Goal: Information Seeking & Learning: Learn about a topic

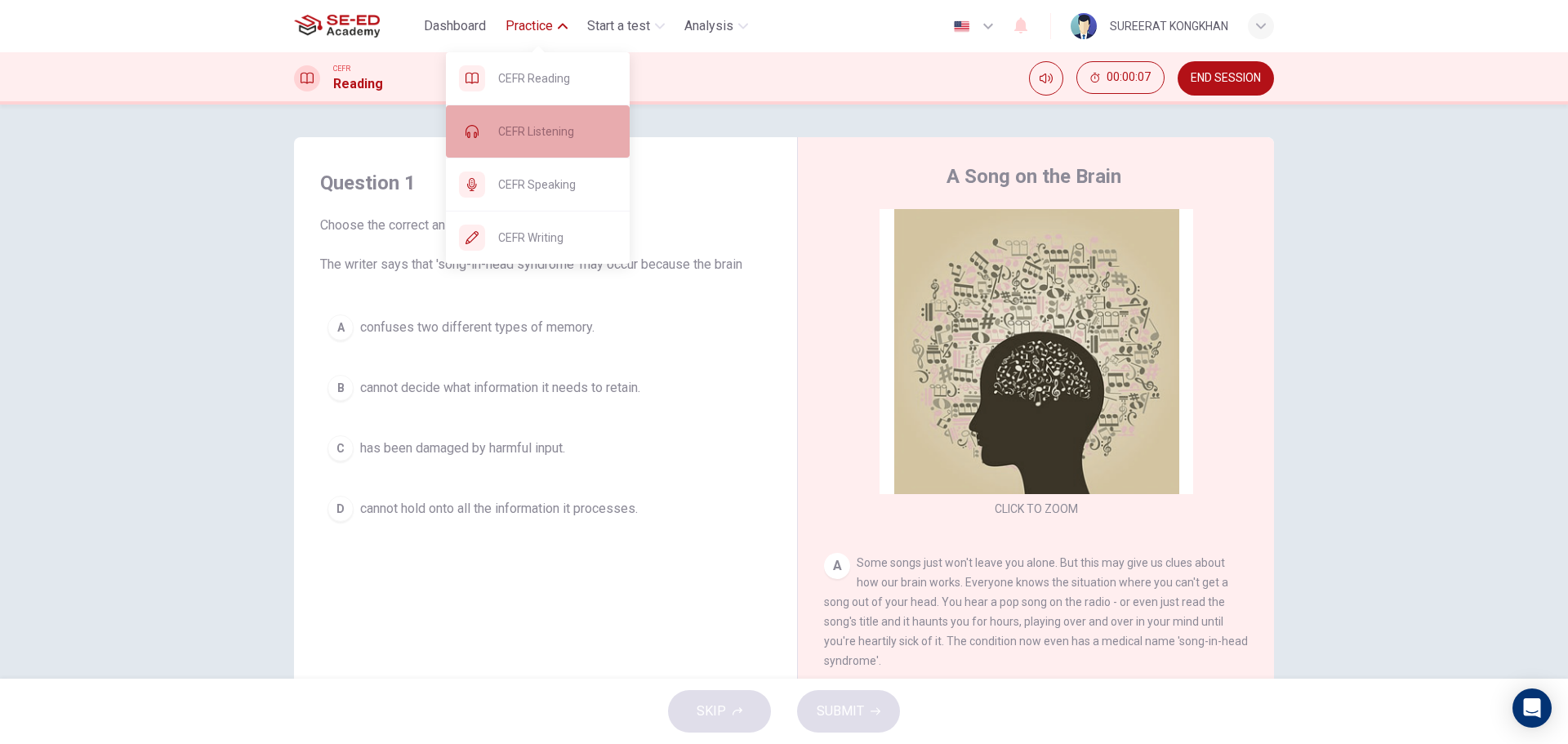
click at [524, 133] on span "CEFR Listening" at bounding box center [557, 132] width 119 height 20
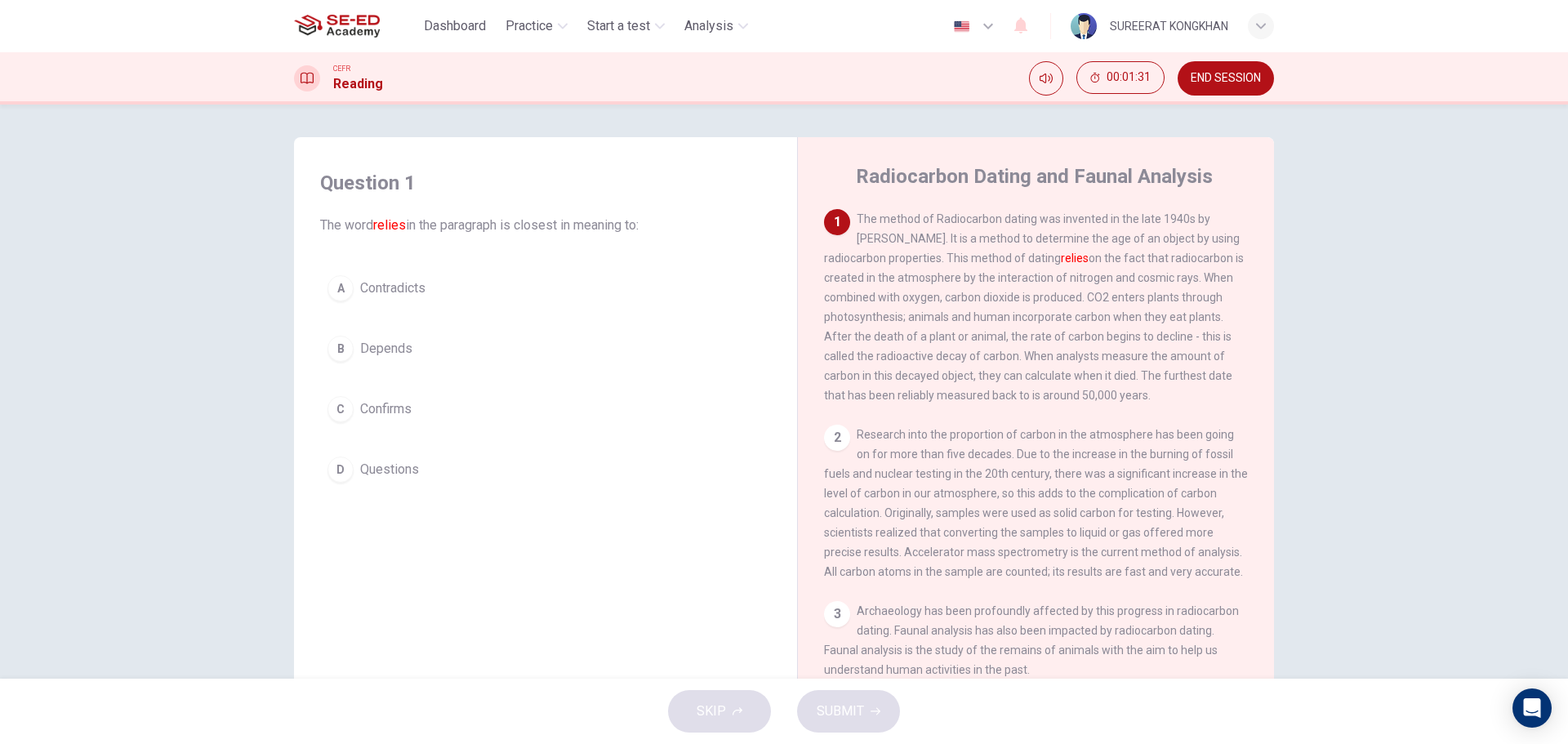
click at [334, 351] on div "B" at bounding box center [340, 349] width 26 height 26
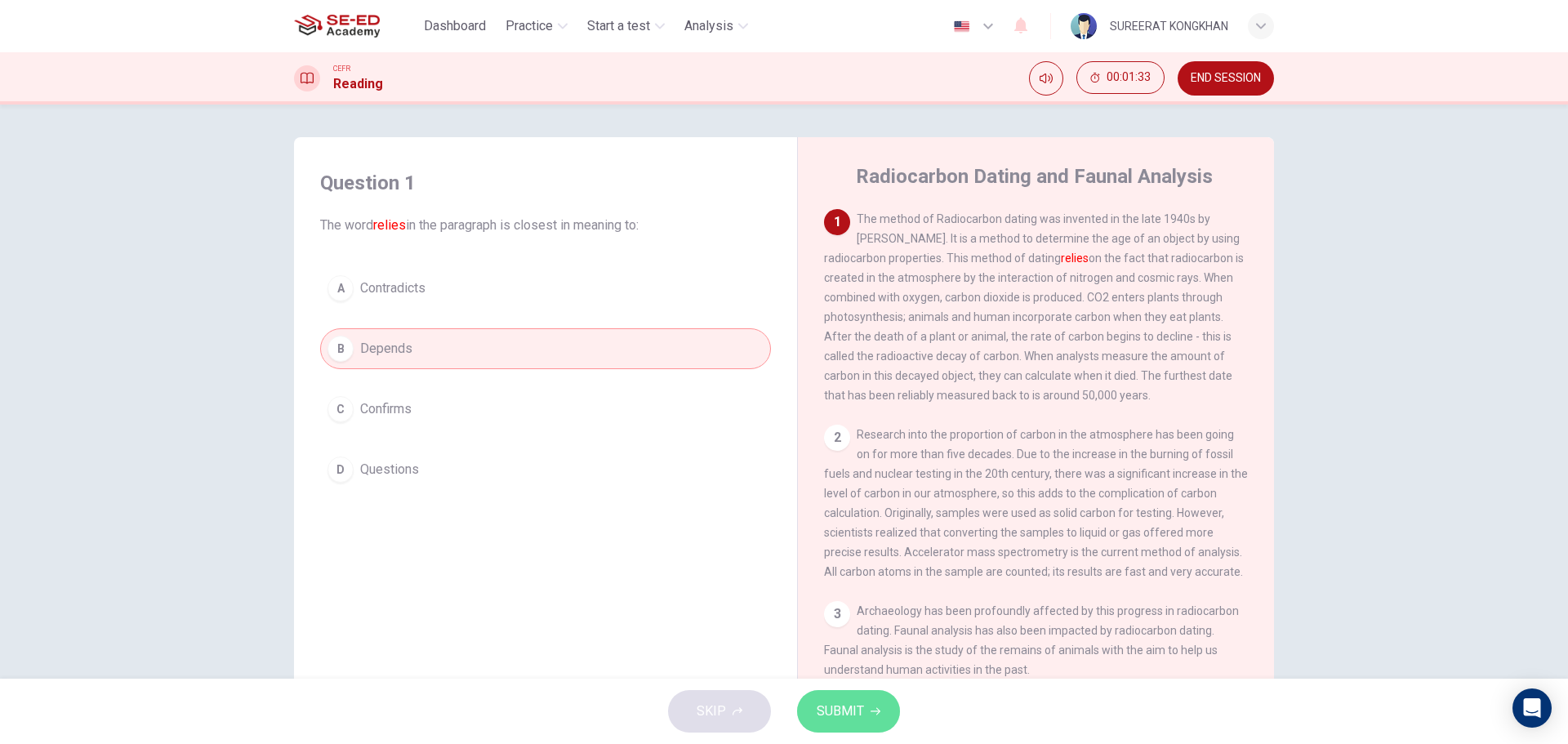
click at [842, 709] on span "SUBMIT" at bounding box center [840, 711] width 47 height 23
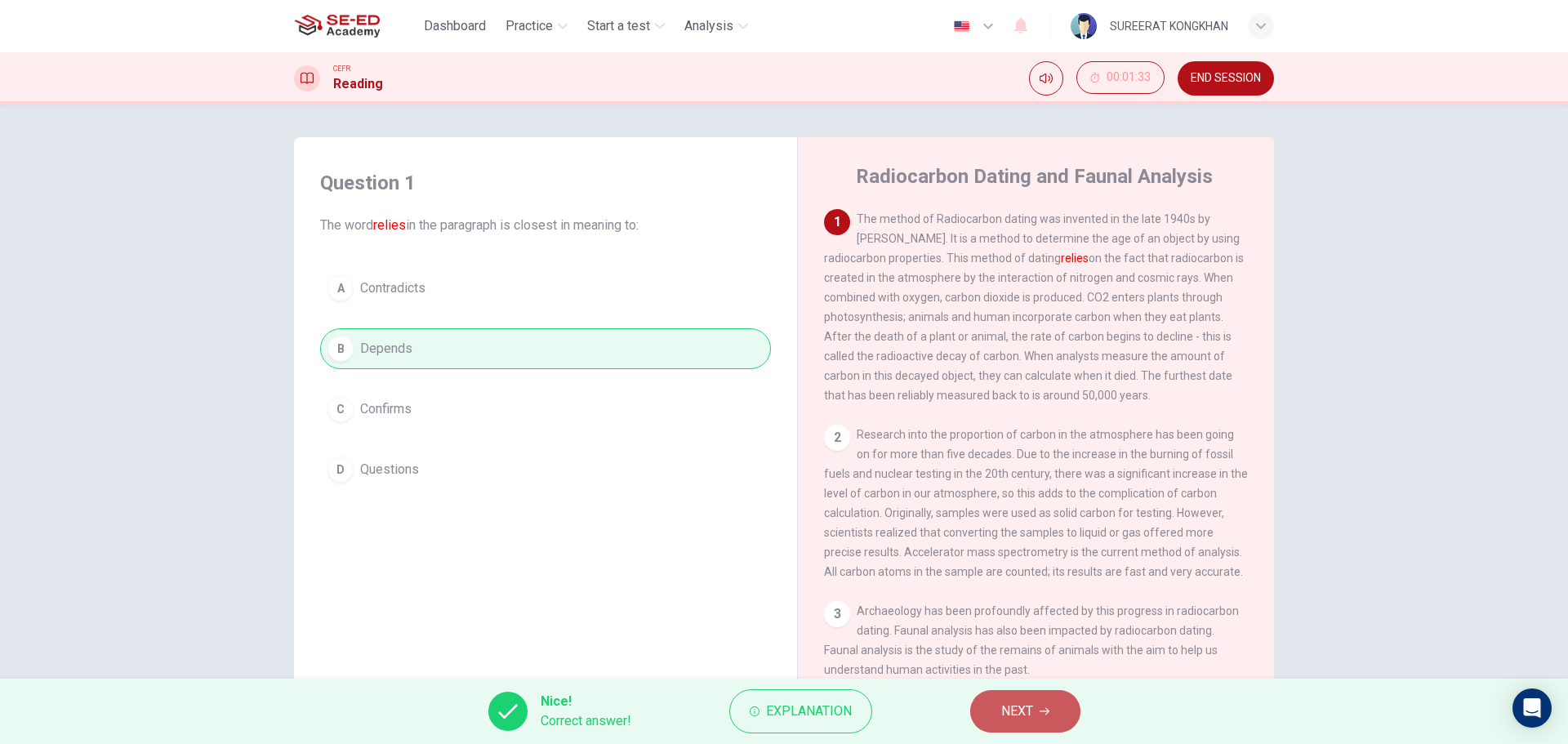
click at [1026, 715] on span "NEXT" at bounding box center [1017, 711] width 32 height 23
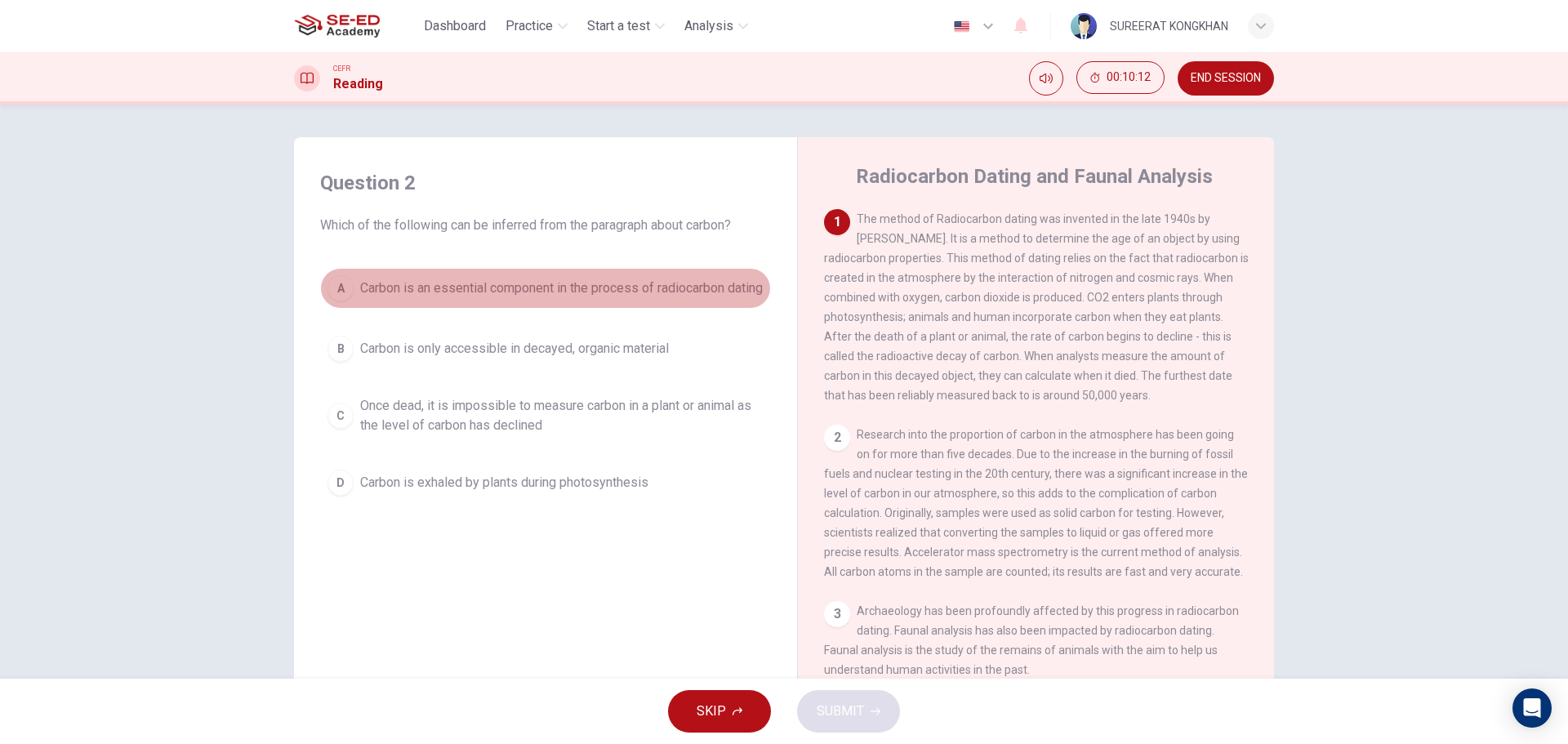
click at [333, 302] on div "A" at bounding box center [340, 288] width 26 height 26
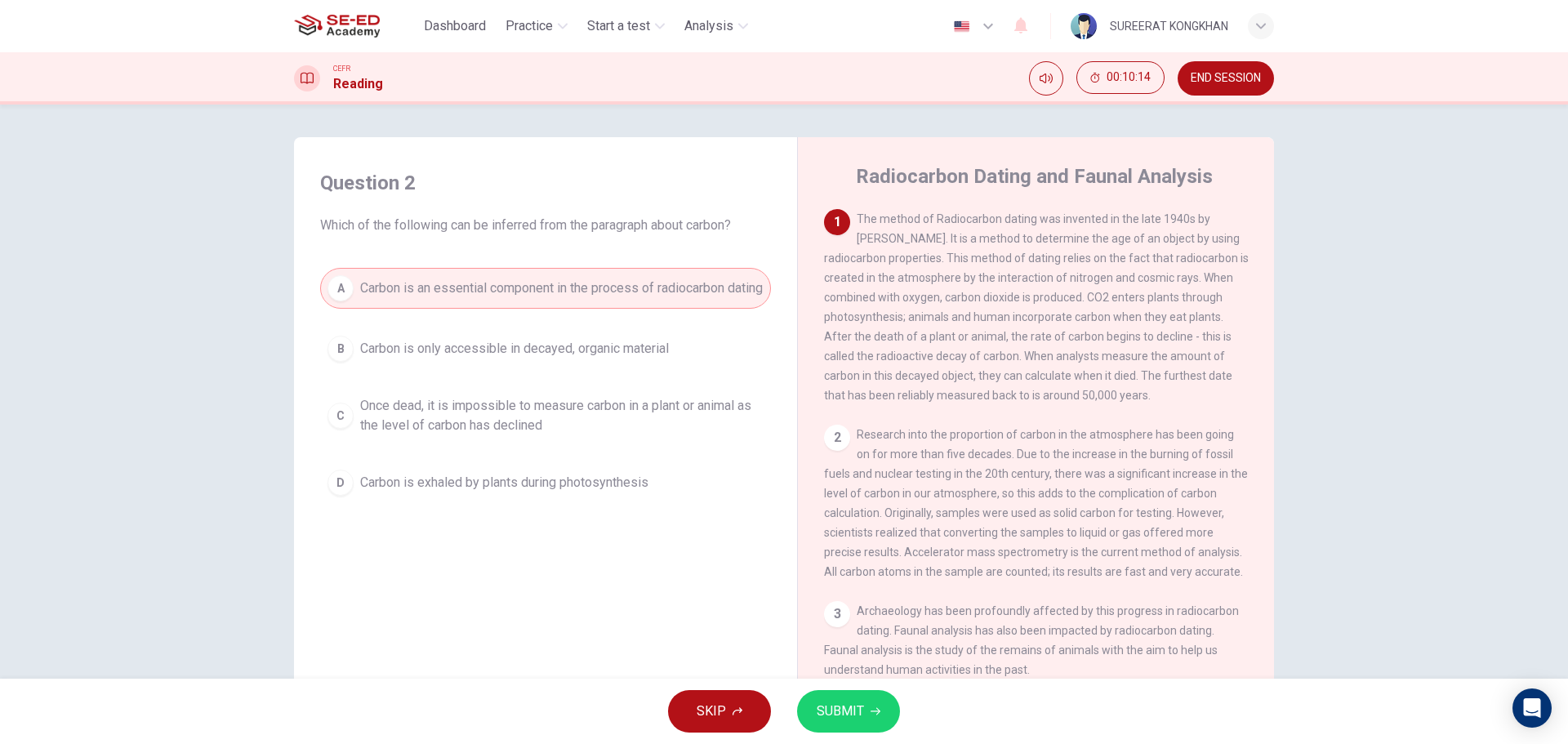
click at [842, 714] on span "SUBMIT" at bounding box center [840, 711] width 47 height 23
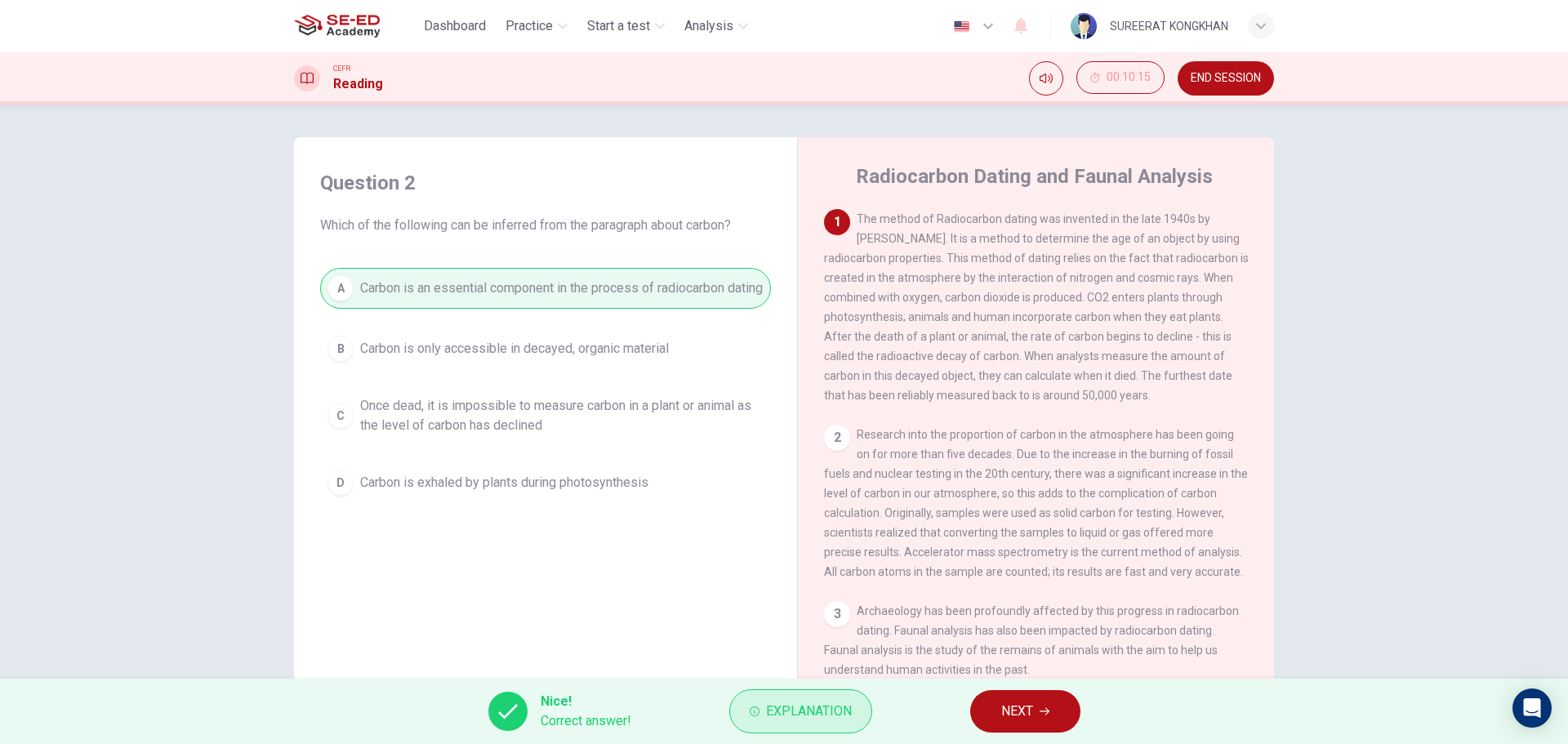
click at [801, 701] on span "Explanation" at bounding box center [809, 711] width 86 height 23
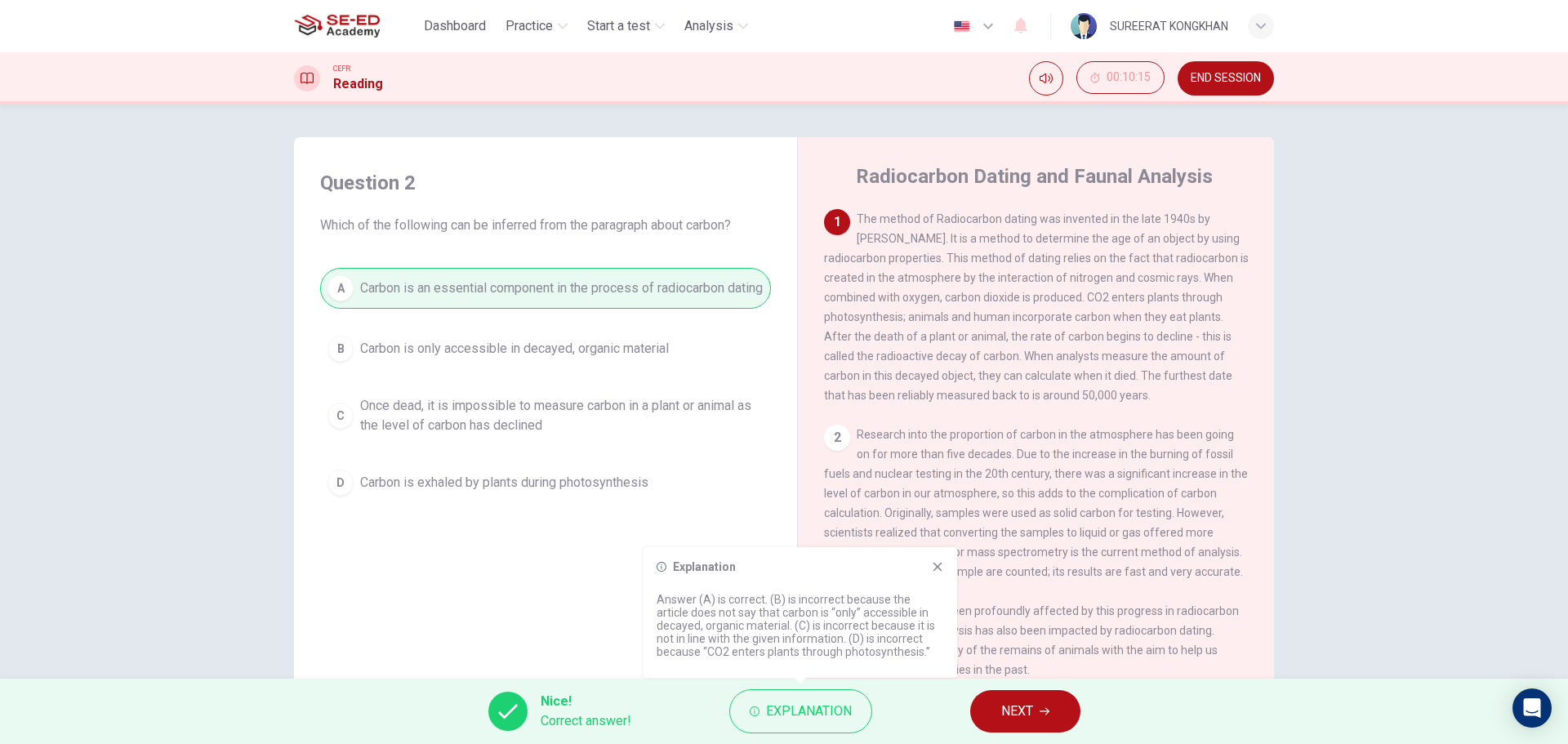
click at [549, 581] on div "Question 2 Which of the following can be inferred from the paragraph about carb…" at bounding box center [546, 428] width 477 height 551
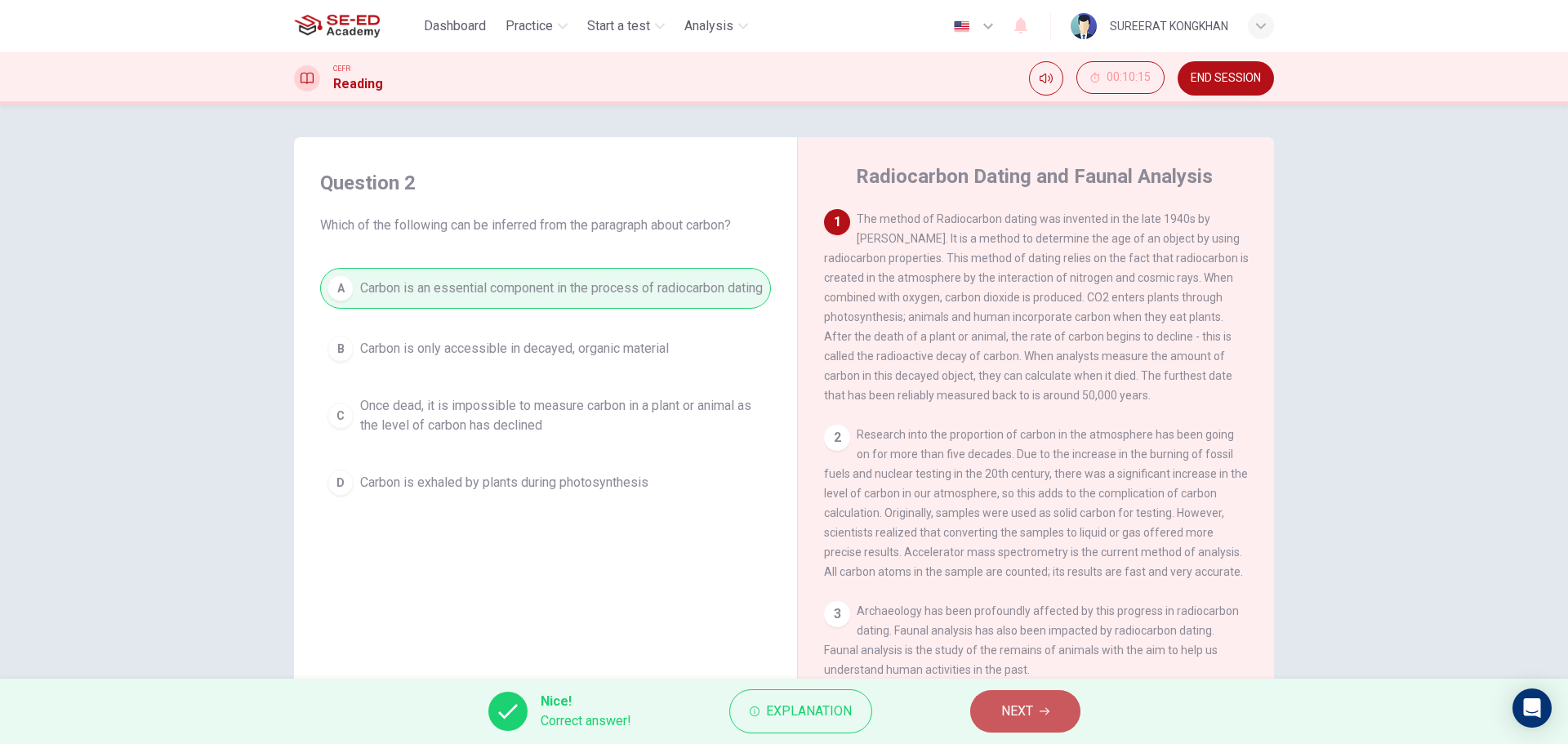
click at [1017, 709] on span "NEXT" at bounding box center [1017, 711] width 32 height 23
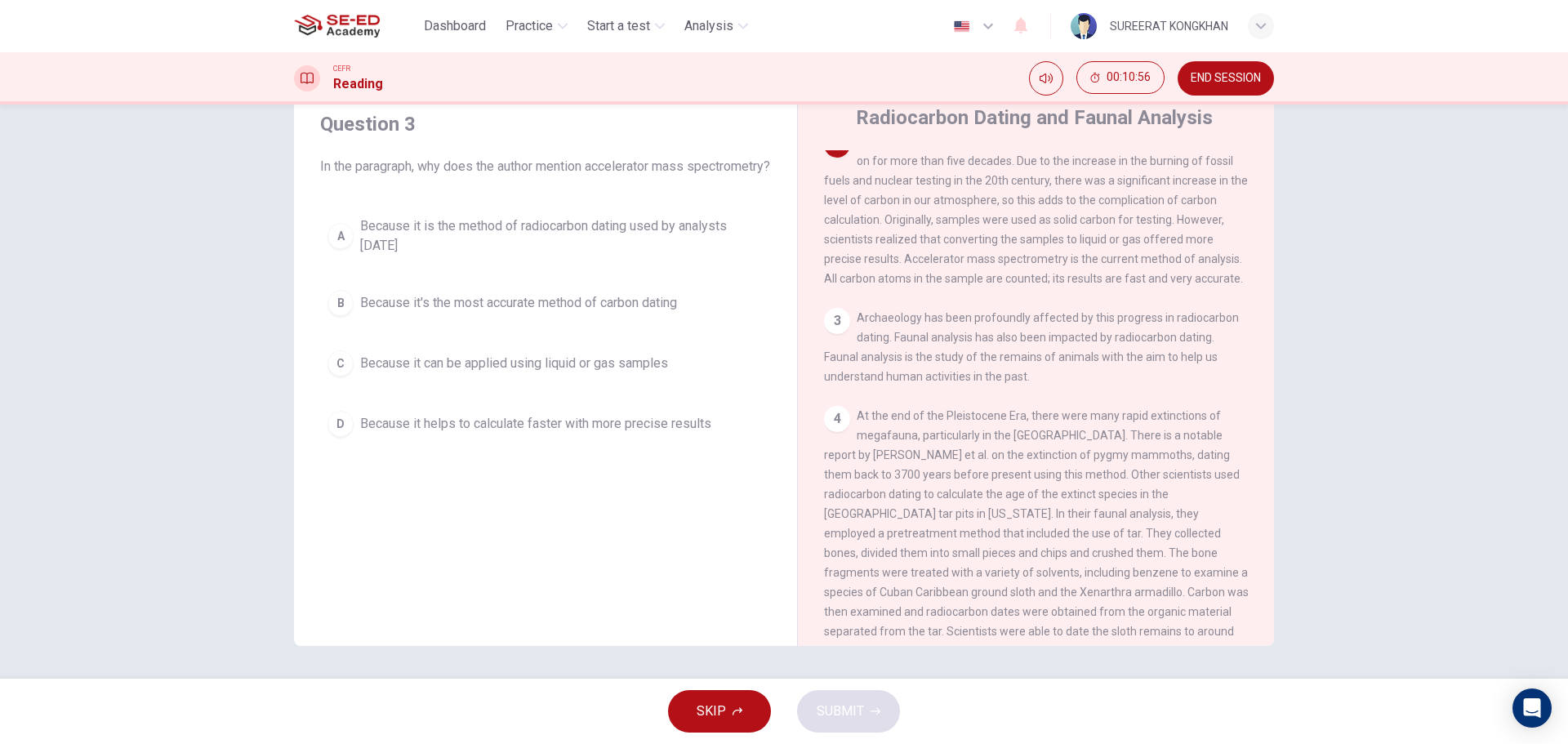
scroll to position [71, 0]
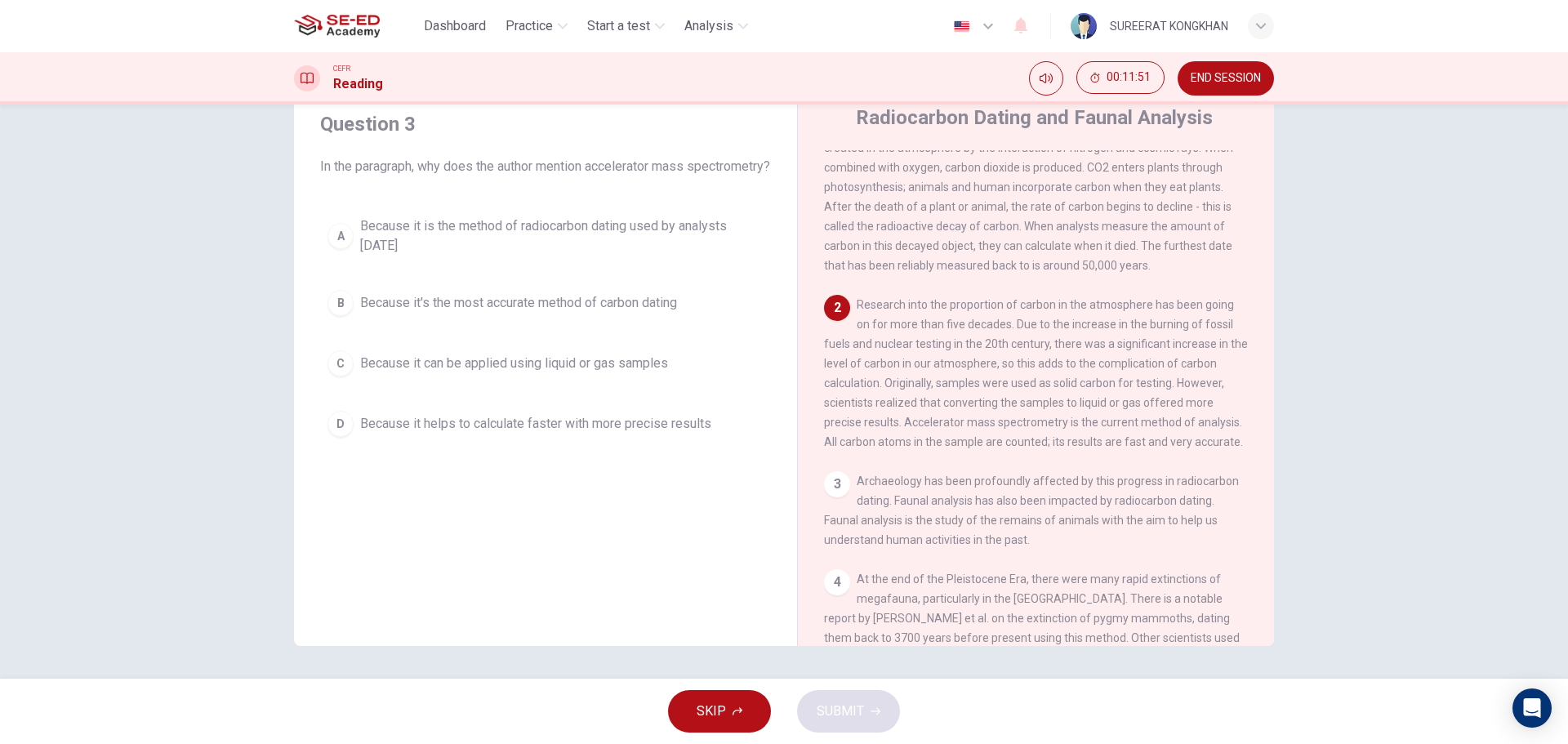
click at [332, 437] on div "D" at bounding box center [340, 423] width 26 height 26
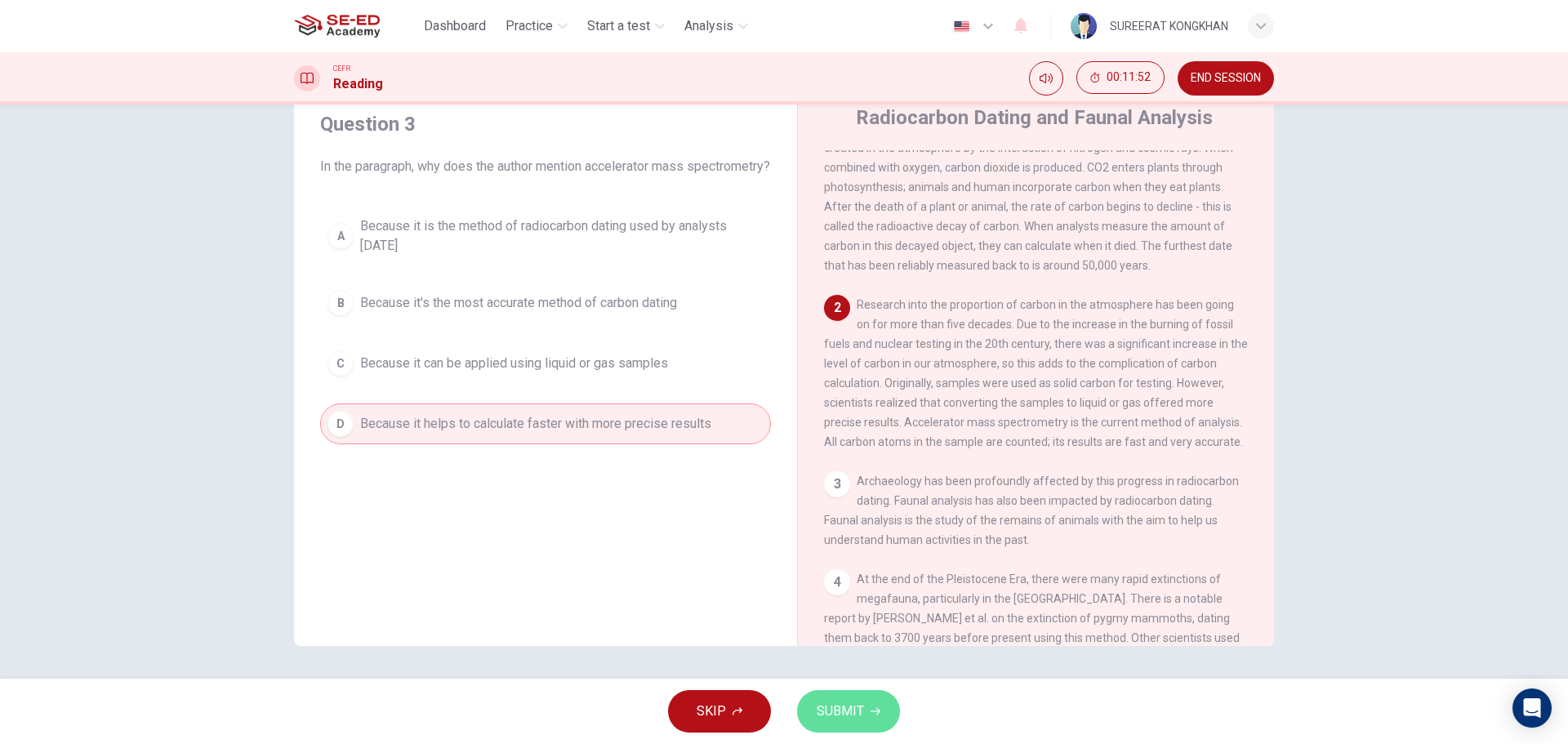
click at [843, 705] on span "SUBMIT" at bounding box center [840, 711] width 47 height 23
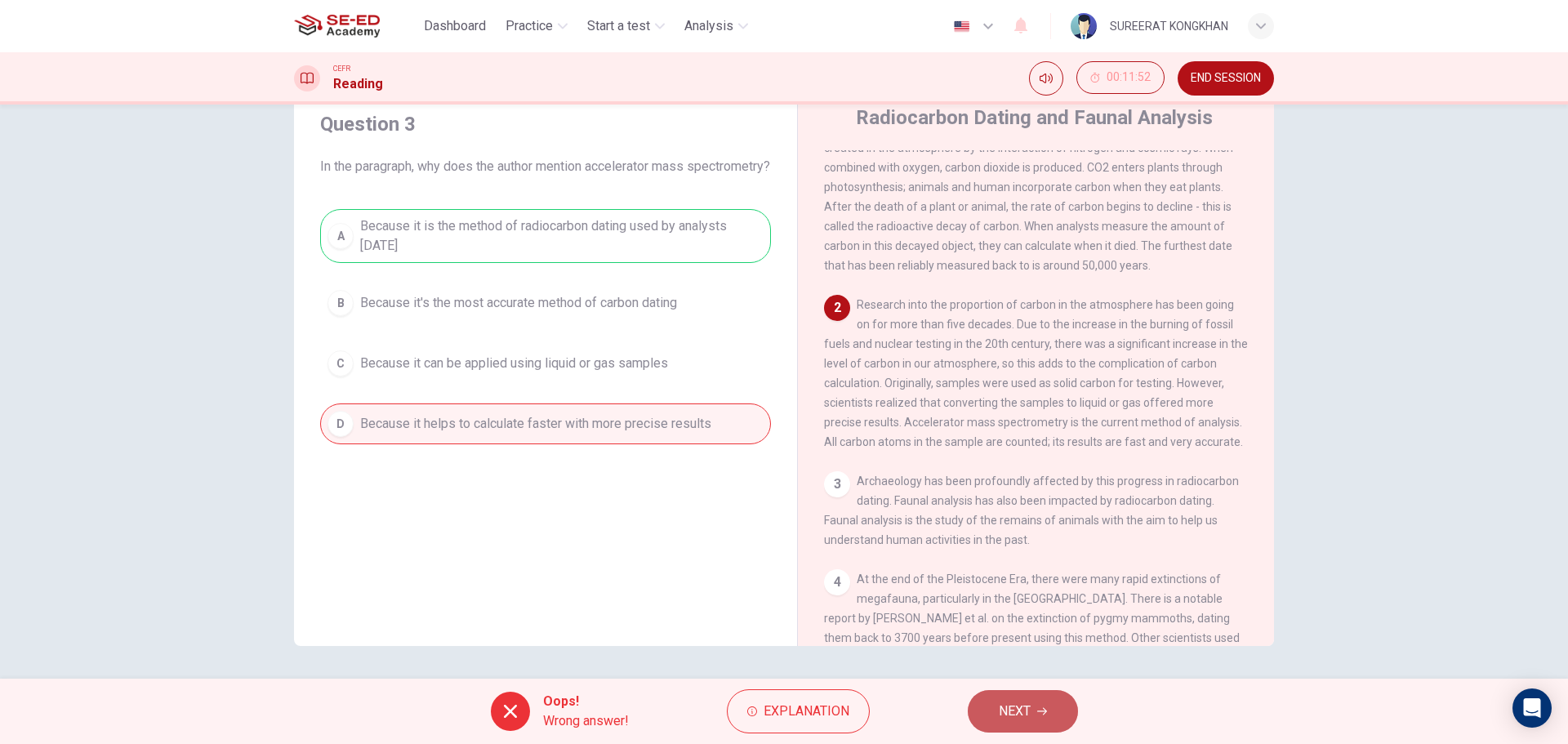
click at [991, 711] on button "NEXT" at bounding box center [1023, 711] width 110 height 43
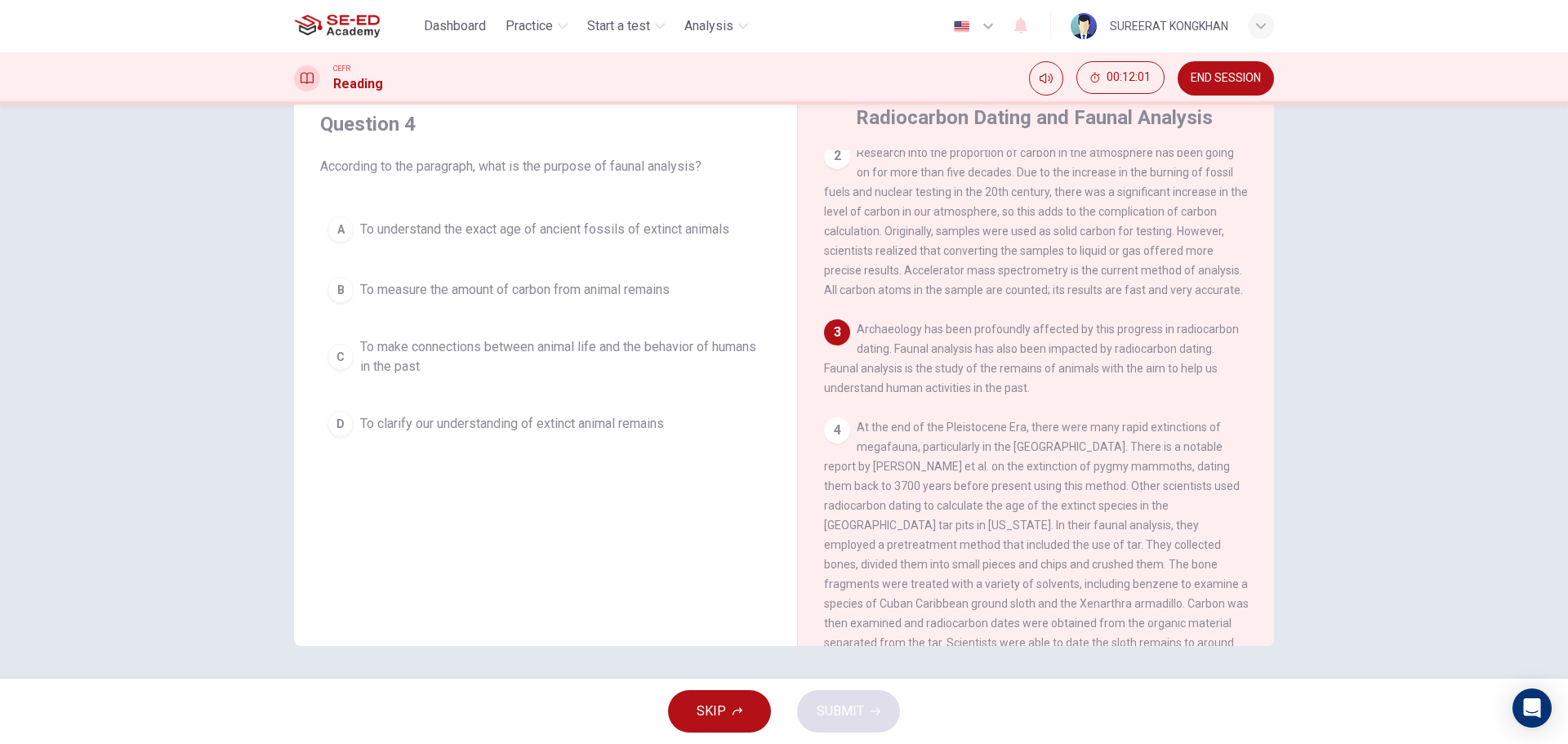
scroll to position [234, 0]
click at [331, 358] on div "C" at bounding box center [340, 357] width 26 height 26
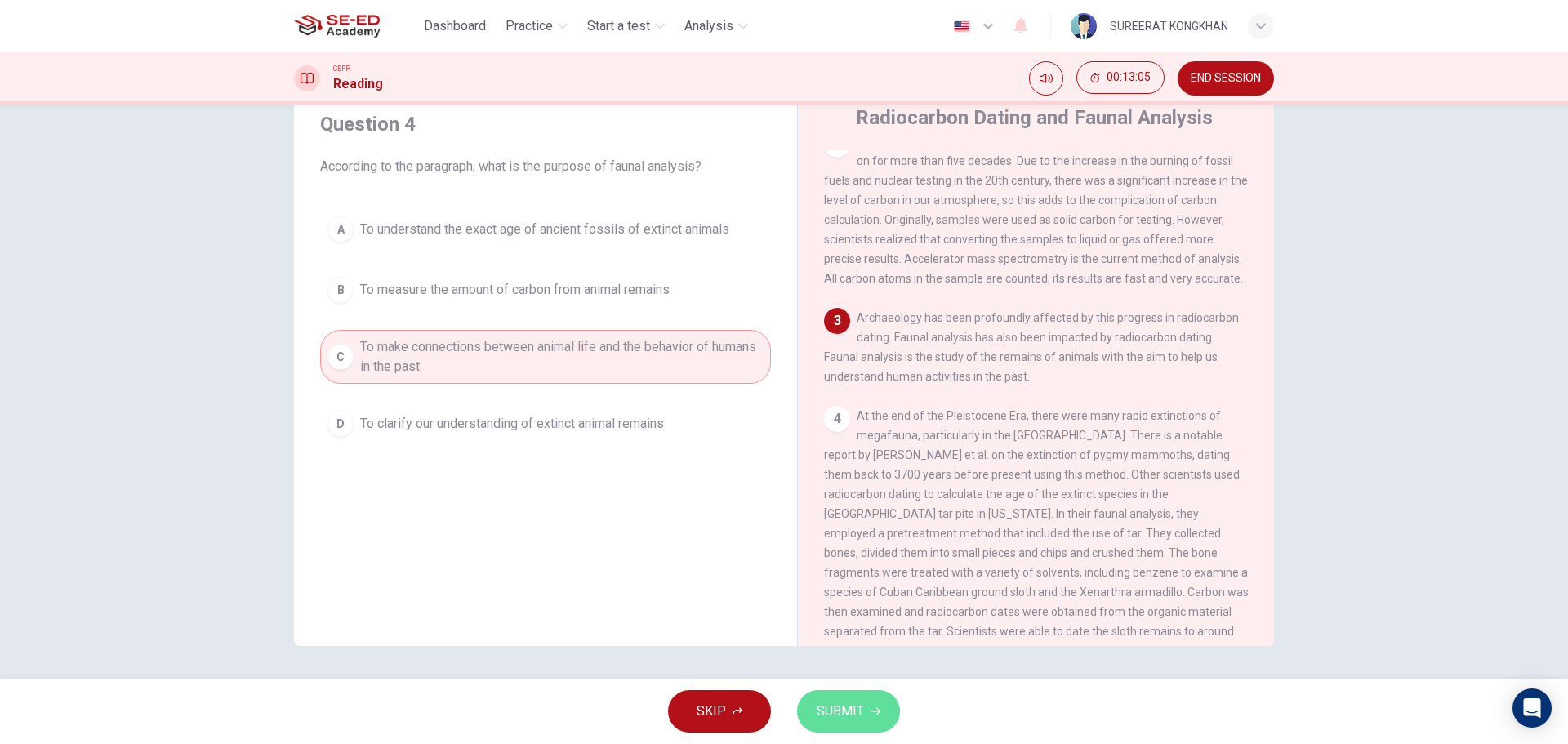
click at [849, 717] on span "SUBMIT" at bounding box center [840, 711] width 47 height 23
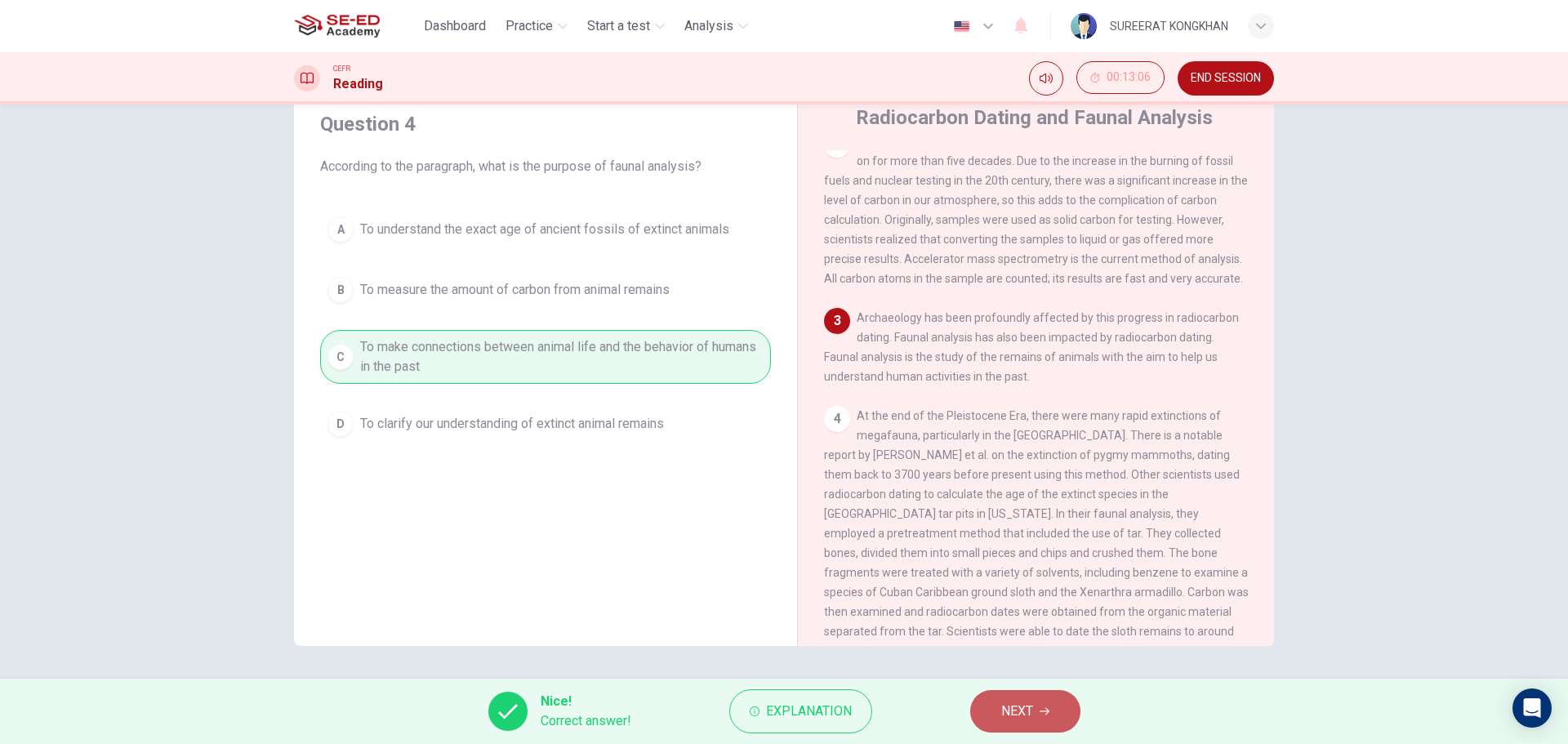
click at [1020, 708] on span "NEXT" at bounding box center [1017, 711] width 32 height 23
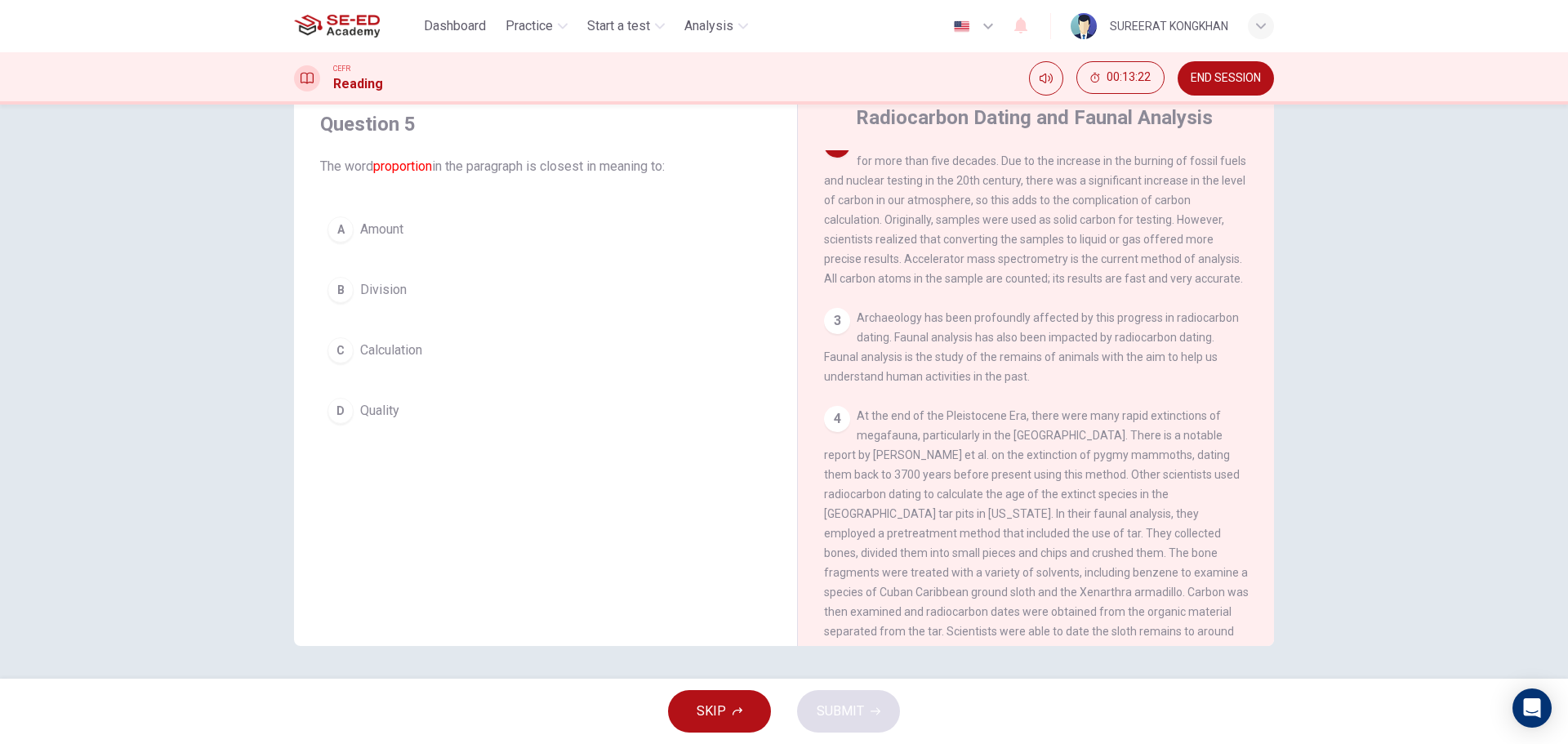
click at [333, 224] on div "A" at bounding box center [340, 230] width 26 height 26
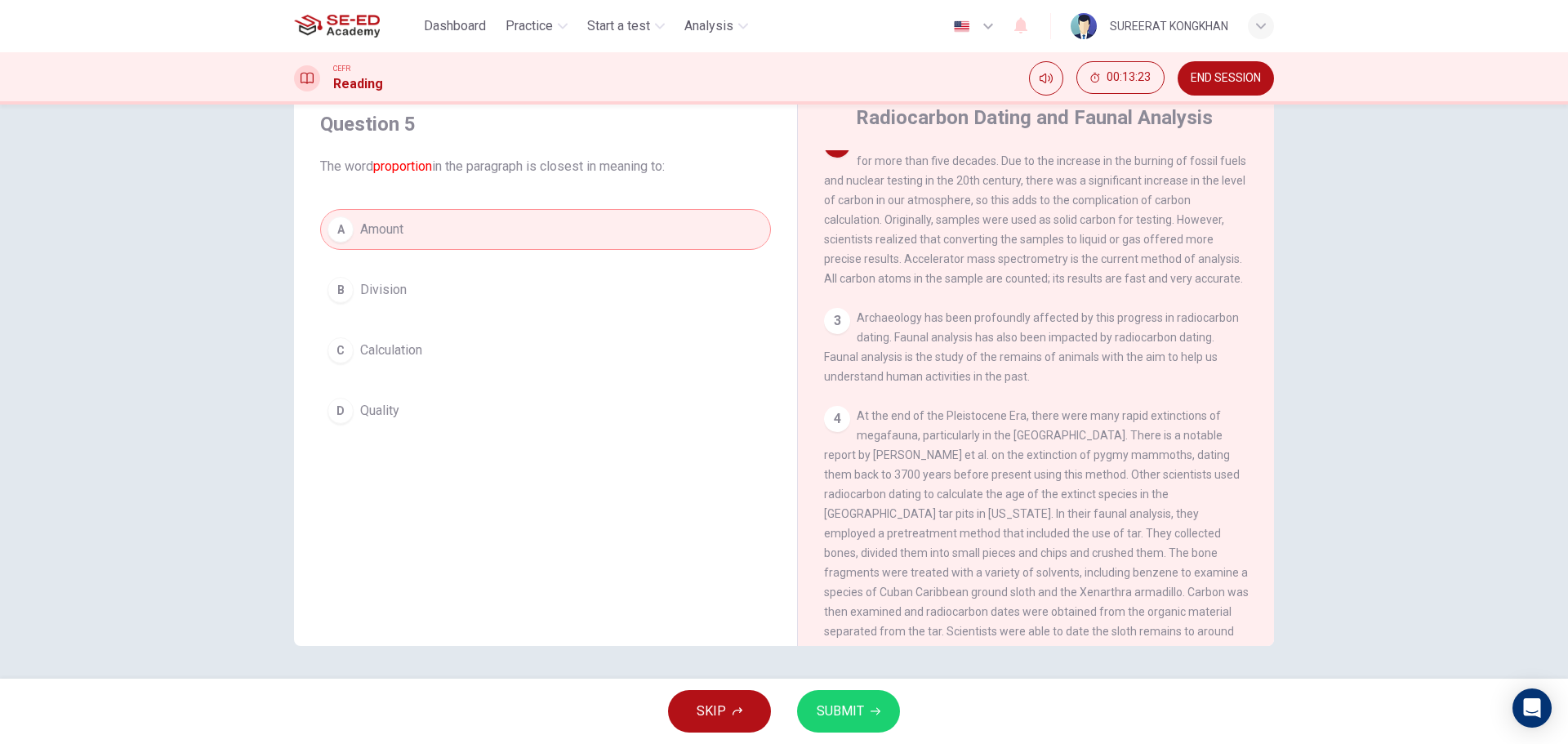
click at [834, 739] on div "SKIP SUBMIT" at bounding box center [784, 710] width 1568 height 65
click at [836, 710] on span "SUBMIT" at bounding box center [840, 711] width 47 height 23
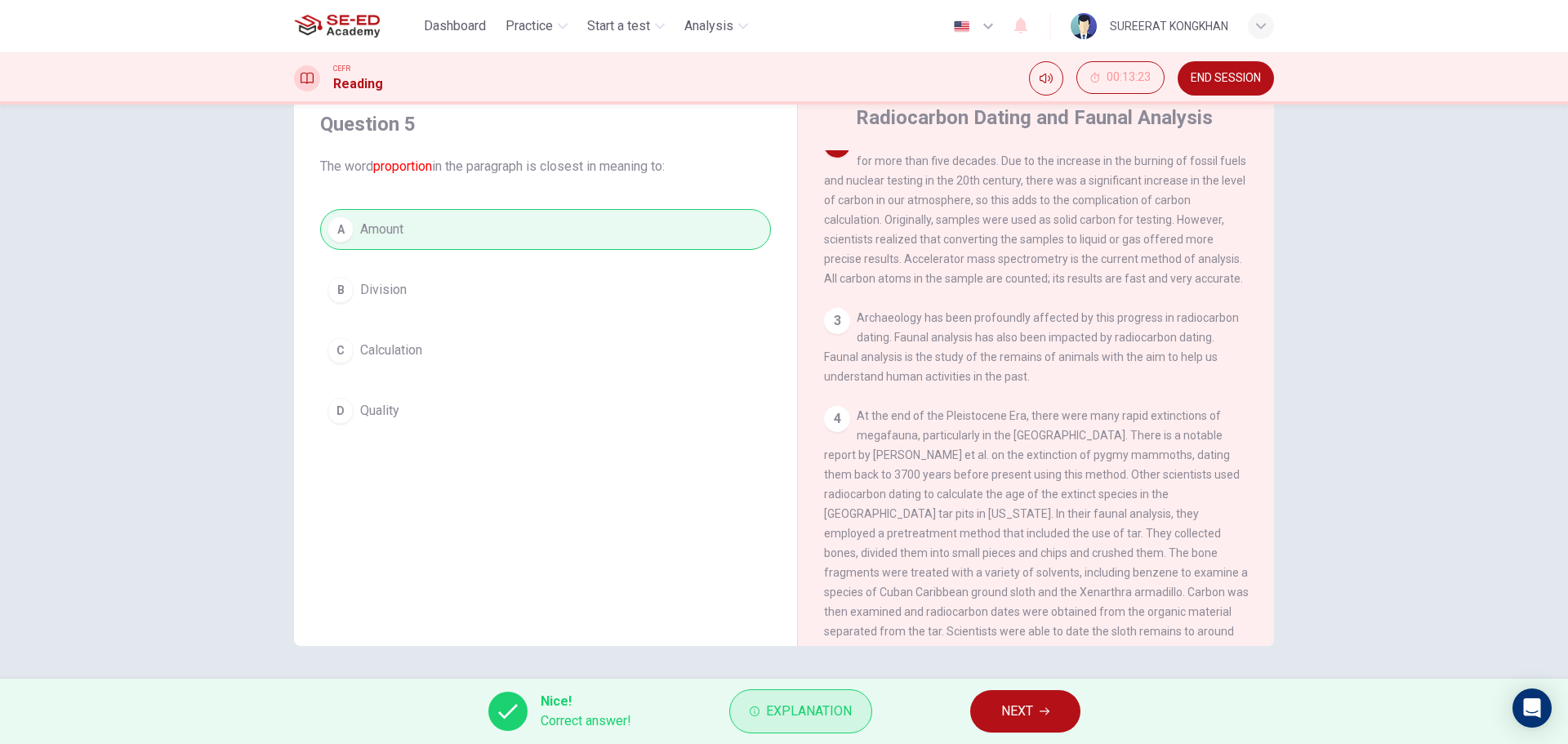
click at [777, 704] on span "Explanation" at bounding box center [809, 711] width 86 height 23
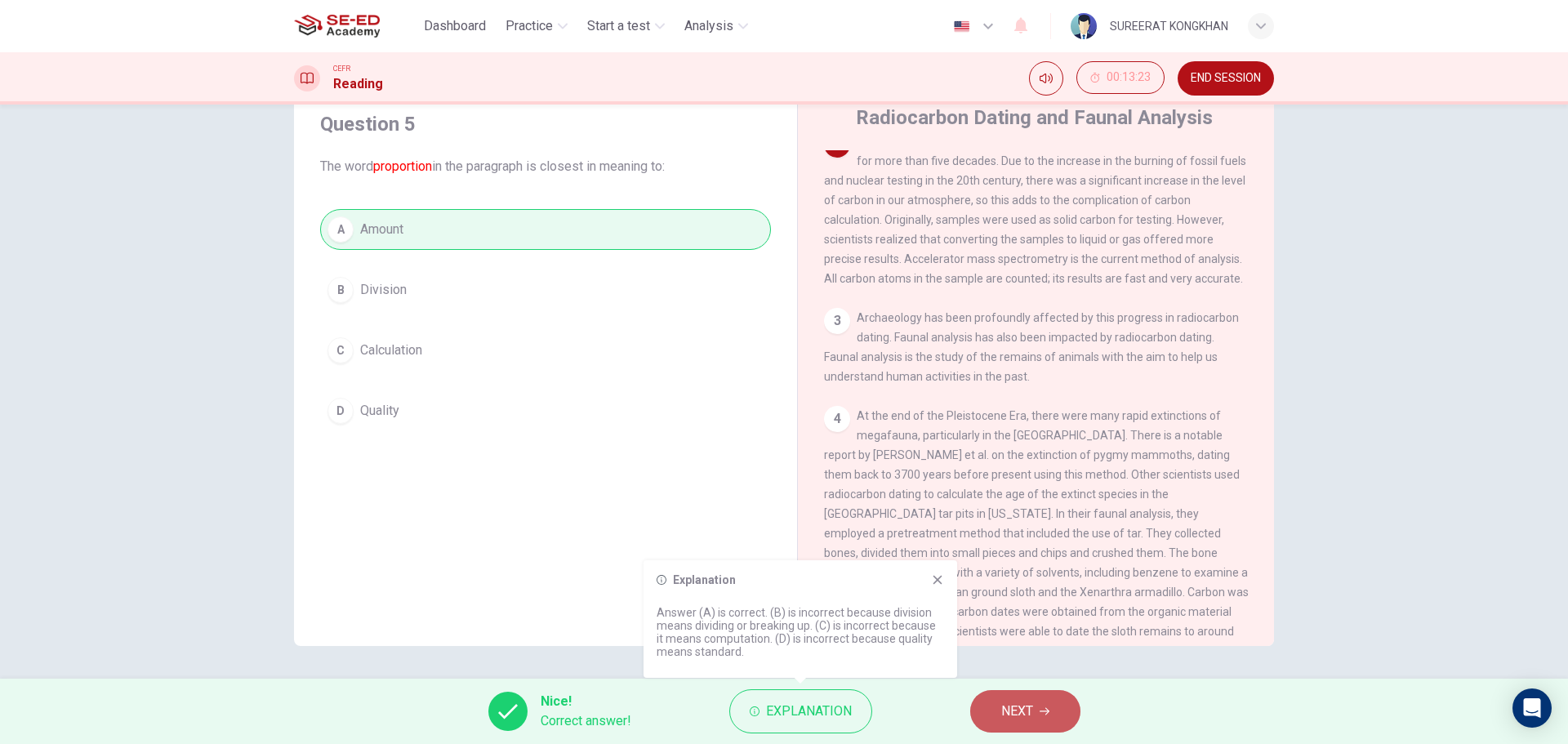
click at [1051, 714] on button "NEXT" at bounding box center [1026, 711] width 110 height 43
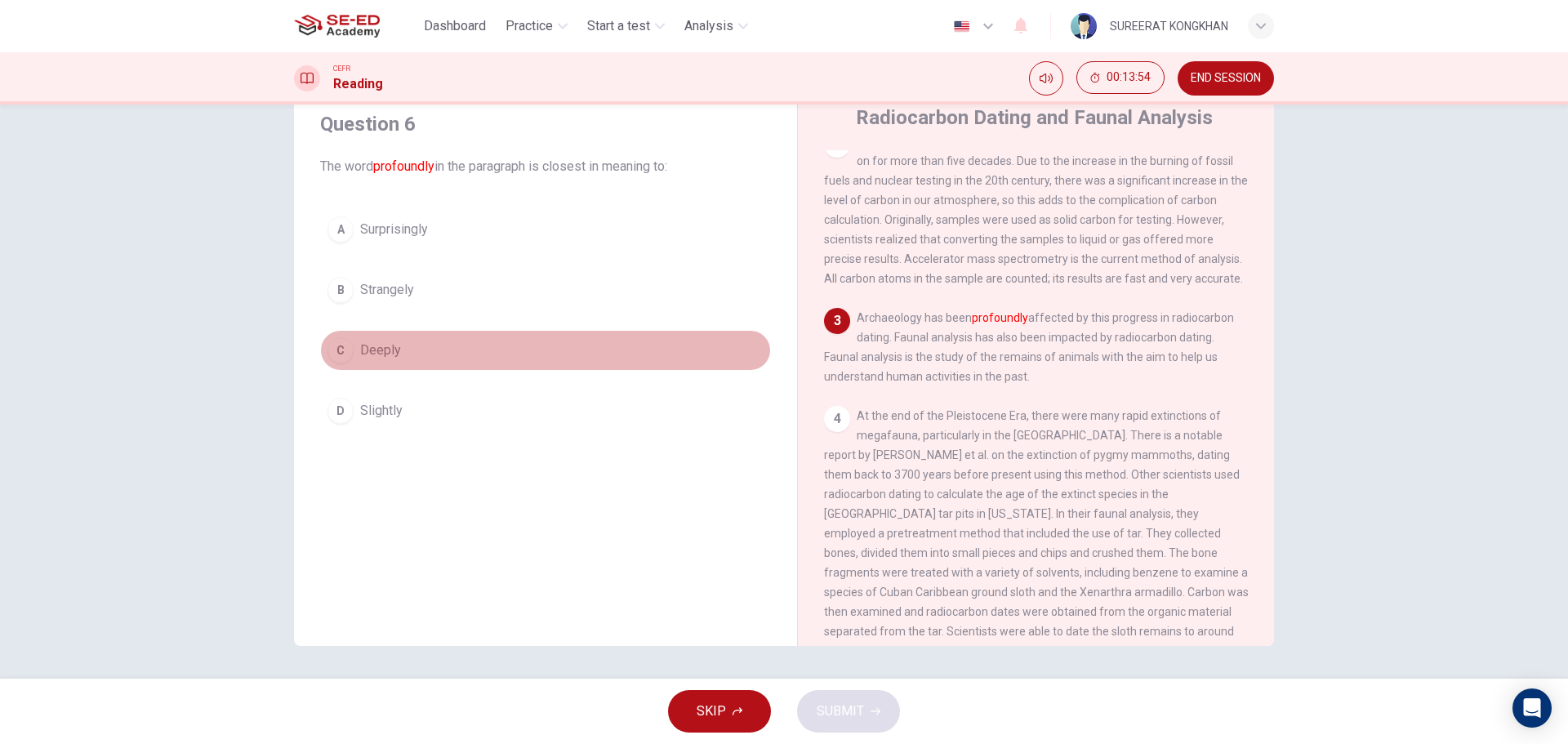
click at [339, 358] on div "C" at bounding box center [340, 350] width 26 height 26
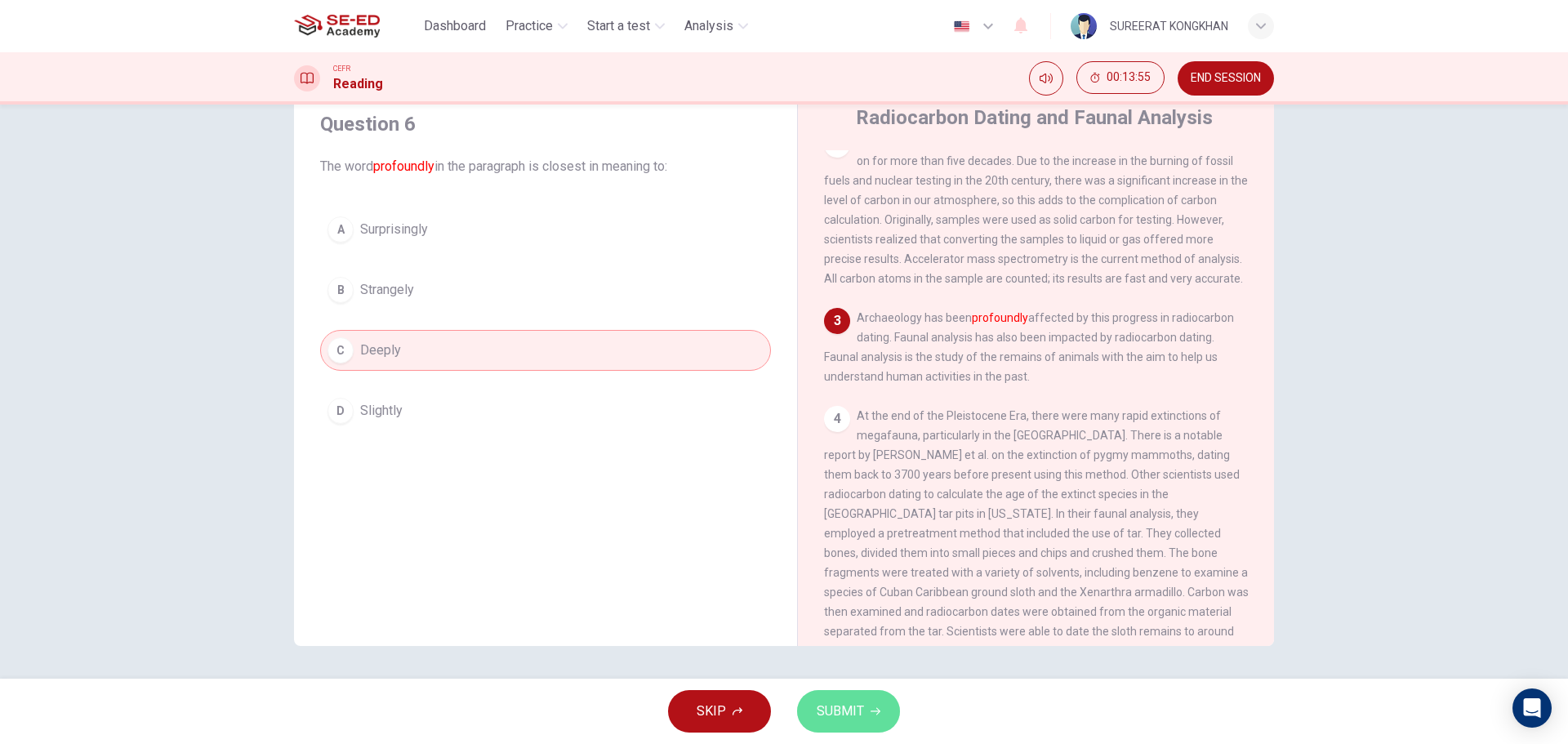
click at [838, 714] on span "SUBMIT" at bounding box center [840, 711] width 47 height 23
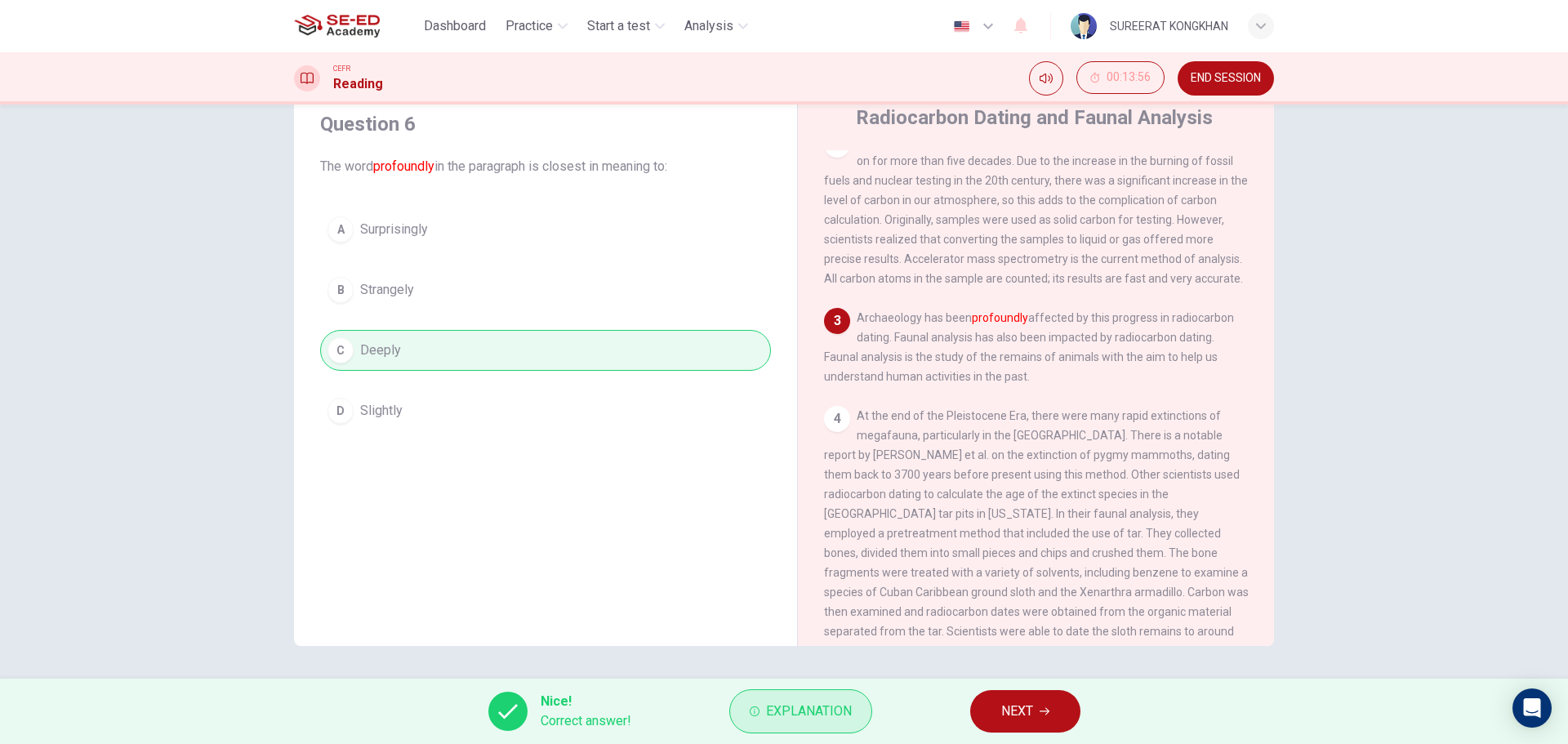
click at [782, 709] on span "Explanation" at bounding box center [809, 711] width 86 height 23
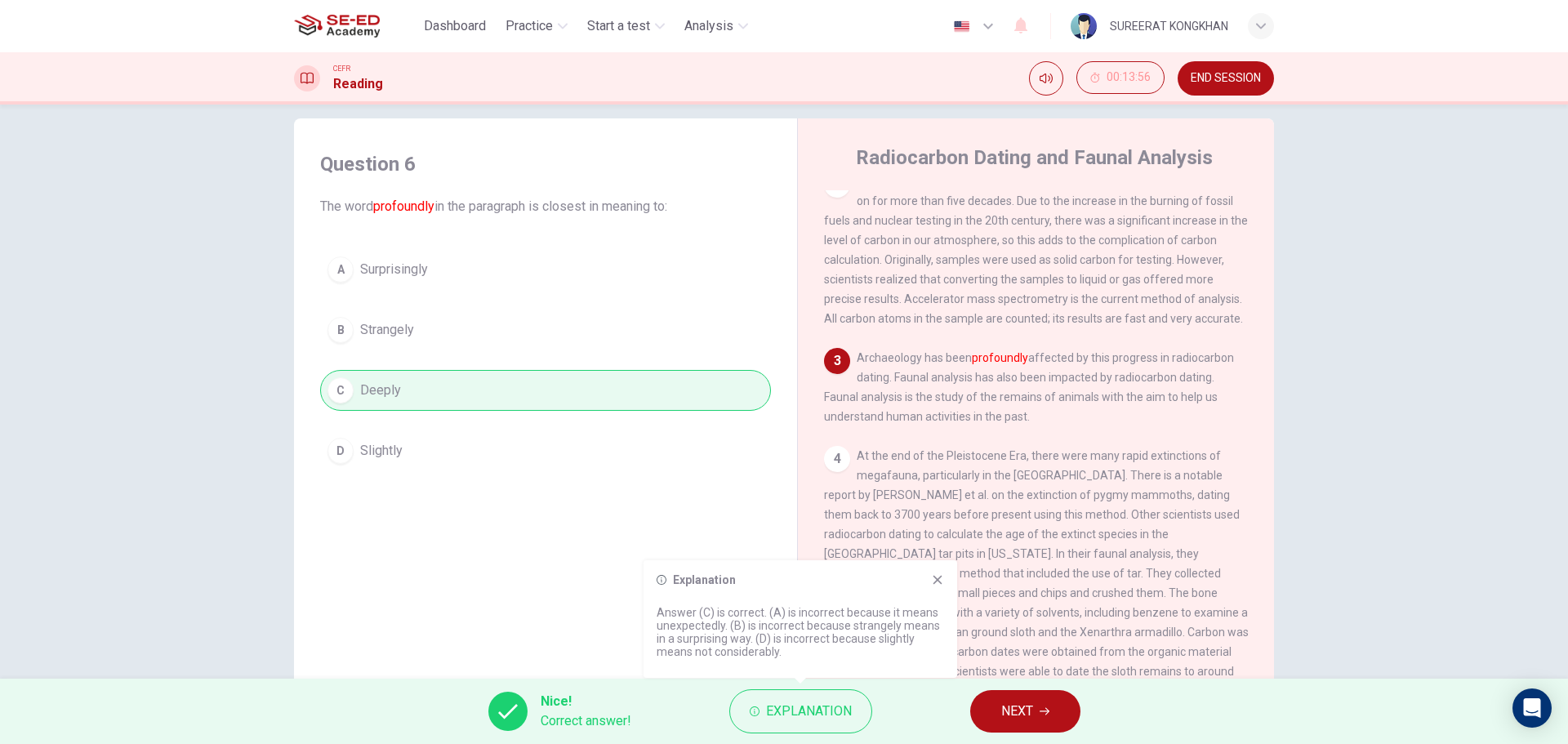
scroll to position [0, 0]
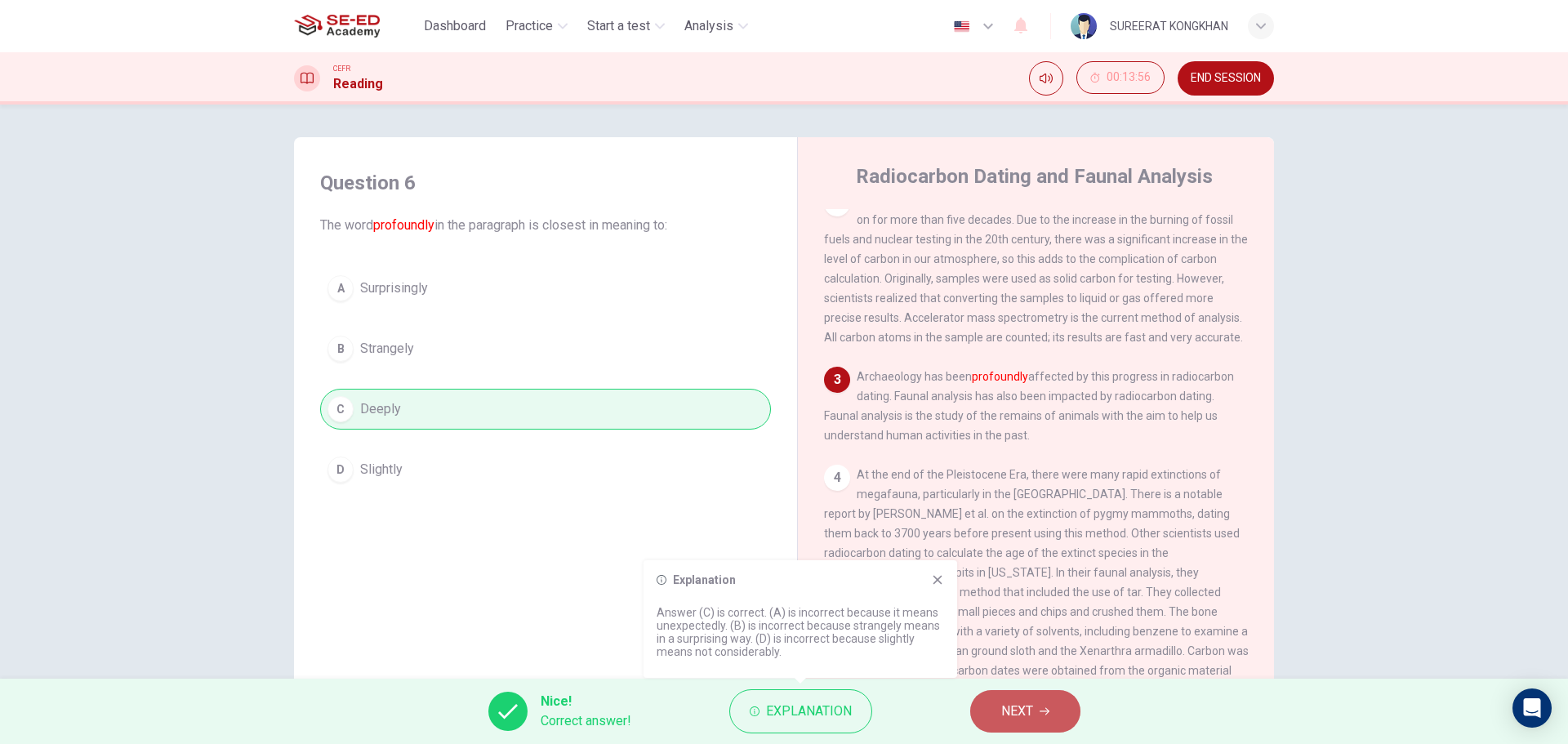
click at [1035, 704] on button "NEXT" at bounding box center [1026, 711] width 110 height 43
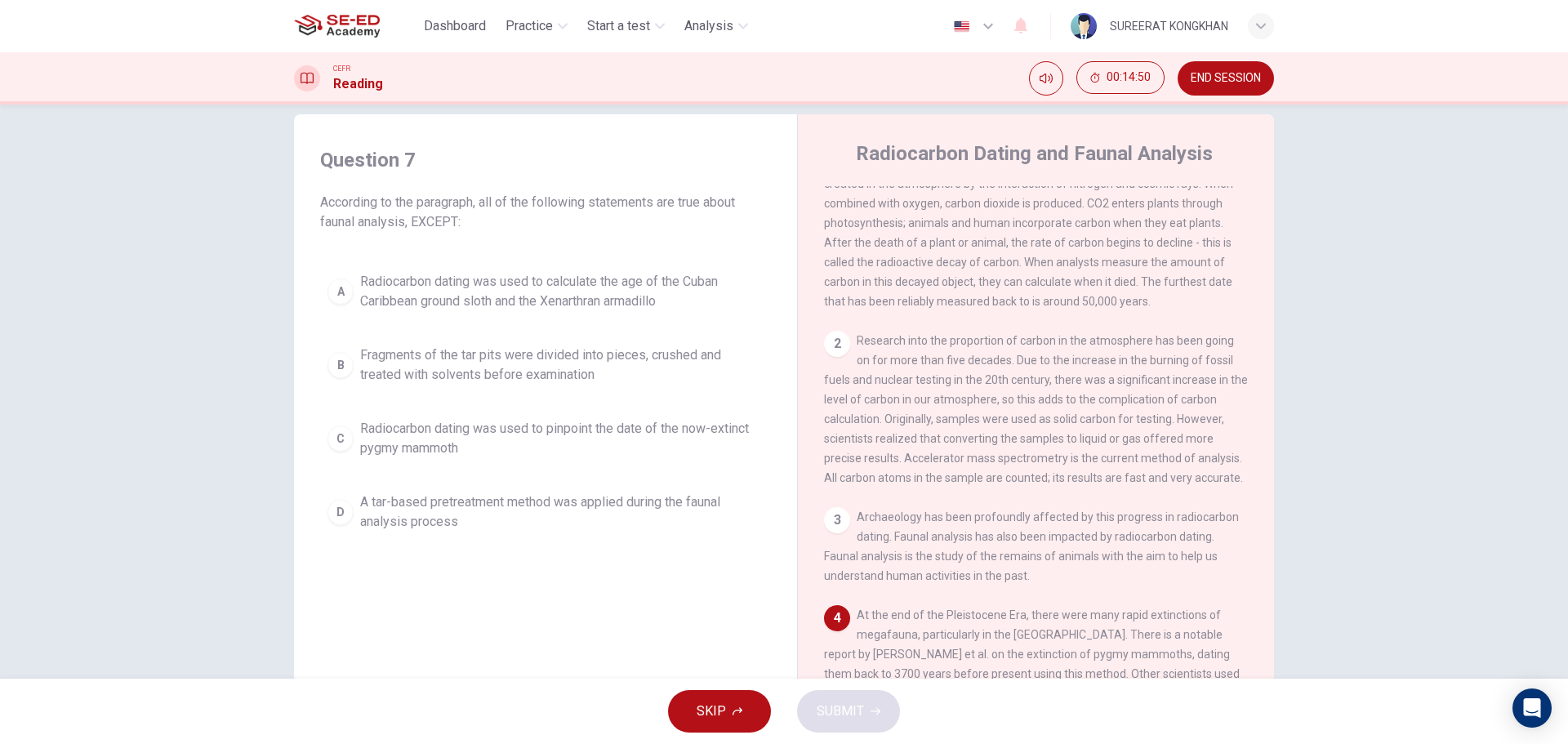
scroll to position [58, 0]
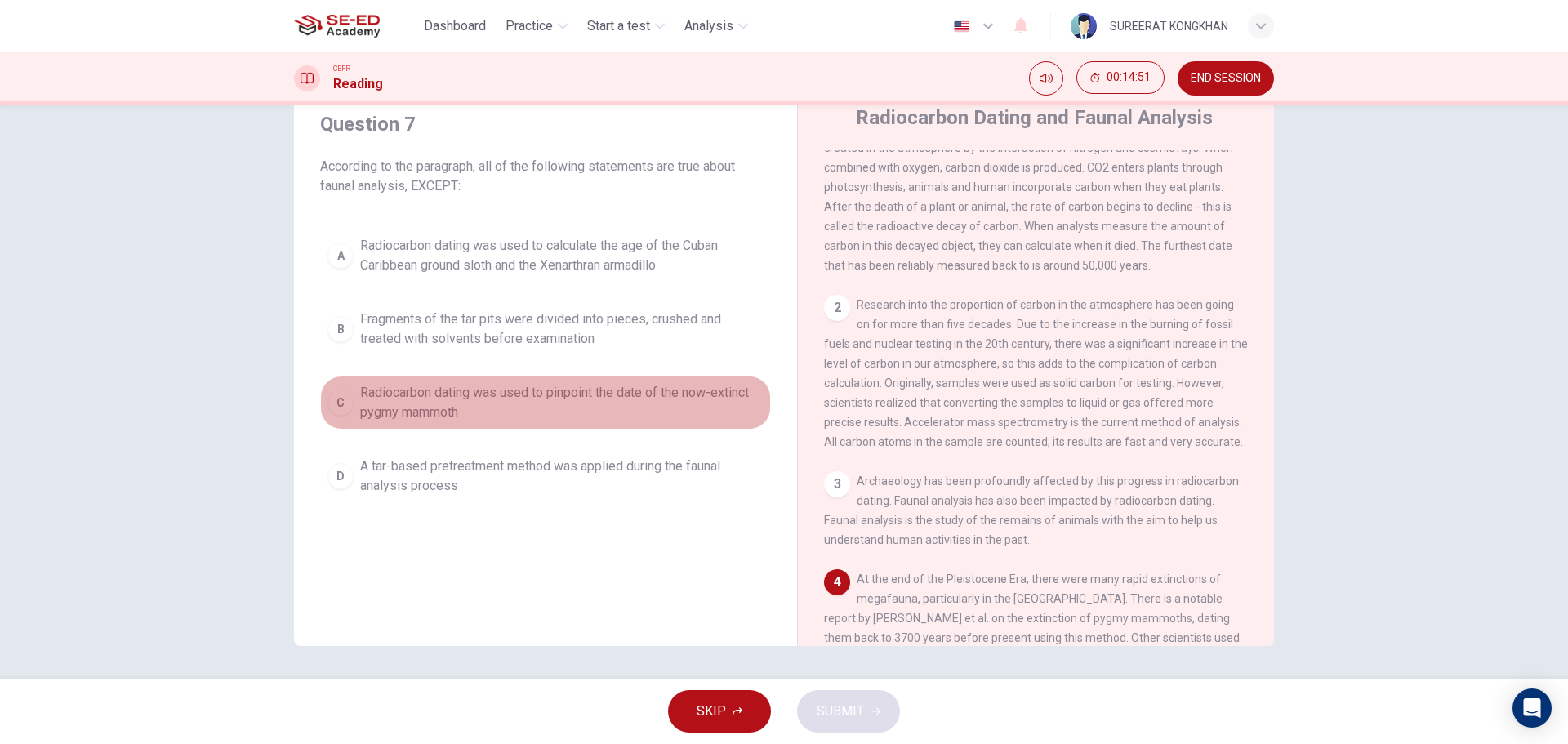
click at [363, 393] on span "Radiocarbon dating was used to pinpoint the date of the now-extinct pygmy mammo…" at bounding box center [561, 403] width 403 height 40
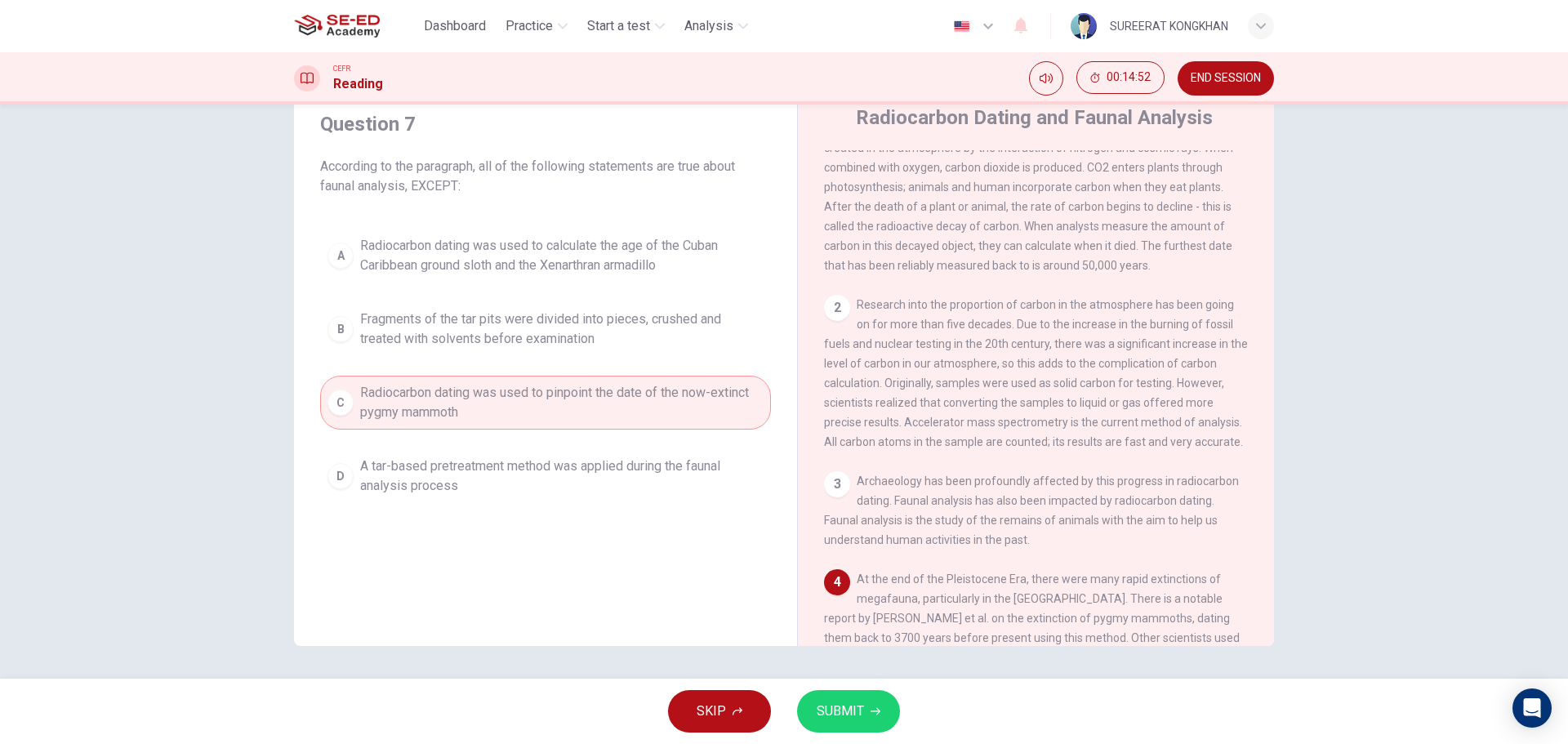
click at [857, 704] on span "SUBMIT" at bounding box center [840, 711] width 47 height 23
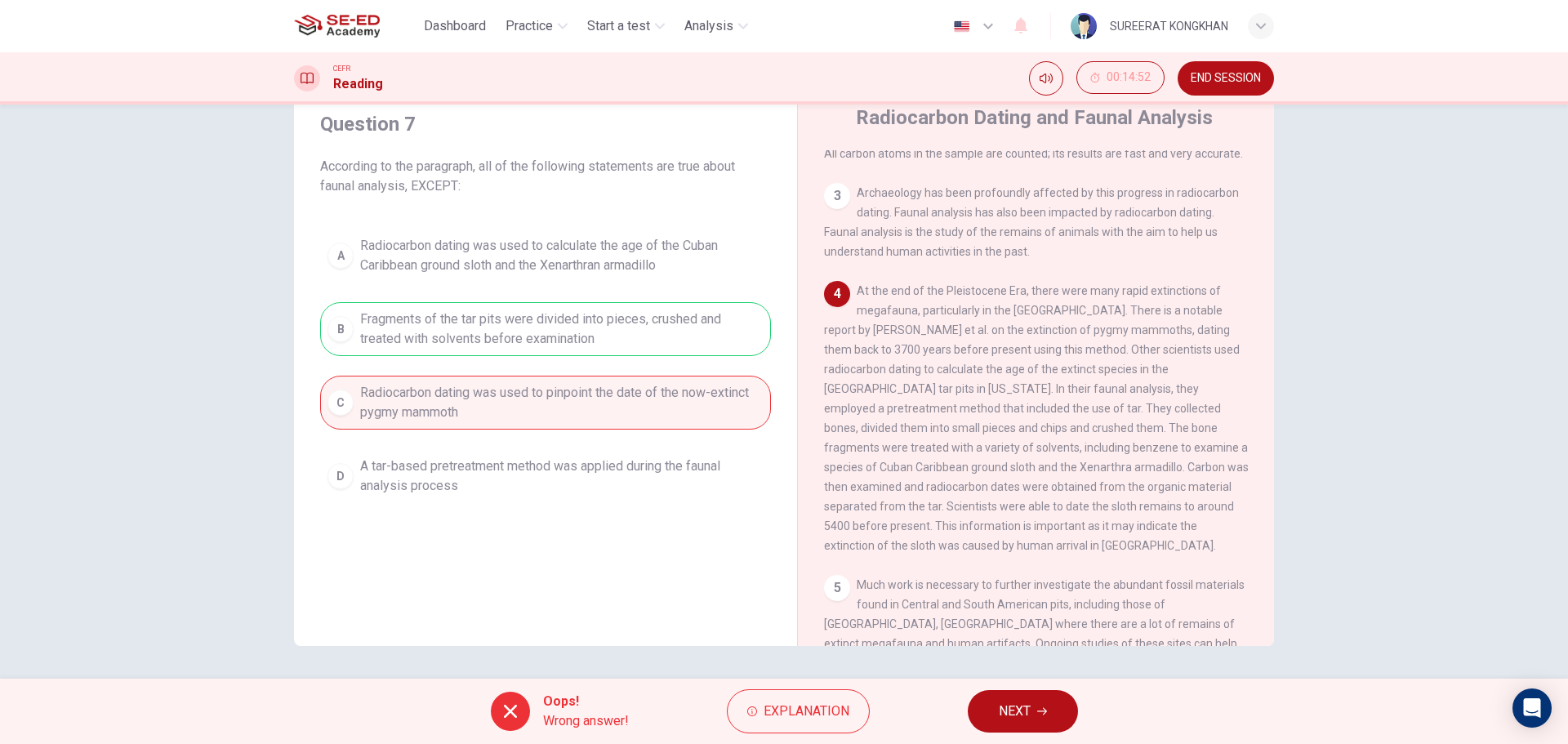
scroll to position [397, 0]
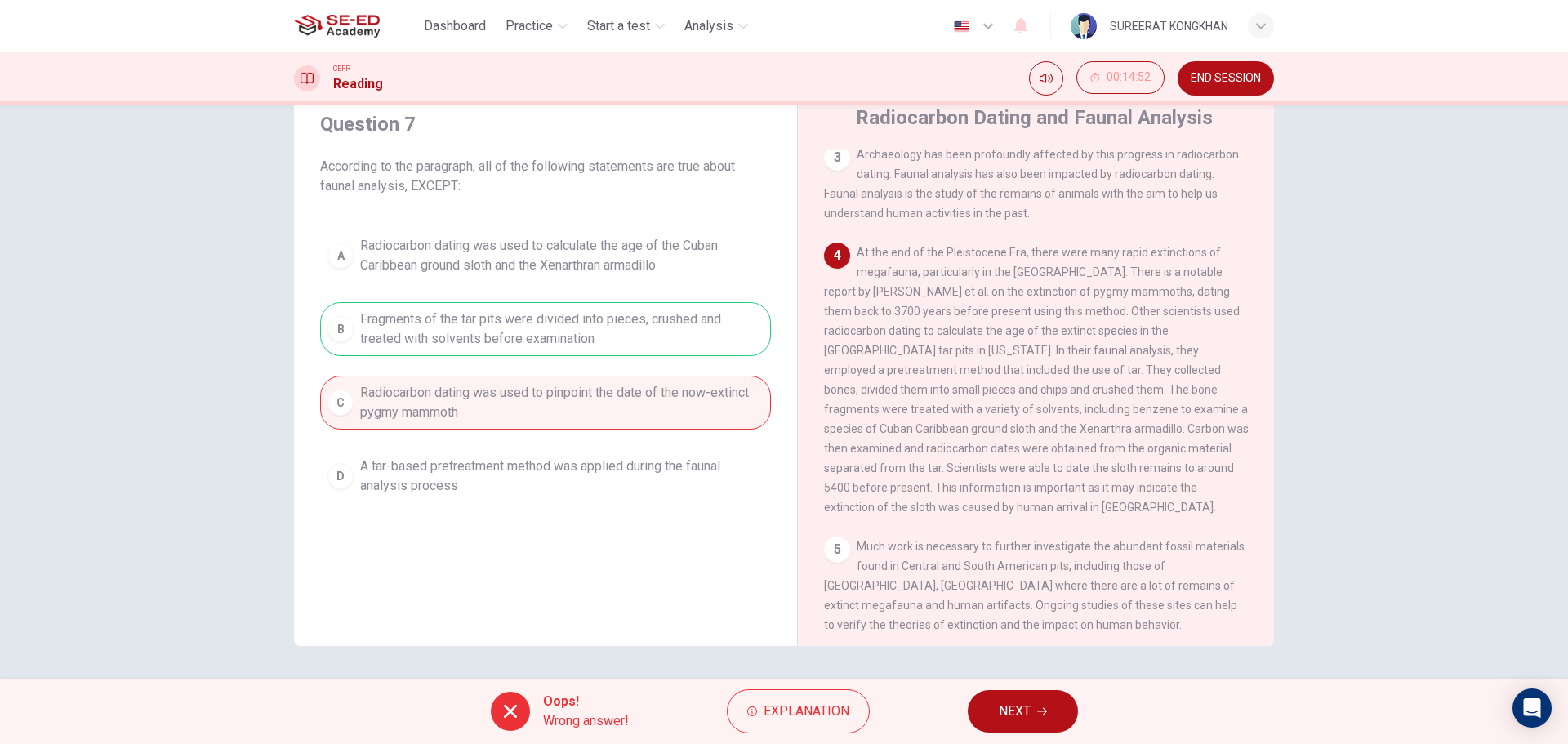
click at [825, 733] on div "Oops! Wrong answer! Explanation NEXT" at bounding box center [784, 710] width 1568 height 65
click at [823, 718] on span "Explanation" at bounding box center [806, 711] width 86 height 23
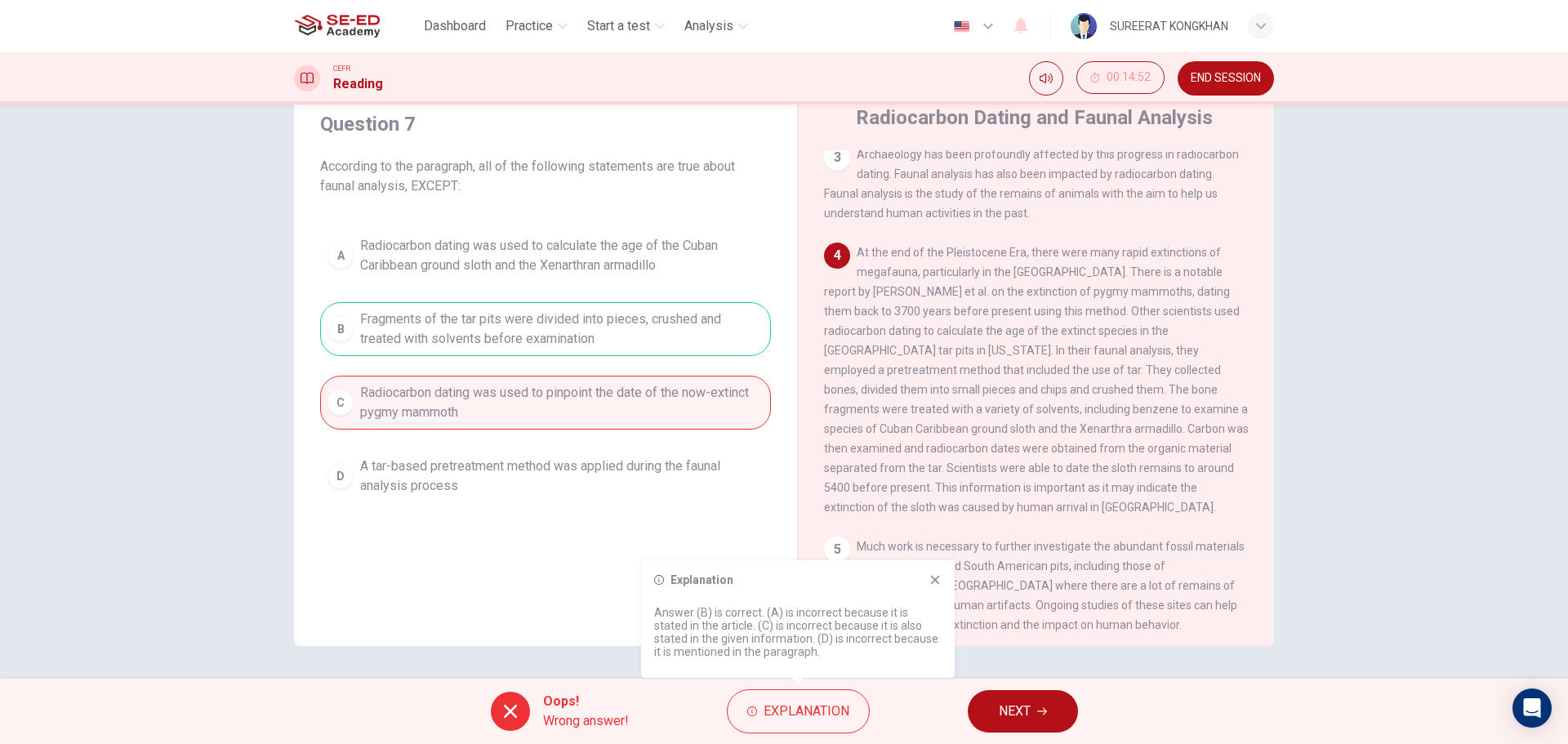
click at [1022, 702] on span "NEXT" at bounding box center [1015, 711] width 32 height 23
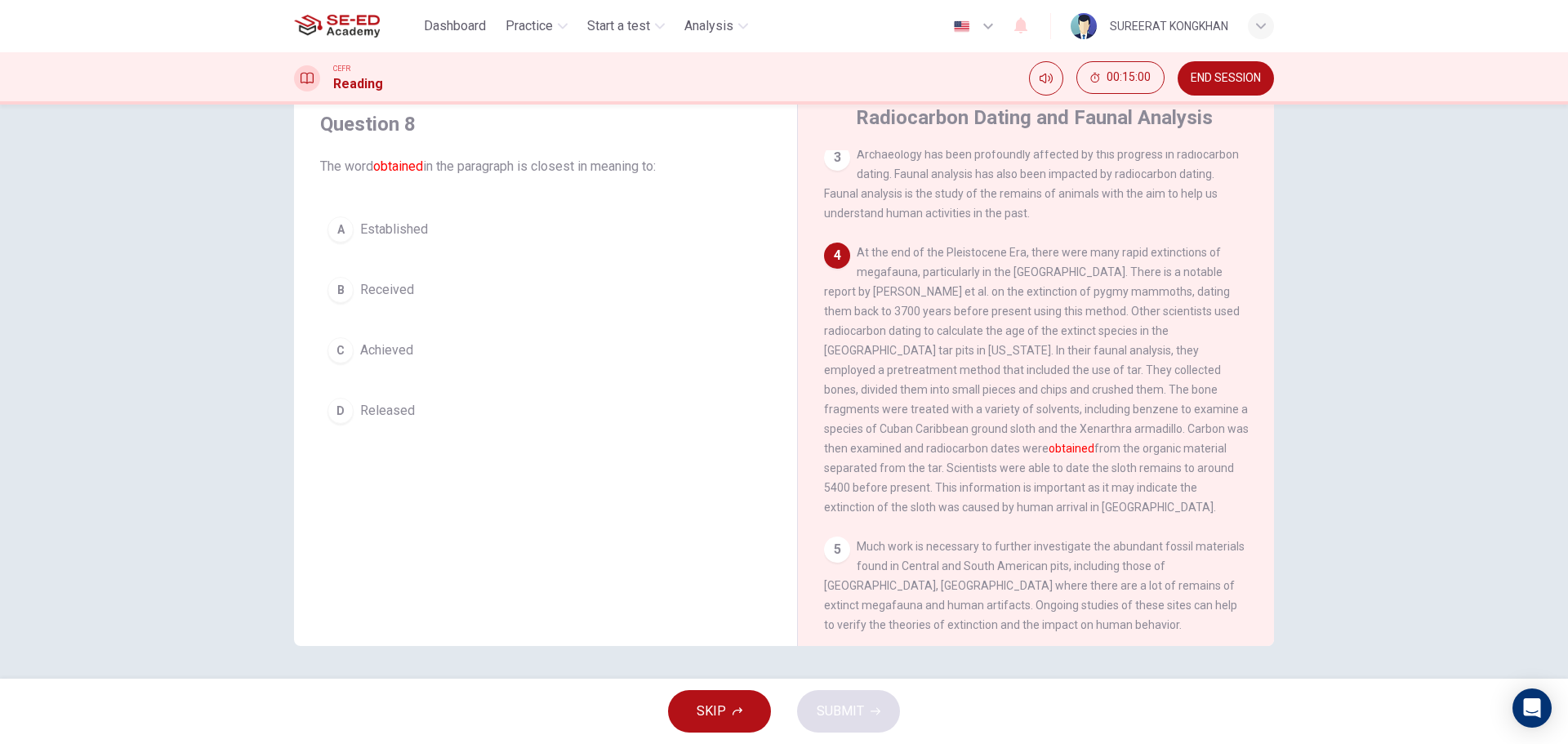
click at [336, 297] on div "B" at bounding box center [340, 290] width 26 height 26
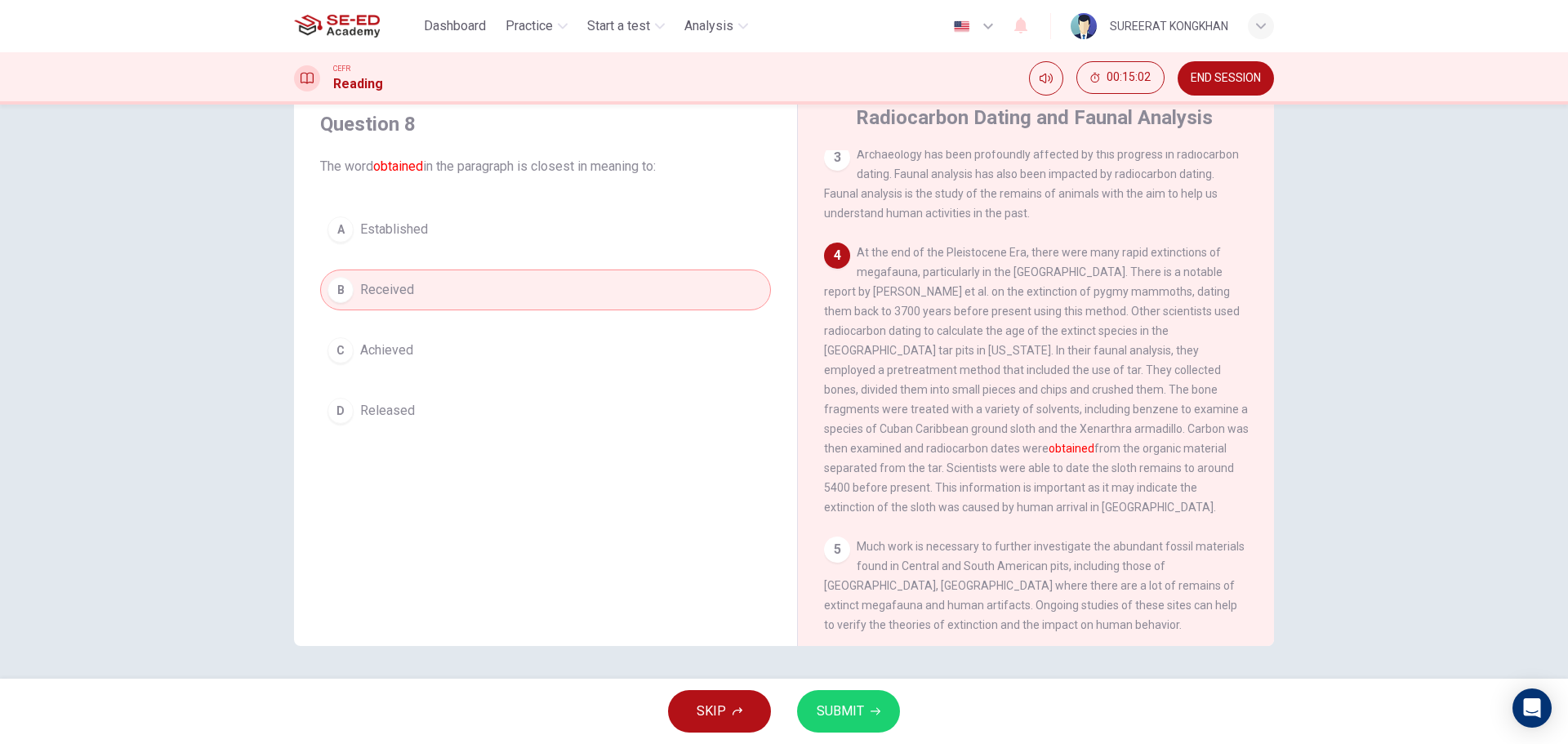
click at [834, 714] on span "SUBMIT" at bounding box center [840, 711] width 47 height 23
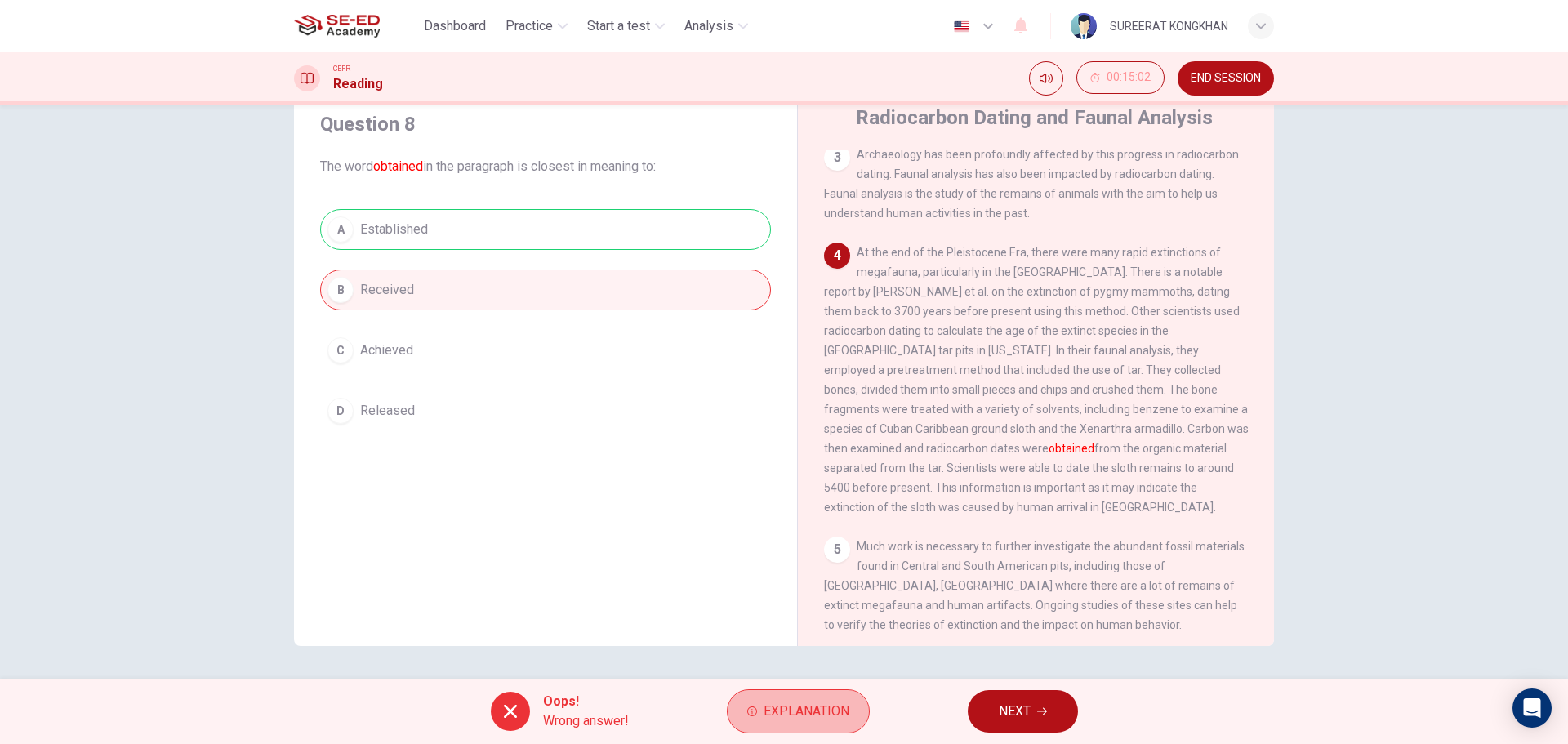
click at [834, 714] on span "Explanation" at bounding box center [806, 711] width 86 height 23
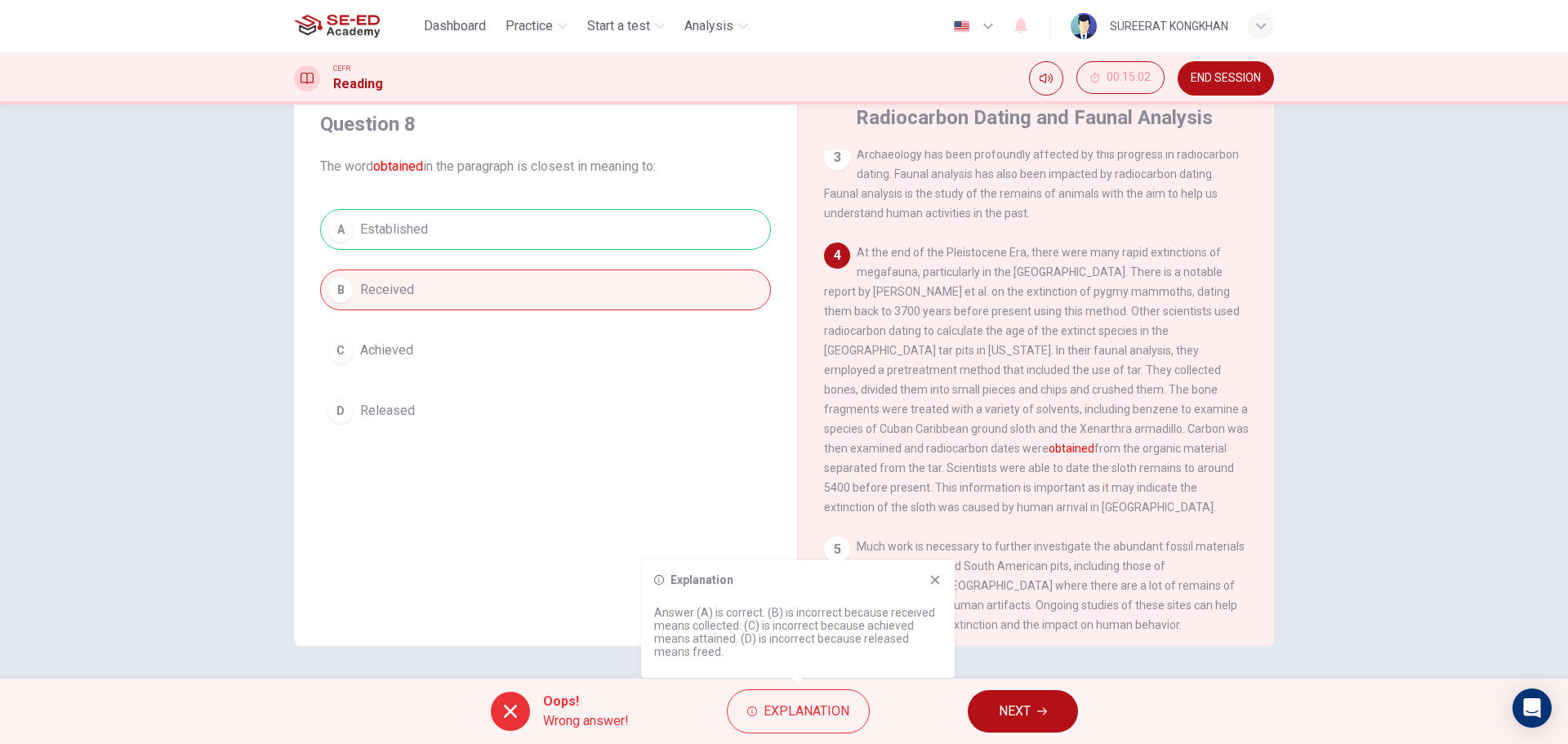
click at [646, 516] on div "Question 8 The word obtained in the paragraph is closest in meaning to: A Estab…" at bounding box center [546, 370] width 477 height 551
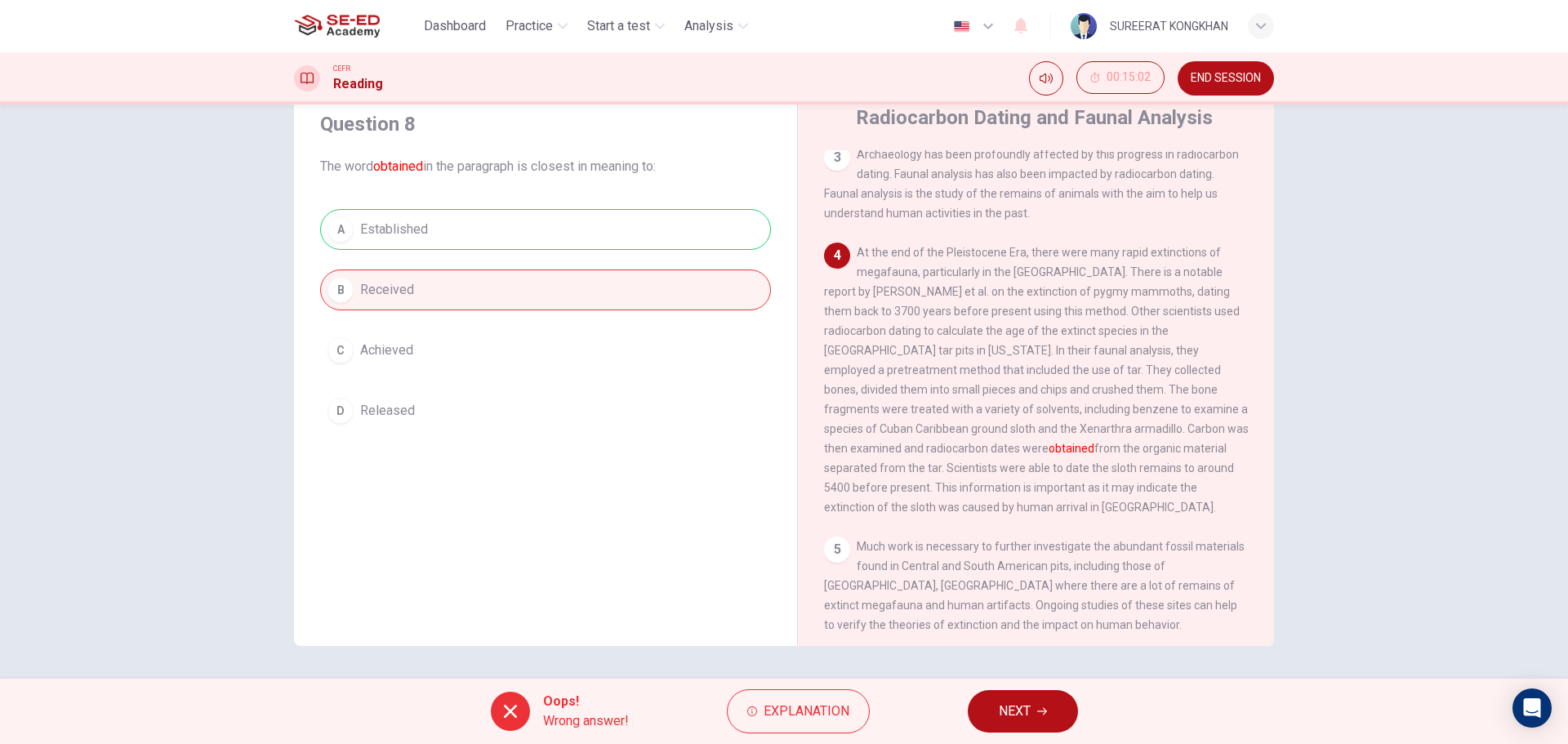
click at [1023, 713] on span "NEXT" at bounding box center [1015, 711] width 32 height 23
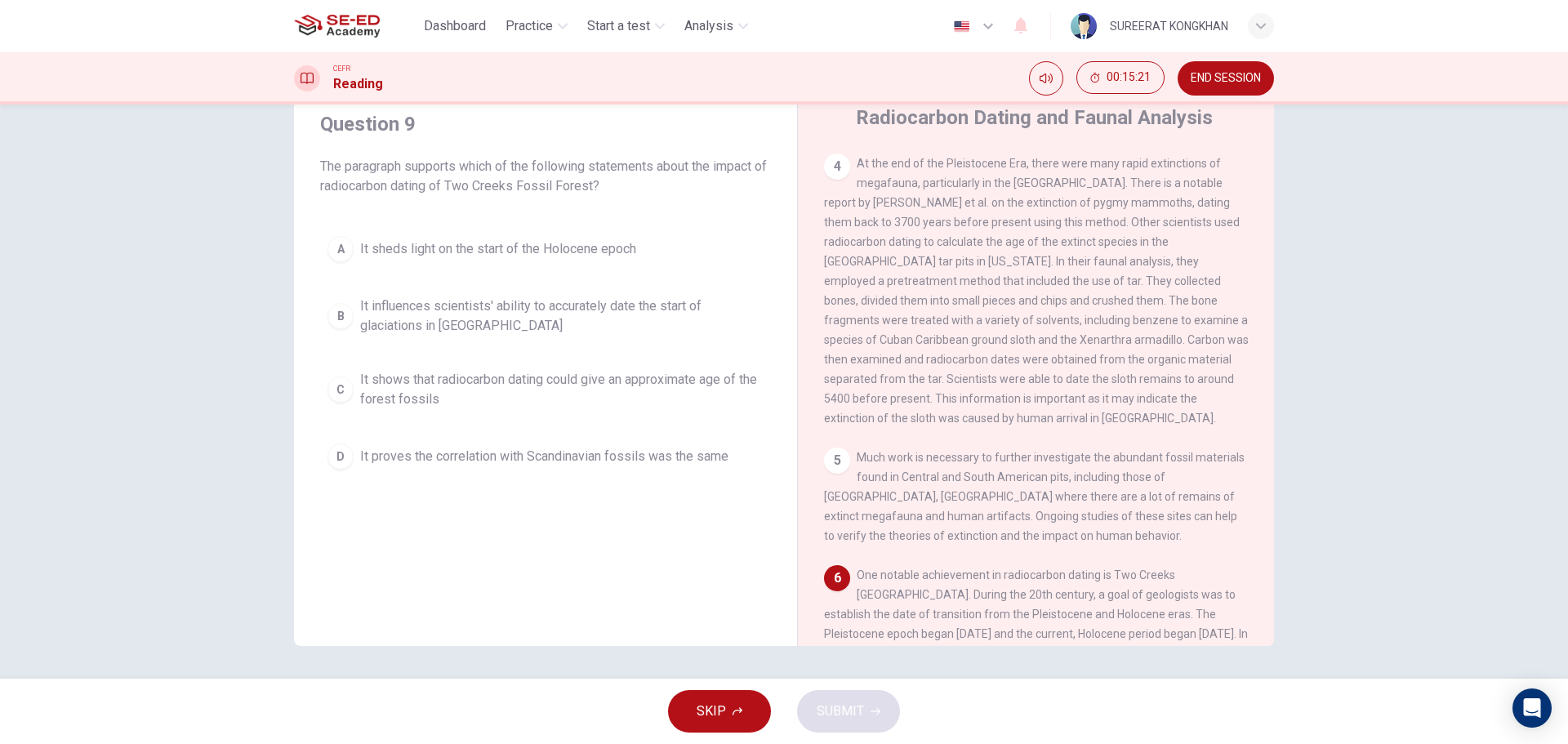
scroll to position [724, 0]
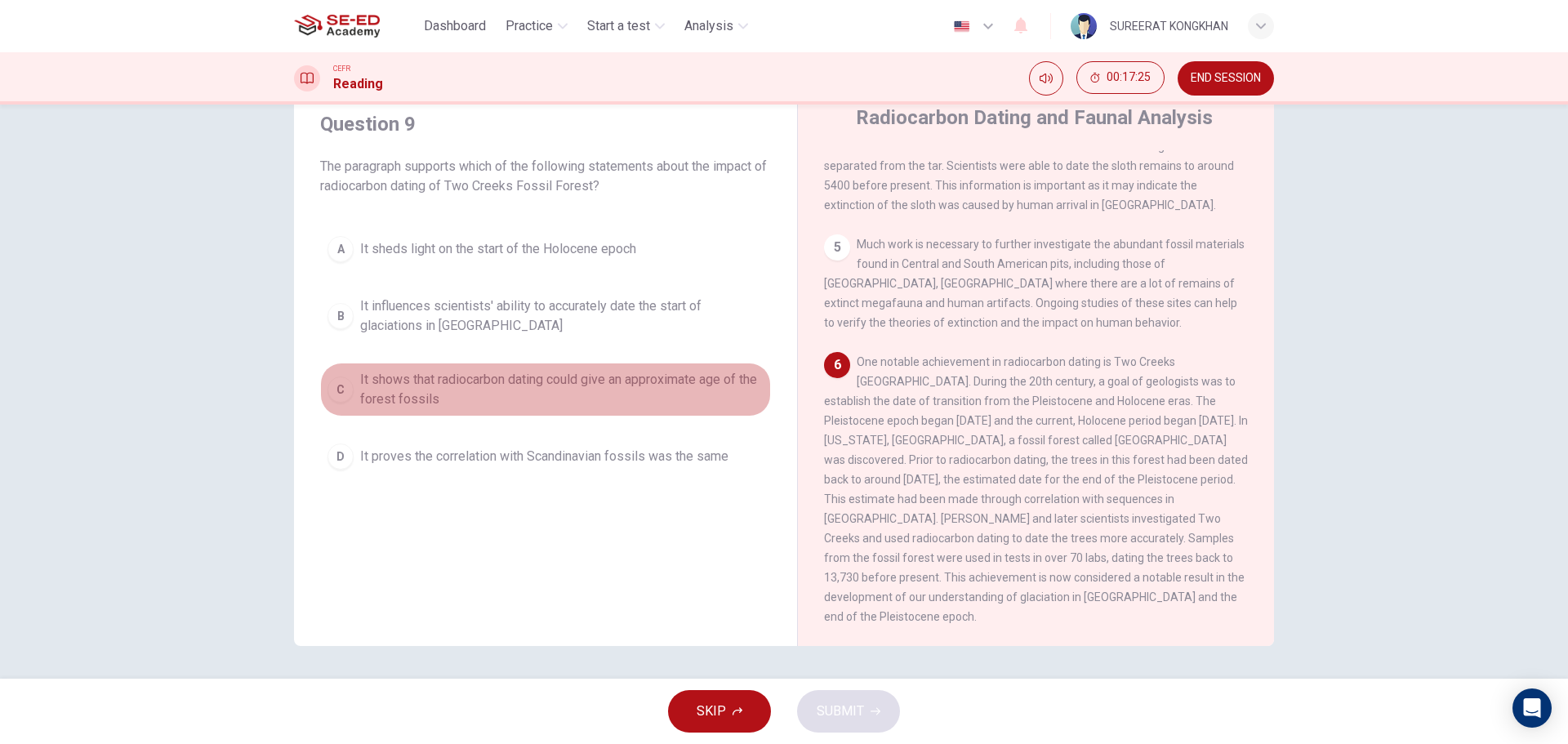
click at [506, 395] on span "It shows that radiocarbon dating could give an approximate age of the forest fo…" at bounding box center [561, 390] width 403 height 40
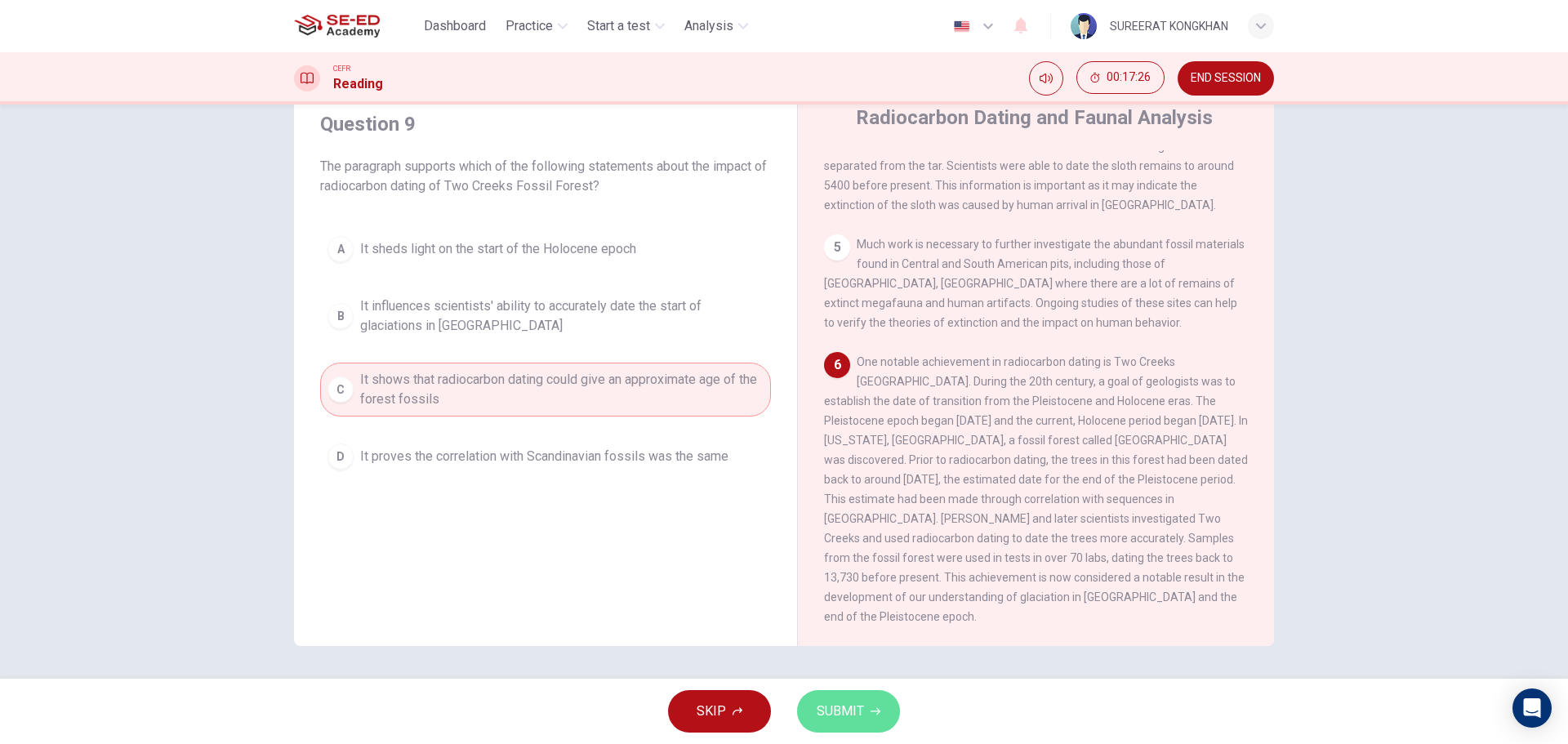
click at [866, 710] on button "SUBMIT" at bounding box center [848, 711] width 103 height 43
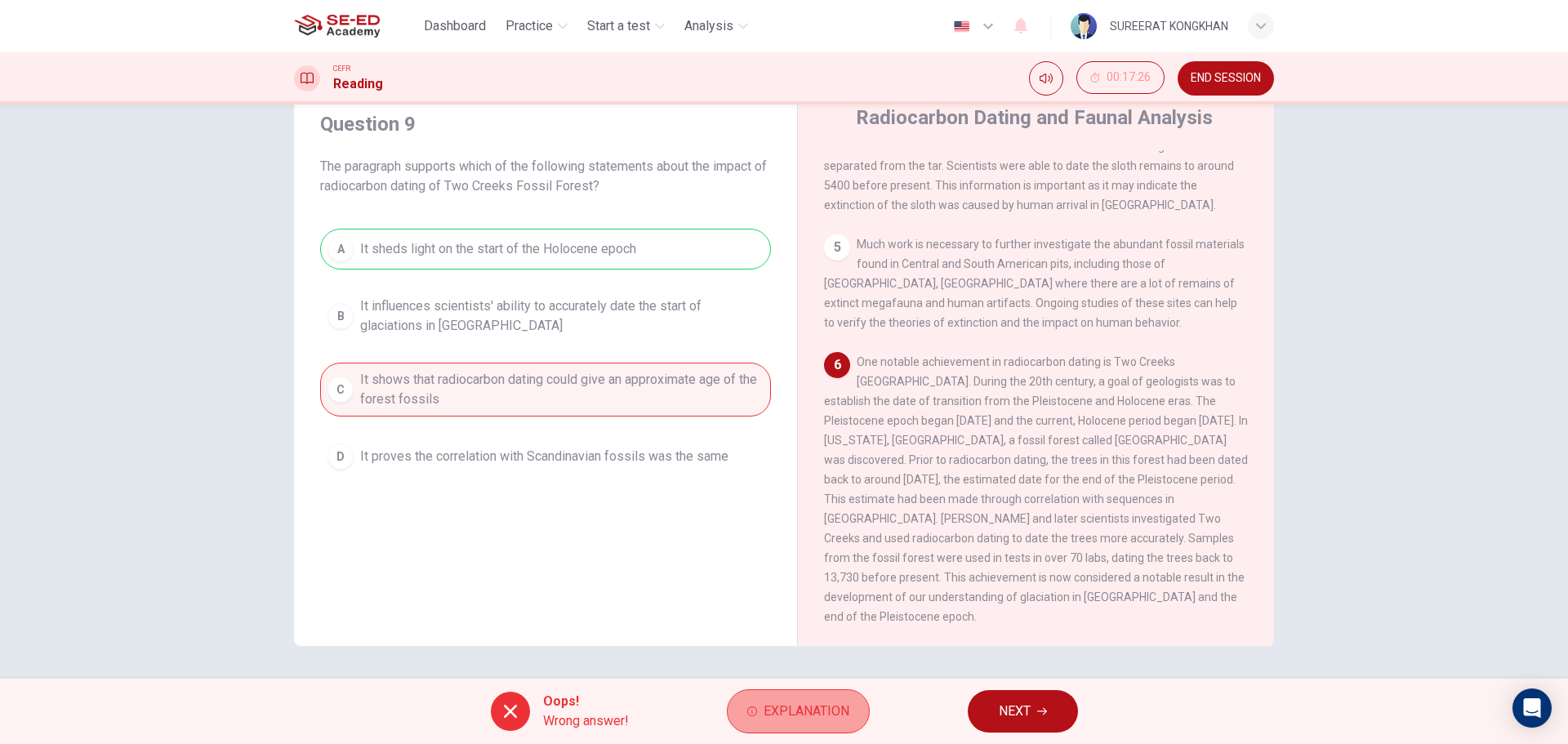
click at [834, 709] on span "Explanation" at bounding box center [806, 711] width 86 height 23
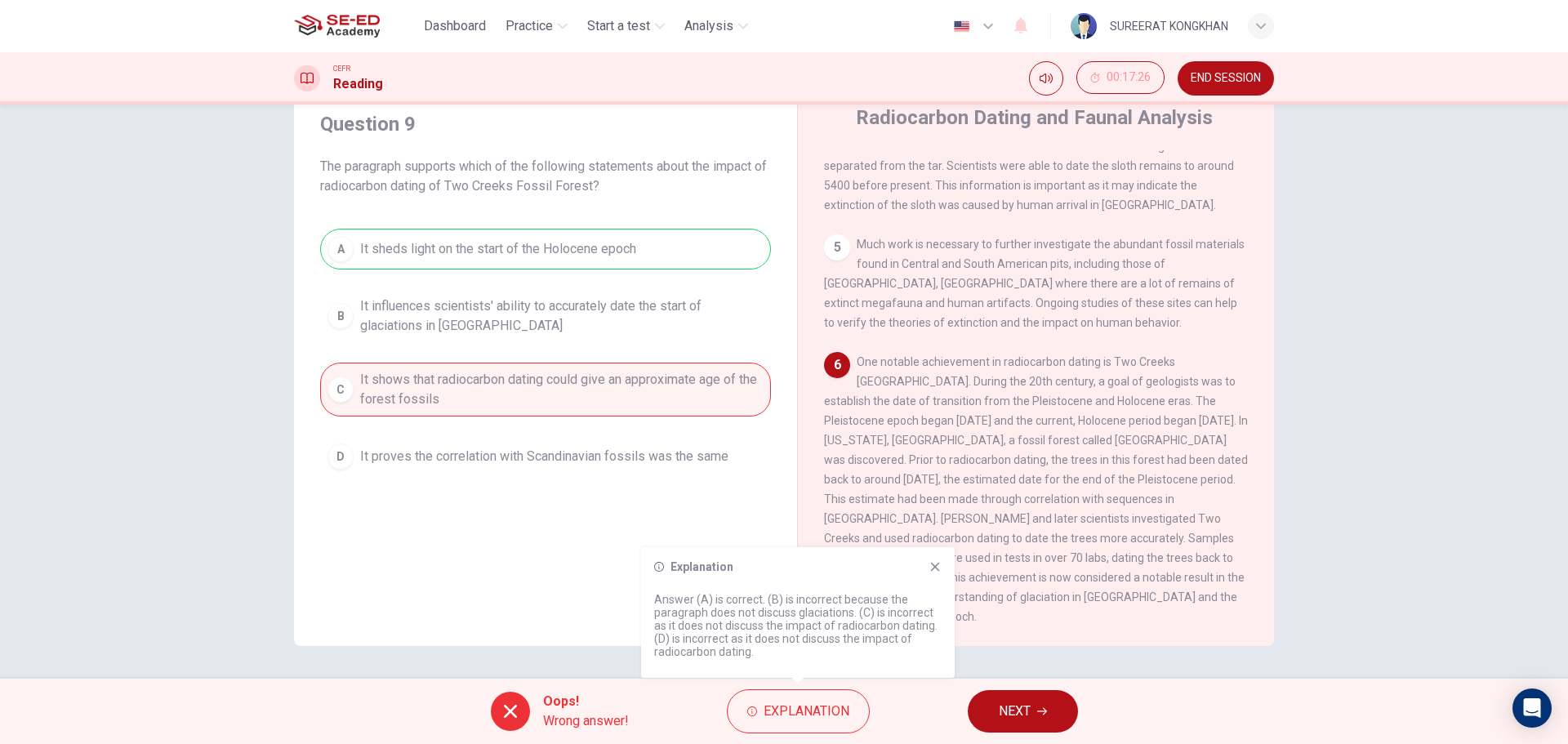
click at [1044, 713] on icon "button" at bounding box center [1042, 711] width 10 height 10
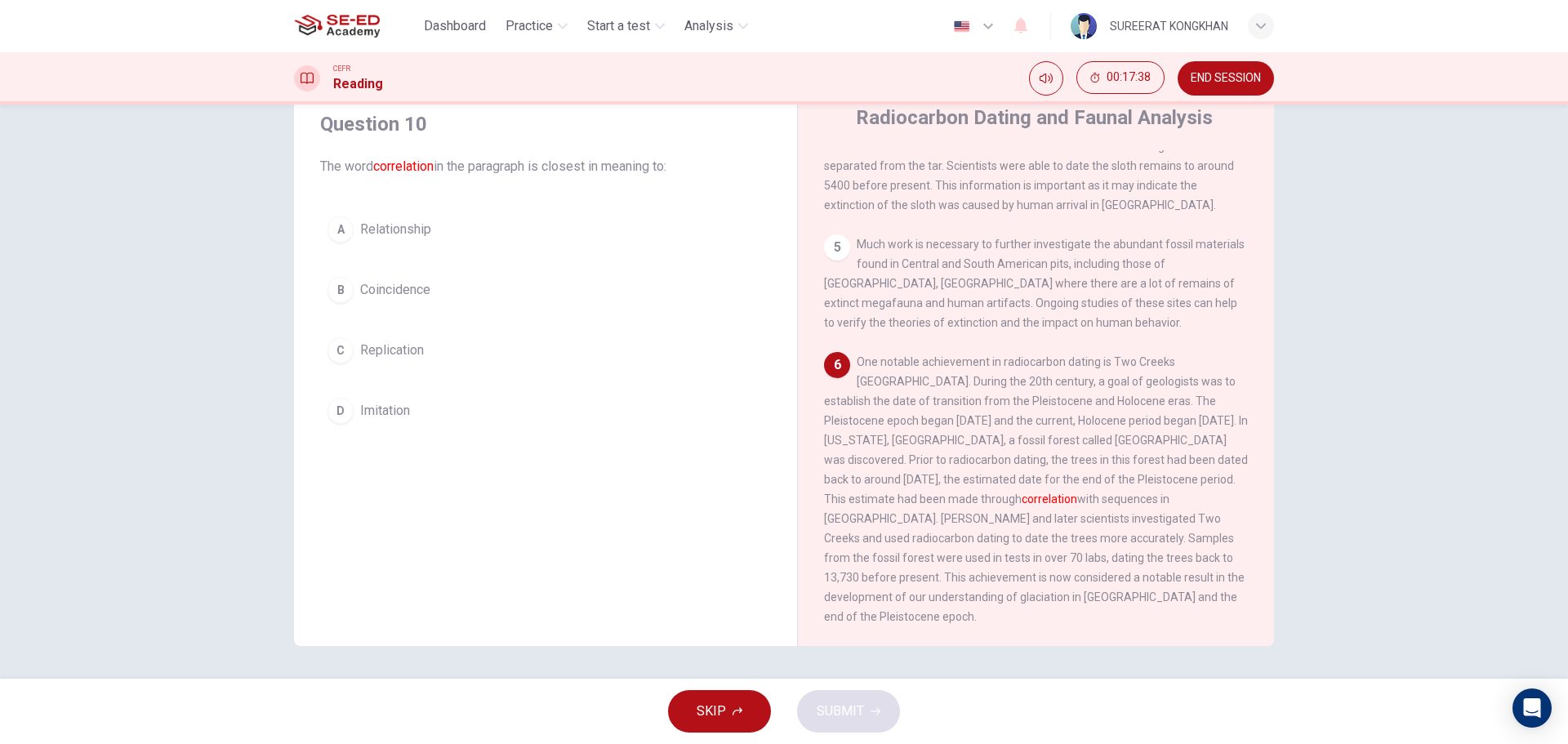
click at [406, 227] on span "Relationship" at bounding box center [396, 230] width 71 height 20
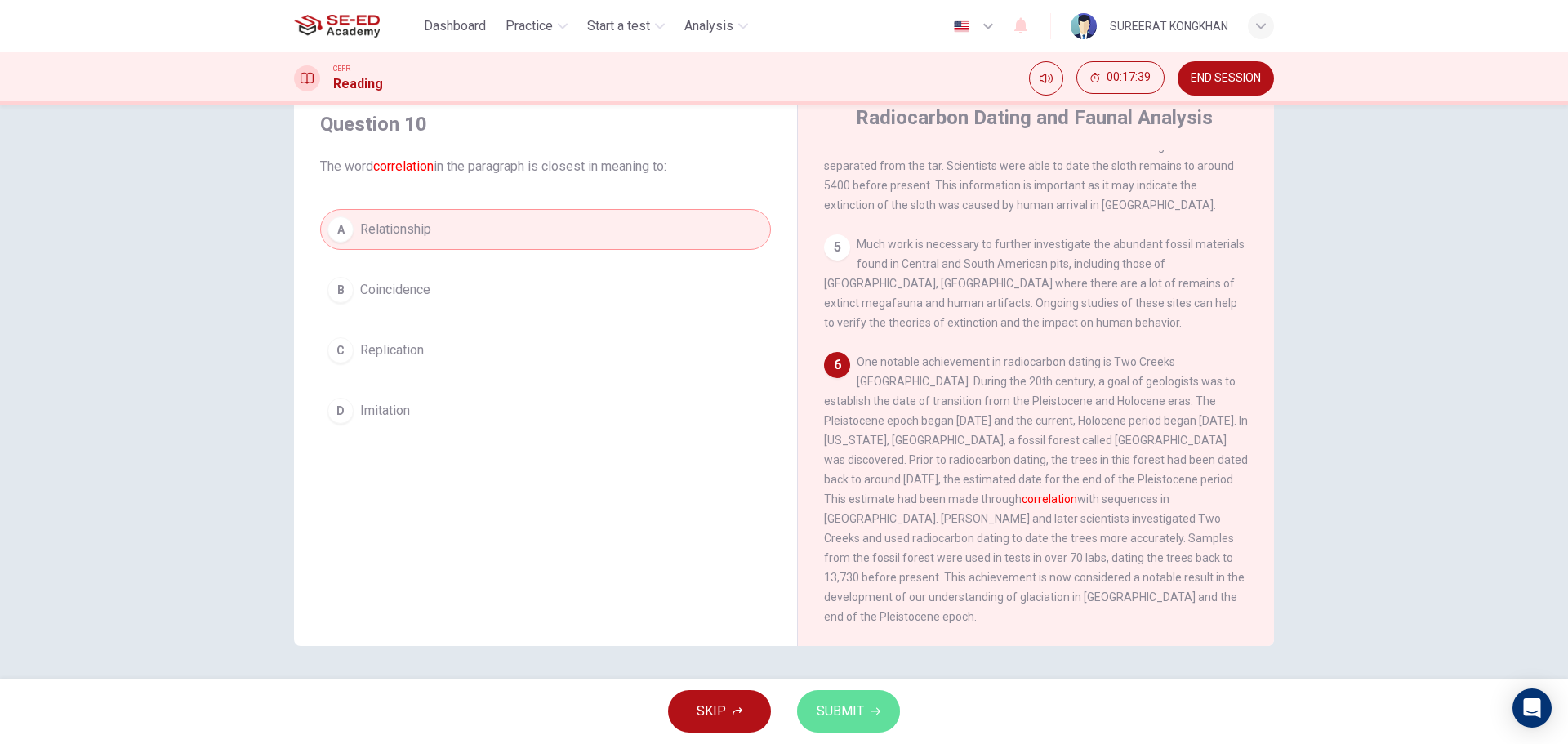
click at [852, 710] on span "SUBMIT" at bounding box center [840, 711] width 47 height 23
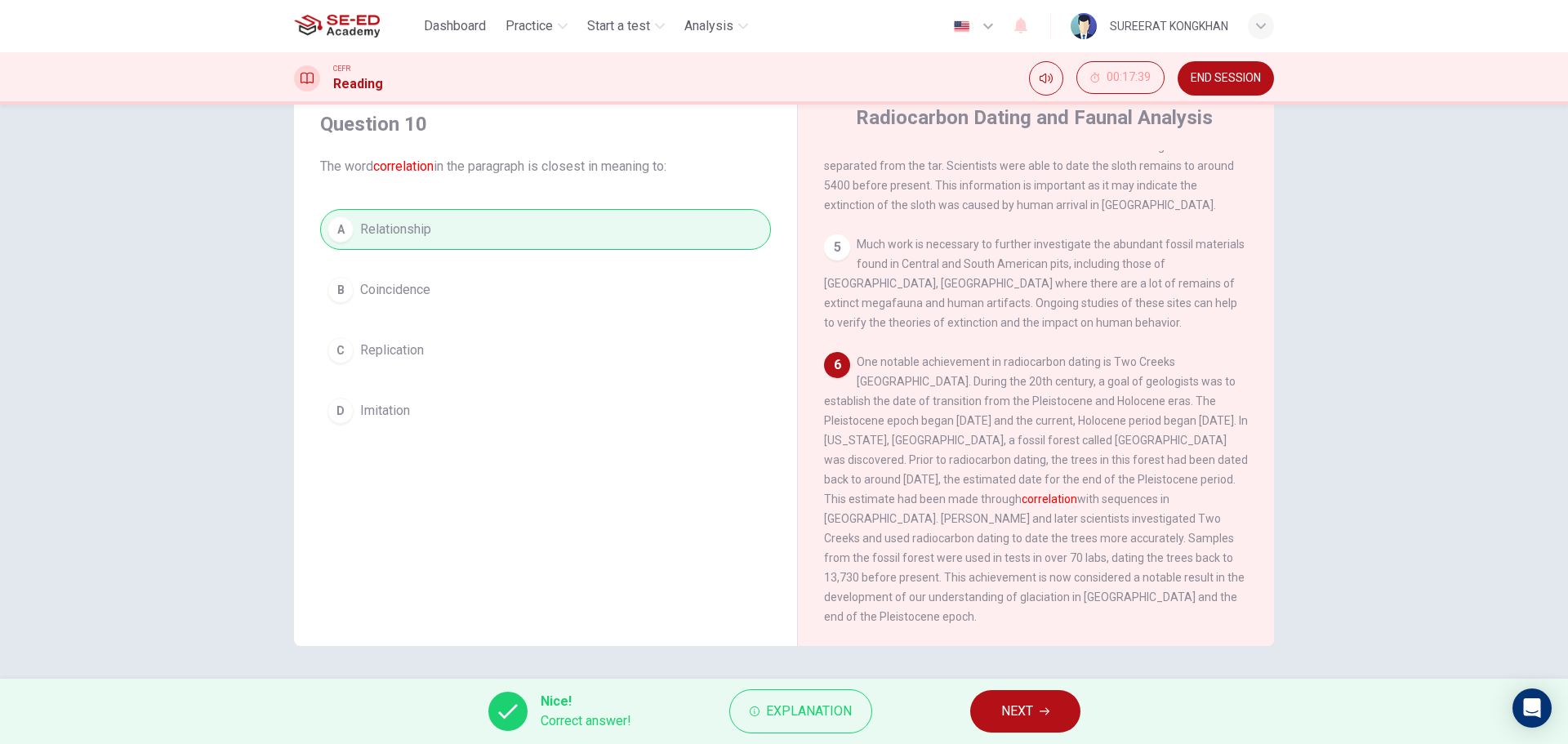
click at [1018, 714] on span "NEXT" at bounding box center [1017, 711] width 32 height 23
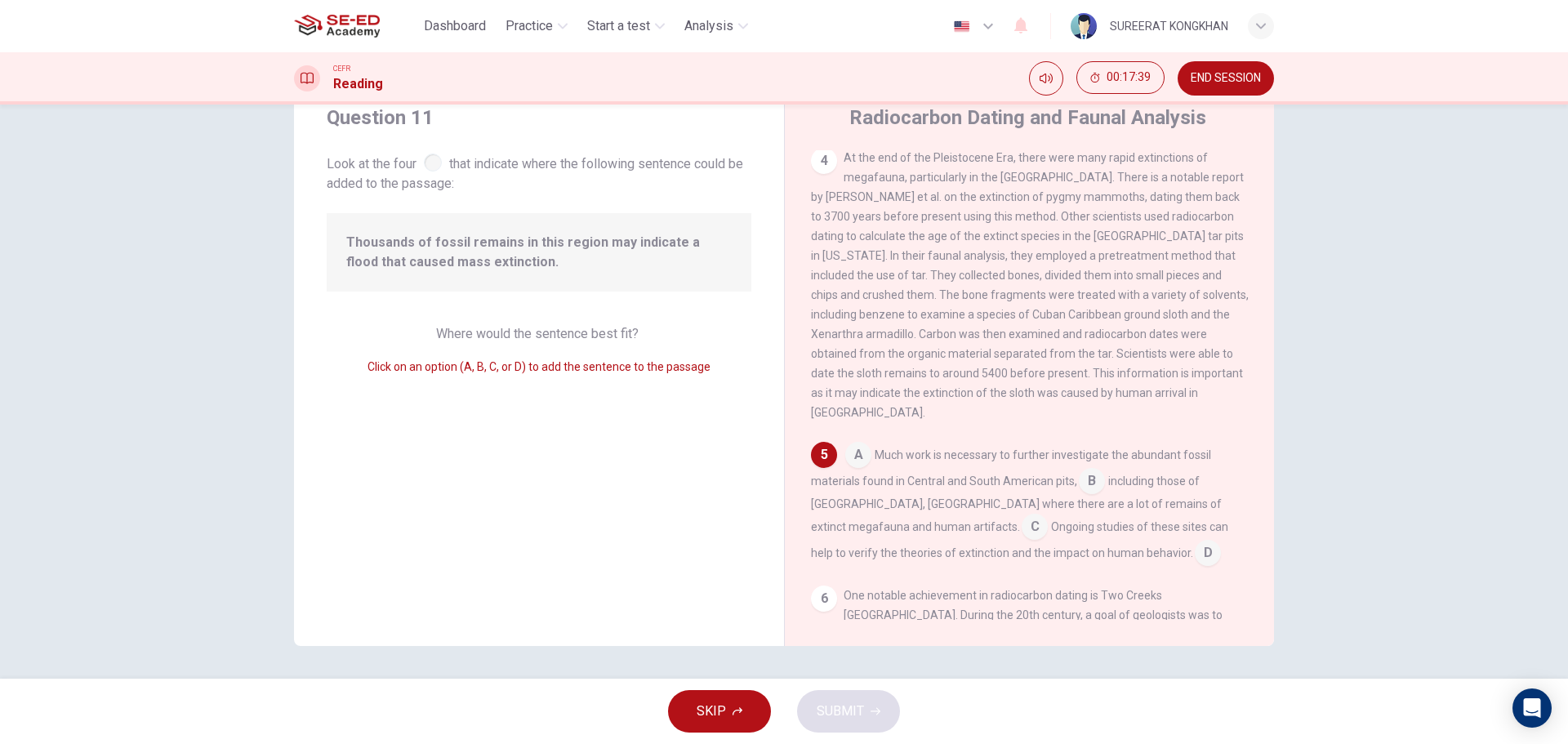
scroll to position [611, 0]
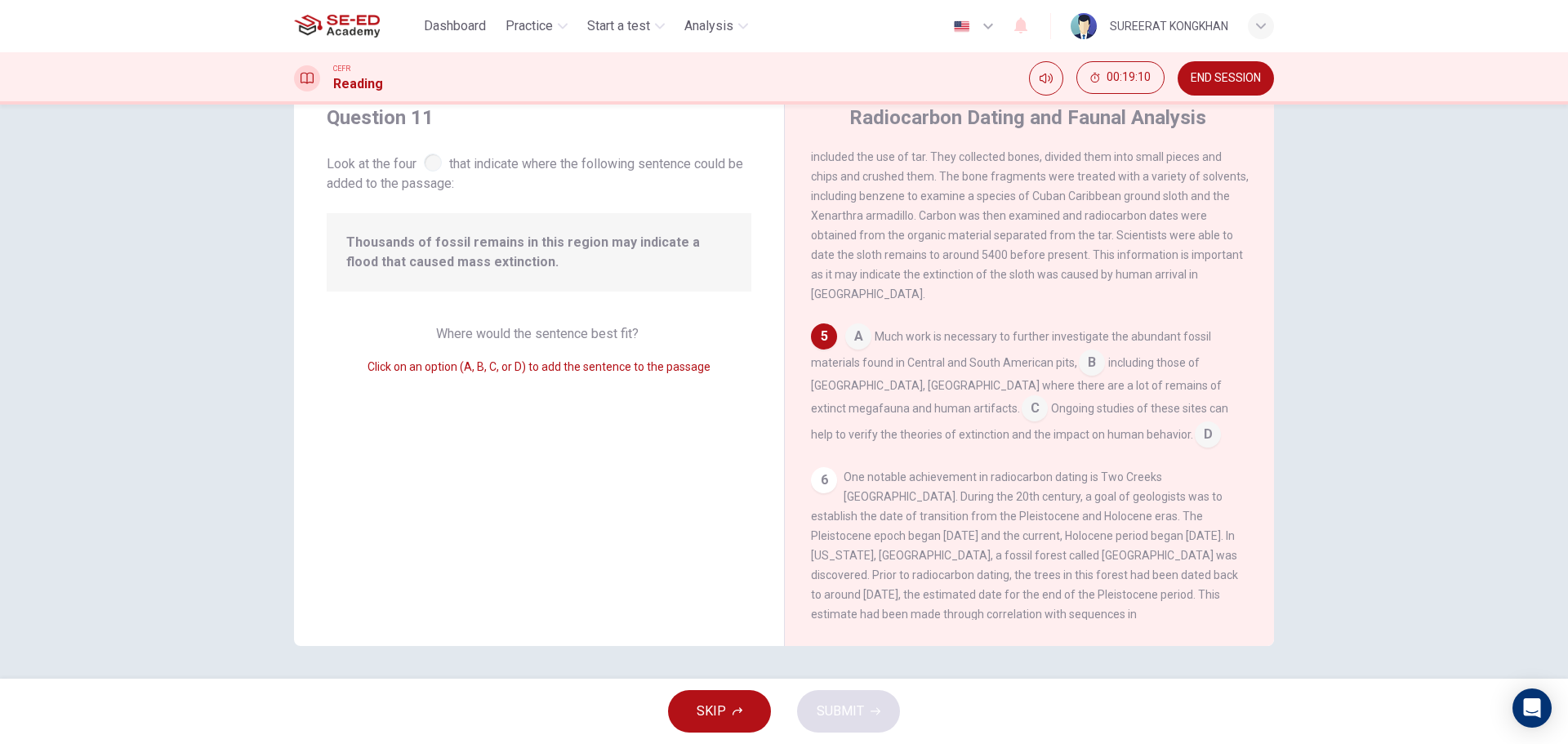
click at [1086, 368] on input at bounding box center [1092, 364] width 26 height 26
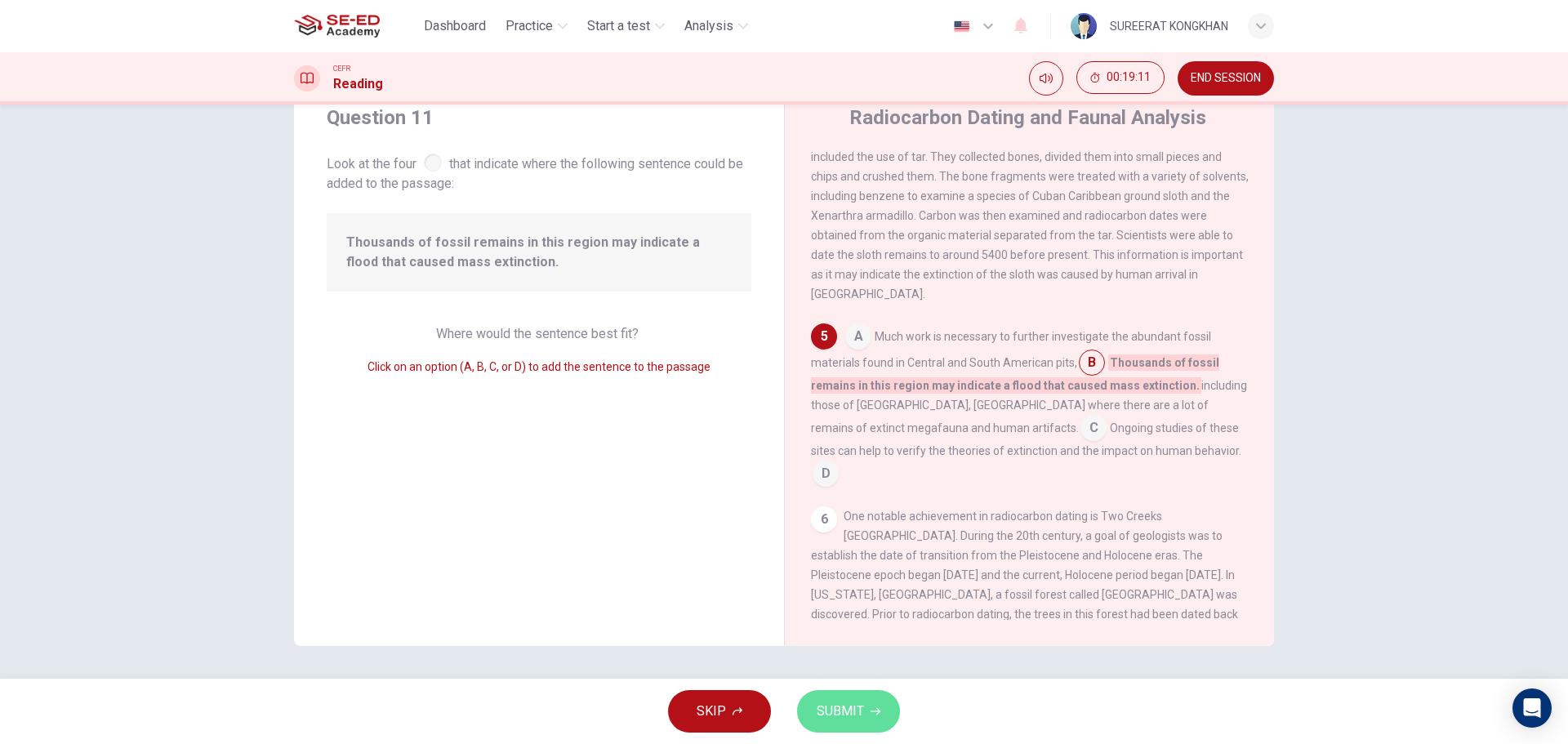
click at [852, 709] on span "SUBMIT" at bounding box center [840, 711] width 47 height 23
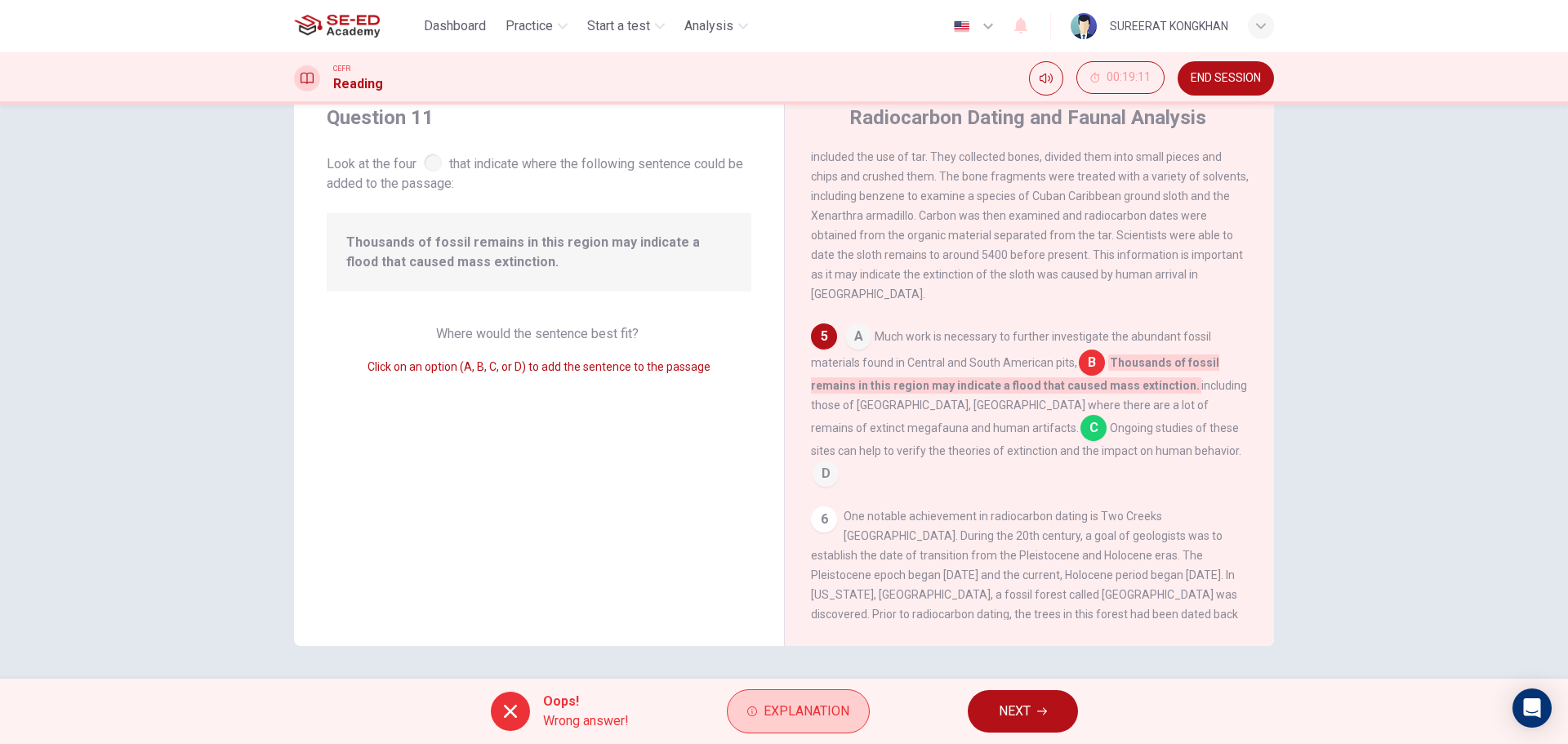
click at [844, 709] on span "Explanation" at bounding box center [806, 711] width 86 height 23
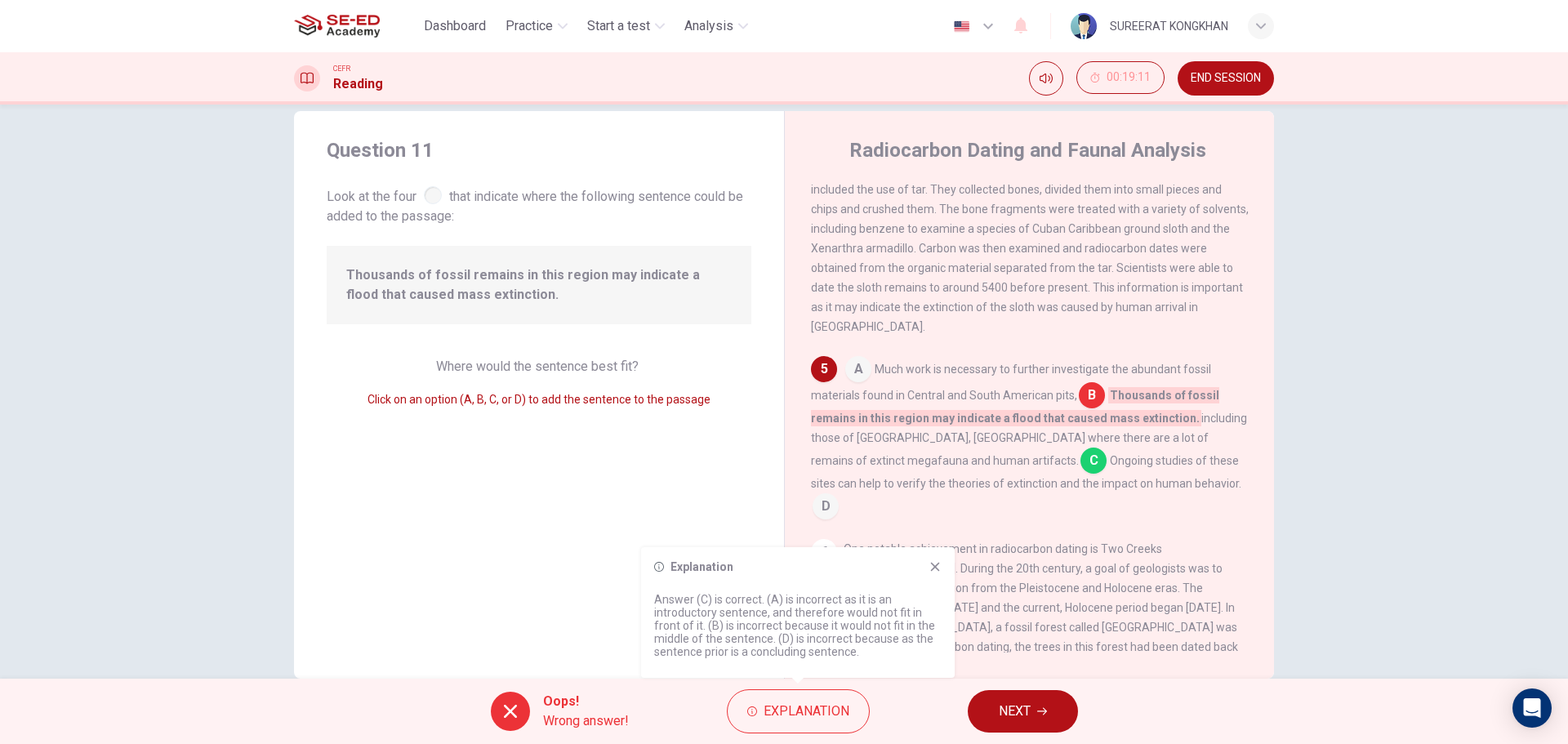
scroll to position [0, 0]
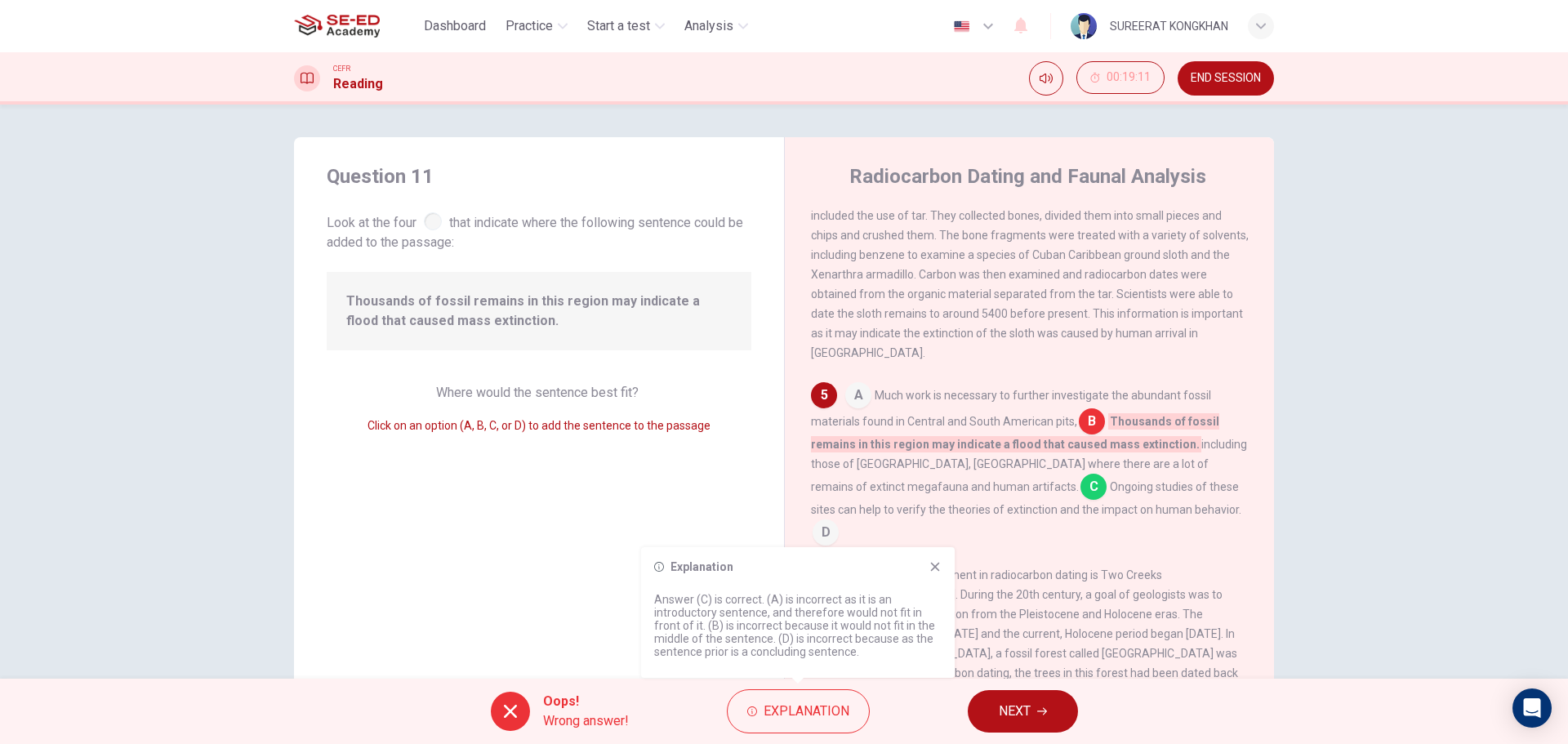
click at [934, 568] on icon at bounding box center [935, 567] width 9 height 9
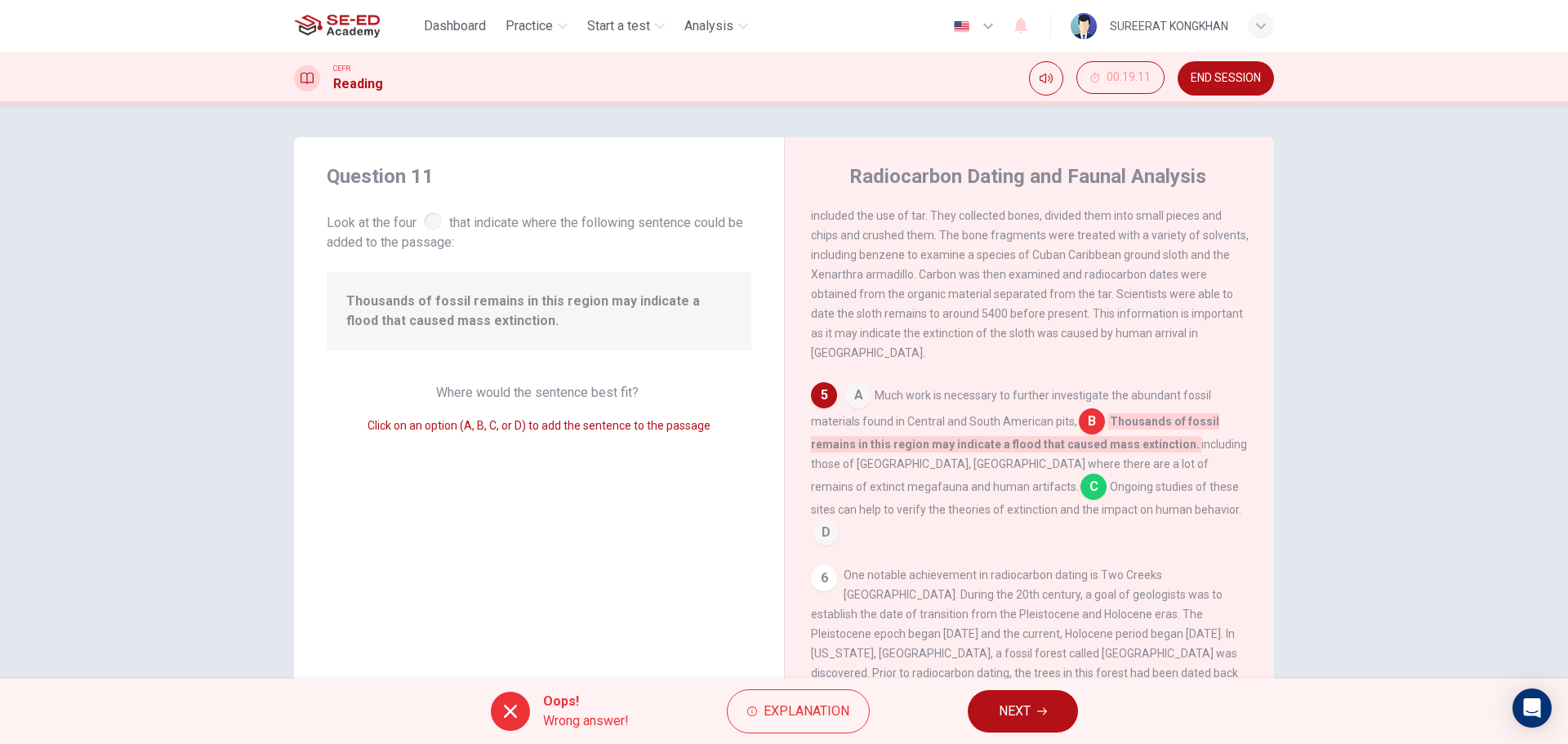
click at [1030, 711] on span "NEXT" at bounding box center [1015, 711] width 32 height 23
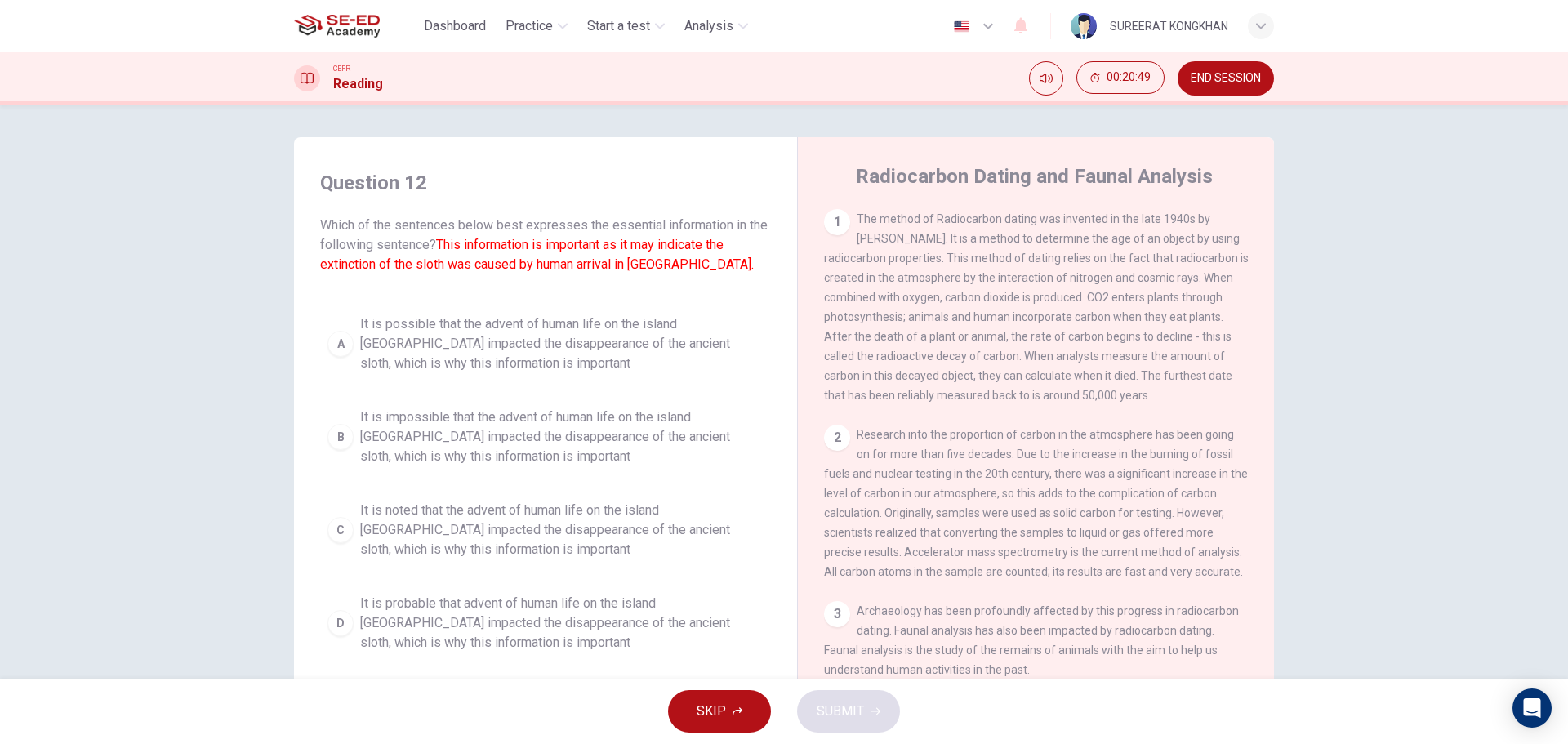
click at [337, 335] on div "A" at bounding box center [340, 344] width 26 height 26
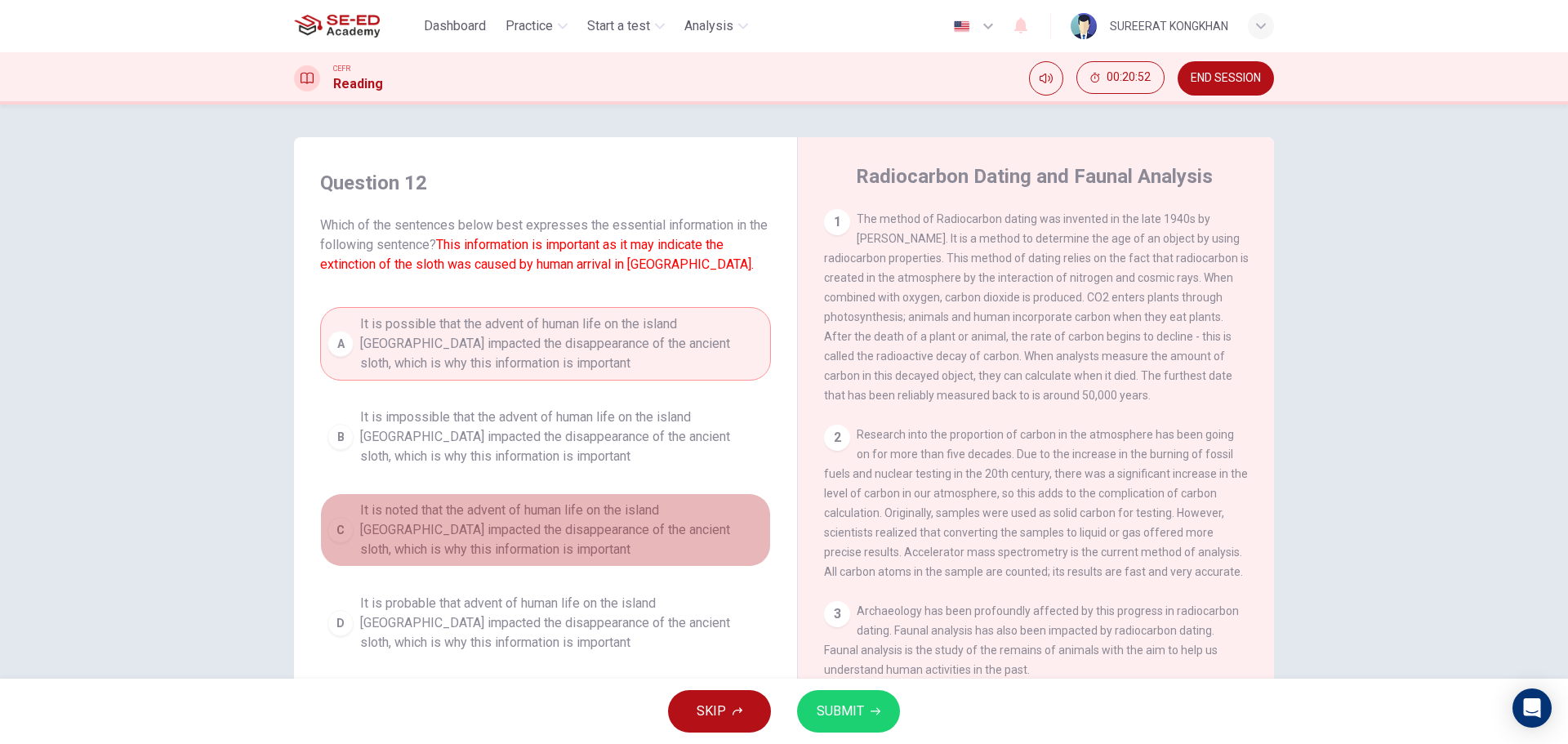
click at [336, 536] on div "C" at bounding box center [340, 530] width 26 height 26
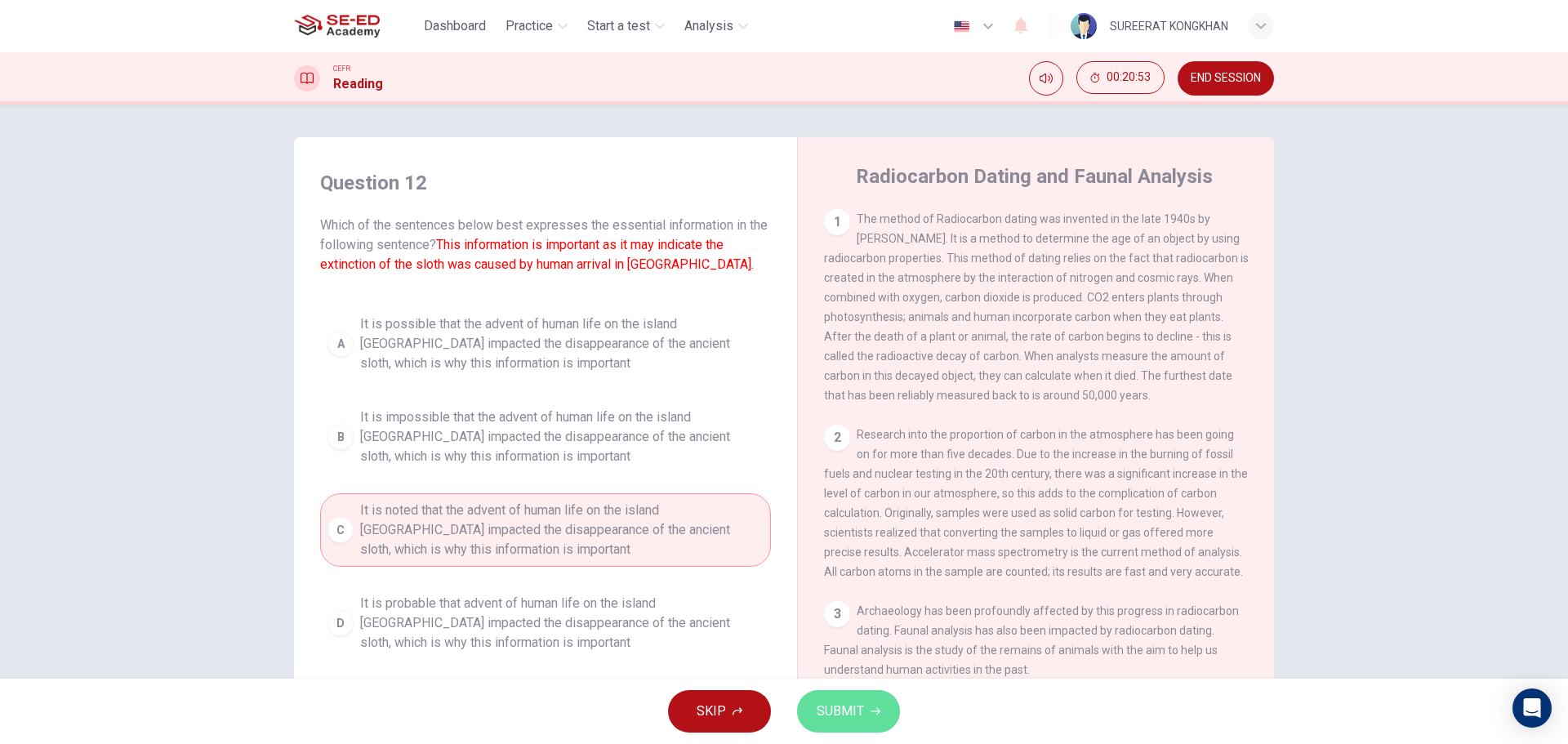
click at [836, 714] on span "SUBMIT" at bounding box center [840, 711] width 47 height 23
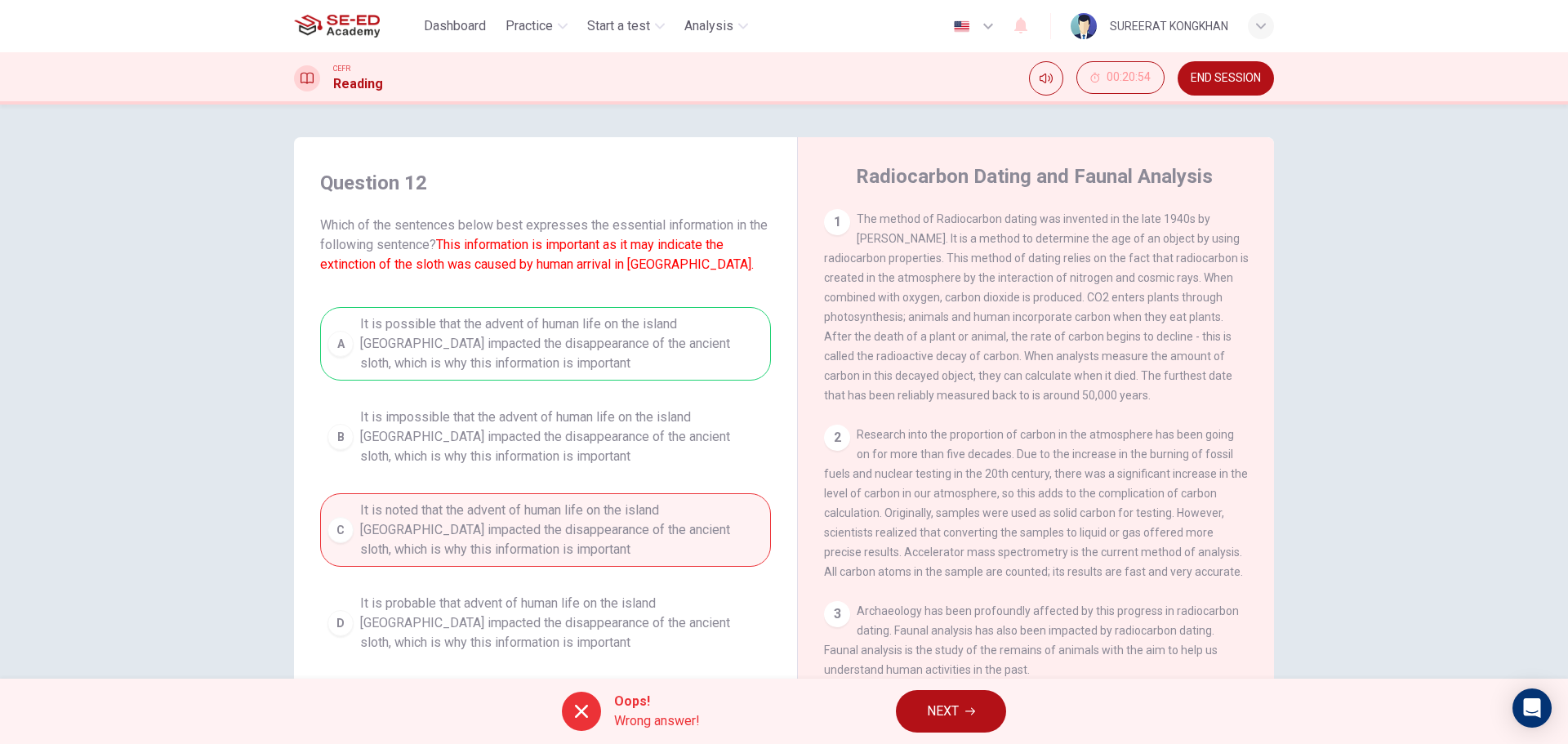
click at [941, 706] on span "NEXT" at bounding box center [942, 711] width 32 height 23
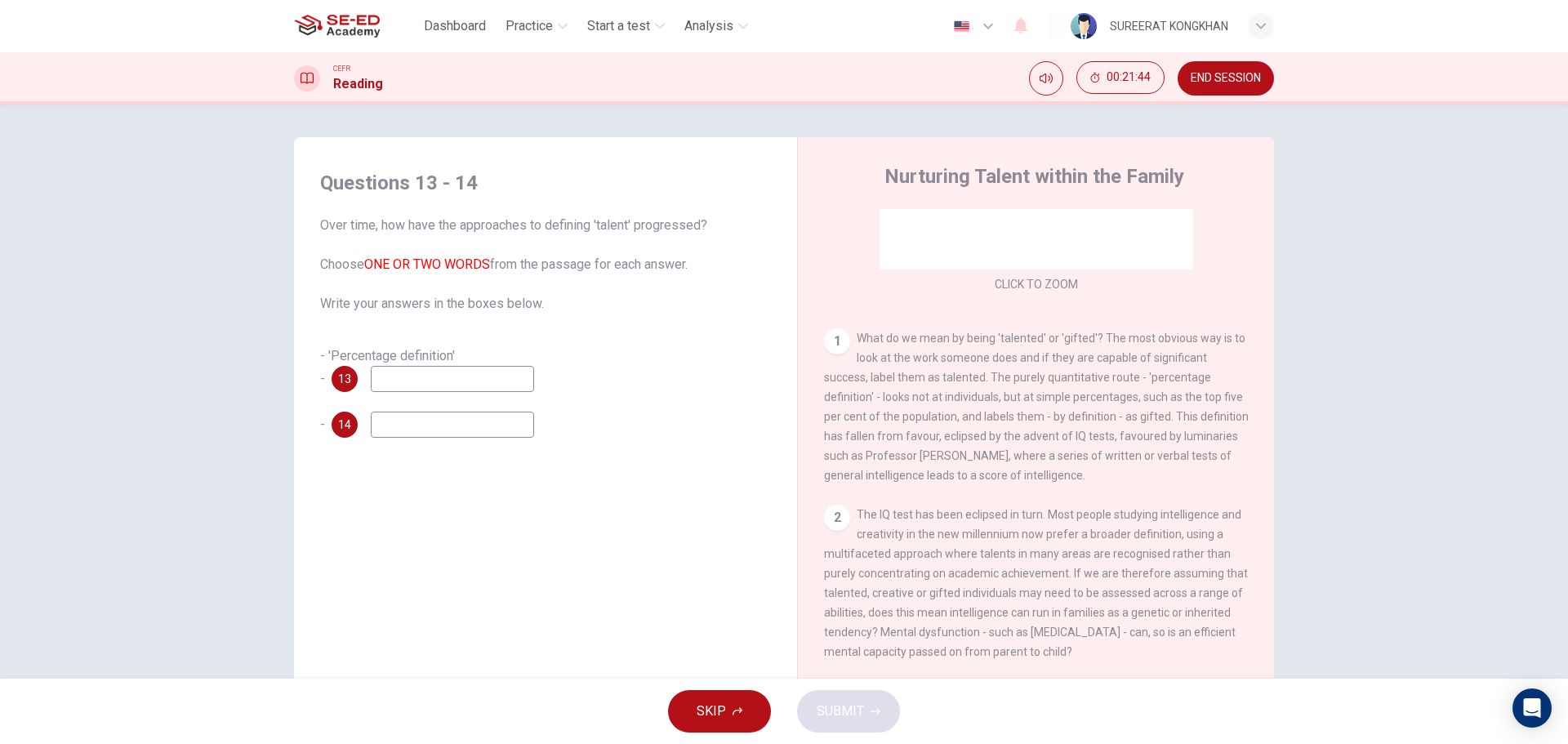
scroll to position [270, 0]
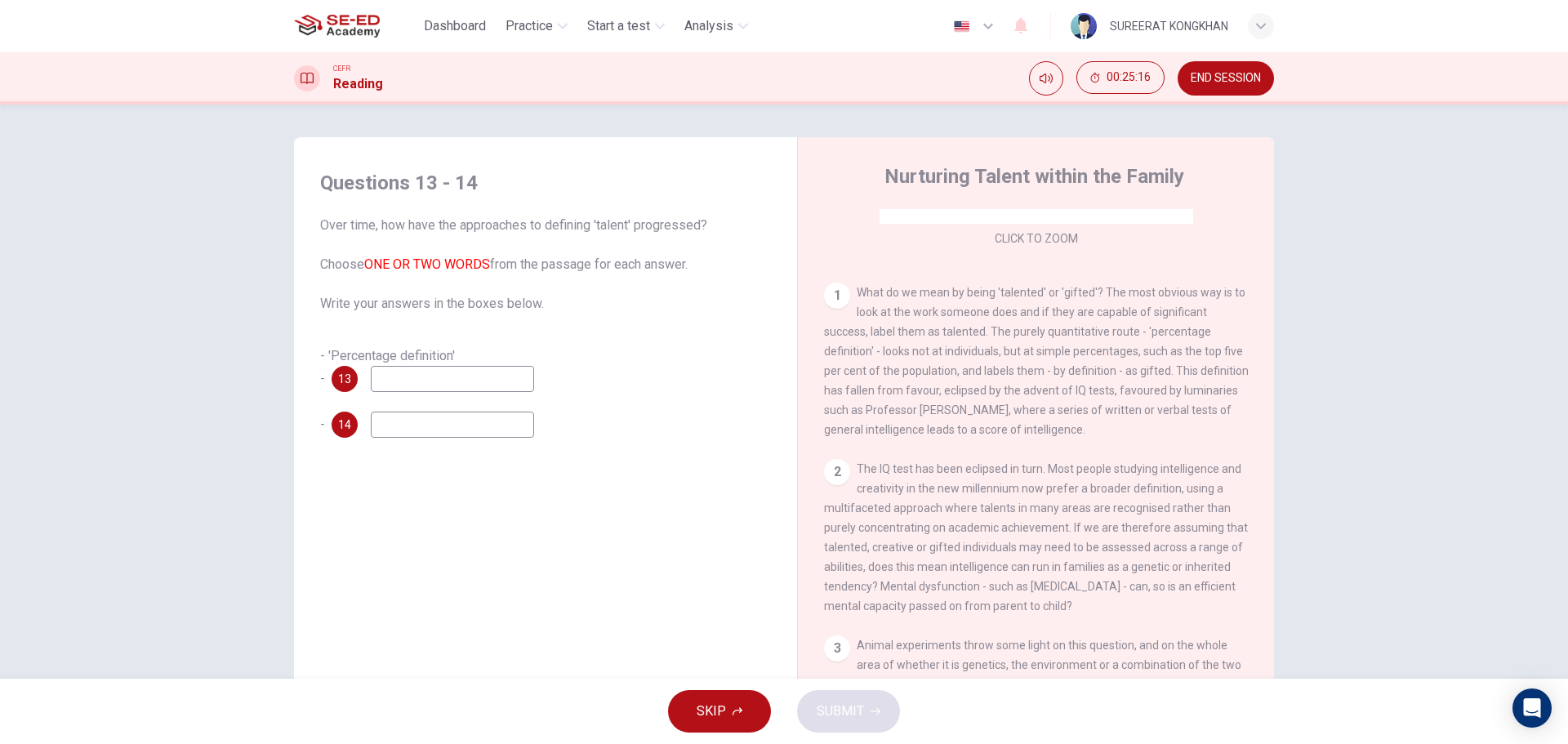
click at [457, 380] on input at bounding box center [453, 379] width 163 height 26
click at [873, 353] on span "What do we mean by being 'talented' or 'gifted'? The most obvious way is to loo…" at bounding box center [1036, 361] width 425 height 150
drag, startPoint x: 975, startPoint y: 372, endPoint x: 1005, endPoint y: 375, distance: 30.1
click at [1005, 375] on span "What do we mean by being 'talented' or 'gifted'? The most obvious way is to loo…" at bounding box center [1036, 361] width 425 height 150
click at [998, 378] on span "What do we mean by being 'talented' or 'gifted'? The most obvious way is to loo…" at bounding box center [1036, 361] width 425 height 150
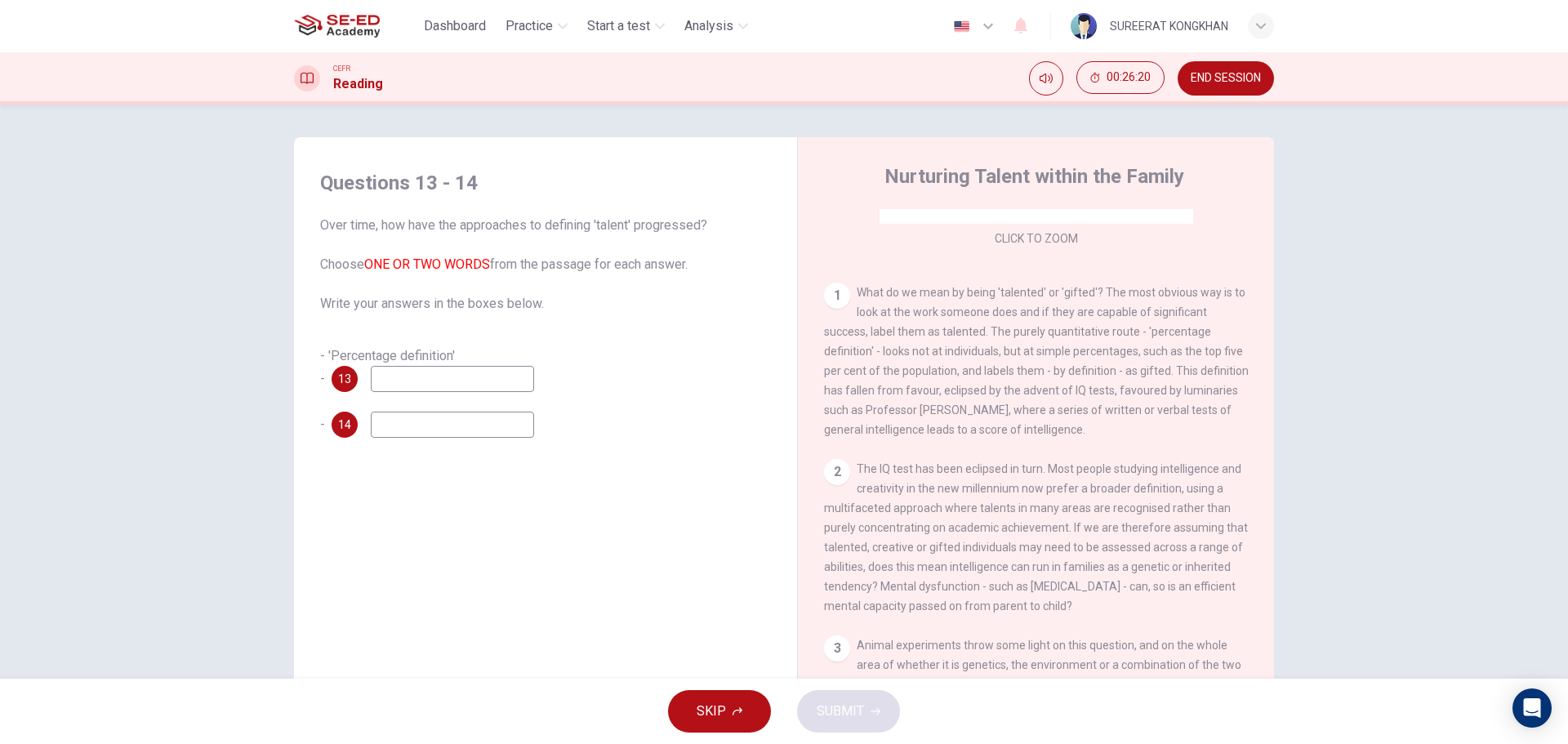
click at [395, 386] on input at bounding box center [453, 379] width 163 height 26
type input "labels"
click at [414, 414] on input at bounding box center [453, 424] width 163 height 26
type input "IQ Test"
click at [843, 722] on span "SUBMIT" at bounding box center [840, 711] width 47 height 23
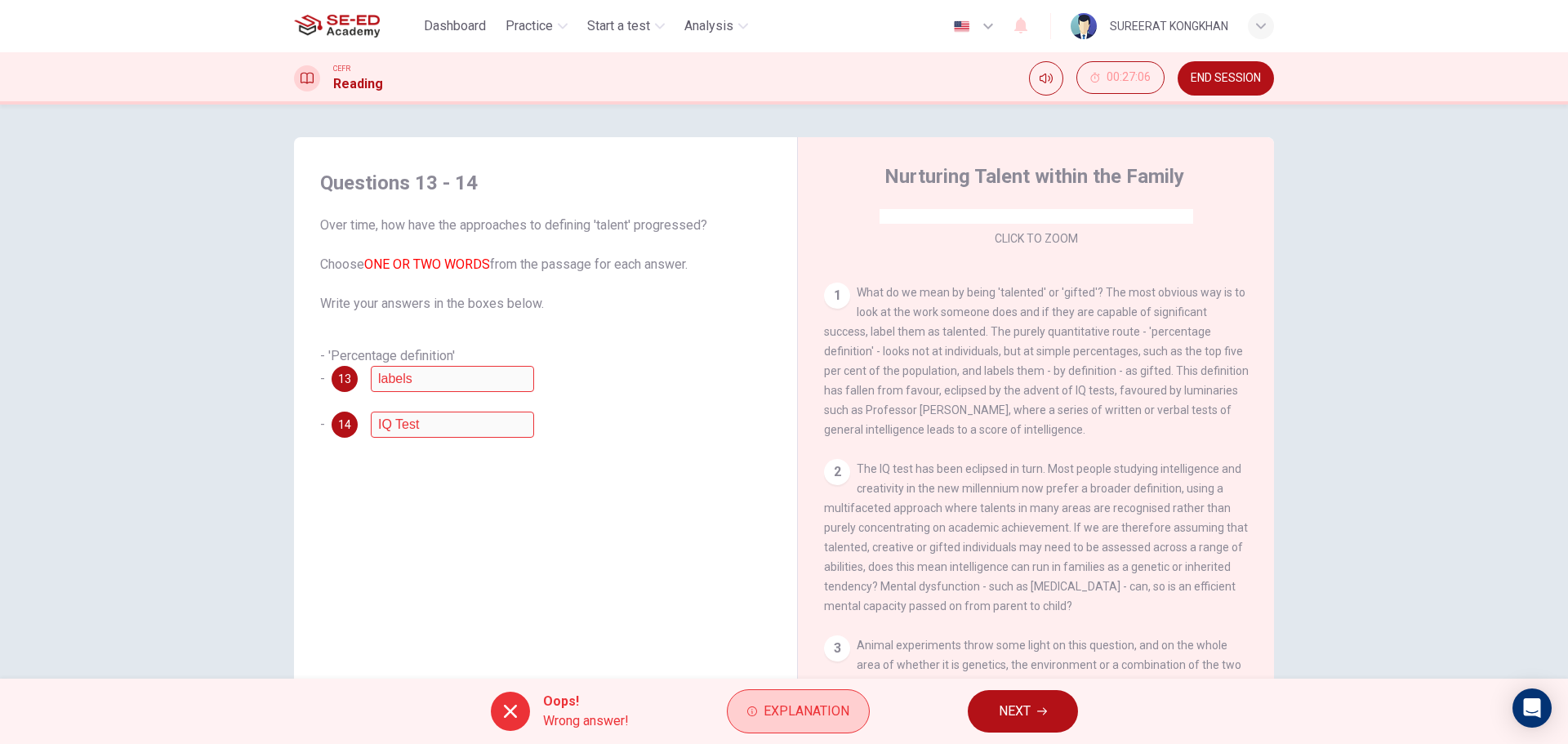
click at [754, 703] on button "Explanation" at bounding box center [798, 710] width 143 height 44
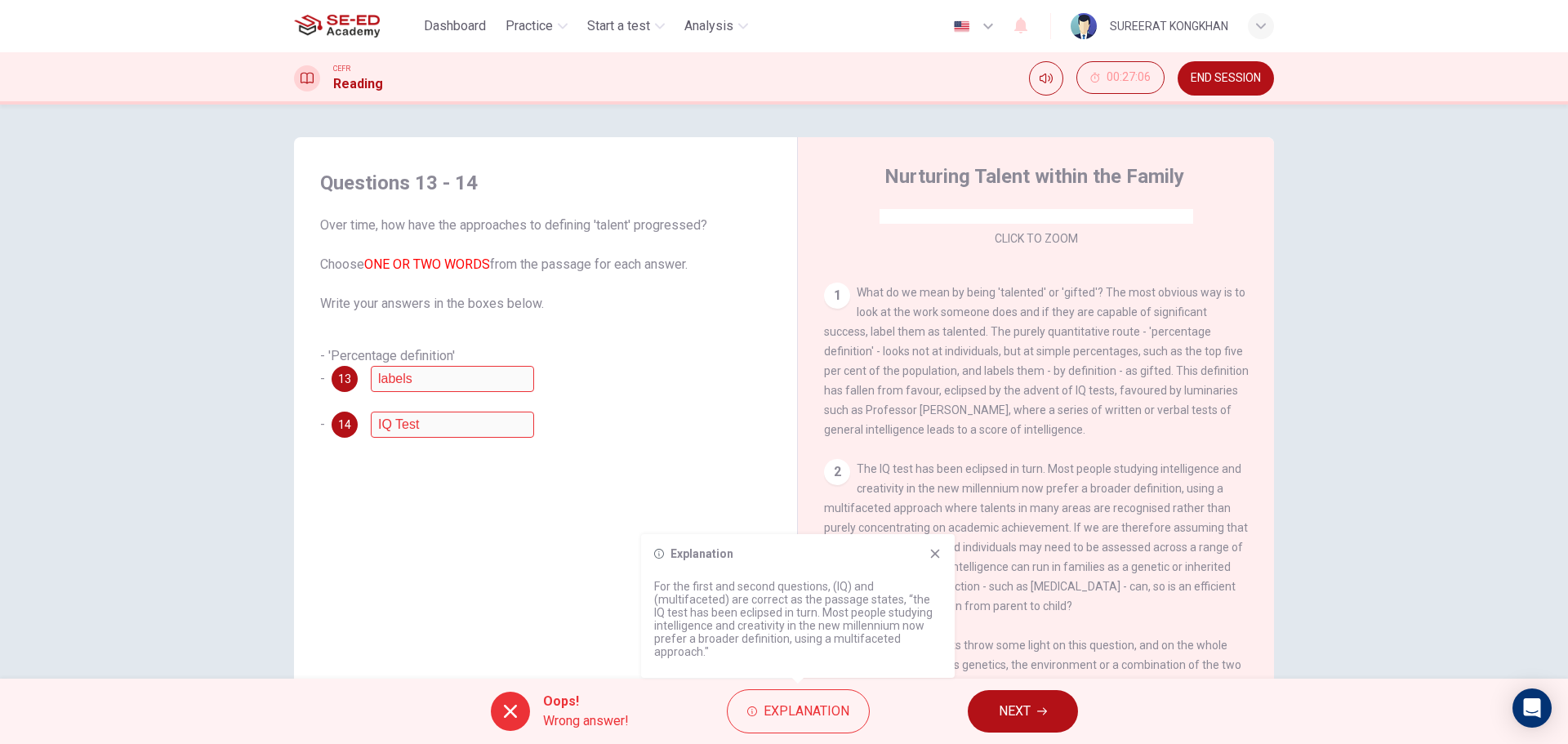
click at [1015, 723] on button "NEXT" at bounding box center [1023, 711] width 110 height 43
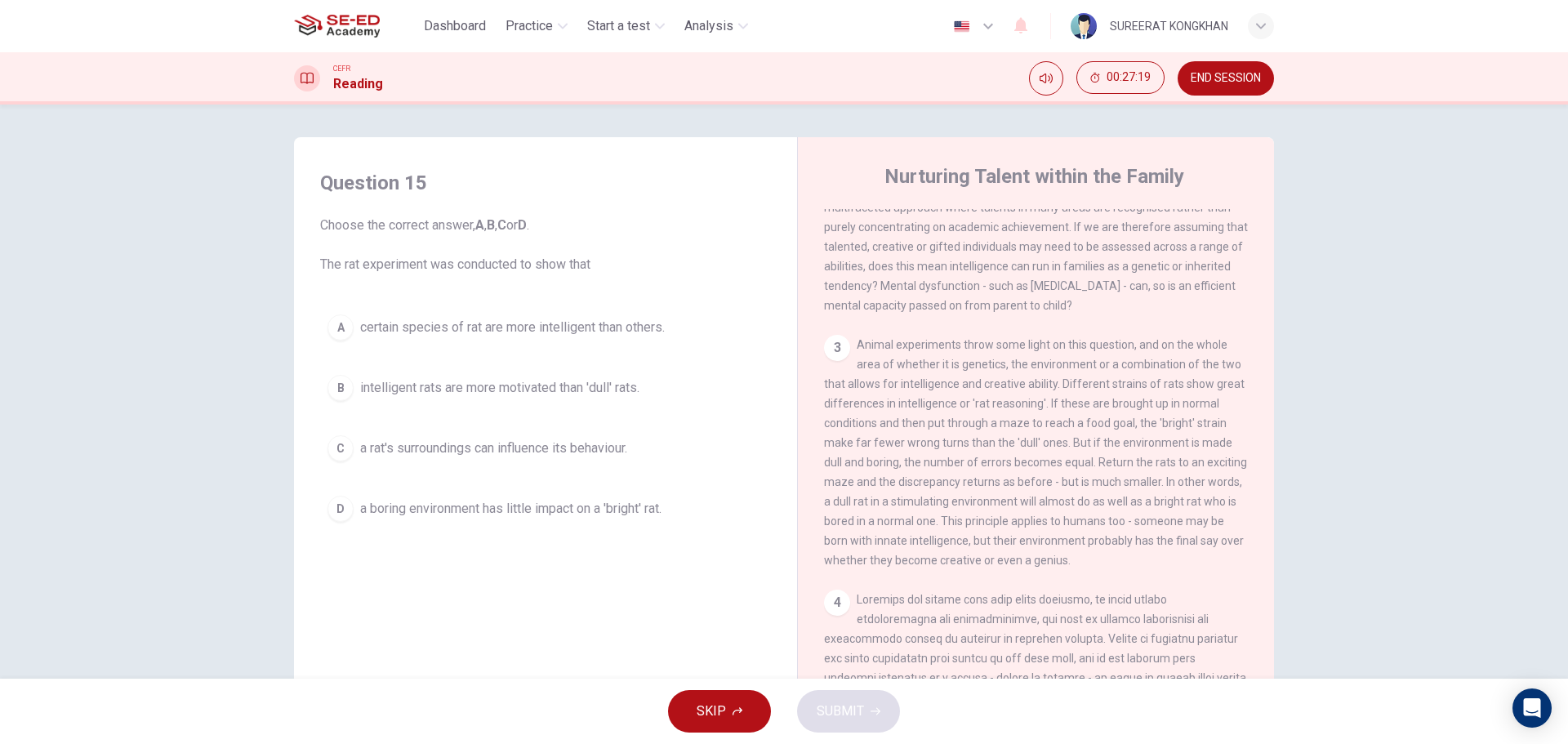
scroll to position [571, 0]
click at [340, 391] on div "B" at bounding box center [340, 388] width 26 height 26
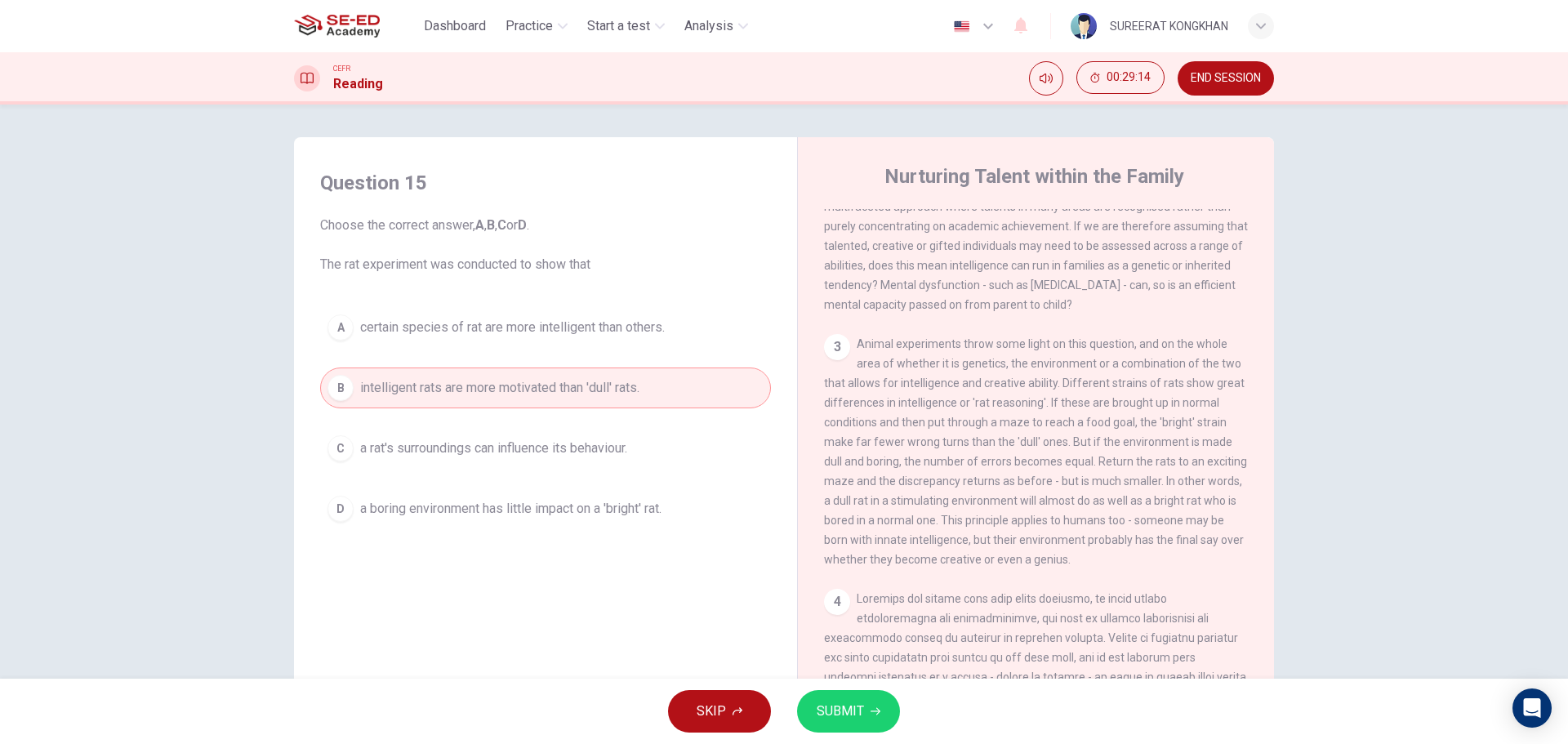
click at [864, 714] on button "SUBMIT" at bounding box center [848, 711] width 103 height 43
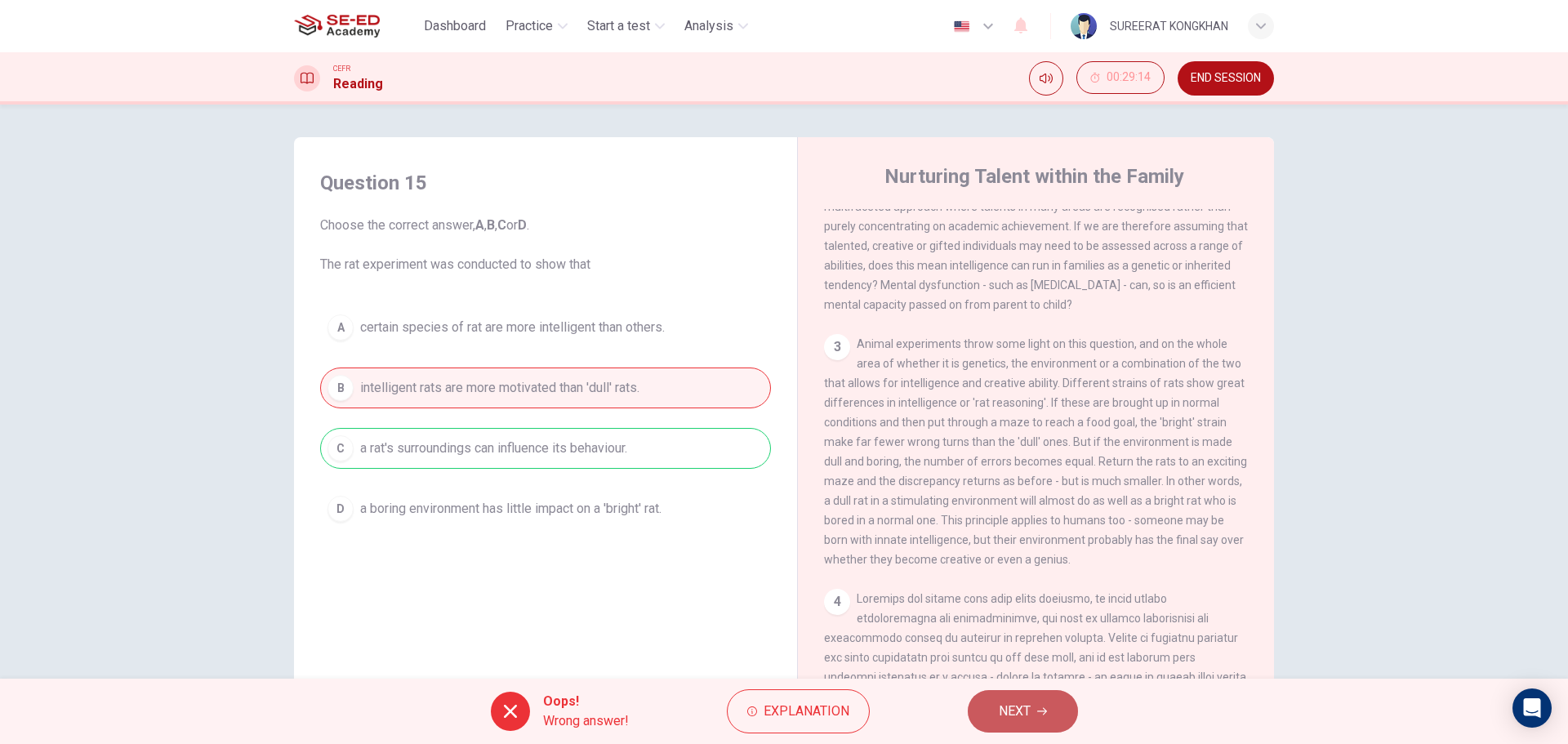
click at [989, 709] on button "NEXT" at bounding box center [1023, 711] width 110 height 43
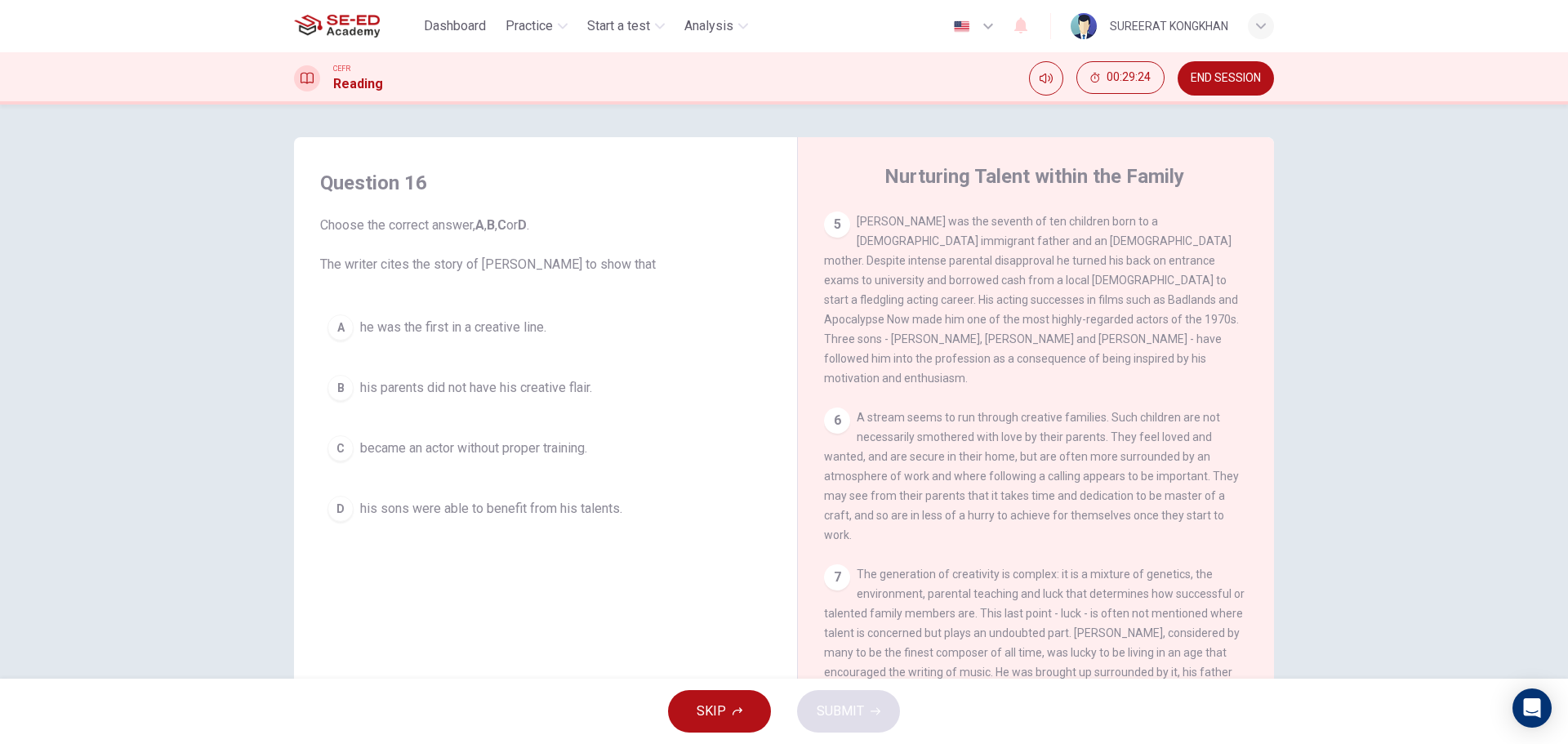
scroll to position [1306, 0]
click at [423, 498] on button "D his sons were able to benefit from his talents." at bounding box center [545, 508] width 451 height 41
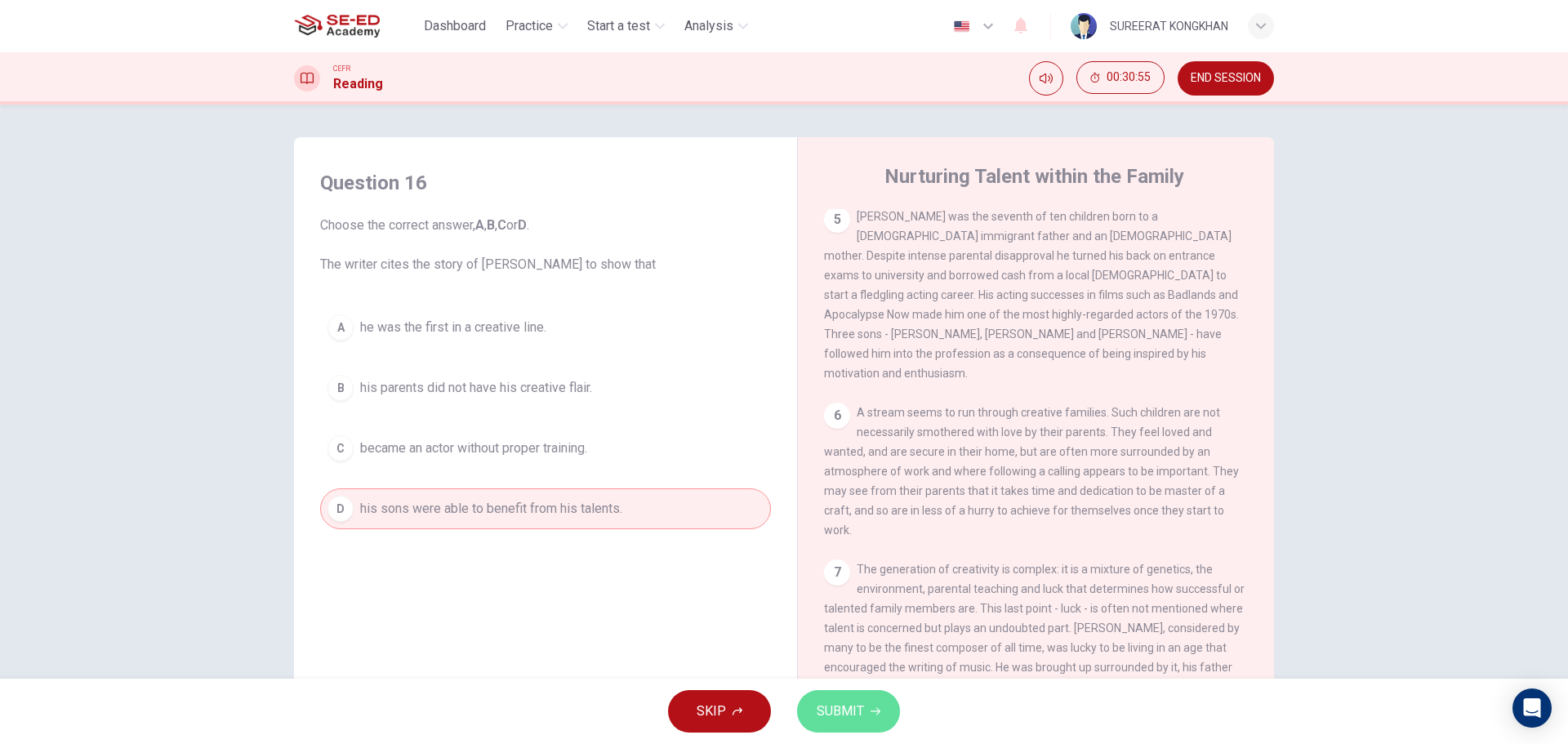
click at [845, 711] on span "SUBMIT" at bounding box center [840, 711] width 47 height 23
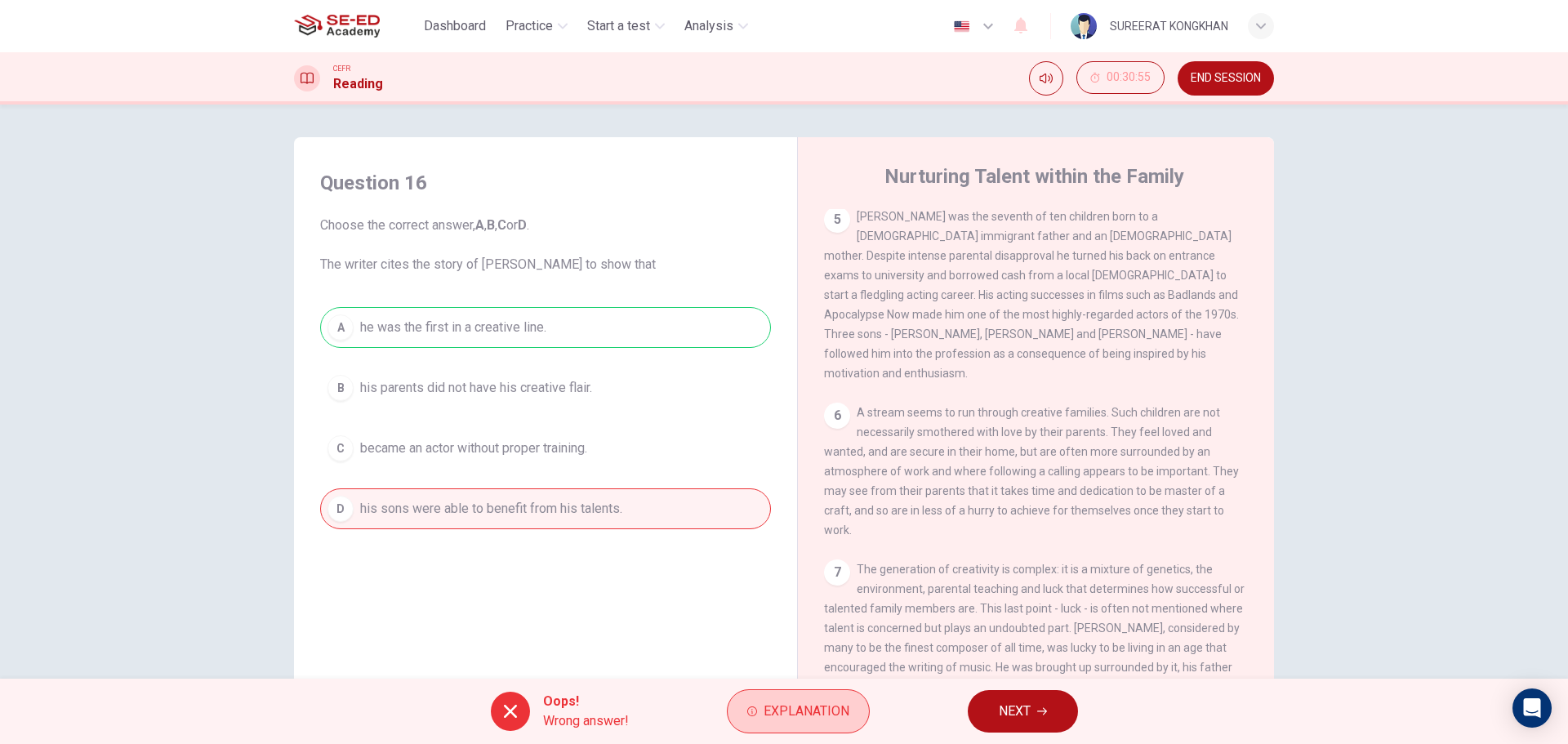
click at [786, 715] on span "Explanation" at bounding box center [806, 711] width 86 height 23
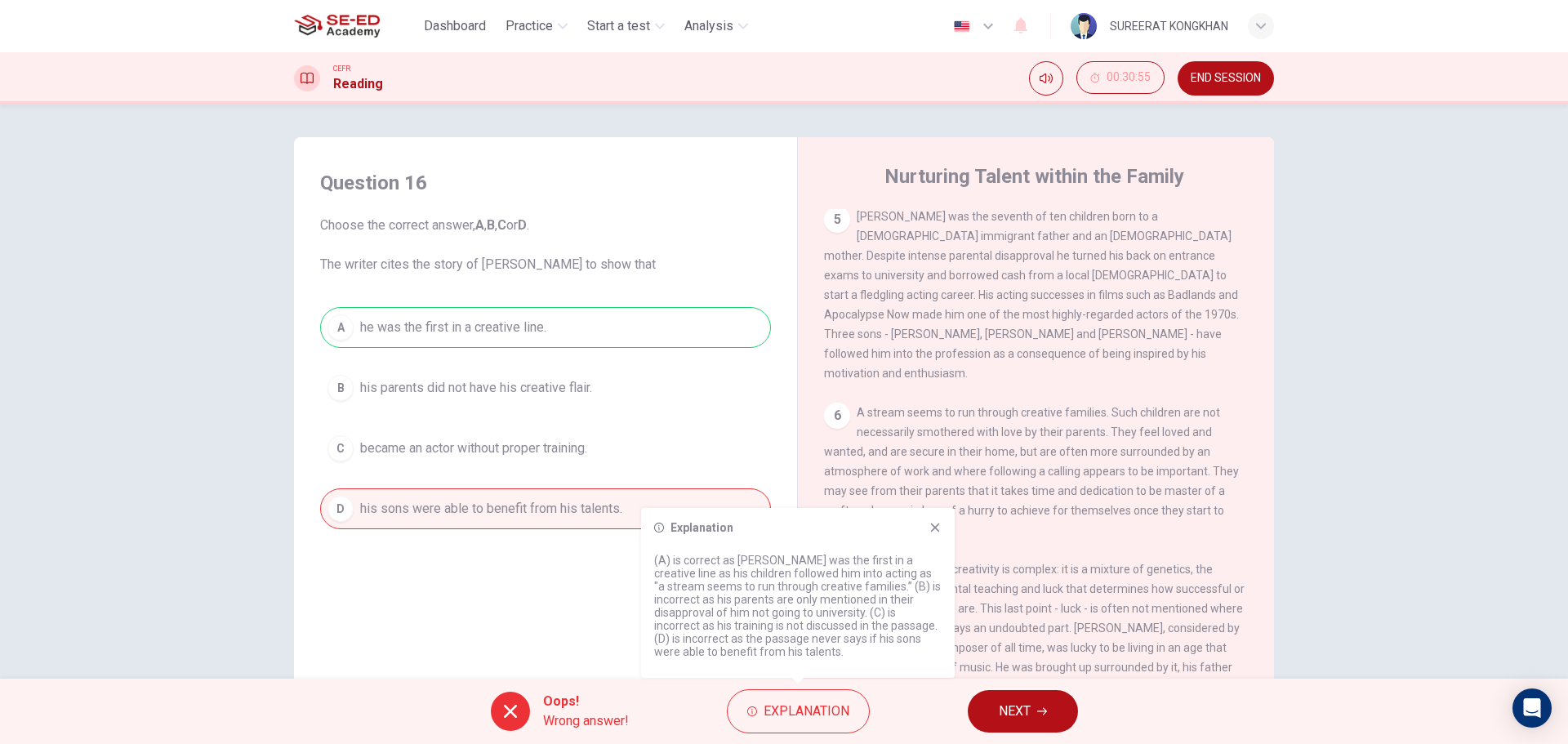
click at [543, 575] on div "Question 16 Choose the correct answer, A , B , C or D . The writer cites the st…" at bounding box center [546, 428] width 477 height 551
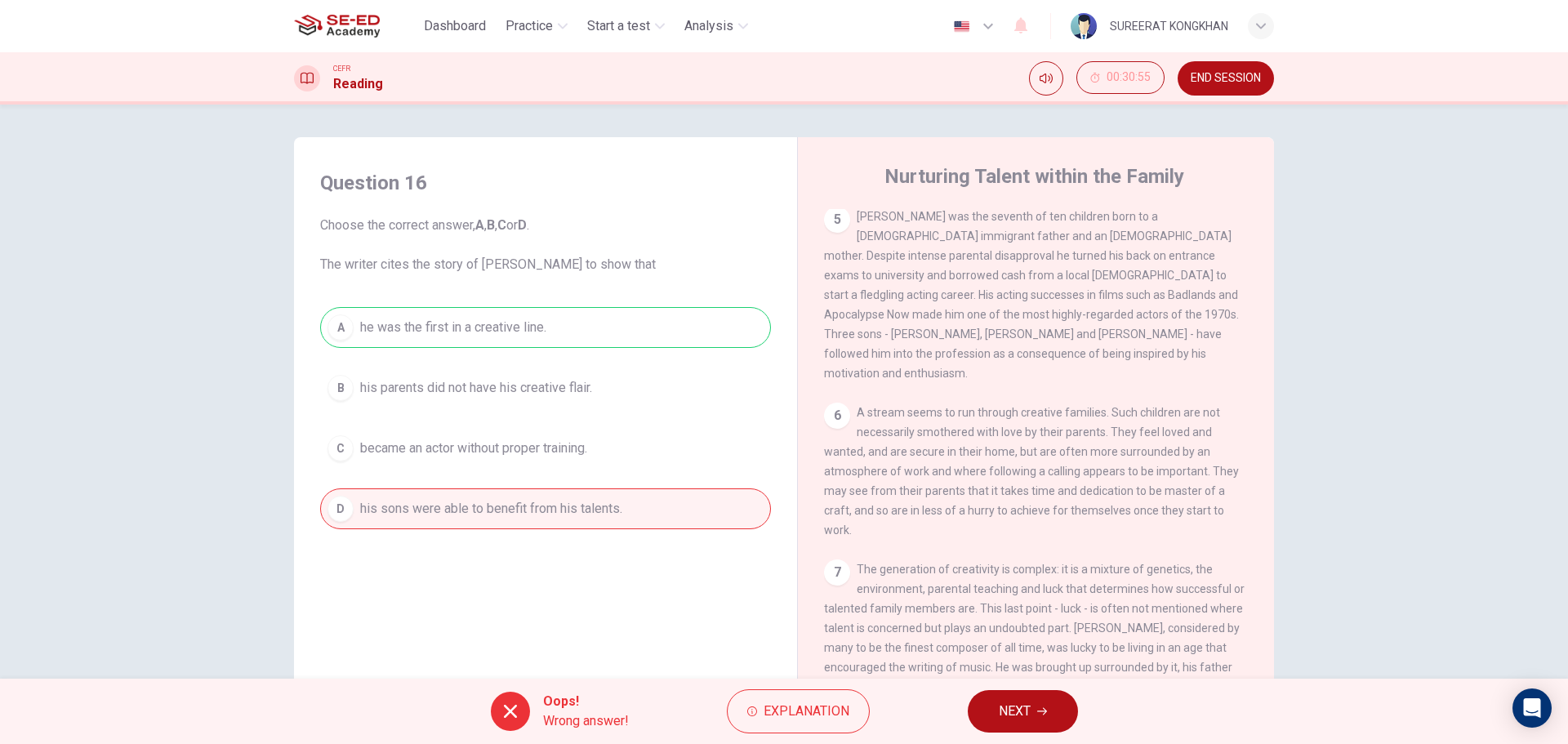
click at [1017, 711] on span "NEXT" at bounding box center [1015, 711] width 32 height 23
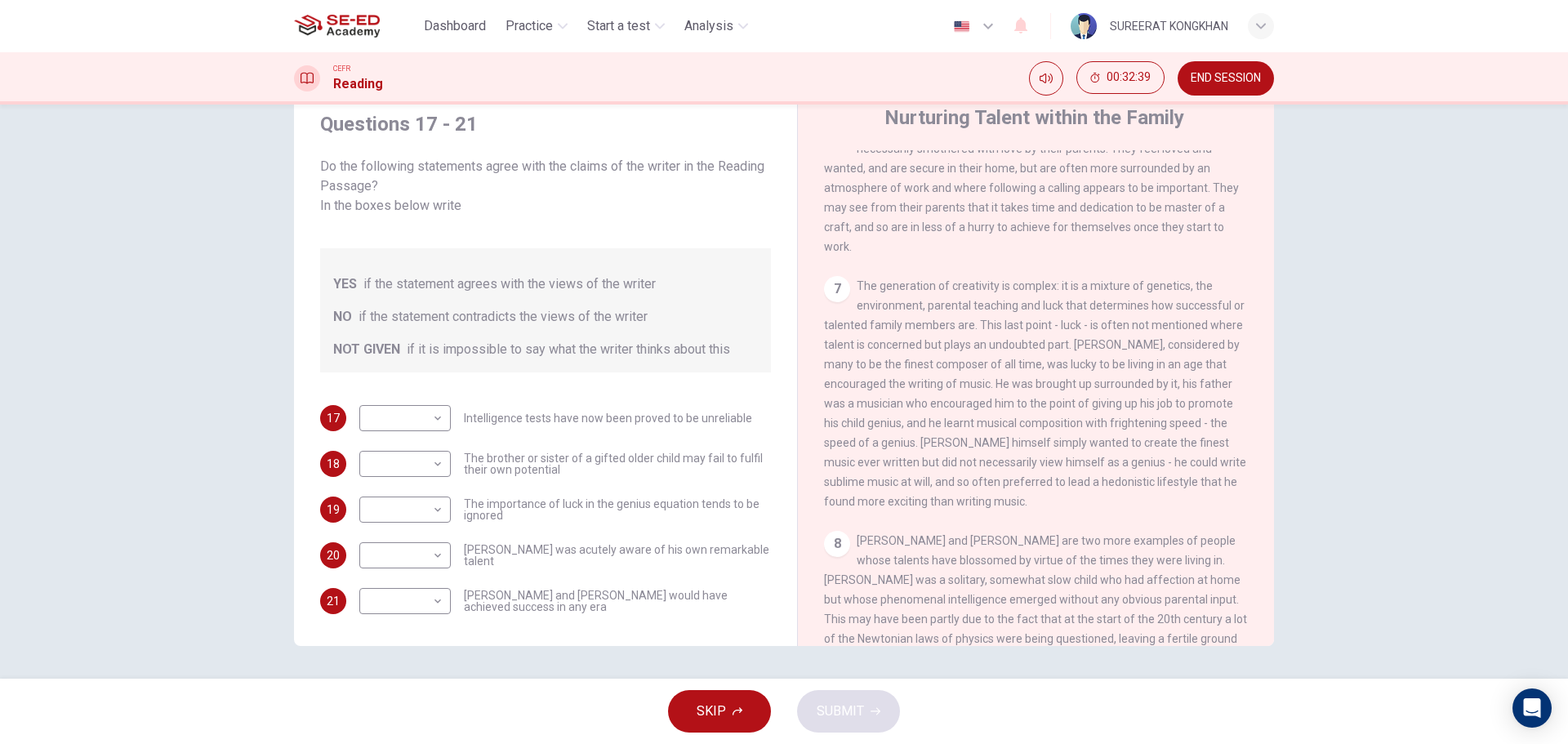
scroll to position [1658, 0]
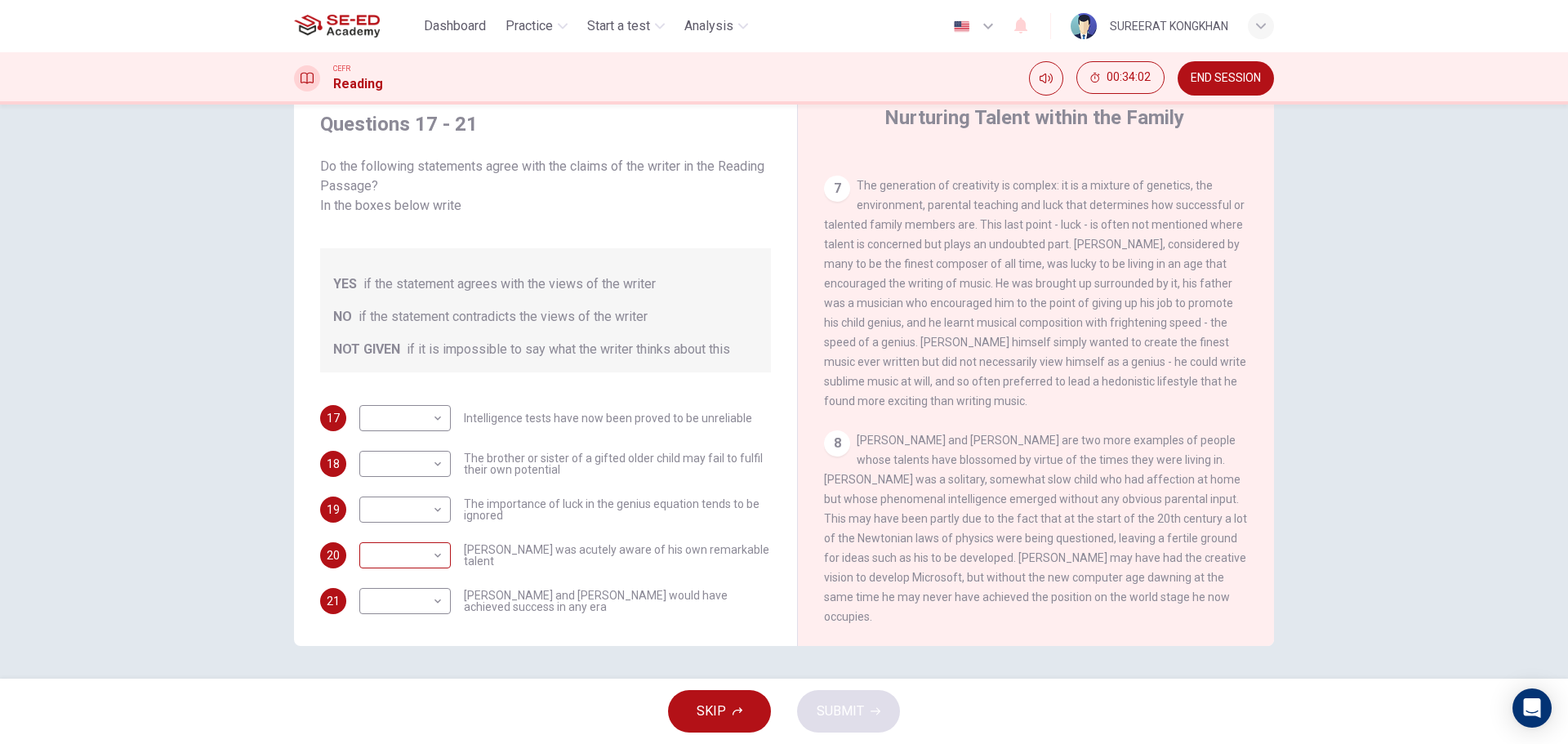
click at [429, 540] on body "This site uses cookies, as explained in our Privacy Policy . If you agree to th…" at bounding box center [784, 372] width 1568 height 744
click at [398, 607] on li "NOT GIVEN" at bounding box center [401, 614] width 92 height 26
type input "NOT GIVEN"
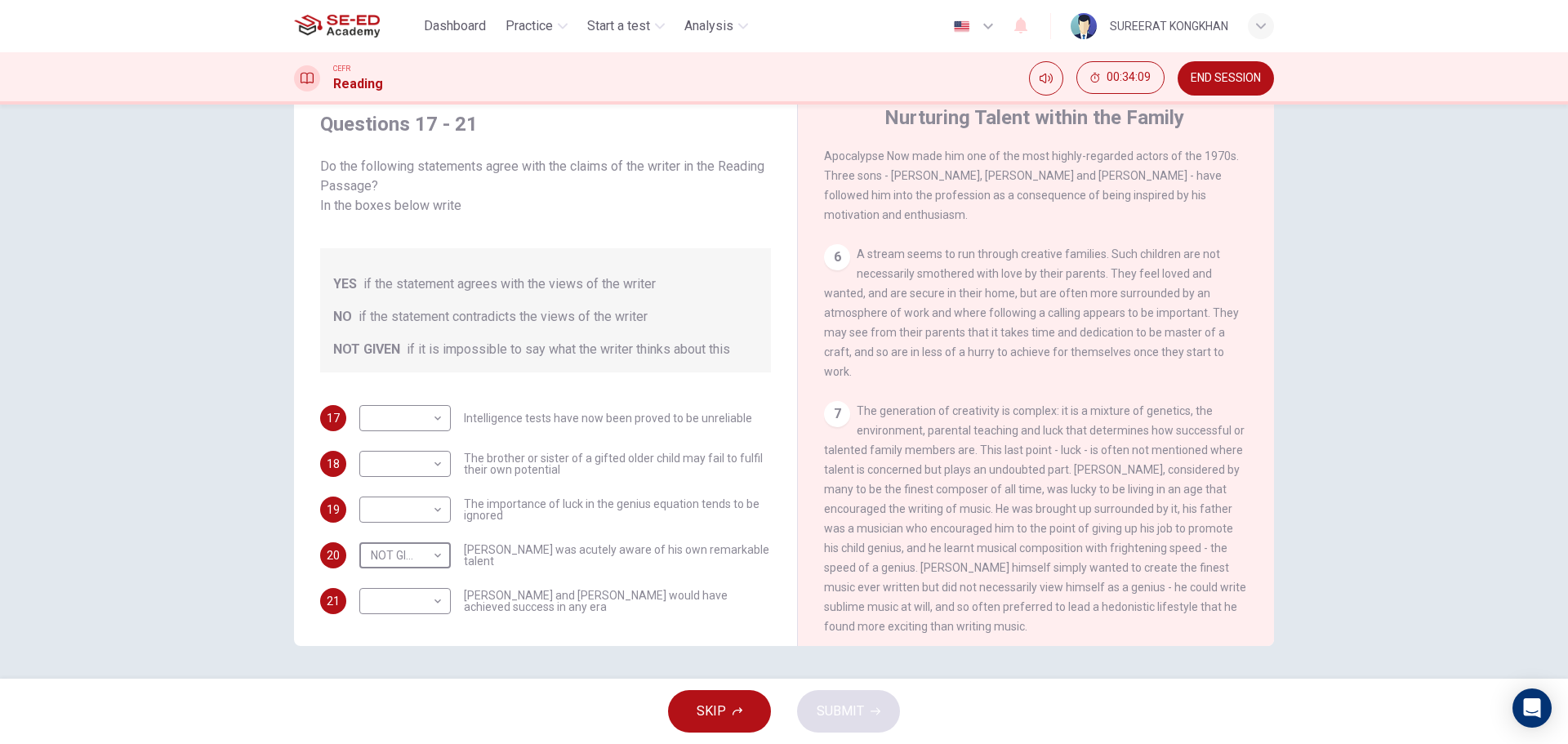
scroll to position [1331, 0]
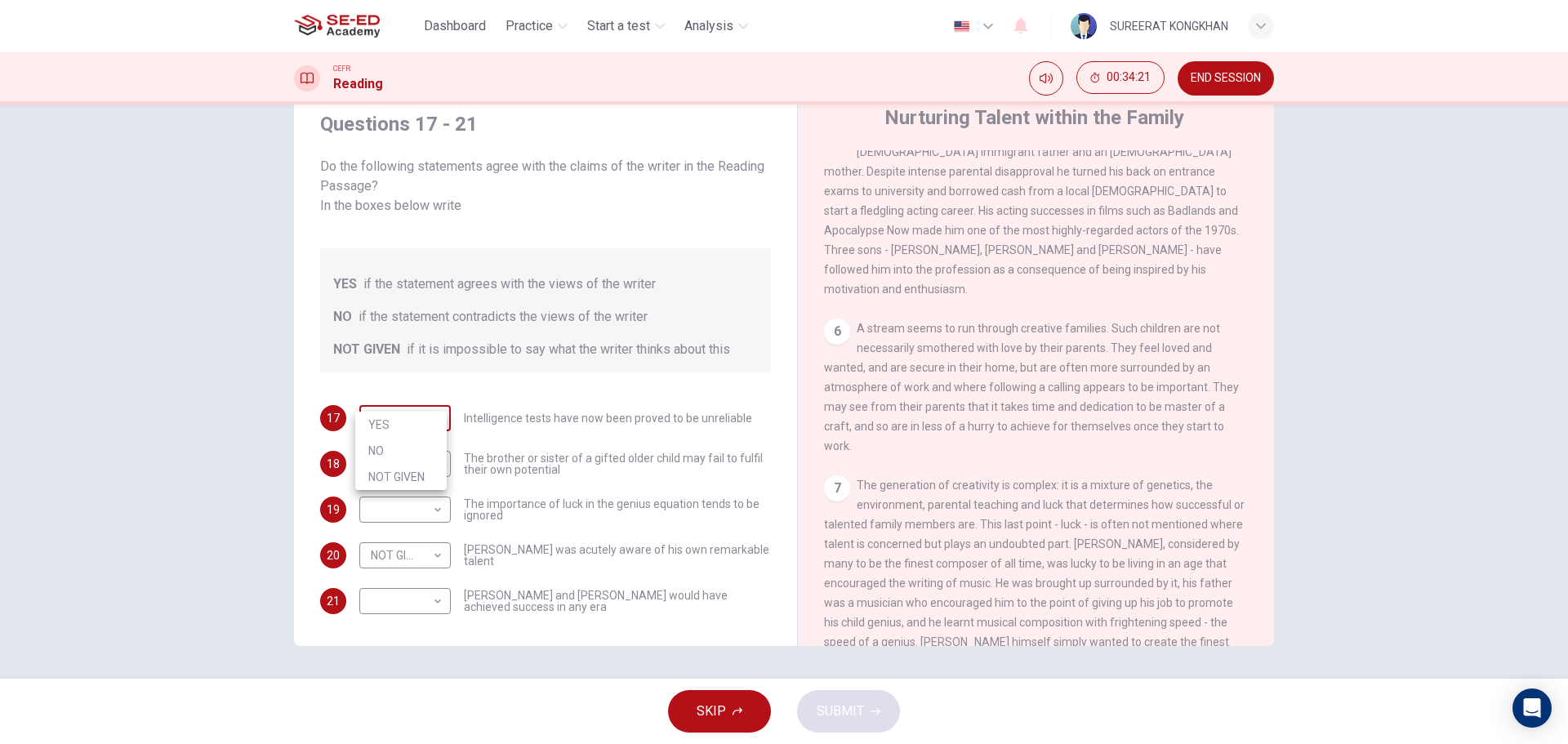
click at [430, 403] on body "This site uses cookies, as explained in our Privacy Policy . If you agree to th…" at bounding box center [784, 372] width 1568 height 744
click at [426, 452] on li "NO" at bounding box center [401, 451] width 92 height 26
type input "NO"
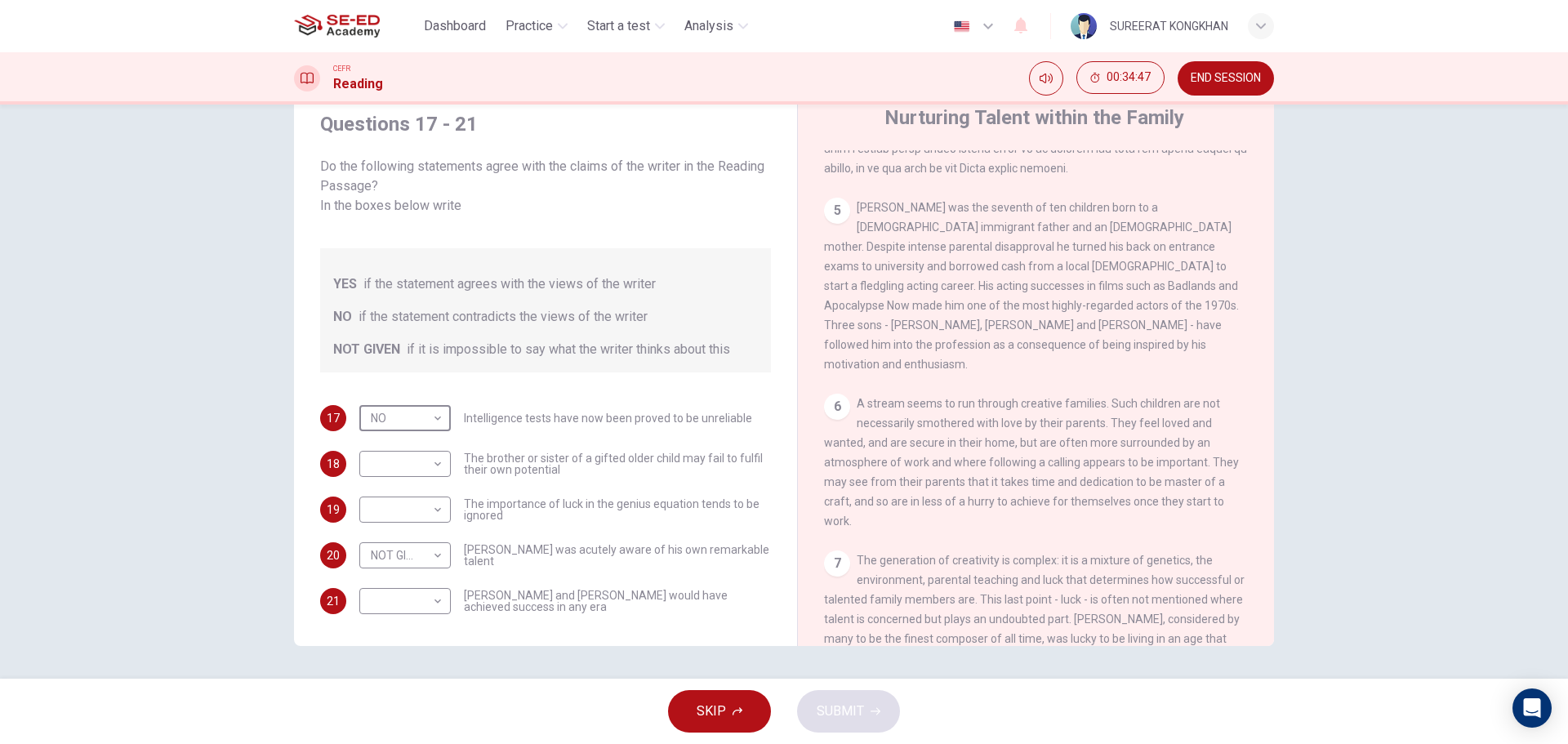
scroll to position [1250, 0]
click at [432, 449] on body "This site uses cookies, as explained in our Privacy Policy . If you agree to th…" at bounding box center [784, 372] width 1568 height 744
click at [427, 523] on li "NOT GIVEN" at bounding box center [401, 522] width 92 height 26
type input "NOT GIVEN"
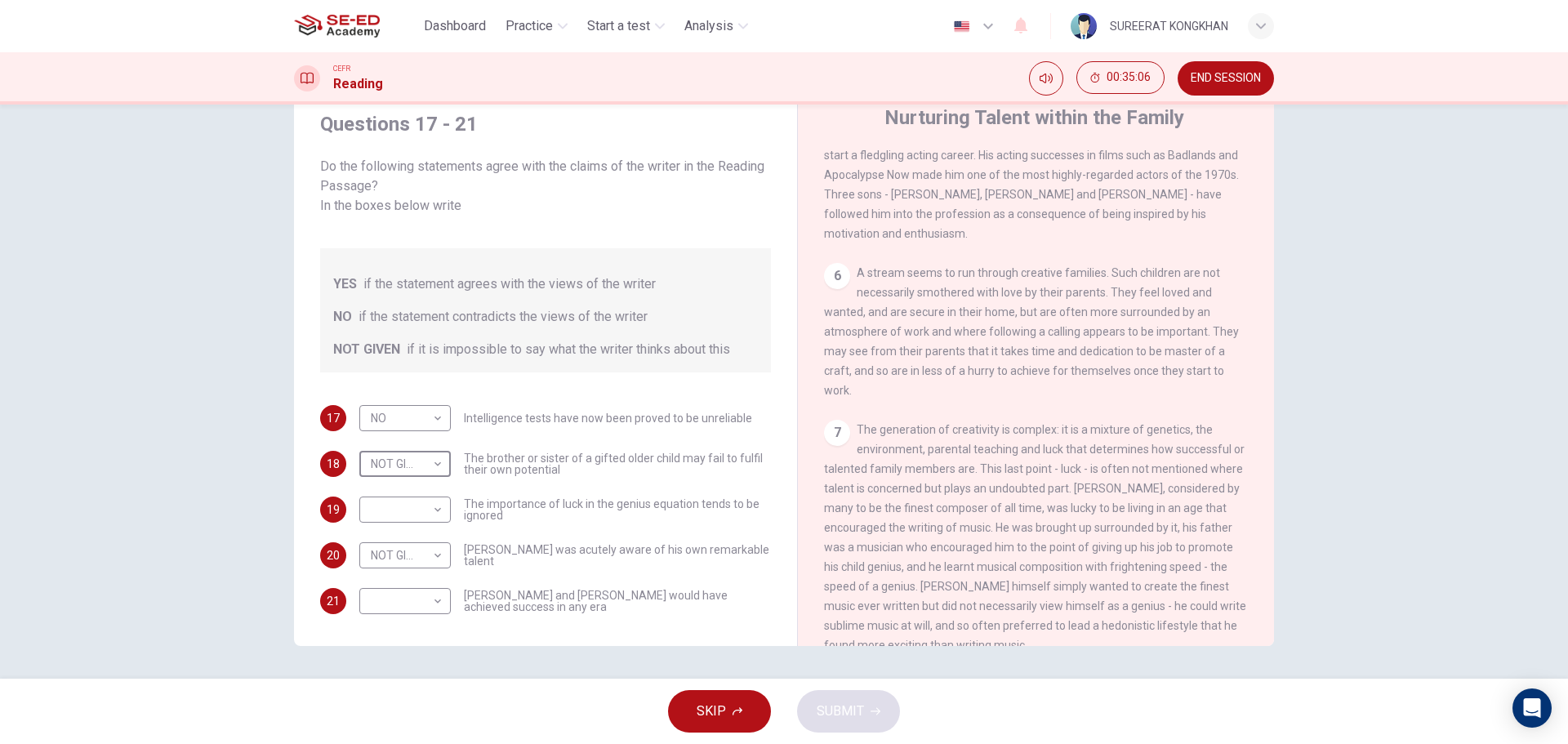
scroll to position [1413, 0]
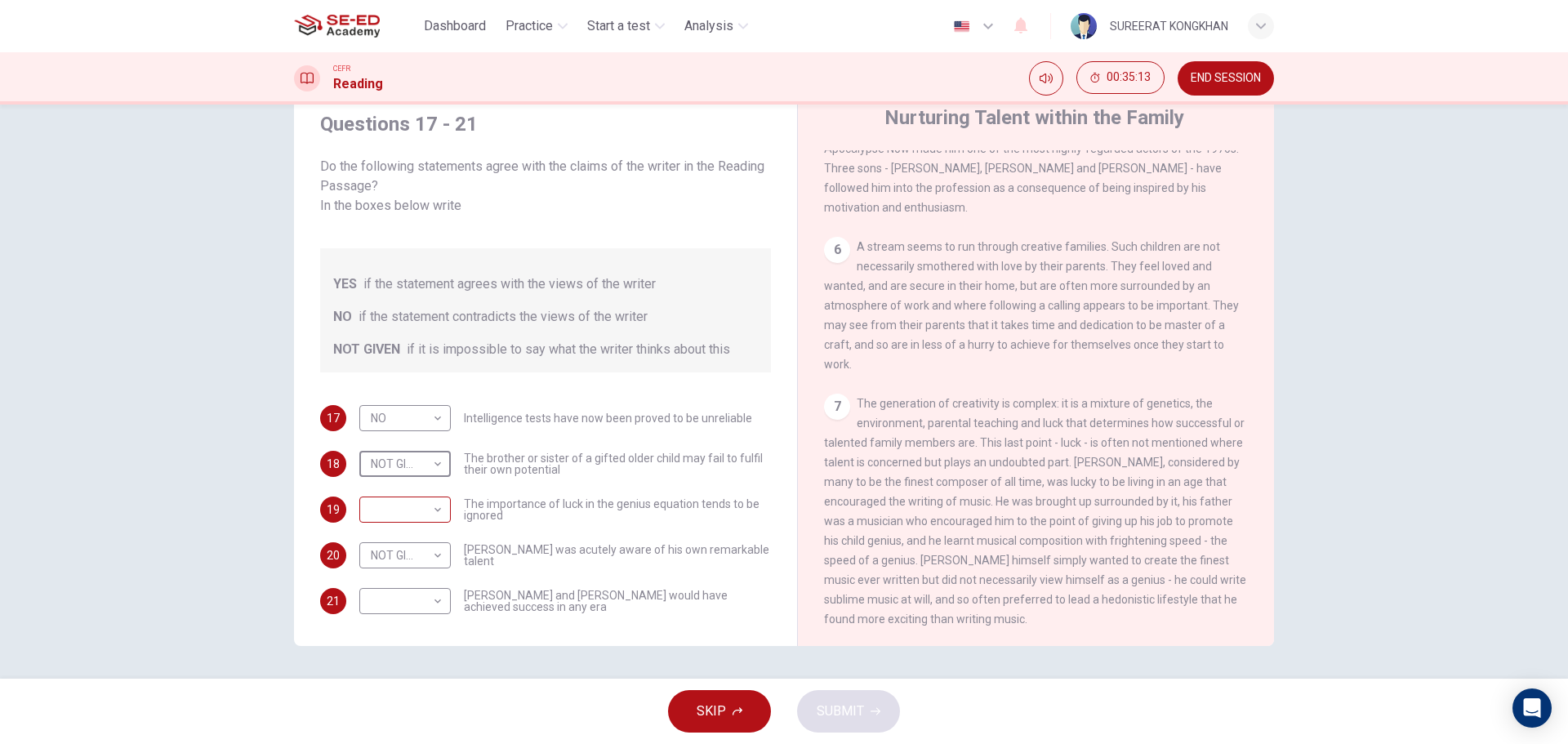
click at [432, 489] on body "This site uses cookies, as explained in our Privacy Policy . If you agree to th…" at bounding box center [784, 372] width 1568 height 744
click at [402, 520] on li "YES" at bounding box center [401, 516] width 92 height 26
type input "YES"
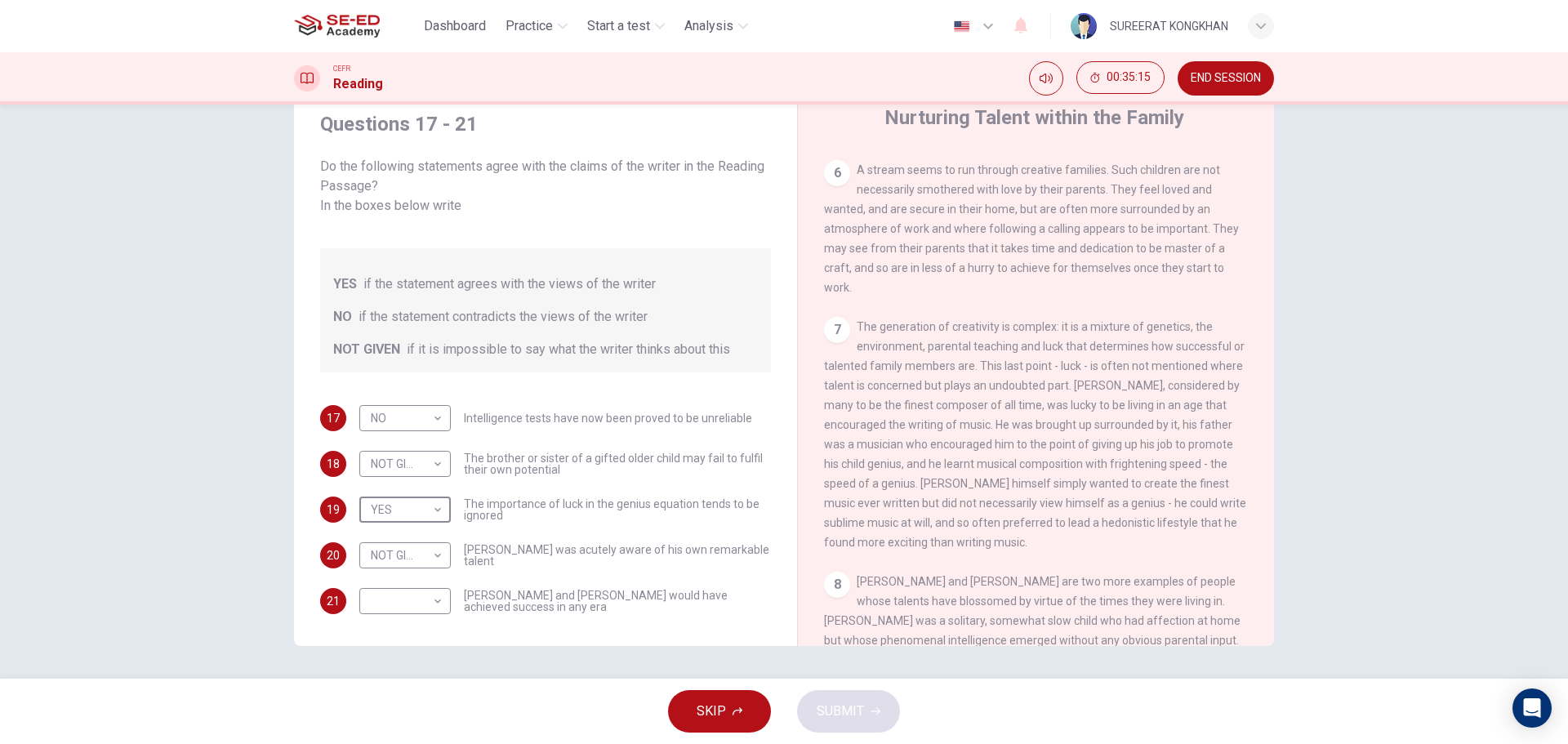
scroll to position [1658, 0]
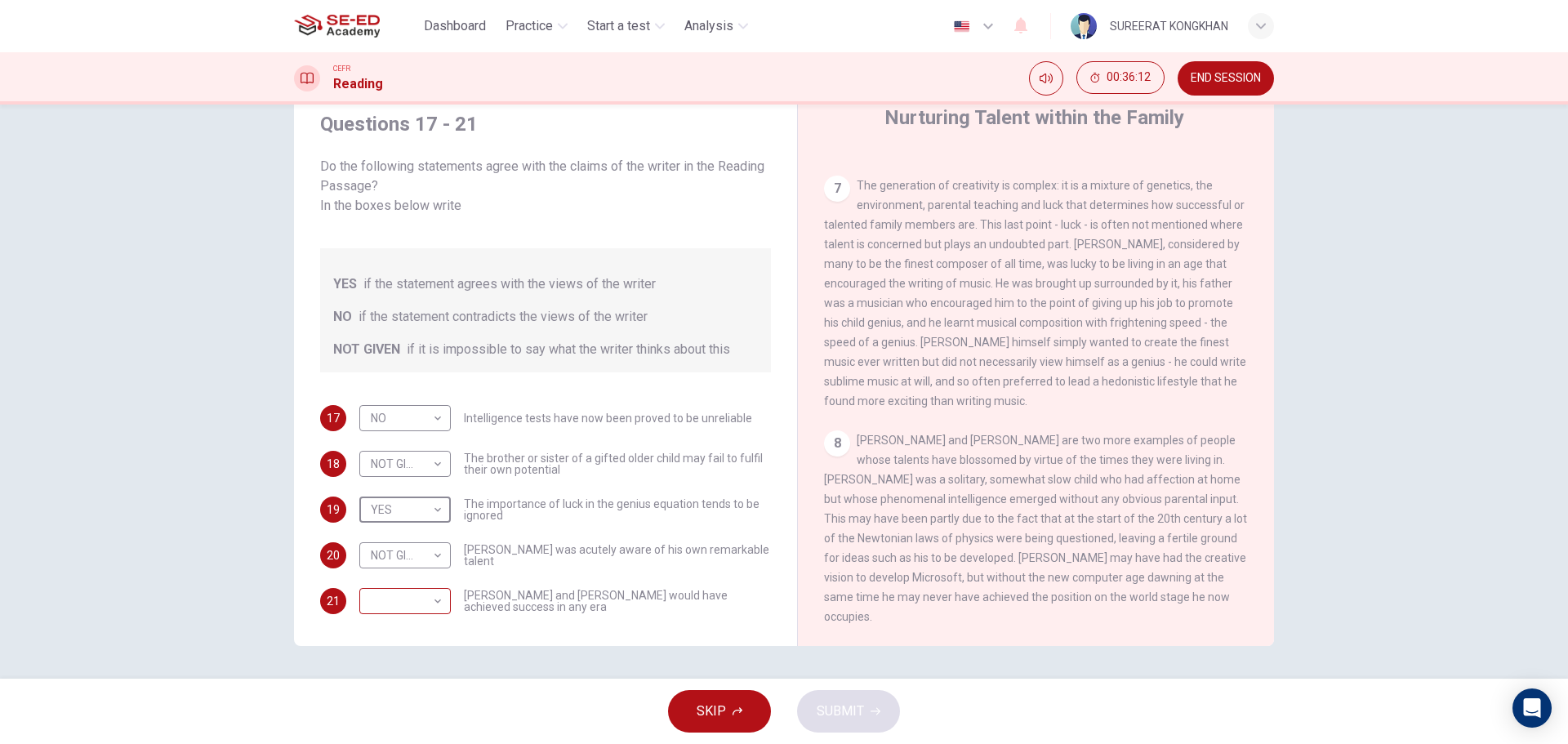
click at [429, 578] on body "This site uses cookies, as explained in our Privacy Policy . If you agree to th…" at bounding box center [784, 372] width 1568 height 744
click at [397, 600] on li "YES" at bounding box center [401, 607] width 92 height 26
type input "YES"
click at [861, 718] on span "SUBMIT" at bounding box center [840, 711] width 47 height 23
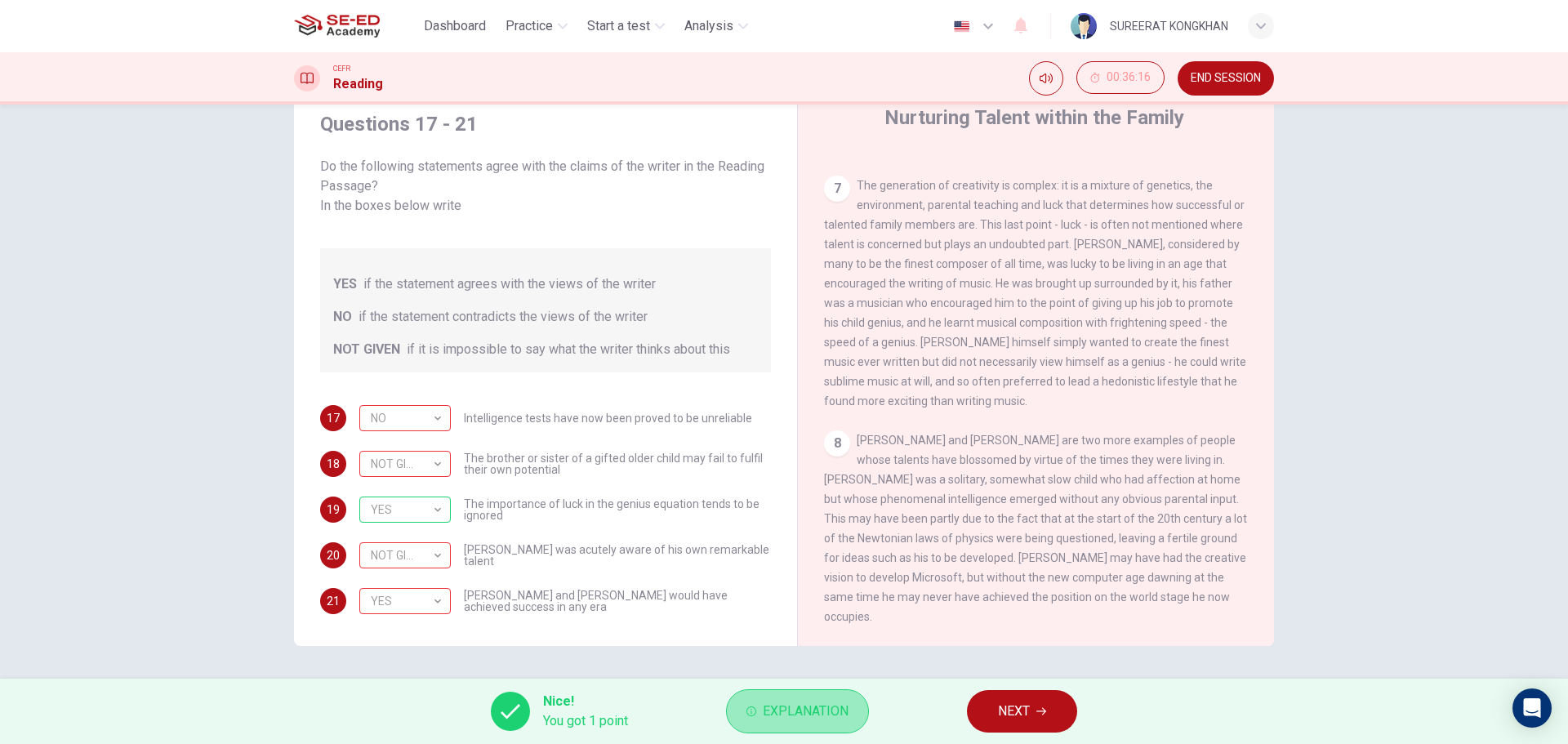
click at [829, 716] on span "Explanation" at bounding box center [805, 711] width 86 height 23
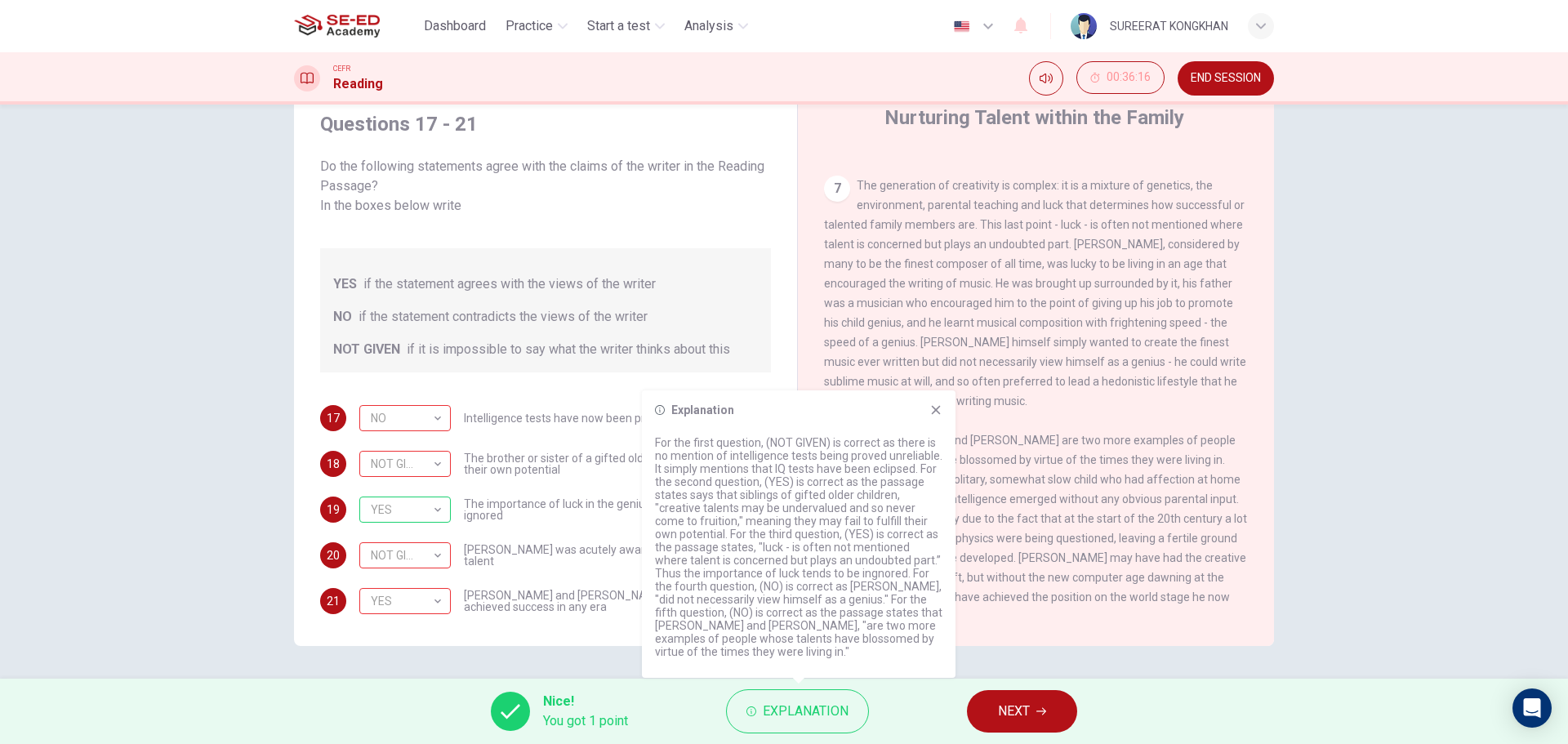
click at [533, 625] on div "Questions 17 - 21 Do the following statements agree with the claims of the writ…" at bounding box center [546, 370] width 477 height 551
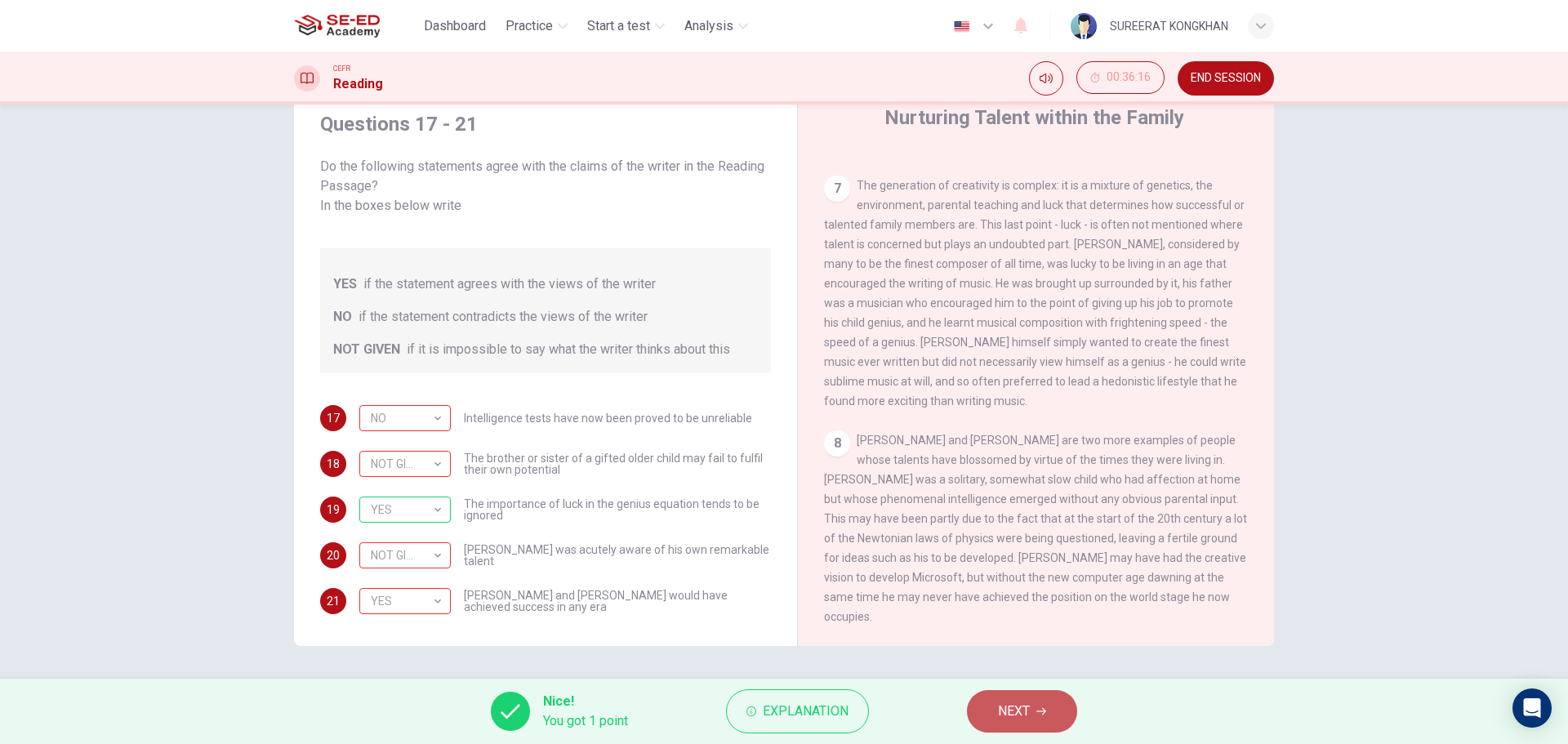
click at [1045, 714] on icon "button" at bounding box center [1041, 711] width 10 height 10
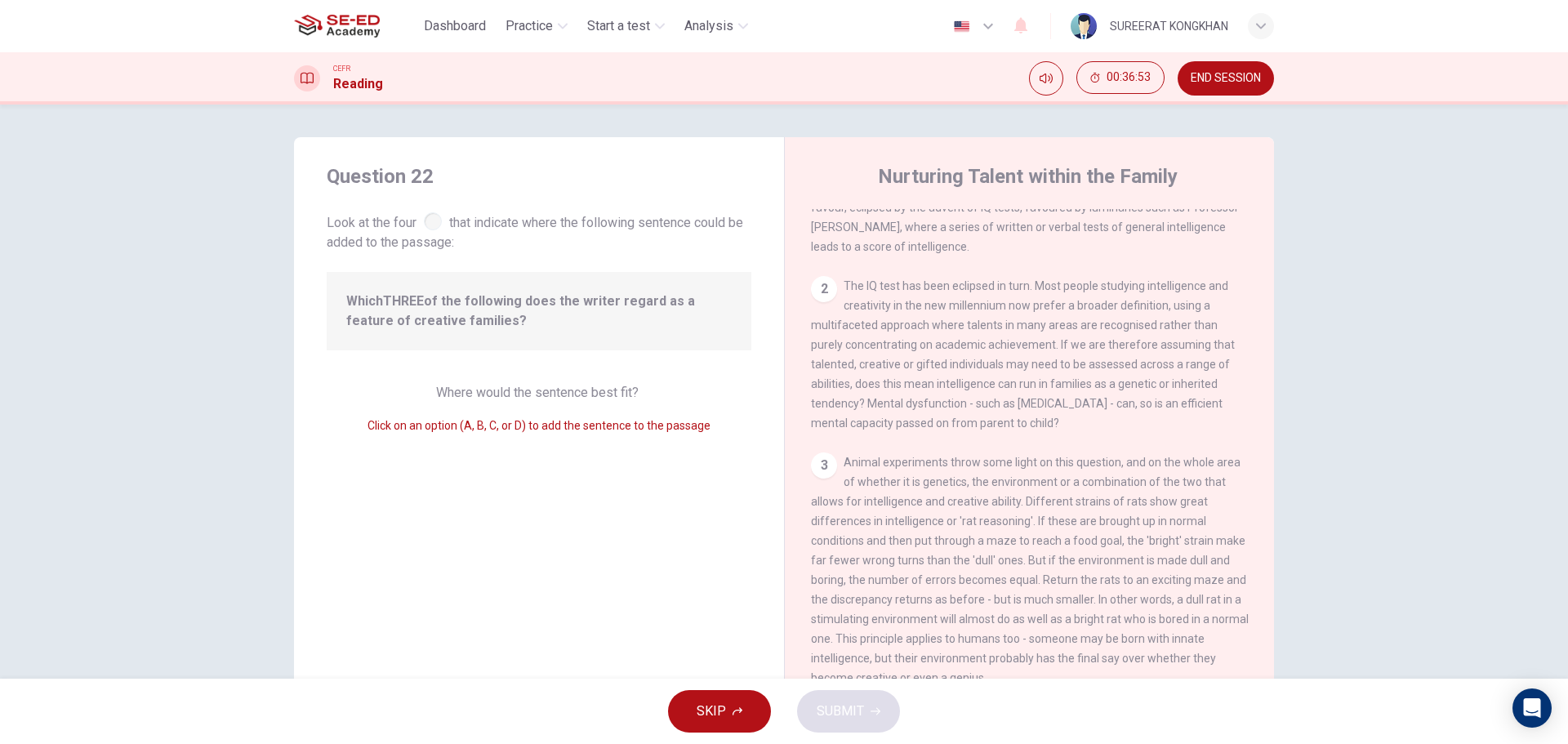
scroll to position [0, 0]
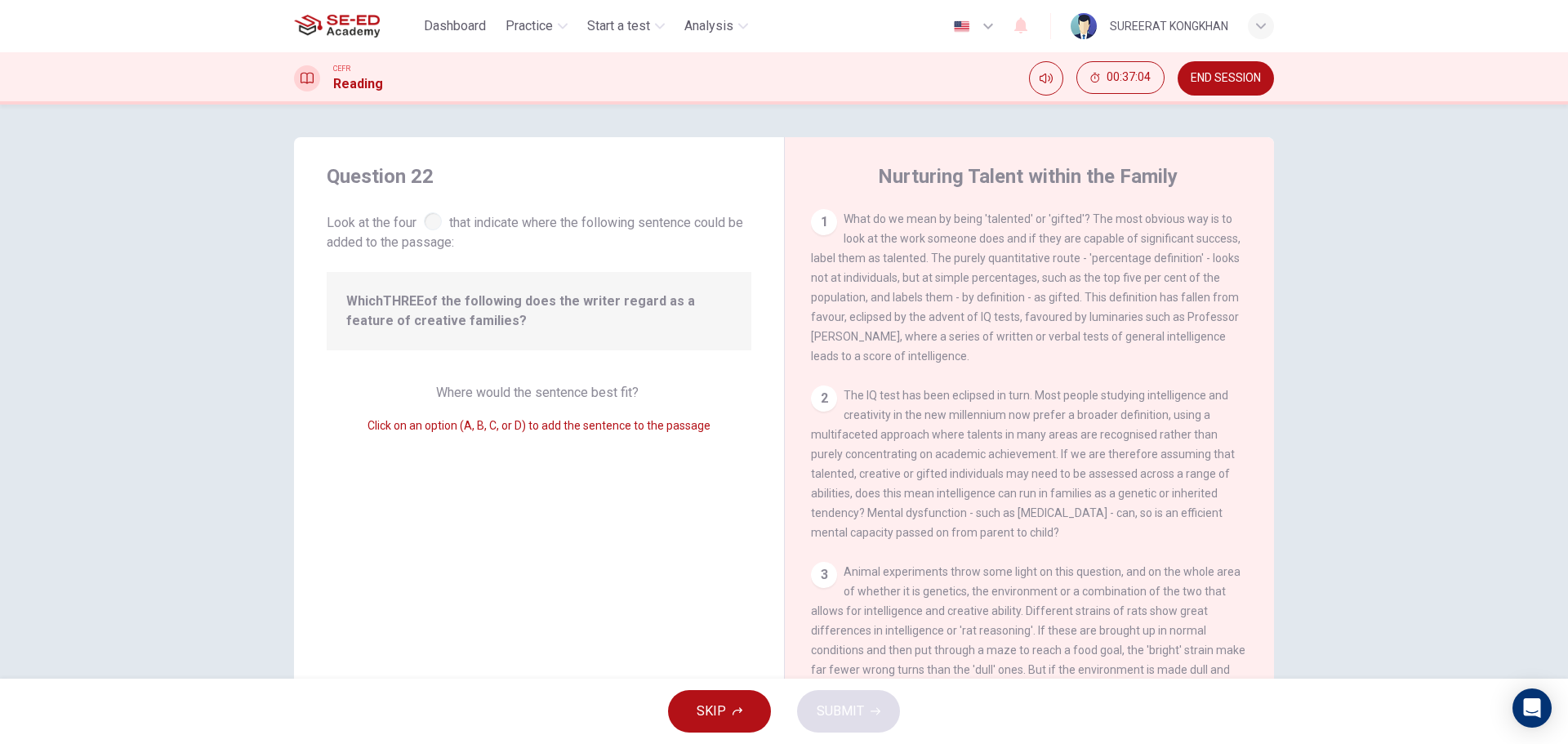
click at [430, 226] on div at bounding box center [433, 222] width 18 height 18
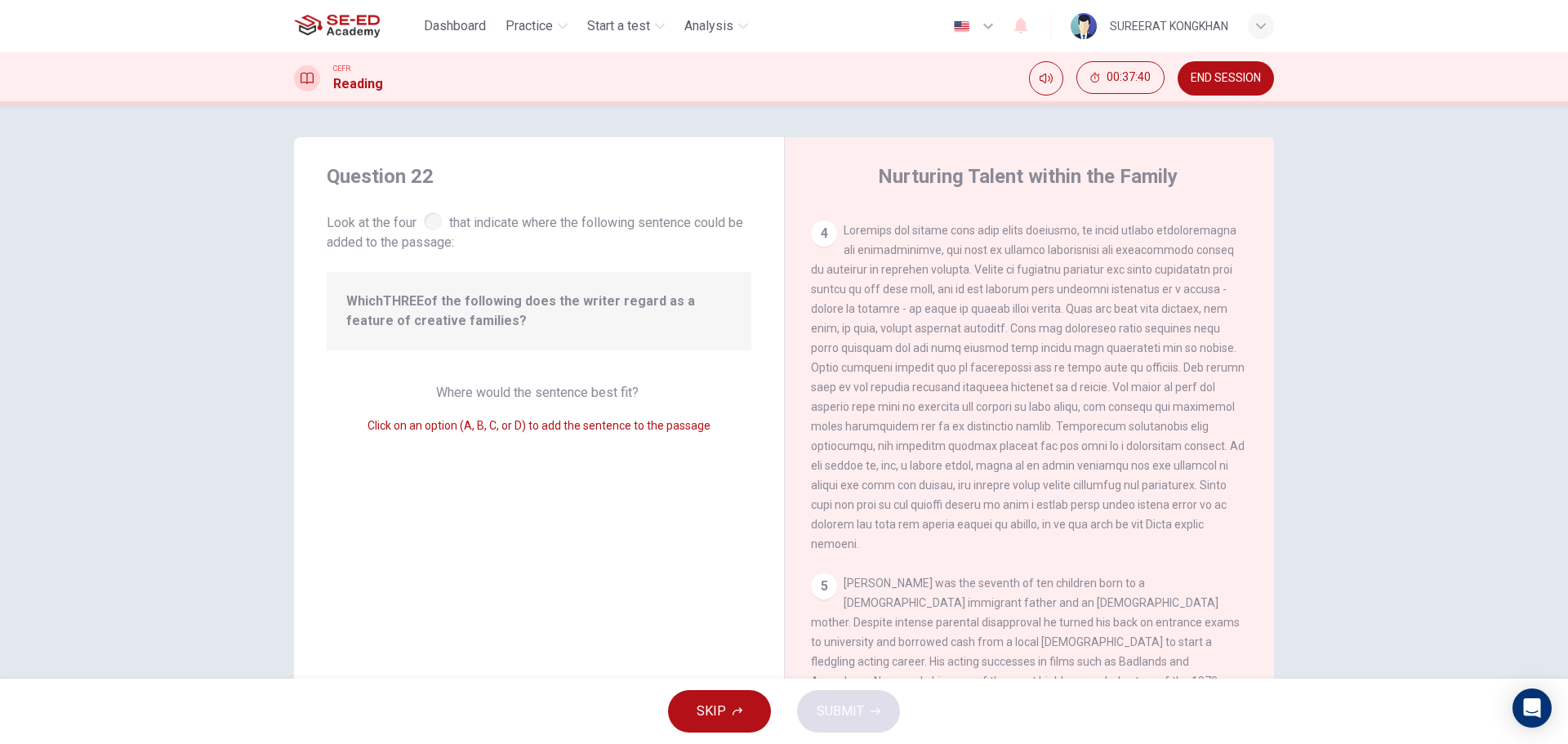
scroll to position [571, 0]
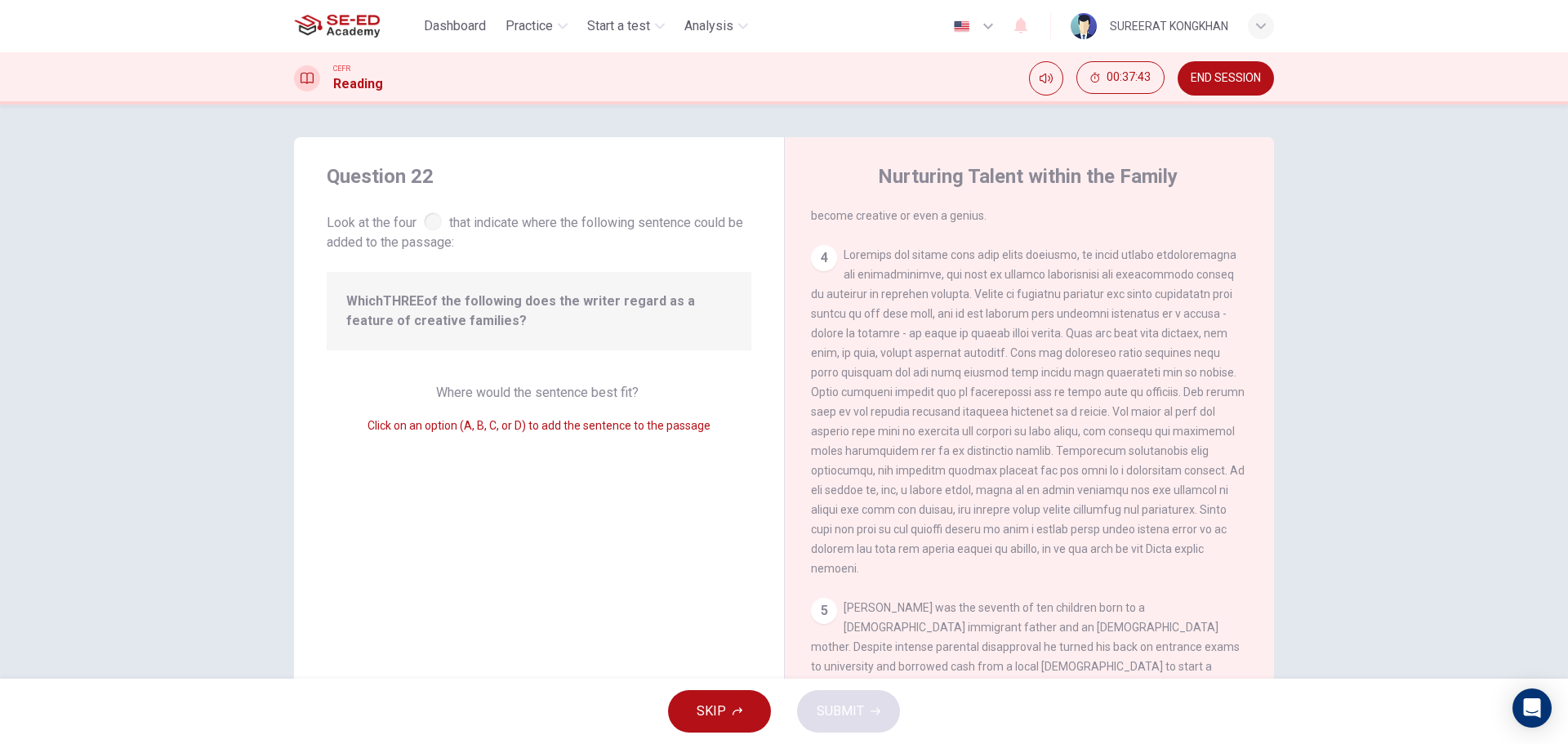
click at [813, 271] on div "4" at bounding box center [824, 258] width 26 height 26
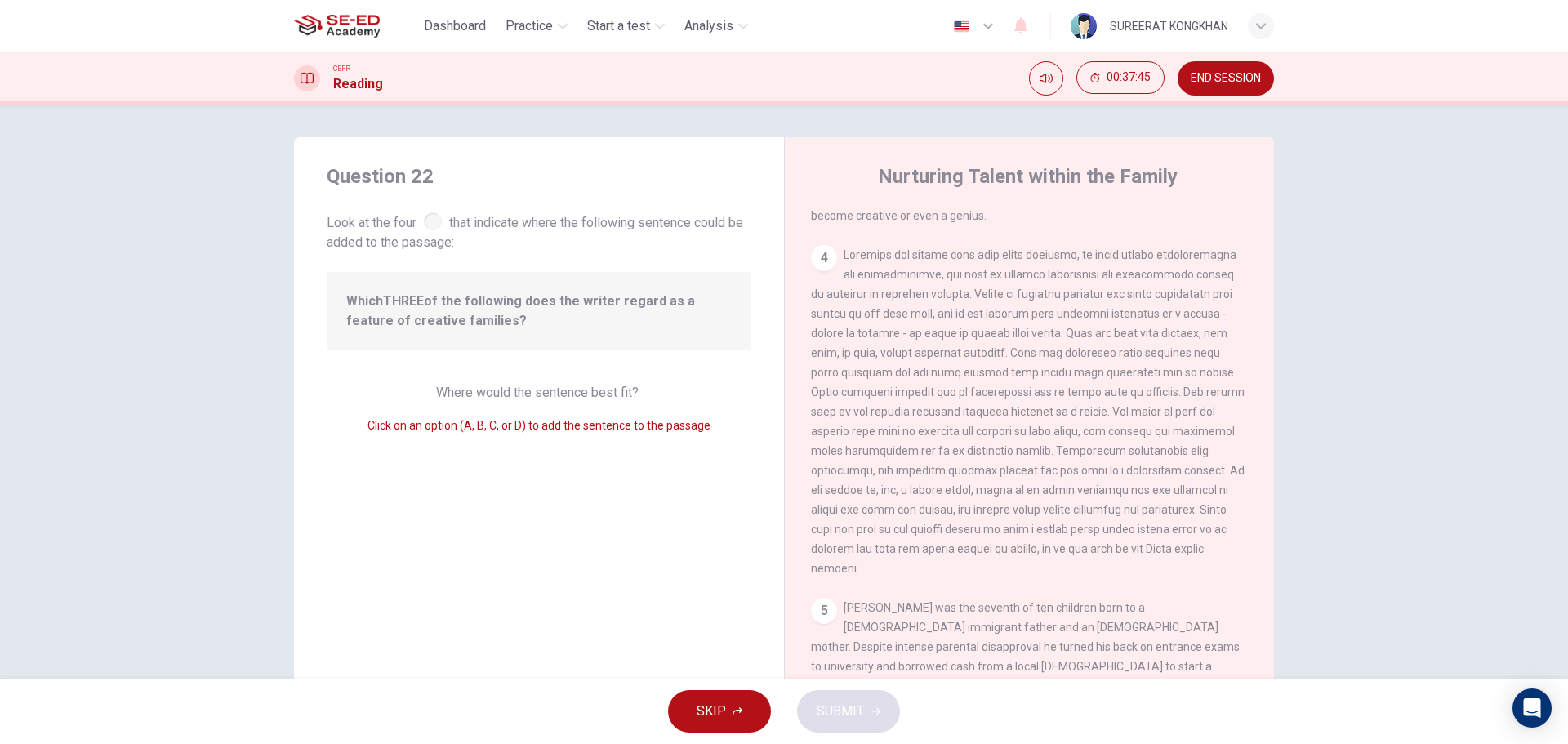
click at [813, 271] on div "4" at bounding box center [824, 258] width 26 height 26
click at [455, 300] on span "Which THREE of the following does the writer regard as a feature of creative fa…" at bounding box center [539, 311] width 386 height 40
click at [386, 300] on b "THREE" at bounding box center [404, 301] width 41 height 16
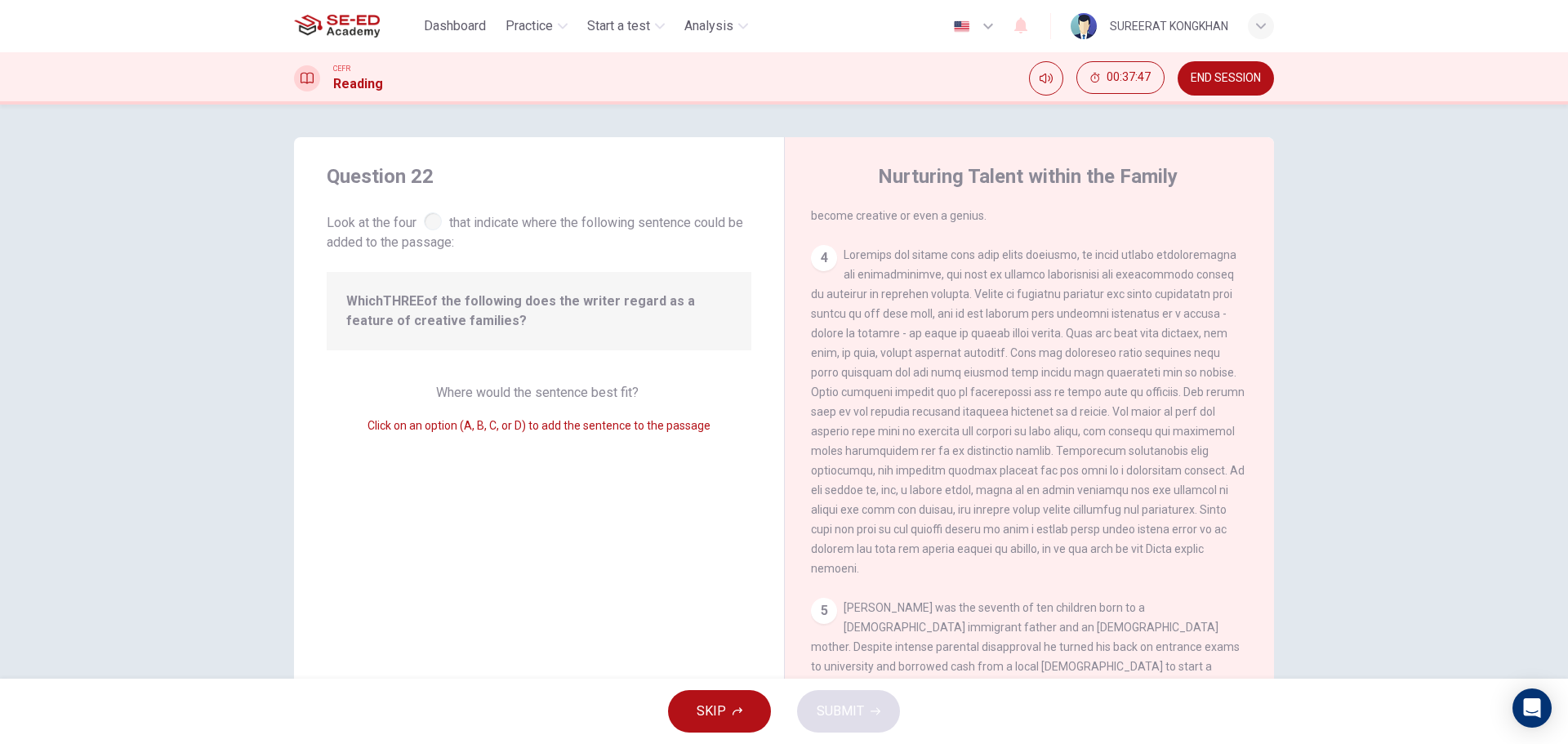
click at [436, 387] on span "Where would the sentence best fit?" at bounding box center [539, 392] width 206 height 16
click at [466, 390] on span "Where would the sentence best fit?" at bounding box center [539, 392] width 206 height 16
click at [430, 220] on div at bounding box center [433, 222] width 18 height 18
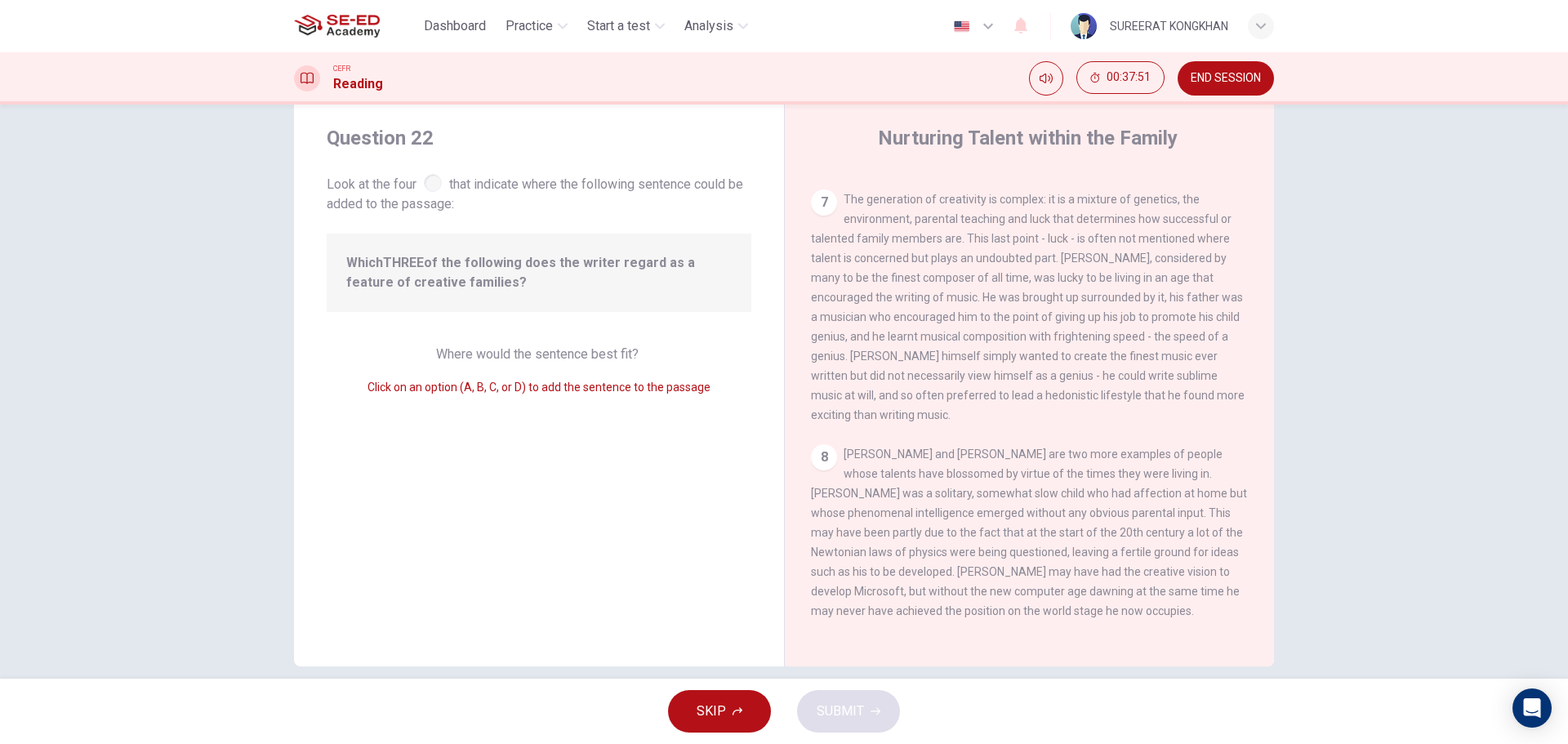
scroll to position [58, 0]
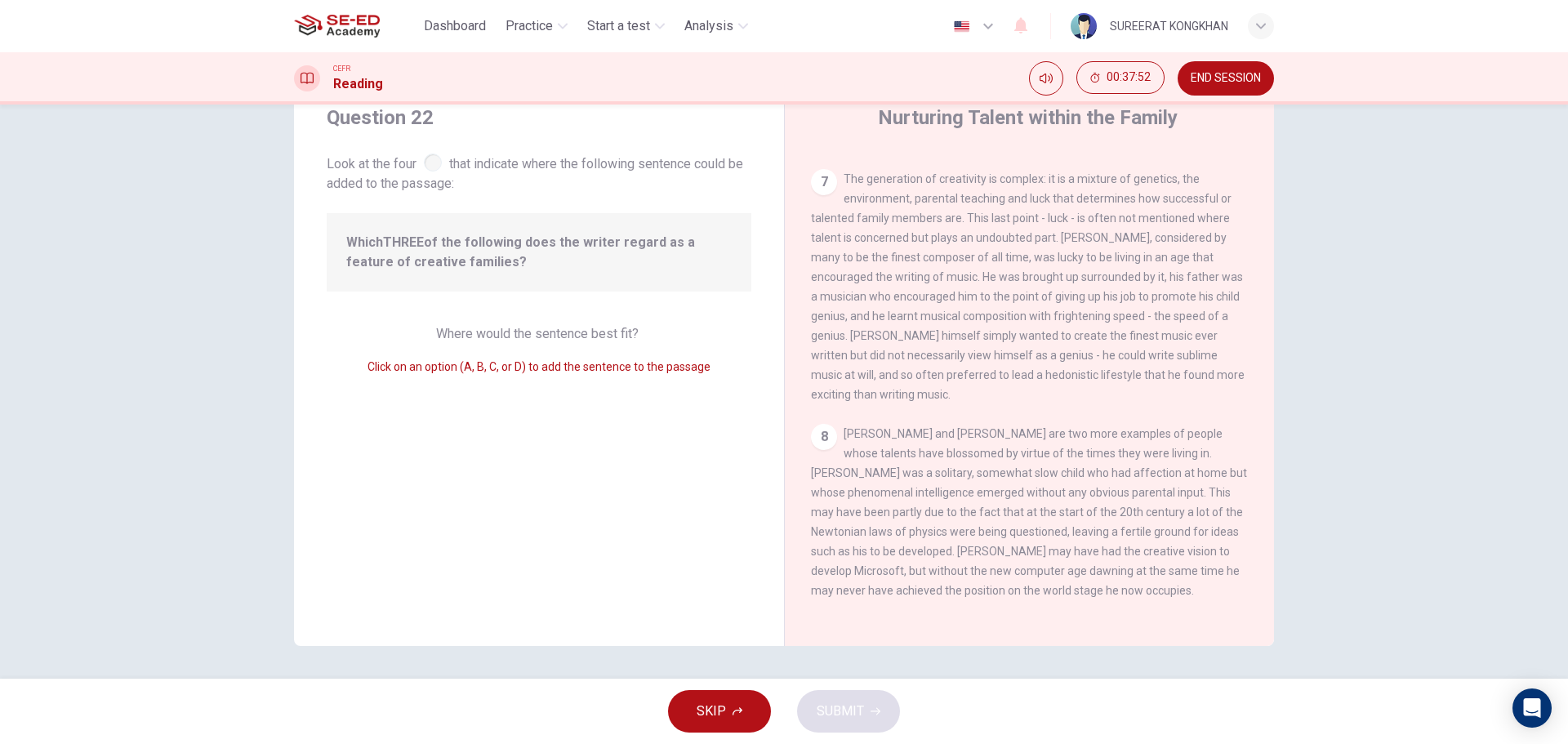
click at [533, 366] on span "Click on an option (A, B, C, or D) to add the sentence to the passage" at bounding box center [539, 367] width 343 height 13
click at [463, 372] on span "Click on an option (A, B, C, or D) to add the sentence to the passage" at bounding box center [539, 367] width 343 height 13
click at [501, 329] on span "Where would the sentence best fit?" at bounding box center [539, 333] width 206 height 16
click at [500, 329] on span "Where would the sentence best fit?" at bounding box center [539, 333] width 206 height 16
click at [817, 430] on div "8" at bounding box center [824, 437] width 26 height 26
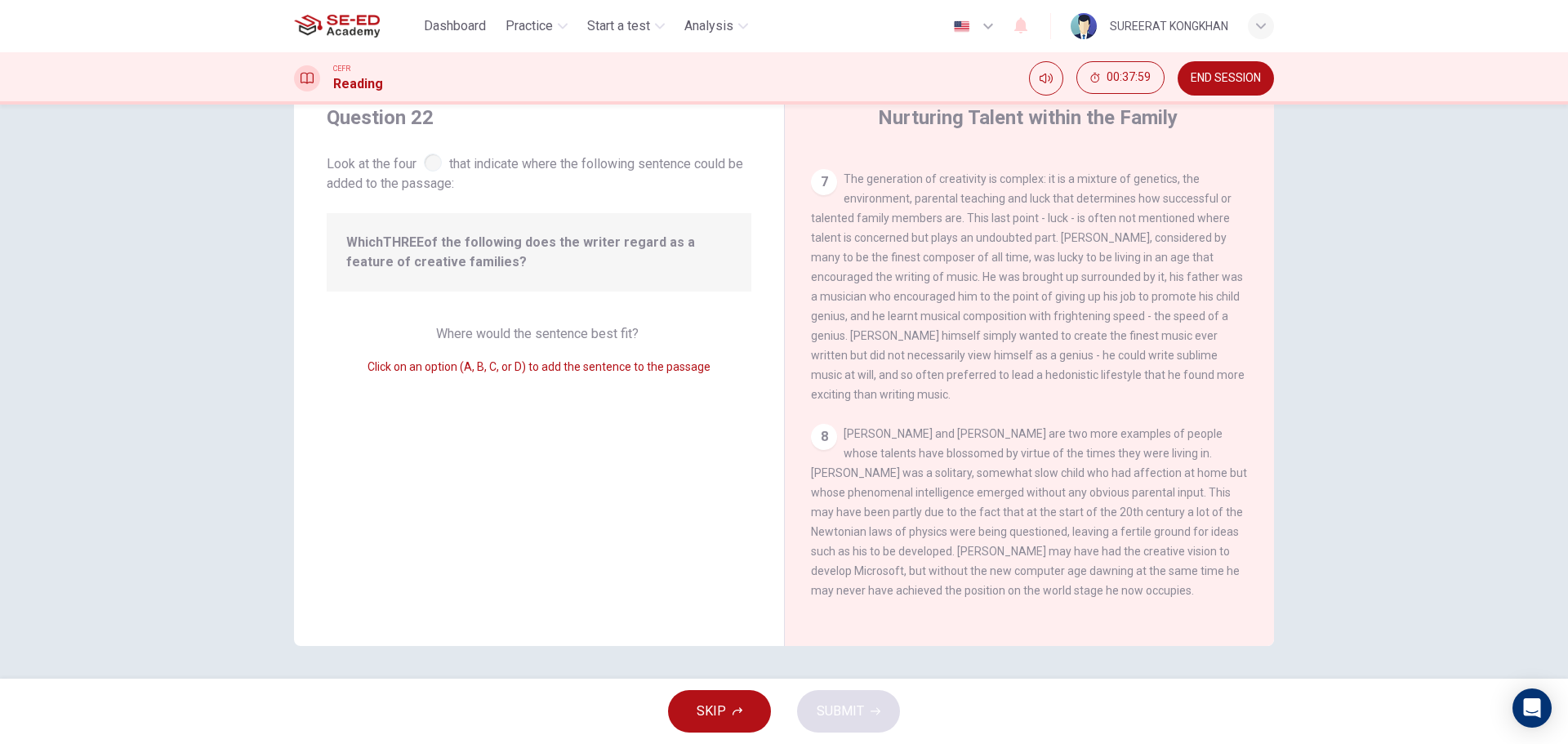
click at [817, 430] on div "8" at bounding box center [824, 437] width 26 height 26
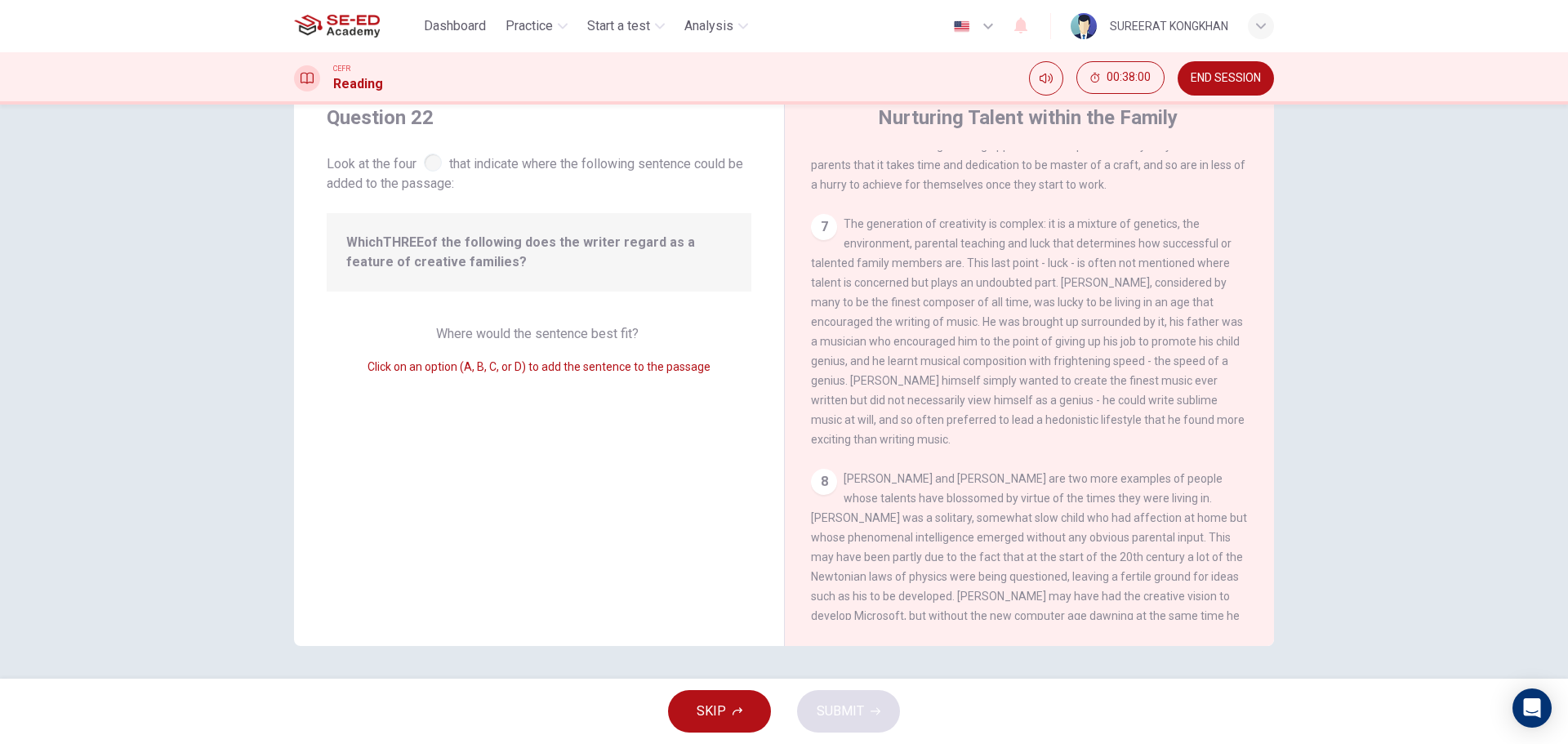
scroll to position [994, 0]
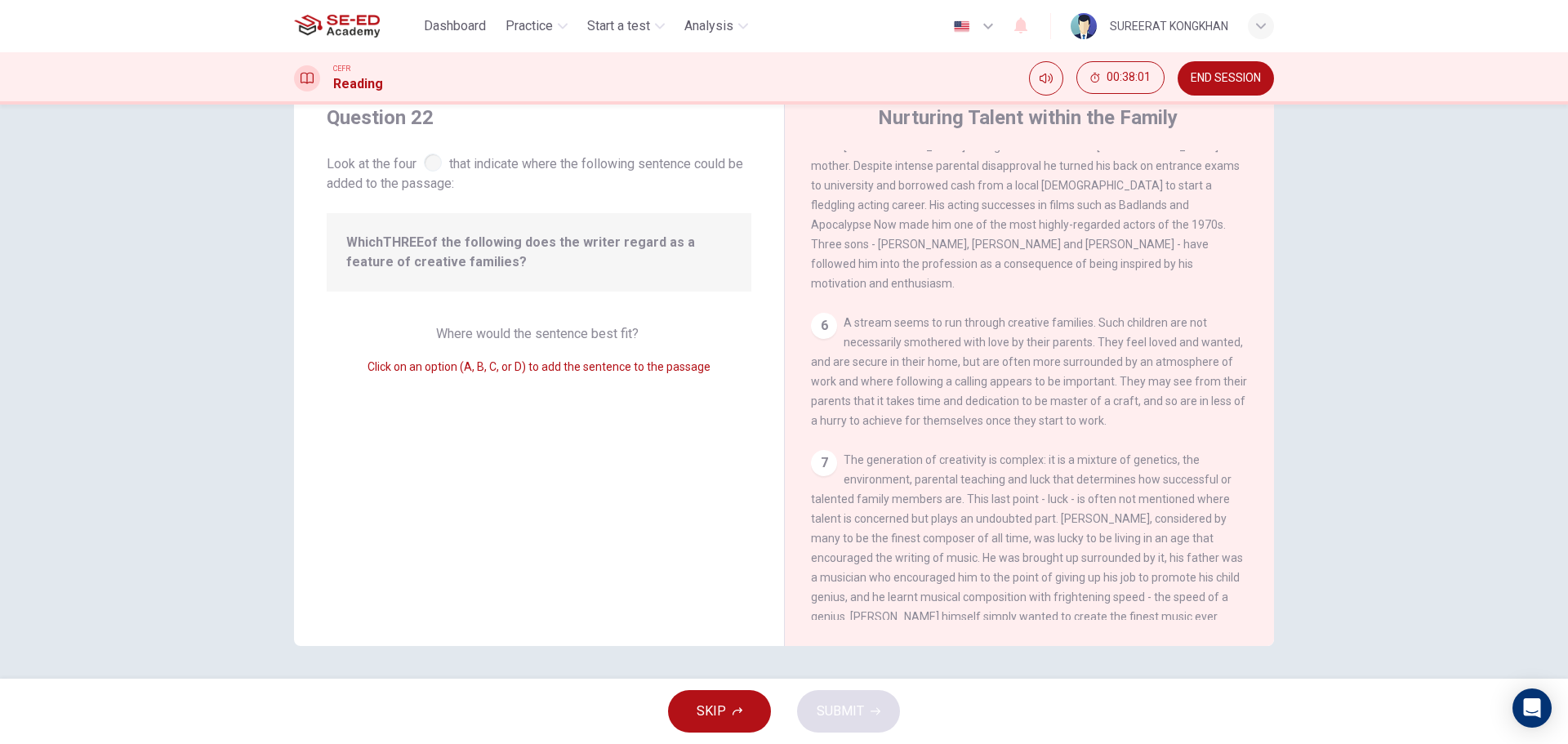
click at [821, 339] on div "6" at bounding box center [824, 325] width 26 height 26
click at [819, 143] on div "5" at bounding box center [824, 130] width 26 height 26
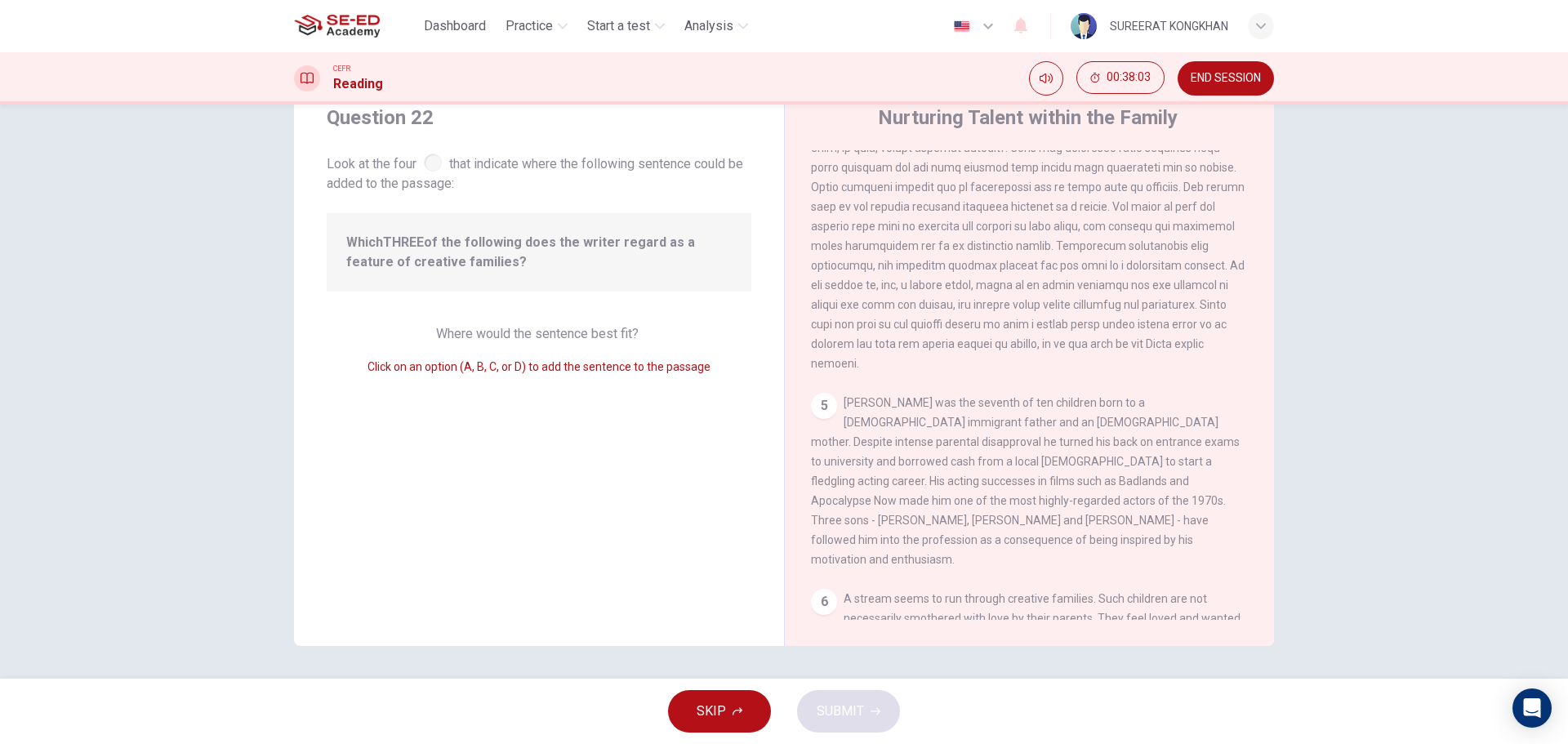
scroll to position [585, 0]
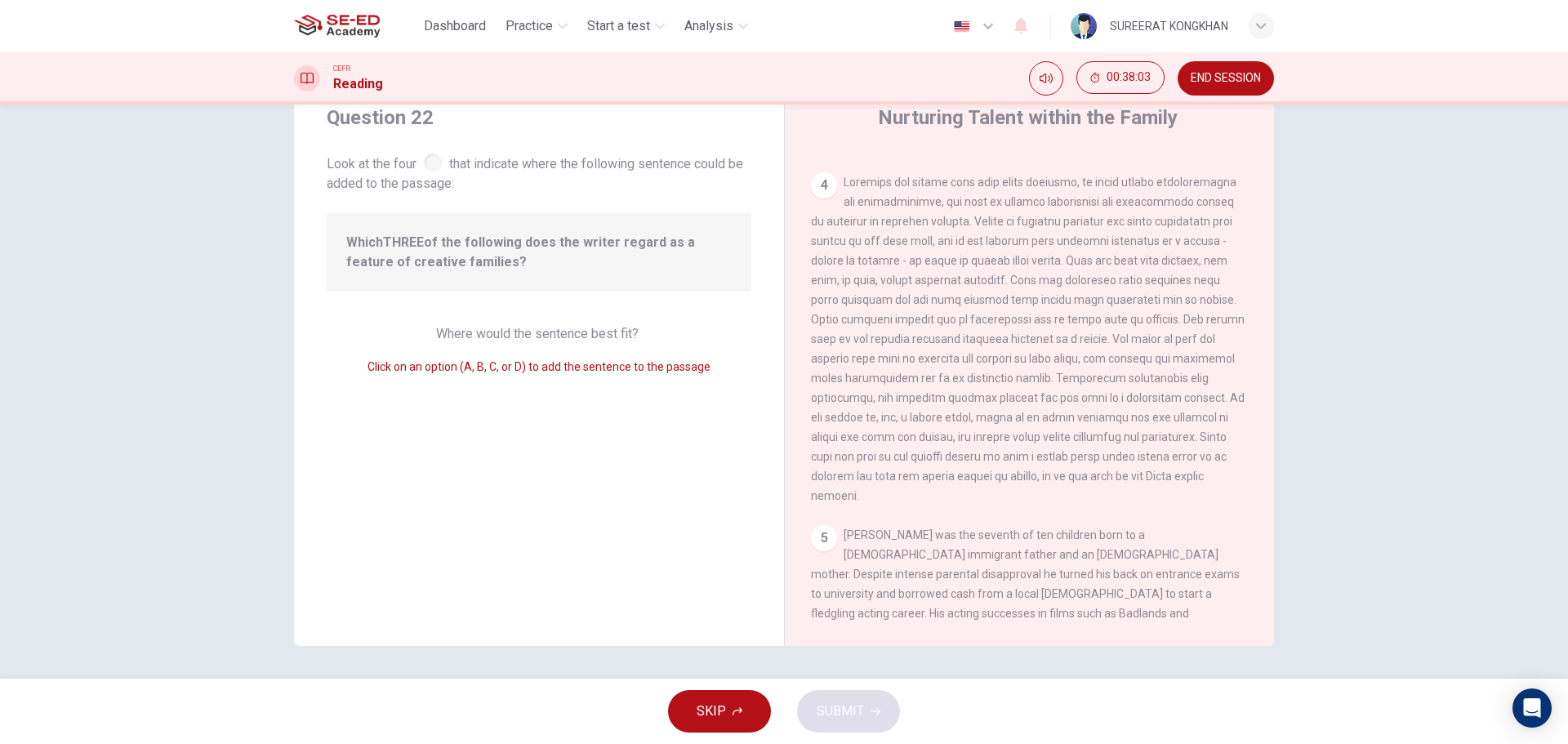
click at [597, 249] on span "Which THREE of the following does the writer regard as a feature of creative fa…" at bounding box center [539, 252] width 386 height 40
click at [432, 166] on div at bounding box center [433, 162] width 18 height 18
click at [712, 705] on span "SKIP" at bounding box center [711, 711] width 30 height 23
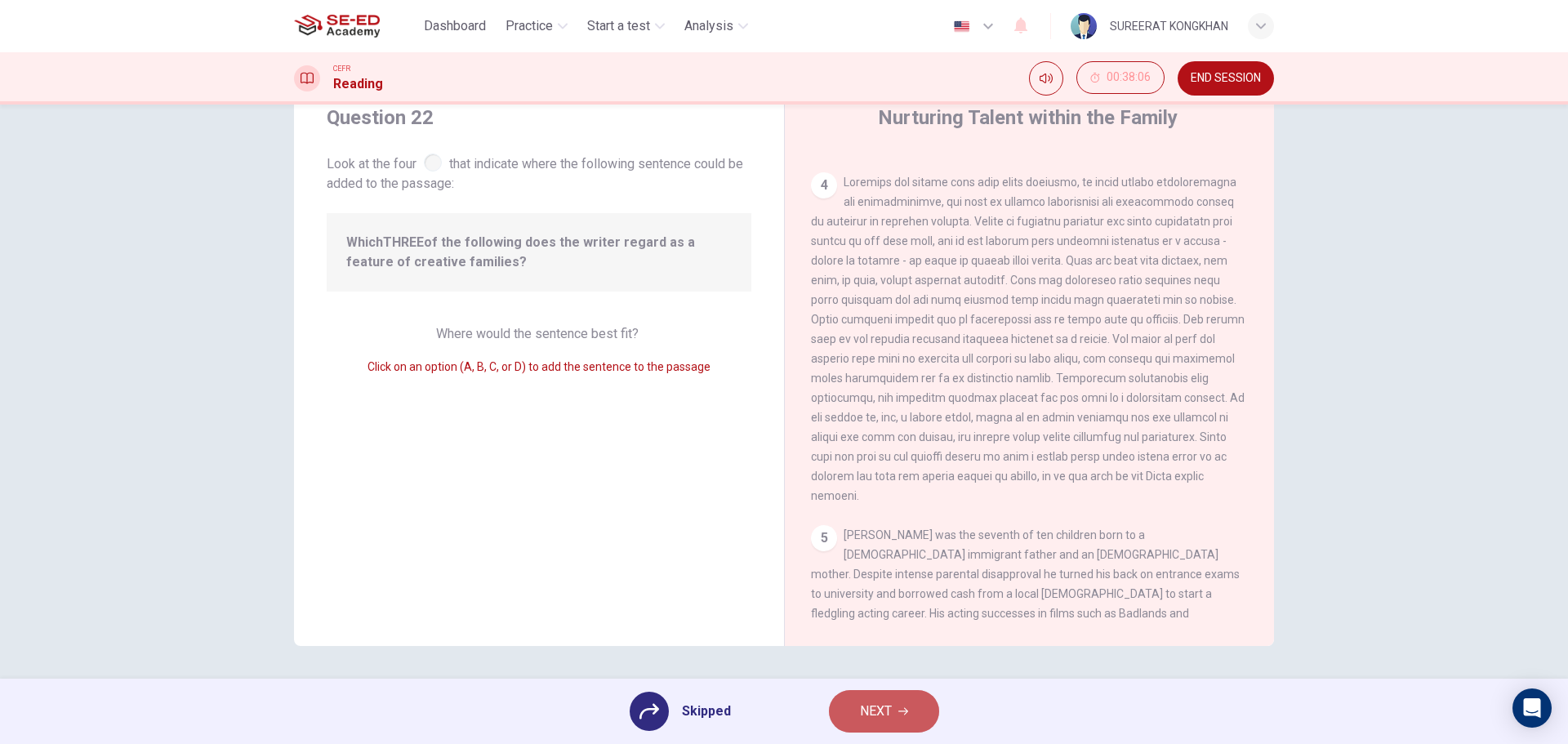
click at [863, 718] on span "NEXT" at bounding box center [876, 711] width 32 height 23
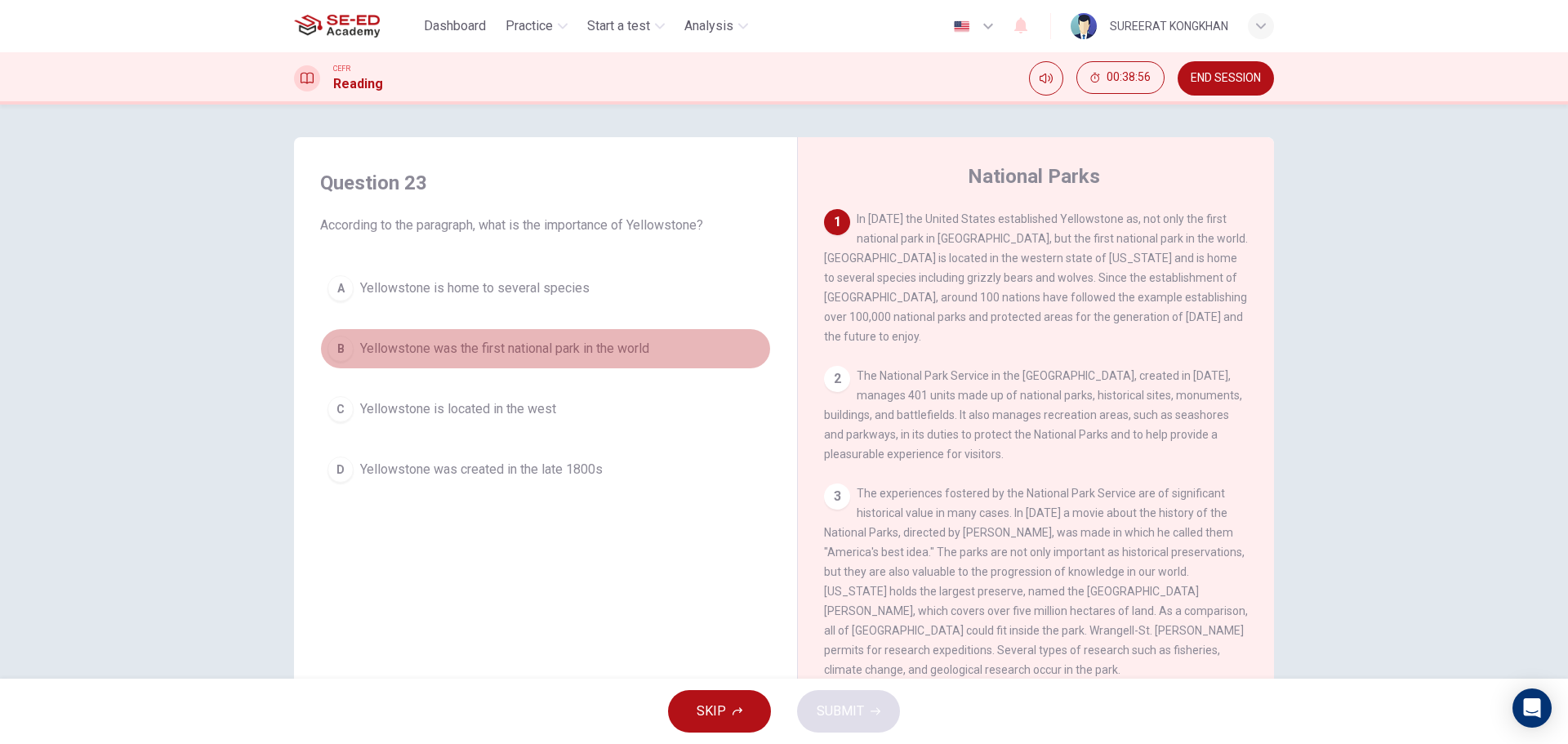
click at [334, 352] on div "B" at bounding box center [340, 349] width 26 height 26
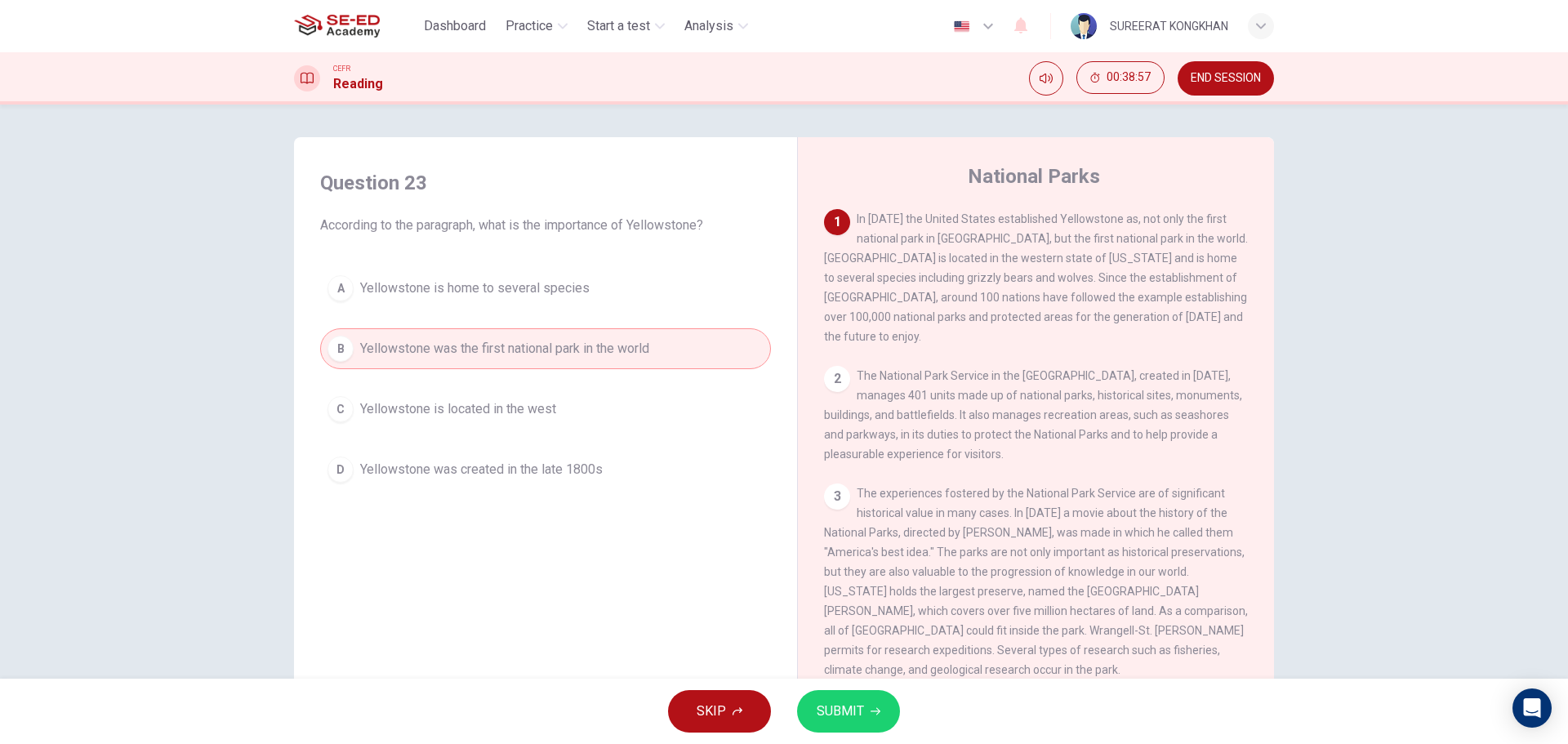
click at [835, 707] on span "SUBMIT" at bounding box center [840, 711] width 47 height 23
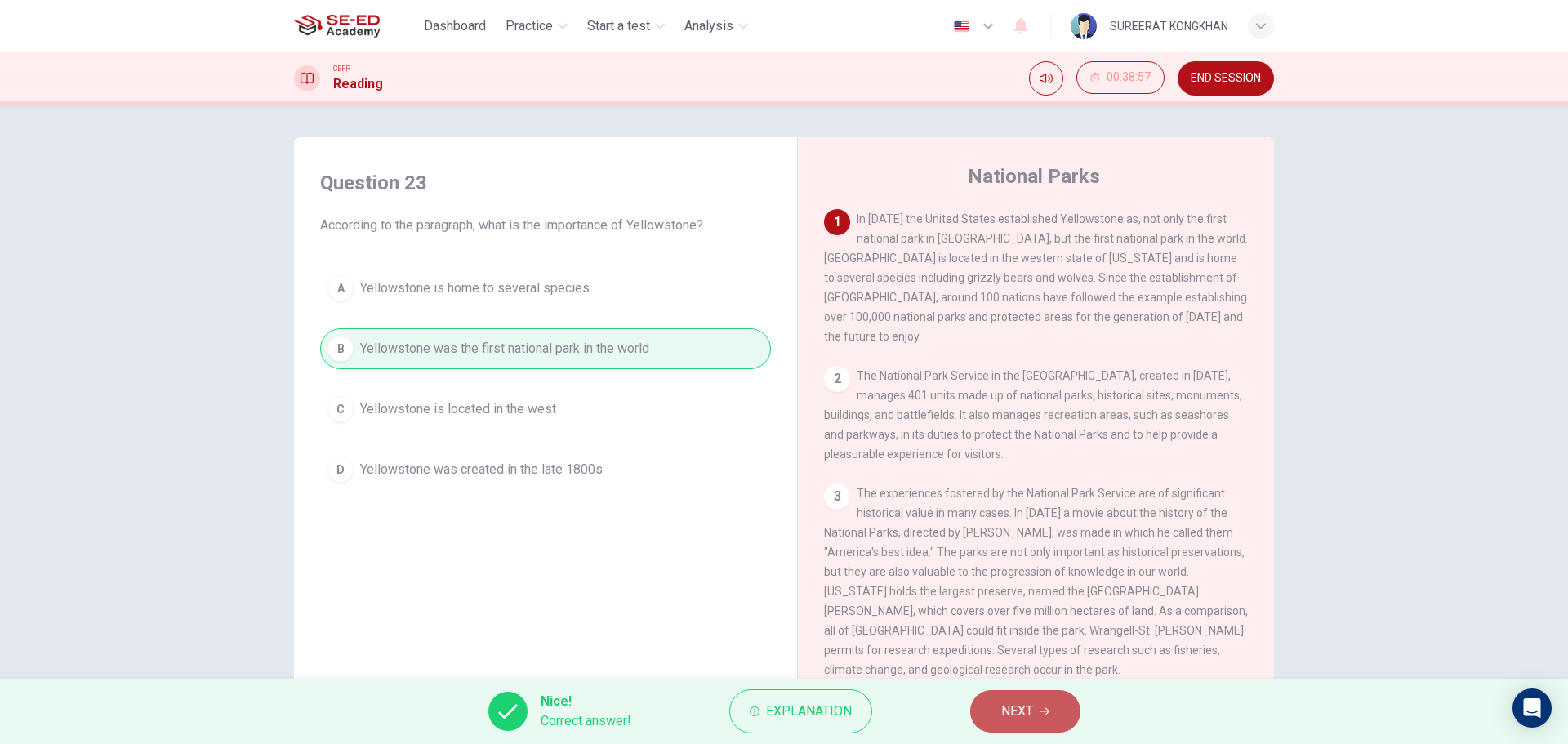
click at [1028, 704] on span "NEXT" at bounding box center [1017, 711] width 32 height 23
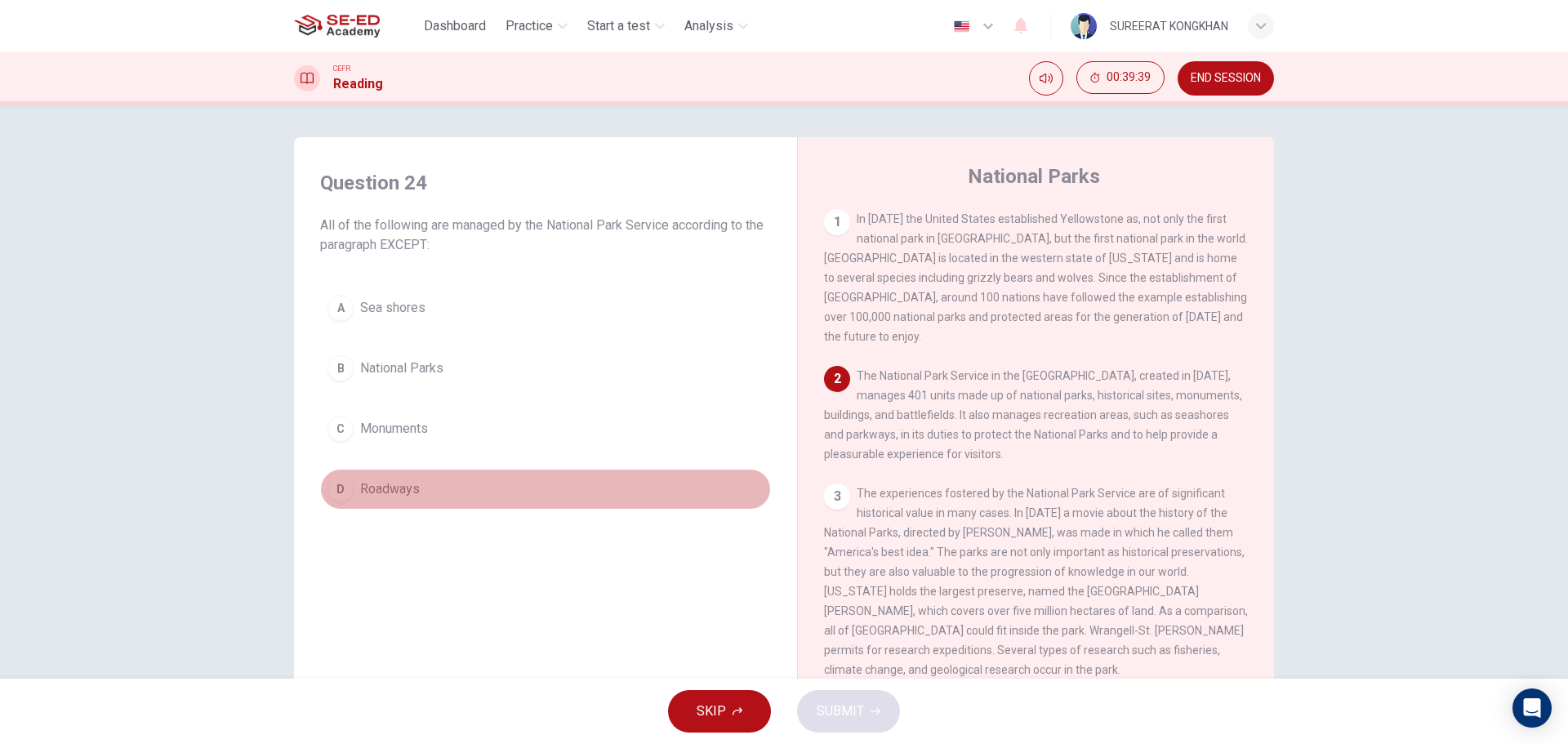
click at [333, 491] on div "D" at bounding box center [340, 489] width 26 height 26
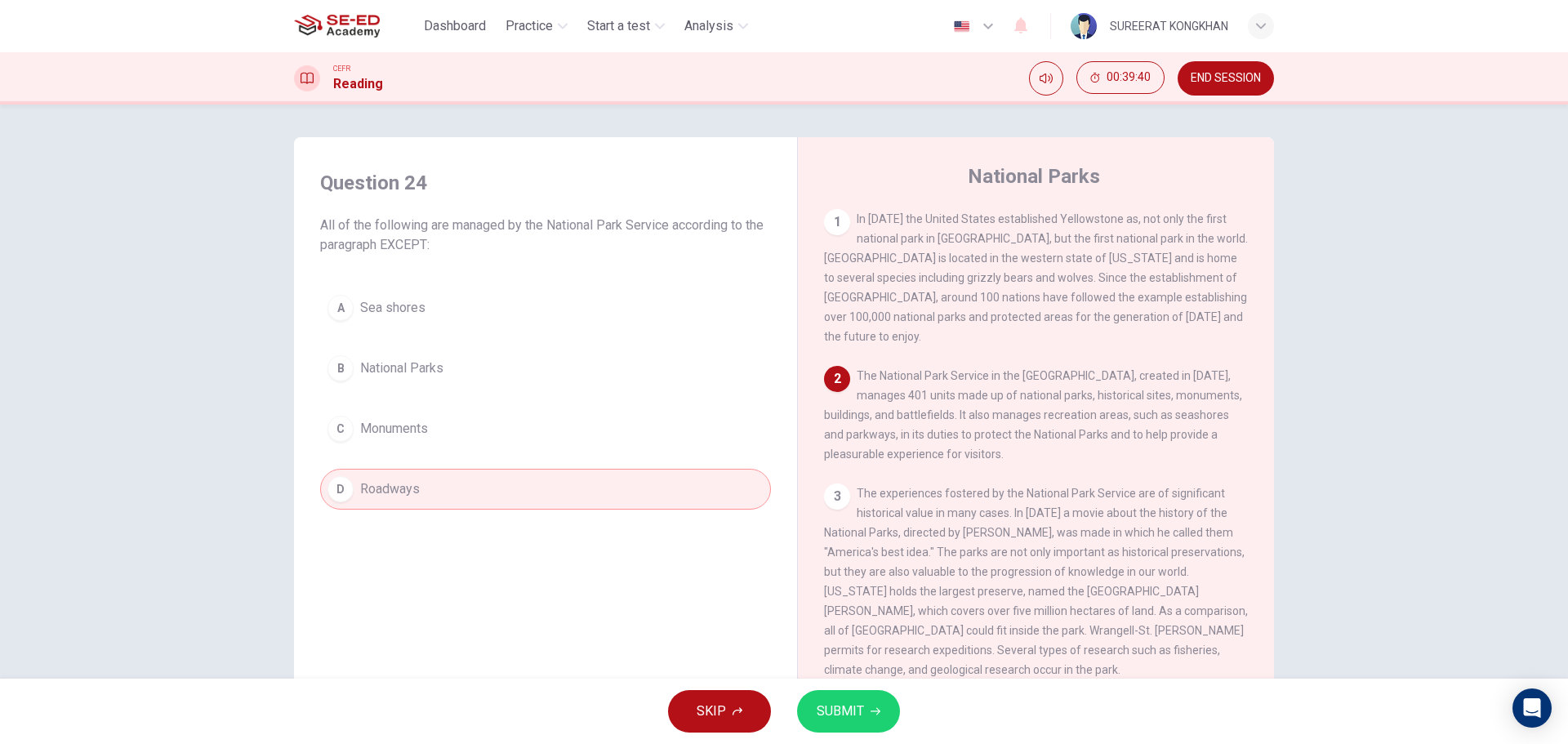
click at [843, 710] on span "SUBMIT" at bounding box center [840, 711] width 47 height 23
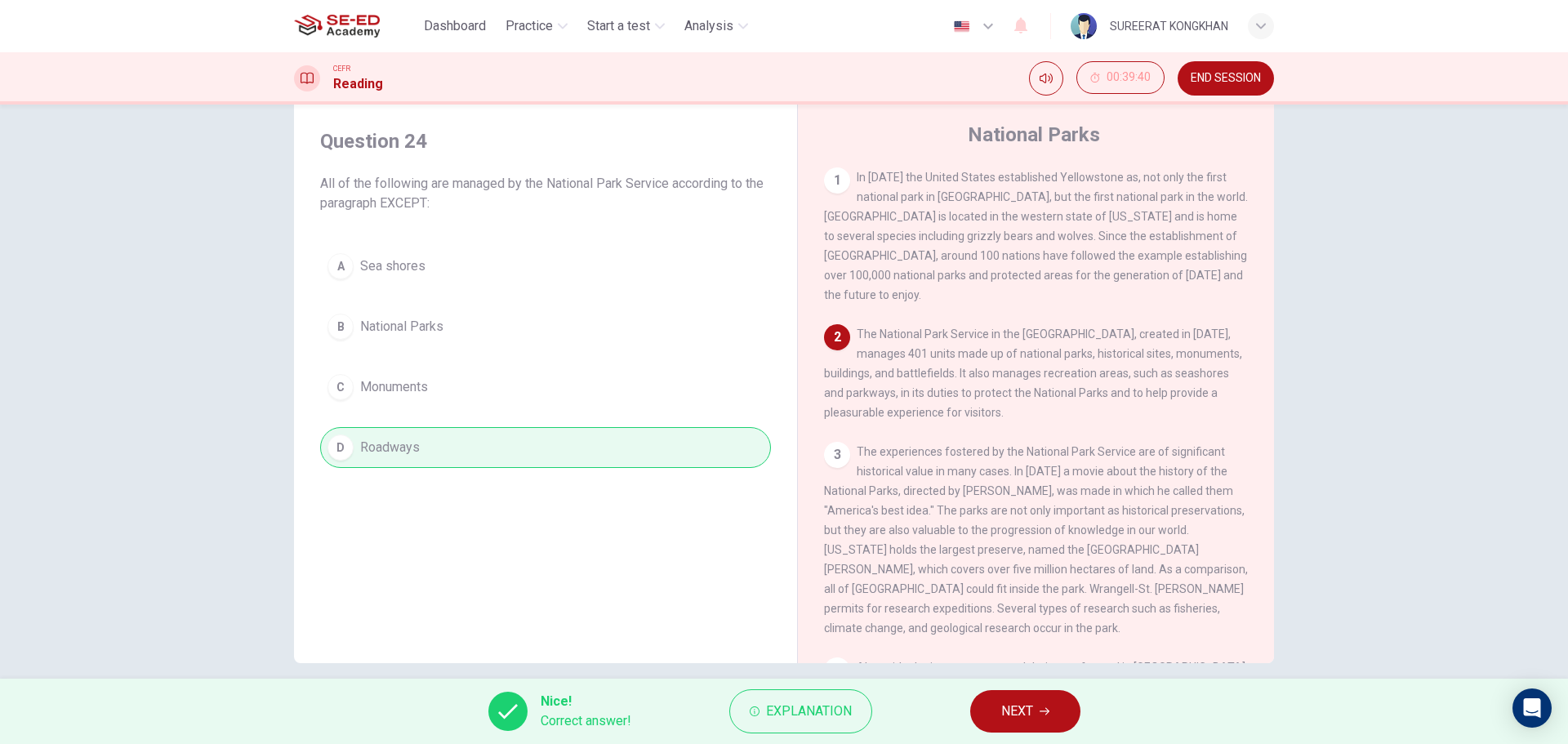
scroll to position [58, 0]
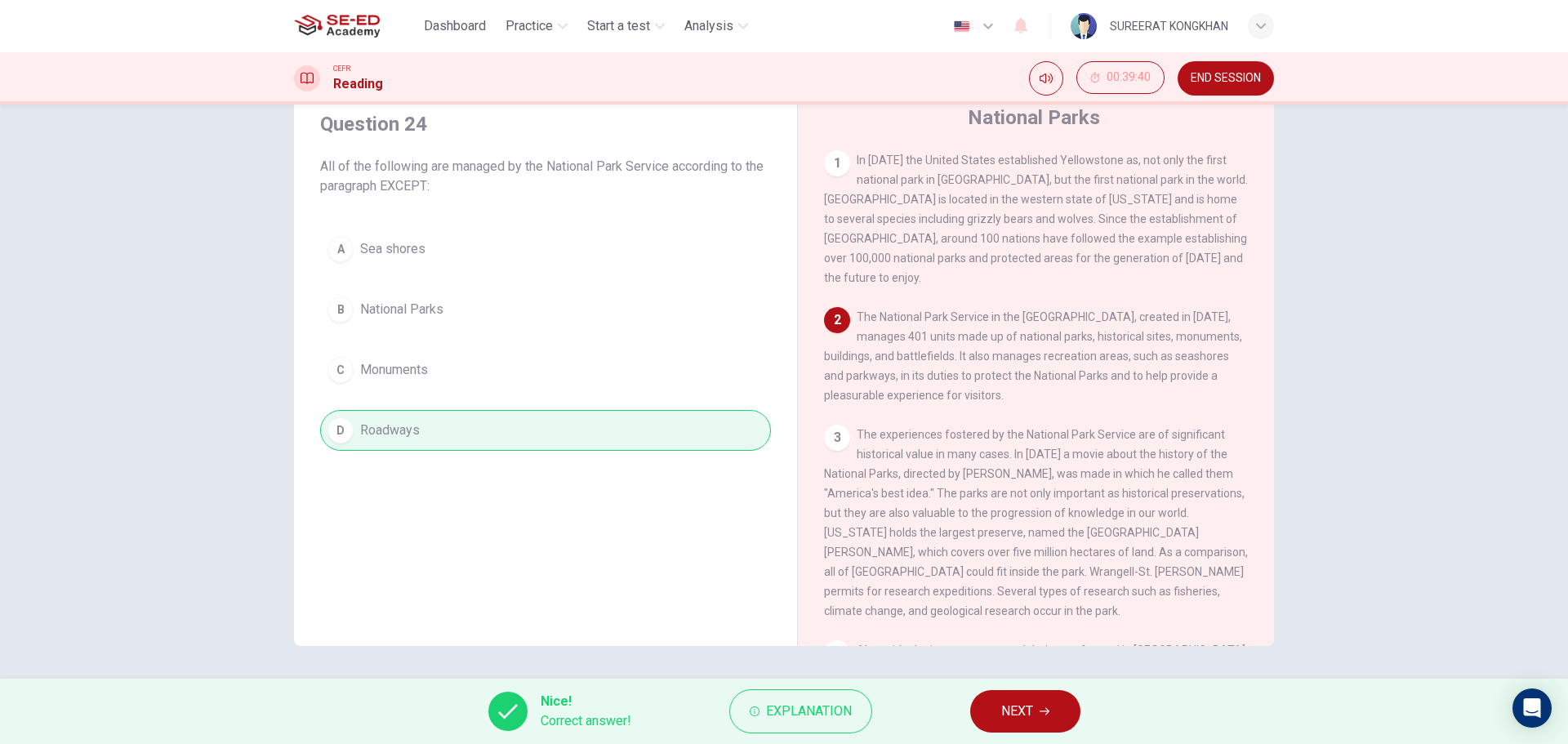
click at [1016, 705] on span "NEXT" at bounding box center [1017, 711] width 32 height 23
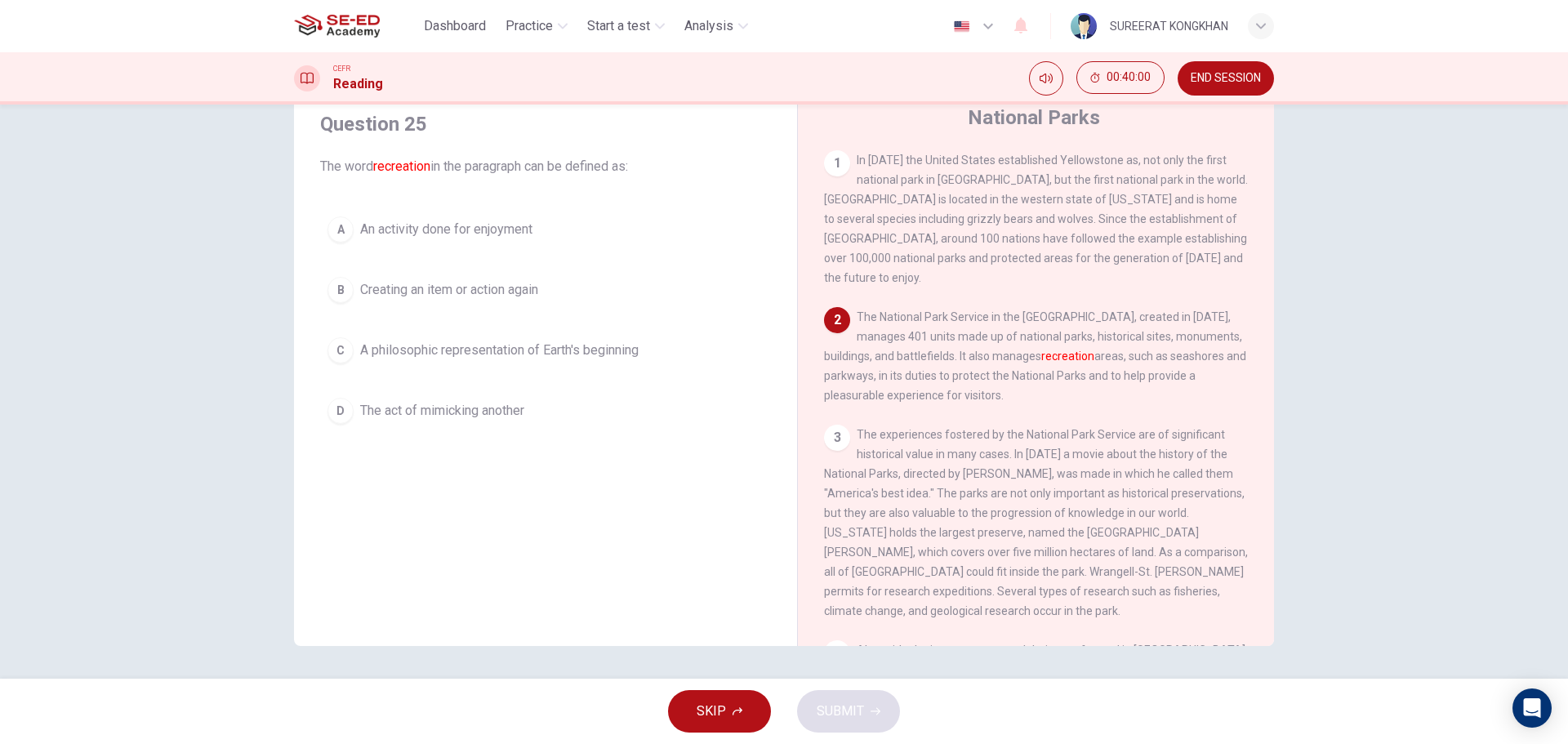
click at [456, 286] on span "Creating an item or action again" at bounding box center [449, 290] width 178 height 20
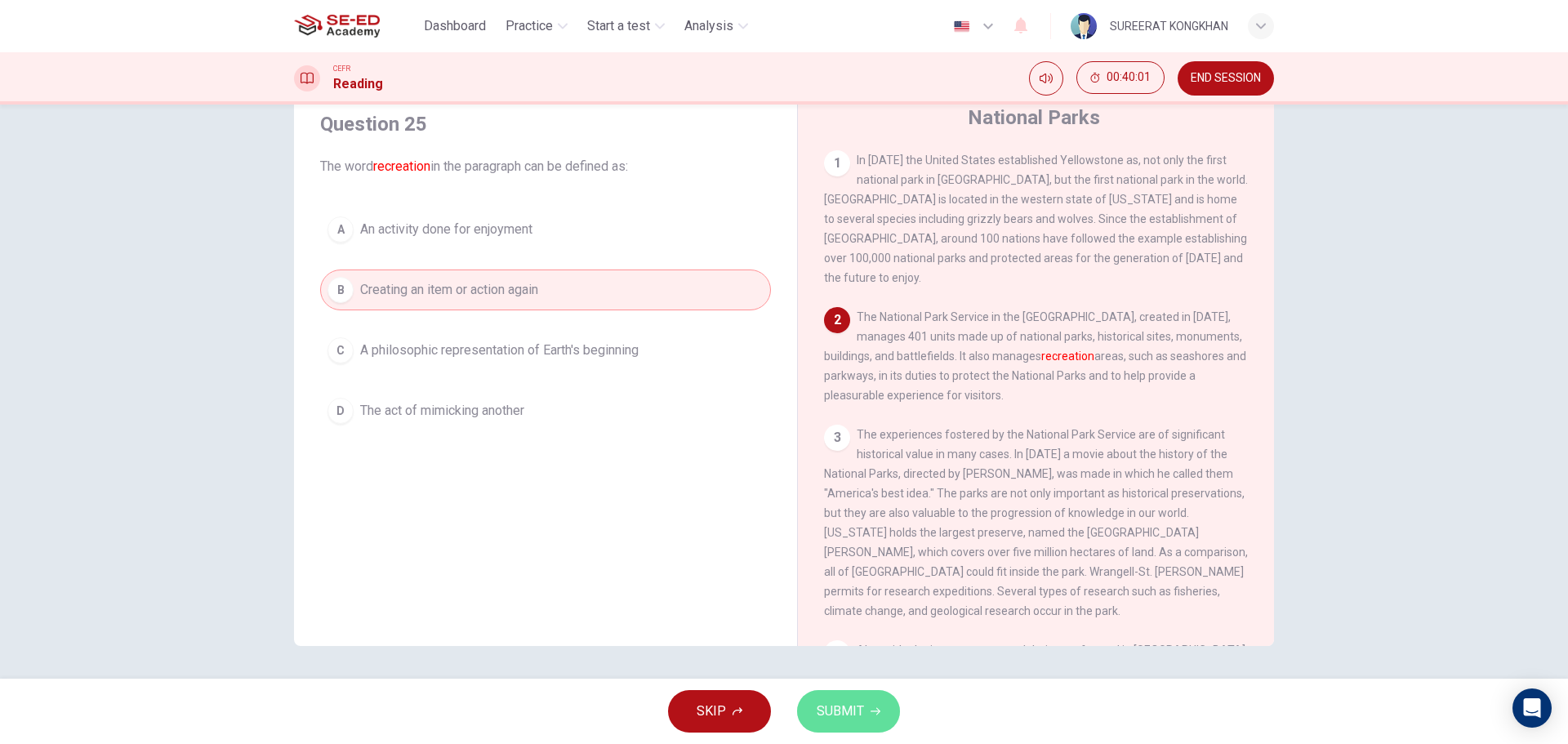
click at [854, 726] on button "SUBMIT" at bounding box center [848, 711] width 103 height 43
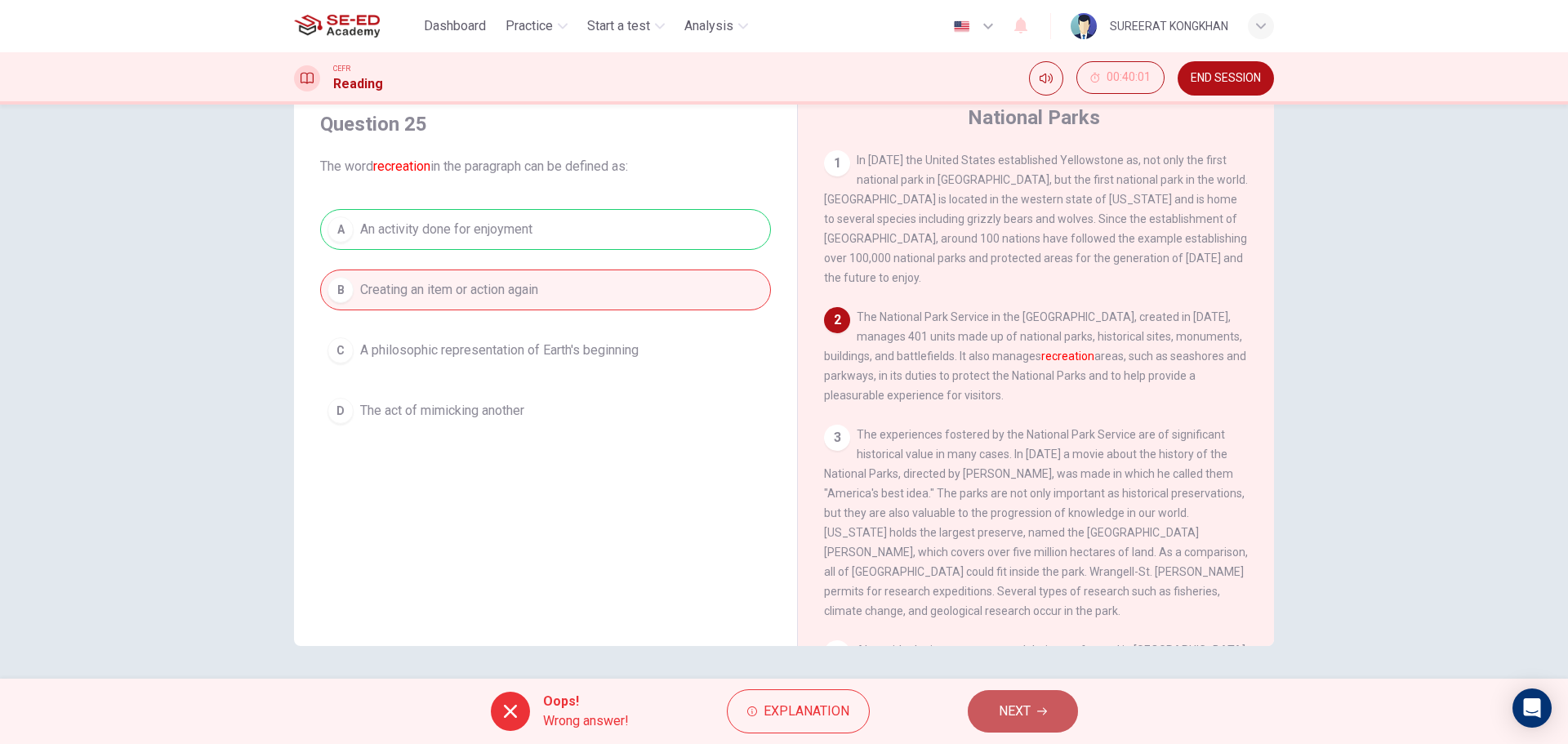
click at [1021, 729] on button "NEXT" at bounding box center [1023, 711] width 110 height 43
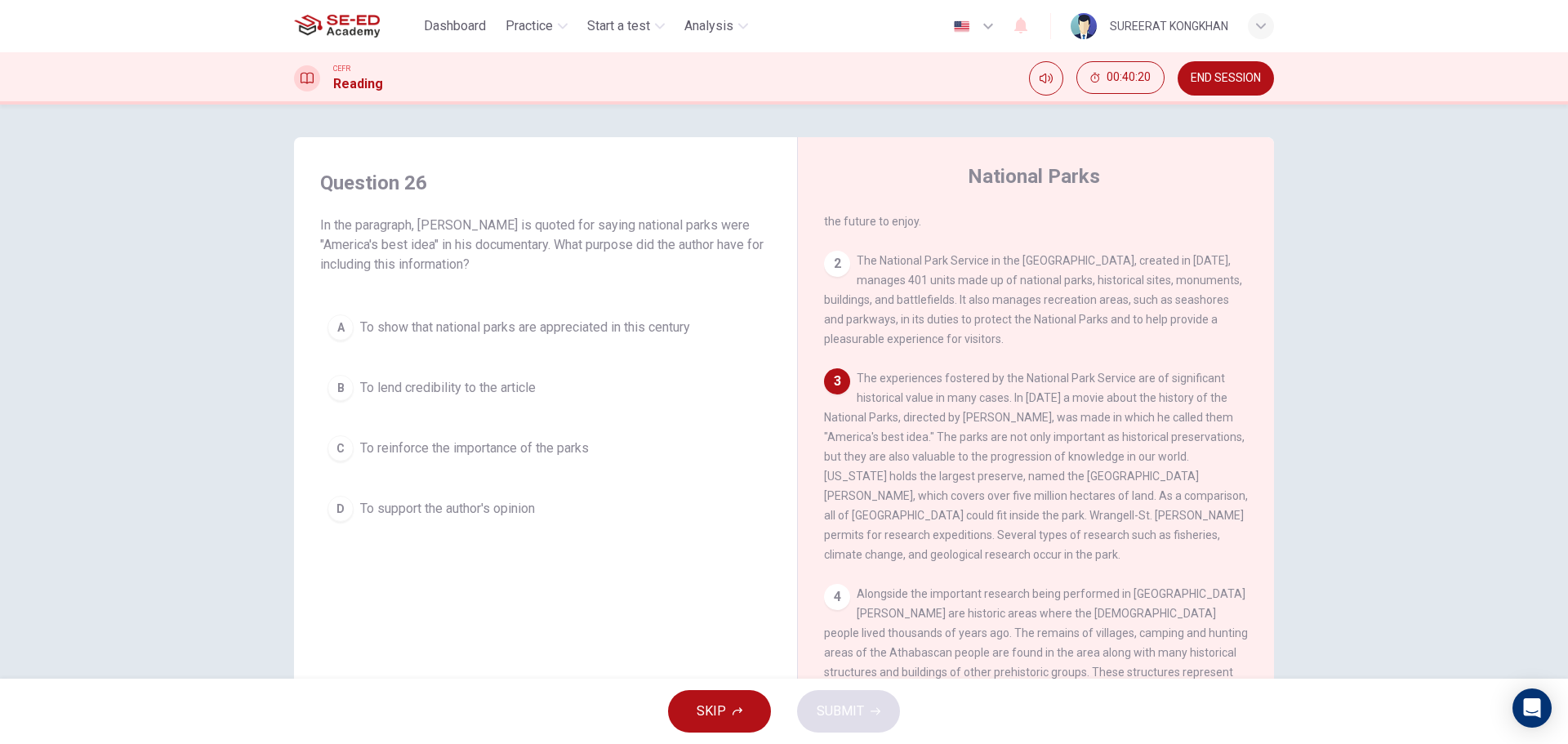
scroll to position [163, 0]
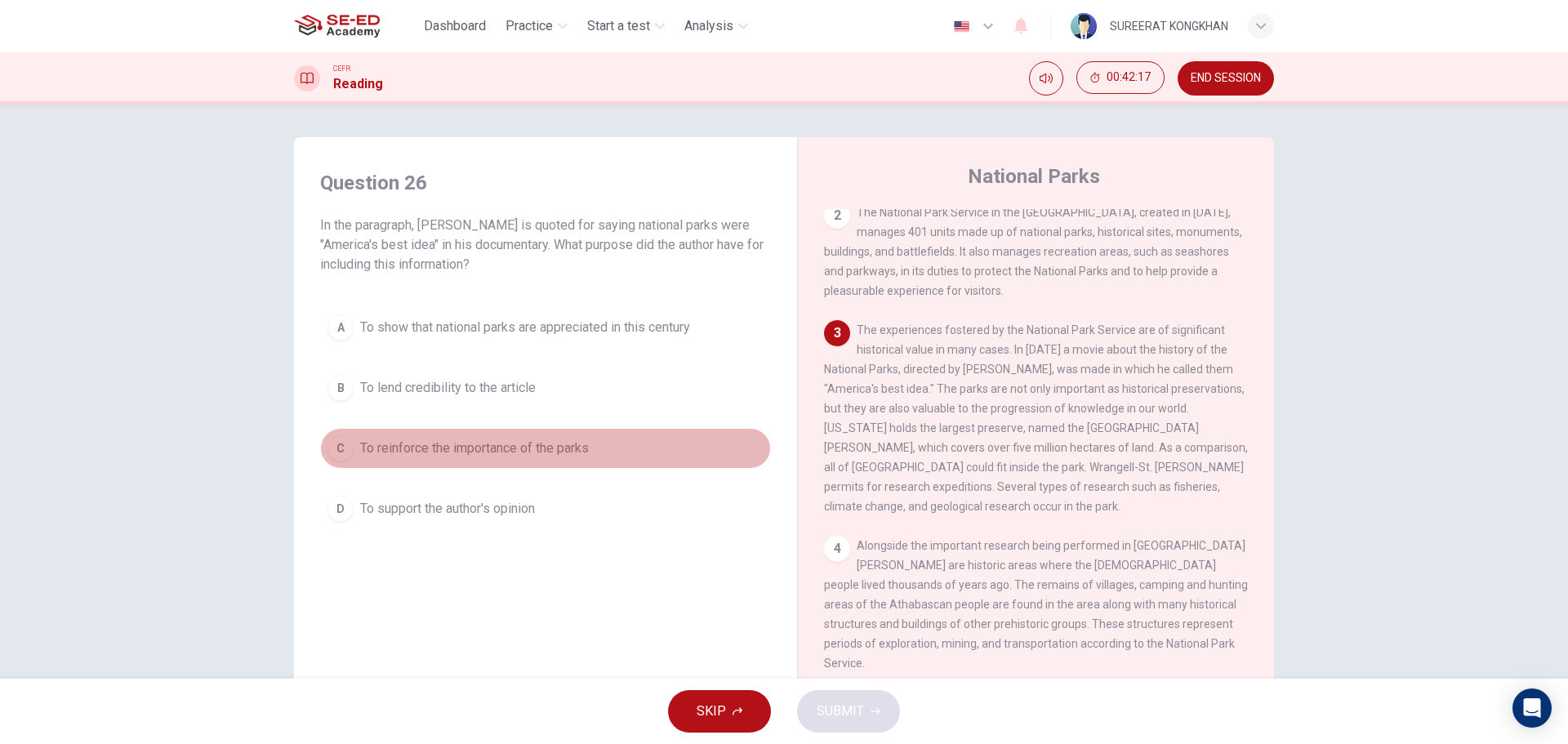
click at [336, 452] on div "C" at bounding box center [340, 448] width 26 height 26
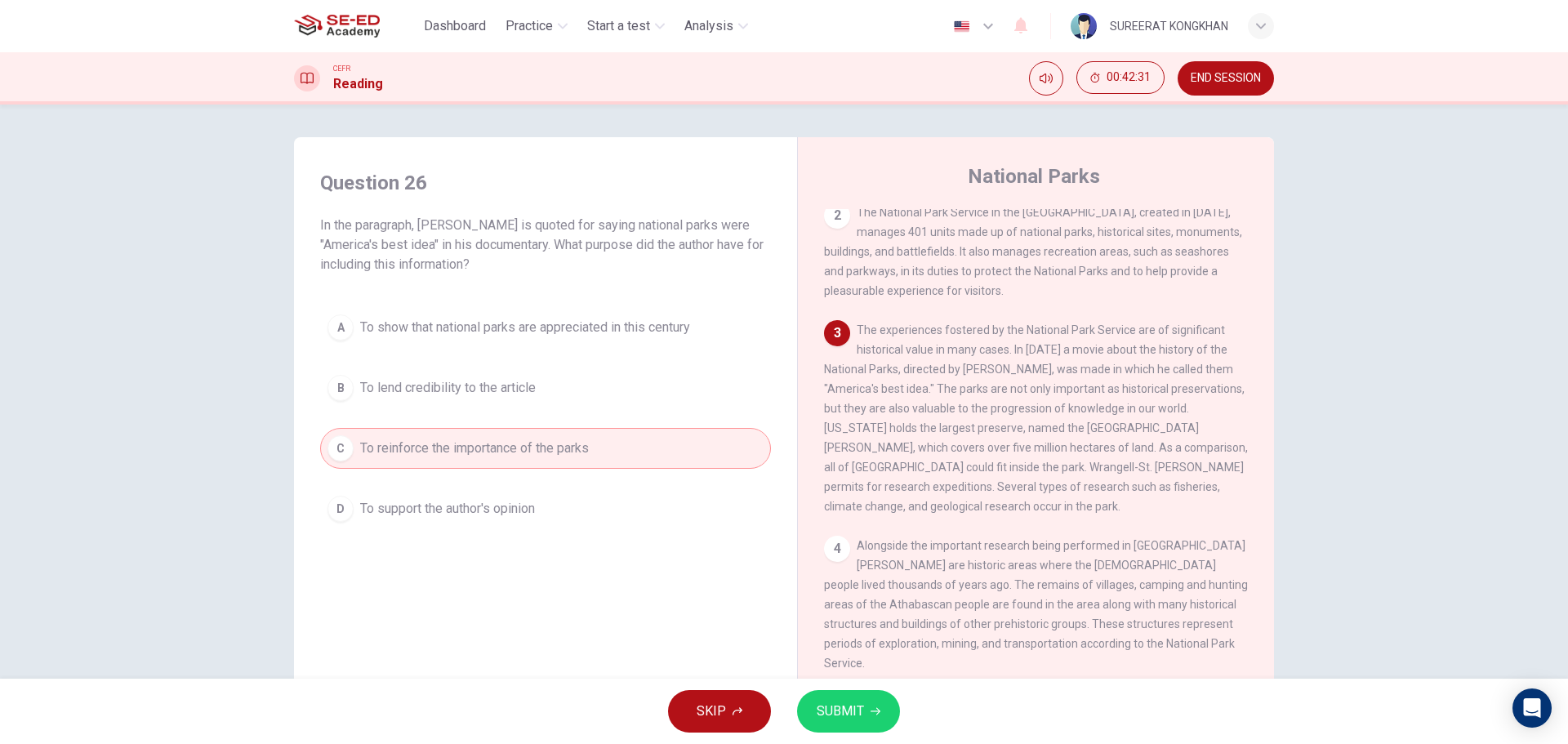
click at [861, 708] on span "SUBMIT" at bounding box center [840, 711] width 47 height 23
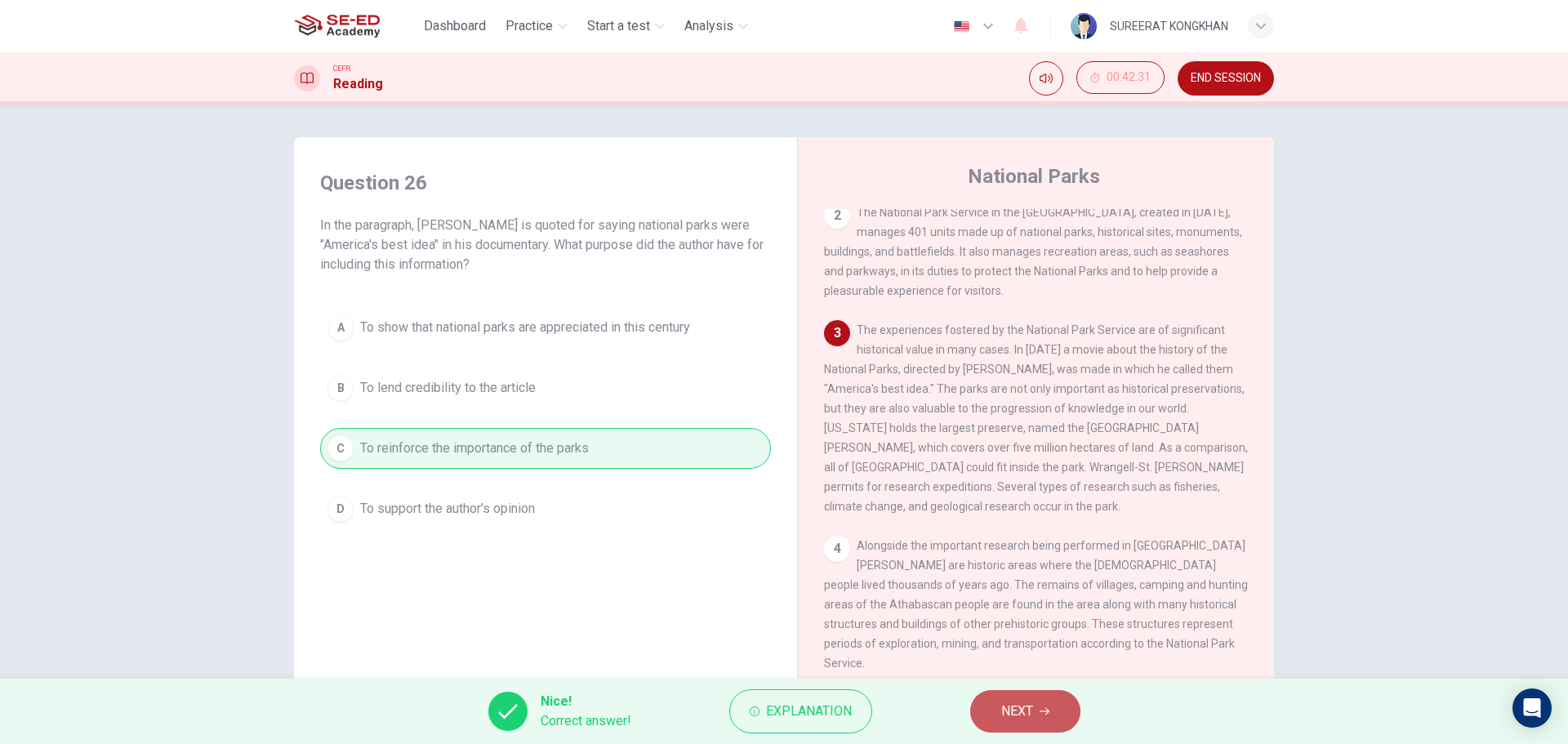
click at [990, 707] on button "NEXT" at bounding box center [1026, 711] width 110 height 43
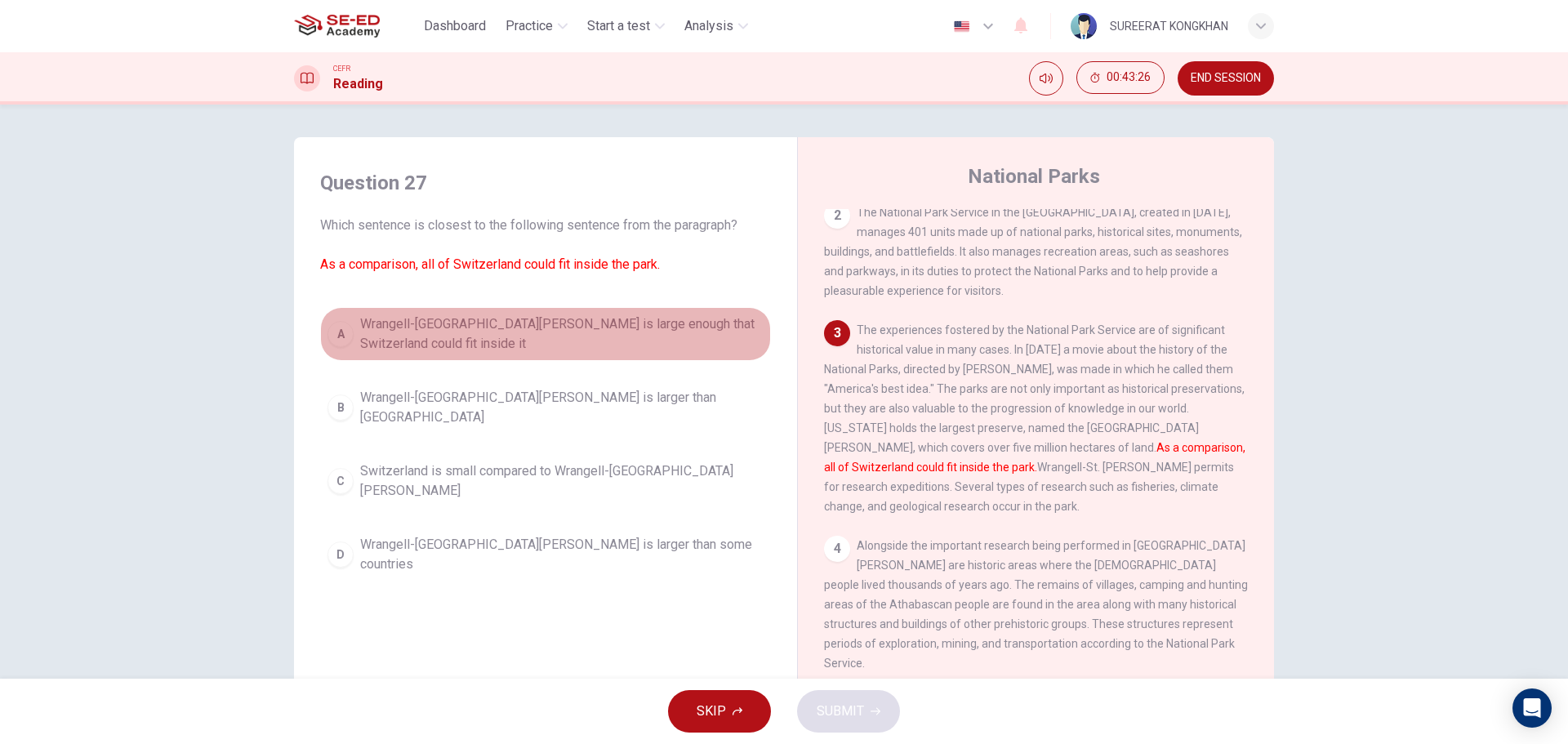
click at [341, 335] on div "A" at bounding box center [340, 334] width 26 height 26
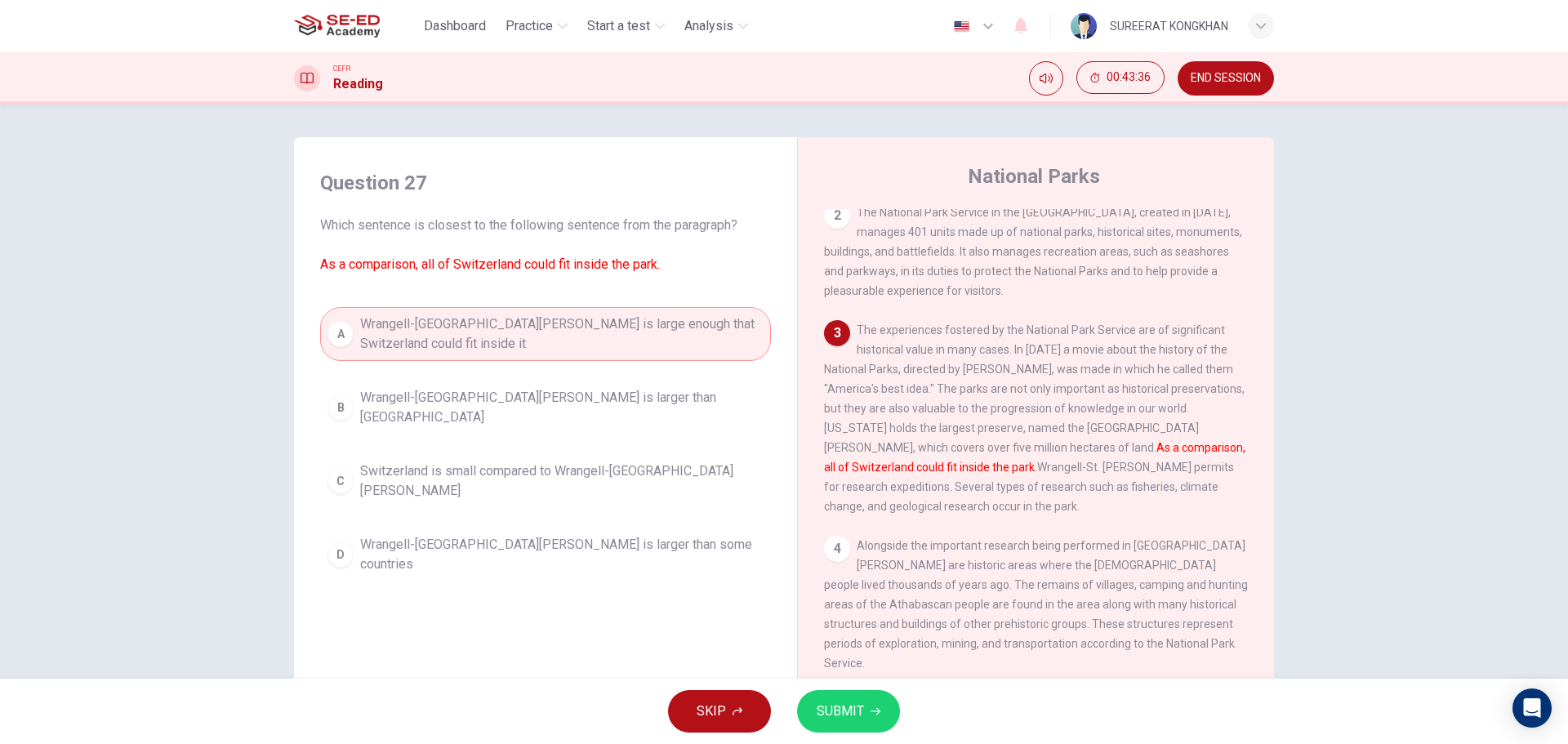
click at [870, 716] on button "SUBMIT" at bounding box center [848, 711] width 103 height 43
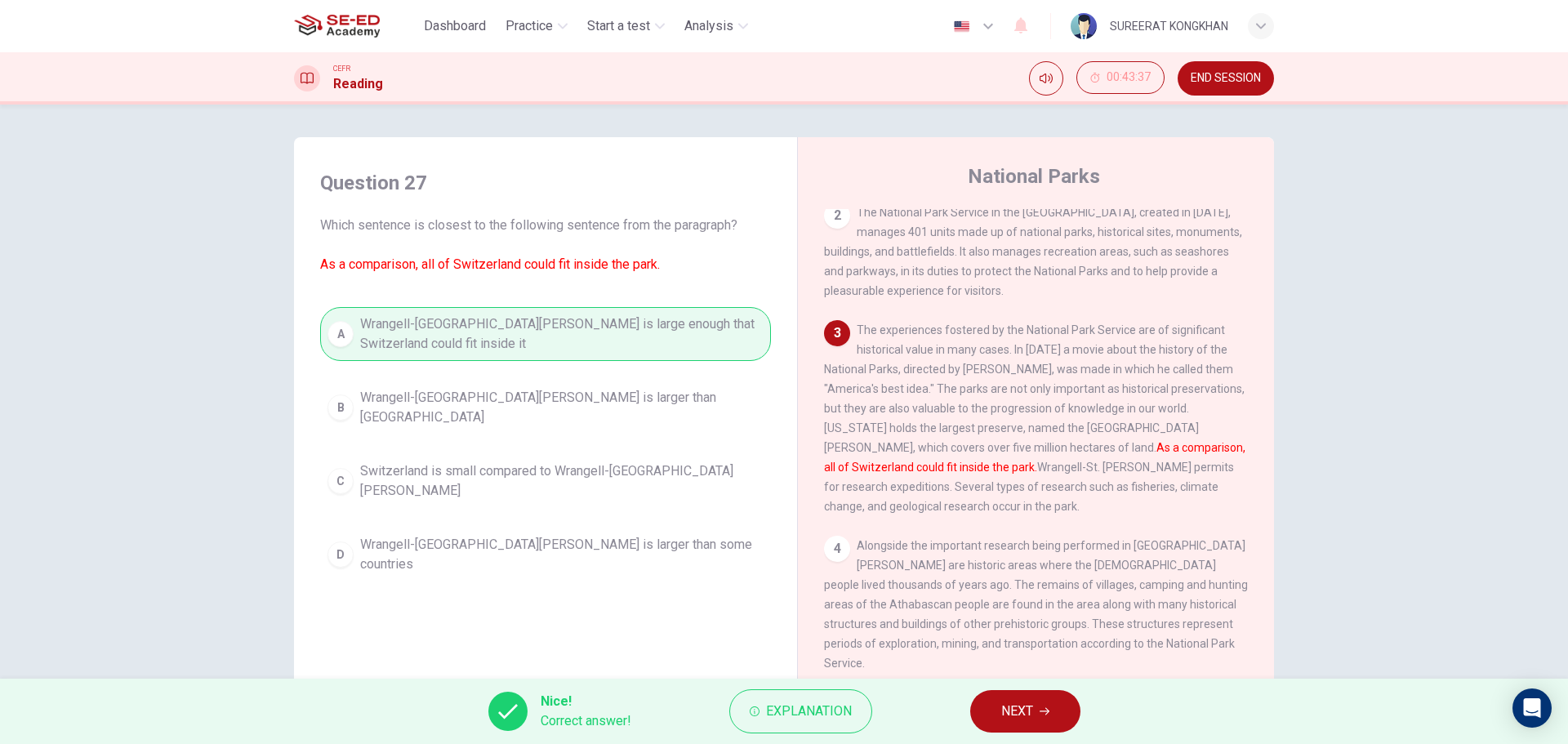
click at [1035, 714] on button "NEXT" at bounding box center [1026, 711] width 110 height 43
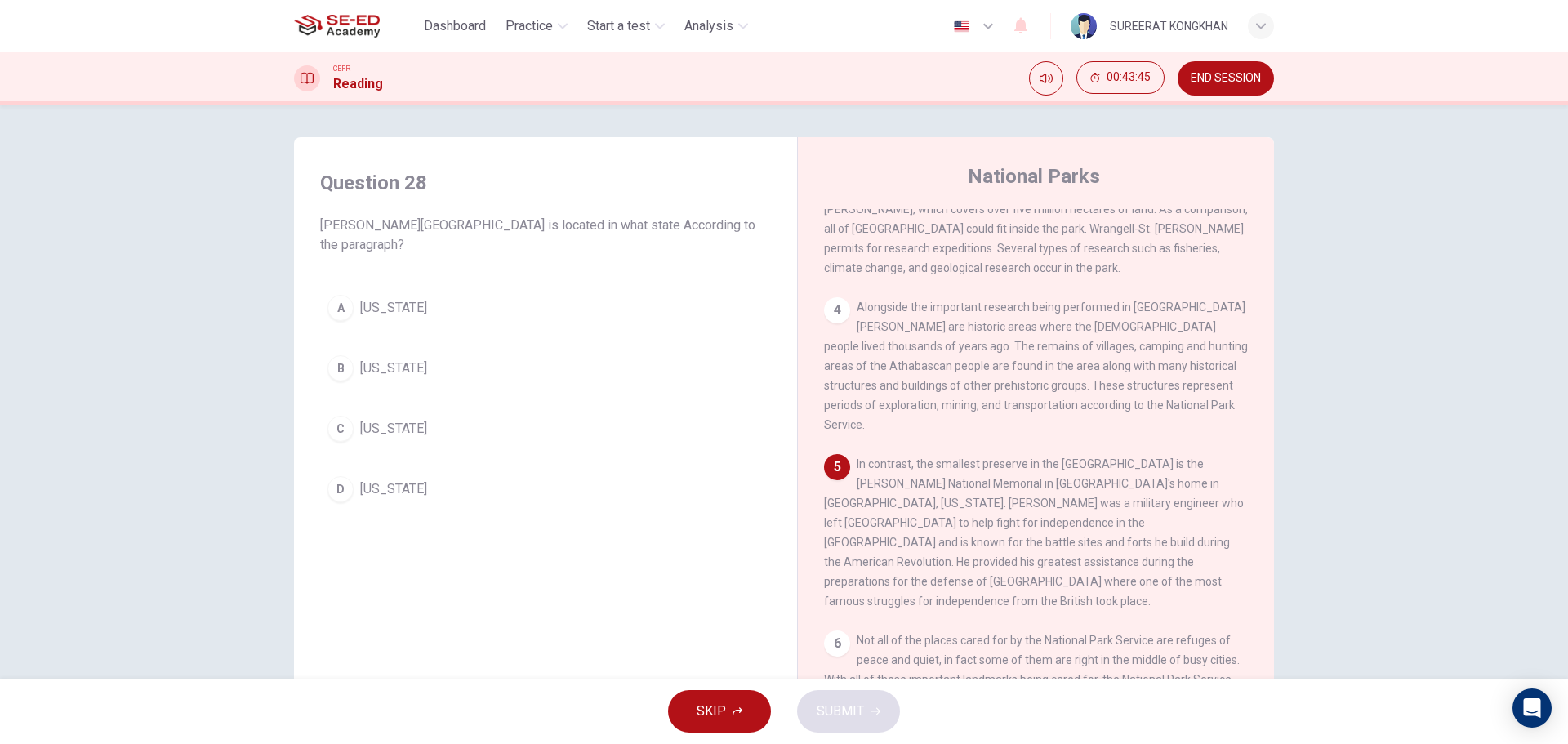
scroll to position [408, 0]
click at [339, 310] on div "A" at bounding box center [340, 308] width 26 height 26
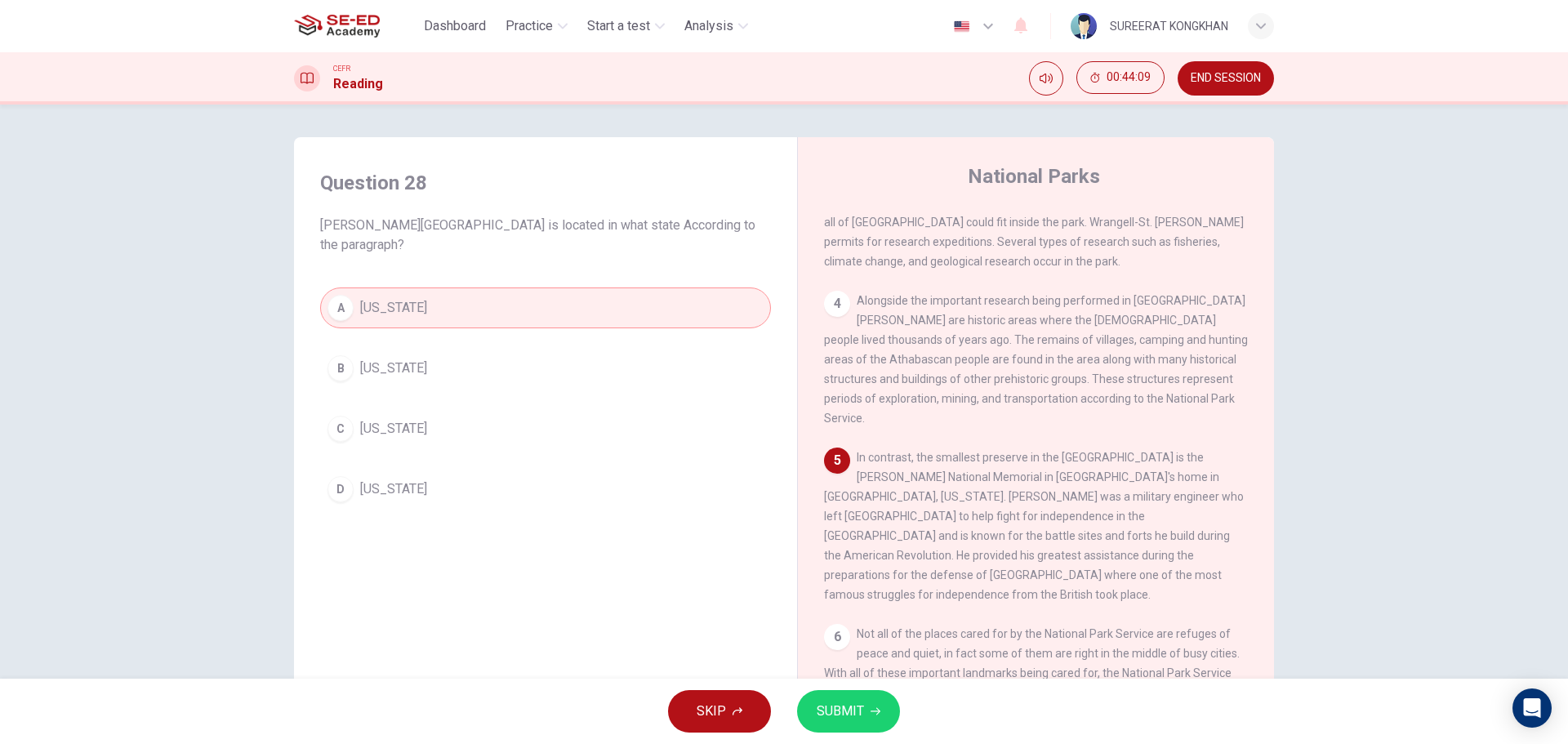
click at [862, 701] on span "SUBMIT" at bounding box center [840, 711] width 47 height 23
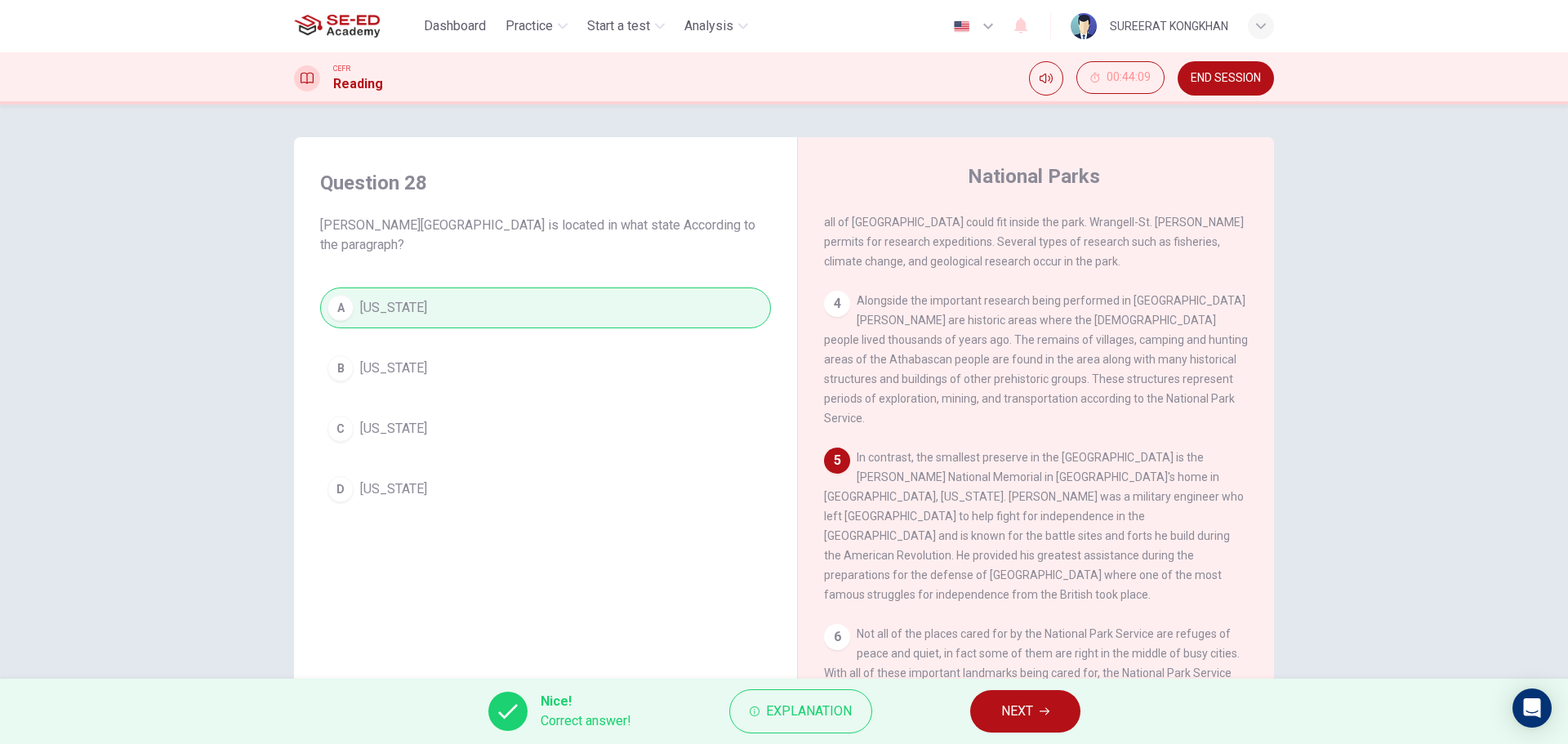
click at [1012, 715] on span "NEXT" at bounding box center [1017, 711] width 32 height 23
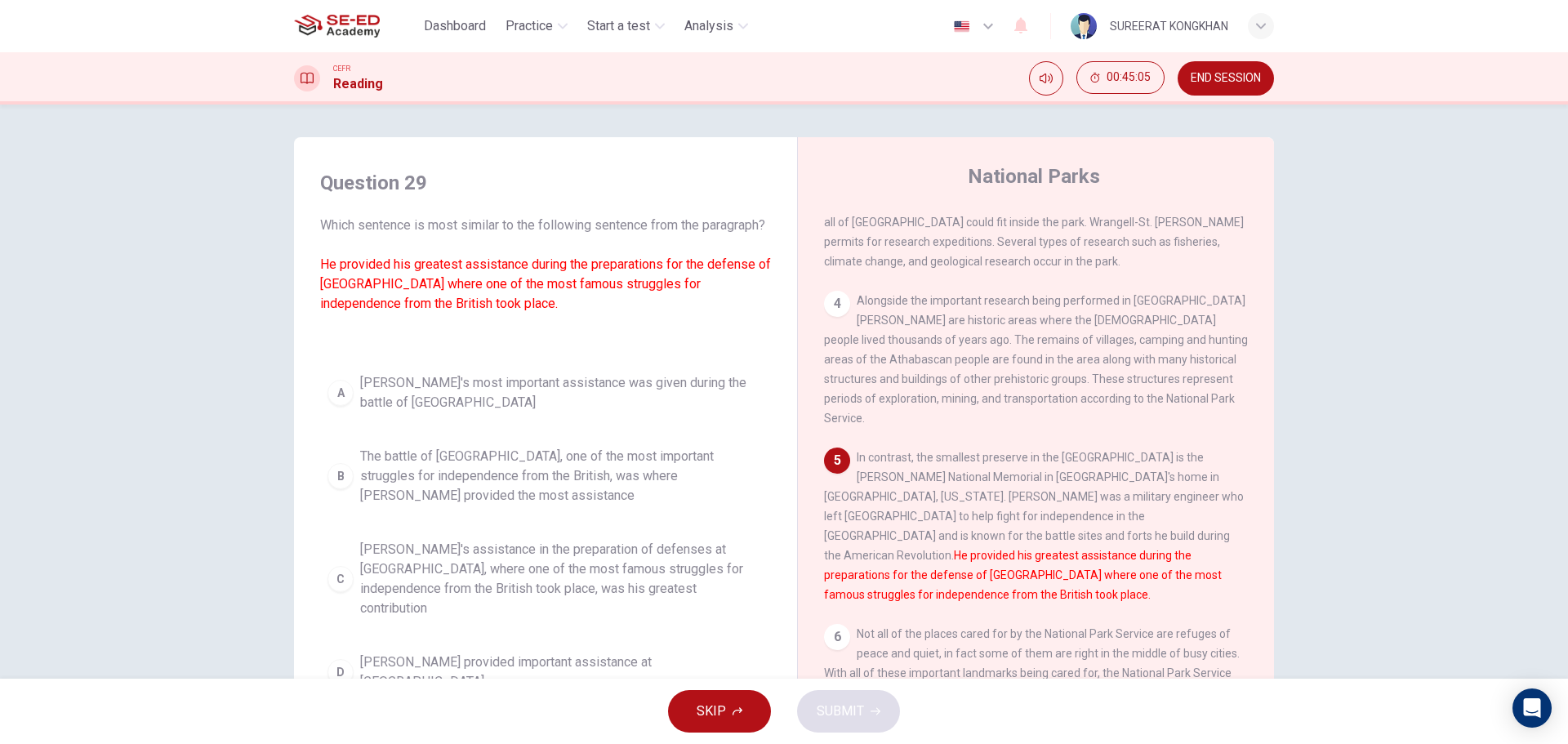
scroll to position [14, 0]
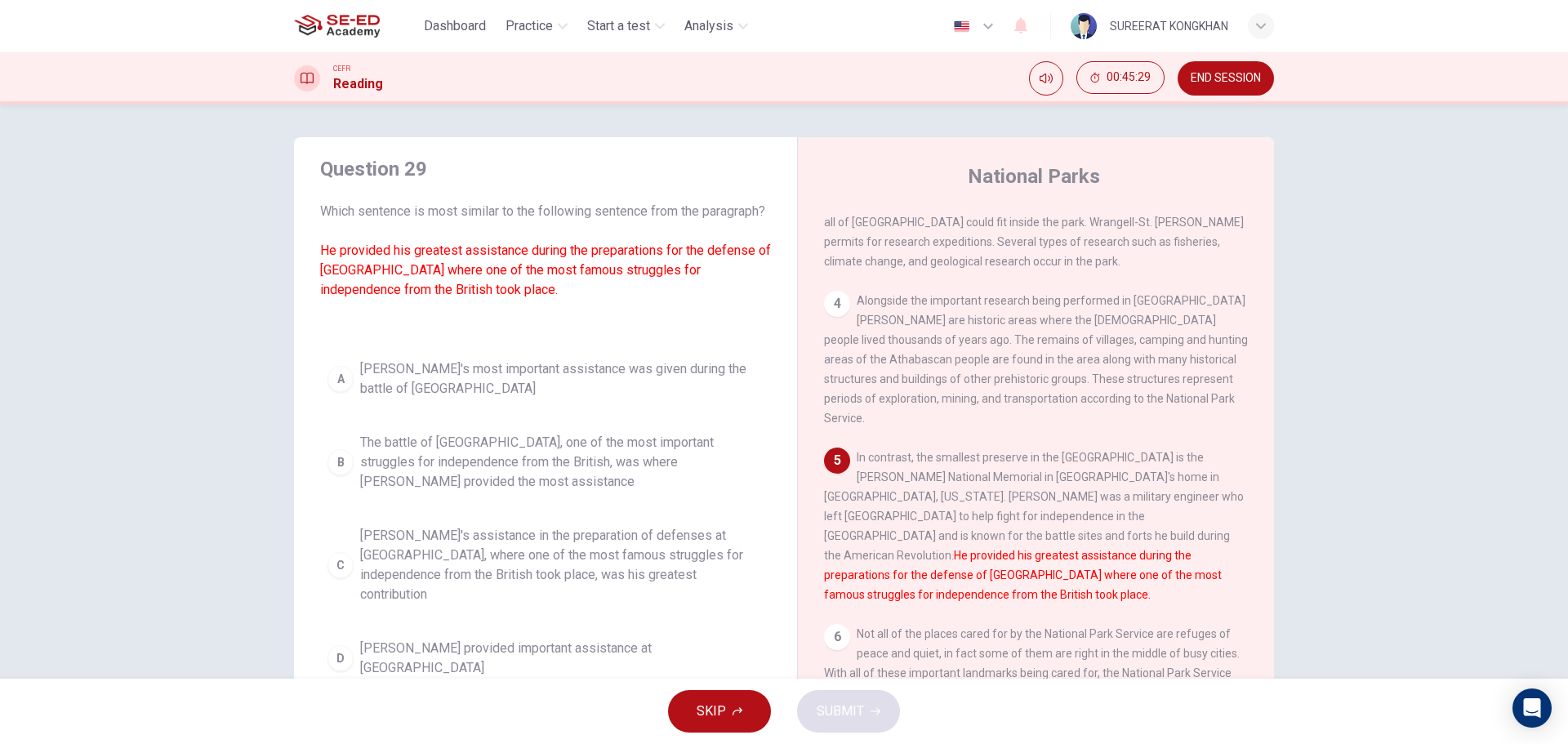
click at [515, 395] on span "Kosciuszko's most important assistance was given during the battle of Saratoga" at bounding box center [561, 379] width 403 height 40
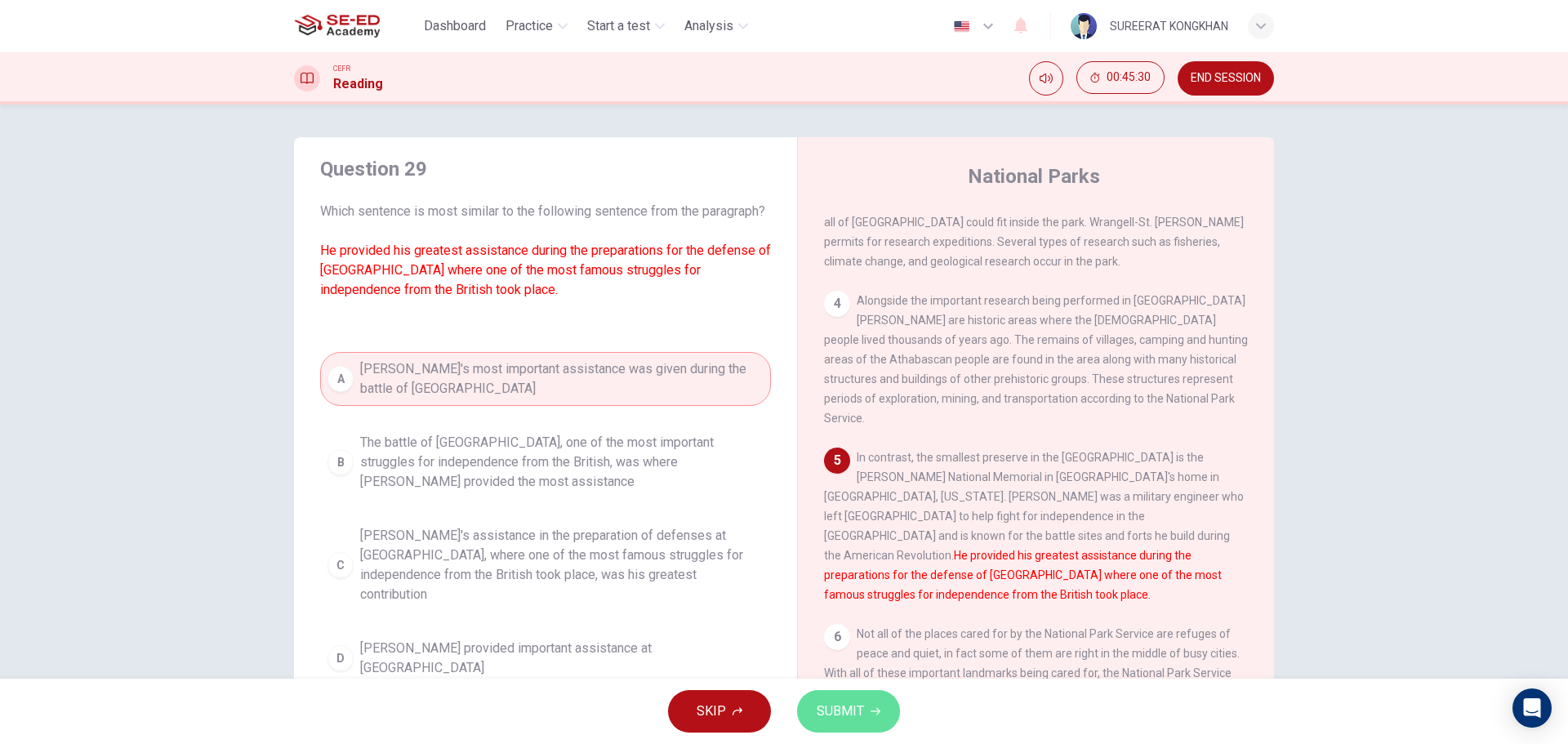
click at [851, 706] on span "SUBMIT" at bounding box center [840, 711] width 47 height 23
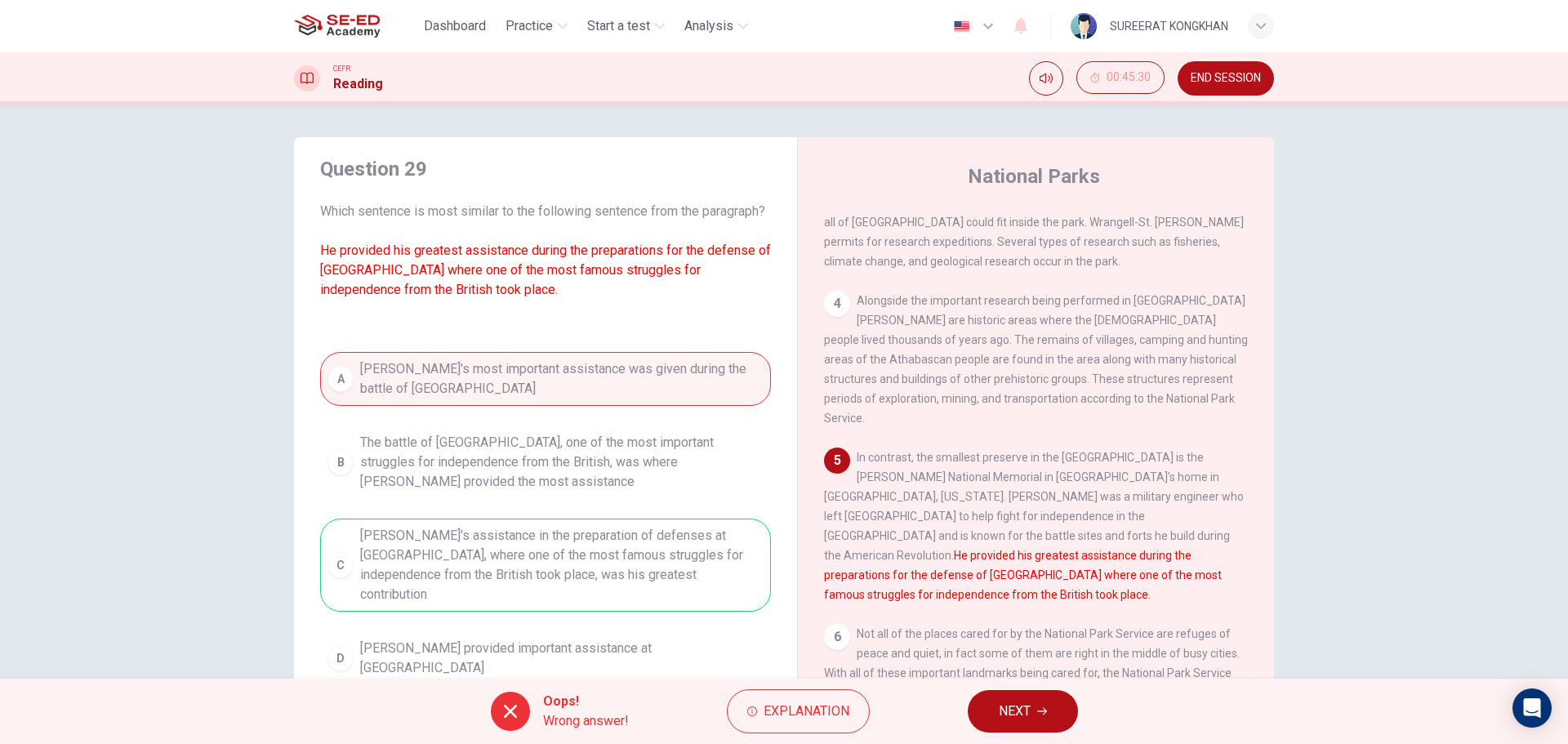
click at [999, 714] on span "NEXT" at bounding box center [1015, 711] width 32 height 23
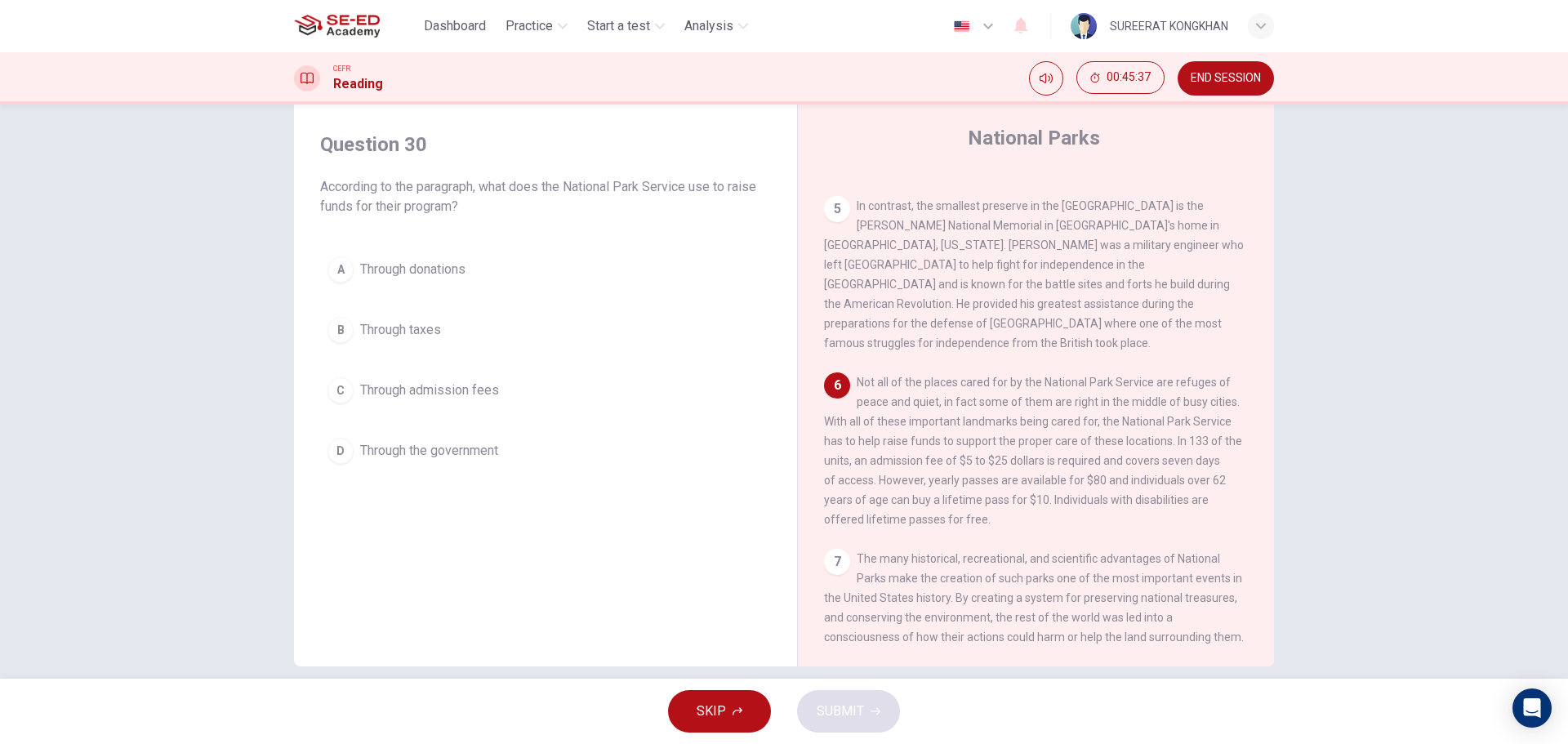
scroll to position [58, 0]
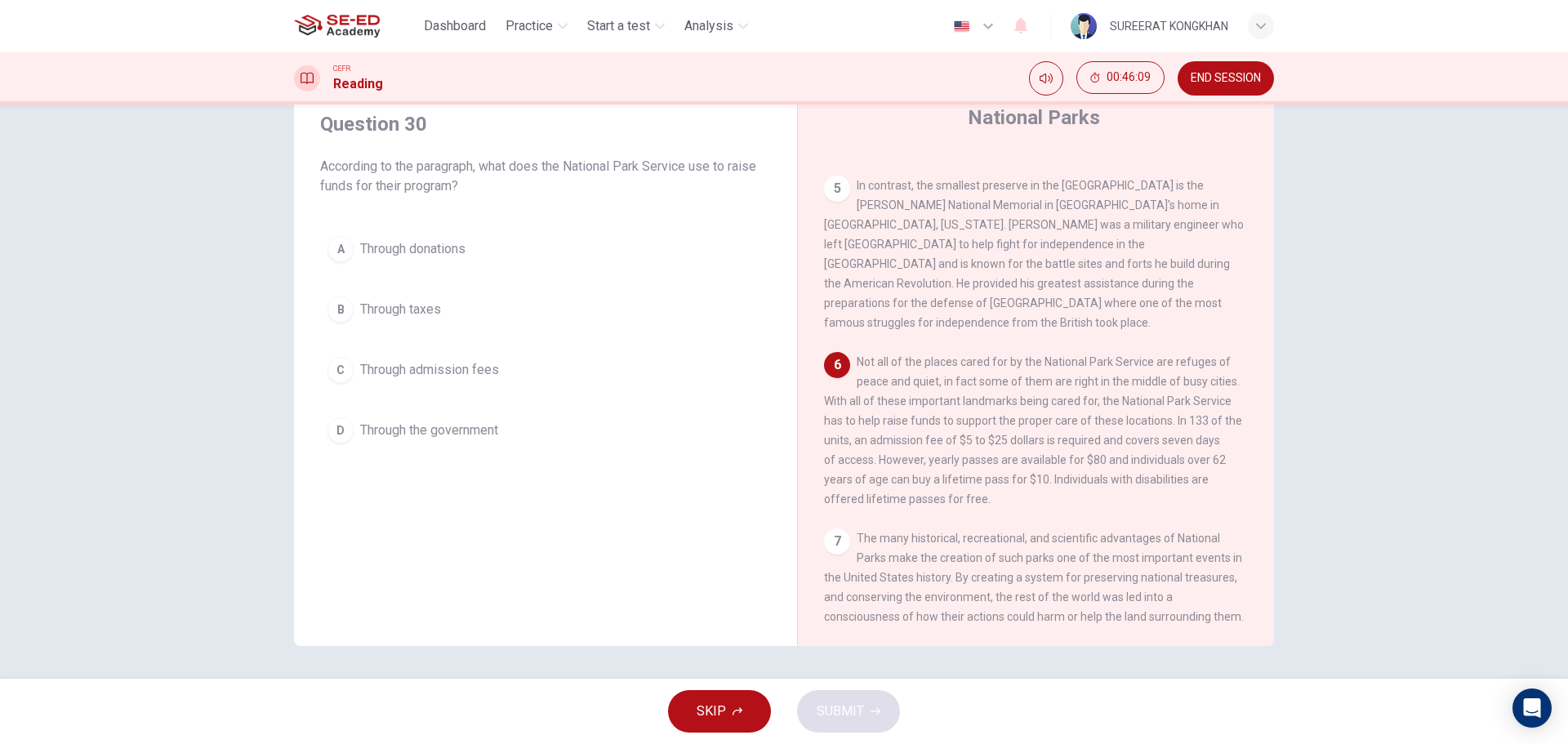
click at [415, 377] on span "Through admission fees" at bounding box center [430, 370] width 138 height 20
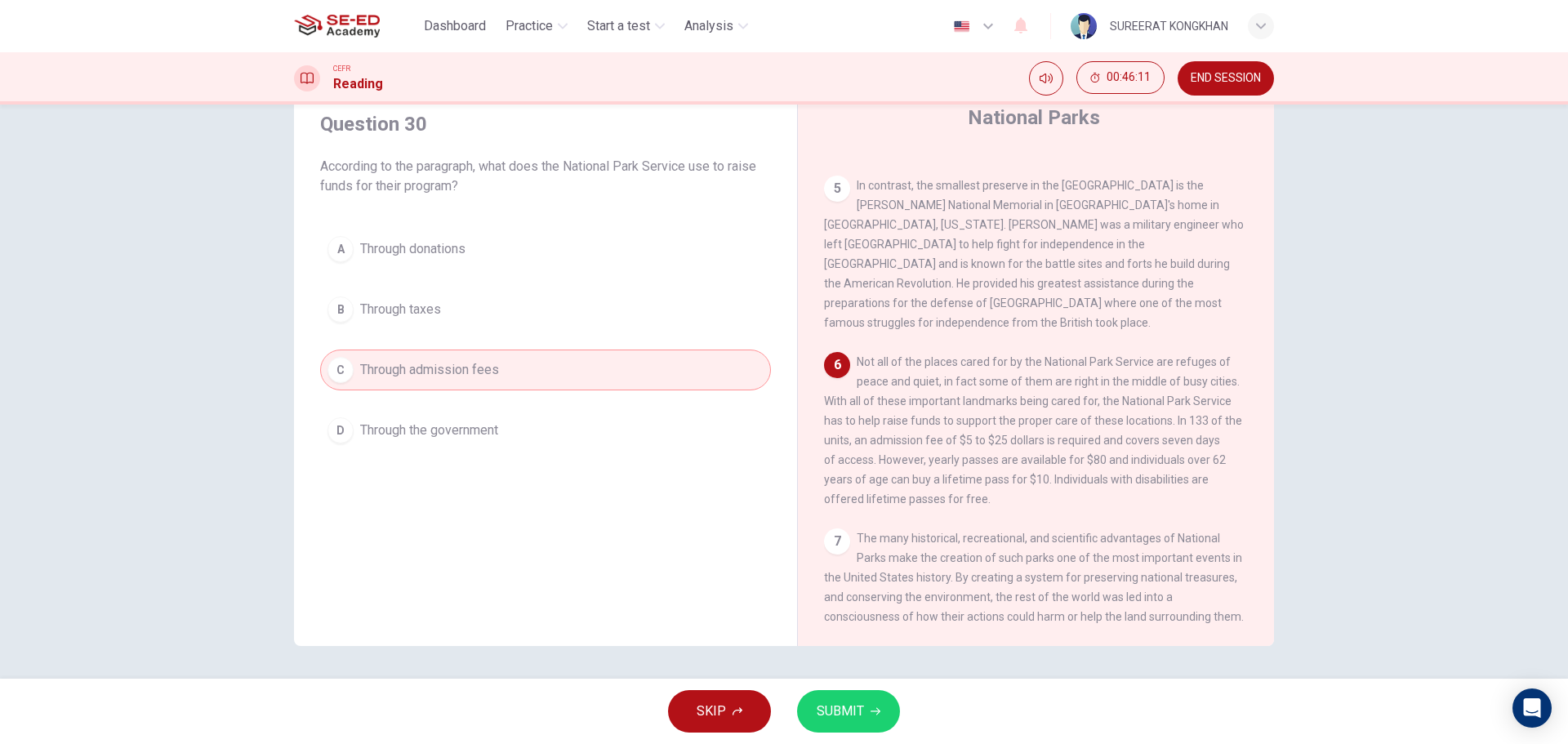
click at [878, 706] on icon "button" at bounding box center [876, 711] width 10 height 10
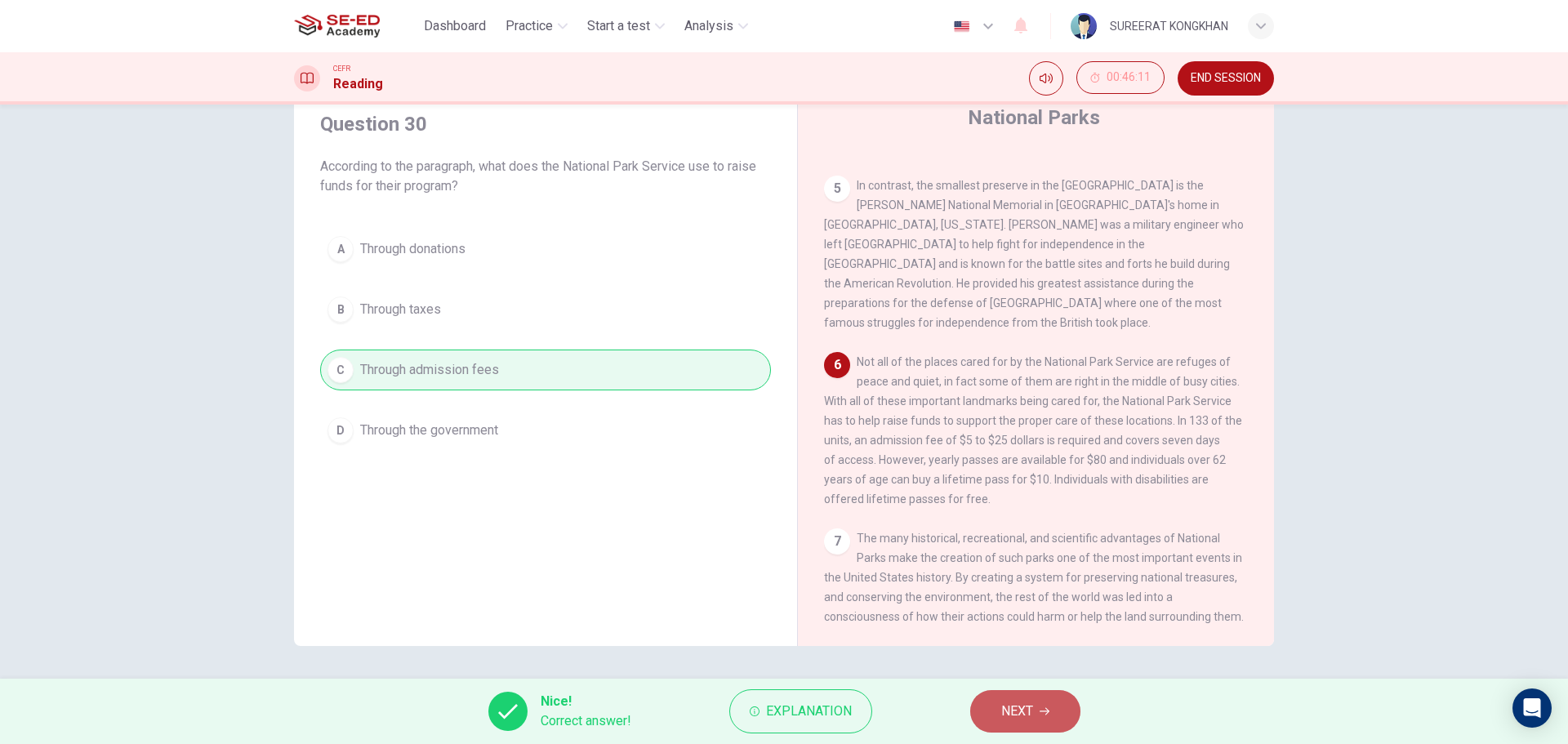
click at [1025, 706] on span "NEXT" at bounding box center [1017, 711] width 32 height 23
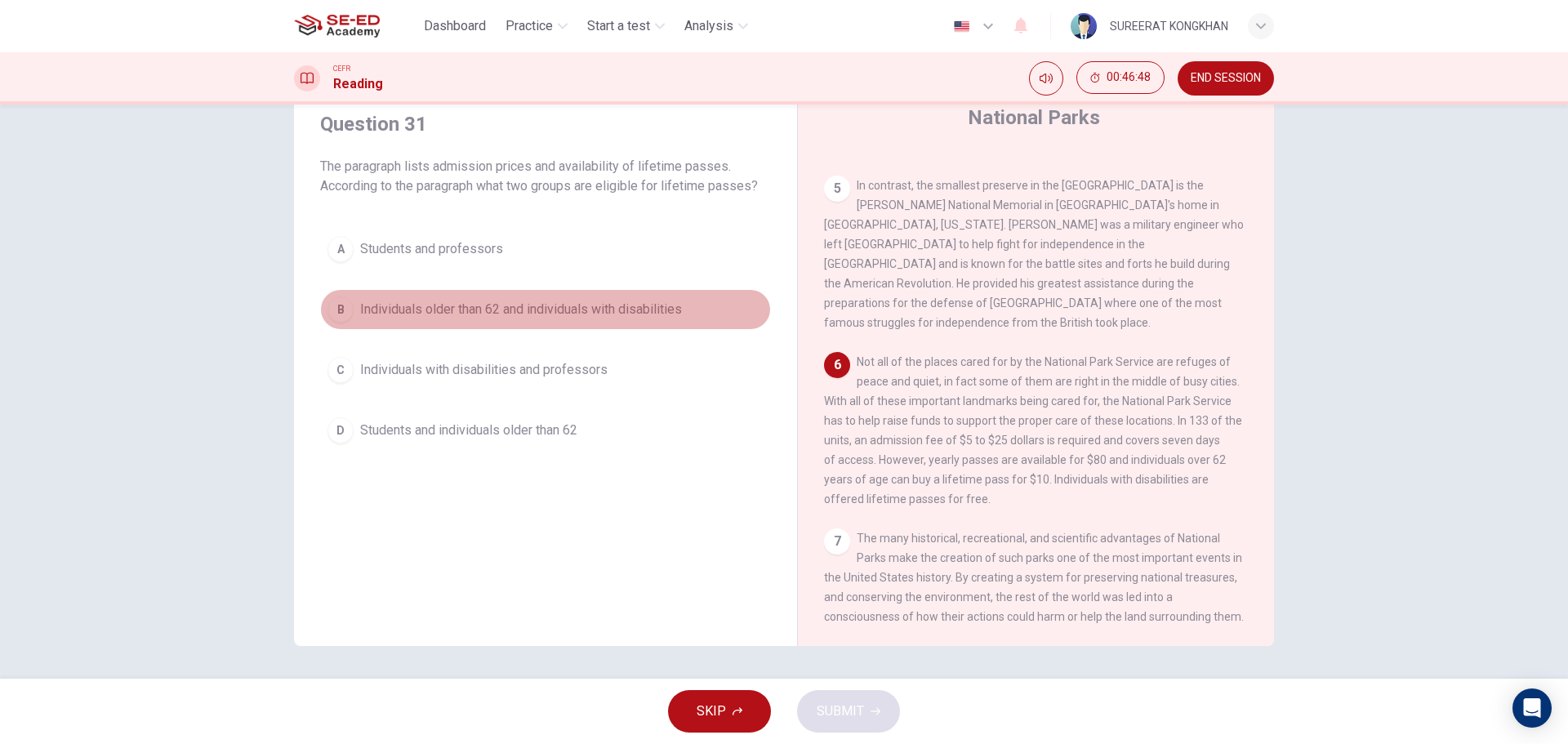
click at [392, 292] on button "B Individuals older than 62 and individuals with disabilities" at bounding box center [545, 310] width 451 height 41
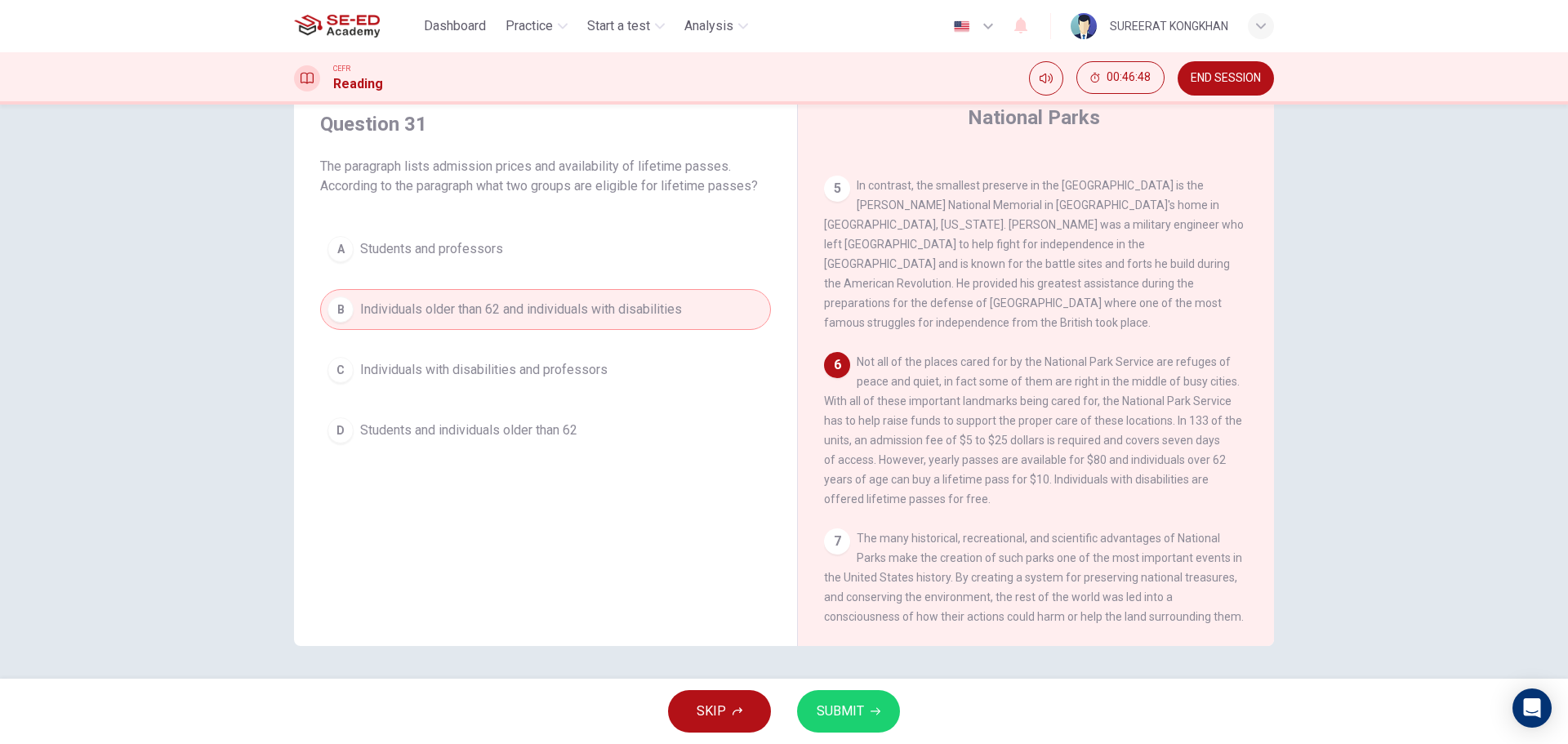
click at [843, 711] on span "SUBMIT" at bounding box center [840, 711] width 47 height 23
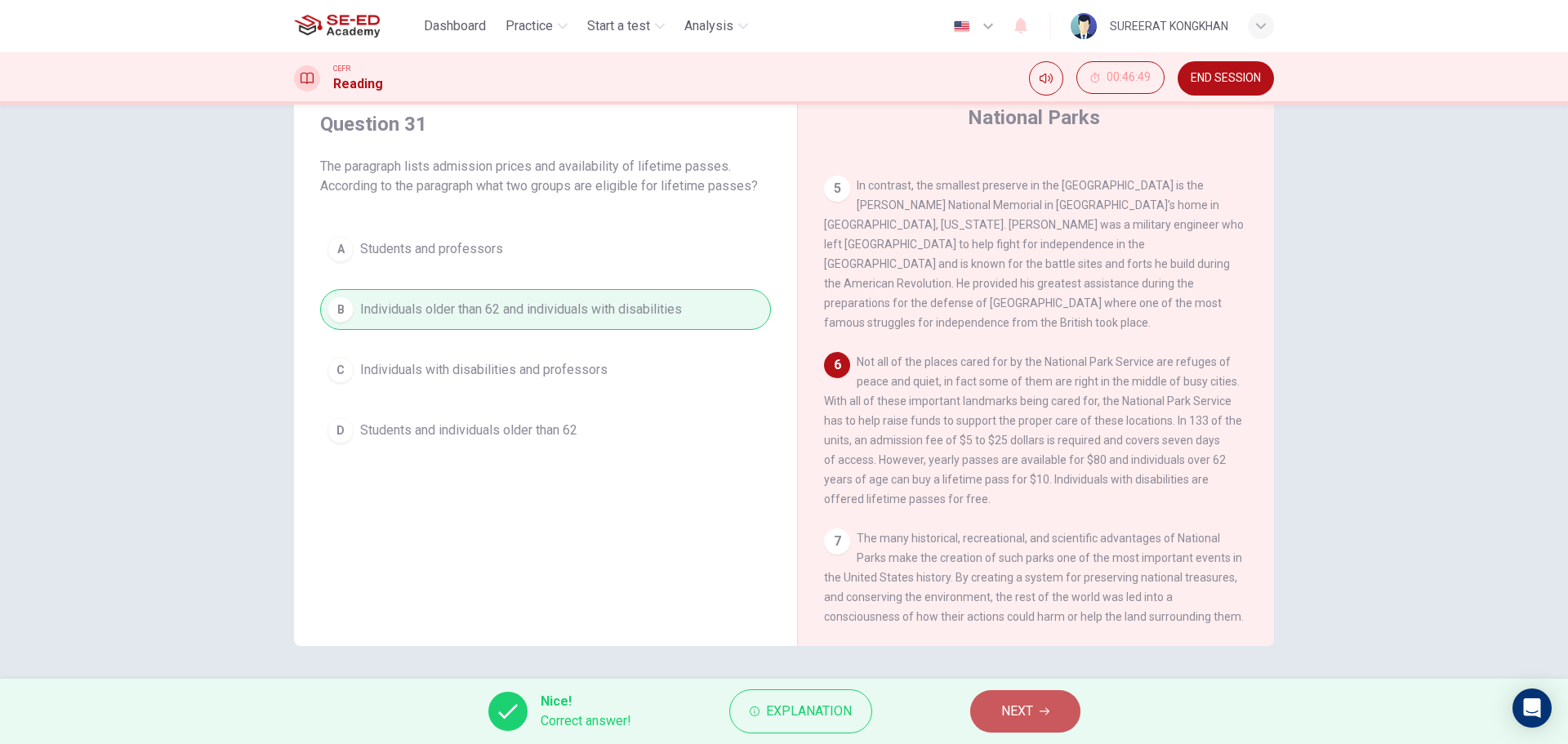
click at [1061, 724] on button "NEXT" at bounding box center [1026, 711] width 110 height 43
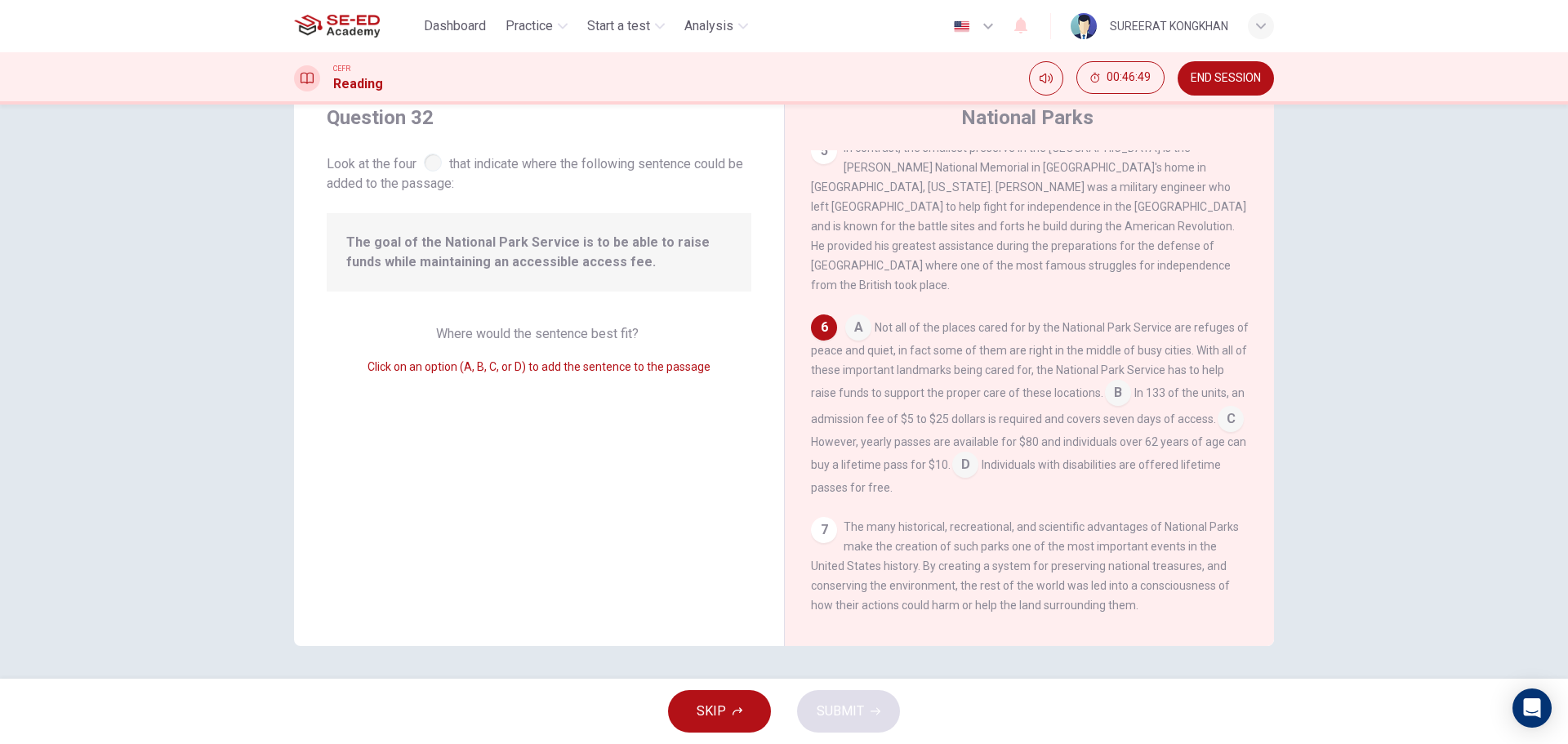
scroll to position [647, 0]
click at [1131, 374] on input at bounding box center [1118, 387] width 26 height 26
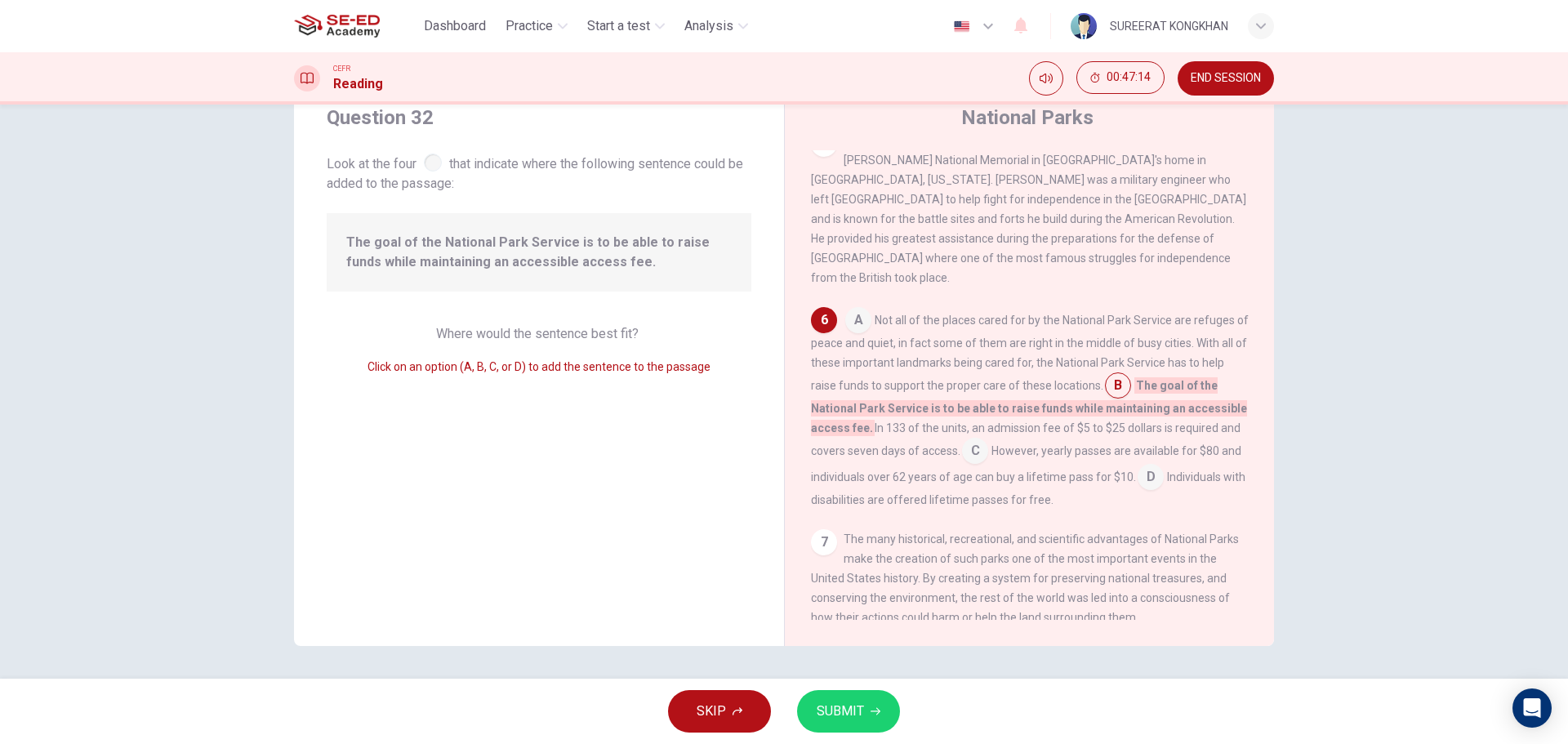
click at [847, 707] on span "SUBMIT" at bounding box center [840, 711] width 47 height 23
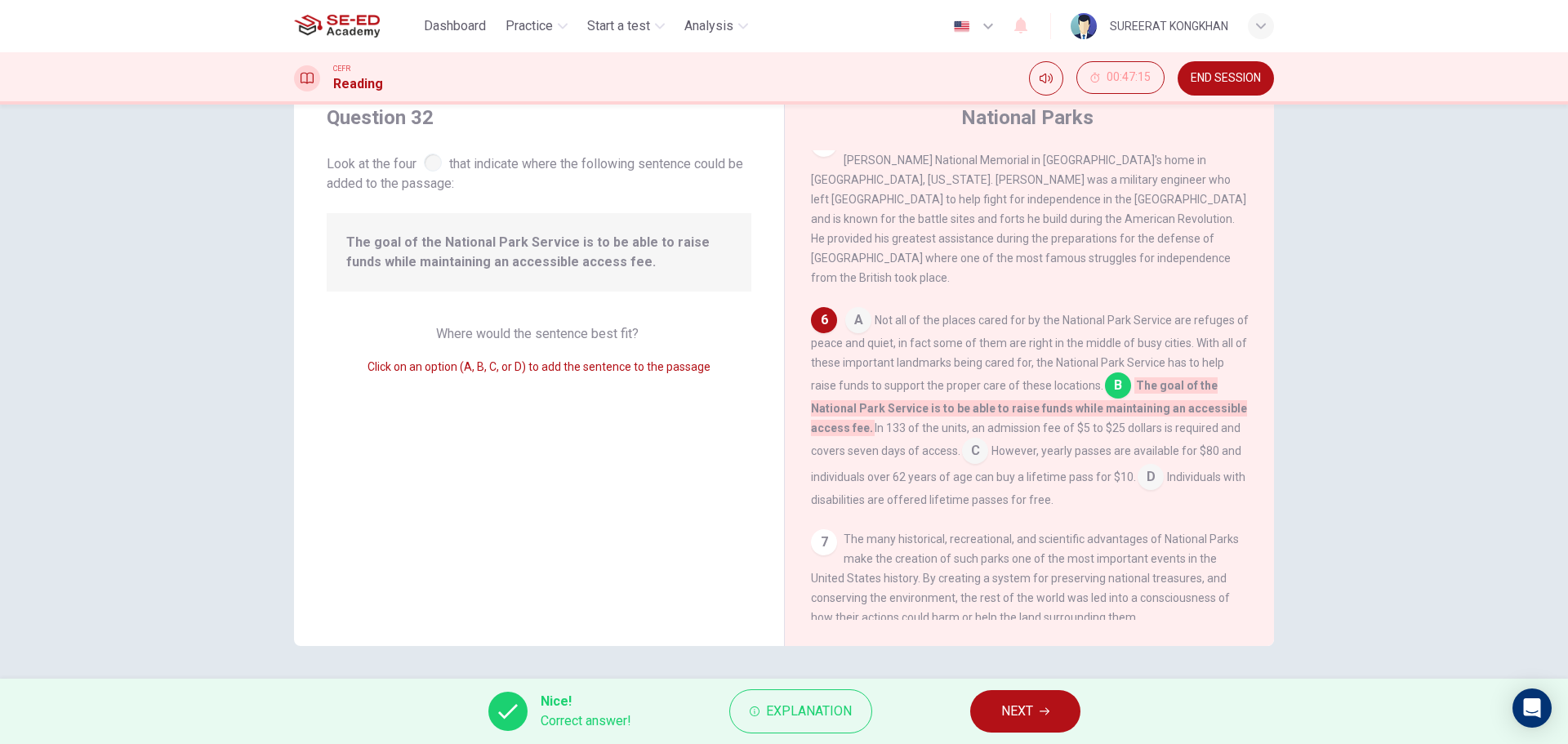
click at [1035, 712] on button "NEXT" at bounding box center [1026, 711] width 110 height 43
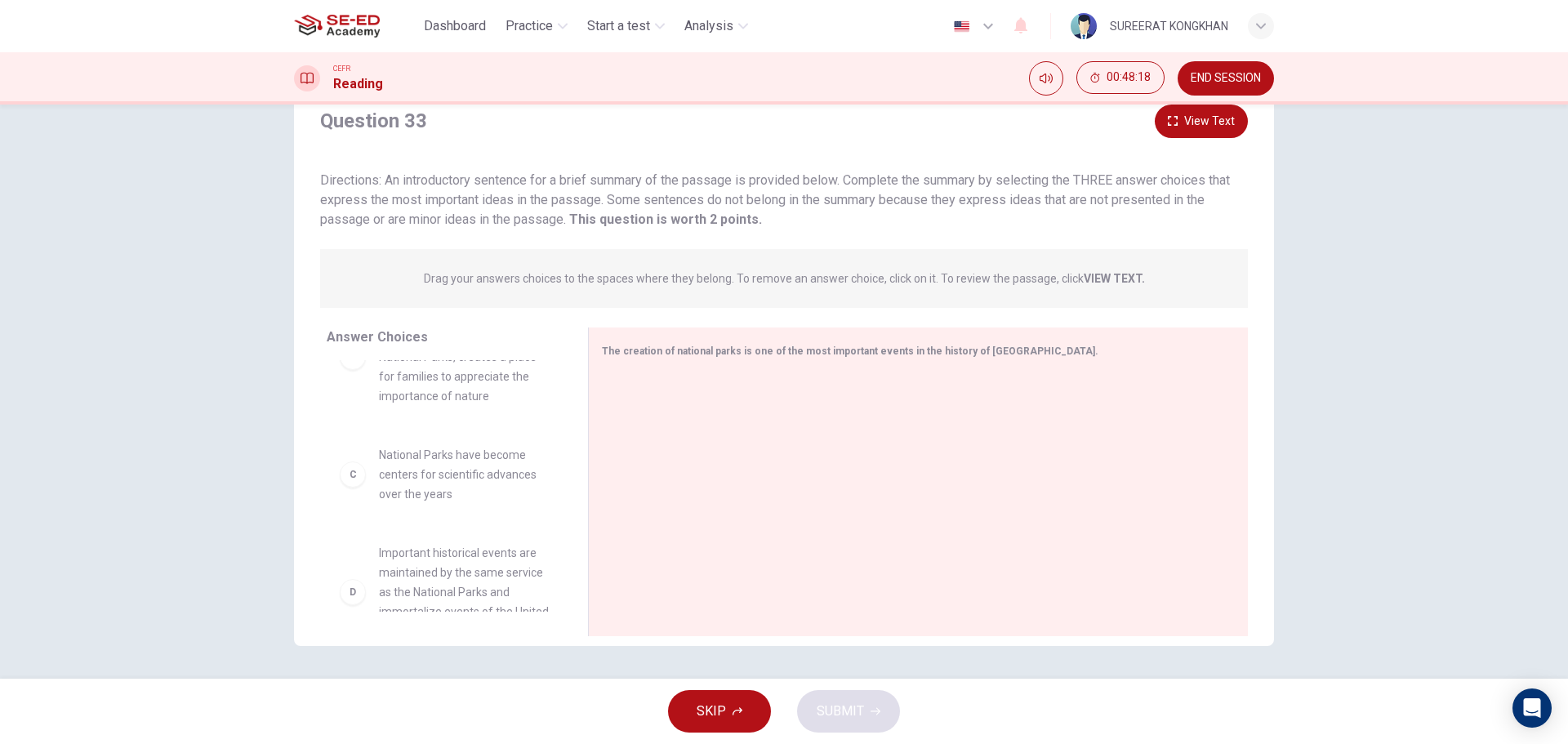
scroll to position [326, 0]
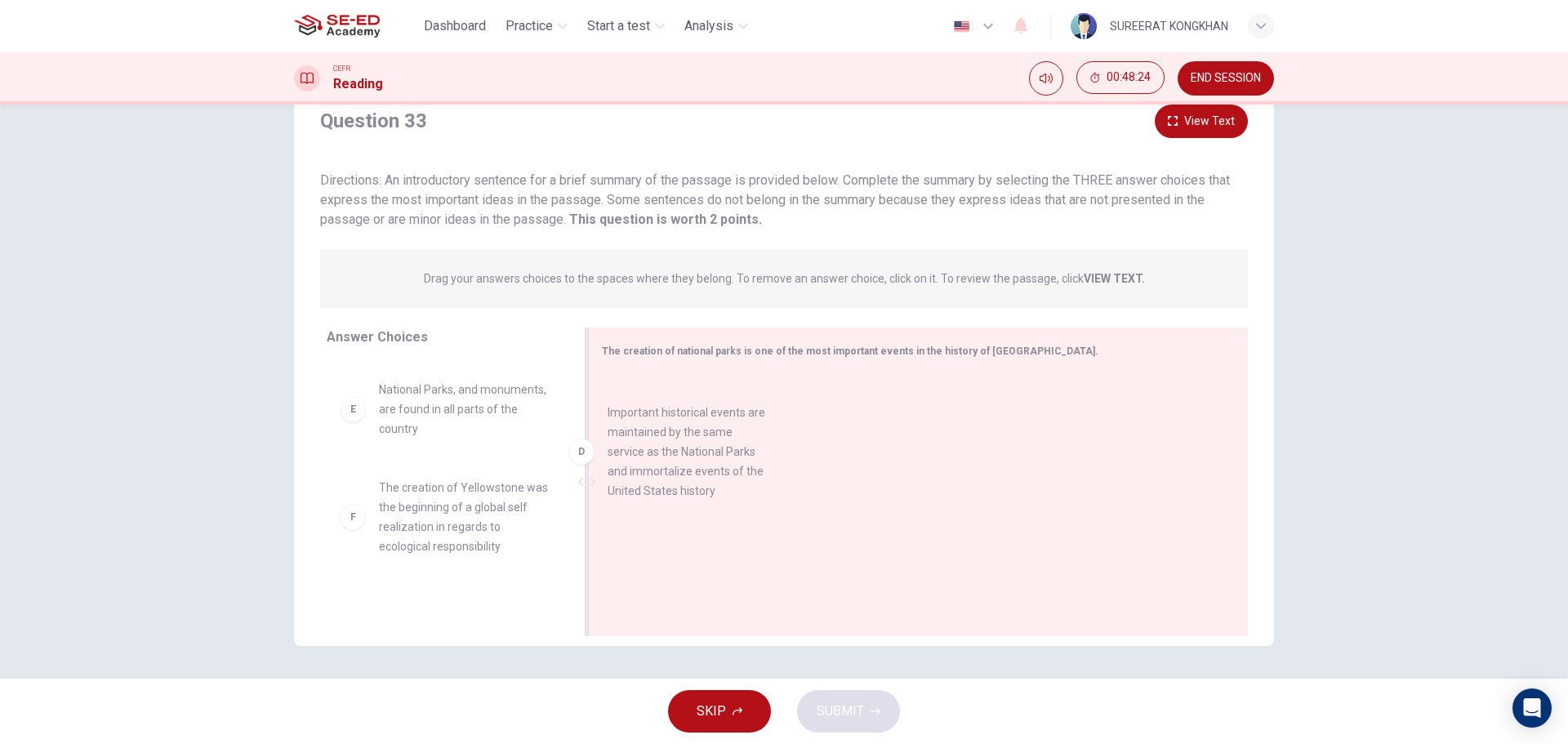
drag, startPoint x: 425, startPoint y: 429, endPoint x: 701, endPoint y: 447, distance: 276.6
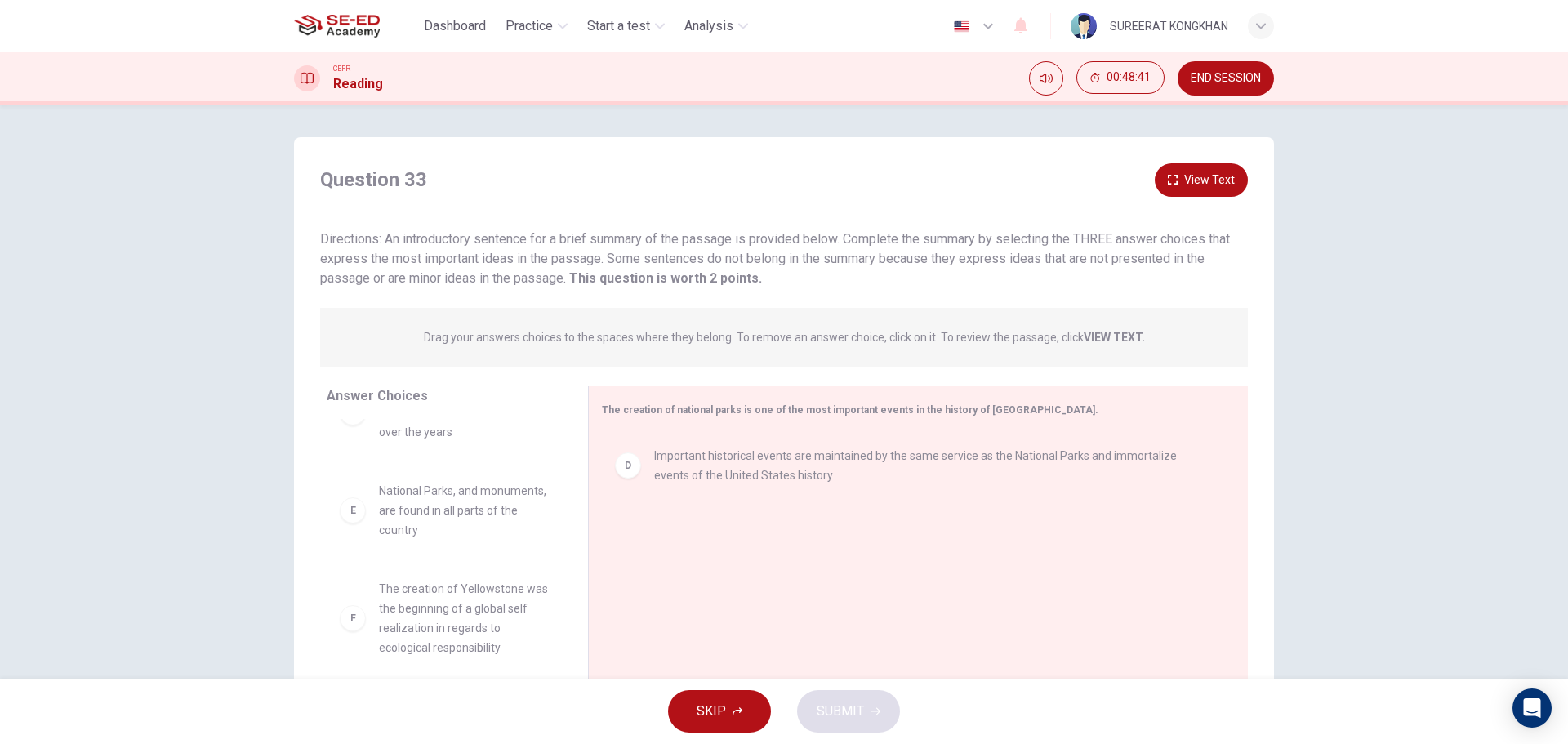
scroll to position [58, 0]
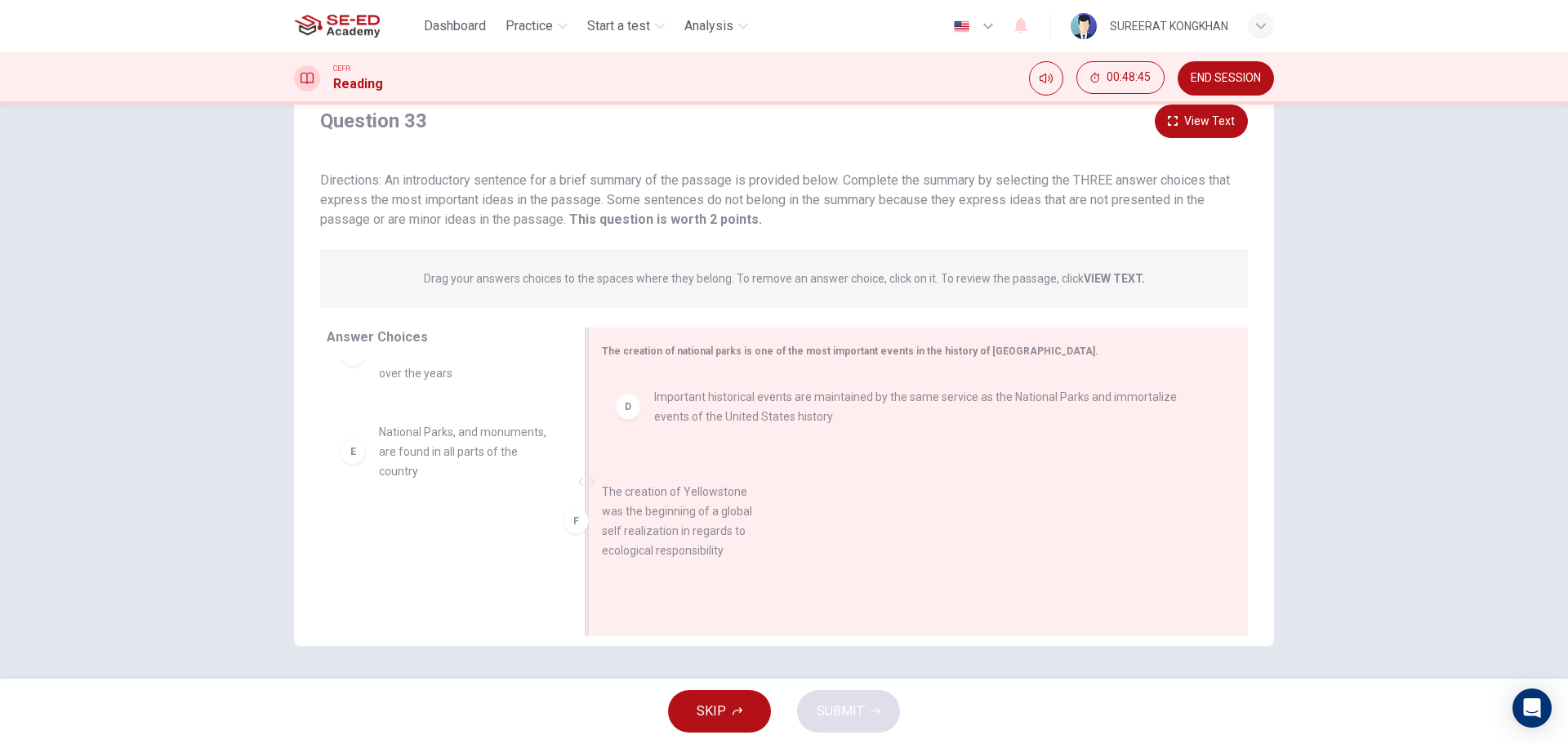
drag, startPoint x: 431, startPoint y: 562, endPoint x: 725, endPoint y: 502, distance: 300.1
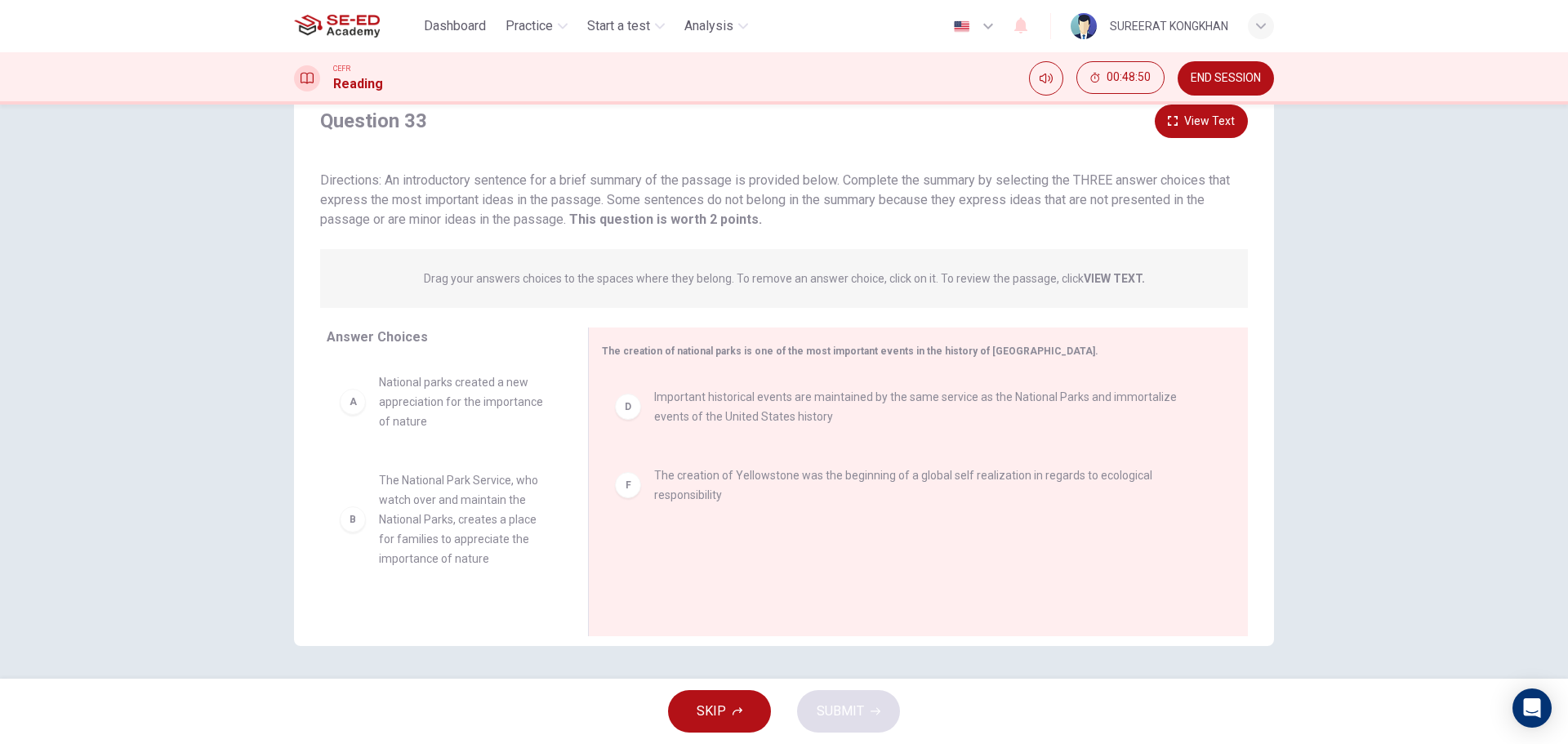
scroll to position [0, 0]
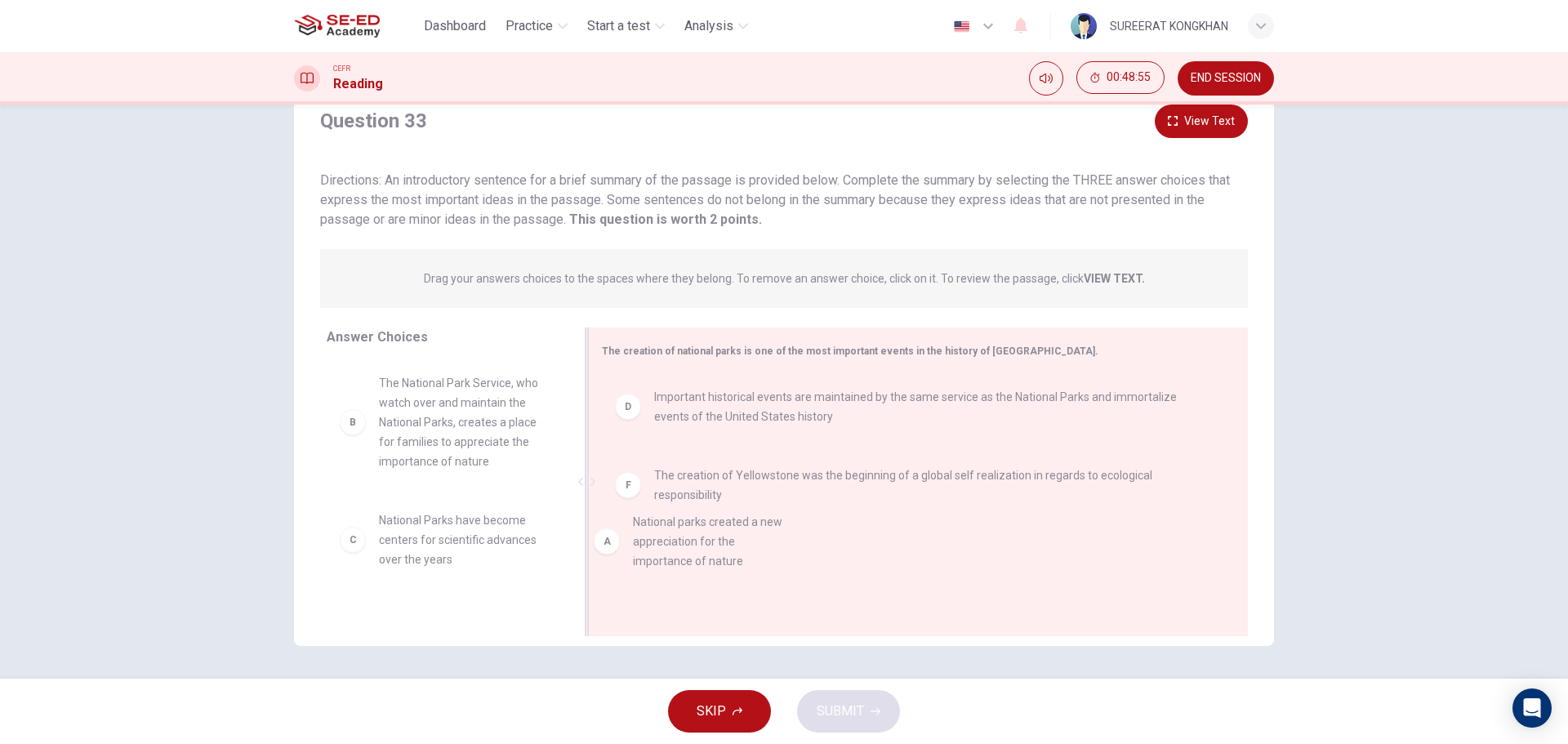
drag, startPoint x: 416, startPoint y: 396, endPoint x: 697, endPoint y: 548, distance: 319.5
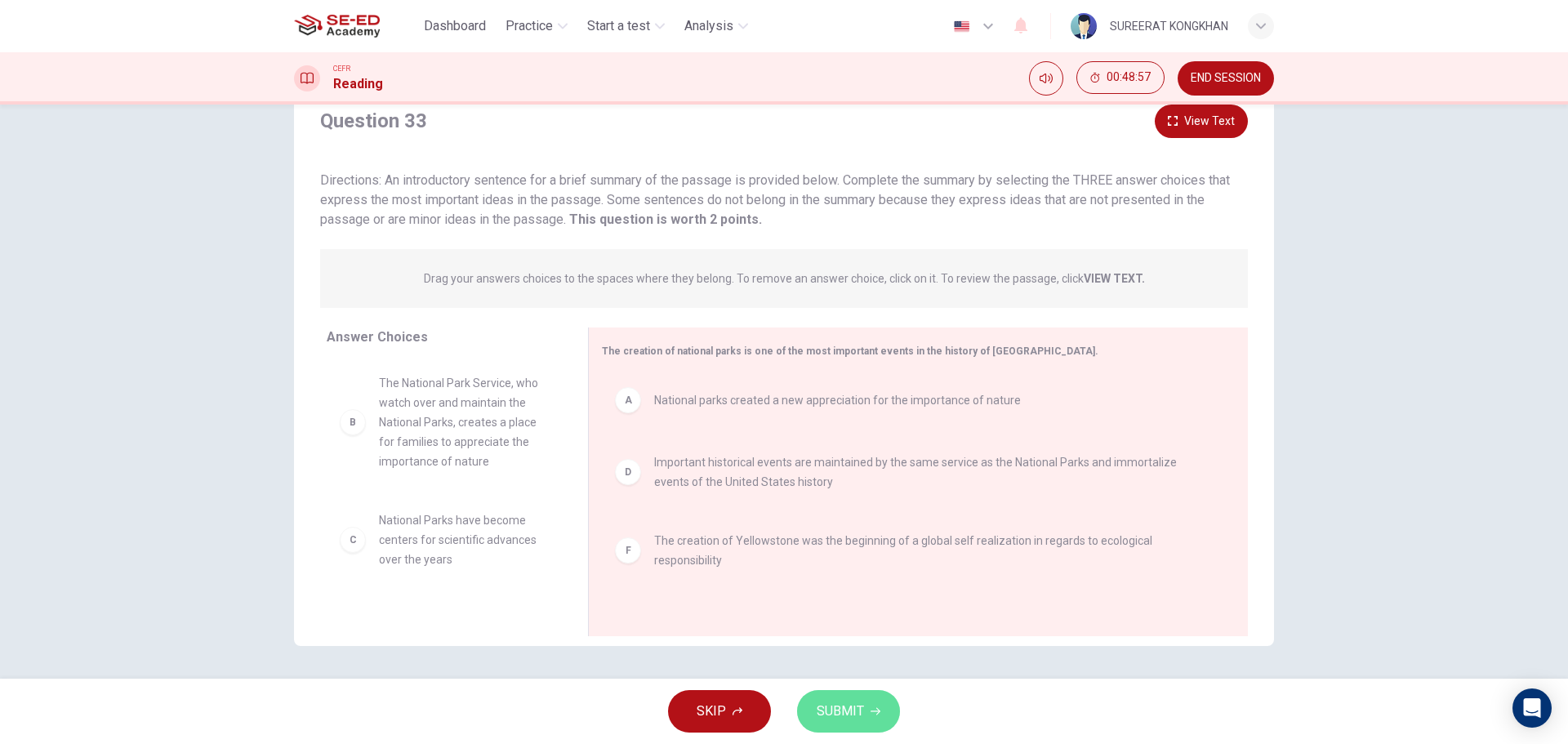
click at [854, 714] on span "SUBMIT" at bounding box center [840, 711] width 47 height 23
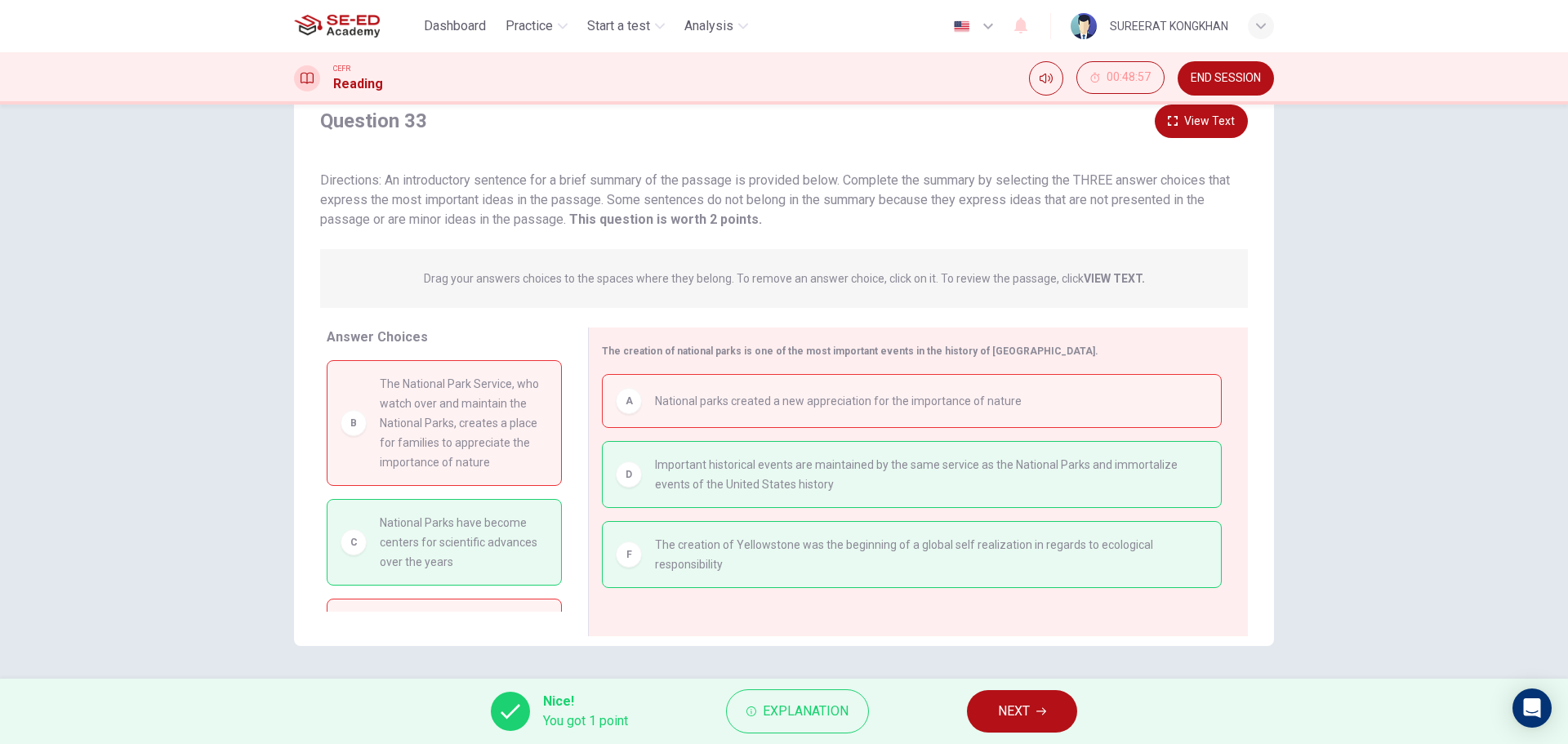
click at [1030, 710] on span "NEXT" at bounding box center [1014, 711] width 32 height 23
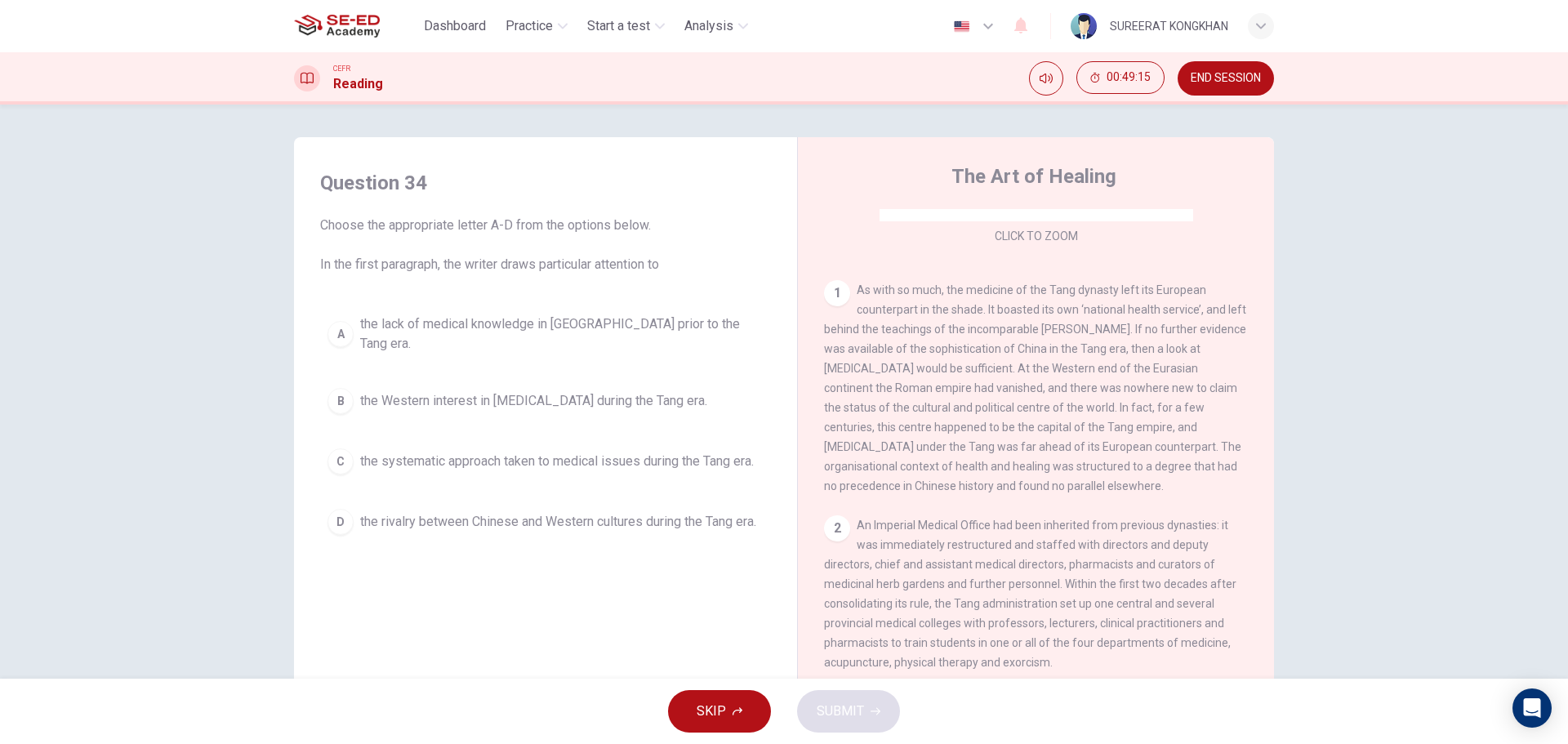
scroll to position [245, 0]
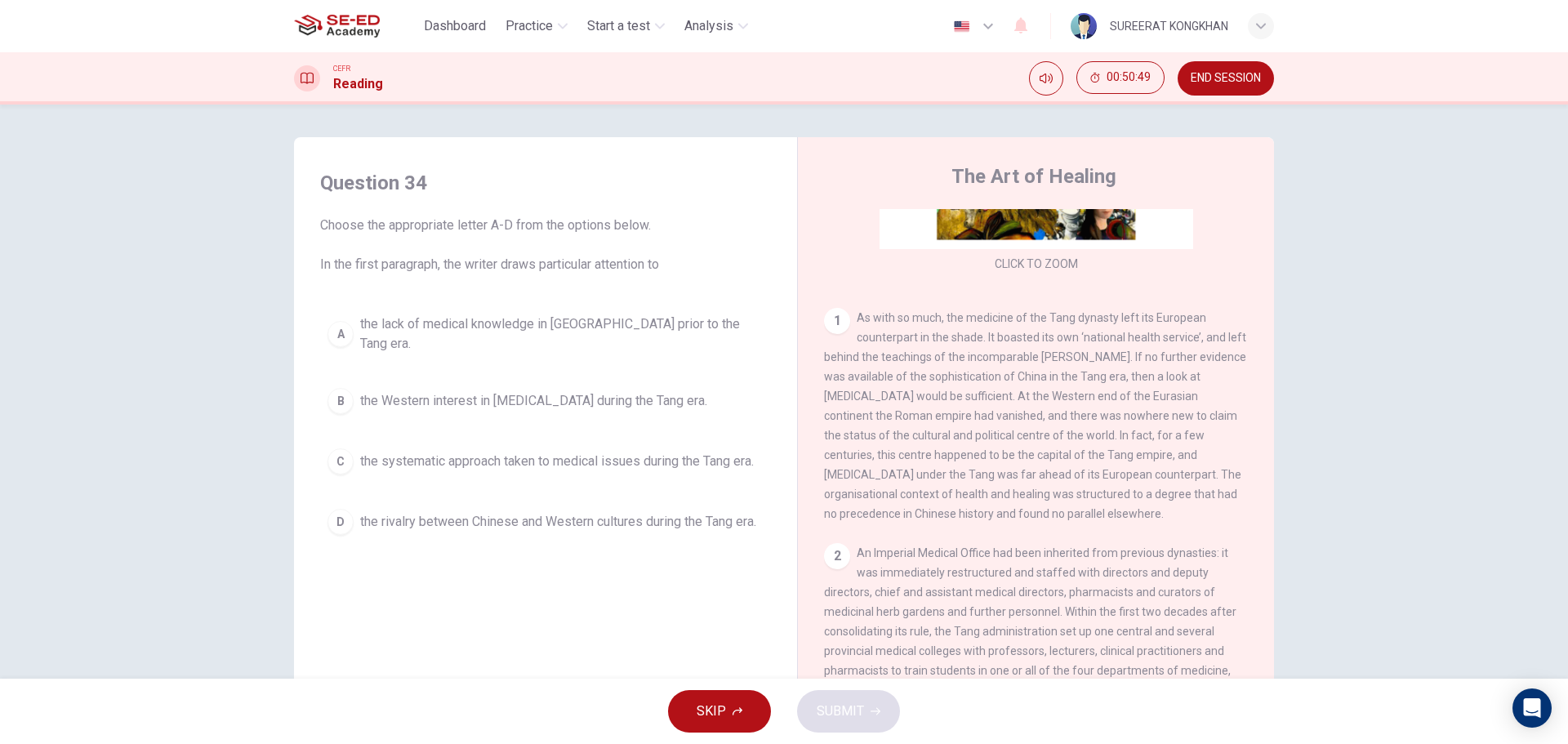
click at [648, 398] on button "B the Western interest in Chinese medicine during the Tang era." at bounding box center [545, 401] width 451 height 41
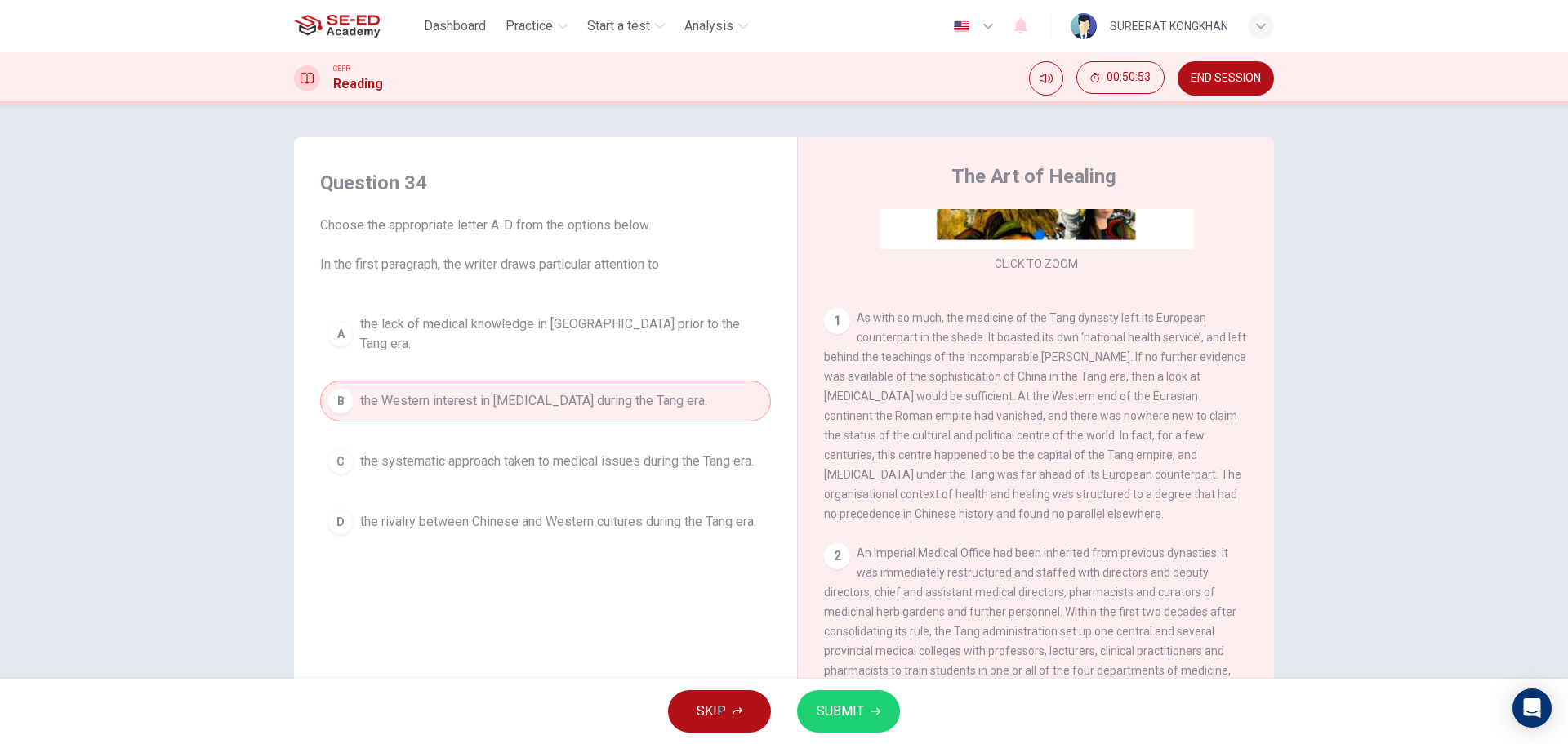
click at [650, 512] on span "the rivalry between Chinese and Western cultures during the Tang era." at bounding box center [558, 522] width 396 height 20
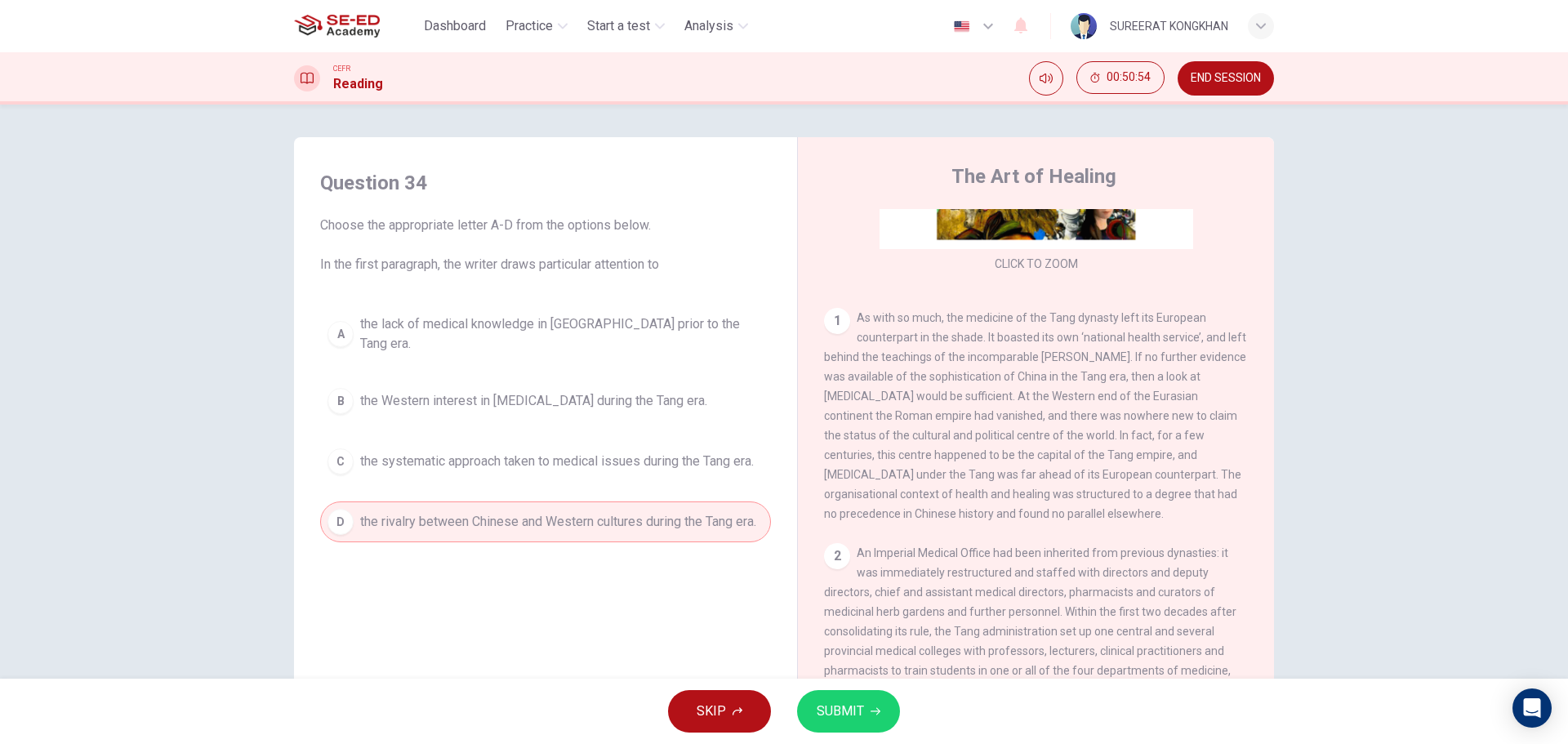
click at [861, 718] on span "SUBMIT" at bounding box center [840, 711] width 47 height 23
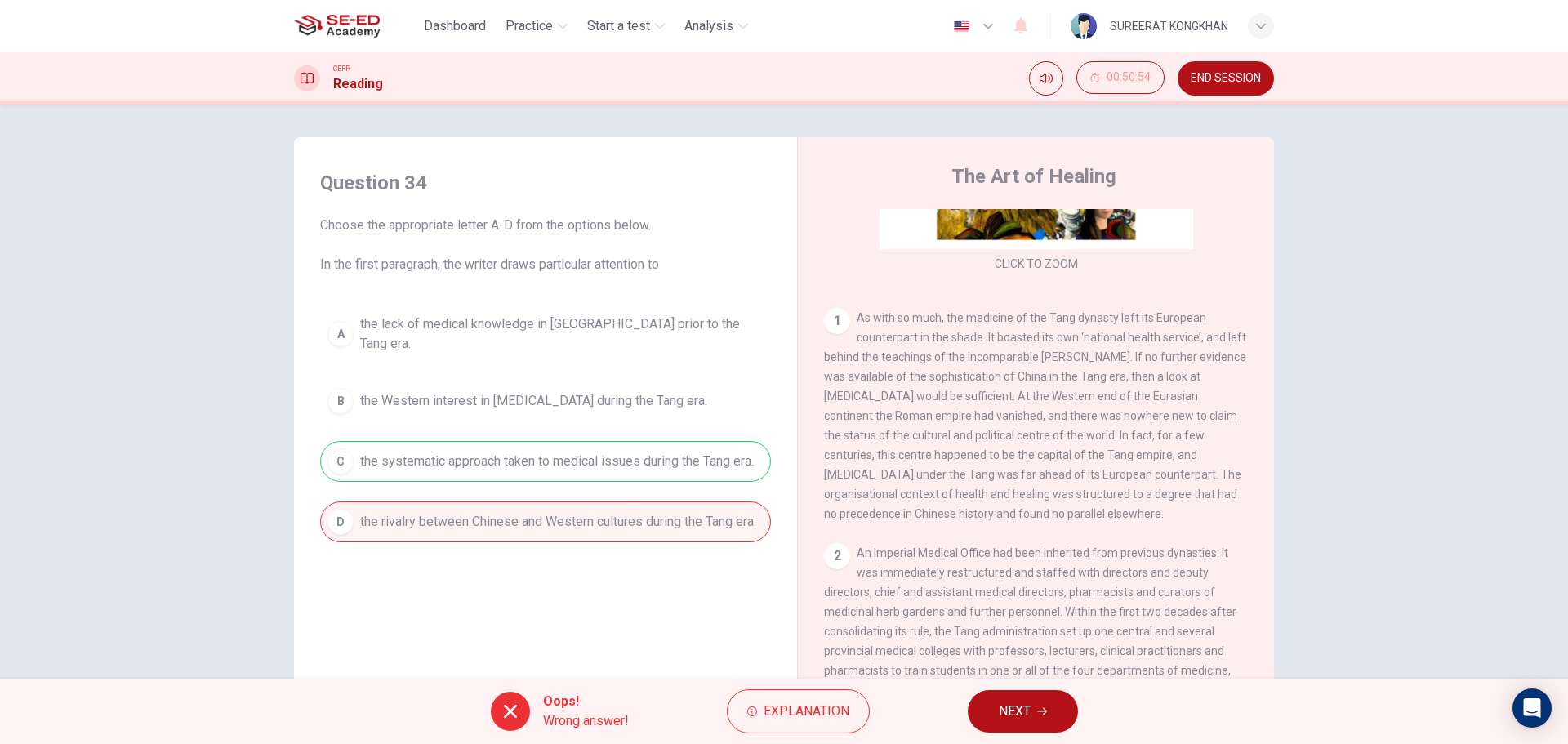
click at [1002, 713] on span "NEXT" at bounding box center [1015, 711] width 32 height 23
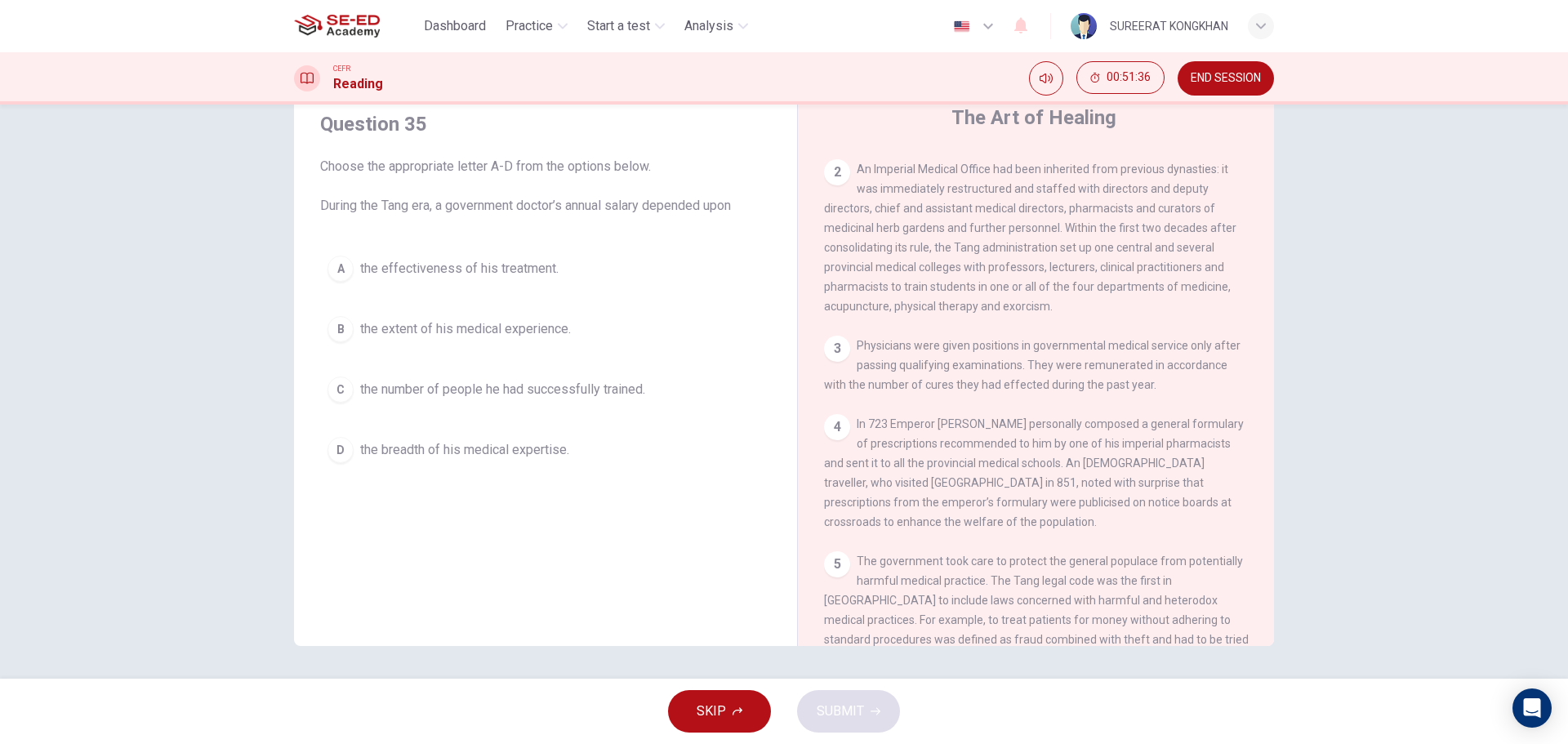
scroll to position [571, 0]
click at [377, 461] on button "D the breadth of his medical expertise." at bounding box center [545, 450] width 451 height 41
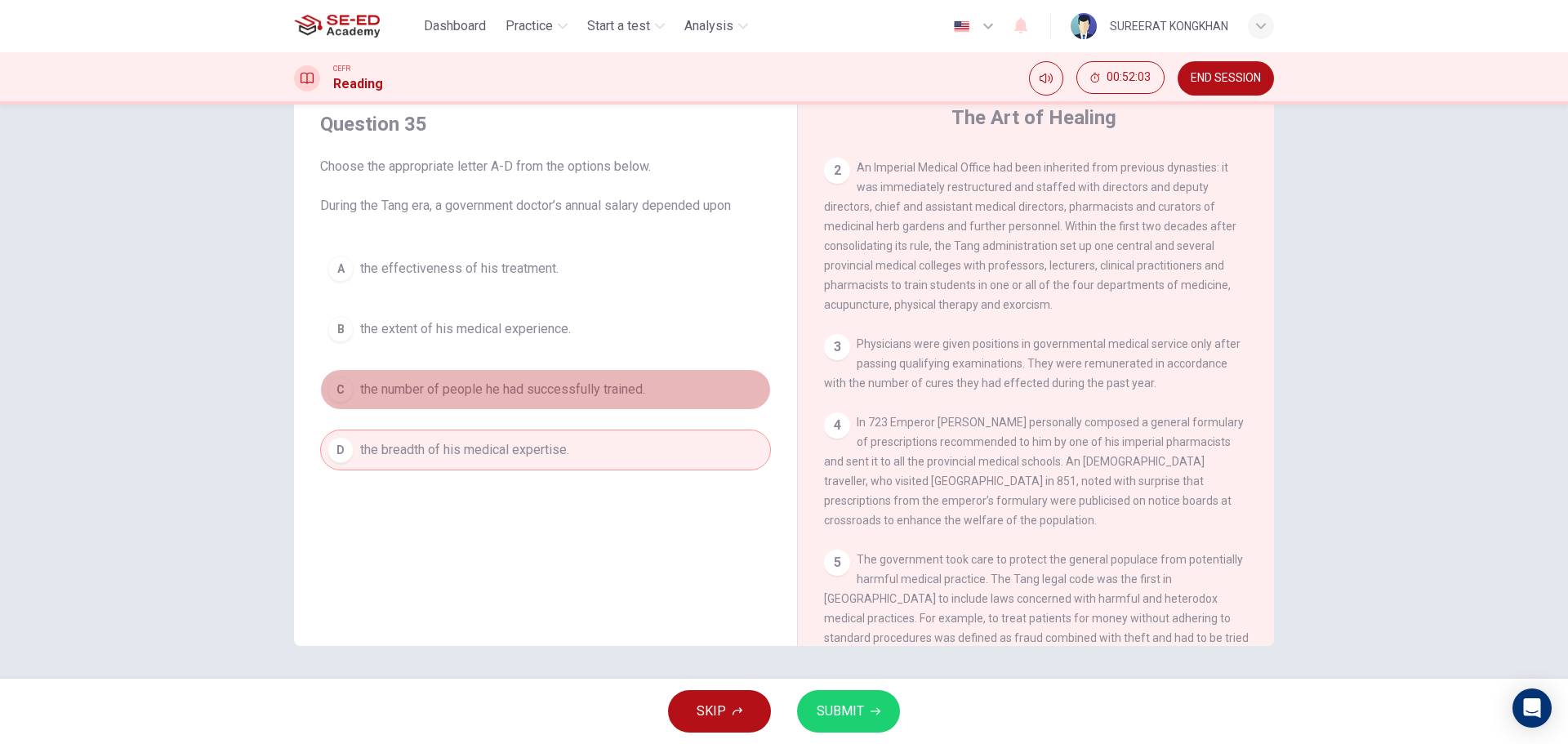
click at [411, 395] on span "the number of people he had successfully trained." at bounding box center [503, 390] width 285 height 20
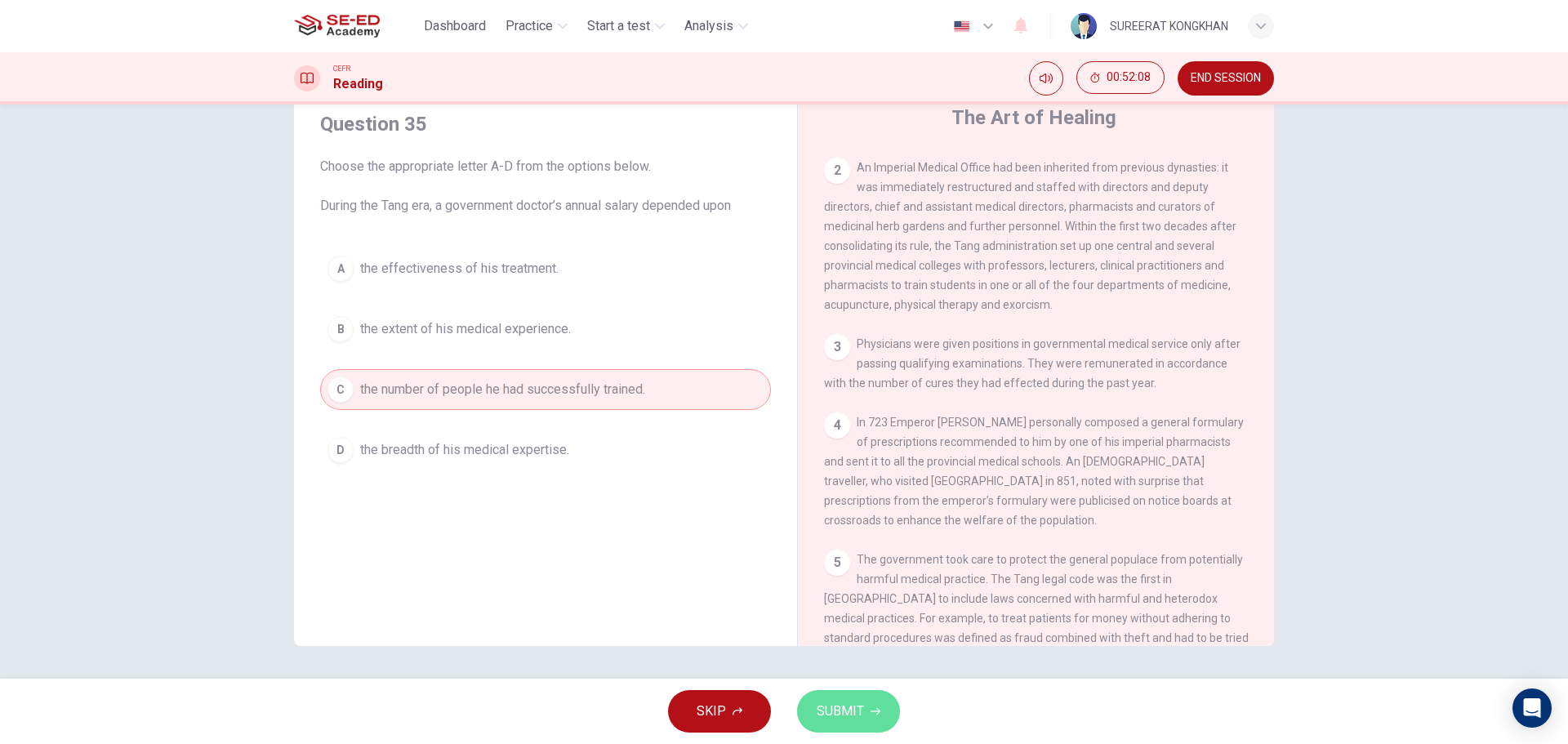
click at [870, 718] on button "SUBMIT" at bounding box center [848, 711] width 103 height 43
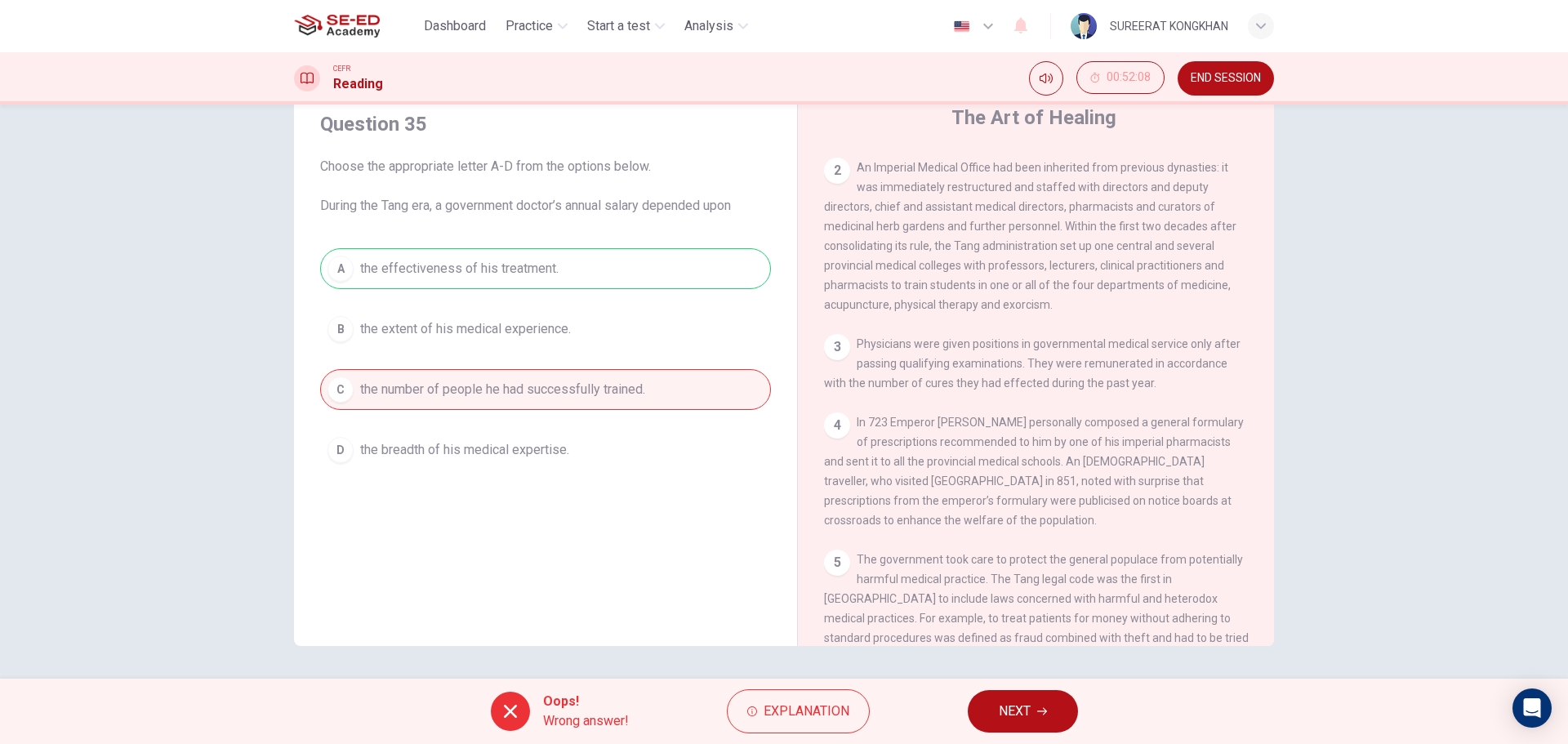
click at [1026, 715] on span "NEXT" at bounding box center [1015, 711] width 32 height 23
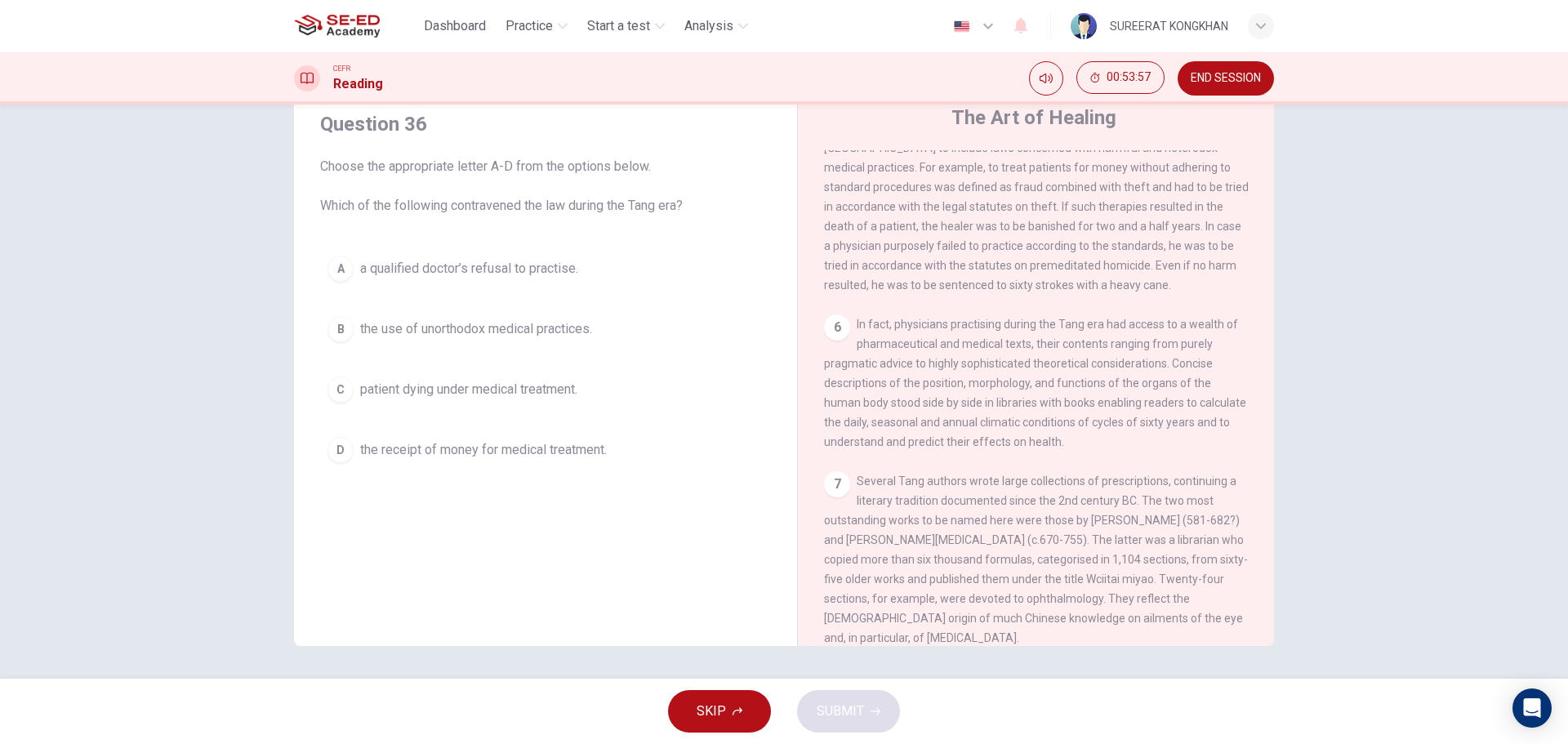
scroll to position [1061, 0]
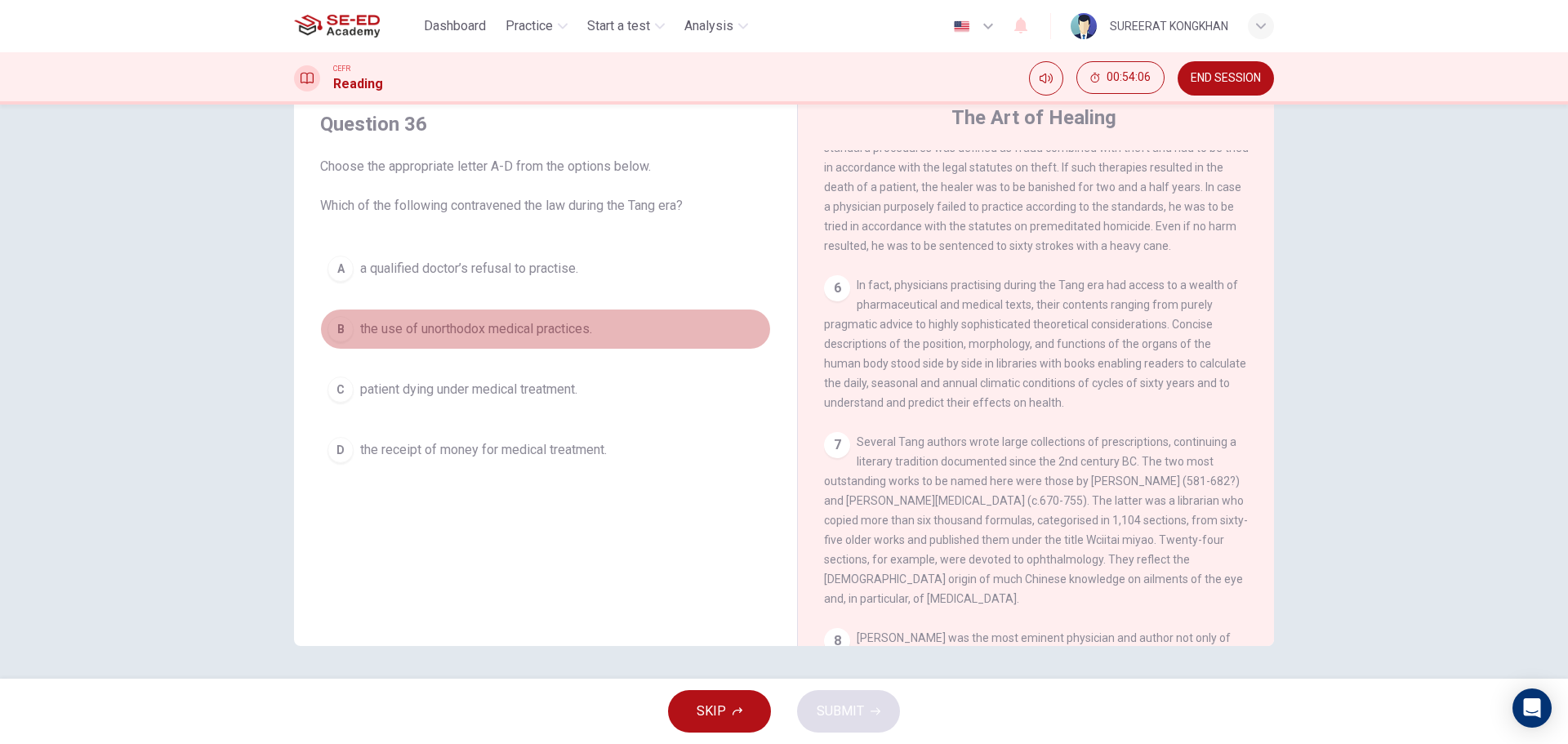
click at [481, 335] on span "the use of unorthodox medical practices." at bounding box center [476, 329] width 232 height 20
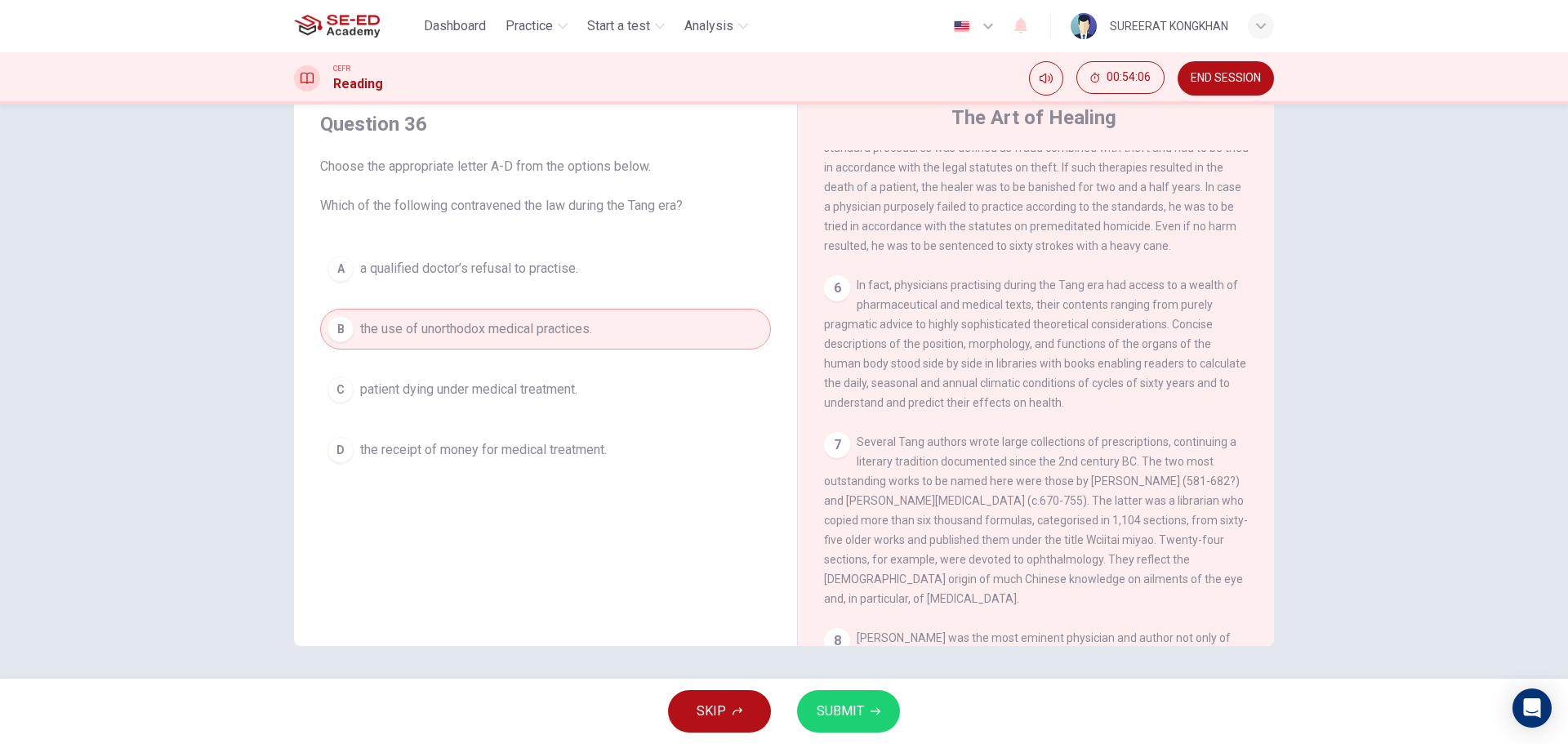
click at [868, 710] on button "SUBMIT" at bounding box center [848, 711] width 103 height 43
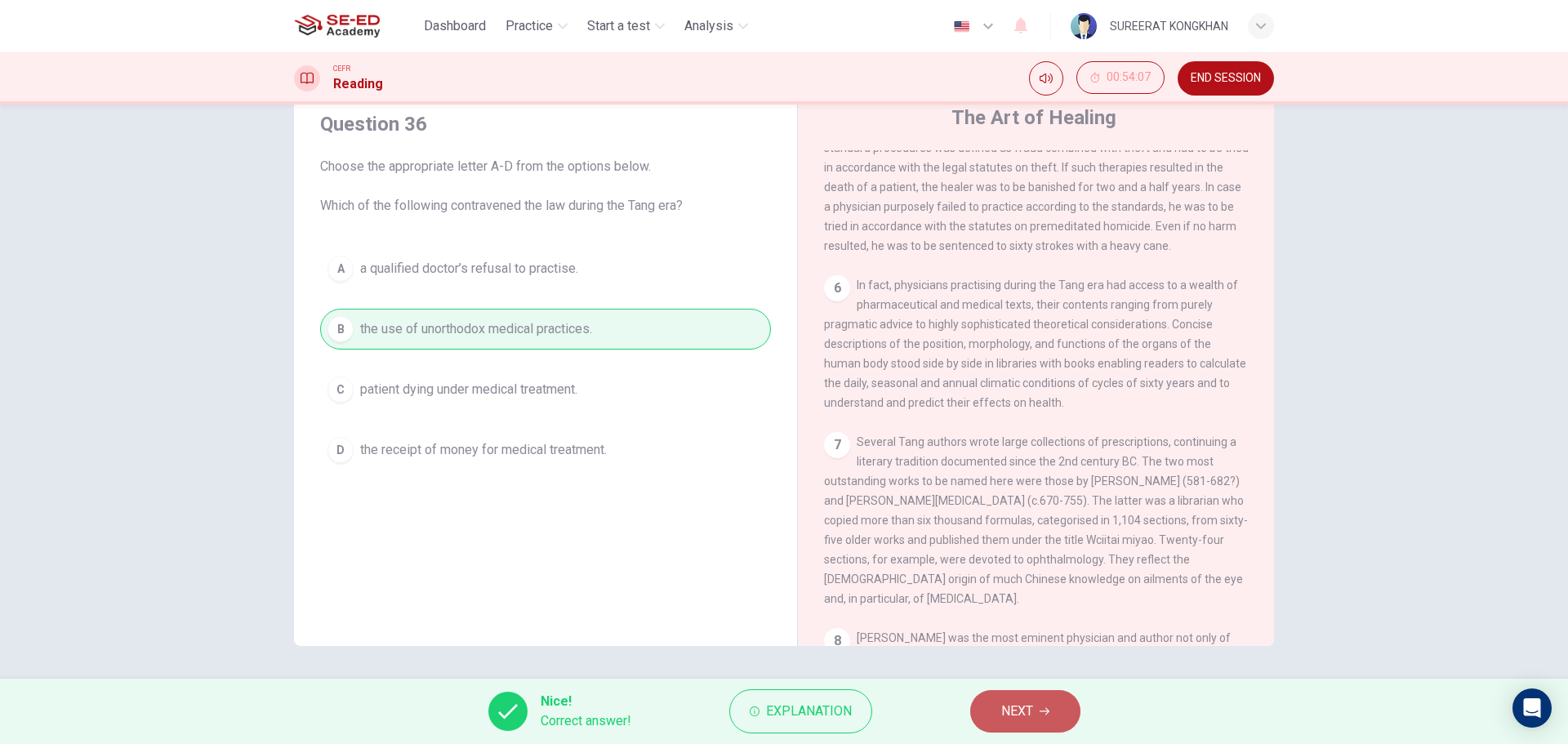
click at [1052, 711] on button "NEXT" at bounding box center [1026, 711] width 110 height 43
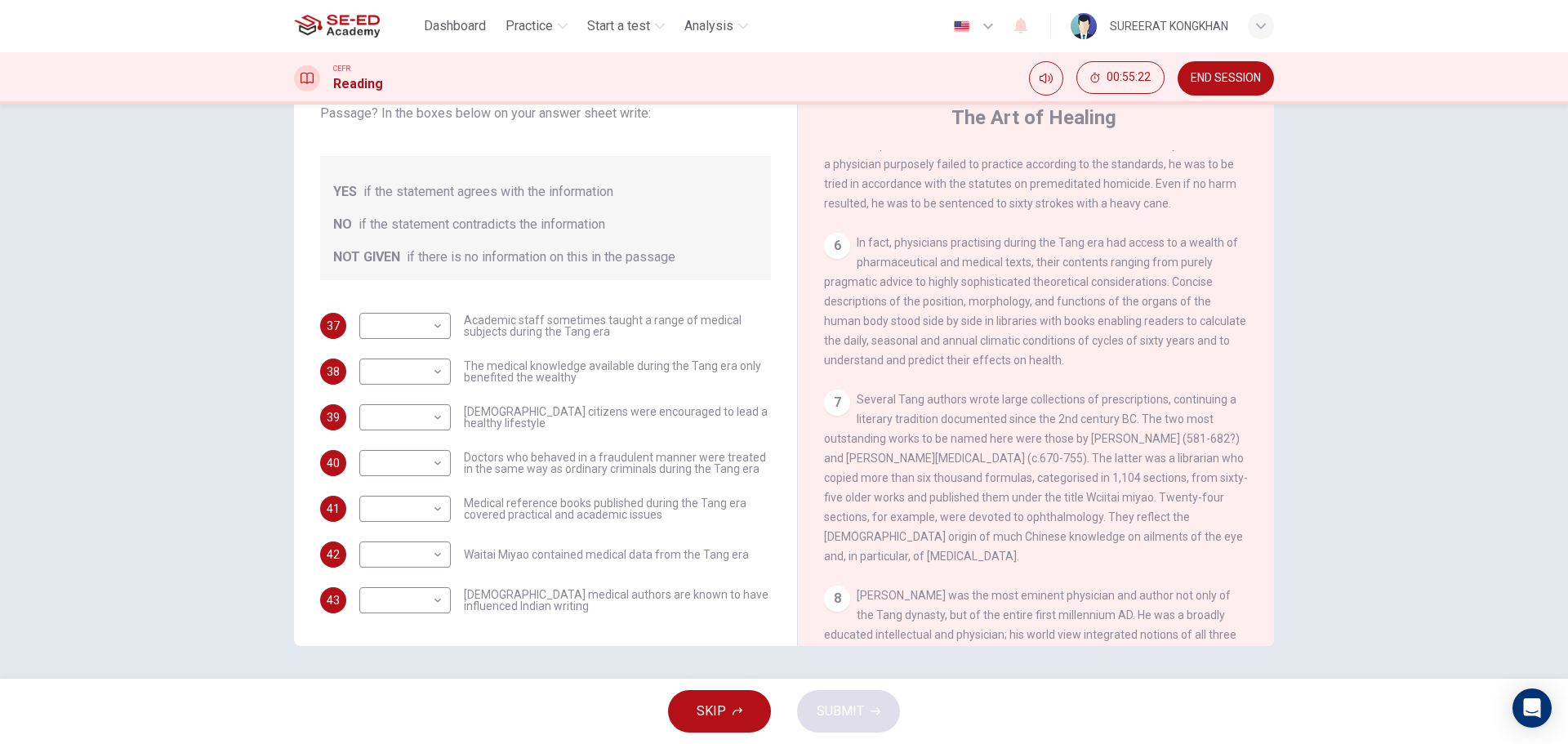
scroll to position [1105, 0]
click at [432, 556] on body "This site uses cookies, as explained in our Privacy Policy . If you agree to th…" at bounding box center [784, 372] width 1568 height 744
click at [408, 576] on li "YES" at bounding box center [401, 581] width 92 height 26
type input "YES"
click at [439, 512] on body "This site uses cookies, as explained in our Privacy Policy . If you agree to th…" at bounding box center [784, 372] width 1568 height 744
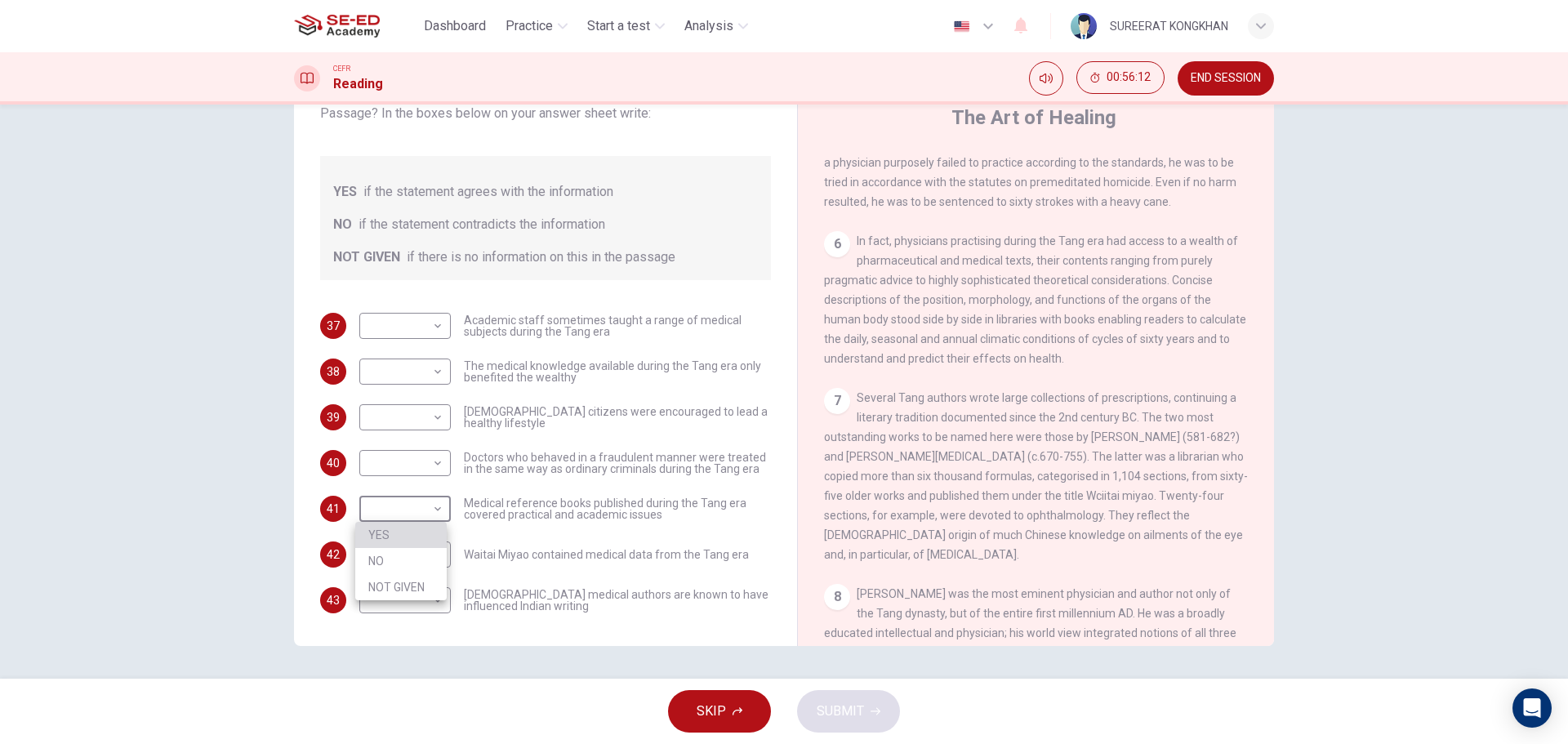
click at [401, 530] on li "YES" at bounding box center [401, 535] width 92 height 26
type input "YES"
click at [433, 467] on body "This site uses cookies, as explained in our Privacy Policy . If you agree to th…" at bounding box center [784, 372] width 1568 height 744
click at [407, 517] on li "NO" at bounding box center [401, 515] width 92 height 26
type input "NO"
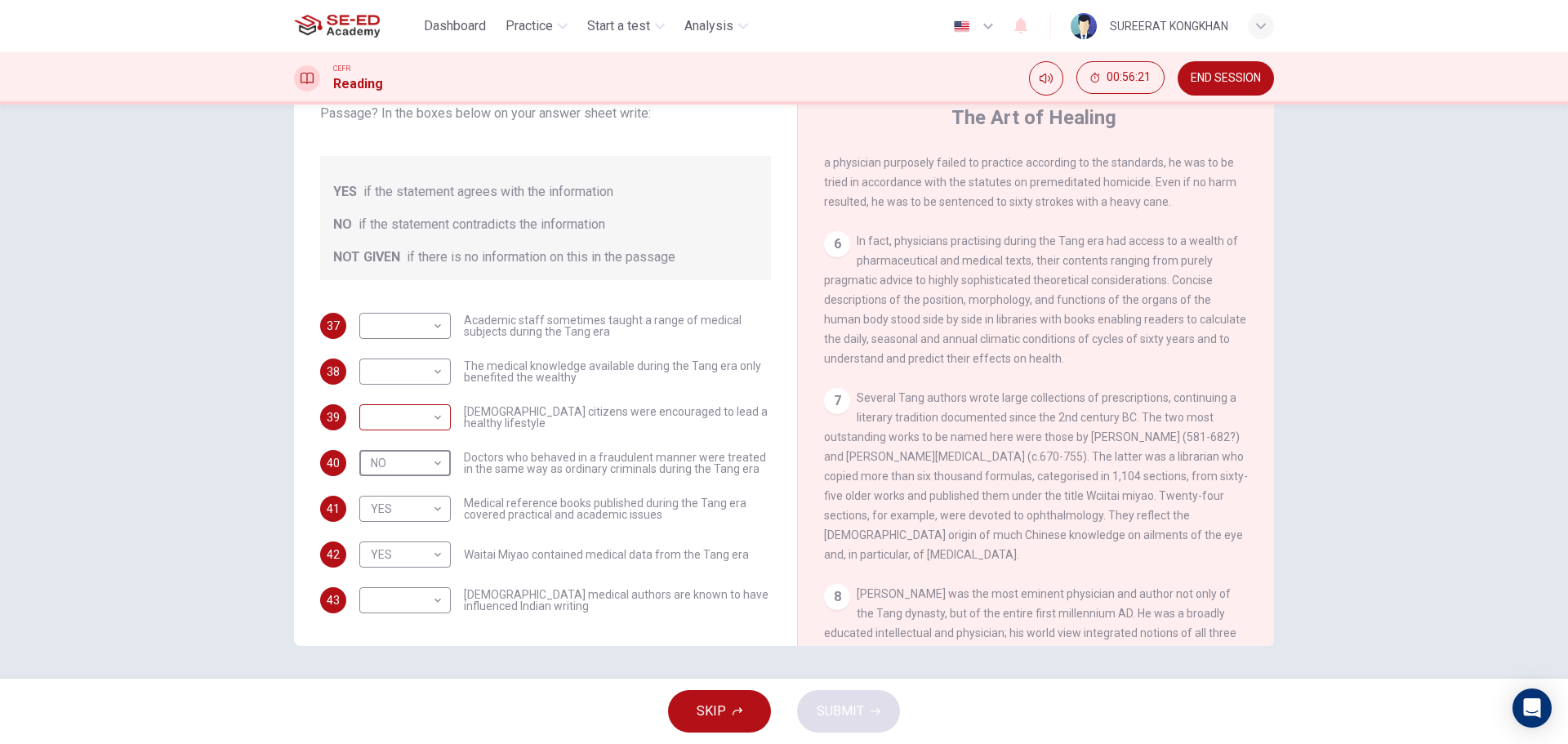
click at [439, 425] on body "This site uses cookies, as explained in our Privacy Policy . If you agree to th…" at bounding box center [784, 372] width 1568 height 744
click at [416, 494] on li "NOT GIVEN" at bounding box center [401, 496] width 92 height 26
type input "NOT GIVEN"
click at [431, 379] on body "This site uses cookies, as explained in our Privacy Policy . If you agree to th…" at bounding box center [784, 372] width 1568 height 744
click at [412, 400] on li "YES" at bounding box center [401, 398] width 92 height 26
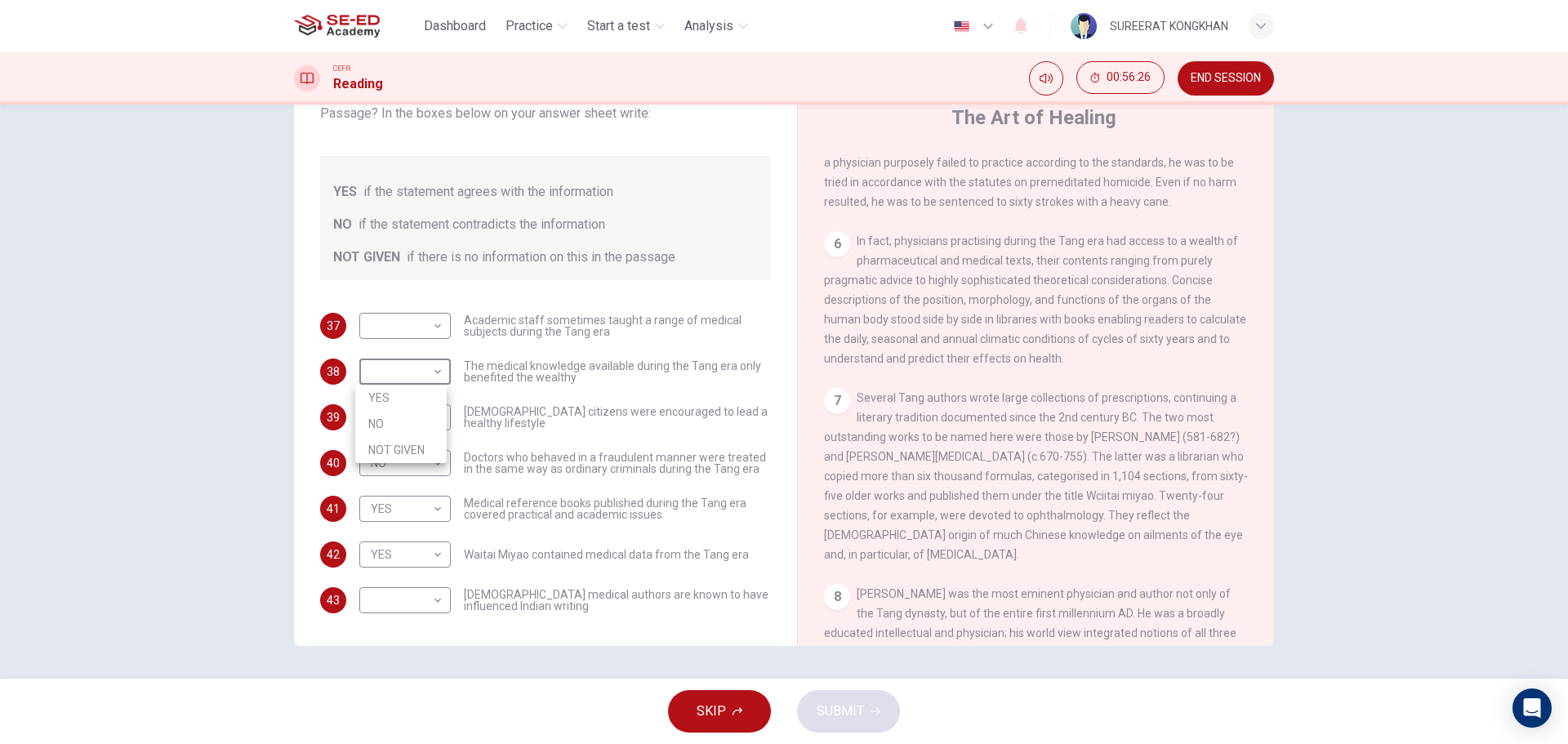
type input "YES"
click at [439, 330] on body "This site uses cookies, as explained in our Privacy Policy . If you agree to th…" at bounding box center [784, 372] width 1568 height 744
click at [411, 351] on li "YES" at bounding box center [401, 352] width 92 height 26
type input "YES"
click at [431, 601] on body "This site uses cookies, as explained in our Privacy Policy . If you agree to th…" at bounding box center [784, 372] width 1568 height 744
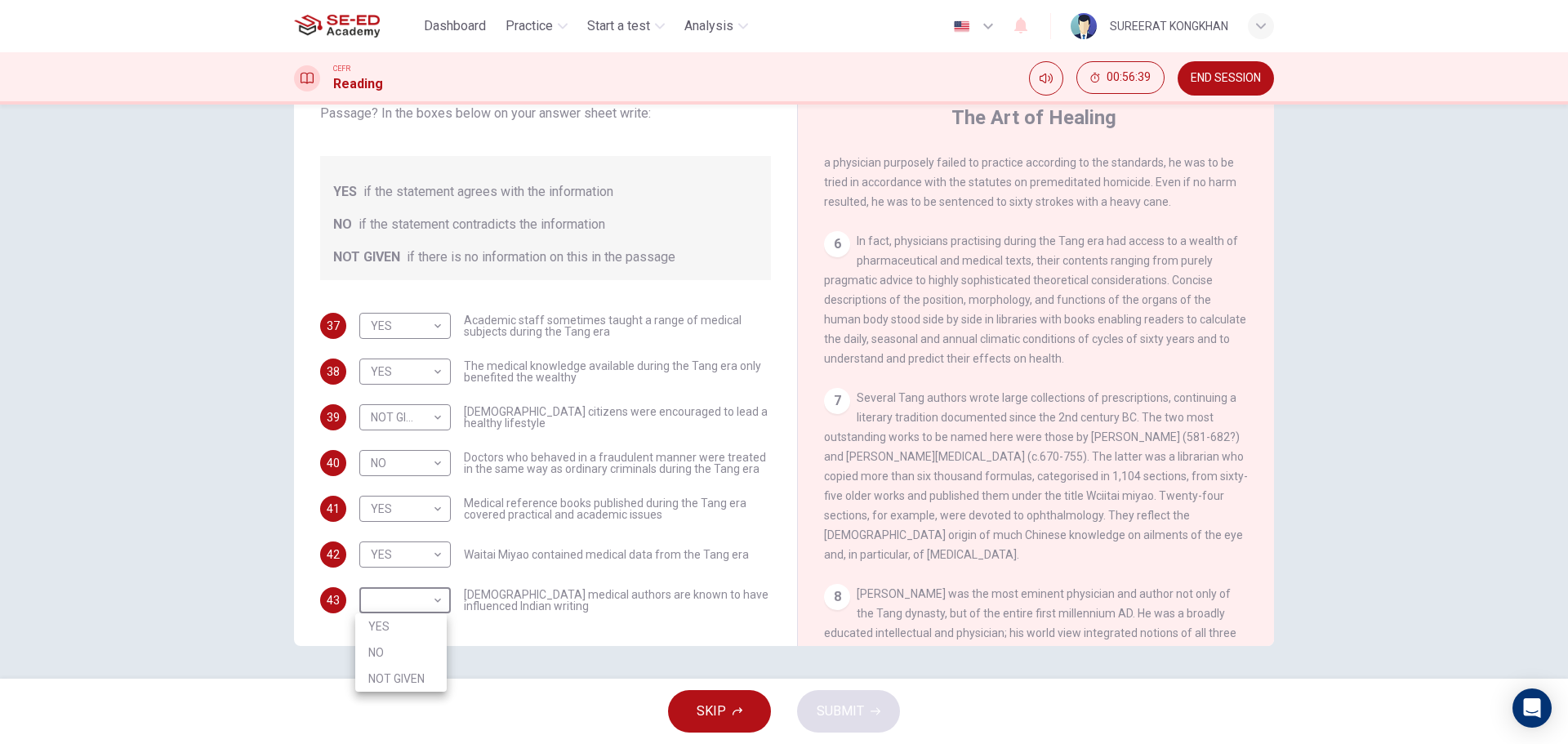
click at [393, 626] on li "YES" at bounding box center [401, 626] width 92 height 26
type input "YES"
click at [872, 699] on button "SUBMIT" at bounding box center [848, 711] width 103 height 43
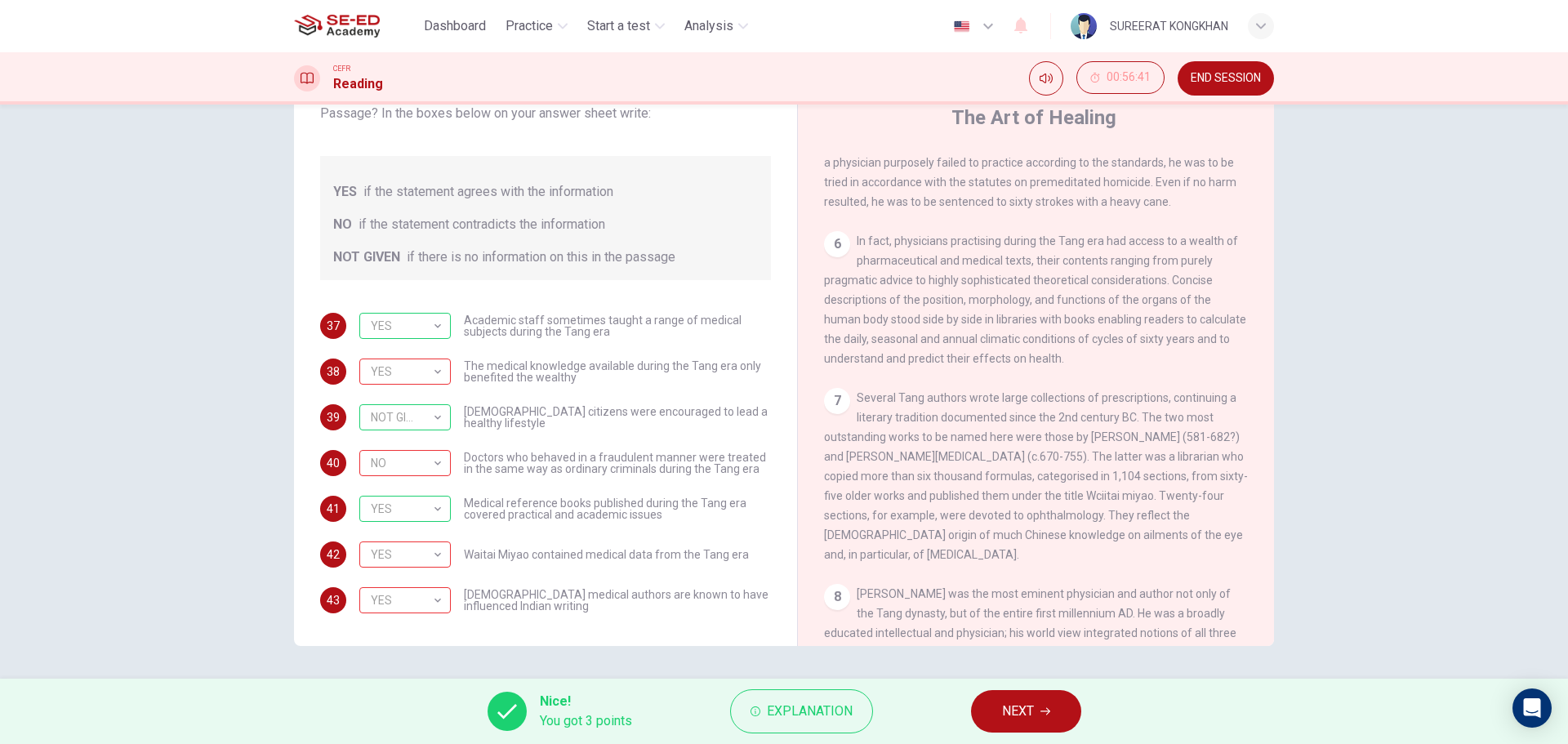
click at [1018, 723] on button "NEXT" at bounding box center [1026, 711] width 110 height 43
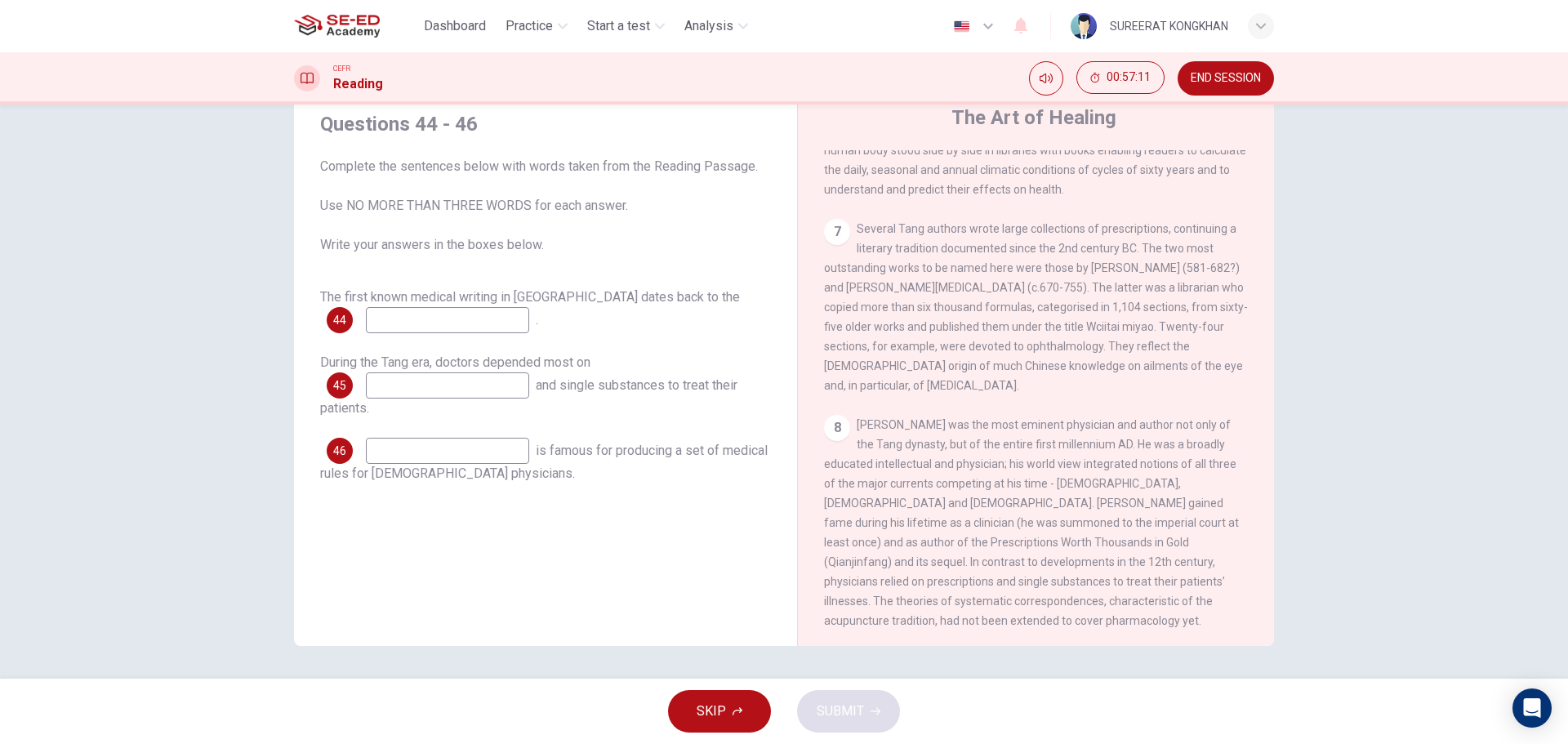
scroll to position [1306, 0]
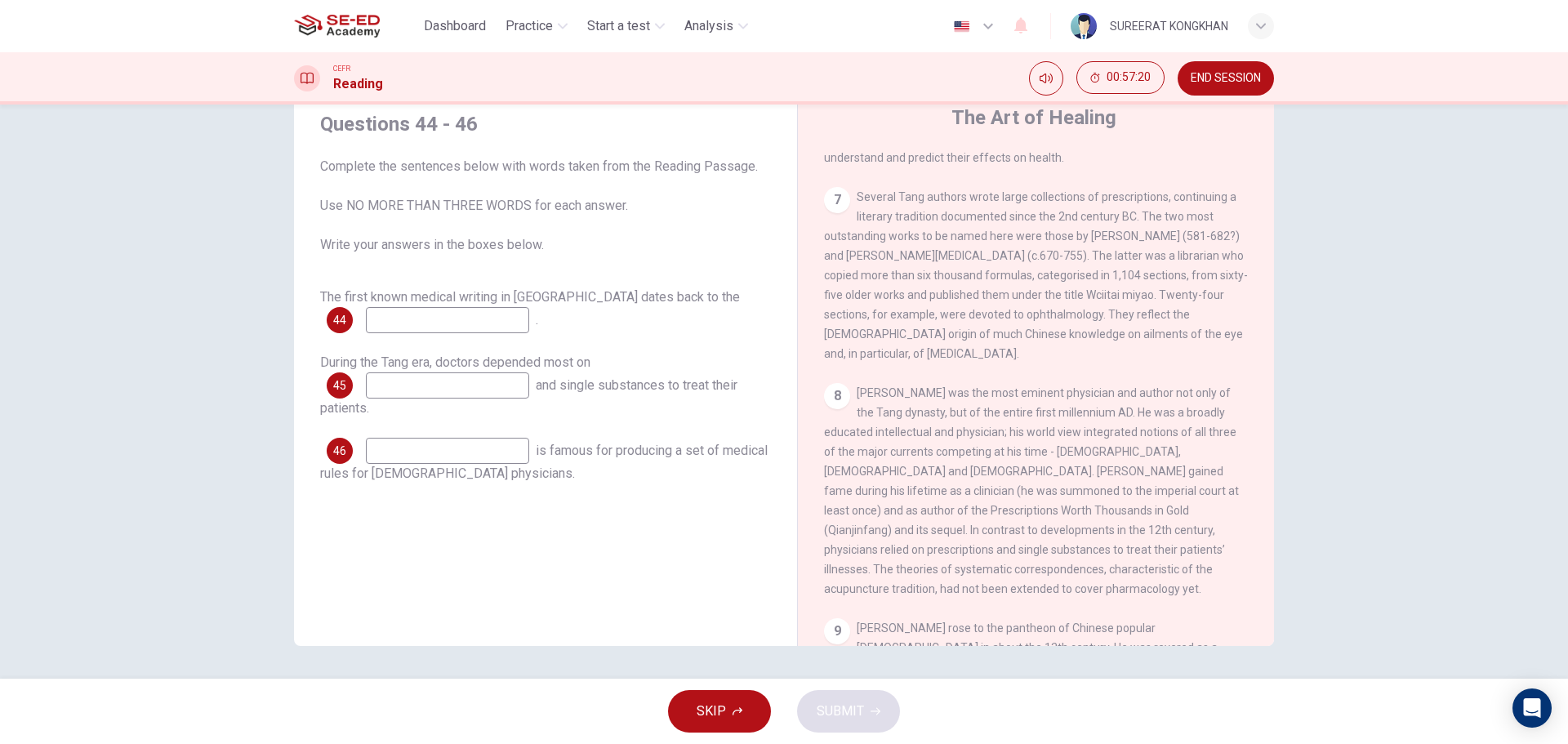
click at [415, 308] on input at bounding box center [448, 321] width 163 height 26
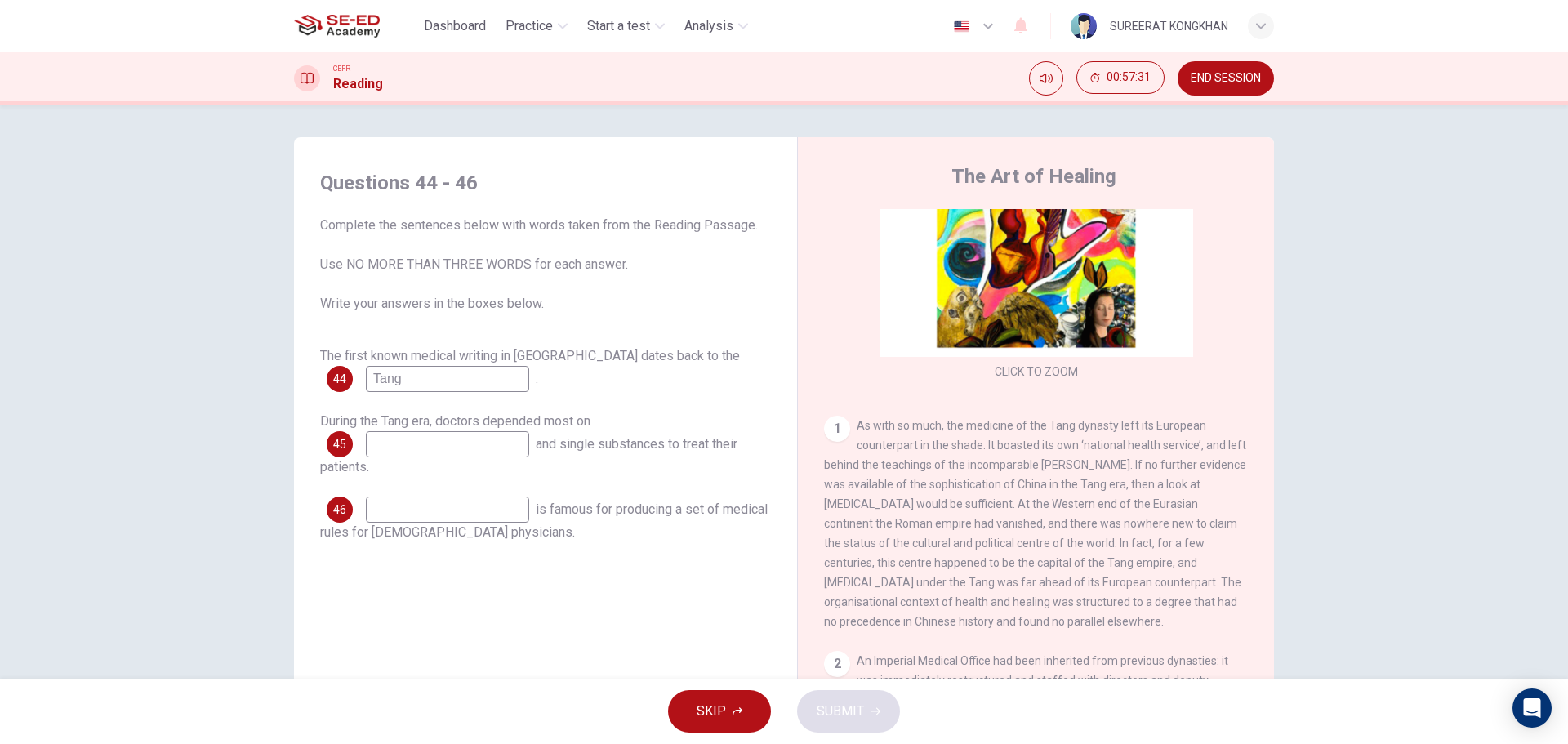
scroll to position [163, 0]
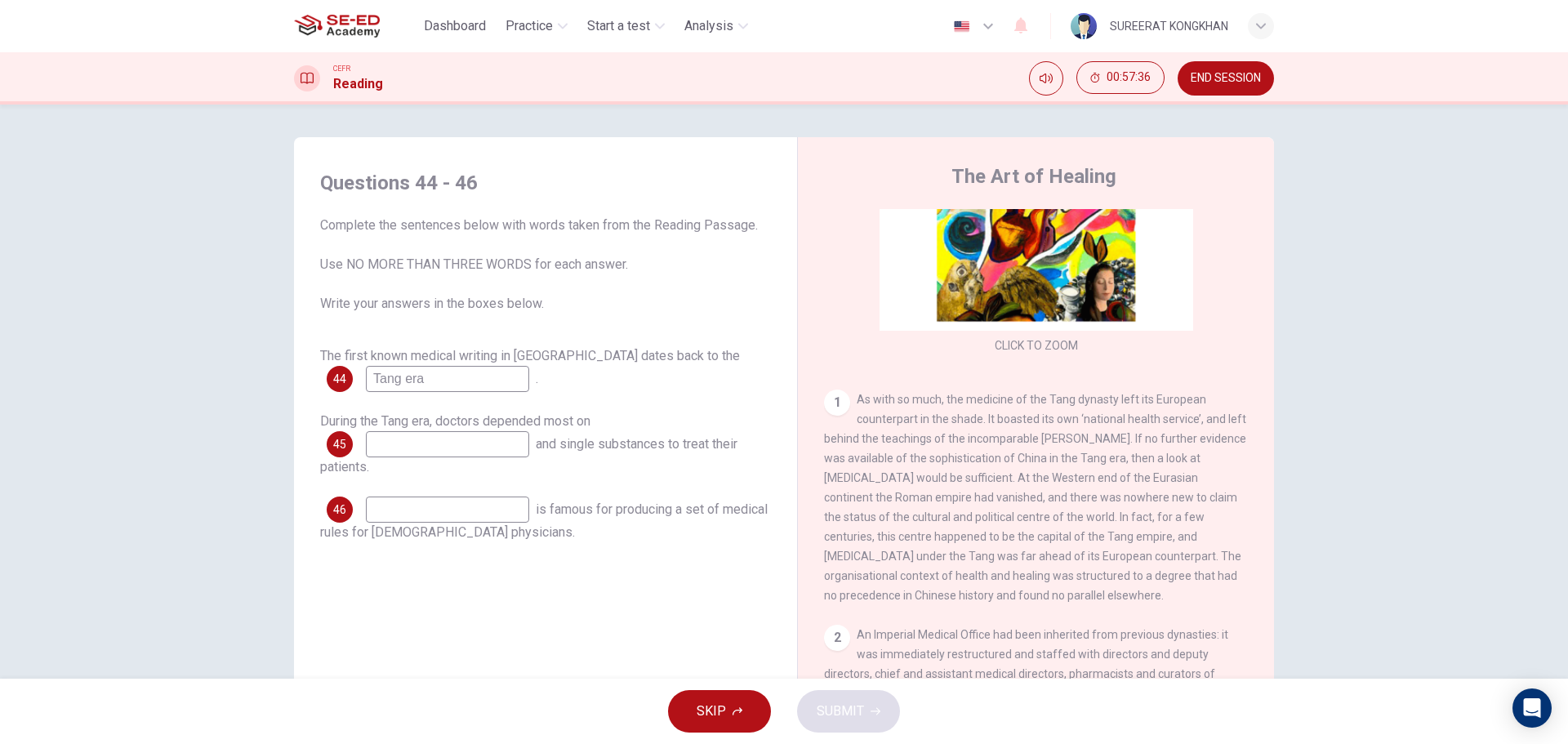
type input "Tang era"
click at [472, 452] on input at bounding box center [448, 444] width 163 height 26
click at [493, 447] on input at bounding box center [448, 444] width 163 height 26
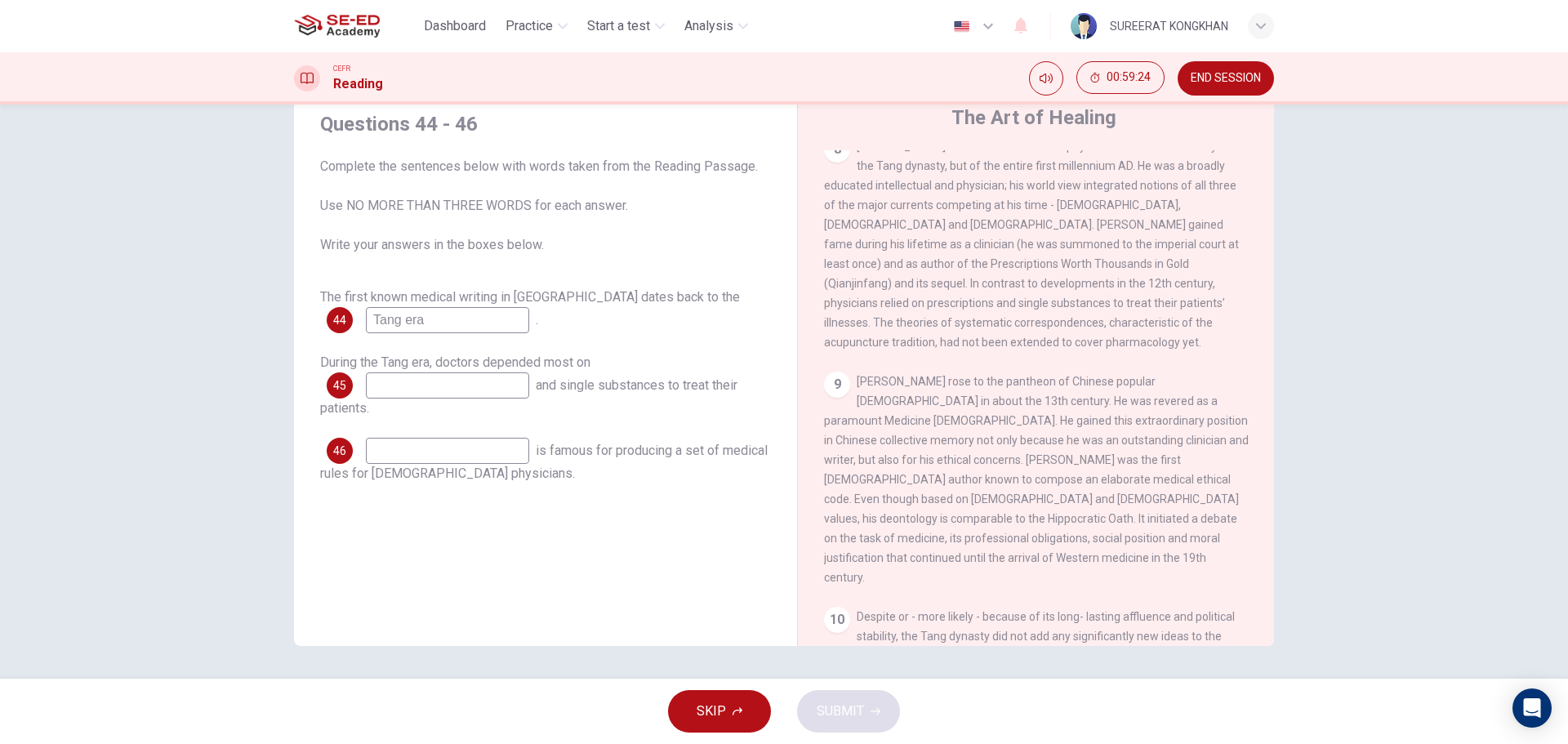
scroll to position [1514, 0]
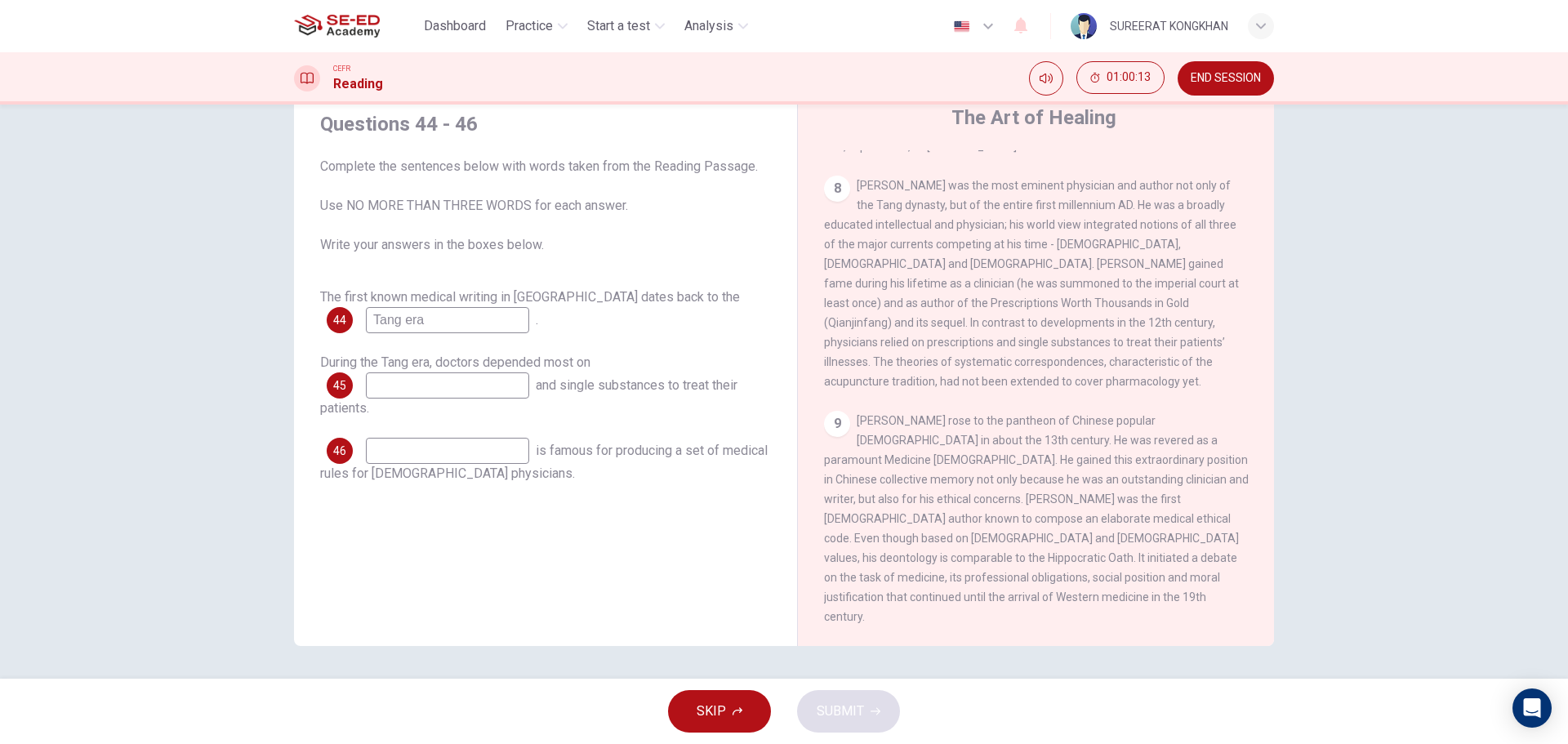
click at [486, 454] on input at bounding box center [448, 451] width 163 height 26
type input "Sun Simiao"
click at [471, 394] on input at bounding box center [448, 386] width 163 height 26
click at [748, 715] on button "SKIP" at bounding box center [719, 711] width 103 height 43
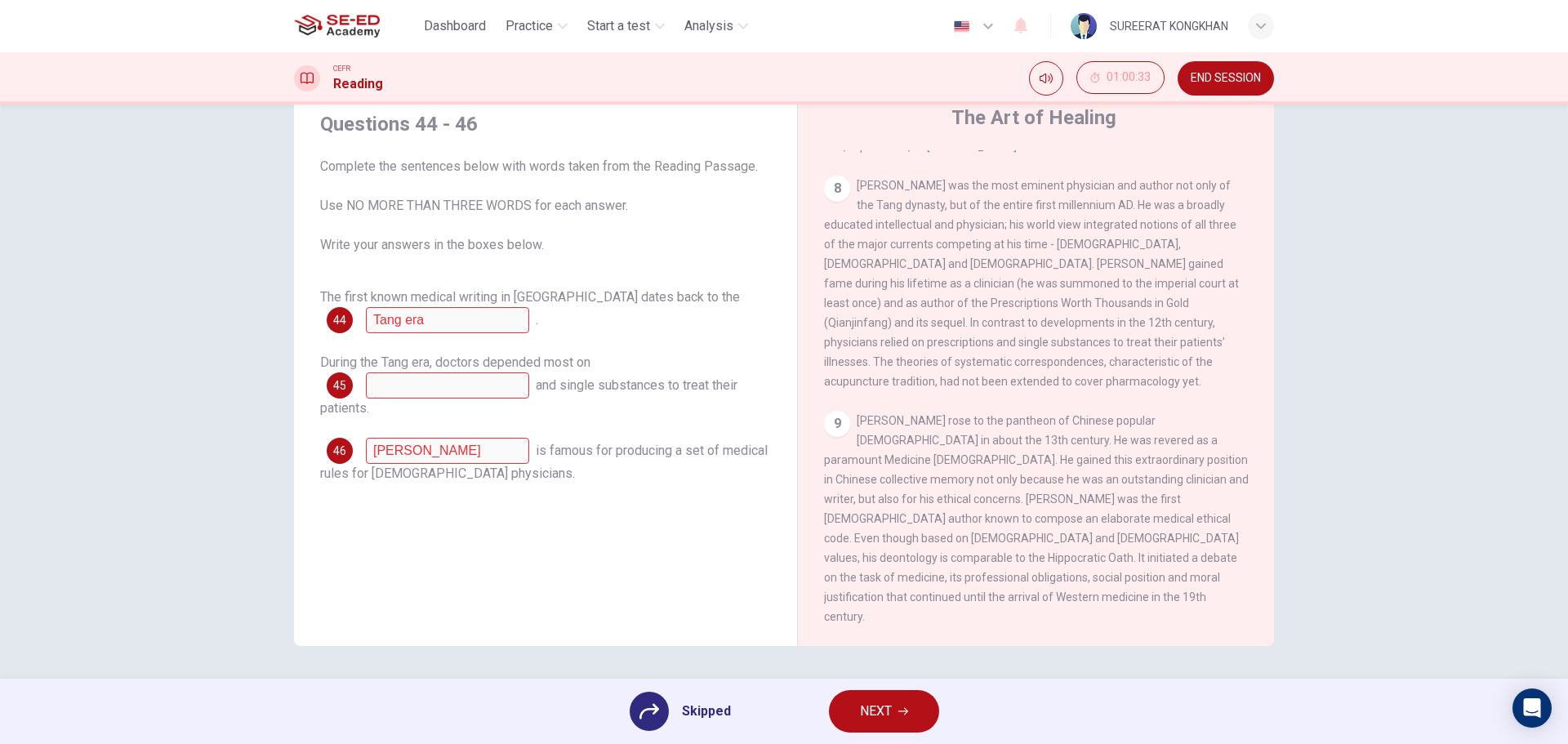
click at [894, 709] on button "NEXT" at bounding box center [885, 711] width 110 height 43
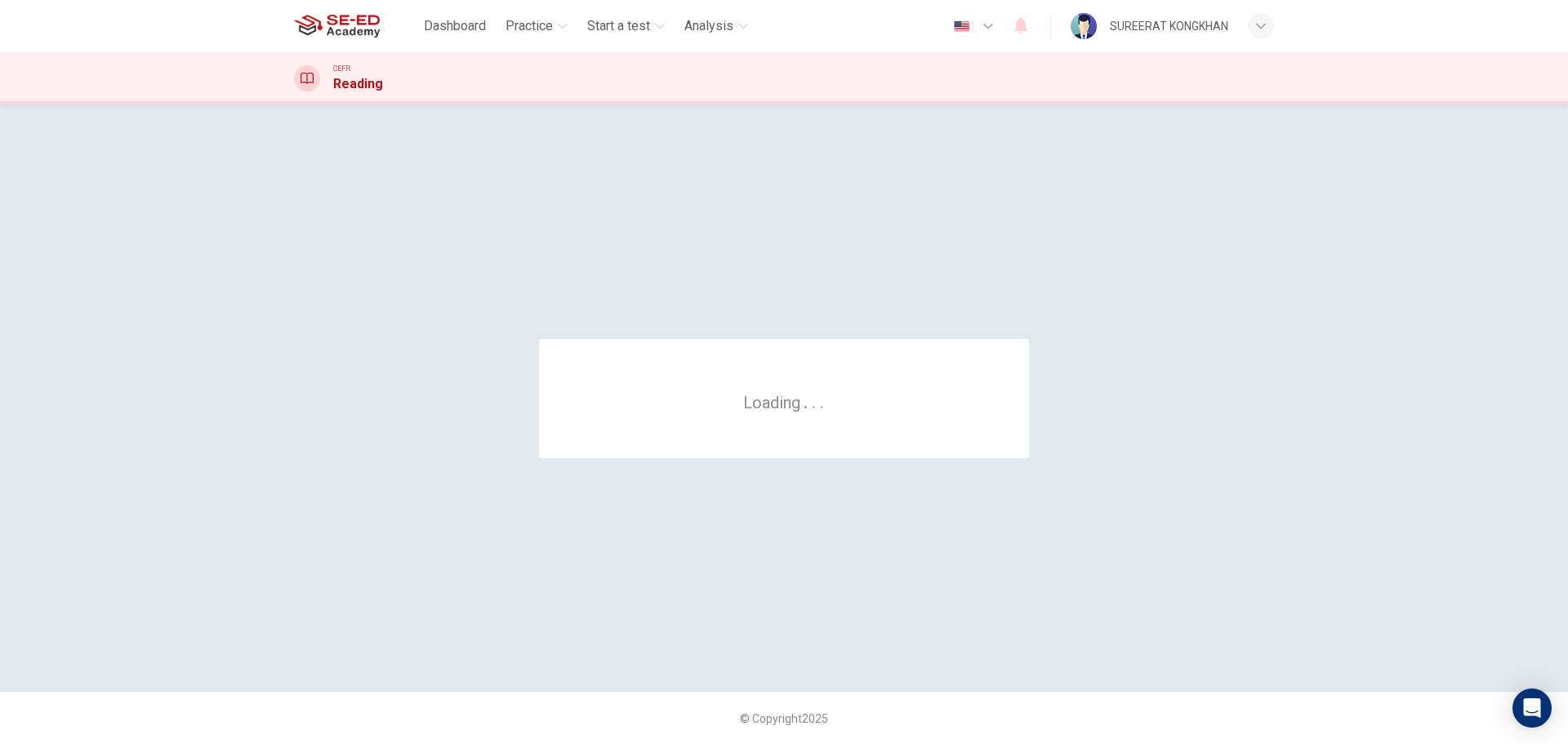
scroll to position [0, 0]
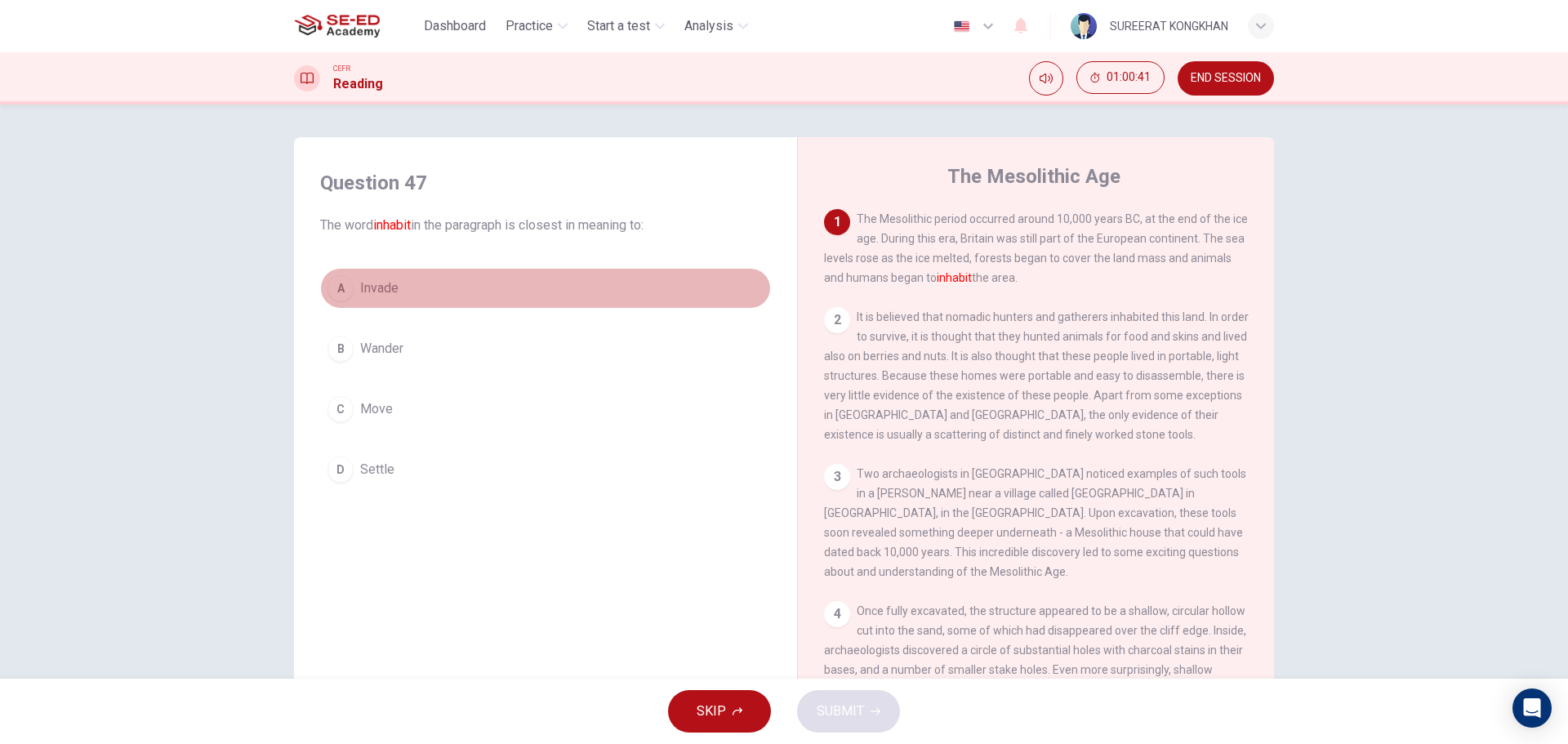
click at [371, 292] on span "Invade" at bounding box center [379, 288] width 39 height 20
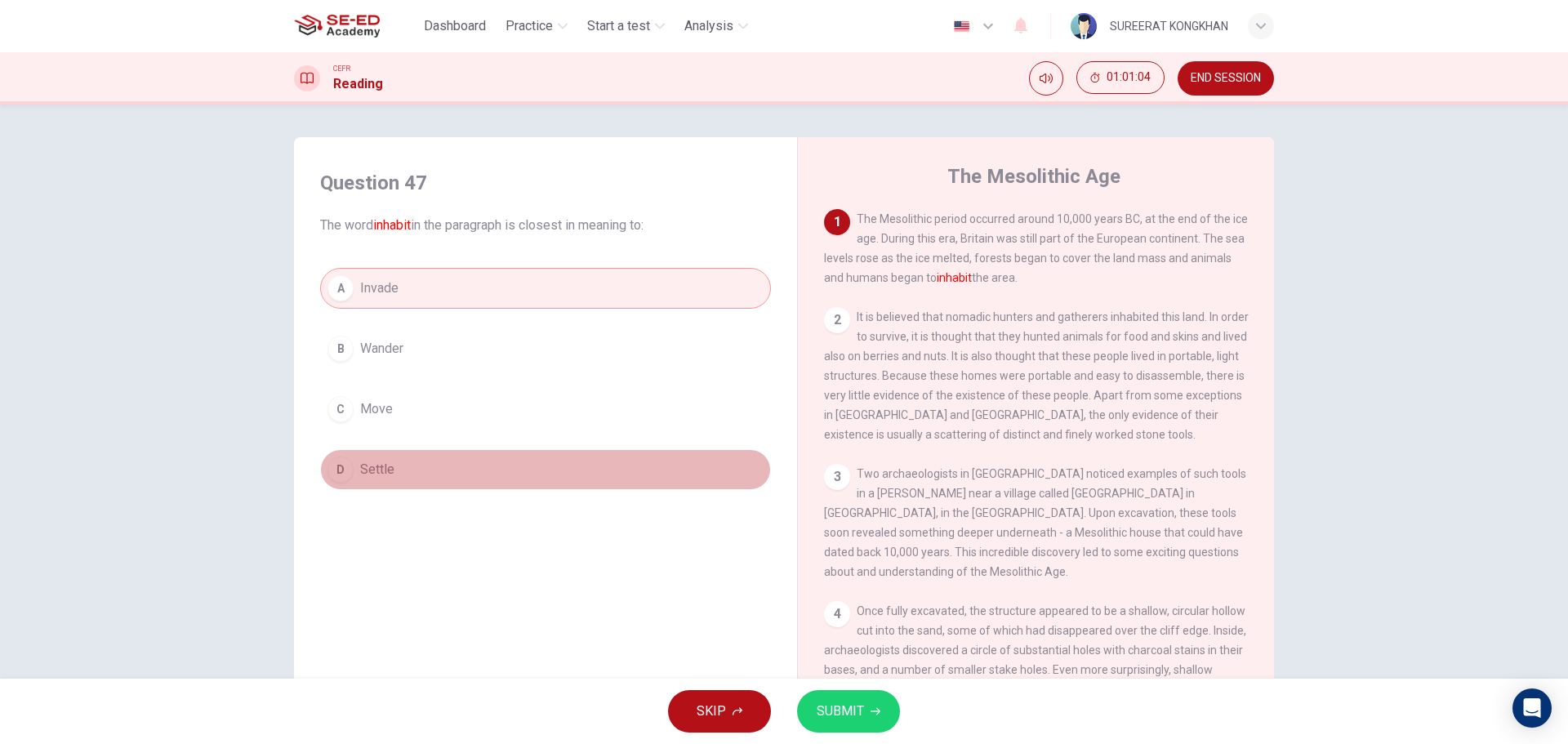
click at [381, 466] on span "Settle" at bounding box center [378, 470] width 35 height 20
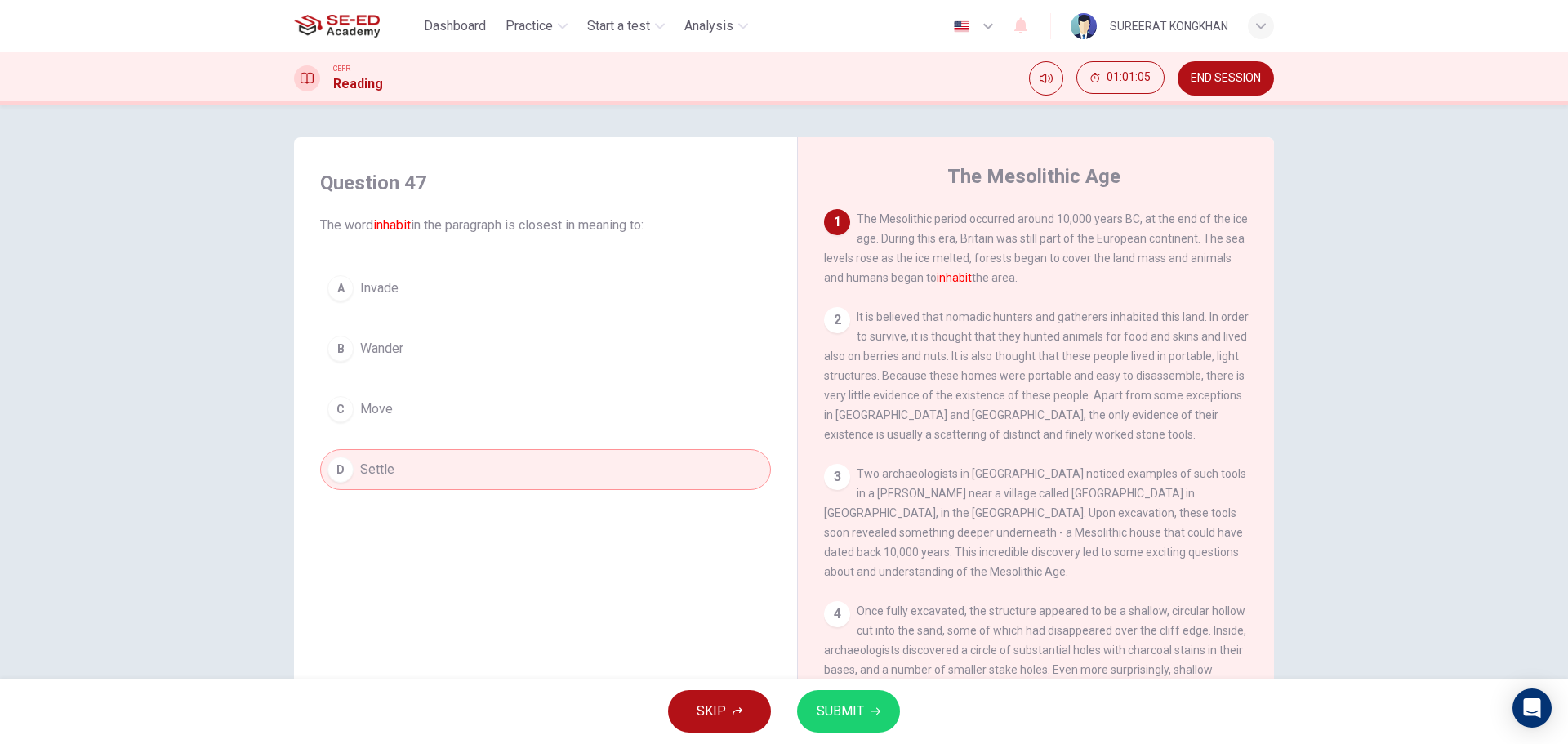
click at [850, 704] on span "SUBMIT" at bounding box center [840, 711] width 47 height 23
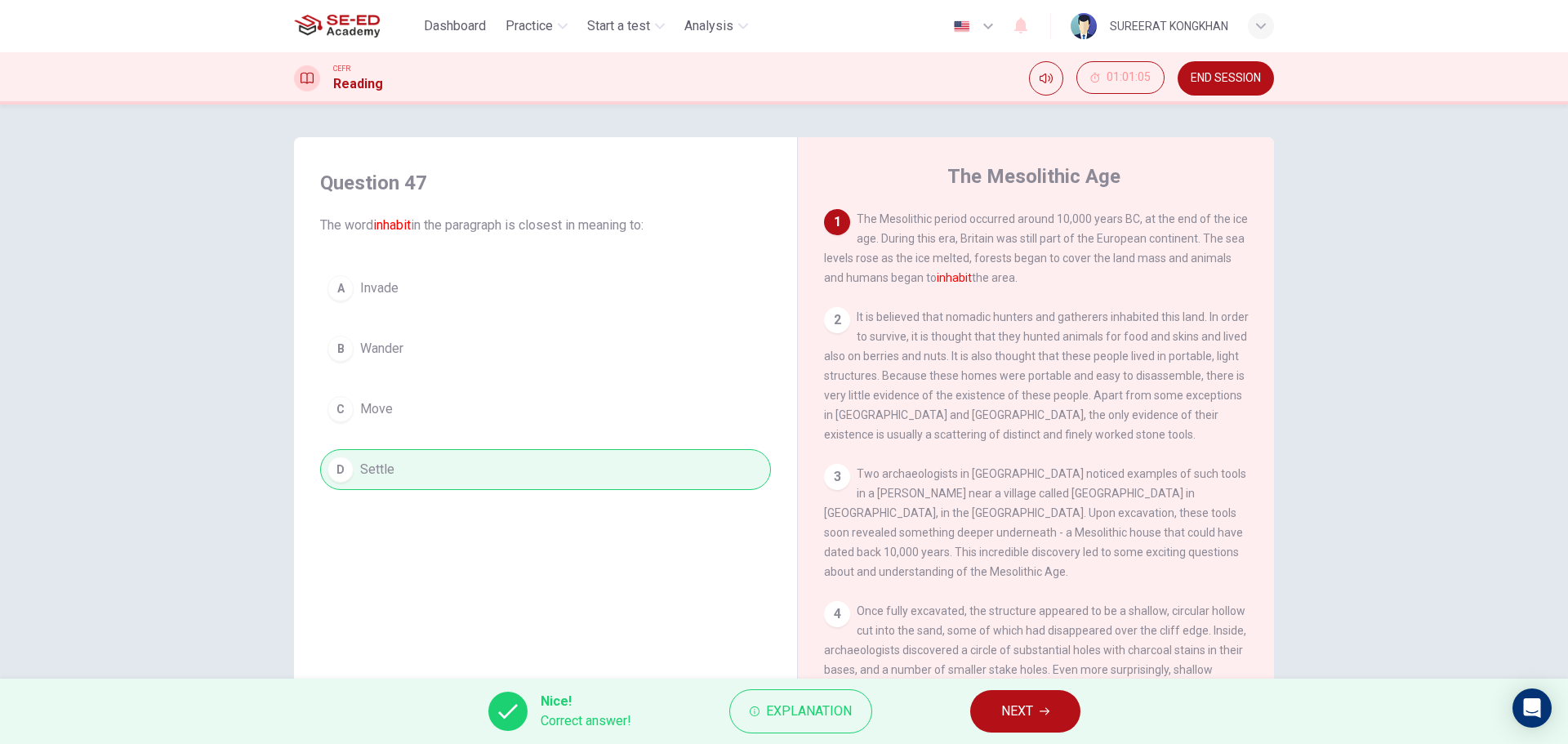
click at [1047, 710] on icon "button" at bounding box center [1045, 711] width 10 height 10
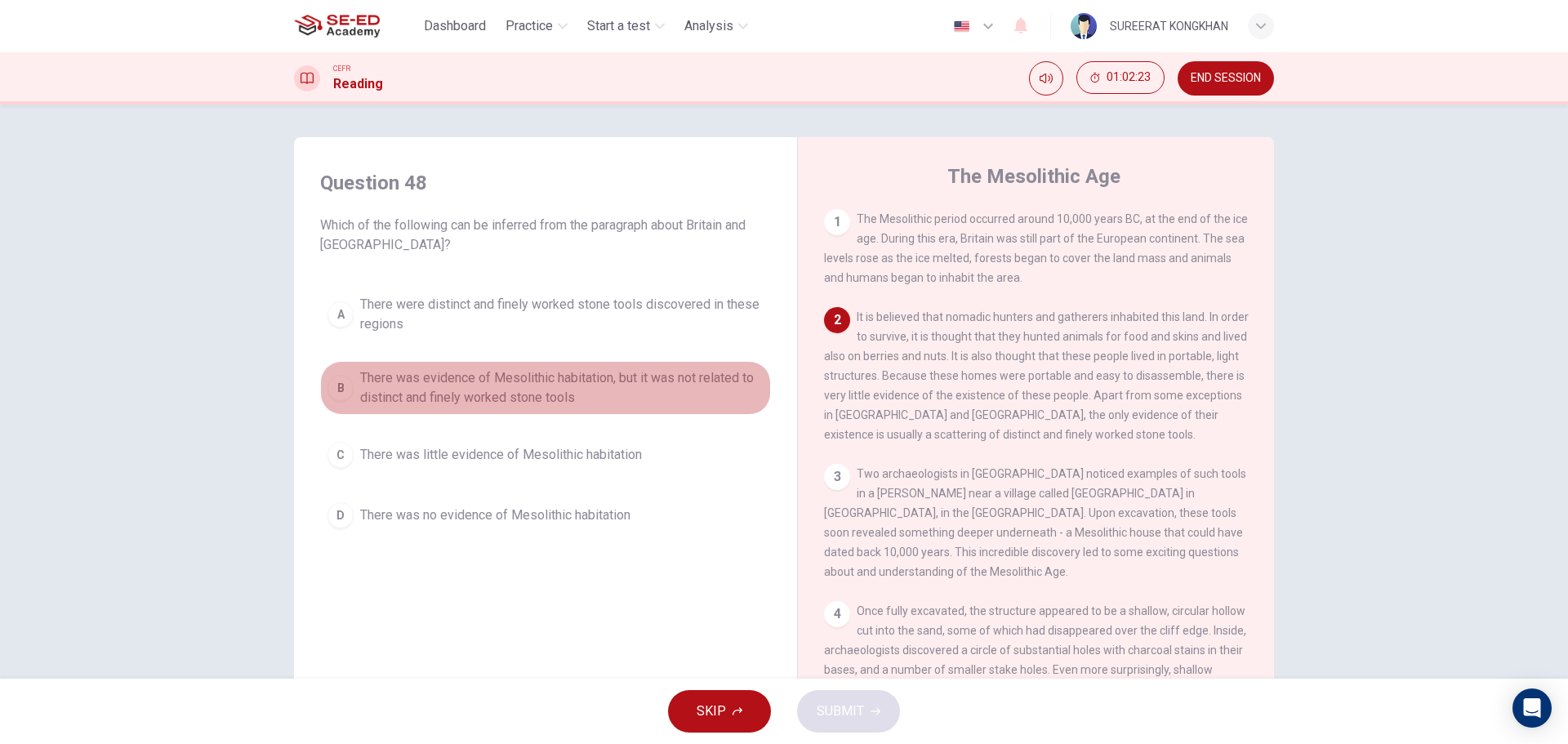
click at [521, 395] on span "There was evidence of Mesolithic habitation, but it was not related to distinct…" at bounding box center [561, 388] width 403 height 40
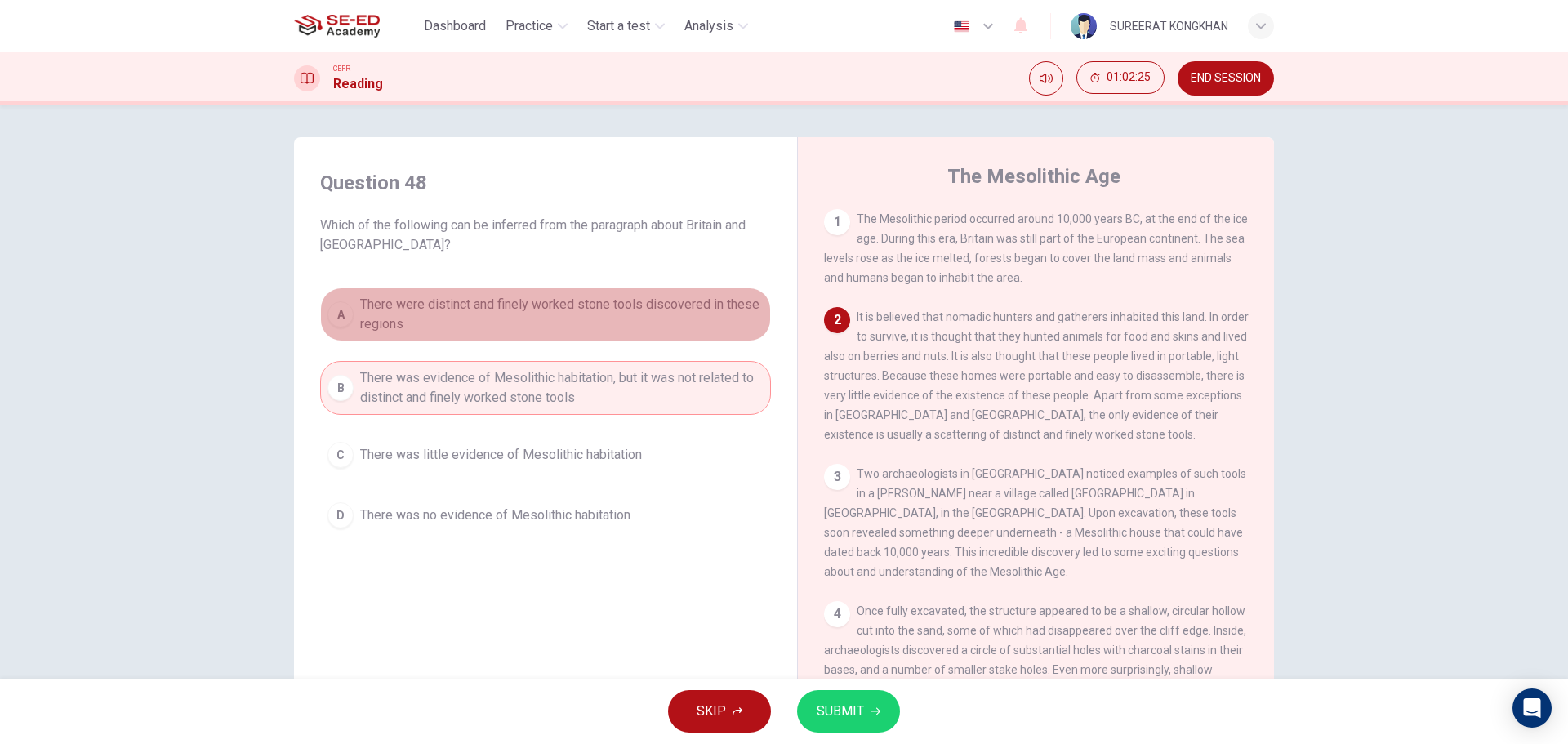
click at [468, 311] on span "There were distinct and finely worked stone tools discovered in these regions" at bounding box center [561, 315] width 403 height 40
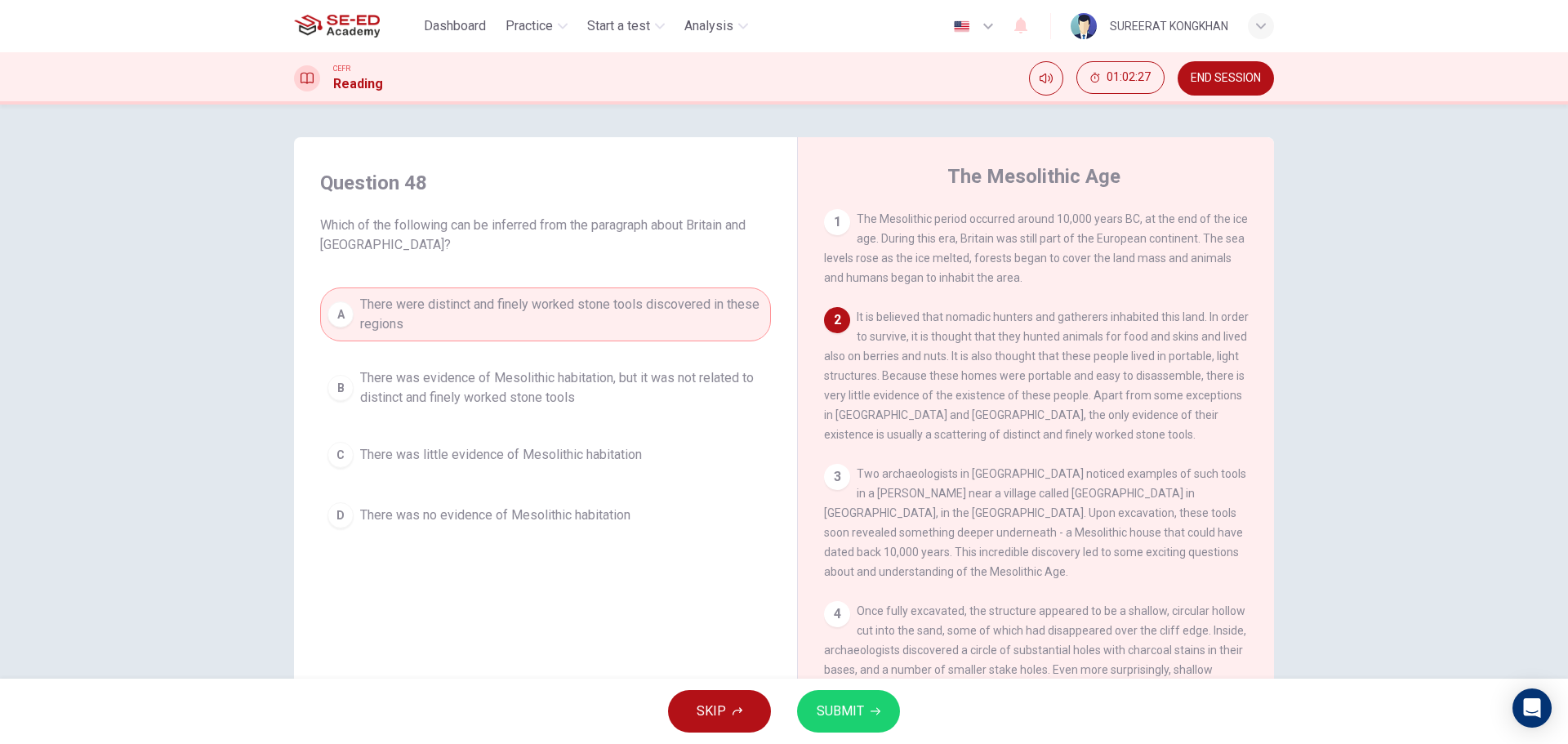
click at [835, 698] on button "SUBMIT" at bounding box center [848, 711] width 103 height 43
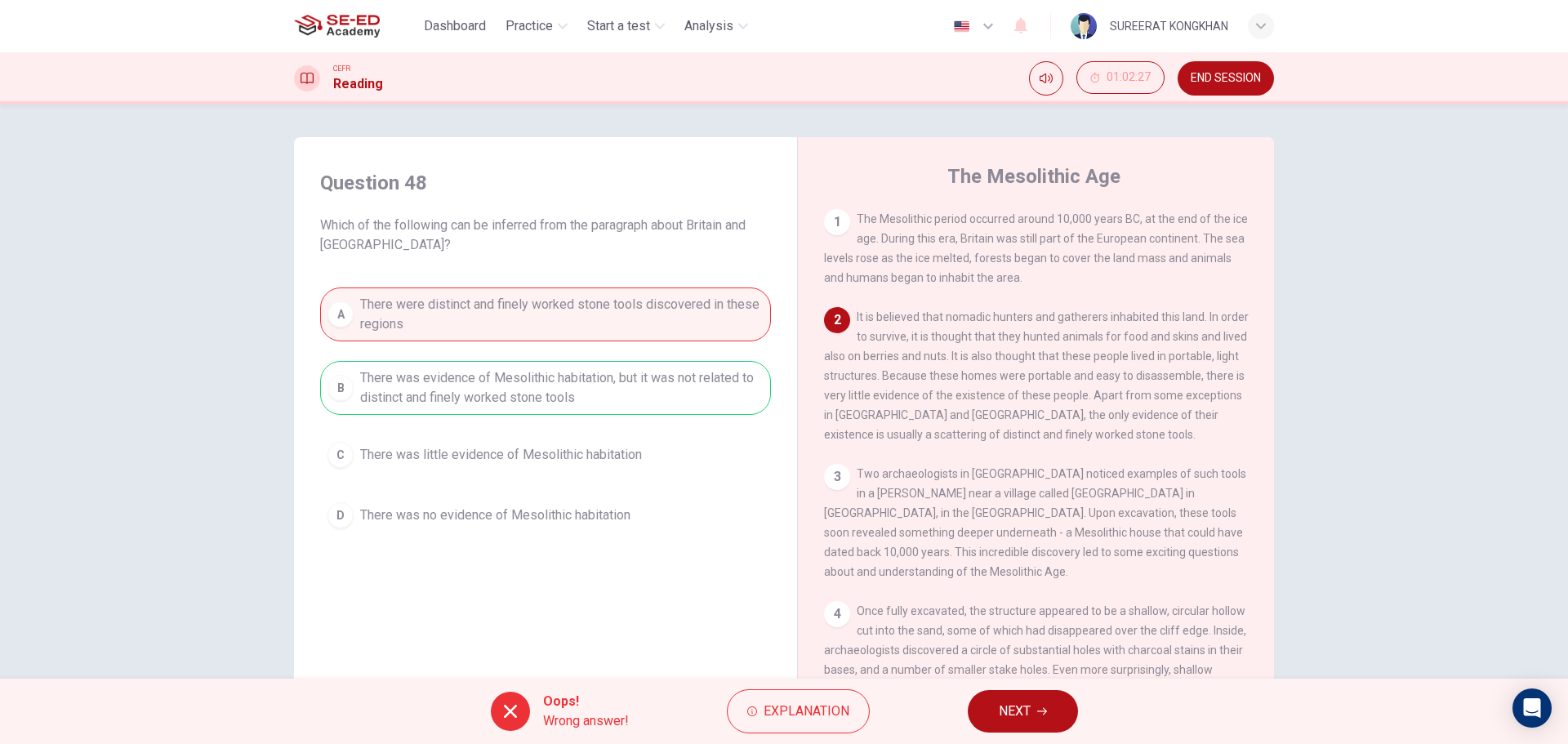
click at [1012, 716] on span "NEXT" at bounding box center [1015, 711] width 32 height 23
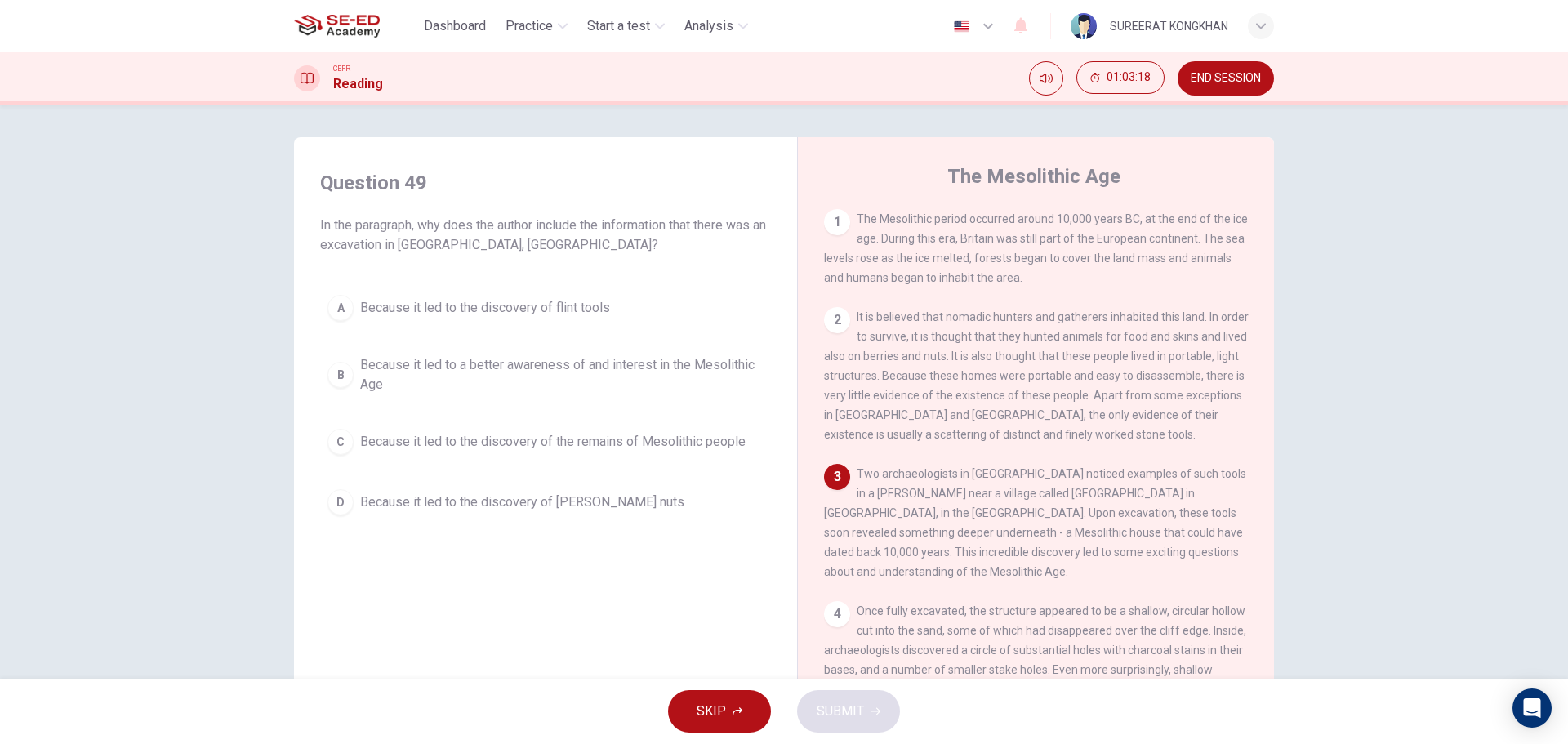
click at [402, 307] on span "Because it led to the discovery of flint tools" at bounding box center [485, 308] width 250 height 20
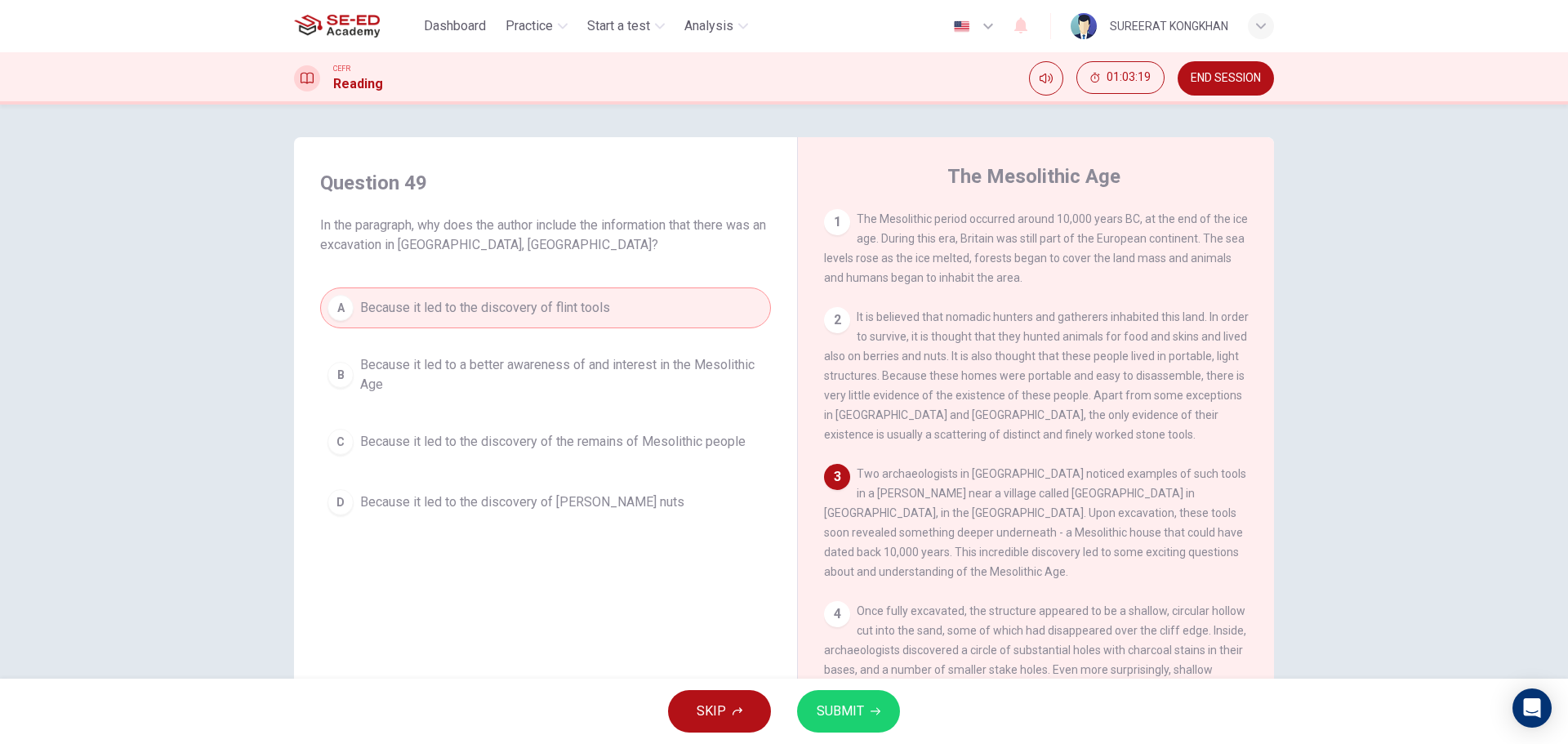
click at [843, 725] on button "SUBMIT" at bounding box center [848, 711] width 103 height 43
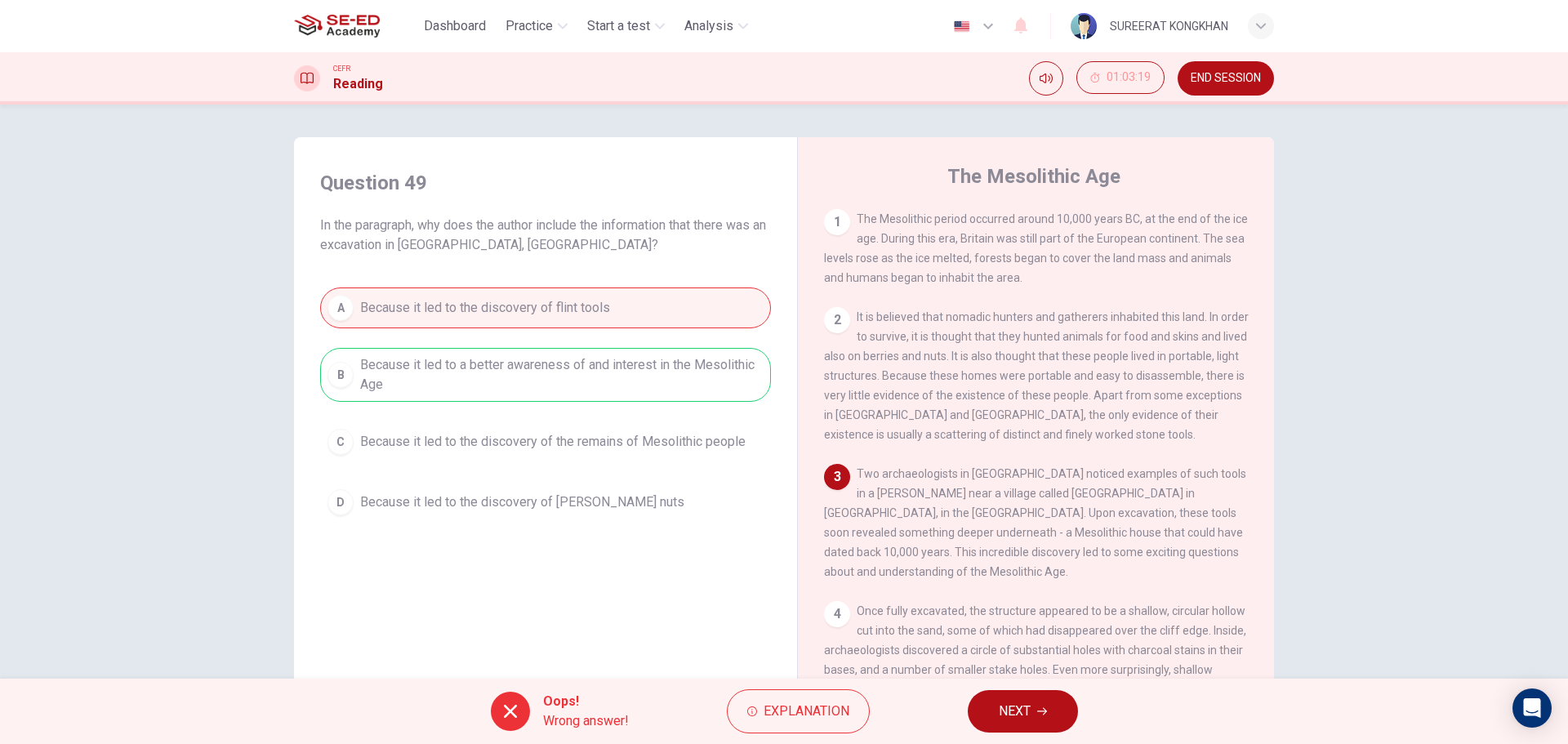
click at [1023, 722] on span "NEXT" at bounding box center [1015, 711] width 32 height 23
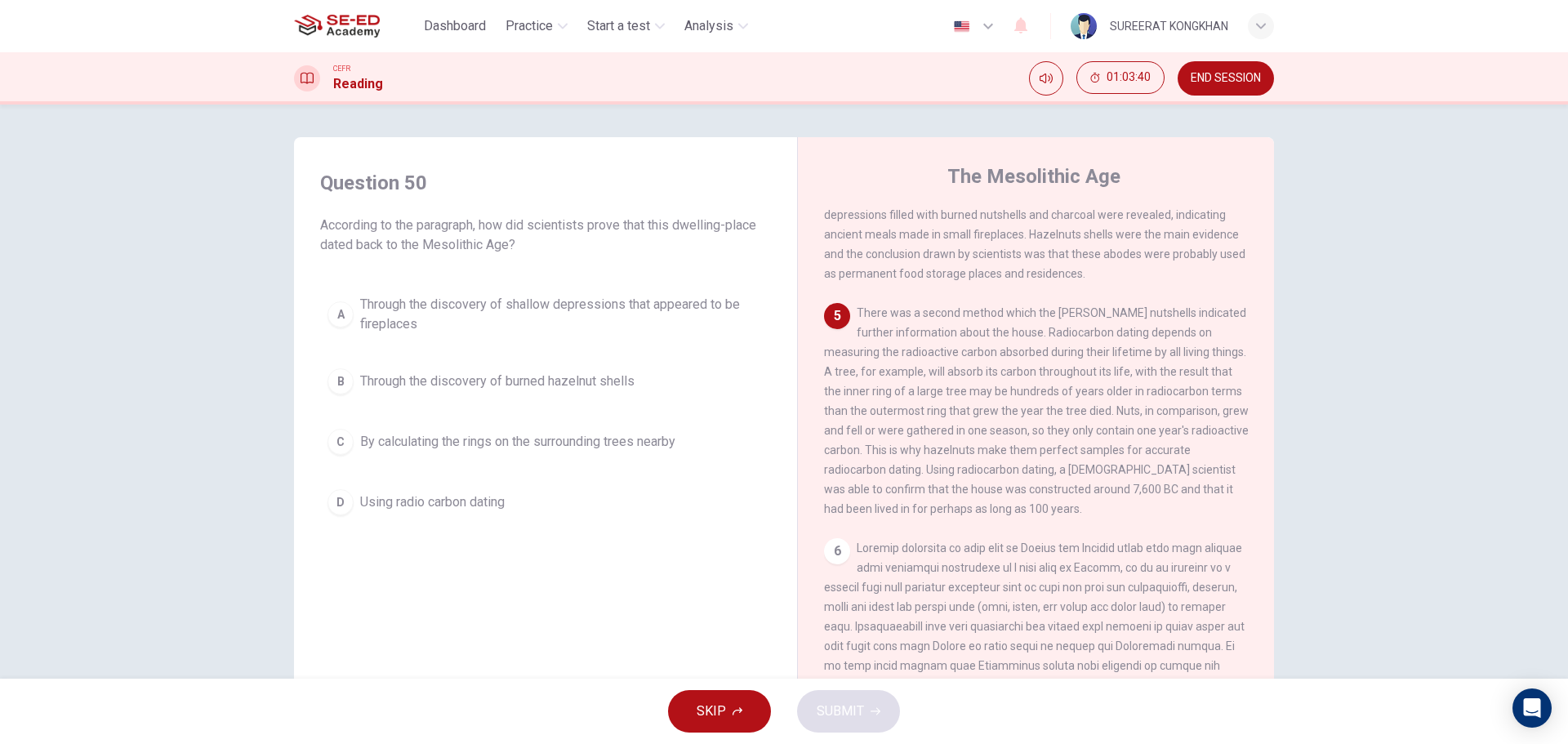
scroll to position [489, 0]
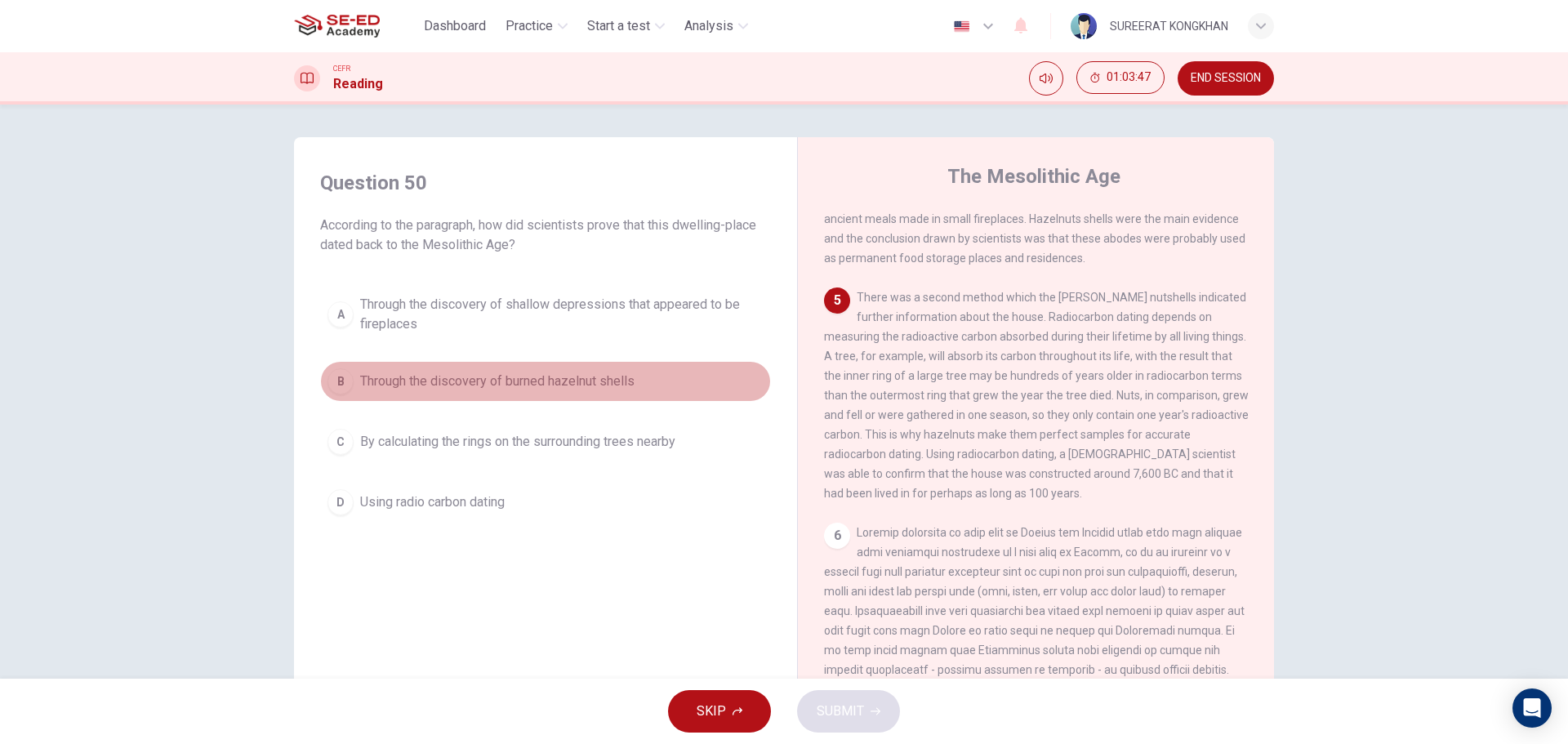
click at [550, 378] on span "Through the discovery of burned hazelnut shells" at bounding box center [497, 381] width 275 height 20
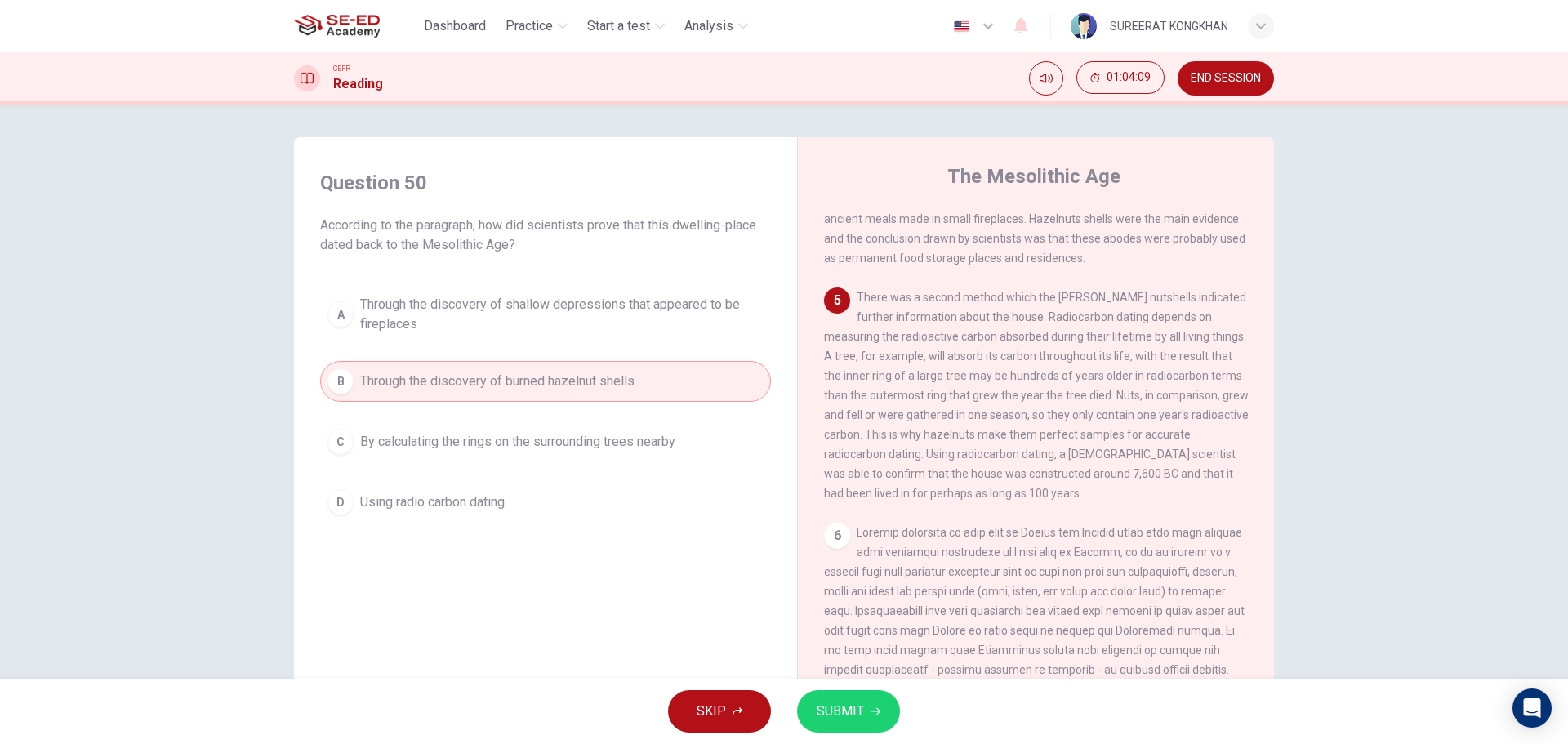
click at [459, 507] on span "Using radio carbon dating" at bounding box center [432, 502] width 144 height 20
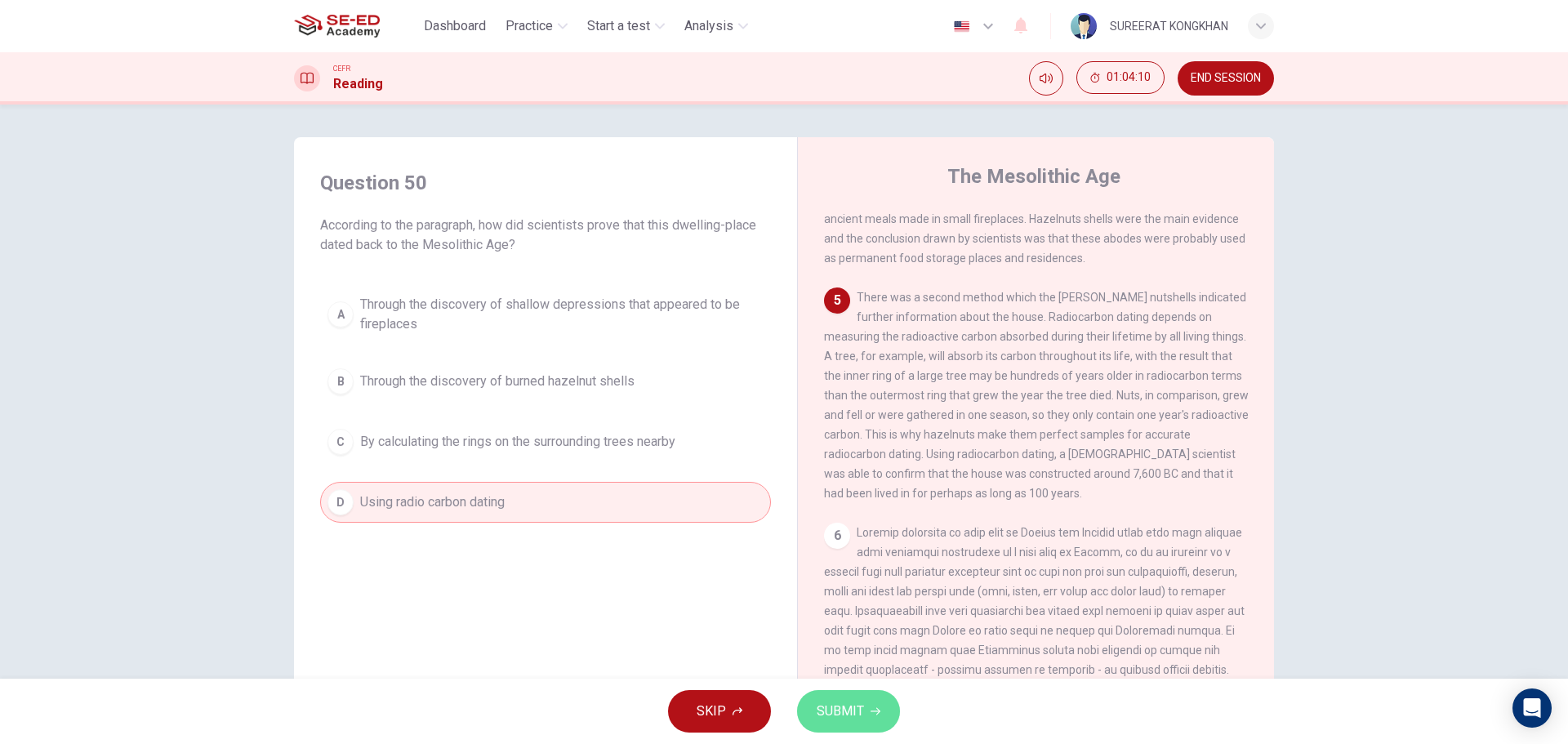
click at [832, 704] on span "SUBMIT" at bounding box center [840, 711] width 47 height 23
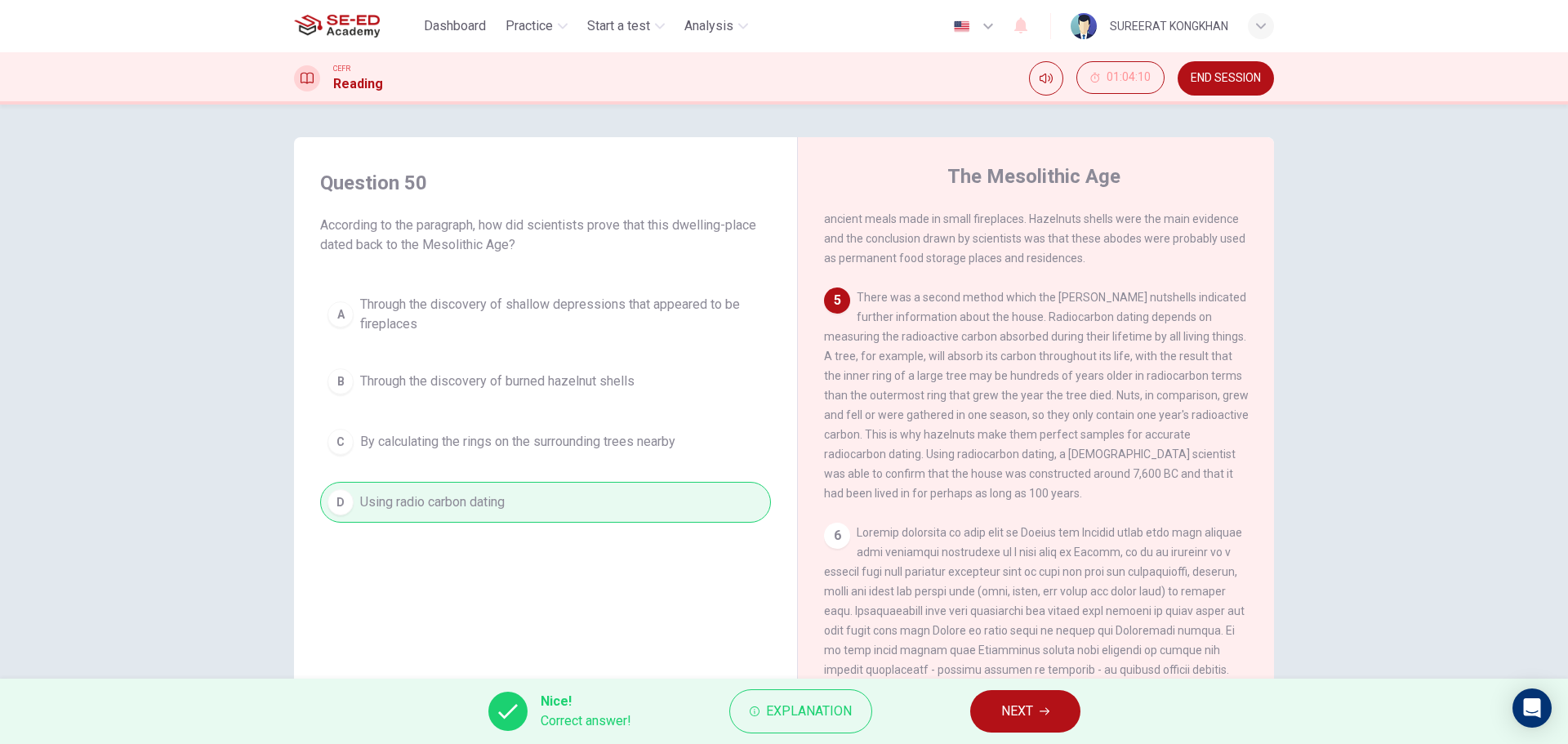
click at [1042, 712] on icon "button" at bounding box center [1045, 711] width 10 height 10
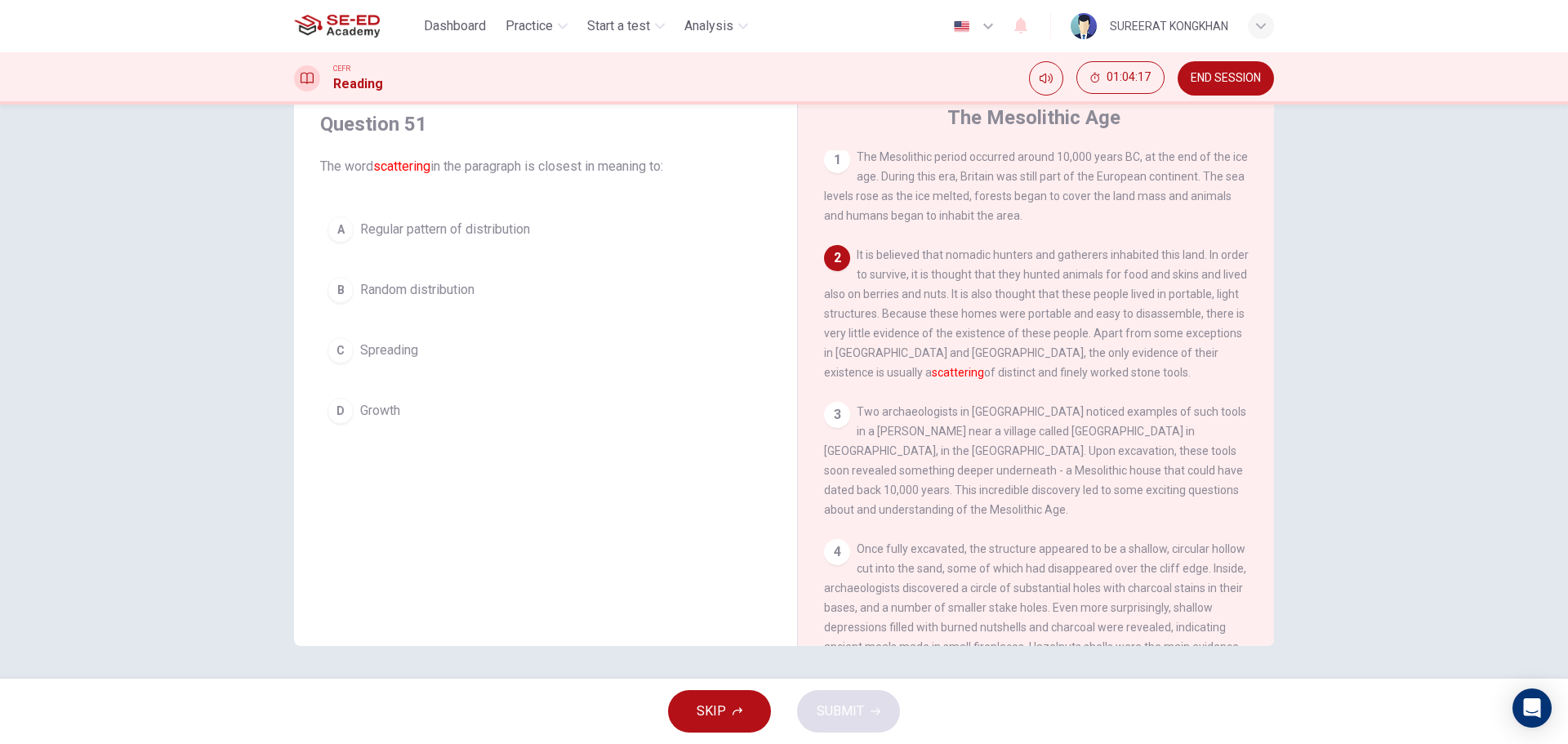
scroll to position [0, 0]
click at [439, 292] on span "Random distribution" at bounding box center [417, 290] width 115 height 20
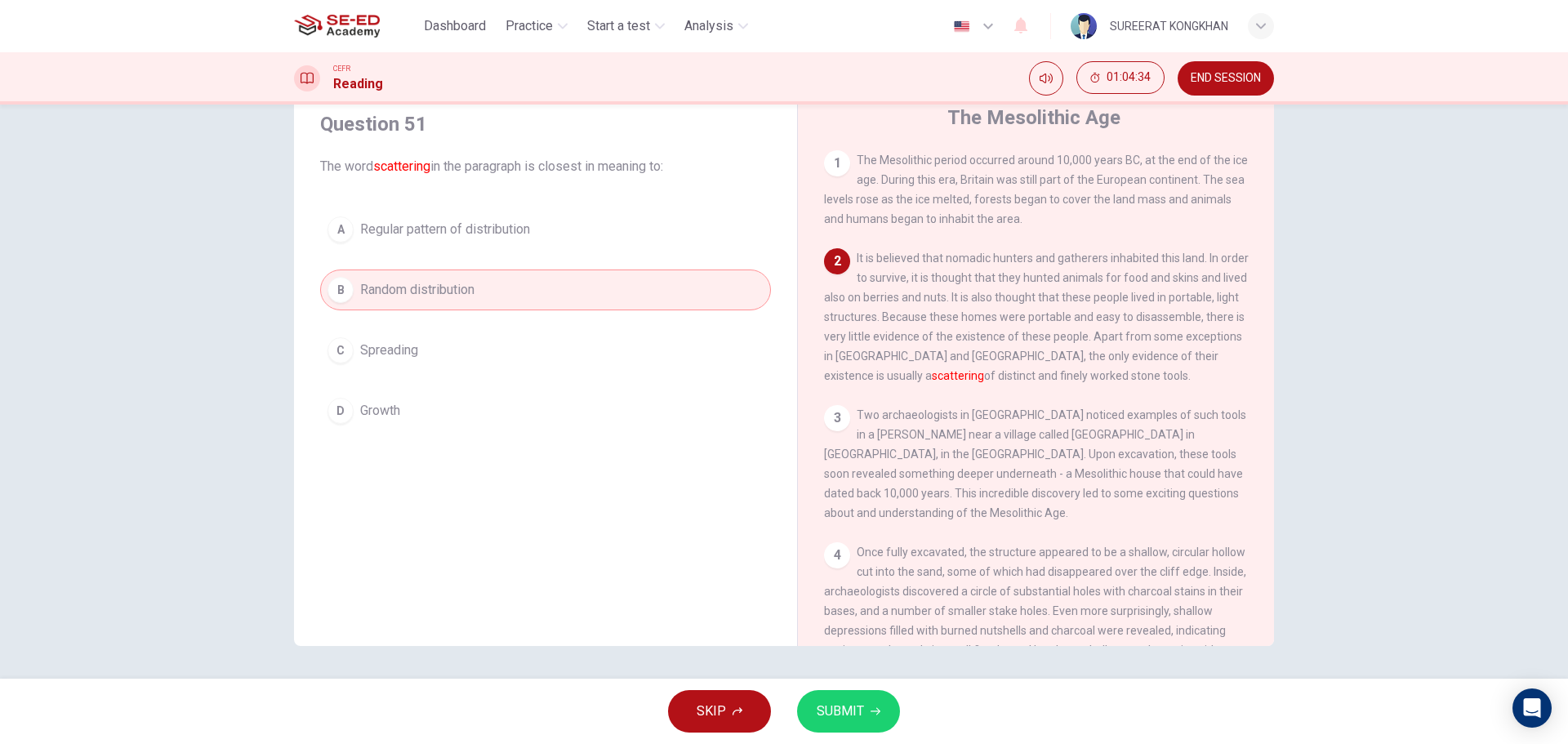
click at [435, 360] on button "C Spreading" at bounding box center [545, 350] width 451 height 41
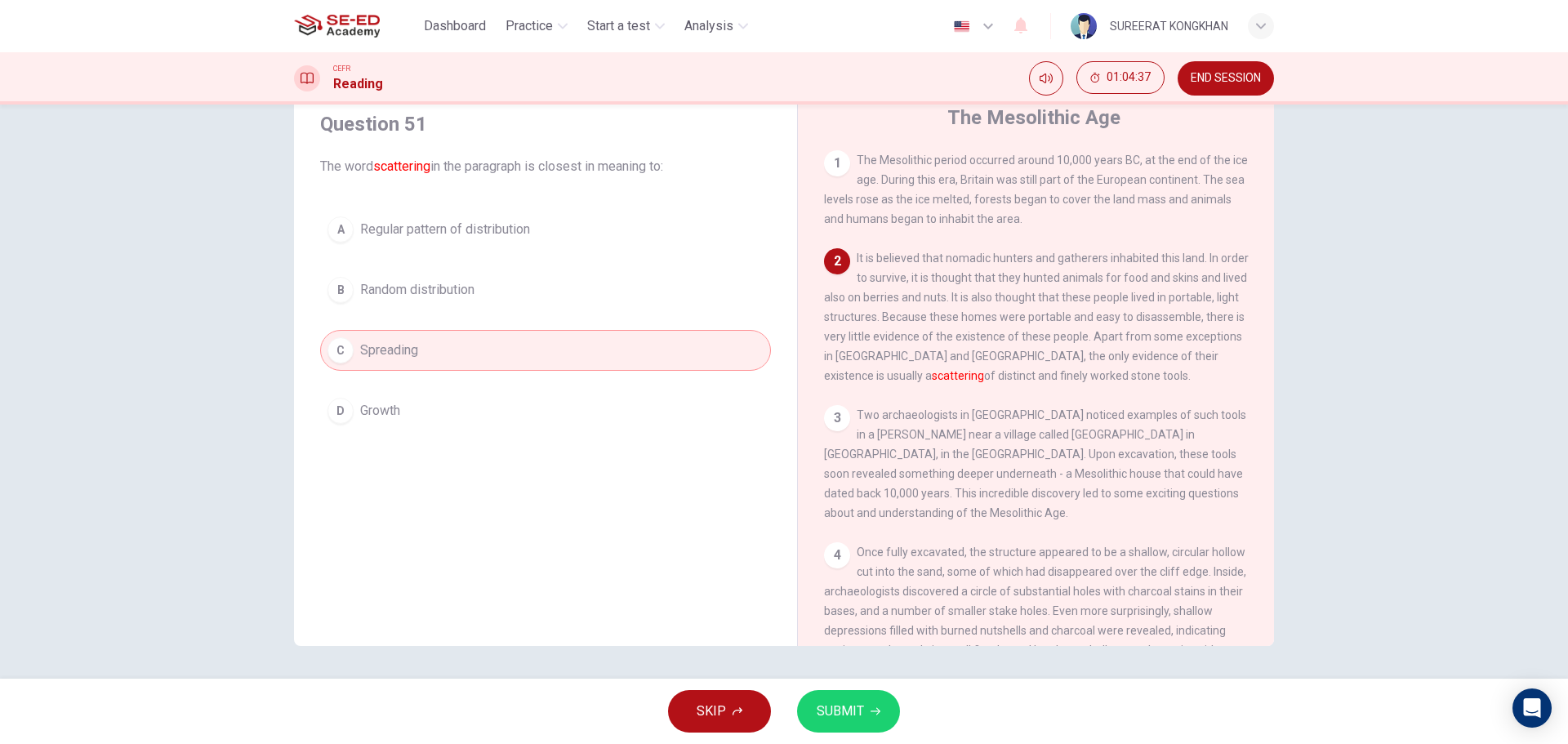
click at [497, 300] on button "B Random distribution" at bounding box center [545, 290] width 451 height 41
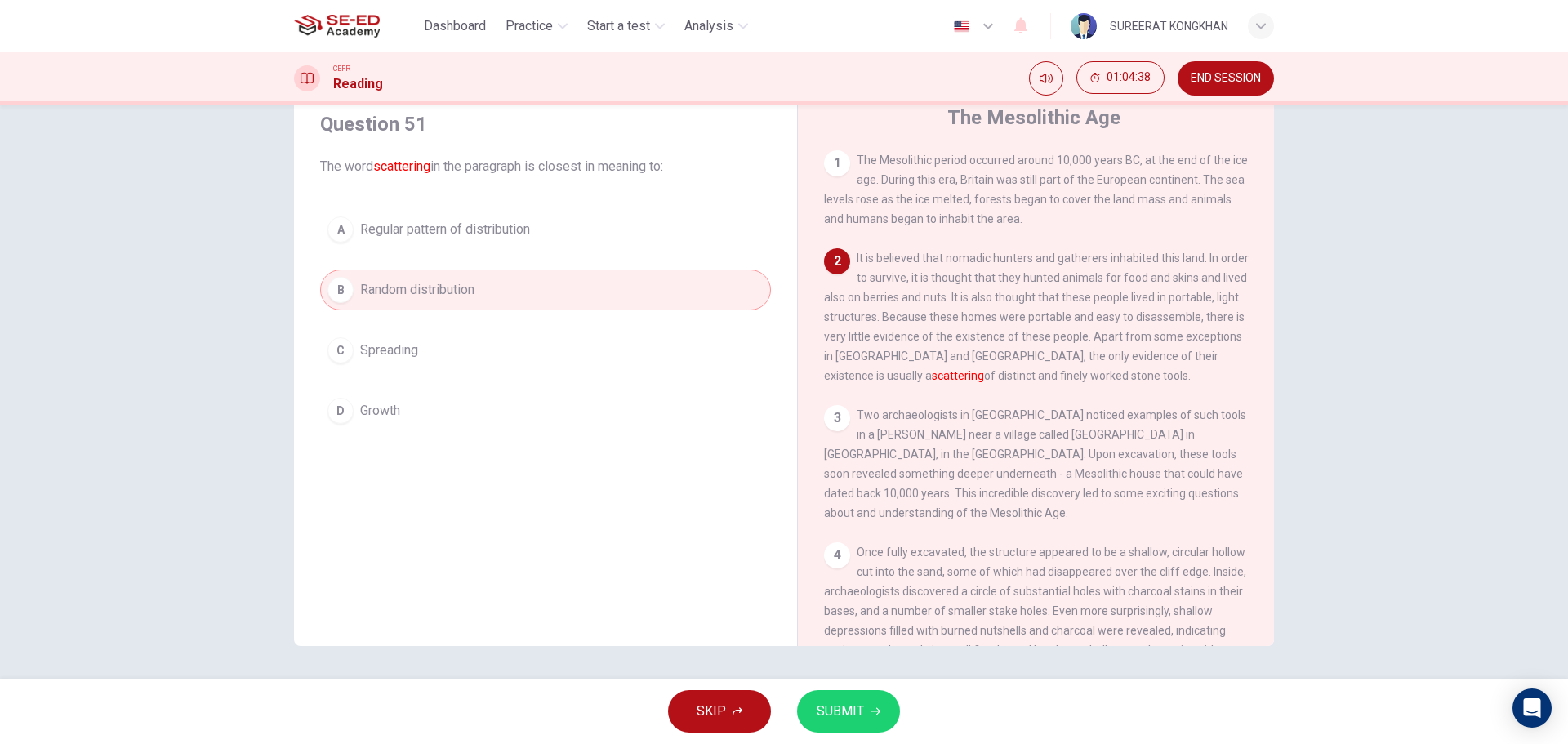
click at [837, 716] on span "SUBMIT" at bounding box center [840, 711] width 47 height 23
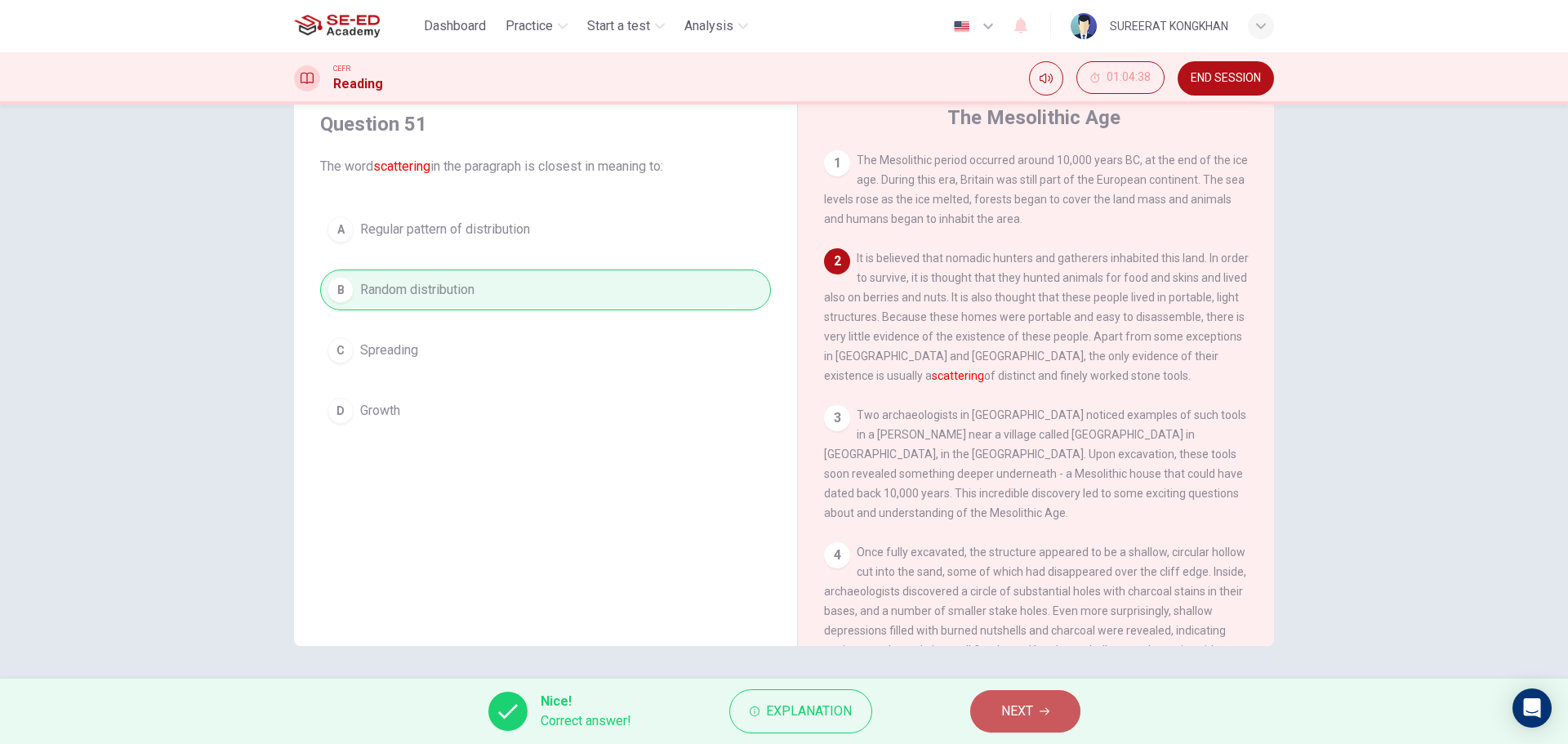
click at [1009, 704] on span "NEXT" at bounding box center [1017, 711] width 32 height 23
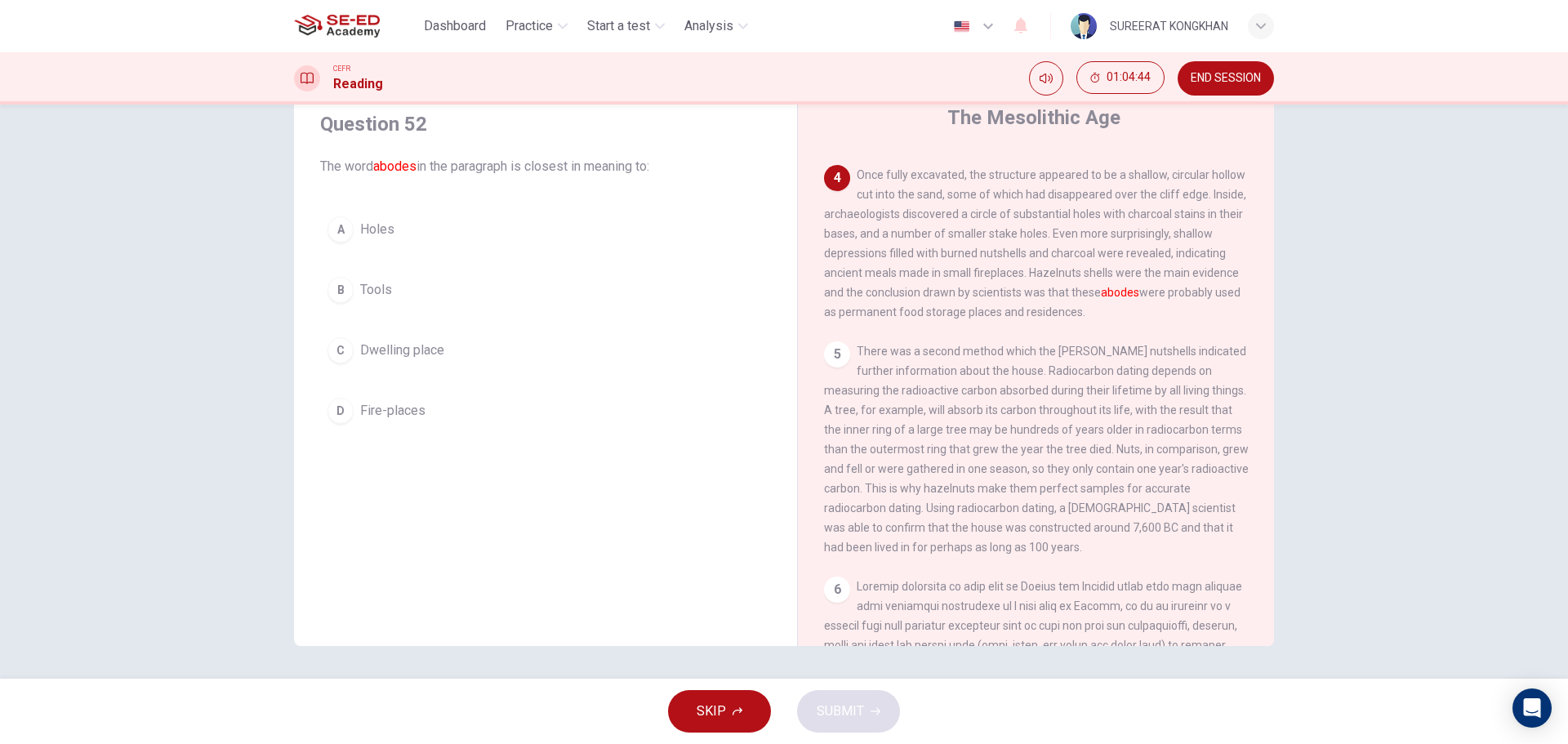
scroll to position [408, 0]
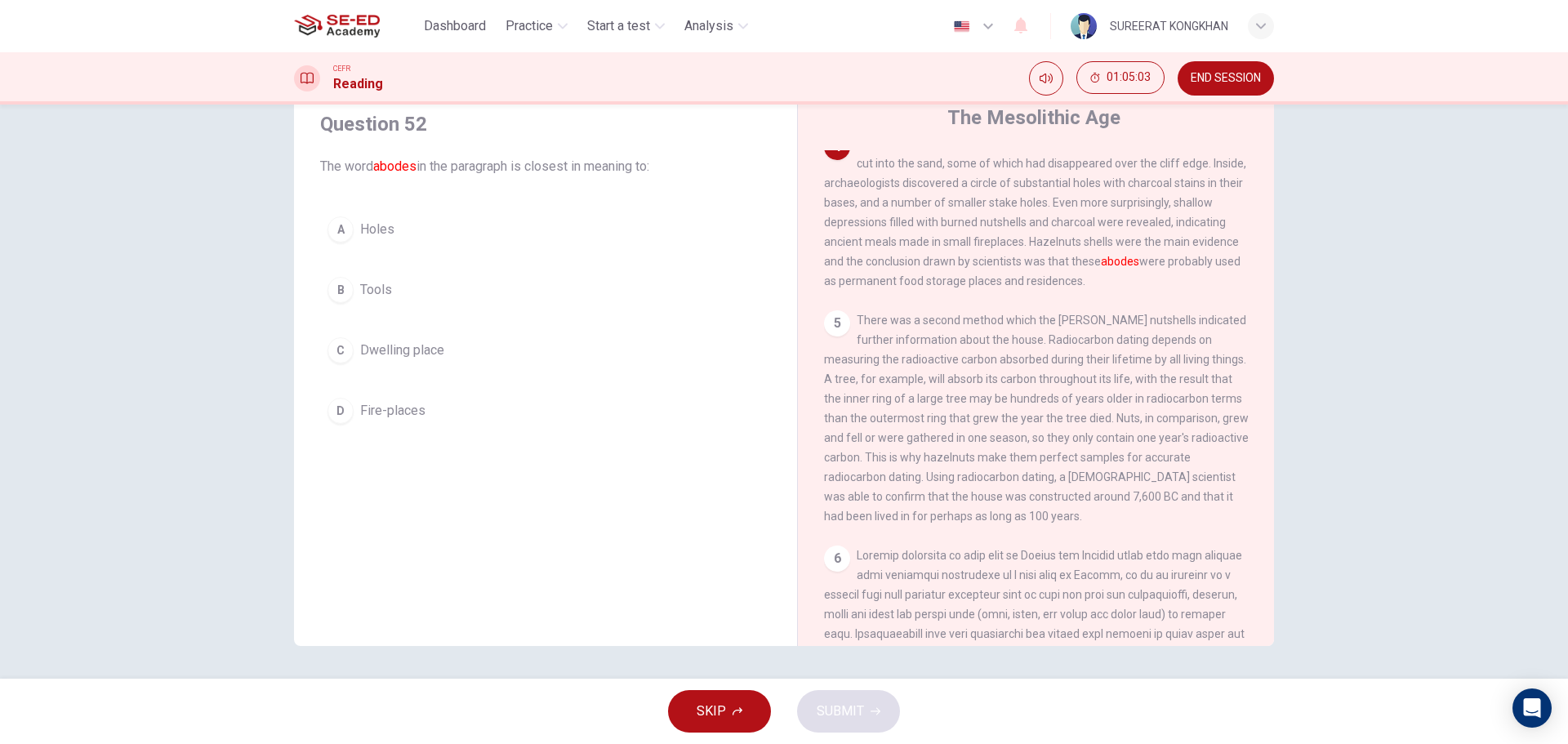
click at [340, 229] on div "A" at bounding box center [340, 230] width 26 height 26
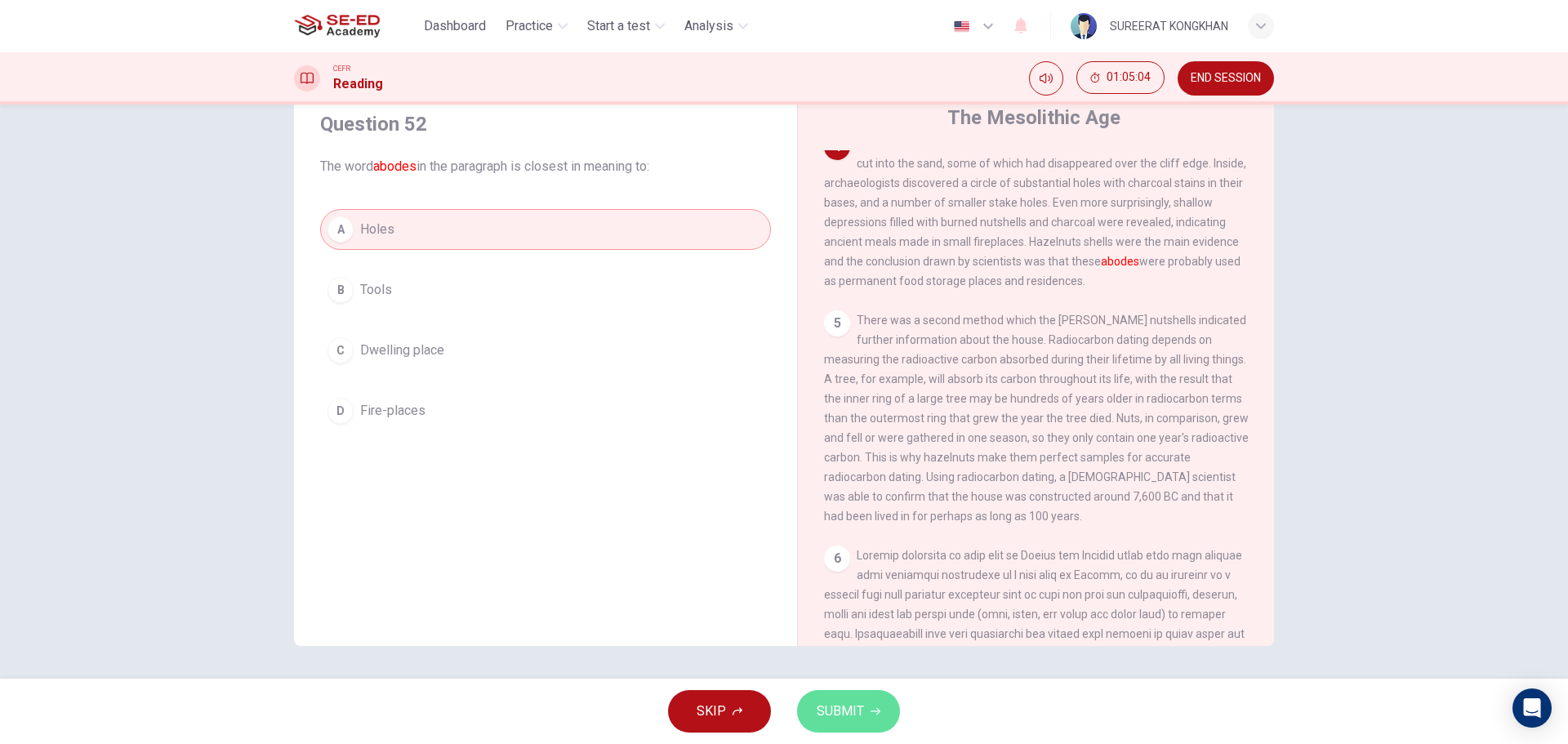
click at [836, 715] on span "SUBMIT" at bounding box center [840, 711] width 47 height 23
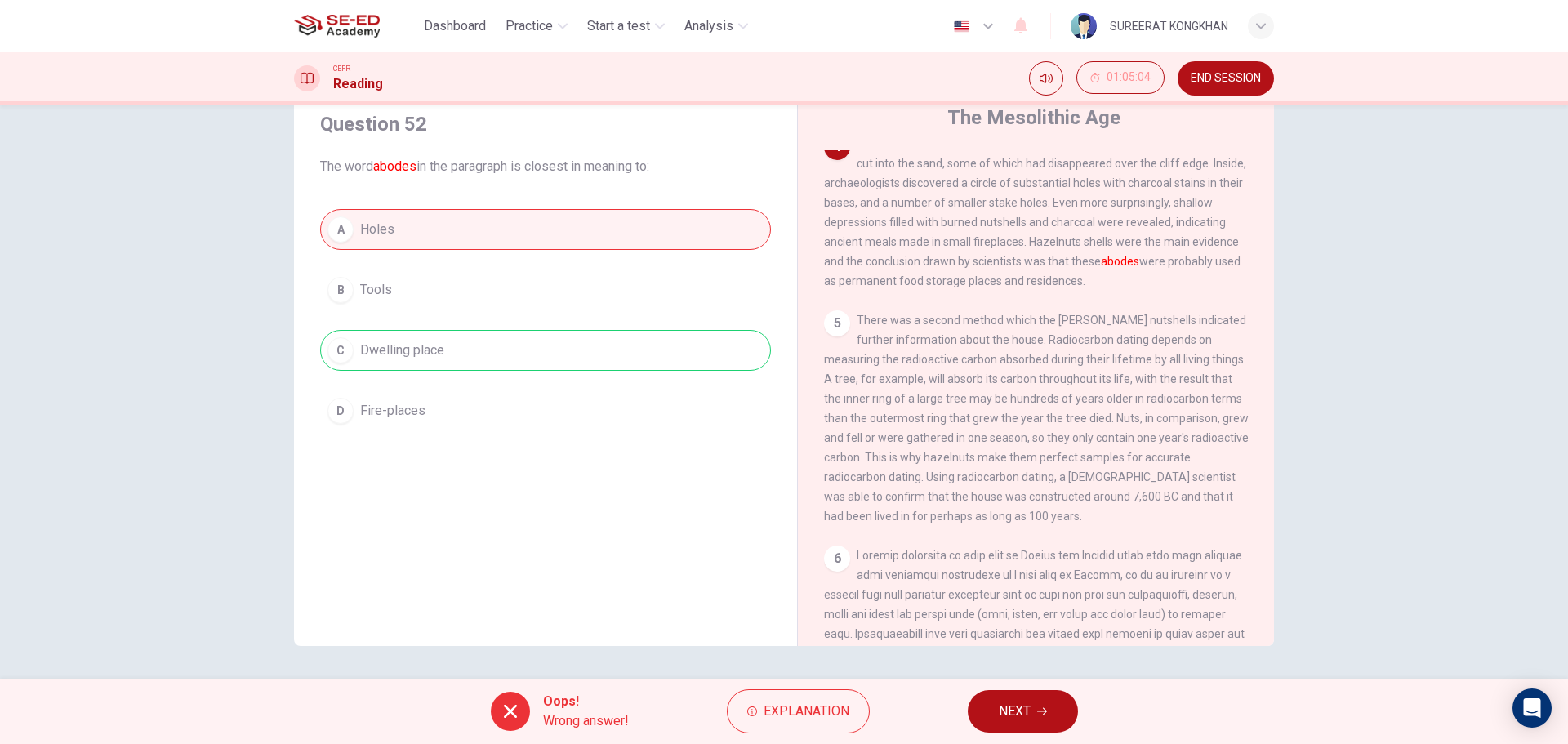
click at [1008, 704] on span "NEXT" at bounding box center [1015, 711] width 32 height 23
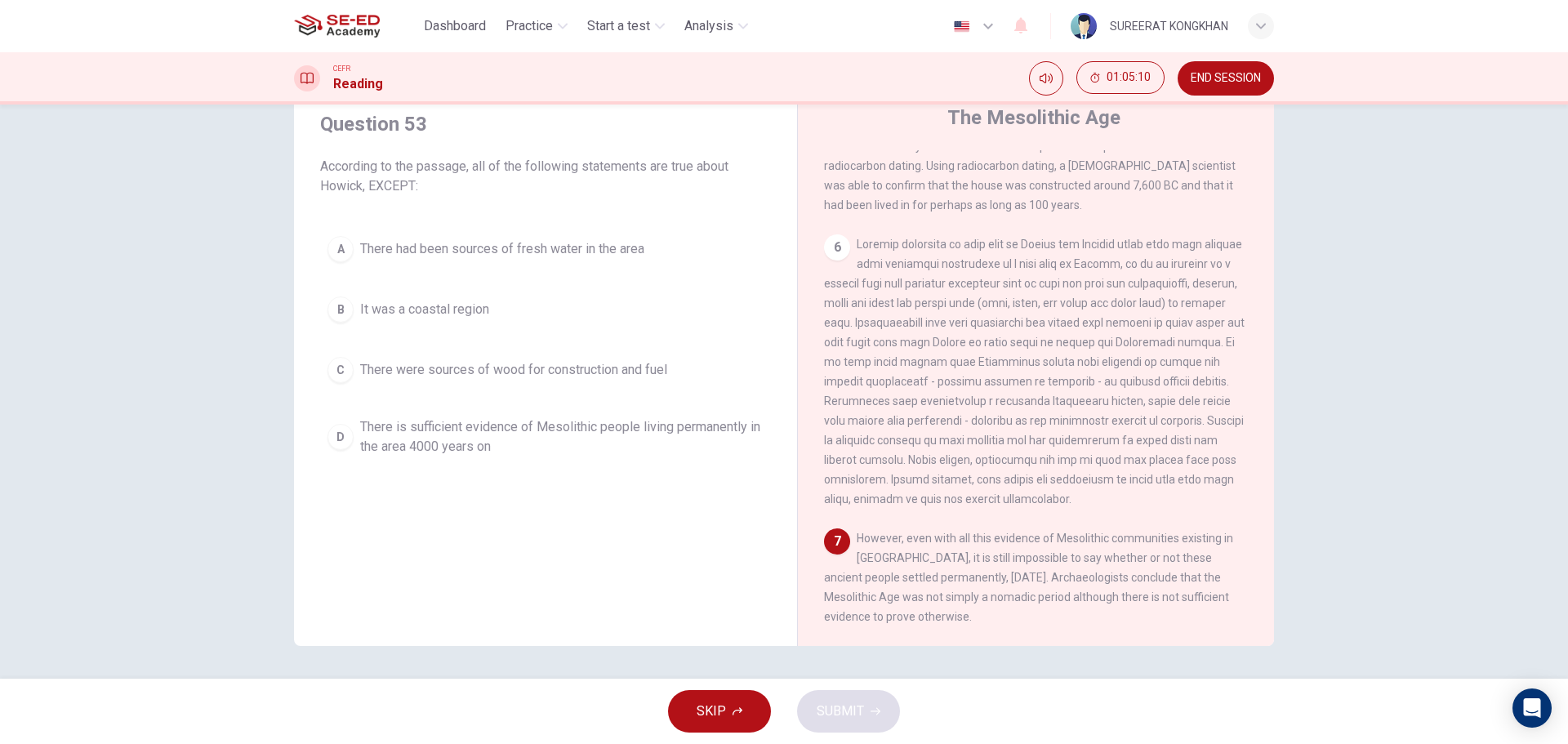
scroll to position [784, 0]
click at [341, 307] on div "B" at bounding box center [340, 310] width 26 height 26
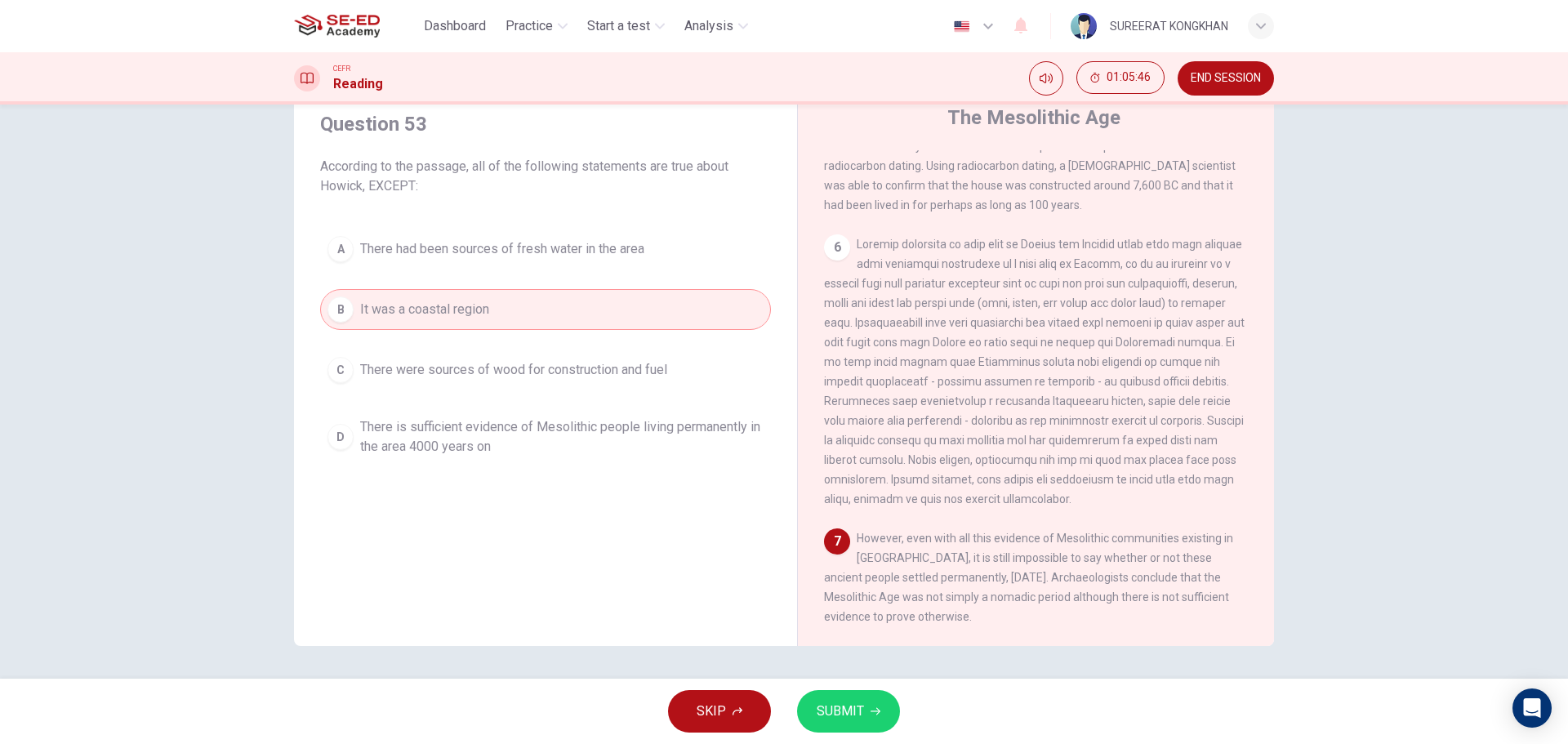
click at [829, 710] on span "SUBMIT" at bounding box center [840, 711] width 47 height 23
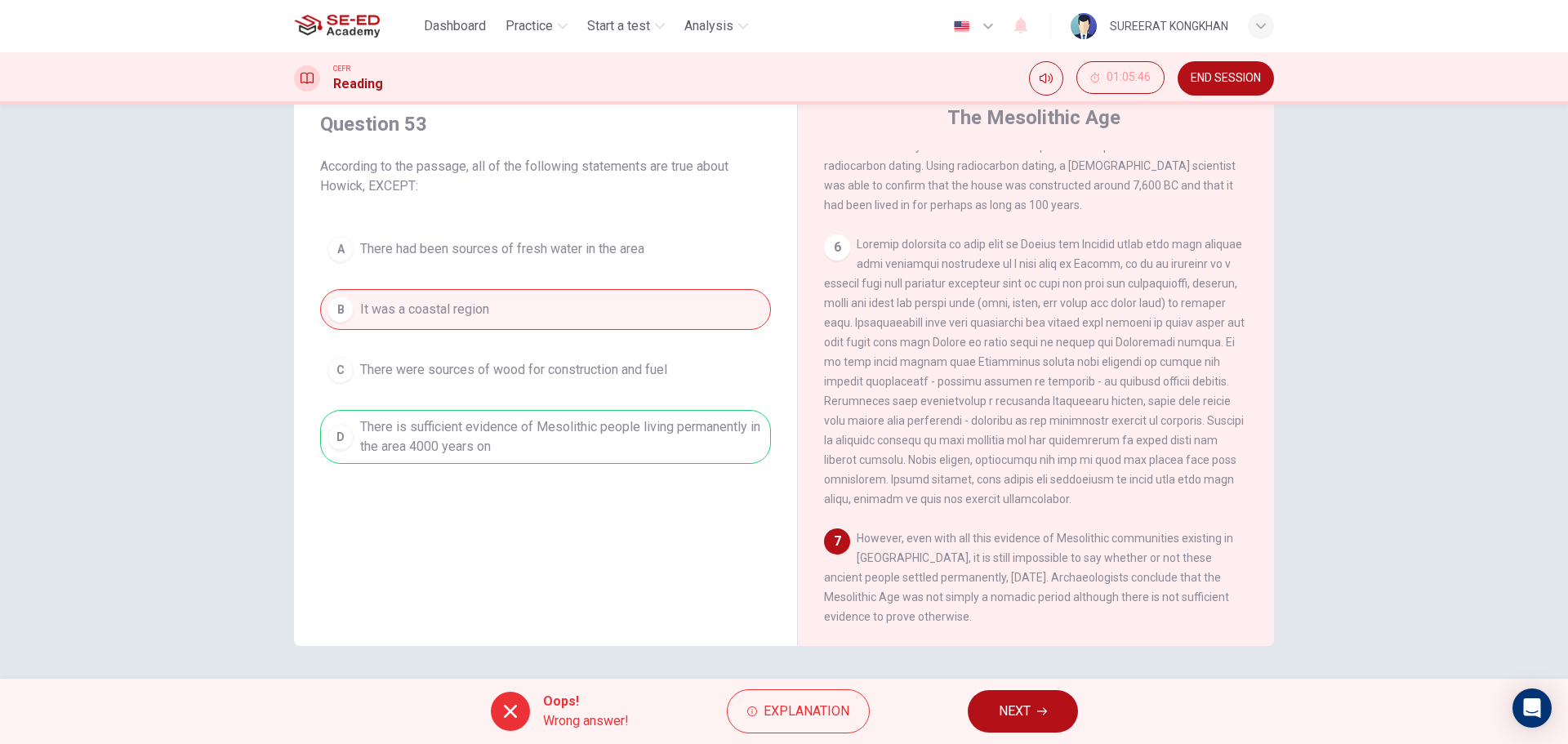
click at [1032, 722] on button "NEXT" at bounding box center [1023, 711] width 110 height 43
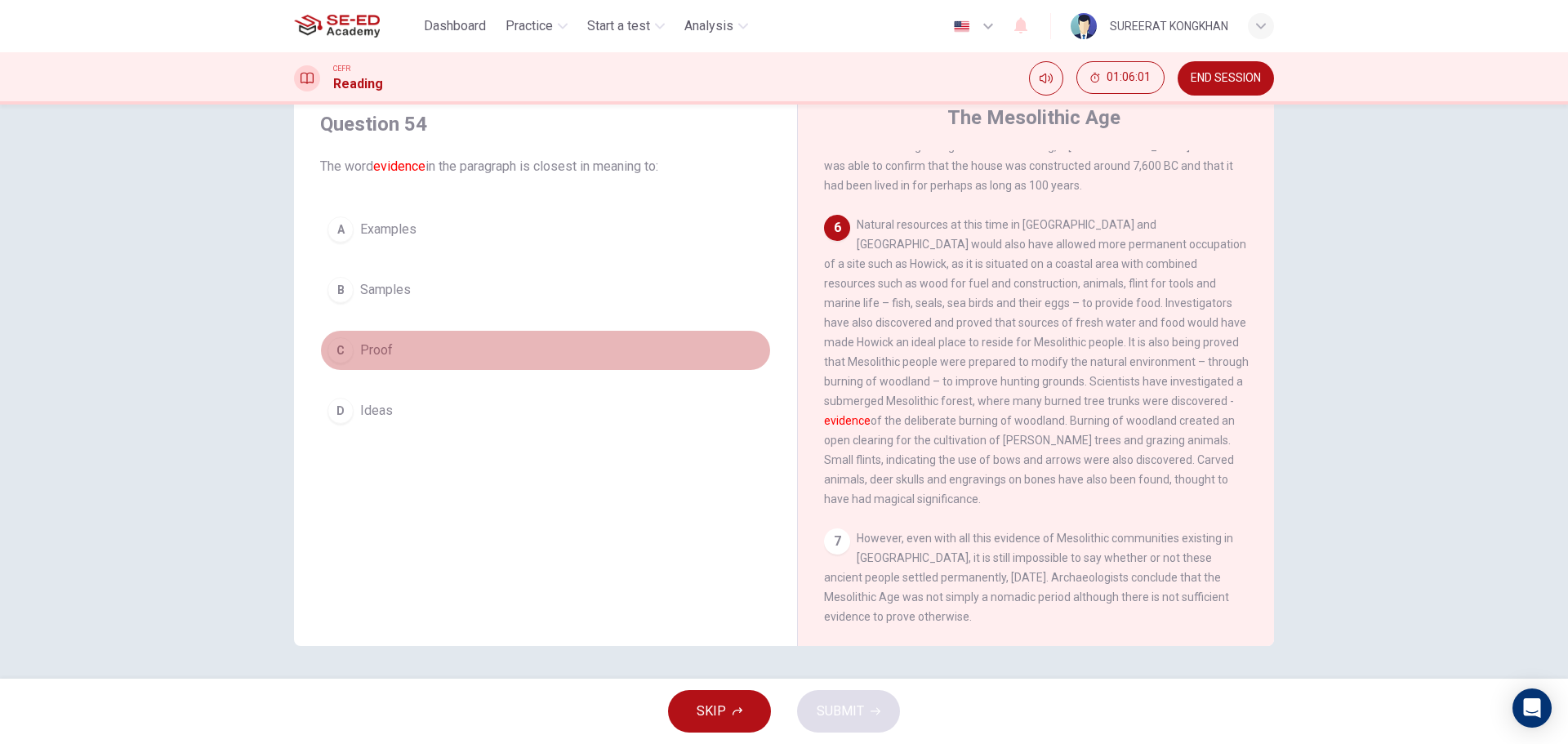
click at [331, 351] on div "C" at bounding box center [340, 350] width 26 height 26
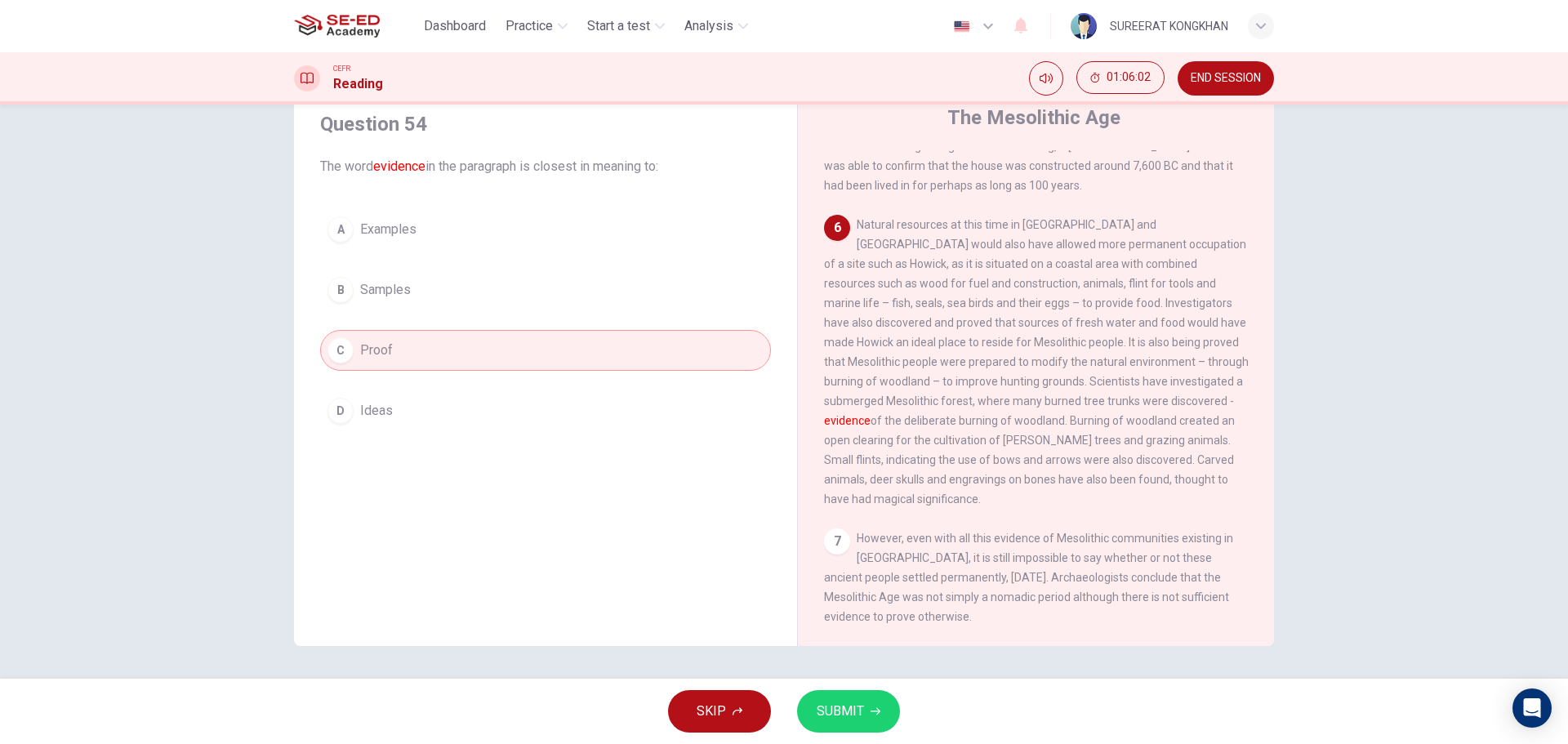
click at [835, 709] on span "SUBMIT" at bounding box center [840, 711] width 47 height 23
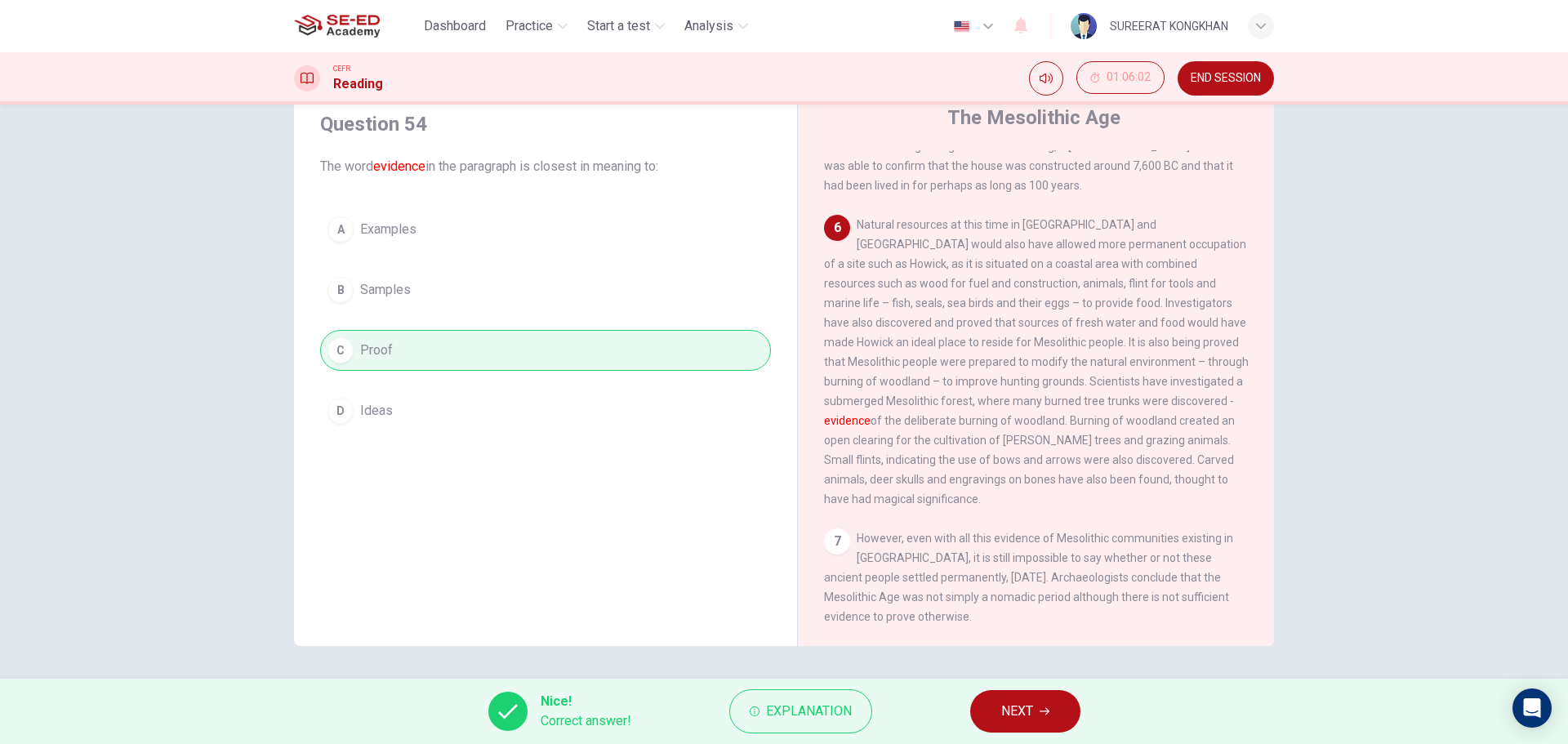
click at [1032, 711] on span "NEXT" at bounding box center [1017, 711] width 32 height 23
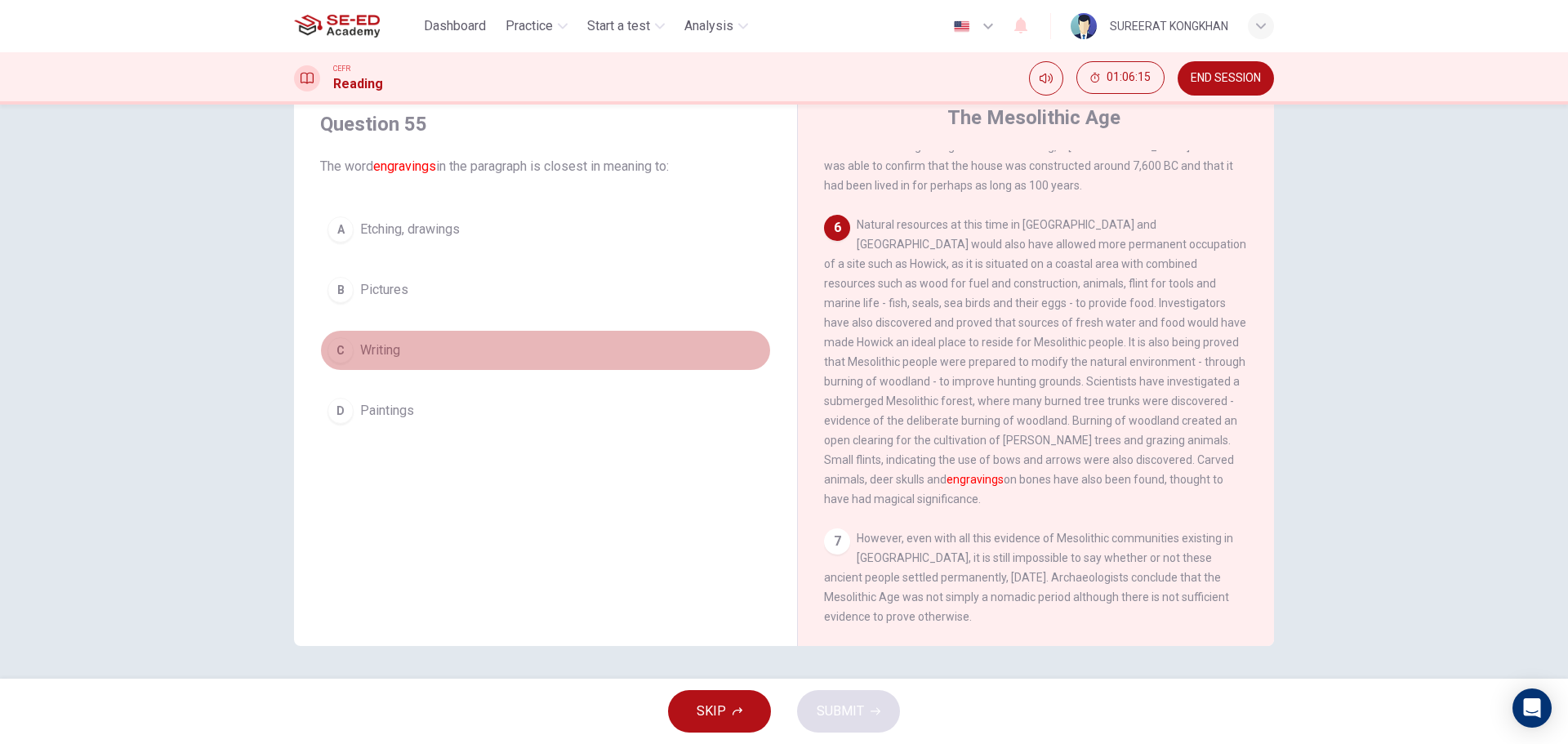
click at [369, 351] on span "Writing" at bounding box center [380, 350] width 40 height 20
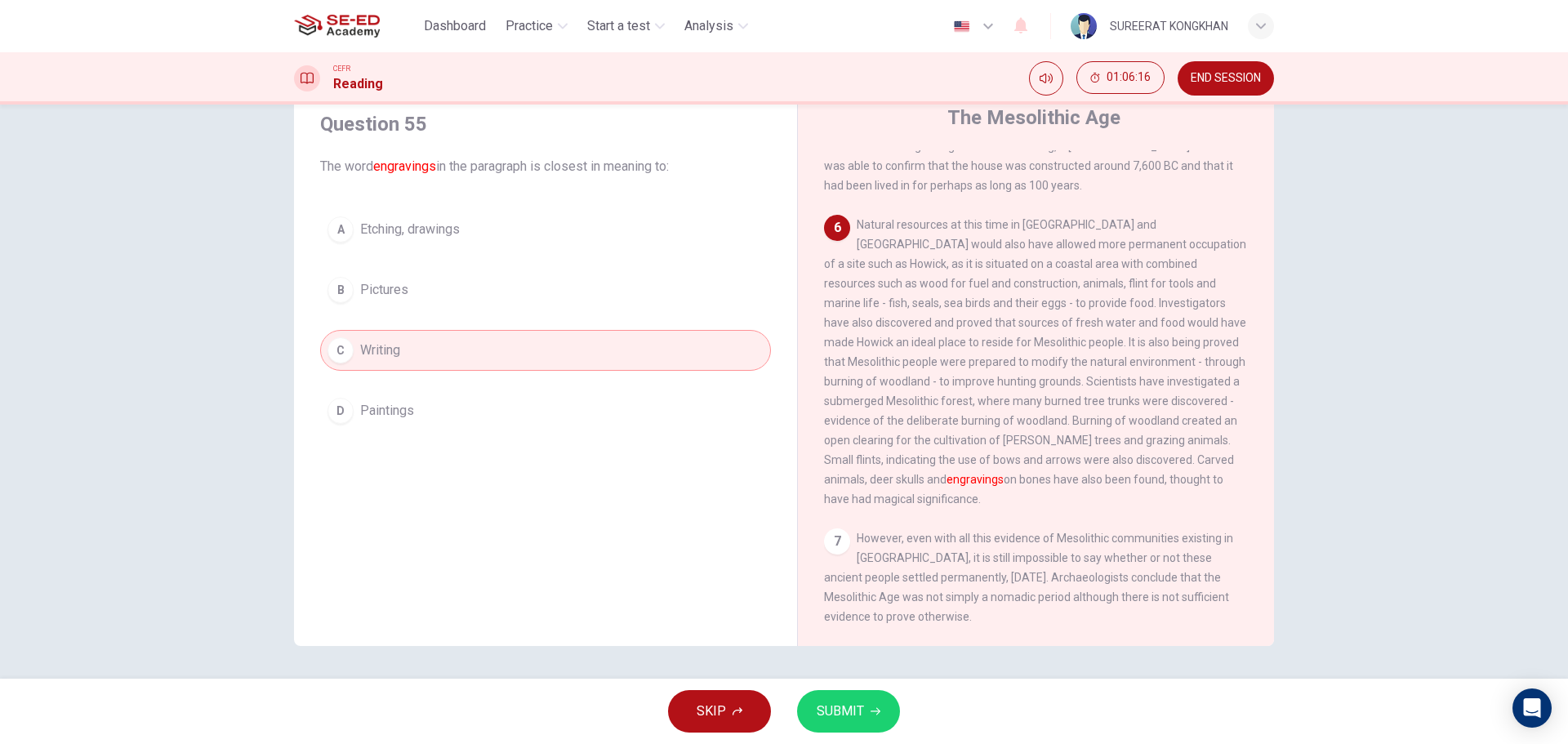
click at [360, 409] on span "Paintings" at bounding box center [387, 410] width 54 height 20
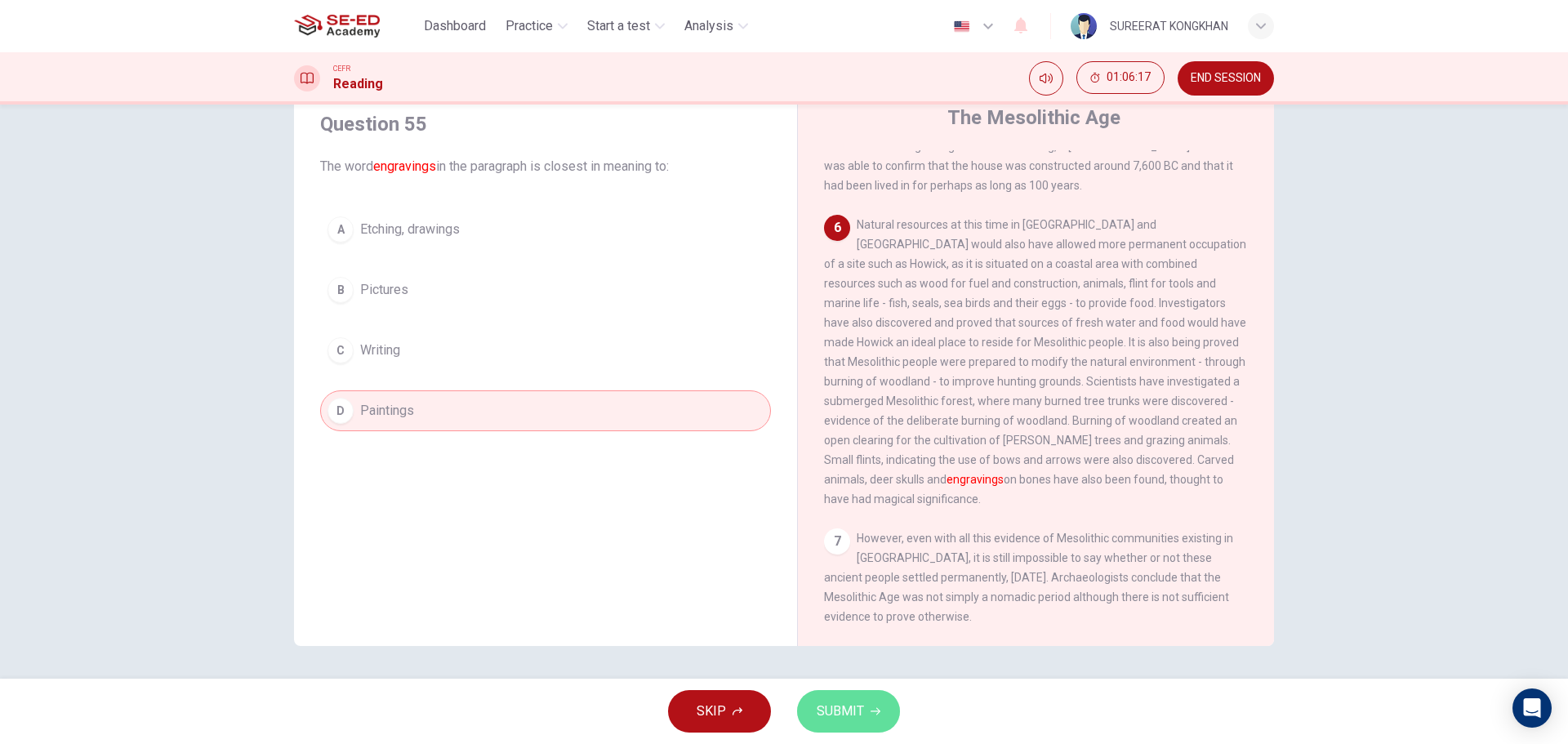
click at [831, 708] on span "SUBMIT" at bounding box center [840, 711] width 47 height 23
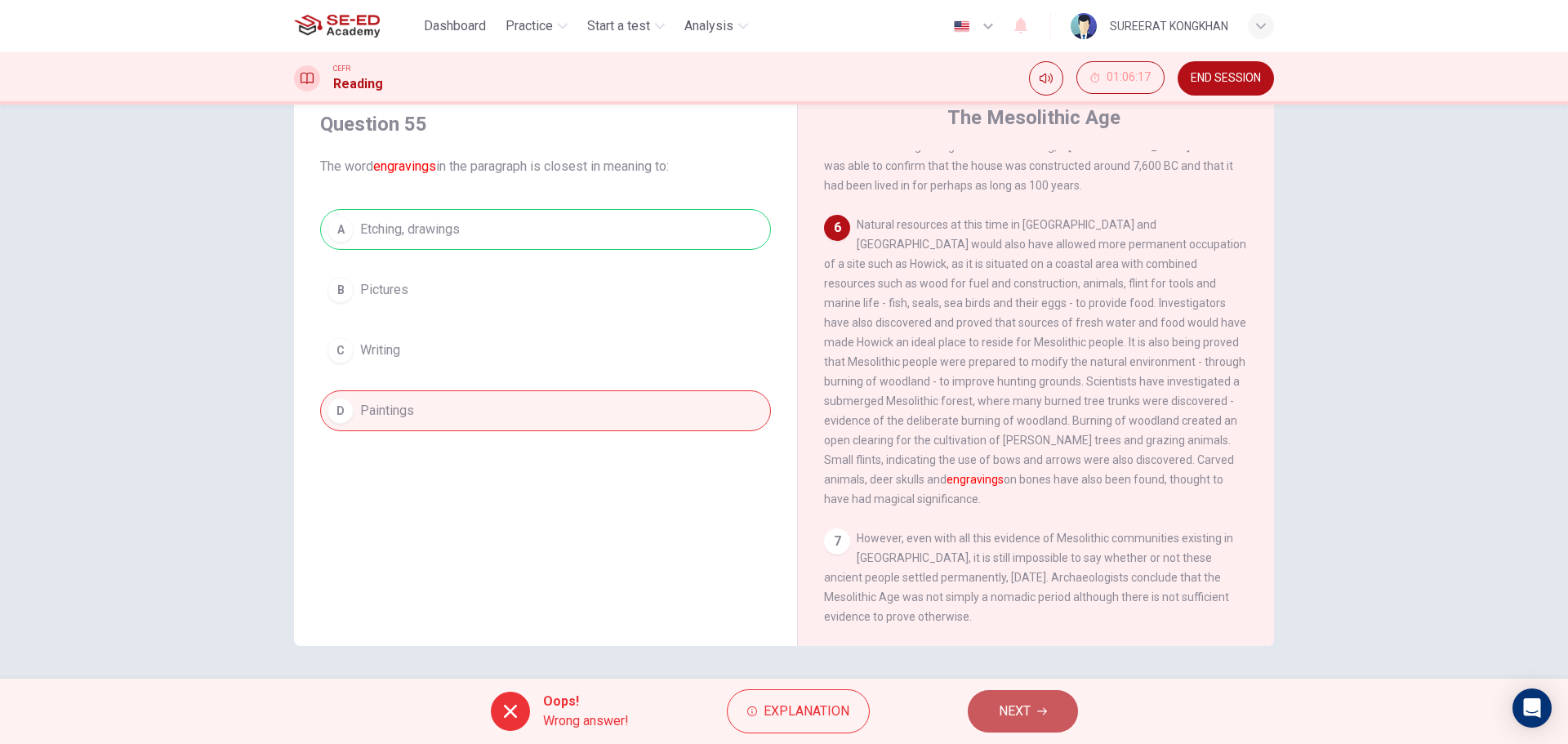
click at [999, 702] on span "NEXT" at bounding box center [1015, 711] width 32 height 23
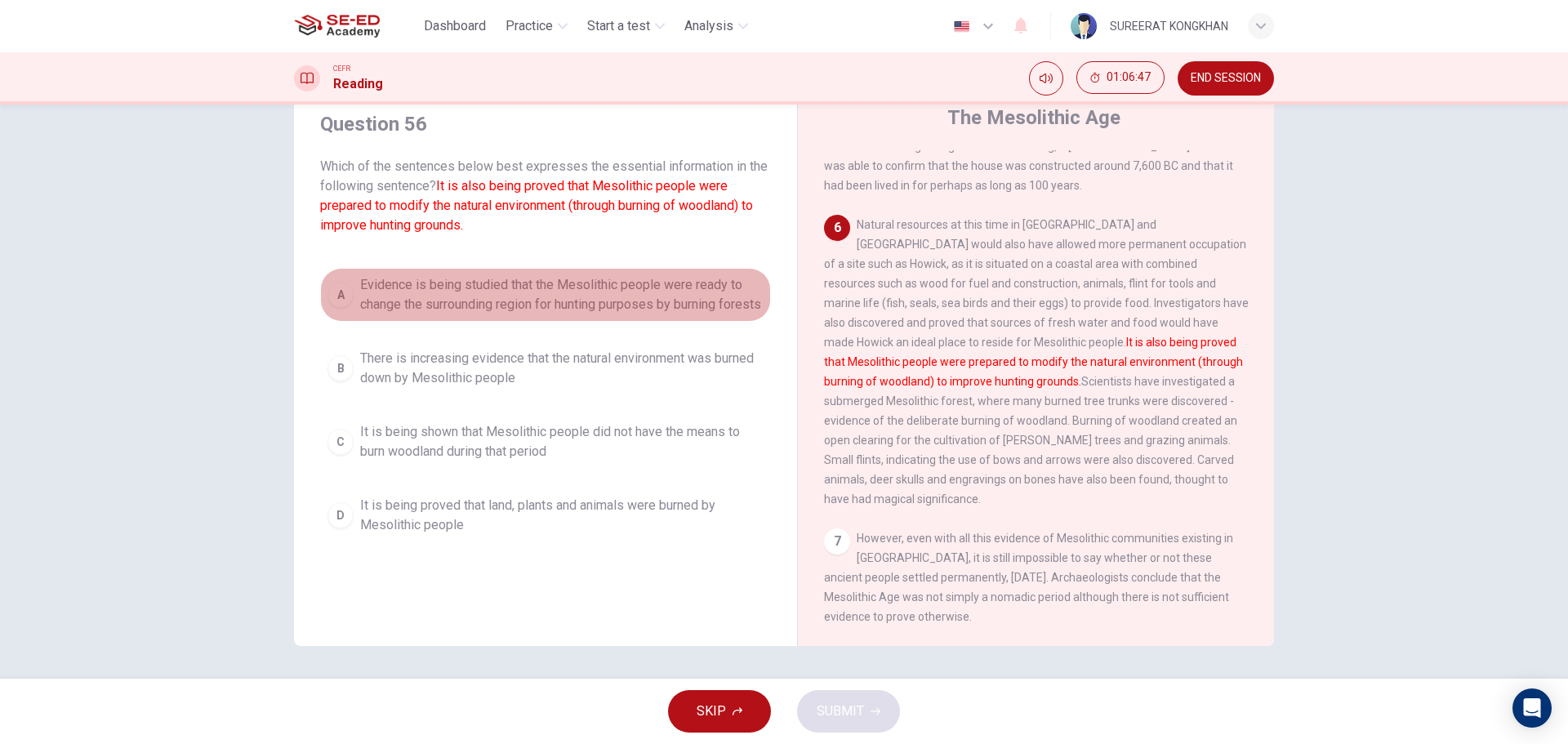
click at [536, 283] on span "Evidence is being studied that the Mesolithic people were ready to change the s…" at bounding box center [561, 295] width 403 height 40
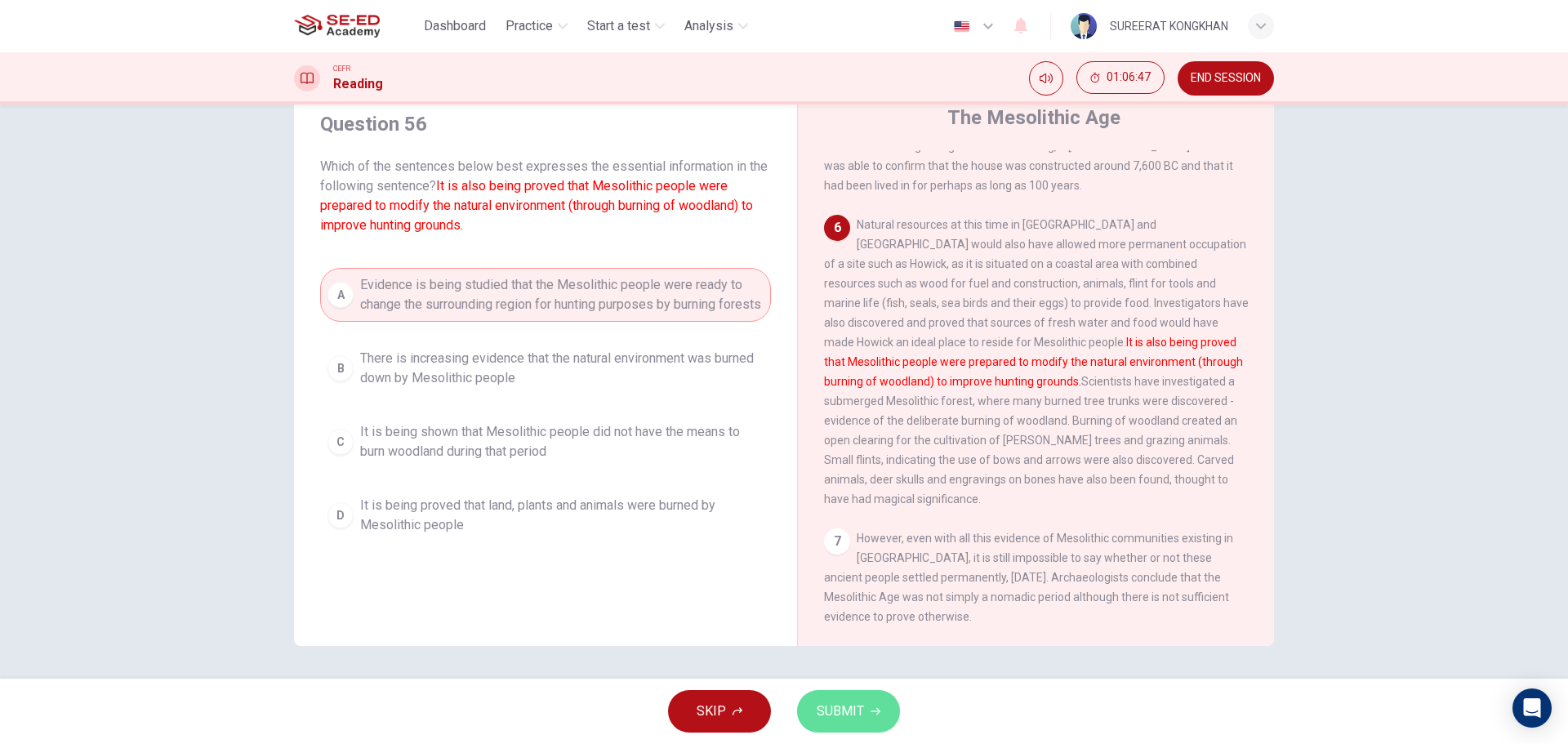
click at [853, 728] on button "SUBMIT" at bounding box center [848, 711] width 103 height 43
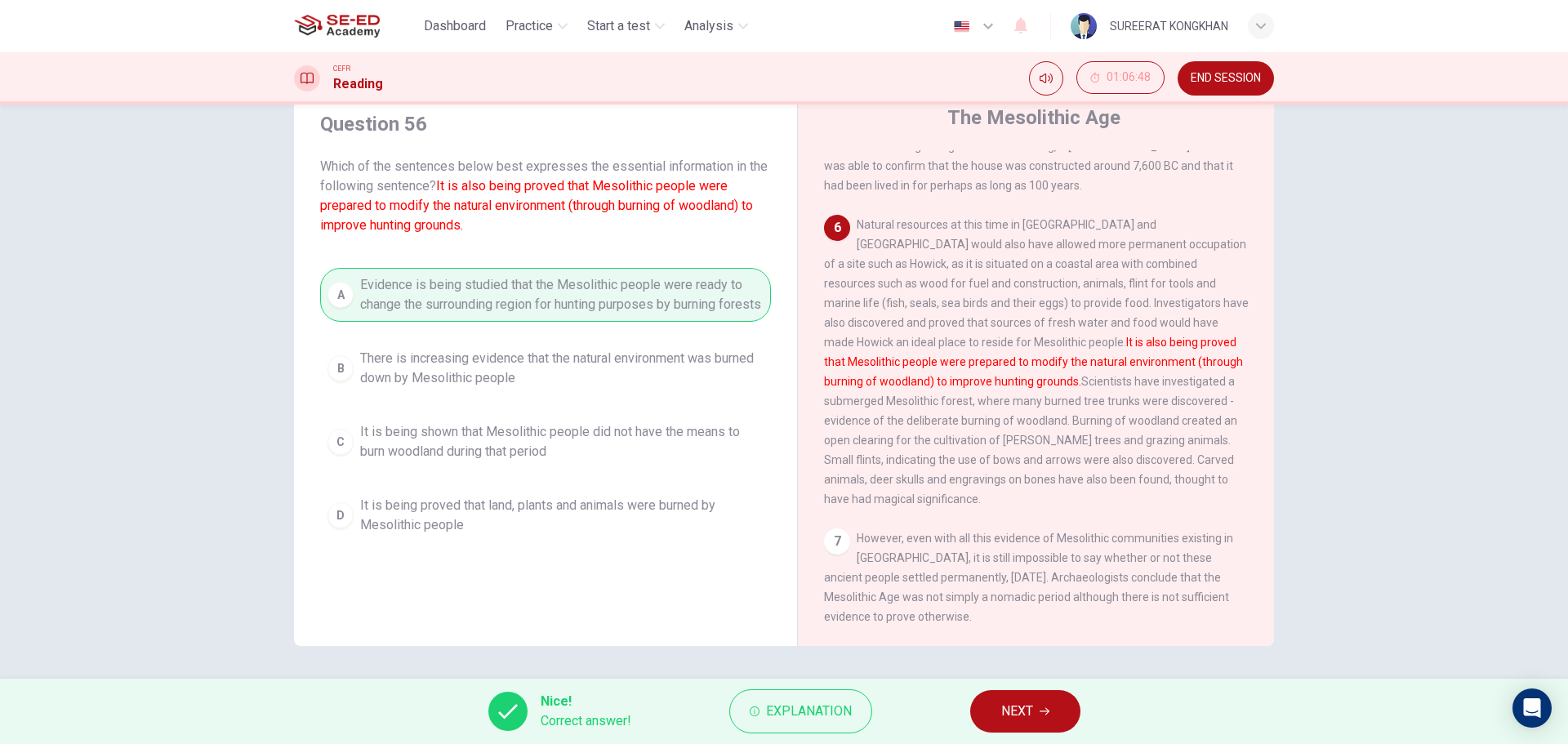
click at [1021, 712] on span "NEXT" at bounding box center [1017, 711] width 32 height 23
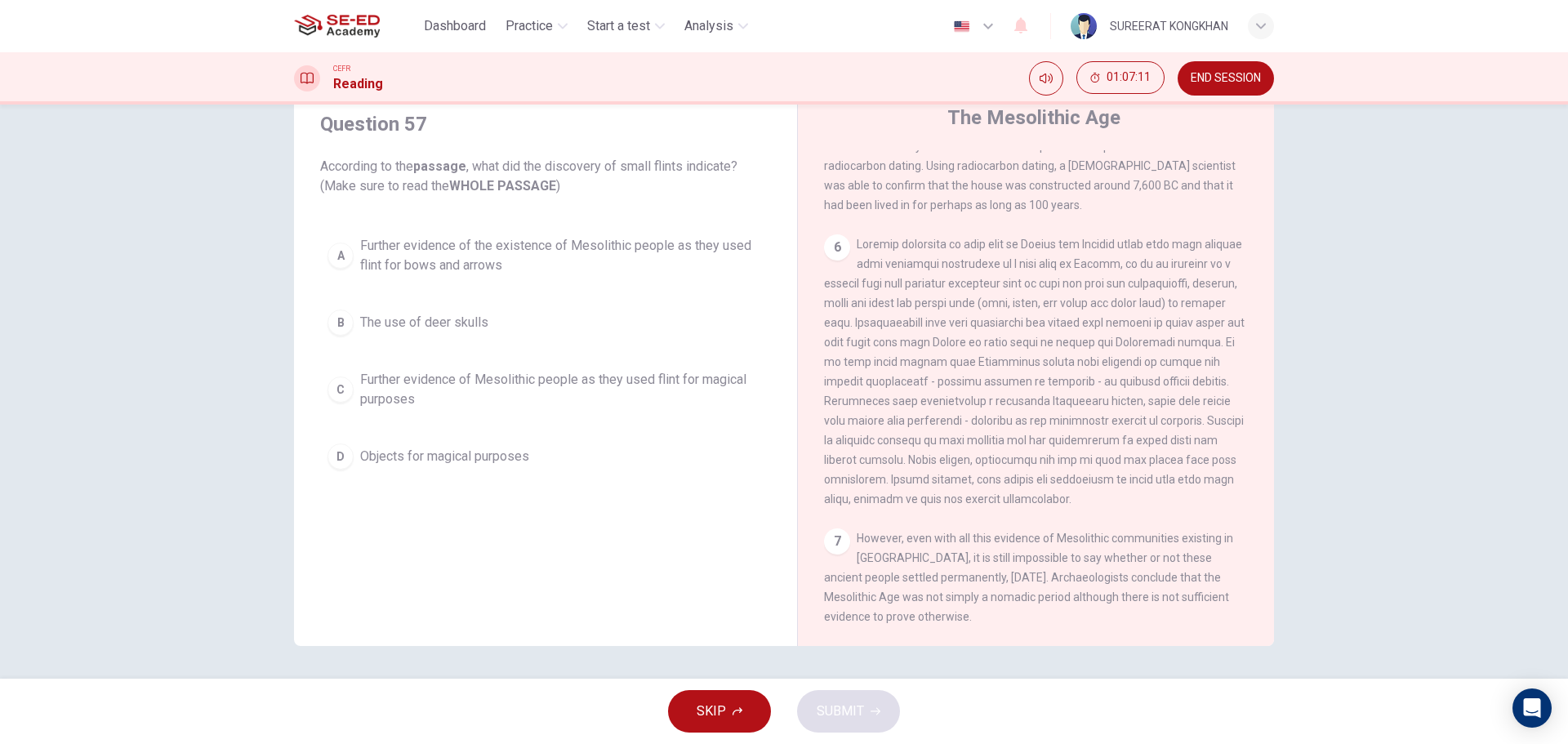
click at [531, 377] on span "Further evidence of Mesolithic people as they used flint for magical purposes" at bounding box center [561, 390] width 403 height 40
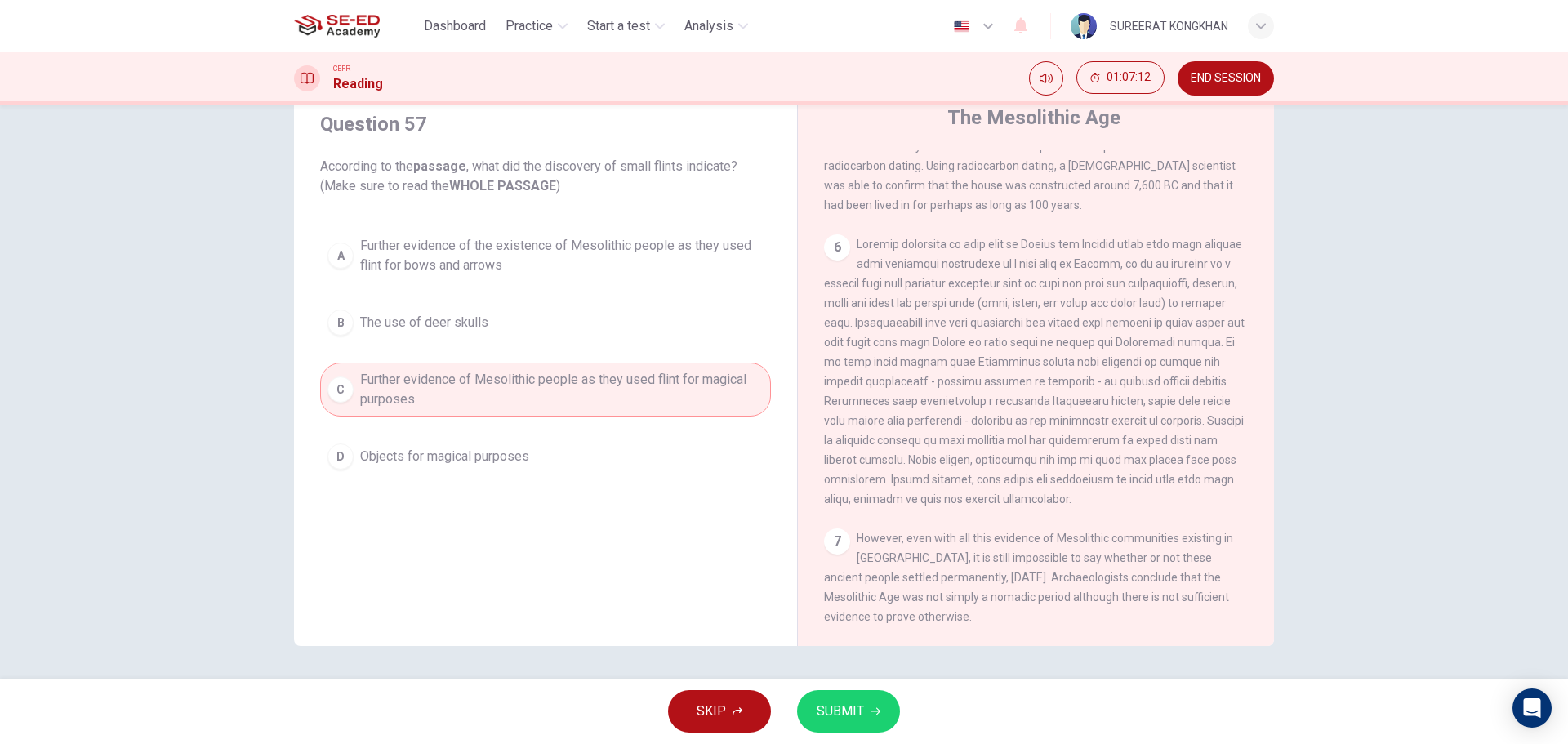
click at [871, 707] on icon "button" at bounding box center [876, 711] width 10 height 10
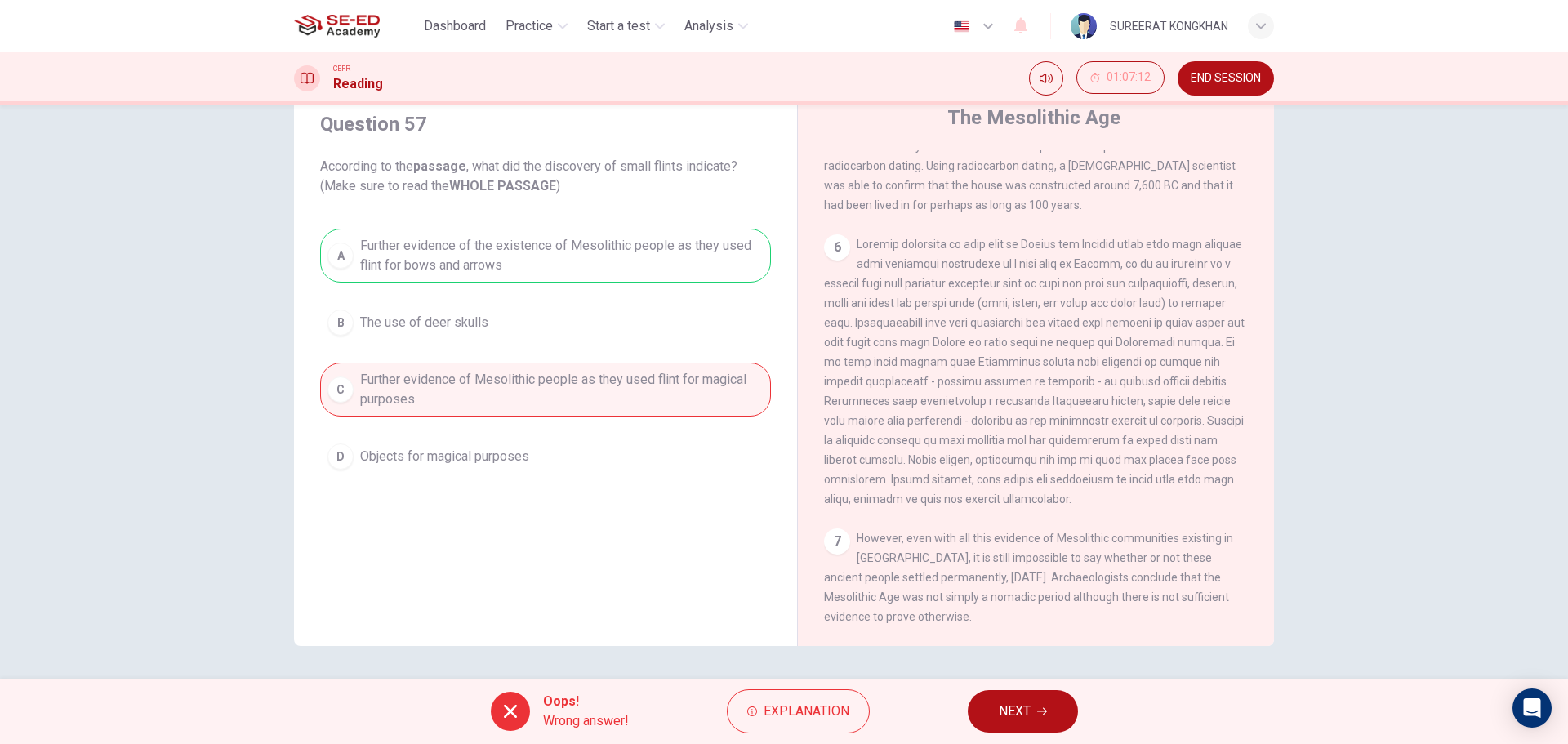
click at [1009, 707] on span "NEXT" at bounding box center [1015, 711] width 32 height 23
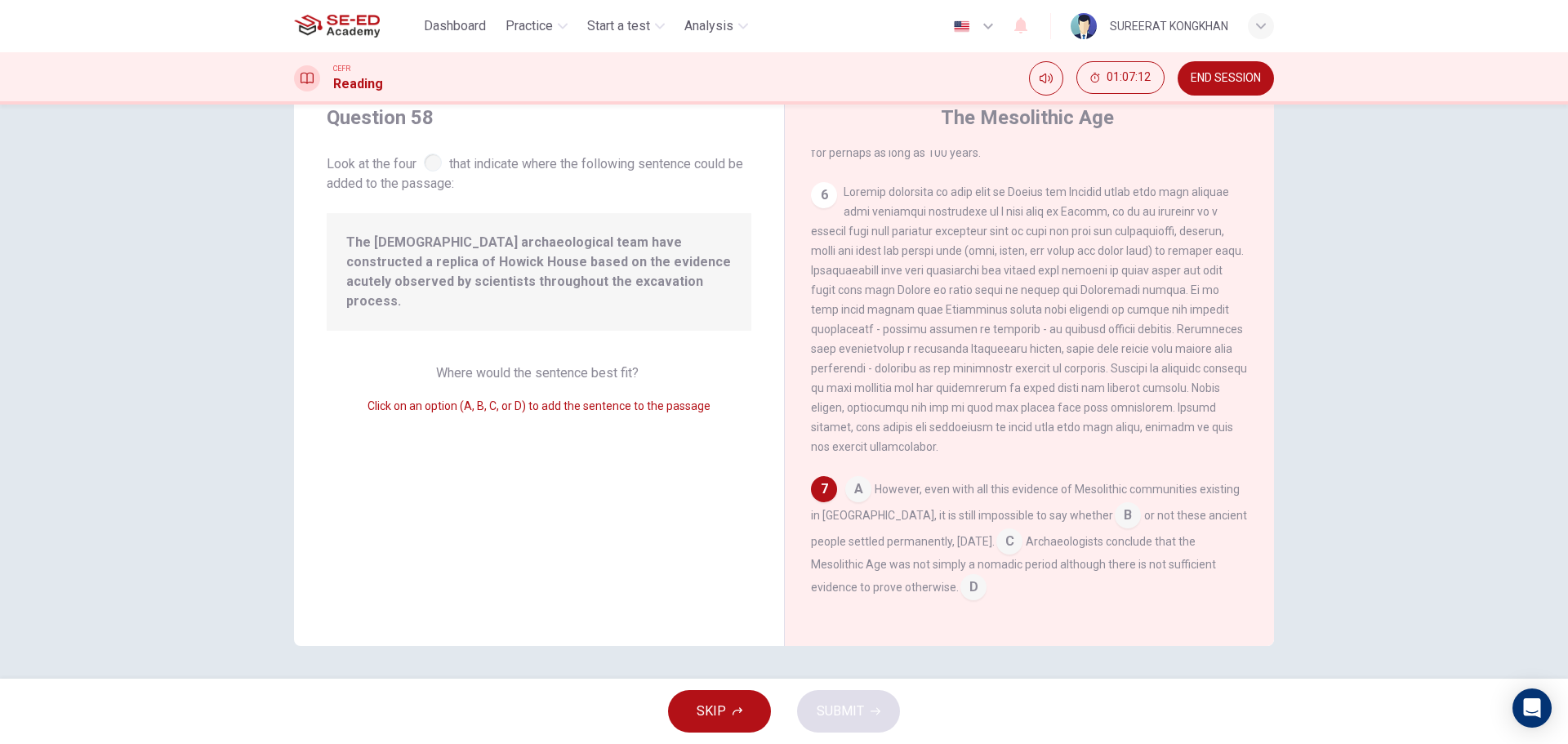
scroll to position [792, 0]
click at [1011, 548] on input at bounding box center [1010, 543] width 26 height 26
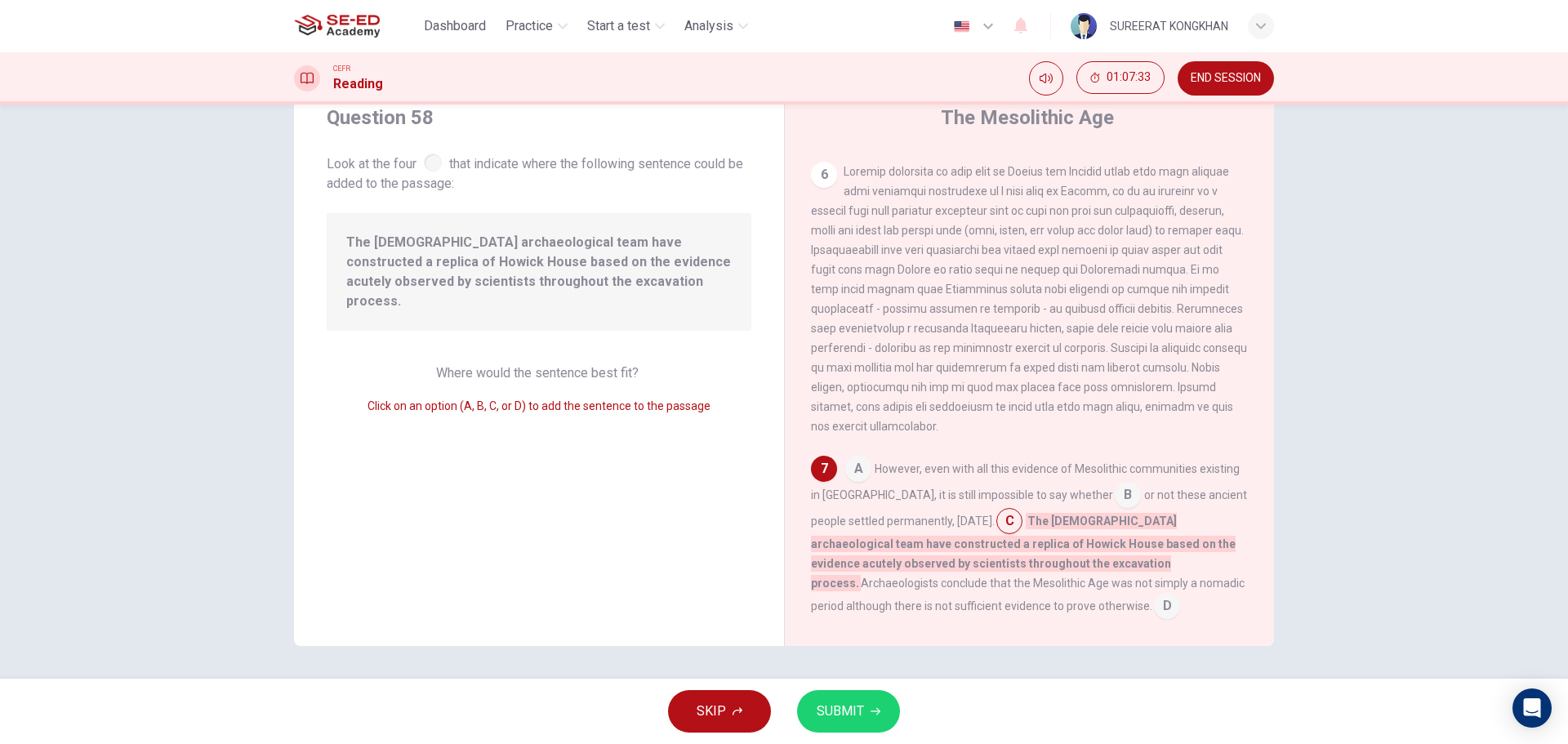
click at [863, 718] on button "SUBMIT" at bounding box center [848, 711] width 103 height 43
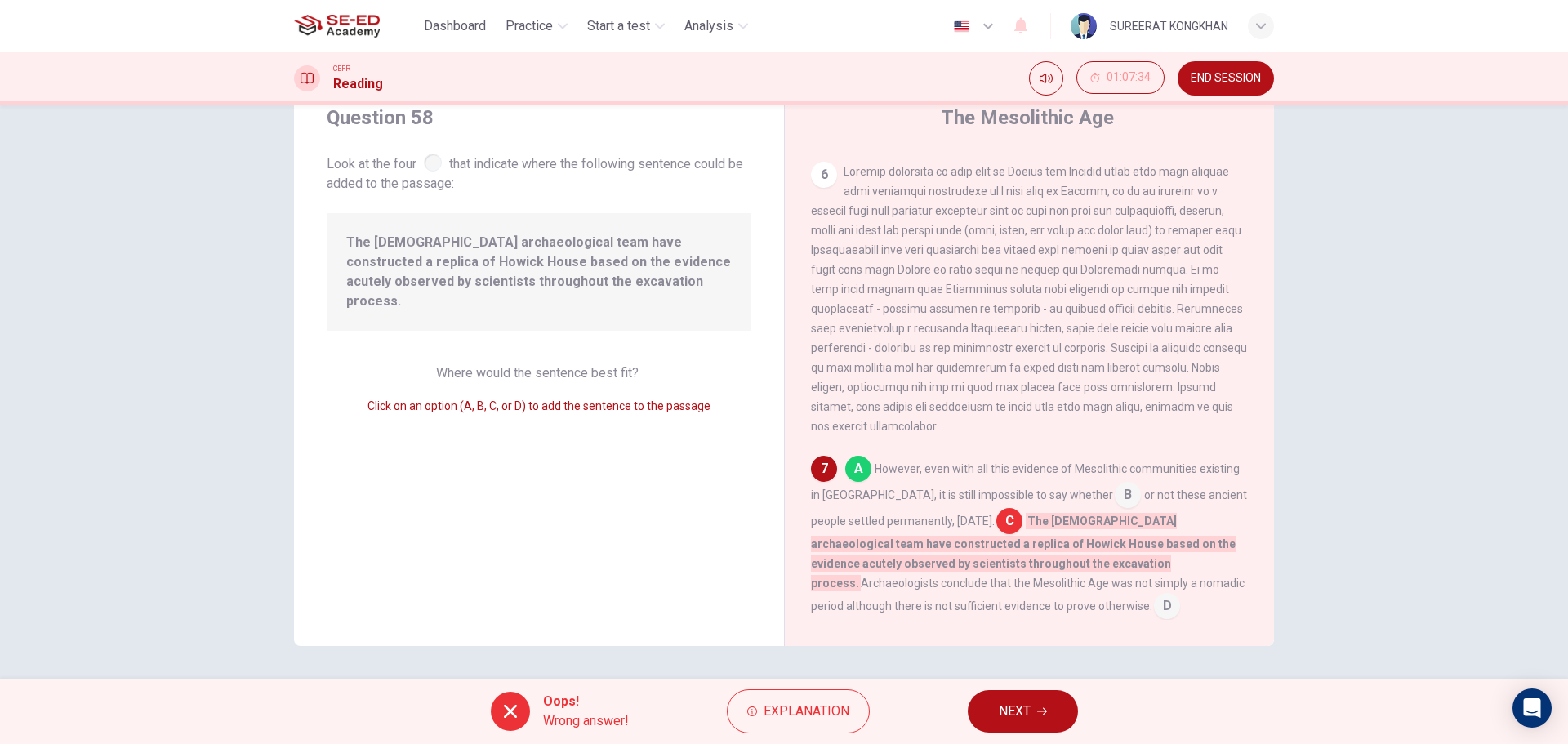
click at [1026, 706] on span "NEXT" at bounding box center [1015, 711] width 32 height 23
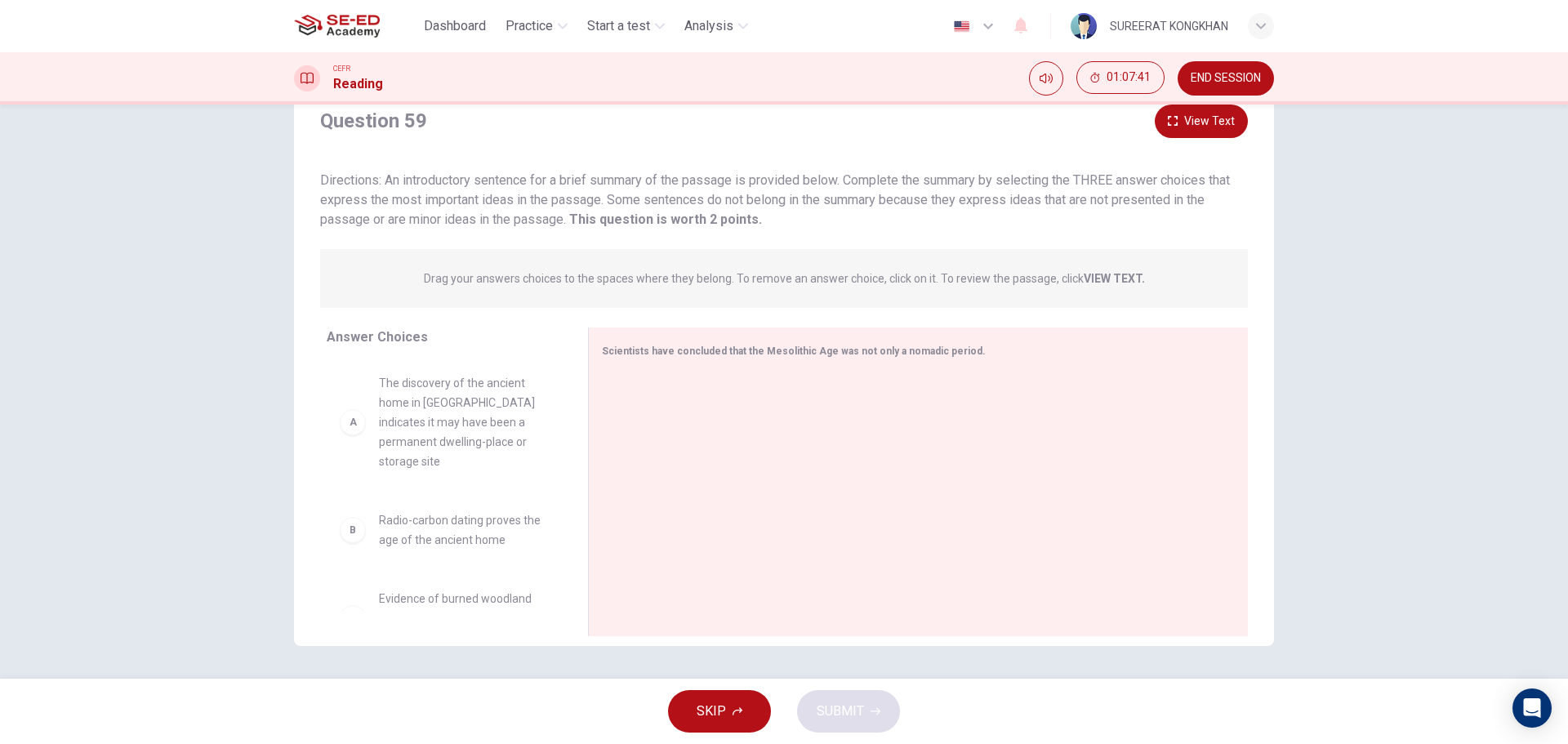
scroll to position [0, 0]
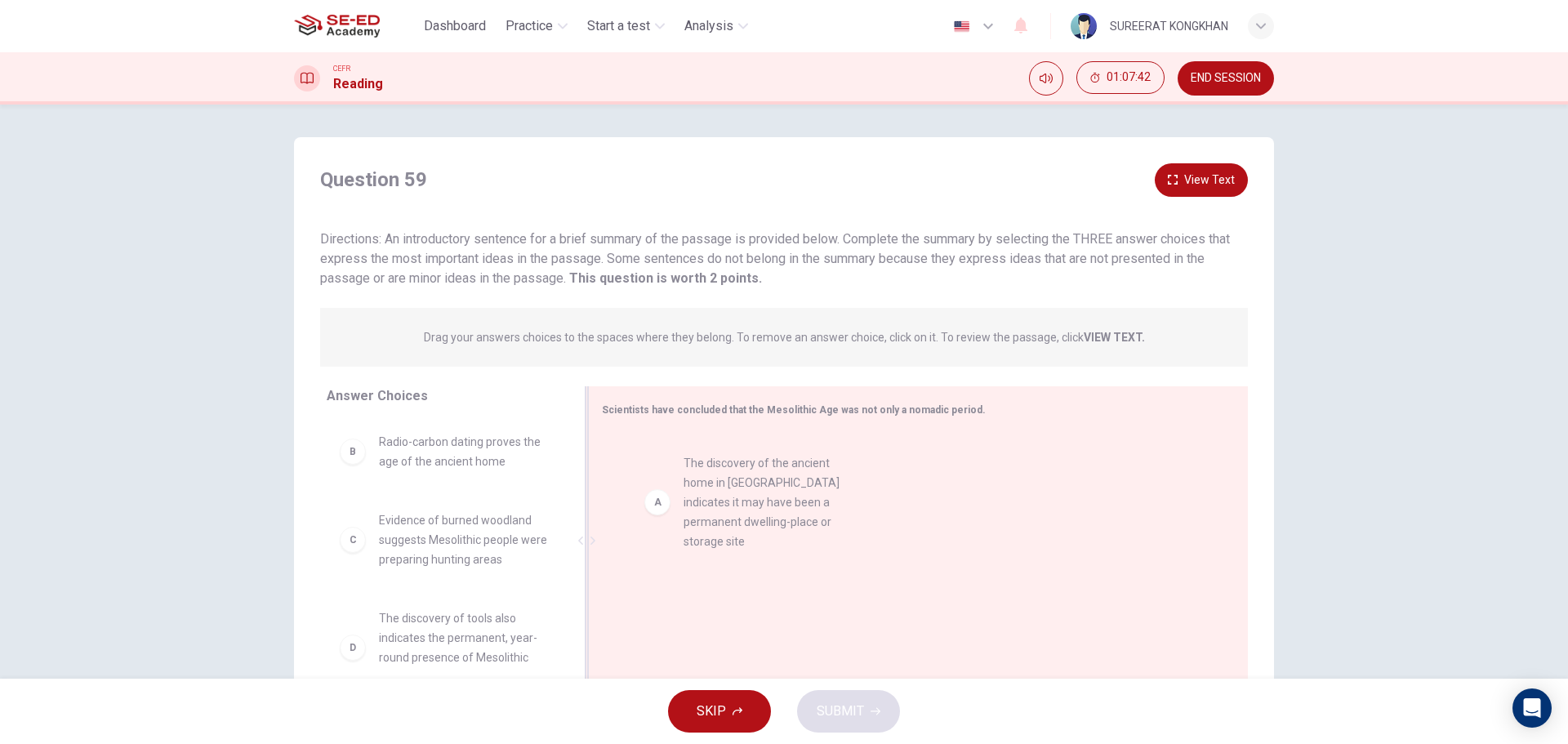
drag, startPoint x: 430, startPoint y: 479, endPoint x: 754, endPoint y: 505, distance: 325.0
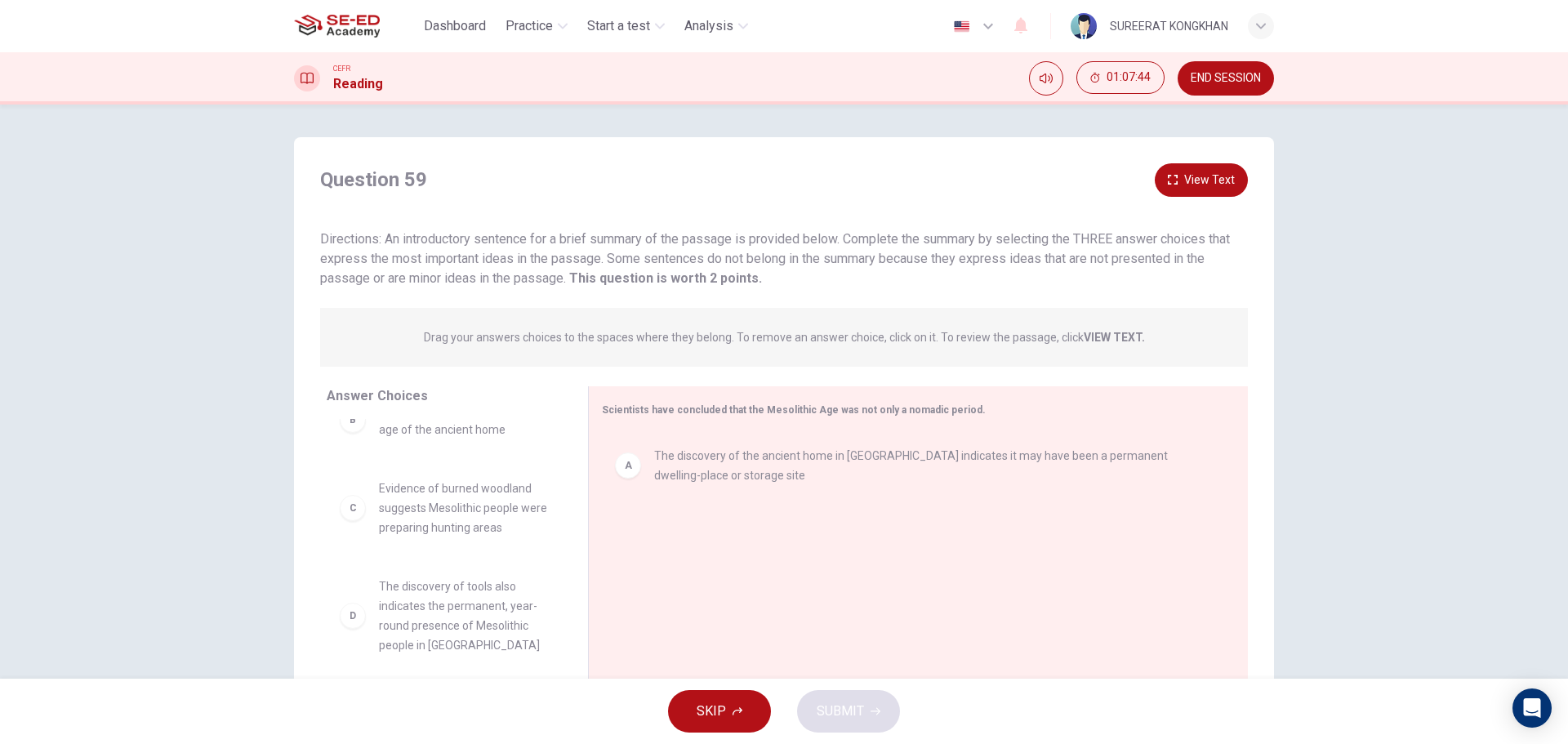
scroll to position [82, 0]
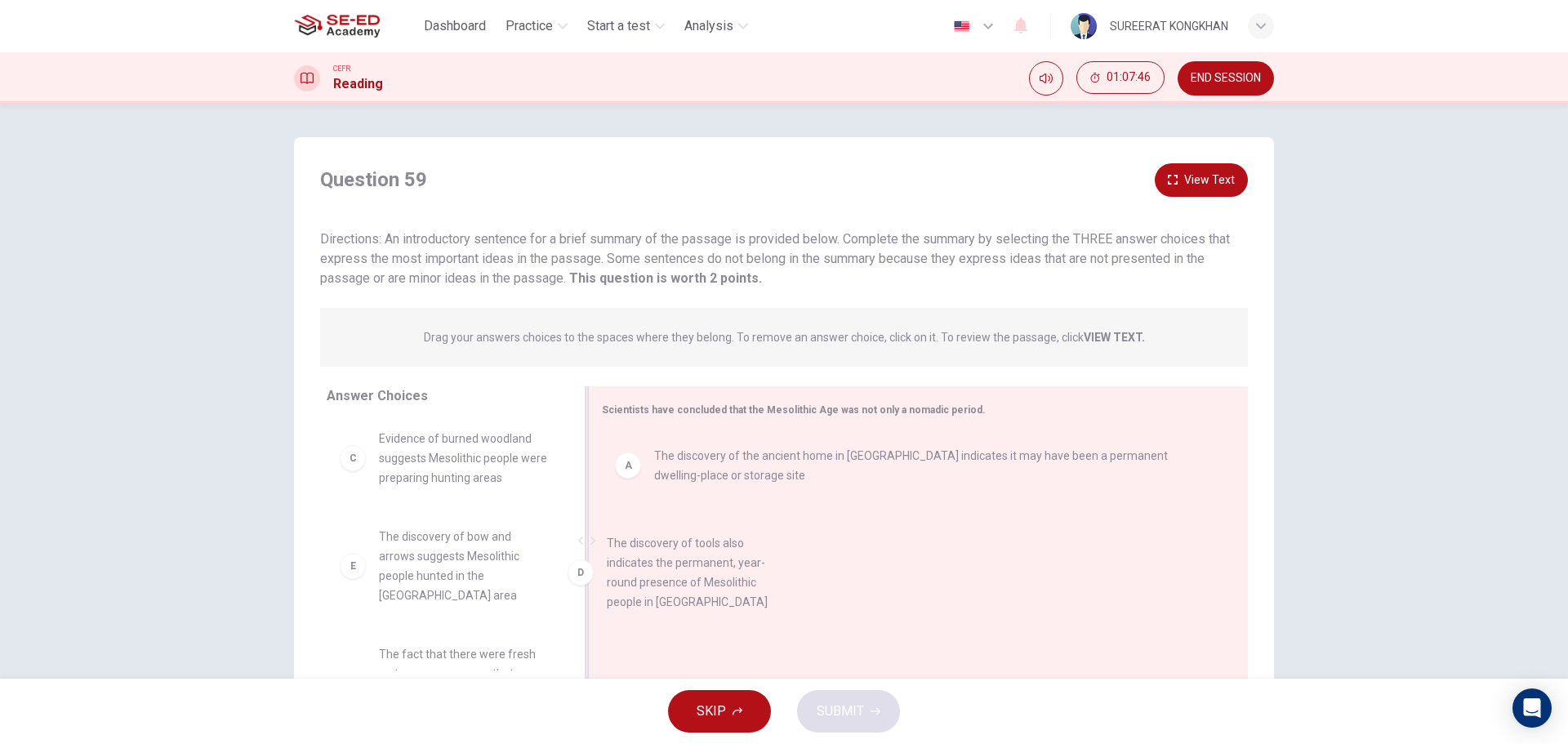
drag, startPoint x: 433, startPoint y: 553, endPoint x: 732, endPoint y: 542, distance: 299.2
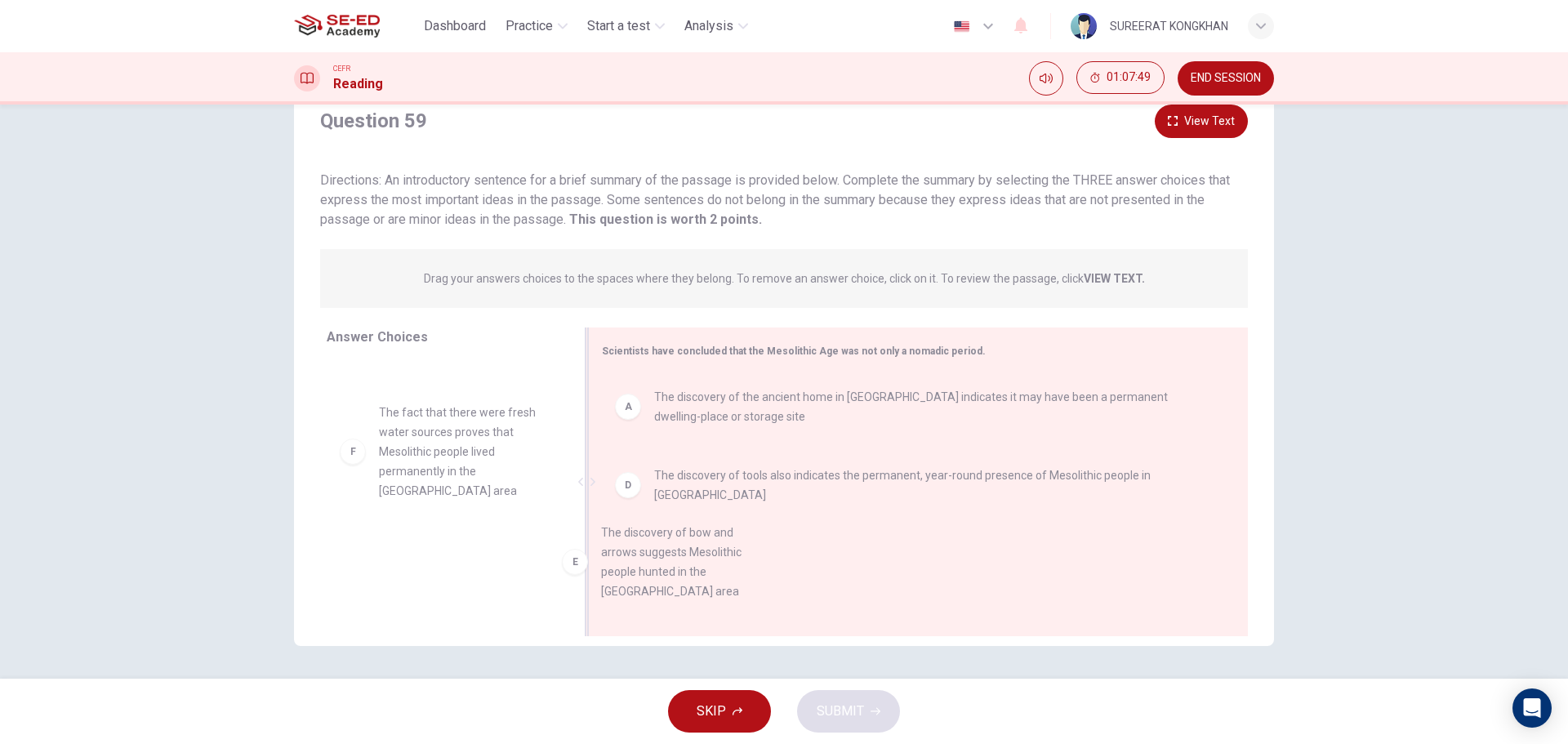
scroll to position [16, 0]
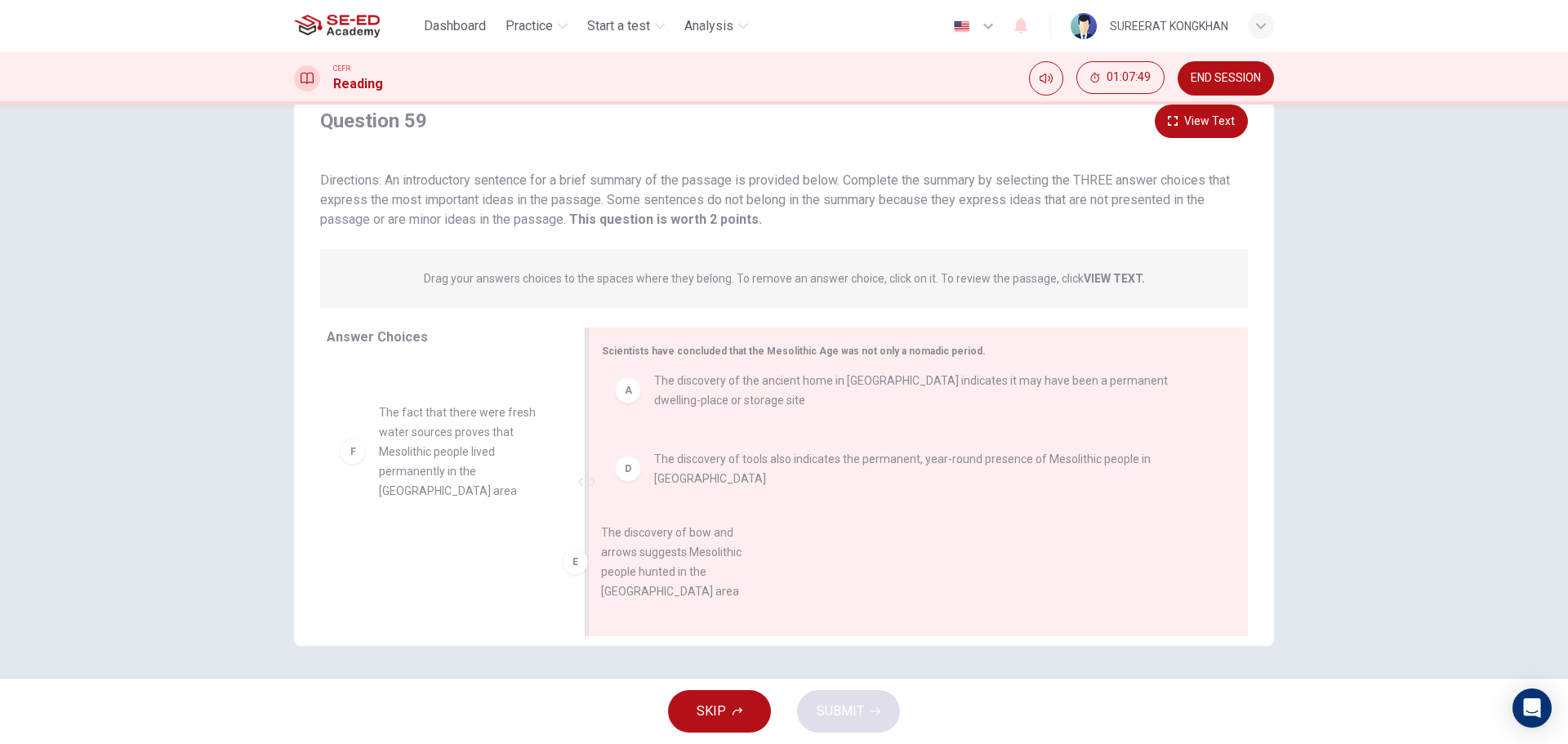
drag, startPoint x: 445, startPoint y: 443, endPoint x: 693, endPoint y: 573, distance: 280.0
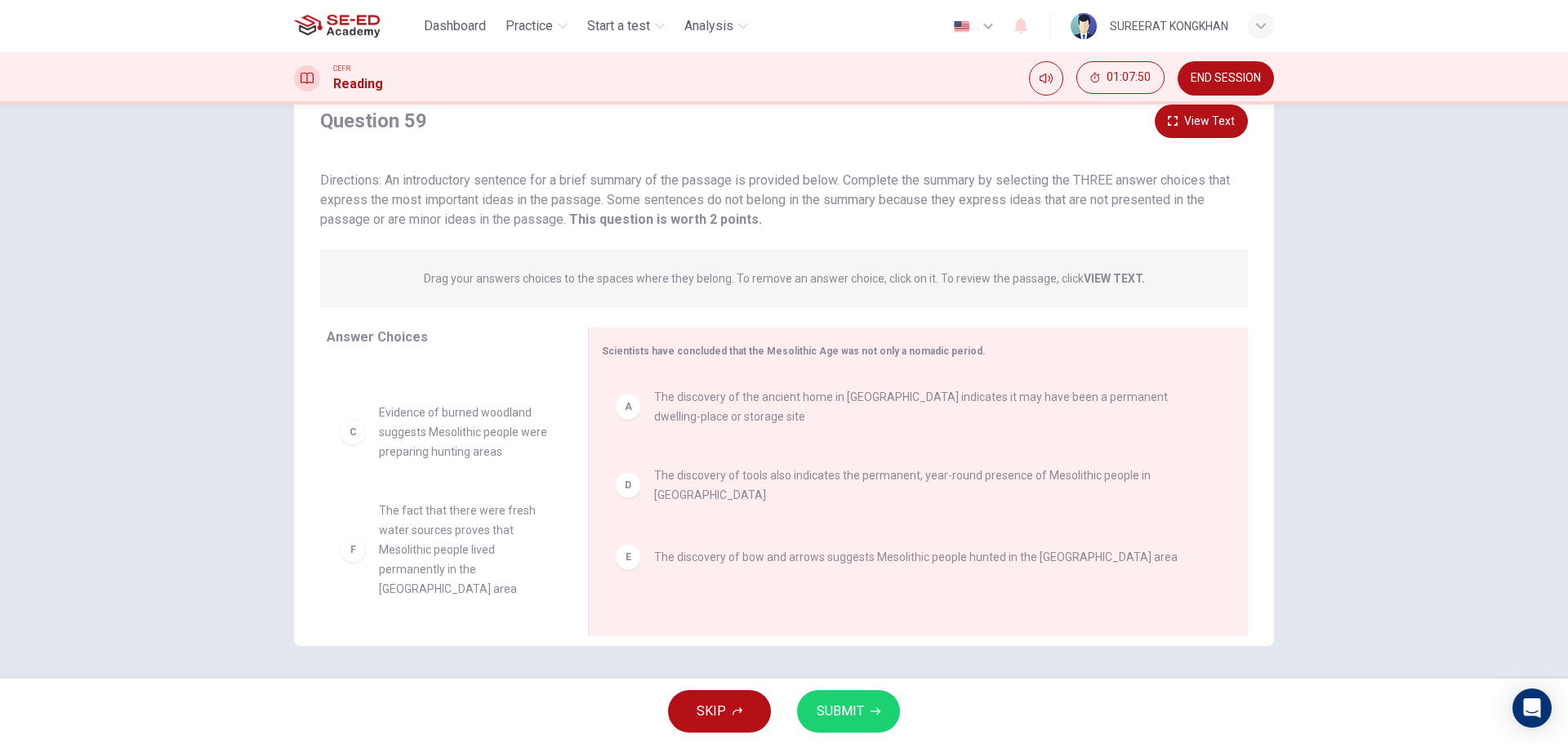
scroll to position [30, 0]
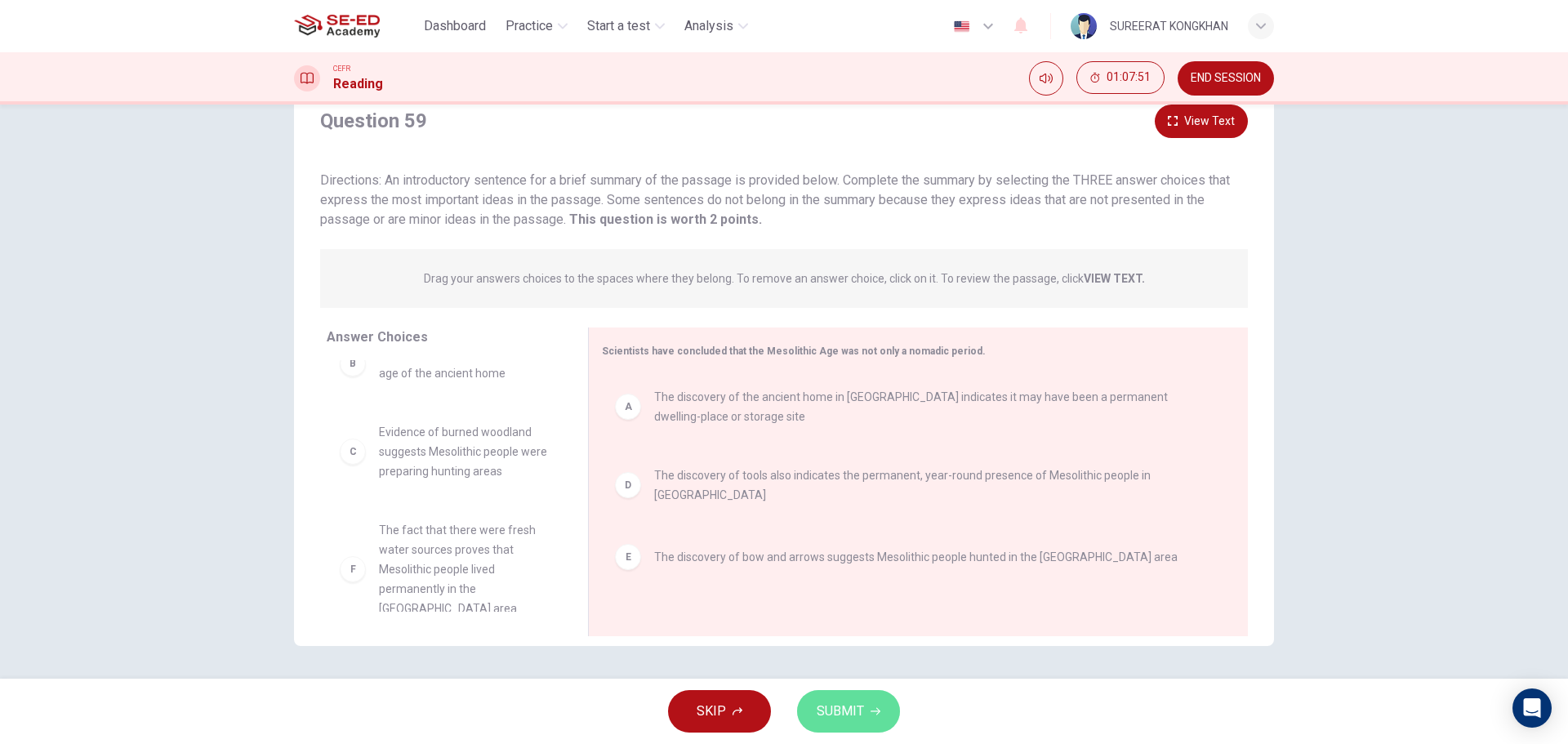
click at [829, 704] on span "SUBMIT" at bounding box center [840, 711] width 47 height 23
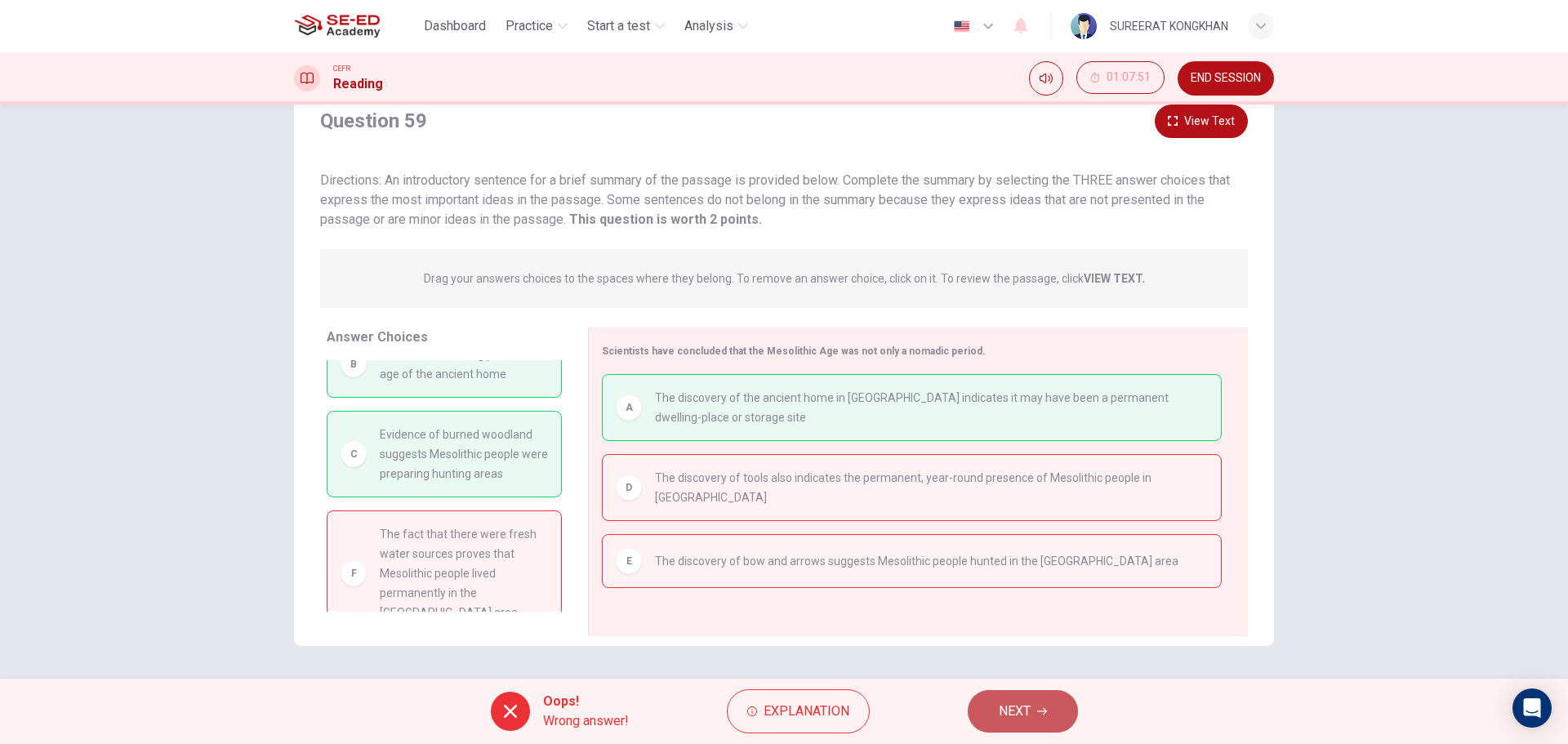
click at [997, 701] on button "NEXT" at bounding box center [1023, 711] width 110 height 43
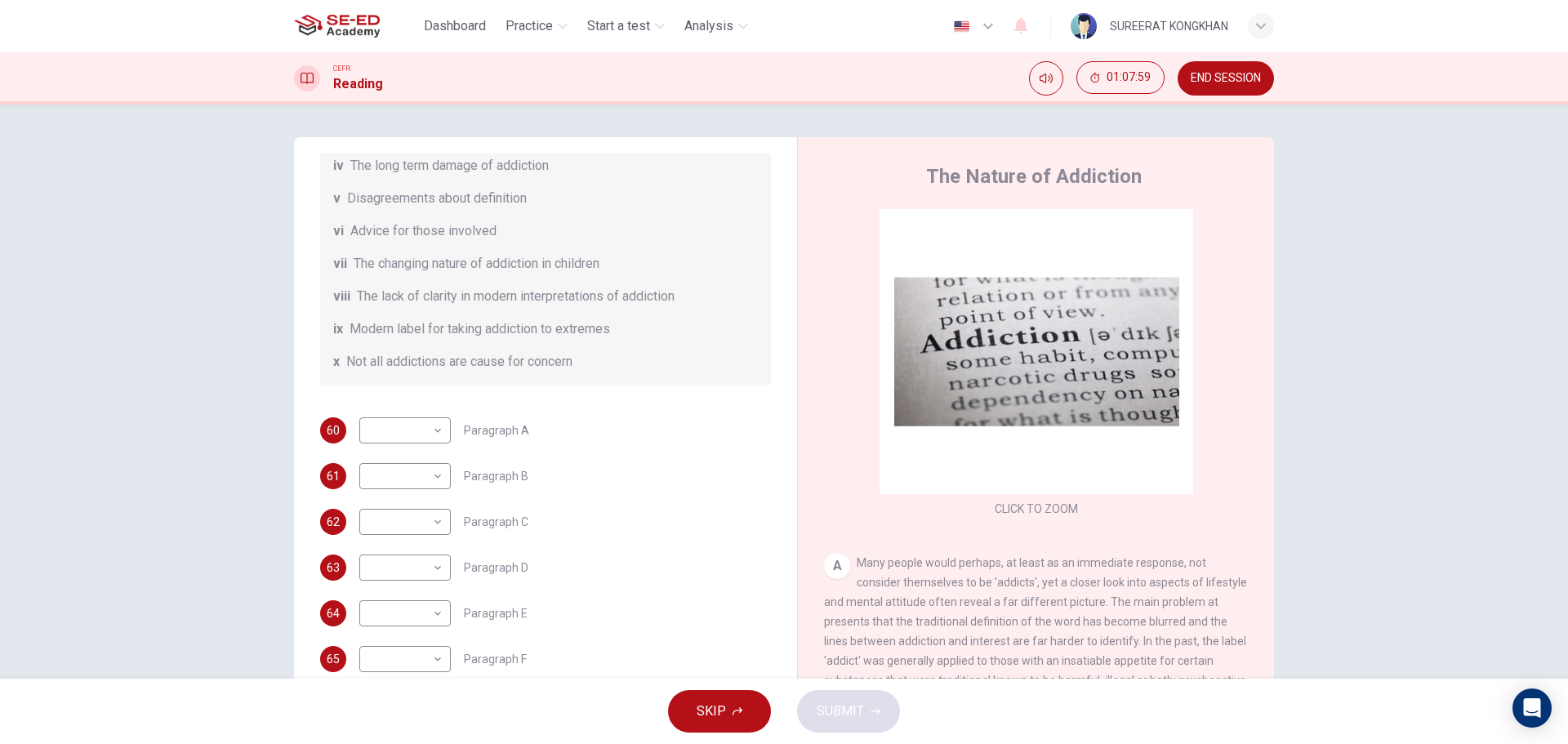
scroll to position [58, 0]
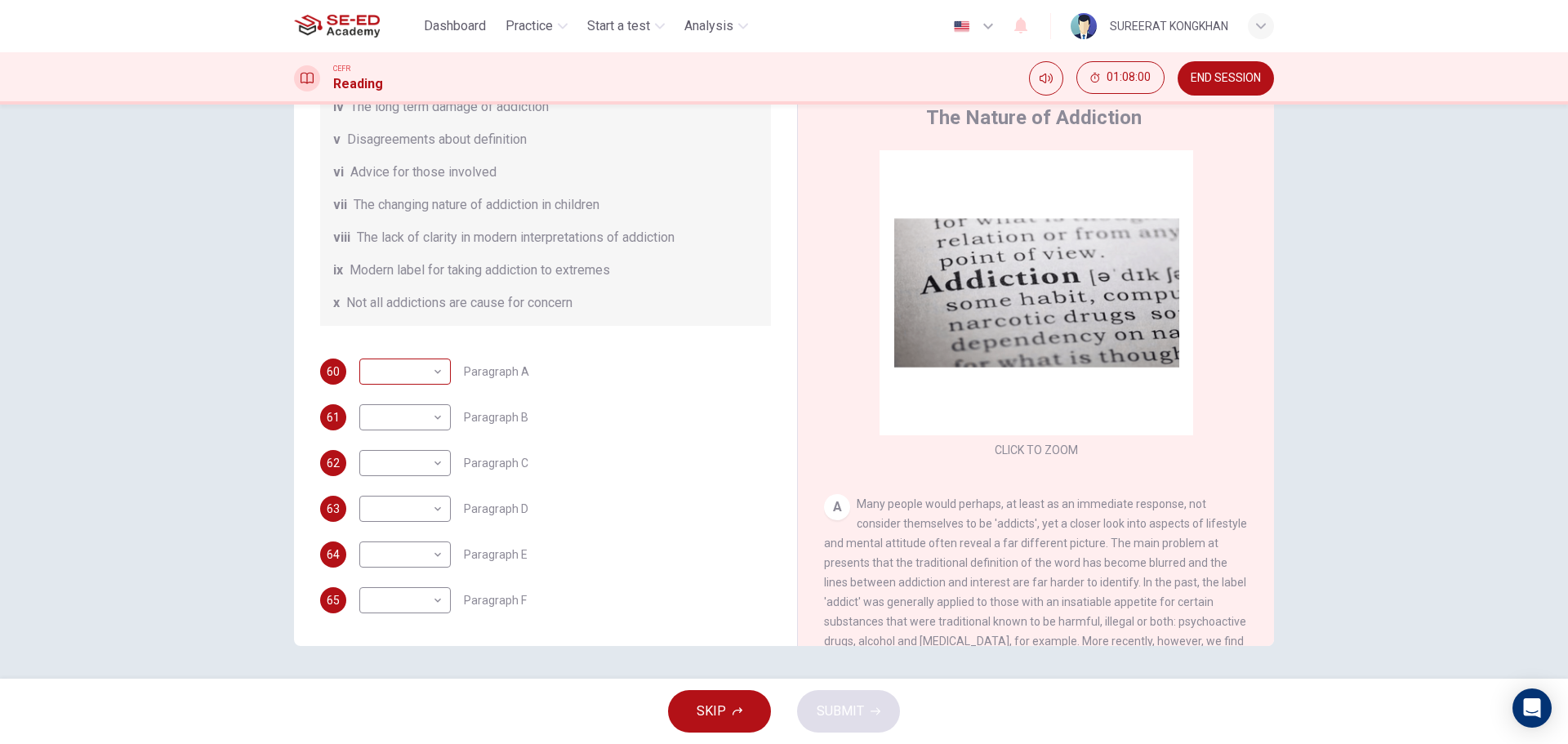
click at [416, 366] on body "This site uses cookies, as explained in our Privacy Policy . If you agree to th…" at bounding box center [784, 372] width 1568 height 744
click at [746, 279] on div at bounding box center [784, 372] width 1568 height 744
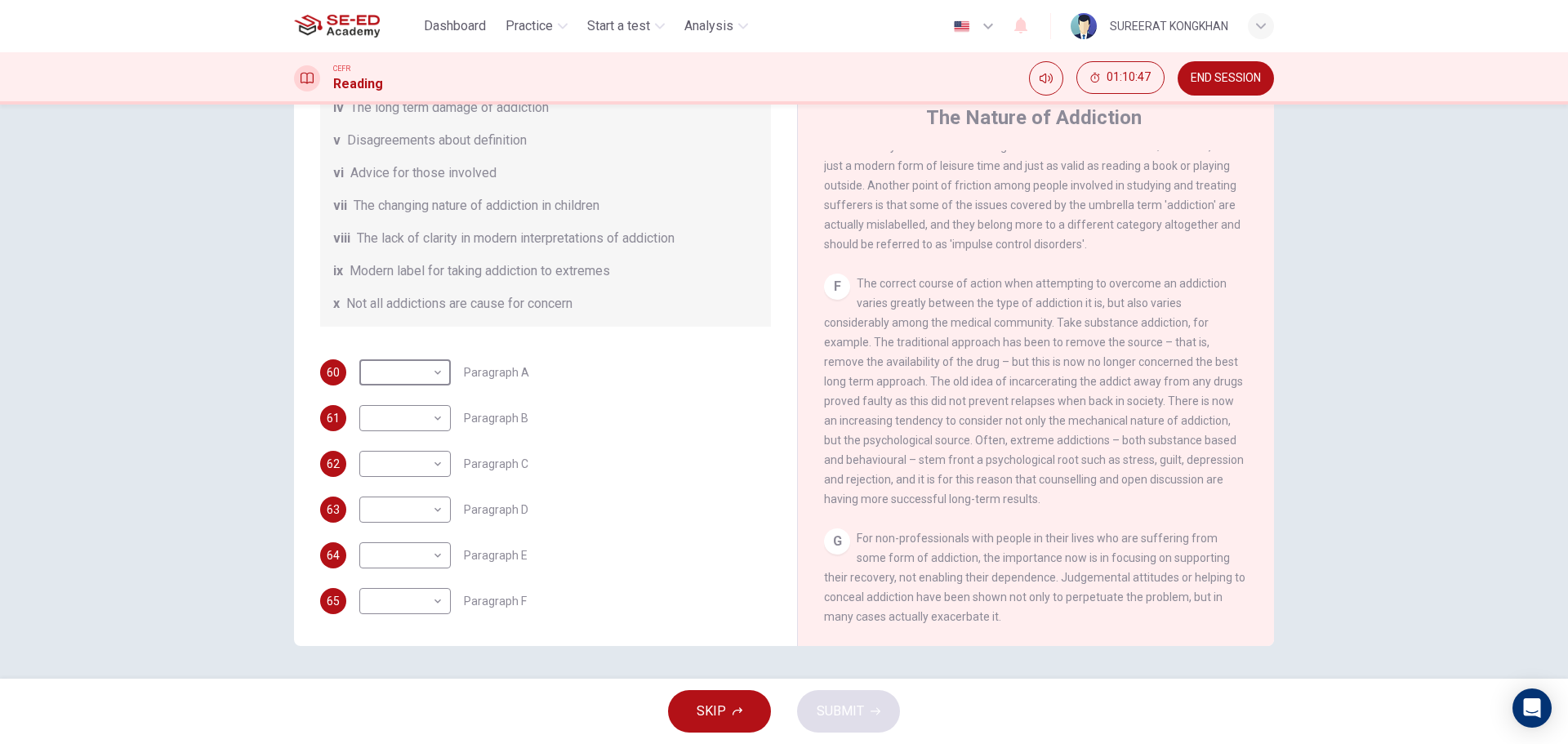
scroll to position [353, 0]
click at [441, 601] on div "​ ​" at bounding box center [405, 600] width 92 height 26
click at [434, 601] on body "This site uses cookies, as explained in our Privacy Policy . If you agree to th…" at bounding box center [784, 372] width 1568 height 744
drag, startPoint x: 421, startPoint y: 670, endPoint x: 436, endPoint y: 610, distance: 61.8
click at [436, 610] on ul "i ii iii iv v vi vii viii ix x" at bounding box center [401, 600] width 92 height 261
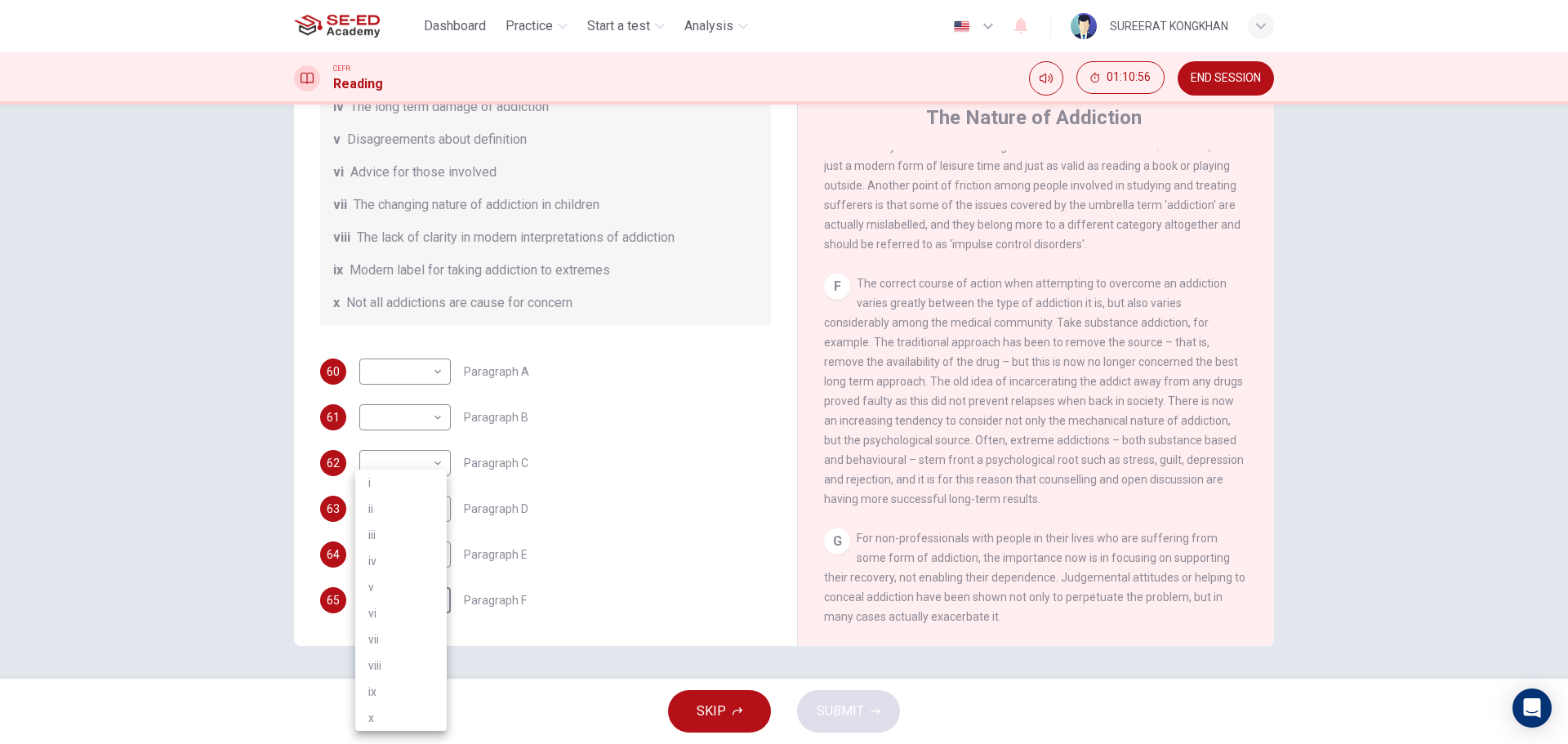
click at [436, 610] on li "vi" at bounding box center [401, 613] width 92 height 26
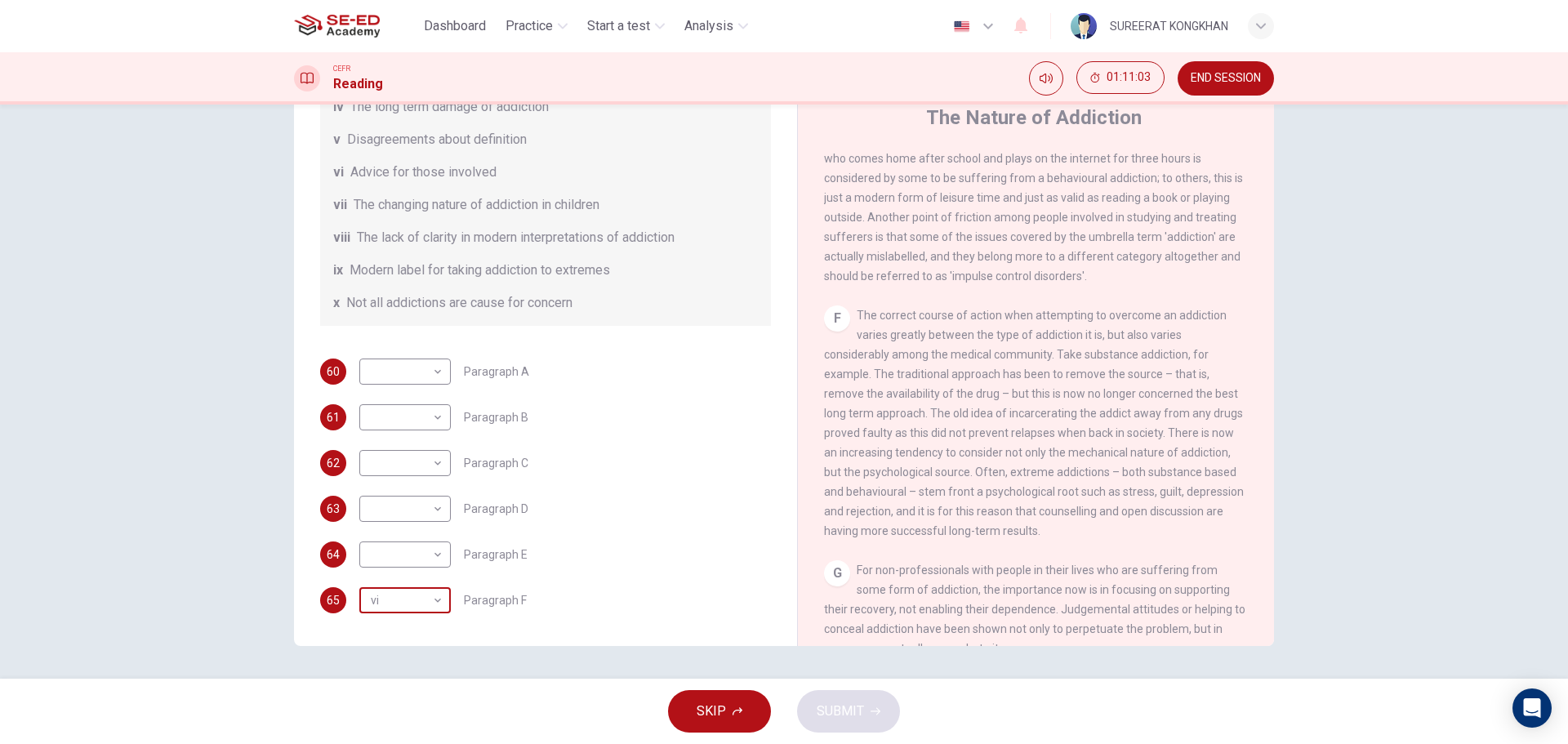
click at [391, 597] on body "This site uses cookies, as explained in our Privacy Policy . If you agree to th…" at bounding box center [784, 372] width 1568 height 744
click at [791, 403] on div at bounding box center [784, 372] width 1568 height 744
click at [432, 599] on body "This site uses cookies, as explained in our Privacy Policy . If you agree to th…" at bounding box center [784, 372] width 1568 height 744
click at [394, 559] on li "iv" at bounding box center [401, 561] width 92 height 26
type input "iv"
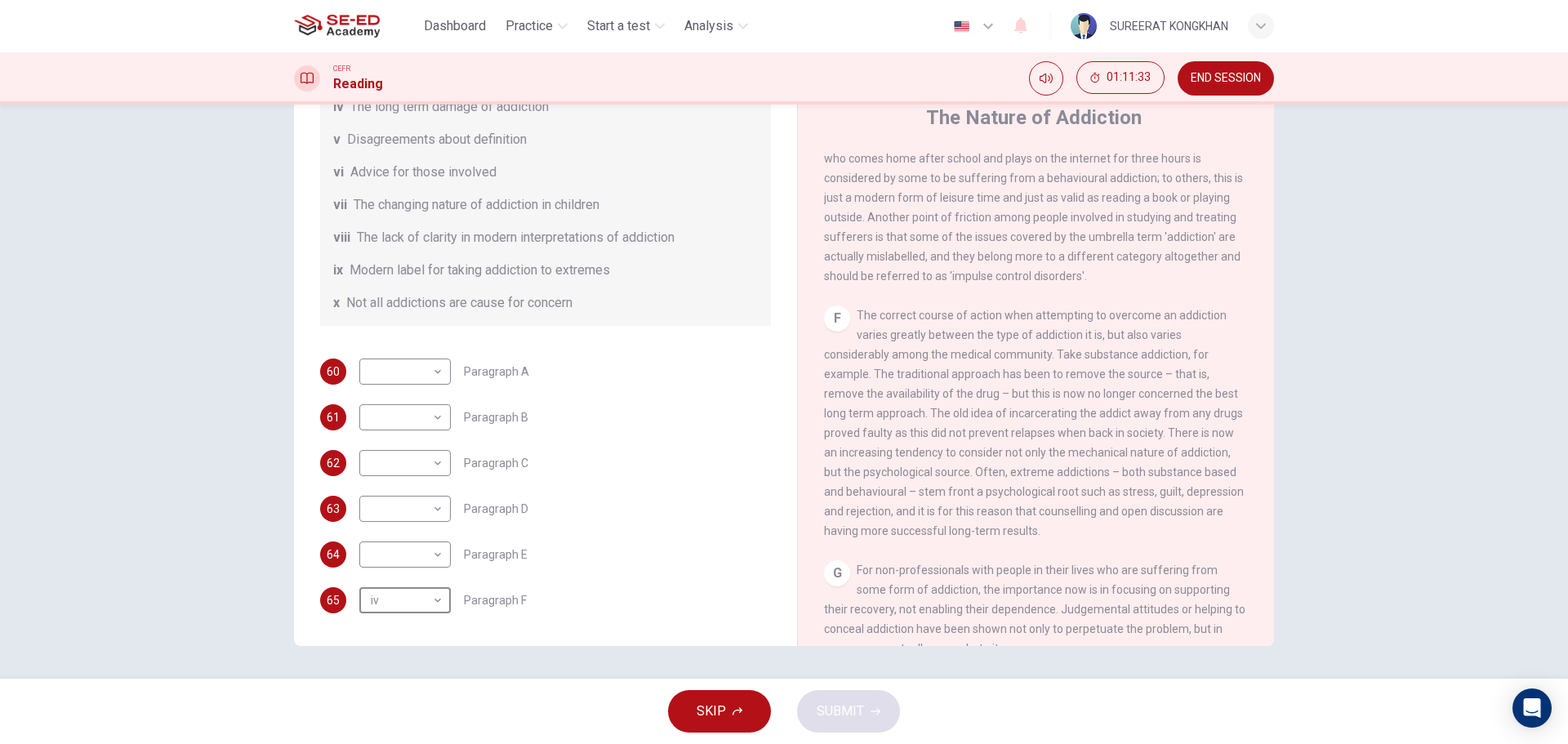
click at [500, 553] on span "Paragraph E" at bounding box center [495, 554] width 63 height 12
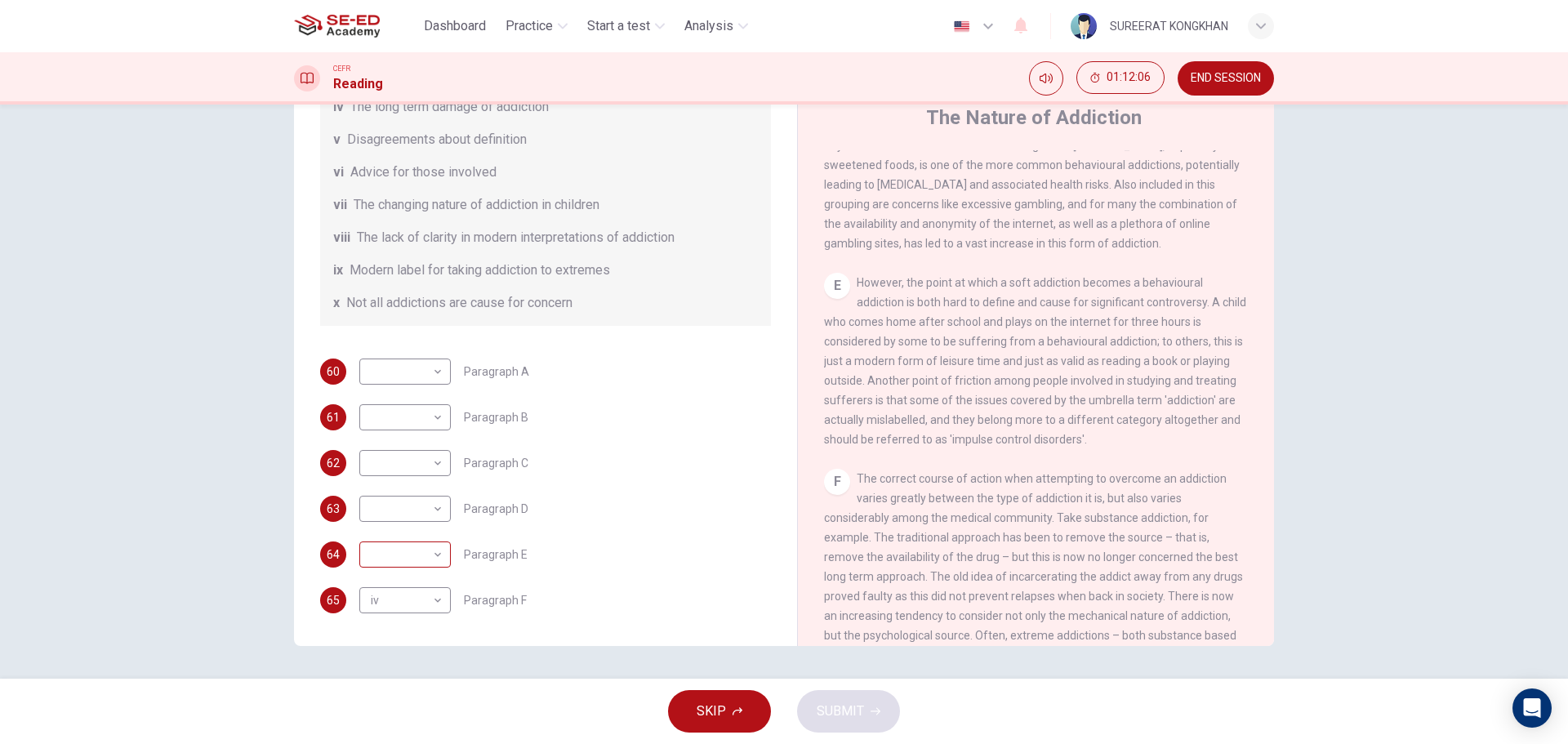
click at [437, 554] on body "This site uses cookies, as explained in our Privacy Policy . If you agree to th…" at bounding box center [784, 372] width 1568 height 744
click at [390, 687] on li "ix" at bounding box center [401, 691] width 92 height 26
type input "ix"
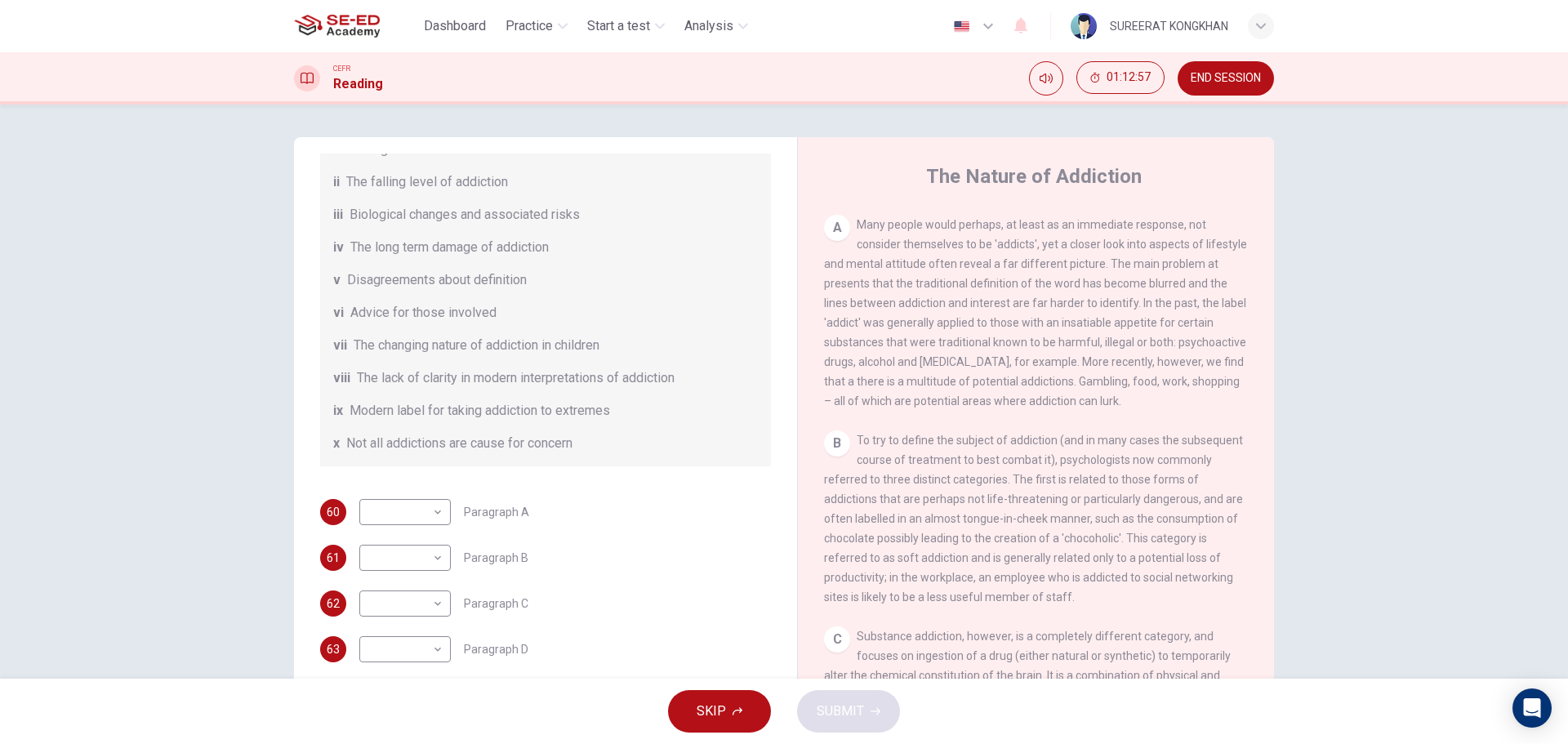
scroll to position [332, 0]
click at [436, 515] on body "This site uses cookies, as explained in our Privacy Policy . If you agree to th…" at bounding box center [784, 372] width 1568 height 744
click at [411, 479] on li "i" at bounding box center [401, 483] width 92 height 26
click at [438, 512] on body "This site uses cookies, as explained in our Privacy Policy . If you agree to th…" at bounding box center [784, 372] width 1568 height 744
click at [412, 509] on li "ii" at bounding box center [401, 508] width 92 height 26
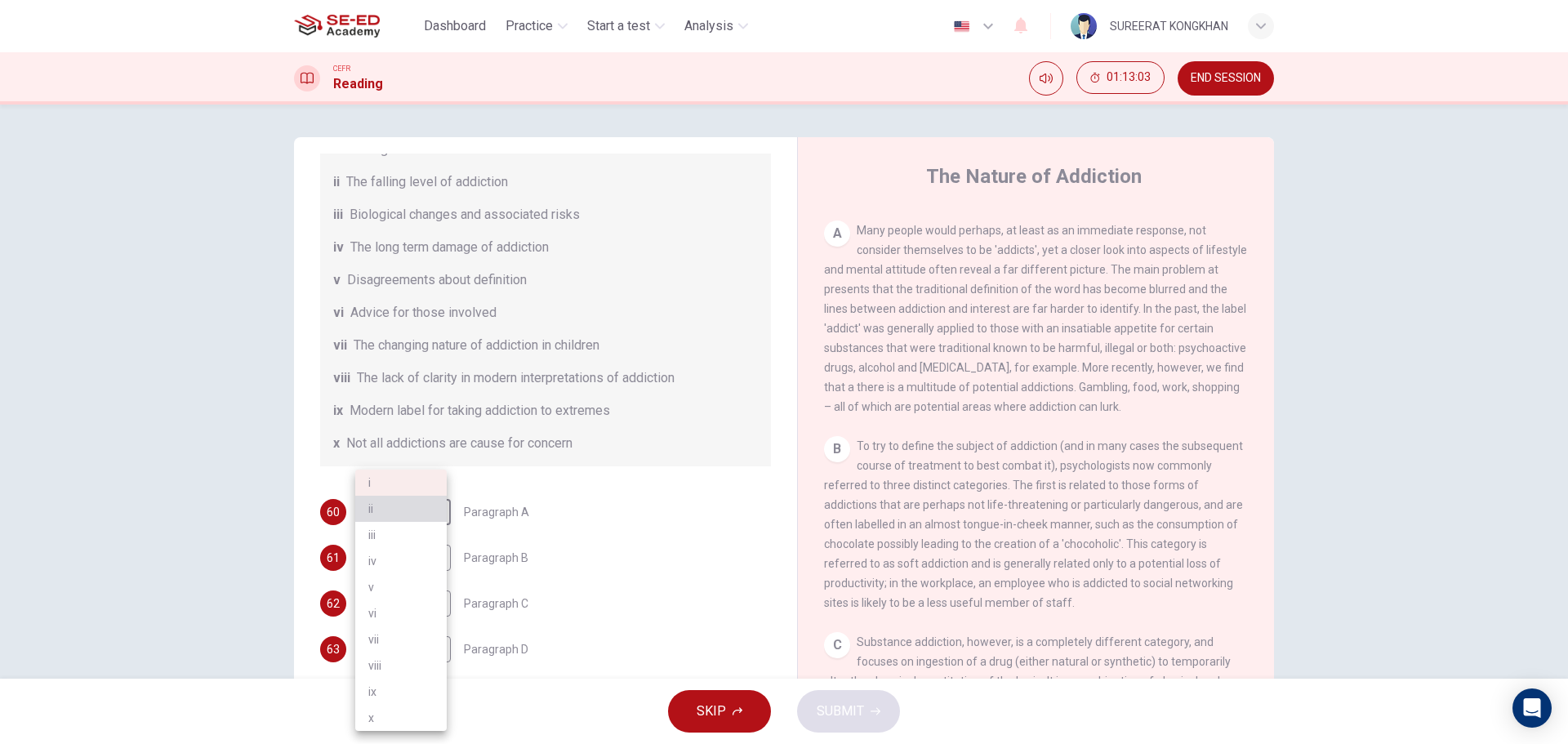
type input "ii"
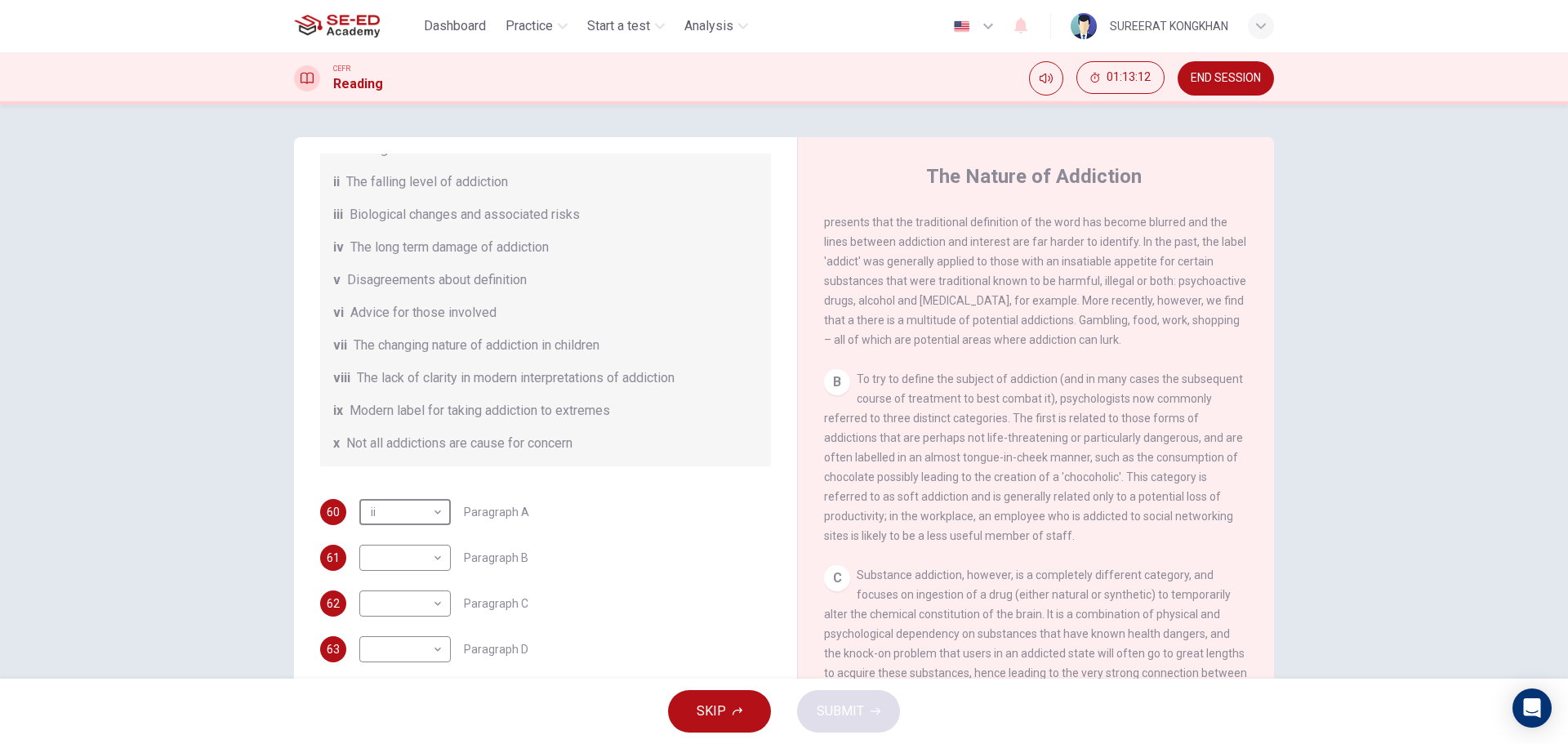
scroll to position [495, 0]
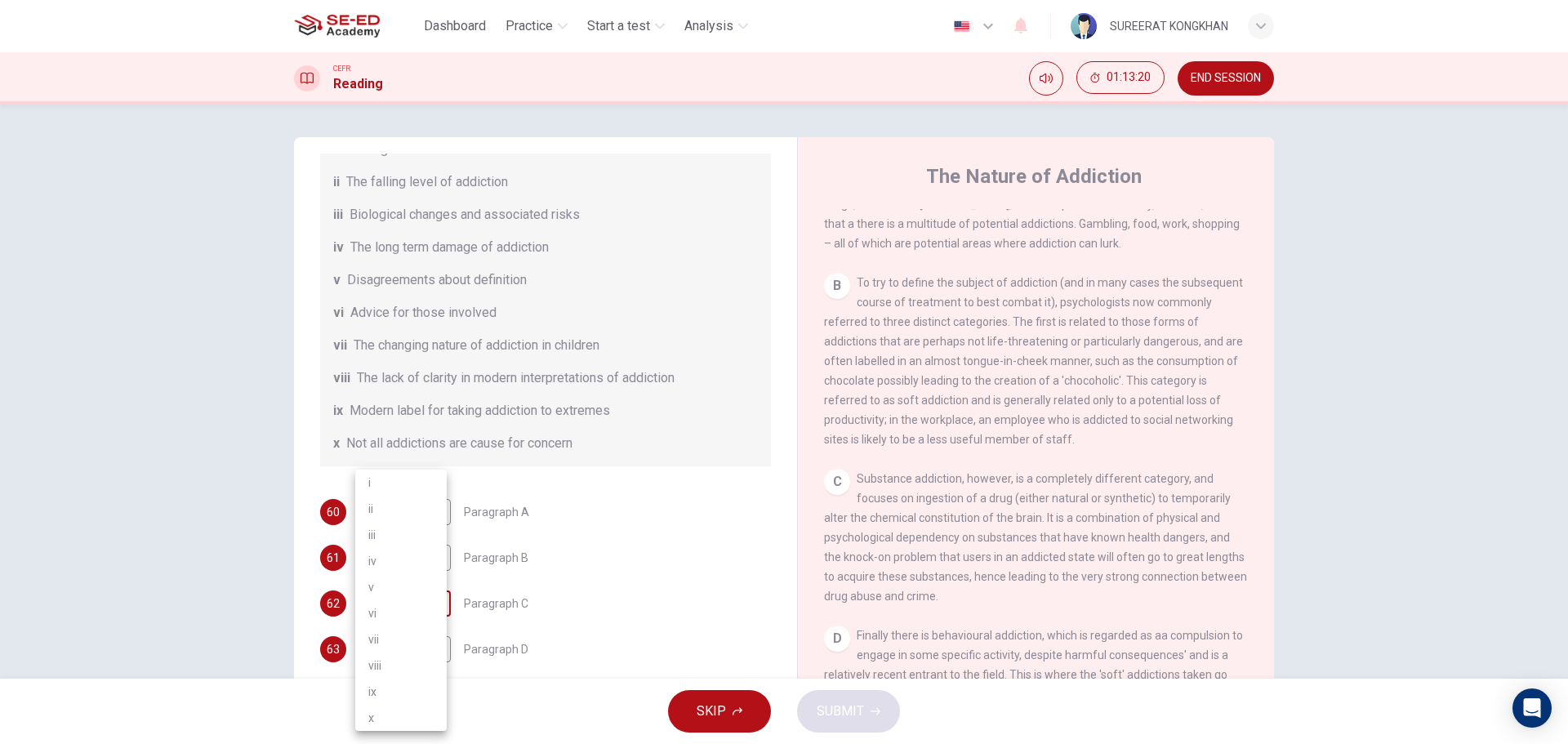
click at [434, 601] on body "This site uses cookies, as explained in our Privacy Policy . If you agree to th…" at bounding box center [784, 372] width 1568 height 744
click at [383, 535] on li "iii" at bounding box center [401, 535] width 92 height 26
type input "iii"
click at [442, 564] on div "​ ​" at bounding box center [405, 558] width 92 height 26
click at [438, 558] on body "This site uses cookies, as explained in our Privacy Policy . If you agree to th…" at bounding box center [784, 372] width 1568 height 744
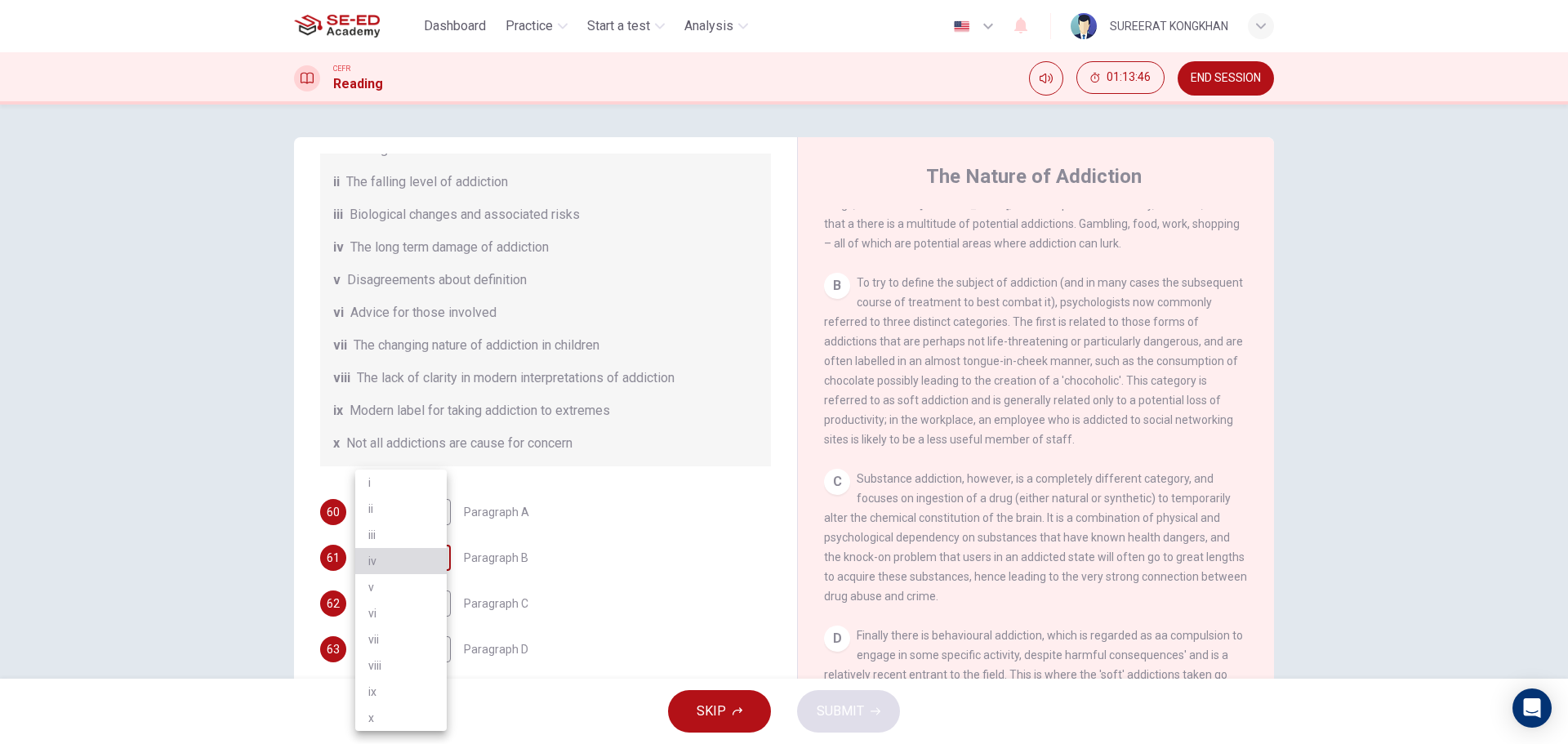
click at [438, 558] on li "iv" at bounding box center [401, 561] width 92 height 26
click at [438, 558] on body "This site uses cookies, as explained in our Privacy Policy . If you agree to th…" at bounding box center [784, 372] width 1568 height 744
click at [397, 511] on li "ii" at bounding box center [401, 508] width 92 height 26
type input "ii"
click at [441, 559] on div "ii ii ​" at bounding box center [405, 558] width 92 height 26
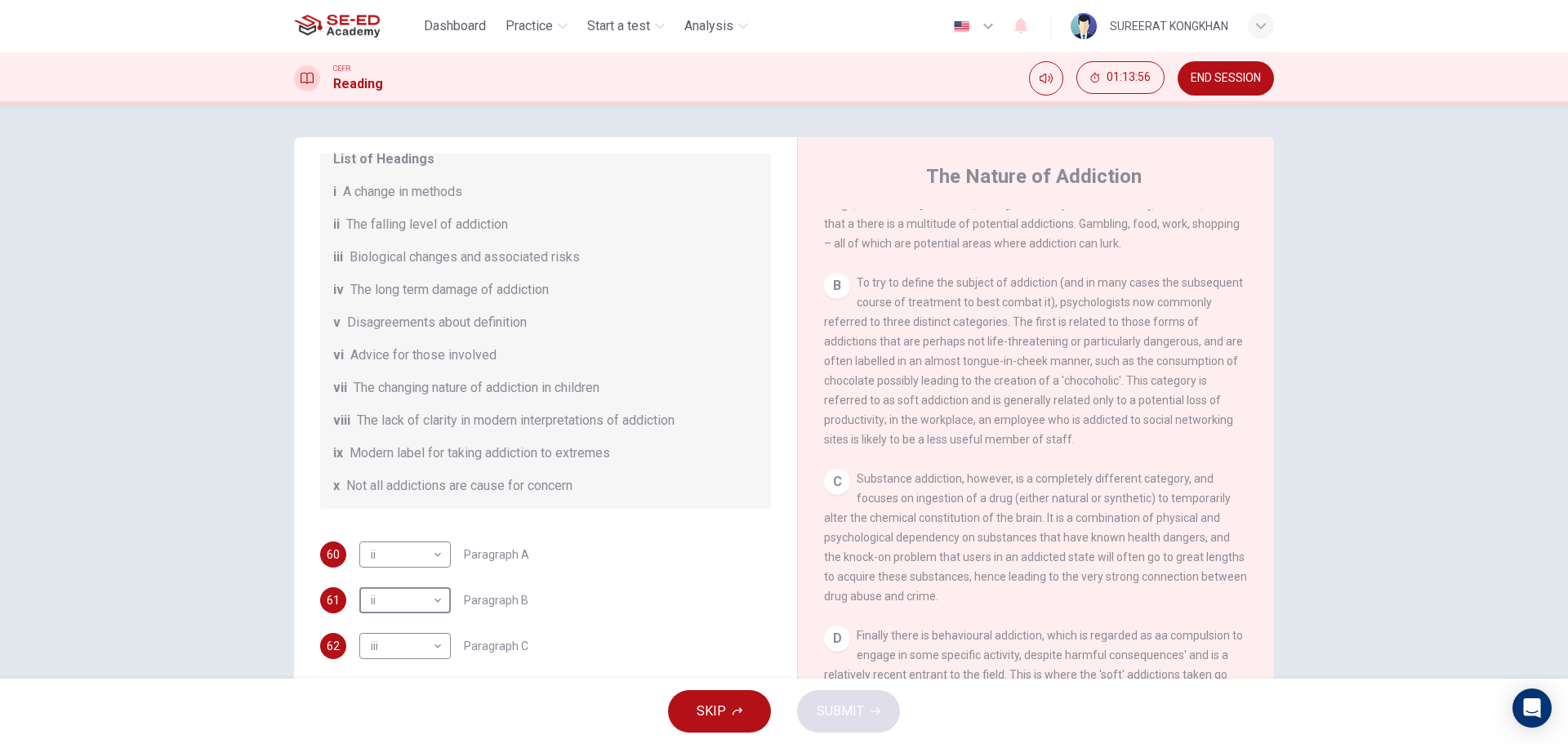
scroll to position [353, 0]
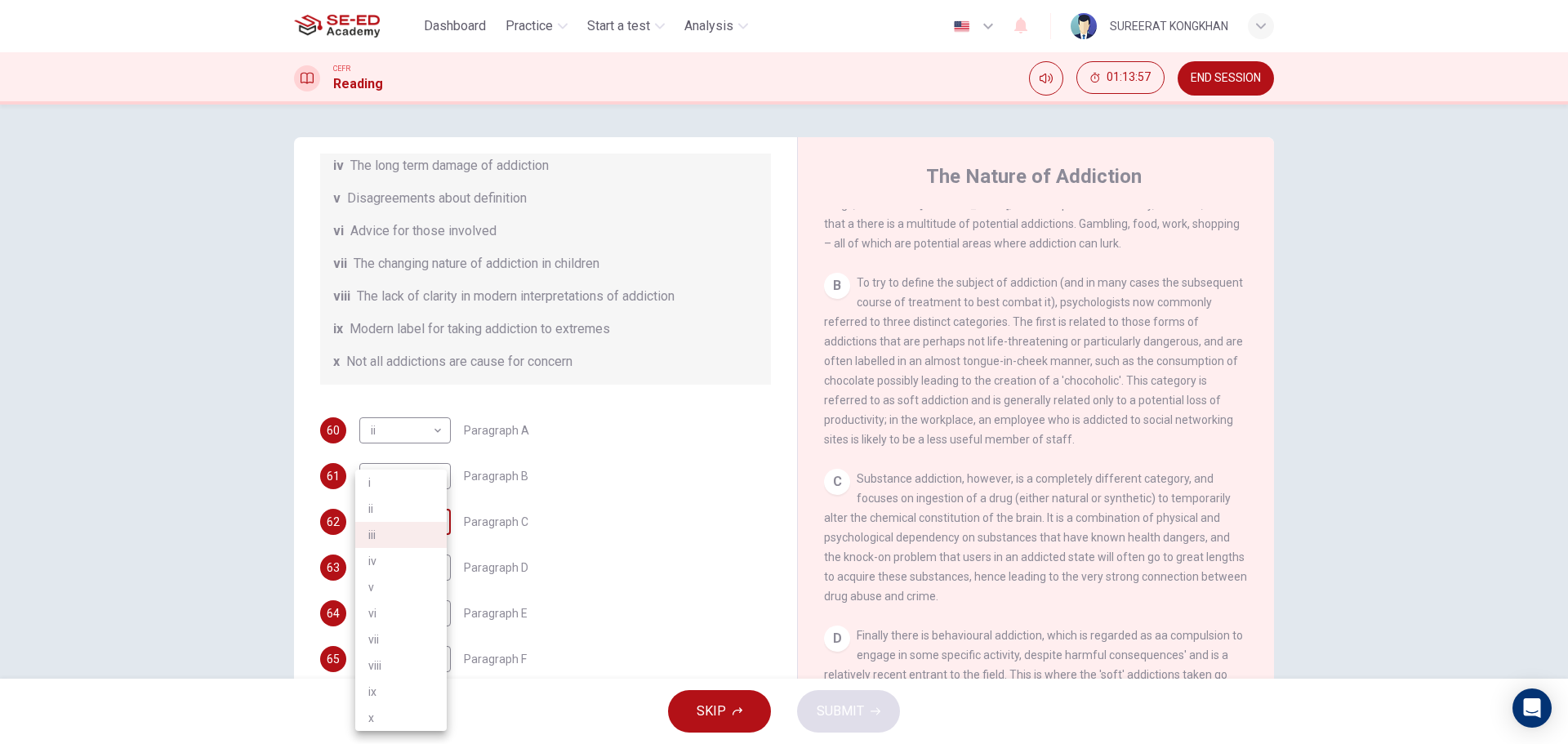
click at [434, 519] on body "This site uses cookies, as explained in our Privacy Policy . If you agree to th…" at bounding box center [784, 372] width 1568 height 744
click at [410, 485] on li "i" at bounding box center [401, 483] width 92 height 26
type input "i"
click at [438, 568] on body "This site uses cookies, as explained in our Privacy Policy . If you agree to th…" at bounding box center [784, 372] width 1568 height 744
click at [413, 674] on li "viii" at bounding box center [401, 666] width 92 height 26
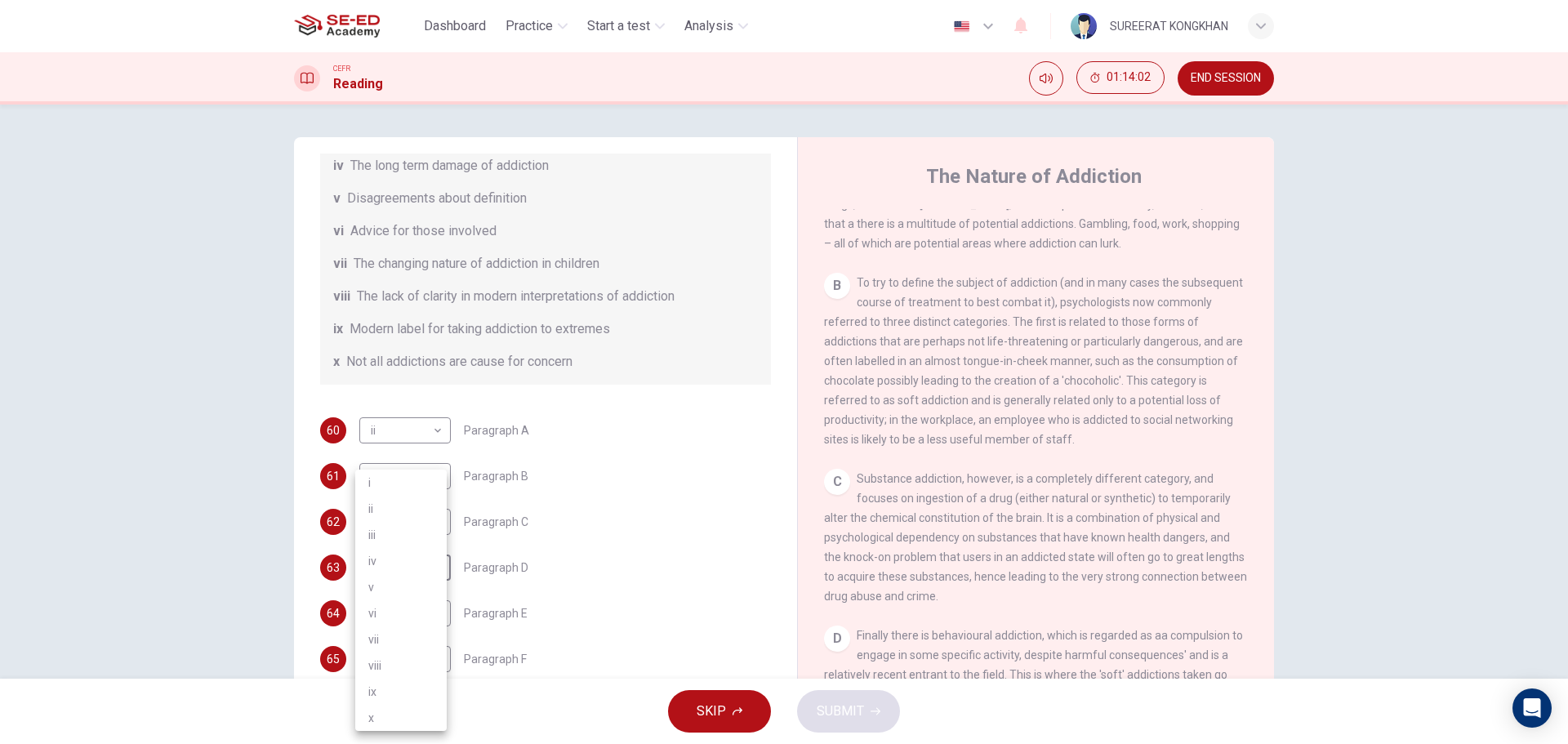
type input "viii"
click at [860, 707] on span "SUBMIT" at bounding box center [840, 711] width 47 height 23
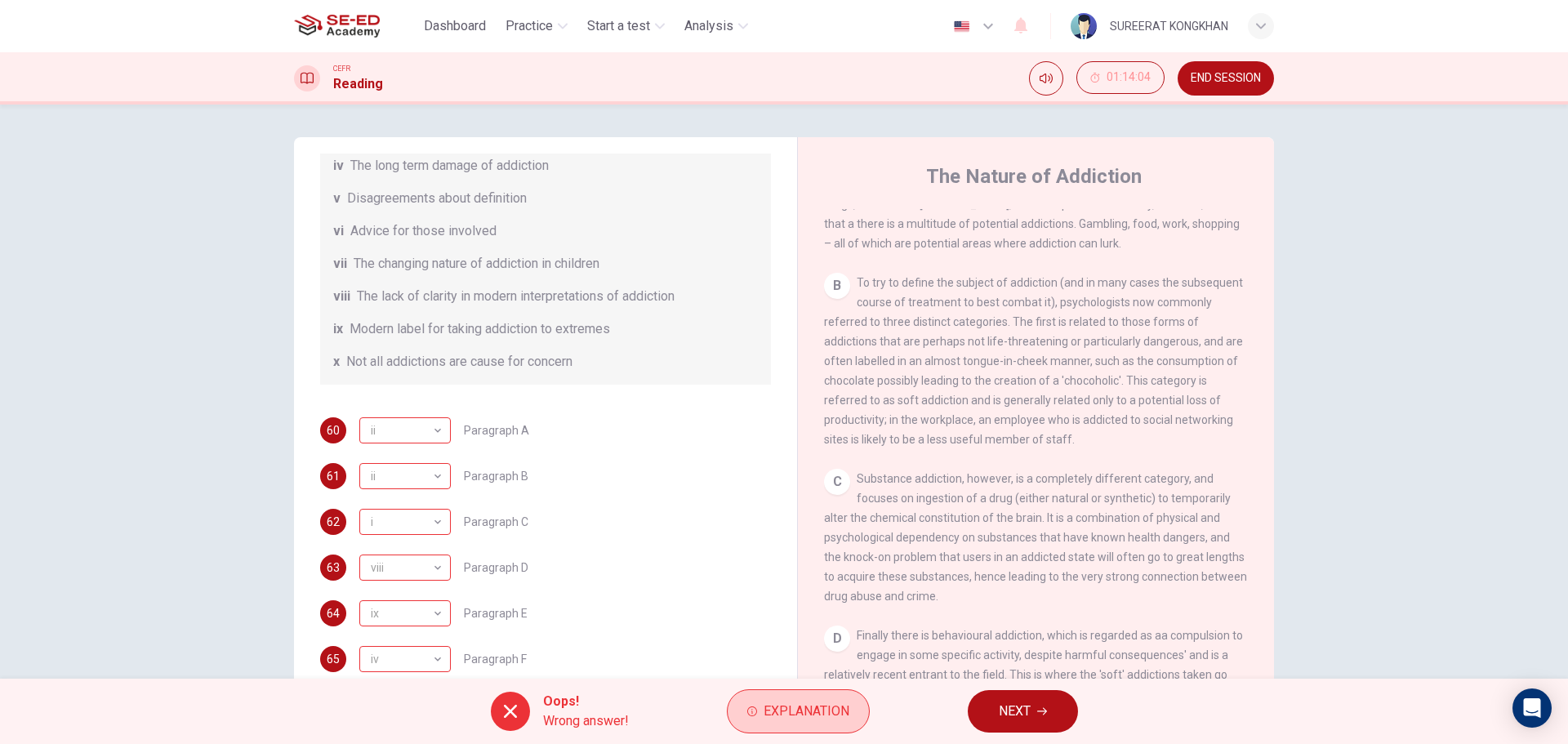
click at [786, 710] on span "Explanation" at bounding box center [806, 711] width 86 height 23
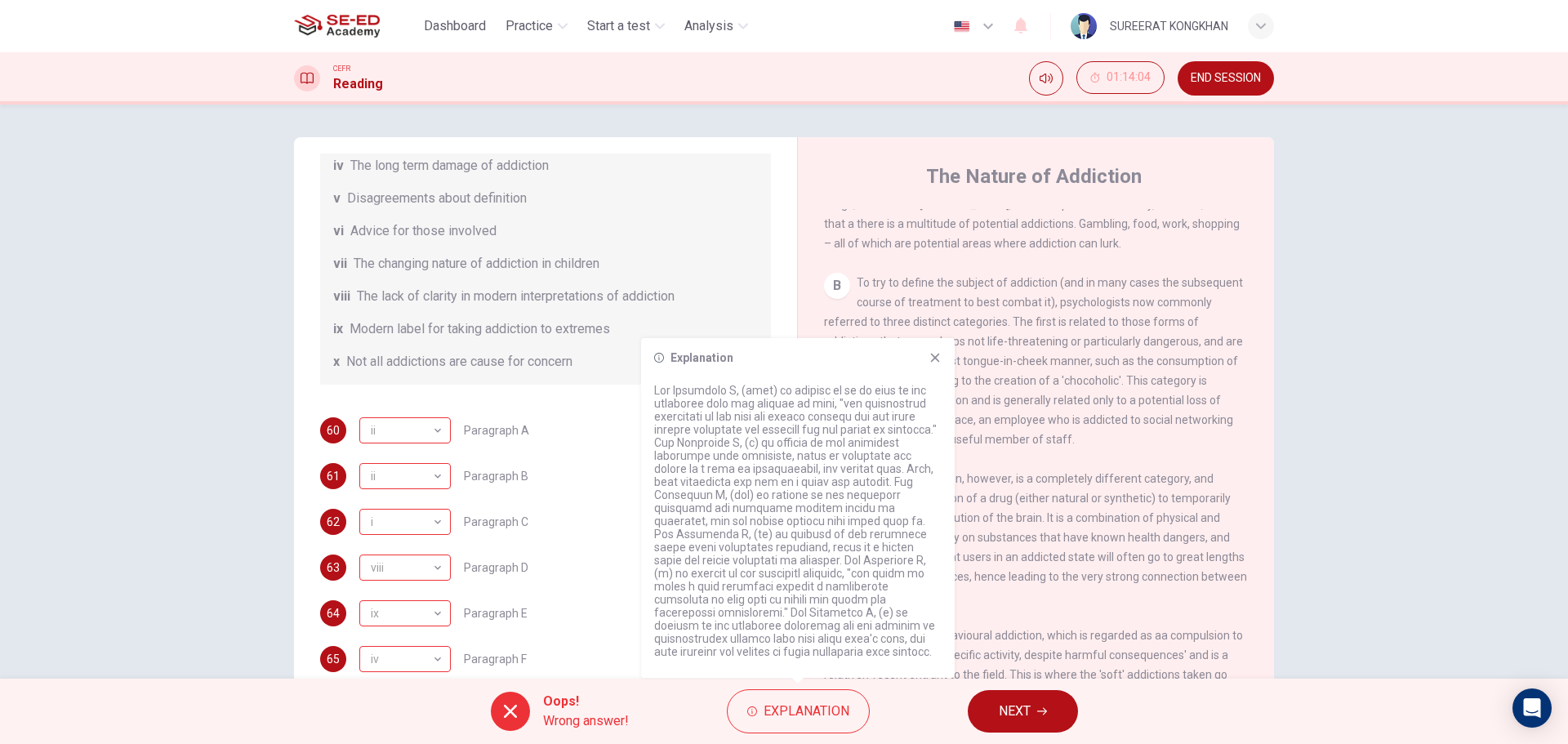
click at [636, 563] on div "63 viii viii ​ Paragraph D" at bounding box center [545, 568] width 451 height 26
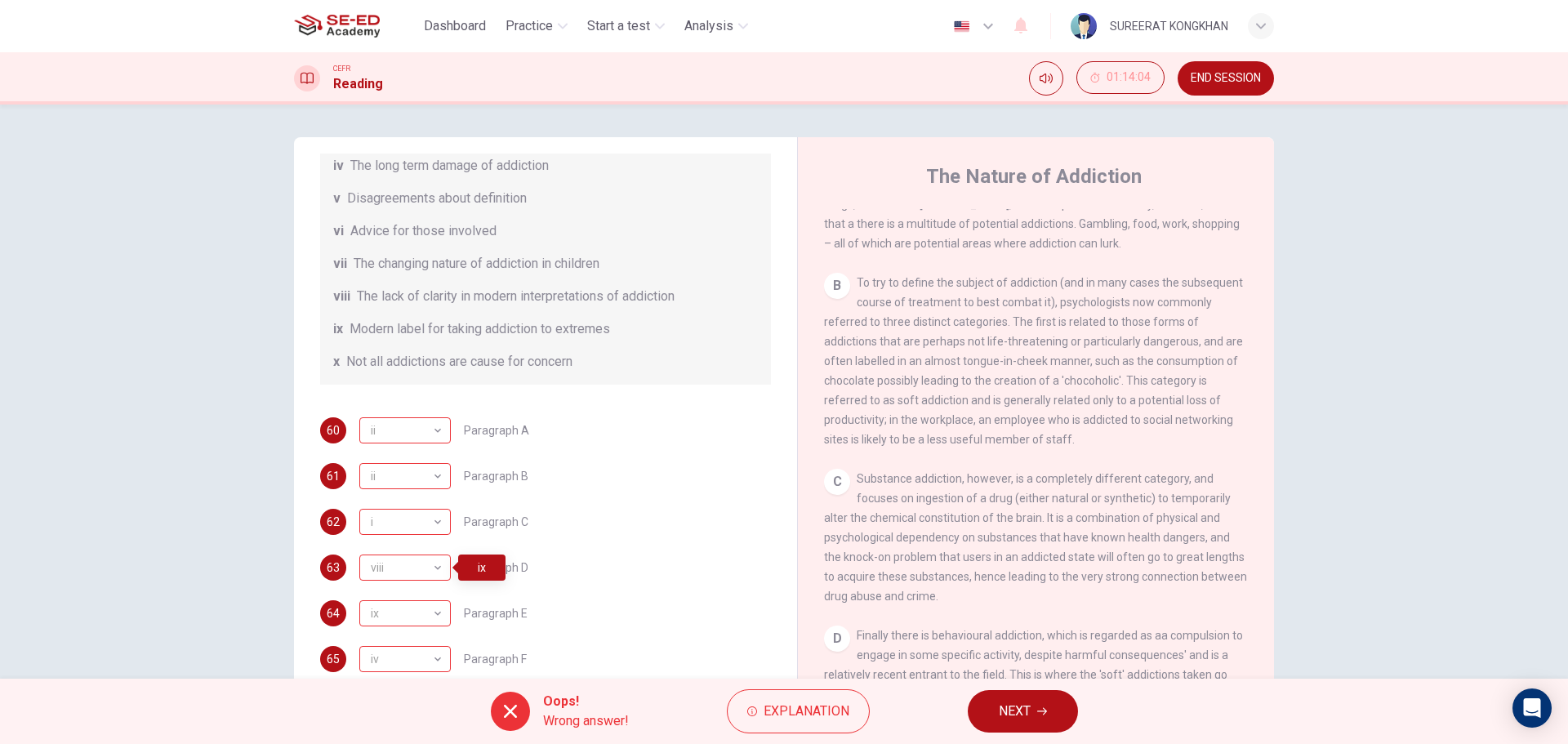
click at [1019, 712] on span "NEXT" at bounding box center [1015, 711] width 32 height 23
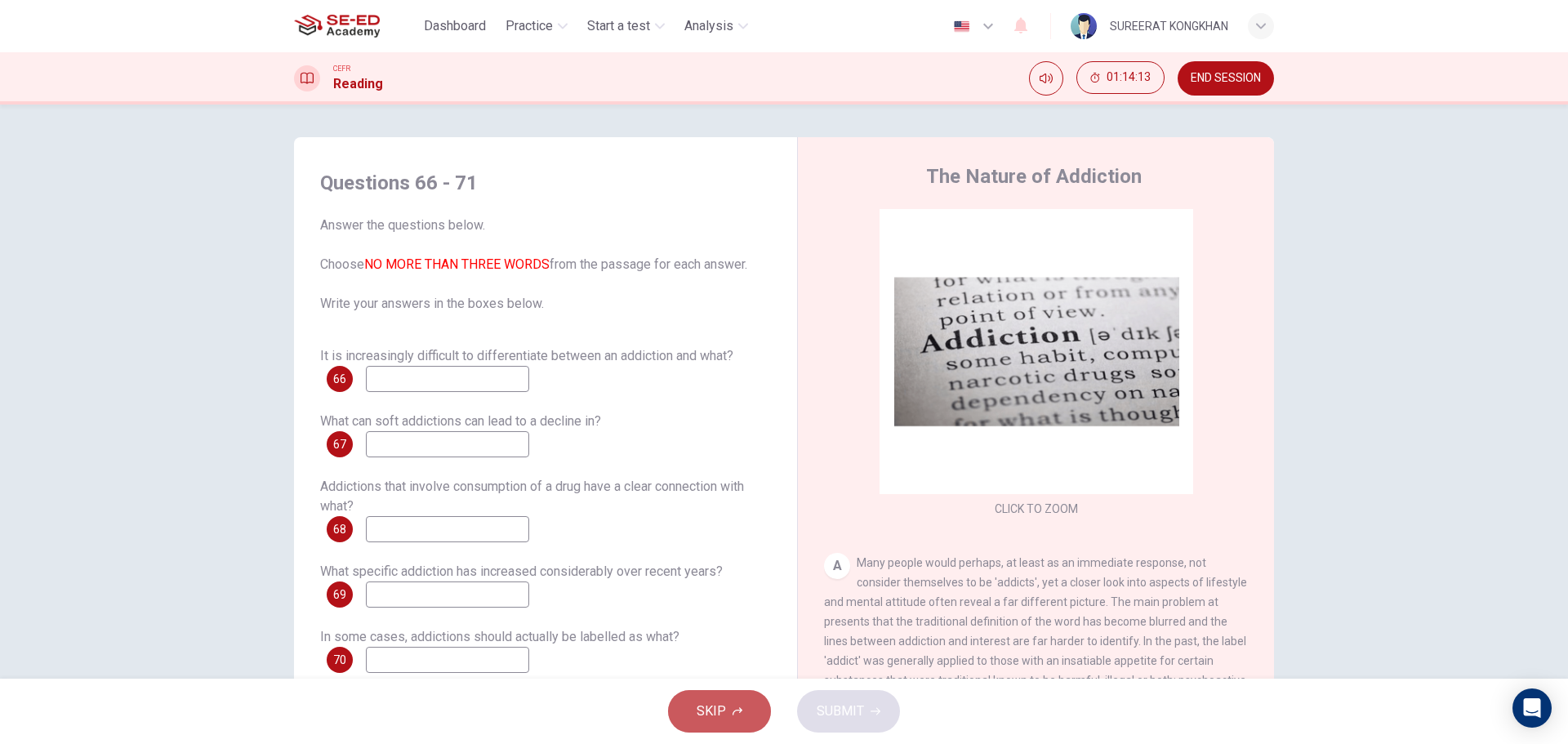
click at [722, 699] on button "SKIP" at bounding box center [719, 711] width 103 height 43
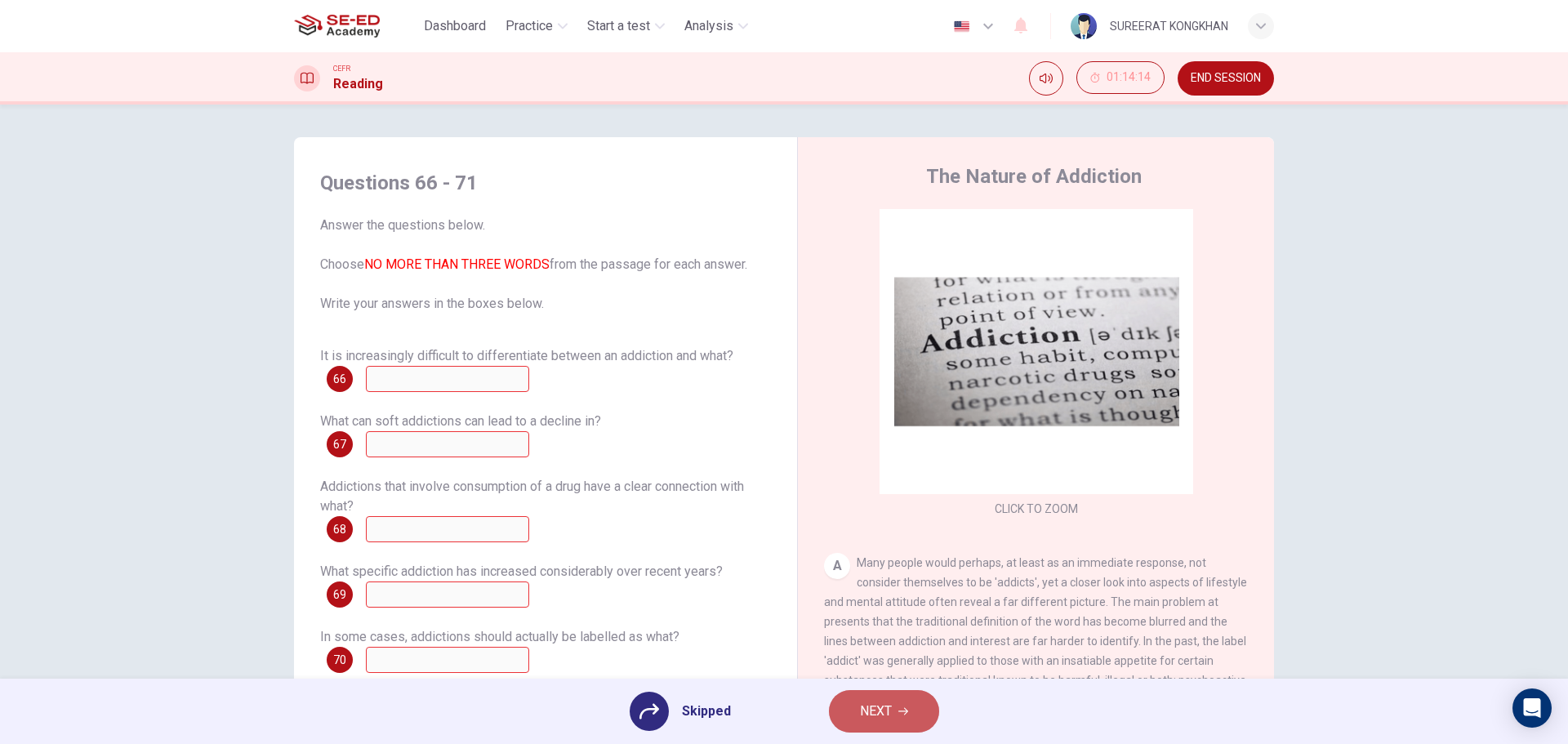
click at [876, 714] on span "NEXT" at bounding box center [876, 711] width 32 height 23
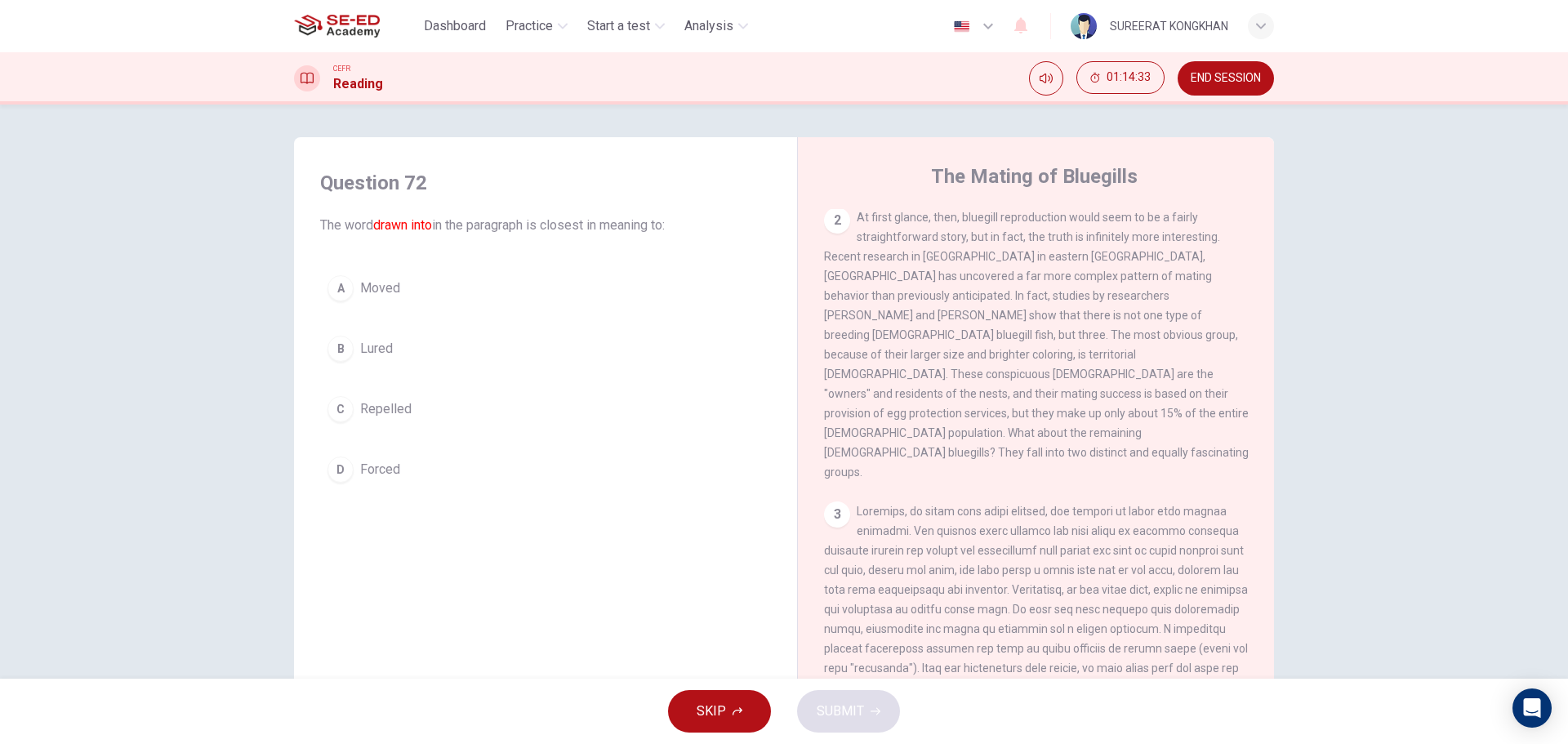
scroll to position [275, 0]
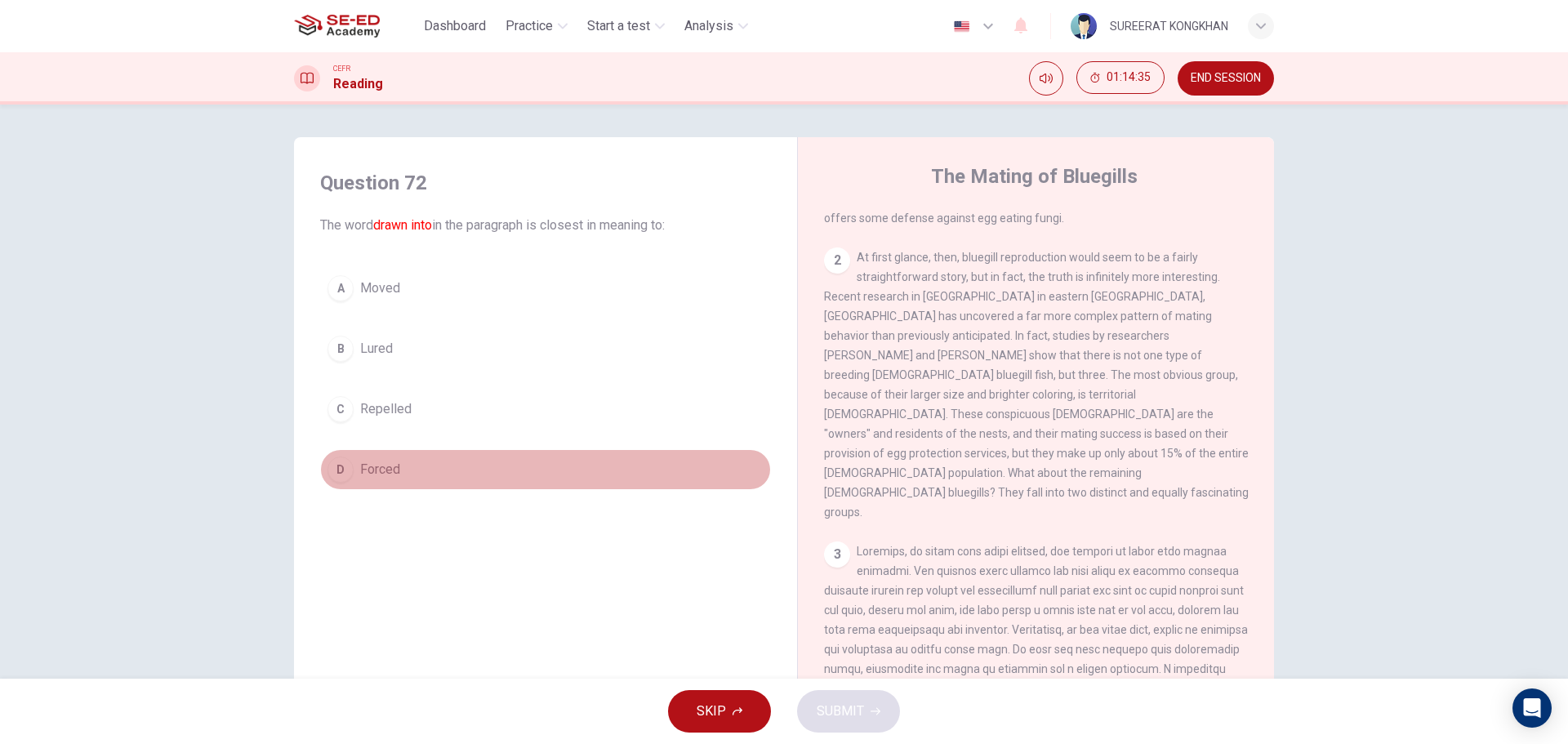
click at [342, 475] on div "D" at bounding box center [340, 470] width 26 height 26
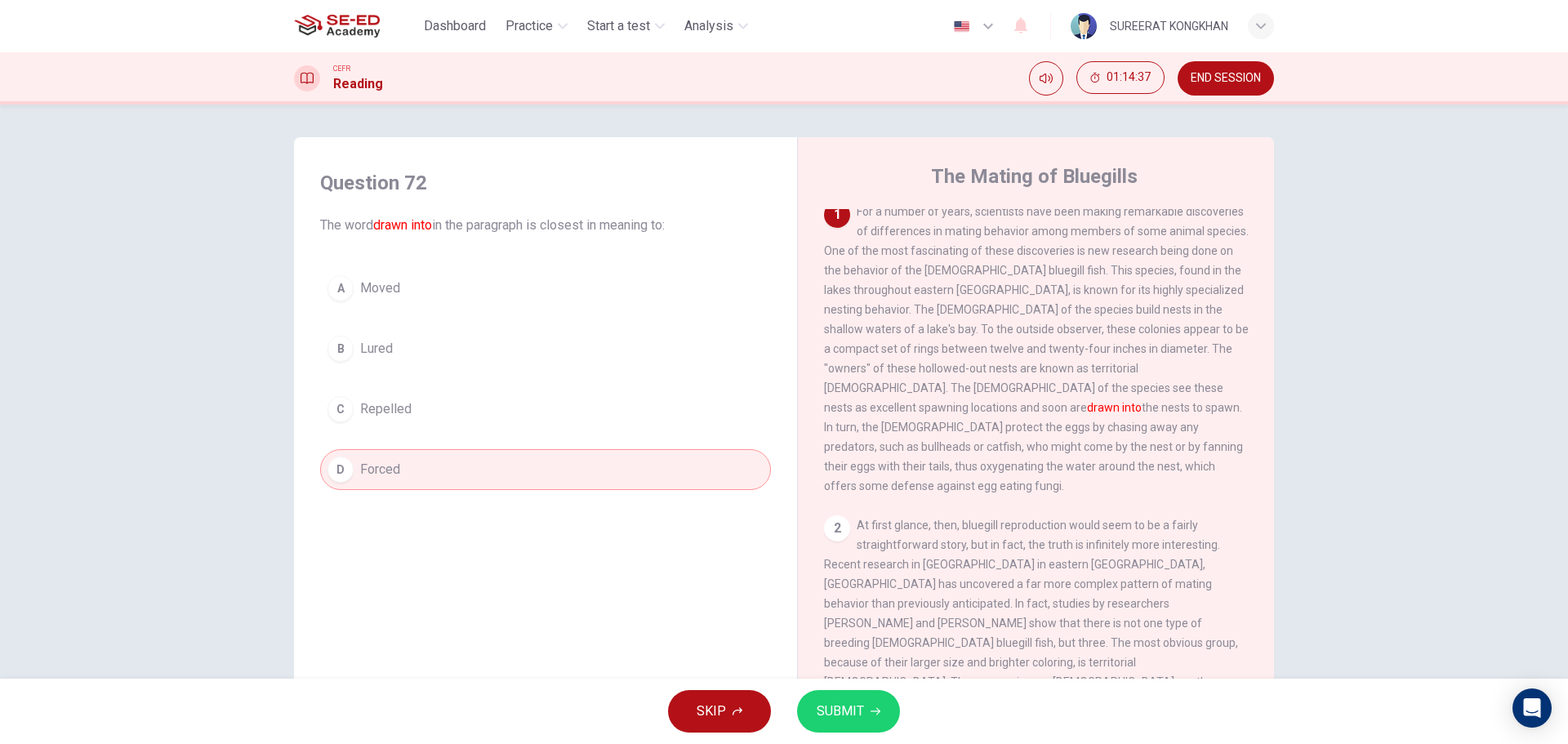
scroll to position [0, 0]
click at [341, 298] on div "A" at bounding box center [340, 288] width 26 height 26
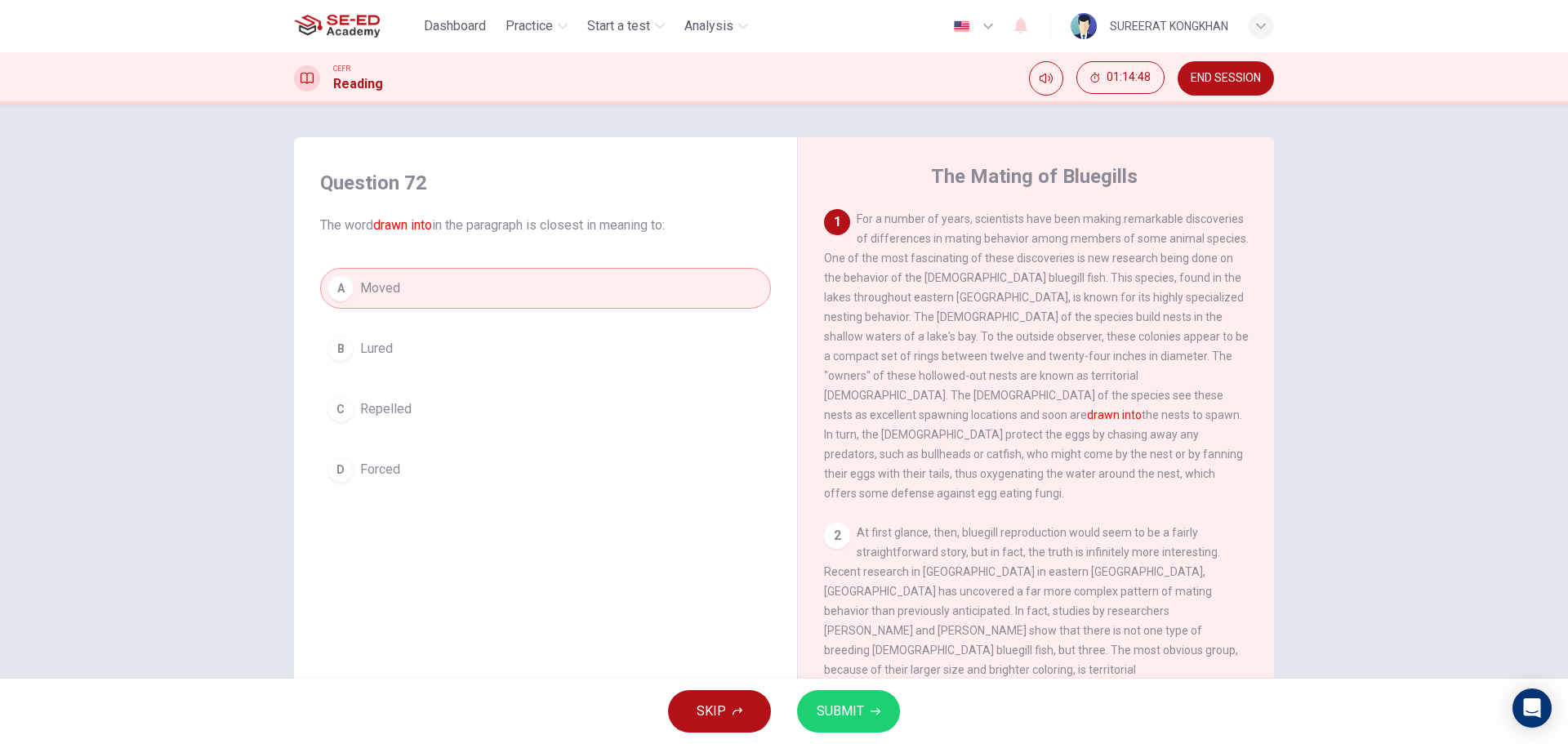
click at [849, 703] on span "SUBMIT" at bounding box center [840, 711] width 47 height 23
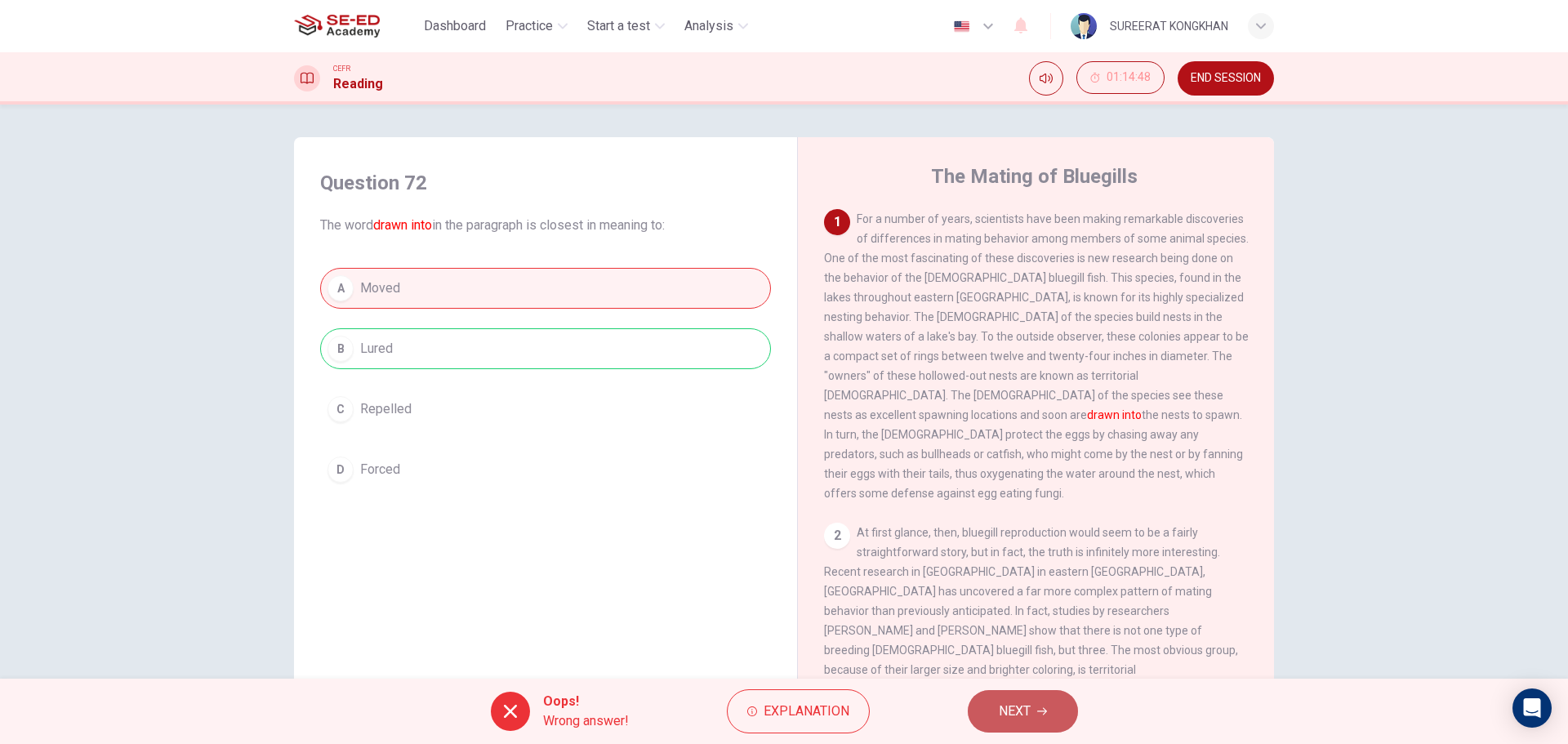
click at [1024, 709] on span "NEXT" at bounding box center [1015, 711] width 32 height 23
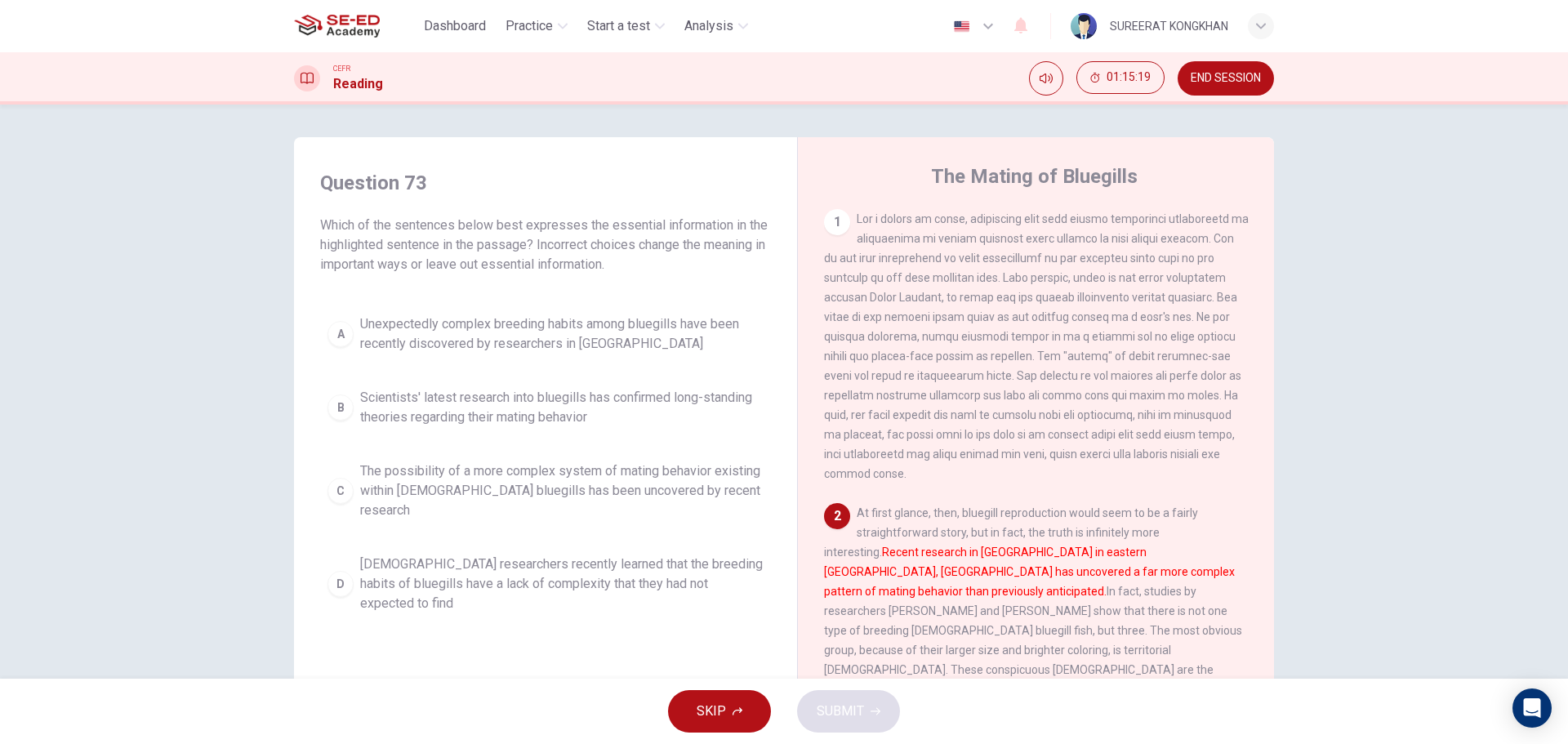
click at [494, 554] on span "Canadian researchers recently learned that the breeding habits of bluegills hav…" at bounding box center [561, 583] width 403 height 58
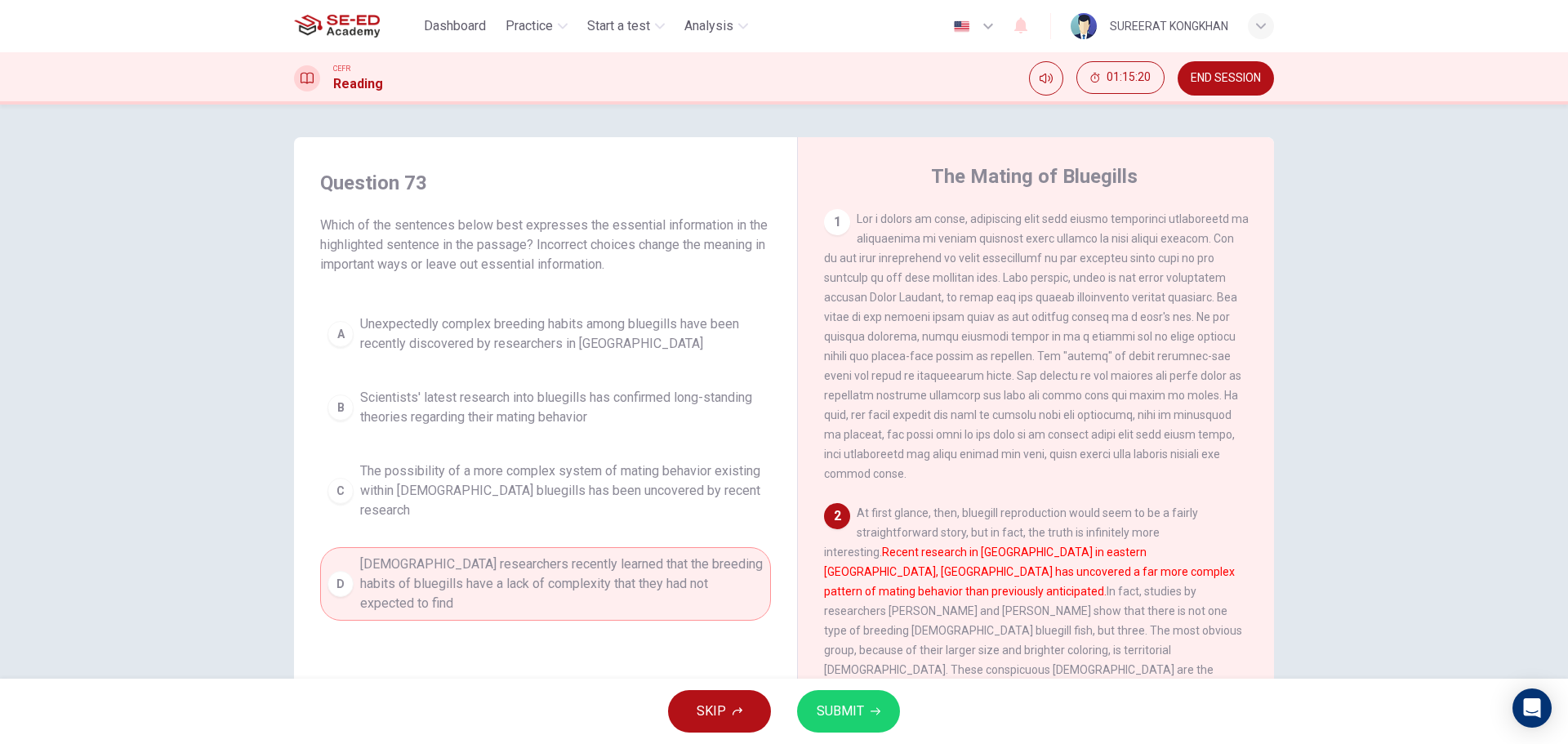
click at [832, 713] on span "SUBMIT" at bounding box center [840, 711] width 47 height 23
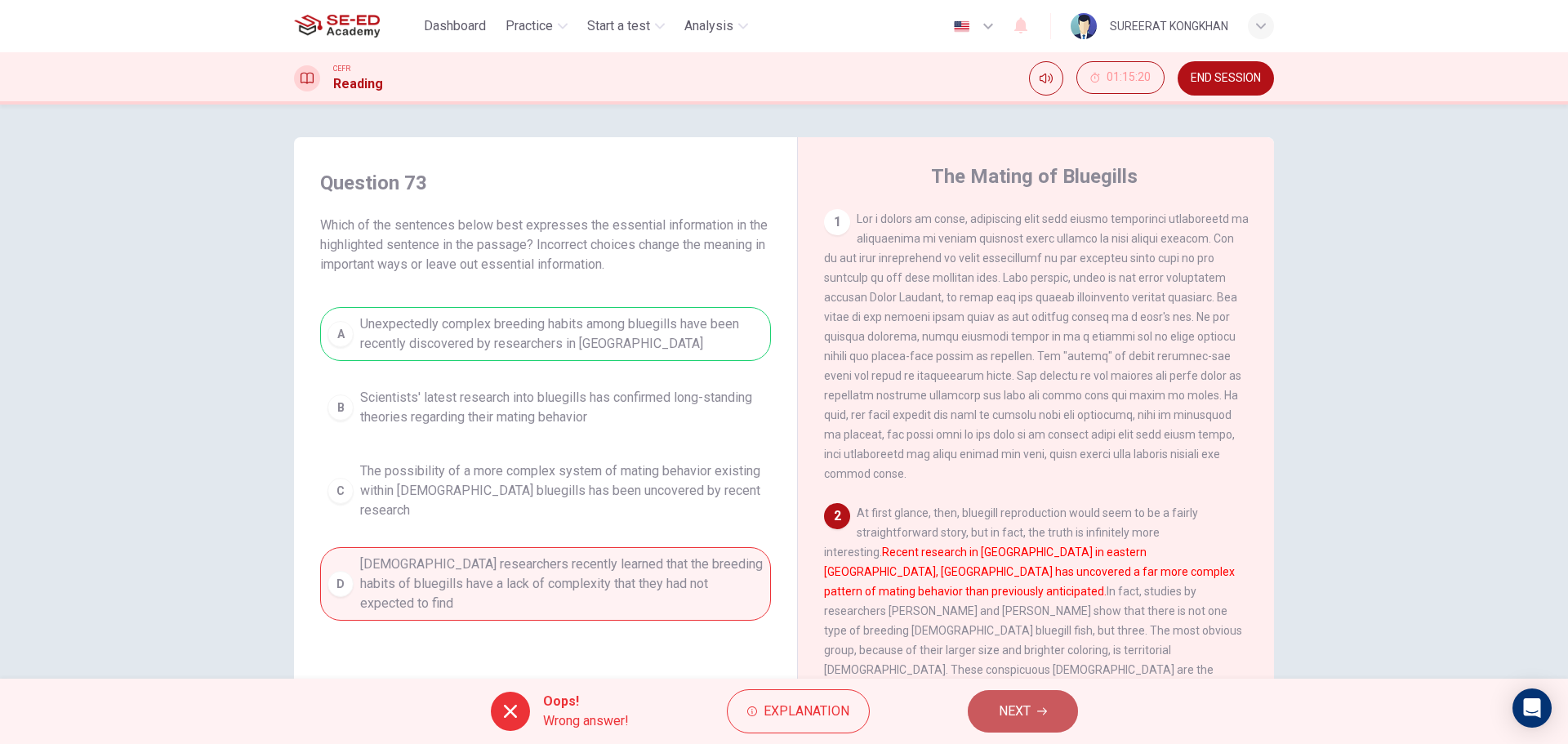
click at [990, 708] on button "NEXT" at bounding box center [1023, 711] width 110 height 43
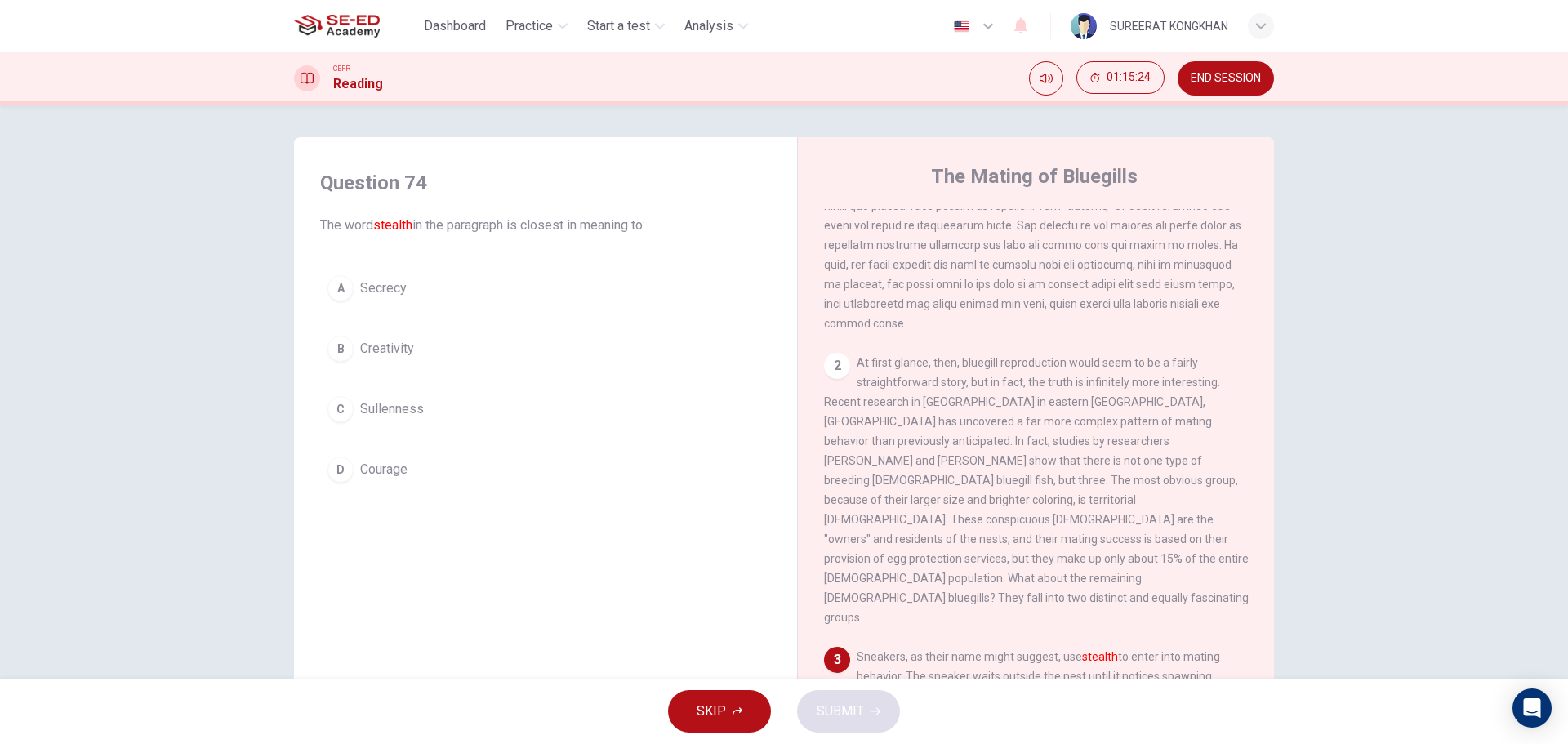
scroll to position [408, 0]
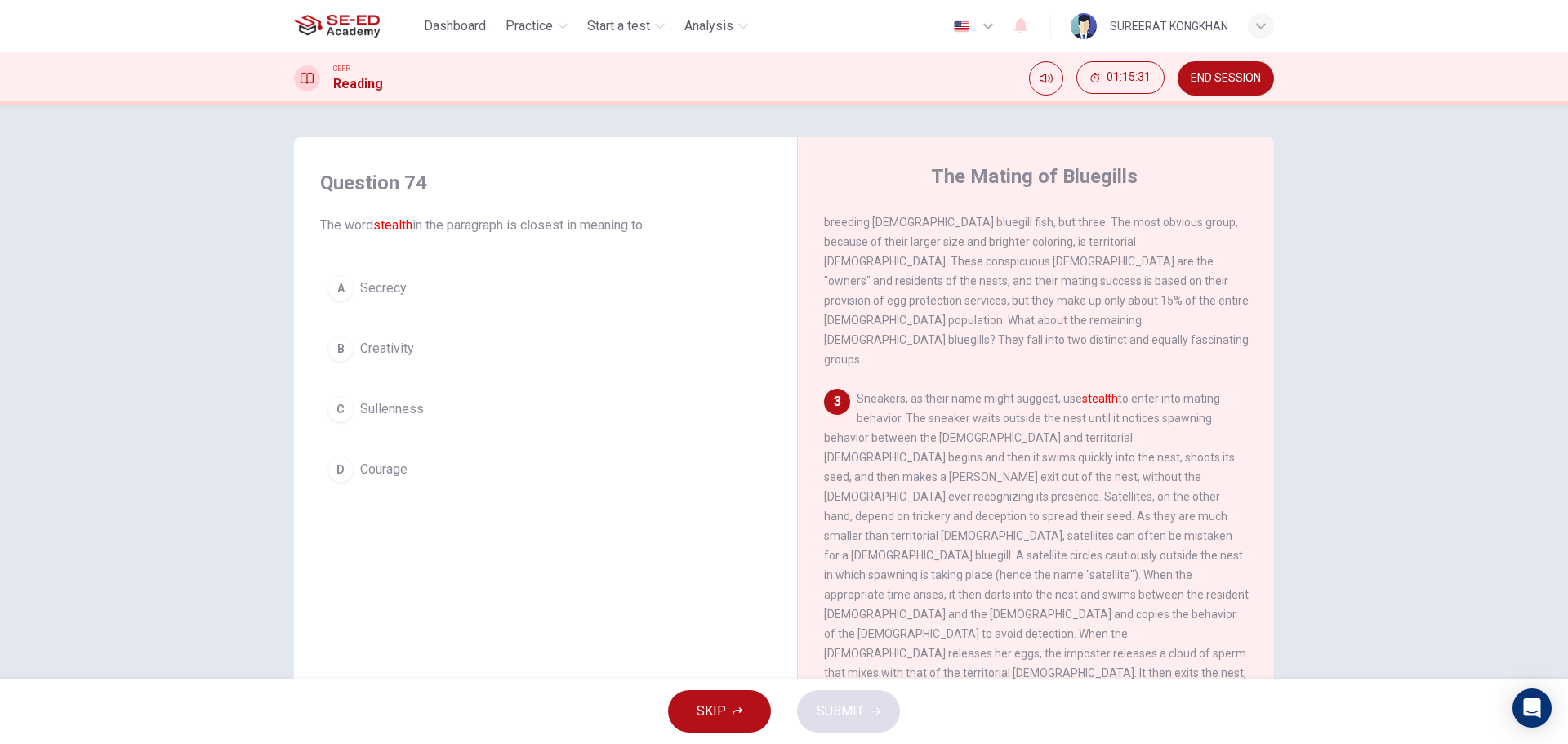
click at [340, 473] on div "D" at bounding box center [340, 470] width 26 height 26
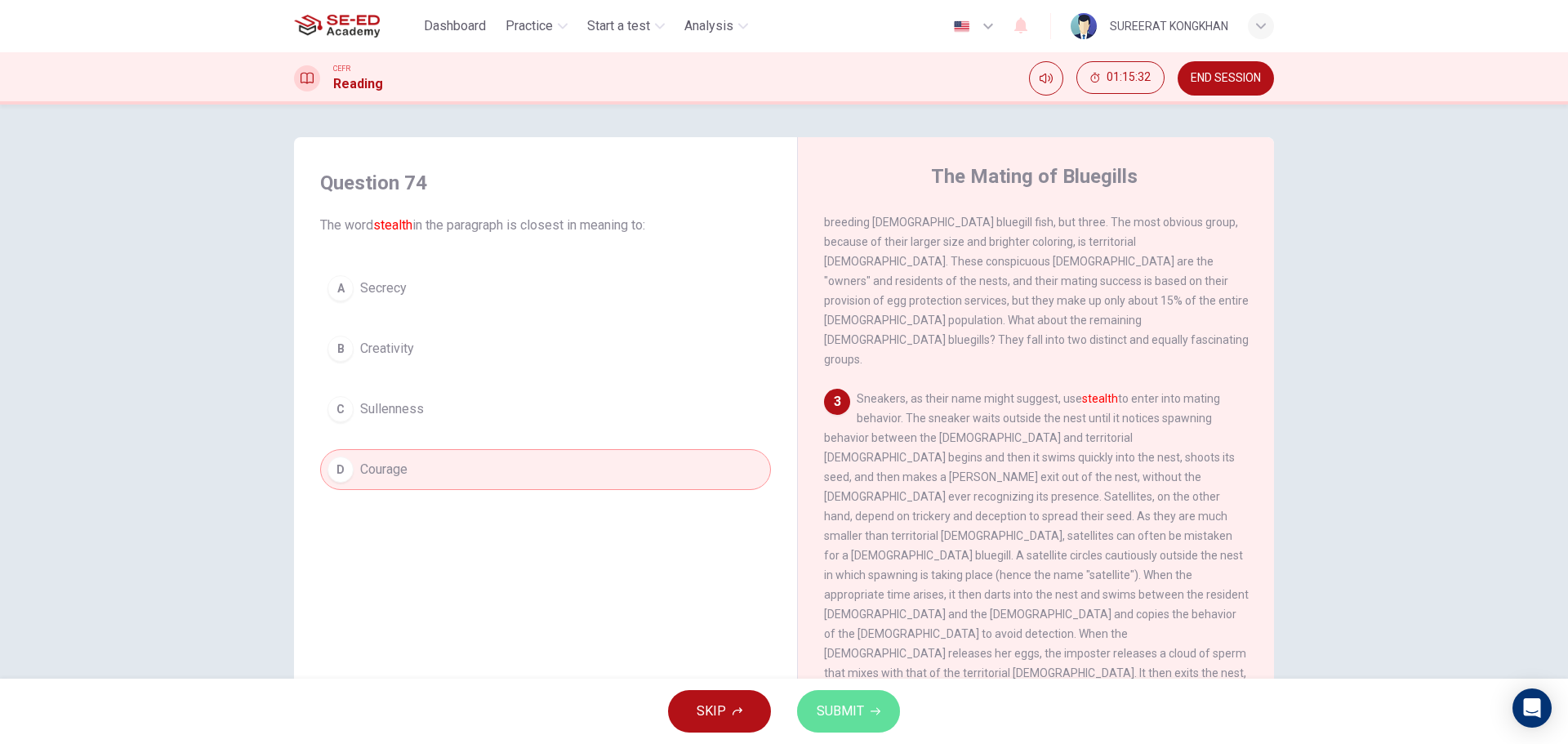
click at [847, 718] on span "SUBMIT" at bounding box center [840, 711] width 47 height 23
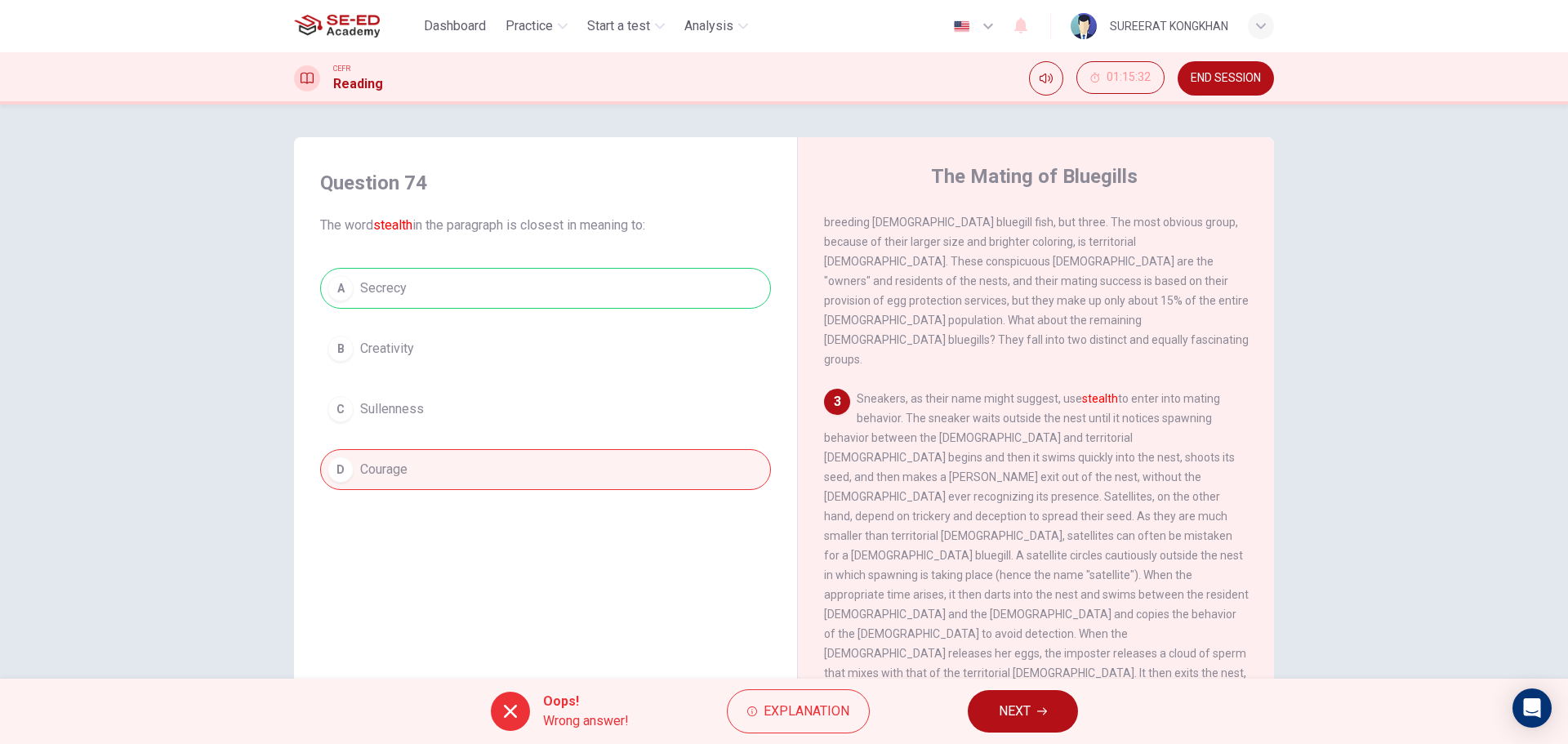
click at [1011, 716] on span "NEXT" at bounding box center [1015, 711] width 32 height 23
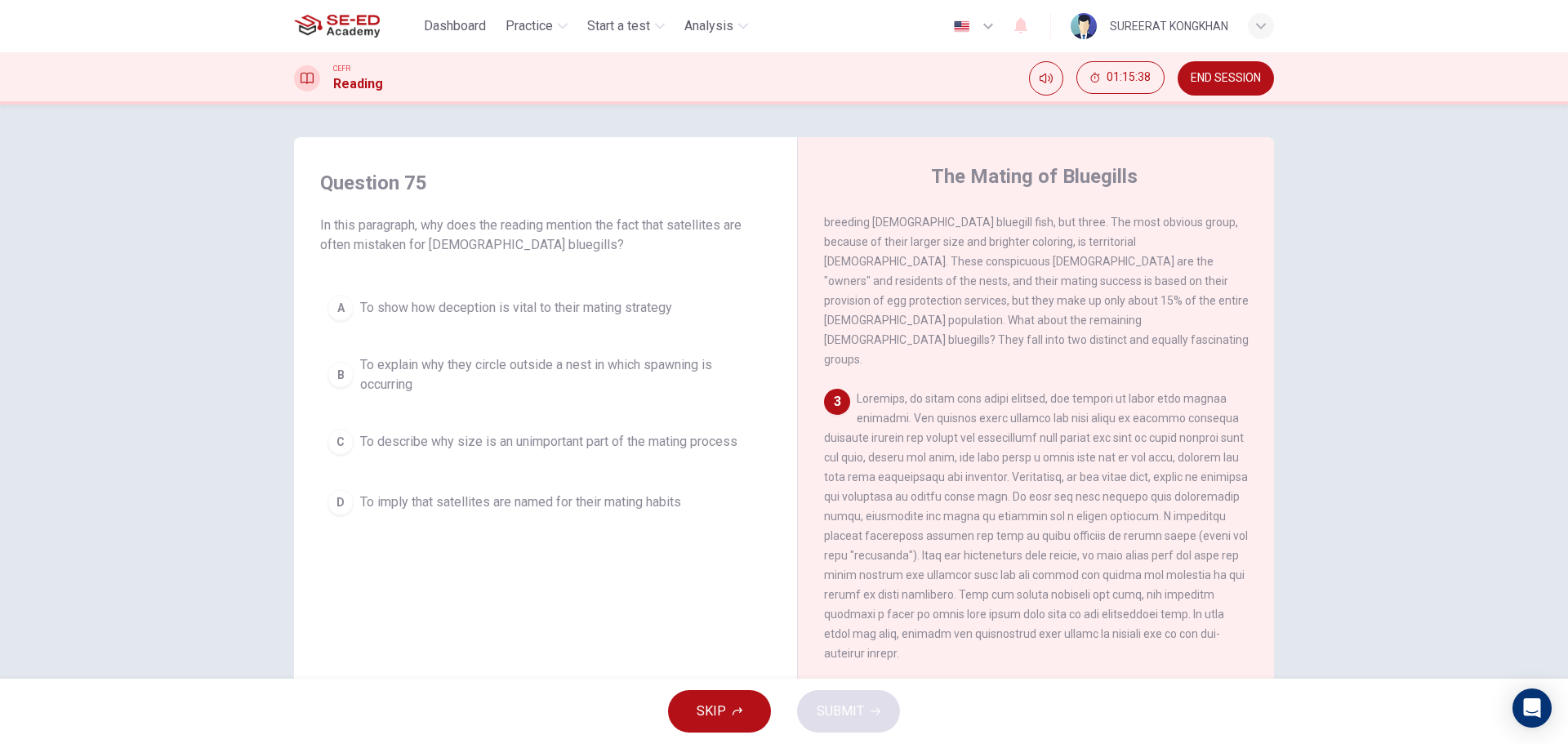
click at [328, 368] on div "B" at bounding box center [340, 375] width 26 height 26
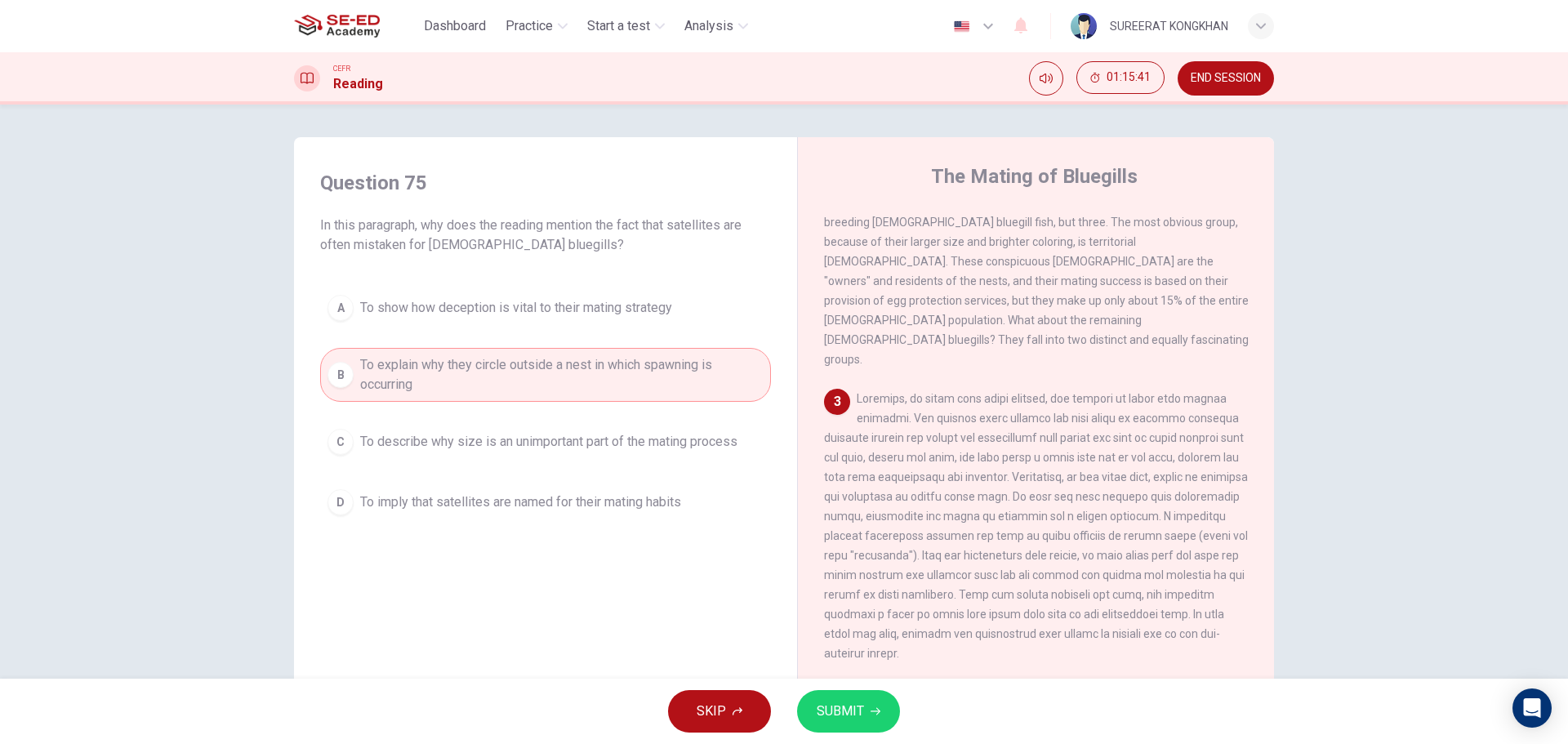
click at [859, 716] on span "SUBMIT" at bounding box center [840, 711] width 47 height 23
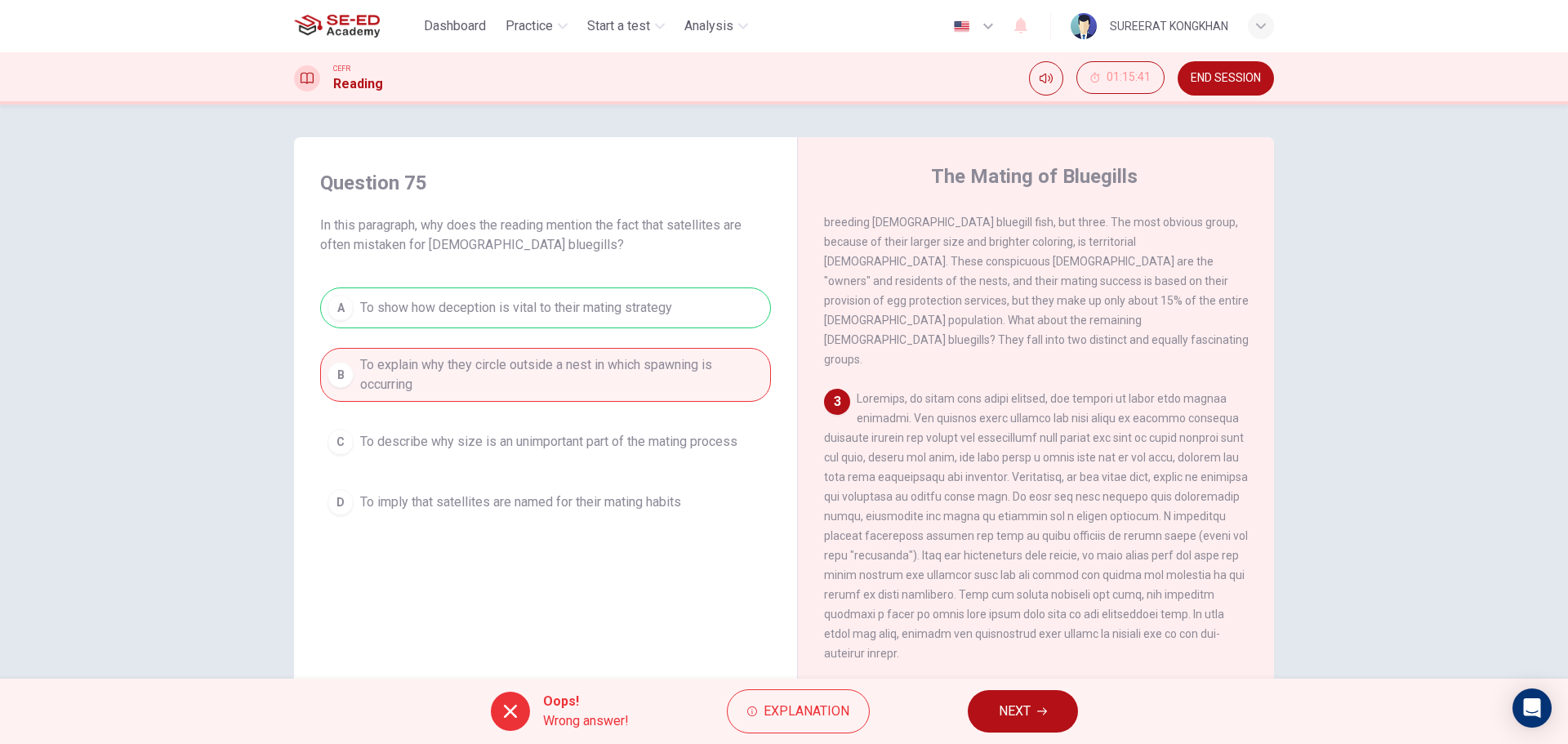
click at [1004, 712] on span "NEXT" at bounding box center [1015, 711] width 32 height 23
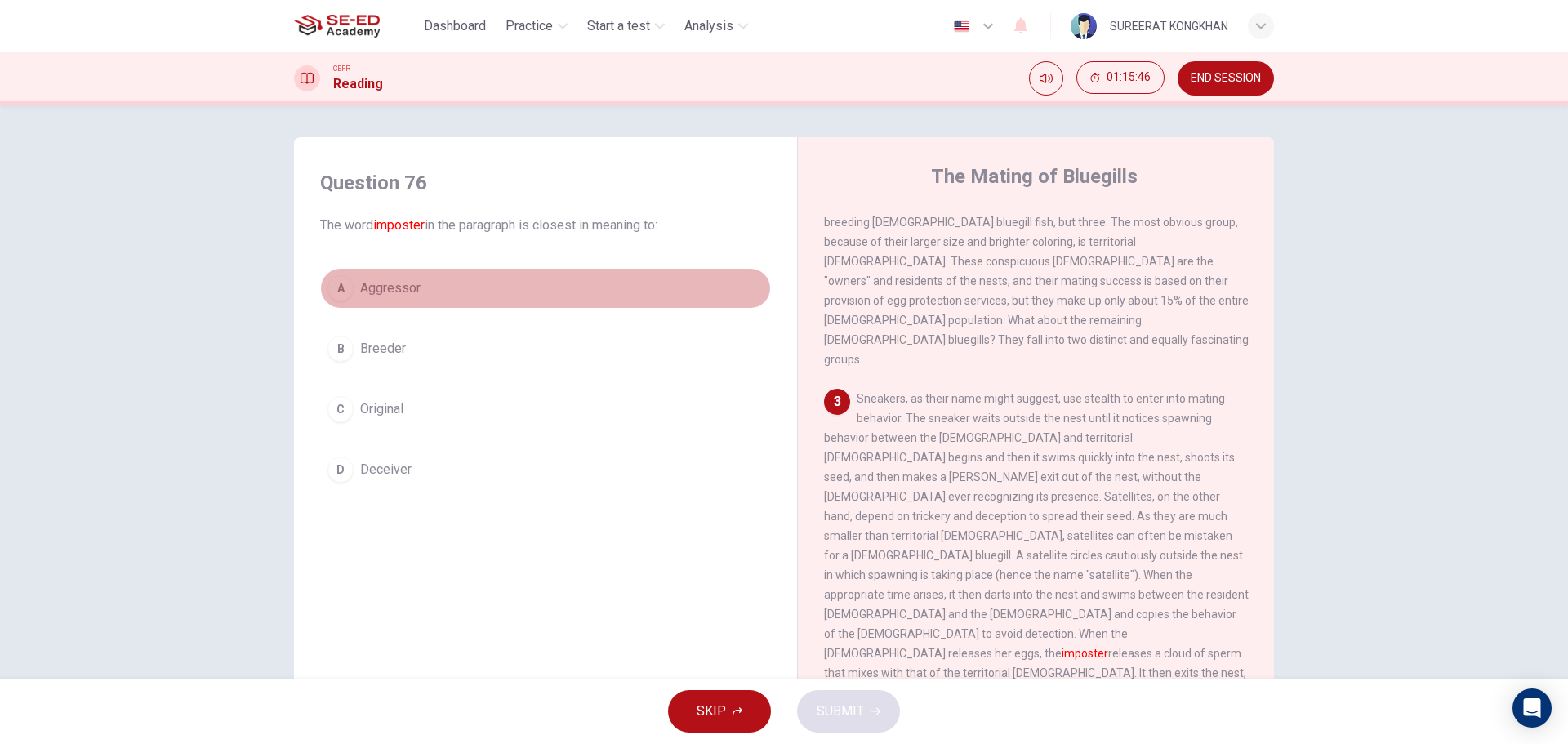
click at [331, 288] on div "A" at bounding box center [340, 288] width 26 height 26
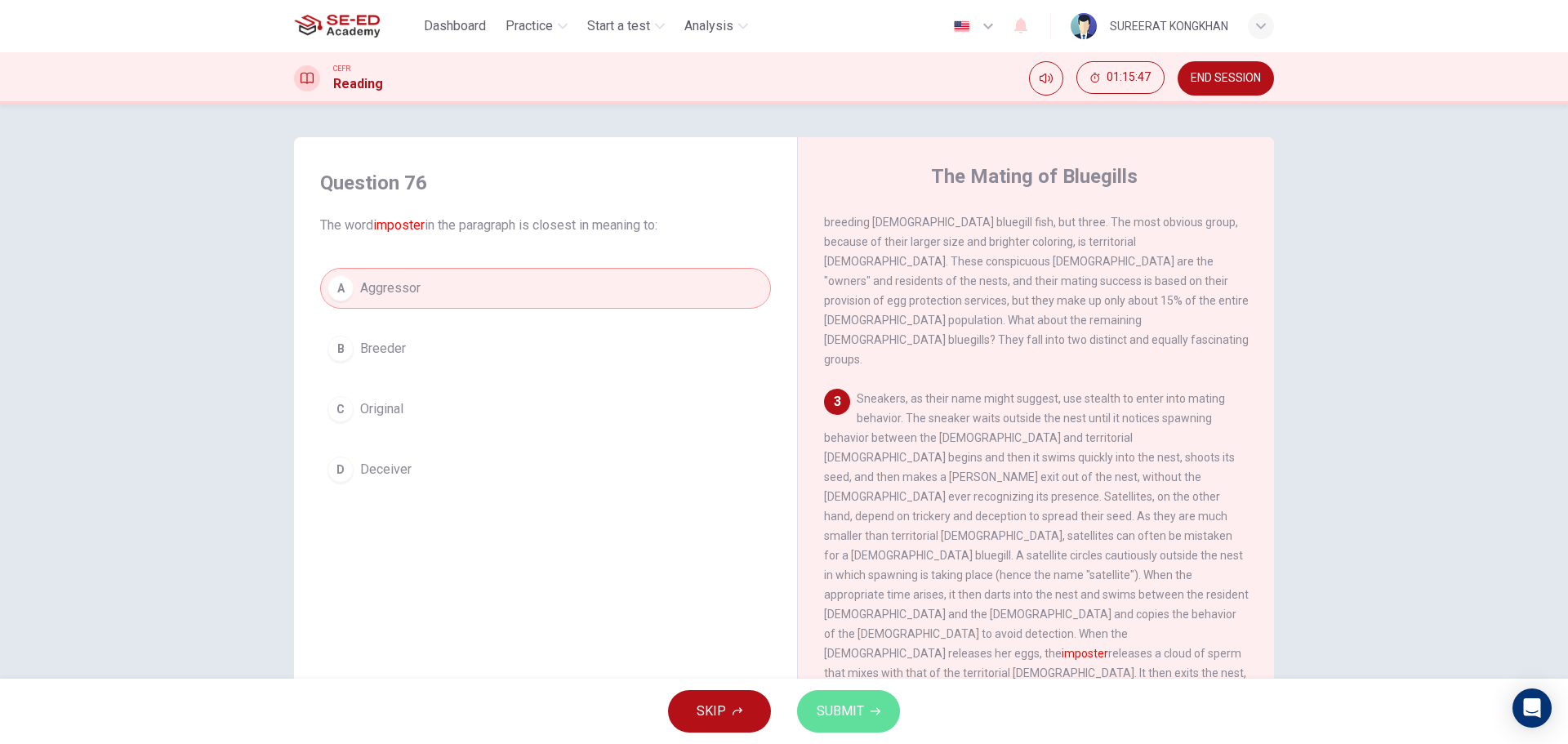
click at [852, 706] on span "SUBMIT" at bounding box center [840, 711] width 47 height 23
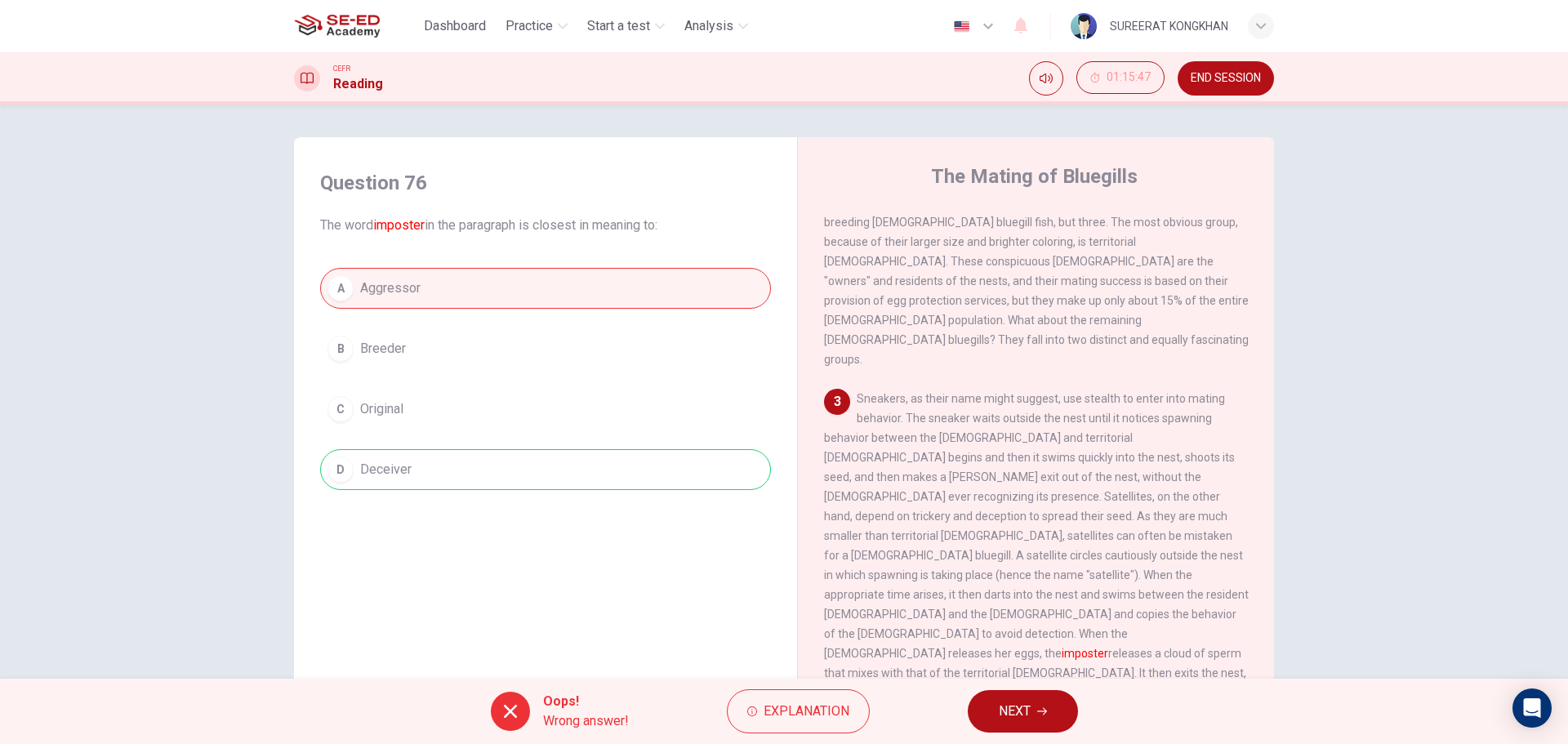
click at [1055, 704] on button "NEXT" at bounding box center [1023, 711] width 110 height 43
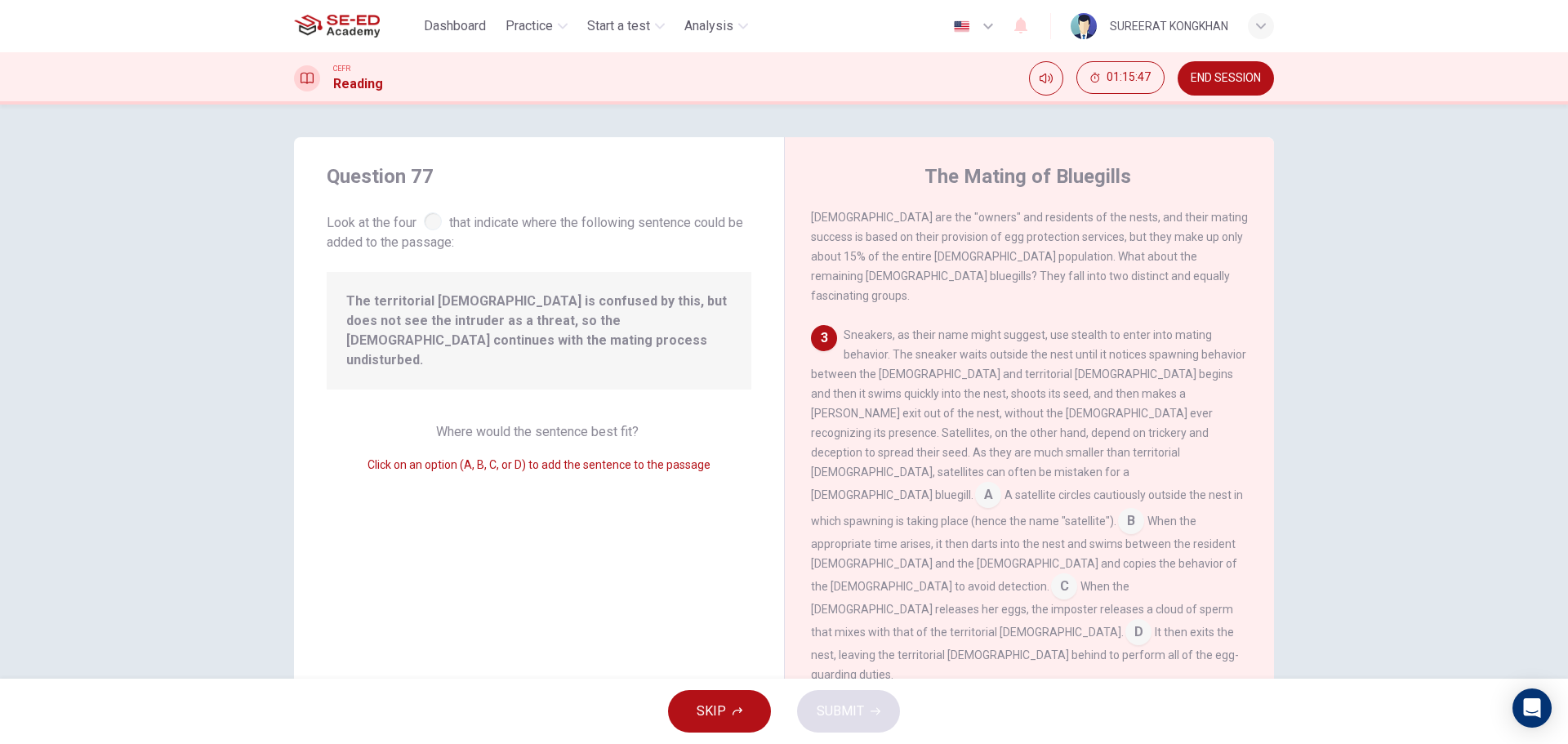
scroll to position [523, 0]
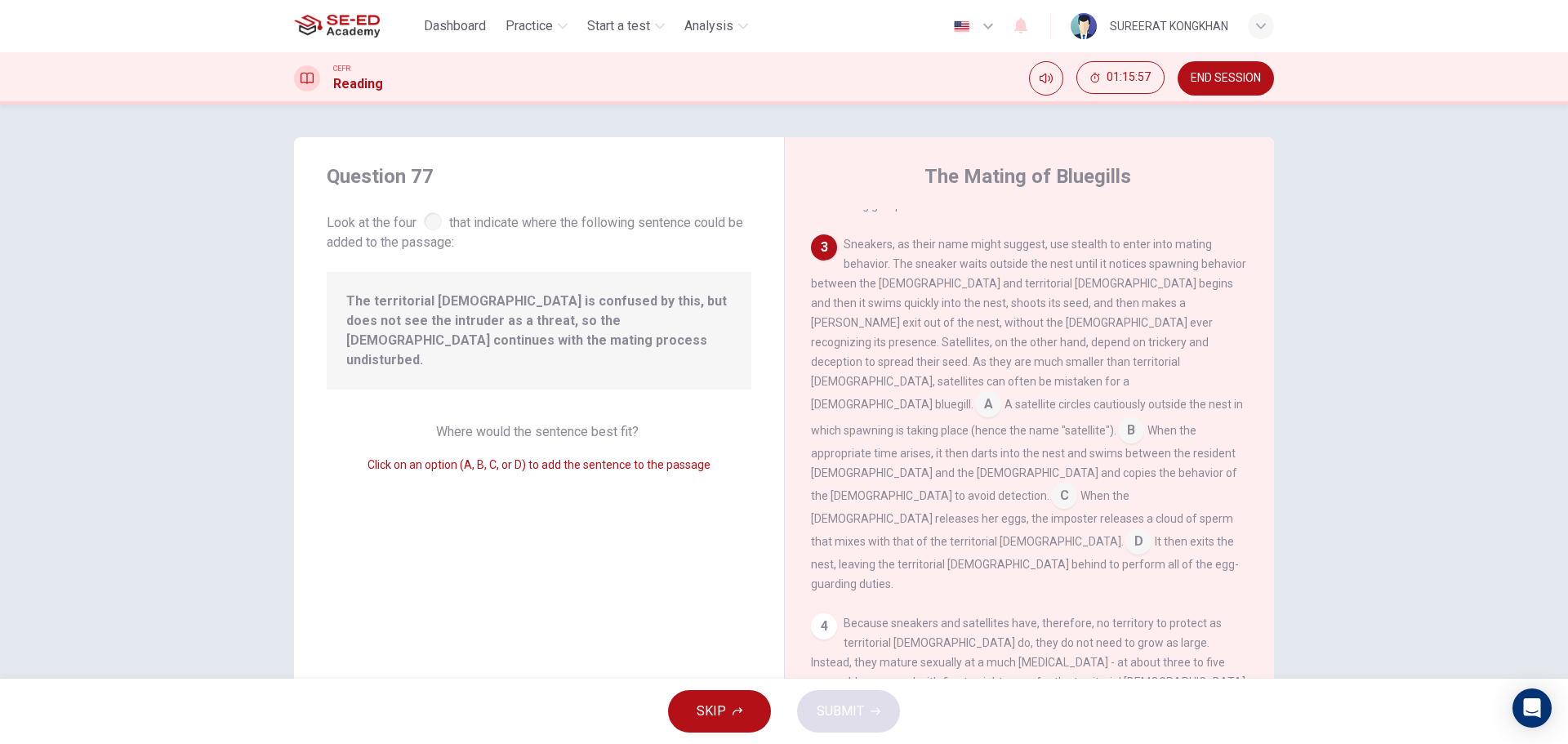
click at [1152, 530] on input at bounding box center [1138, 543] width 26 height 26
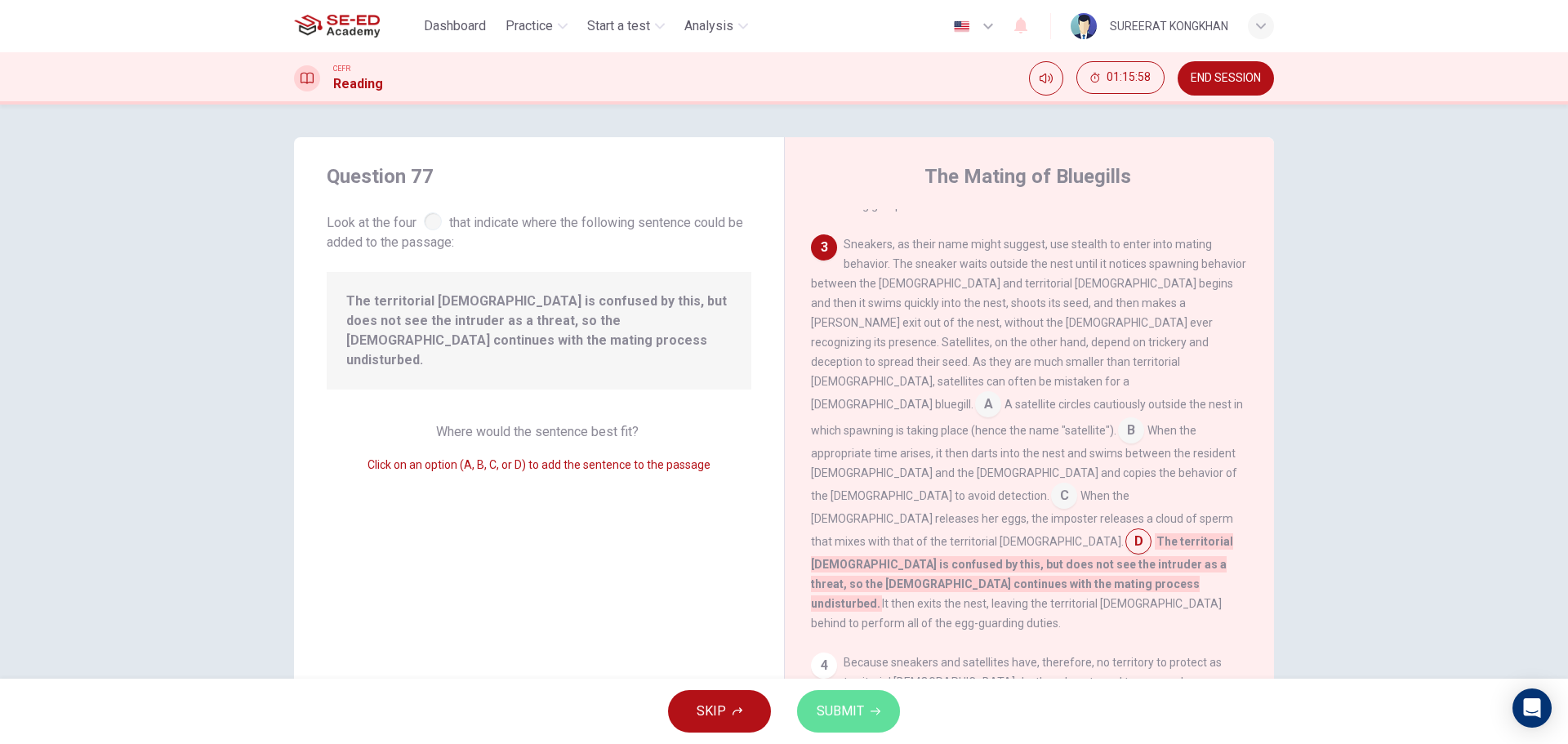
click at [842, 706] on span "SUBMIT" at bounding box center [840, 711] width 47 height 23
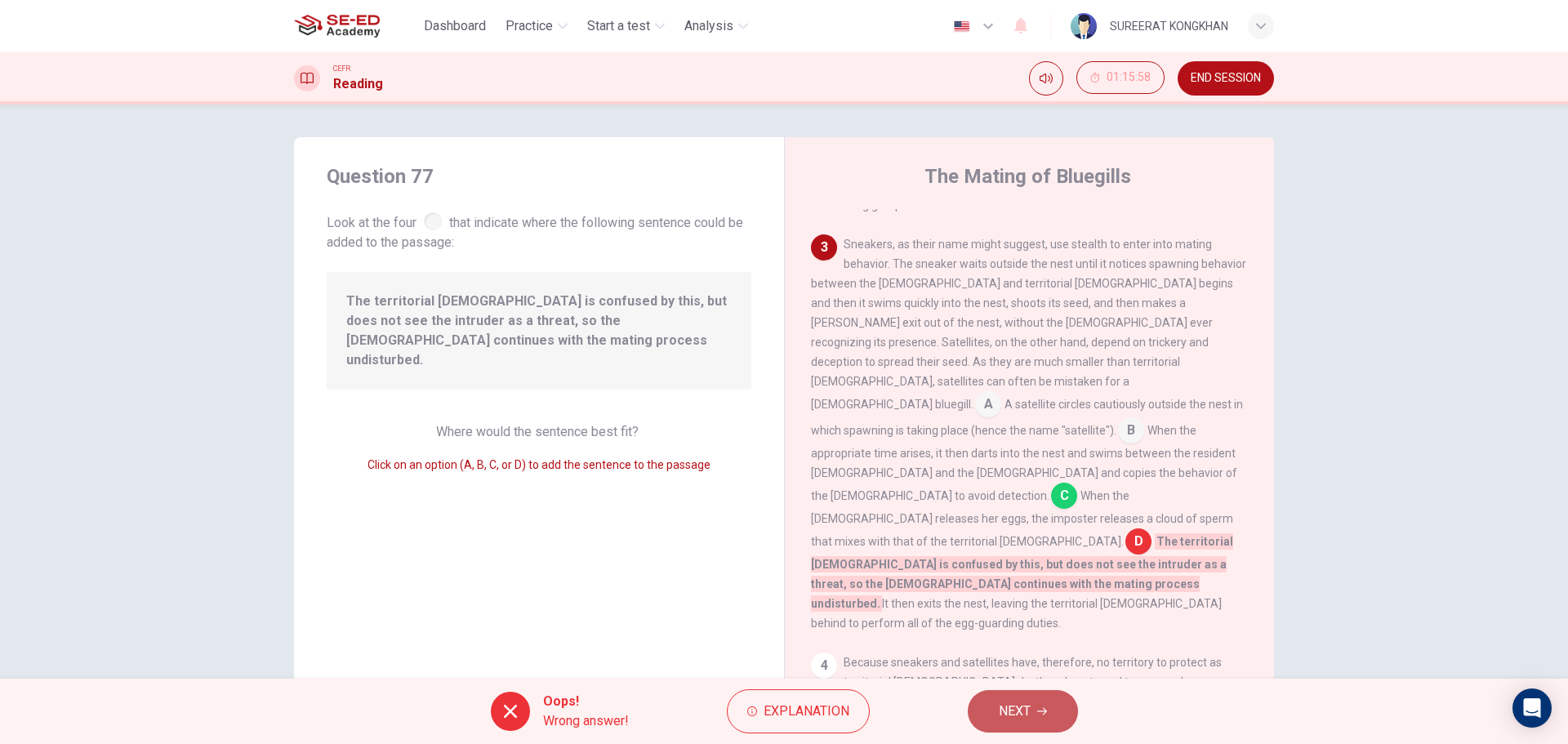
click at [1018, 705] on span "NEXT" at bounding box center [1015, 711] width 32 height 23
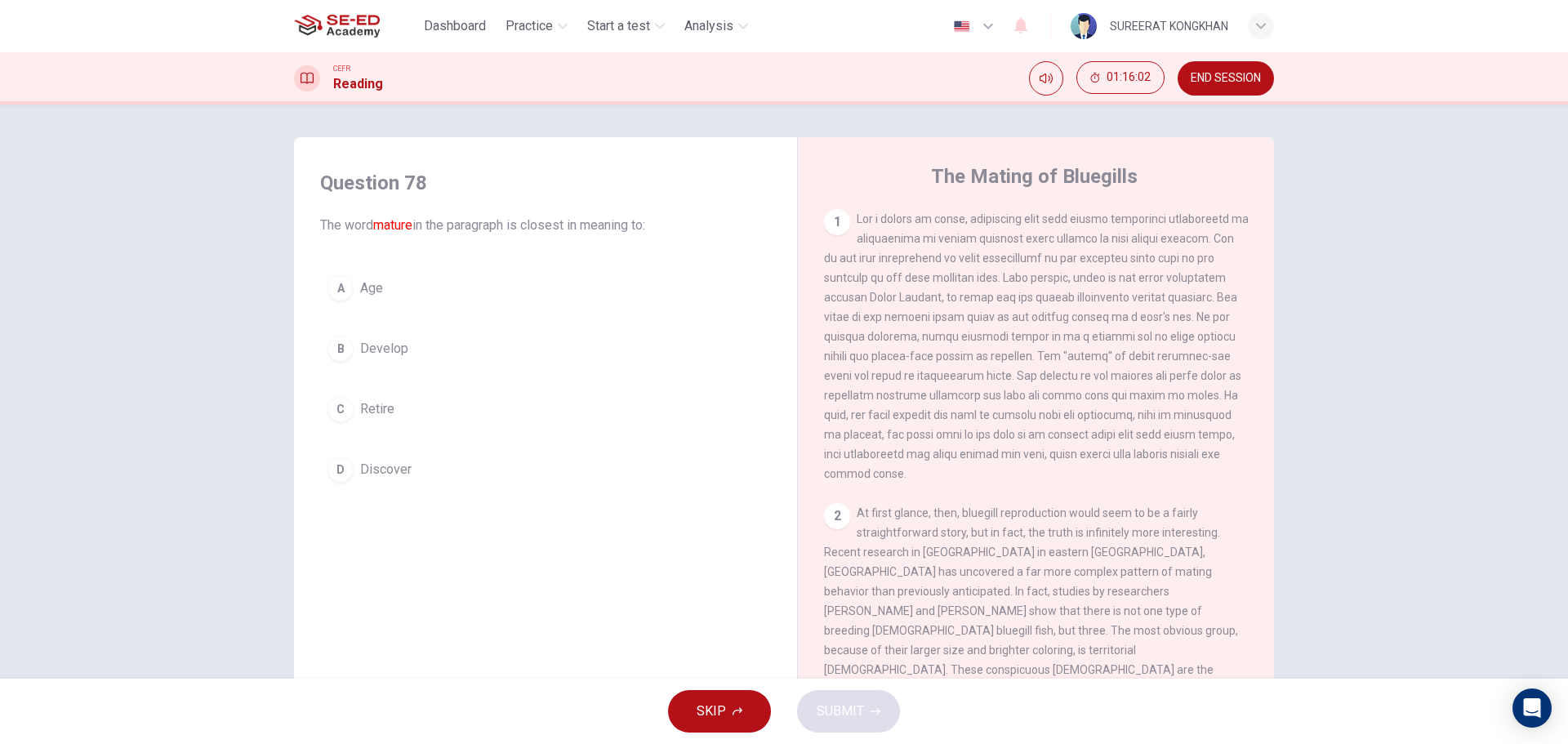
click at [333, 350] on div "B" at bounding box center [340, 349] width 26 height 26
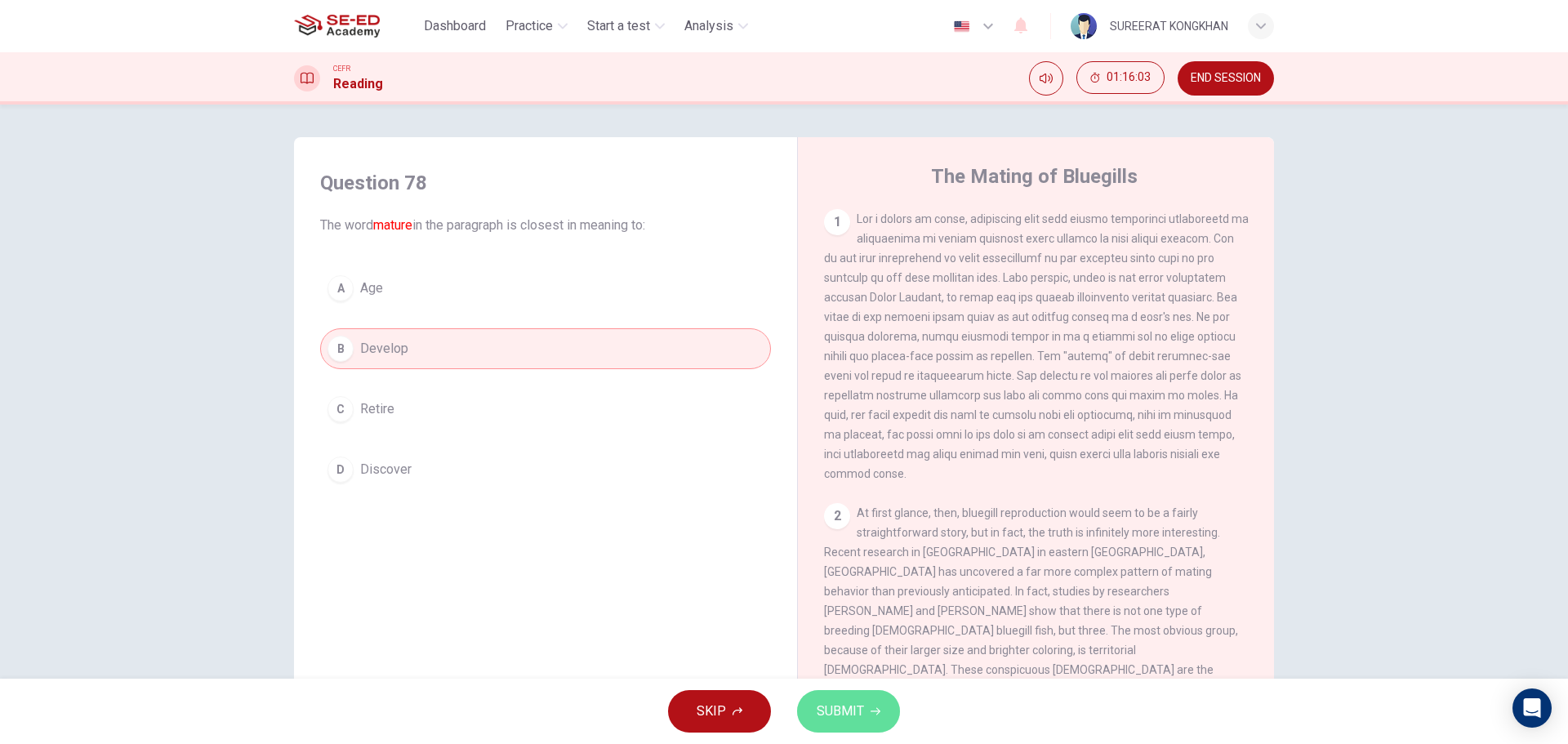
click at [859, 705] on span "SUBMIT" at bounding box center [840, 711] width 47 height 23
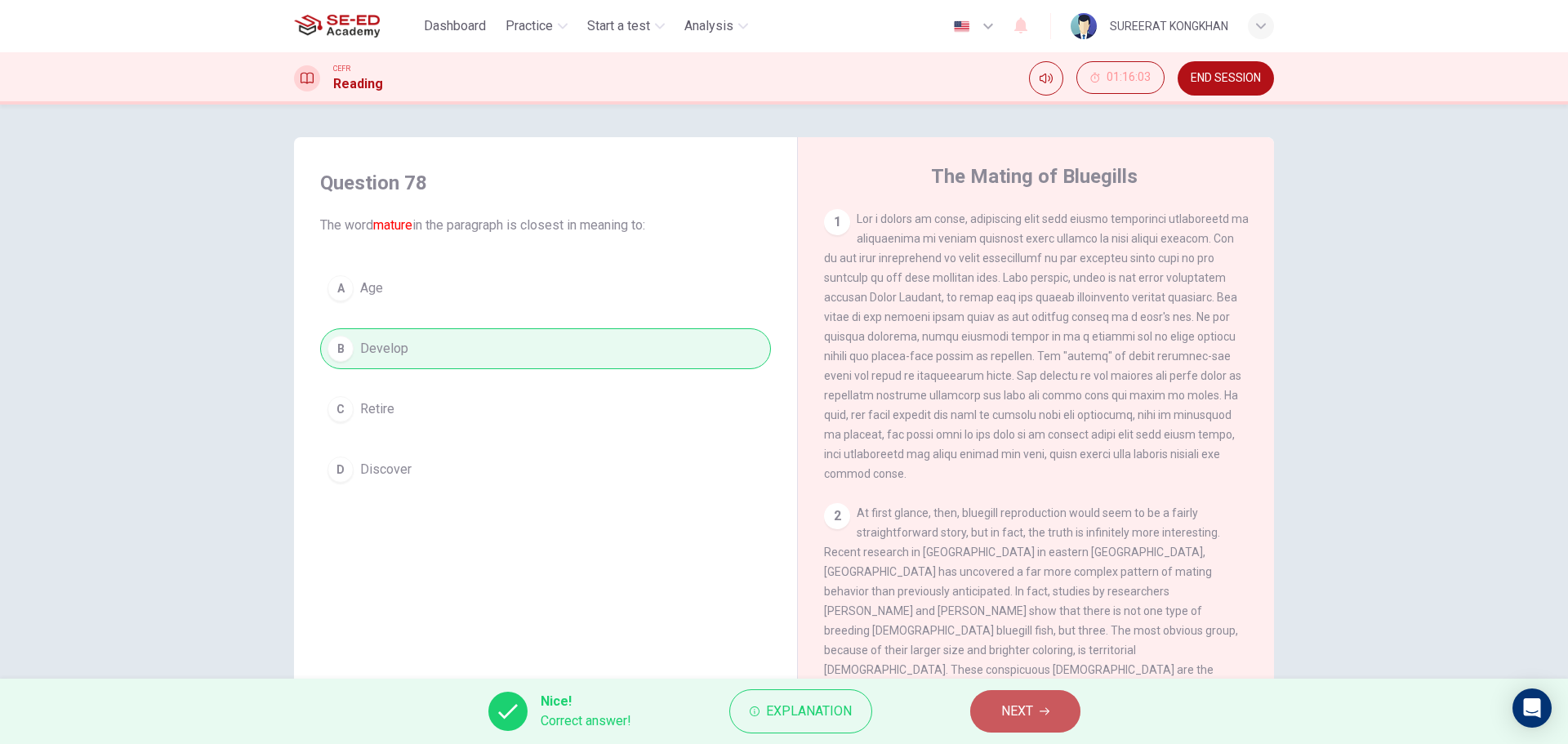
click at [1045, 711] on icon "button" at bounding box center [1045, 711] width 10 height 10
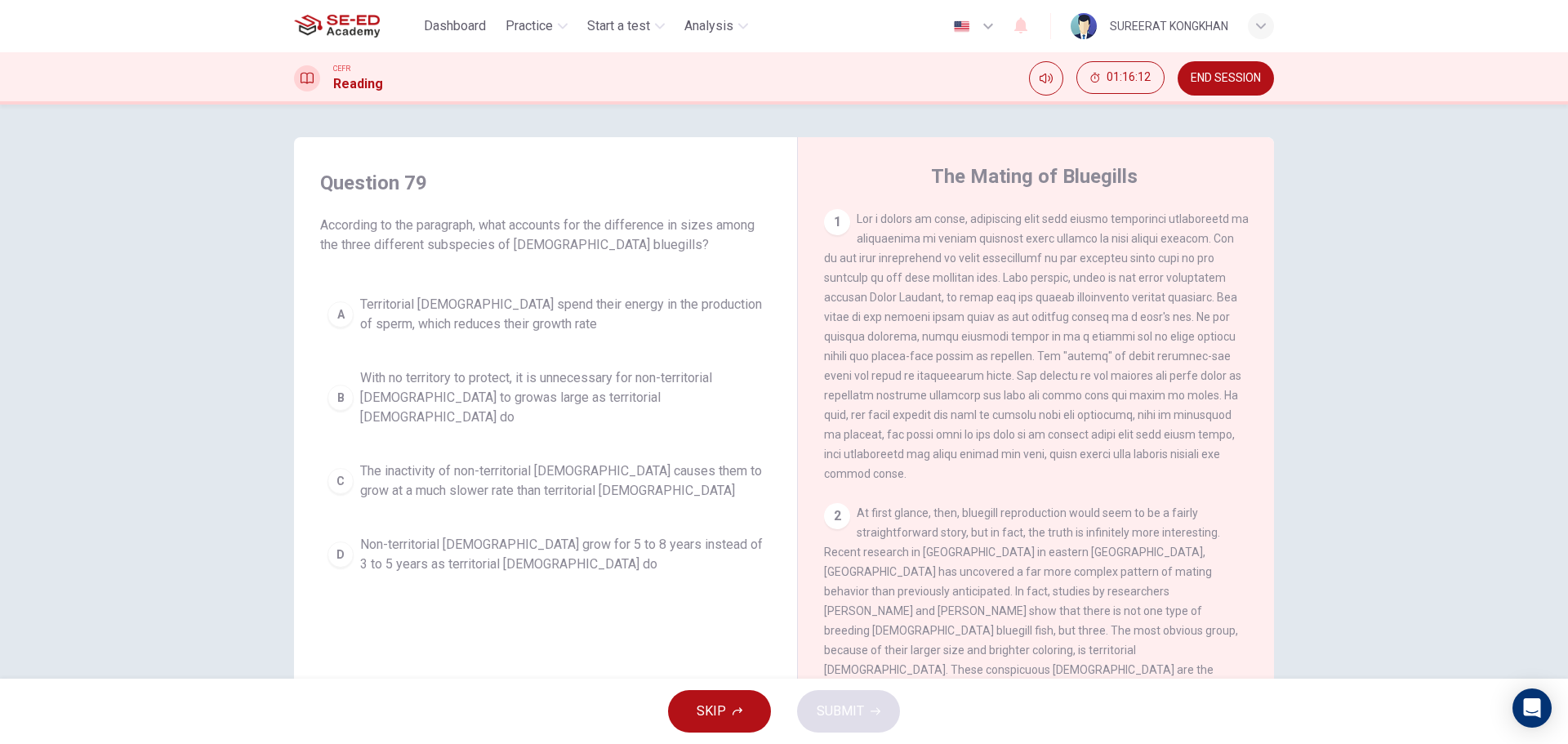
click at [605, 461] on span "The inactivity of non-territorial males causes them to grow at a much slower ra…" at bounding box center [561, 481] width 403 height 40
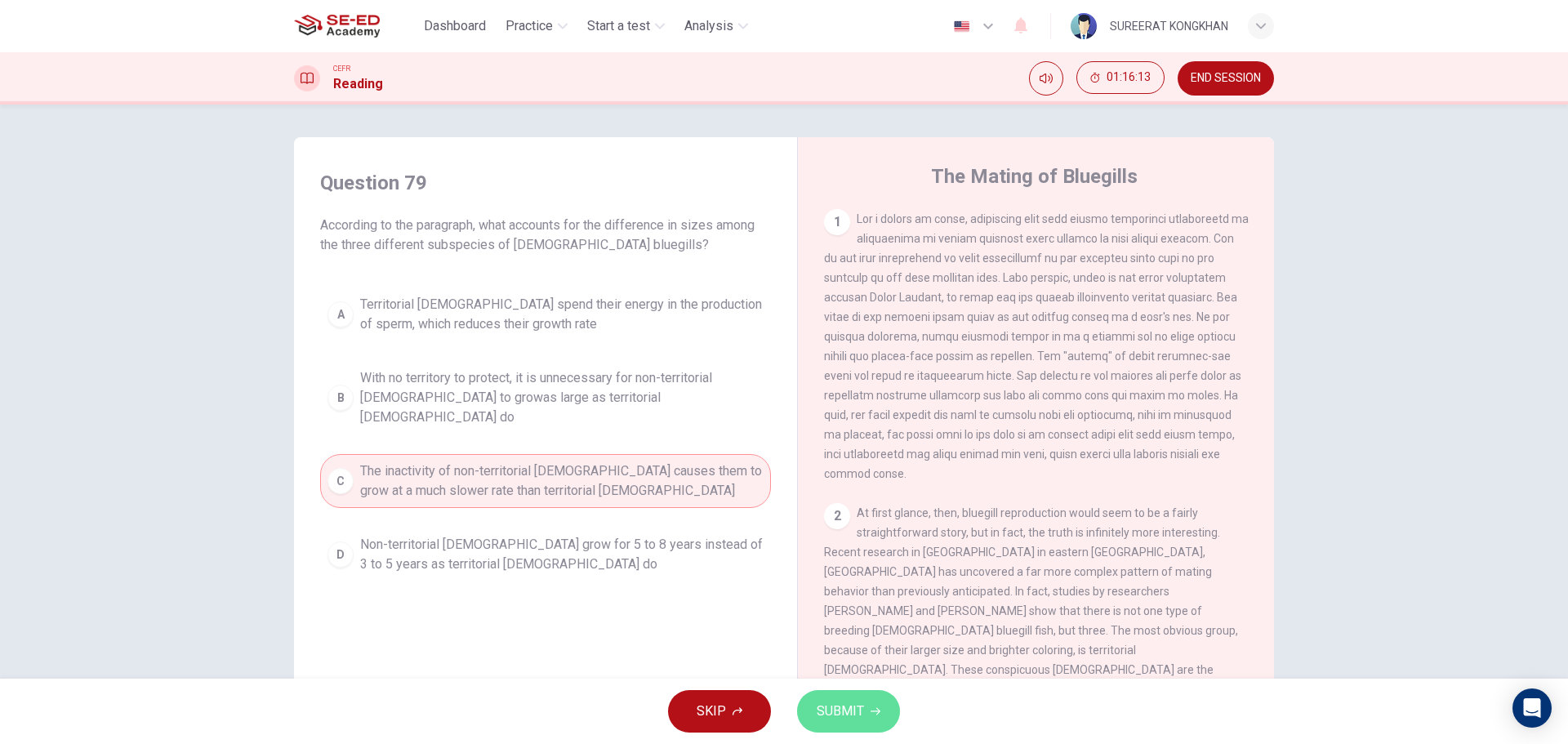
click at [879, 722] on button "SUBMIT" at bounding box center [848, 711] width 103 height 43
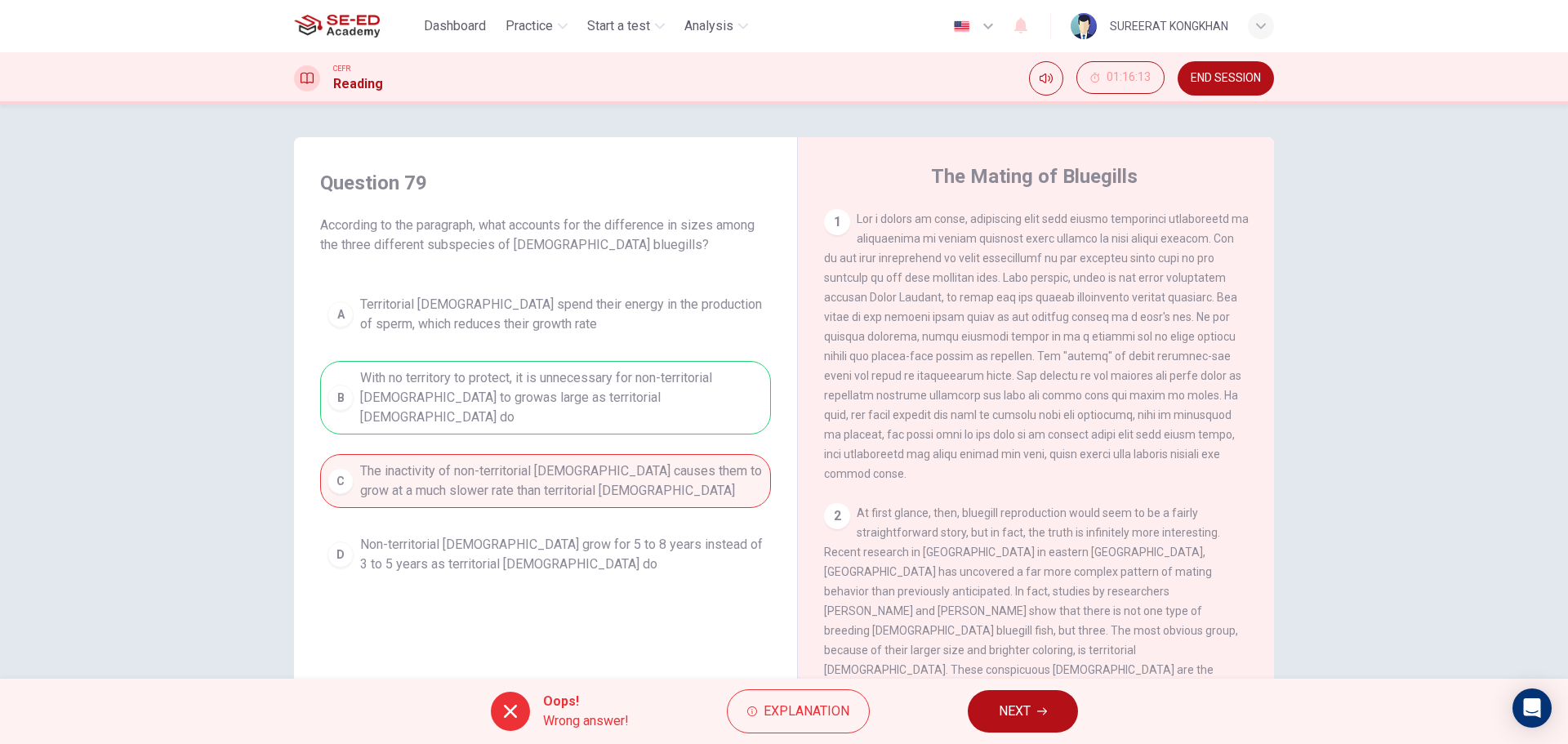
click at [984, 709] on button "NEXT" at bounding box center [1023, 711] width 110 height 43
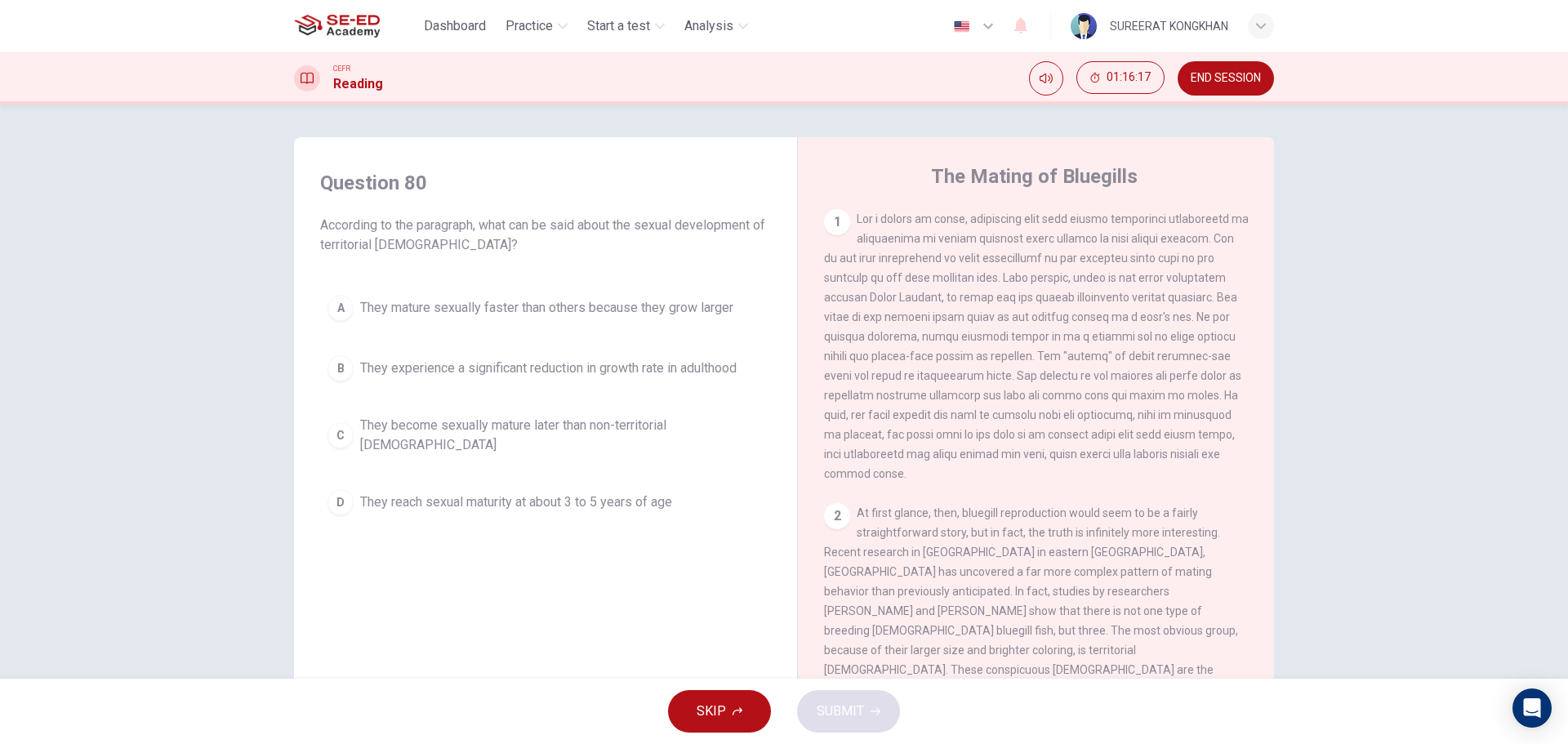
click at [384, 370] on span "They experience a significant reduction in growth rate in adulthood" at bounding box center [548, 368] width 377 height 20
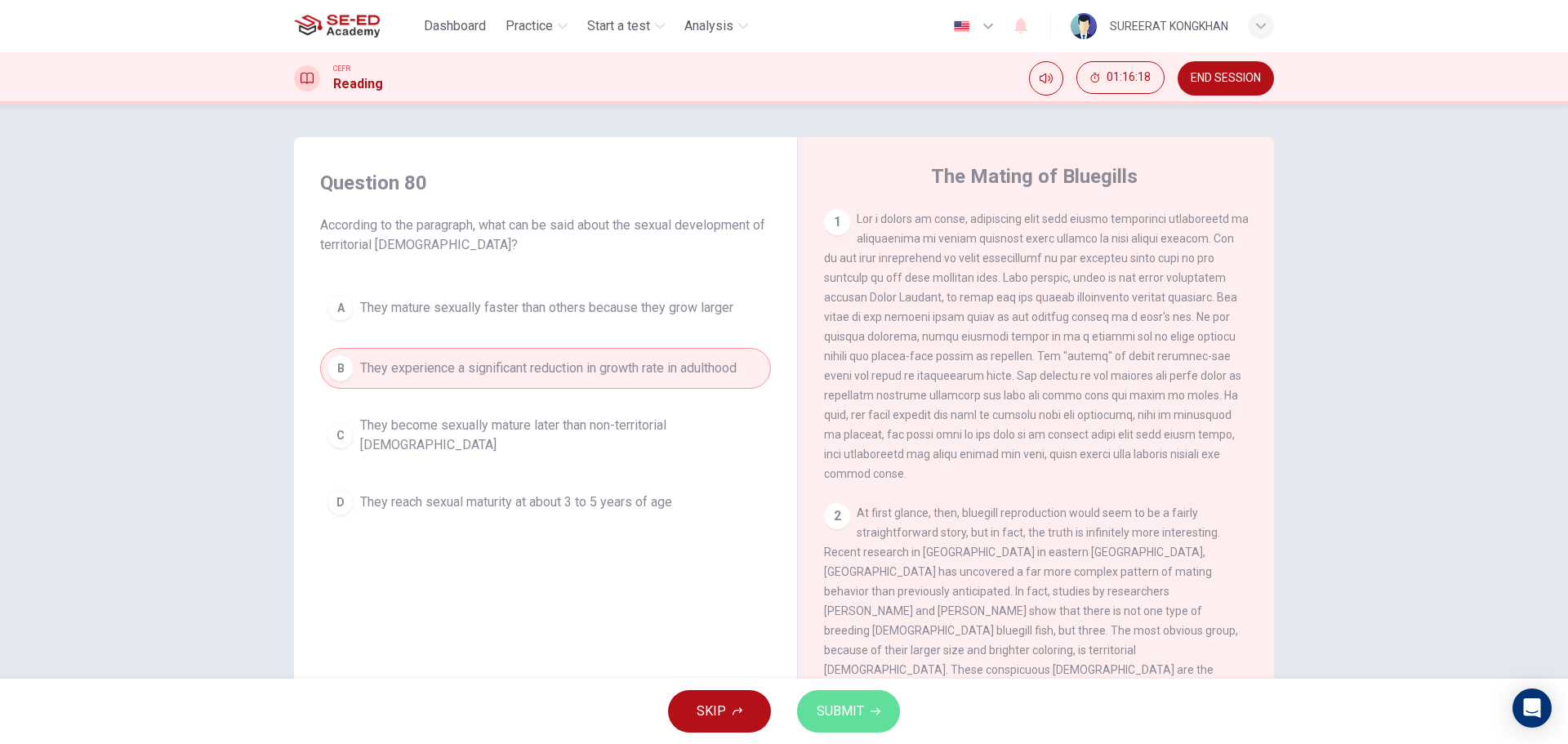
click at [851, 707] on span "SUBMIT" at bounding box center [840, 711] width 47 height 23
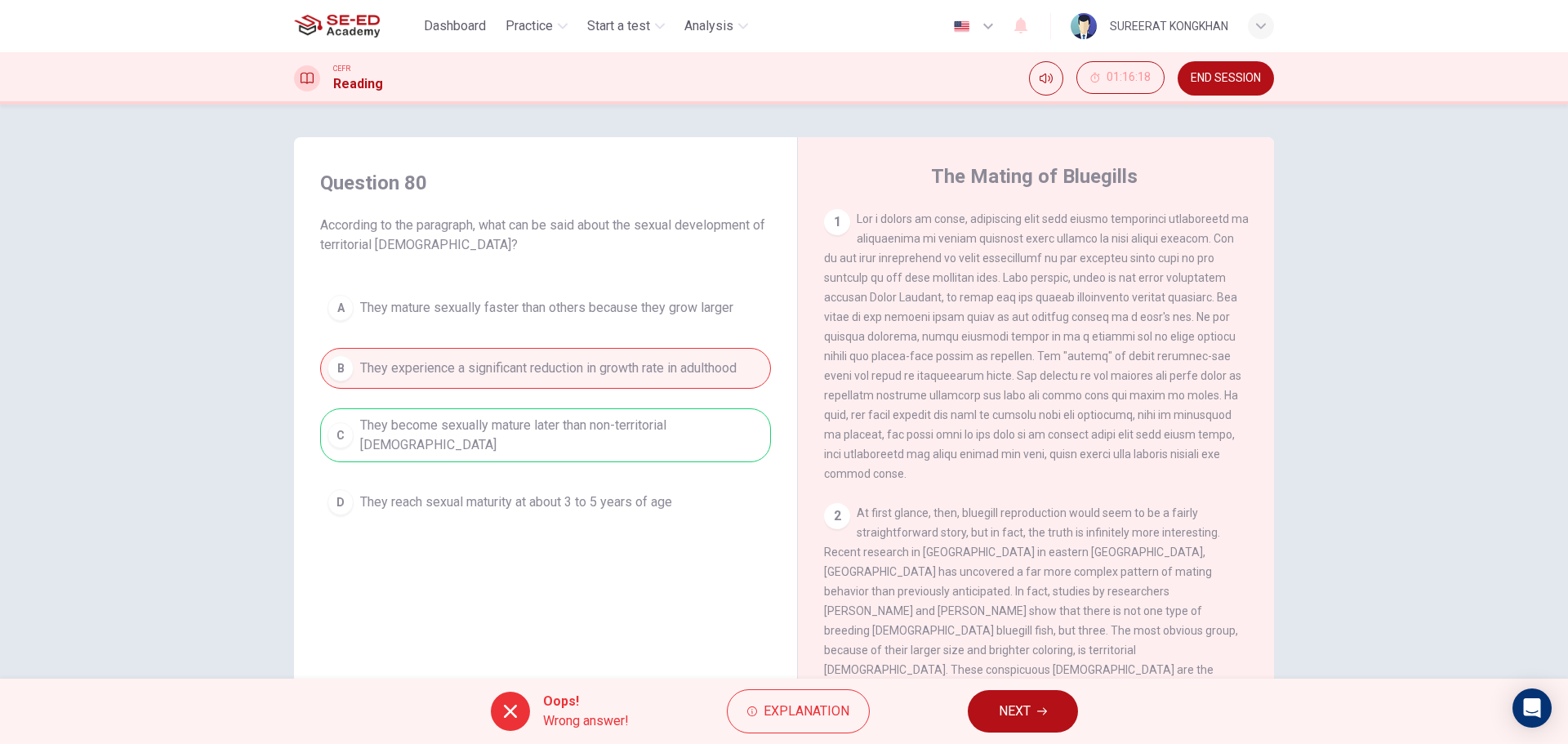
click at [1036, 709] on button "NEXT" at bounding box center [1023, 711] width 110 height 43
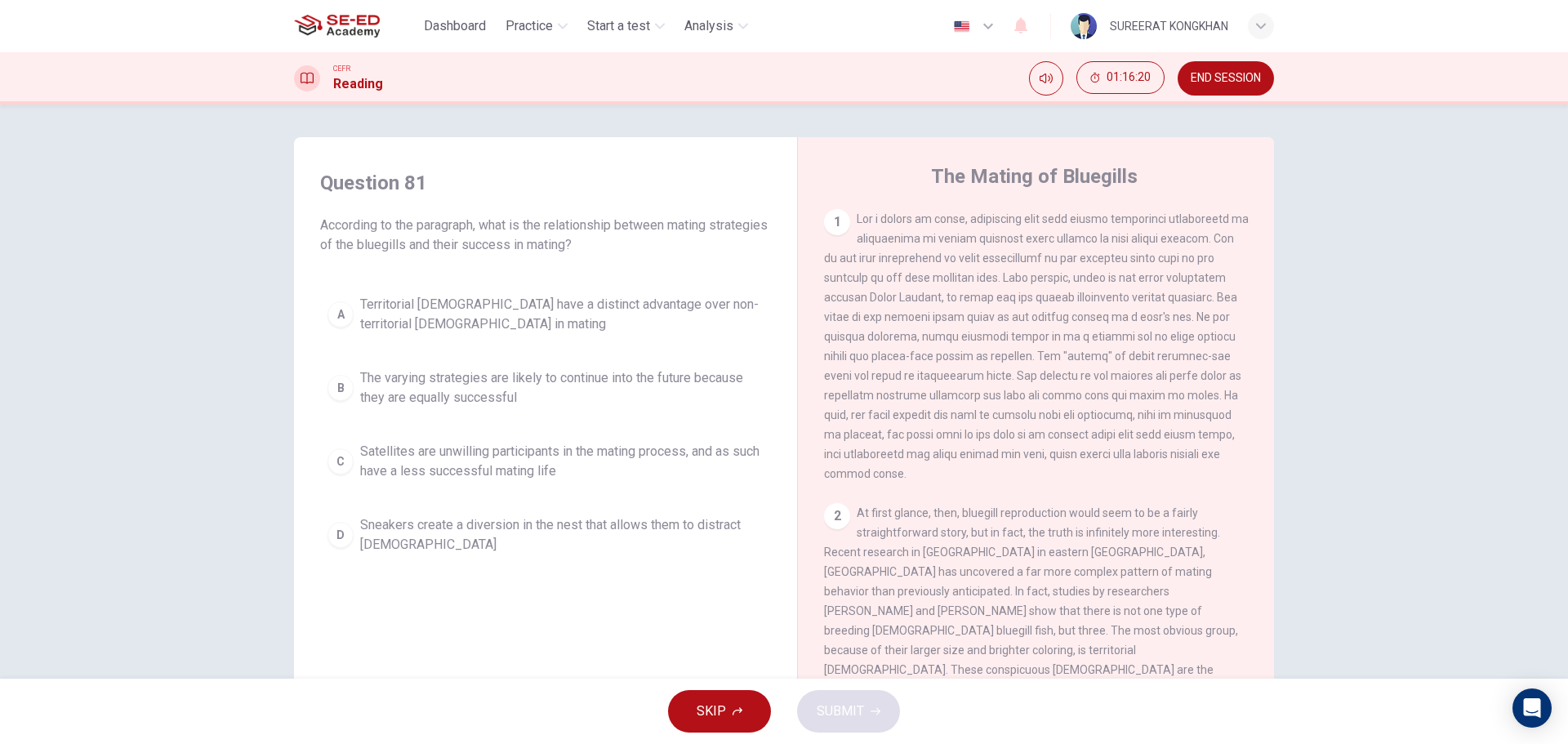
click at [338, 316] on div "A" at bounding box center [340, 315] width 26 height 26
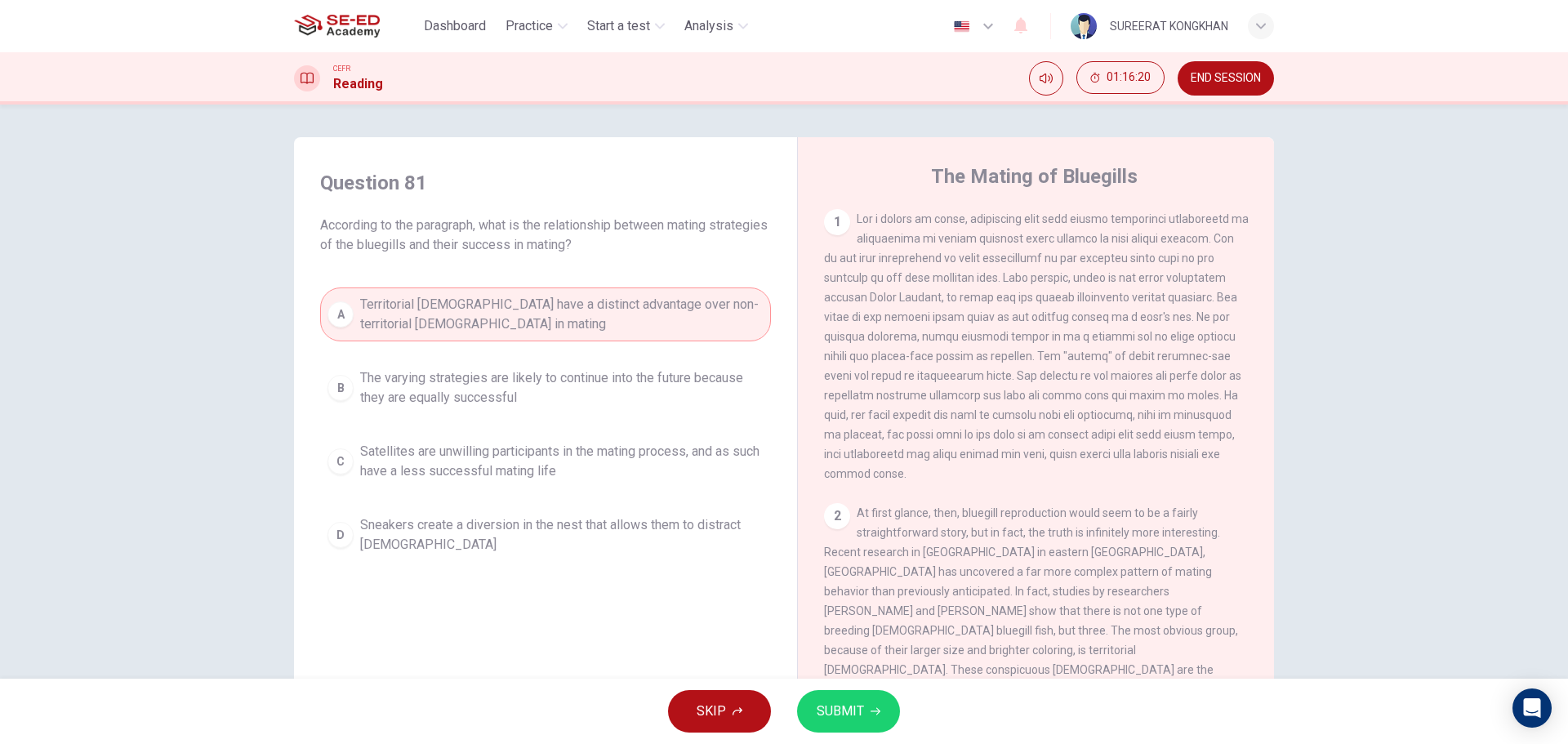
click at [862, 709] on button "SUBMIT" at bounding box center [848, 711] width 103 height 43
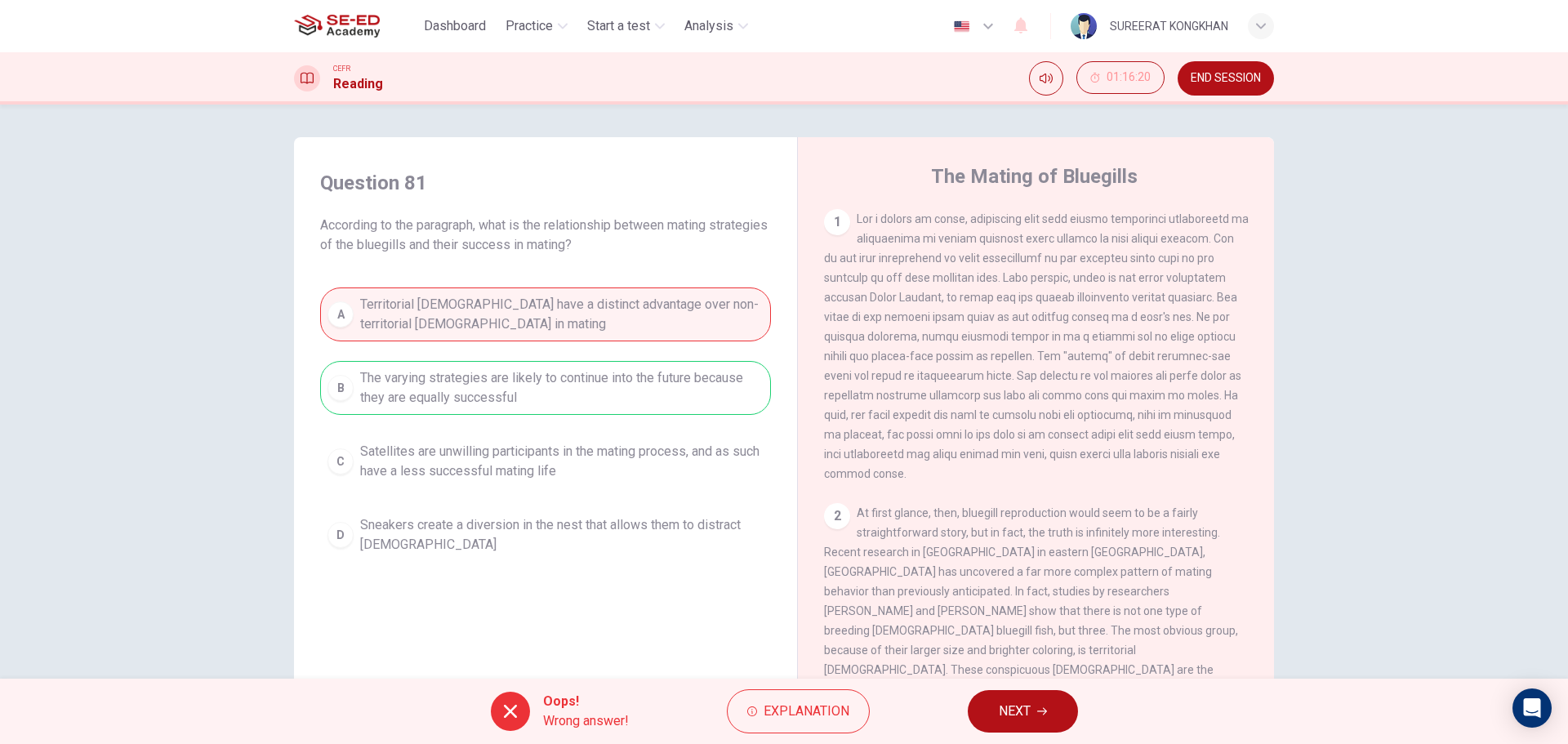
click at [992, 710] on button "NEXT" at bounding box center [1023, 711] width 110 height 43
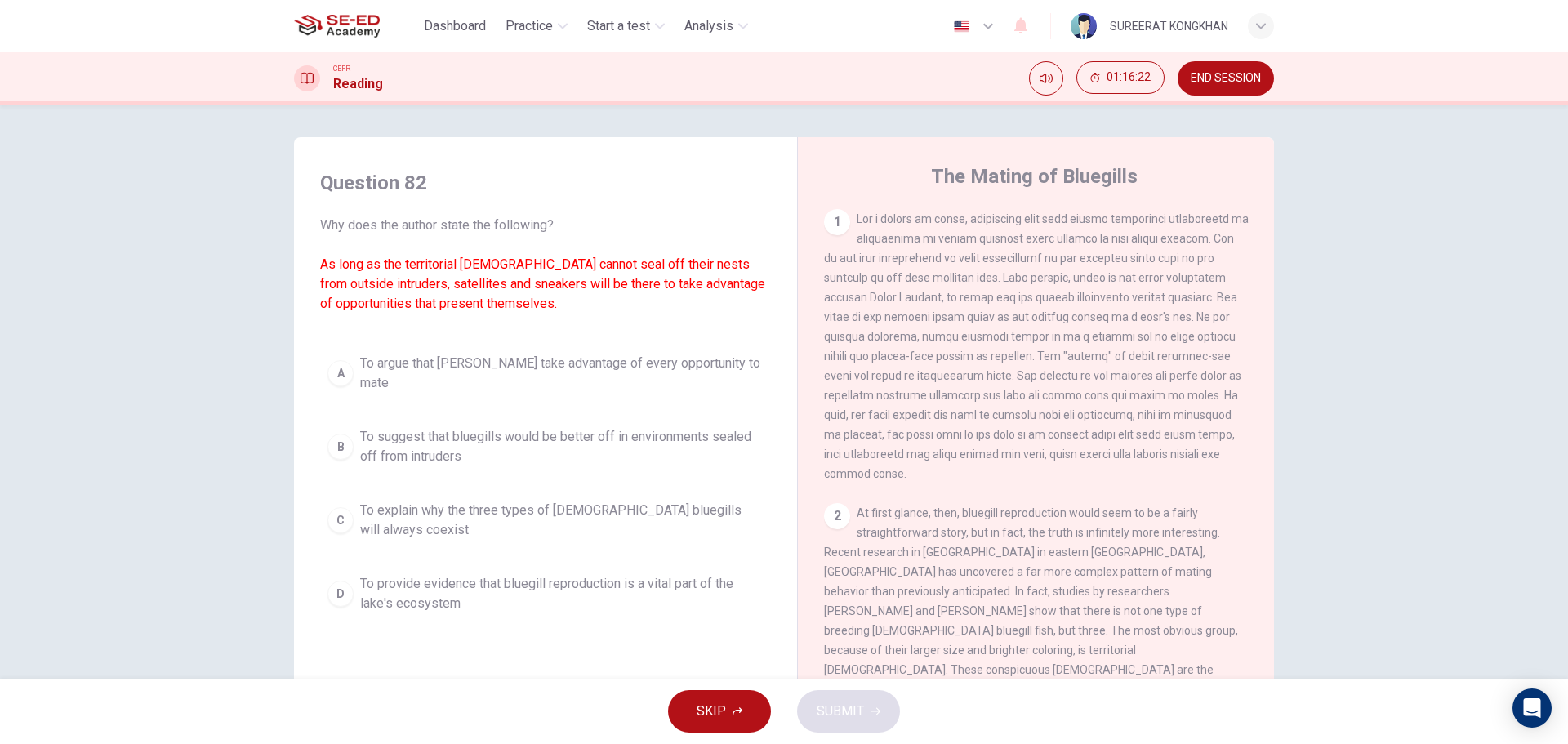
click at [352, 501] on button "C To explain why the three types of male bluegills will always coexist" at bounding box center [545, 519] width 451 height 54
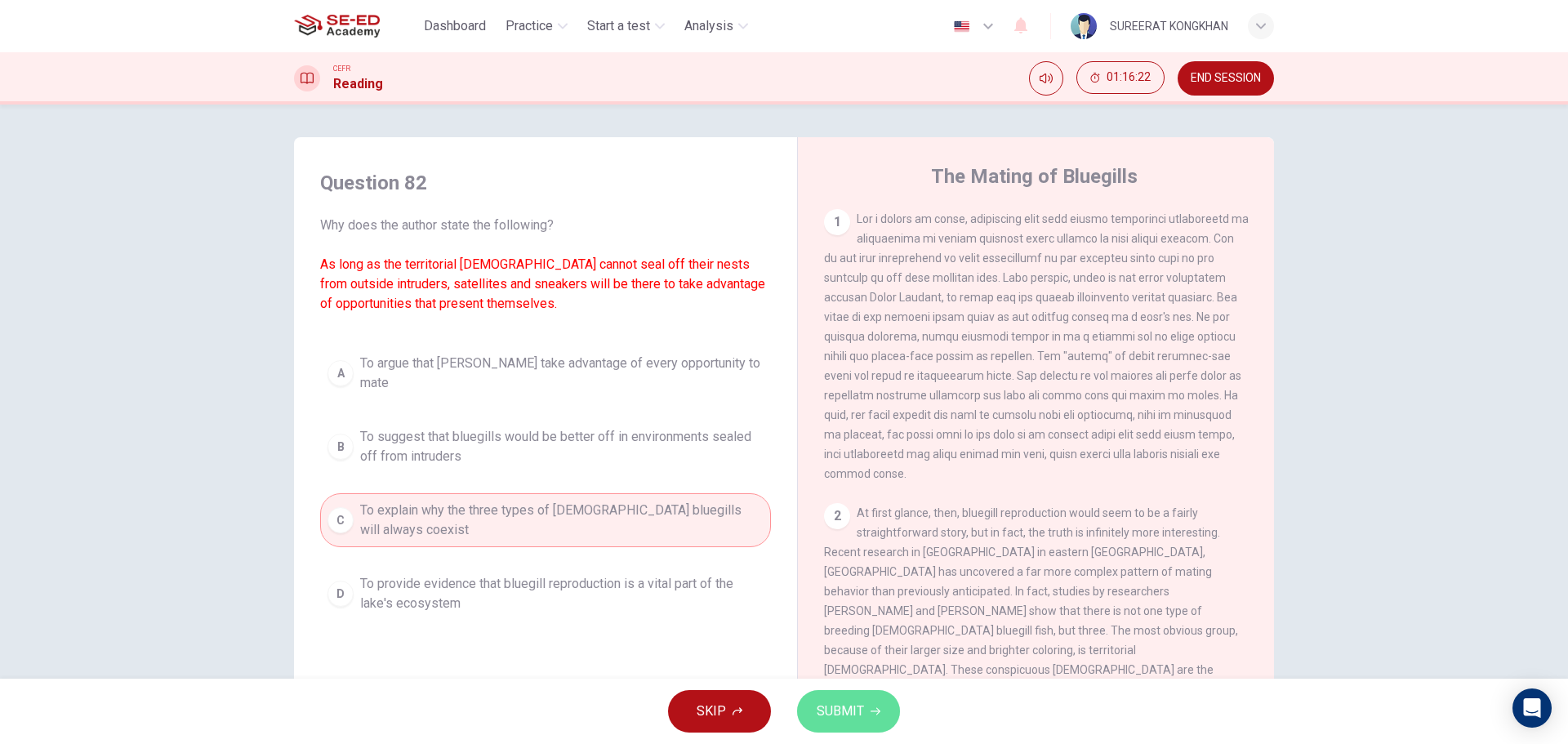
click at [847, 708] on span "SUBMIT" at bounding box center [840, 711] width 47 height 23
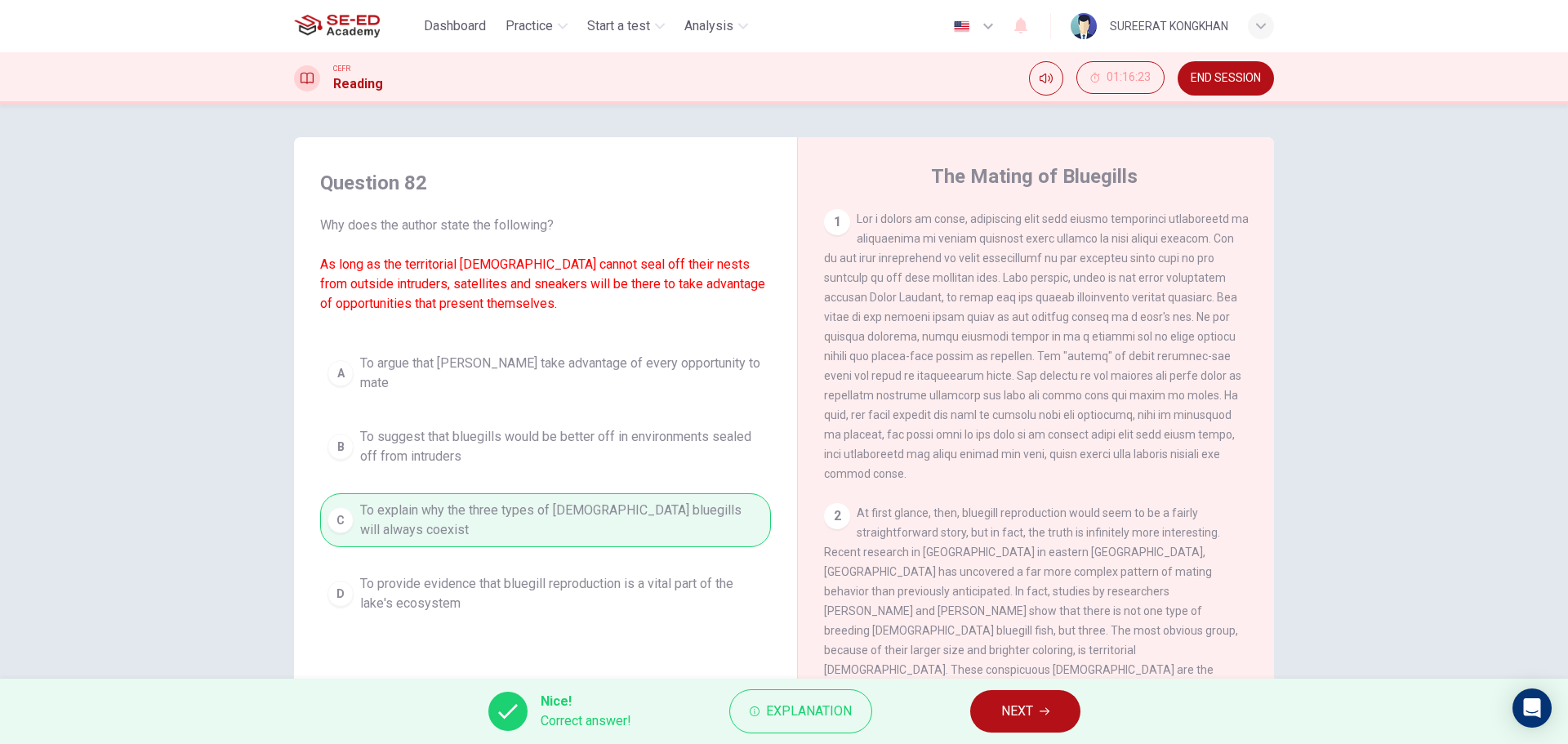
click at [1034, 718] on button "NEXT" at bounding box center [1026, 711] width 110 height 43
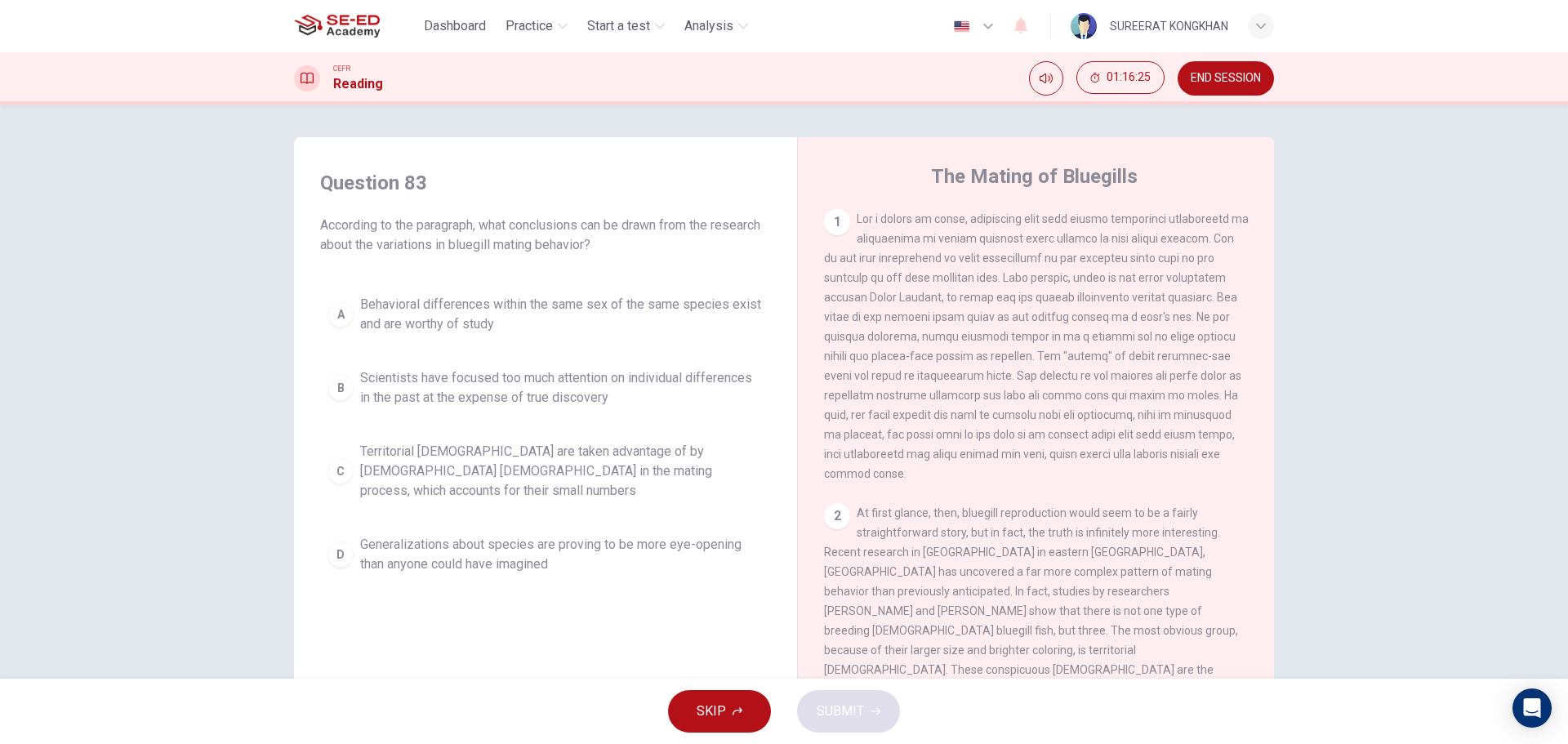
click at [385, 299] on span "Behavioral differences within the same sex of the same species exist and are wo…" at bounding box center [561, 315] width 403 height 40
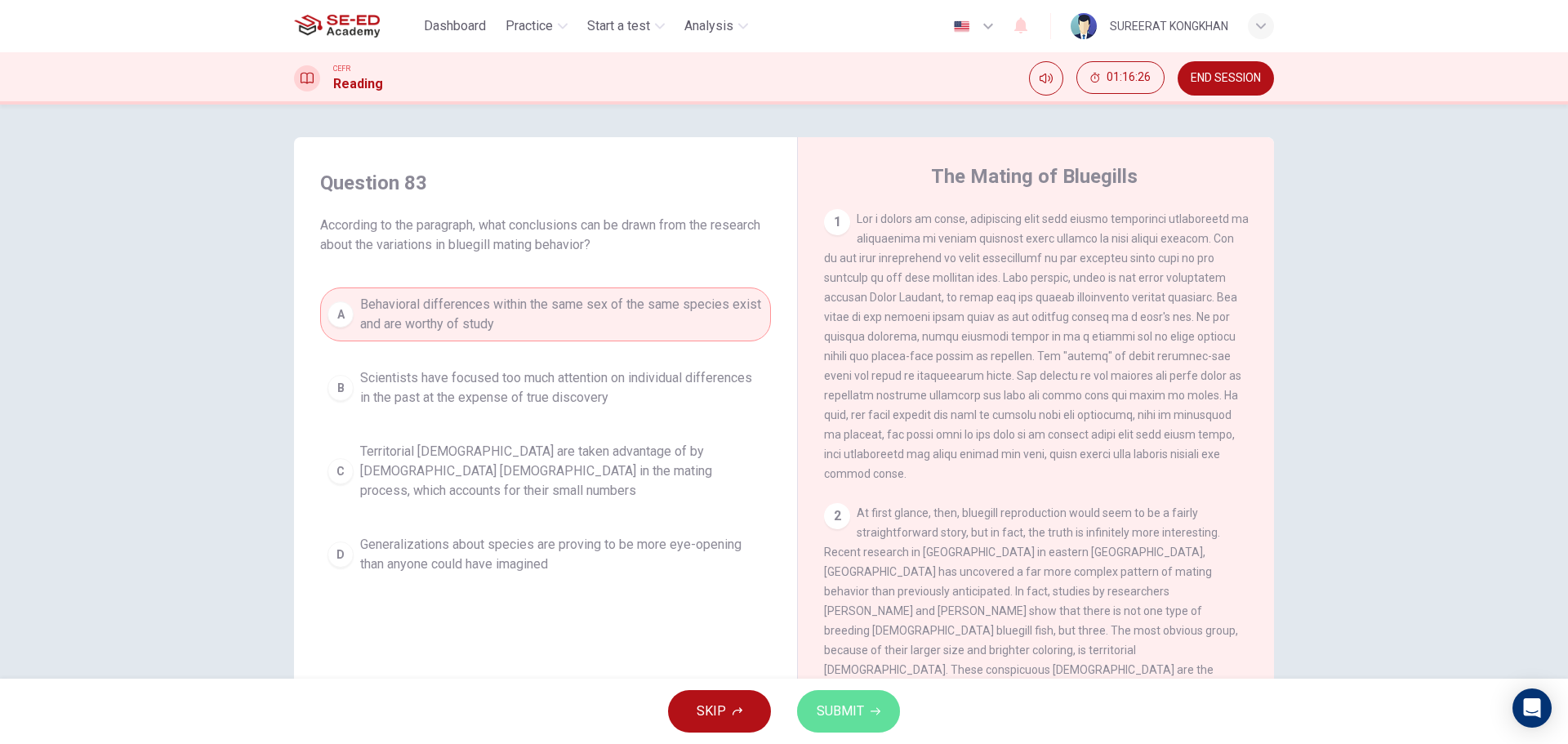
click at [871, 704] on button "SUBMIT" at bounding box center [848, 711] width 103 height 43
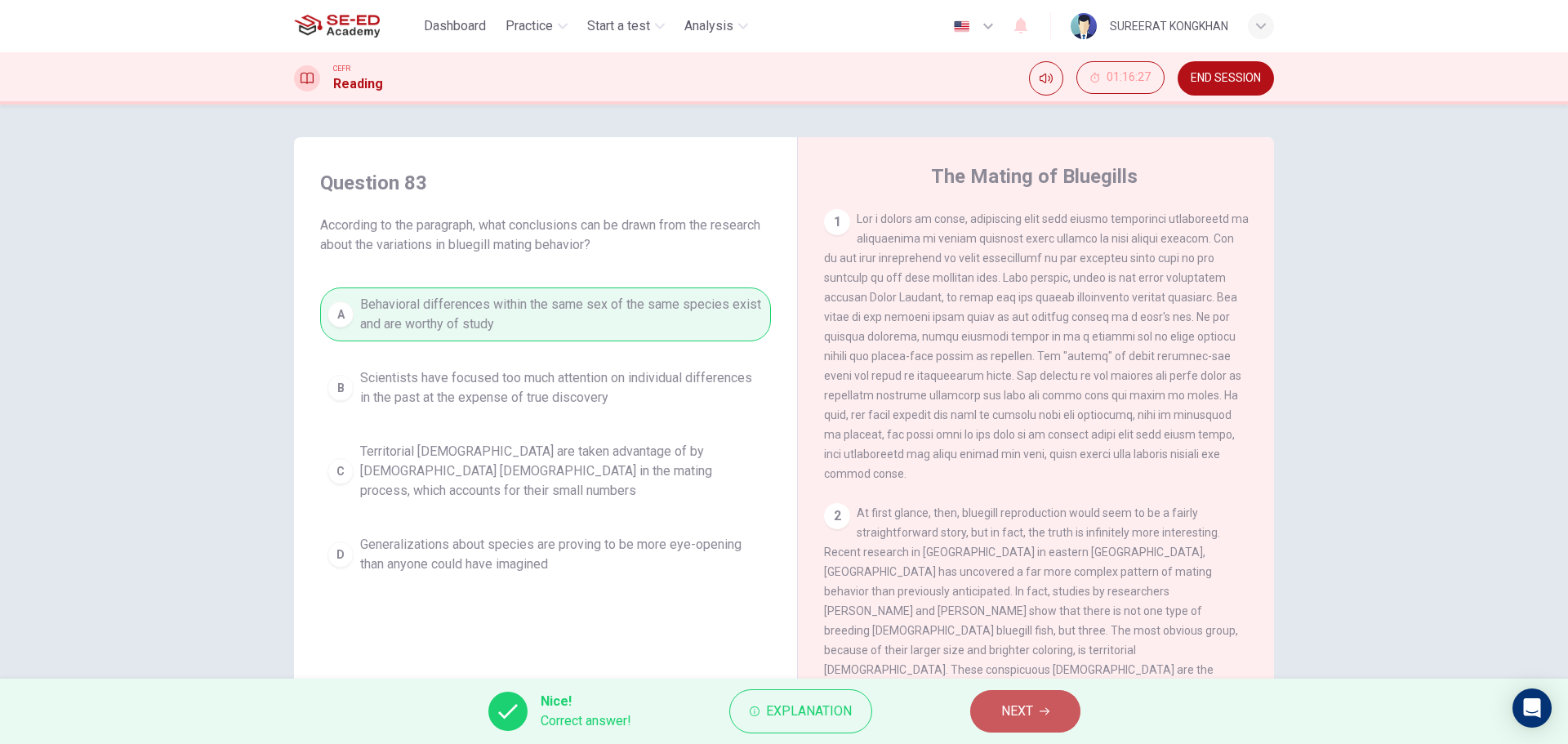
click at [1015, 710] on span "NEXT" at bounding box center [1017, 711] width 32 height 23
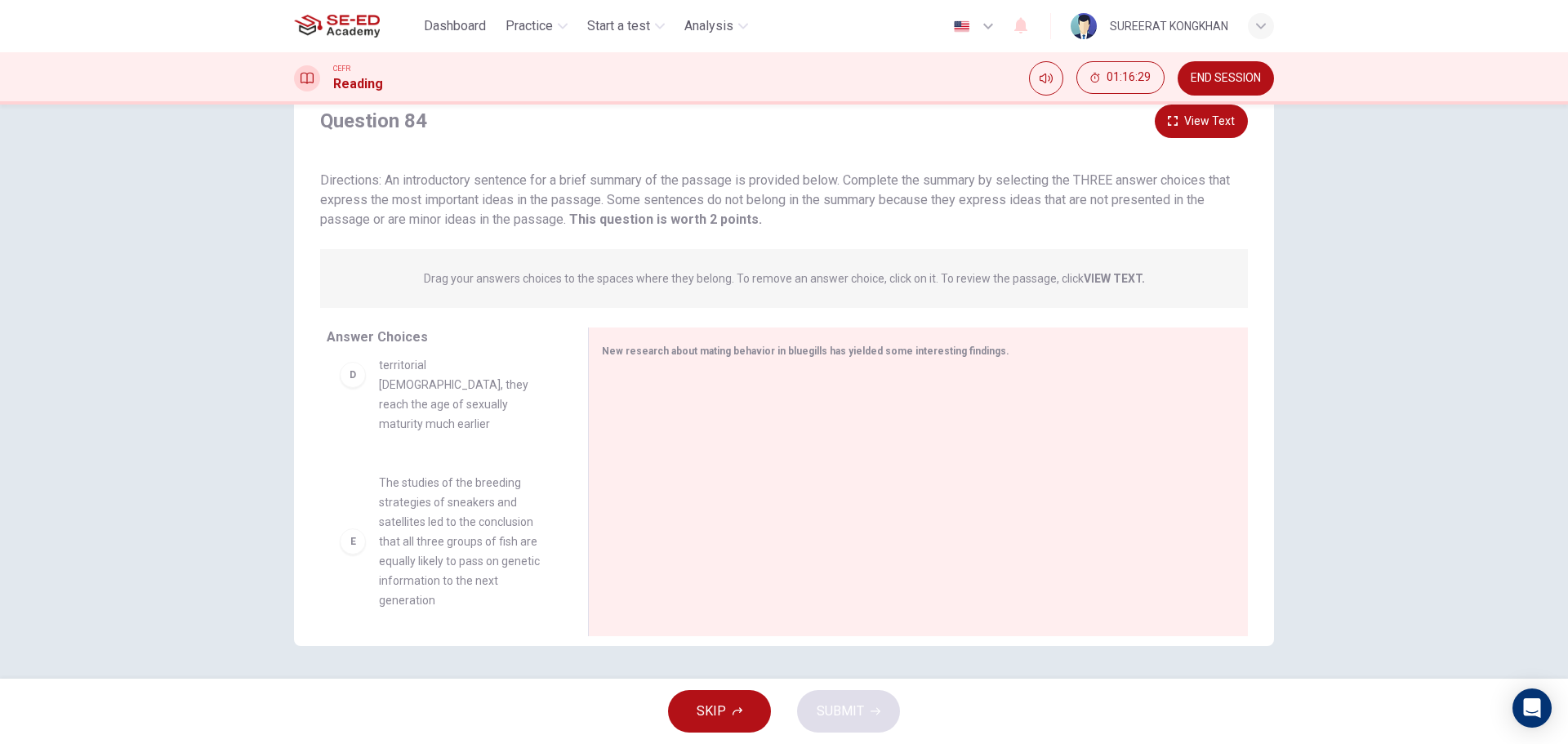
scroll to position [597, 0]
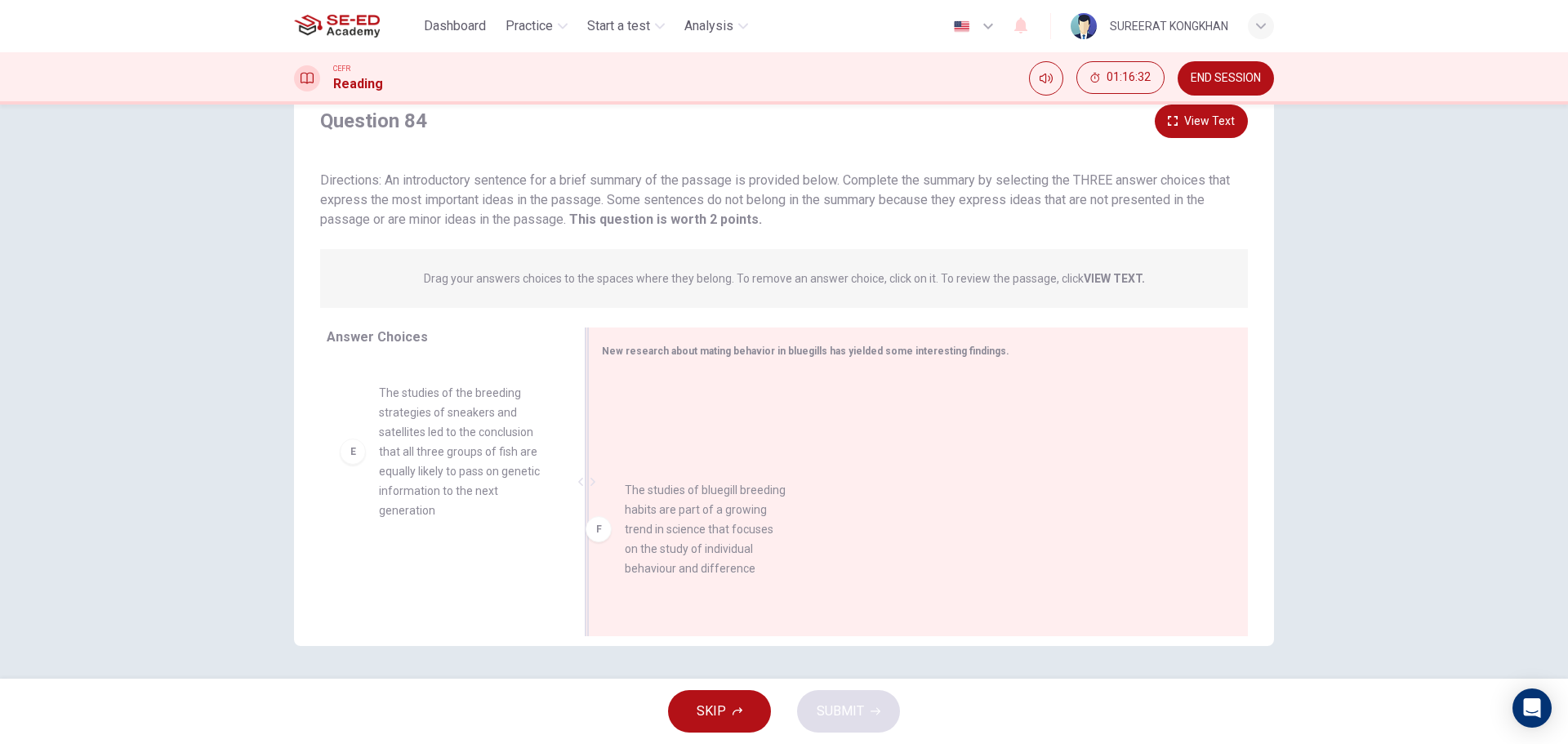
drag, startPoint x: 423, startPoint y: 545, endPoint x: 678, endPoint y: 526, distance: 255.7
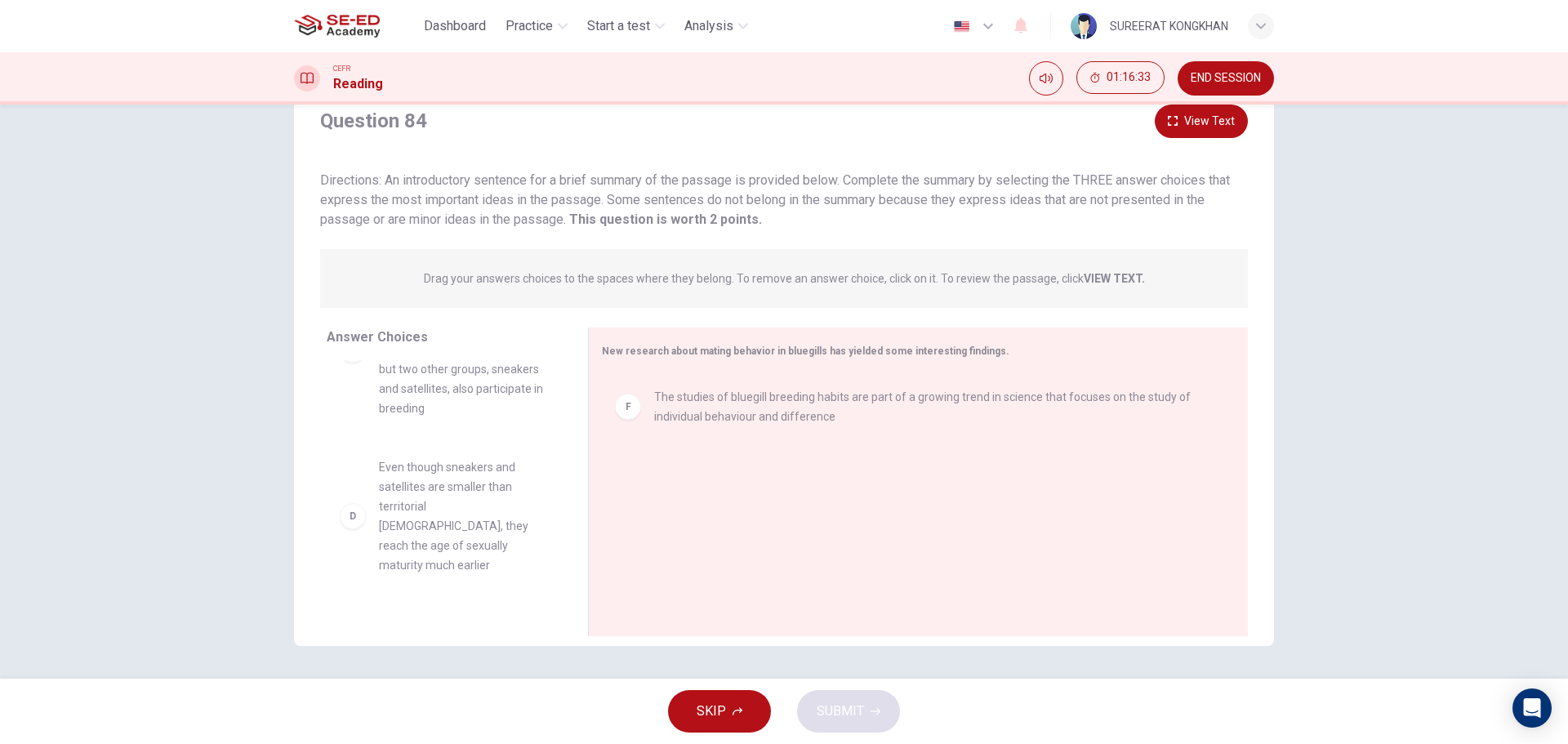
scroll to position [297, 0]
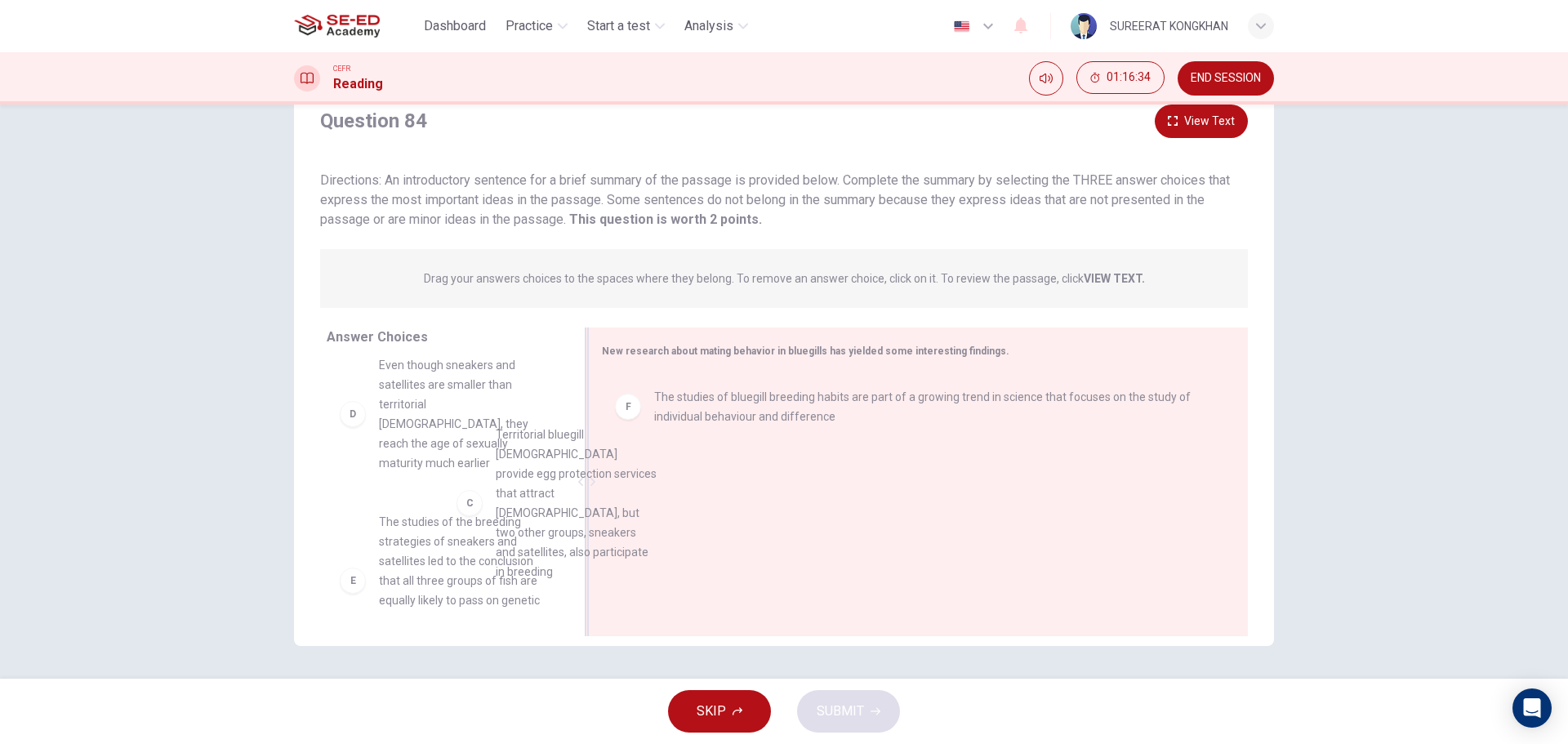
drag, startPoint x: 415, startPoint y: 414, endPoint x: 674, endPoint y: 559, distance: 296.8
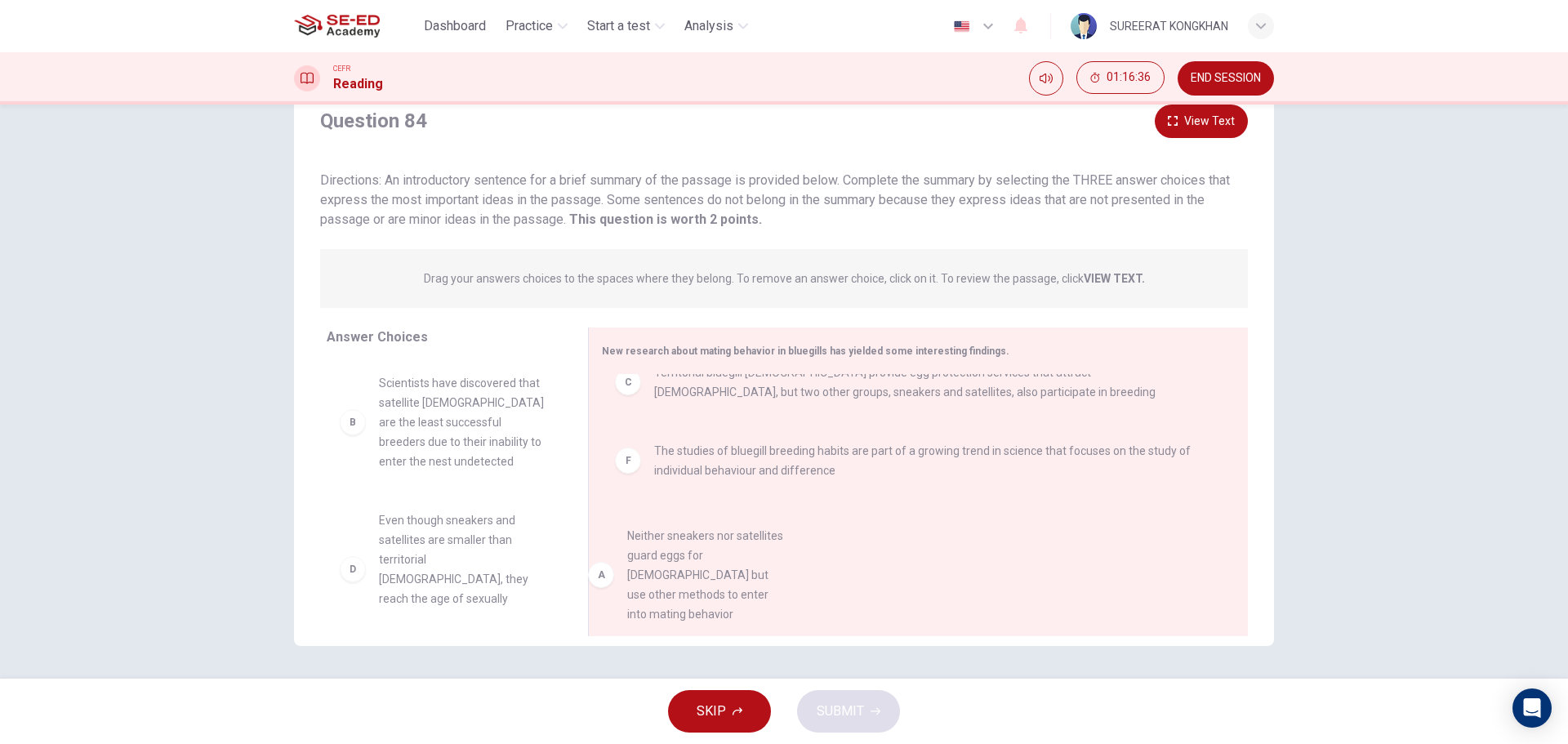
scroll to position [0, 0]
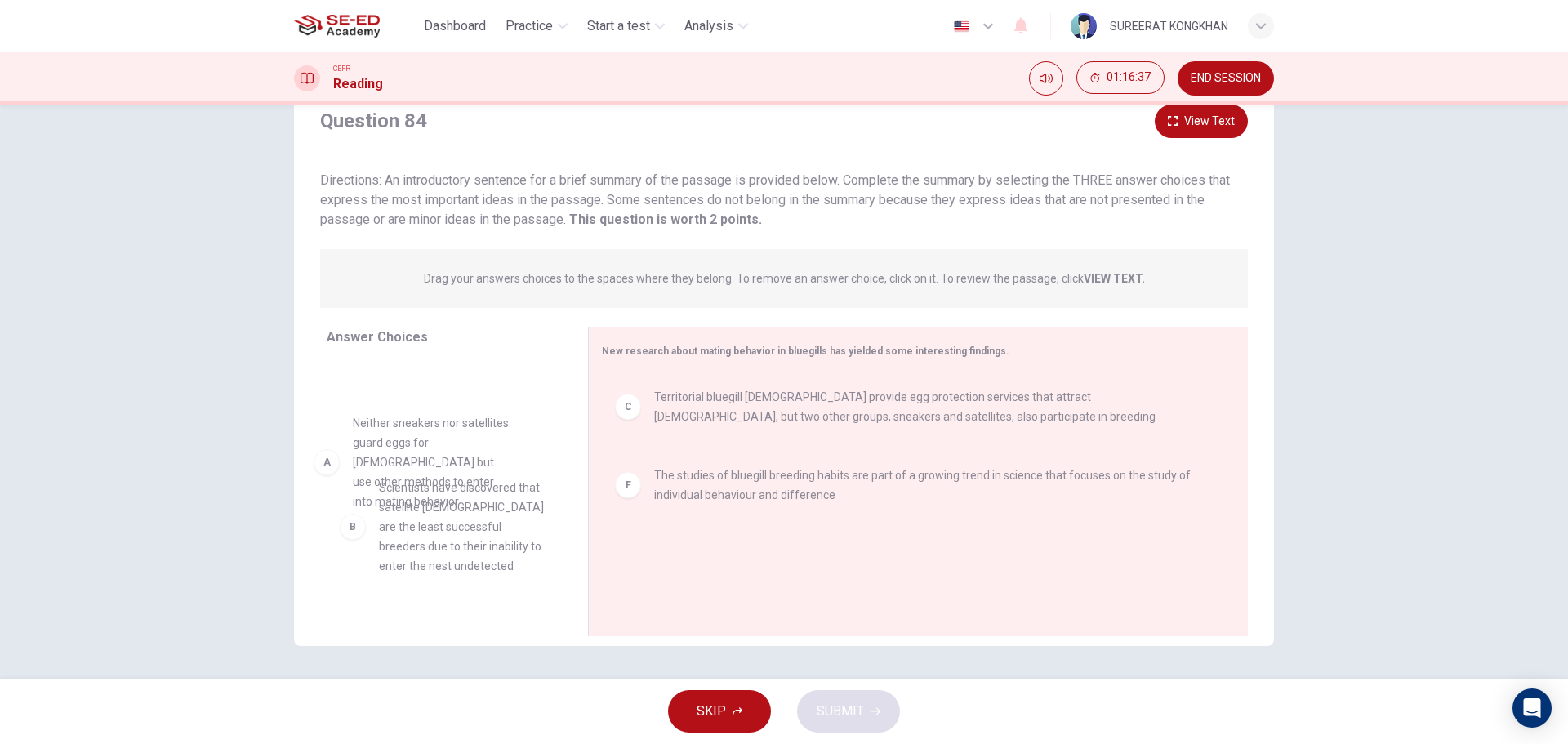
drag, startPoint x: 422, startPoint y: 432, endPoint x: 411, endPoint y: 470, distance: 39.6
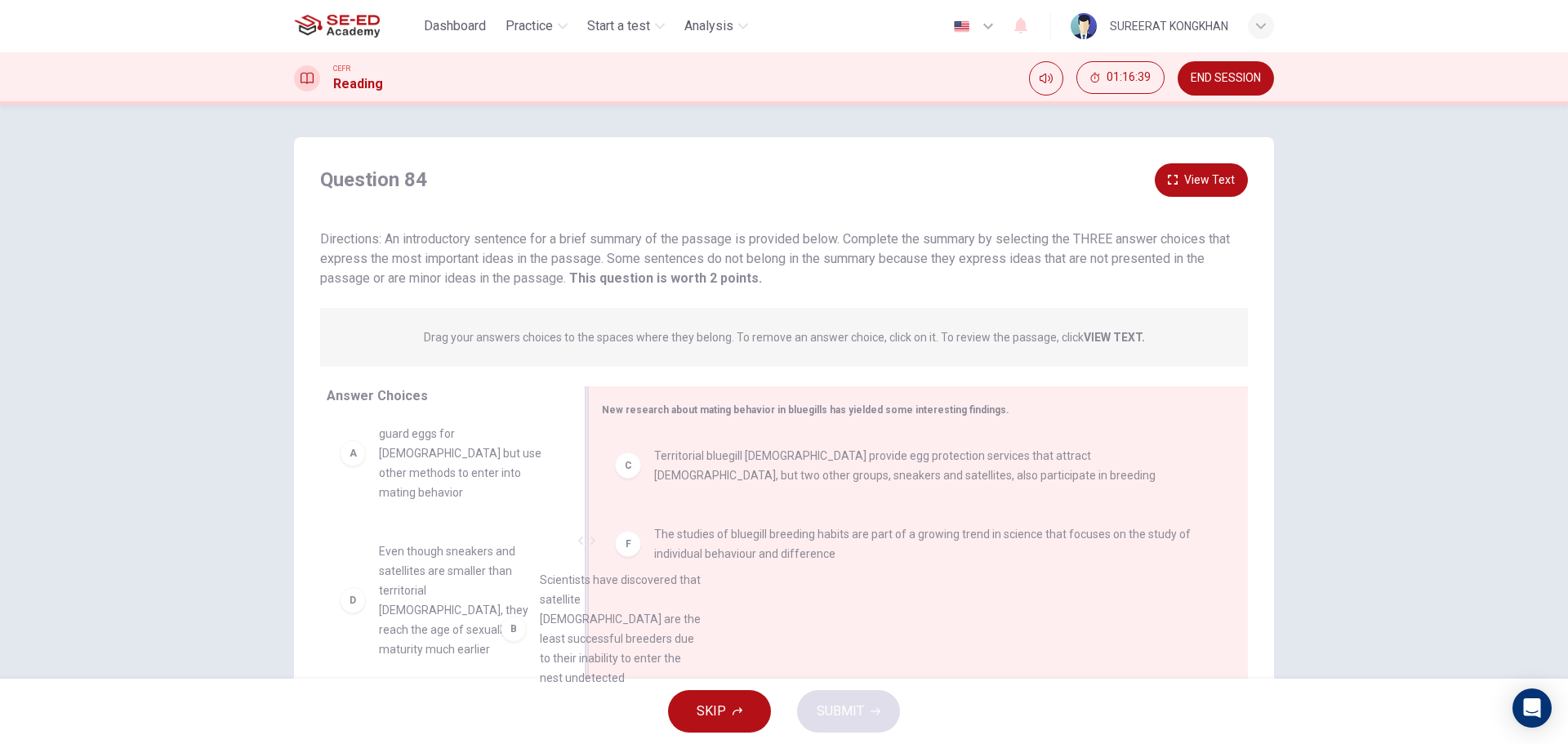
scroll to position [30, 0]
drag, startPoint x: 446, startPoint y: 578, endPoint x: 638, endPoint y: 606, distance: 194.0
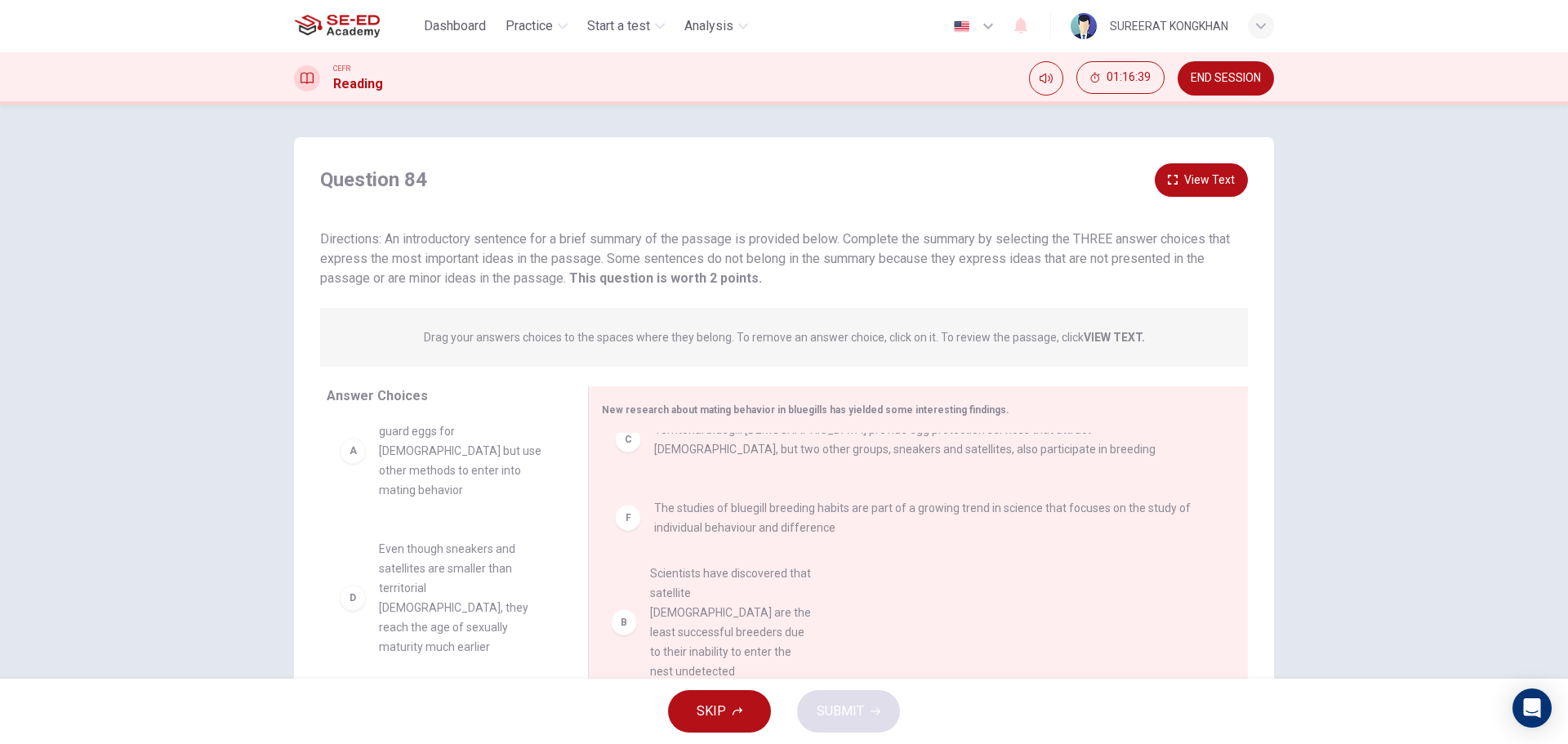
scroll to position [3, 0]
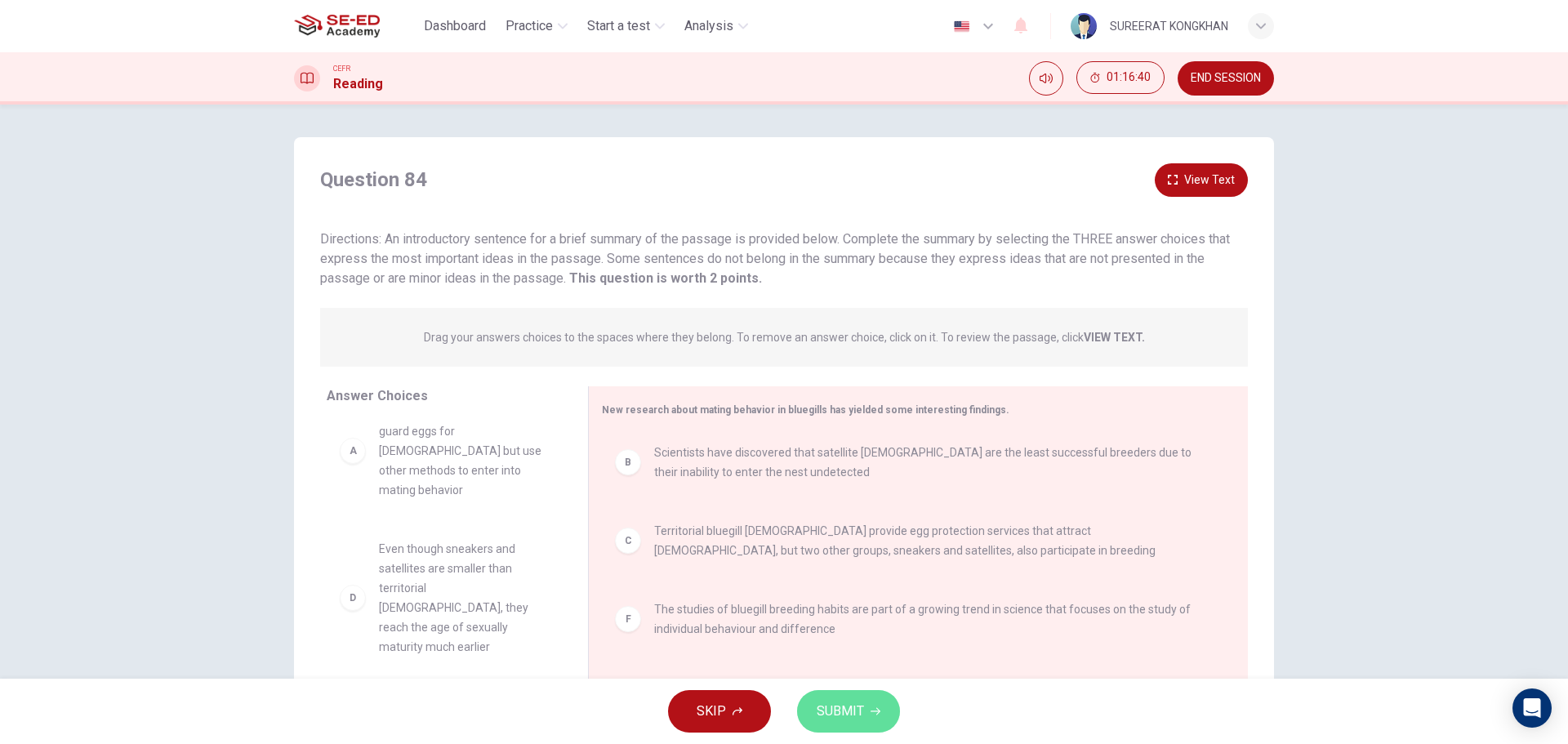
click at [835, 704] on span "SUBMIT" at bounding box center [840, 711] width 47 height 23
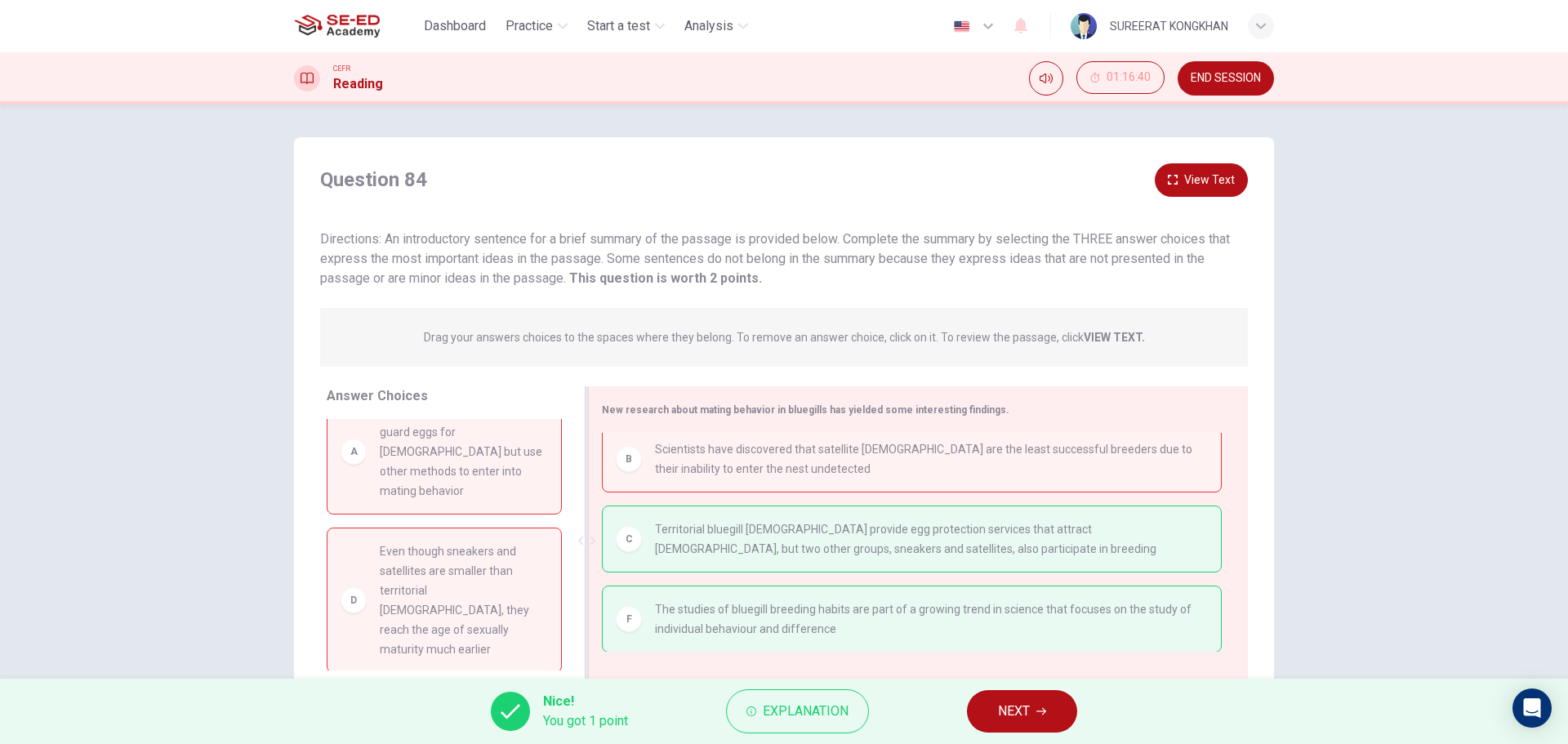
scroll to position [8, 0]
click at [1036, 697] on button "NEXT" at bounding box center [1022, 711] width 110 height 43
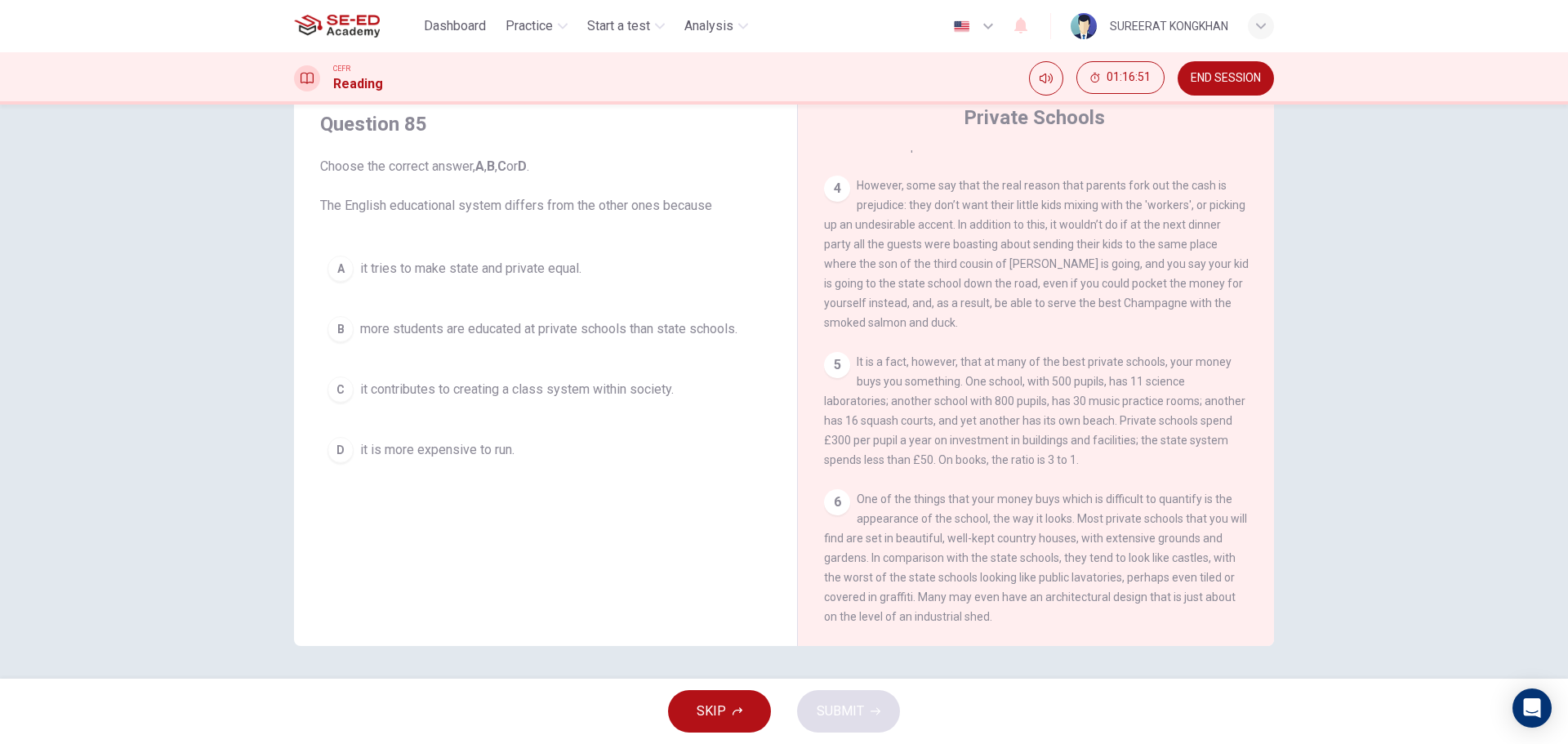
scroll to position [1047, 0]
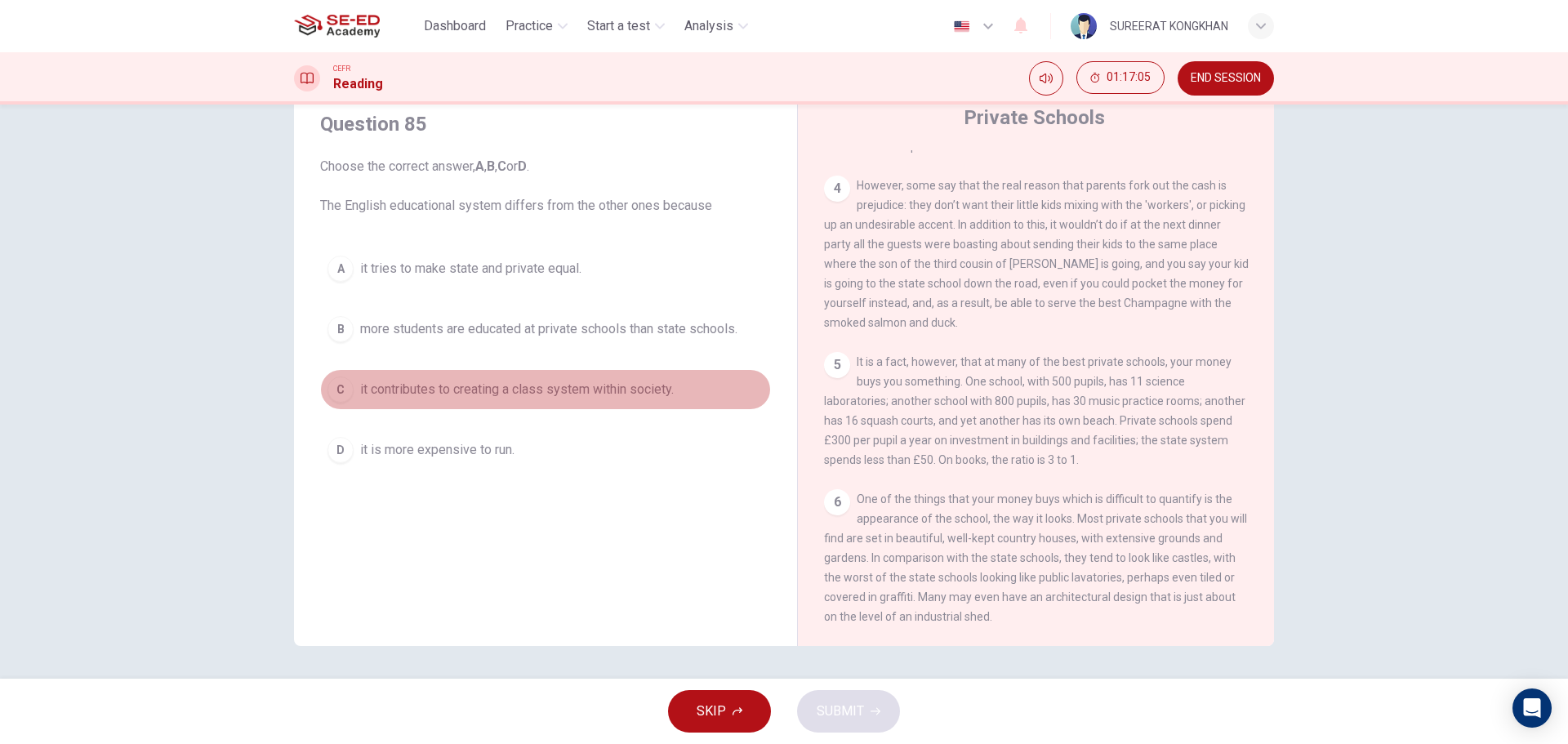
click at [479, 391] on span "it contributes to creating a class system within society." at bounding box center [517, 390] width 313 height 20
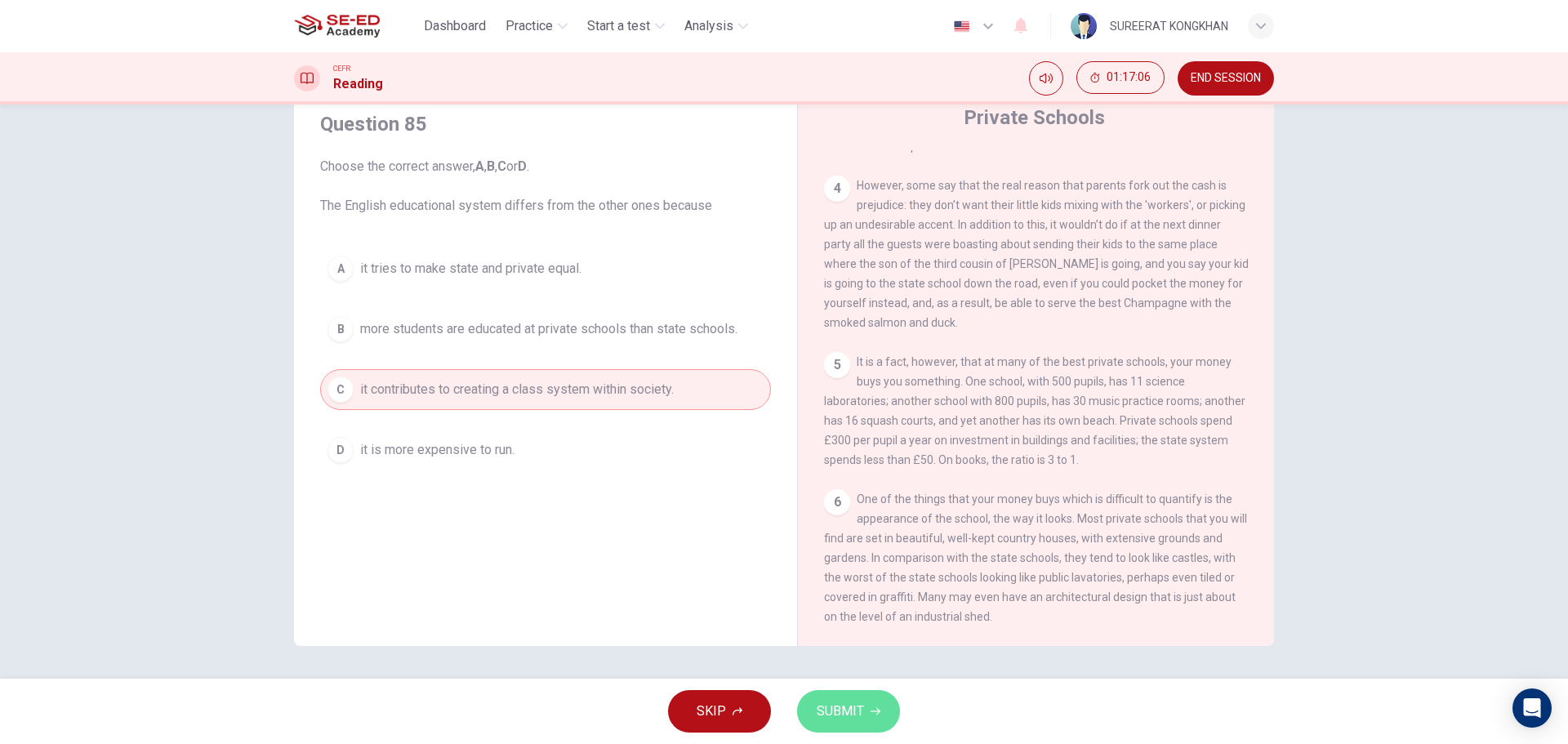
click at [835, 720] on span "SUBMIT" at bounding box center [840, 711] width 47 height 23
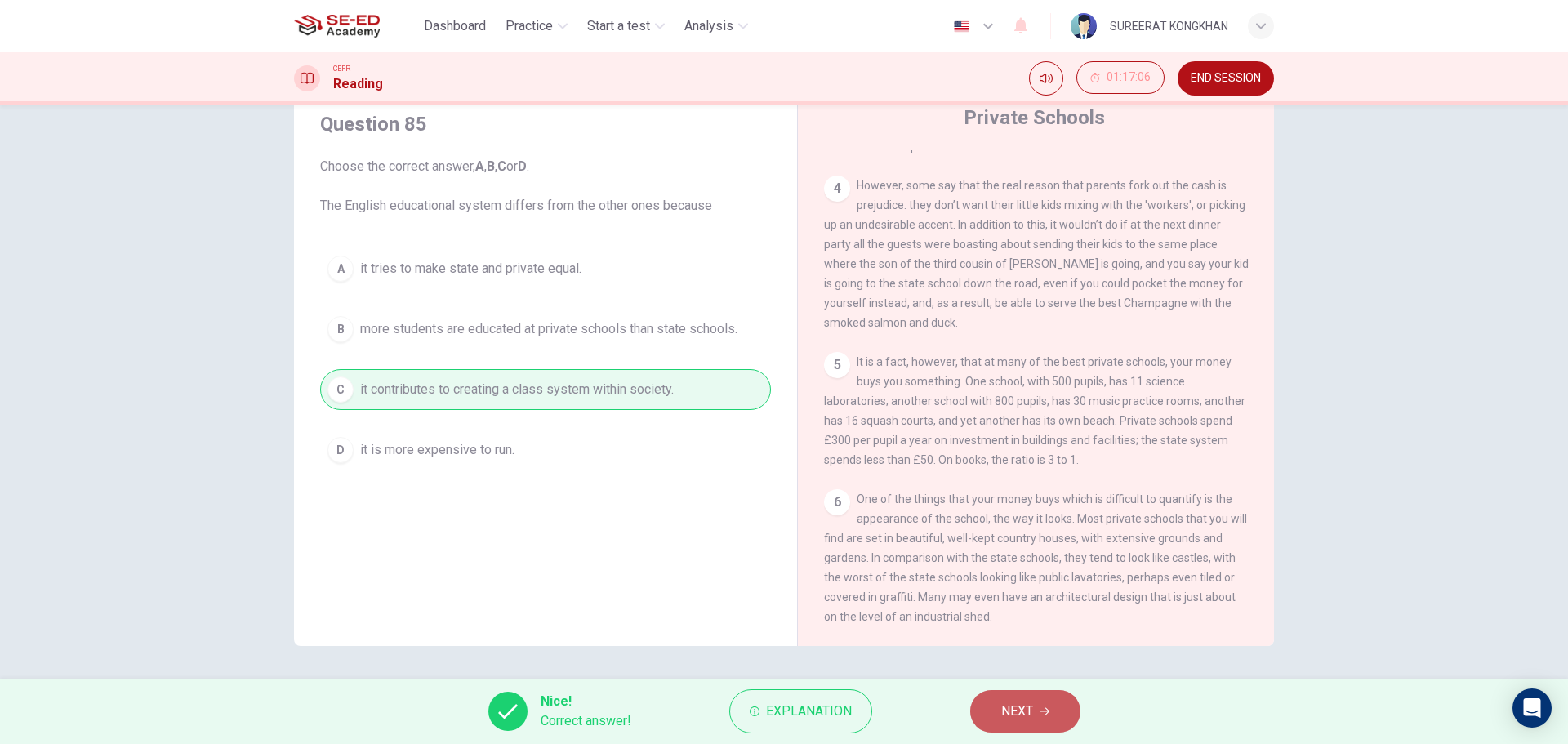
click at [1040, 719] on button "NEXT" at bounding box center [1026, 711] width 110 height 43
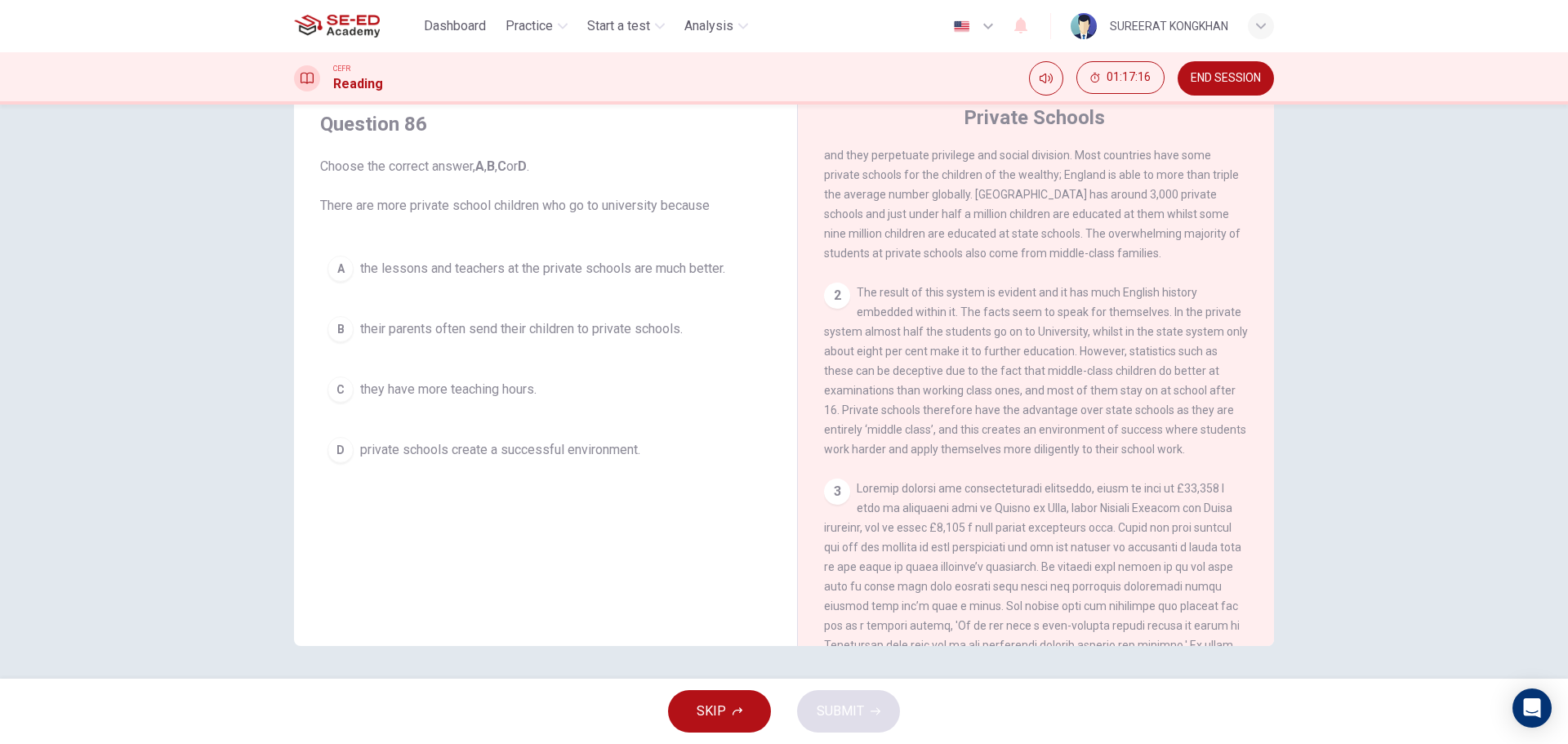
scroll to position [395, 0]
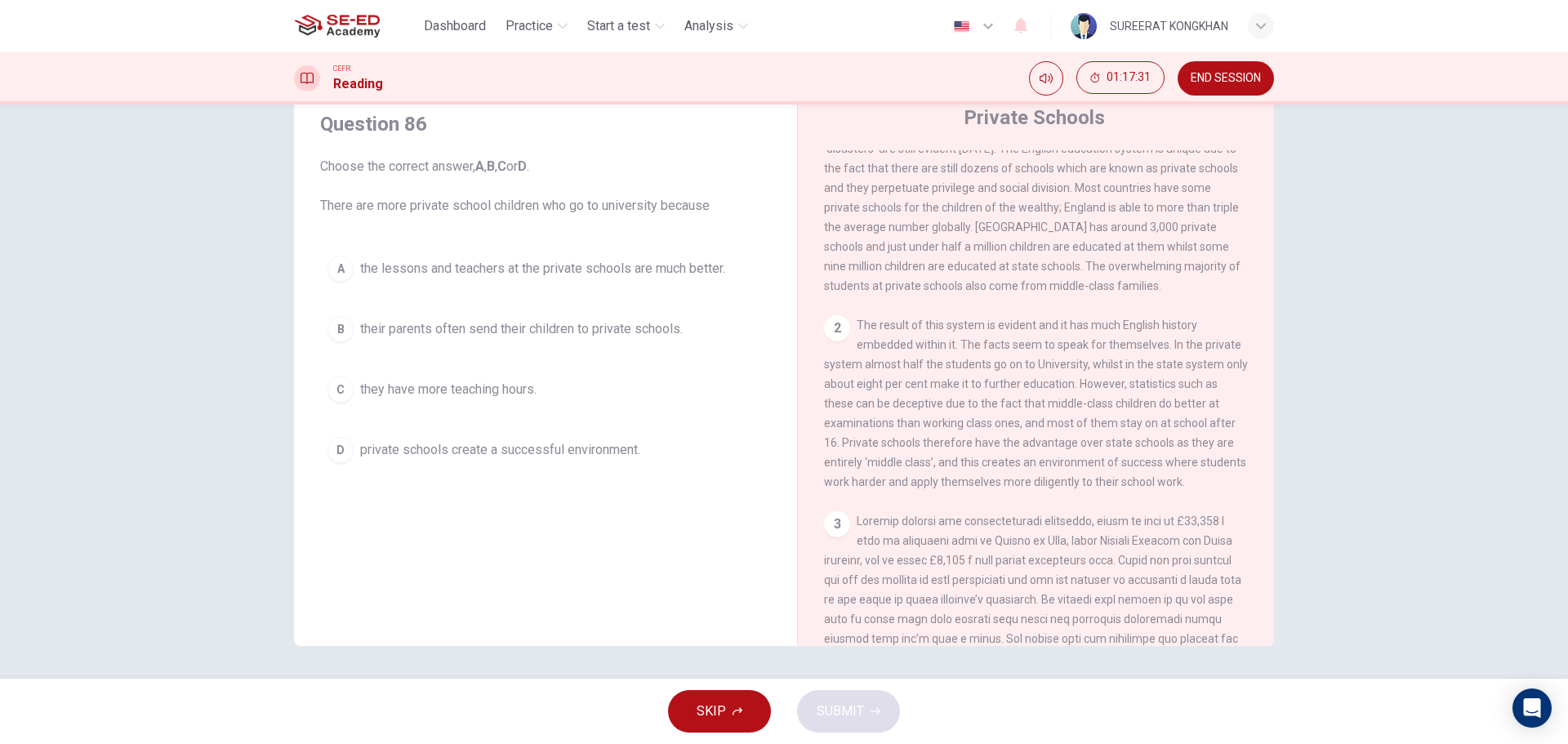
click at [551, 452] on span "private schools create a successful environment." at bounding box center [500, 450] width 280 height 20
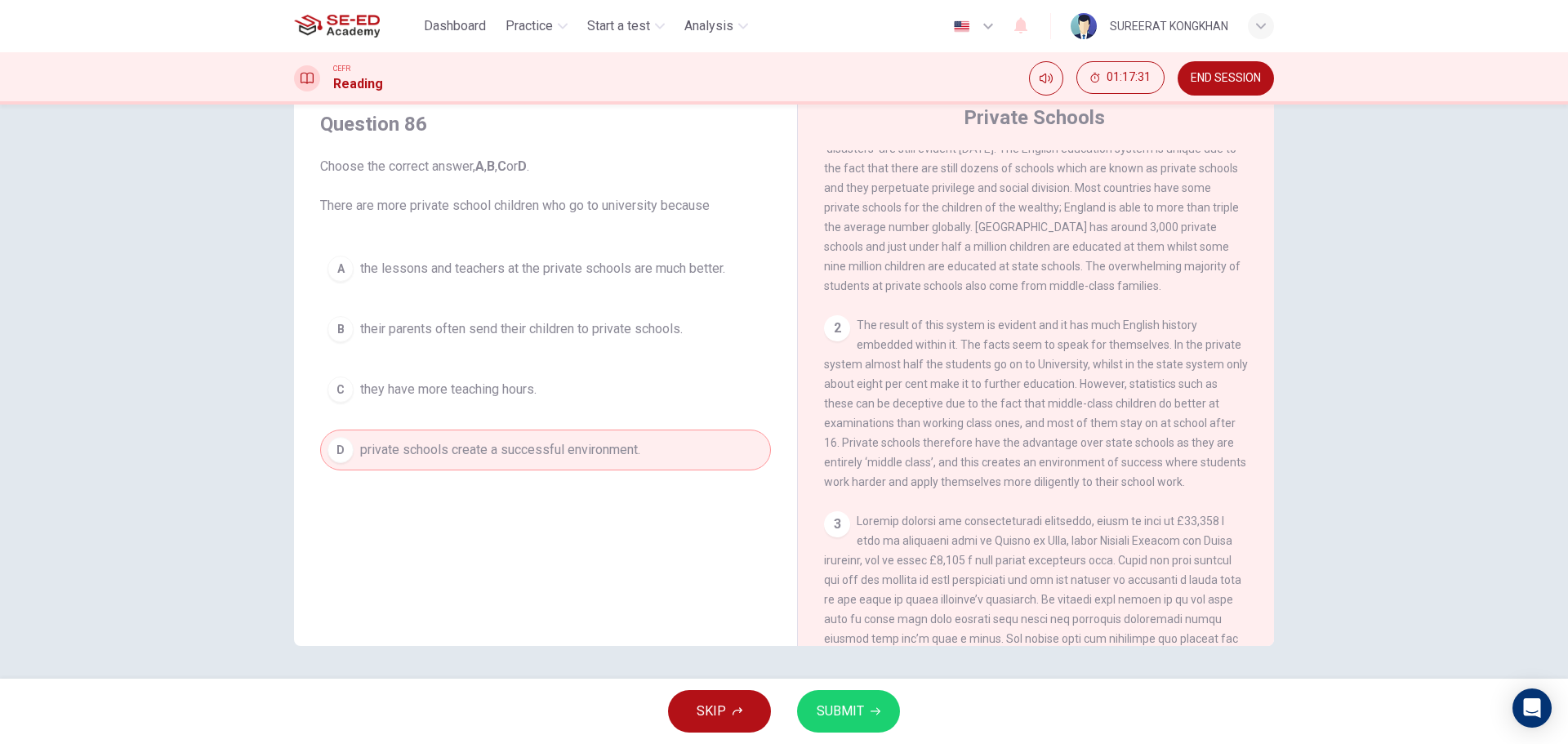
click at [860, 718] on span "SUBMIT" at bounding box center [840, 711] width 47 height 23
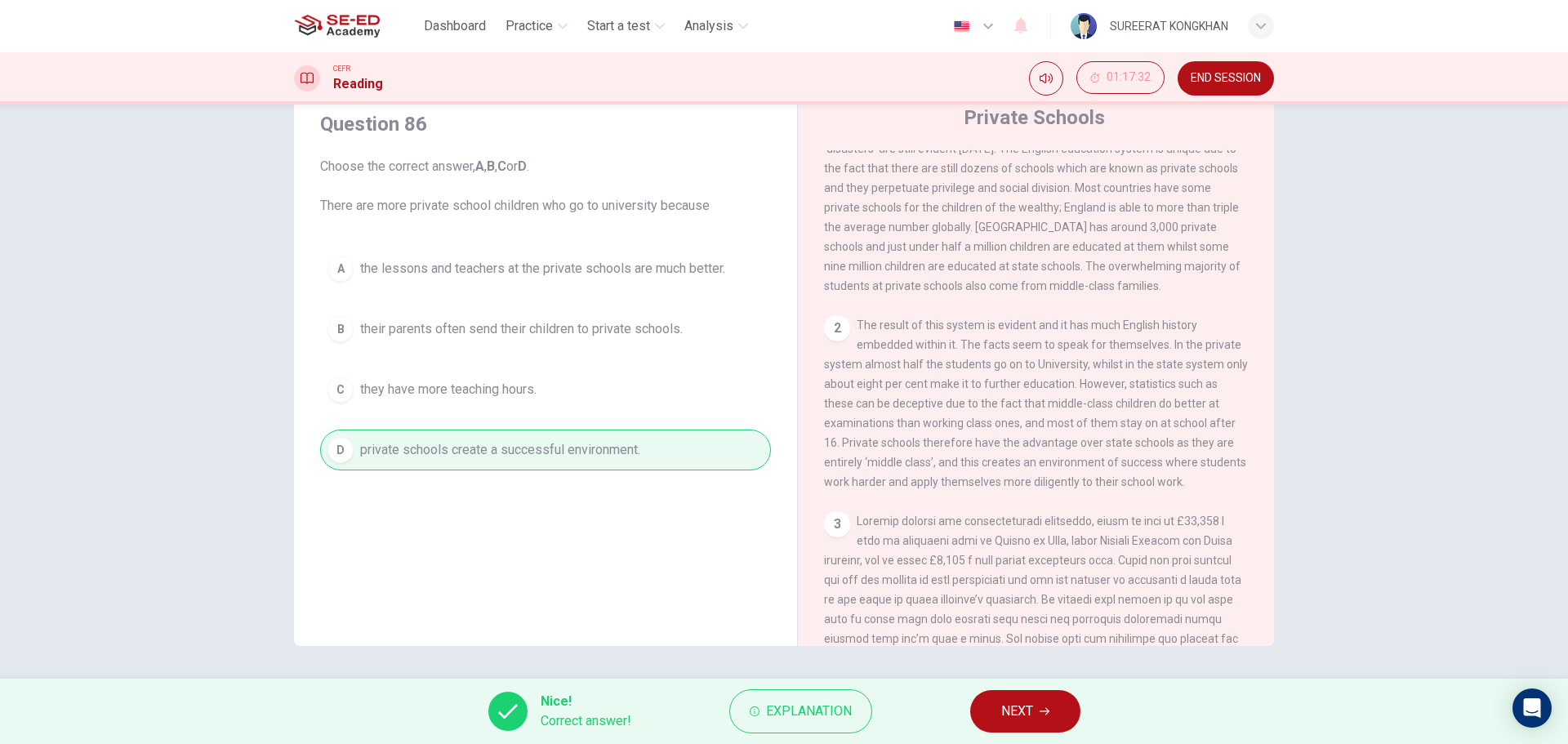
click at [1020, 704] on span "NEXT" at bounding box center [1017, 711] width 32 height 23
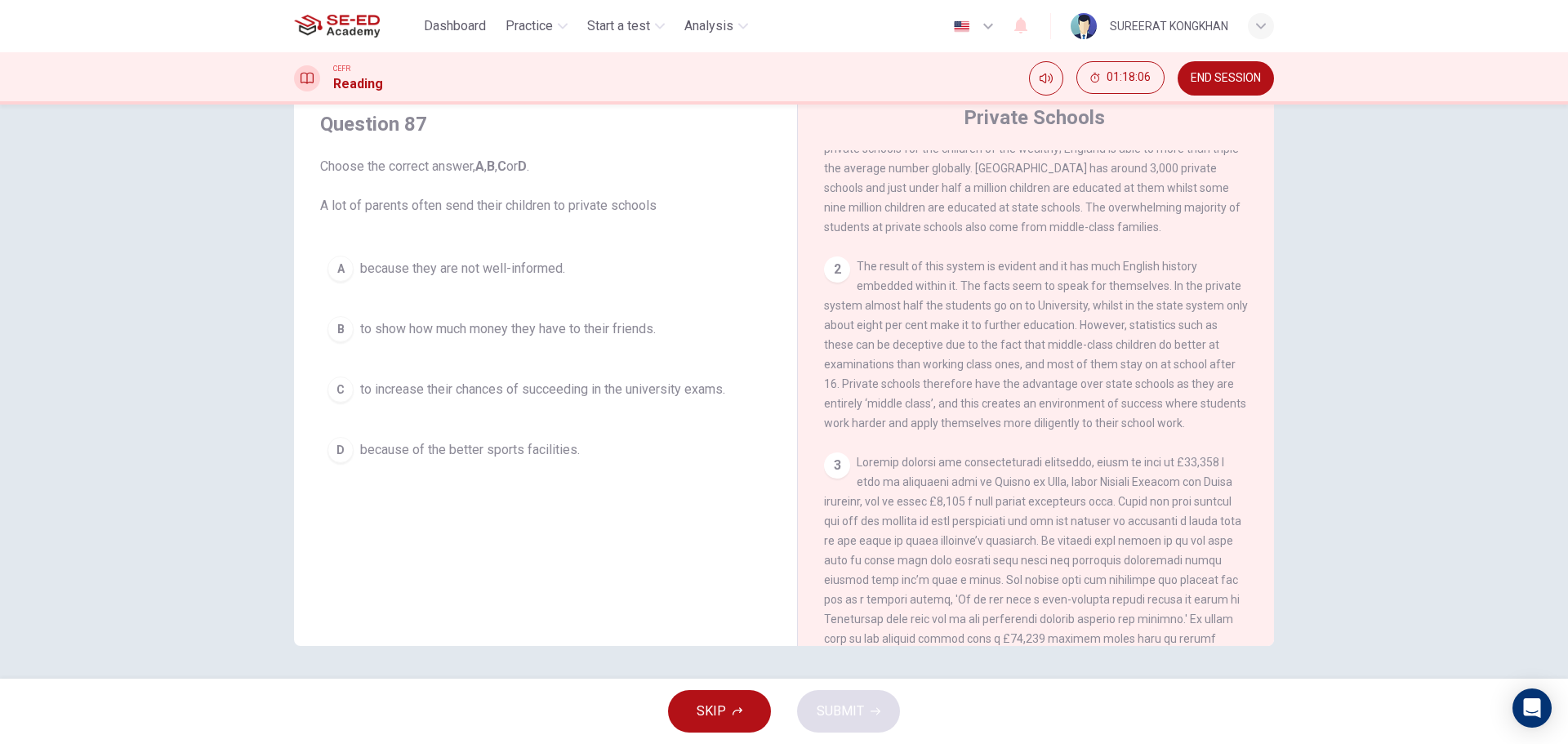
scroll to position [476, 0]
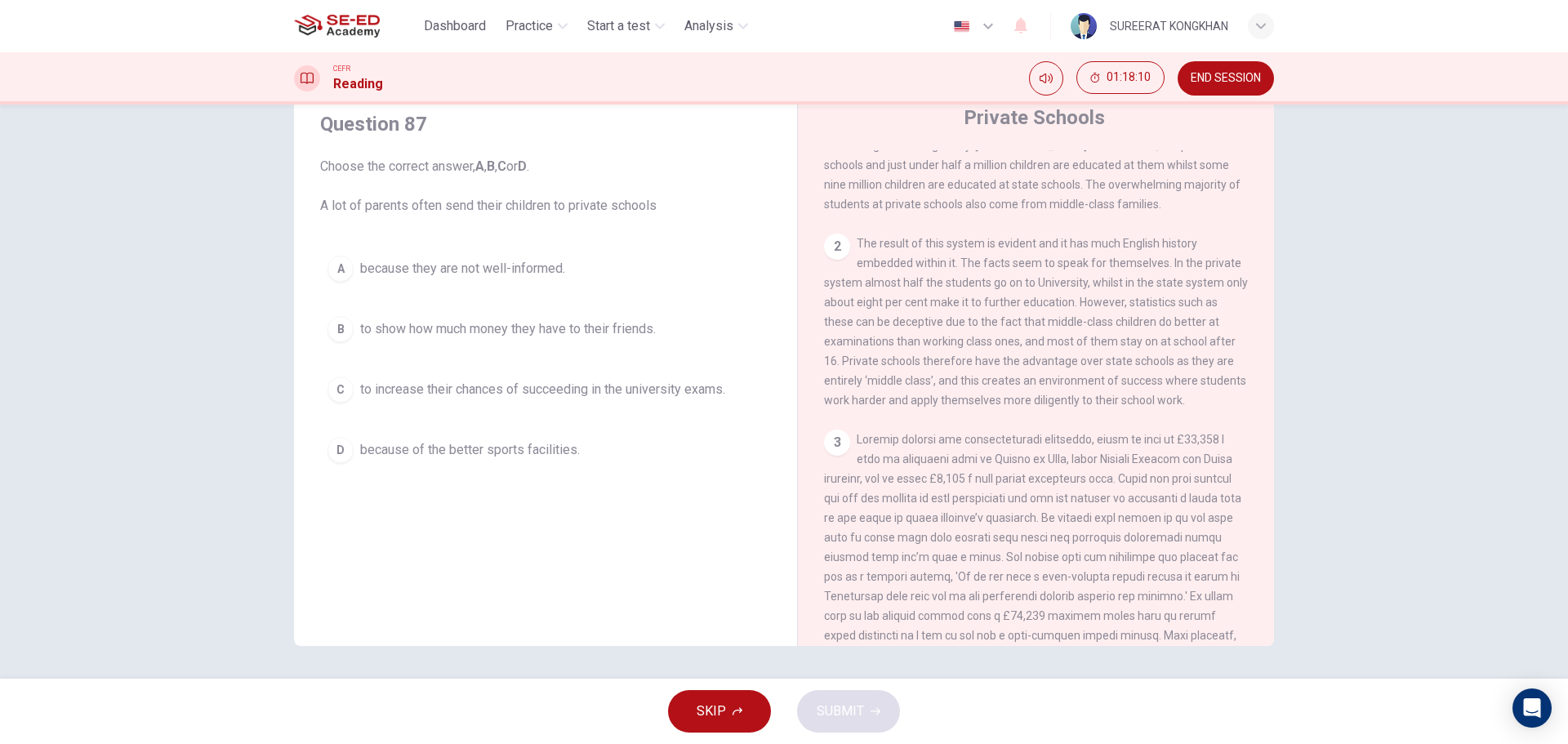
click at [449, 393] on span "to increase their chances of succeeding in the university exams." at bounding box center [542, 390] width 365 height 20
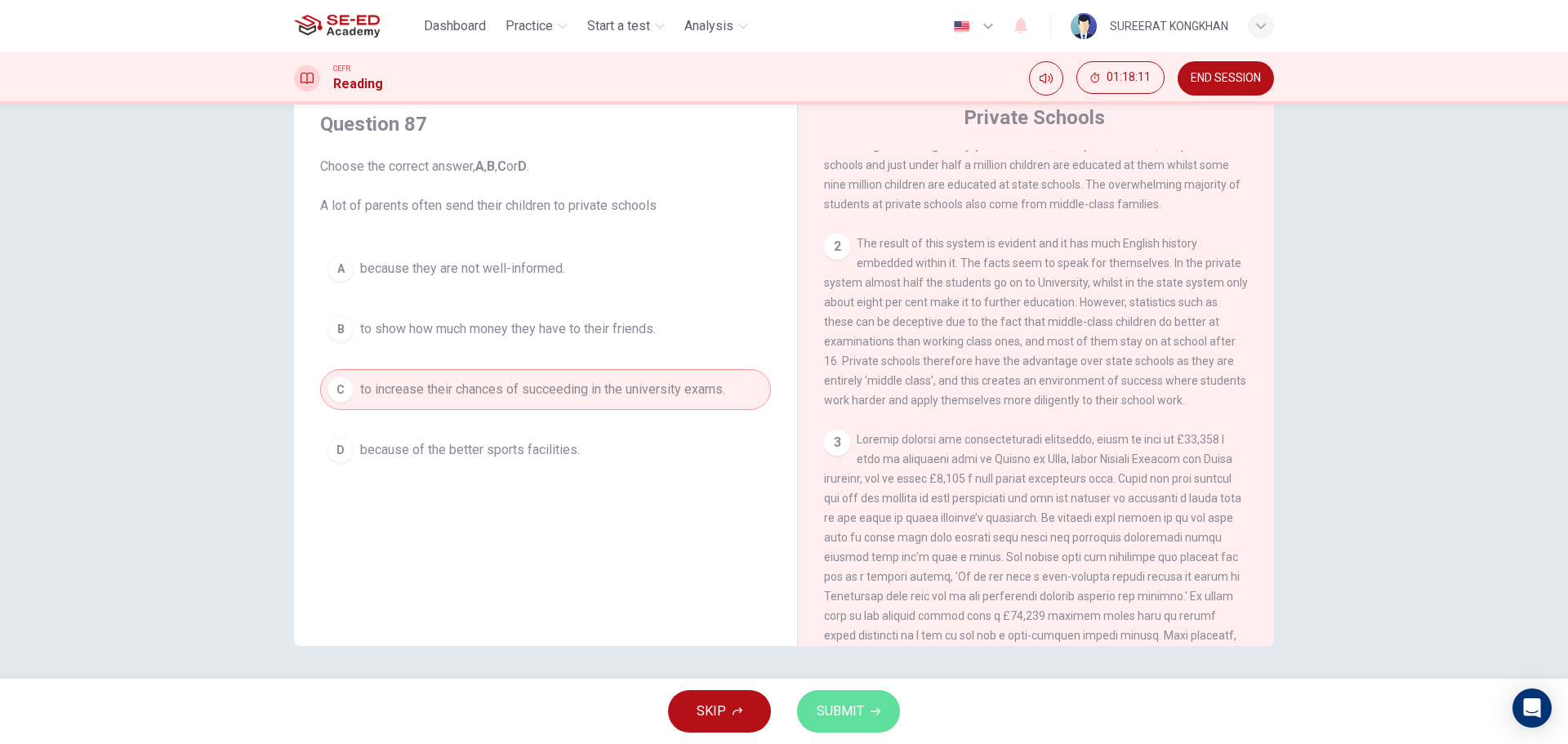
click at [842, 708] on span "SUBMIT" at bounding box center [840, 711] width 47 height 23
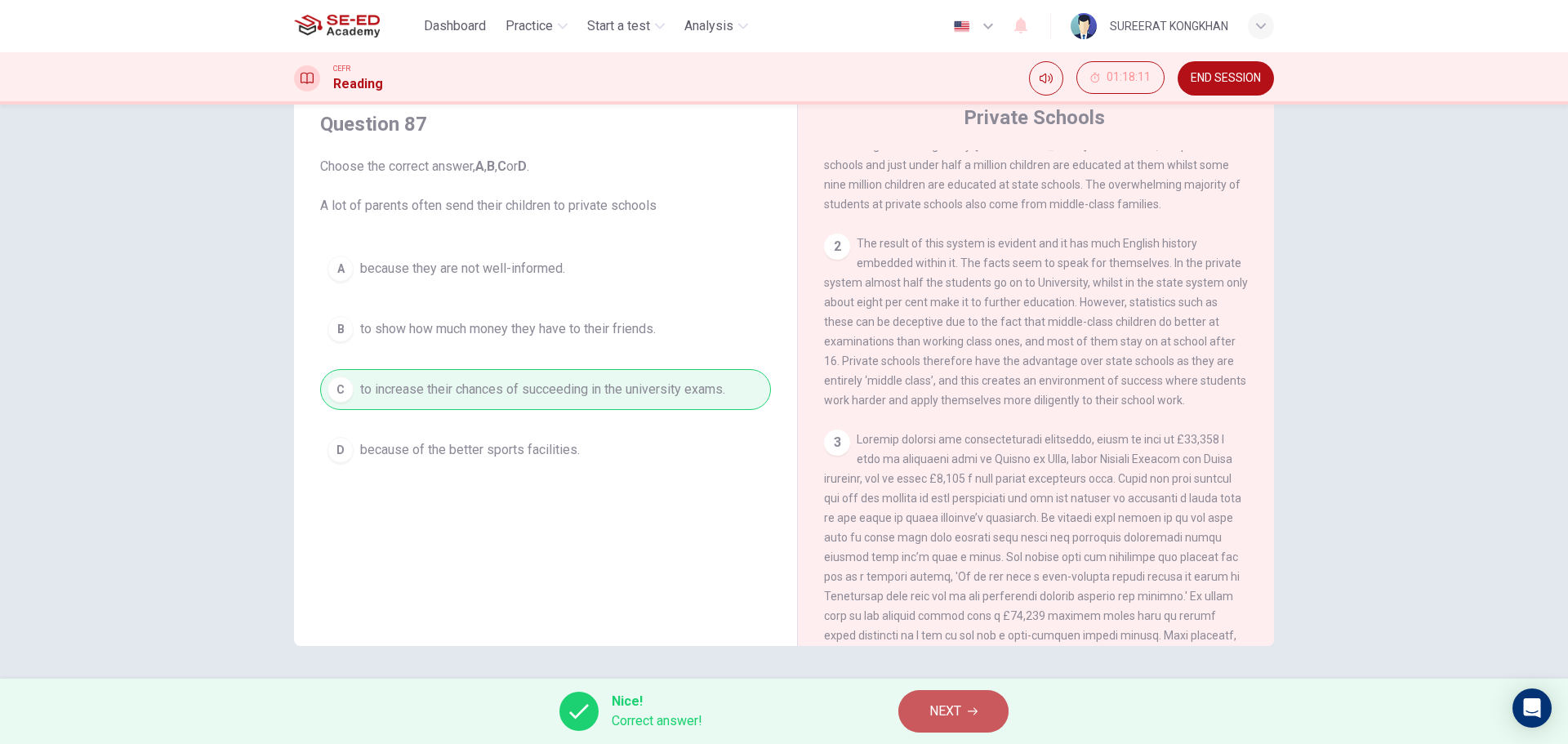
click at [989, 717] on button "NEXT" at bounding box center [954, 711] width 110 height 43
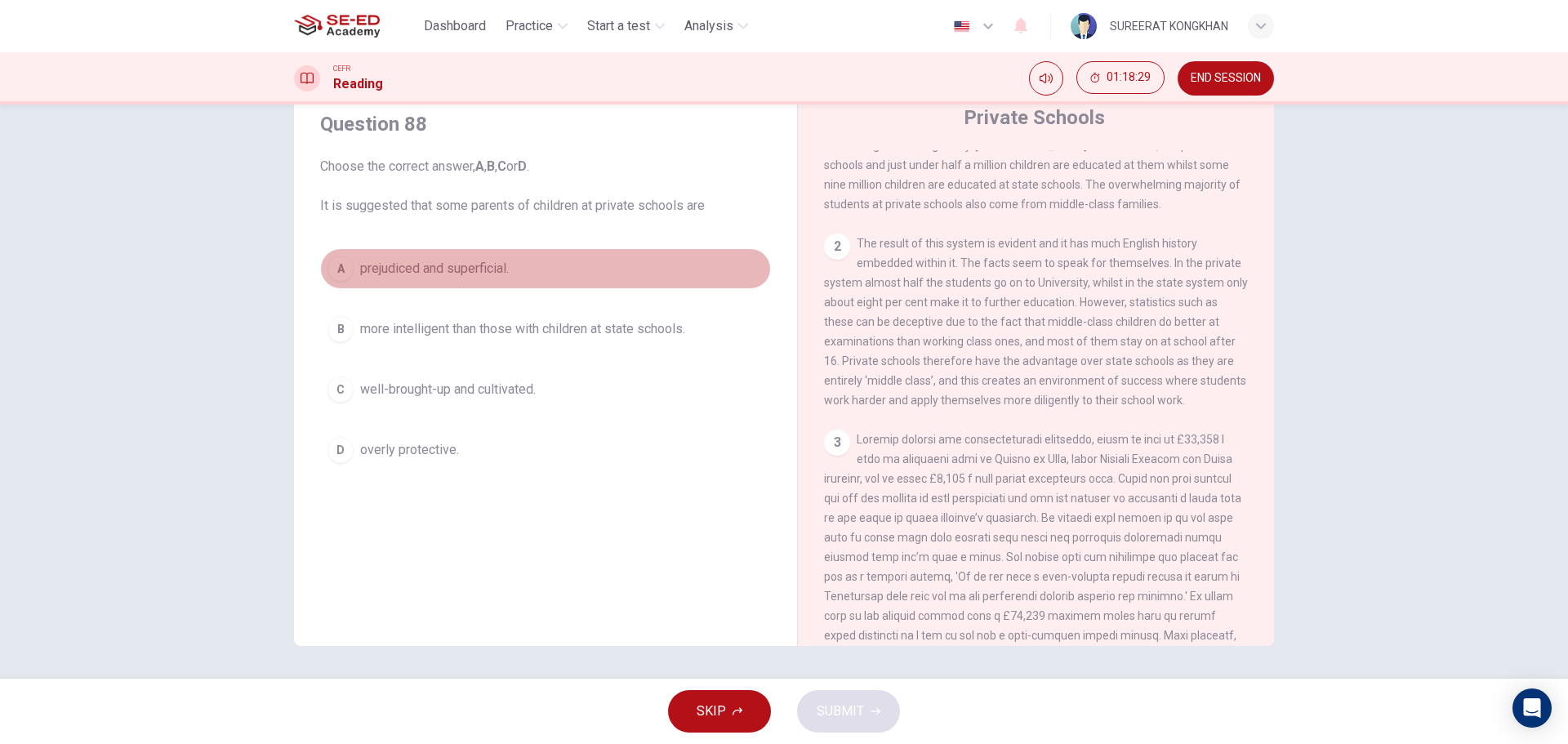
click at [506, 278] on span "prejudiced and superficial." at bounding box center [434, 269] width 148 height 20
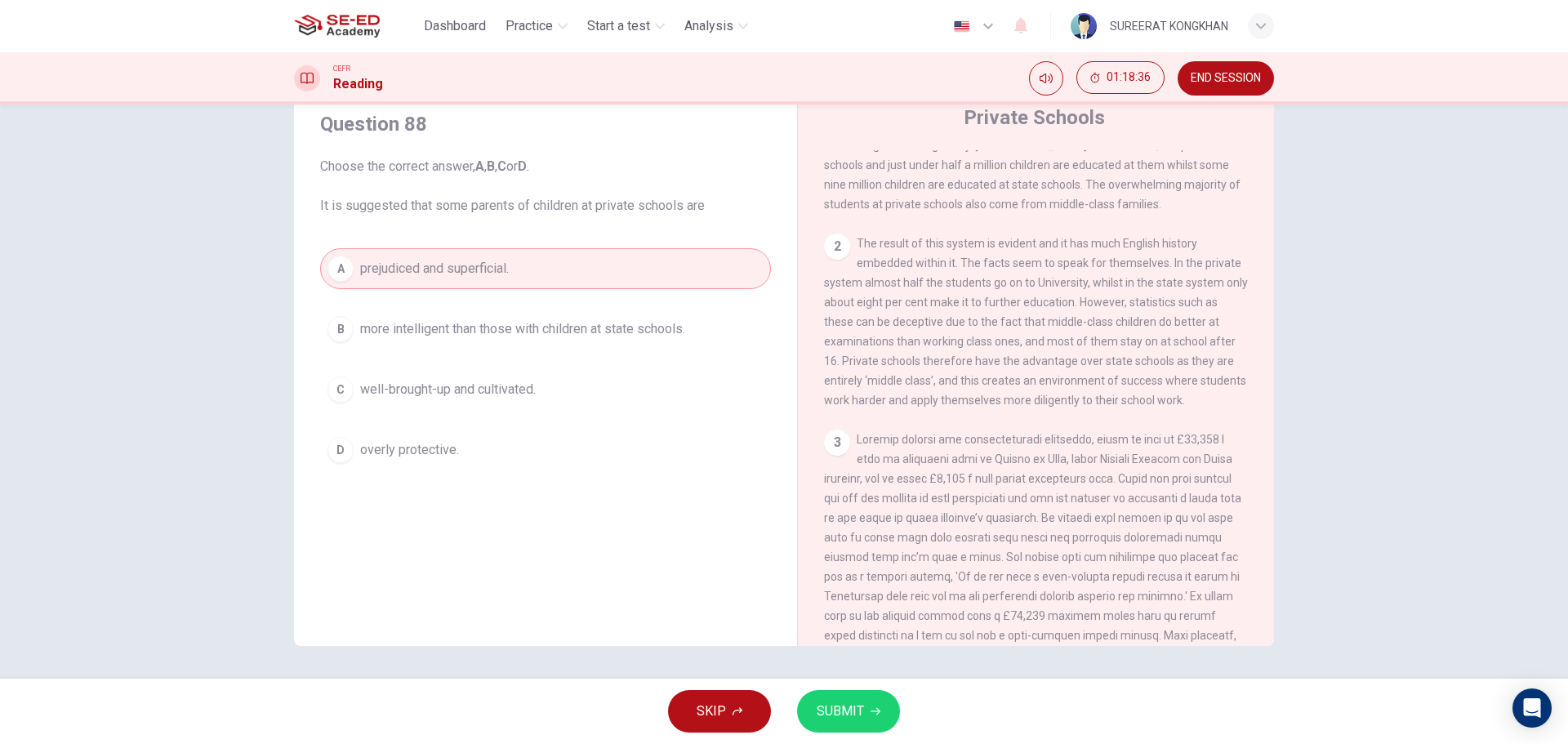
click at [509, 395] on span "well-brought-up and cultivated." at bounding box center [448, 390] width 176 height 20
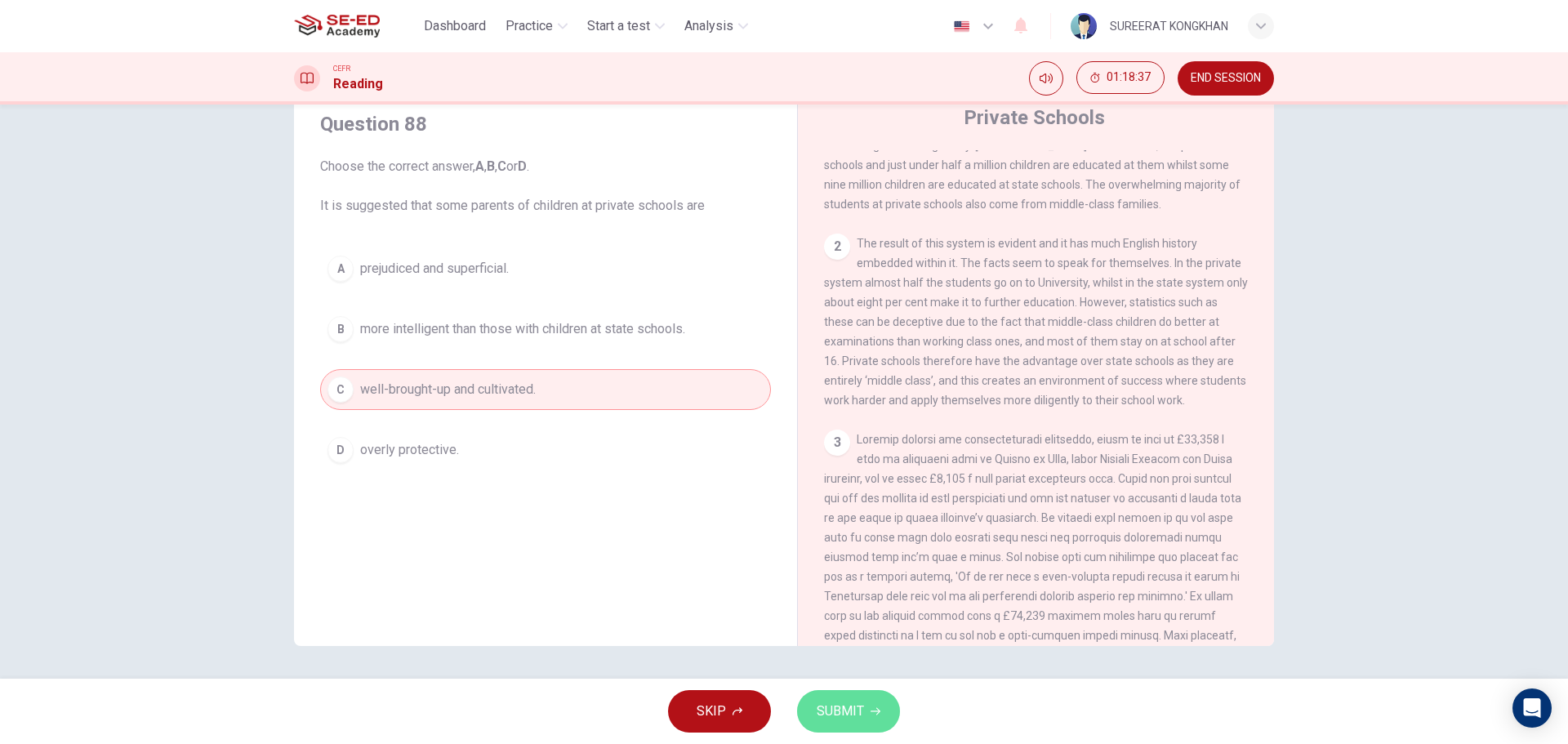
click at [819, 718] on span "SUBMIT" at bounding box center [840, 711] width 47 height 23
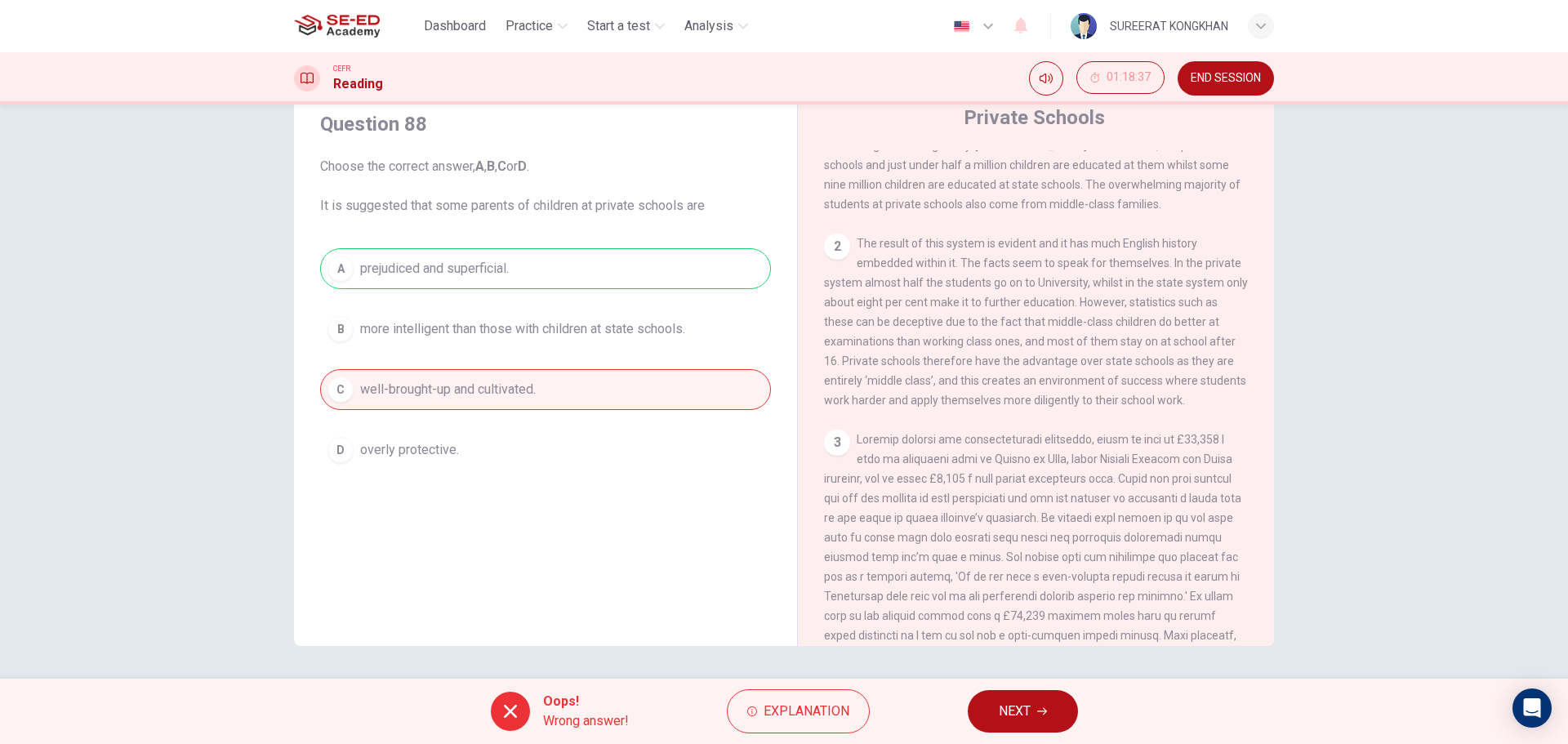
click at [1042, 702] on button "NEXT" at bounding box center [1023, 711] width 110 height 43
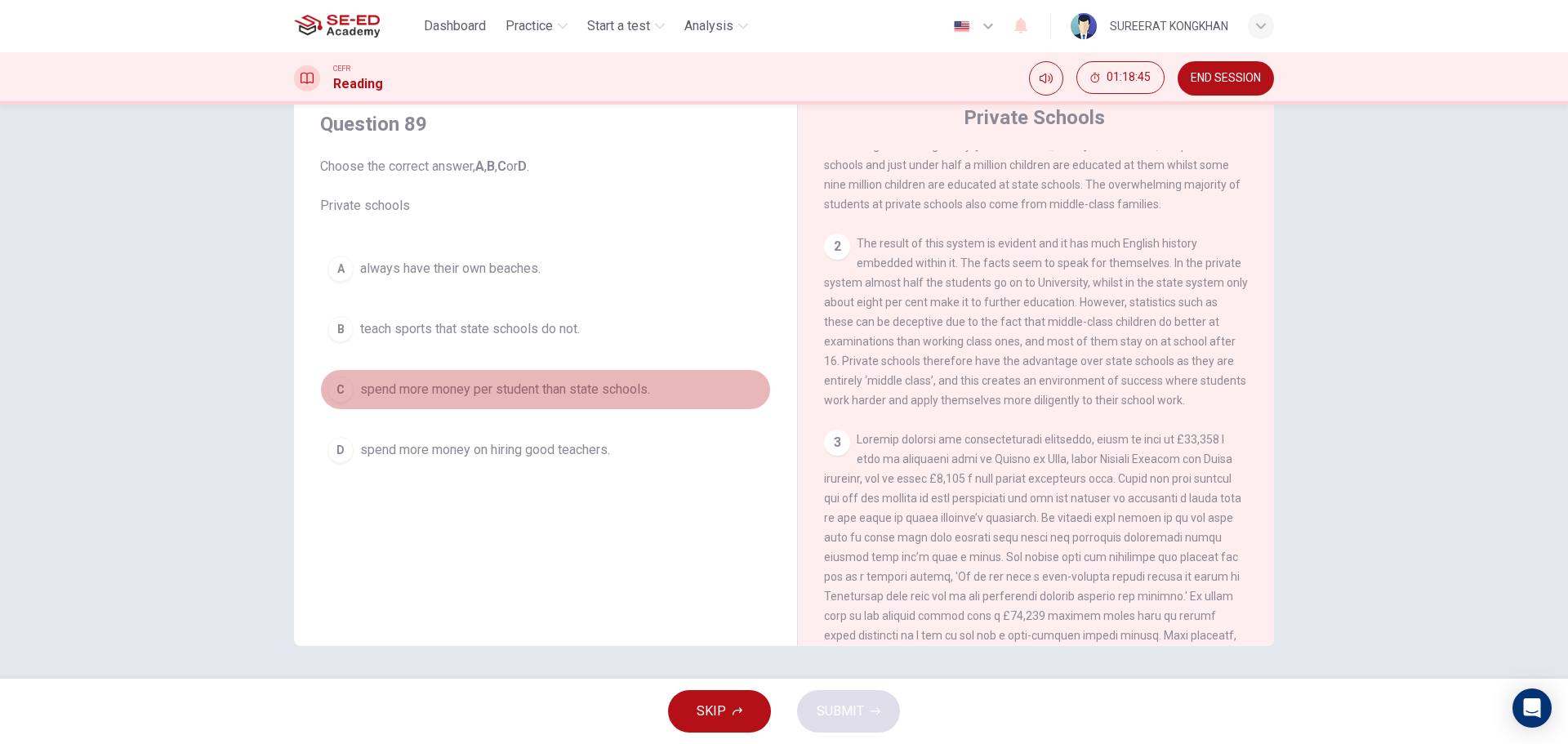
click at [462, 389] on span "spend more money per student than state schools." at bounding box center [505, 390] width 290 height 20
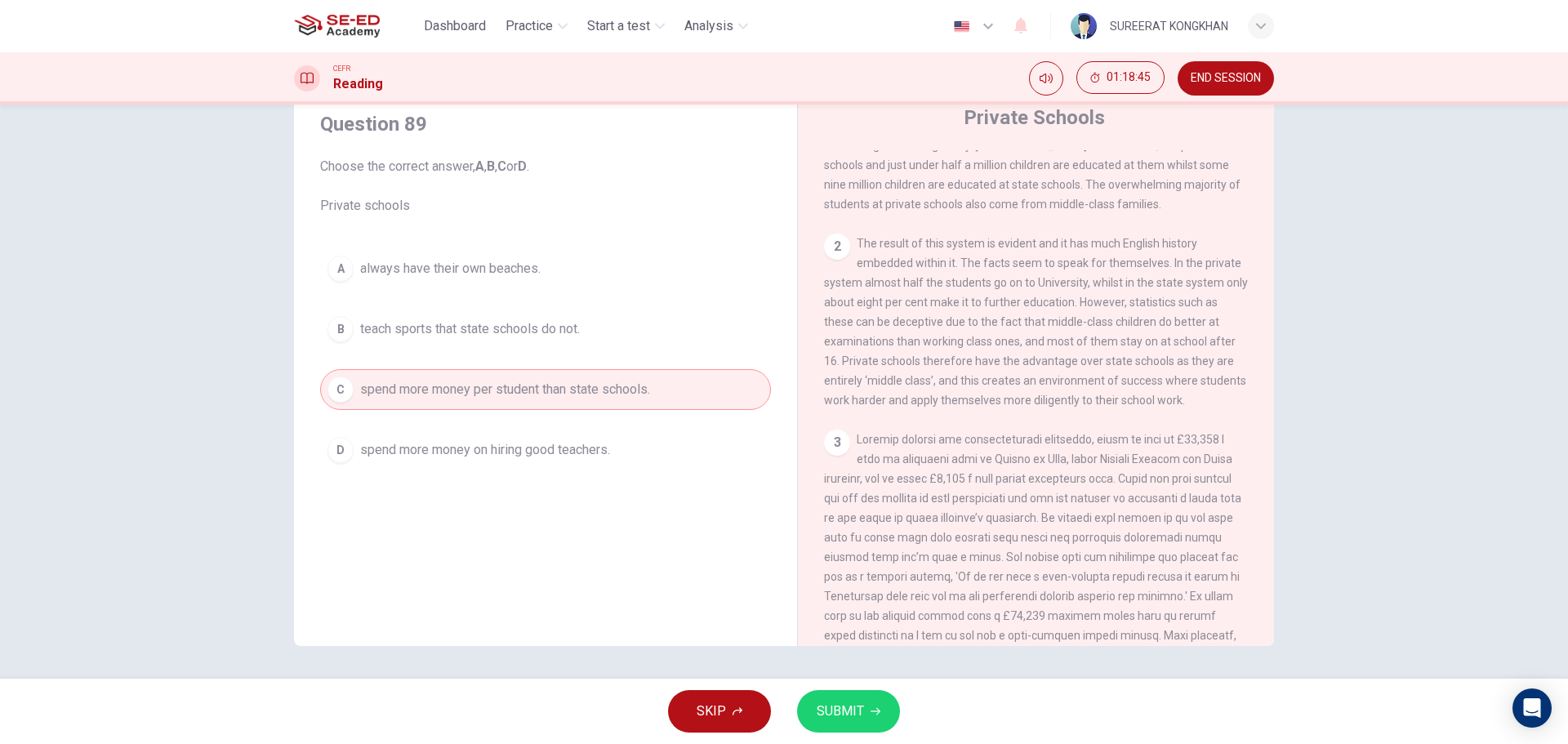
click at [460, 431] on button "D spend more money on hiring good teachers." at bounding box center [545, 450] width 451 height 41
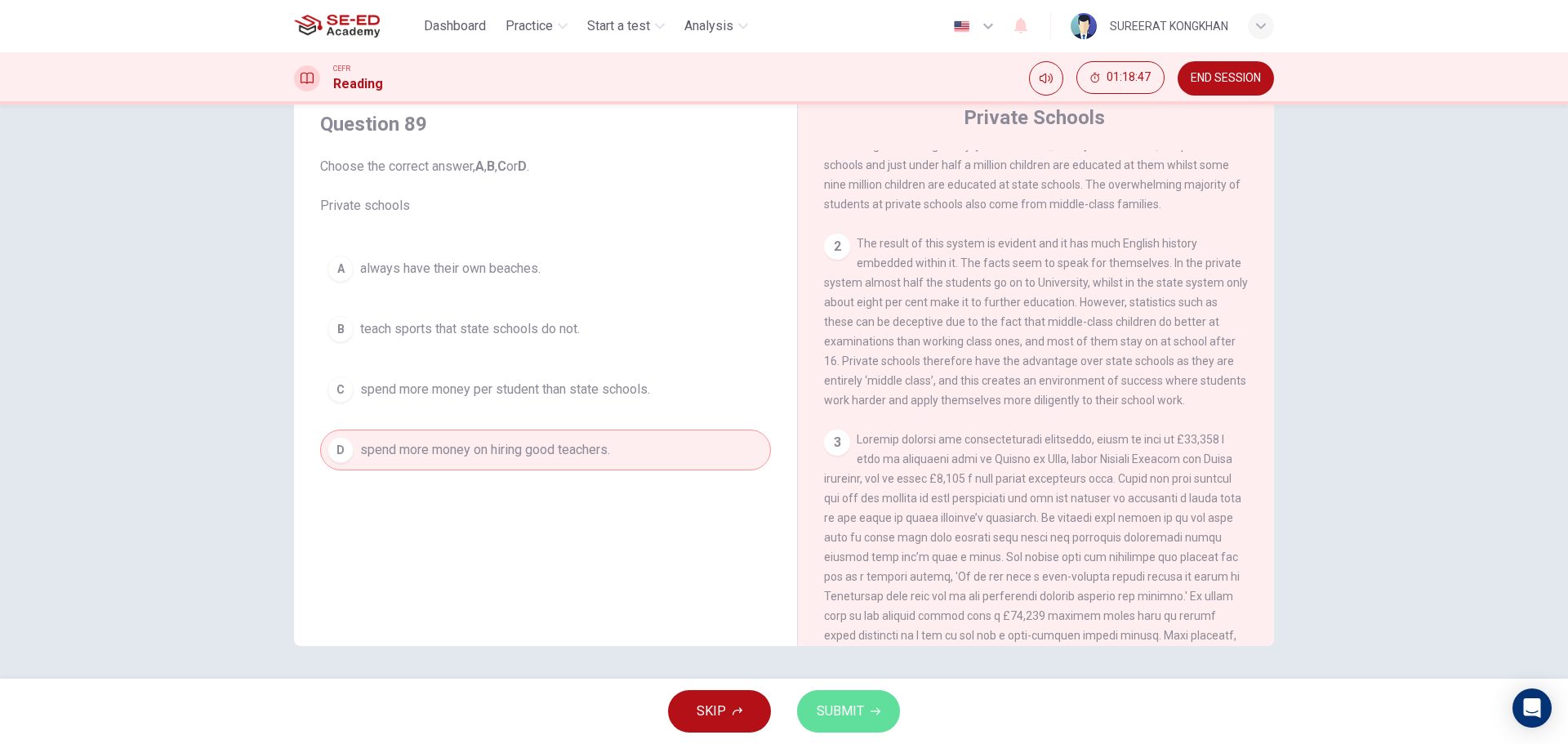
click at [827, 696] on button "SUBMIT" at bounding box center [848, 711] width 103 height 43
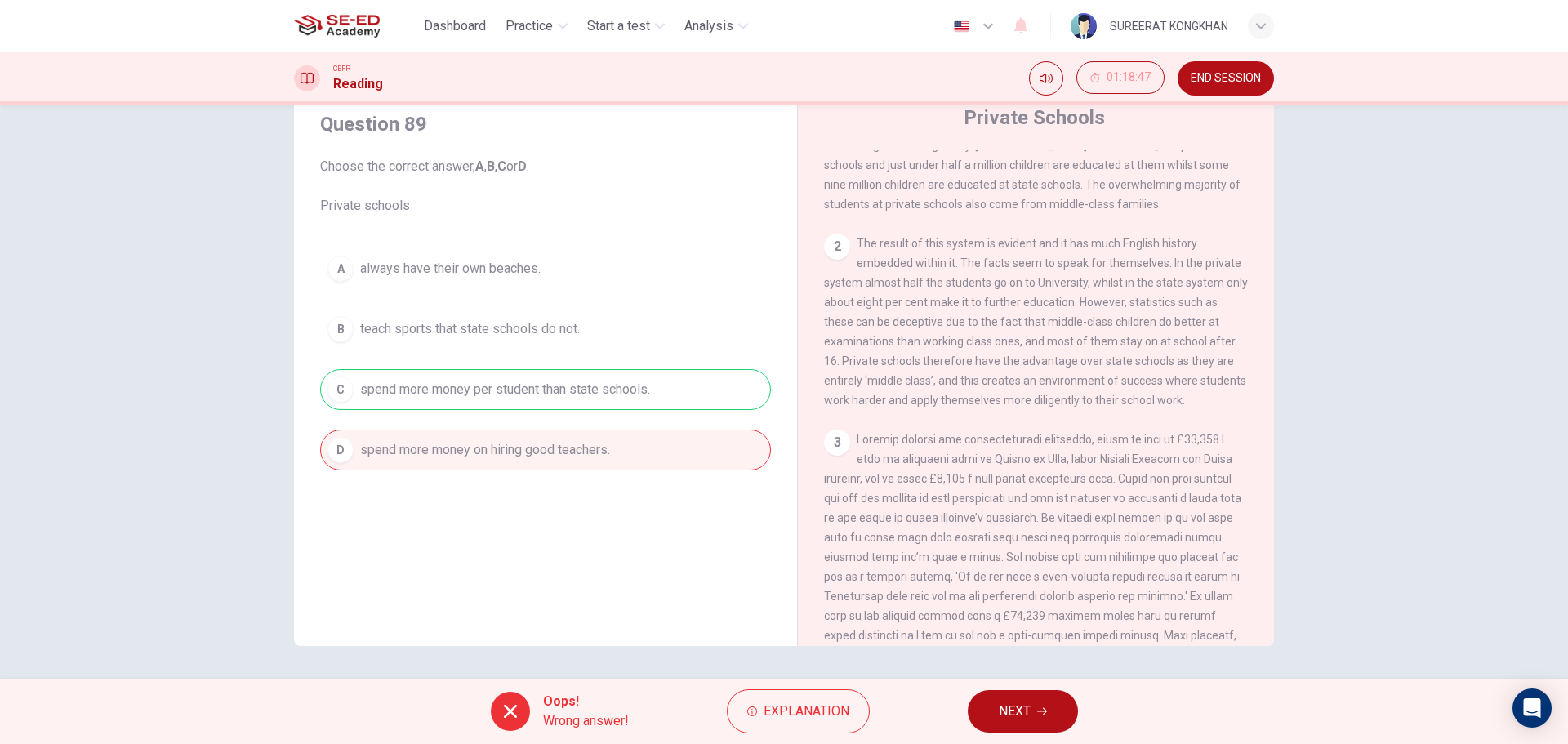
click at [1007, 714] on span "NEXT" at bounding box center [1015, 711] width 32 height 23
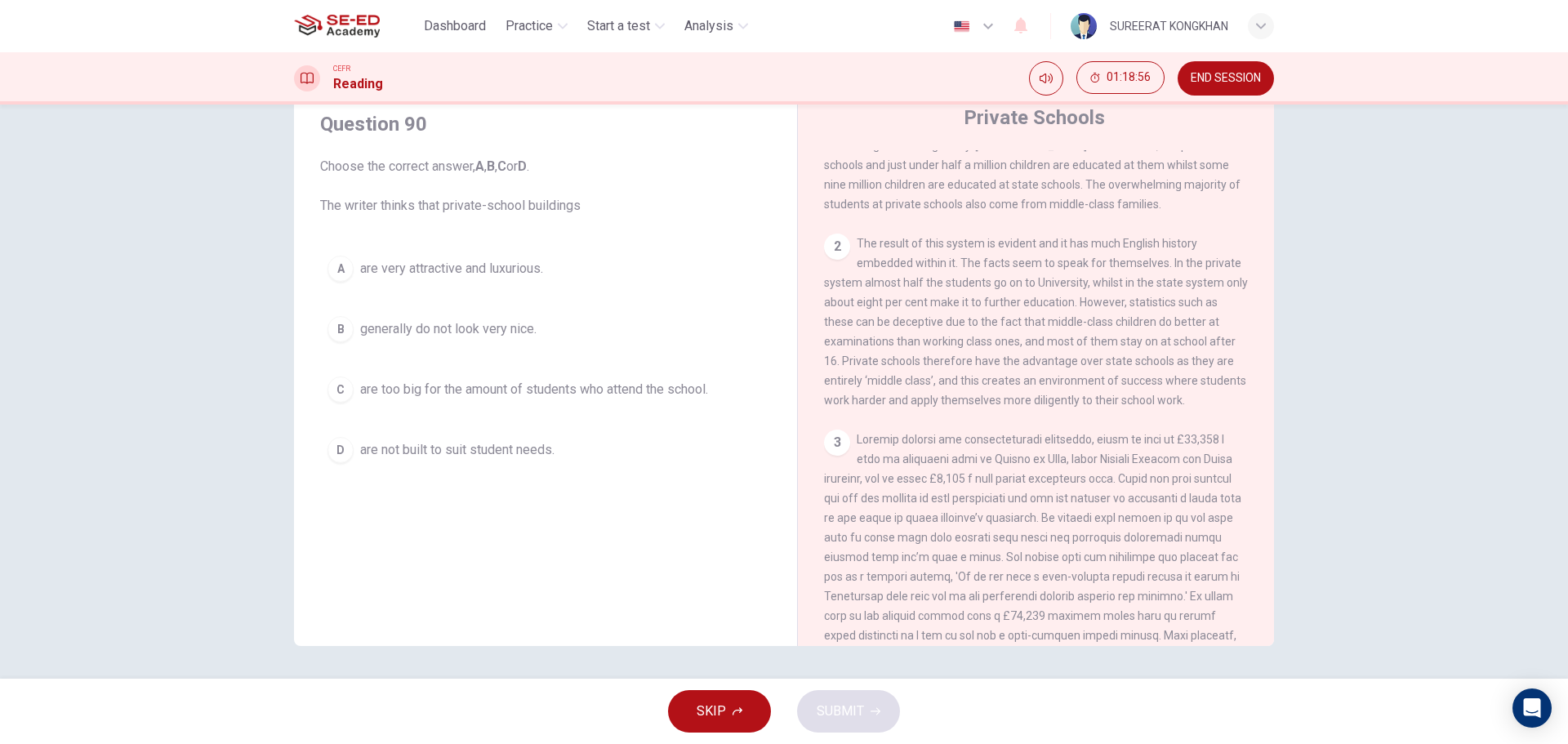
click at [495, 393] on span "are too big for the amount of students who attend the school." at bounding box center [534, 390] width 348 height 20
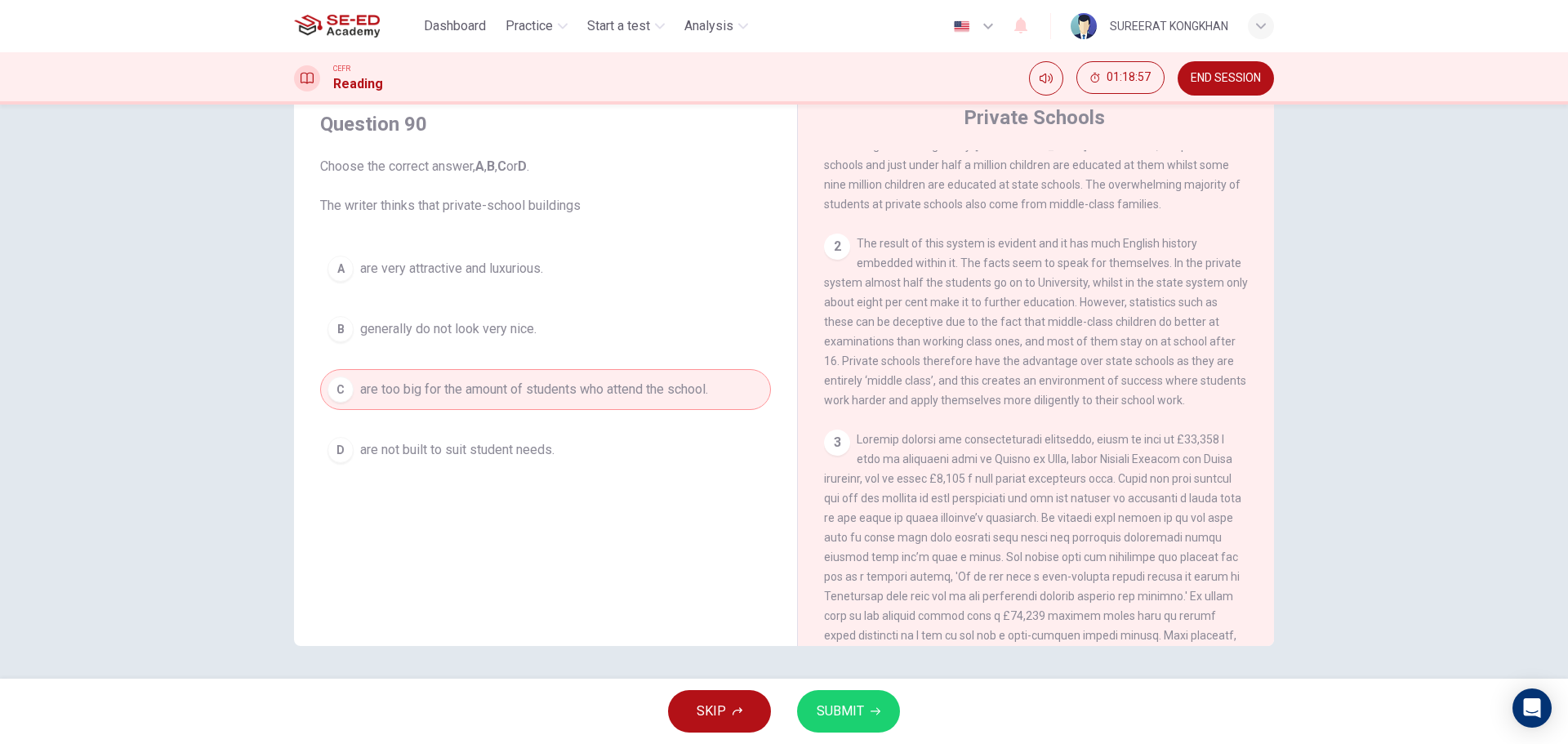
click at [866, 710] on button "SUBMIT" at bounding box center [848, 711] width 103 height 43
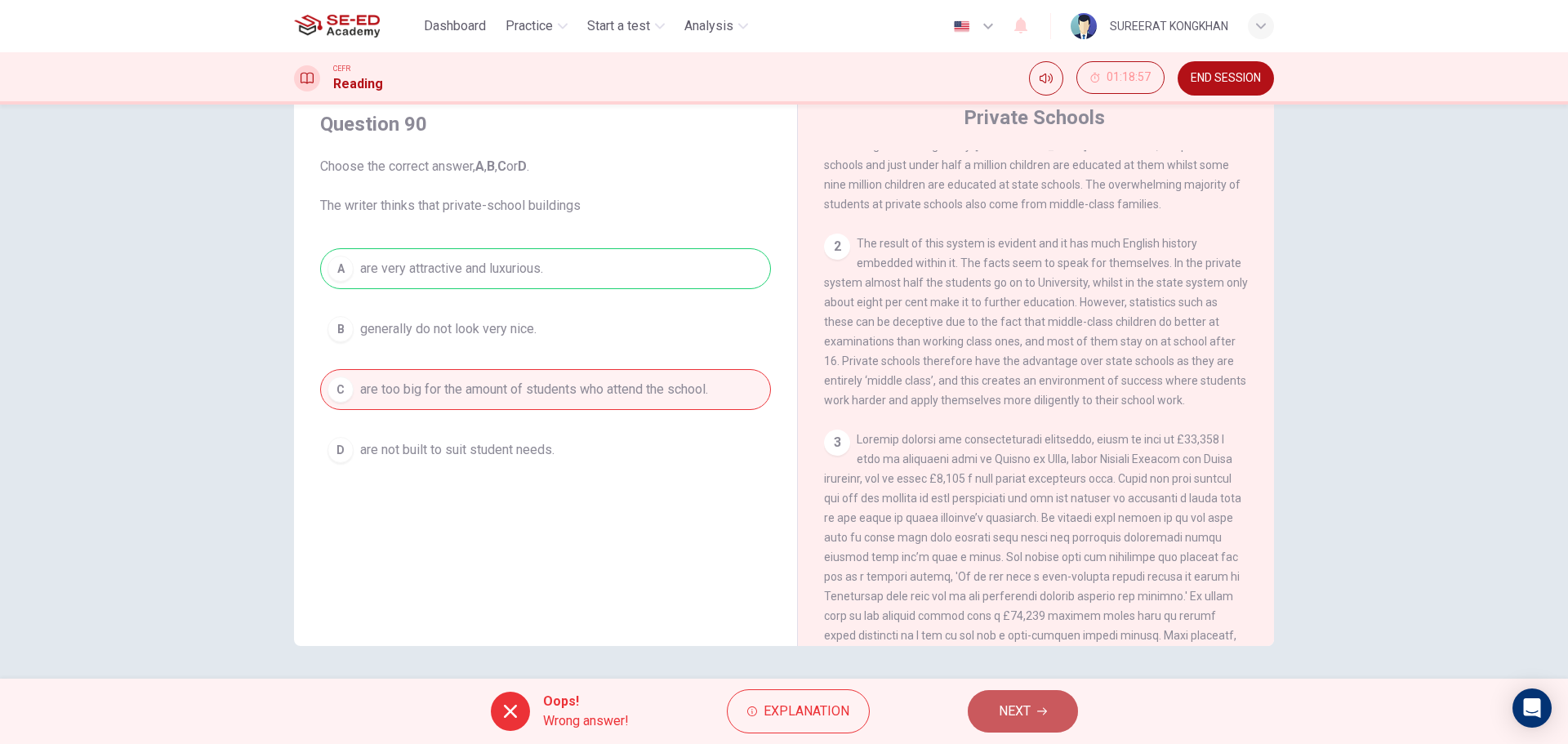
click at [996, 716] on button "NEXT" at bounding box center [1023, 711] width 110 height 43
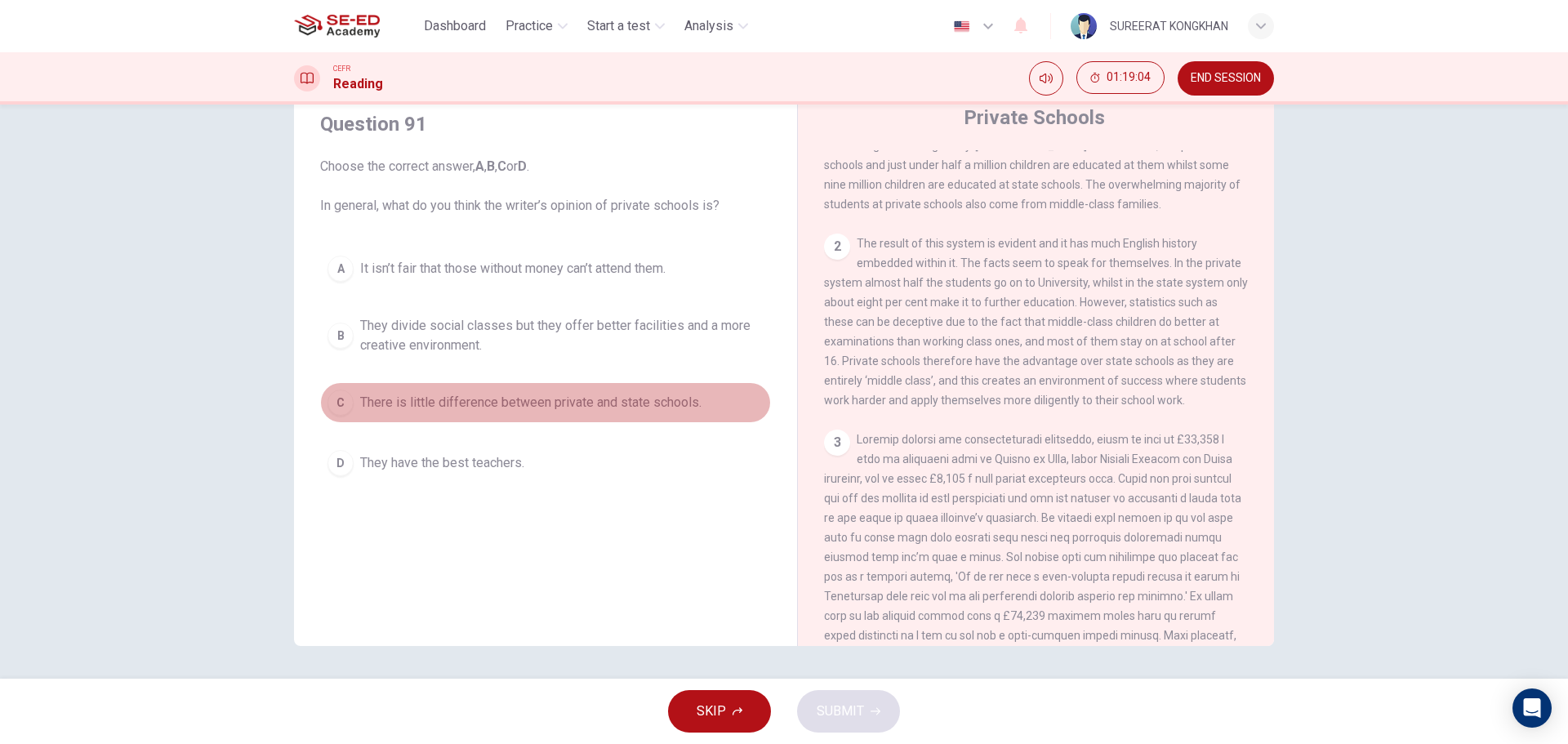
click at [657, 409] on span "There is little difference between private and state schools." at bounding box center [531, 403] width 341 height 20
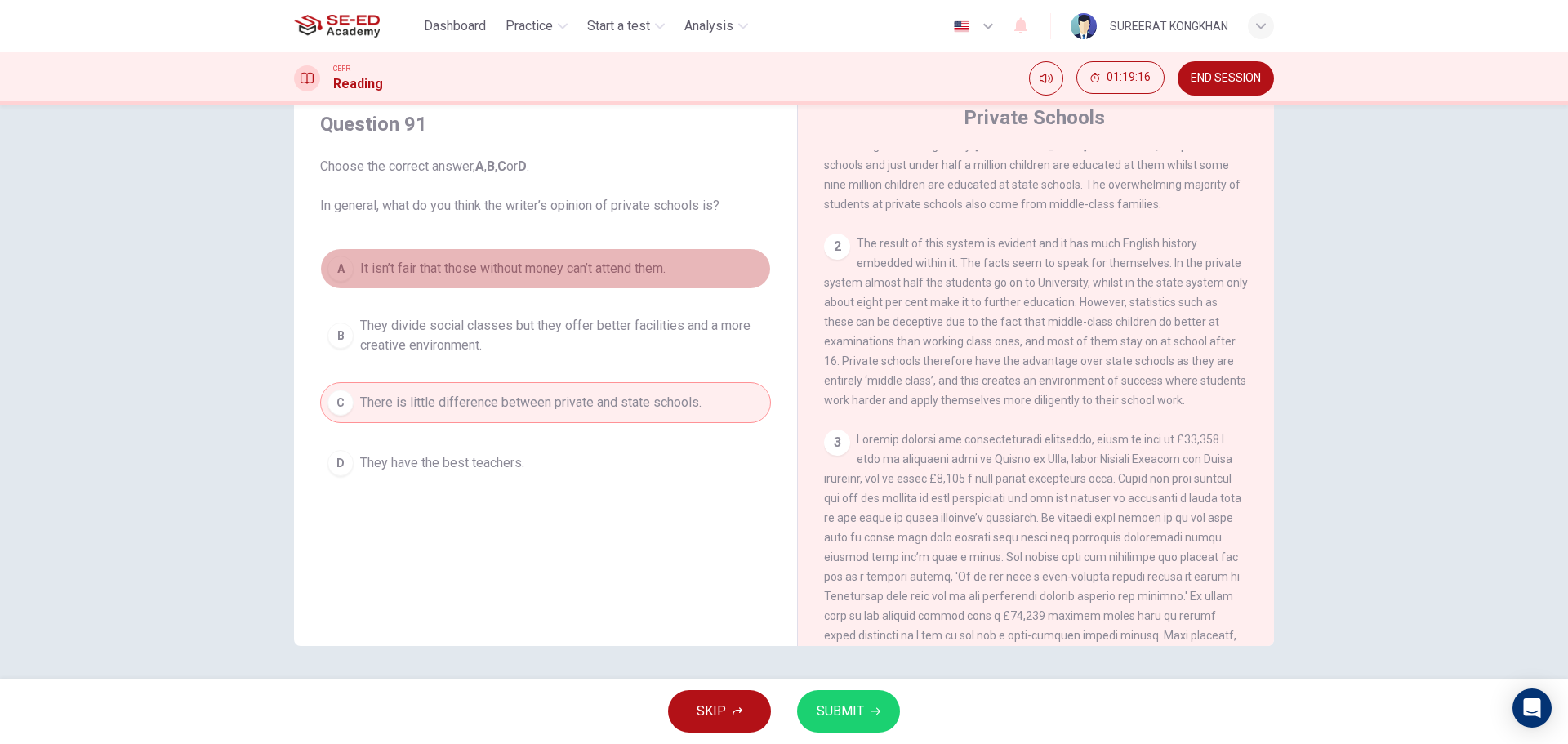
click at [622, 275] on span "It isn’t fair that those without money can’t attend them." at bounding box center [513, 269] width 306 height 20
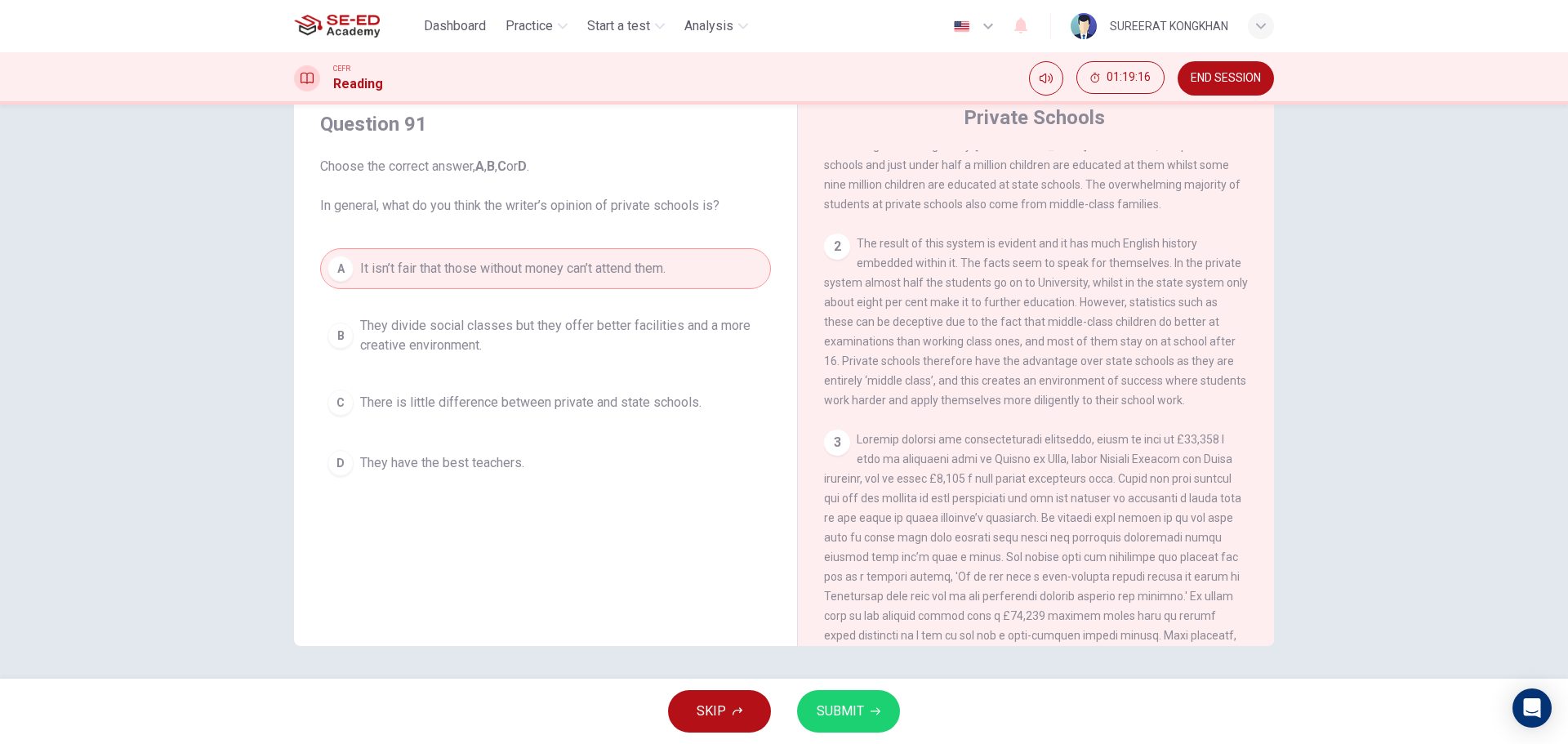
click at [845, 710] on span "SUBMIT" at bounding box center [840, 711] width 47 height 23
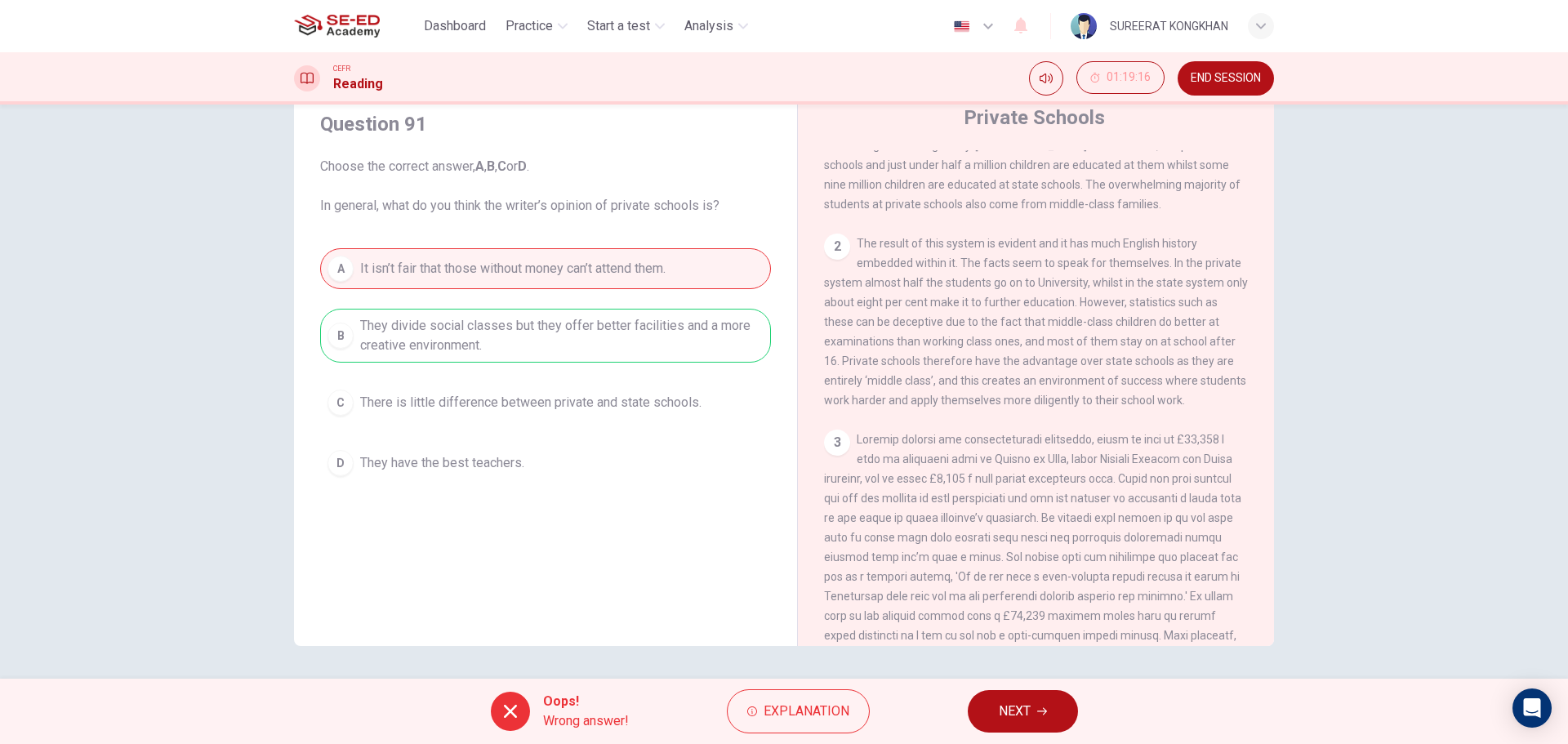
click at [1035, 704] on button "NEXT" at bounding box center [1023, 711] width 110 height 43
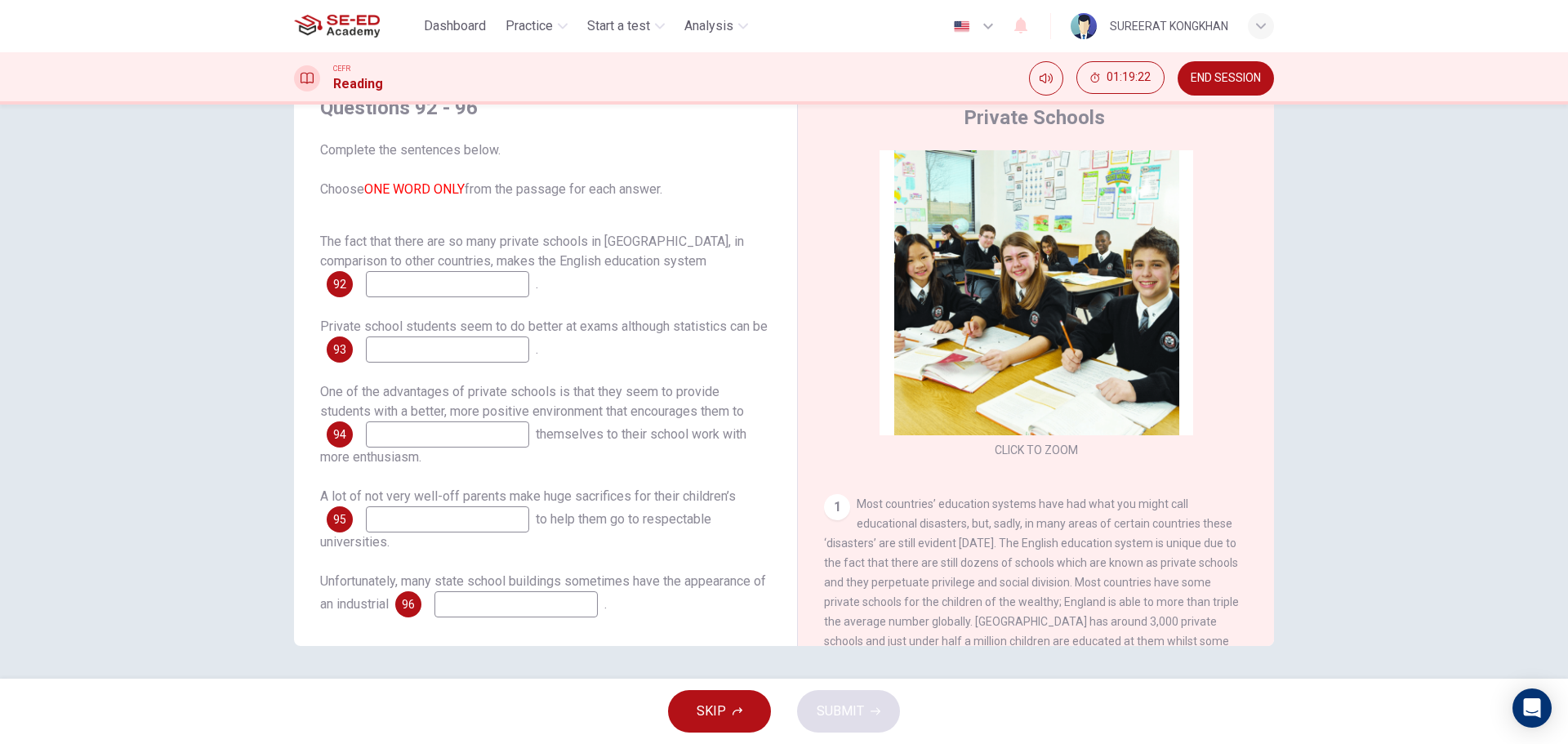
scroll to position [21, 0]
click at [747, 709] on button "SKIP" at bounding box center [719, 711] width 103 height 43
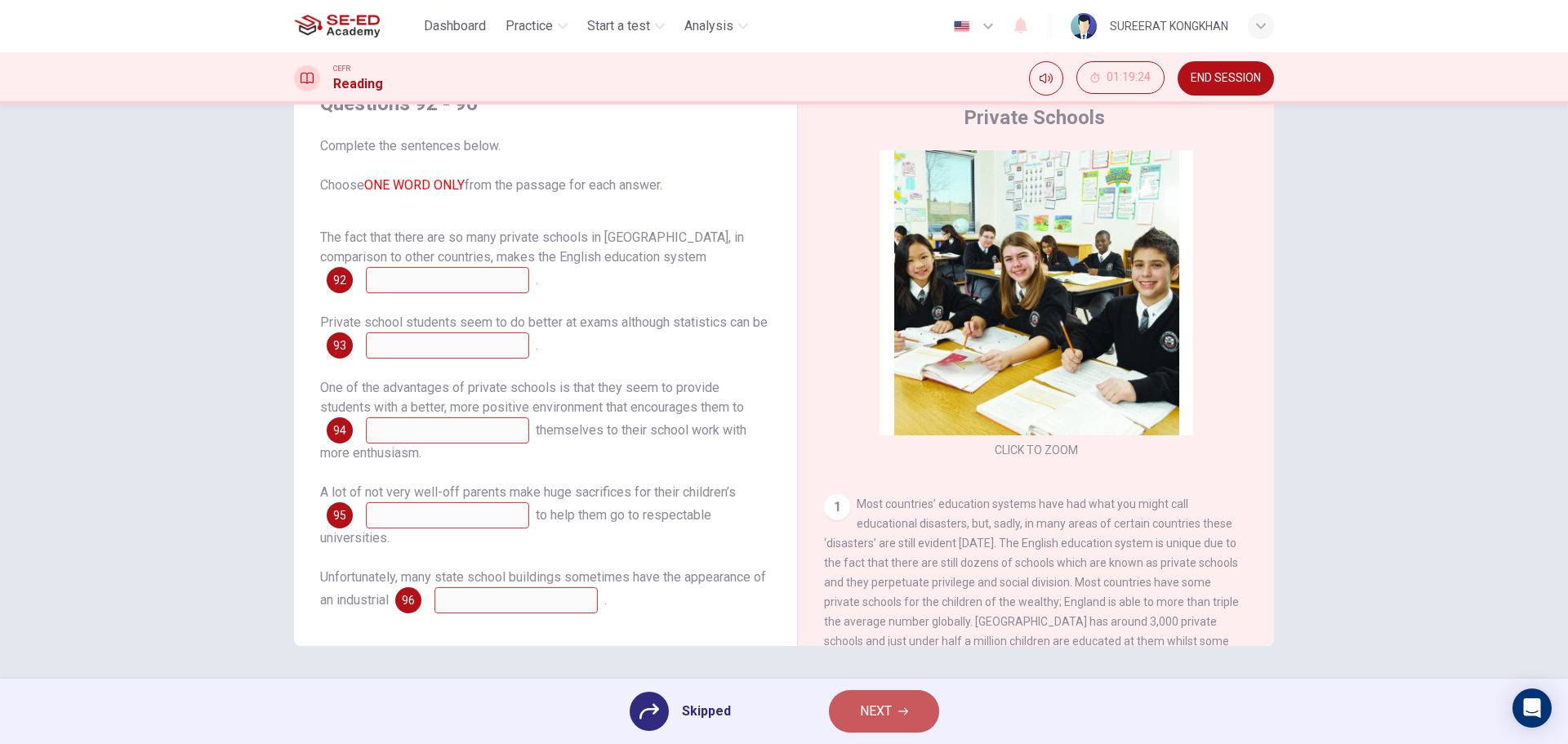
click at [853, 713] on button "NEXT" at bounding box center [885, 711] width 110 height 43
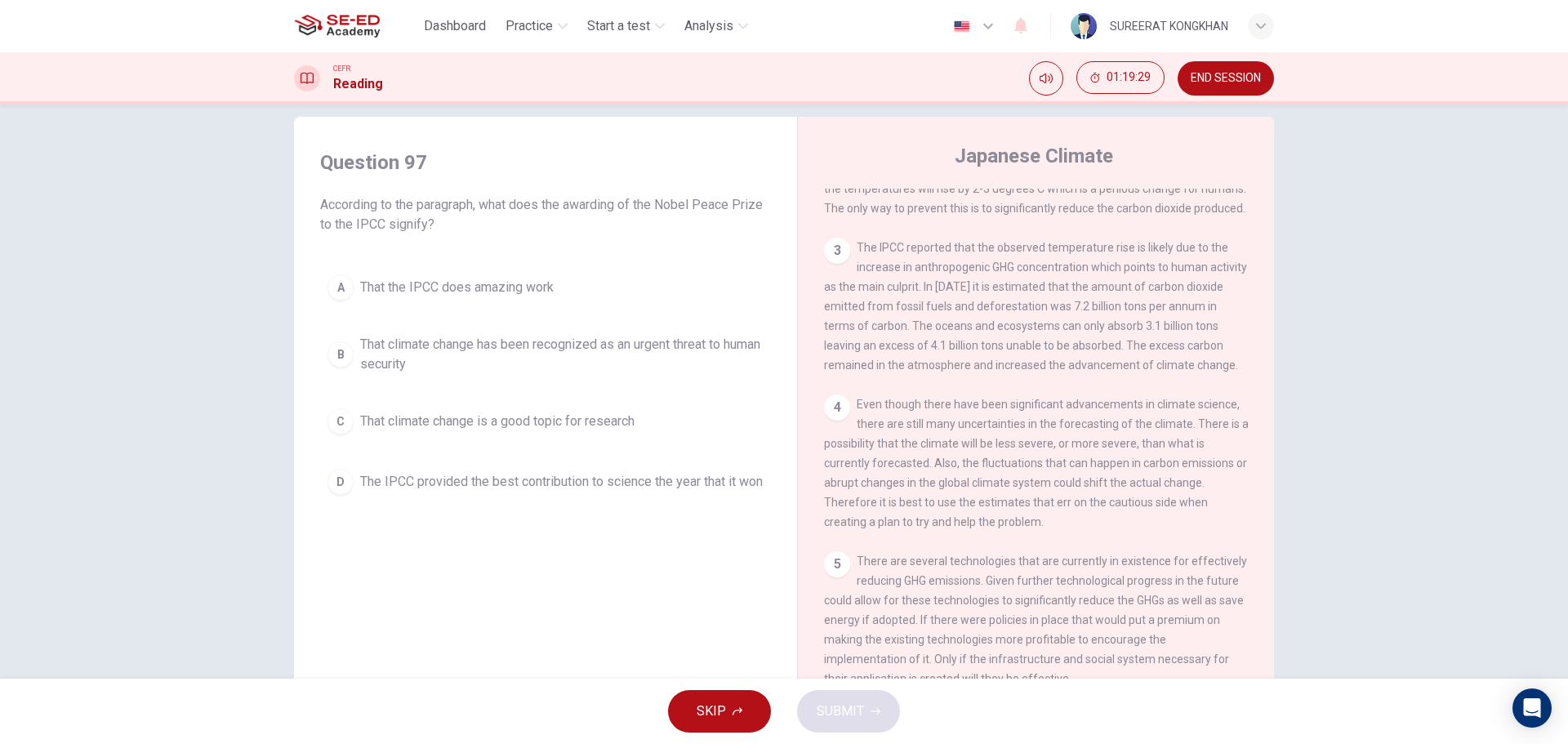
scroll to position [0, 0]
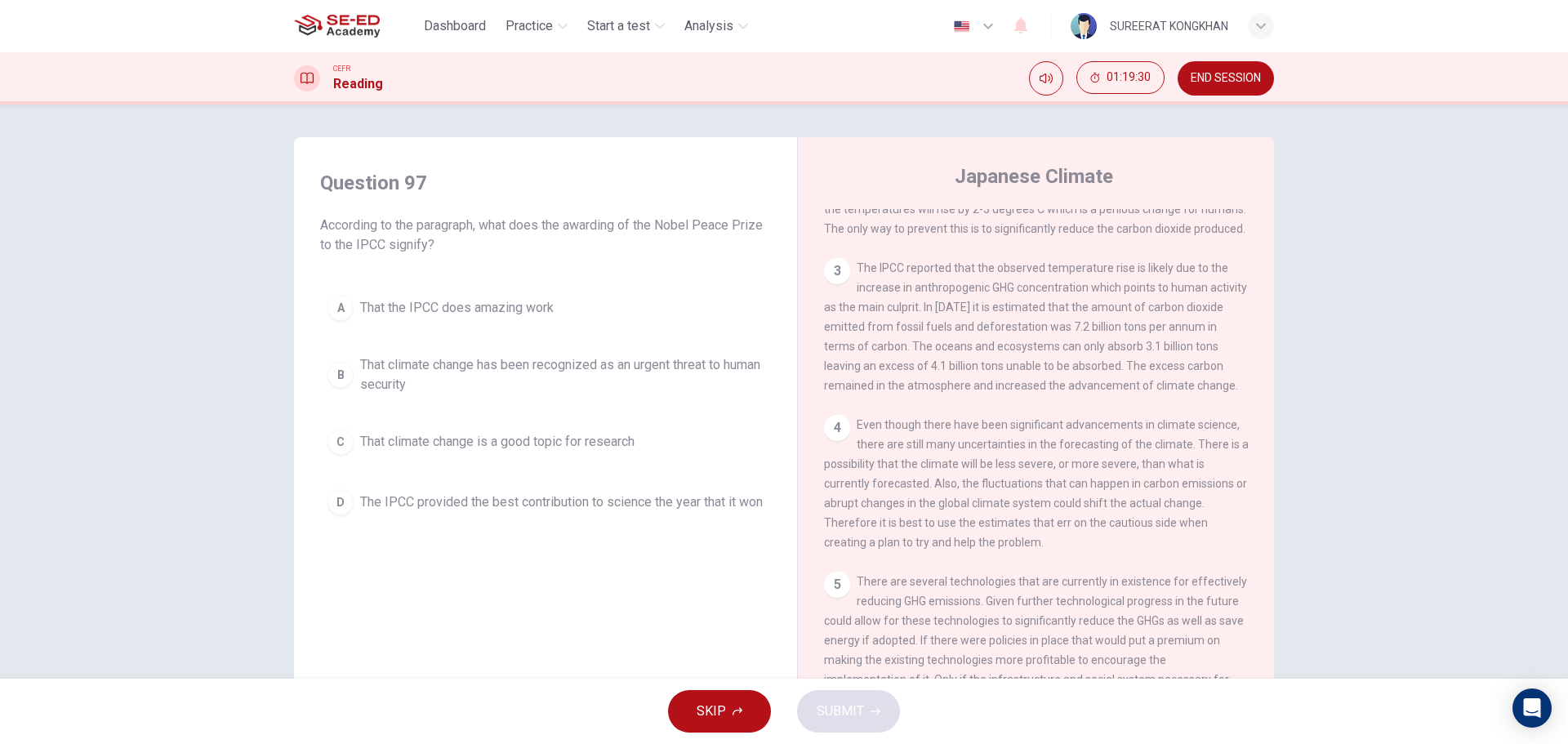
click at [341, 372] on div "B" at bounding box center [340, 375] width 26 height 26
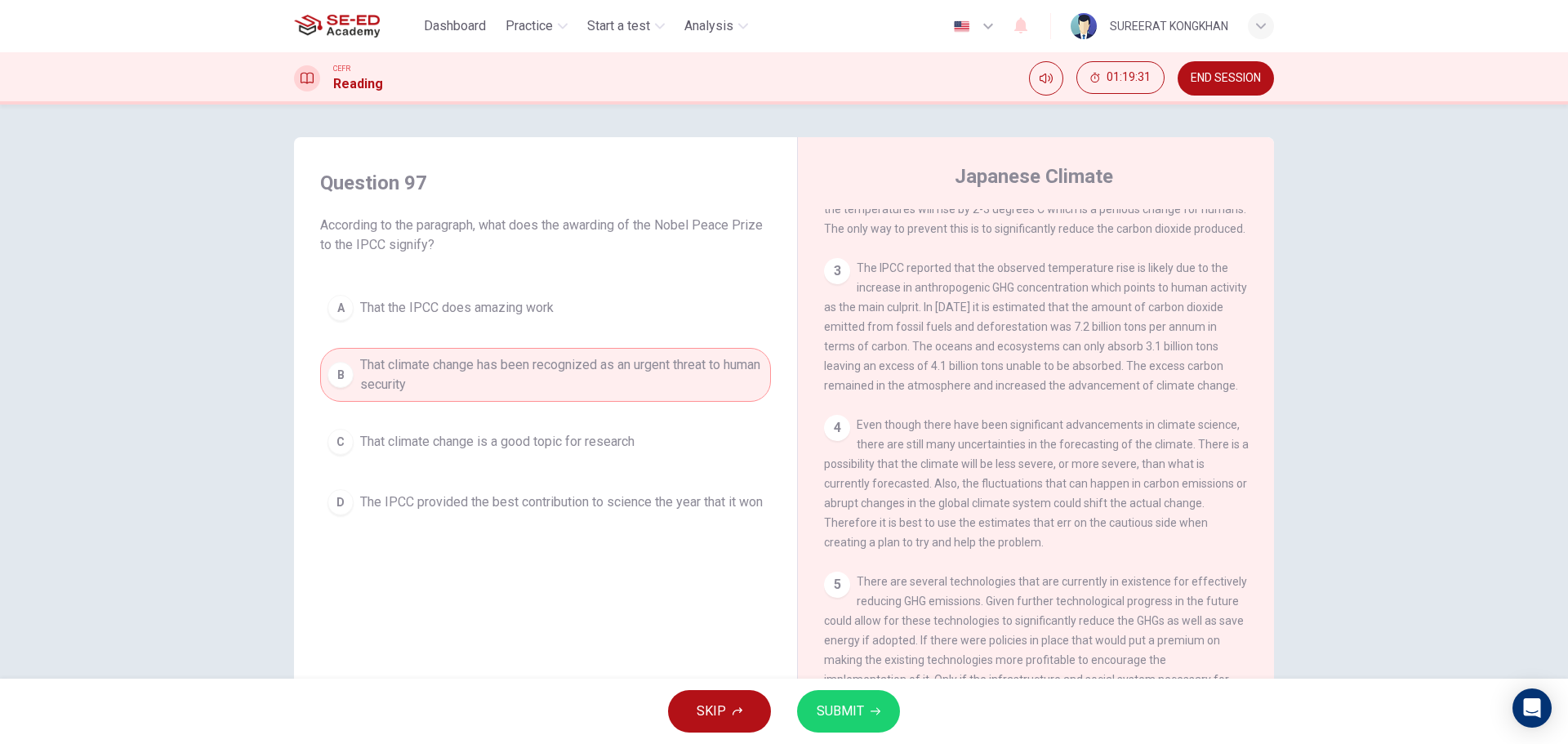
click at [835, 697] on button "SUBMIT" at bounding box center [848, 711] width 103 height 43
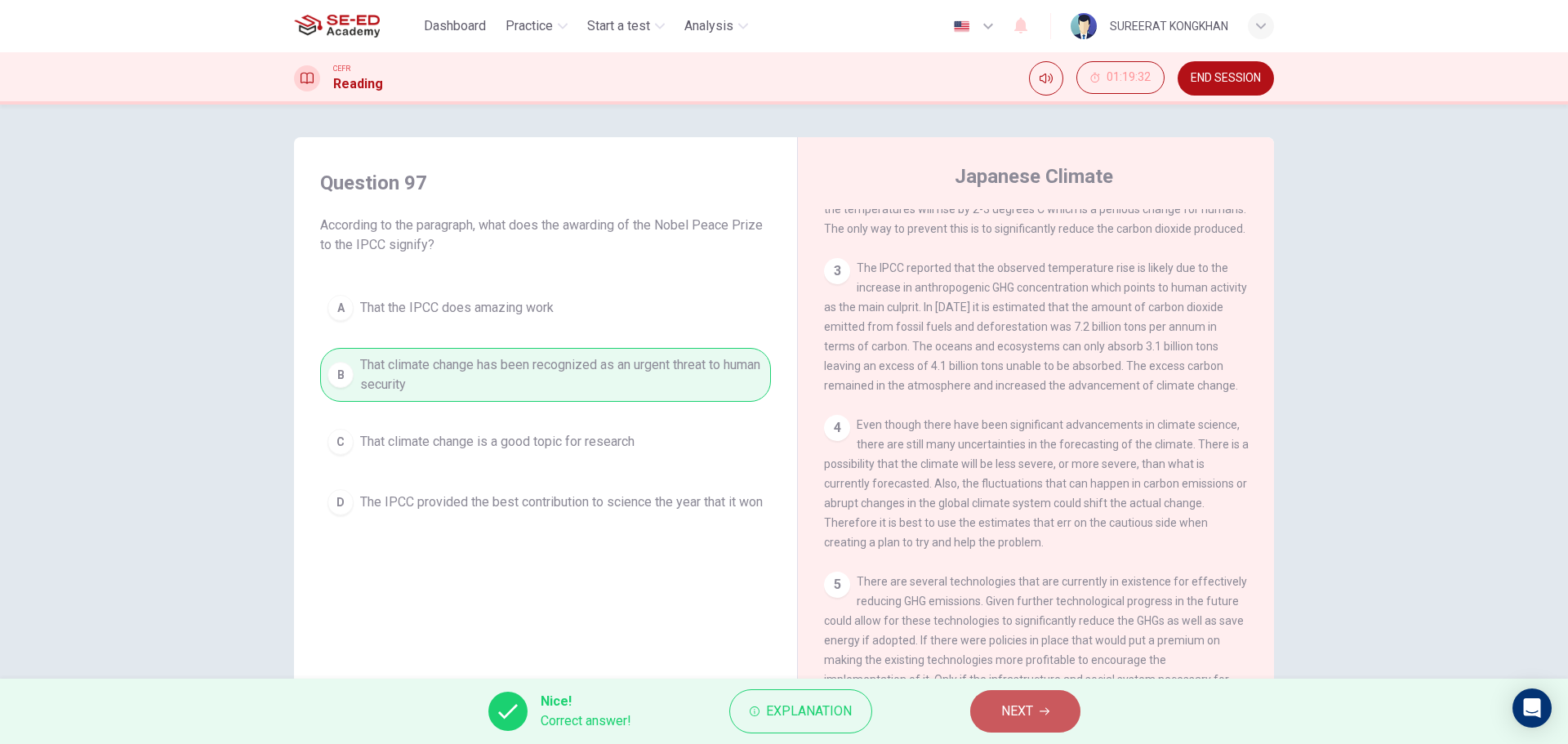
click at [1010, 718] on span "NEXT" at bounding box center [1017, 711] width 32 height 23
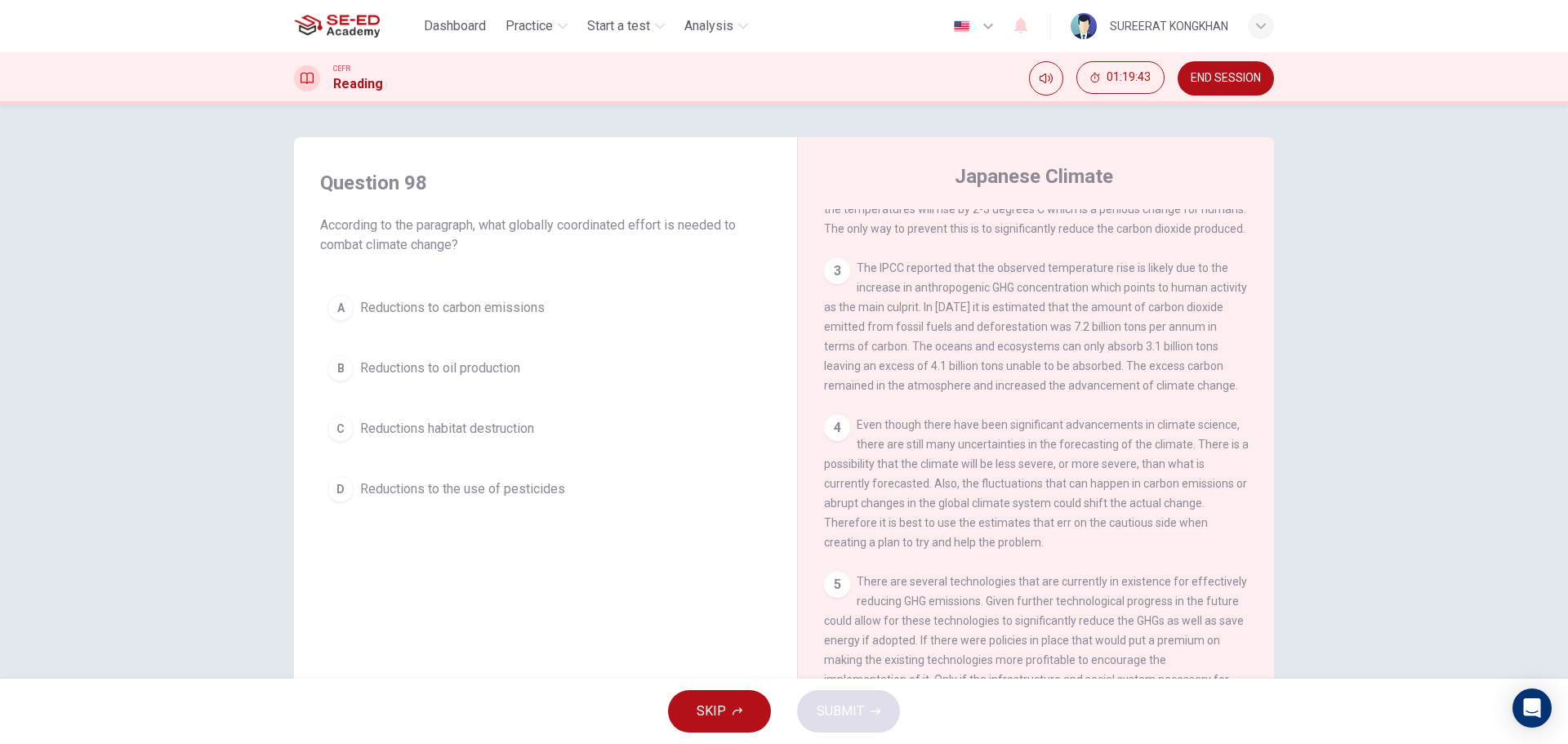
click at [327, 310] on div "A" at bounding box center [340, 308] width 26 height 26
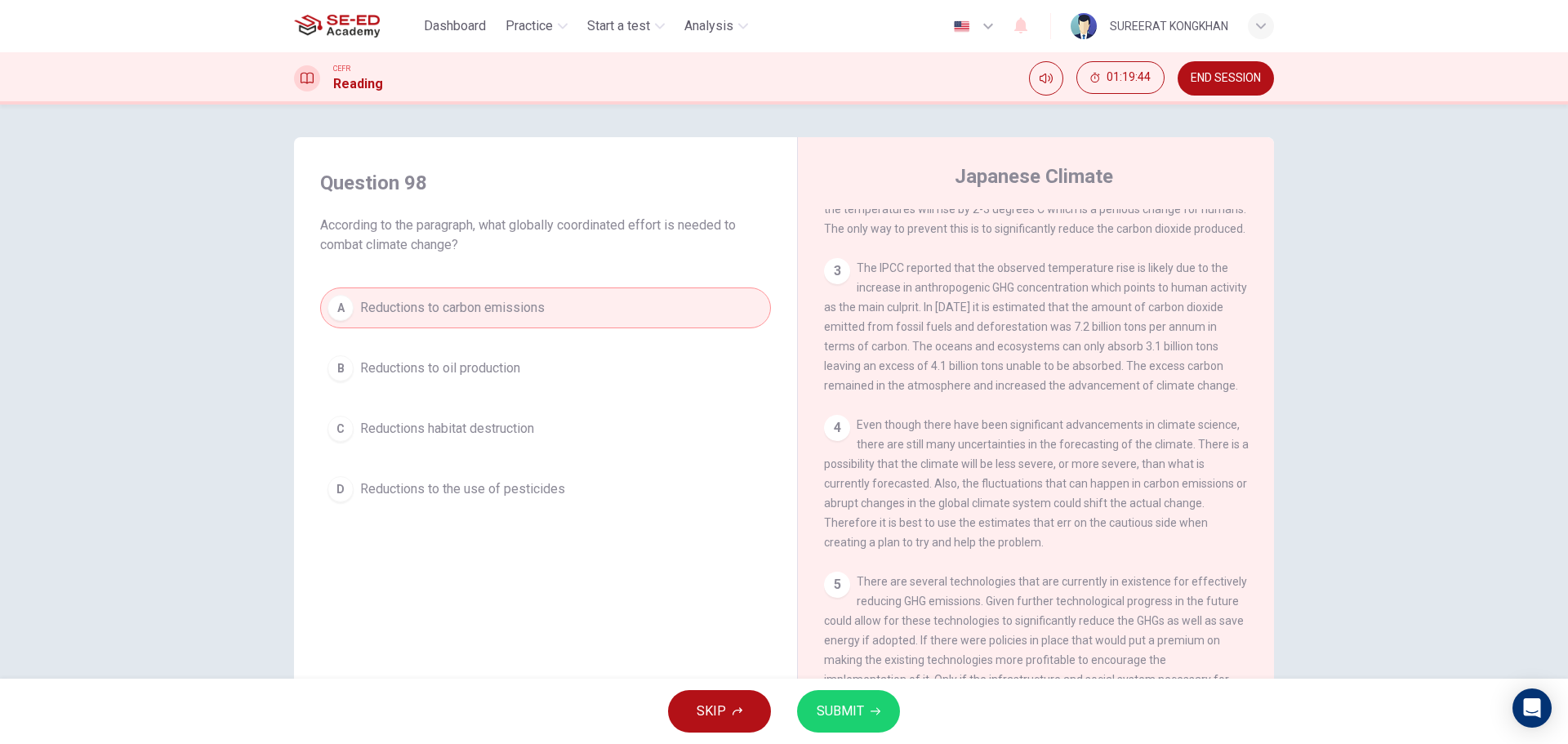
click at [854, 711] on span "SUBMIT" at bounding box center [840, 711] width 47 height 23
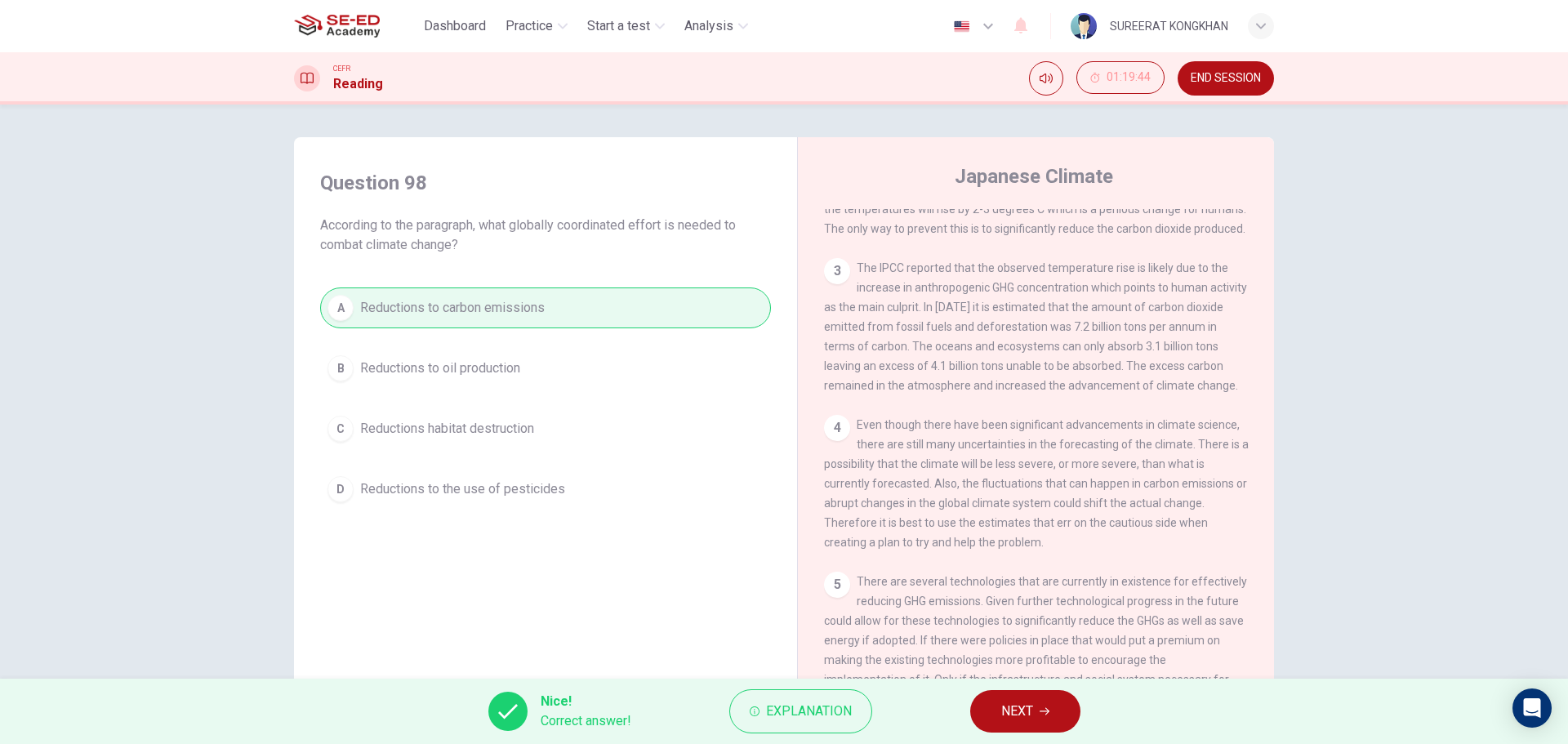
click at [1054, 713] on button "NEXT" at bounding box center [1026, 711] width 110 height 43
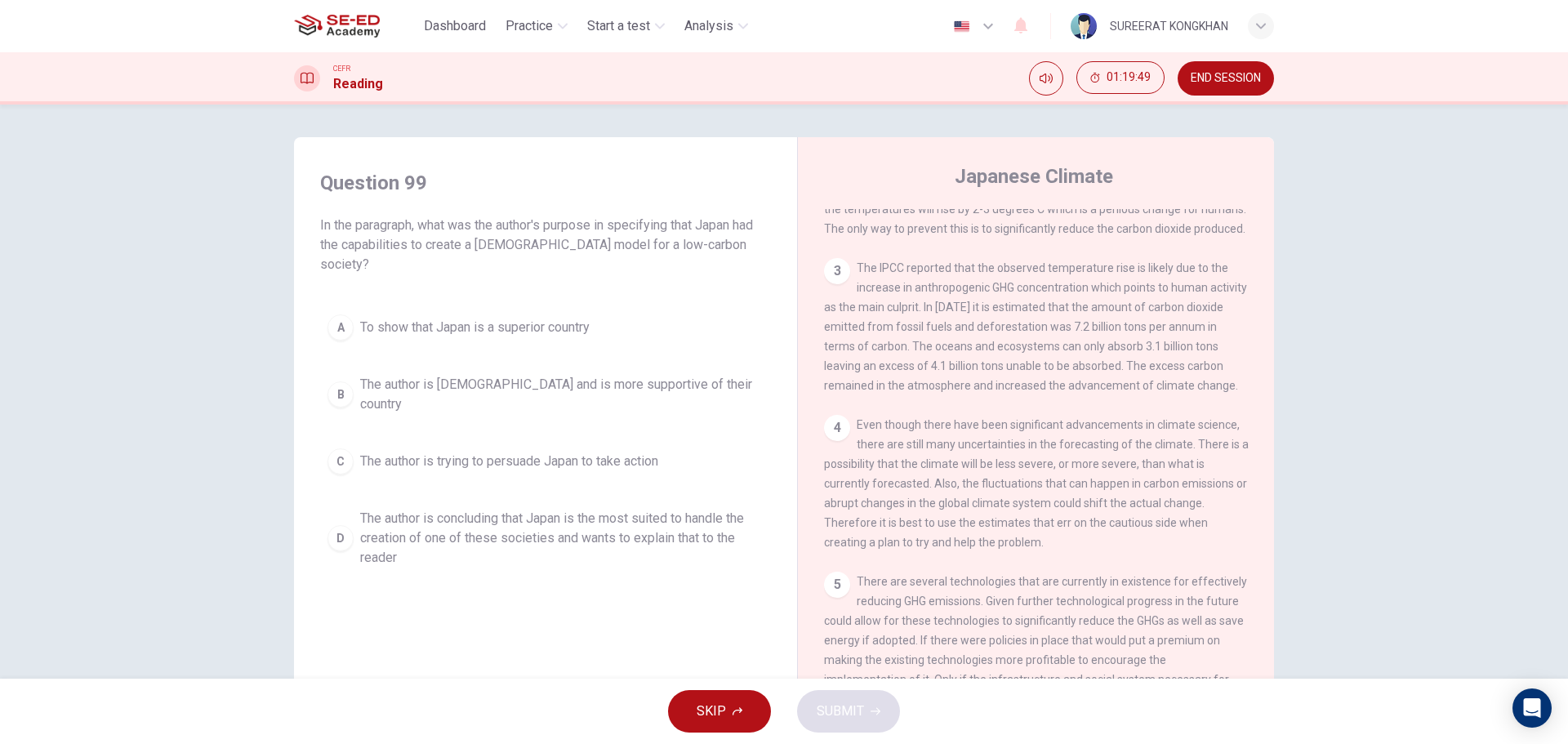
click at [360, 452] on span "The author is trying to persuade Japan to take action" at bounding box center [509, 461] width 298 height 20
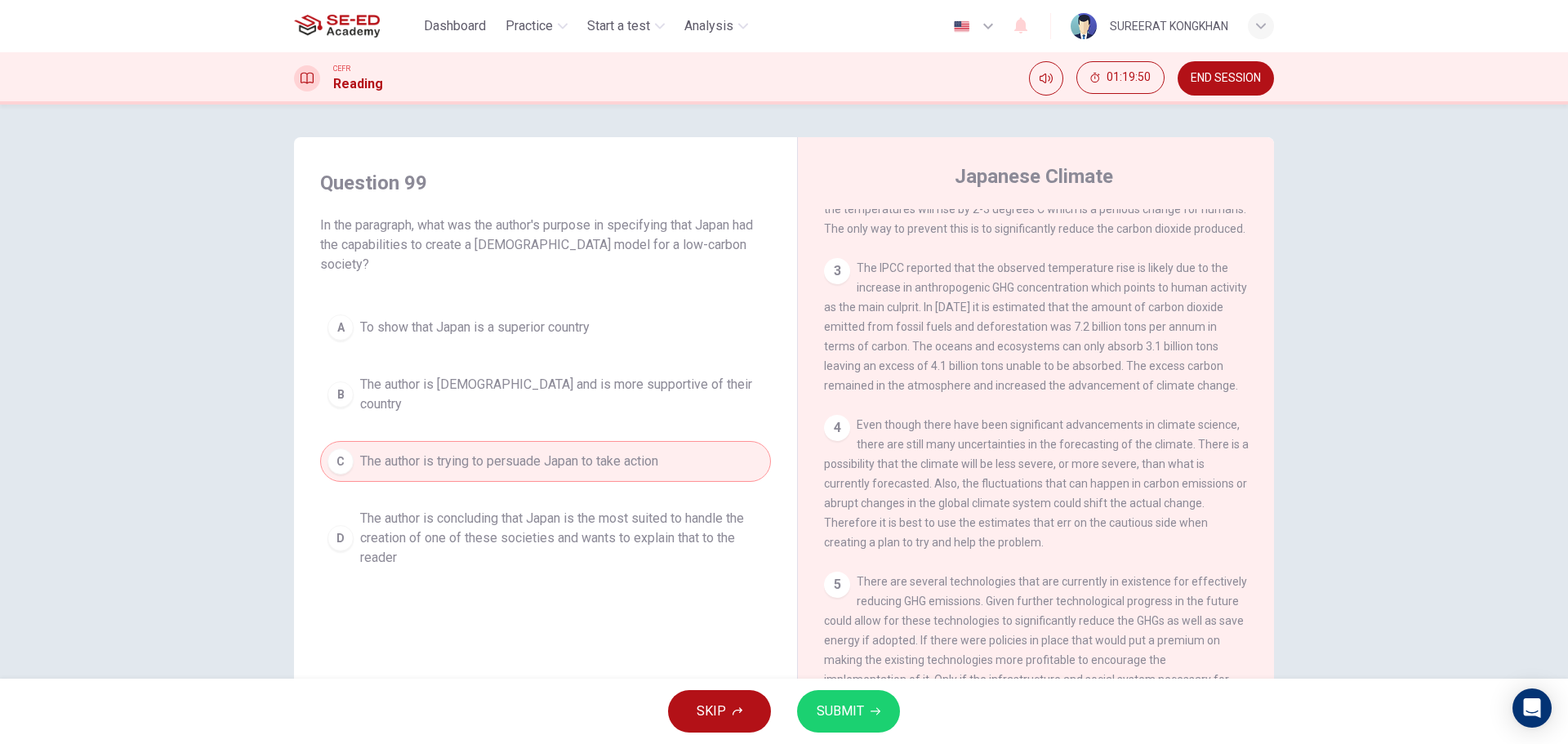
click at [847, 704] on span "SUBMIT" at bounding box center [840, 711] width 47 height 23
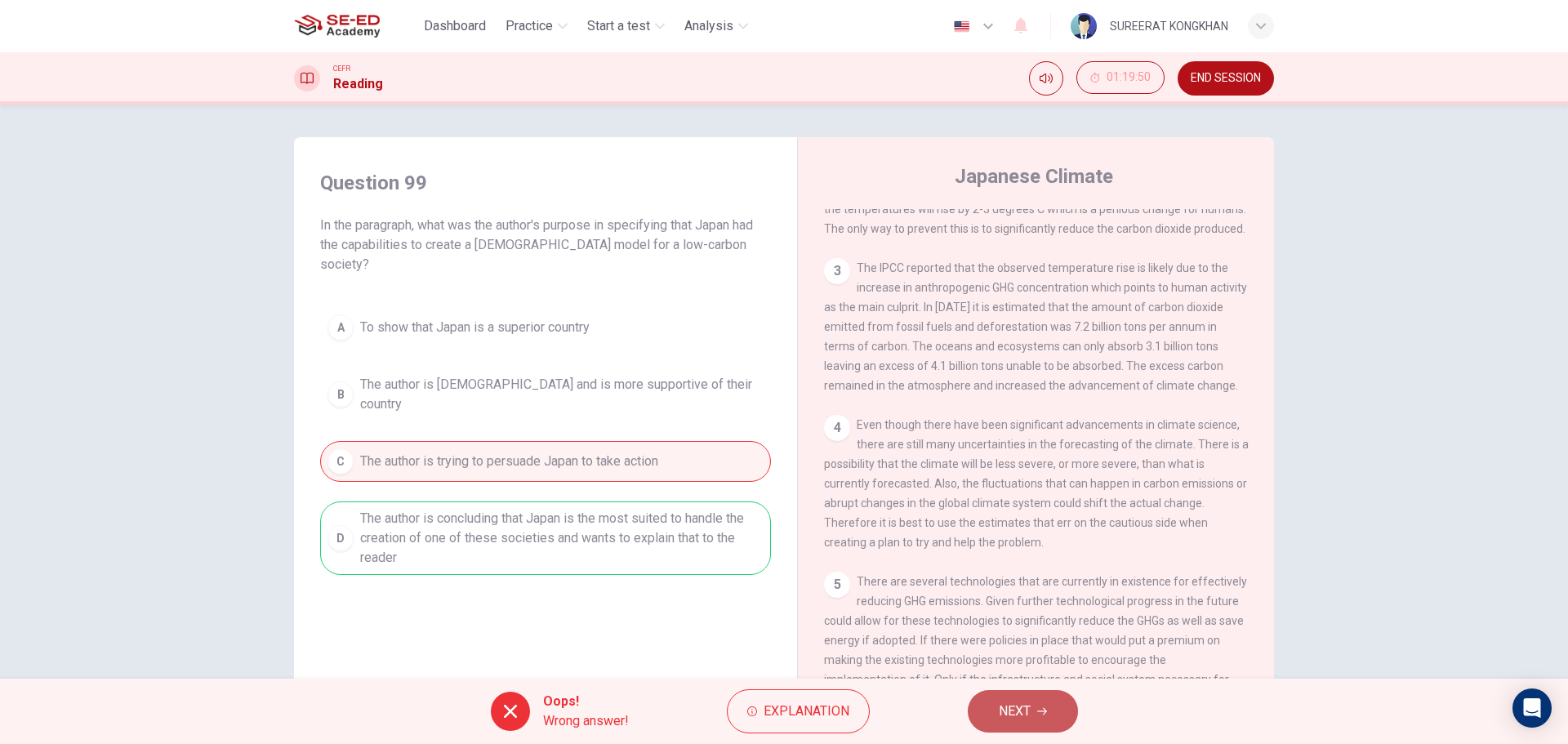
click at [1049, 712] on button "NEXT" at bounding box center [1023, 711] width 110 height 43
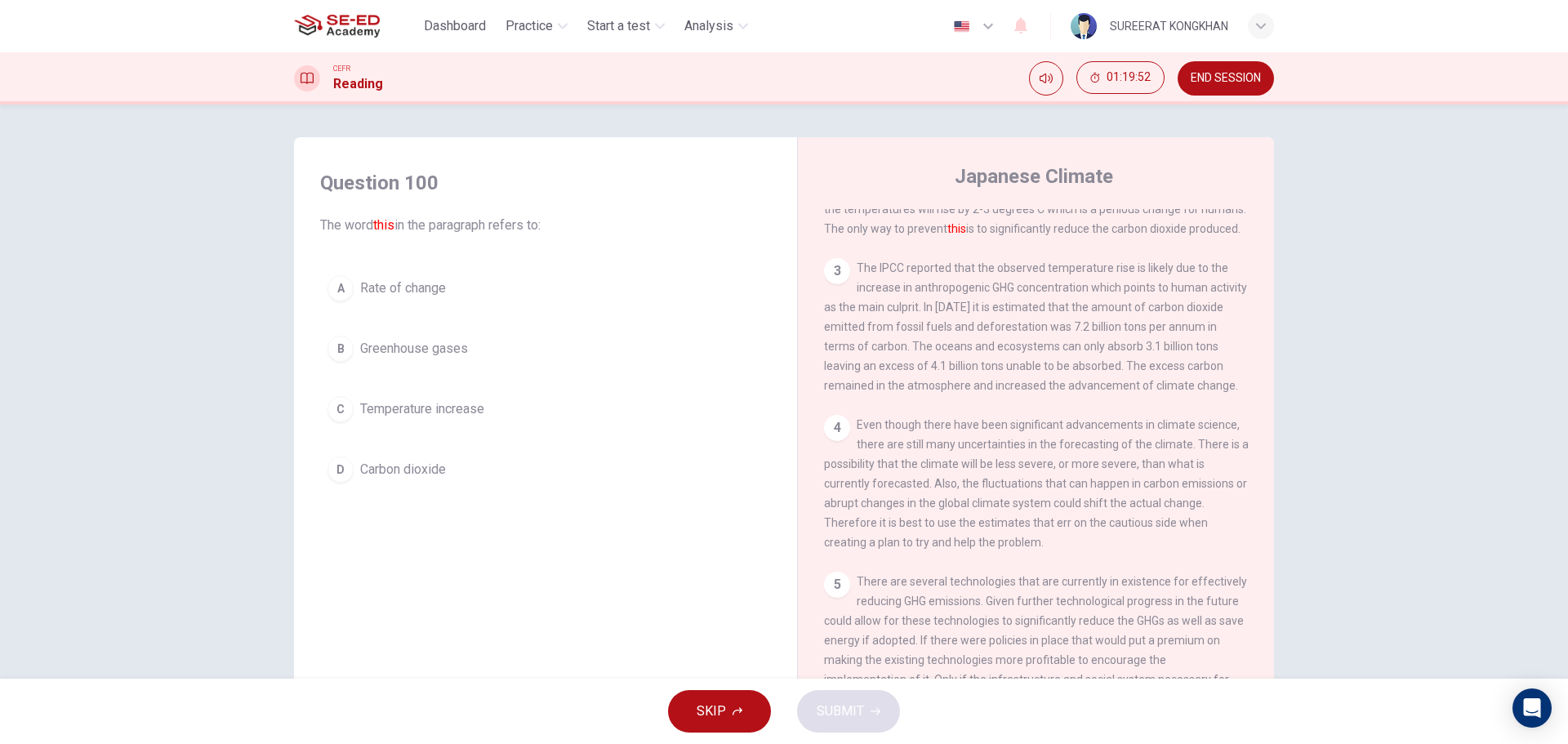
click at [335, 343] on div "B" at bounding box center [340, 349] width 26 height 26
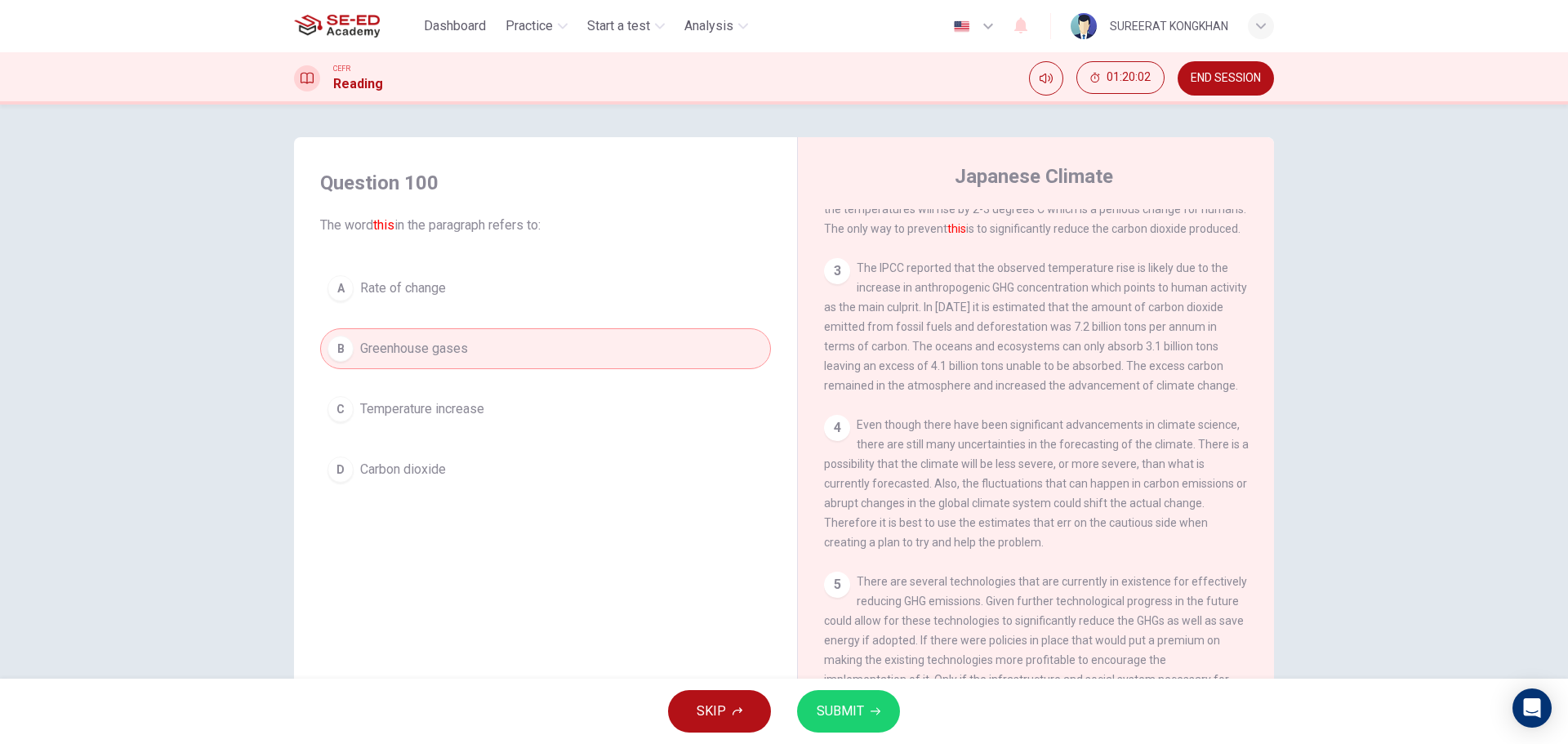
click at [836, 704] on span "SUBMIT" at bounding box center [840, 711] width 47 height 23
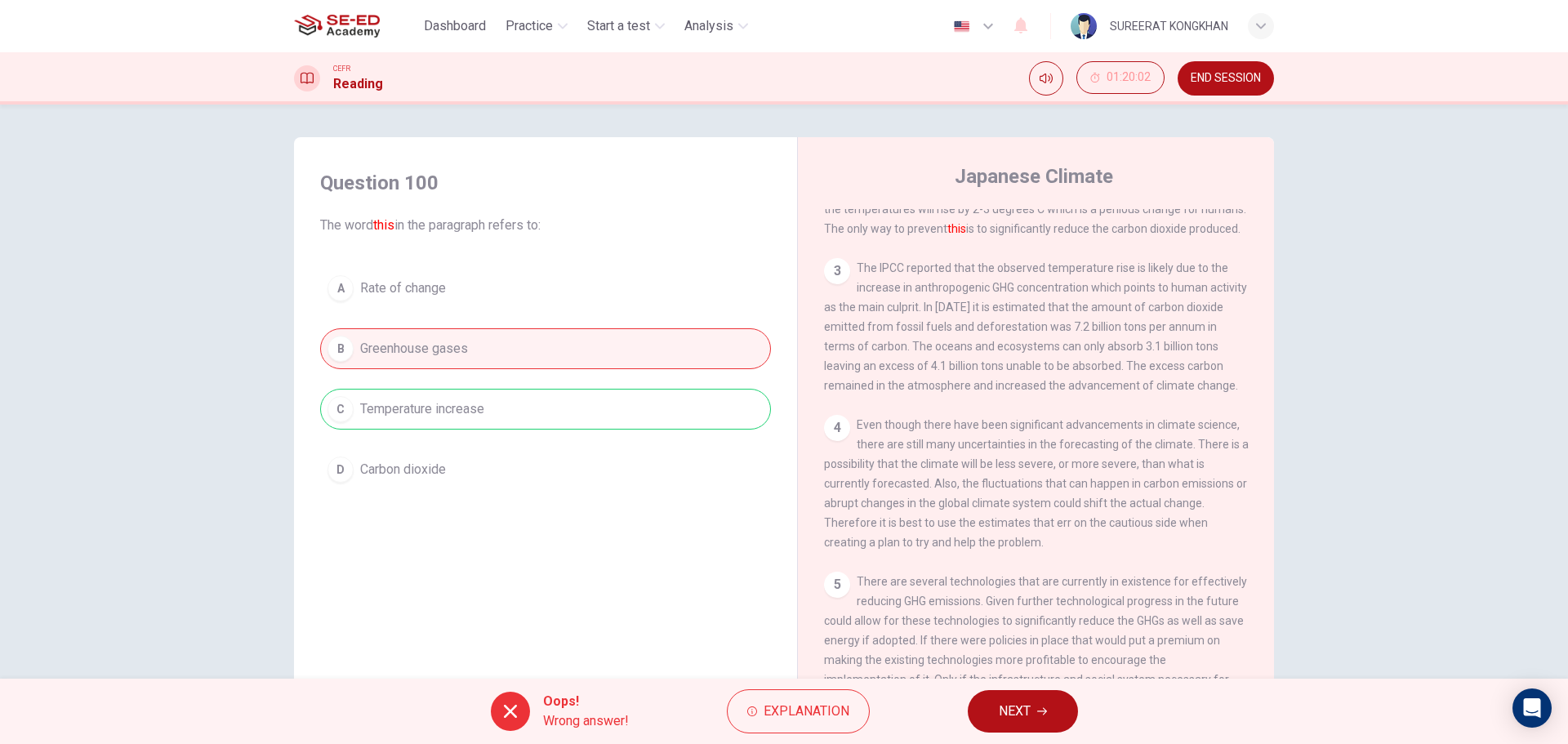
click at [1026, 712] on span "NEXT" at bounding box center [1015, 711] width 32 height 23
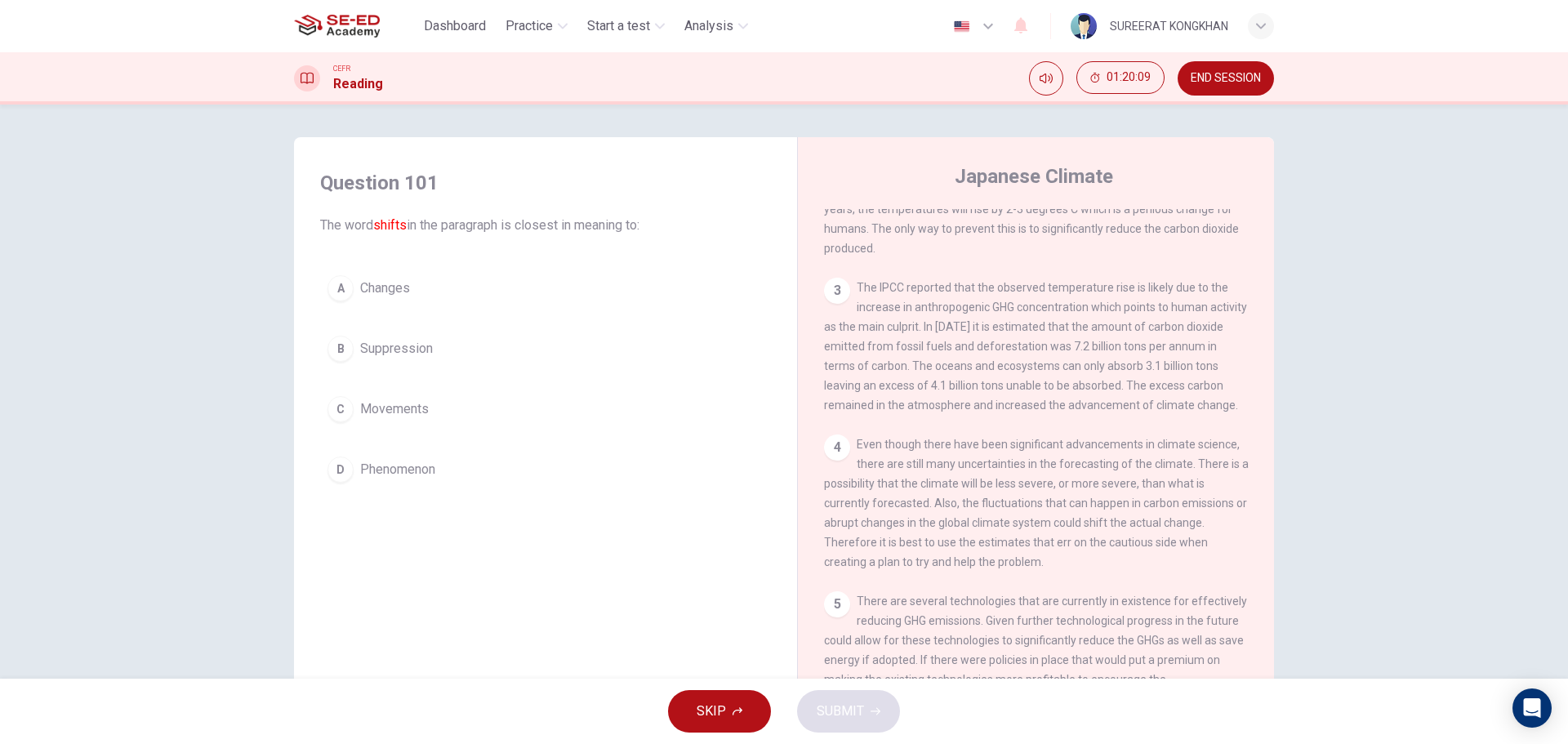
click at [383, 289] on span "Changes" at bounding box center [385, 288] width 49 height 20
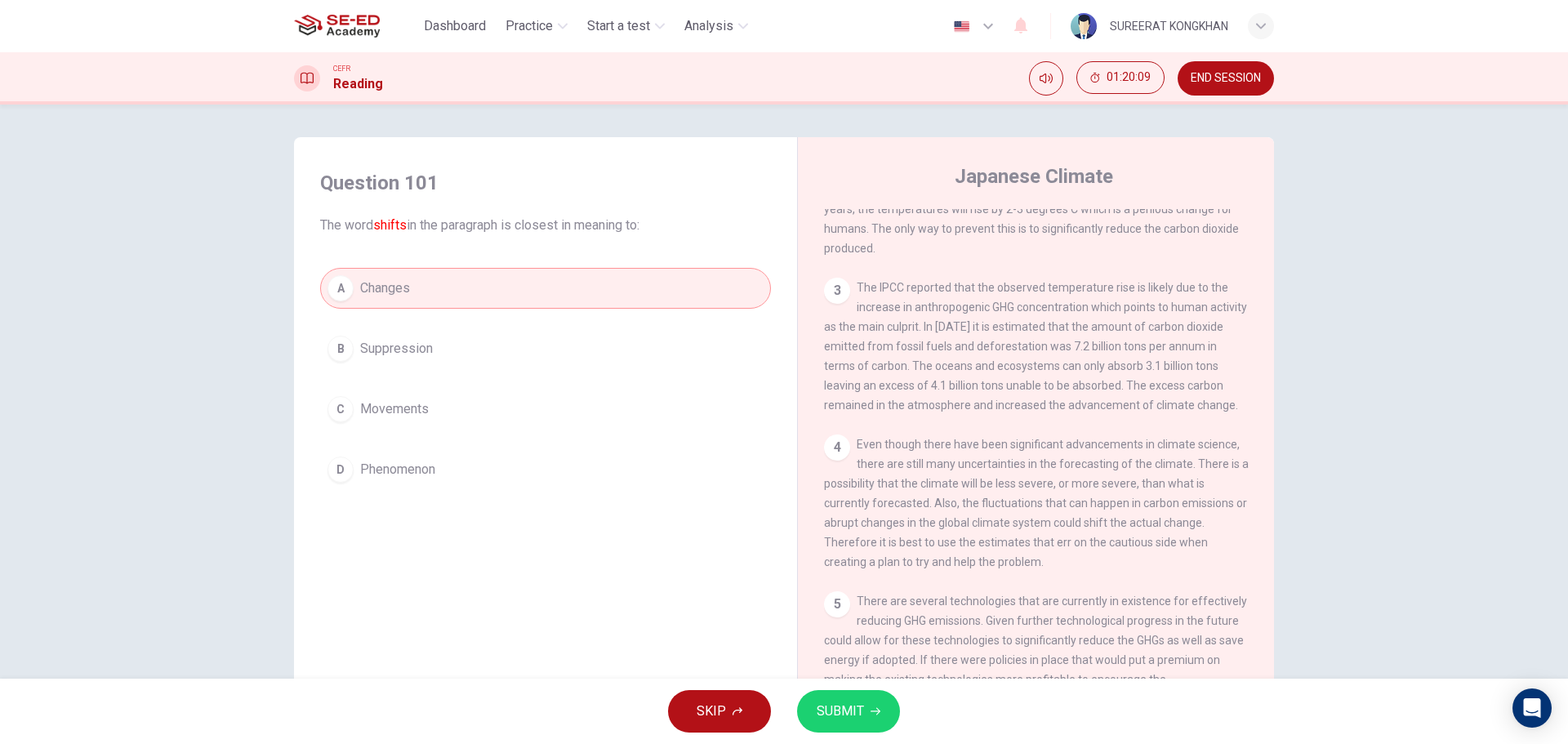
click at [854, 711] on span "SUBMIT" at bounding box center [840, 711] width 47 height 23
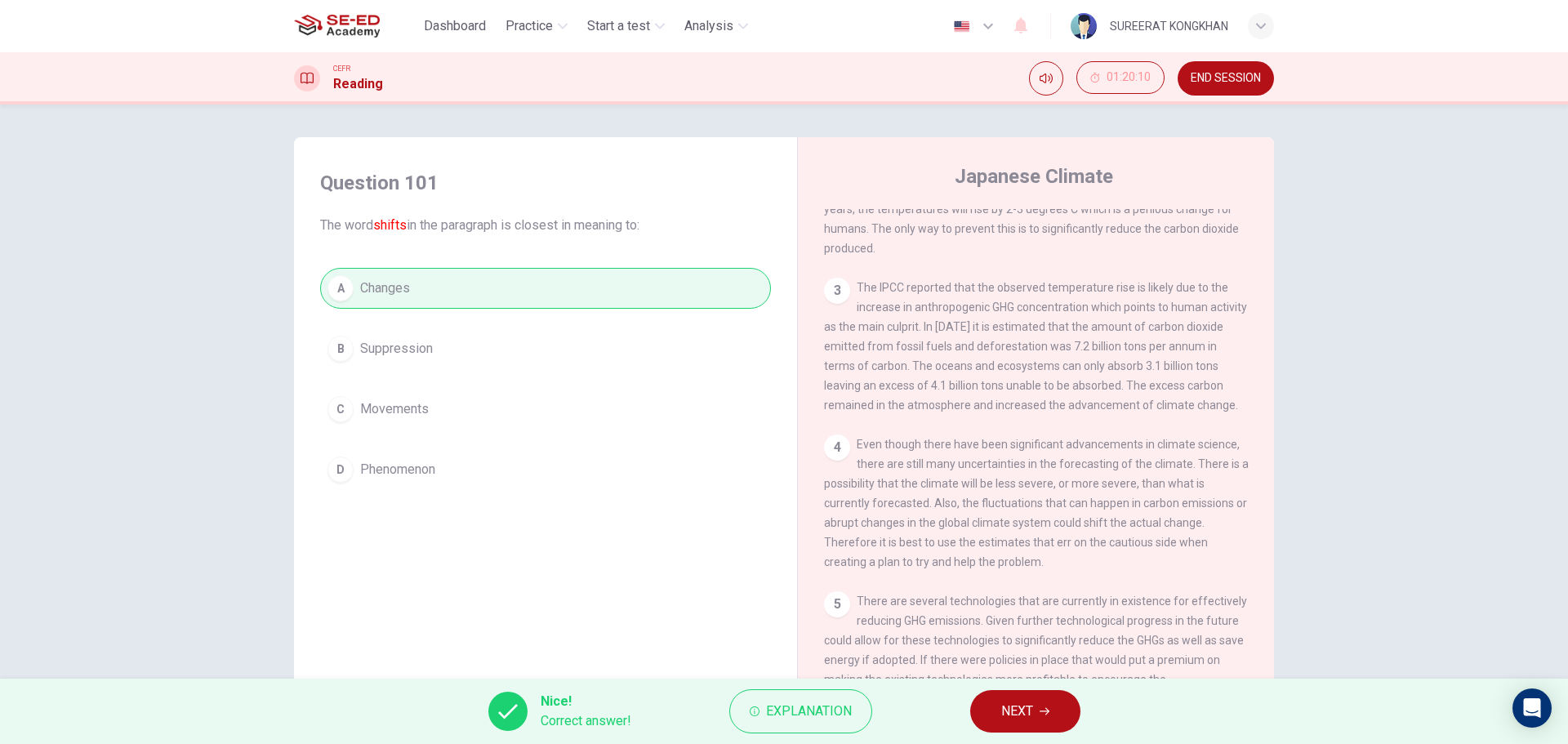
click at [1023, 712] on span "NEXT" at bounding box center [1017, 711] width 32 height 23
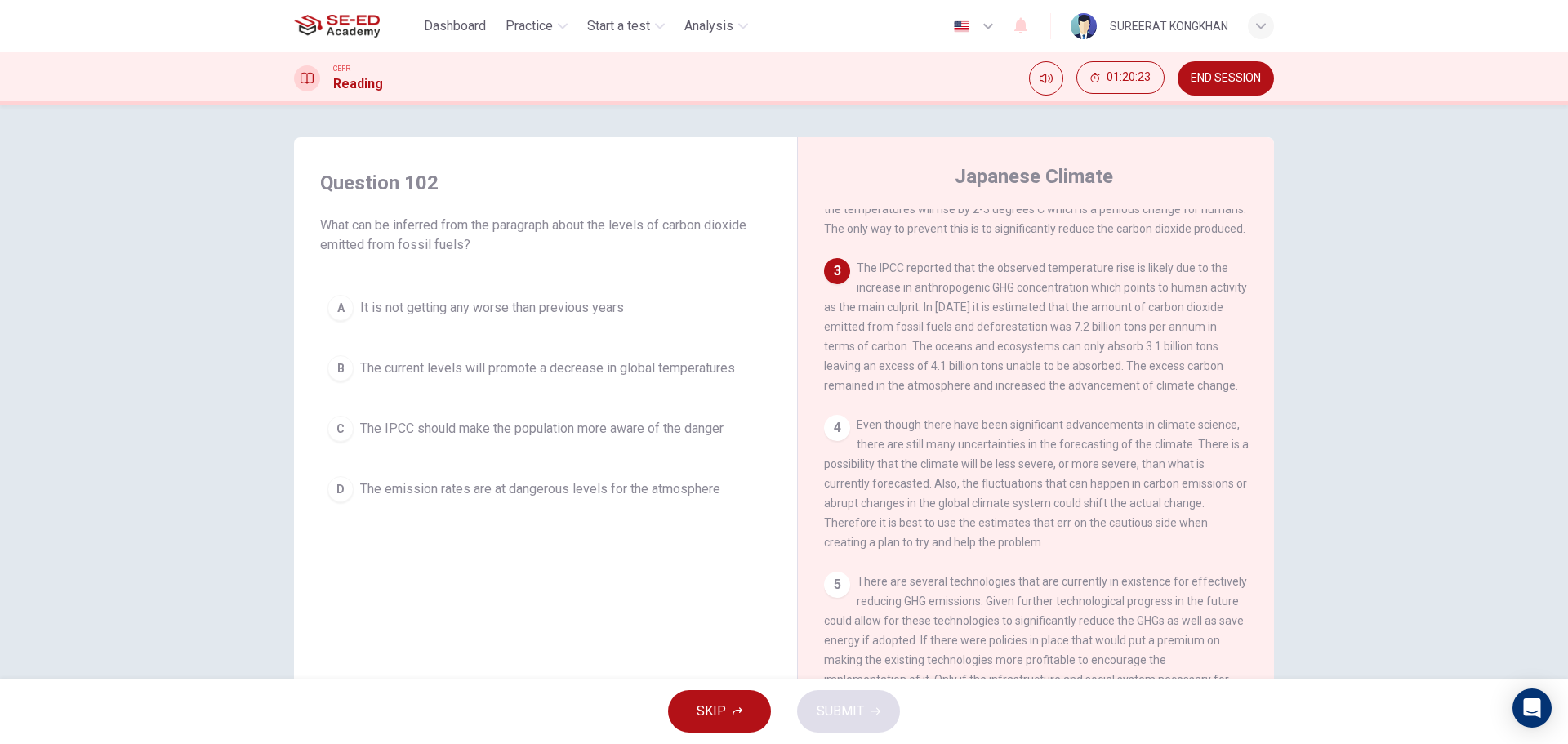
click at [521, 497] on span "The emission rates are at dangerous levels for the atmosphere" at bounding box center [540, 489] width 360 height 20
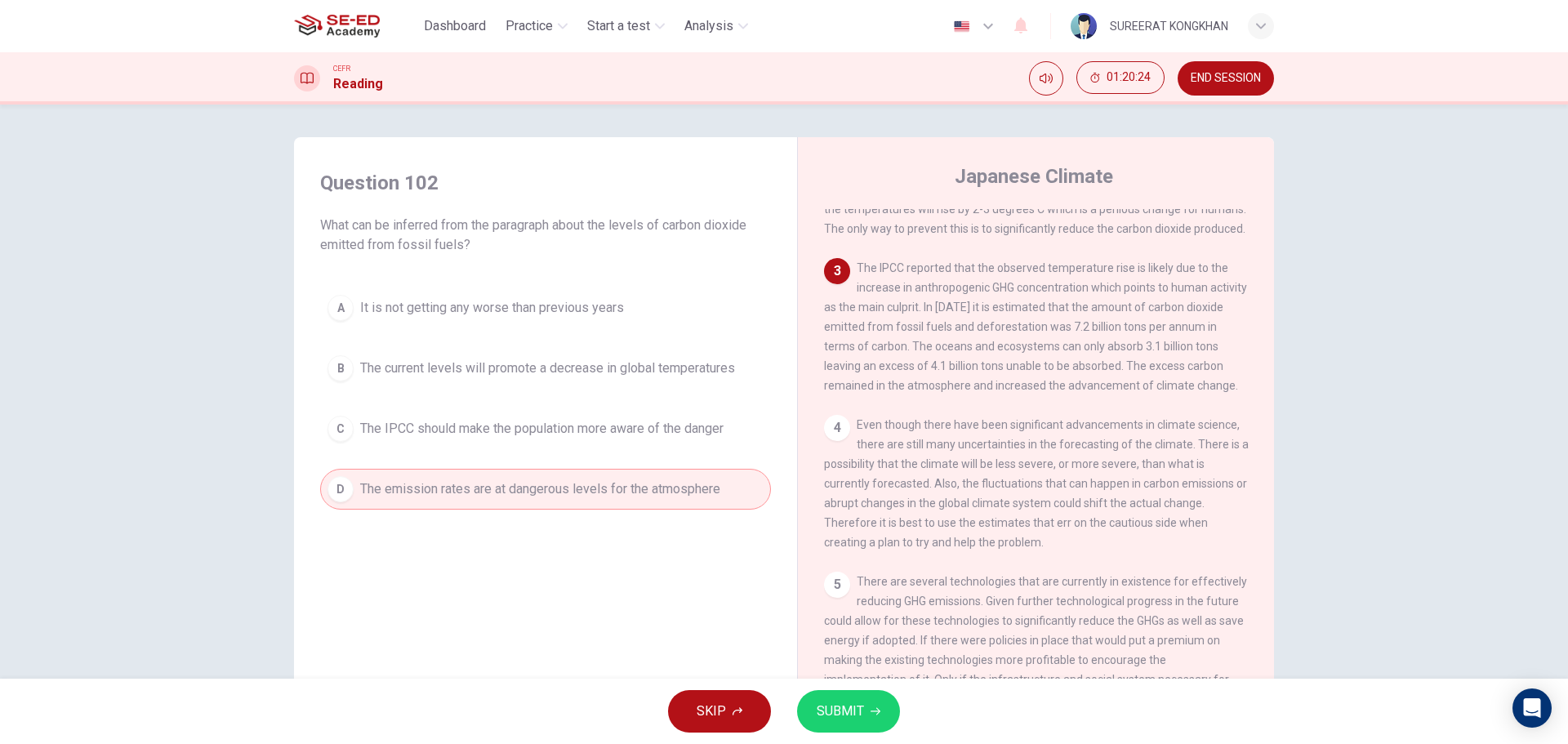
click at [839, 715] on span "SUBMIT" at bounding box center [840, 711] width 47 height 23
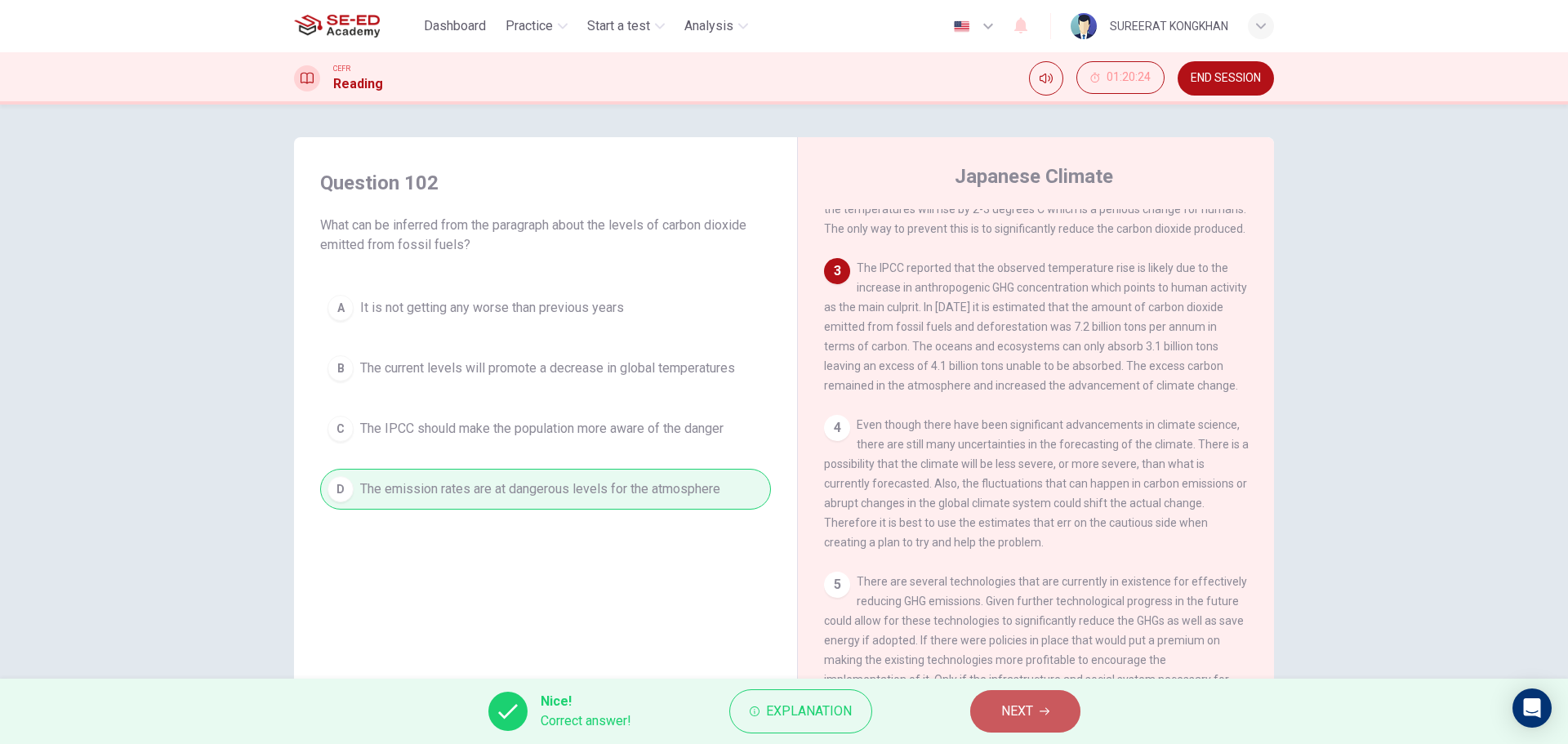
click at [996, 704] on button "NEXT" at bounding box center [1026, 711] width 110 height 43
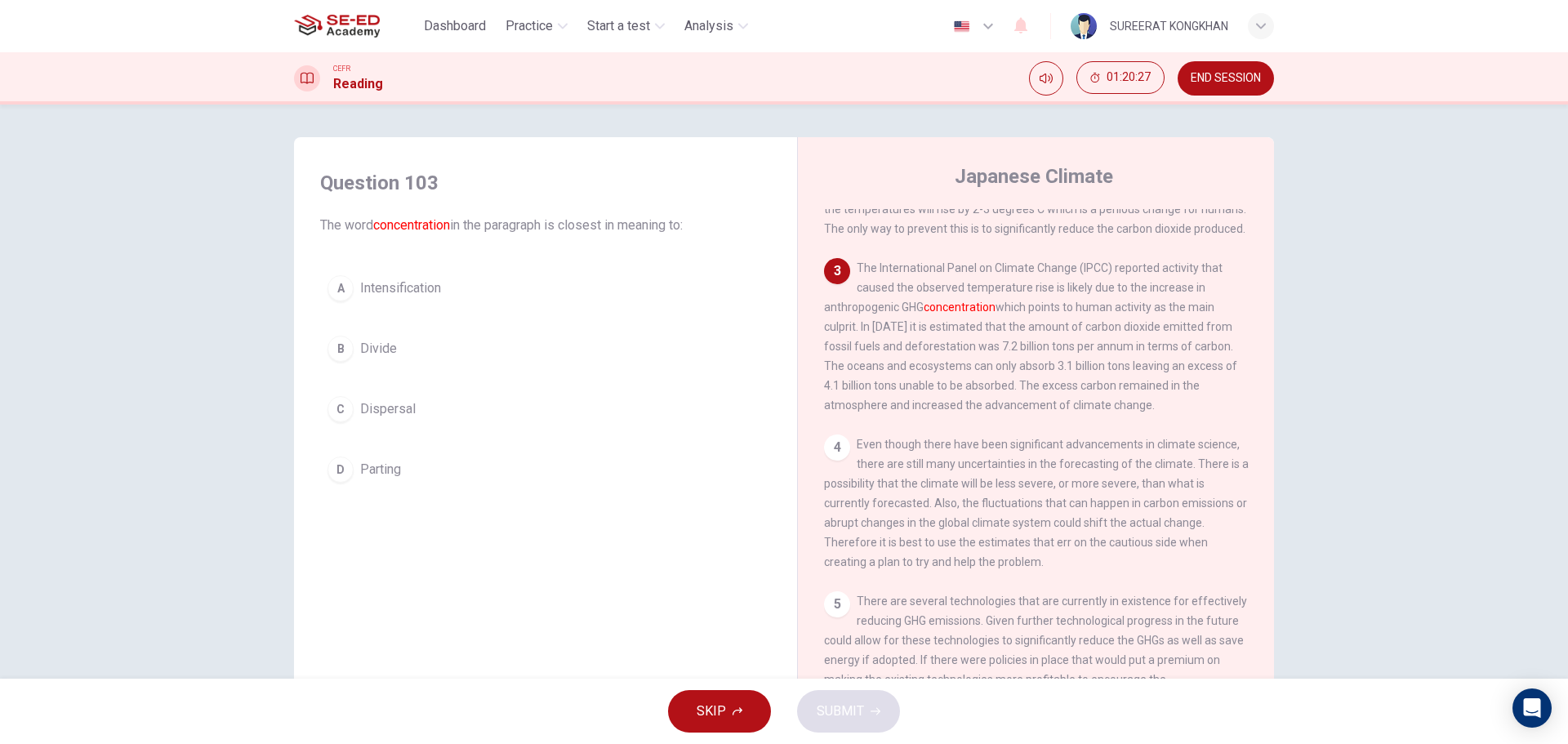
click at [410, 293] on span "Intensification" at bounding box center [401, 288] width 81 height 20
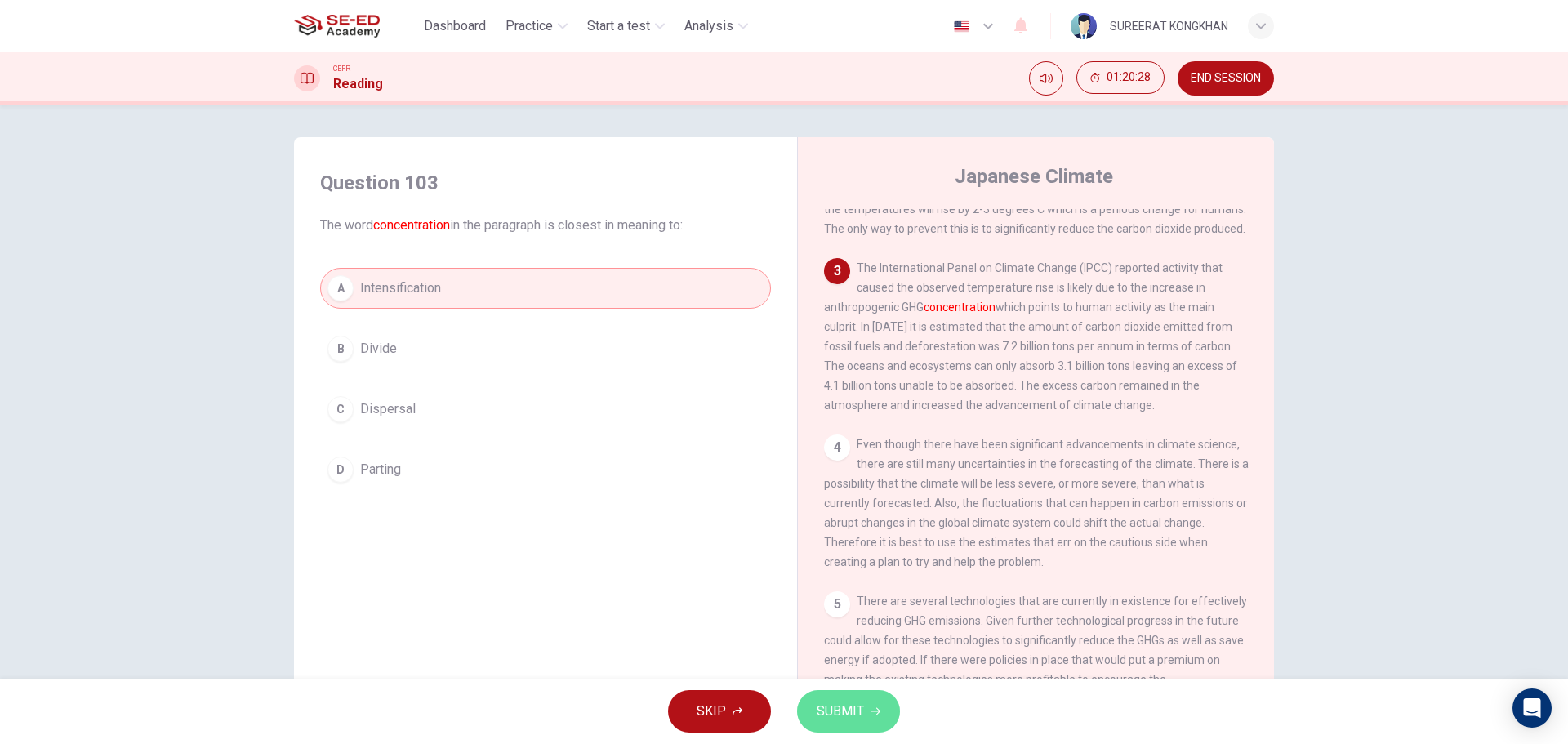
click at [867, 716] on button "SUBMIT" at bounding box center [848, 711] width 103 height 43
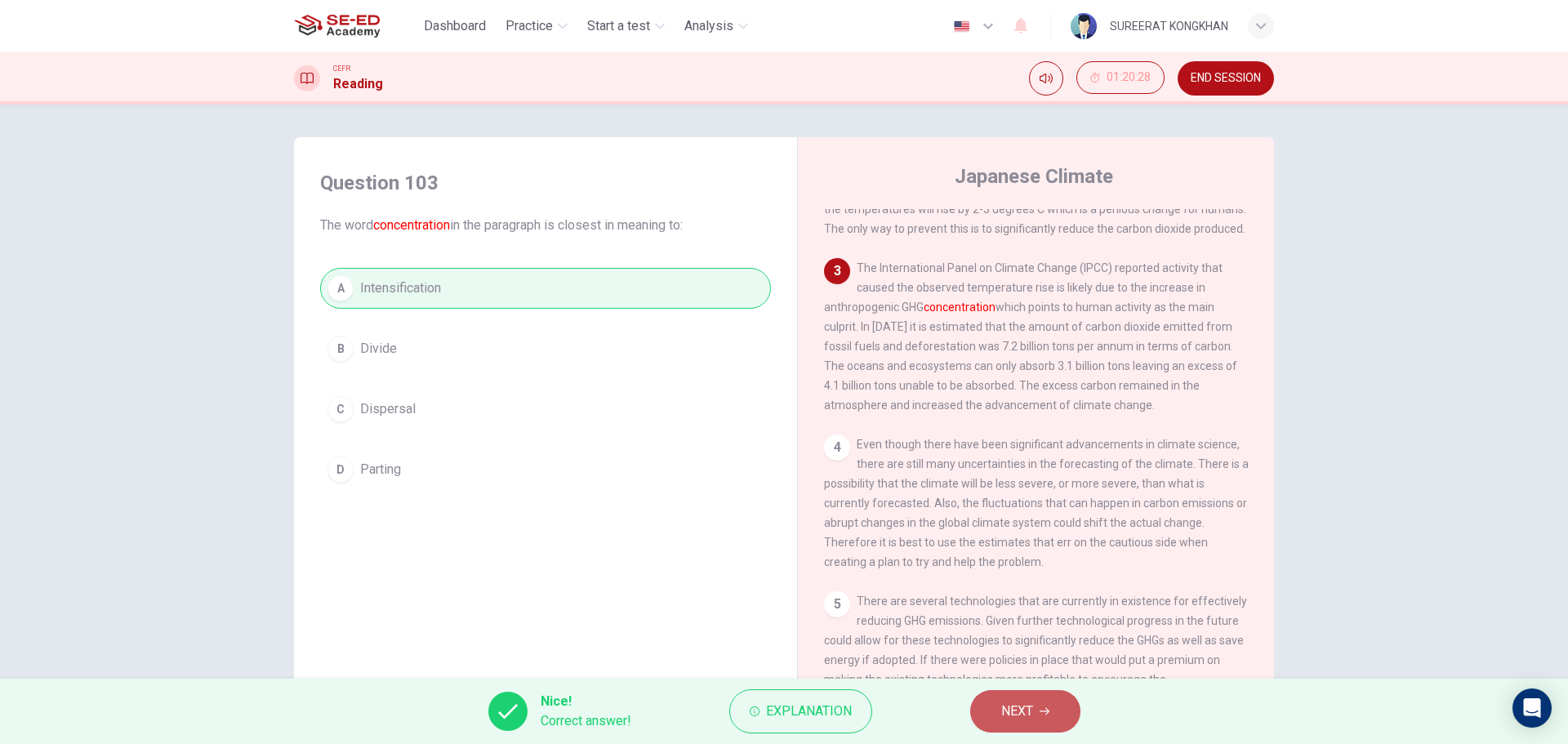
click at [1023, 712] on span "NEXT" at bounding box center [1017, 711] width 32 height 23
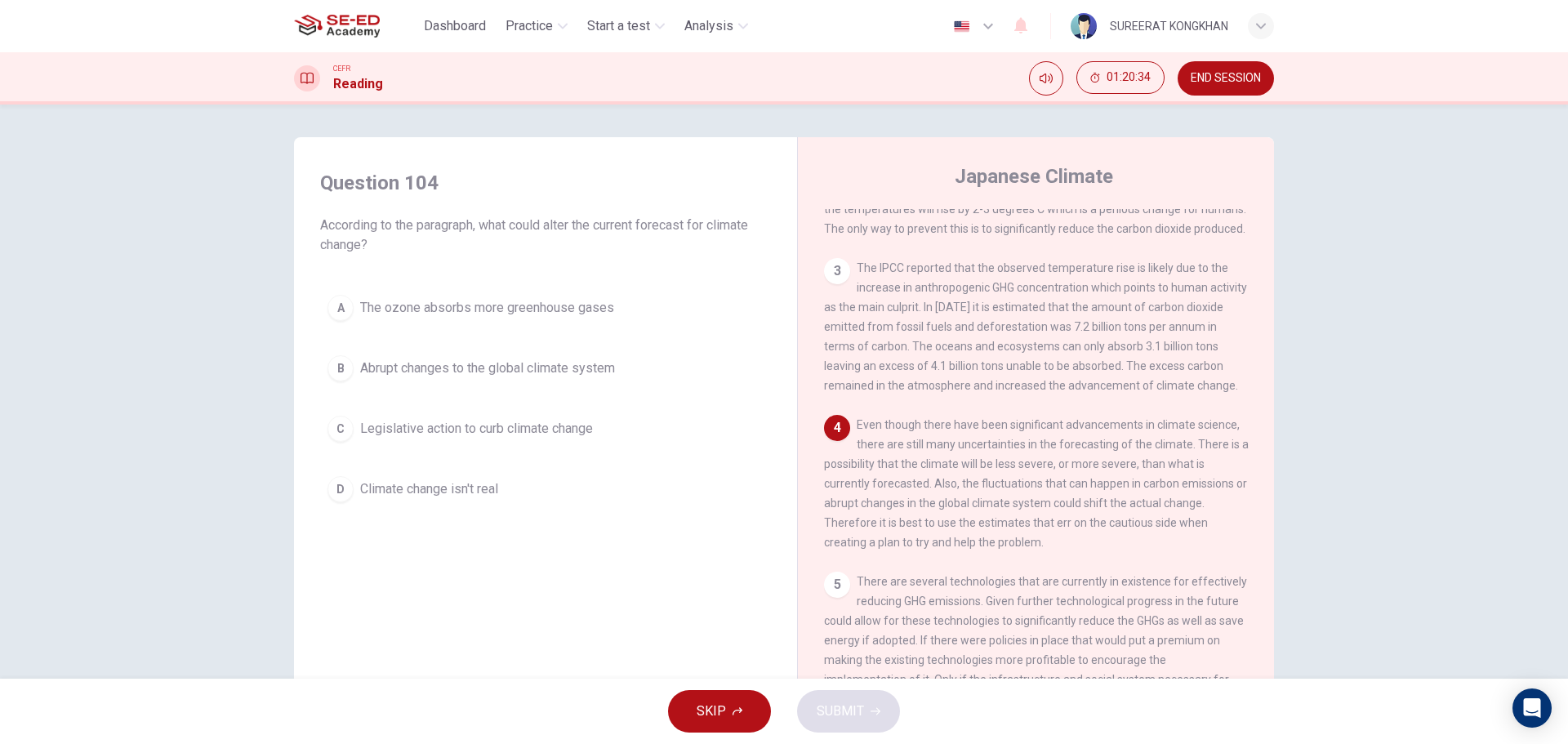
click at [341, 377] on div "B" at bounding box center [340, 368] width 26 height 26
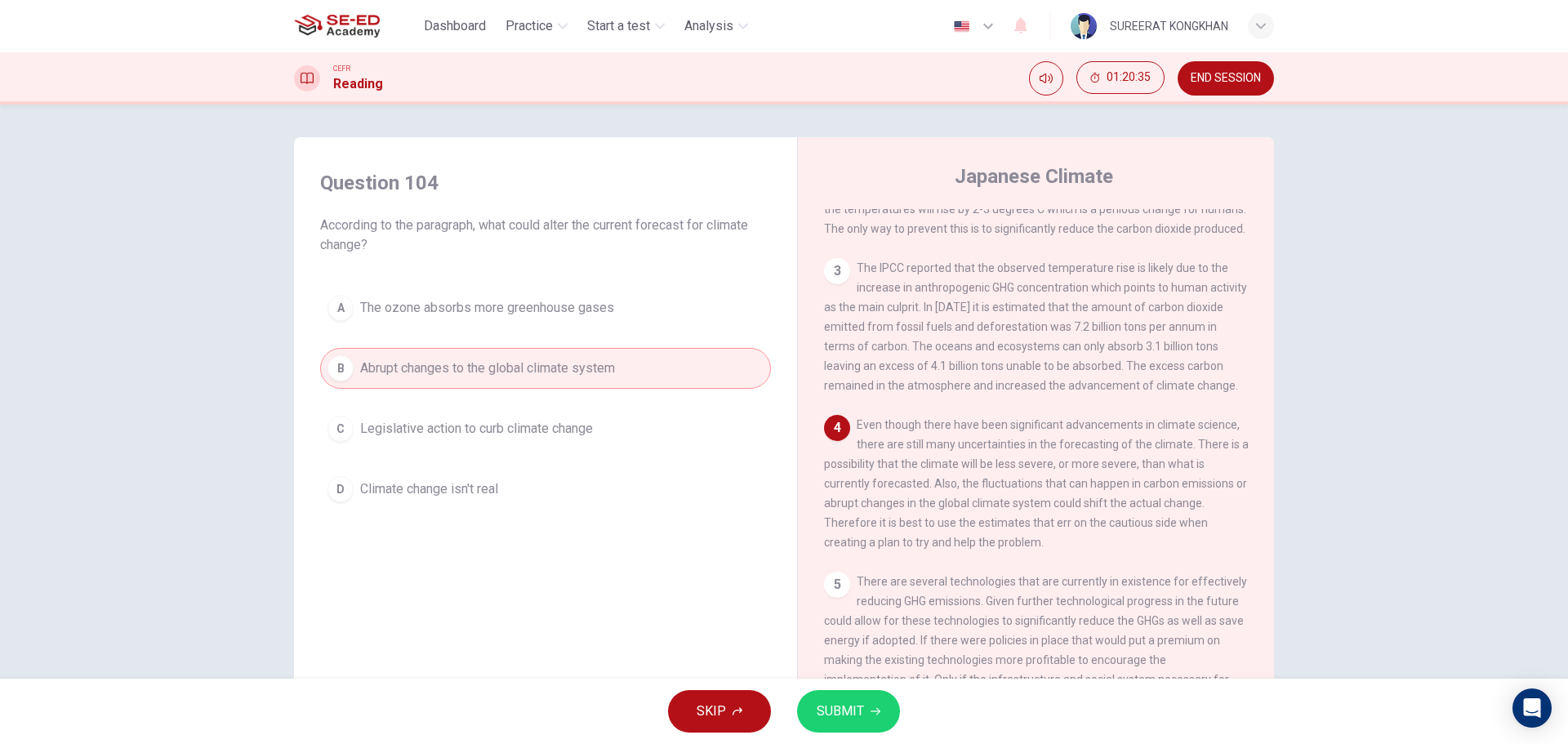
click at [865, 718] on button "SUBMIT" at bounding box center [848, 711] width 103 height 43
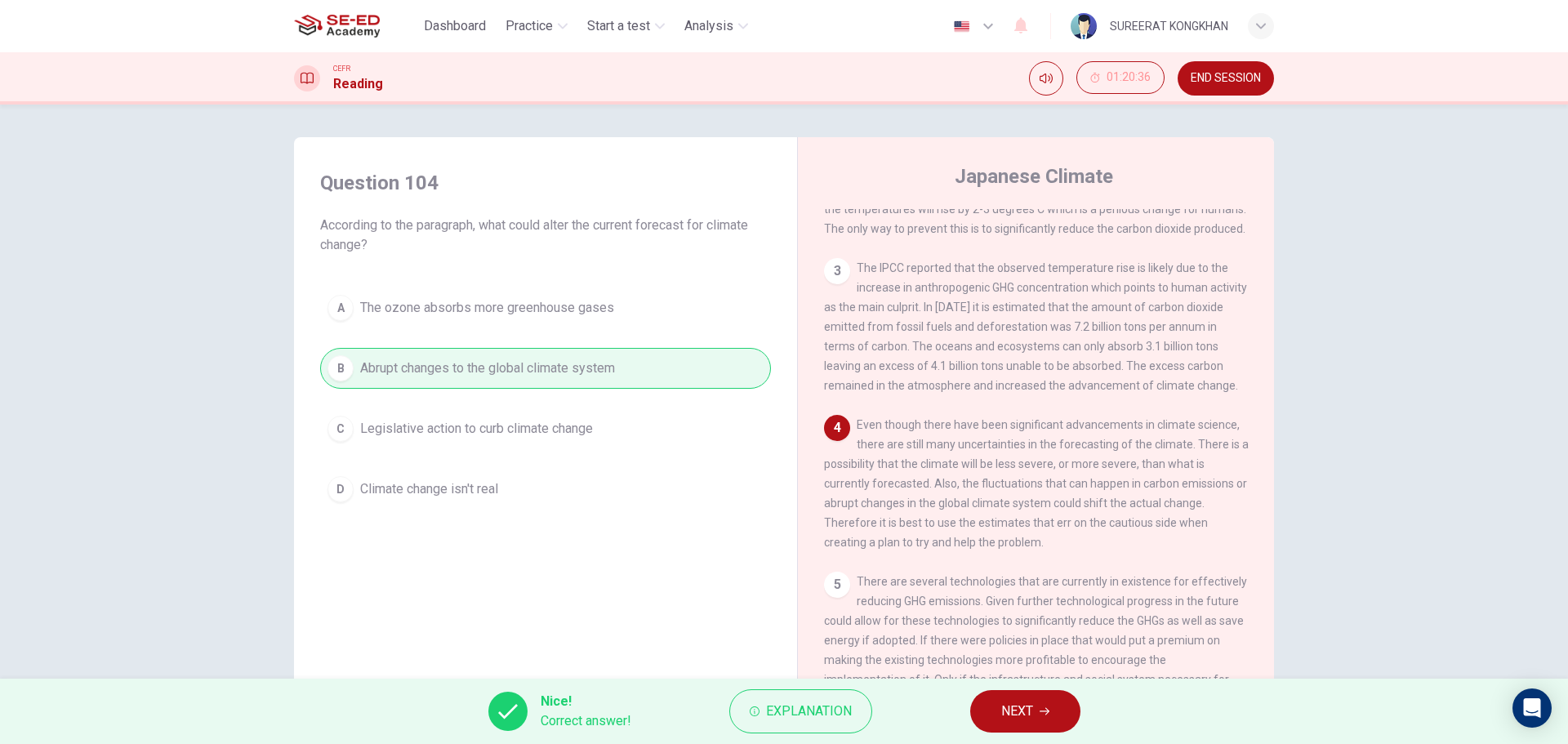
click at [1021, 712] on span "NEXT" at bounding box center [1017, 711] width 32 height 23
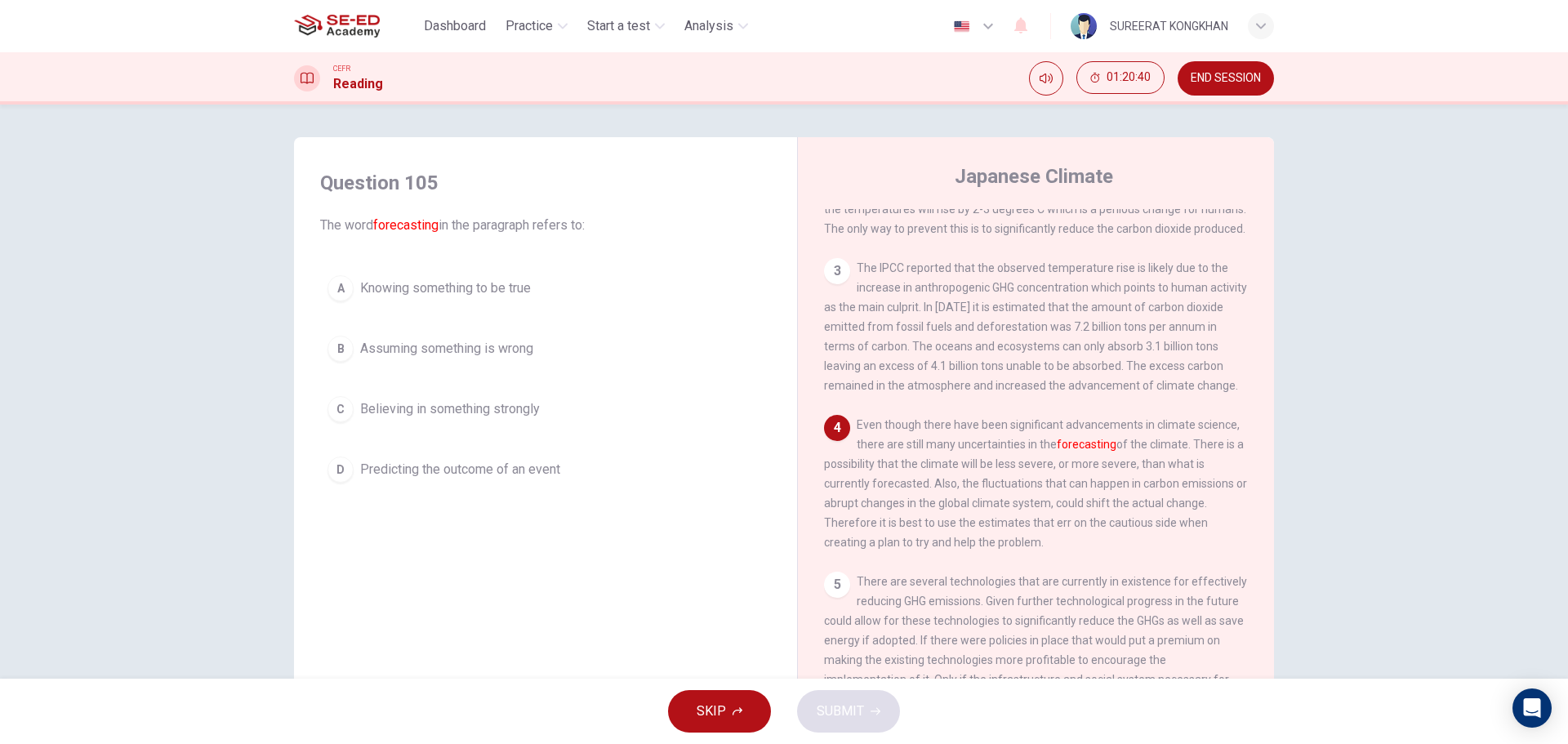
click at [404, 463] on span "Predicting the outcome of an event" at bounding box center [460, 470] width 200 height 20
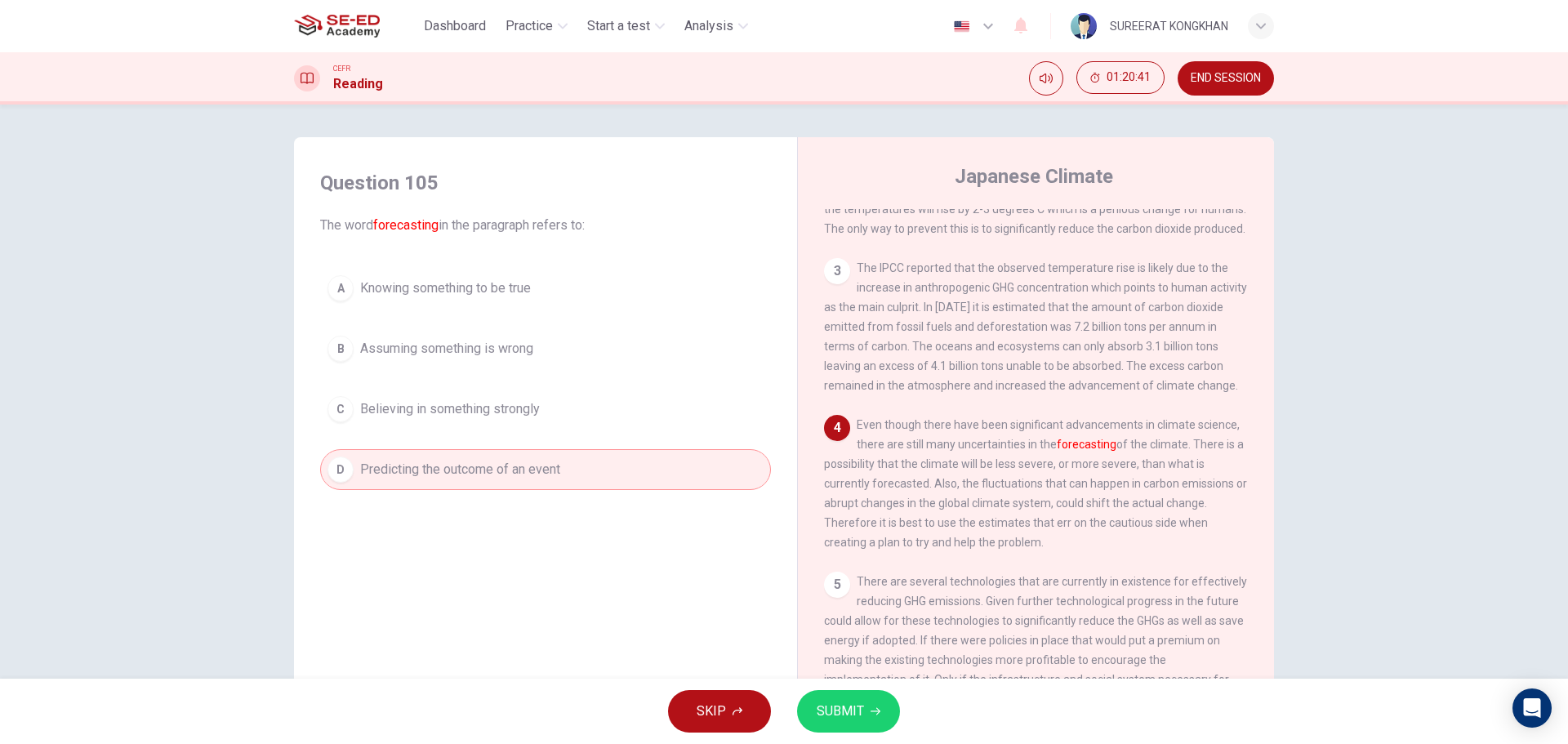
click at [835, 709] on span "SUBMIT" at bounding box center [840, 711] width 47 height 23
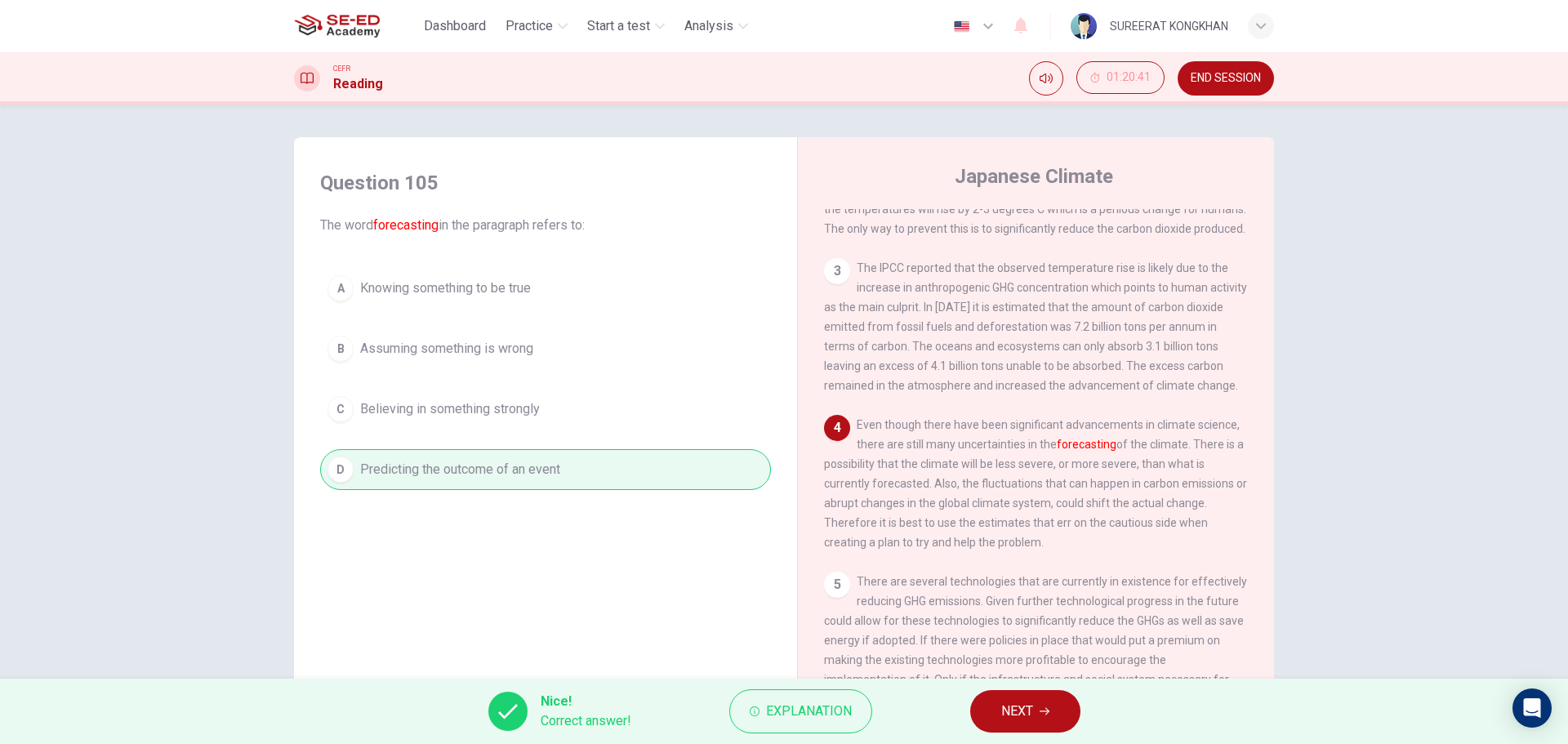
click at [1024, 716] on span "NEXT" at bounding box center [1017, 711] width 32 height 23
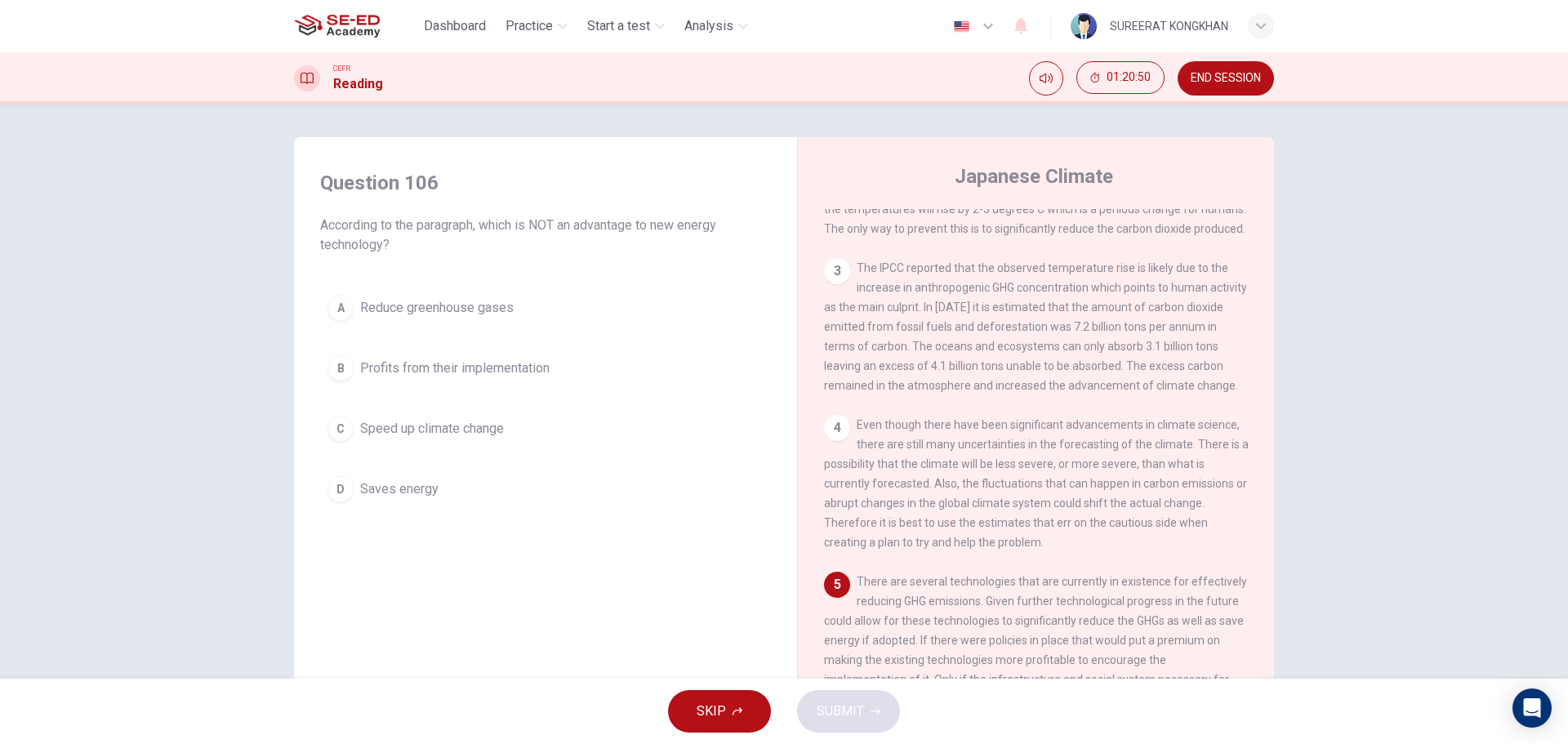
click at [378, 431] on span "Speed up climate change" at bounding box center [432, 428] width 143 height 20
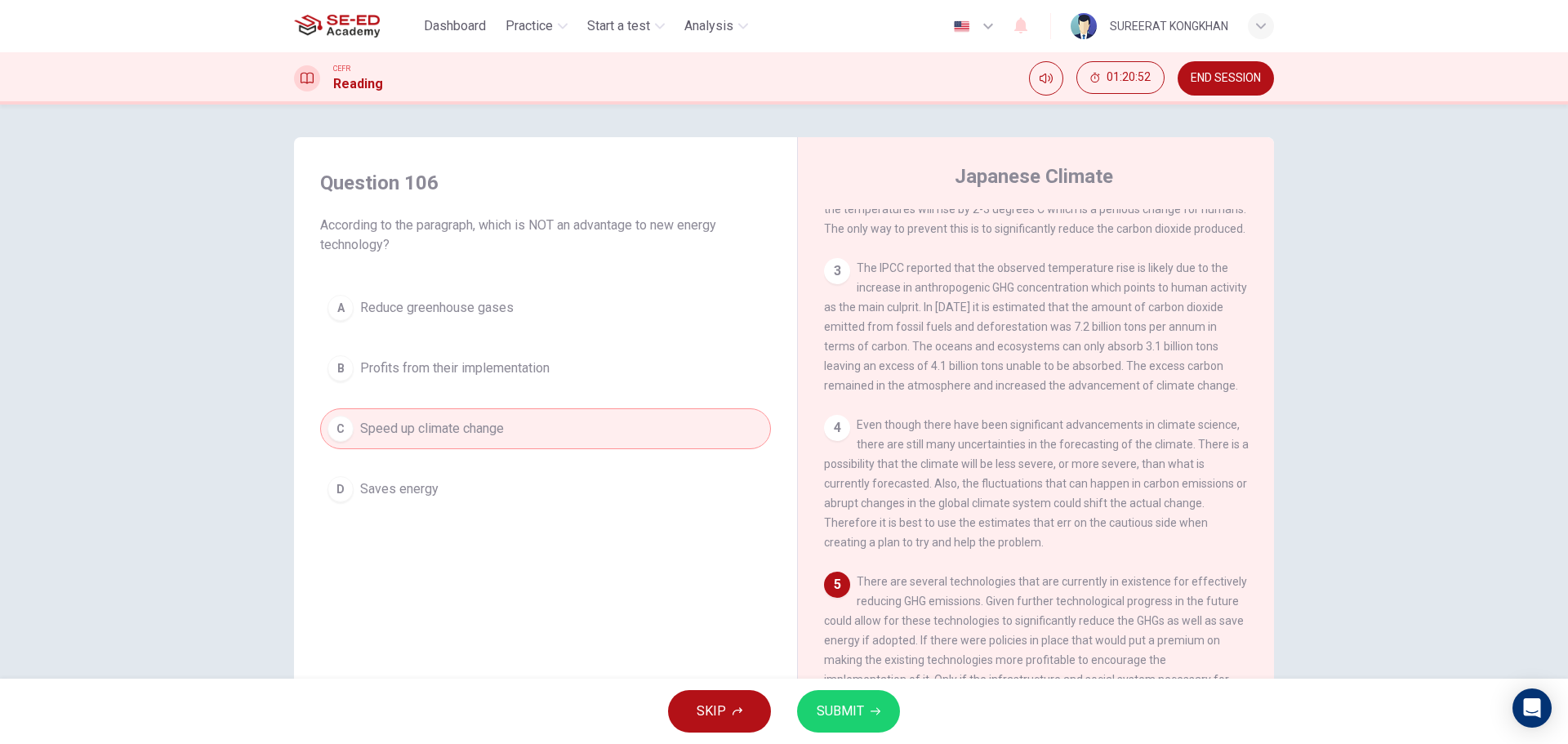
click at [826, 709] on span "SUBMIT" at bounding box center [840, 711] width 47 height 23
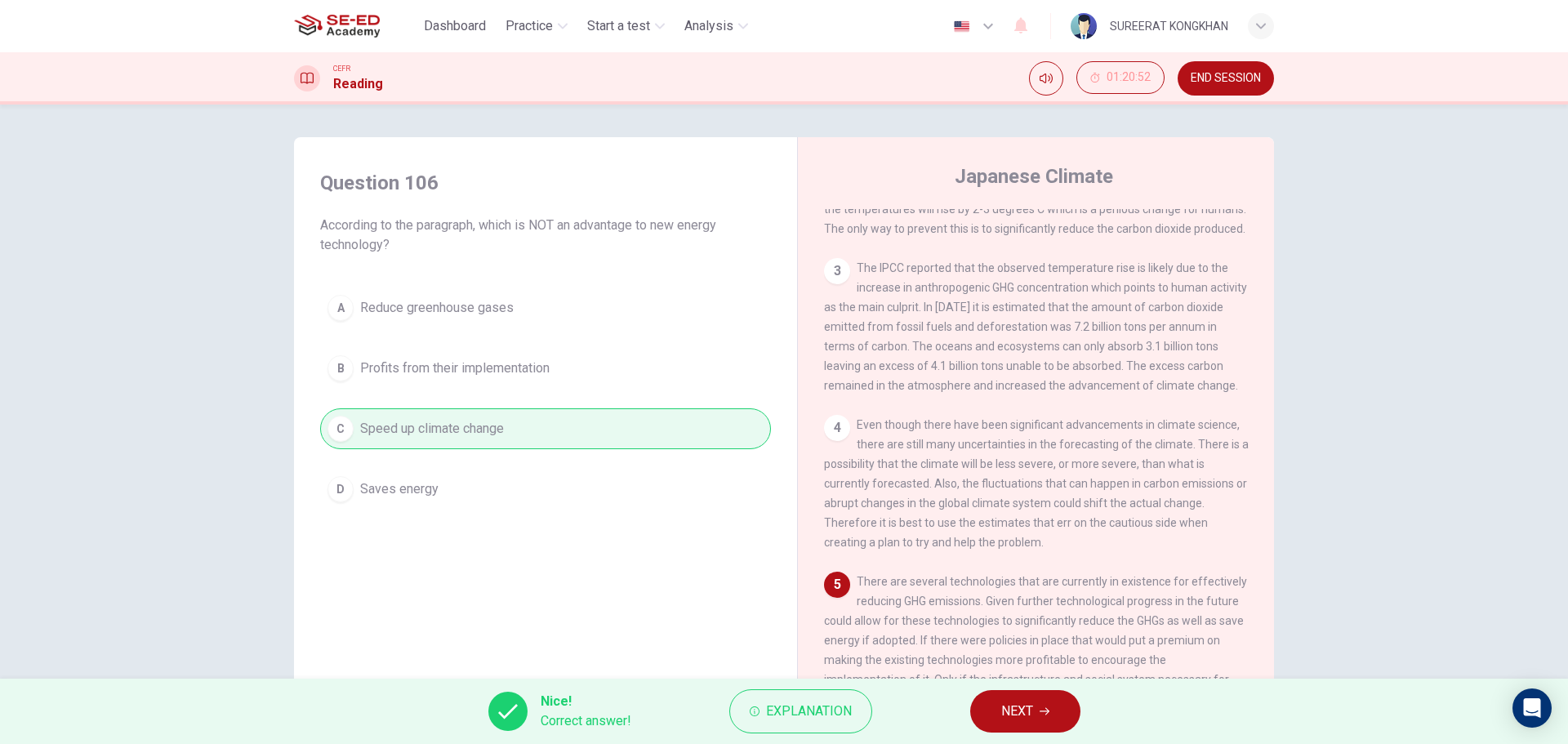
click at [1016, 716] on span "NEXT" at bounding box center [1017, 711] width 32 height 23
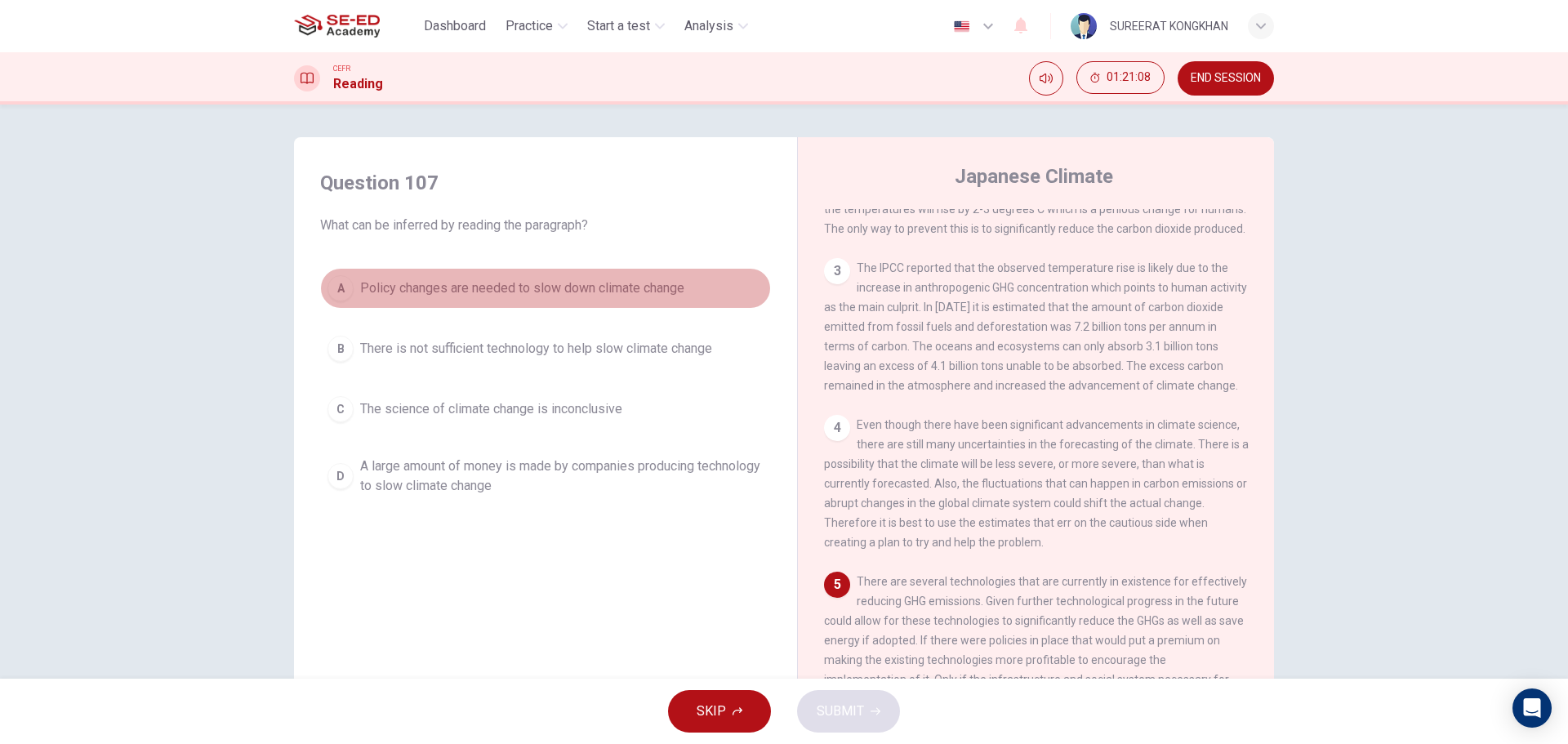
click at [369, 294] on span "Policy changes are needed to slow down climate change" at bounding box center [522, 288] width 324 height 20
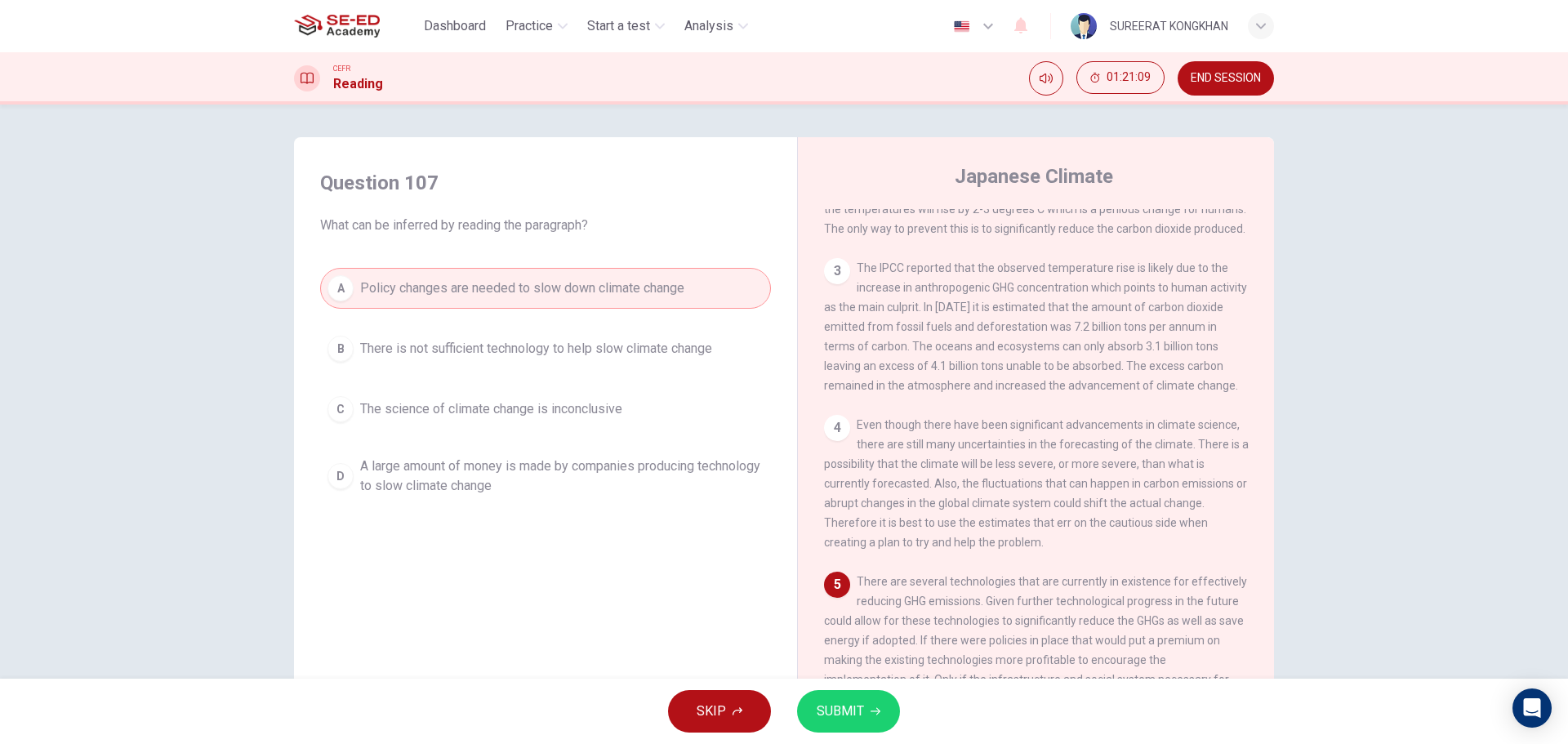
click at [843, 717] on span "SUBMIT" at bounding box center [840, 711] width 47 height 23
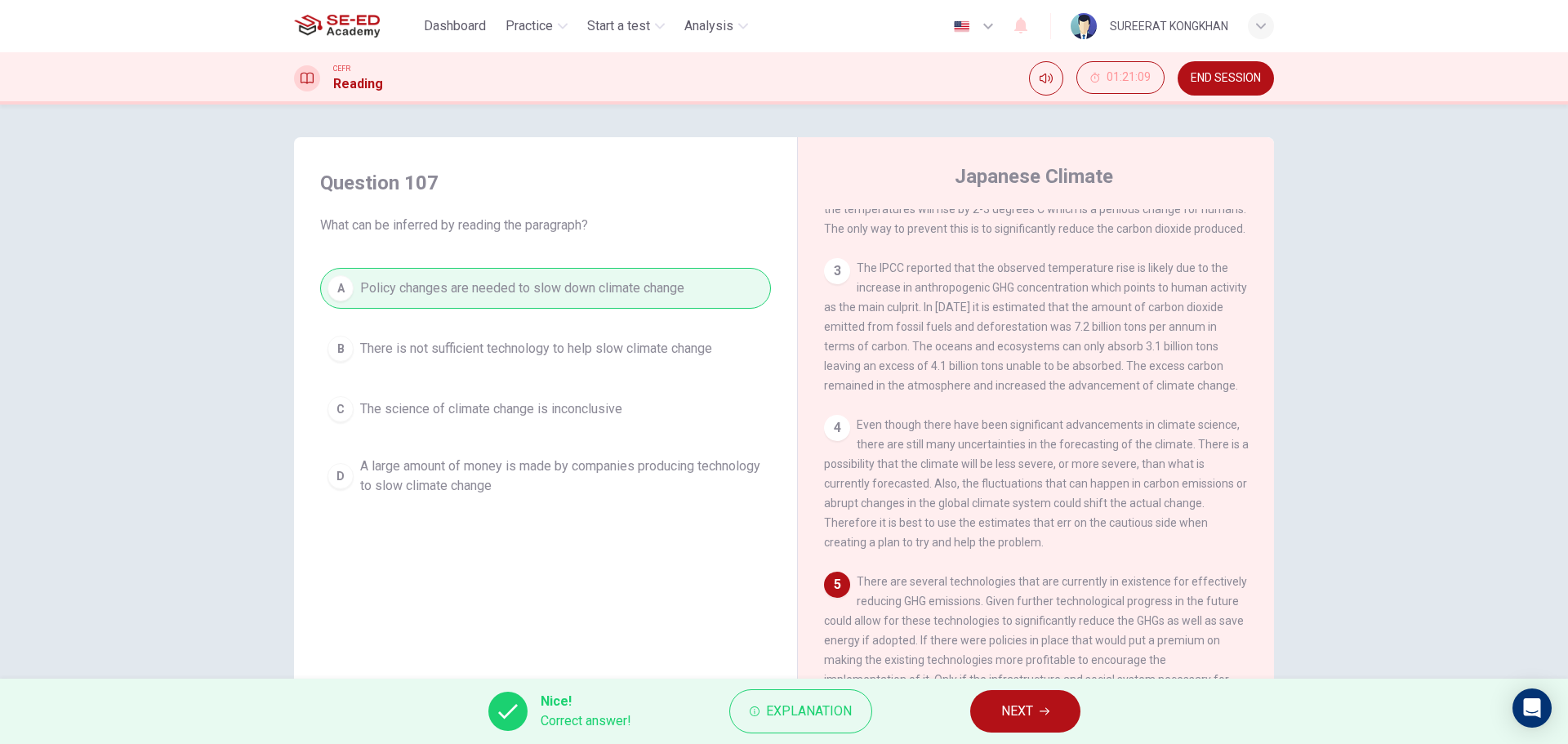
click at [1021, 715] on span "NEXT" at bounding box center [1017, 711] width 32 height 23
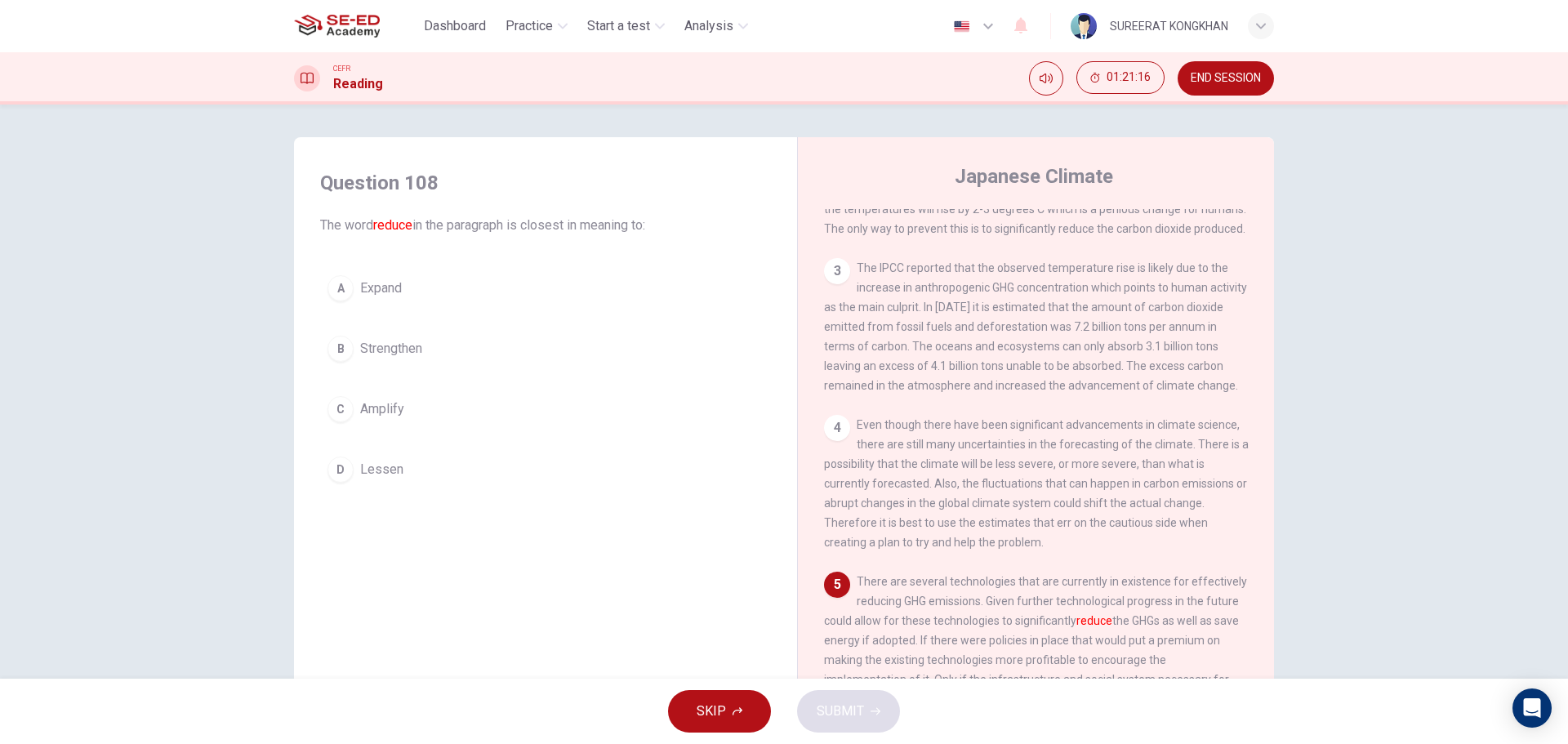
click at [386, 396] on button "C Amplify" at bounding box center [545, 409] width 451 height 41
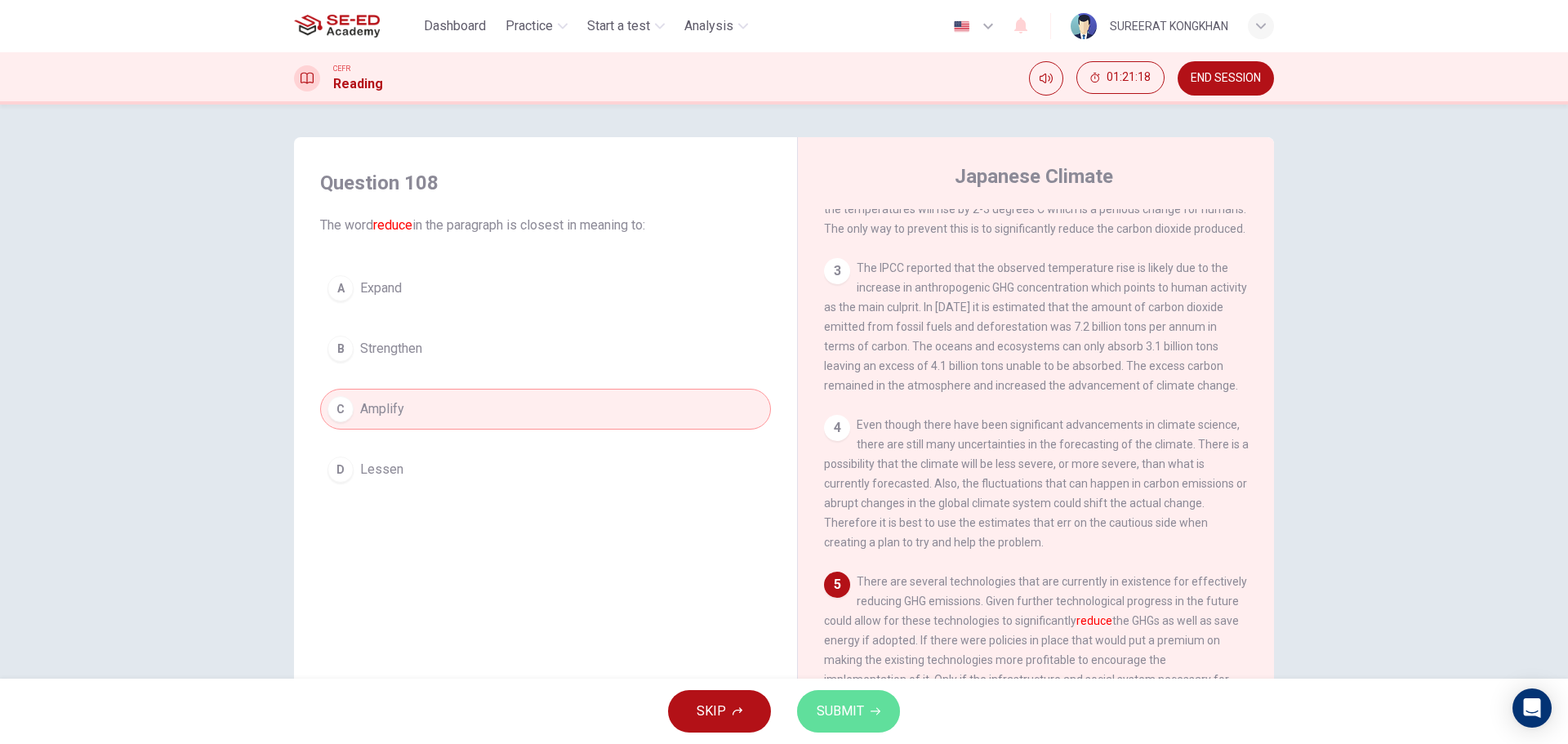
click at [866, 717] on button "SUBMIT" at bounding box center [848, 711] width 103 height 43
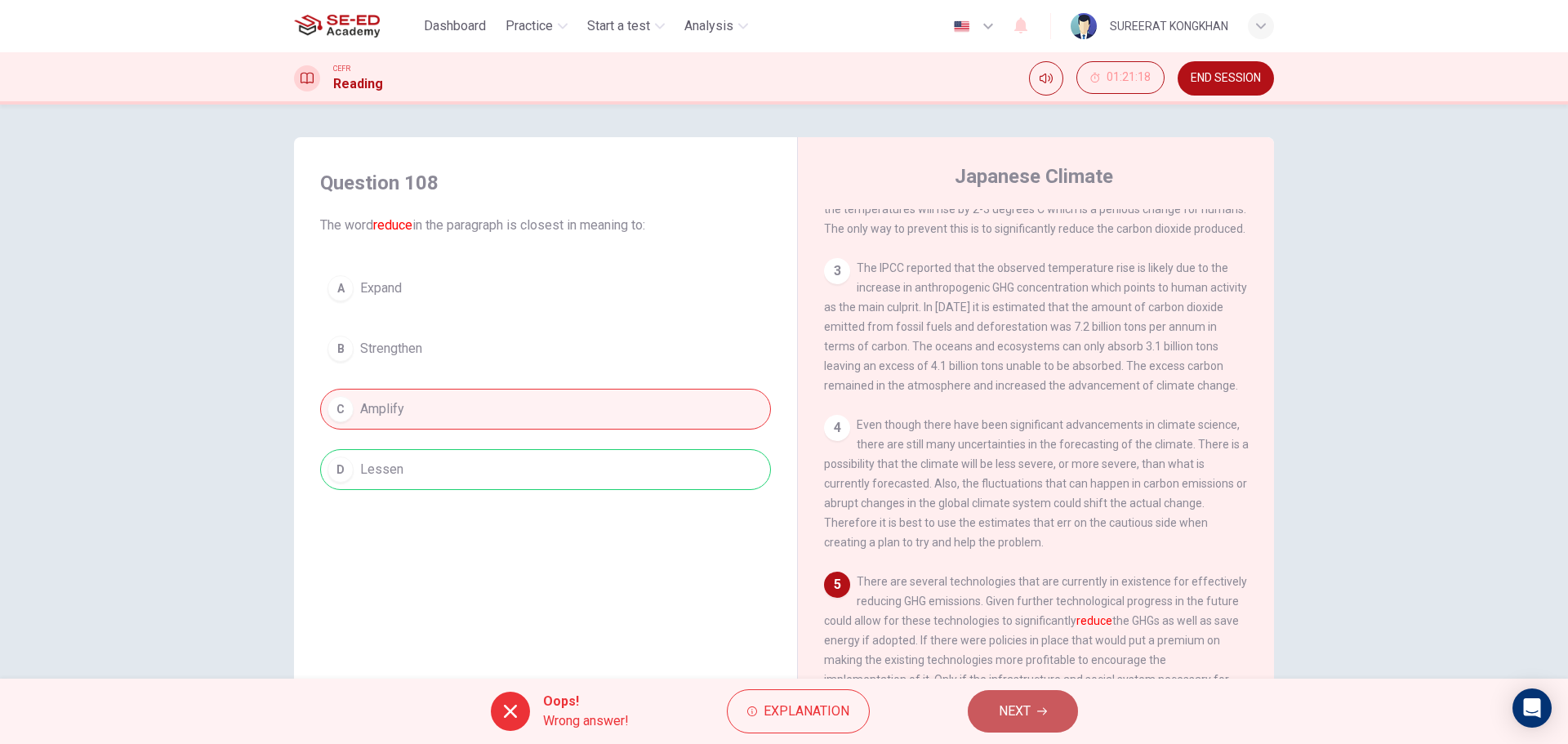
click at [1024, 714] on span "NEXT" at bounding box center [1015, 711] width 32 height 23
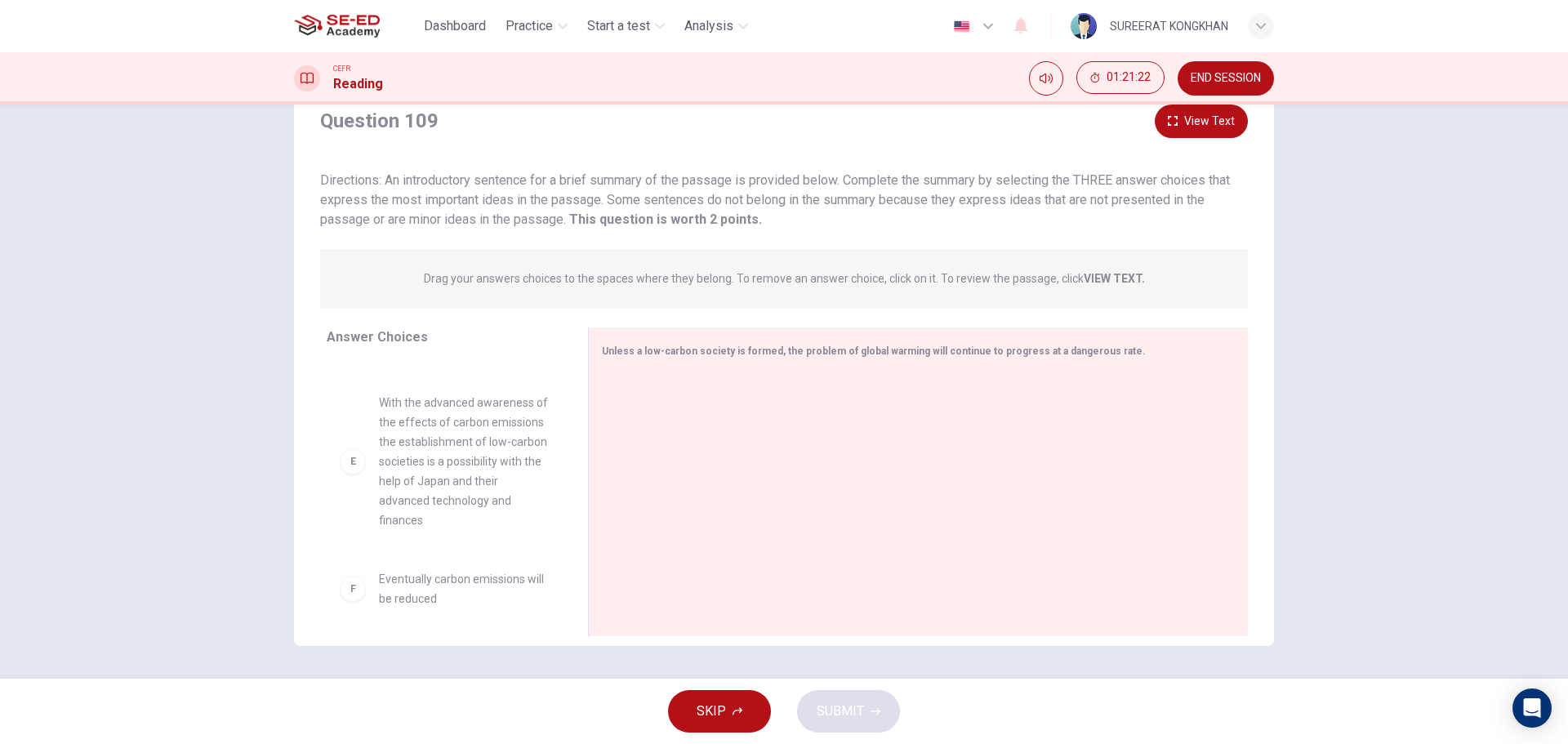
scroll to position [539, 0]
drag, startPoint x: 417, startPoint y: 590, endPoint x: 738, endPoint y: 546, distance: 324.0
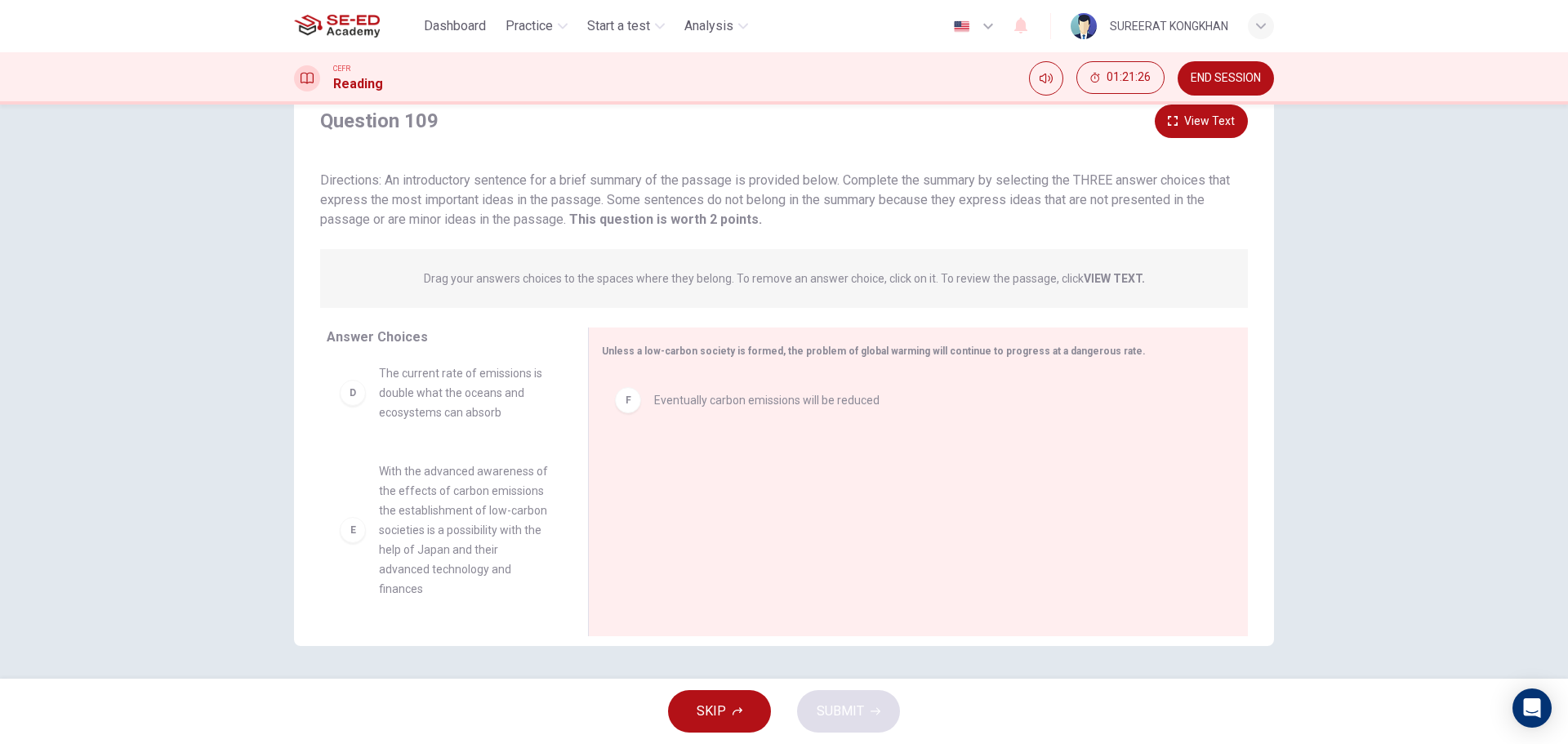
scroll to position [461, 0]
click at [429, 453] on div "E With the advanced awareness of the effects of carbon emissions the establishm…" at bounding box center [444, 530] width 235 height 163
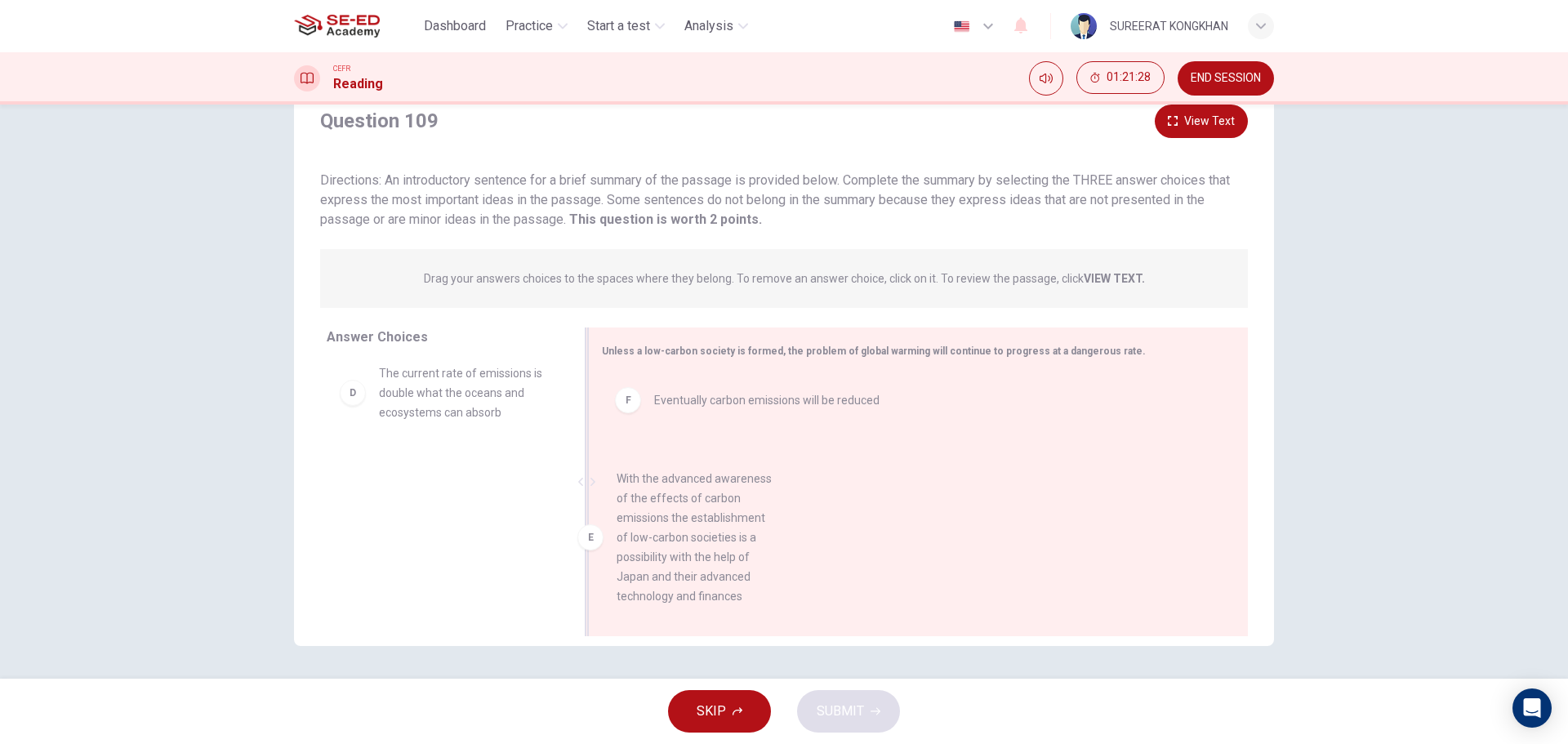
drag, startPoint x: 423, startPoint y: 508, endPoint x: 669, endPoint y: 520, distance: 246.3
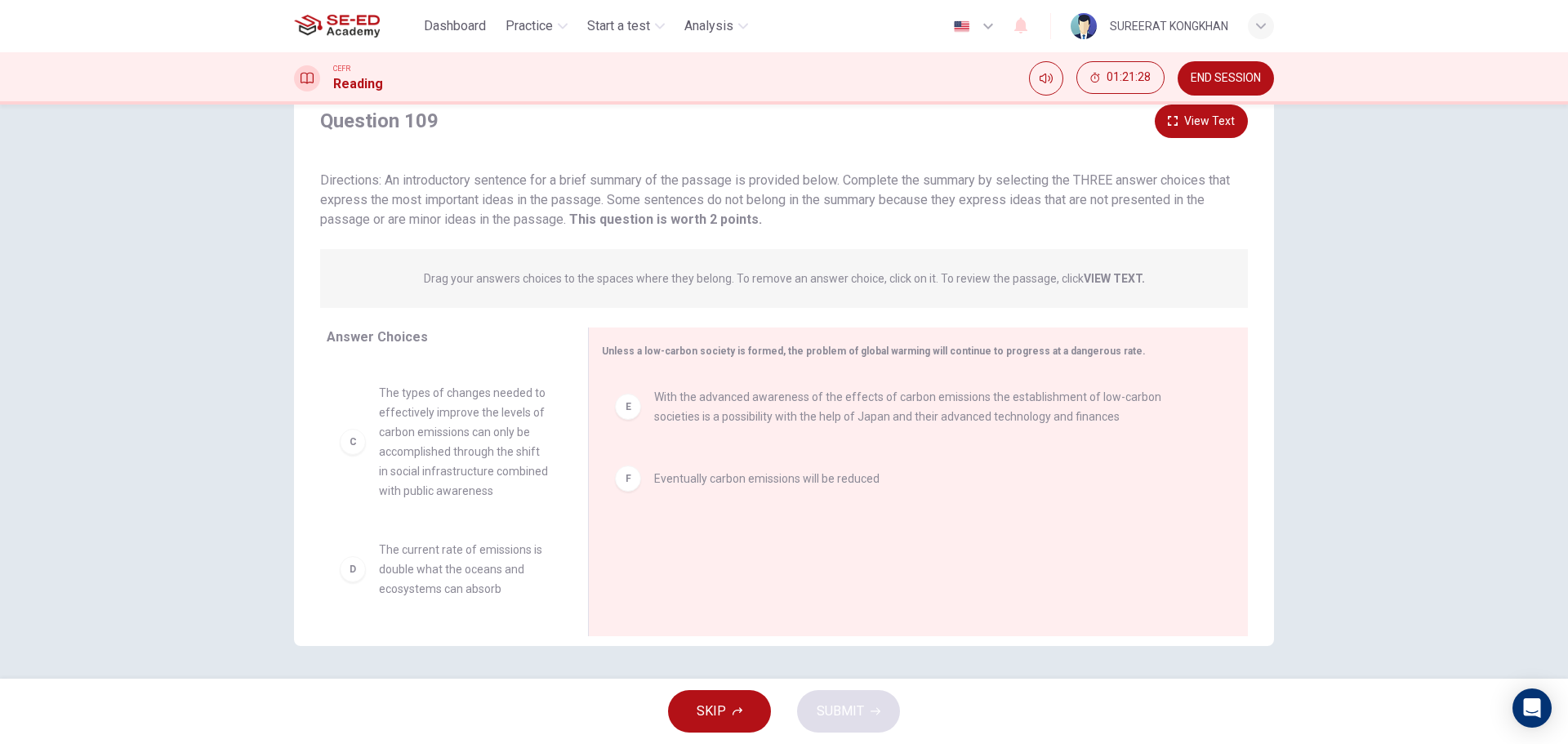
scroll to position [284, 0]
drag, startPoint x: 466, startPoint y: 572, endPoint x: 684, endPoint y: 577, distance: 218.1
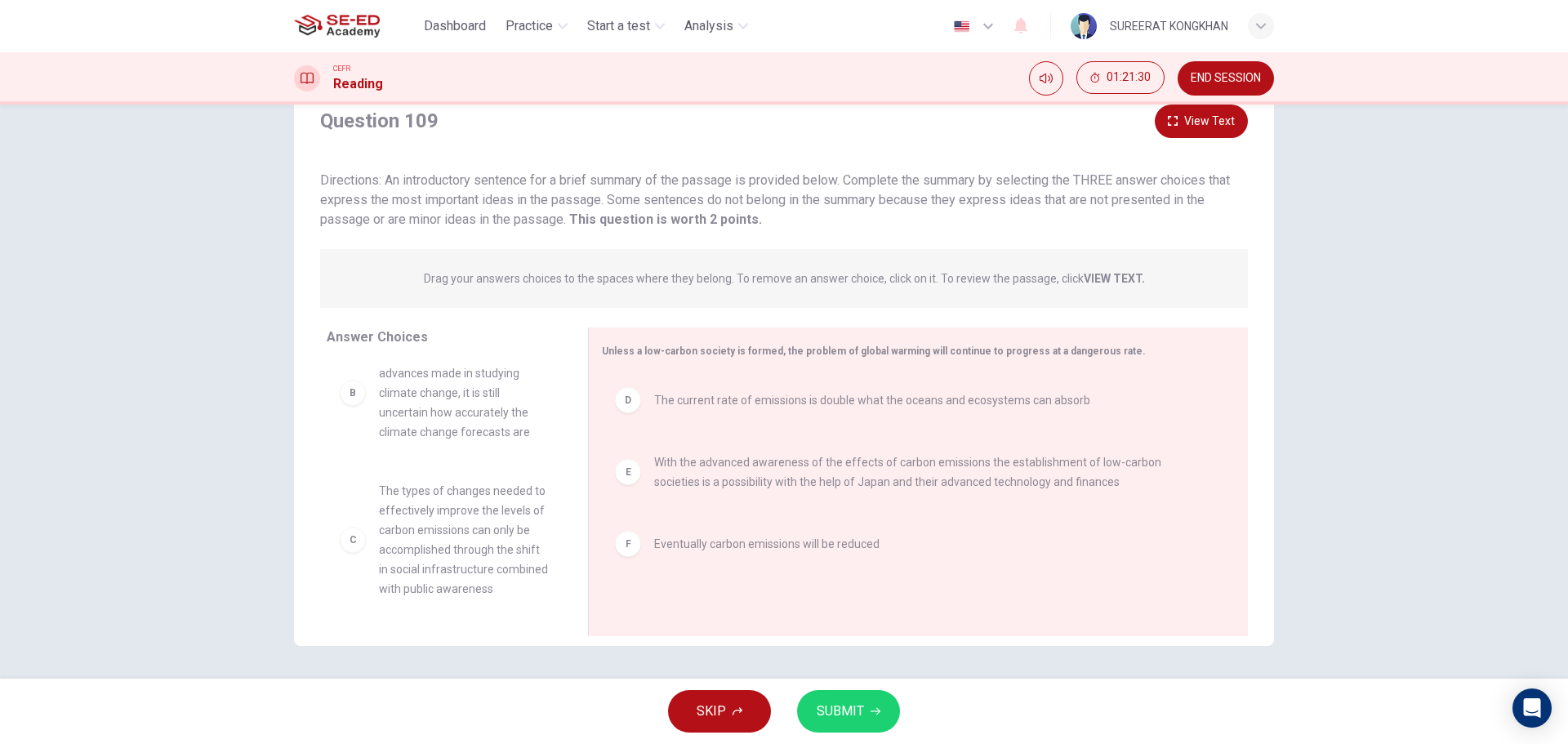
scroll to position [186, 0]
click at [864, 717] on button "SUBMIT" at bounding box center [848, 711] width 103 height 43
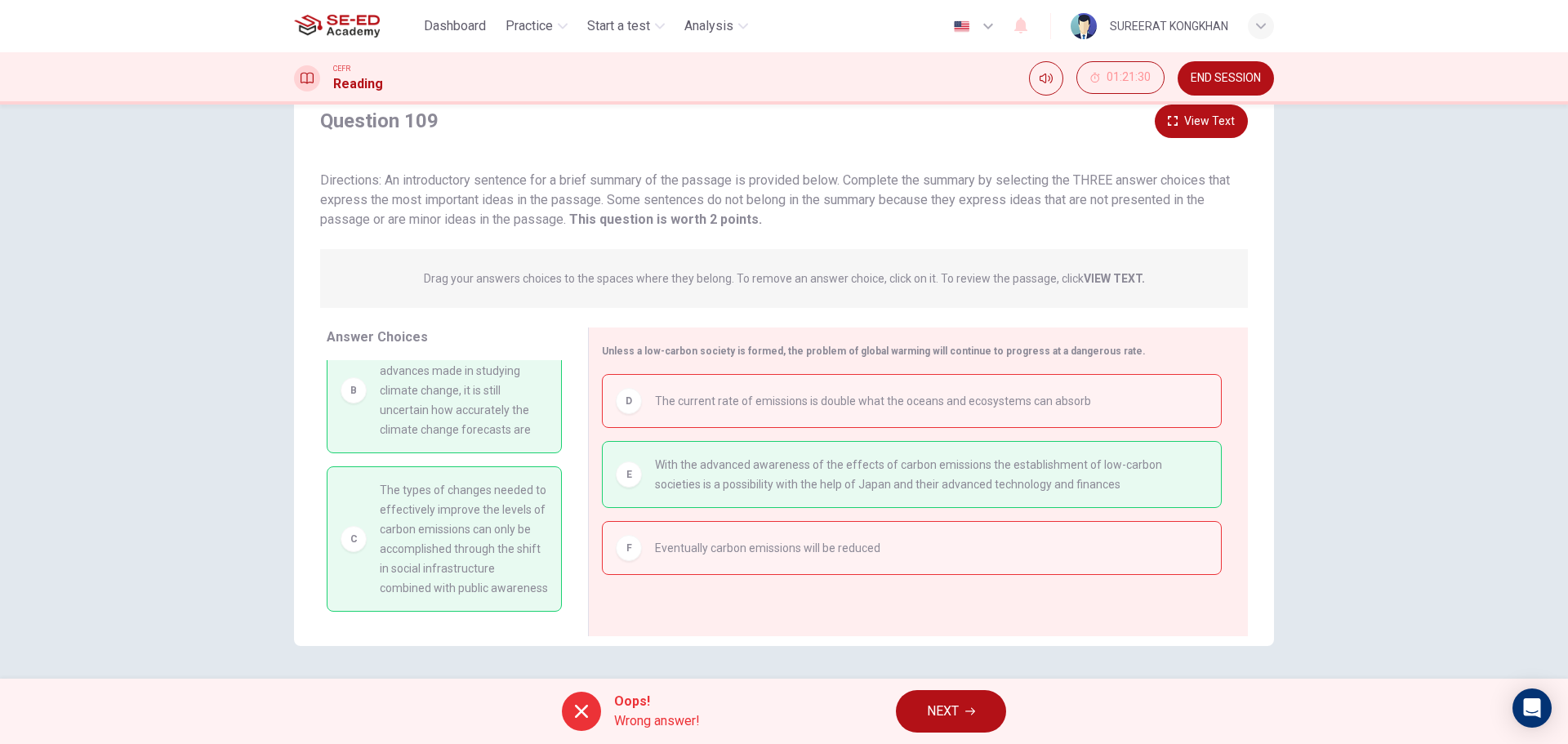
click at [951, 704] on span "NEXT" at bounding box center [942, 711] width 32 height 23
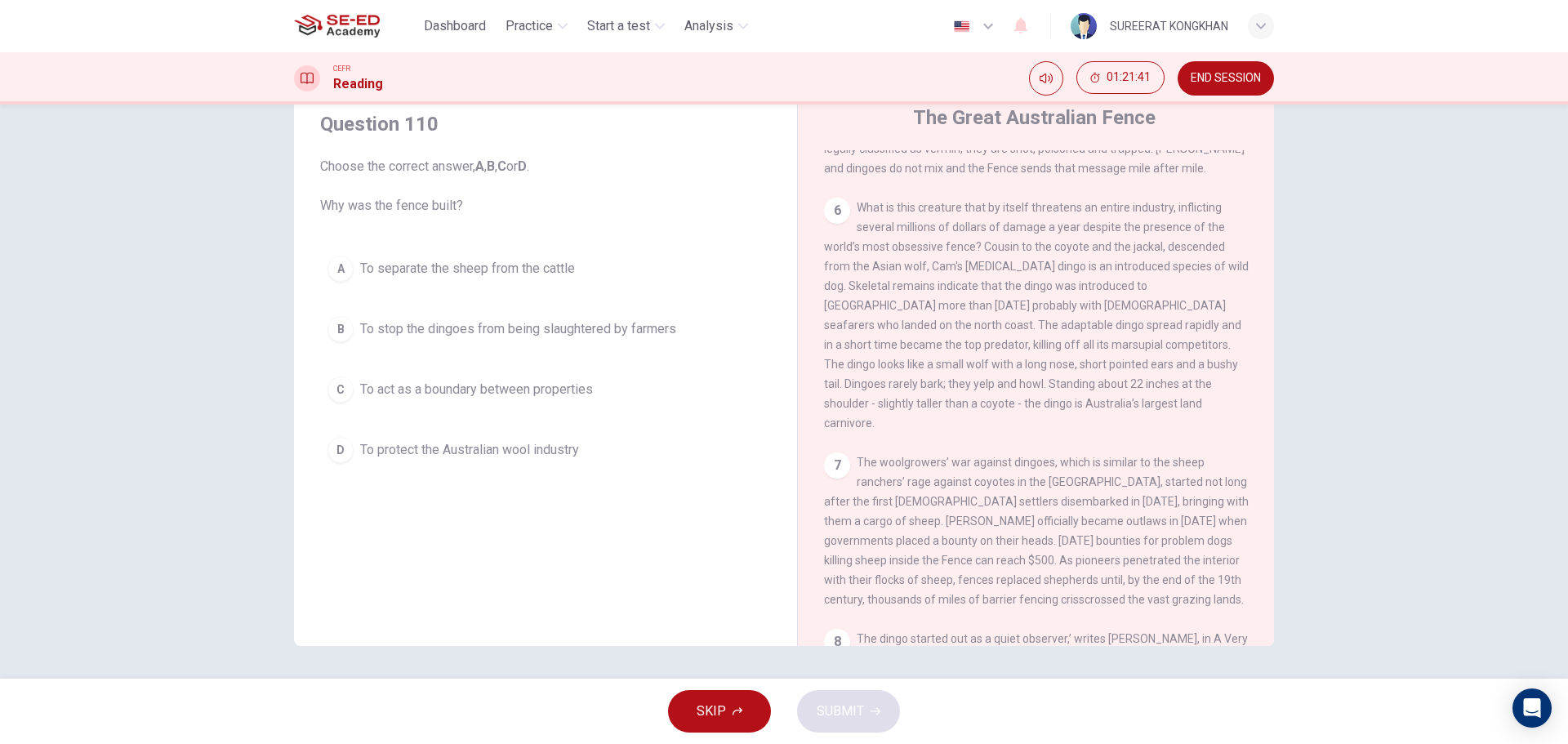
scroll to position [942, 0]
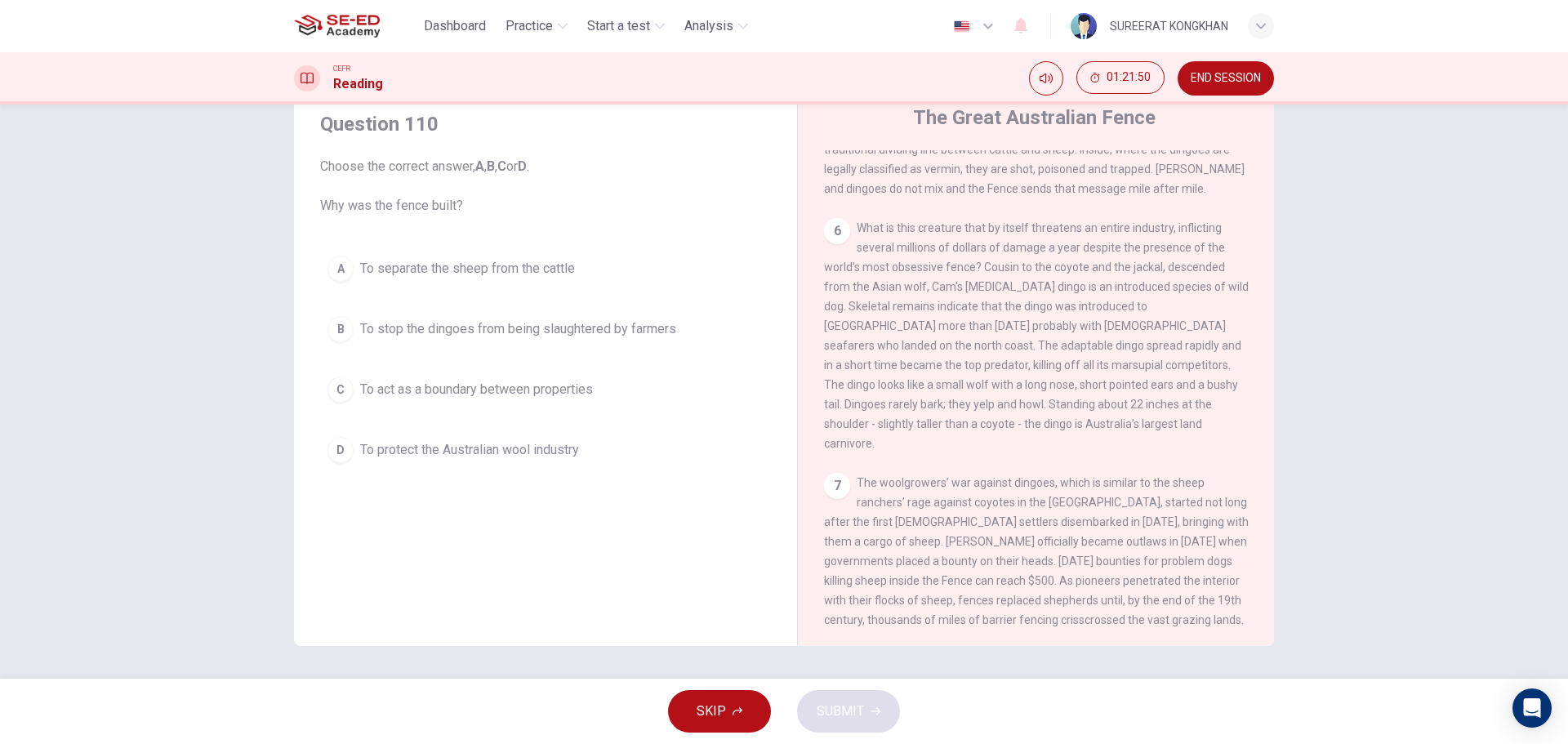
click at [376, 389] on span "To act as a boundary between properties" at bounding box center [477, 390] width 232 height 20
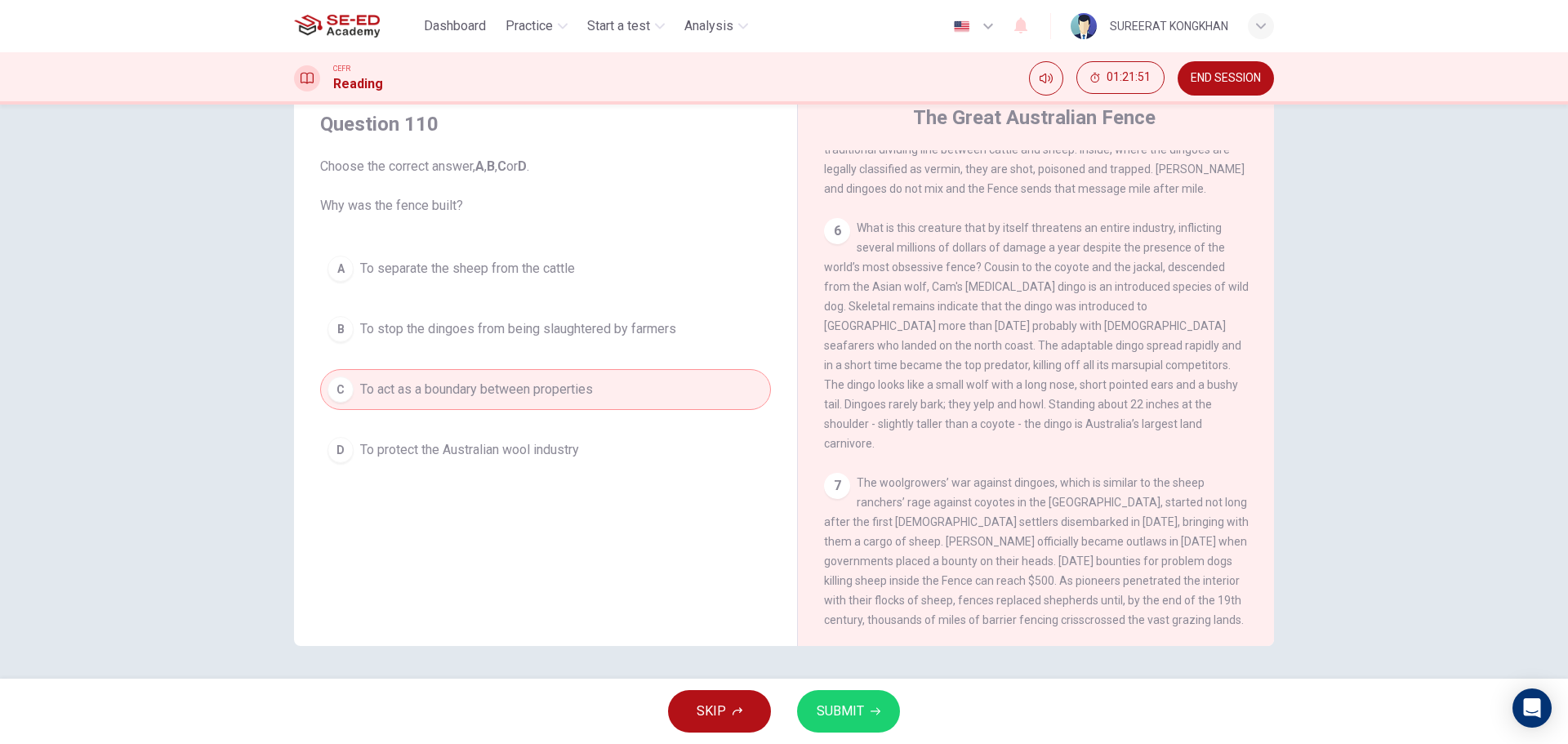
click at [828, 723] on button "SUBMIT" at bounding box center [848, 711] width 103 height 43
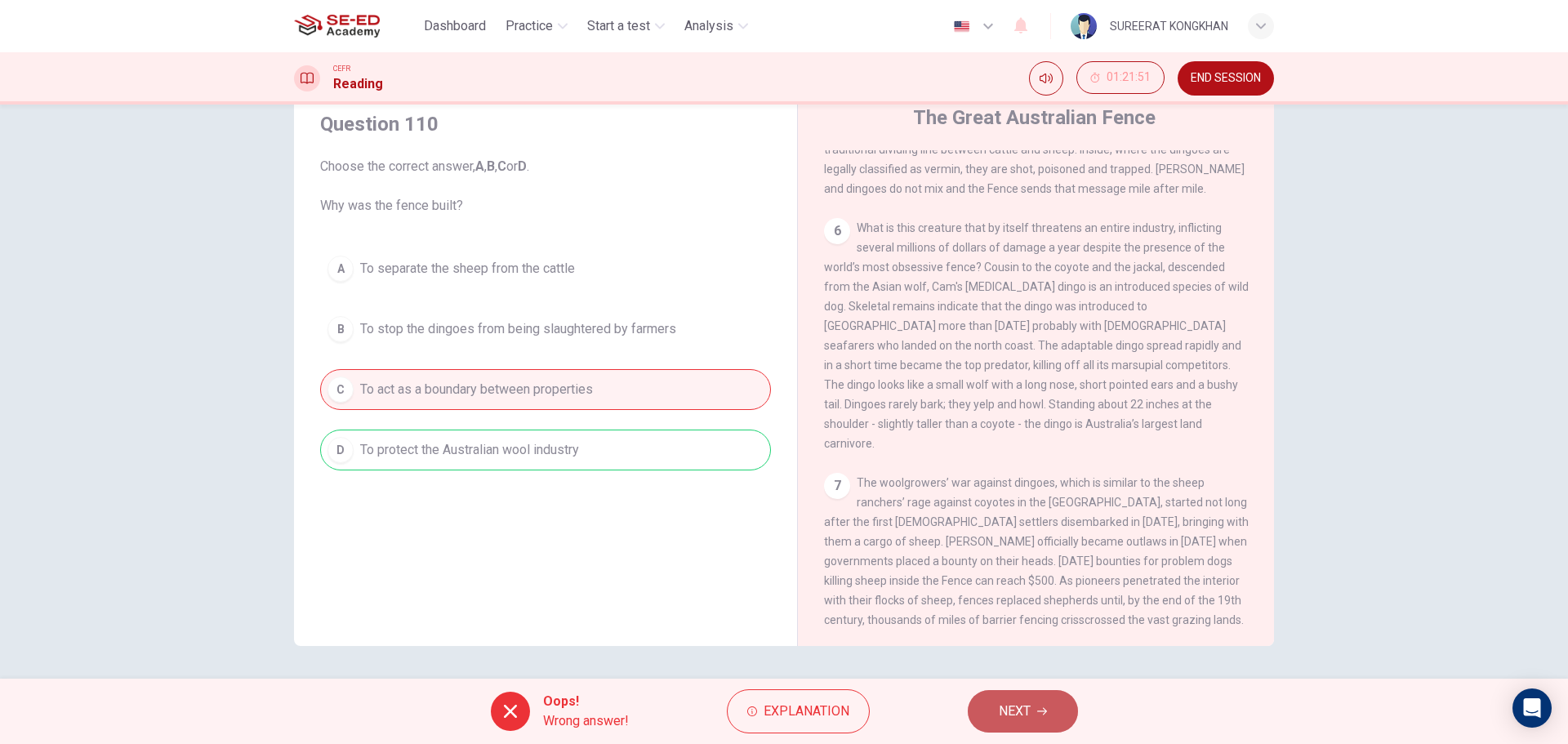
click at [1010, 716] on span "NEXT" at bounding box center [1015, 711] width 32 height 23
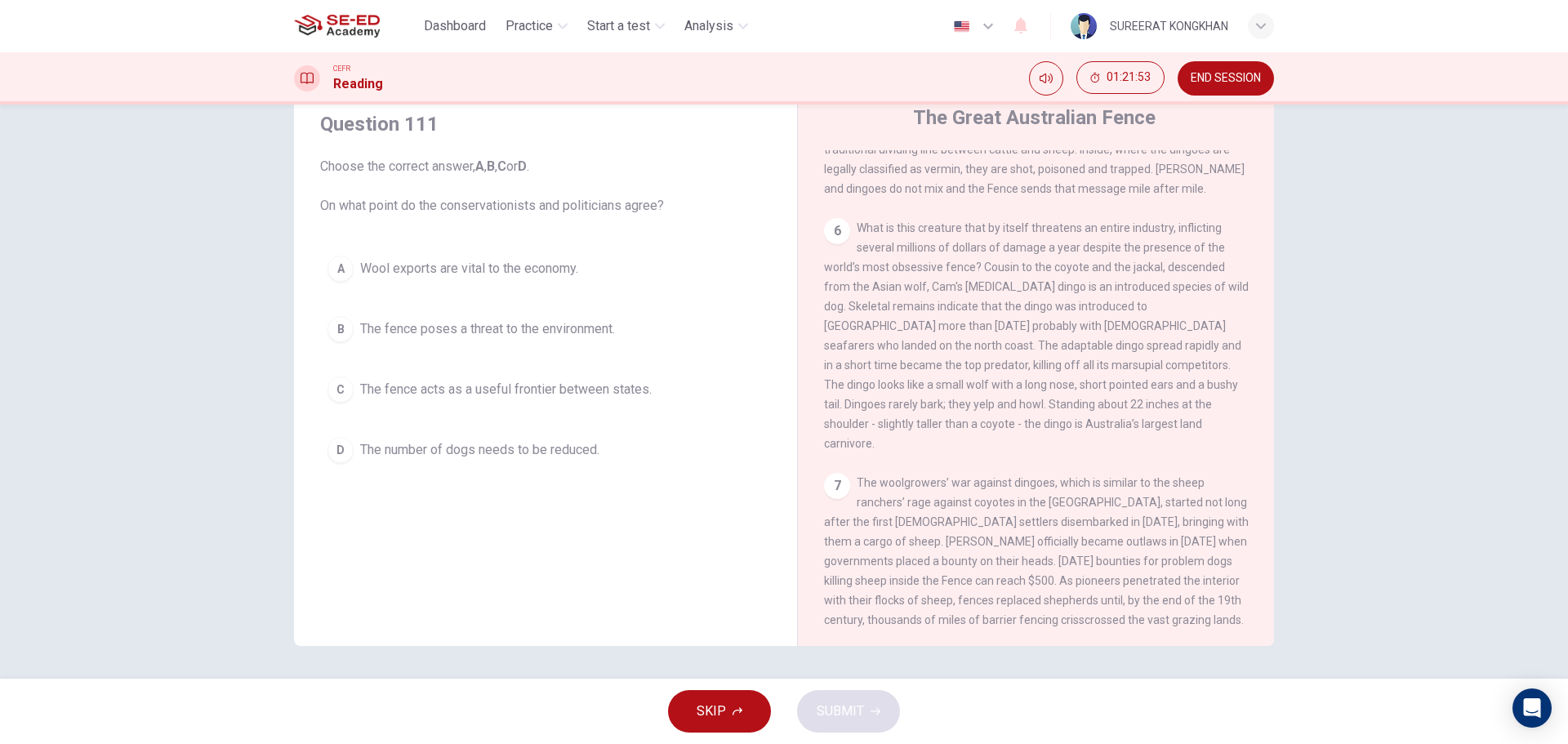
click at [417, 320] on span "The fence poses a threat to the environment." at bounding box center [487, 329] width 255 height 20
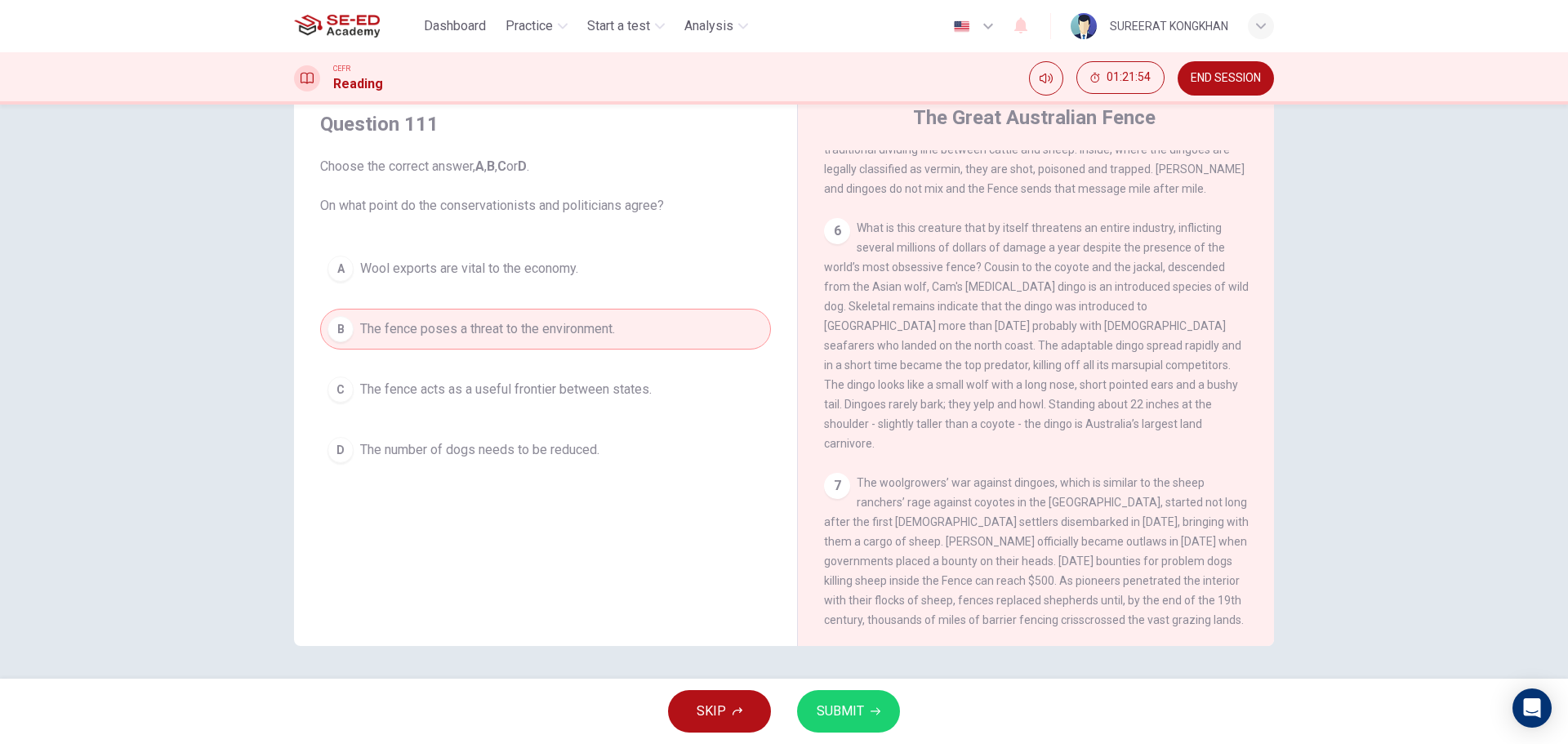
click at [886, 711] on button "SUBMIT" at bounding box center [848, 711] width 103 height 43
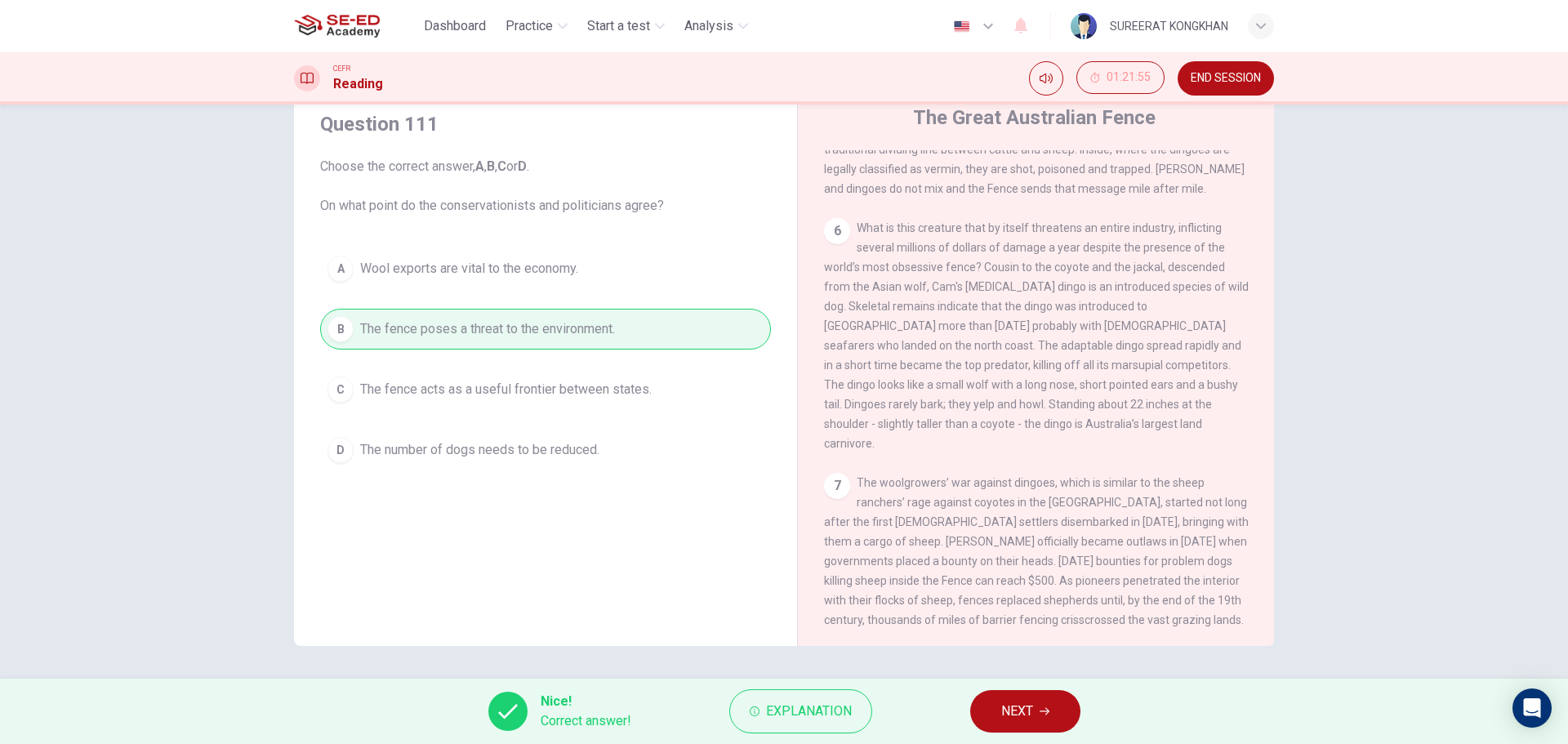
click at [1024, 708] on span "NEXT" at bounding box center [1017, 711] width 32 height 23
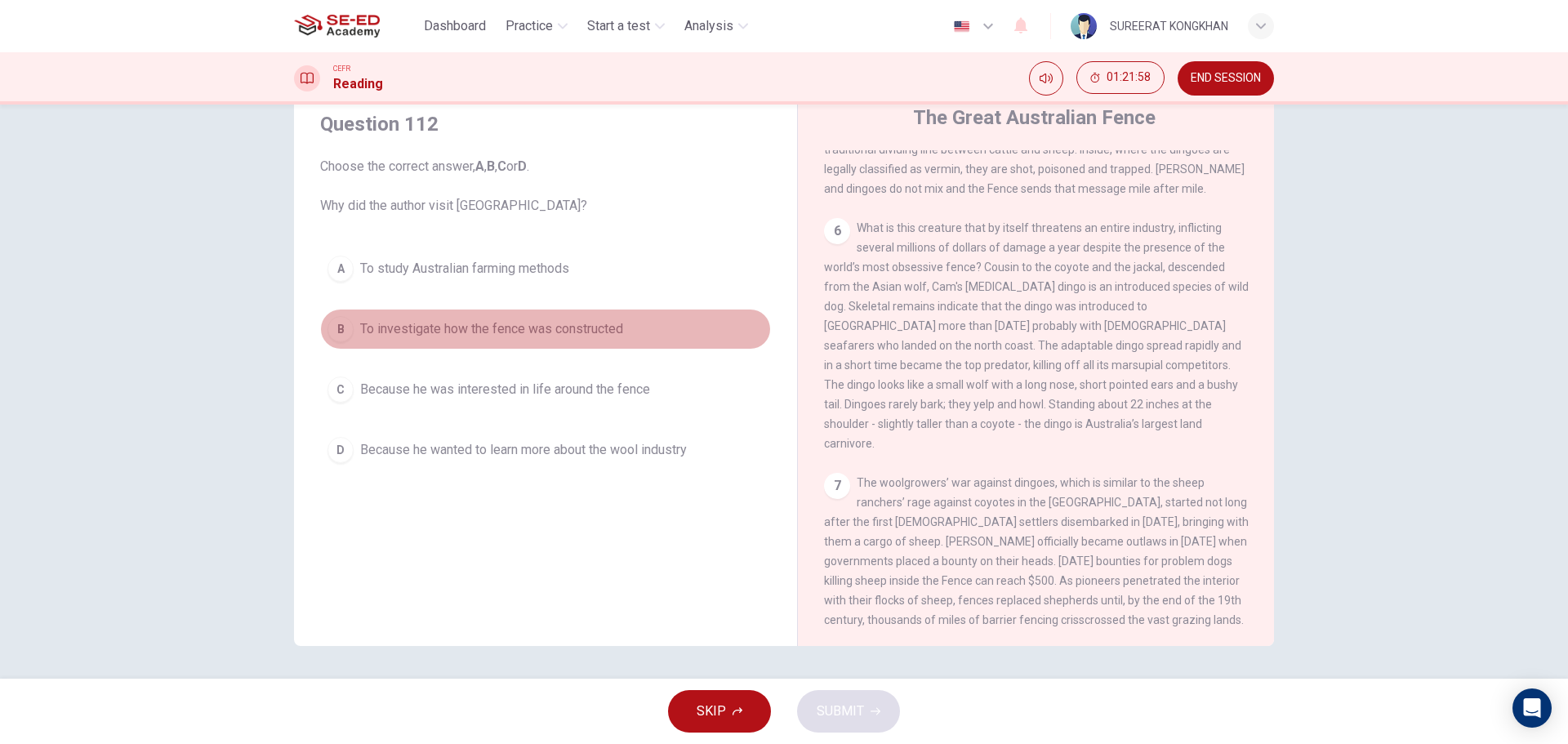
click at [390, 330] on span "To investigate how the fence was constructed" at bounding box center [491, 329] width 263 height 20
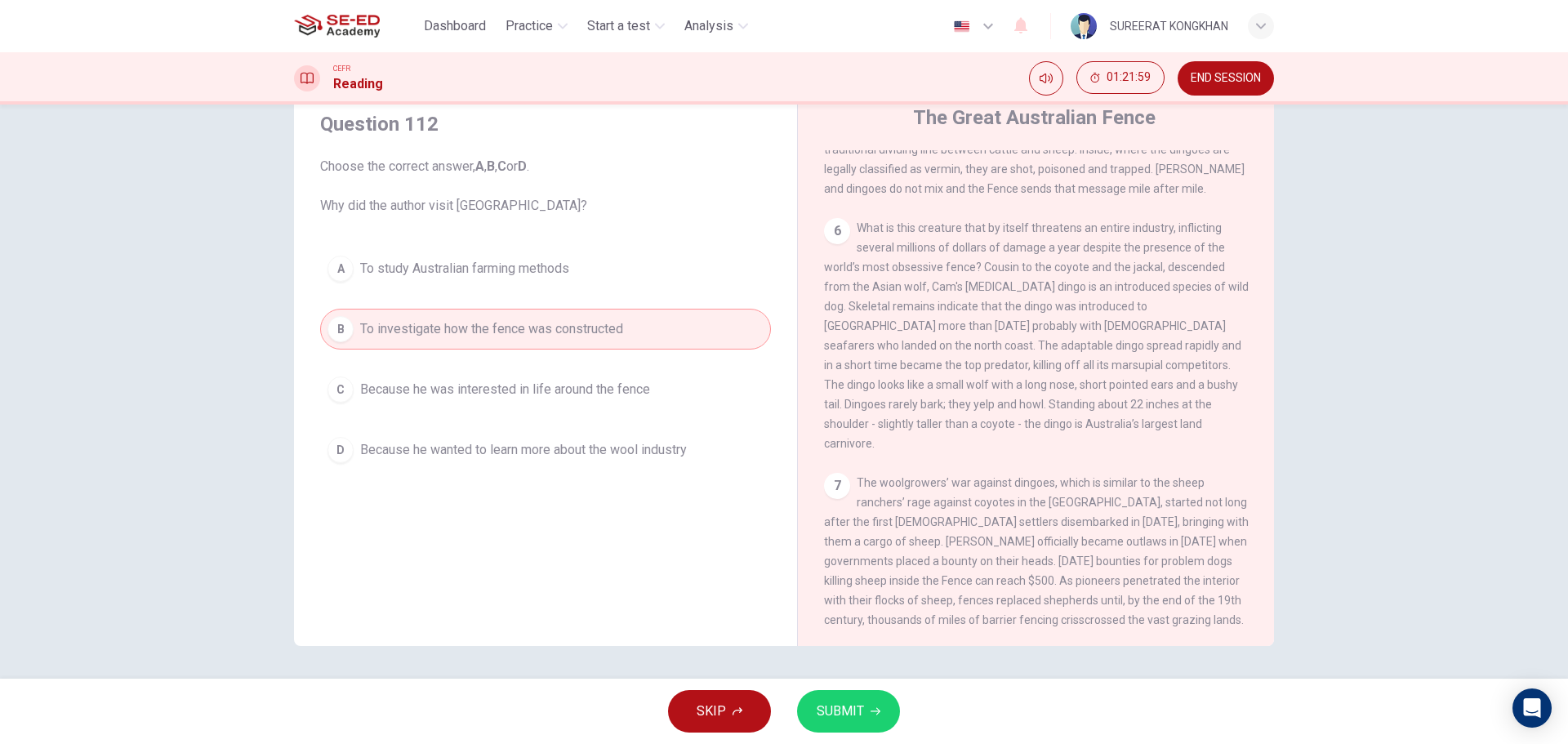
click at [846, 713] on span "SUBMIT" at bounding box center [840, 711] width 47 height 23
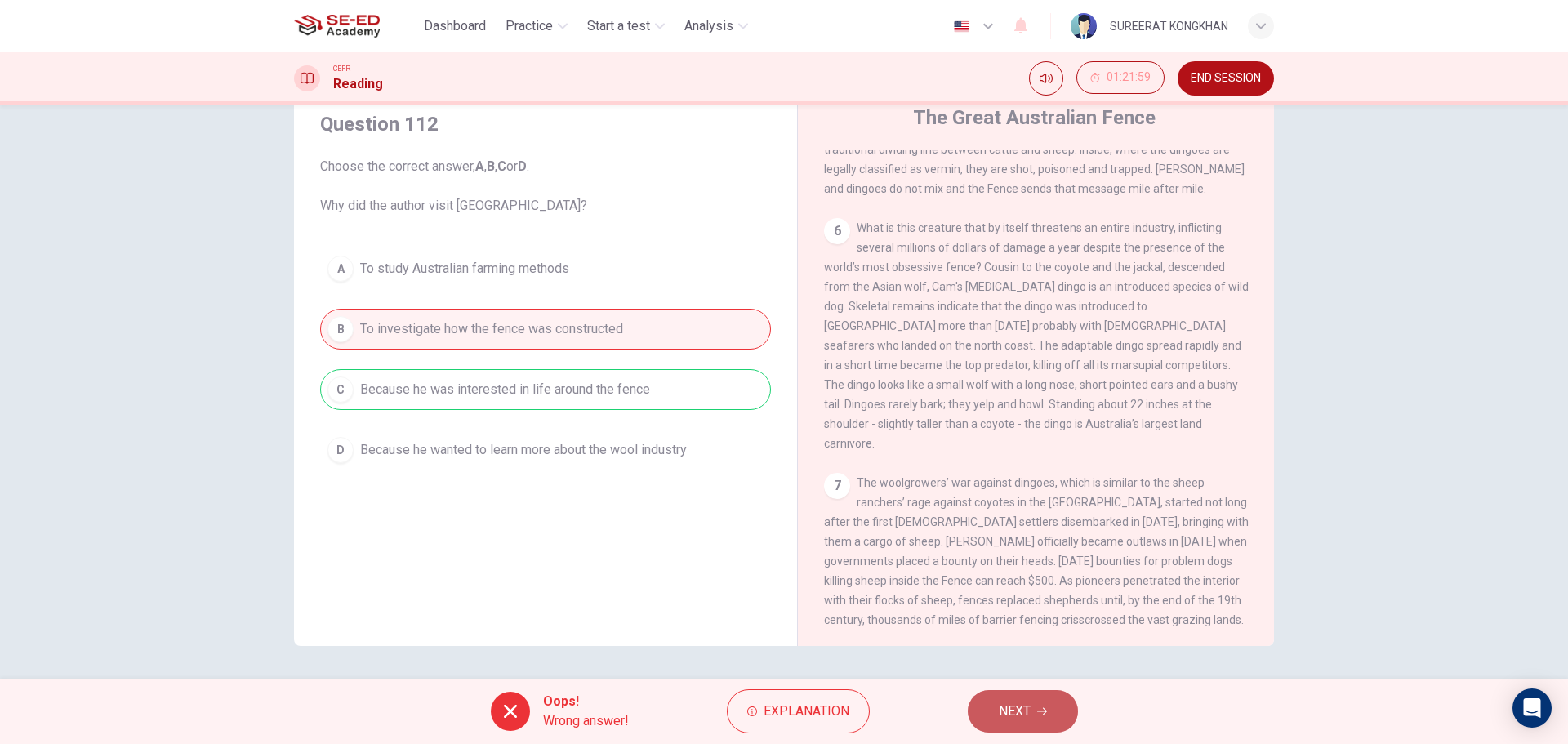
click at [1050, 714] on button "NEXT" at bounding box center [1023, 711] width 110 height 43
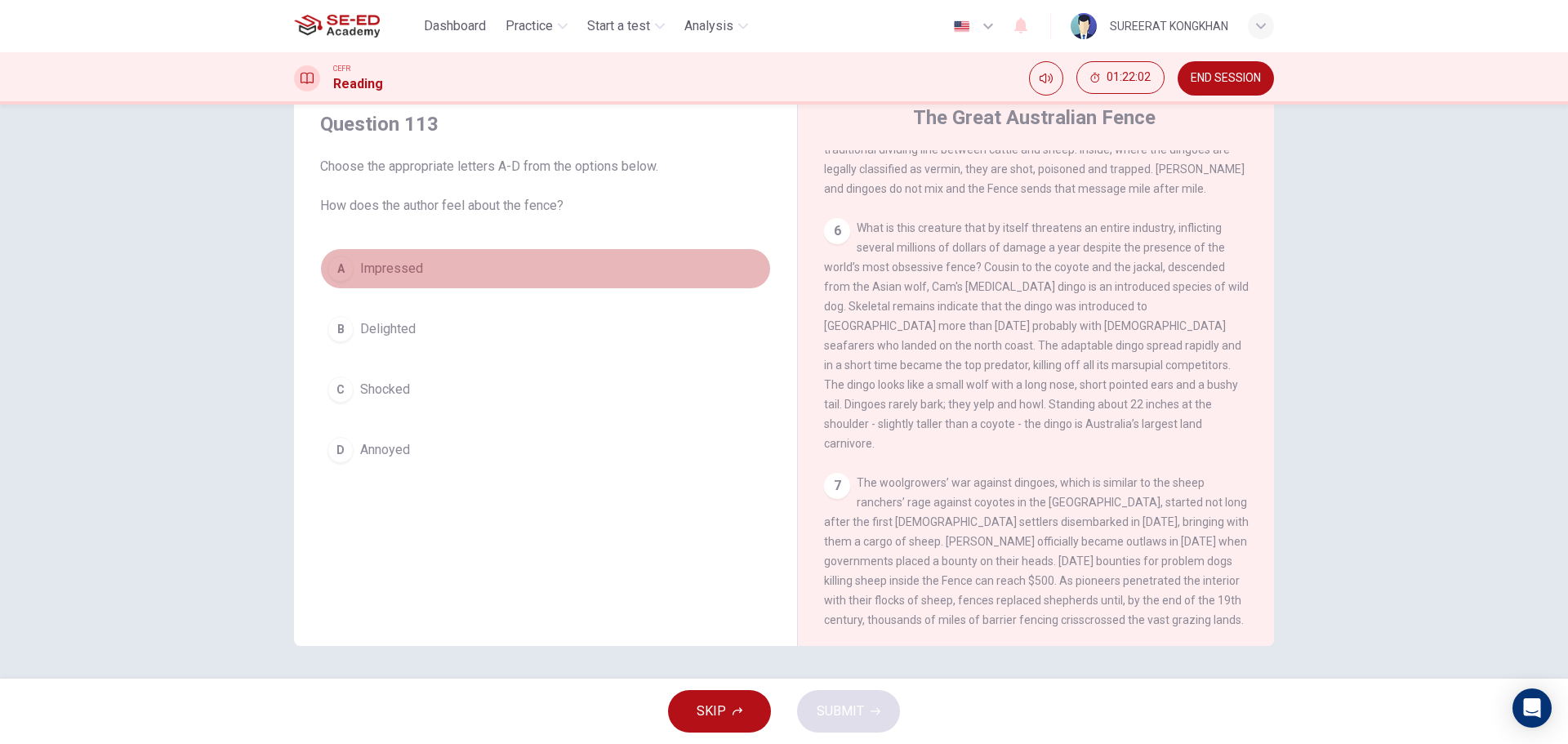
click at [340, 280] on div "A" at bounding box center [340, 269] width 26 height 26
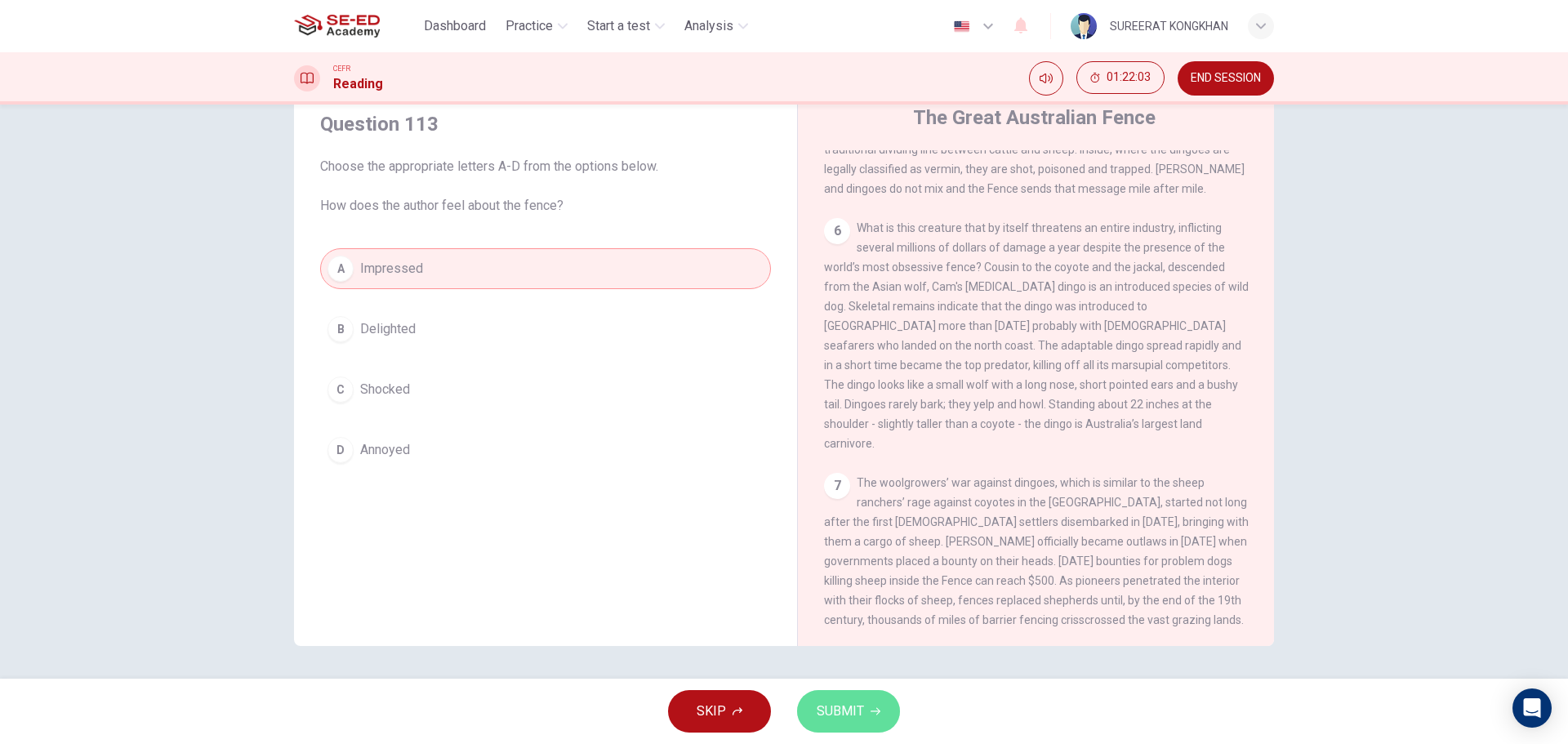
click at [847, 718] on span "SUBMIT" at bounding box center [840, 711] width 47 height 23
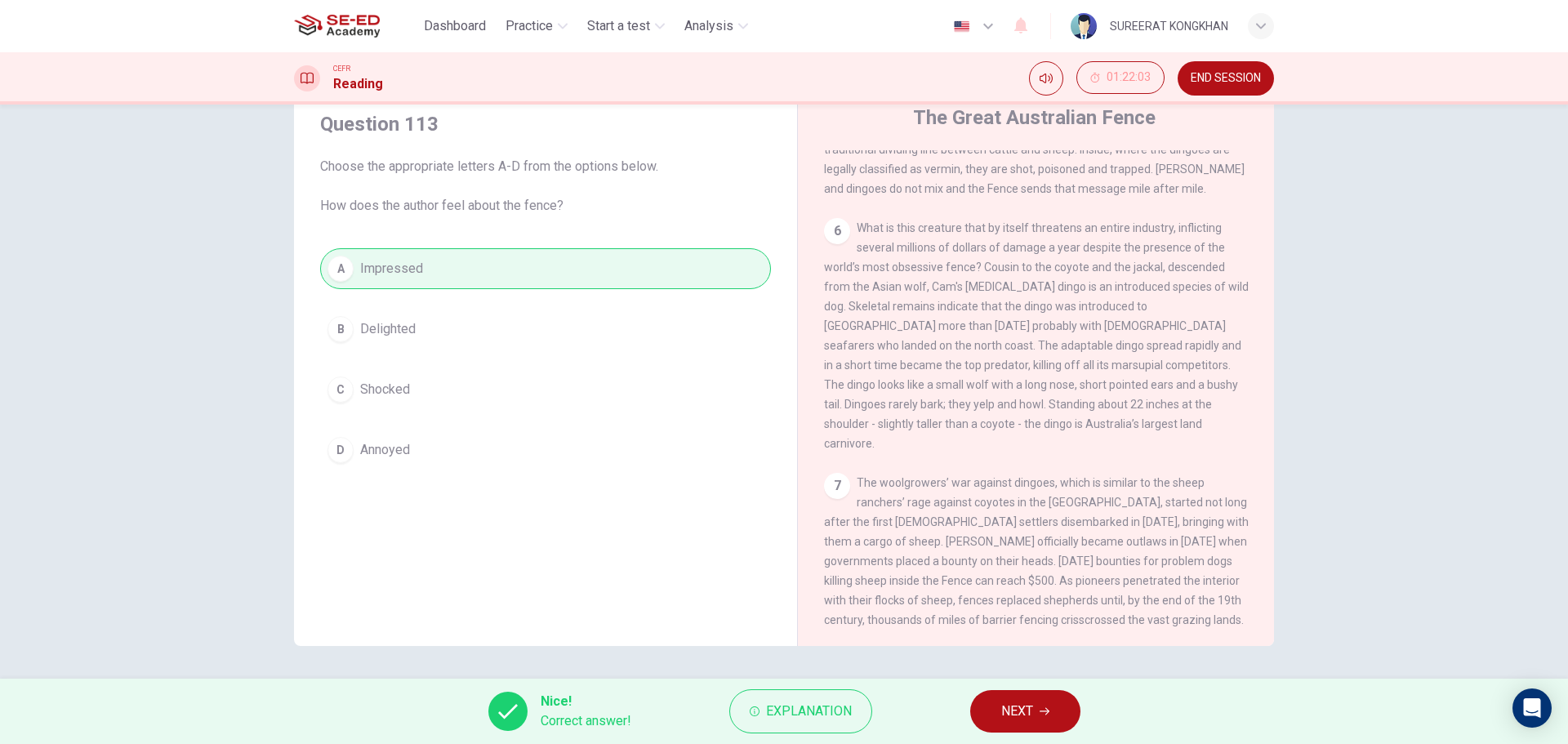
click at [1031, 709] on span "NEXT" at bounding box center [1017, 711] width 32 height 23
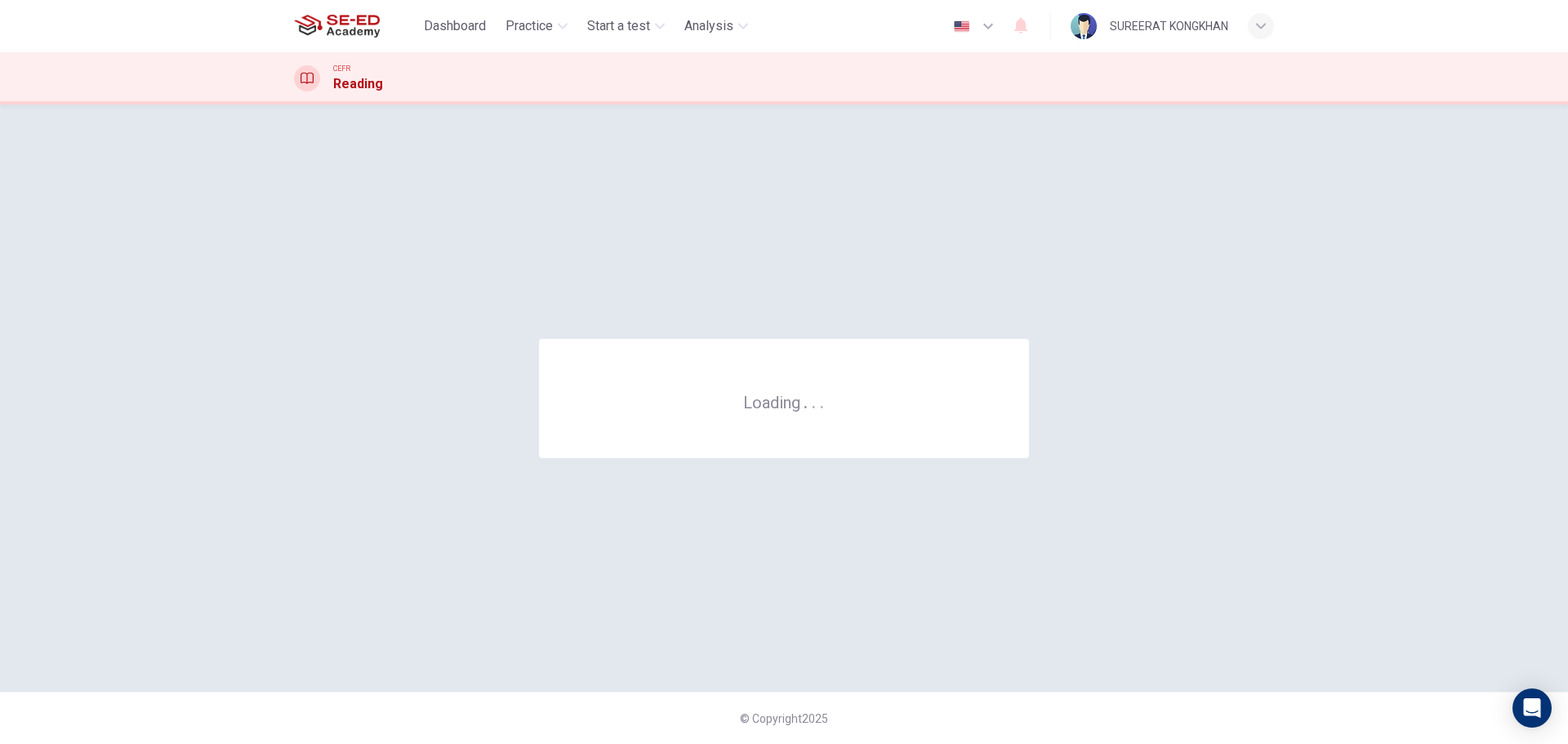
scroll to position [0, 0]
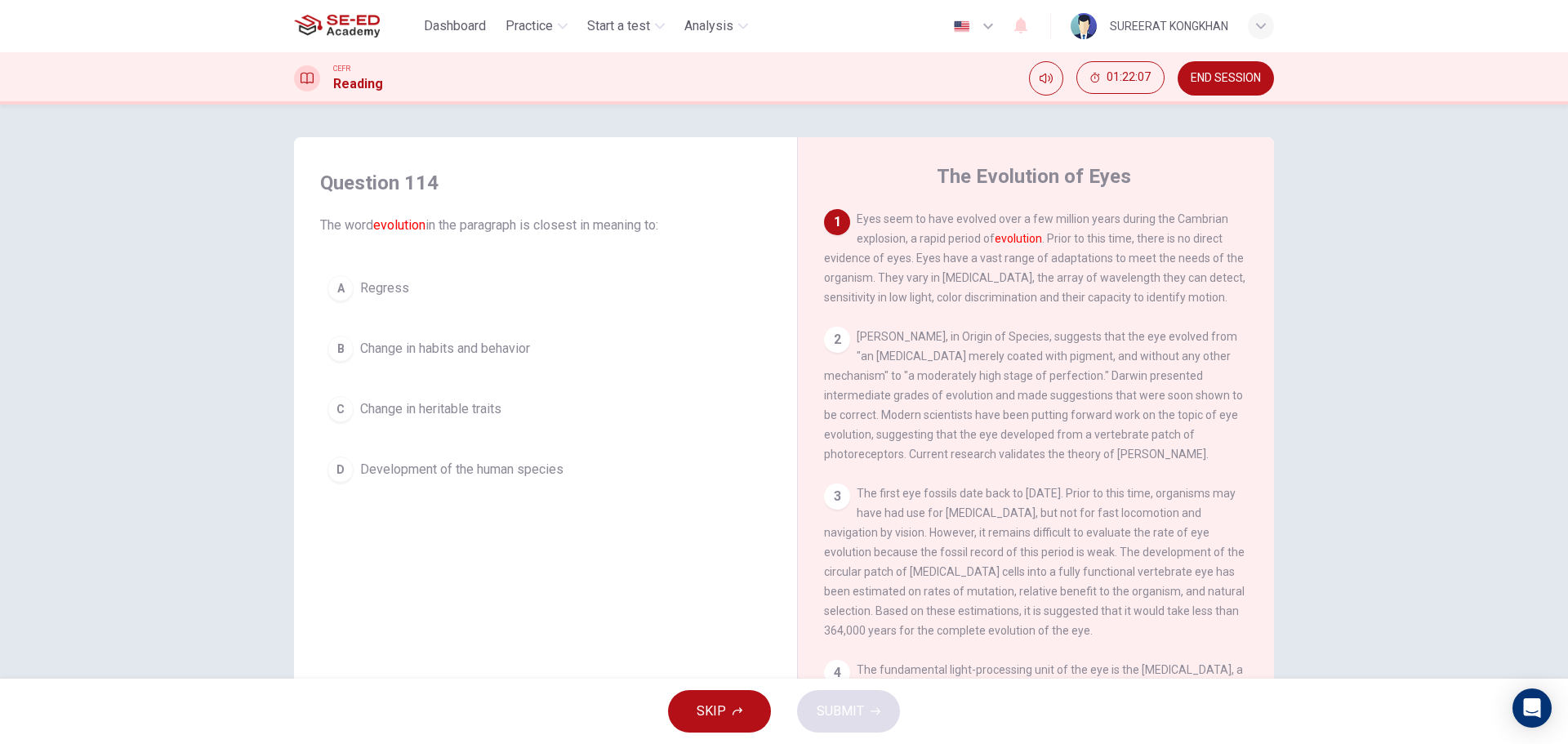
click at [422, 348] on span "Change in habits and behavior" at bounding box center [445, 349] width 170 height 20
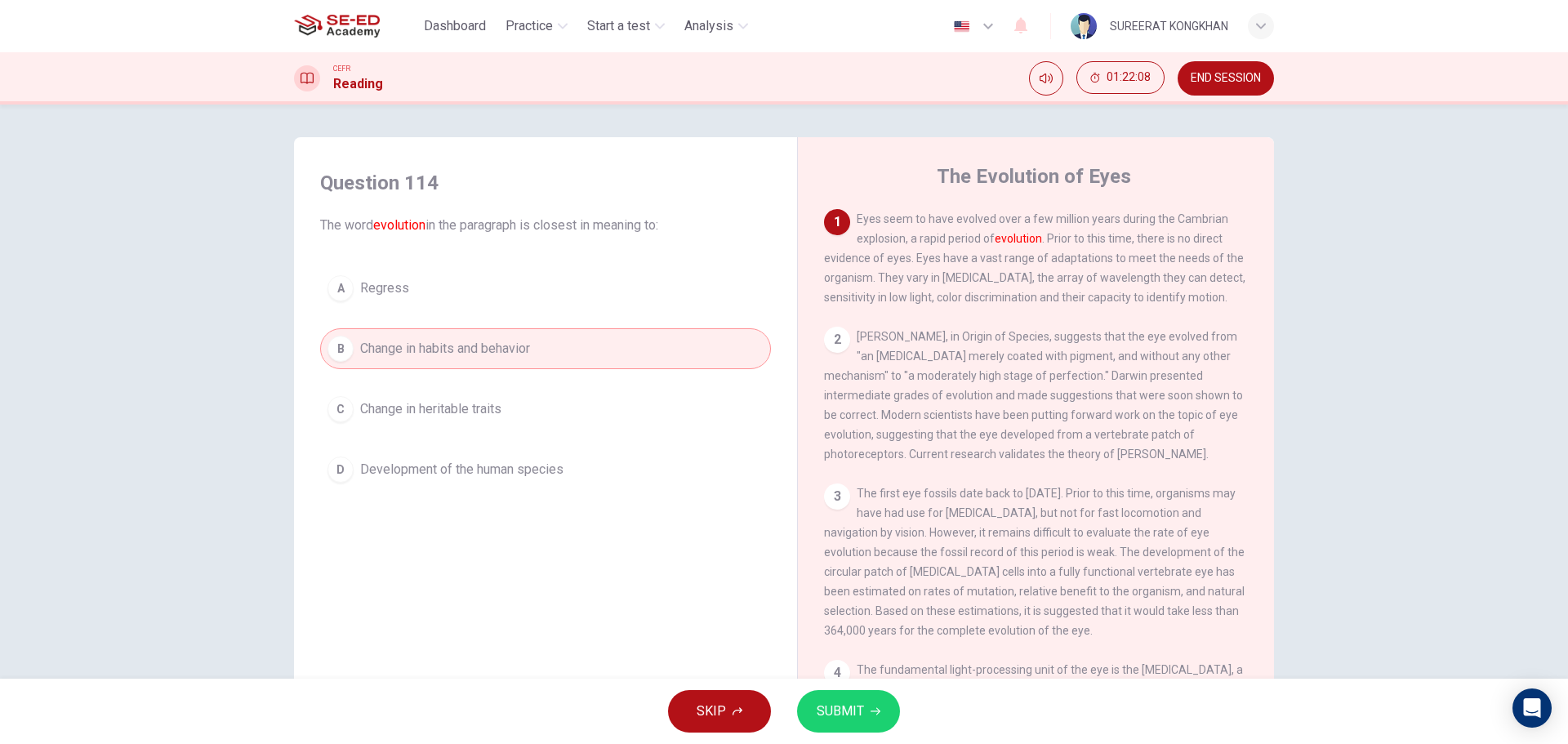
click at [830, 704] on span "SUBMIT" at bounding box center [840, 711] width 47 height 23
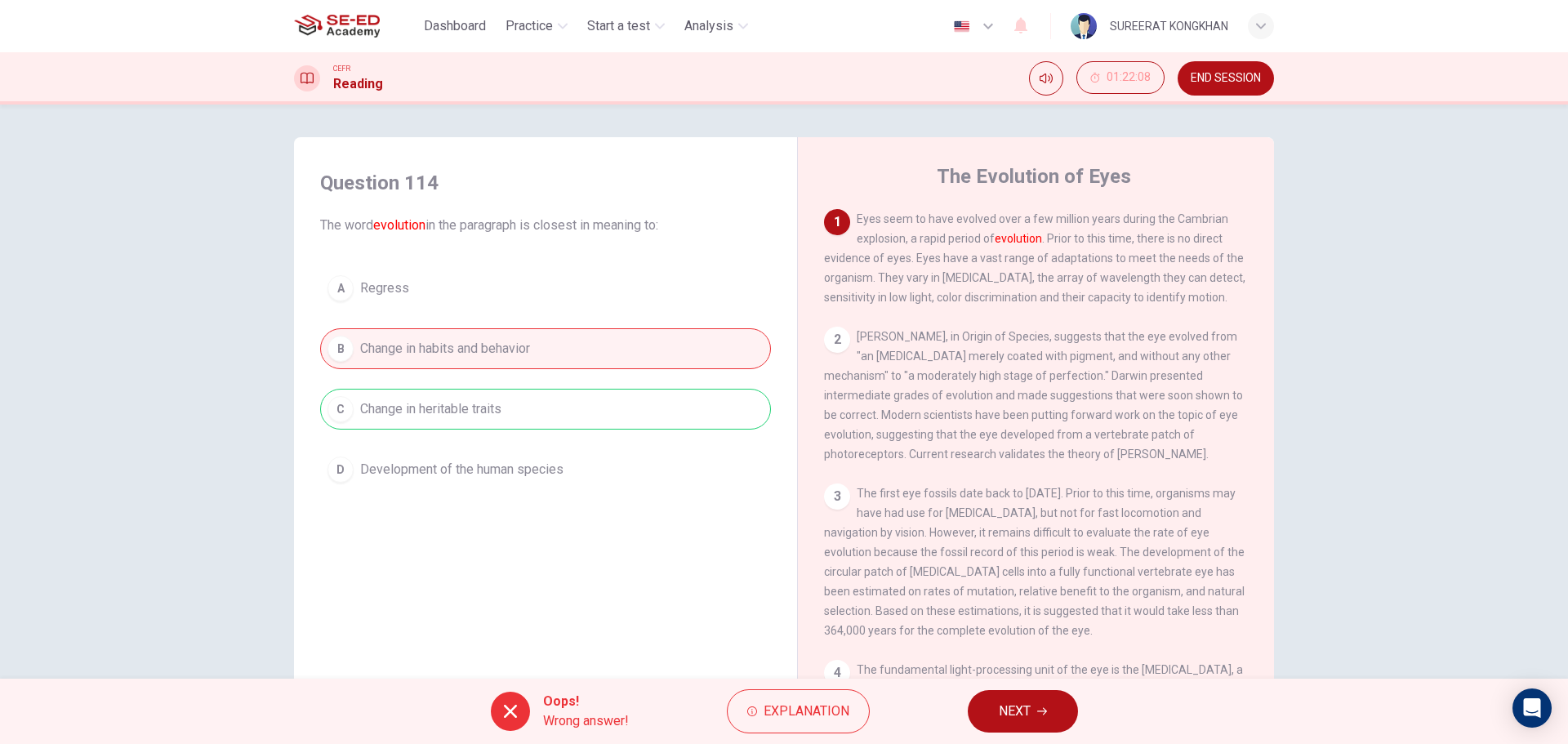
click at [1002, 705] on span "NEXT" at bounding box center [1015, 711] width 32 height 23
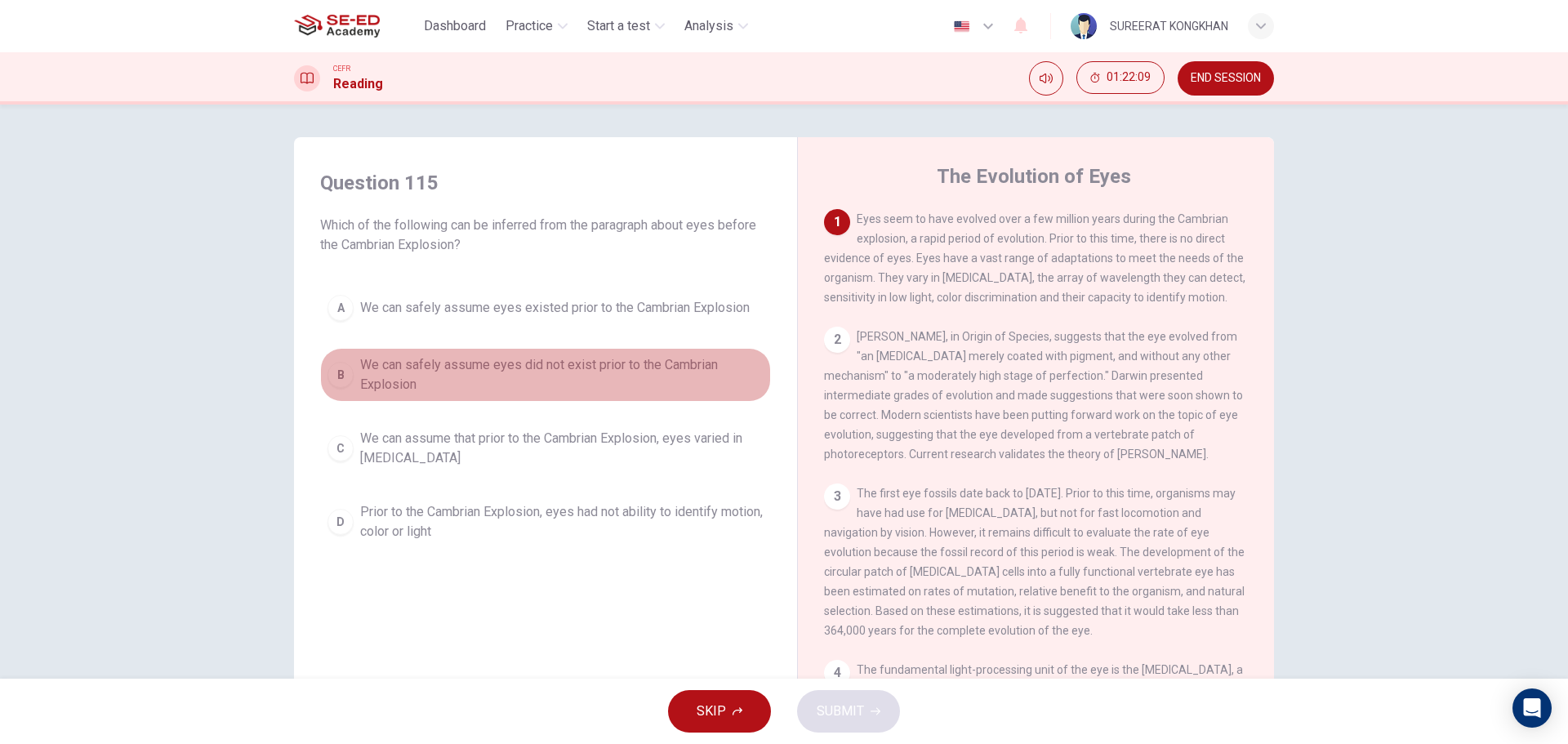
click at [333, 377] on div "B" at bounding box center [340, 375] width 26 height 26
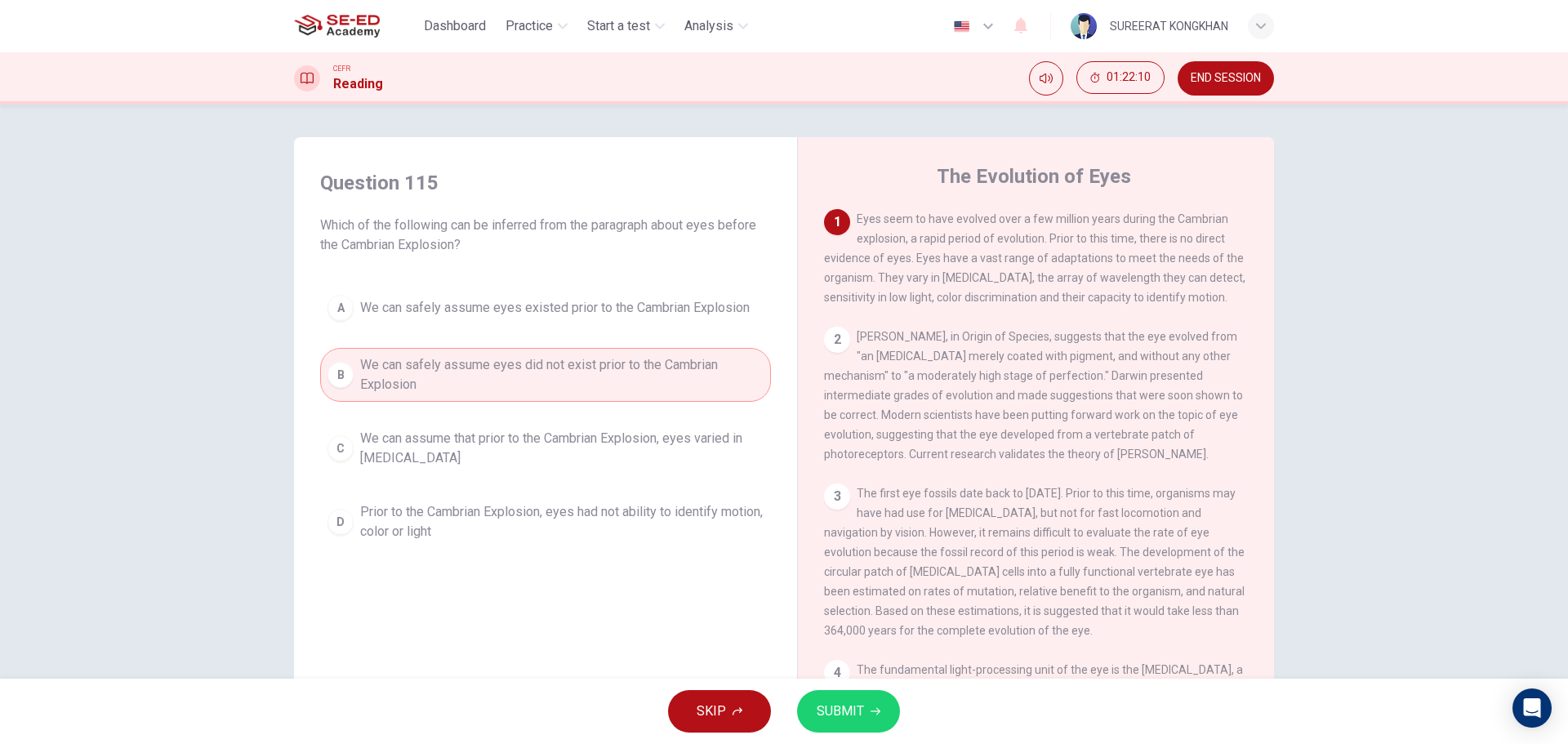
click at [843, 712] on span "SUBMIT" at bounding box center [840, 711] width 47 height 23
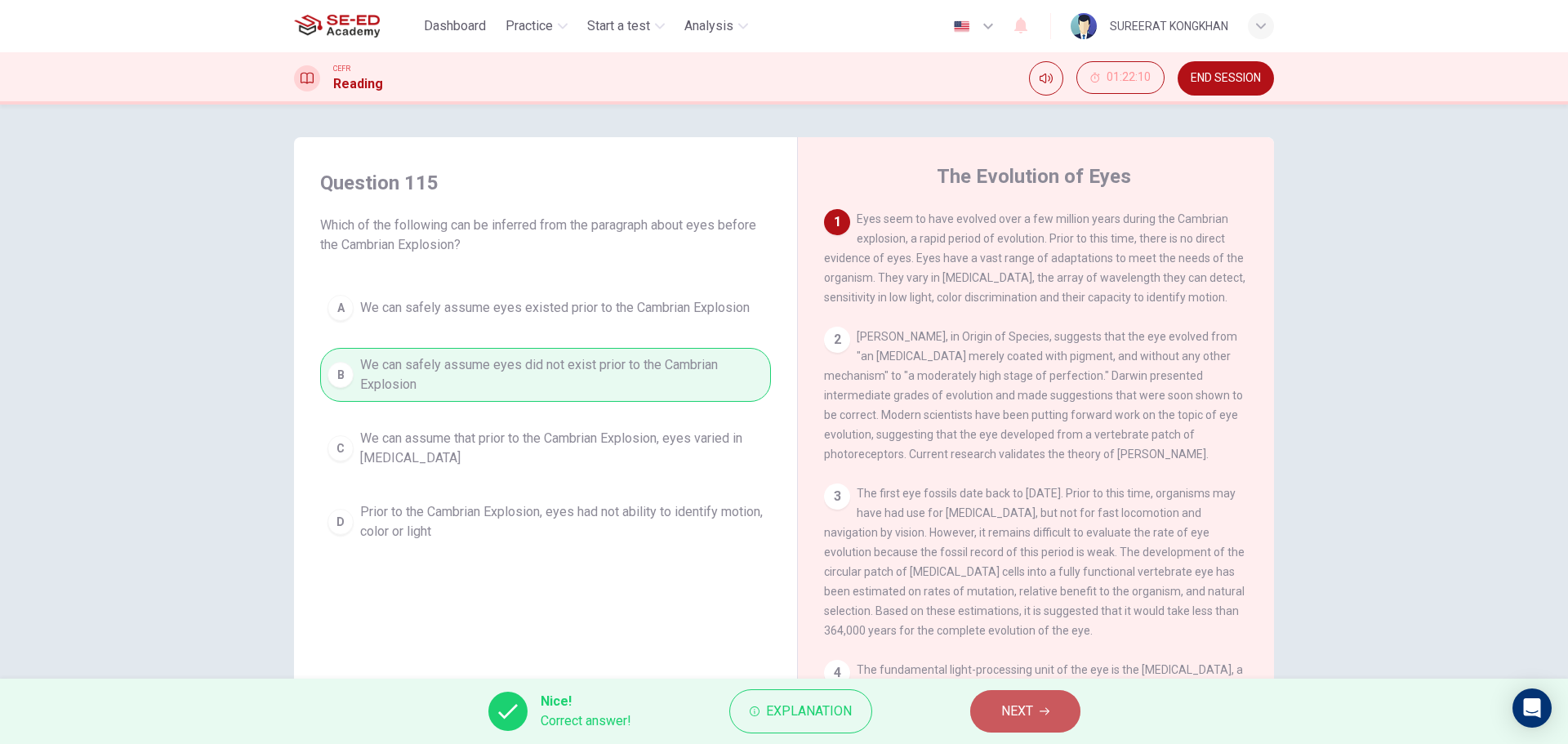
click at [1007, 719] on span "NEXT" at bounding box center [1017, 711] width 32 height 23
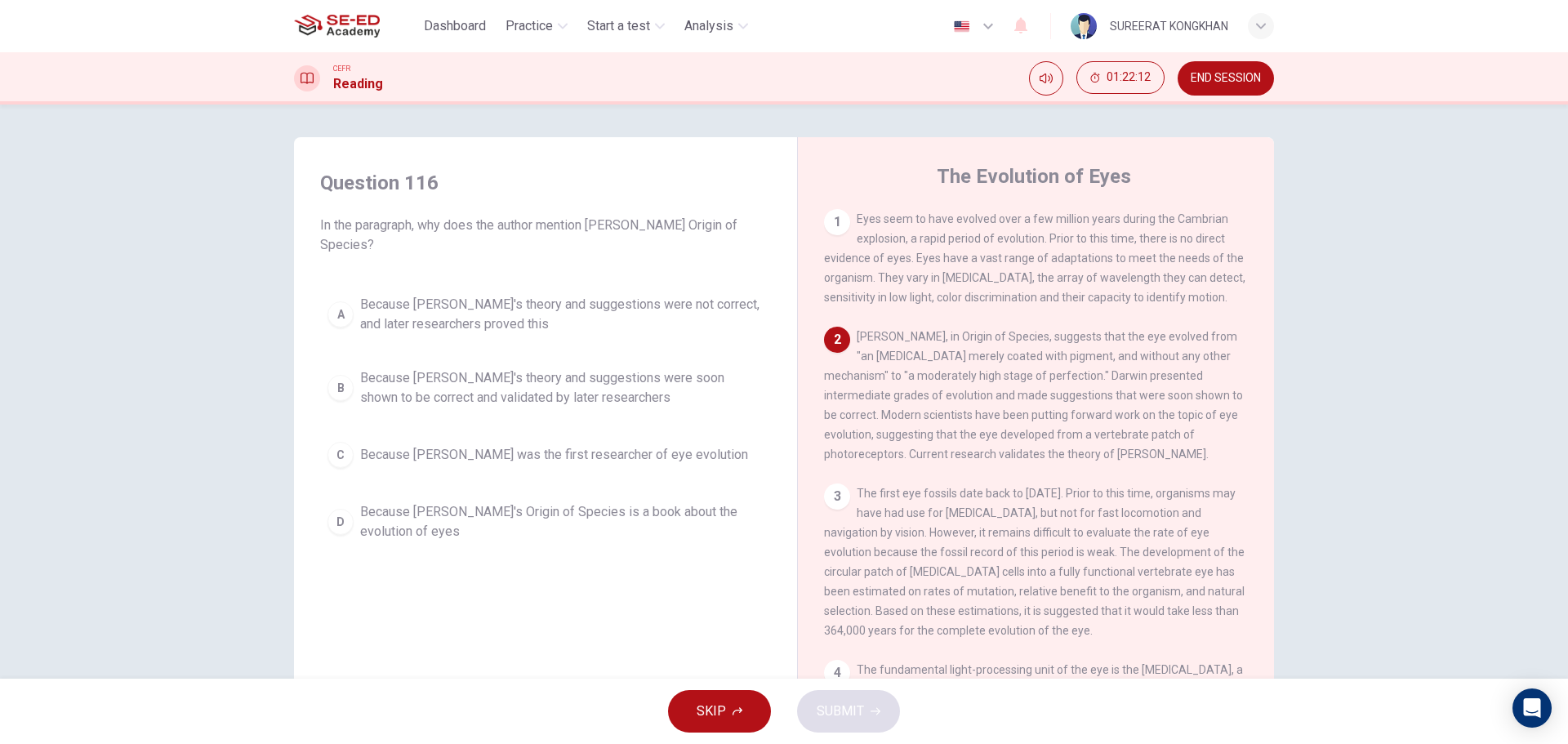
click at [341, 315] on div "A" at bounding box center [340, 315] width 26 height 26
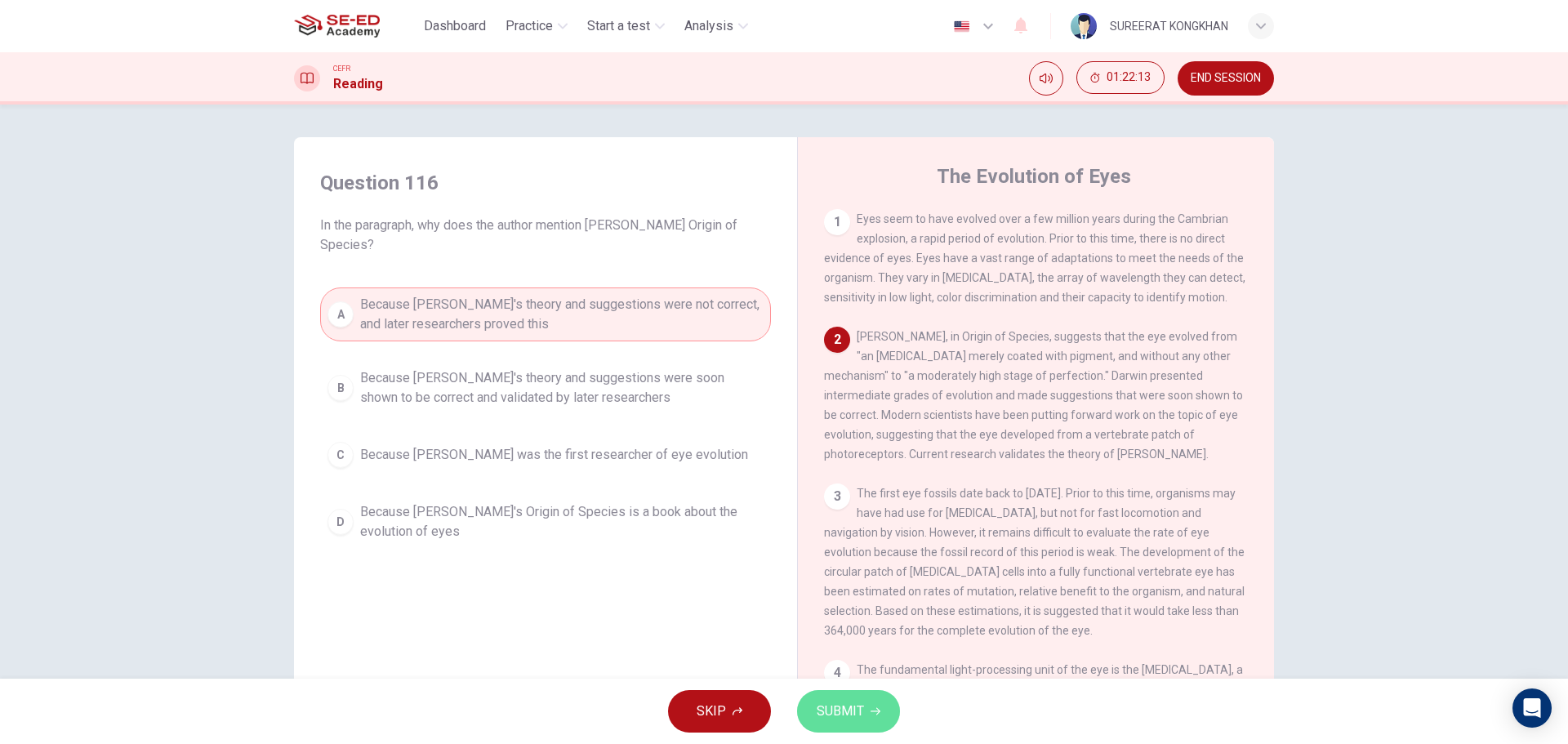
click at [825, 715] on span "SUBMIT" at bounding box center [840, 711] width 47 height 23
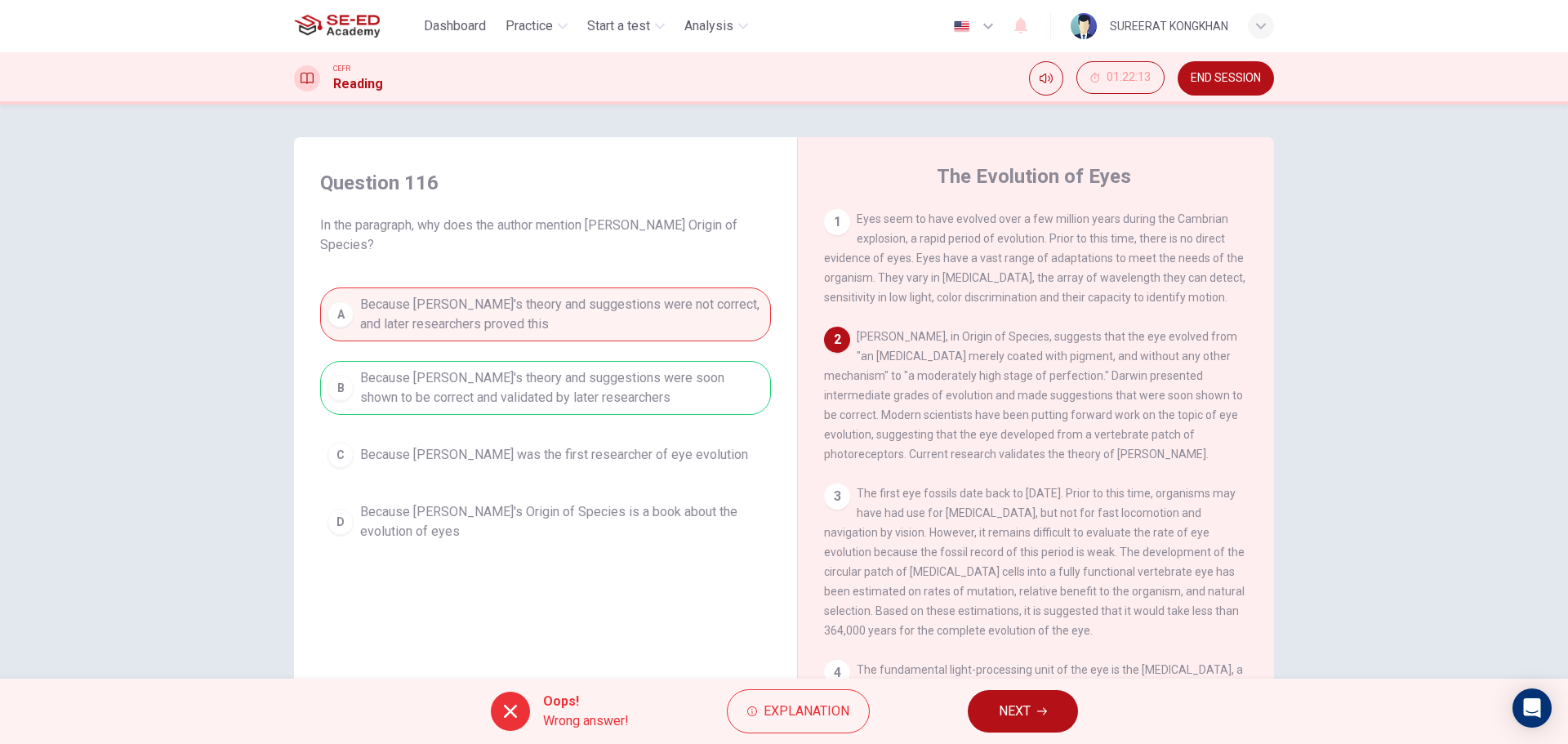
click at [1031, 728] on button "NEXT" at bounding box center [1023, 711] width 110 height 43
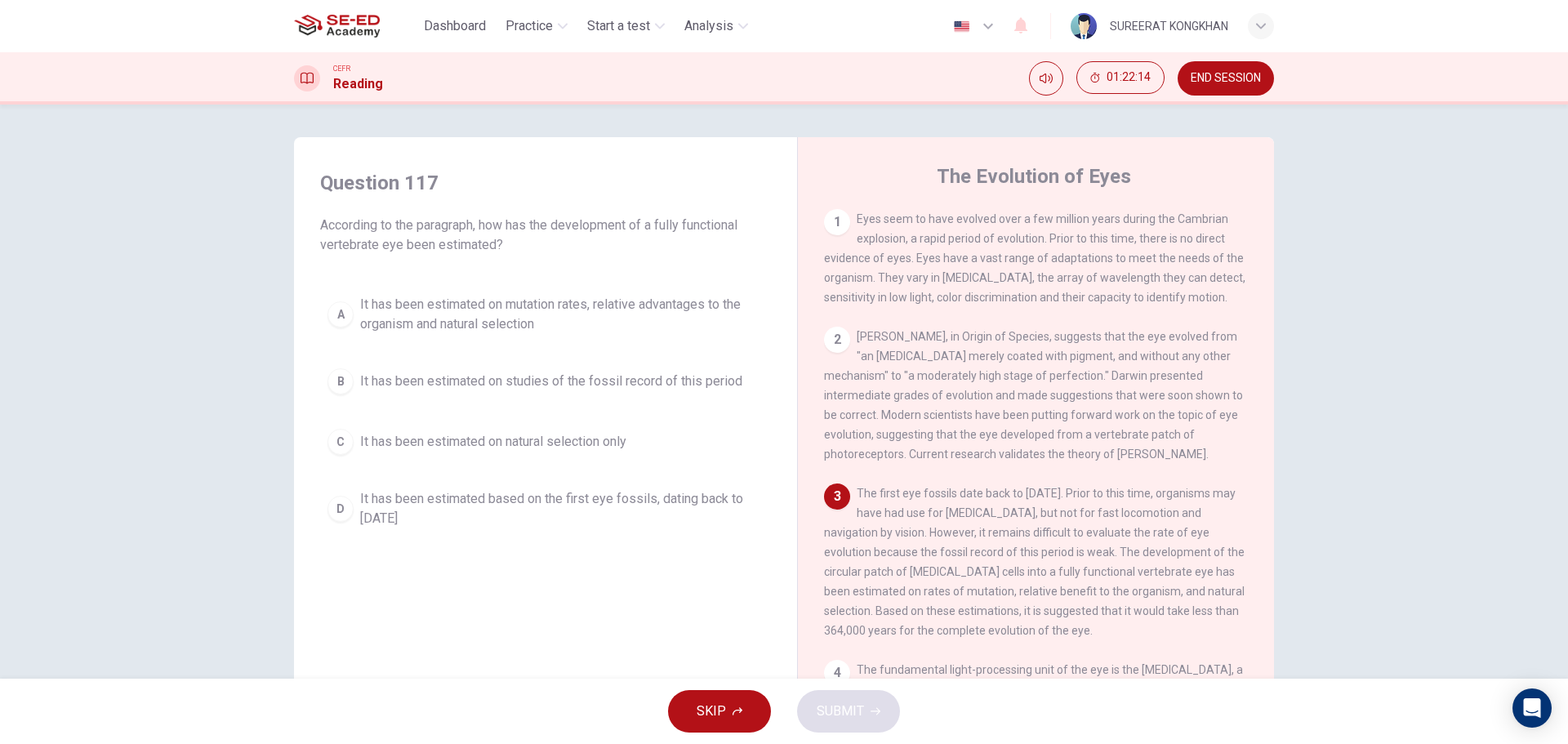
click at [342, 381] on div "B" at bounding box center [340, 381] width 26 height 26
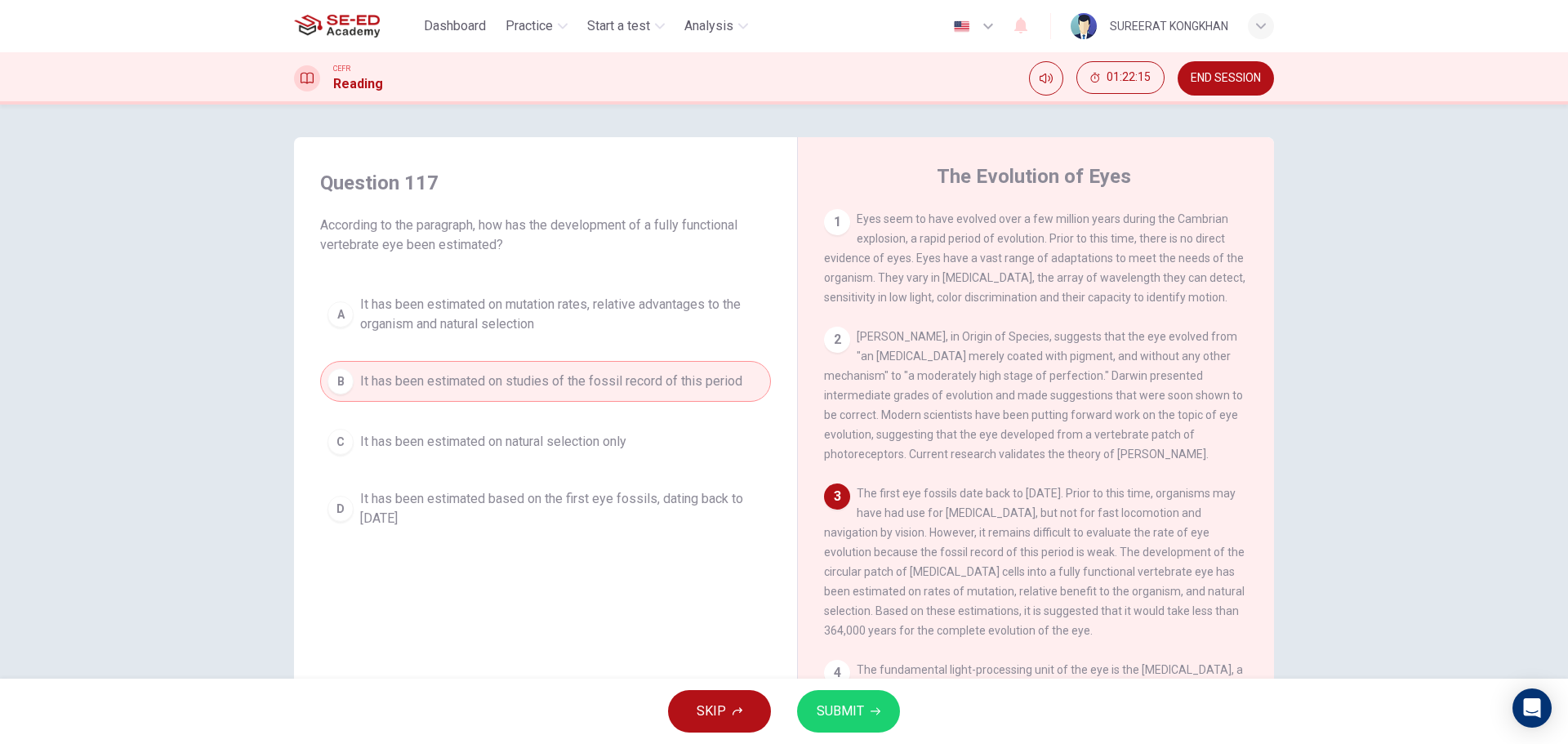
click at [837, 713] on span "SUBMIT" at bounding box center [840, 711] width 47 height 23
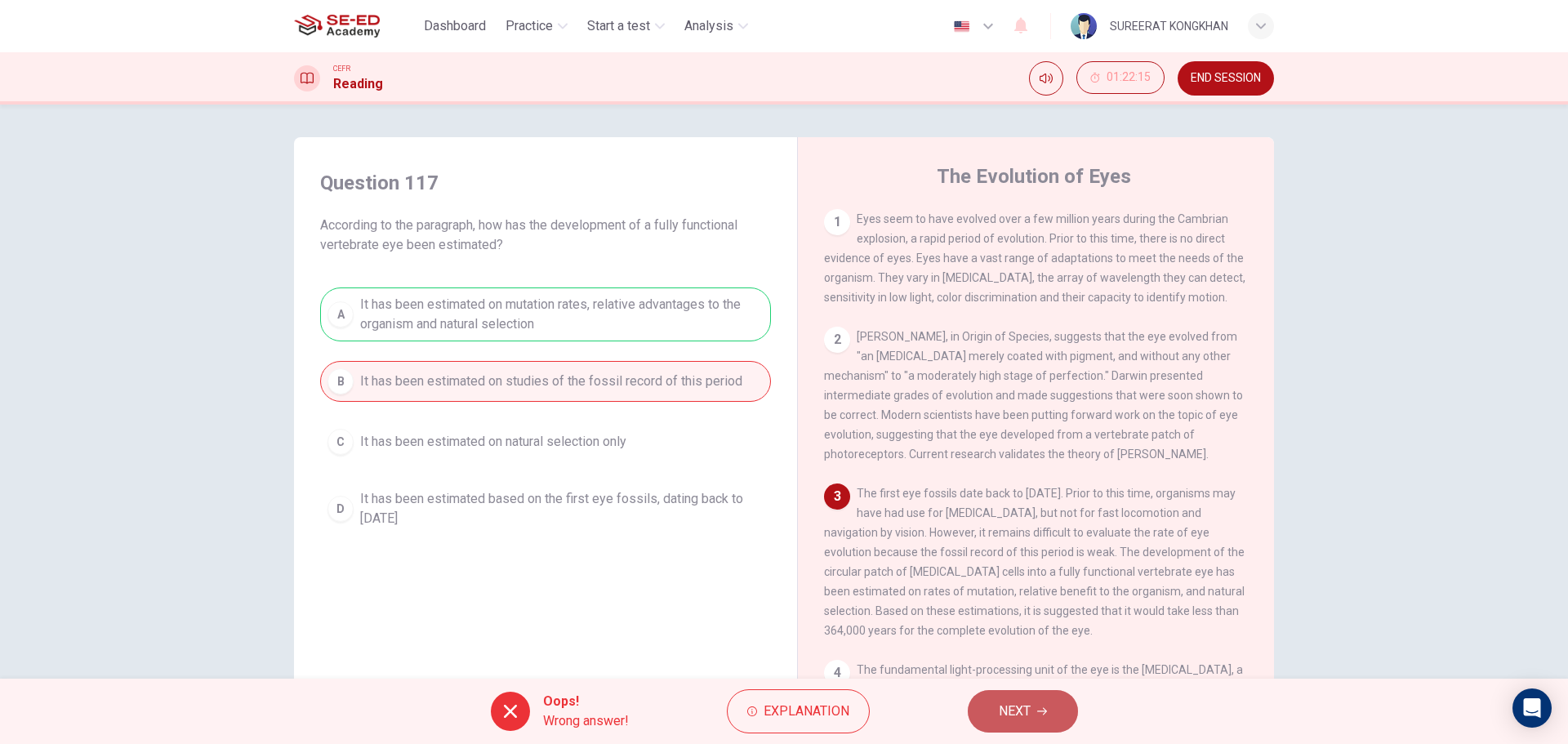
click at [993, 712] on button "NEXT" at bounding box center [1023, 711] width 110 height 43
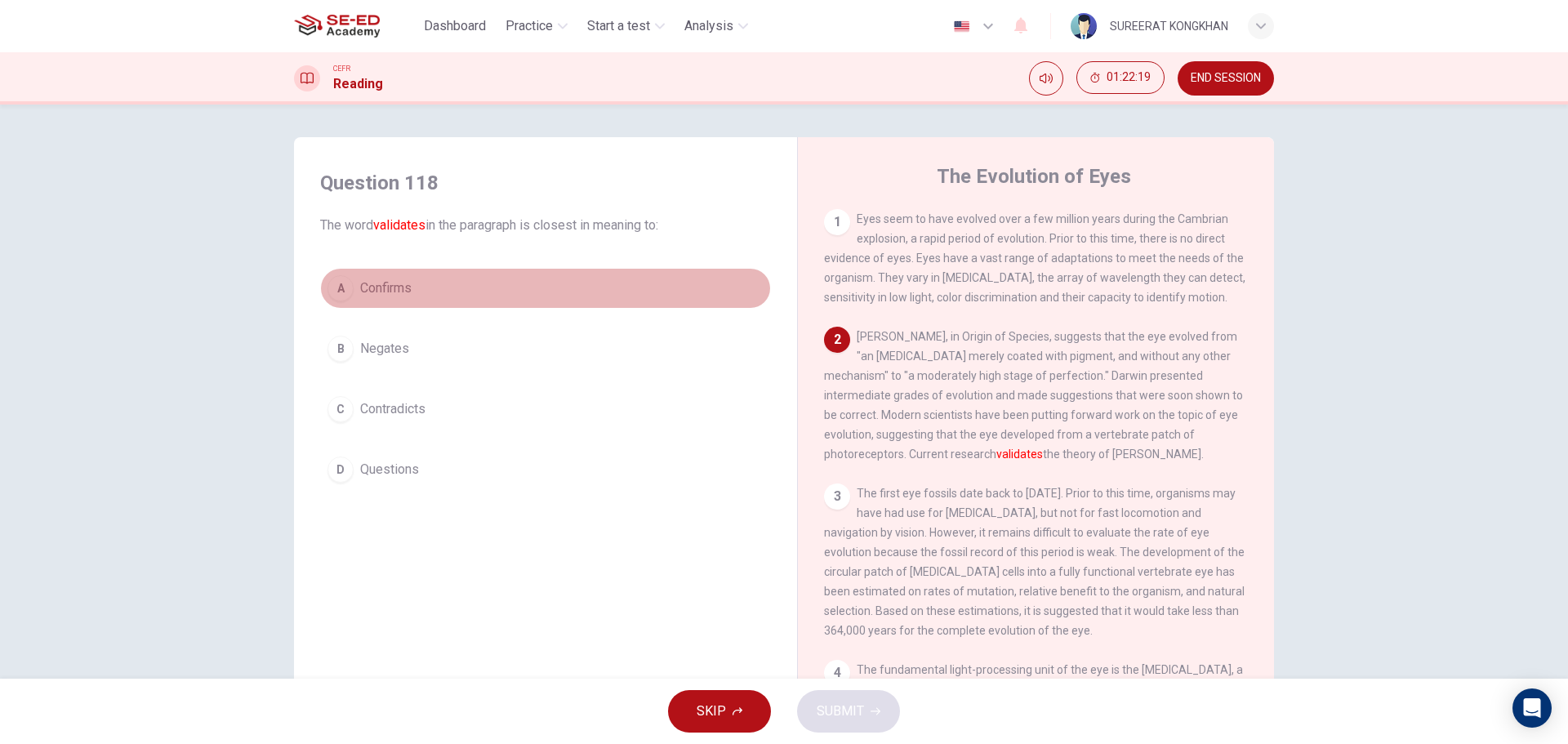
click at [331, 280] on div "A" at bounding box center [340, 288] width 26 height 26
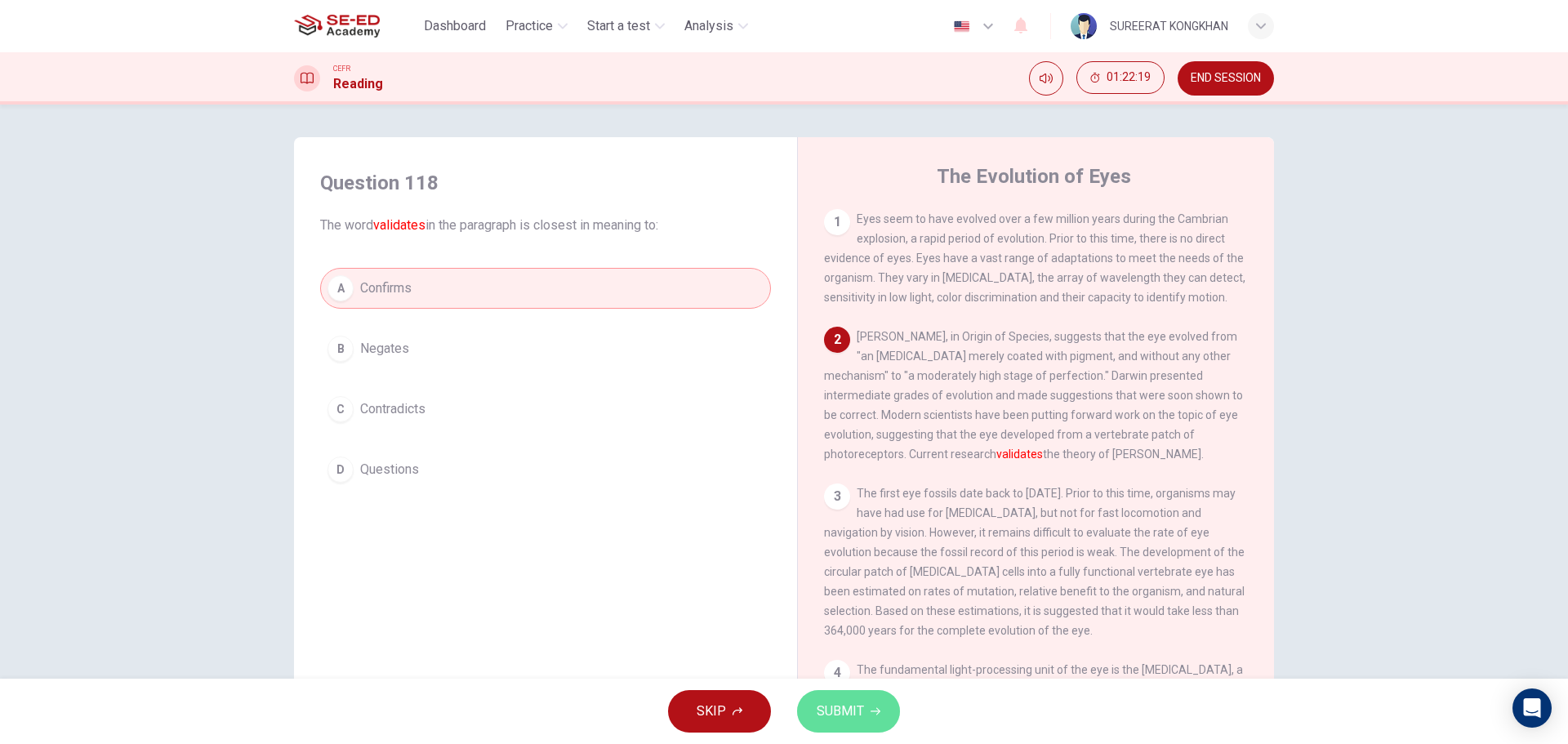
click at [842, 709] on span "SUBMIT" at bounding box center [840, 711] width 47 height 23
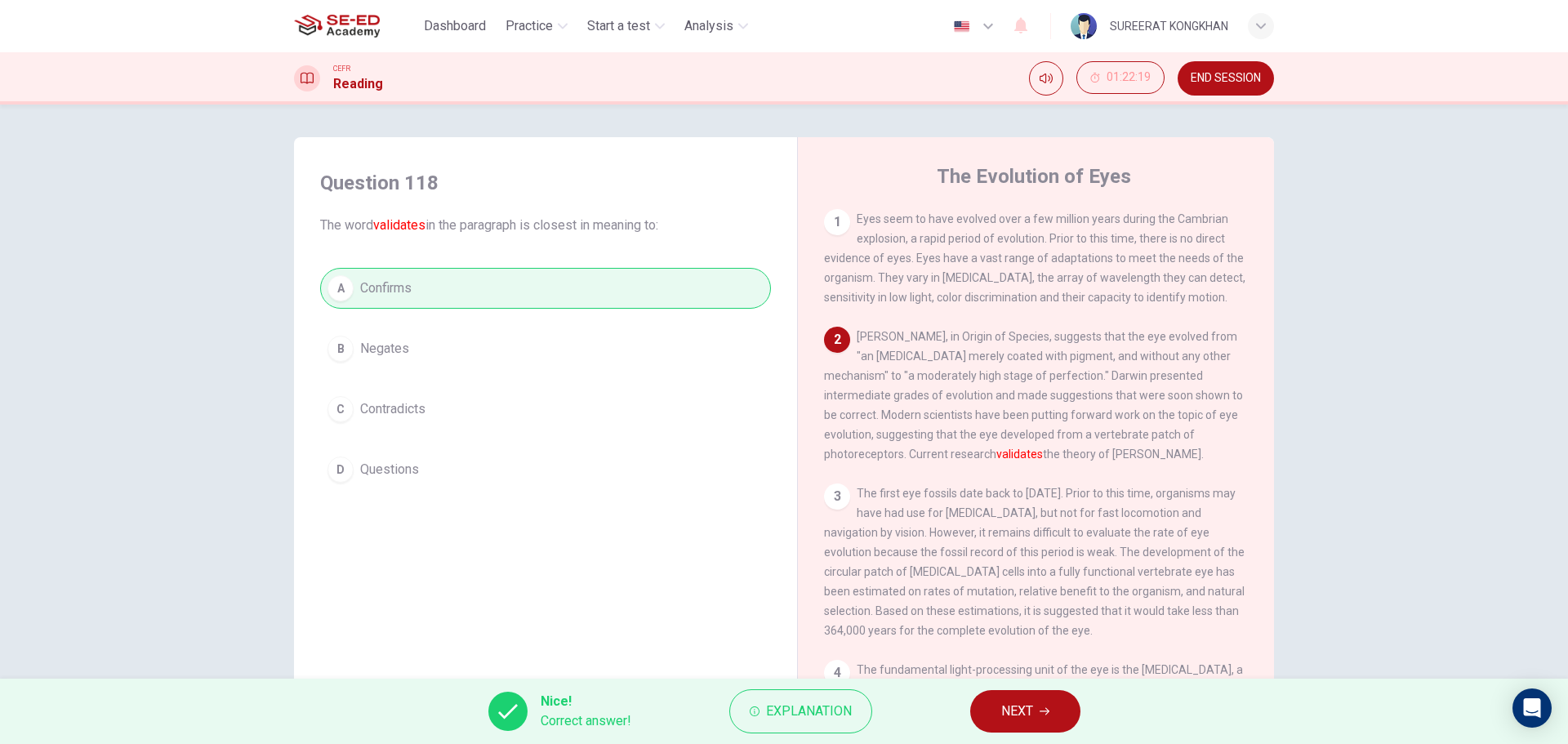
click at [1032, 708] on span "NEXT" at bounding box center [1017, 711] width 32 height 23
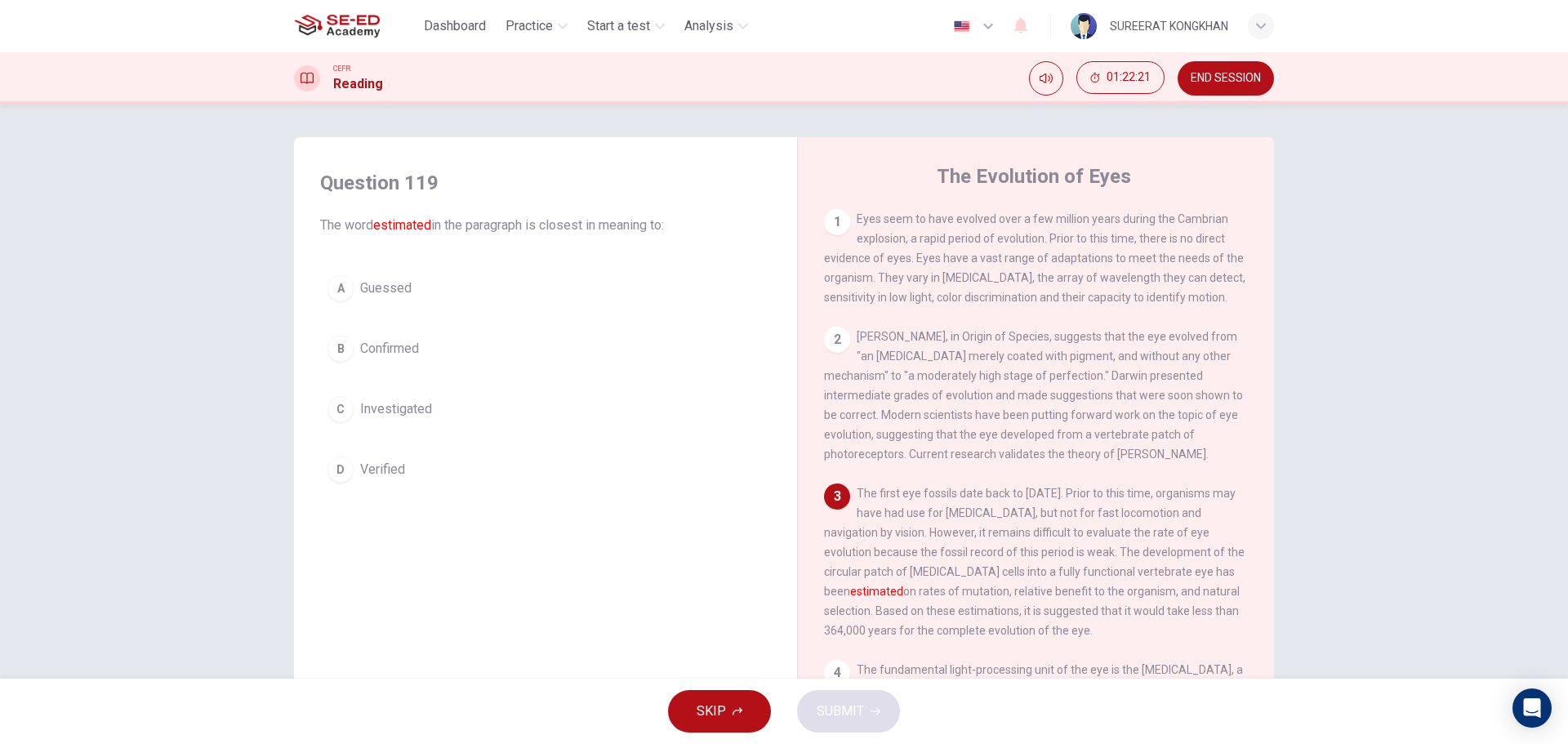
click at [370, 403] on span "Investigated" at bounding box center [396, 409] width 72 height 20
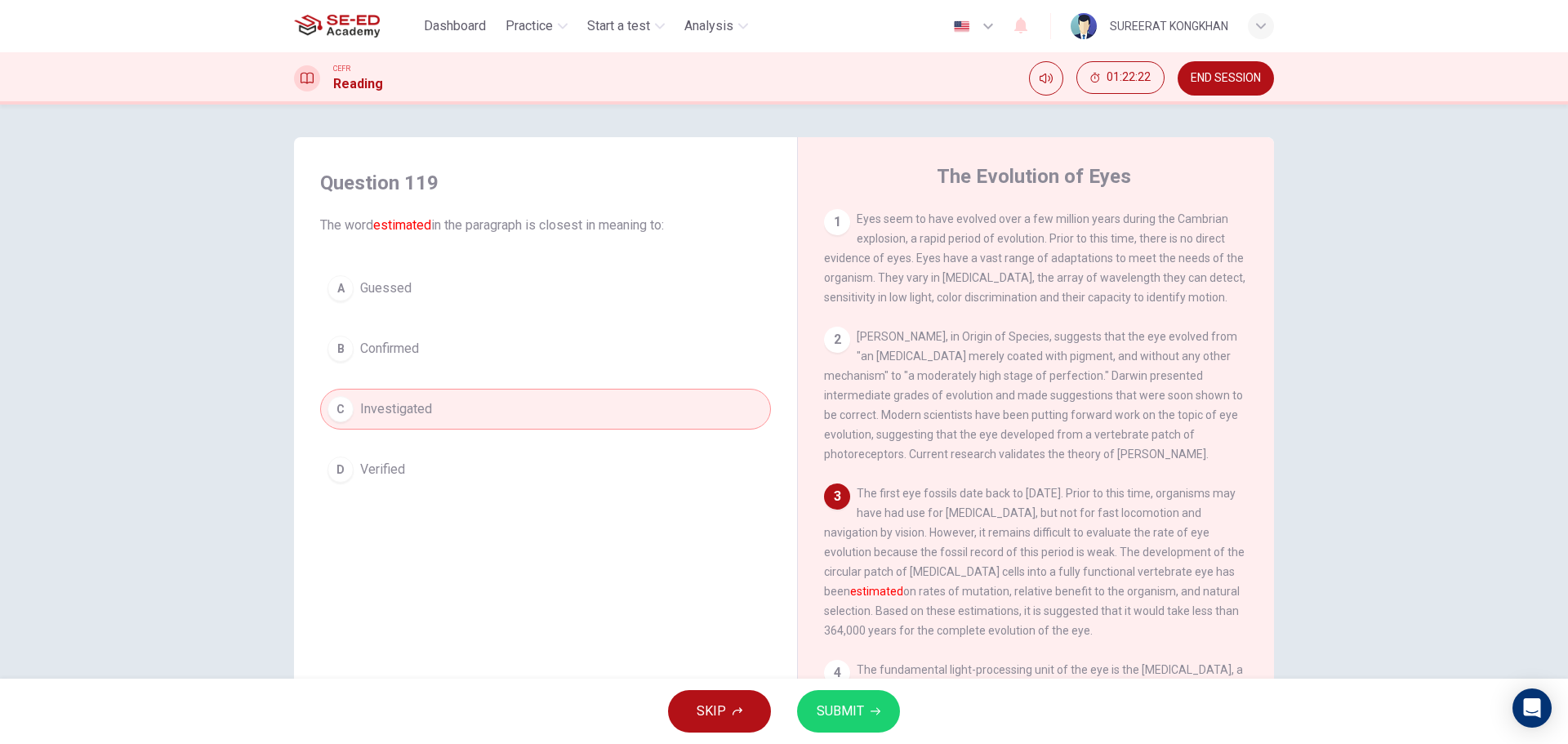
click at [860, 704] on span "SUBMIT" at bounding box center [840, 711] width 47 height 23
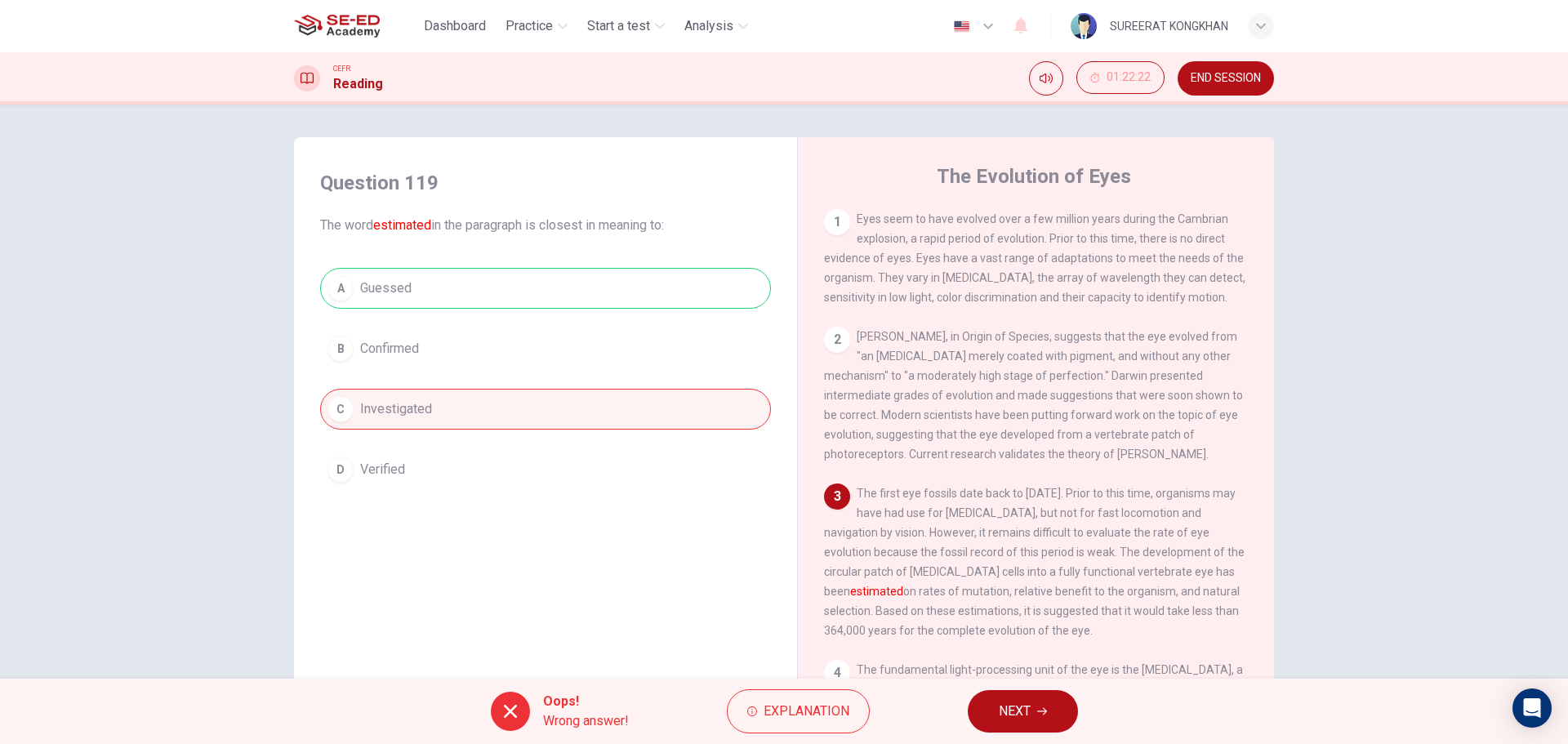
click at [1049, 712] on button "NEXT" at bounding box center [1023, 711] width 110 height 43
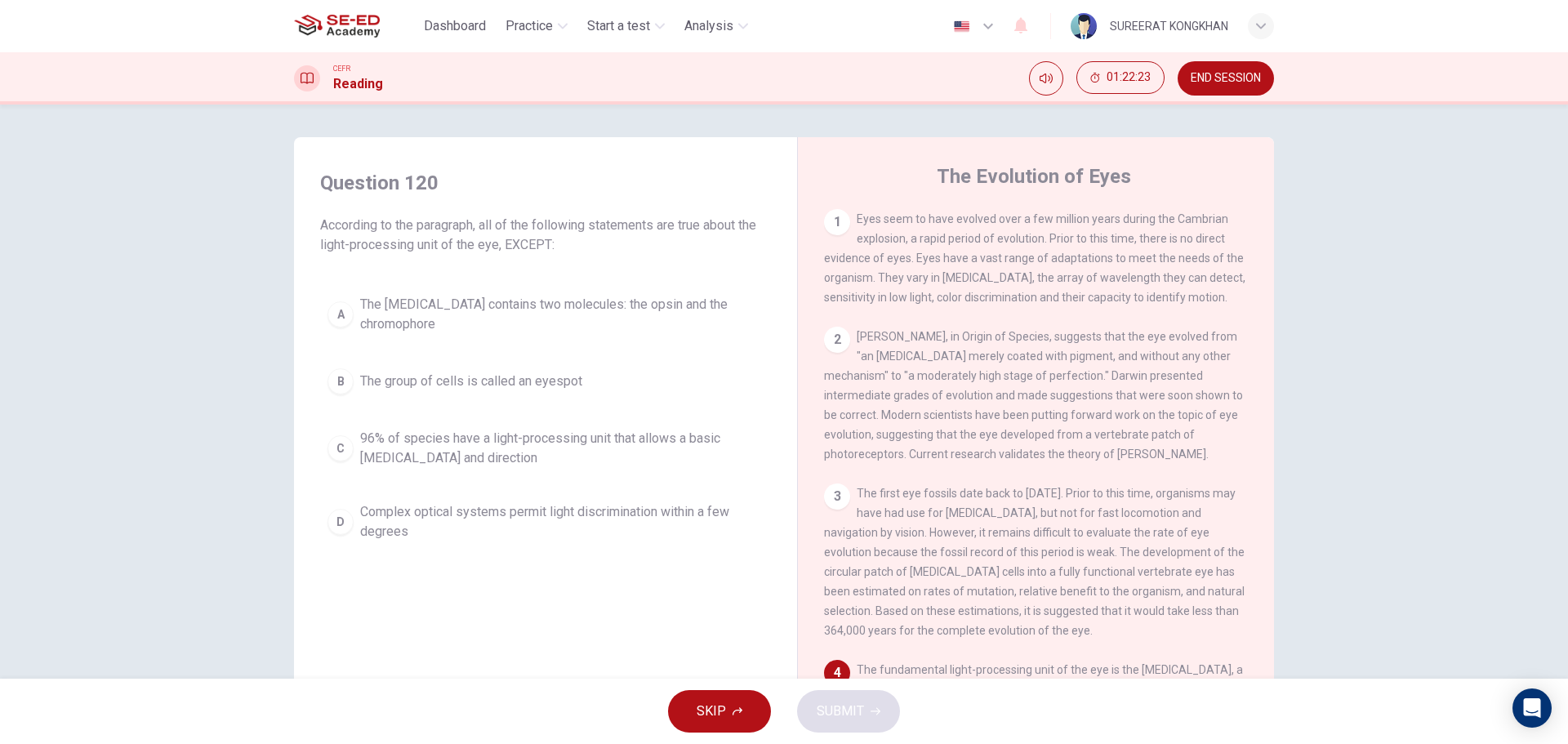
click at [388, 307] on span "The photoreceptor cell contains two molecules: the opsin and the chromophore" at bounding box center [561, 315] width 403 height 40
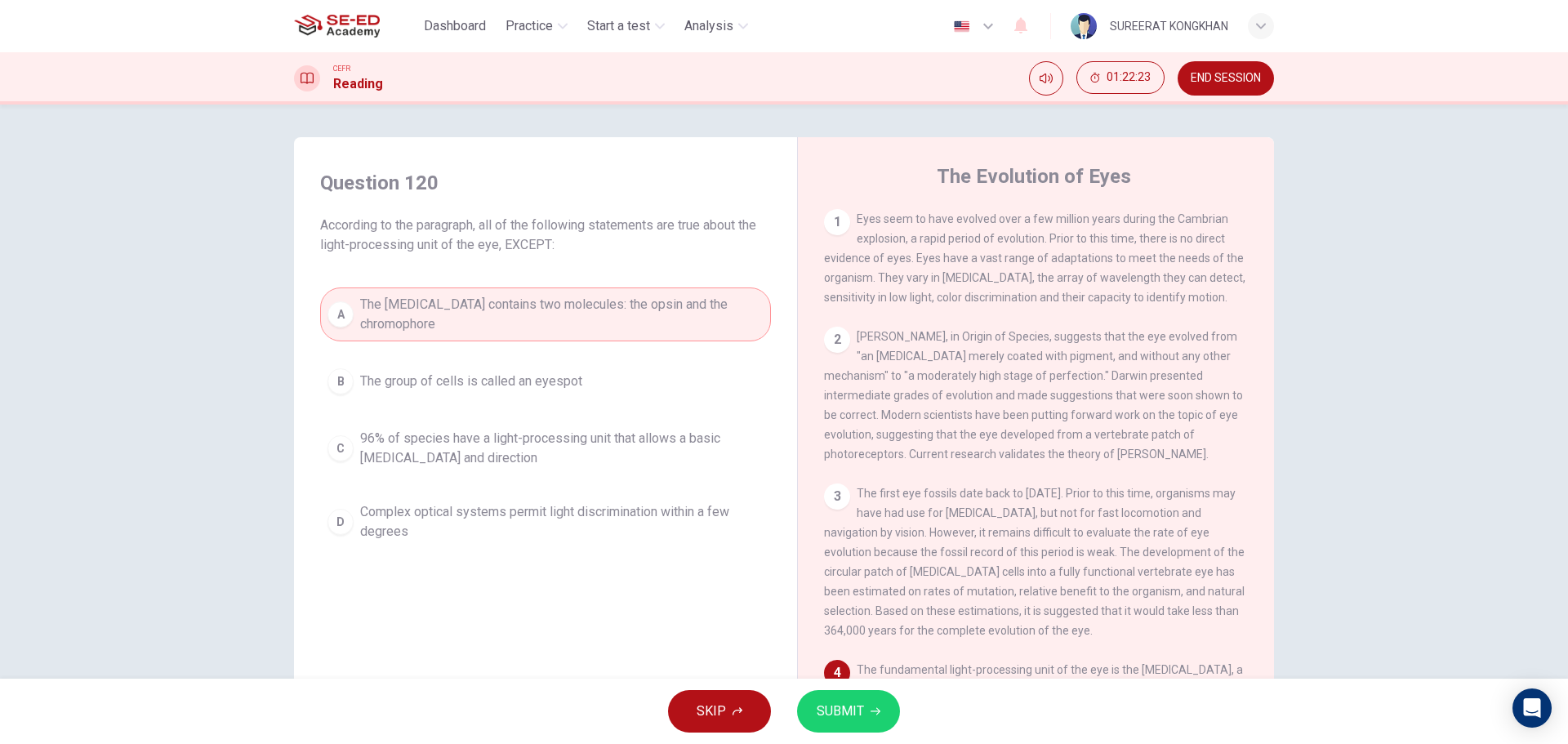
click at [872, 700] on button "SUBMIT" at bounding box center [848, 711] width 103 height 43
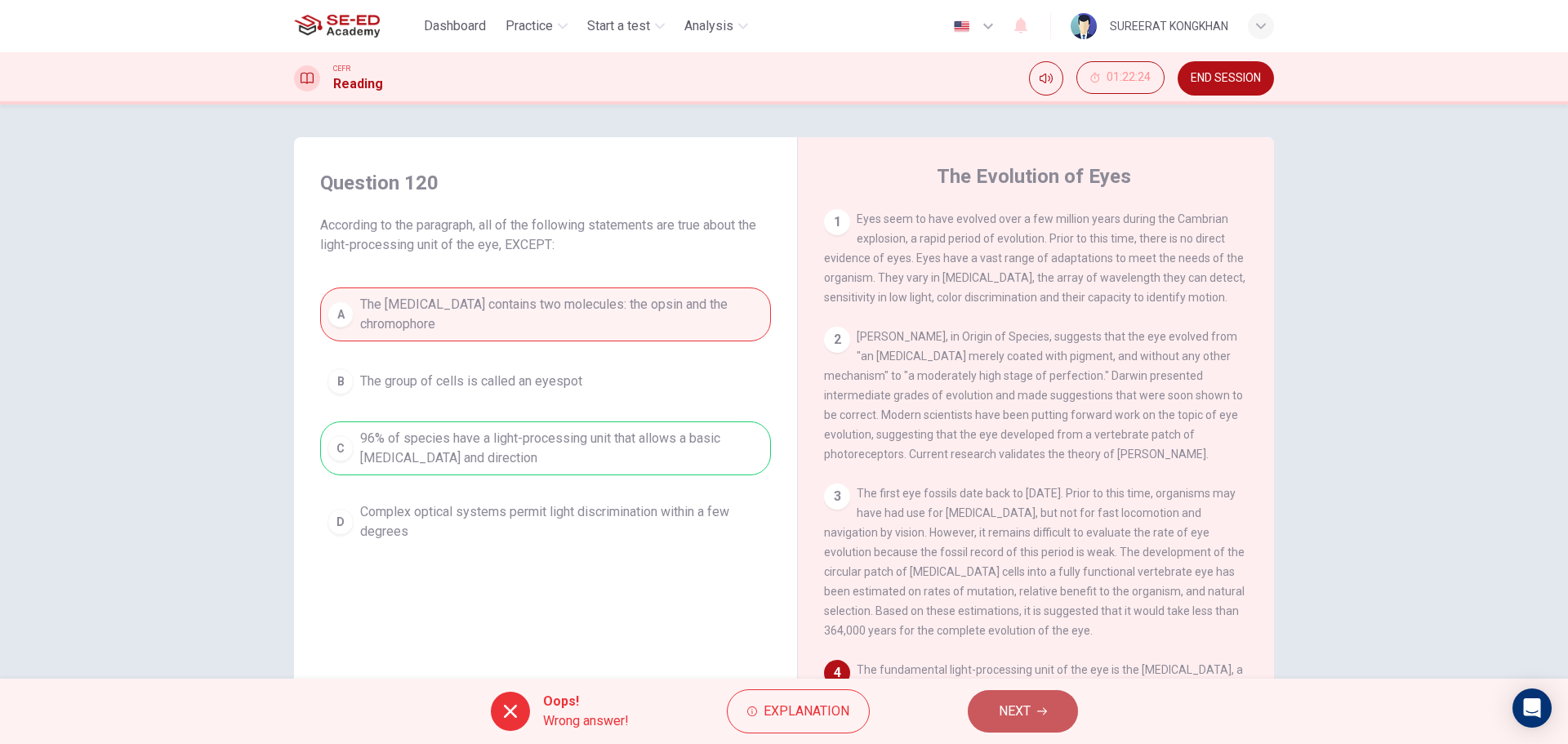
click at [1013, 712] on span "NEXT" at bounding box center [1015, 711] width 32 height 23
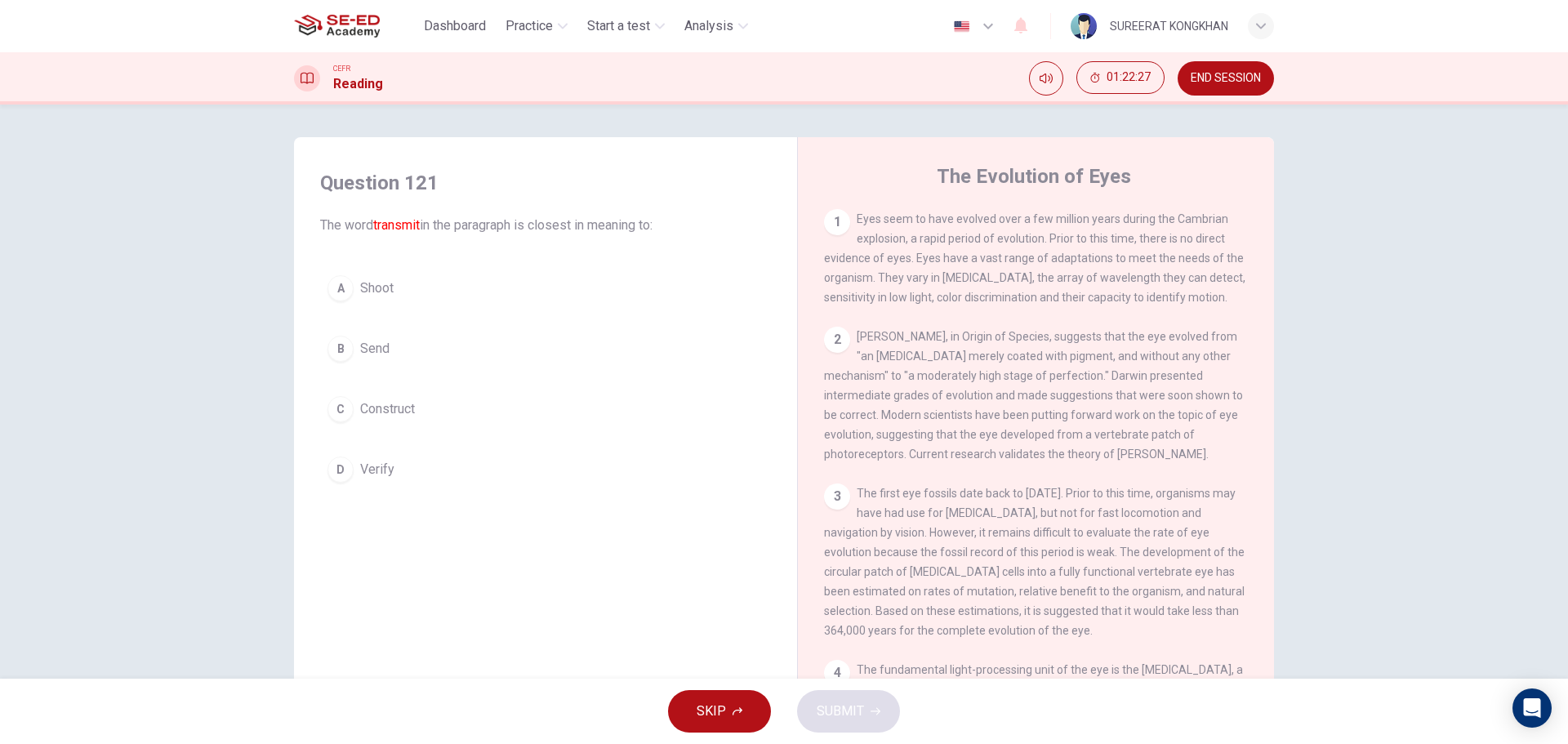
click at [332, 413] on div "C" at bounding box center [340, 409] width 26 height 26
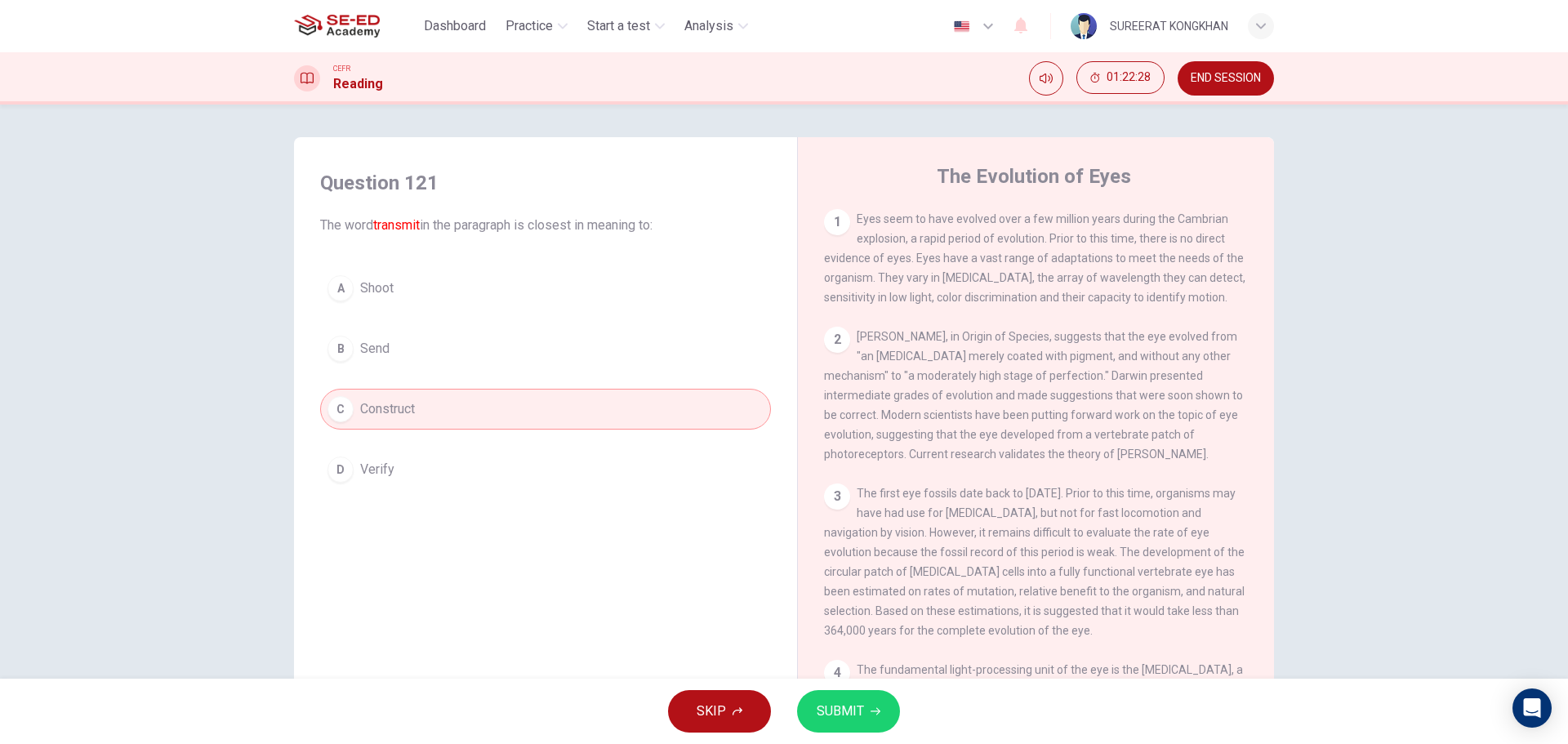
click at [355, 358] on button "B Send" at bounding box center [545, 349] width 451 height 41
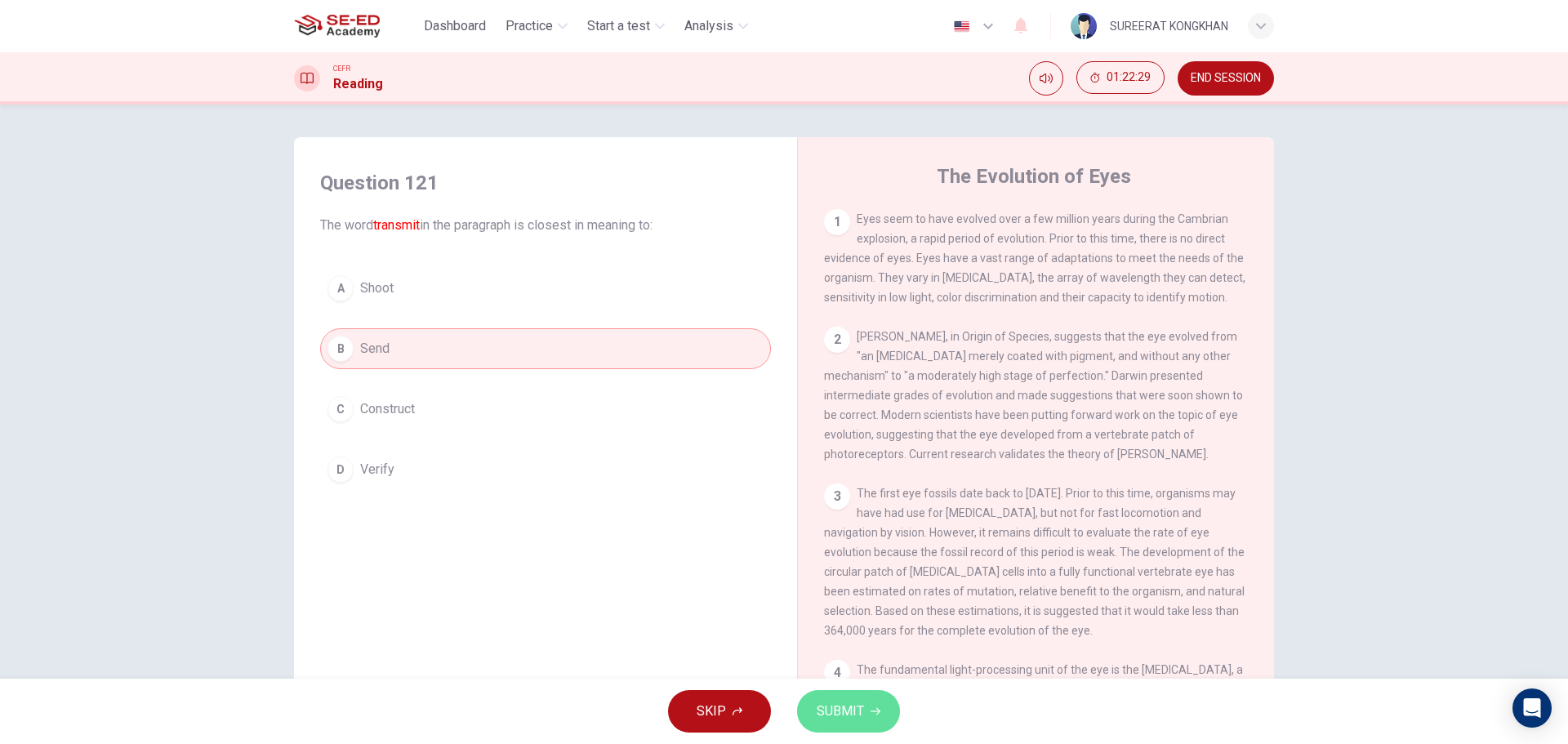
click at [833, 695] on button "SUBMIT" at bounding box center [848, 711] width 103 height 43
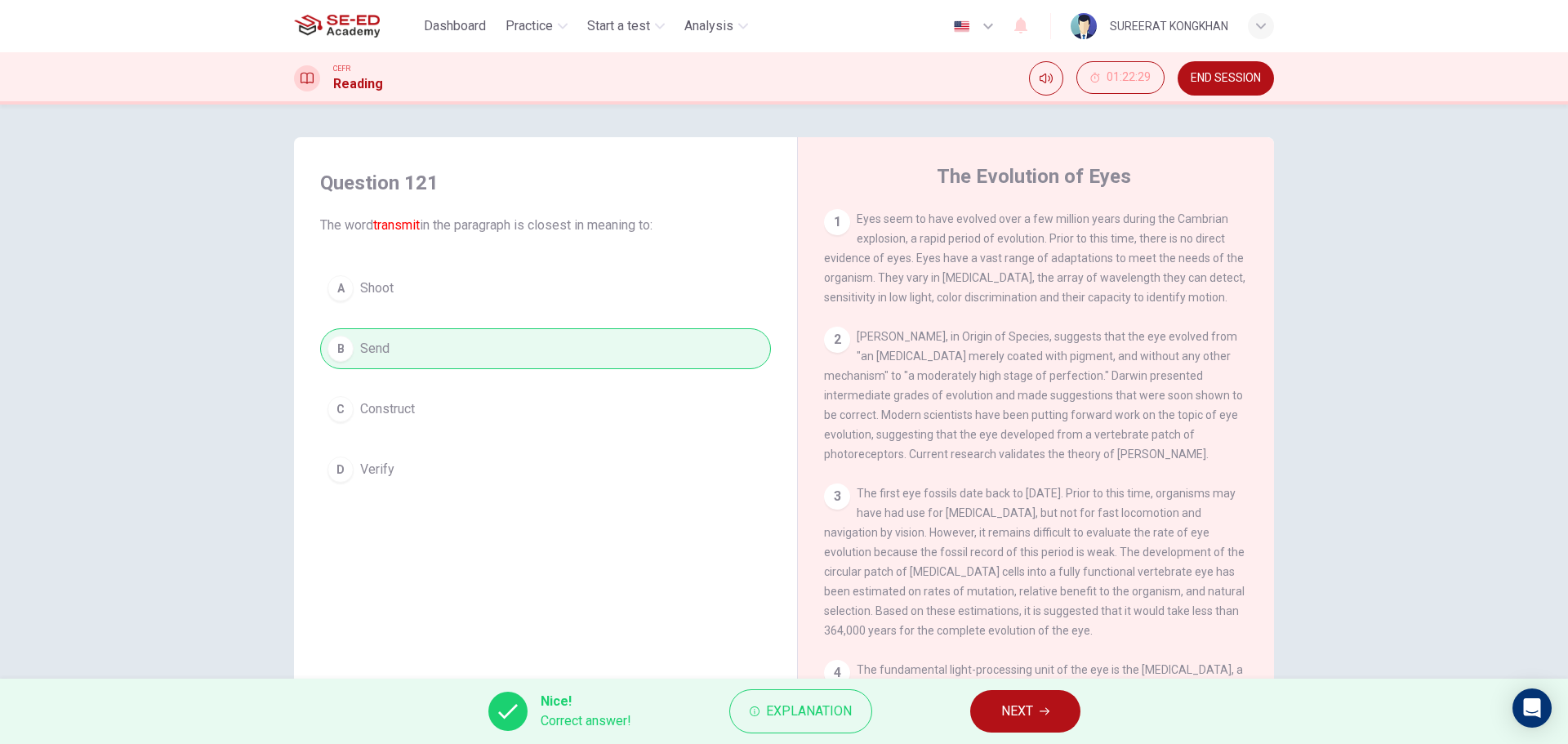
click at [1039, 718] on button "NEXT" at bounding box center [1026, 711] width 110 height 43
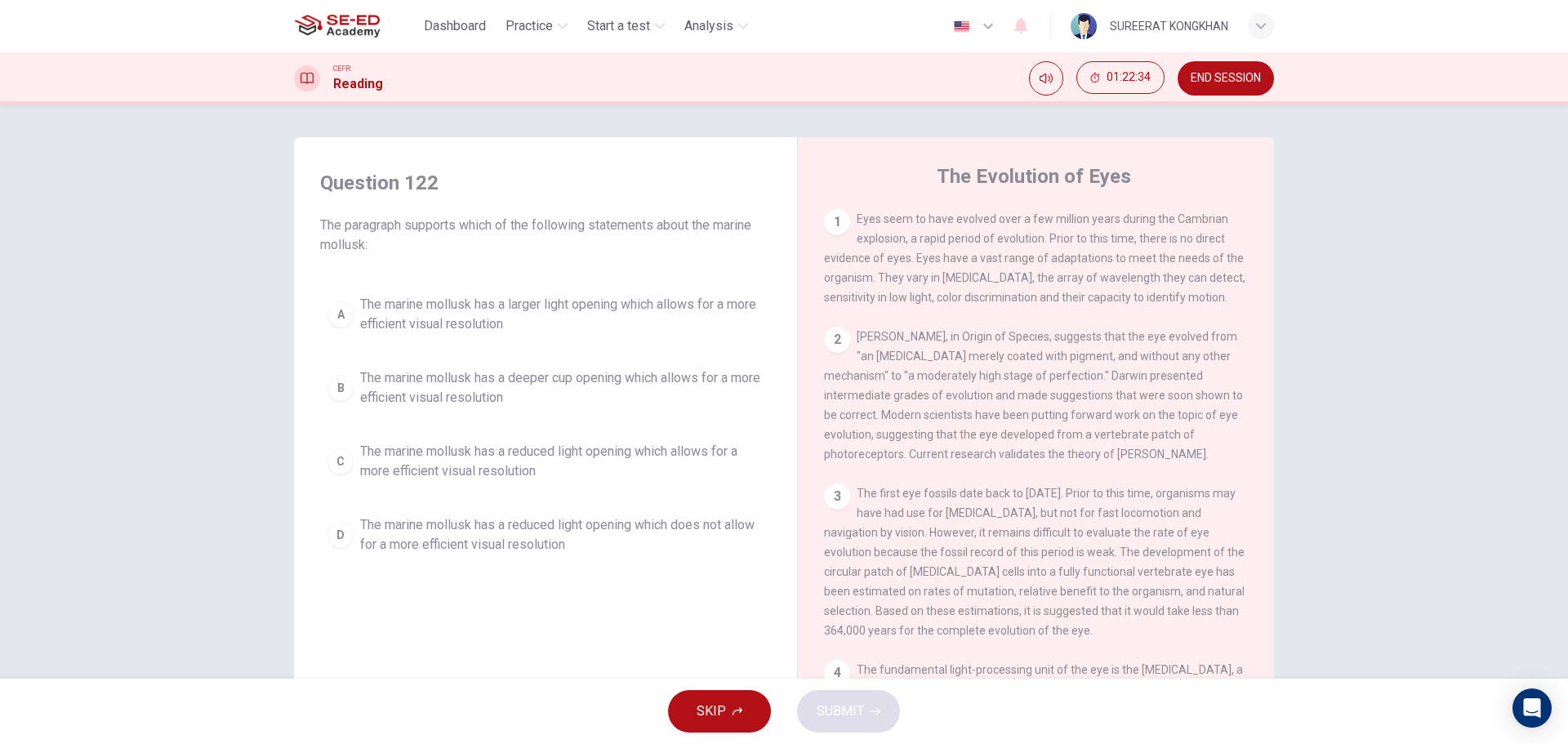
click at [374, 310] on span "The marine mollusk has a larger light opening which allows for a more efficient…" at bounding box center [561, 315] width 403 height 40
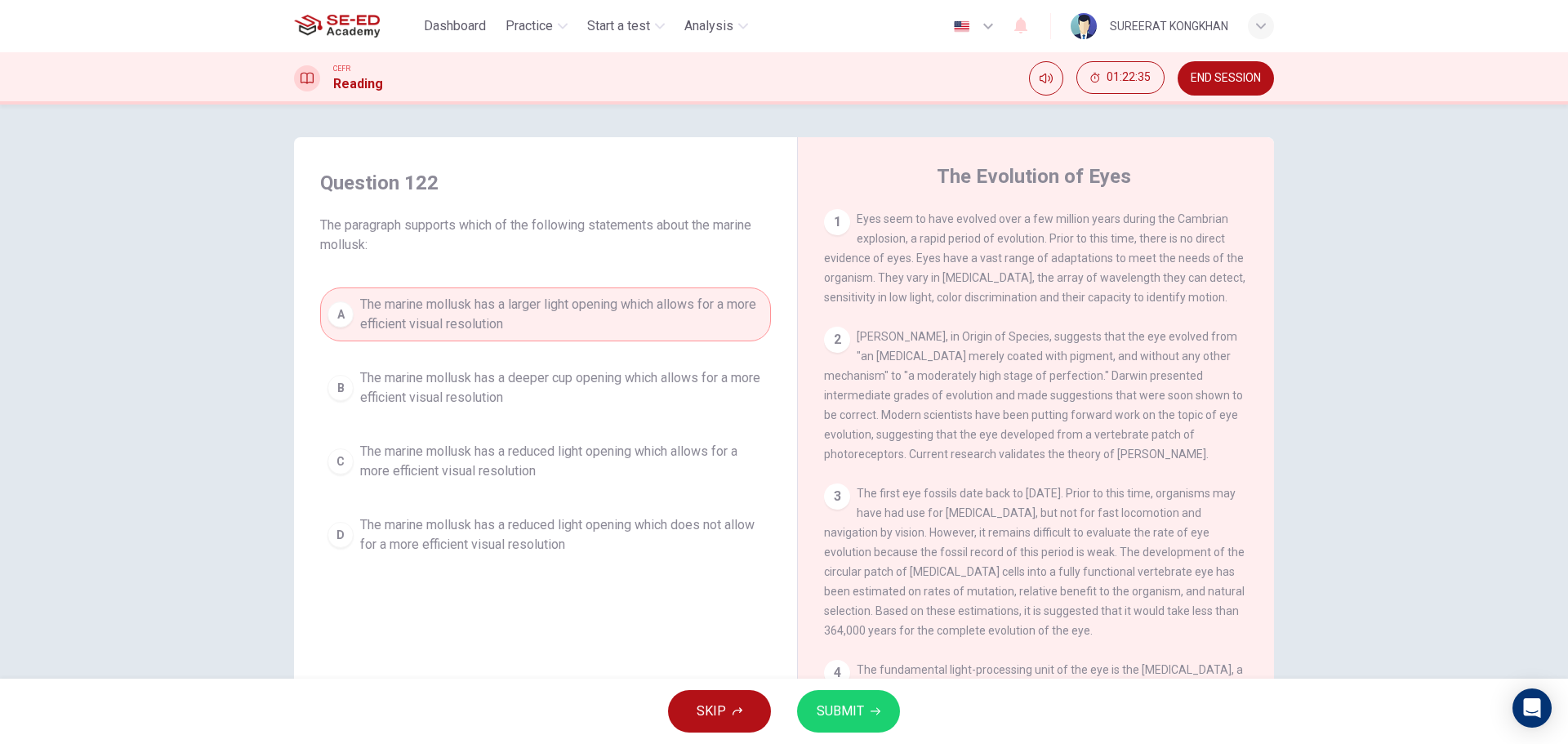
click at [855, 714] on span "SUBMIT" at bounding box center [840, 711] width 47 height 23
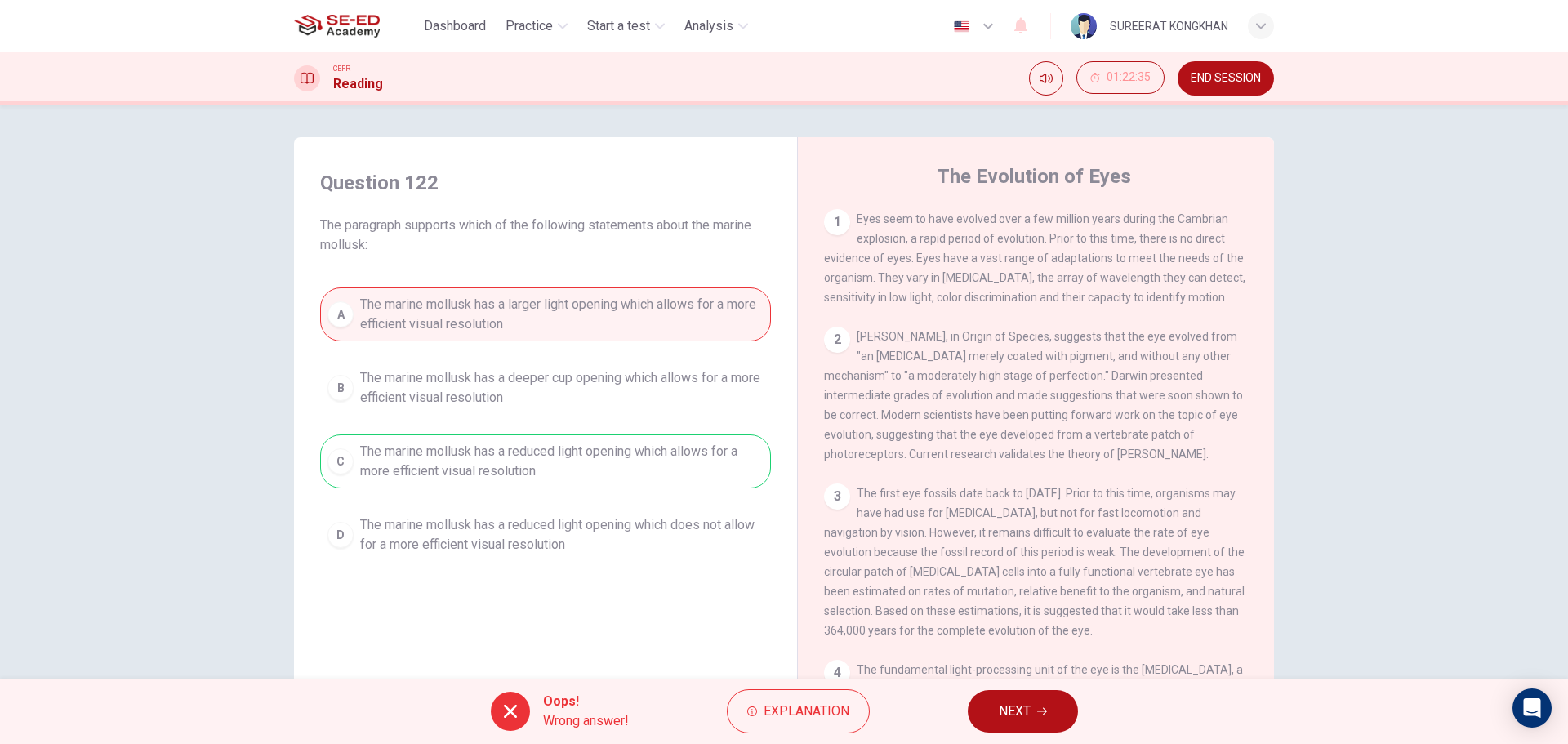
click at [1039, 700] on button "NEXT" at bounding box center [1023, 711] width 110 height 43
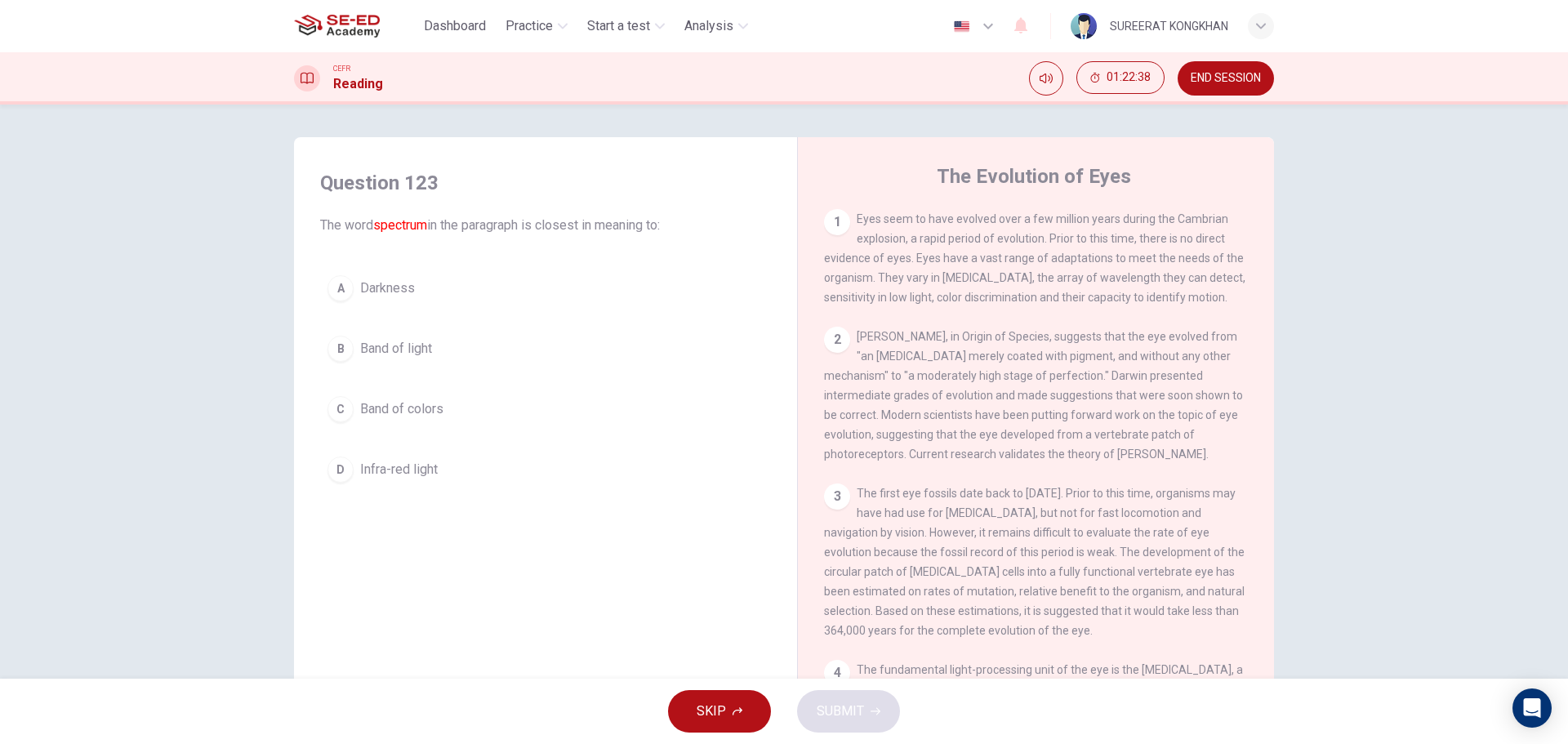
click at [392, 471] on span "Infra-red light" at bounding box center [399, 470] width 77 height 20
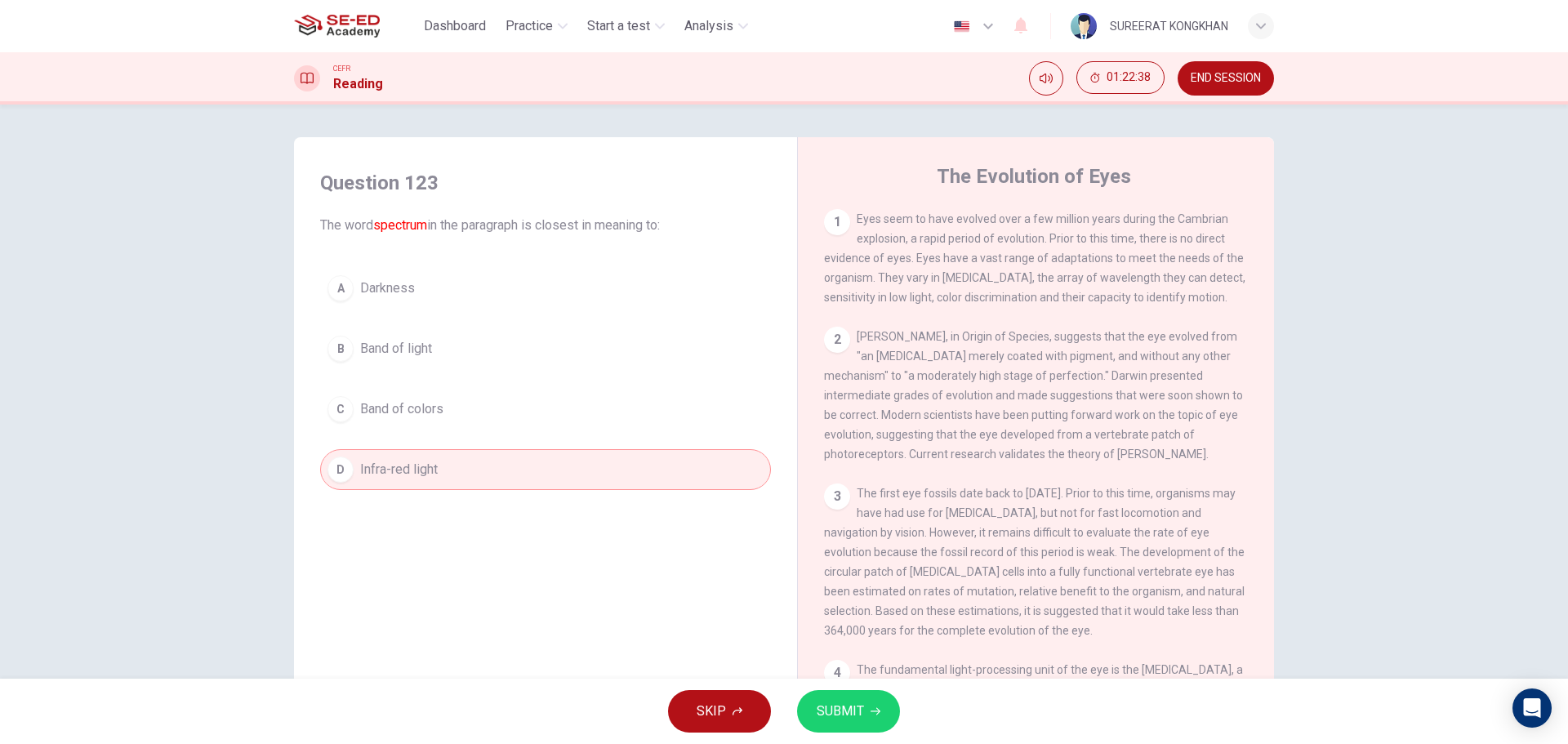
click at [894, 737] on div "SKIP SUBMIT" at bounding box center [784, 710] width 1568 height 65
click at [866, 709] on button "SUBMIT" at bounding box center [848, 711] width 103 height 43
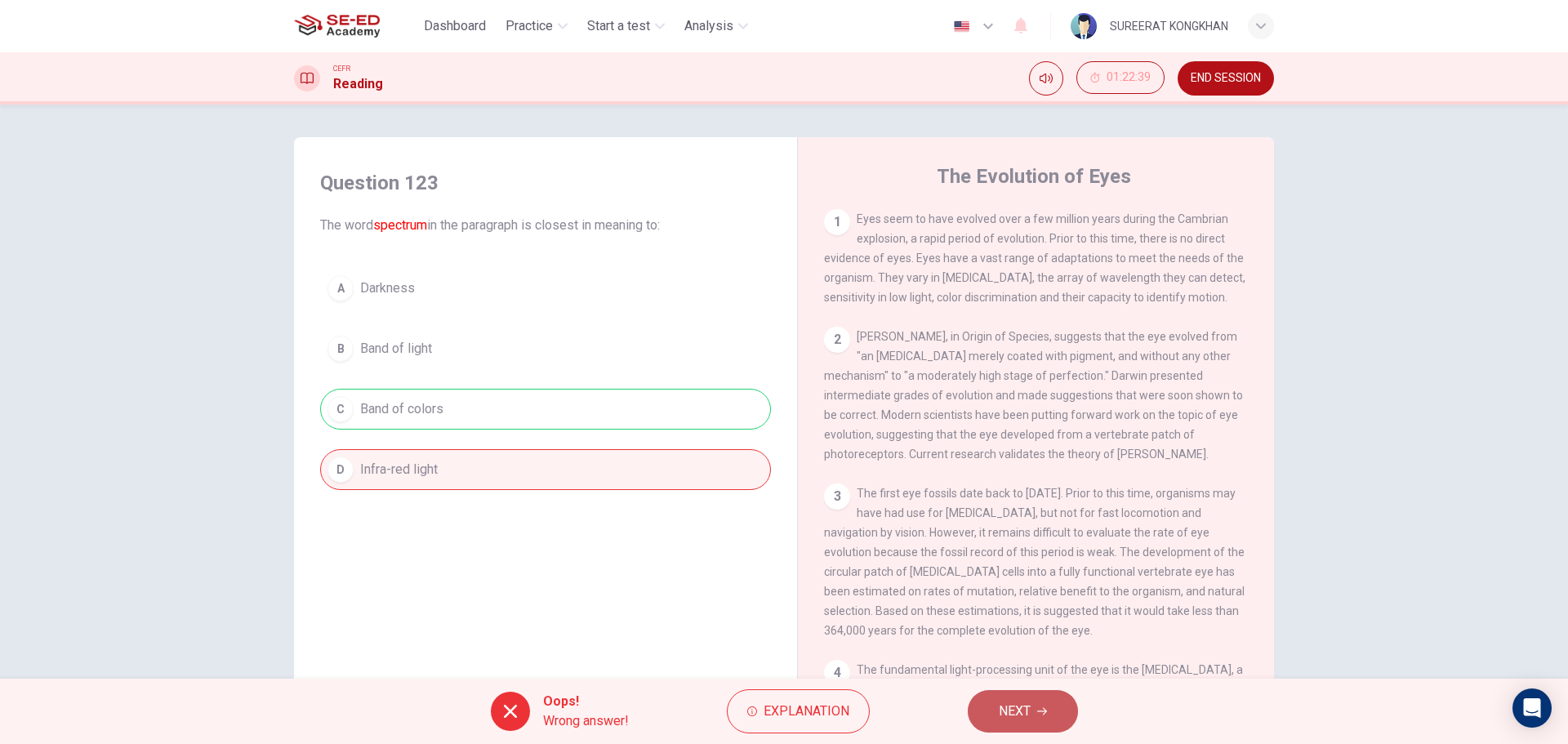
click at [1004, 711] on span "NEXT" at bounding box center [1015, 711] width 32 height 23
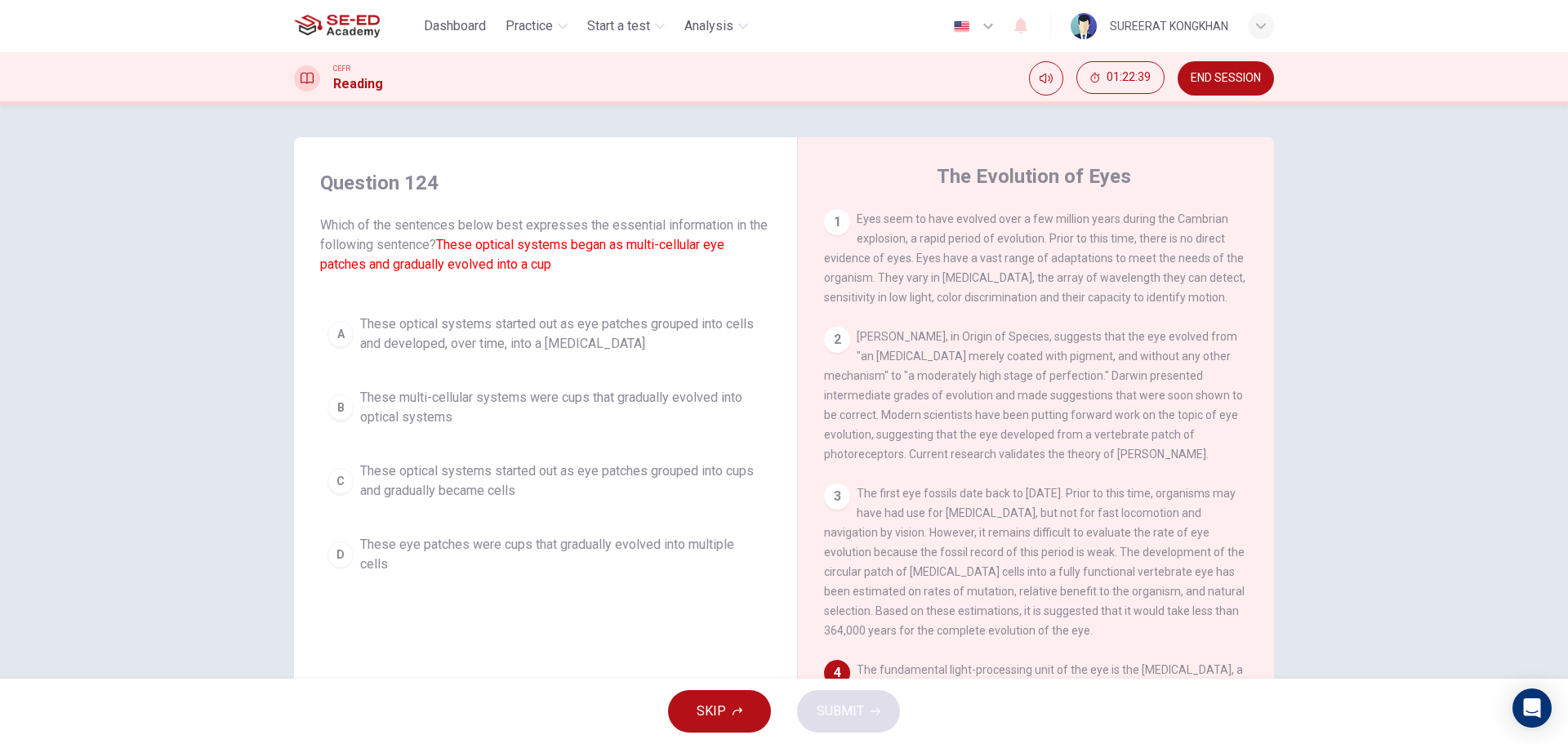
click at [428, 337] on span "These optical systems started out as eye patches grouped into cells and develop…" at bounding box center [561, 334] width 403 height 40
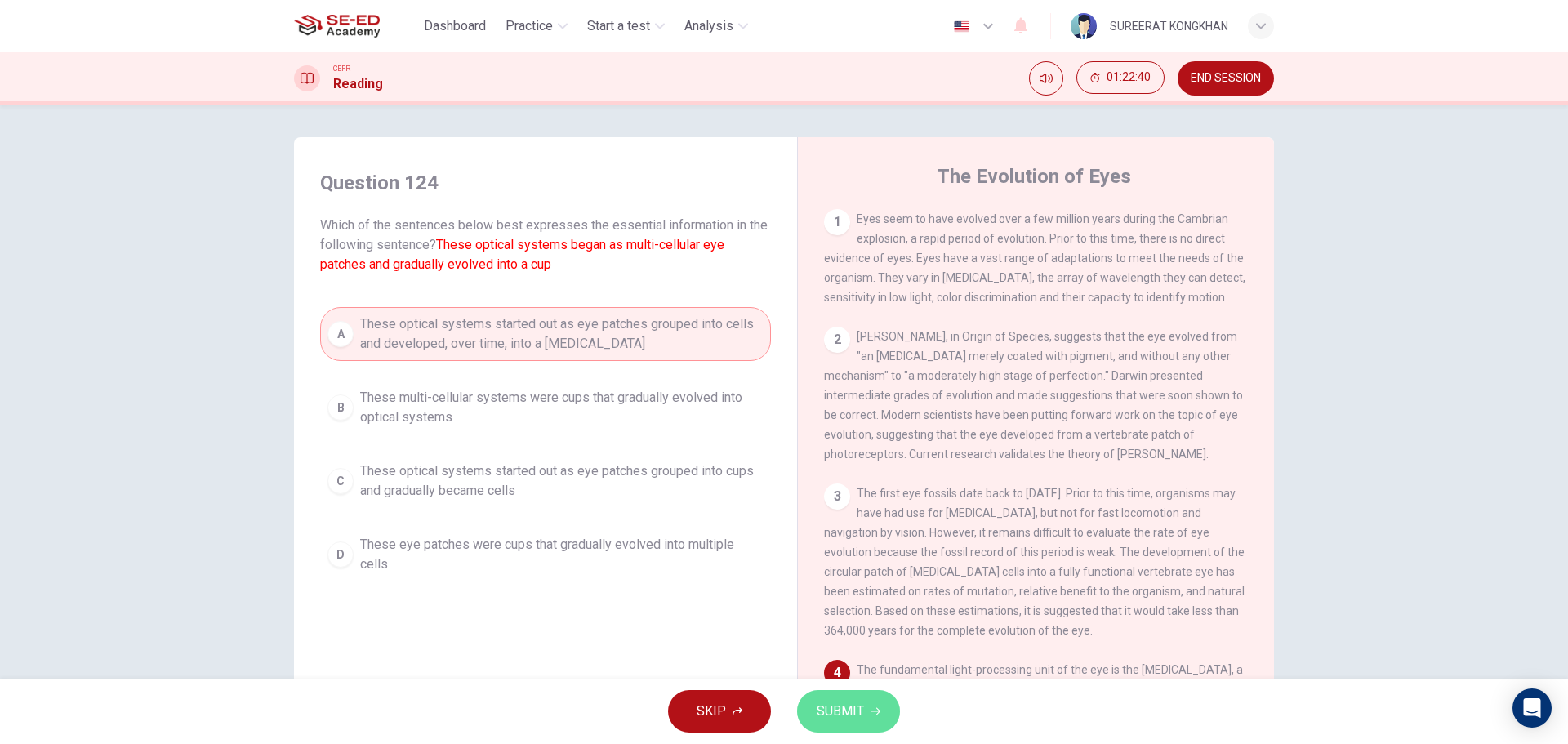
click at [848, 704] on button "SUBMIT" at bounding box center [848, 711] width 103 height 43
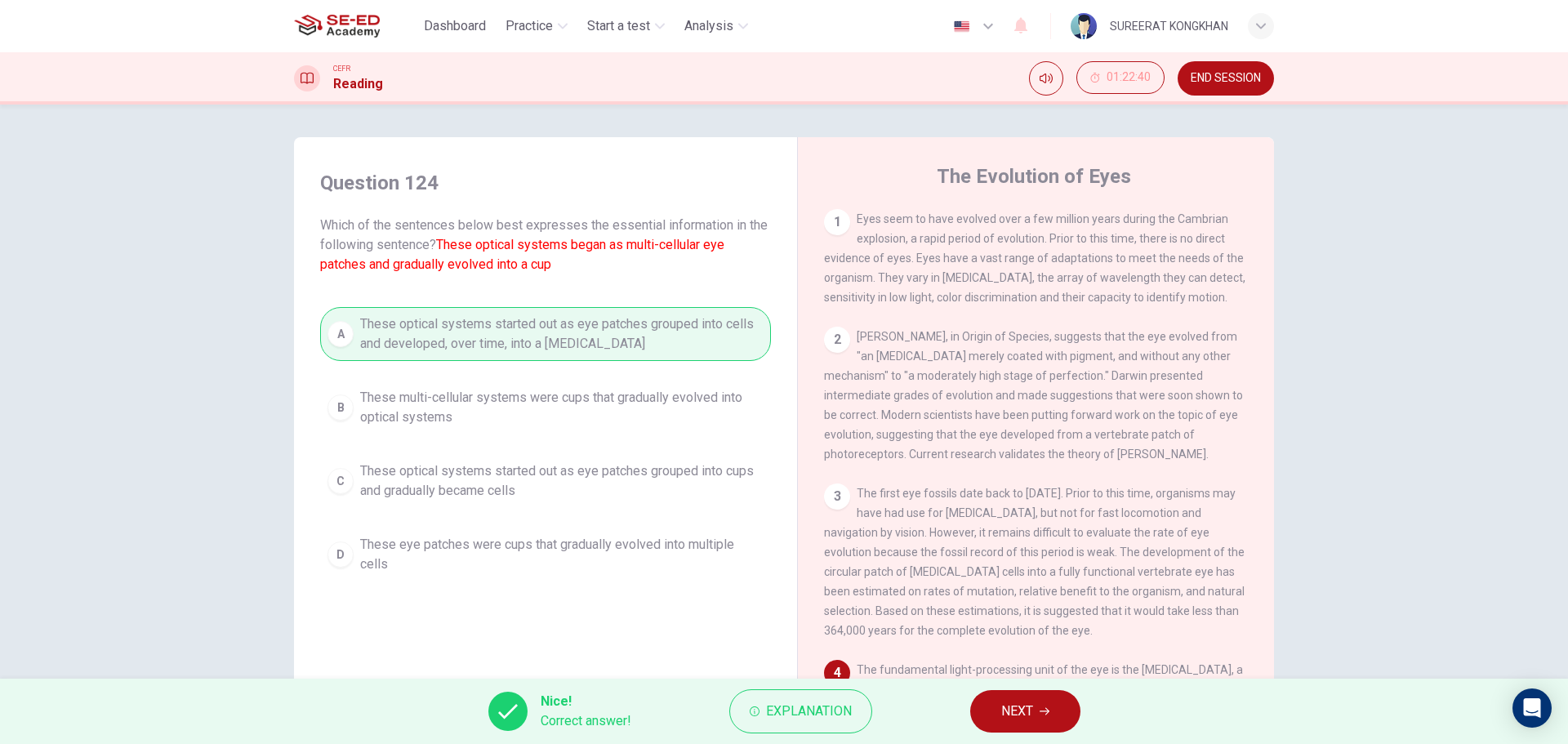
click at [1019, 719] on span "NEXT" at bounding box center [1017, 711] width 32 height 23
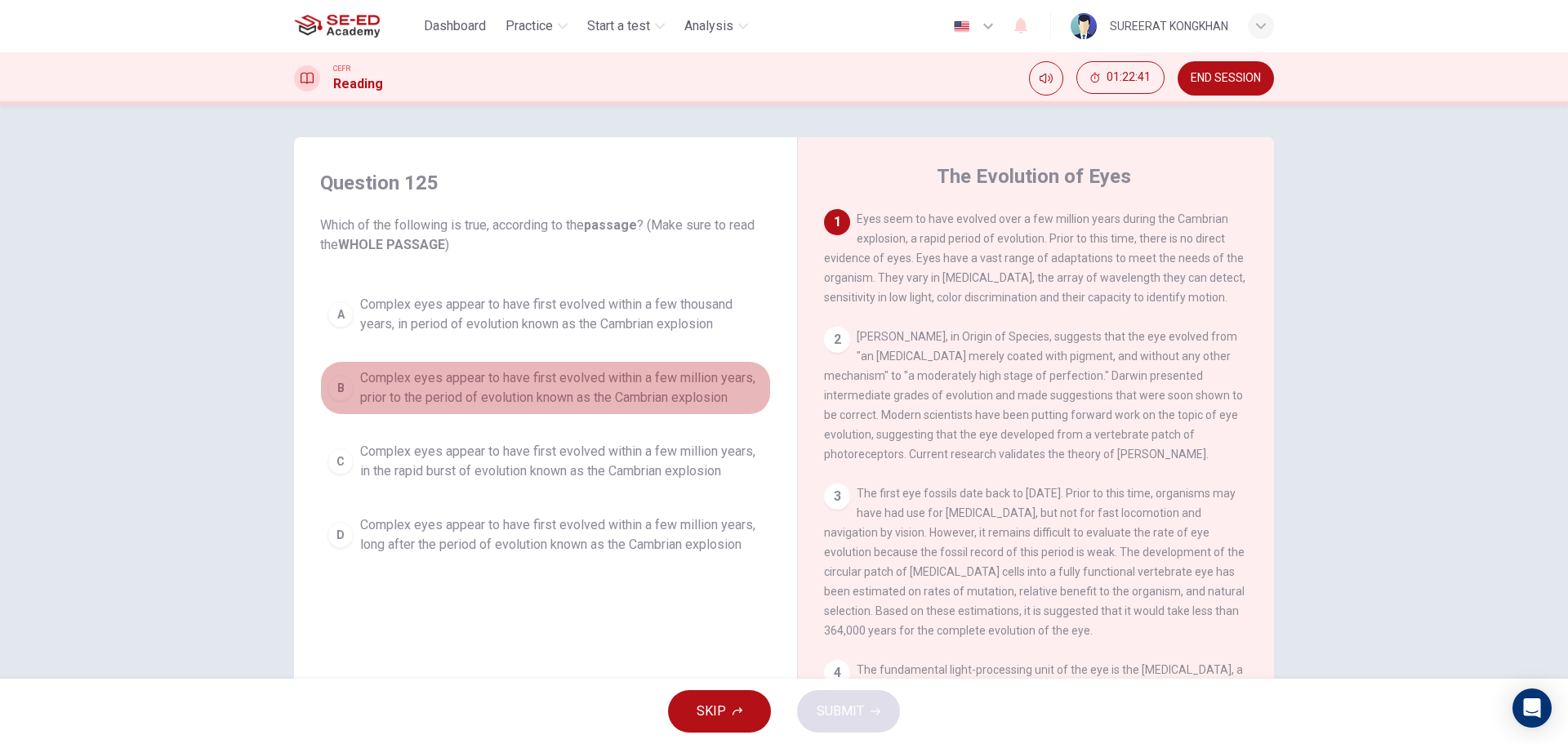
click at [446, 374] on span "Complex eyes appear to have first evolved within a few million years, prior to …" at bounding box center [561, 388] width 403 height 40
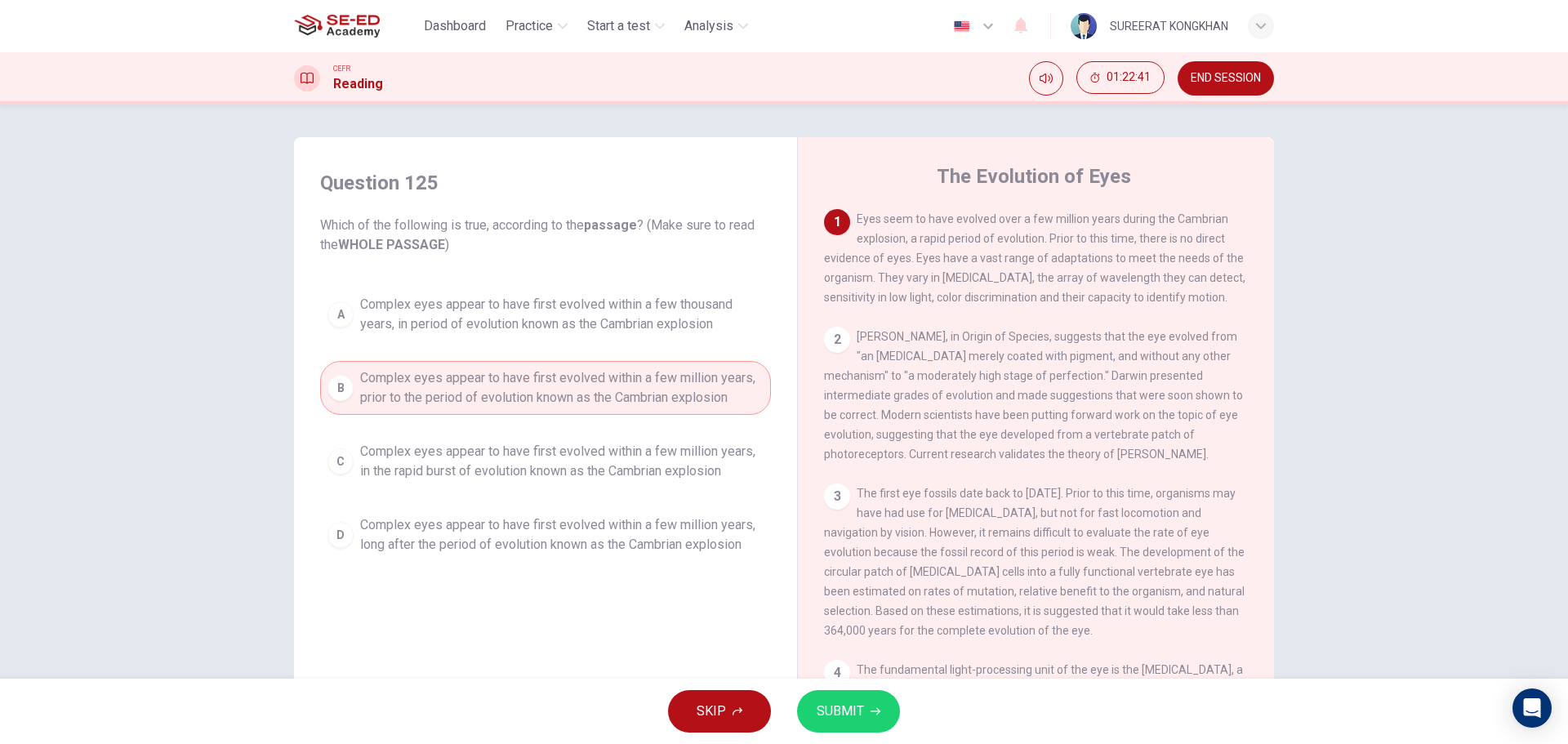
click at [885, 714] on button "SUBMIT" at bounding box center [848, 711] width 103 height 43
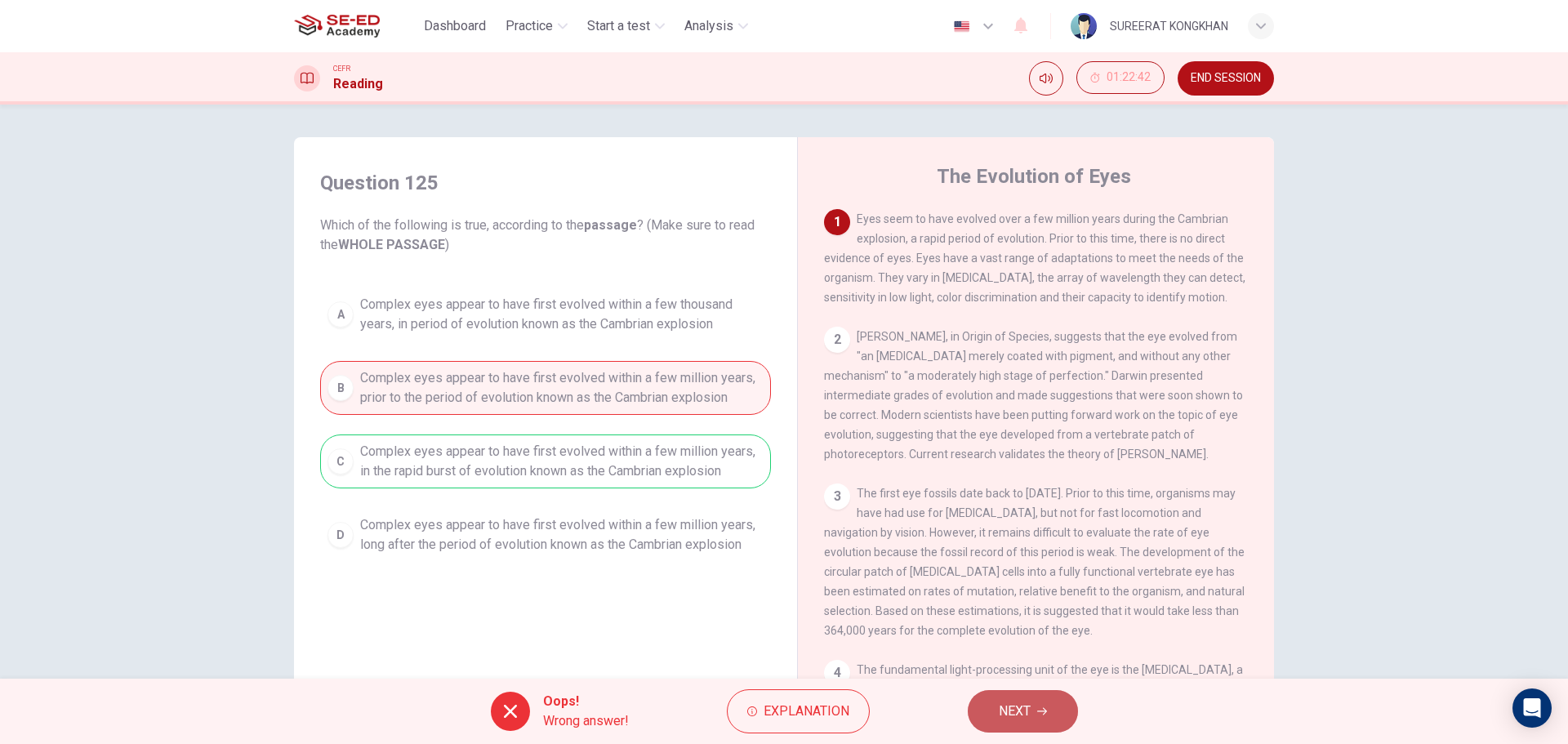
click at [1033, 730] on button "NEXT" at bounding box center [1023, 711] width 110 height 43
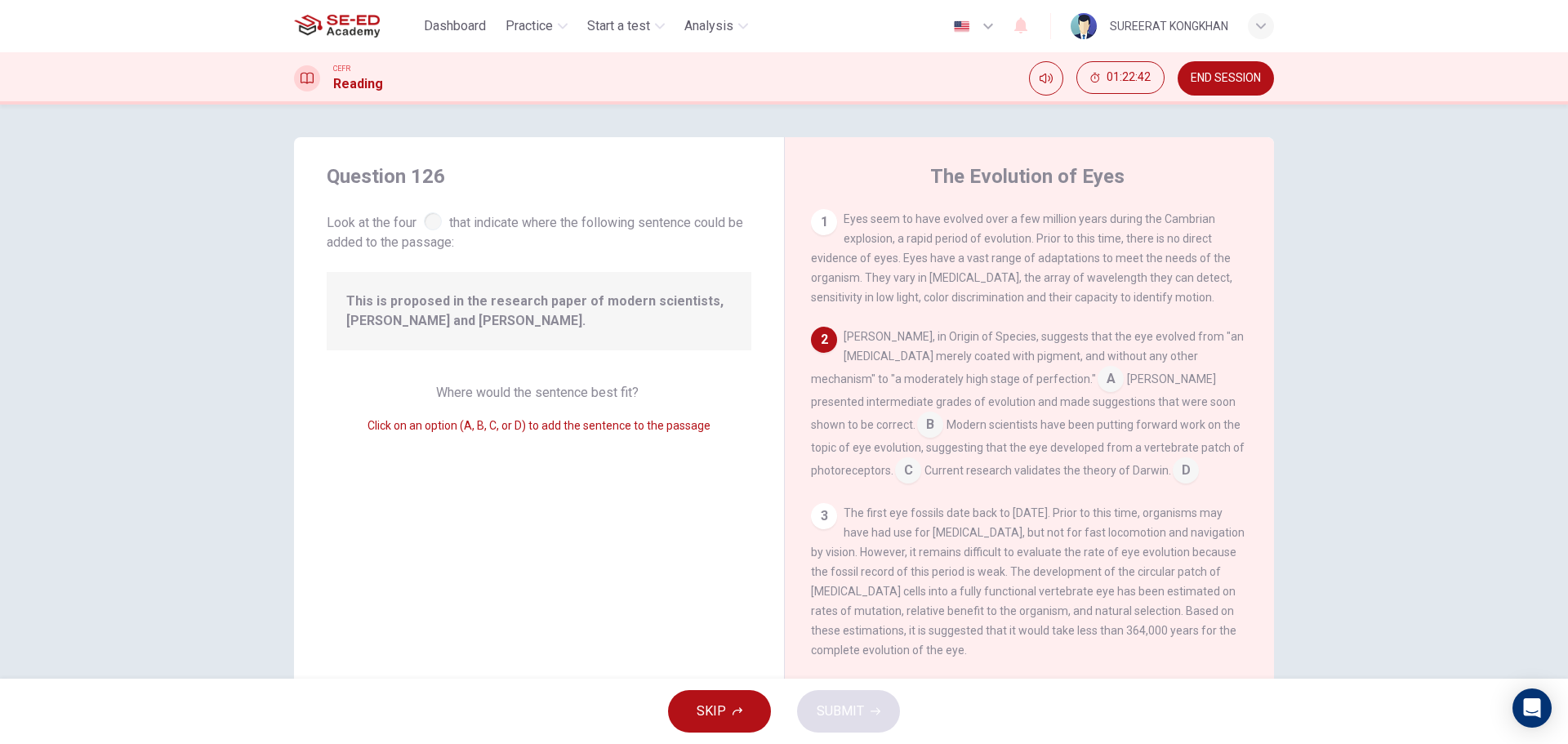
scroll to position [122, 0]
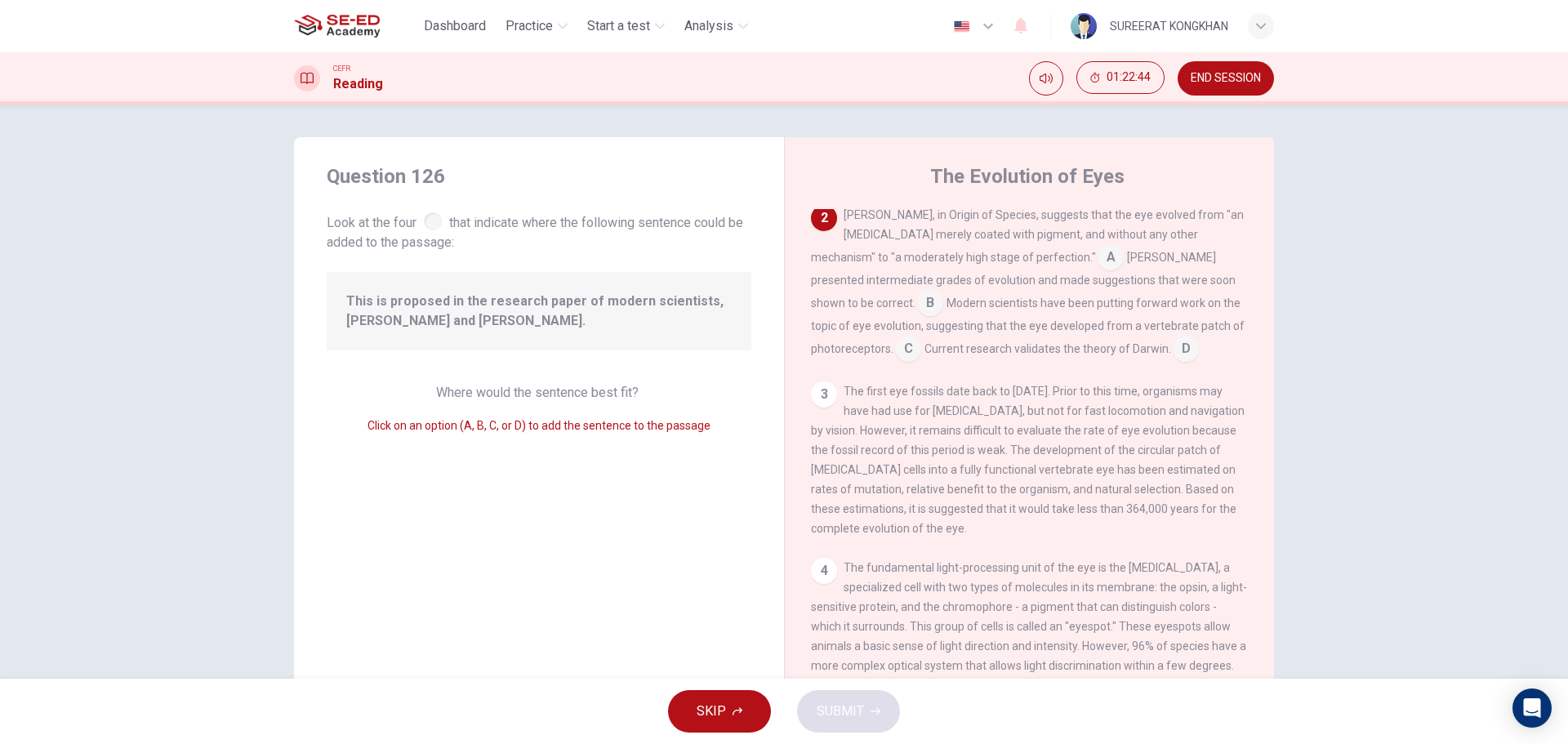
click at [811, 407] on div "3" at bounding box center [824, 395] width 26 height 26
click at [1173, 363] on input at bounding box center [1186, 350] width 26 height 26
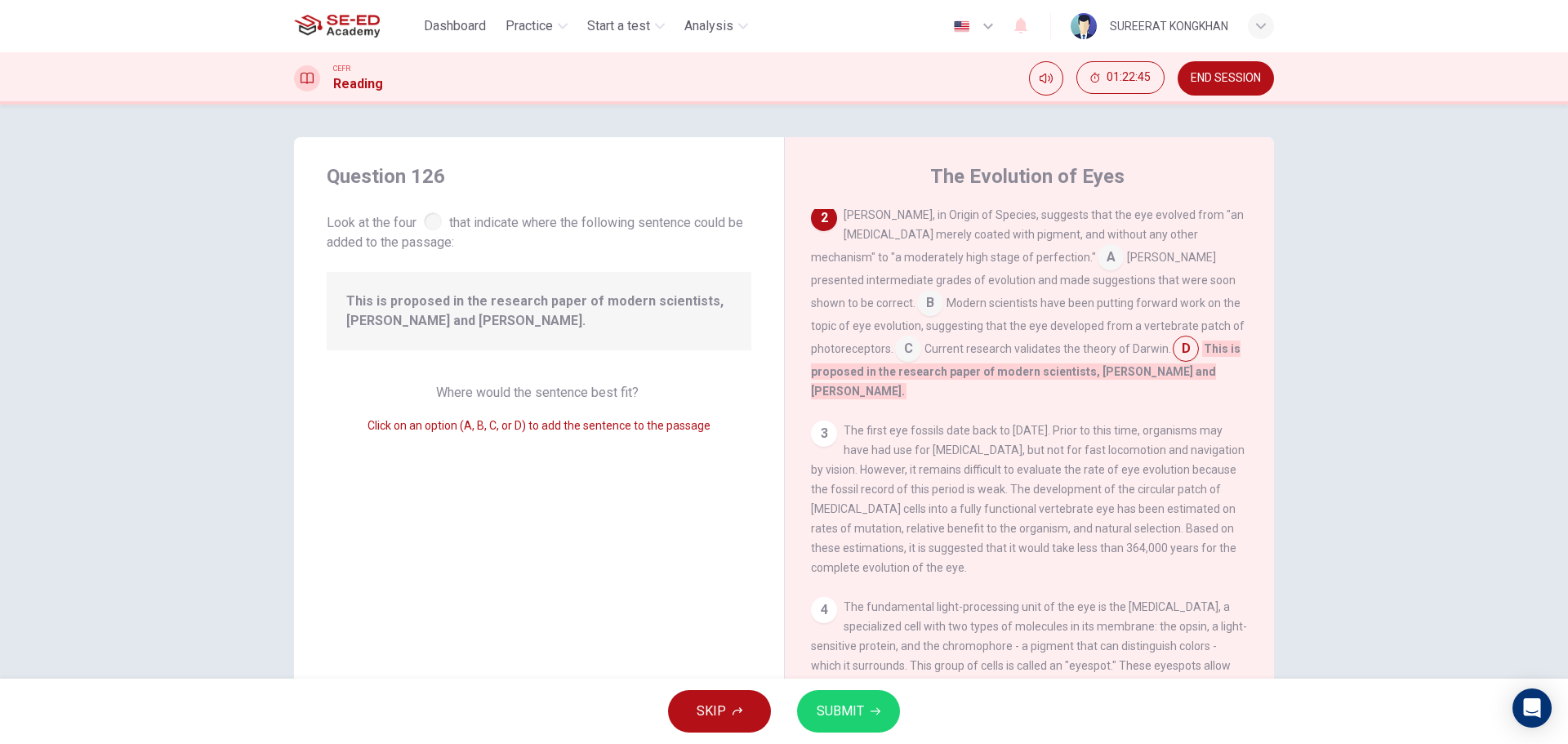
click at [887, 710] on button "SUBMIT" at bounding box center [848, 711] width 103 height 43
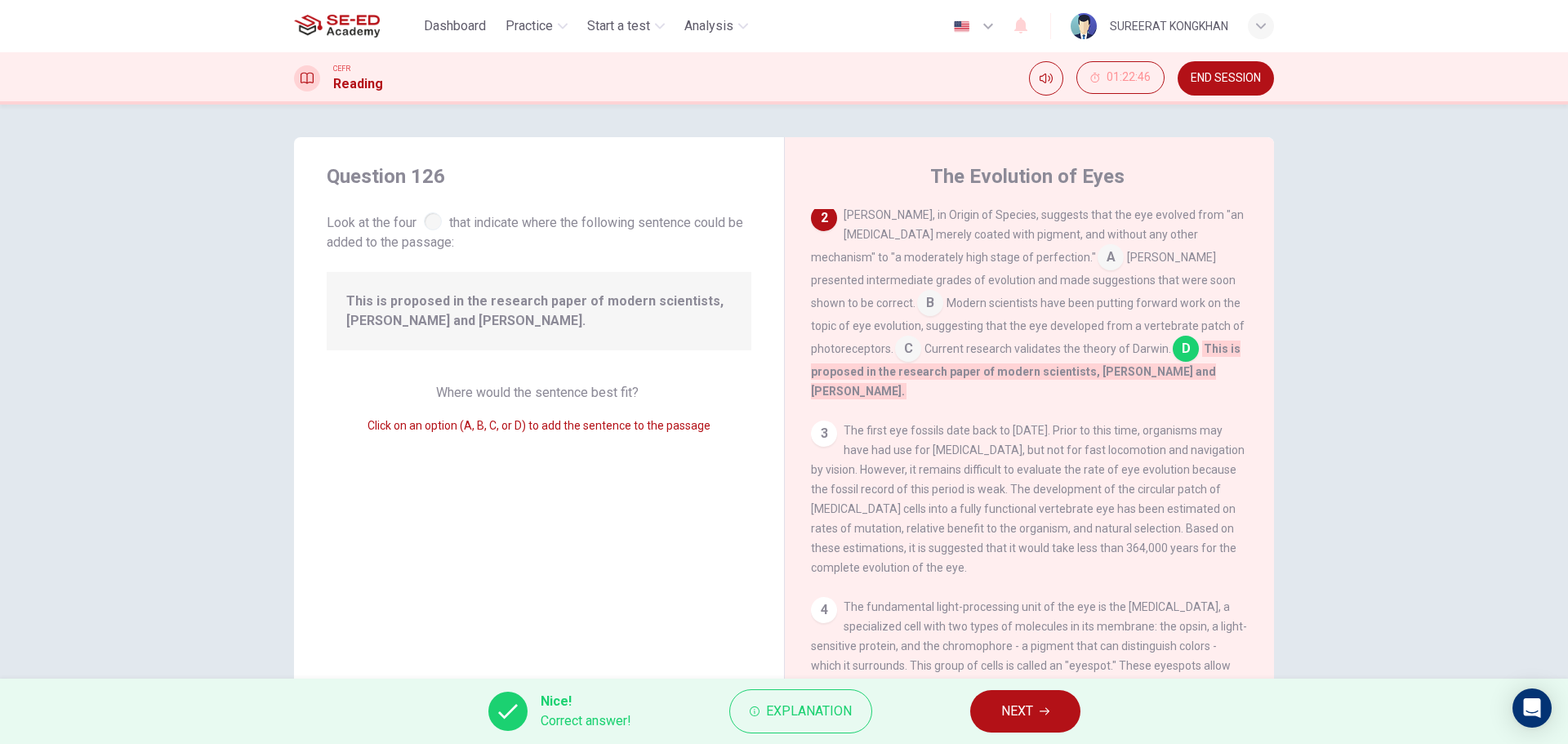
click at [1034, 708] on button "NEXT" at bounding box center [1026, 711] width 110 height 43
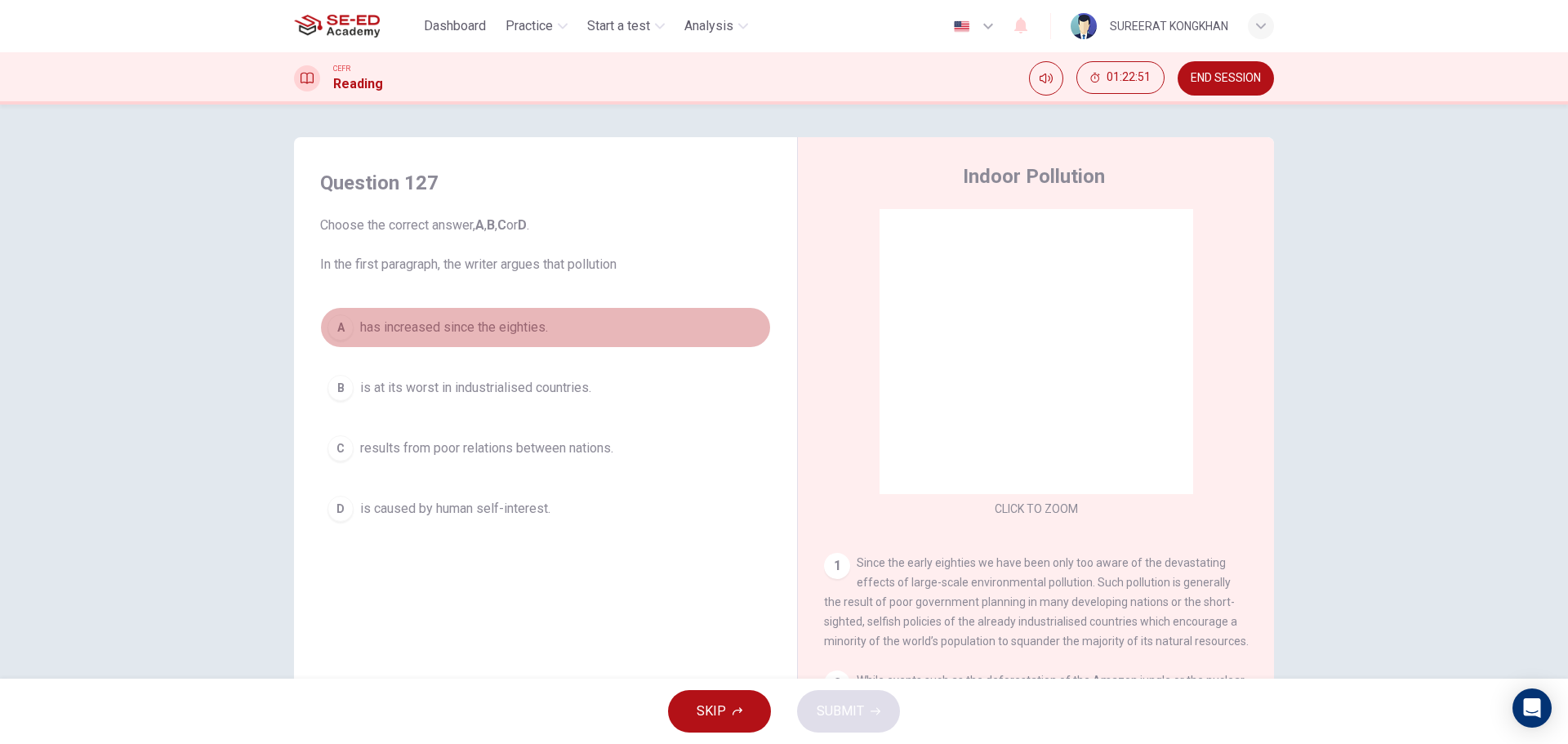
click at [414, 330] on span "has increased since the eighties." at bounding box center [454, 327] width 188 height 20
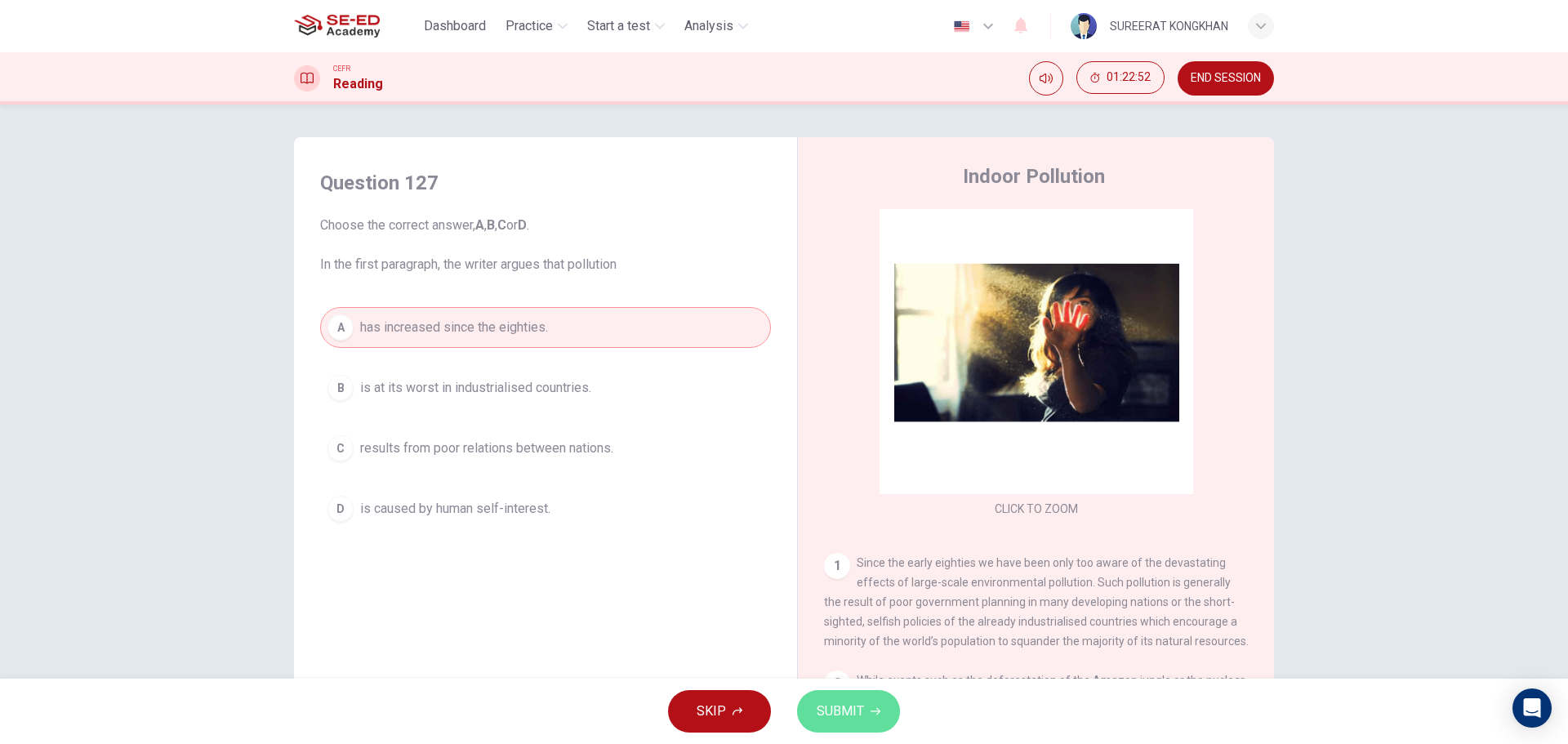
click at [846, 724] on button "SUBMIT" at bounding box center [848, 711] width 103 height 43
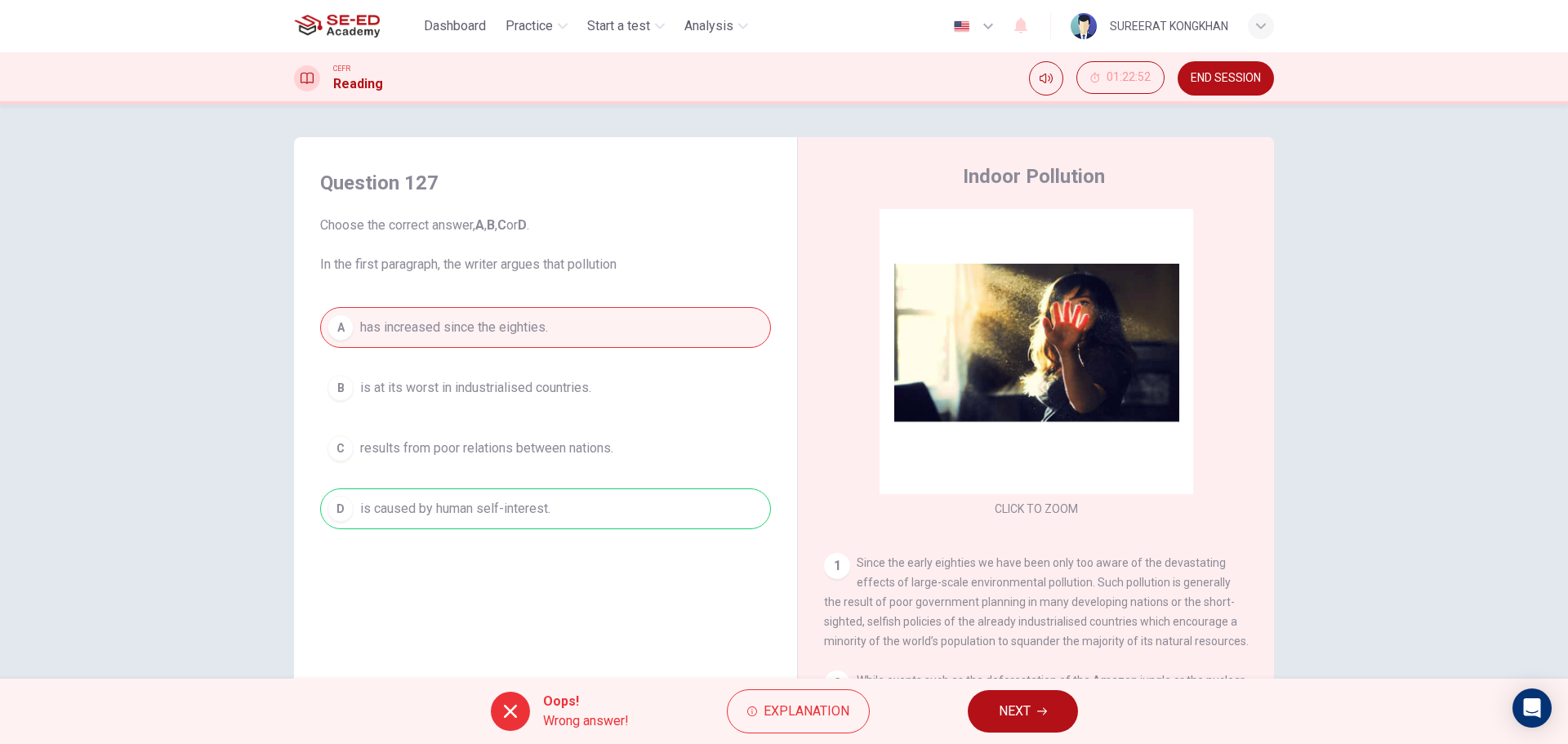
click at [1038, 710] on icon "button" at bounding box center [1042, 711] width 10 height 10
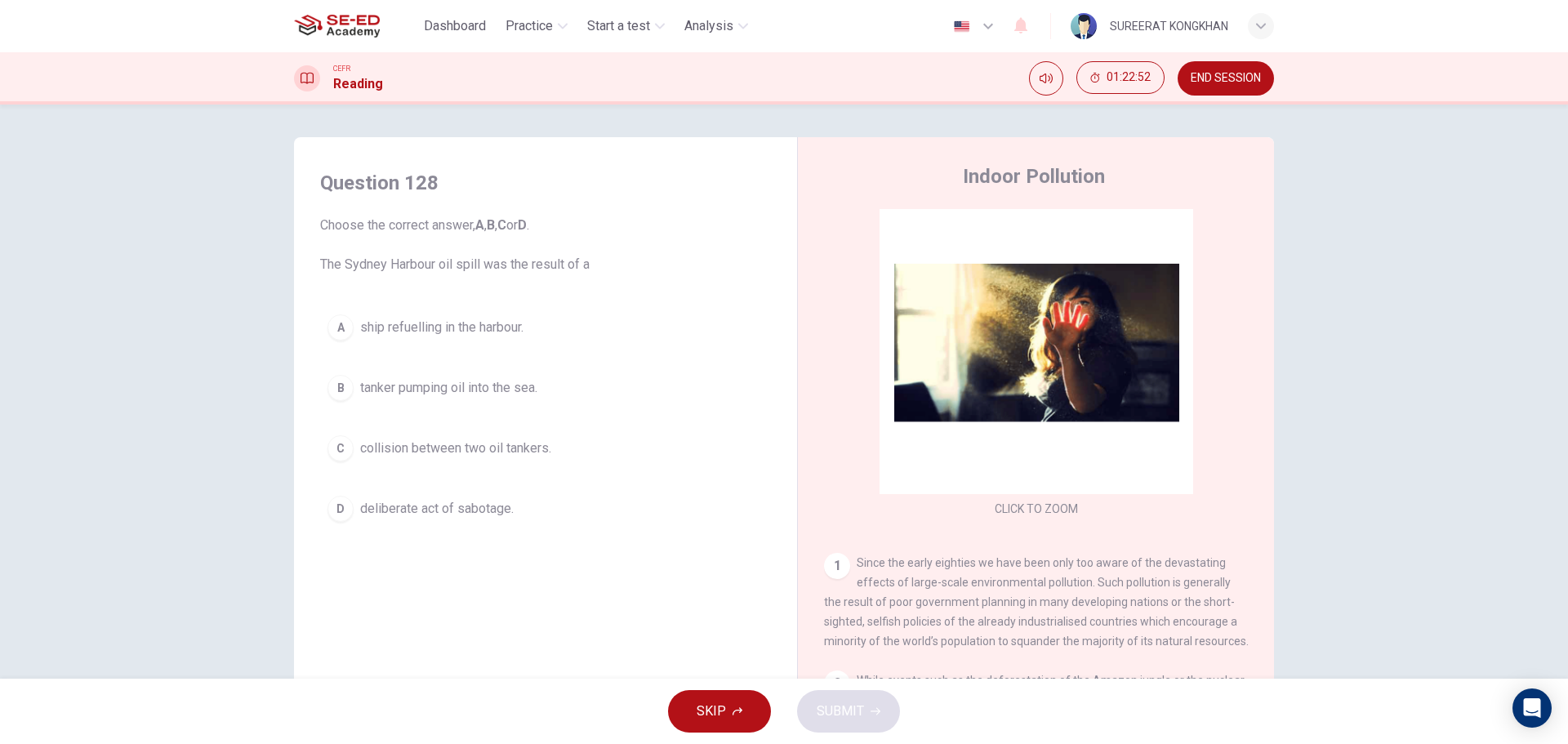
click at [472, 391] on span "tanker pumping oil into the sea." at bounding box center [448, 388] width 177 height 20
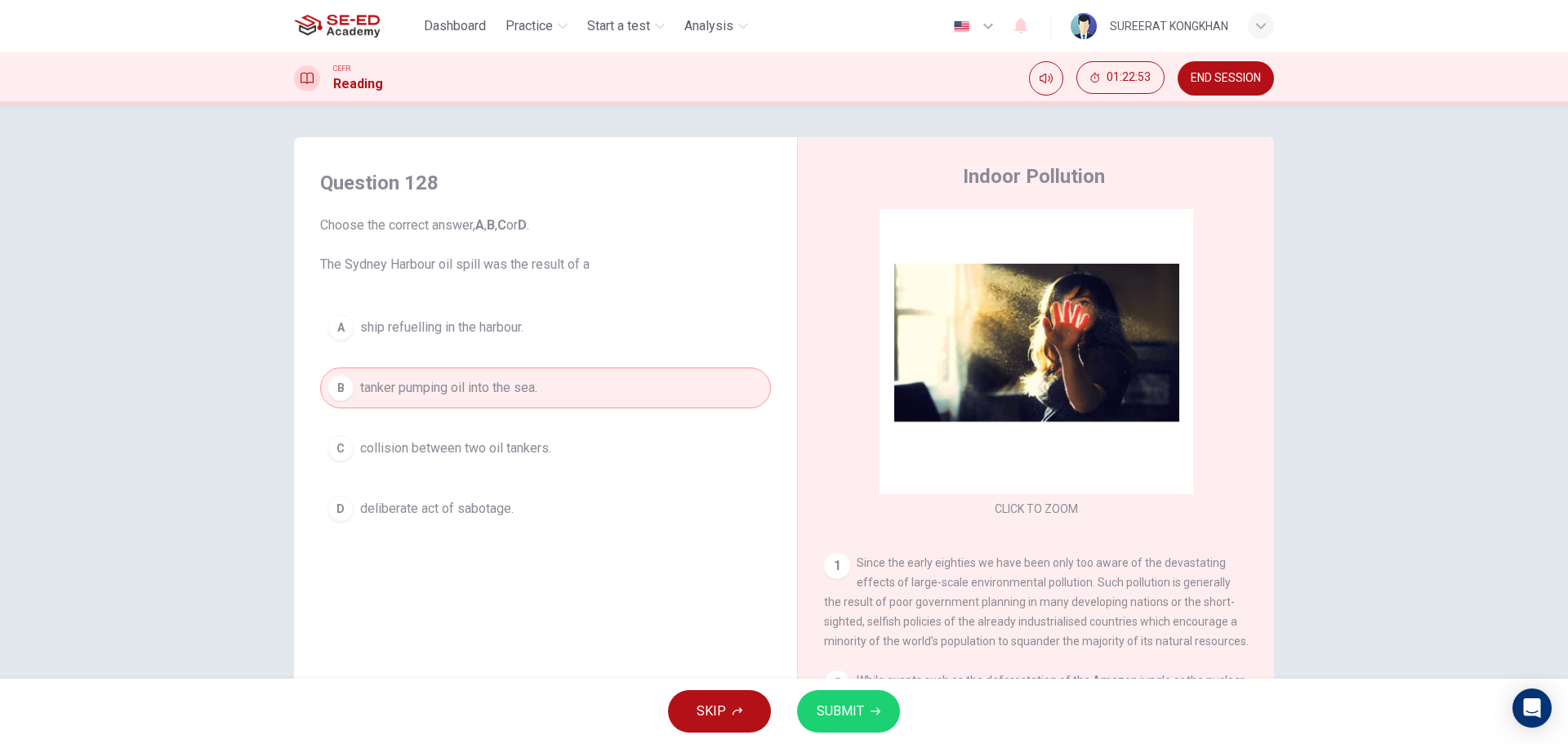
click at [837, 712] on span "SUBMIT" at bounding box center [840, 711] width 47 height 23
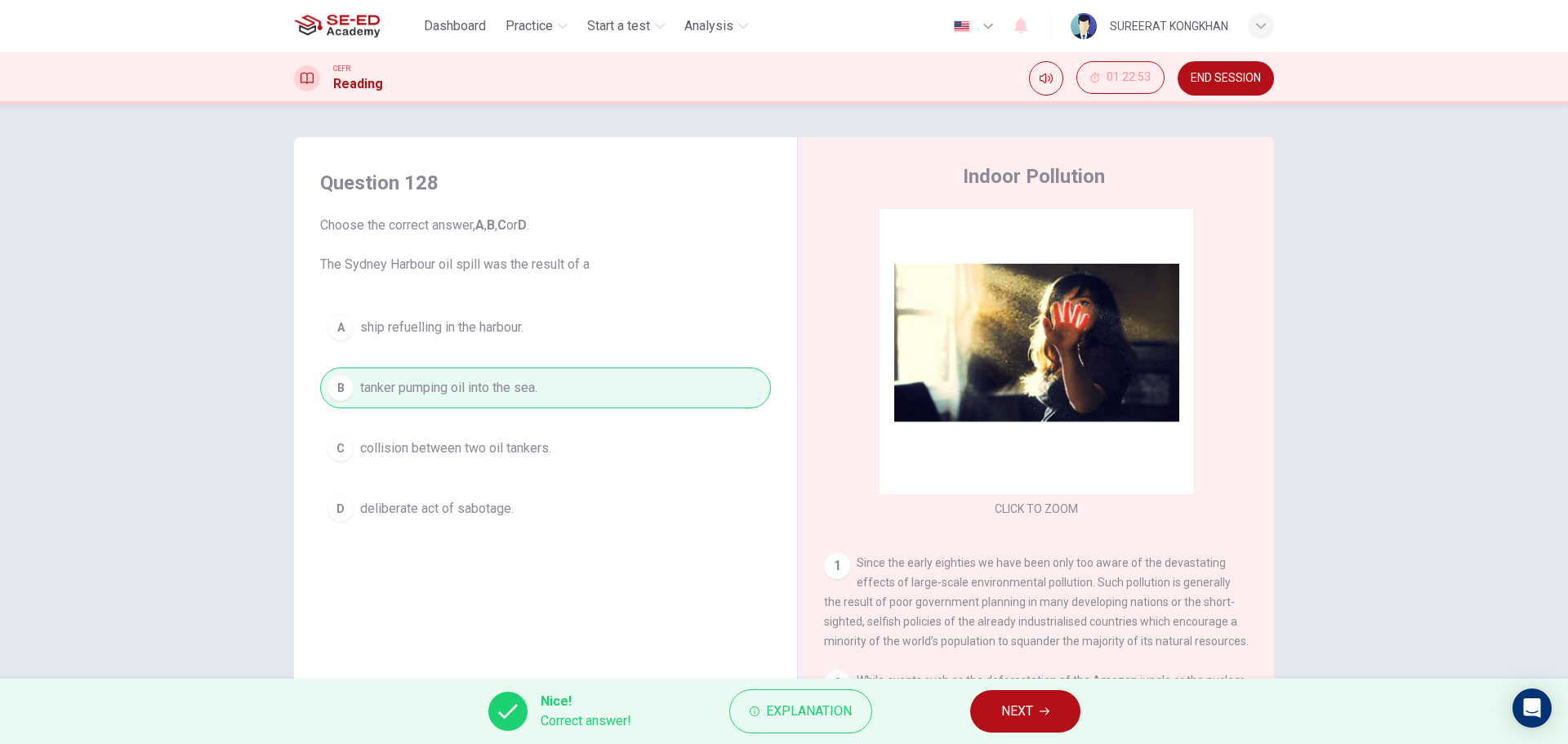
click at [1036, 714] on button "NEXT" at bounding box center [1026, 711] width 110 height 43
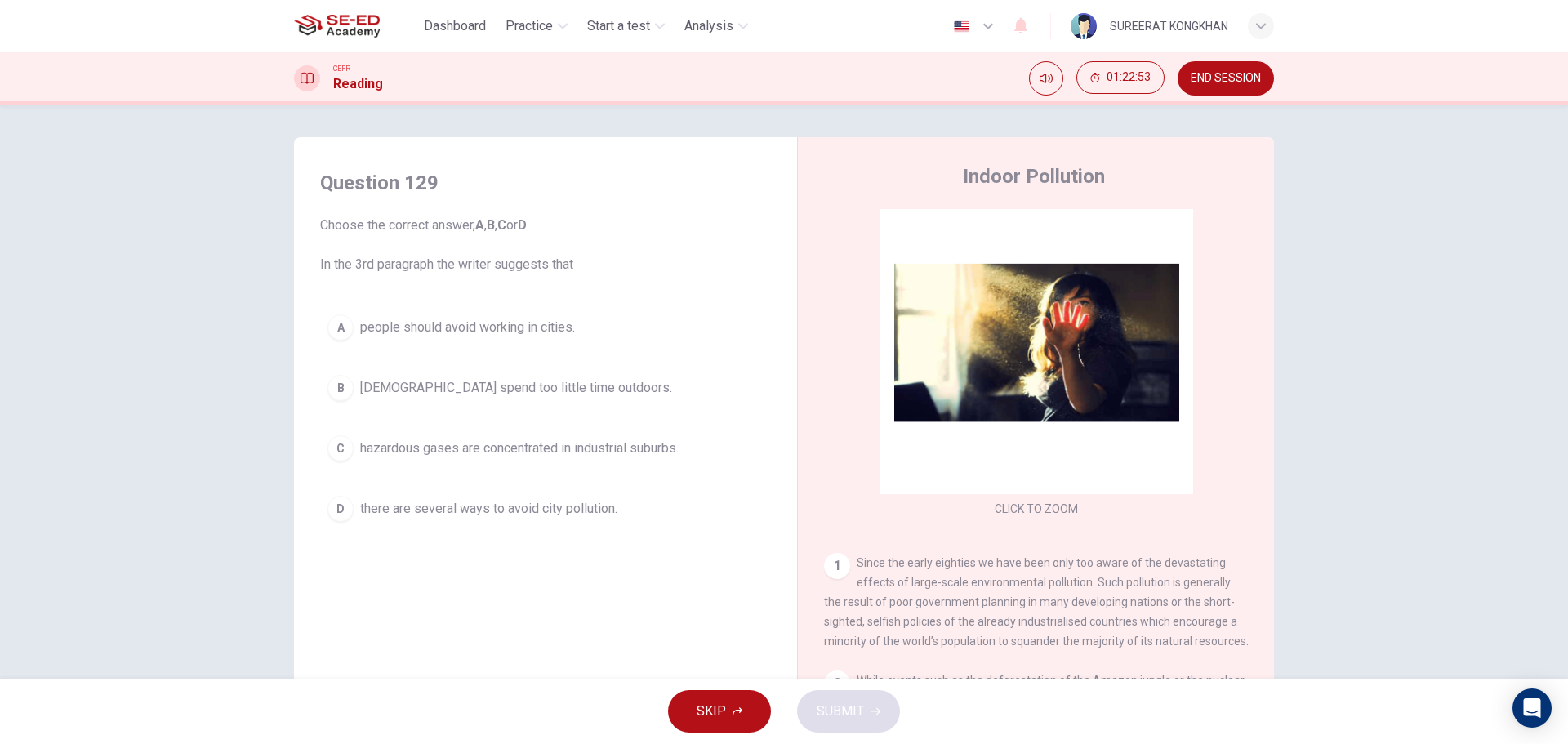
click at [432, 377] on button "B Americans spend too little time outdoors." at bounding box center [545, 388] width 451 height 41
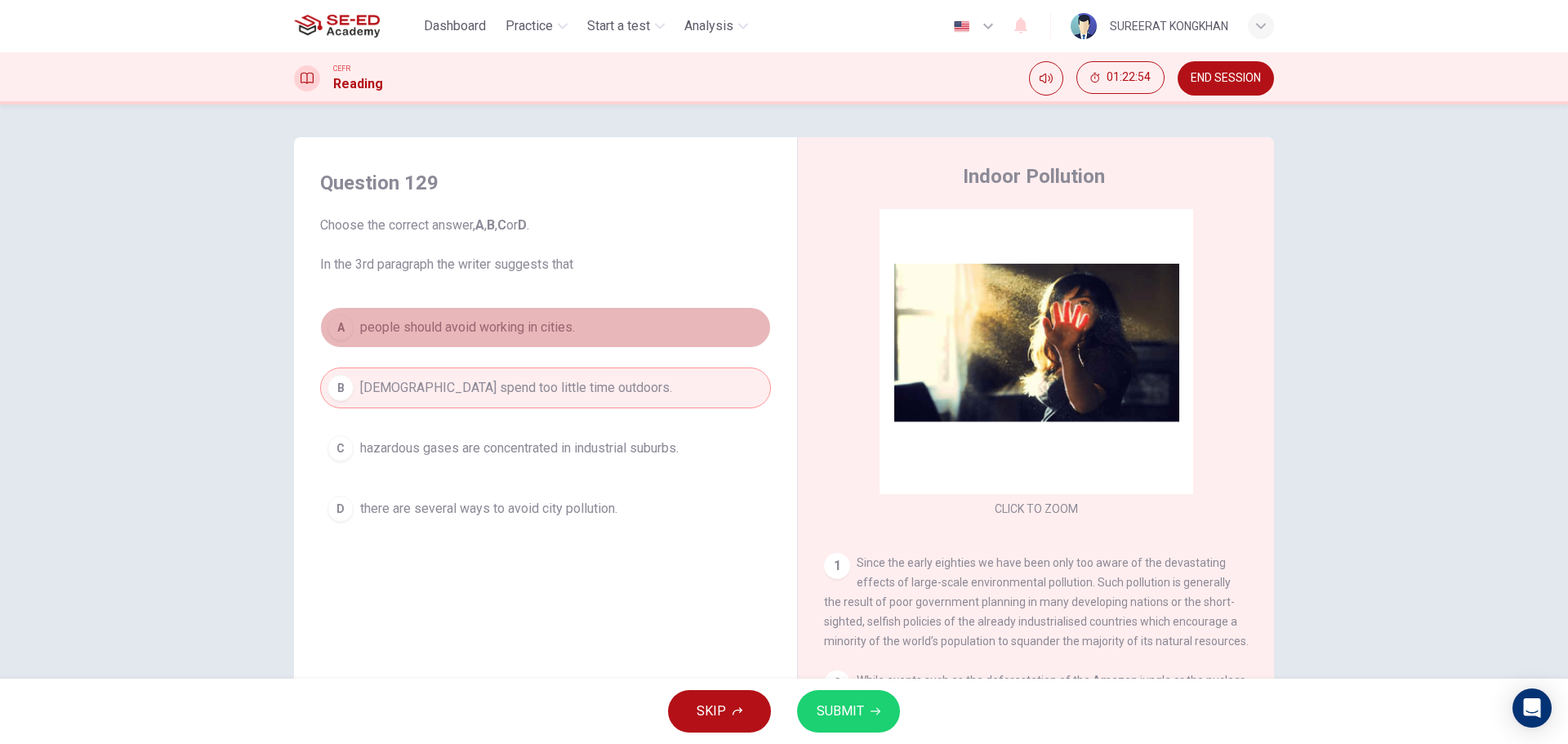
click at [388, 330] on span "people should avoid working in cities." at bounding box center [467, 327] width 215 height 20
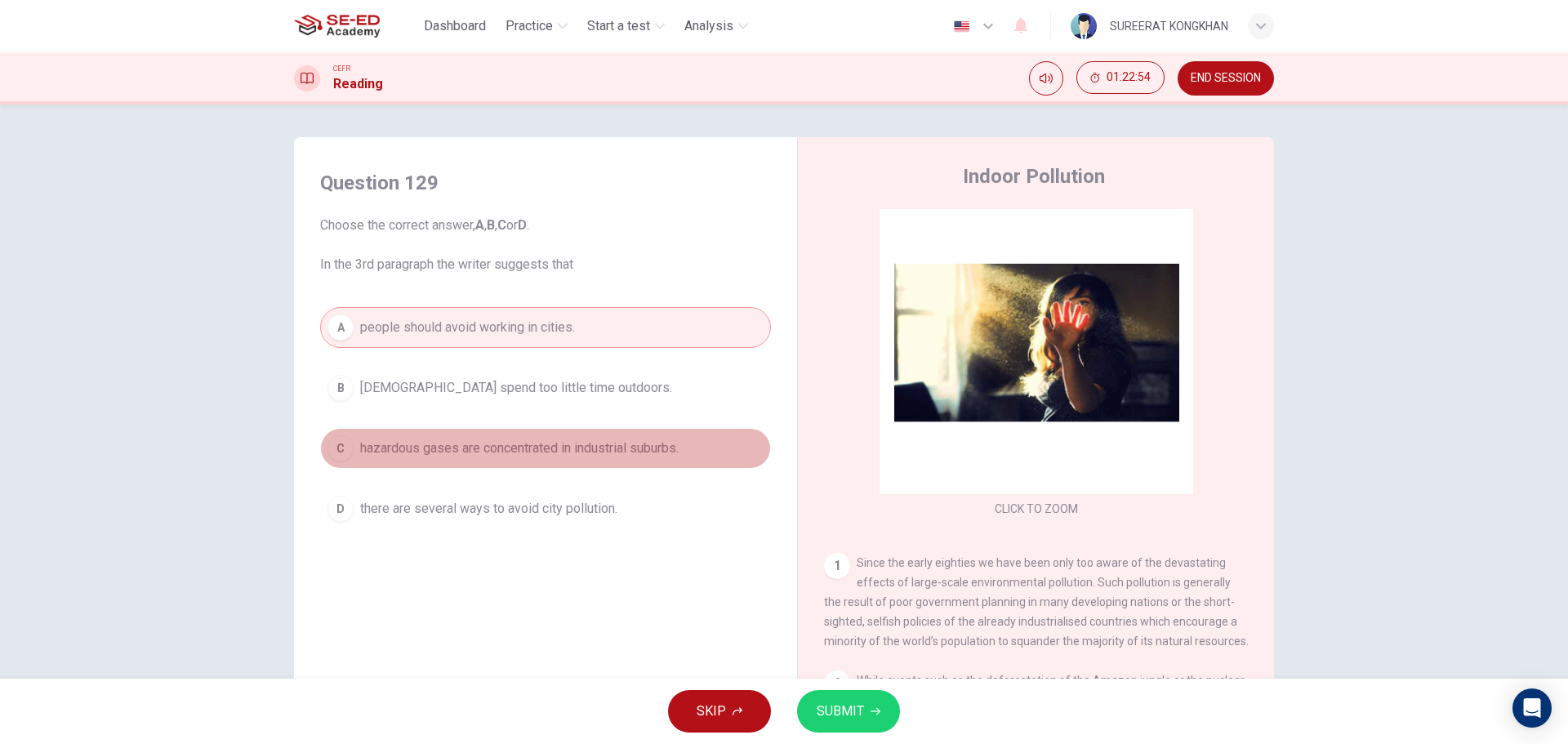
click at [420, 429] on button "C hazardous gases are concentrated in industrial suburbs." at bounding box center [545, 448] width 451 height 41
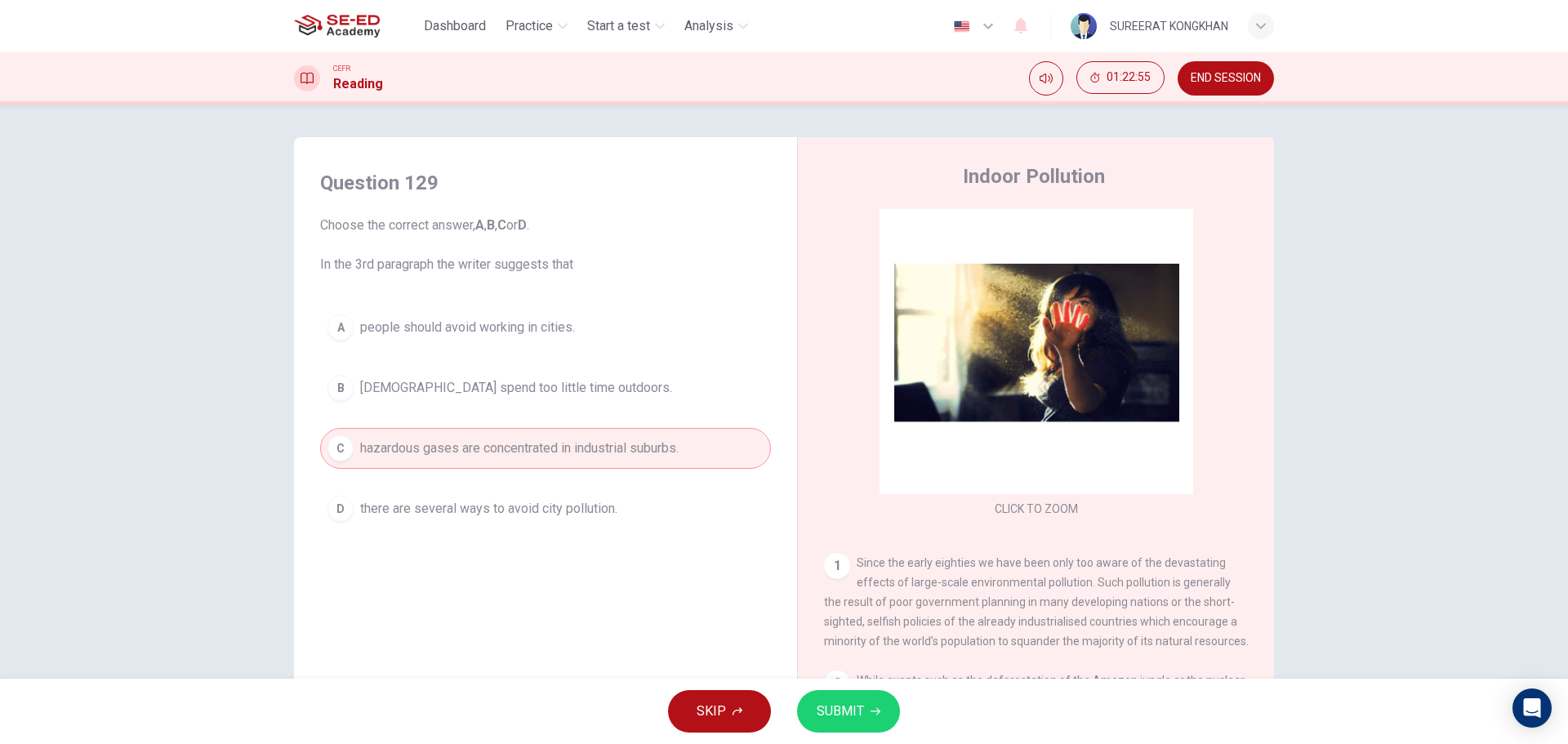
click at [839, 704] on span "SUBMIT" at bounding box center [840, 711] width 47 height 23
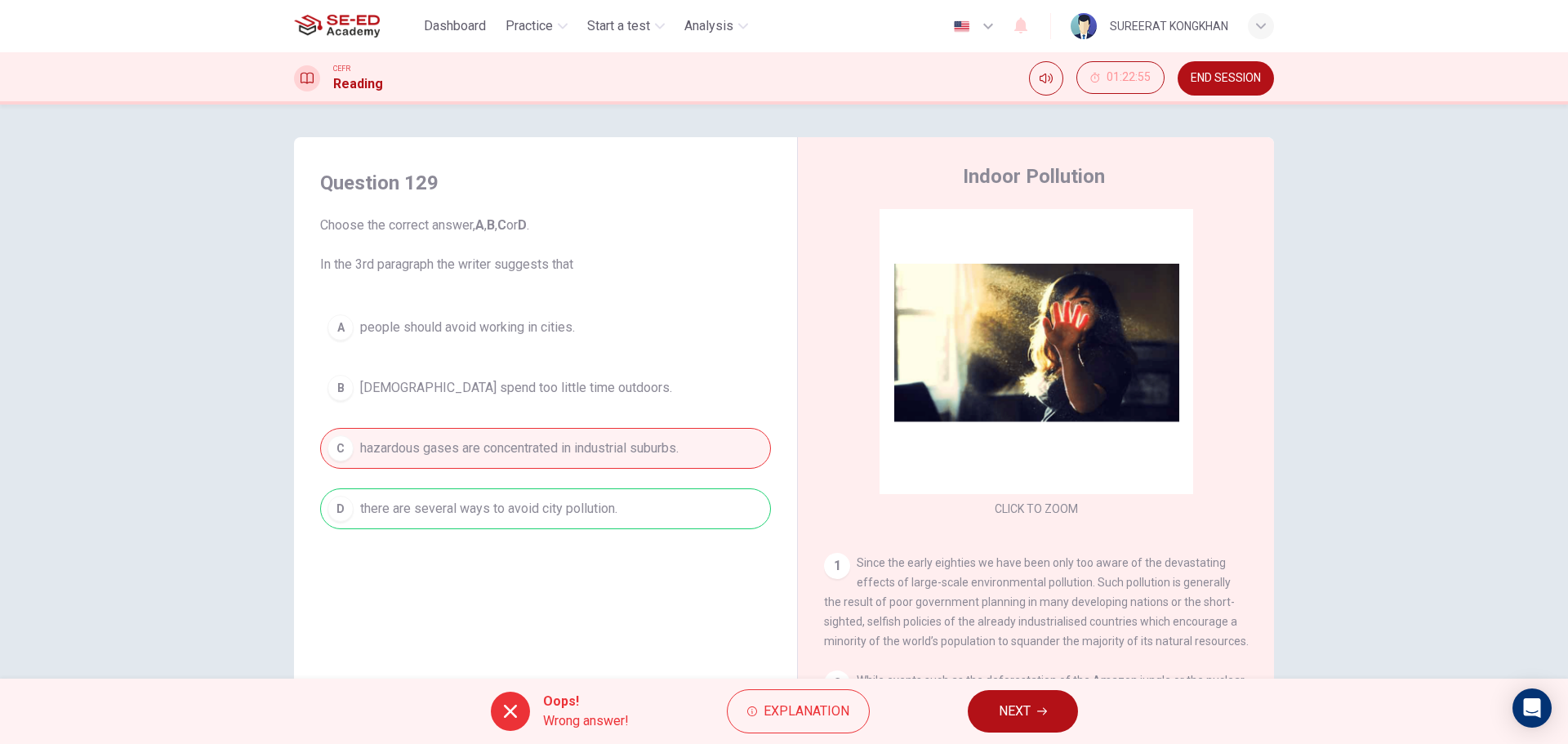
click at [1005, 712] on span "NEXT" at bounding box center [1015, 711] width 32 height 23
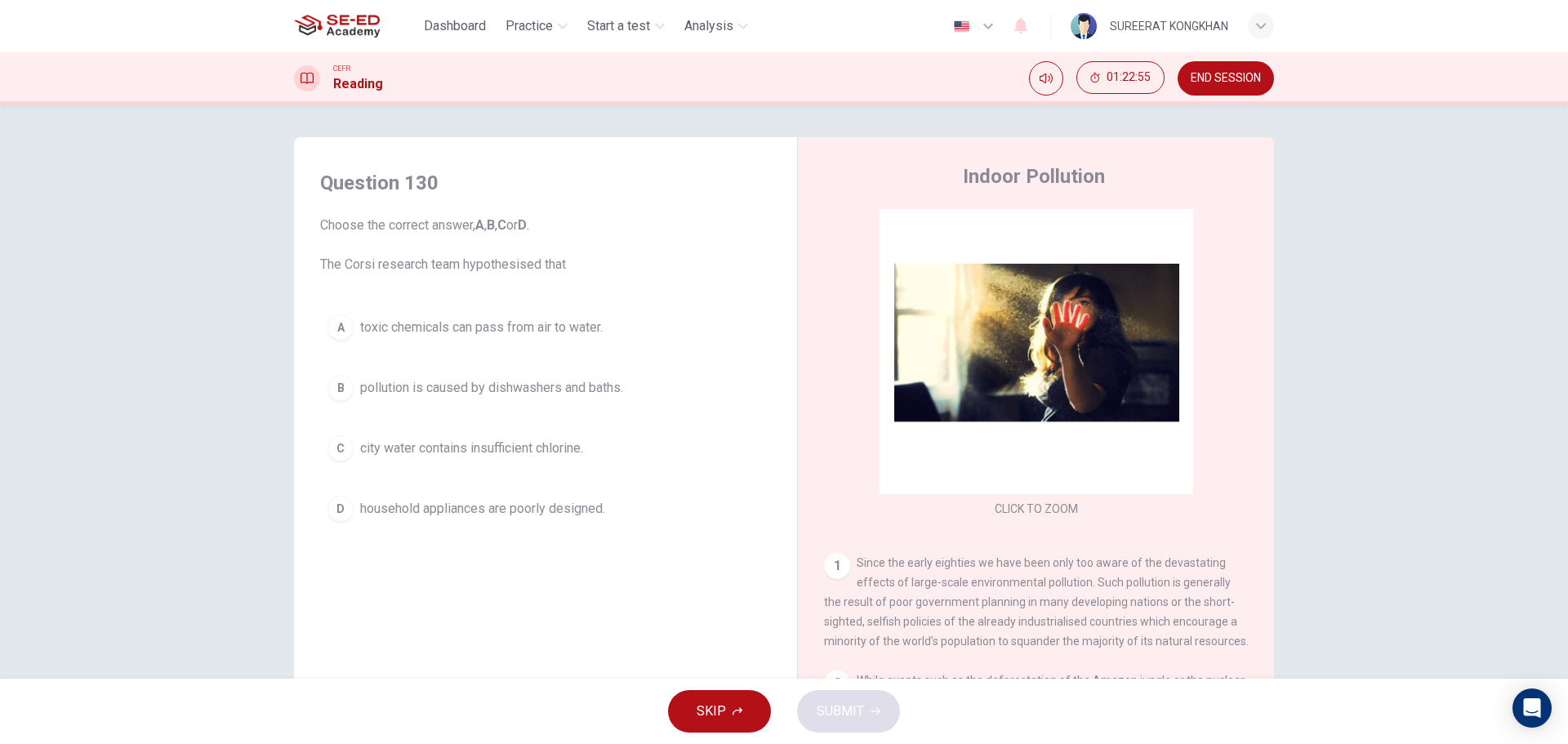
click at [418, 437] on button "C city water contains insufficient chlorine." at bounding box center [545, 448] width 451 height 41
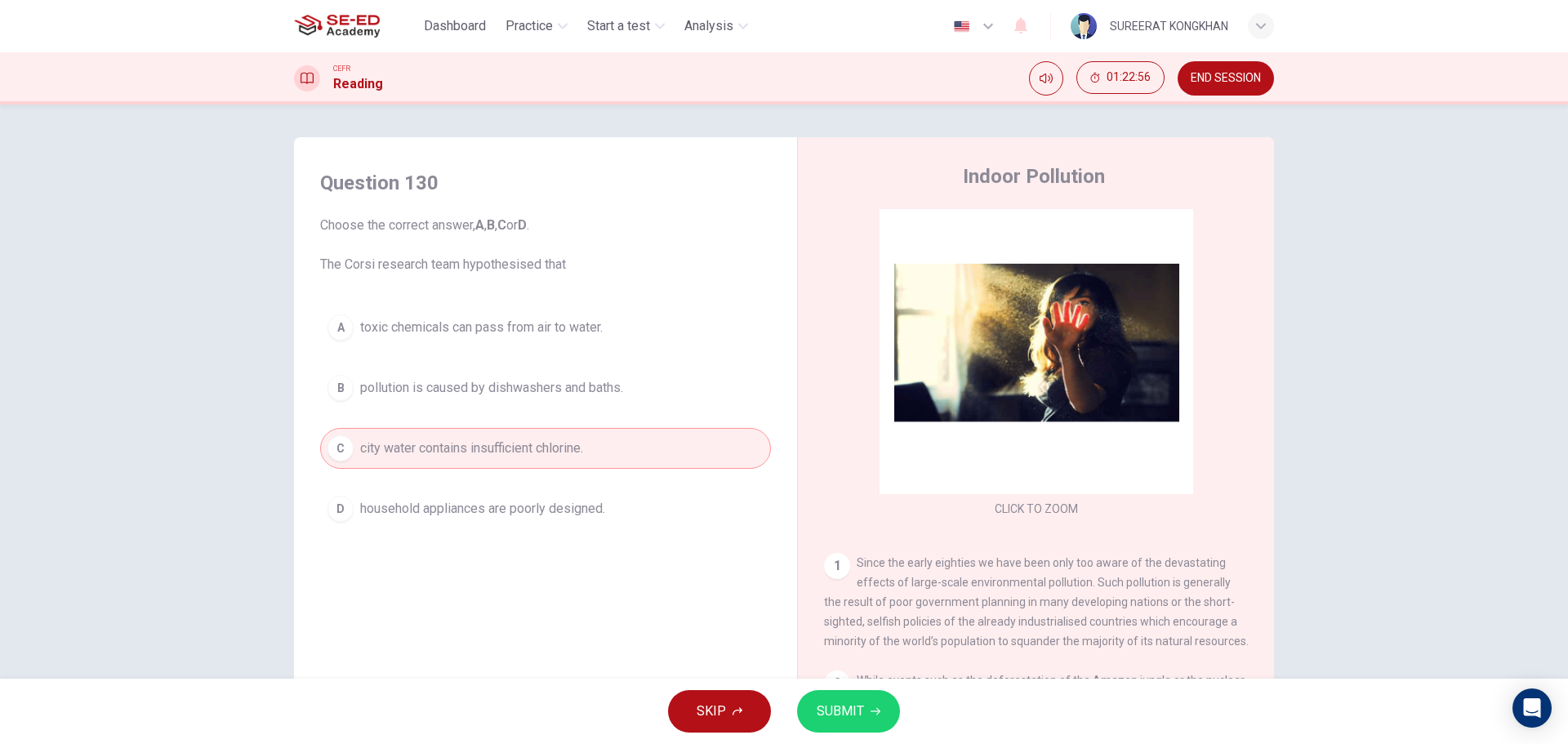
click at [866, 712] on button "SUBMIT" at bounding box center [848, 711] width 103 height 43
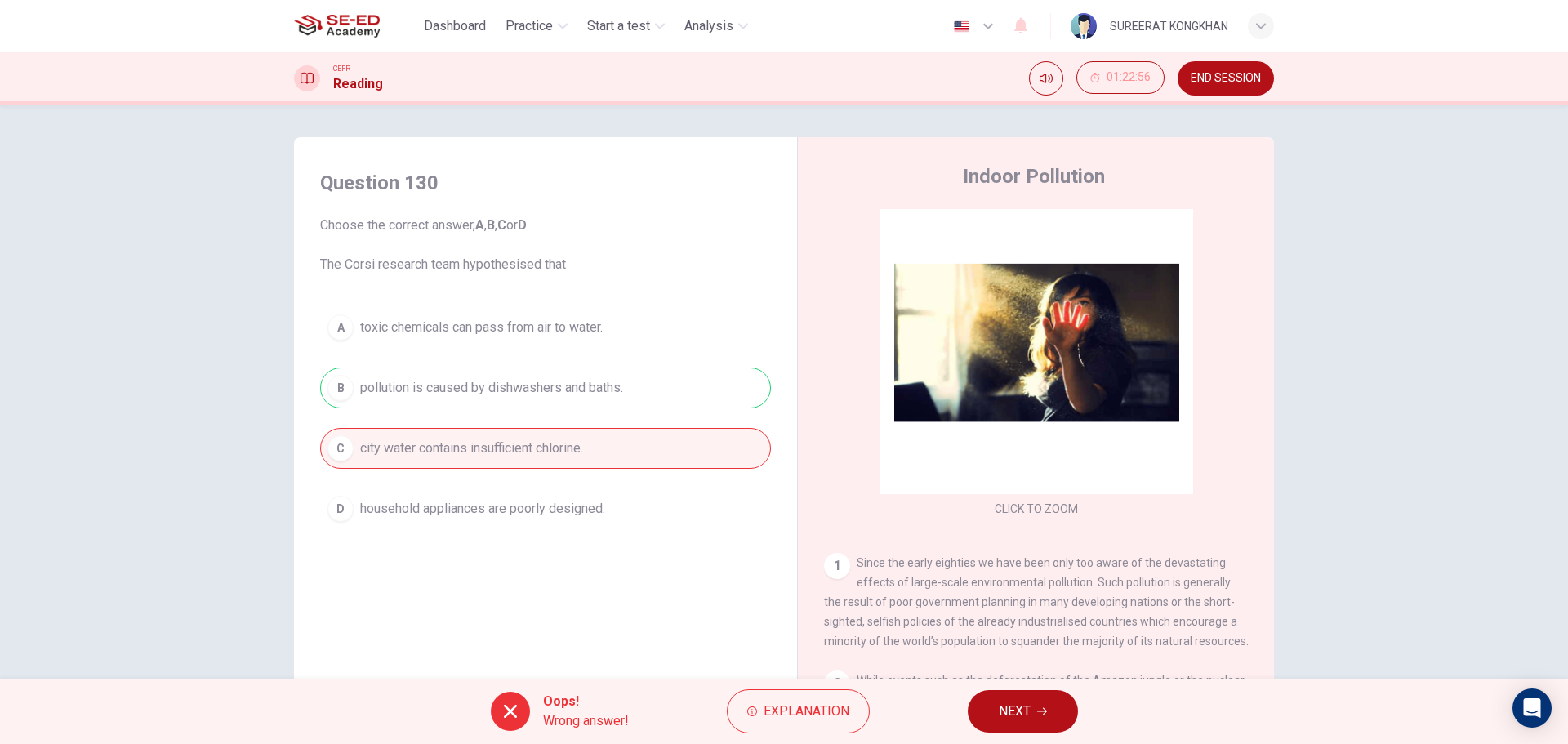
click at [1011, 715] on span "NEXT" at bounding box center [1015, 711] width 32 height 23
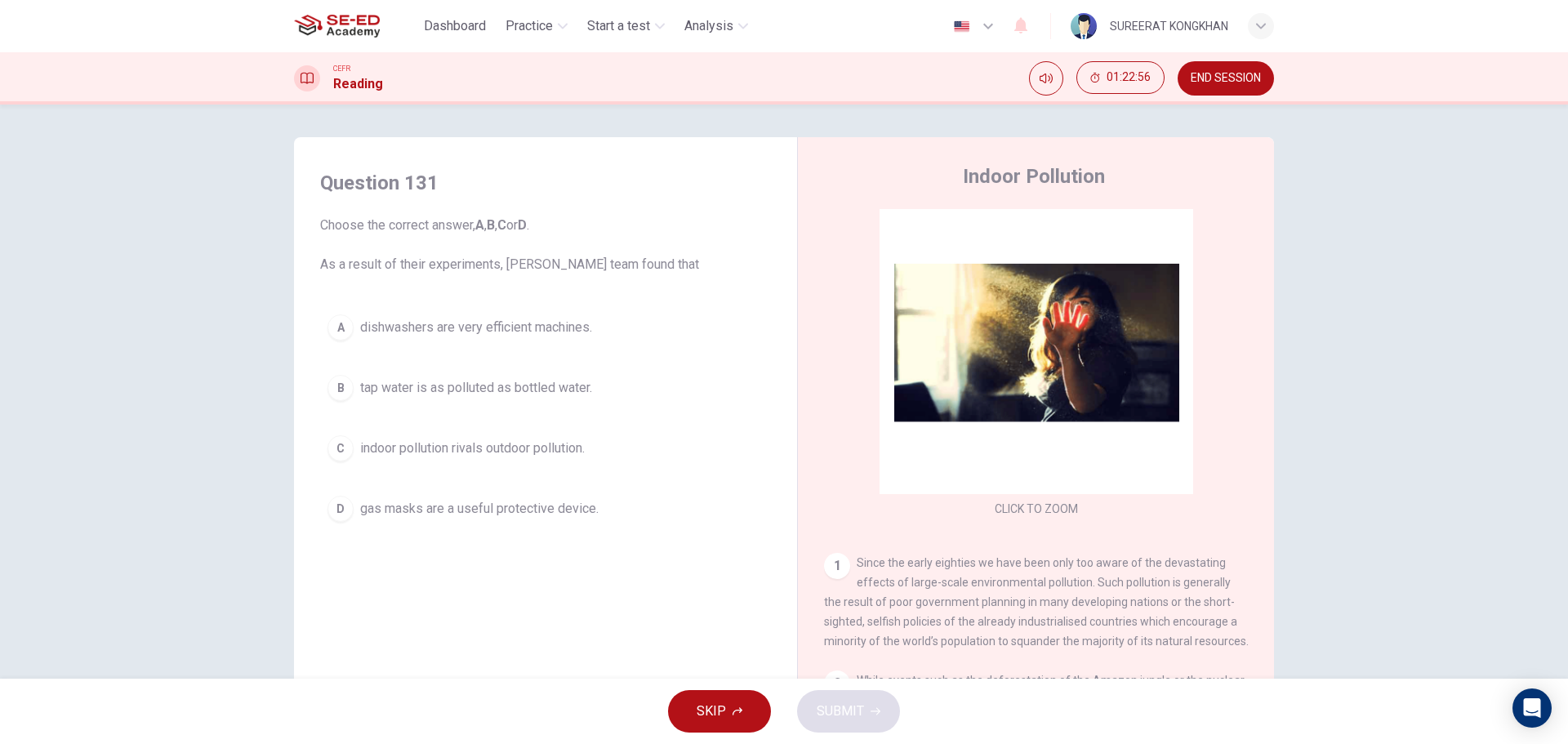
click at [452, 394] on span "tap water is as polluted as bottled water." at bounding box center [476, 388] width 232 height 20
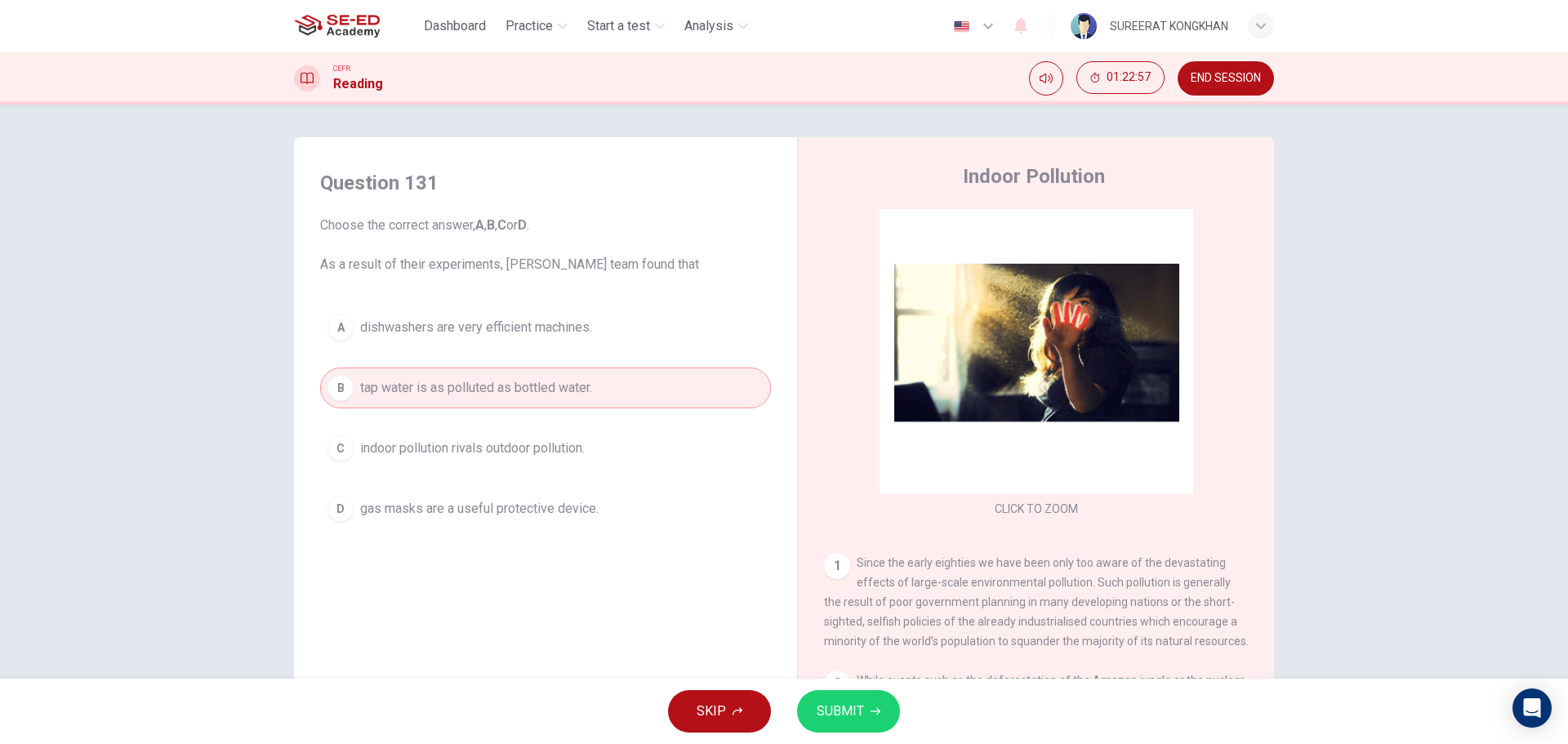
click at [477, 460] on button "C indoor pollution rivals outdoor pollution." at bounding box center [545, 448] width 451 height 41
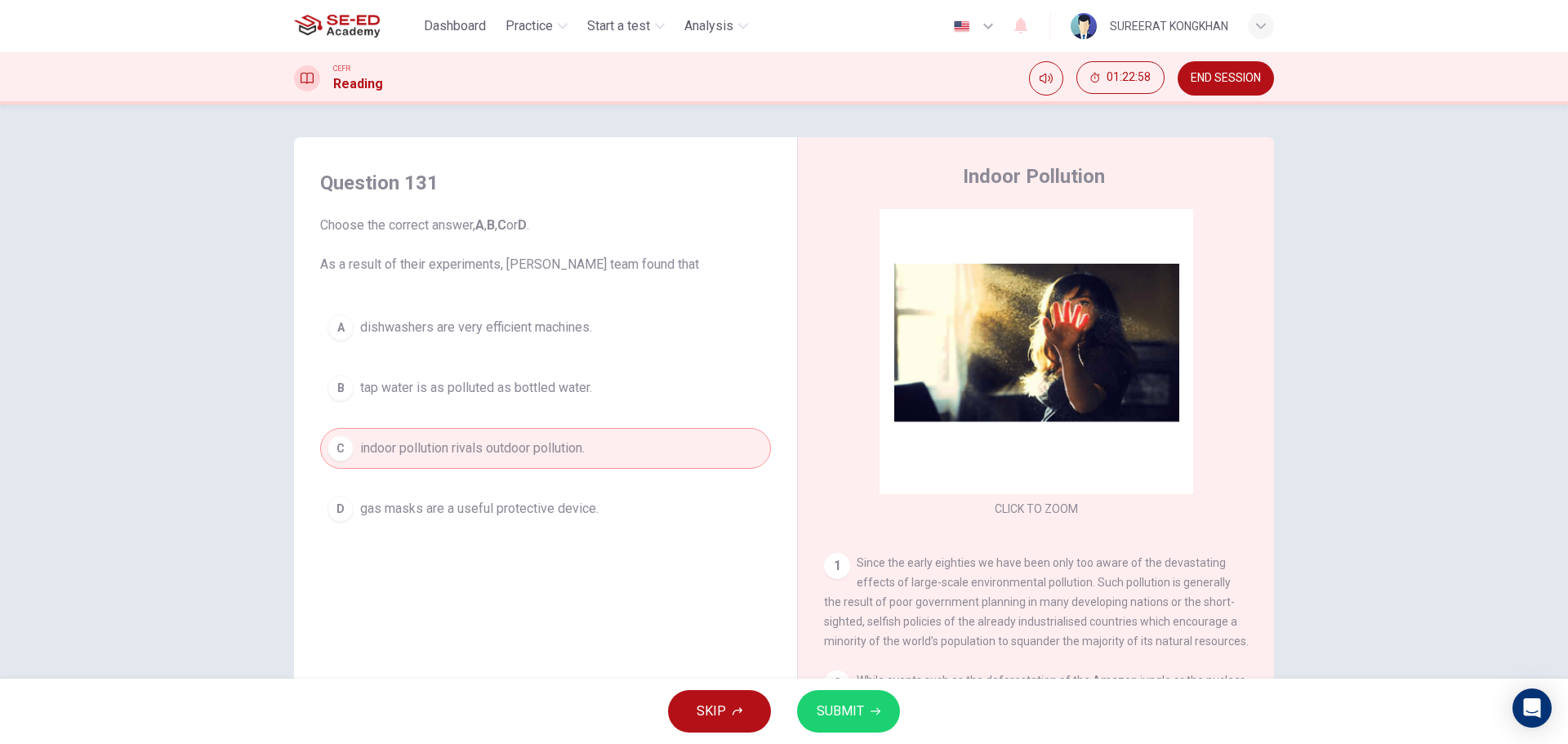
click at [557, 541] on div "Question 131 Choose the correct answer, A , B , C or D . As a result of their e…" at bounding box center [546, 349] width 477 height 392
click at [485, 338] on button "A dishwashers are very efficient machines." at bounding box center [545, 328] width 451 height 41
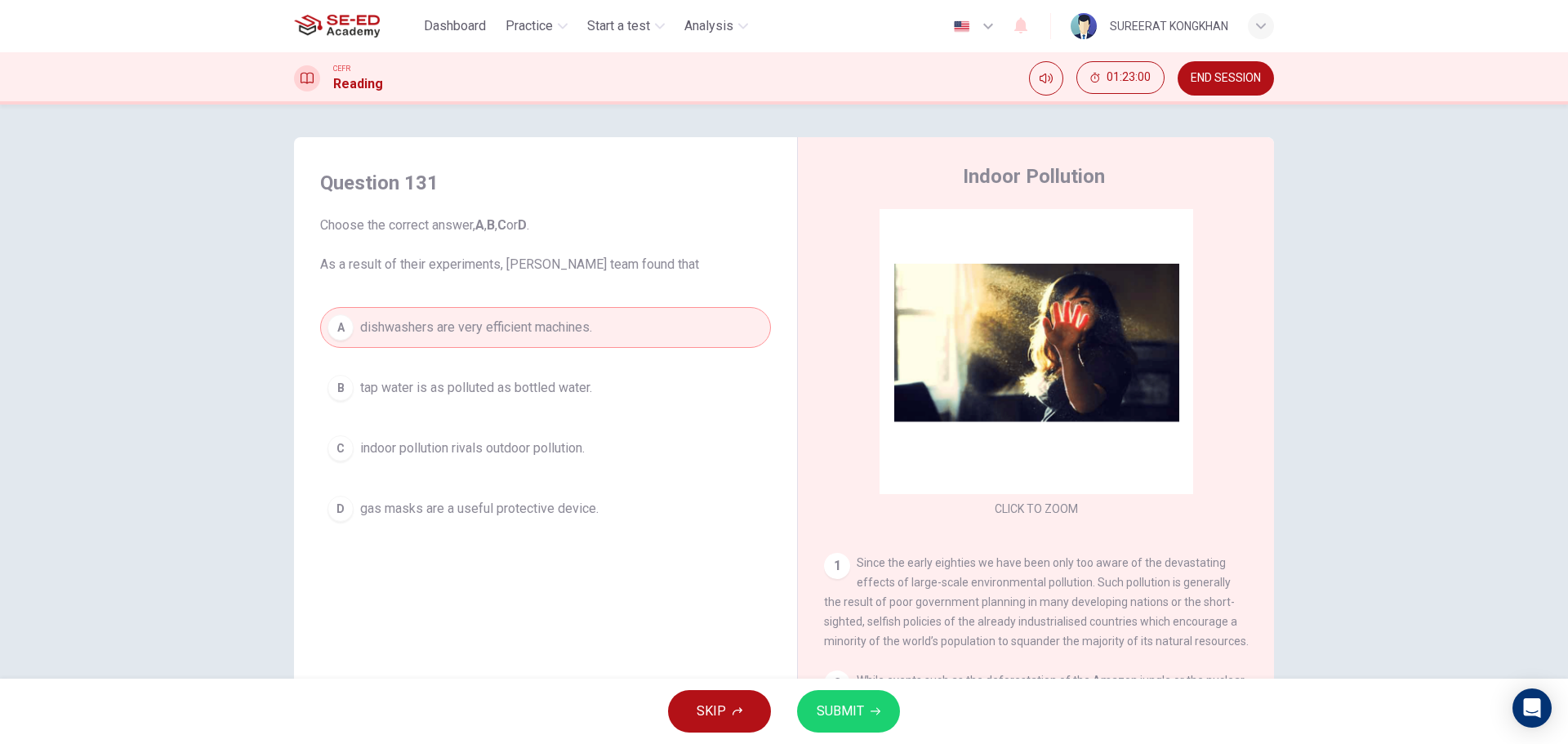
click at [837, 700] on span "SUBMIT" at bounding box center [840, 711] width 47 height 23
click at [844, 718] on span "Processing your response..." at bounding box center [810, 711] width 159 height 20
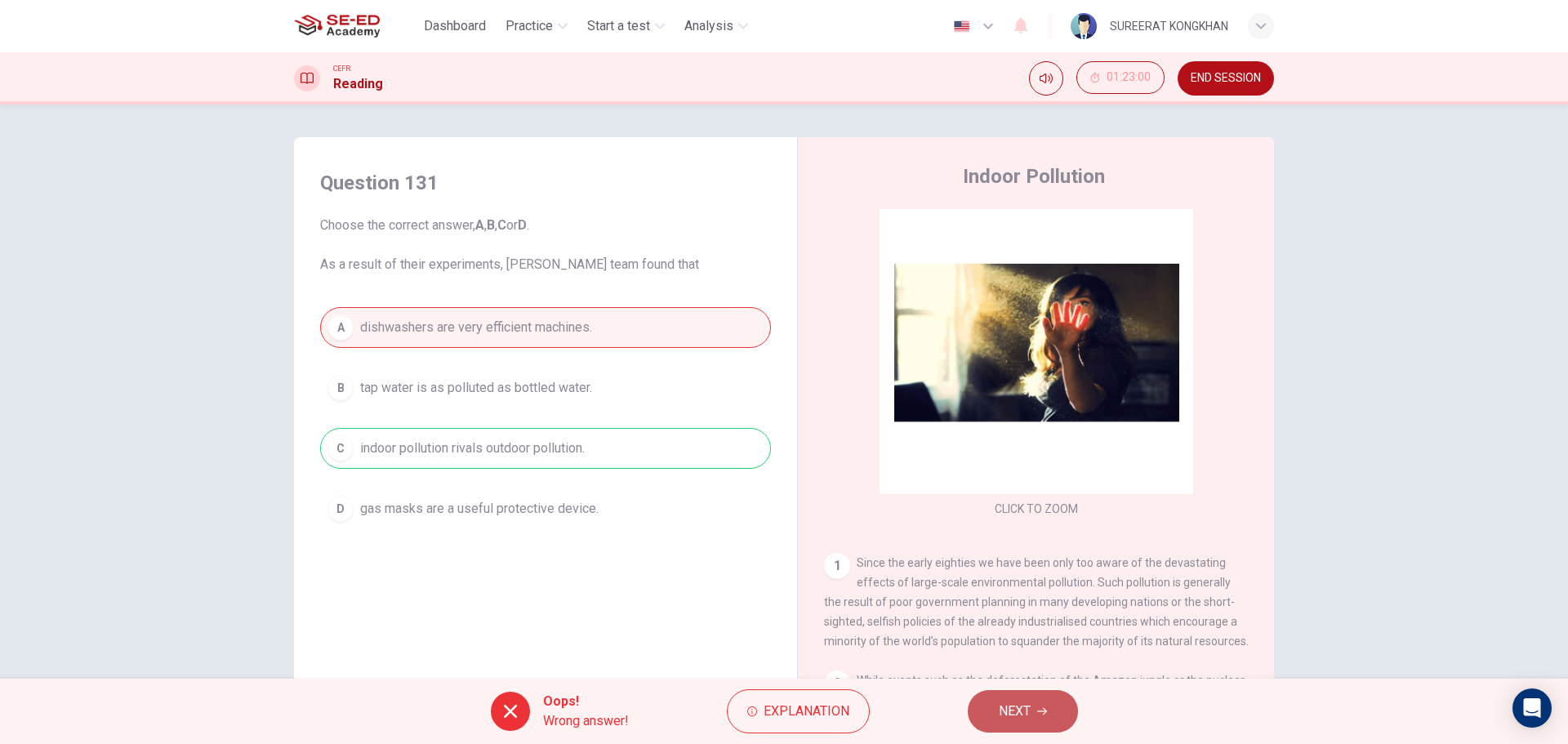
click at [990, 709] on button "NEXT" at bounding box center [1023, 711] width 110 height 43
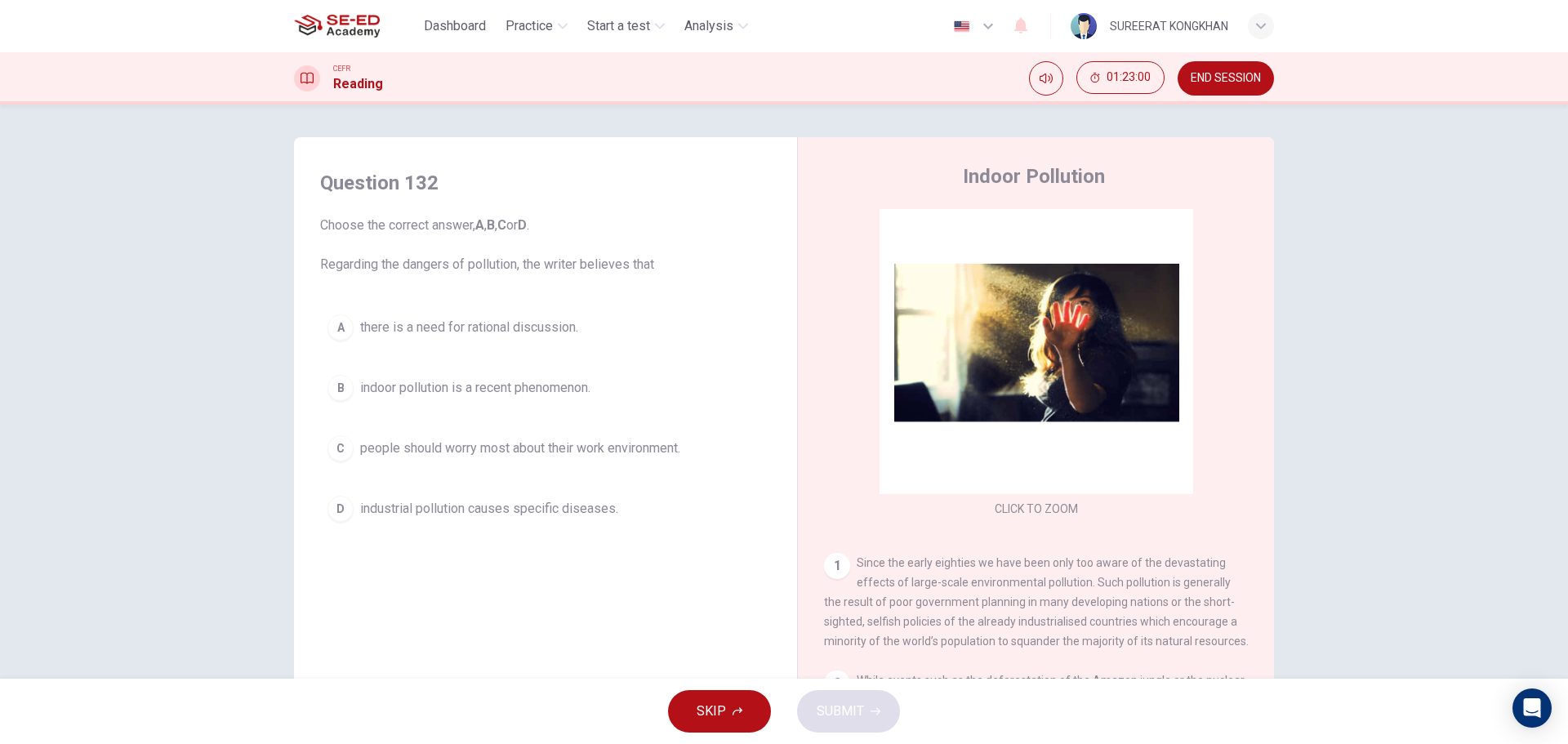
click at [448, 392] on span "indoor pollution is a recent phenomenon." at bounding box center [475, 388] width 230 height 20
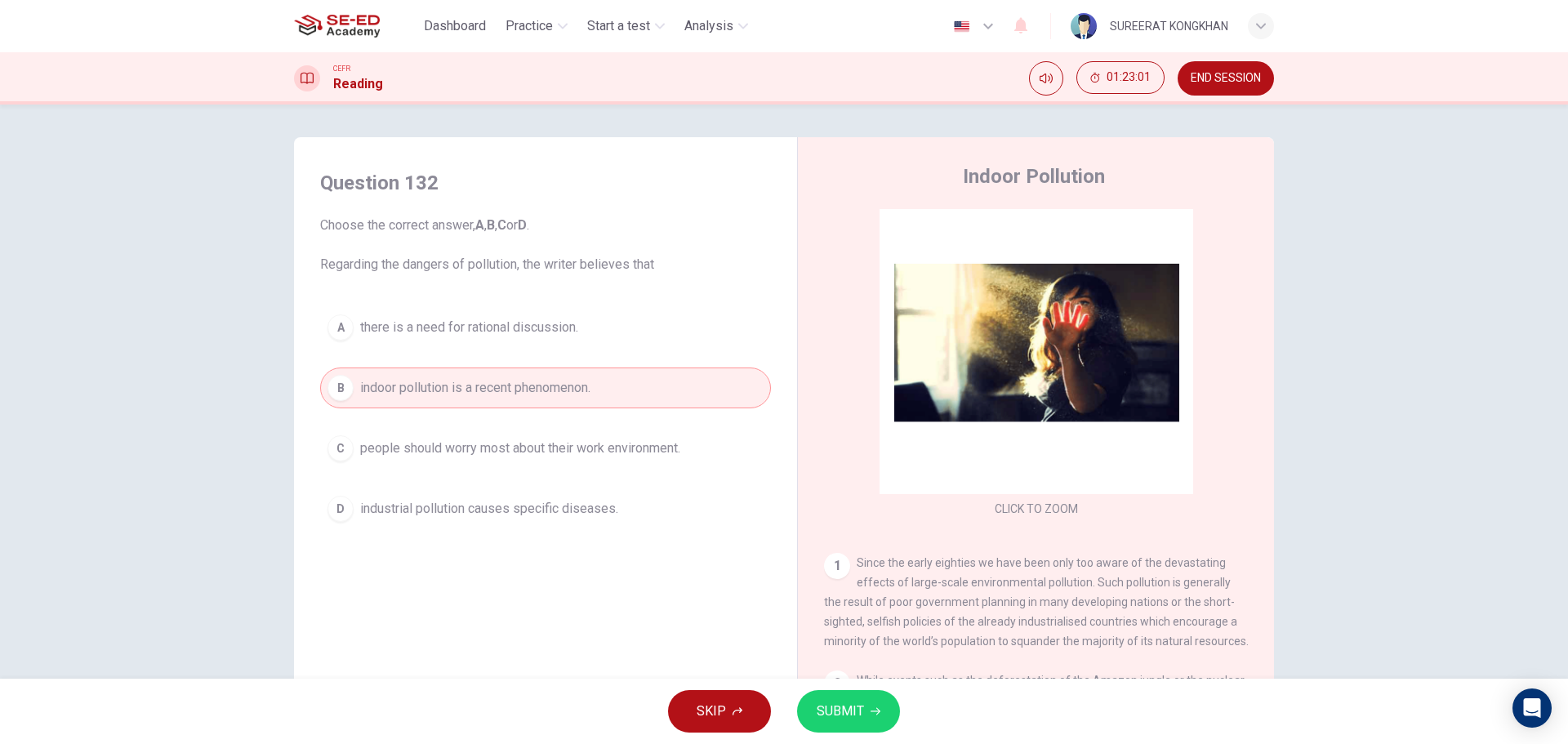
click at [847, 719] on span "SUBMIT" at bounding box center [840, 711] width 47 height 23
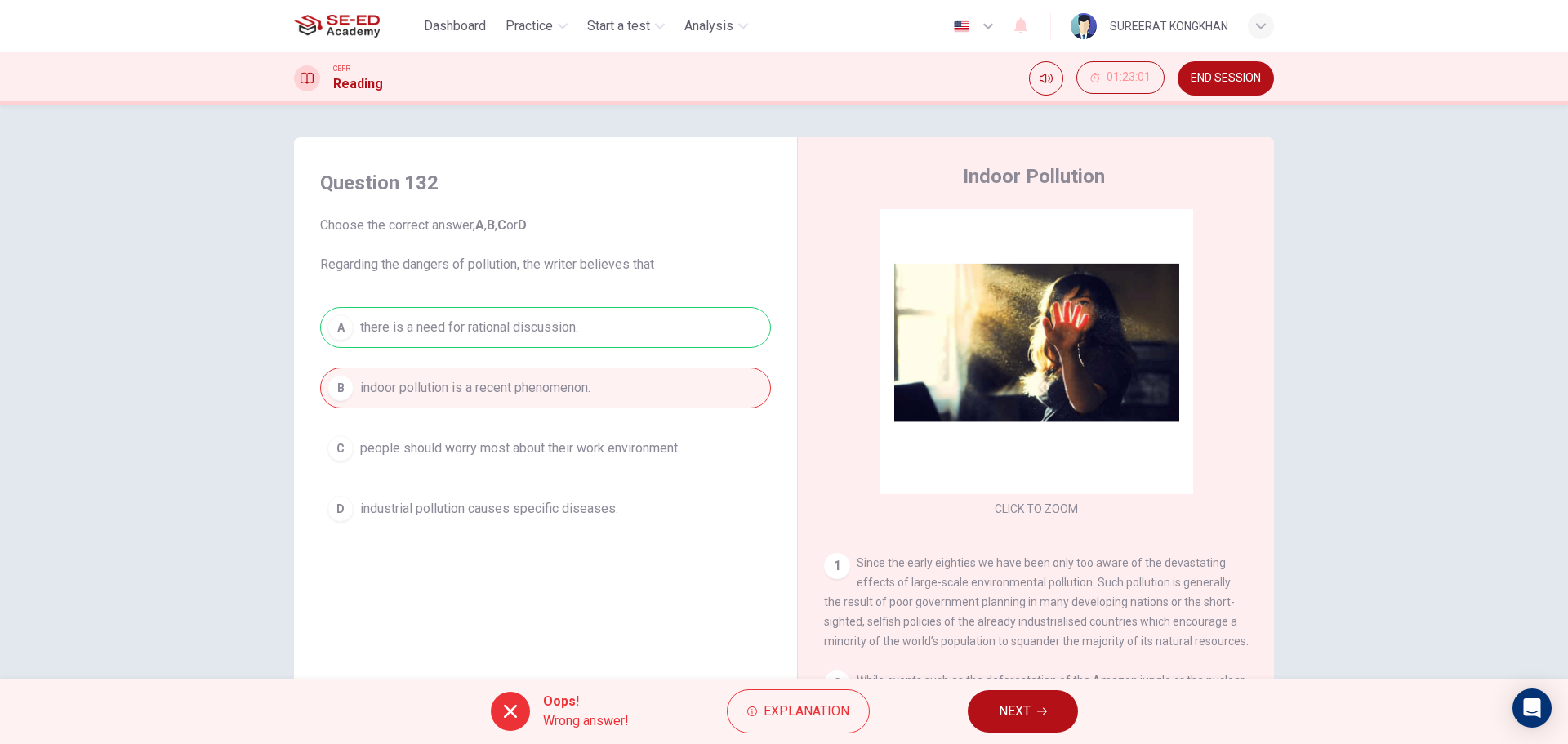
click at [1056, 716] on button "NEXT" at bounding box center [1023, 711] width 110 height 43
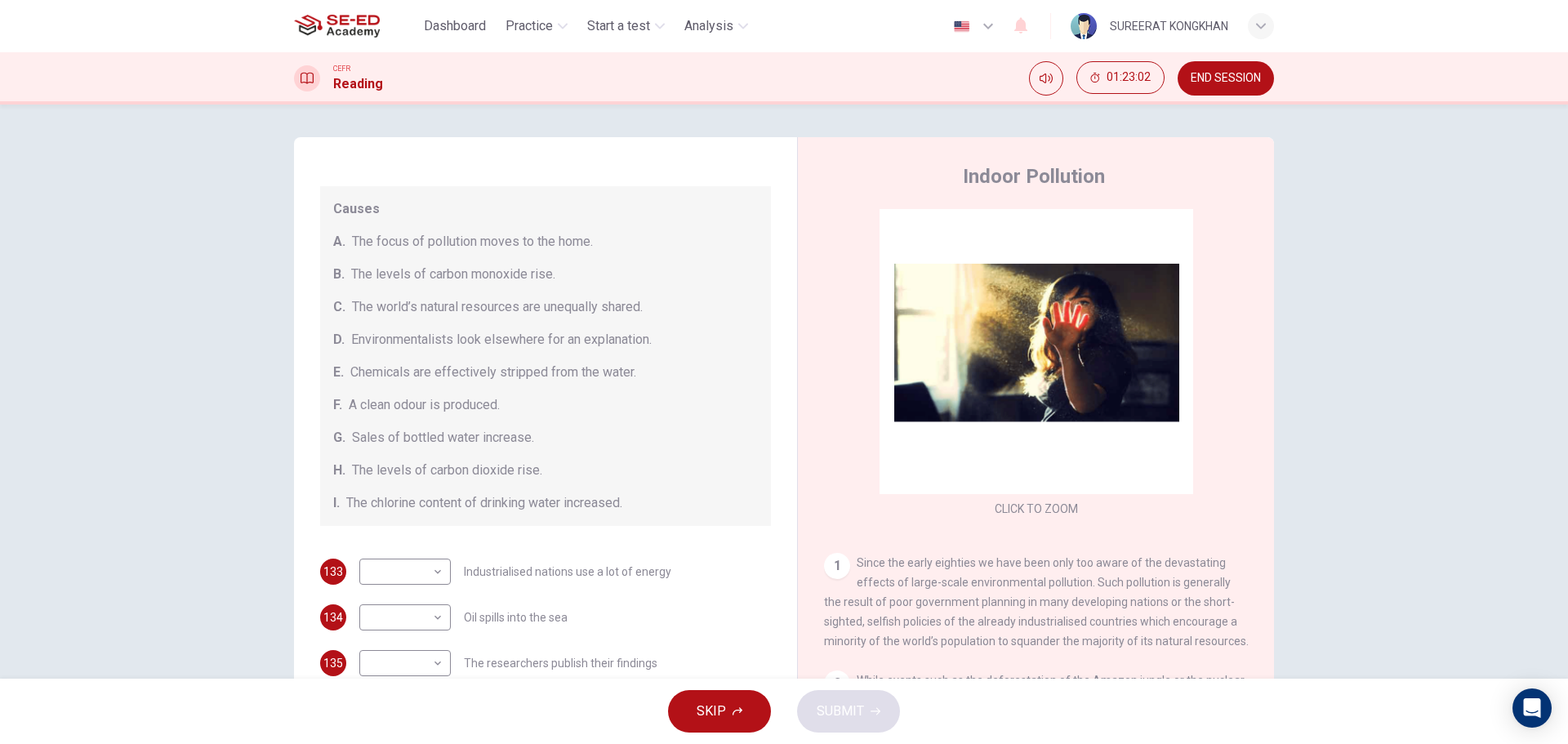
scroll to position [347, 0]
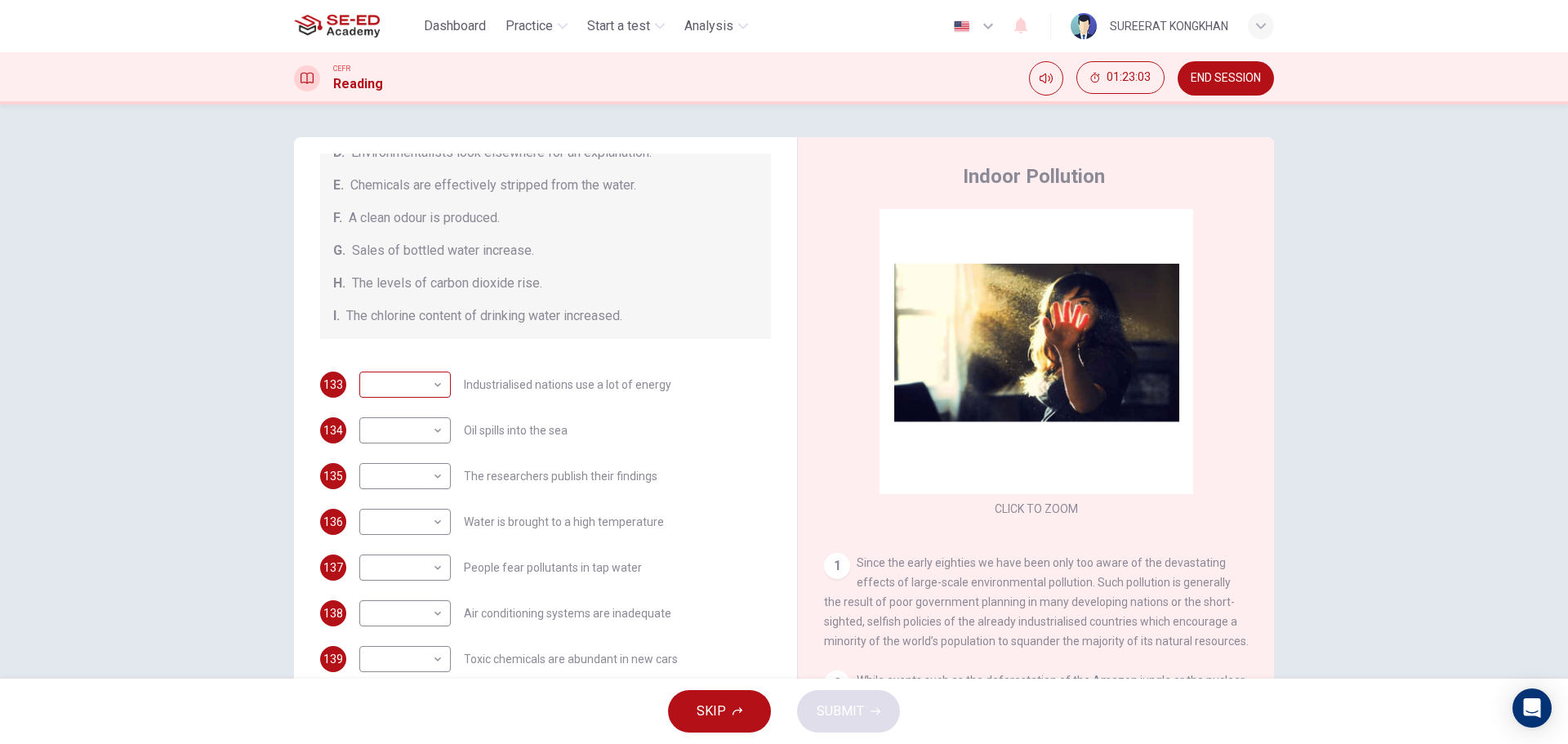
click at [420, 390] on body "This site uses cookies, as explained in our Privacy Policy . If you agree to th…" at bounding box center [784, 372] width 1568 height 744
click at [415, 424] on li "B" at bounding box center [401, 437] width 92 height 26
type input "B"
click at [420, 434] on body "This site uses cookies, as explained in our Privacy Policy . If you agree to th…" at bounding box center [784, 372] width 1568 height 744
click at [415, 509] on li "C" at bounding box center [401, 508] width 92 height 26
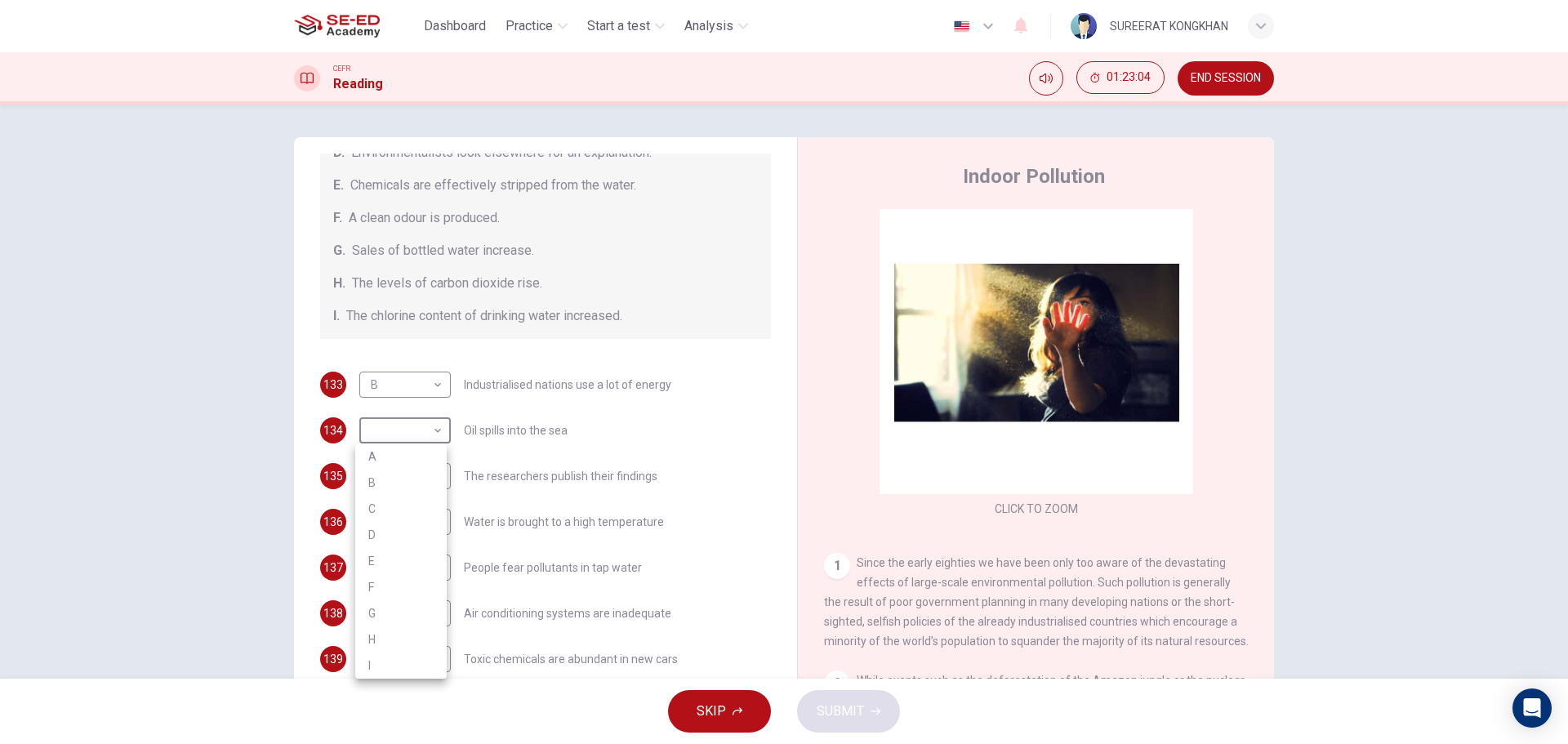
type input "C"
click at [430, 477] on body "This site uses cookies, as explained in our Privacy Policy . If you agree to th…" at bounding box center [784, 372] width 1568 height 744
click at [411, 592] on li "D" at bounding box center [401, 581] width 92 height 26
type input "D"
click at [435, 523] on body "This site uses cookies, as explained in our Privacy Policy . If you agree to th…" at bounding box center [784, 372] width 1568 height 744
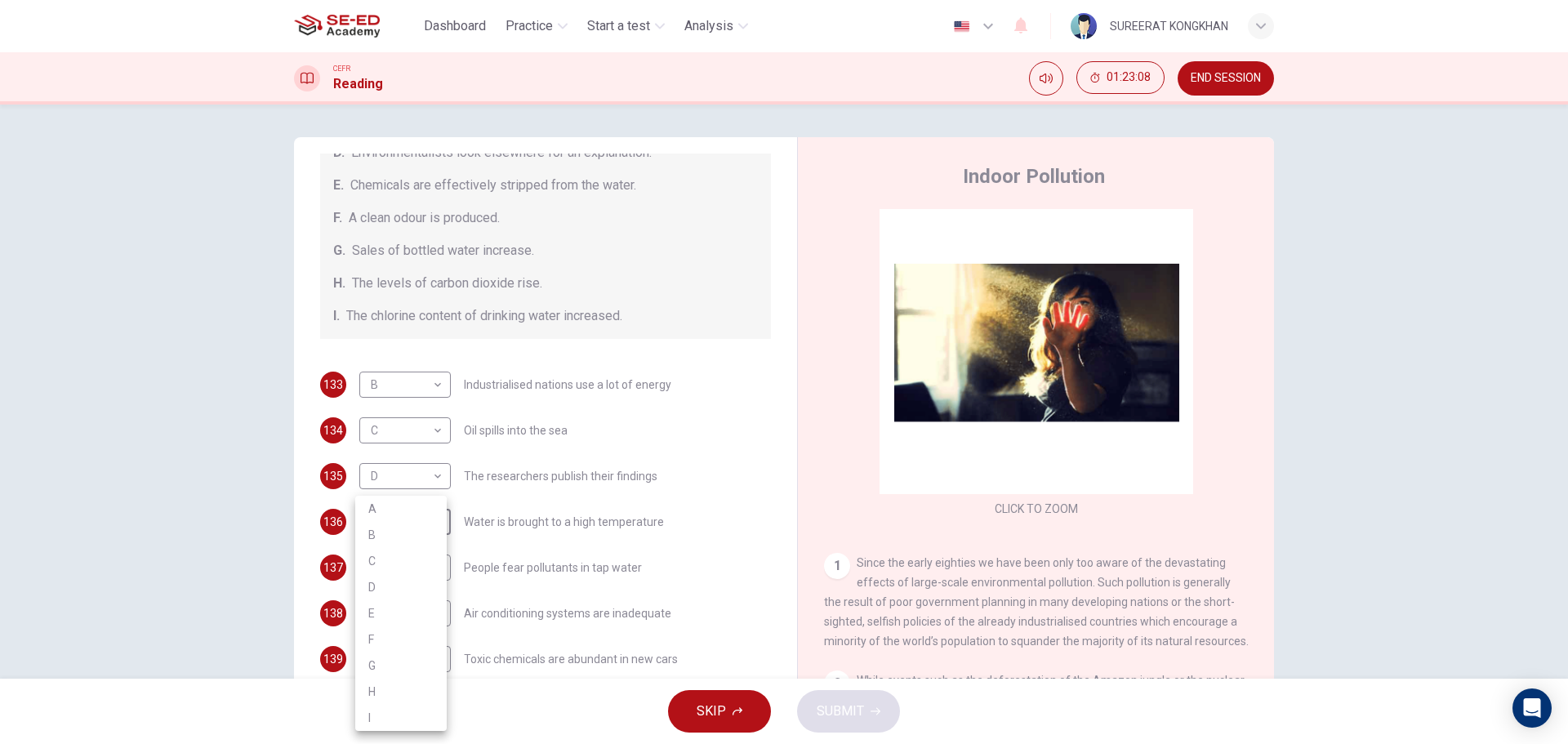
click at [411, 636] on li "F" at bounding box center [401, 639] width 92 height 26
type input "F"
click at [434, 569] on body "This site uses cookies, as explained in our Privacy Policy . If you agree to th…" at bounding box center [784, 372] width 1568 height 744
click at [394, 508] on li "A" at bounding box center [401, 508] width 92 height 26
type input "A"
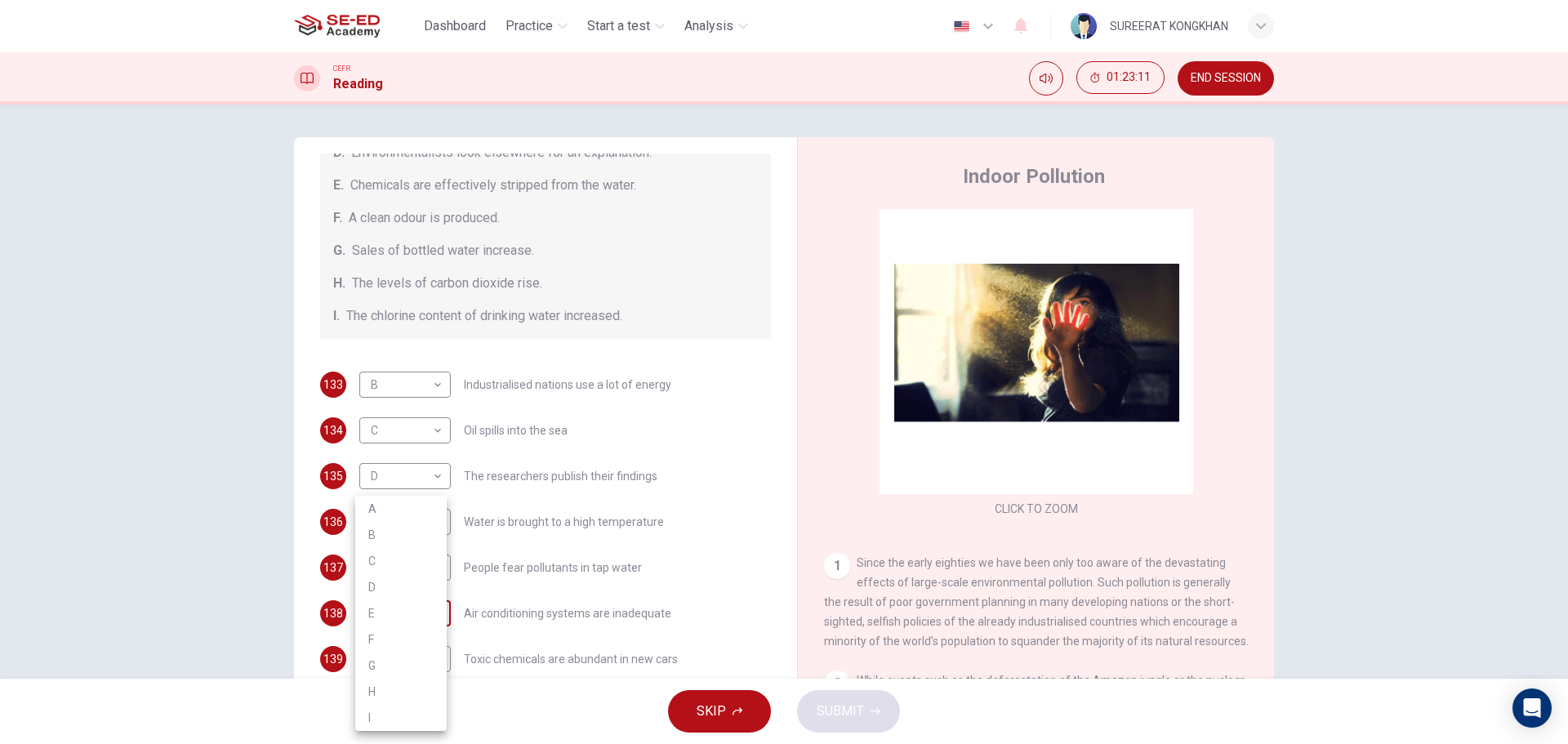
click at [433, 618] on body "This site uses cookies, as explained in our Privacy Policy . If you agree to th…" at bounding box center [784, 372] width 1568 height 744
click at [397, 663] on li "G" at bounding box center [401, 666] width 92 height 26
type input "G"
click at [438, 662] on body "This site uses cookies, as explained in our Privacy Policy . If you agree to th…" at bounding box center [784, 372] width 1568 height 744
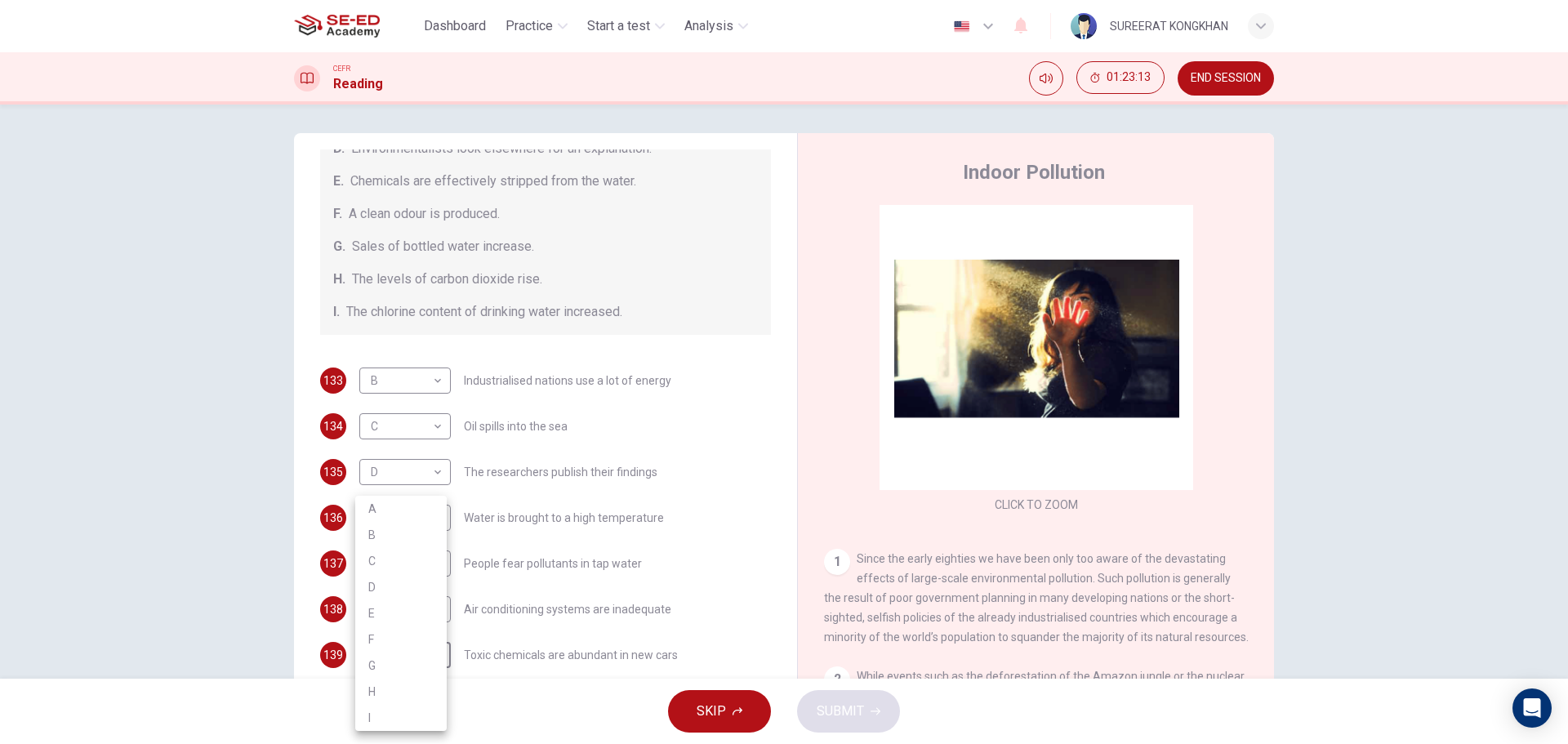
click at [398, 718] on li "I" at bounding box center [401, 718] width 92 height 26
type input "I"
click at [829, 709] on span "SUBMIT" at bounding box center [840, 711] width 47 height 23
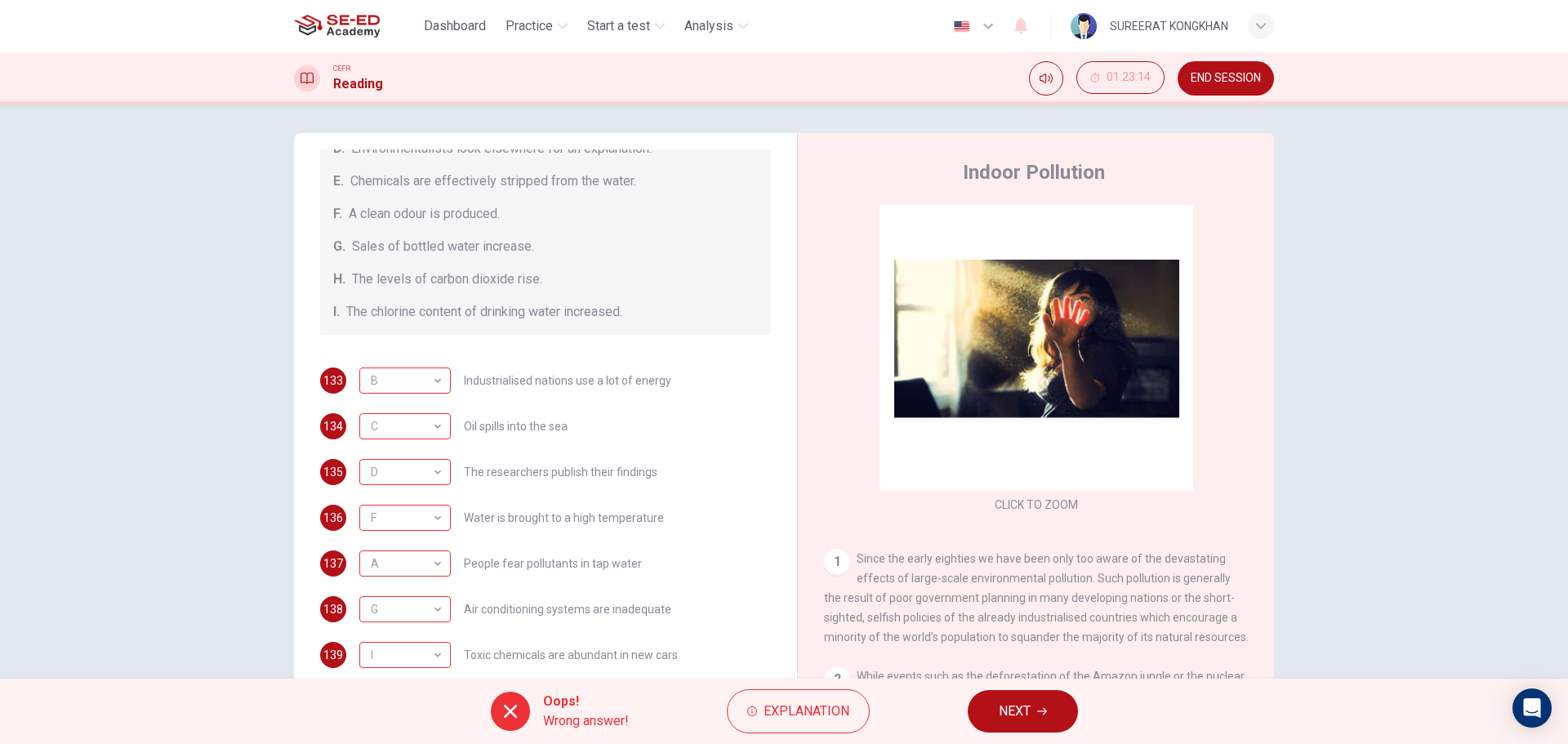
click at [985, 713] on button "NEXT" at bounding box center [1023, 711] width 110 height 43
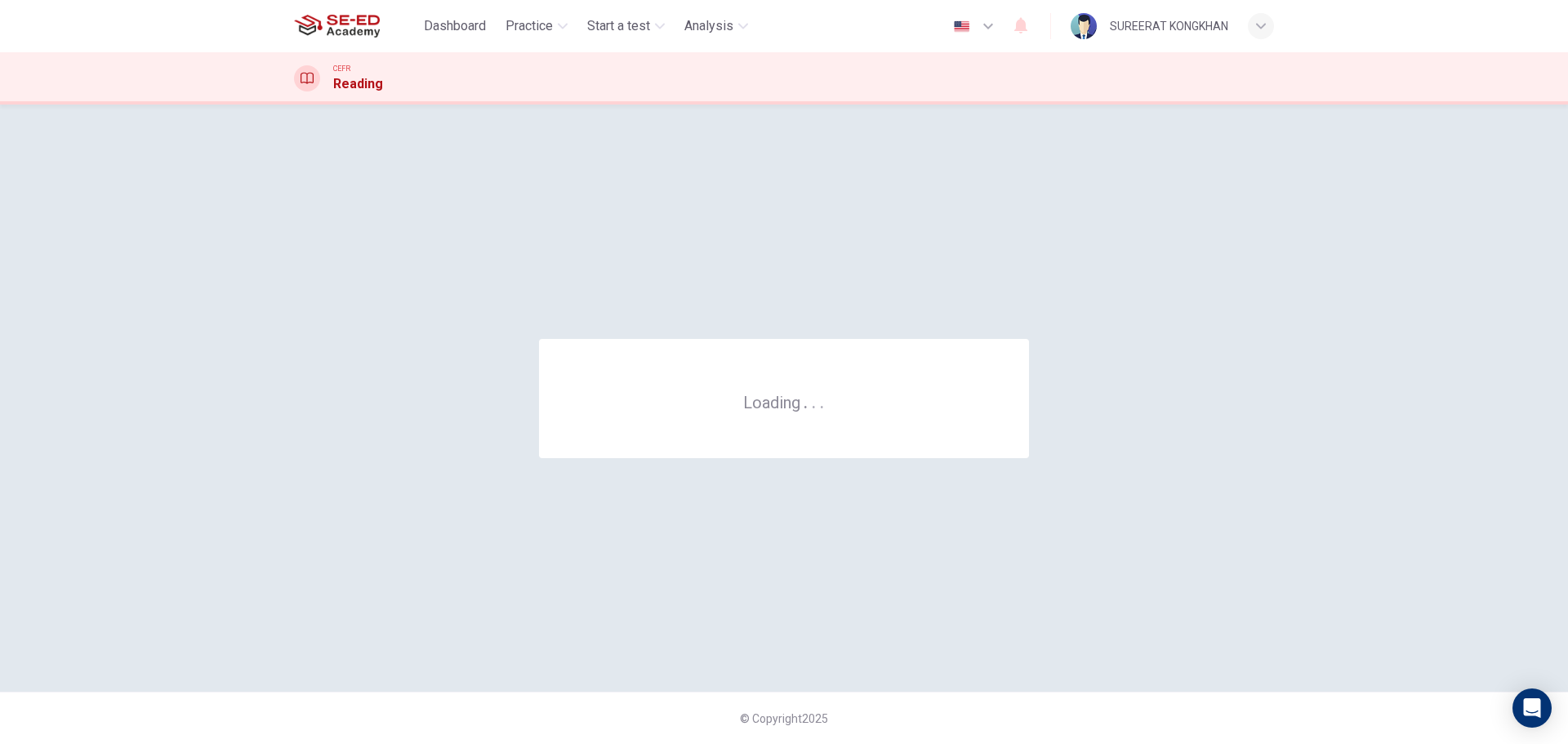
scroll to position [0, 0]
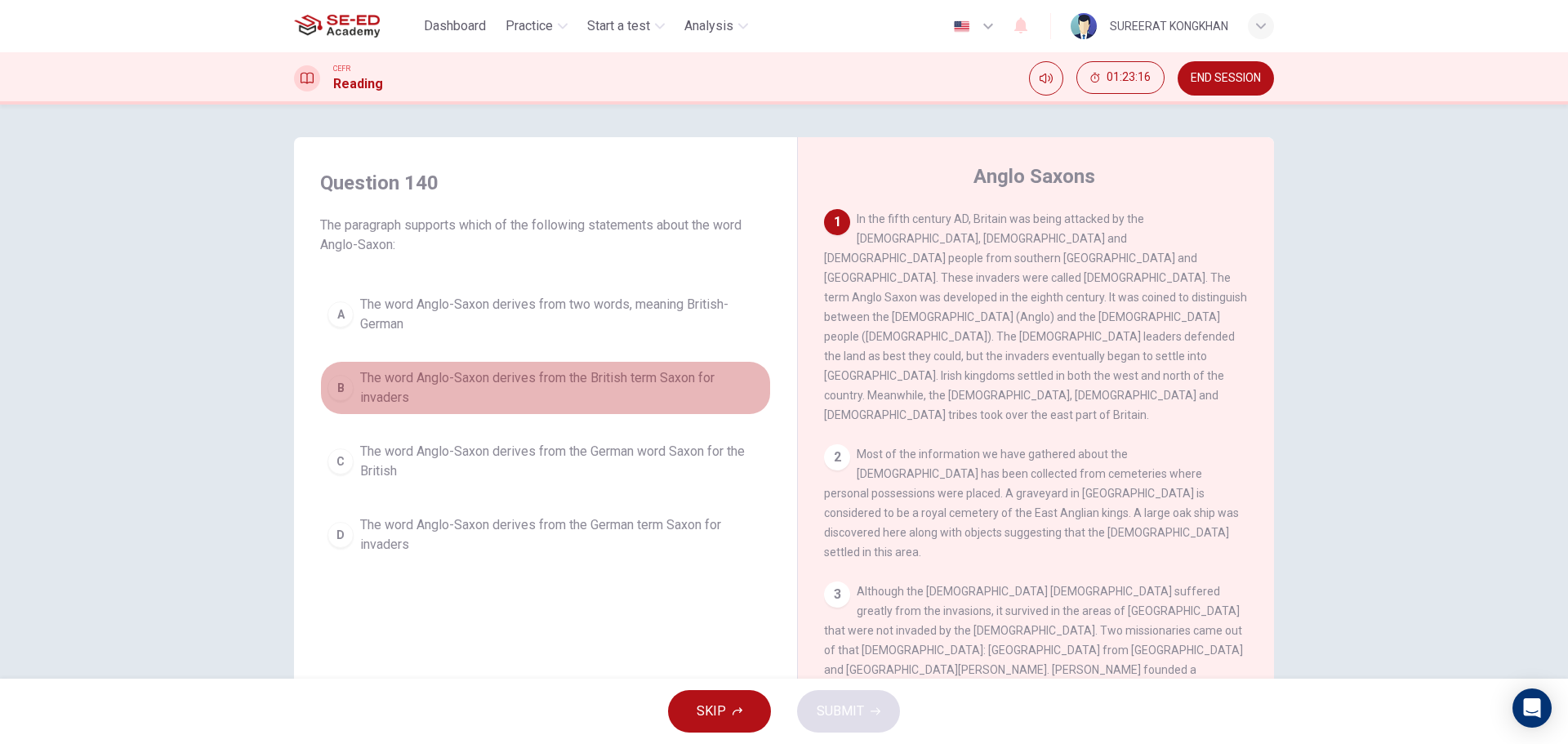
click at [355, 413] on button "B The word Anglo-Saxon derives from the British term Saxon for invaders" at bounding box center [545, 387] width 451 height 54
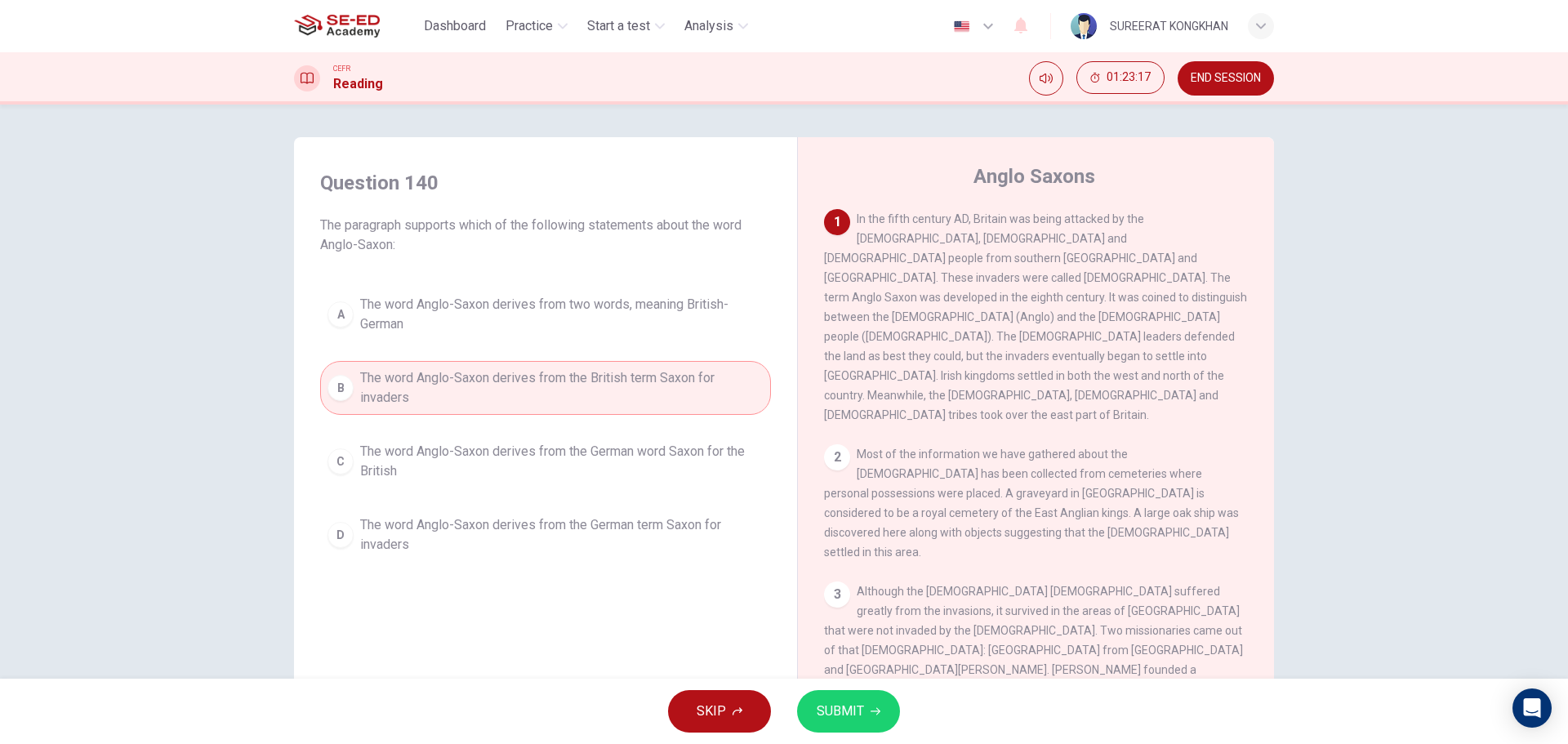
click at [862, 716] on span "SUBMIT" at bounding box center [840, 711] width 47 height 23
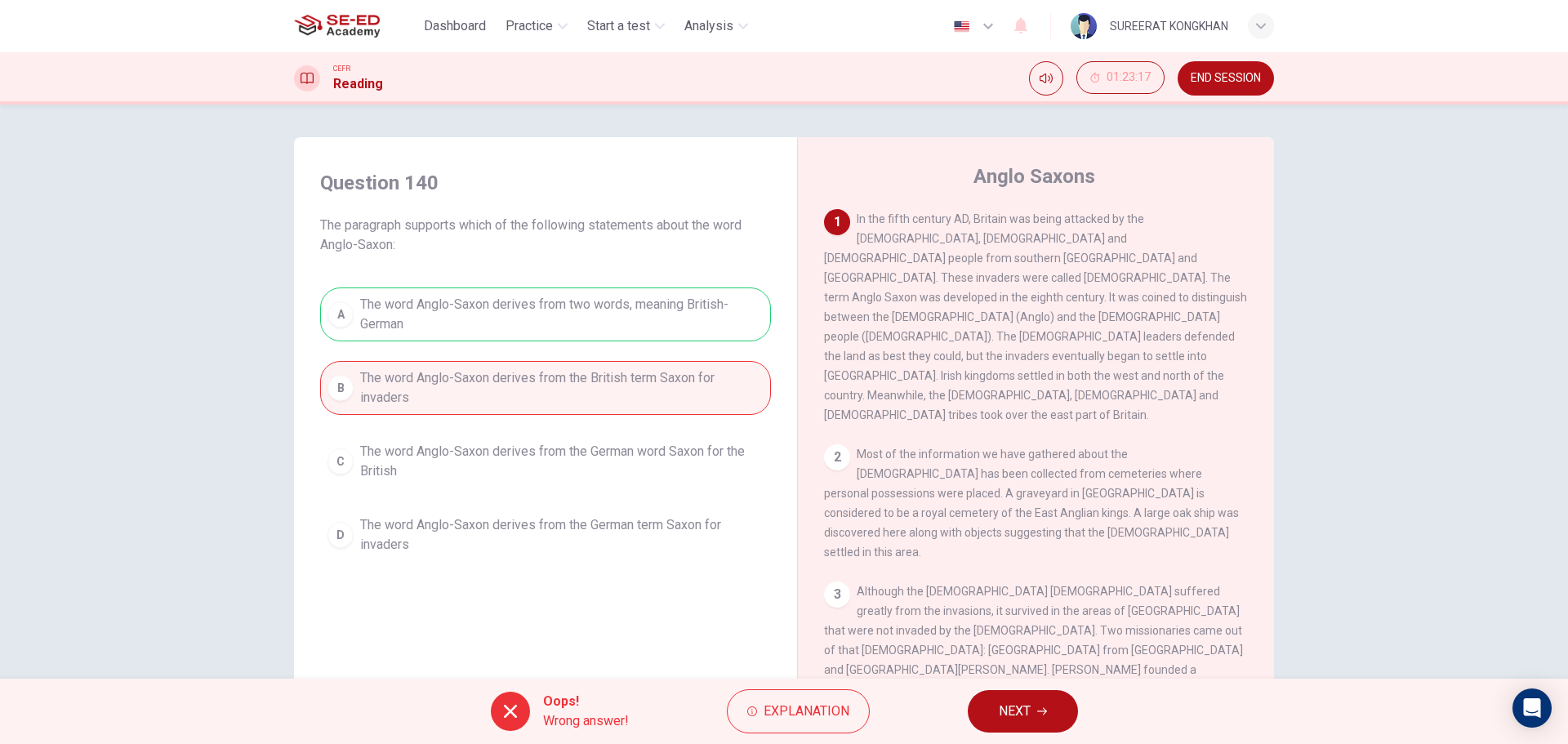
click at [1010, 707] on span "NEXT" at bounding box center [1015, 711] width 32 height 23
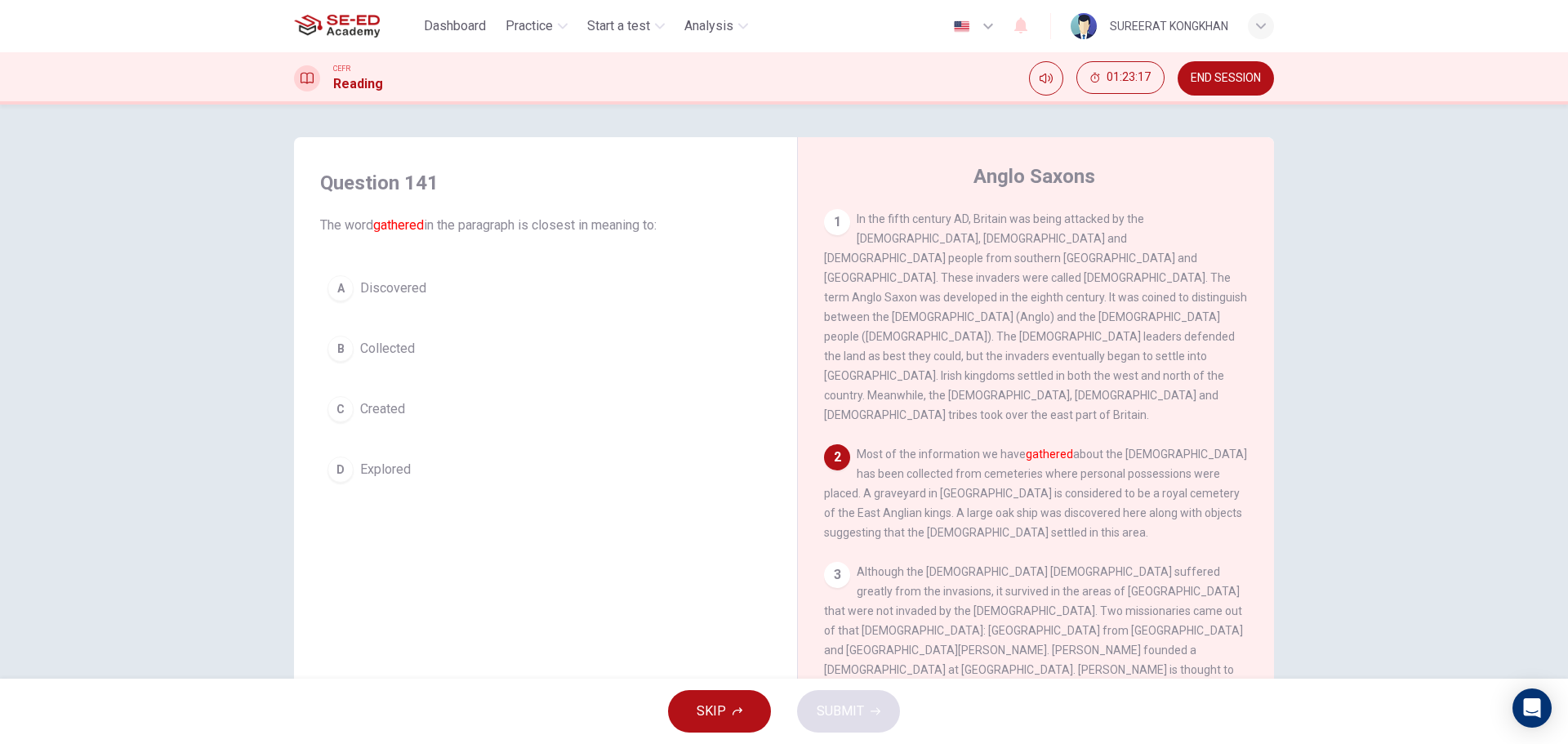
click at [373, 358] on button "B Collected" at bounding box center [545, 349] width 451 height 41
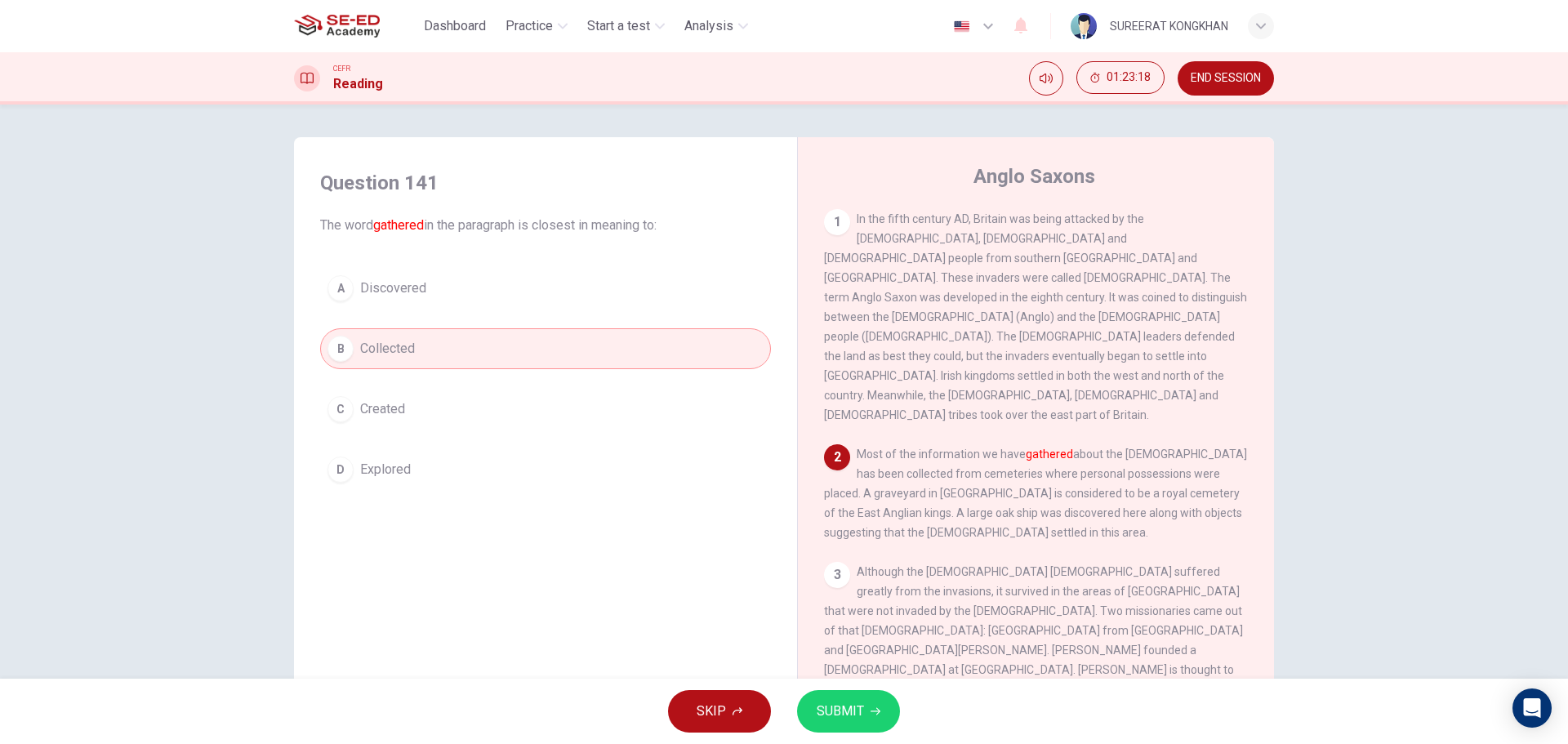
click at [876, 714] on icon "button" at bounding box center [876, 711] width 10 height 7
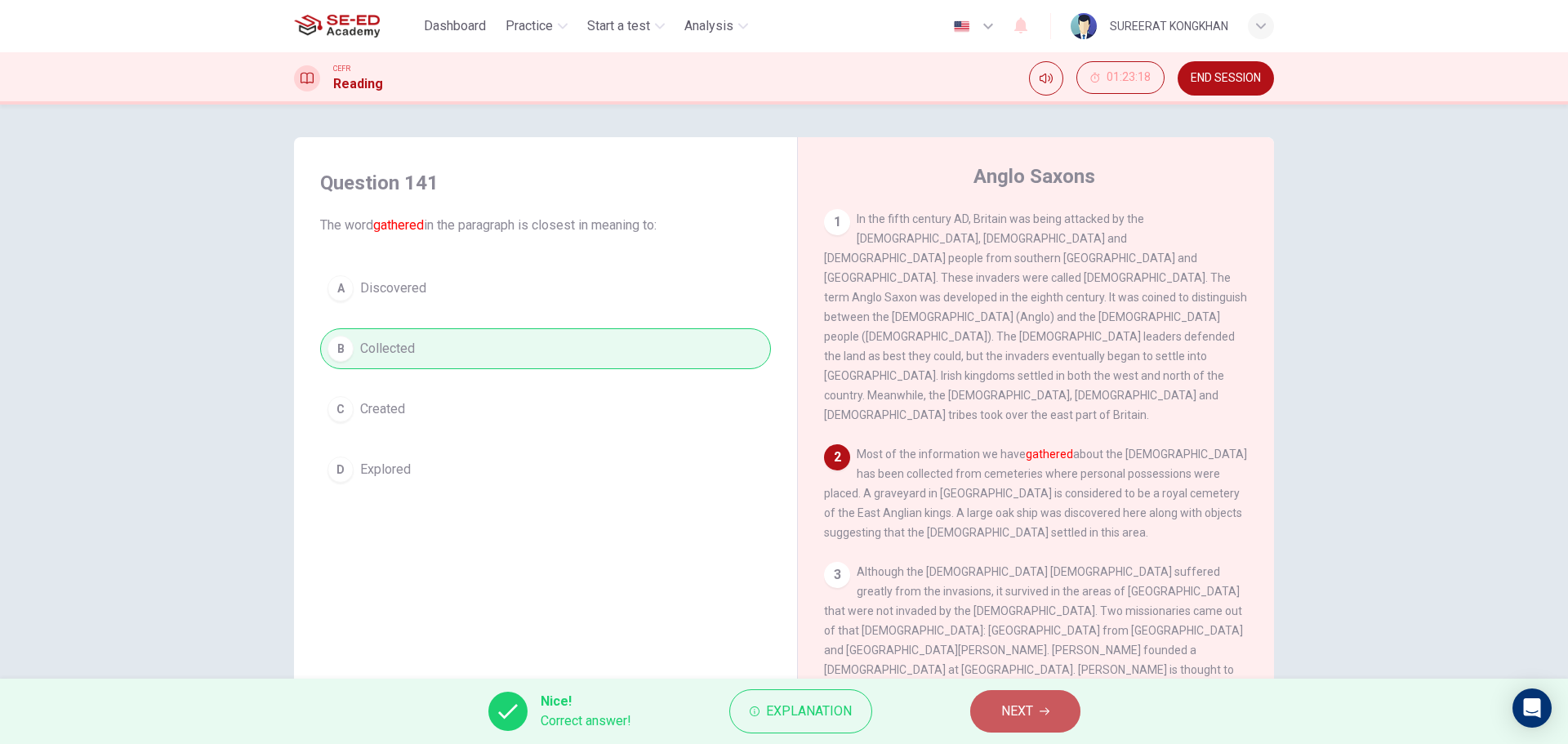
click at [1032, 706] on span "NEXT" at bounding box center [1017, 711] width 32 height 23
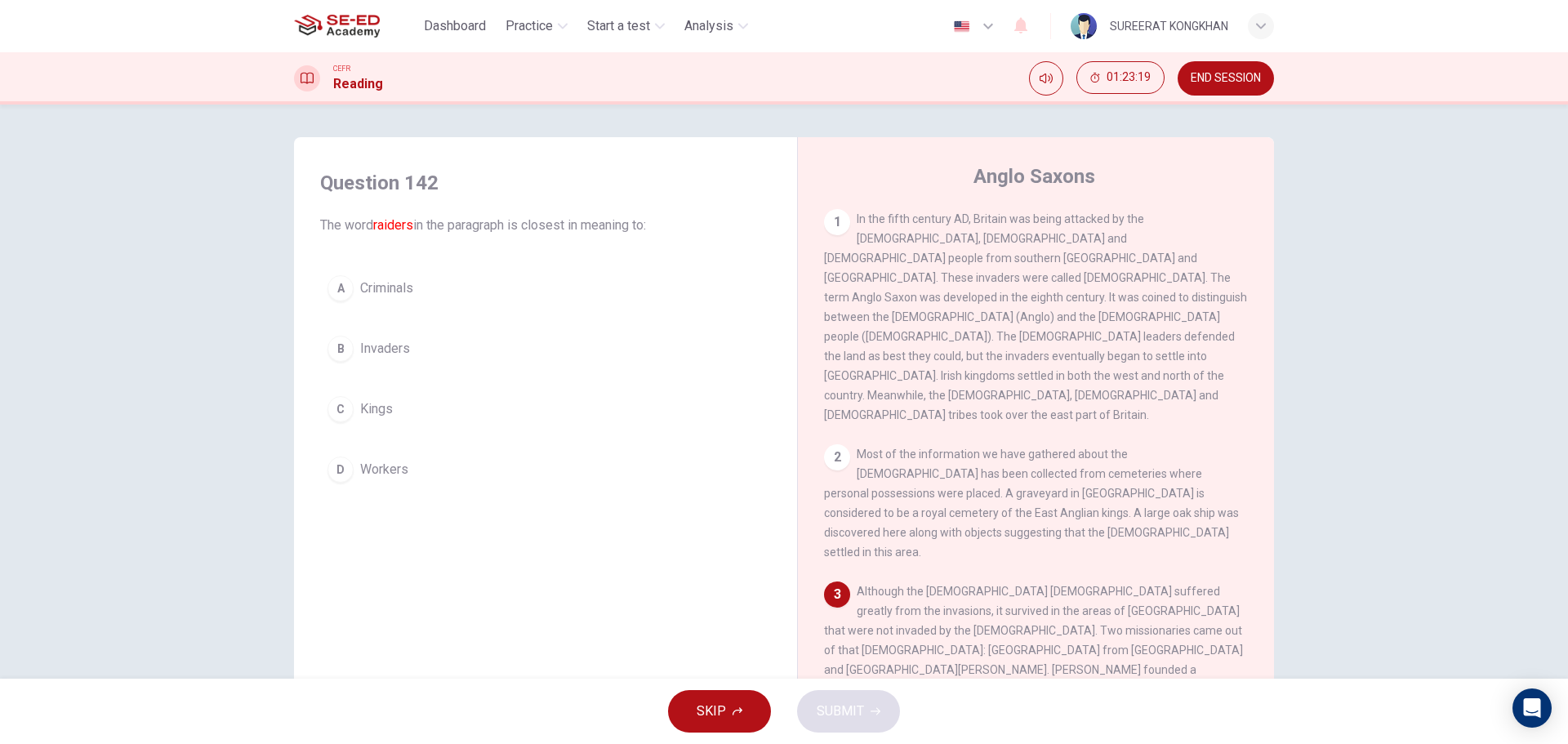
click at [338, 292] on div "A" at bounding box center [340, 288] width 26 height 26
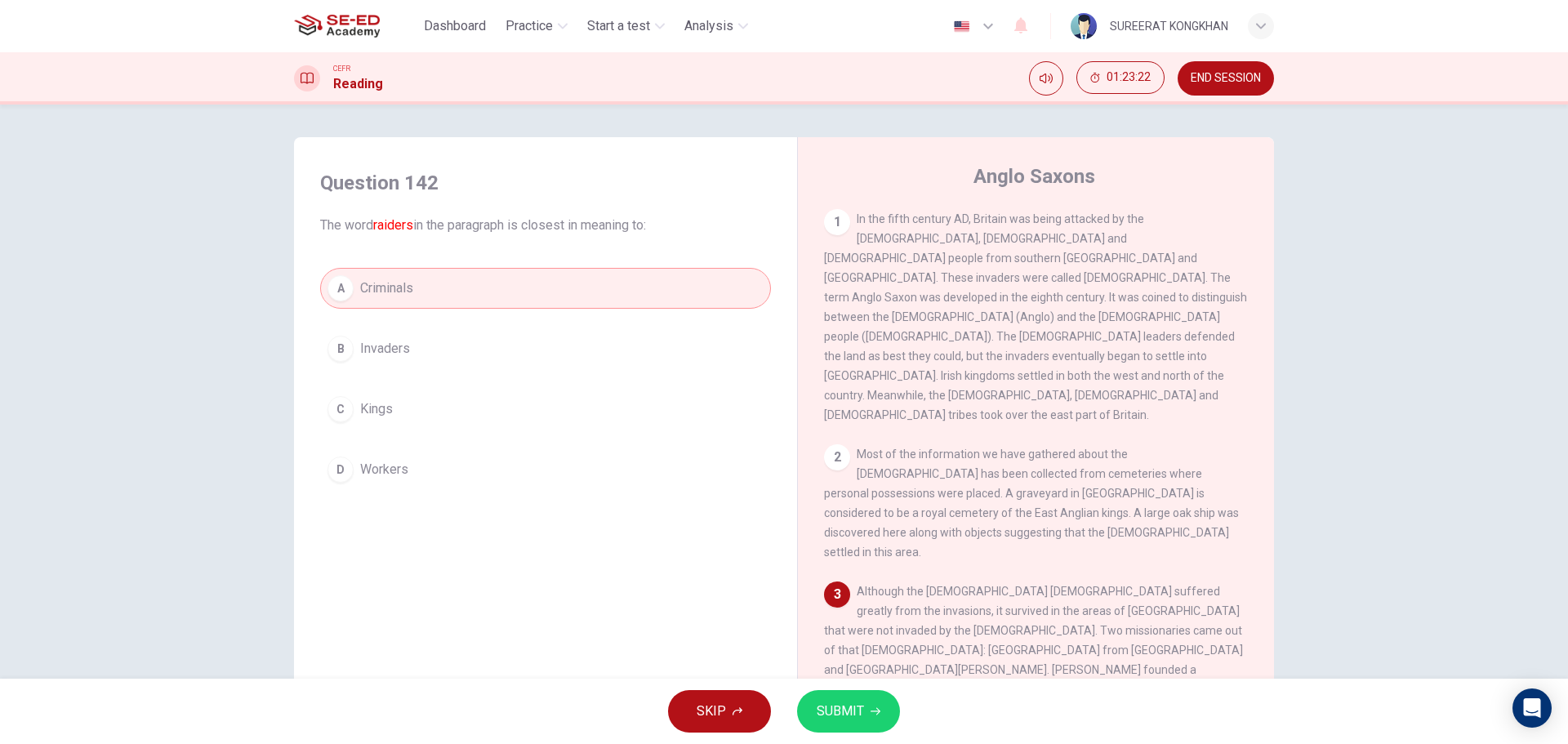
click at [833, 711] on span "SUBMIT" at bounding box center [840, 711] width 47 height 23
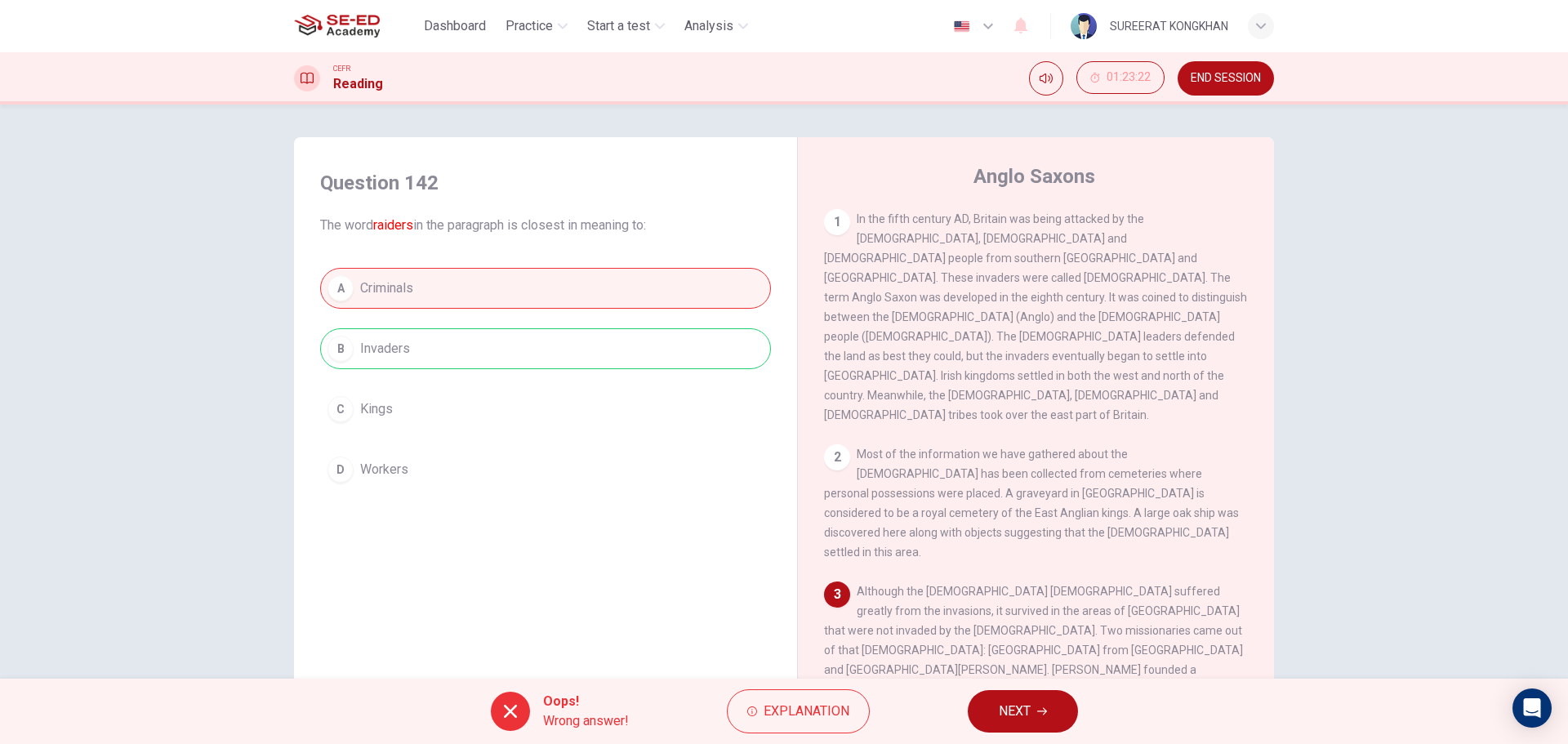
click at [1062, 714] on button "NEXT" at bounding box center [1023, 711] width 110 height 43
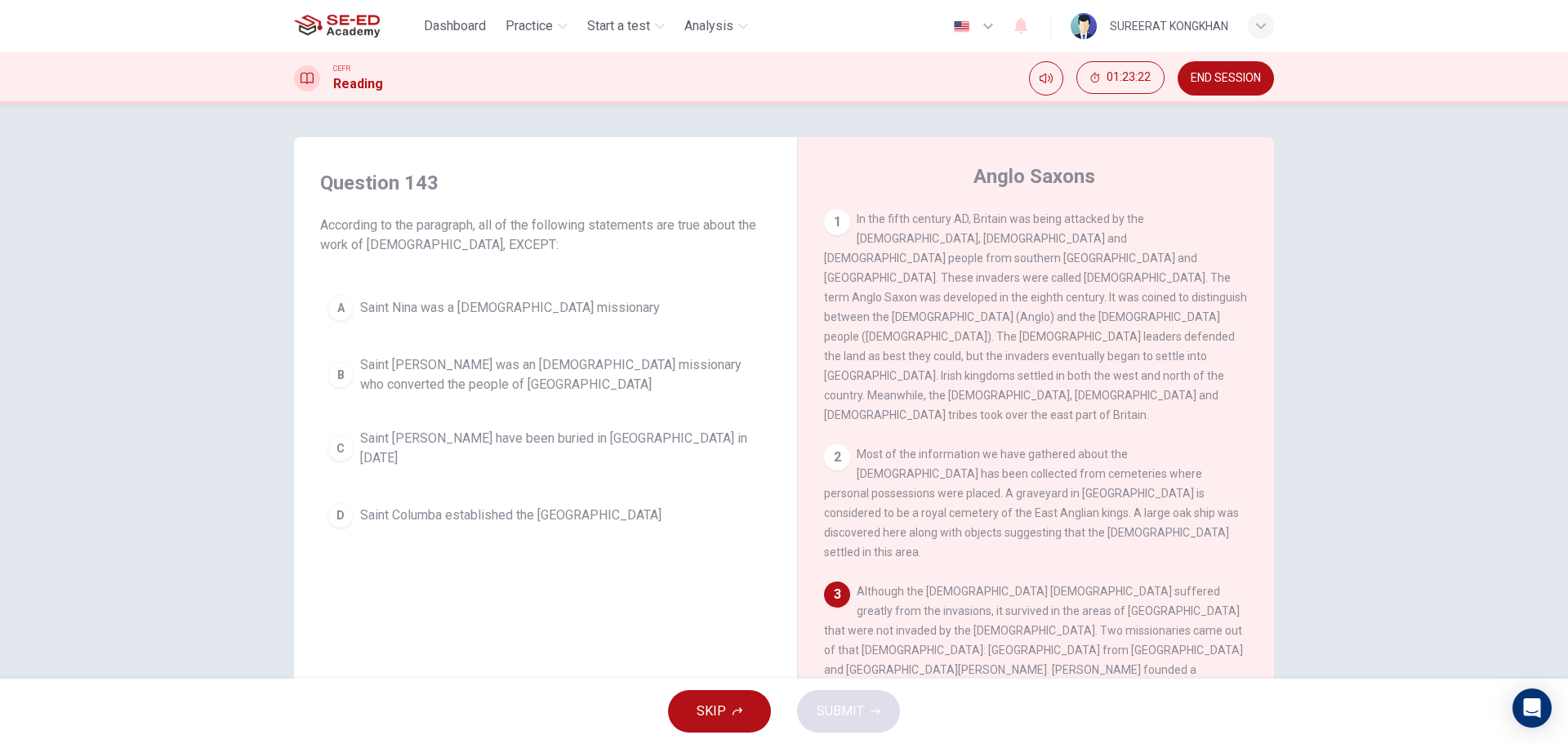
click at [343, 306] on div "A" at bounding box center [340, 308] width 26 height 26
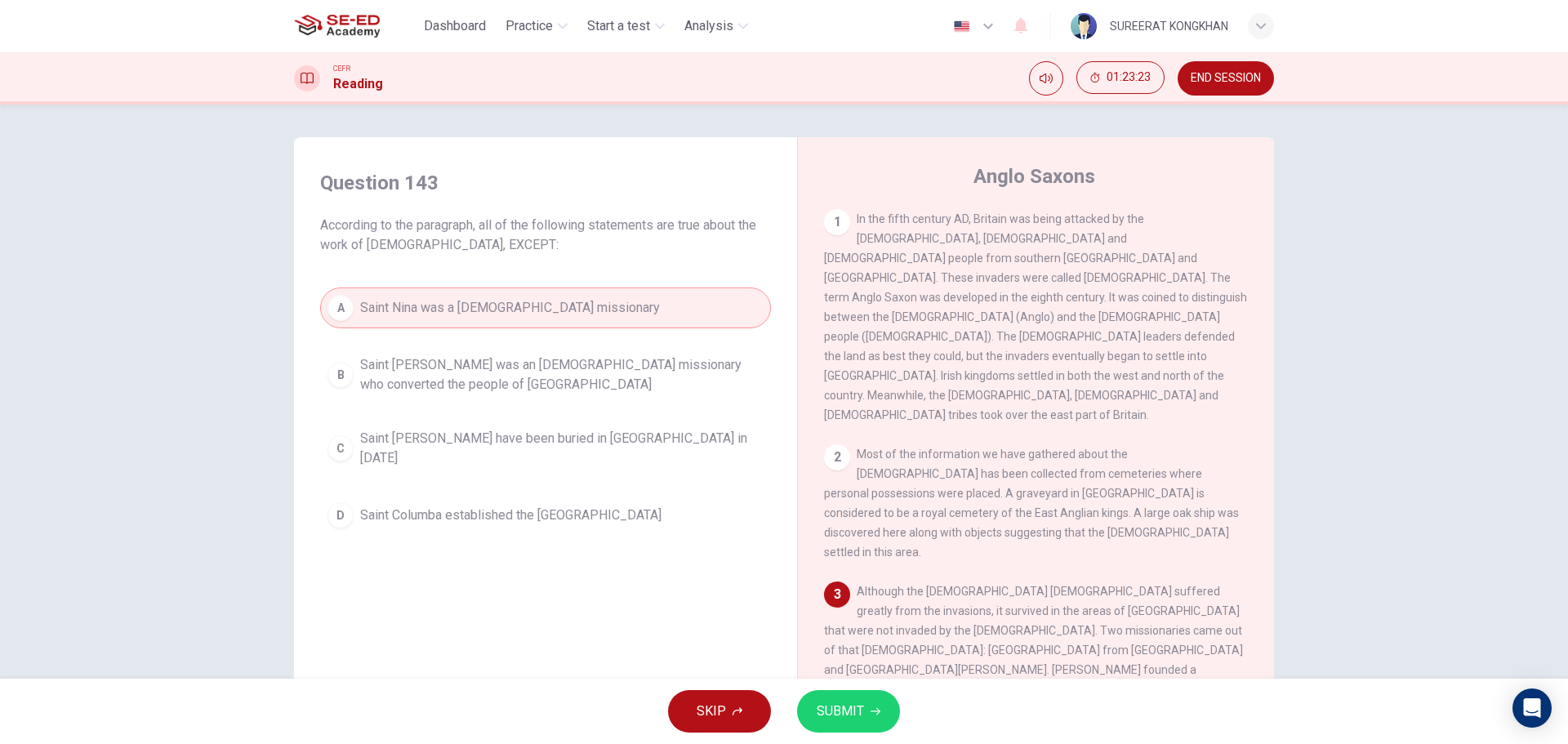
click at [875, 701] on button "SUBMIT" at bounding box center [848, 711] width 103 height 43
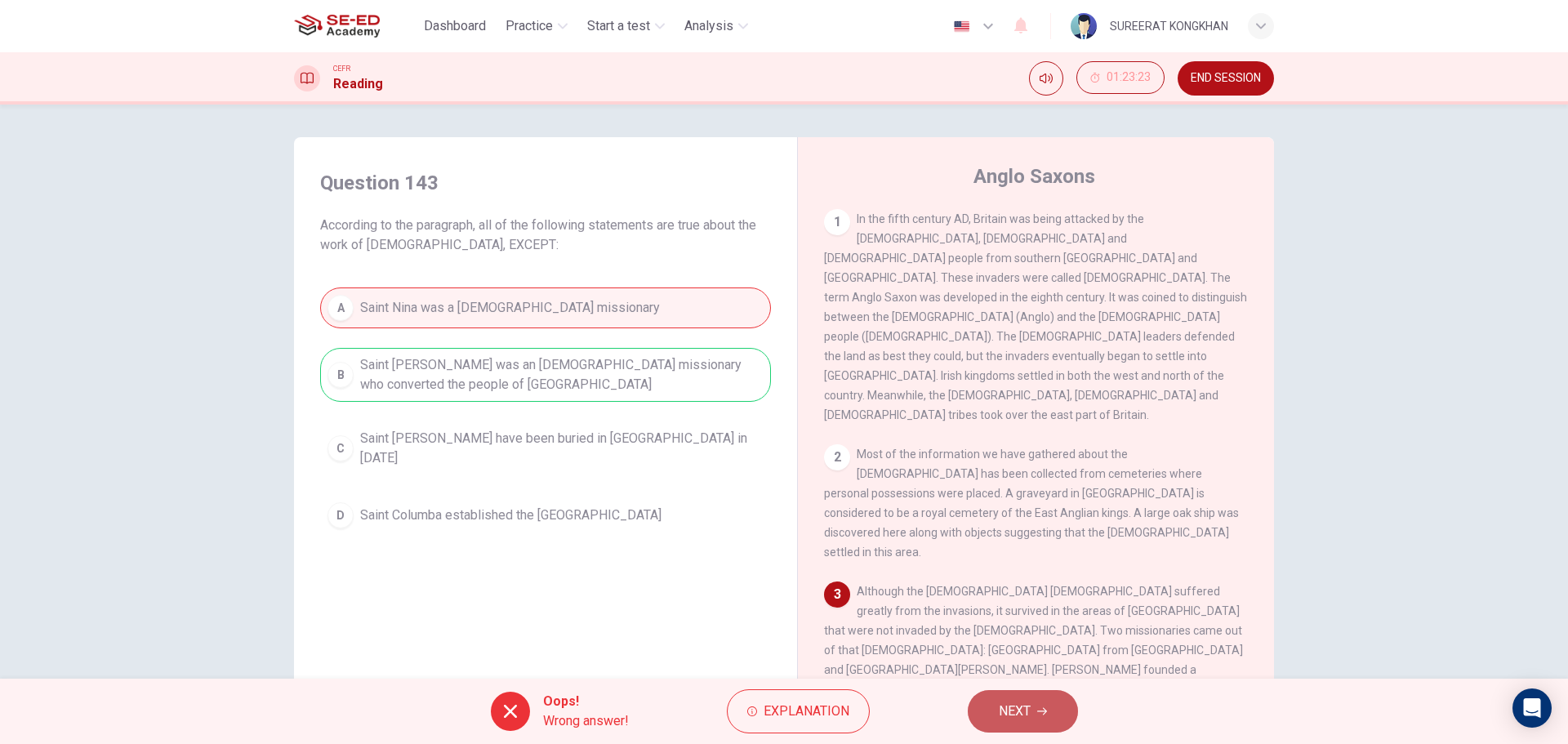
click at [1011, 709] on span "NEXT" at bounding box center [1015, 711] width 32 height 23
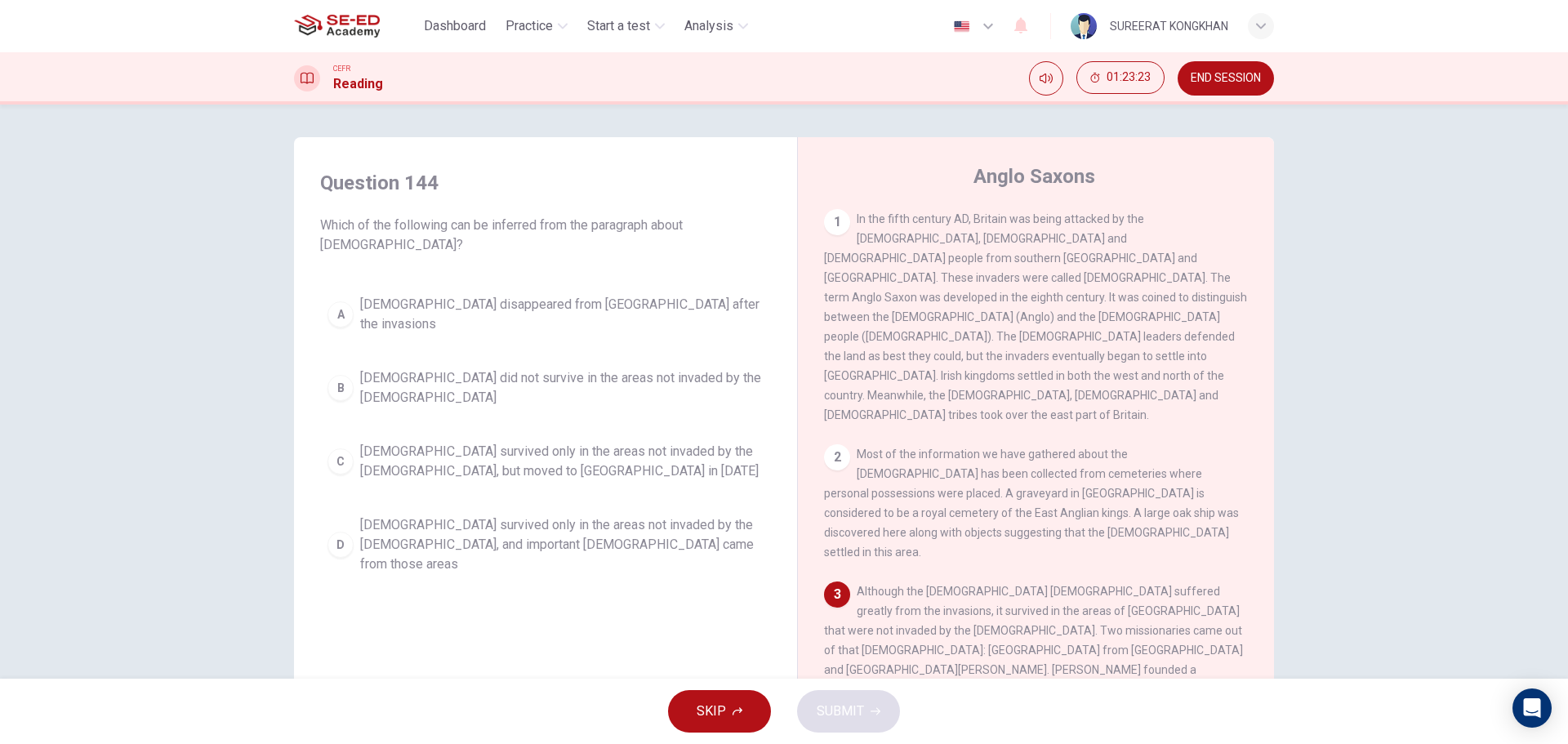
click at [409, 442] on span "Christianity survived only in the areas not invaded by the Anglo-Saxons, but mo…" at bounding box center [561, 461] width 403 height 40
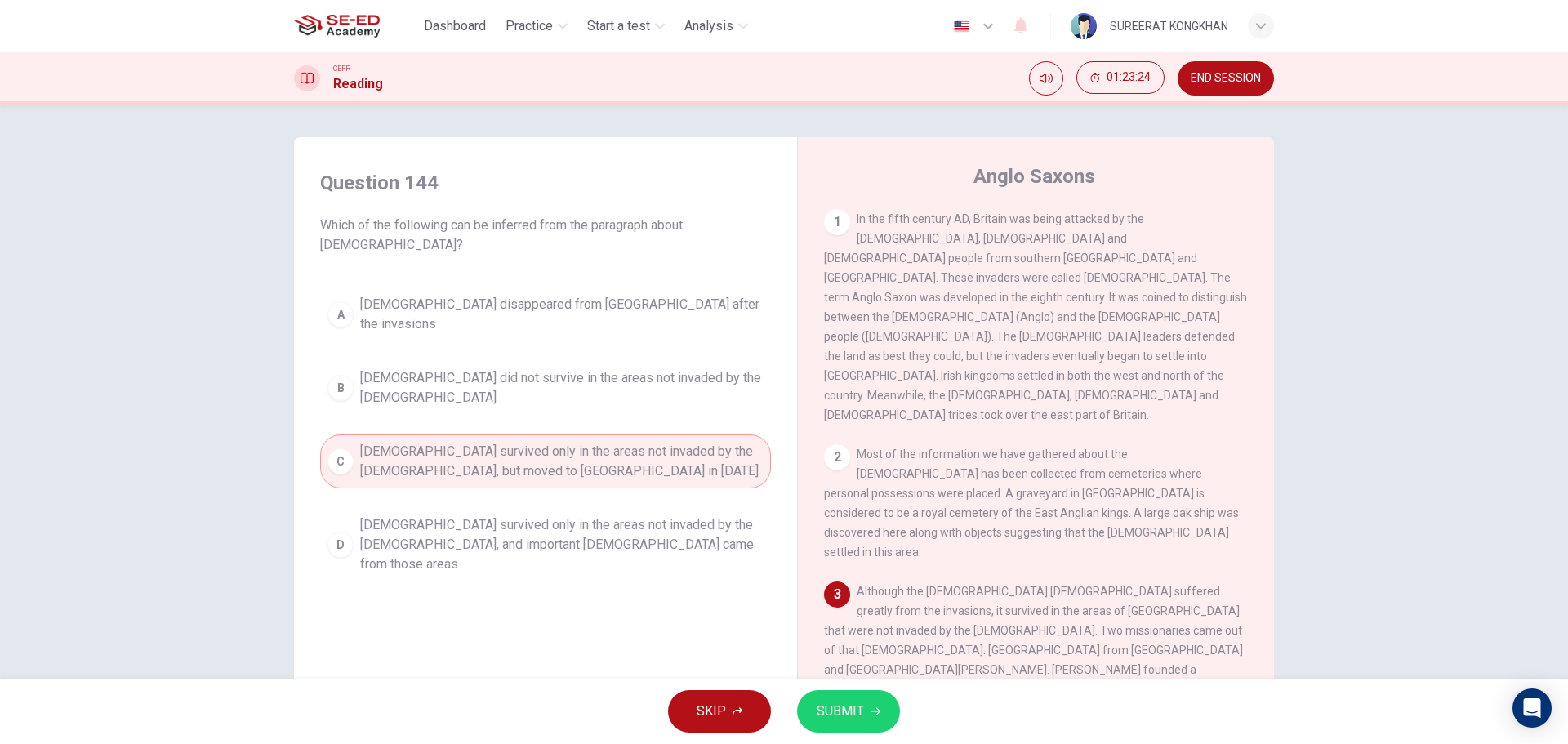
click at [843, 714] on span "SUBMIT" at bounding box center [840, 711] width 47 height 23
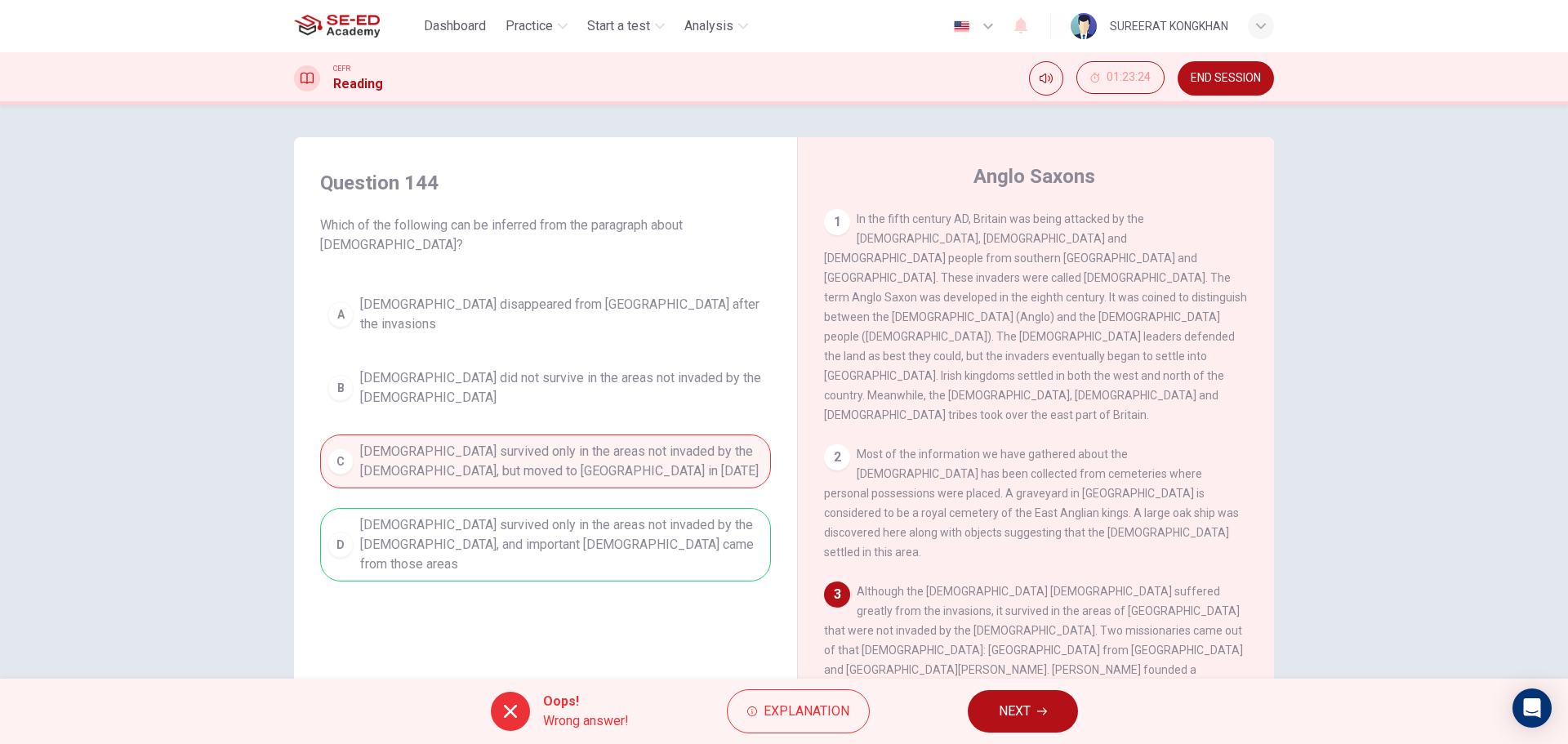
click at [1040, 714] on icon "button" at bounding box center [1042, 711] width 10 height 10
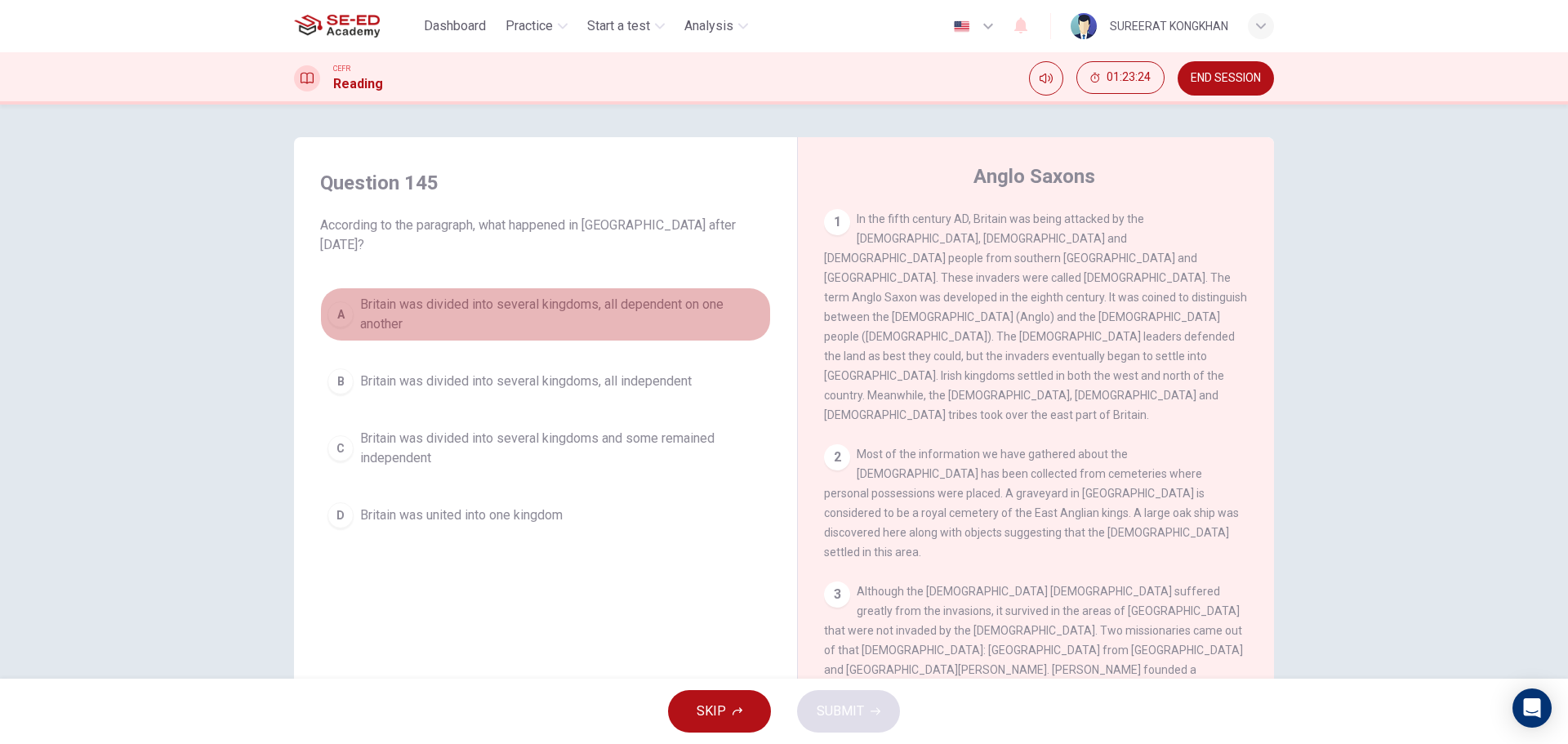
drag, startPoint x: 476, startPoint y: 287, endPoint x: 474, endPoint y: 298, distance: 11.2
click at [476, 295] on span "Britain was divided into several kingdoms, all dependent on one another" at bounding box center [561, 315] width 403 height 40
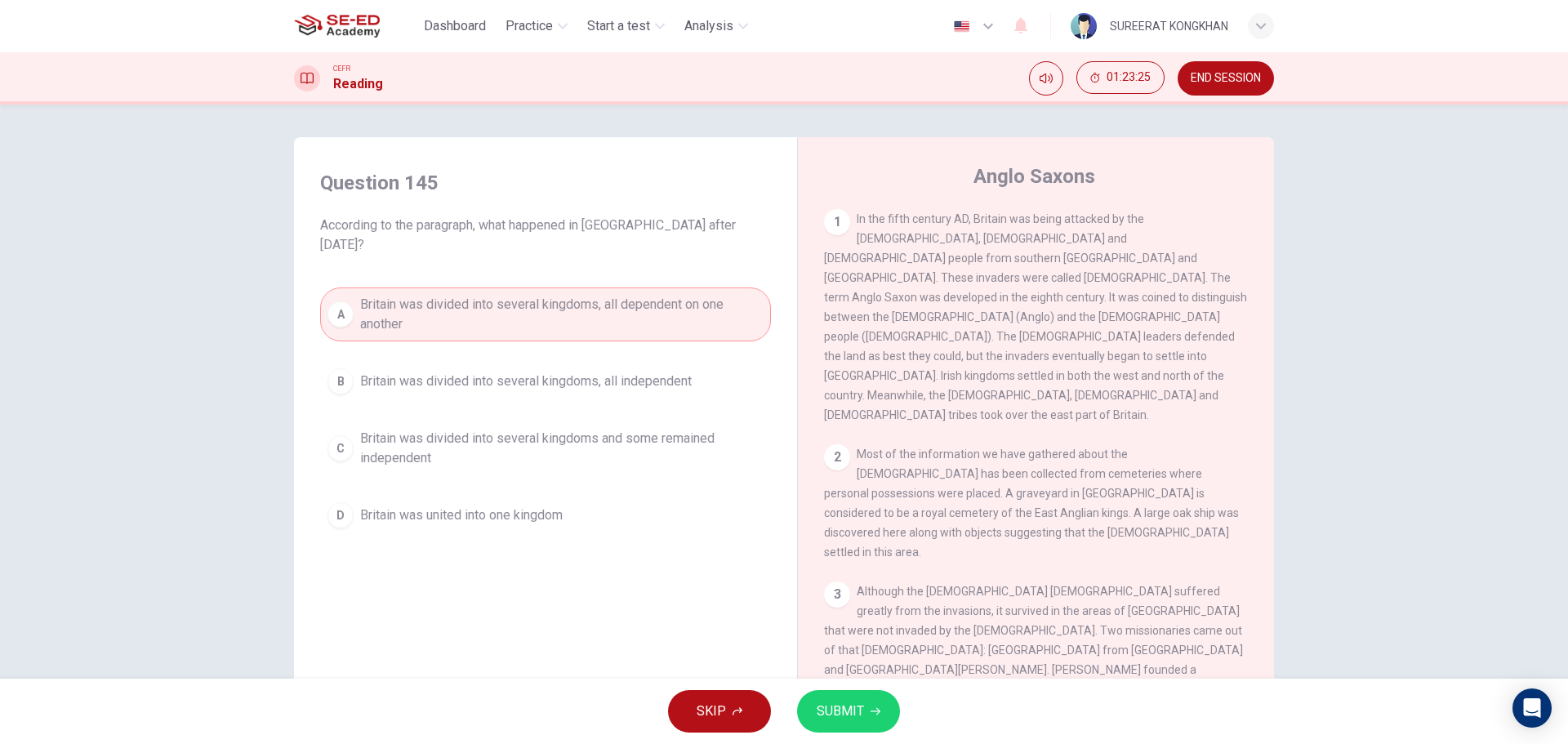
click at [835, 706] on span "SUBMIT" at bounding box center [840, 711] width 47 height 23
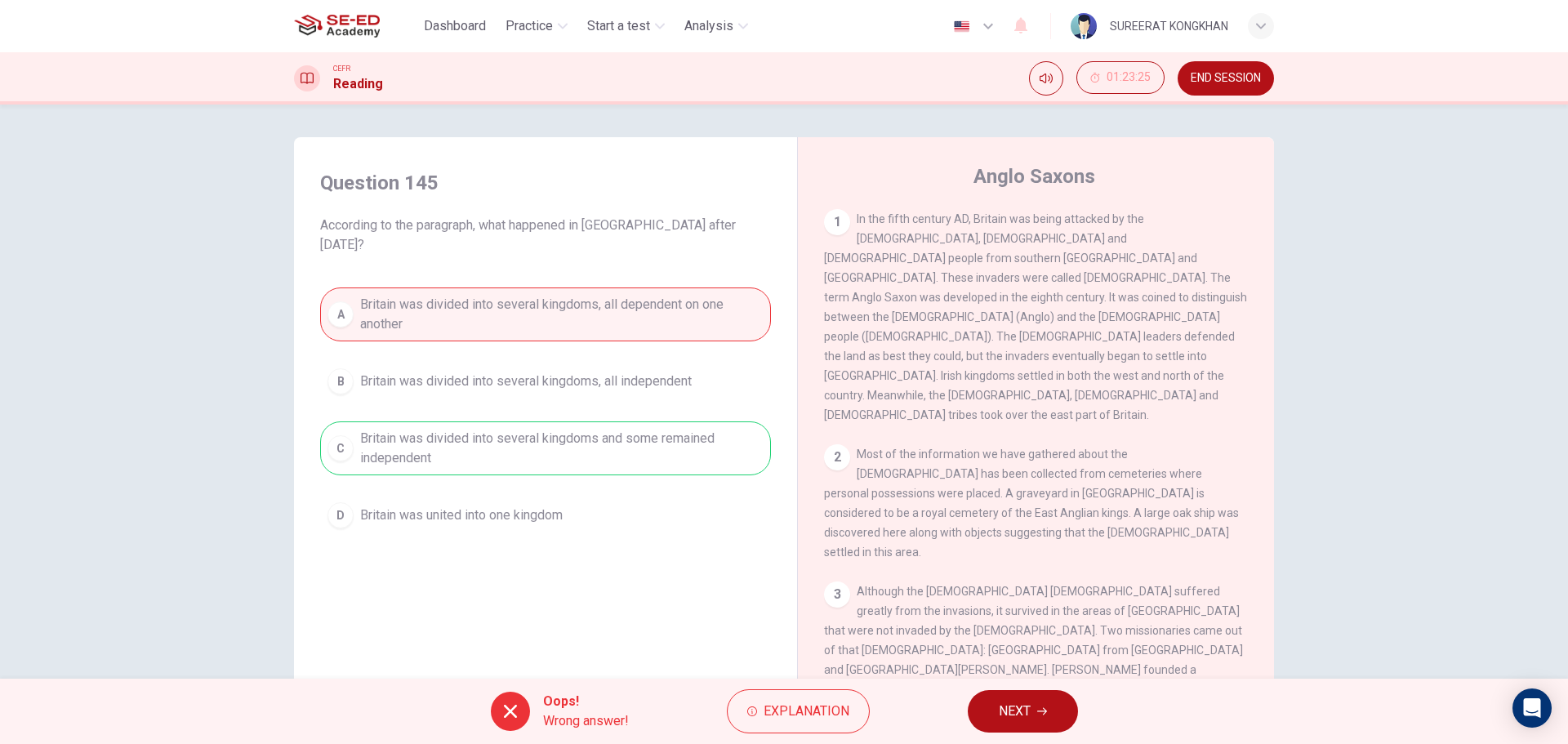
click at [1010, 714] on span "NEXT" at bounding box center [1015, 711] width 32 height 23
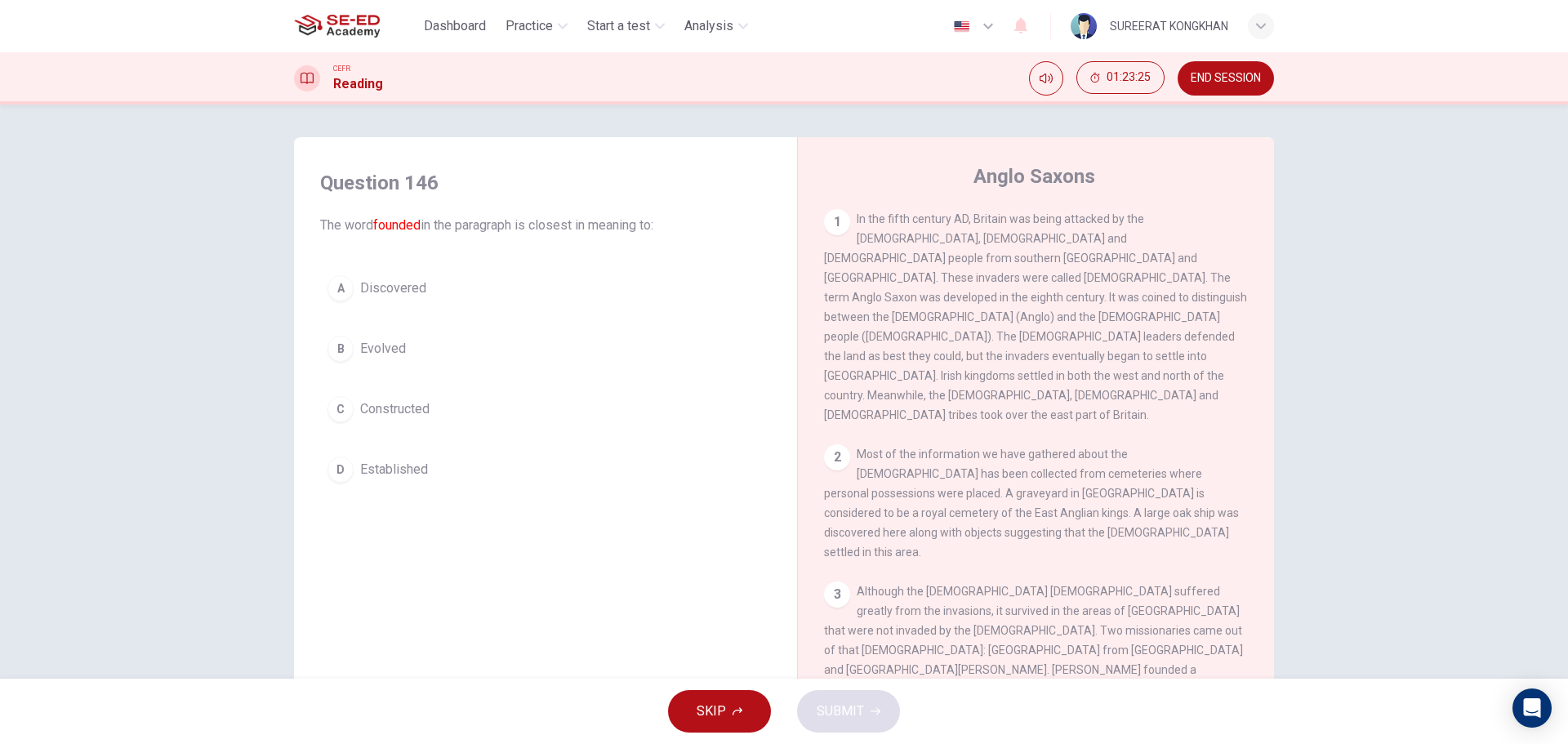
click at [391, 402] on span "Constructed" at bounding box center [395, 409] width 69 height 20
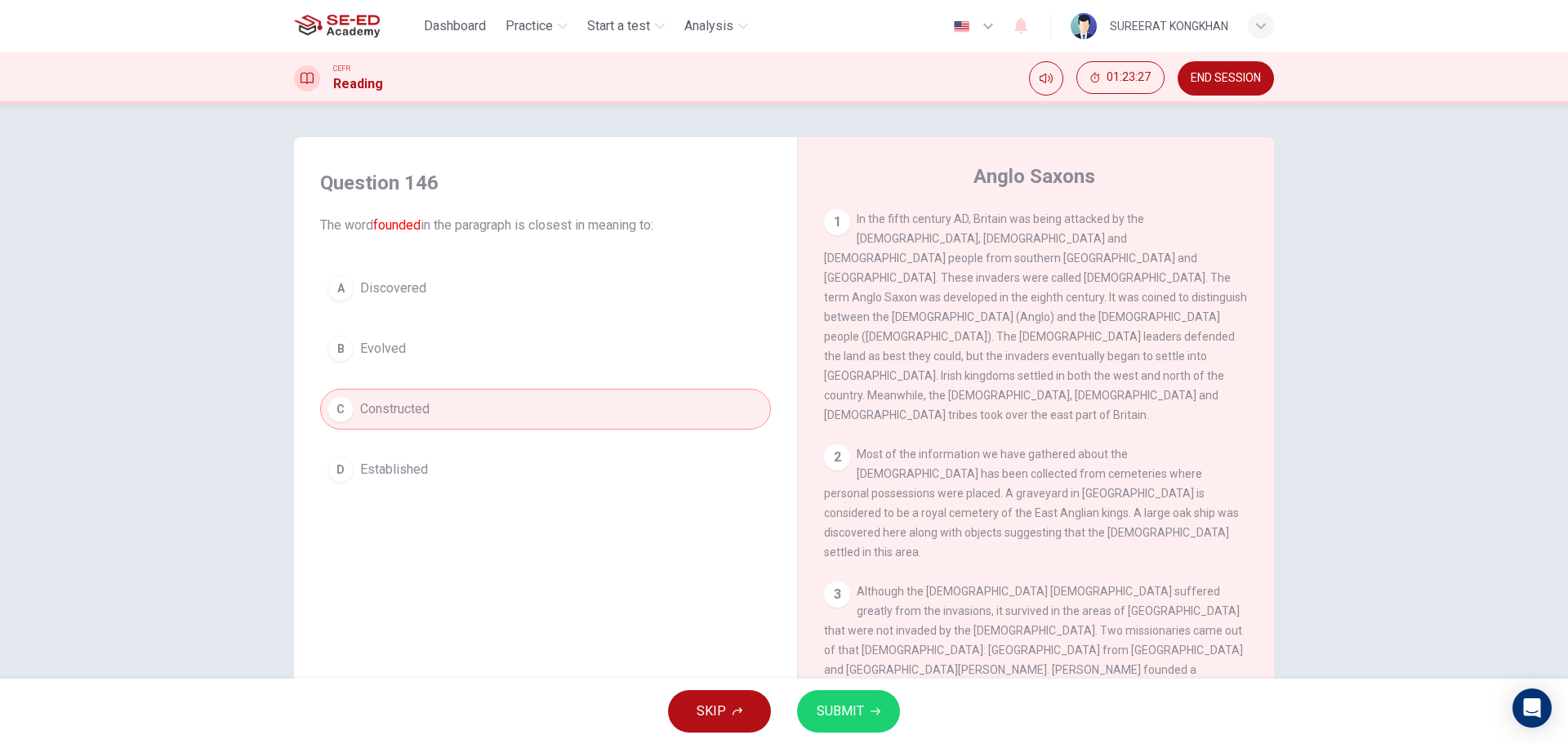
click at [422, 463] on span "Established" at bounding box center [394, 470] width 68 height 20
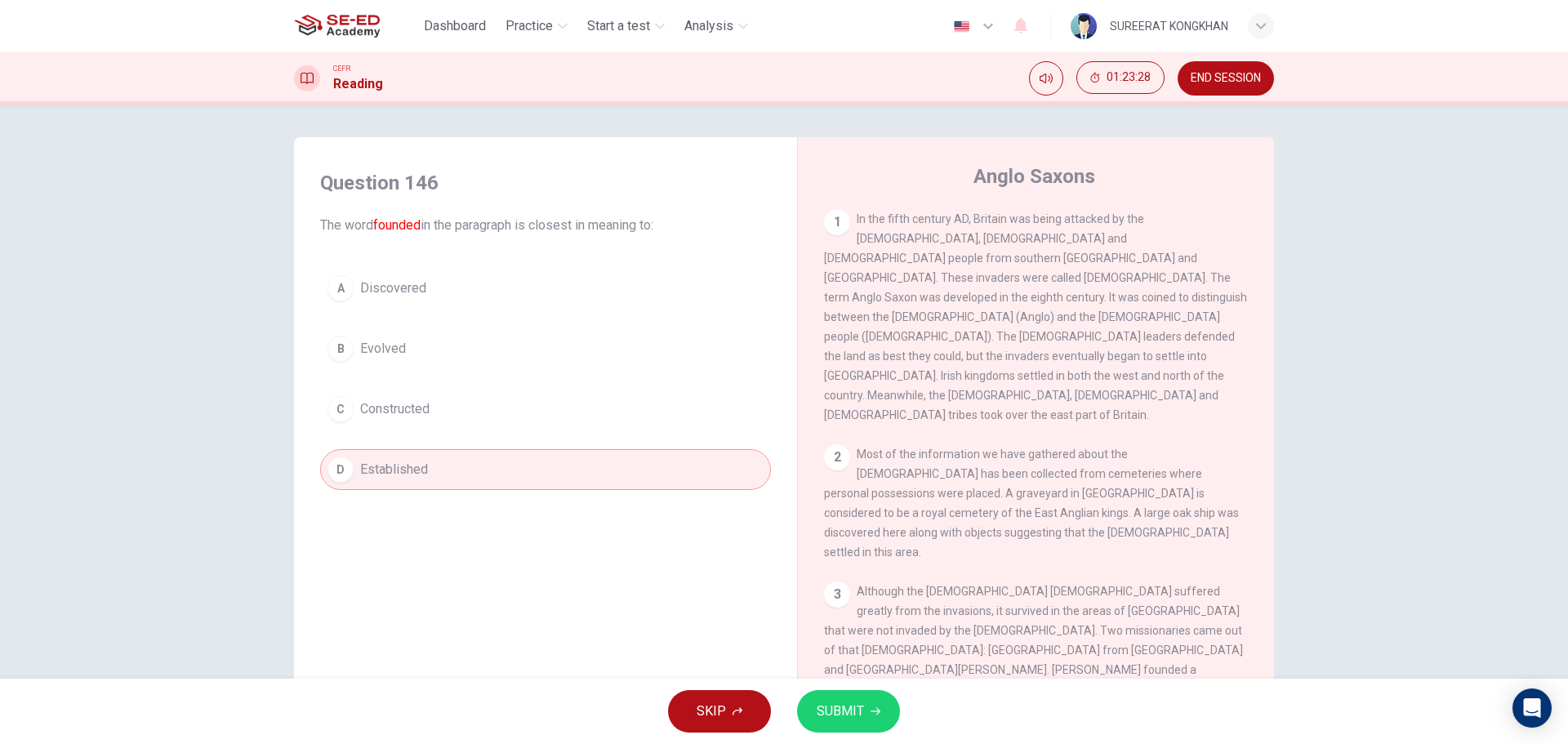
click at [844, 725] on button "SUBMIT" at bounding box center [848, 711] width 103 height 43
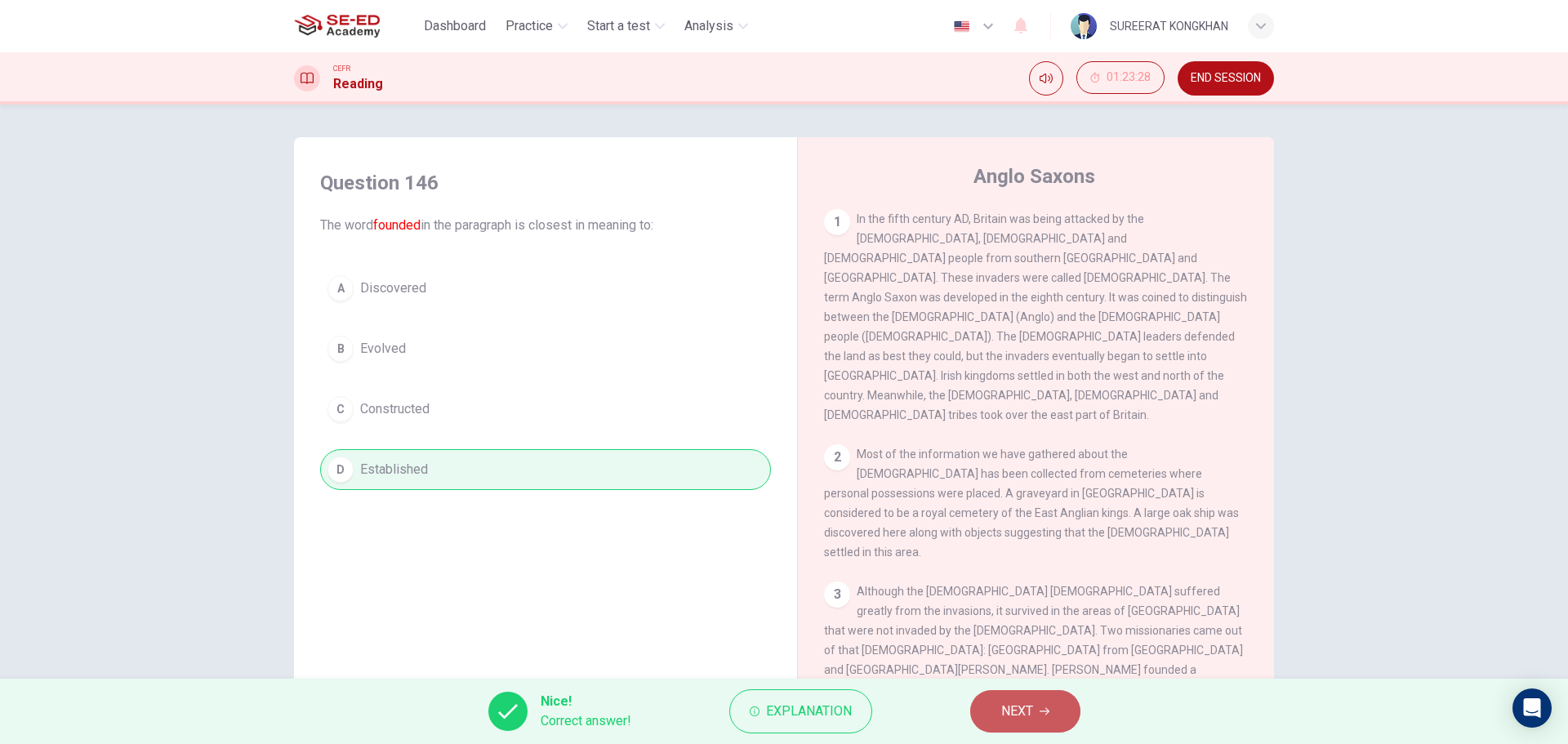
drag, startPoint x: 1051, startPoint y: 716, endPoint x: 1032, endPoint y: 712, distance: 19.4
click at [1051, 715] on button "NEXT" at bounding box center [1026, 711] width 110 height 43
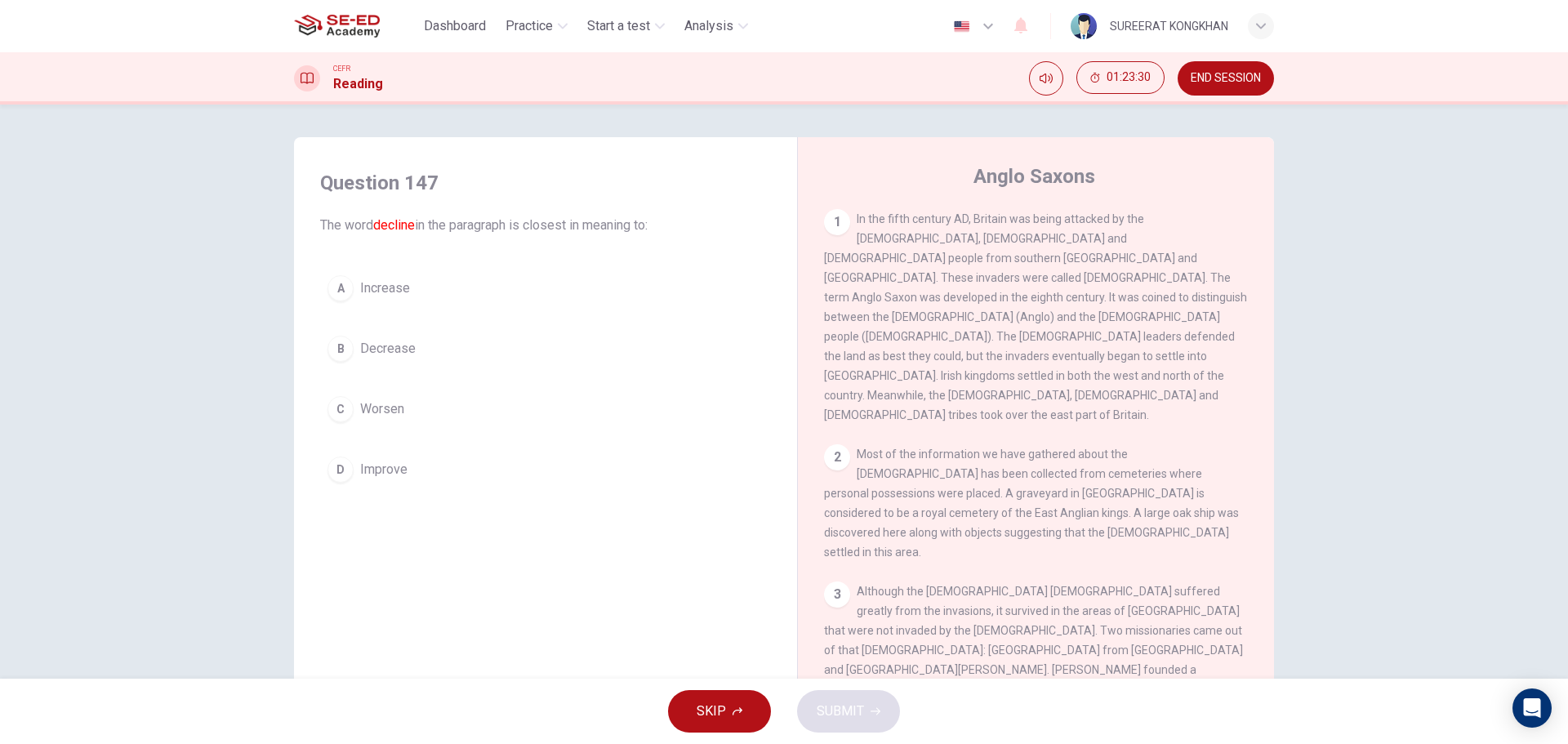
click at [385, 341] on span "Decrease" at bounding box center [387, 349] width 55 height 20
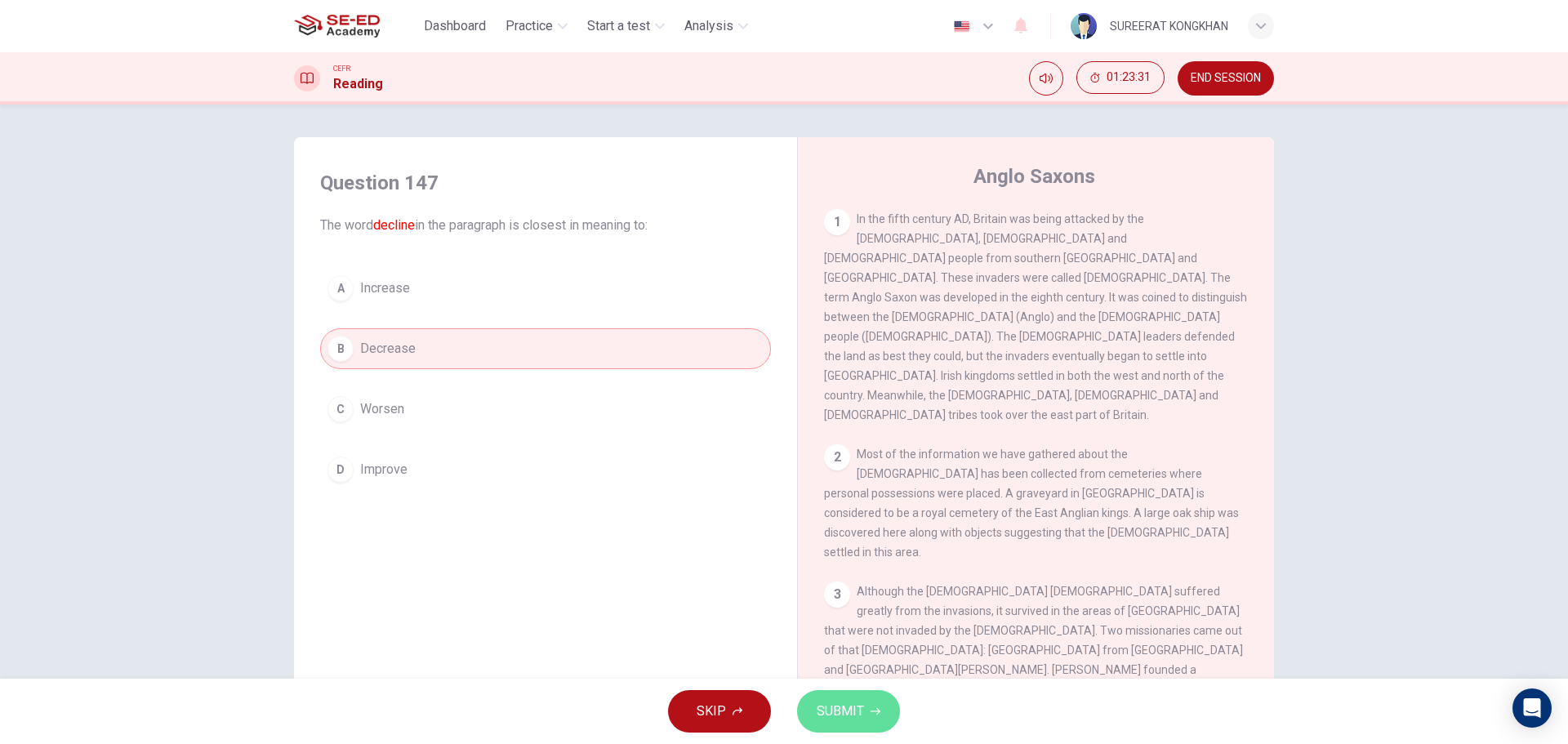
click at [826, 698] on button "SUBMIT" at bounding box center [848, 711] width 103 height 43
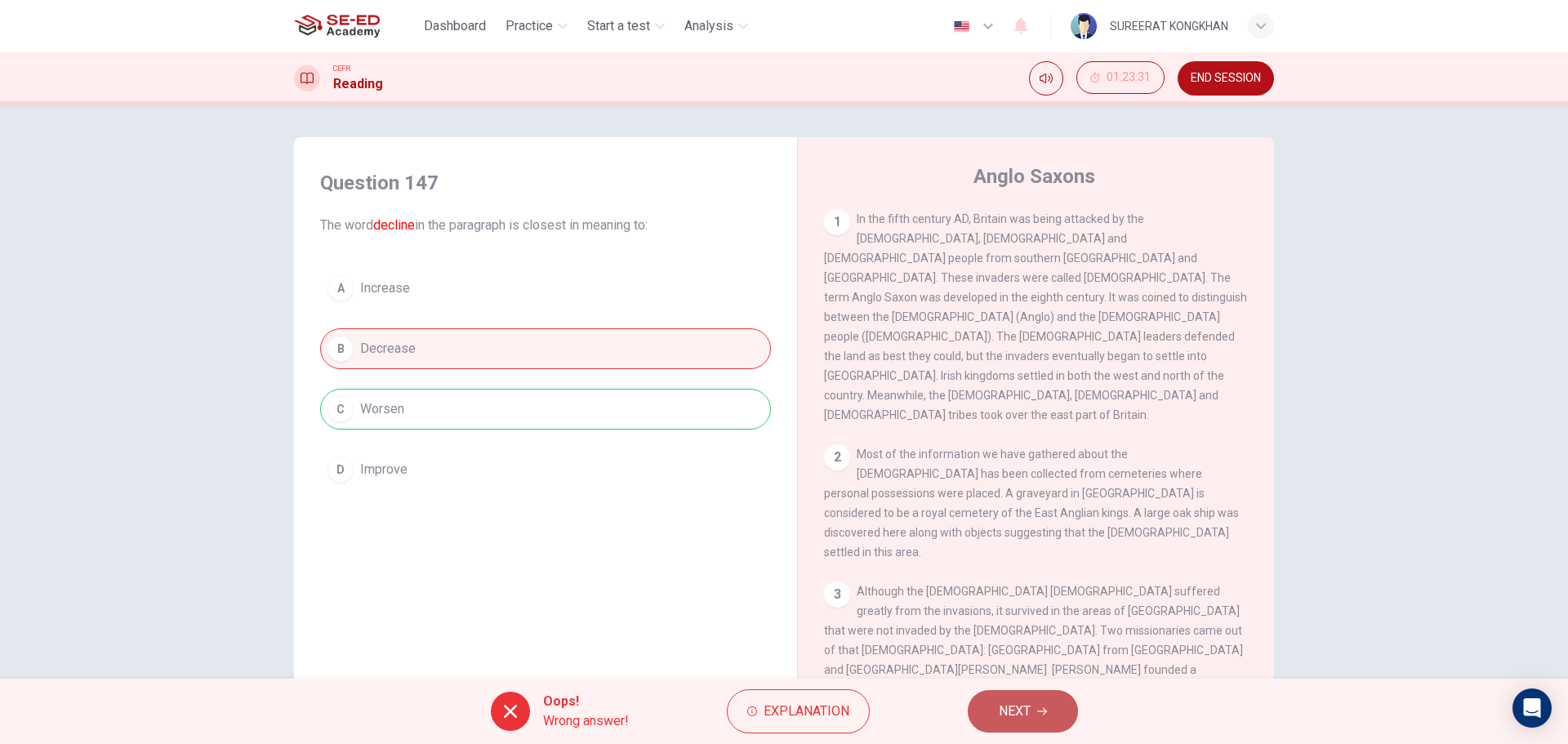
click at [1028, 709] on span "NEXT" at bounding box center [1015, 711] width 32 height 23
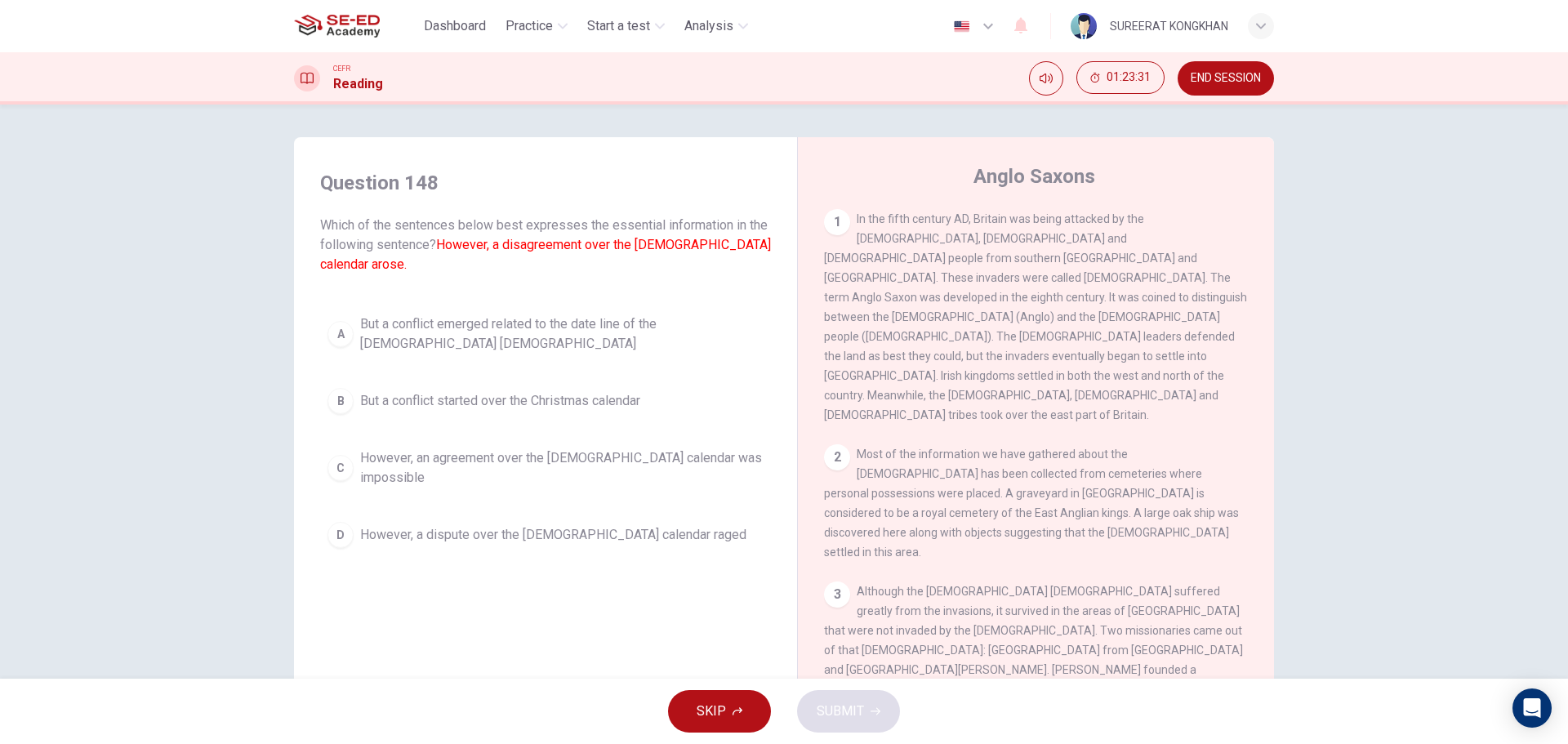
click at [411, 345] on button "A But a conflict emerged related to the date line of the Christian church" at bounding box center [545, 334] width 451 height 54
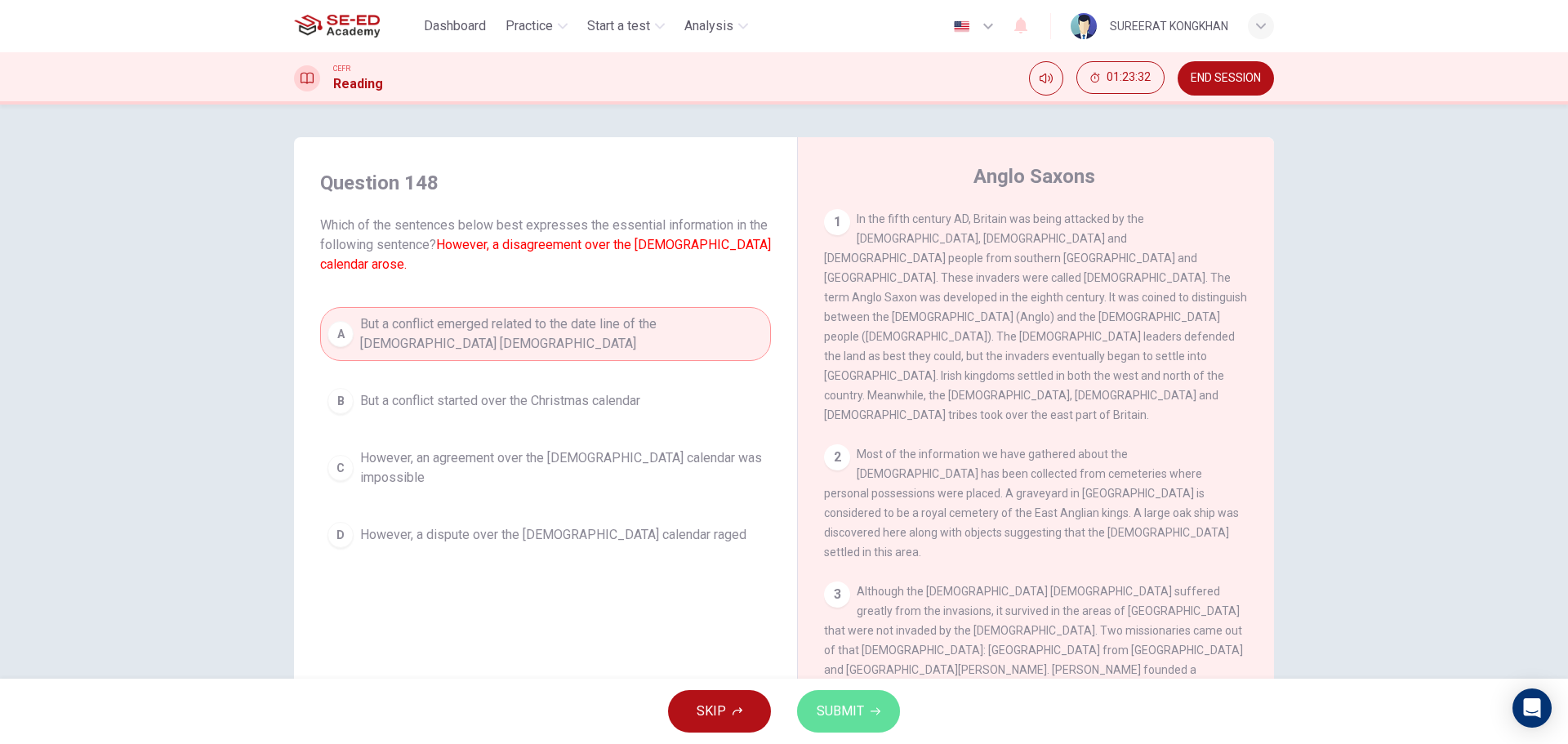
click at [866, 704] on button "SUBMIT" at bounding box center [848, 711] width 103 height 43
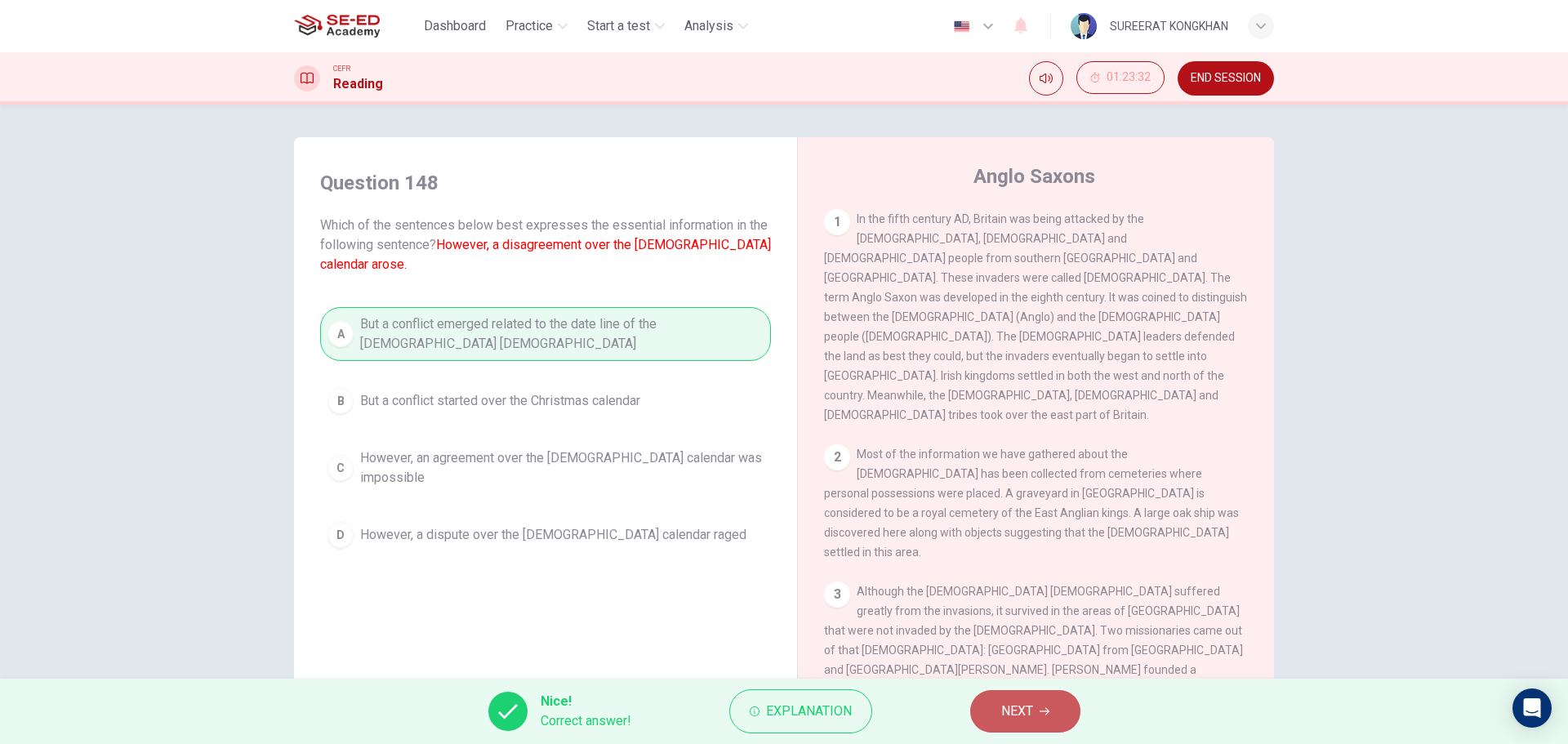
click at [1036, 701] on button "NEXT" at bounding box center [1026, 711] width 110 height 43
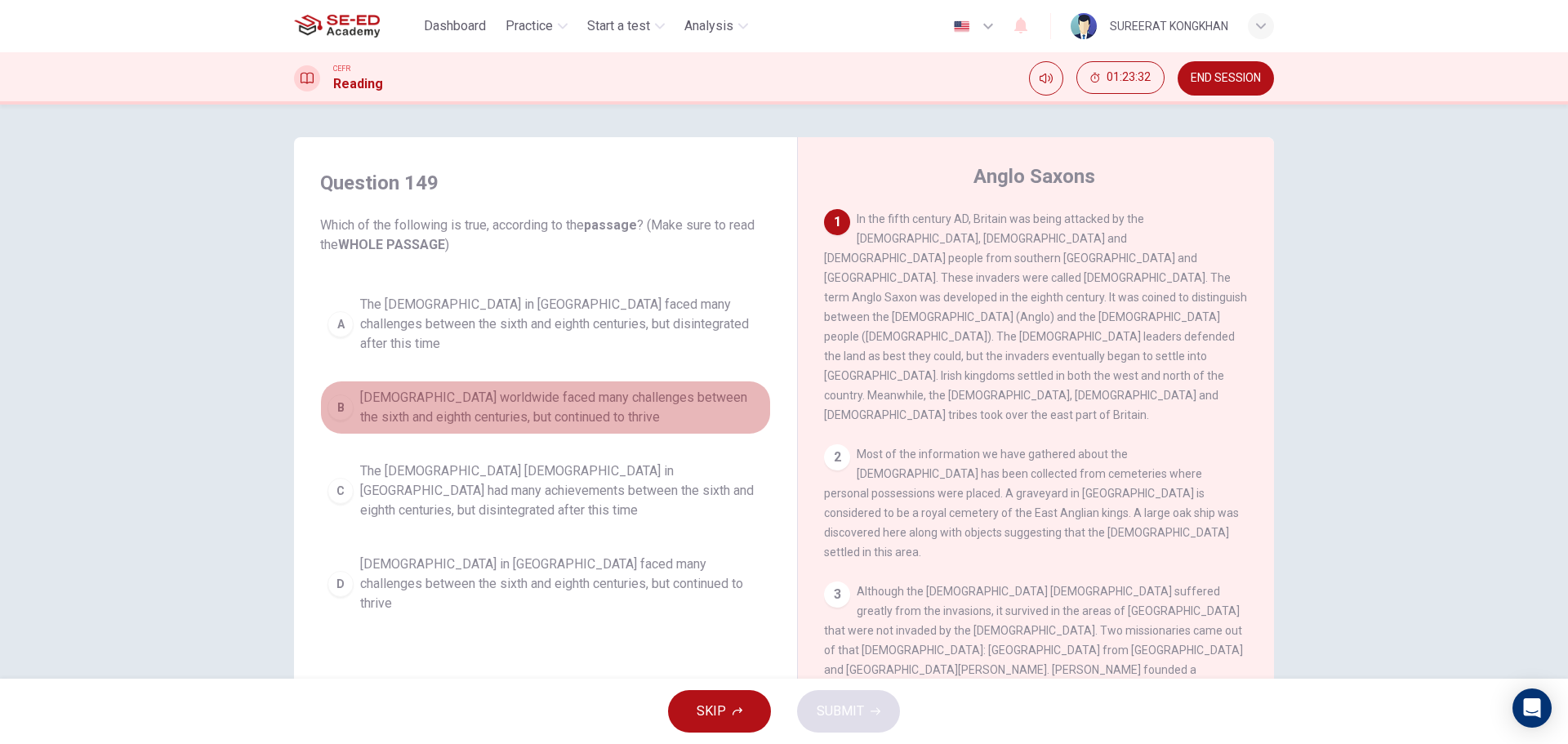
click at [501, 397] on span "The Christian church worldwide faced many challenges between the sixth and eigh…" at bounding box center [561, 408] width 403 height 40
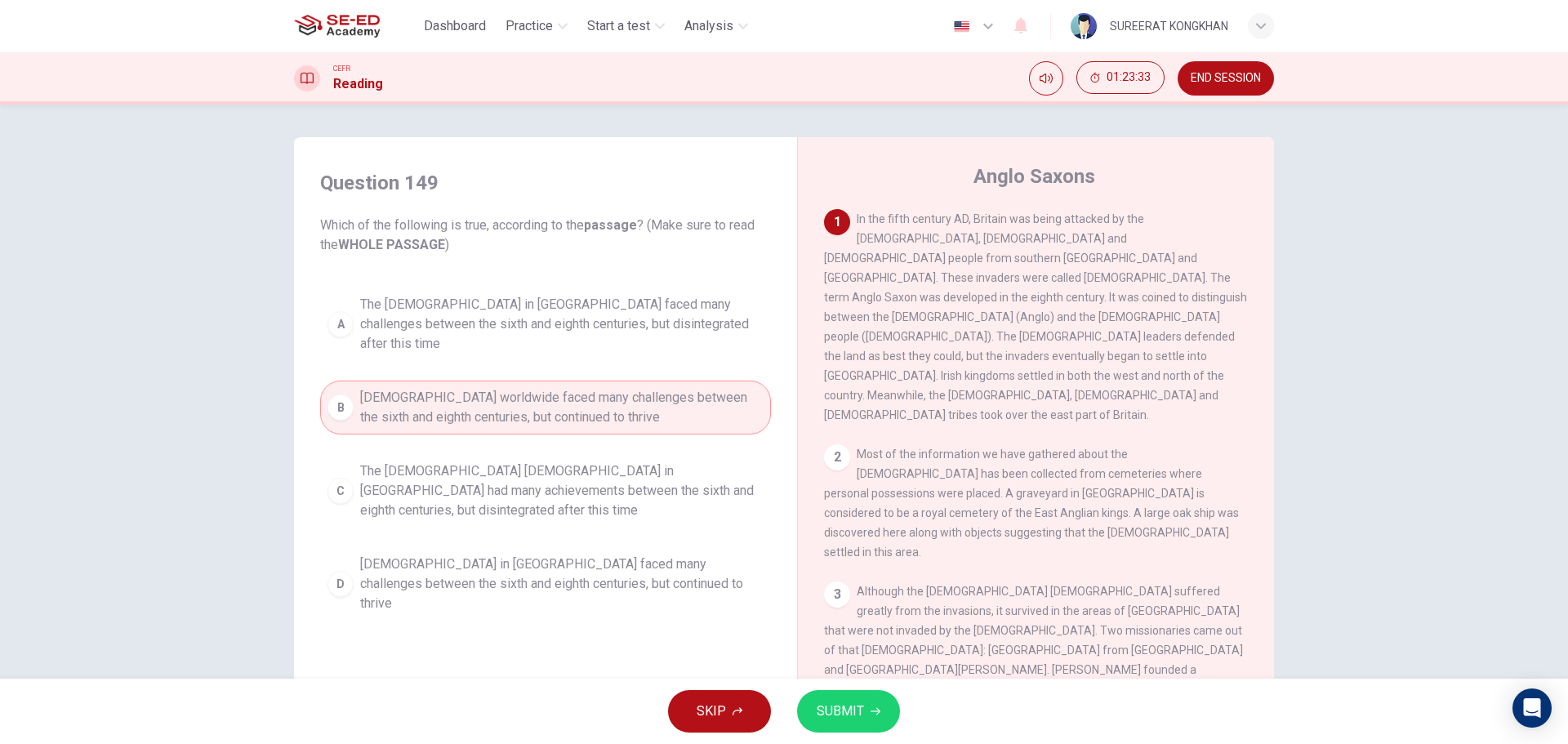
drag, startPoint x: 831, startPoint y: 681, endPoint x: 835, endPoint y: 688, distance: 8.1
click at [833, 684] on div "SKIP SUBMIT" at bounding box center [784, 710] width 1568 height 65
click at [837, 695] on button "SUBMIT" at bounding box center [848, 711] width 103 height 43
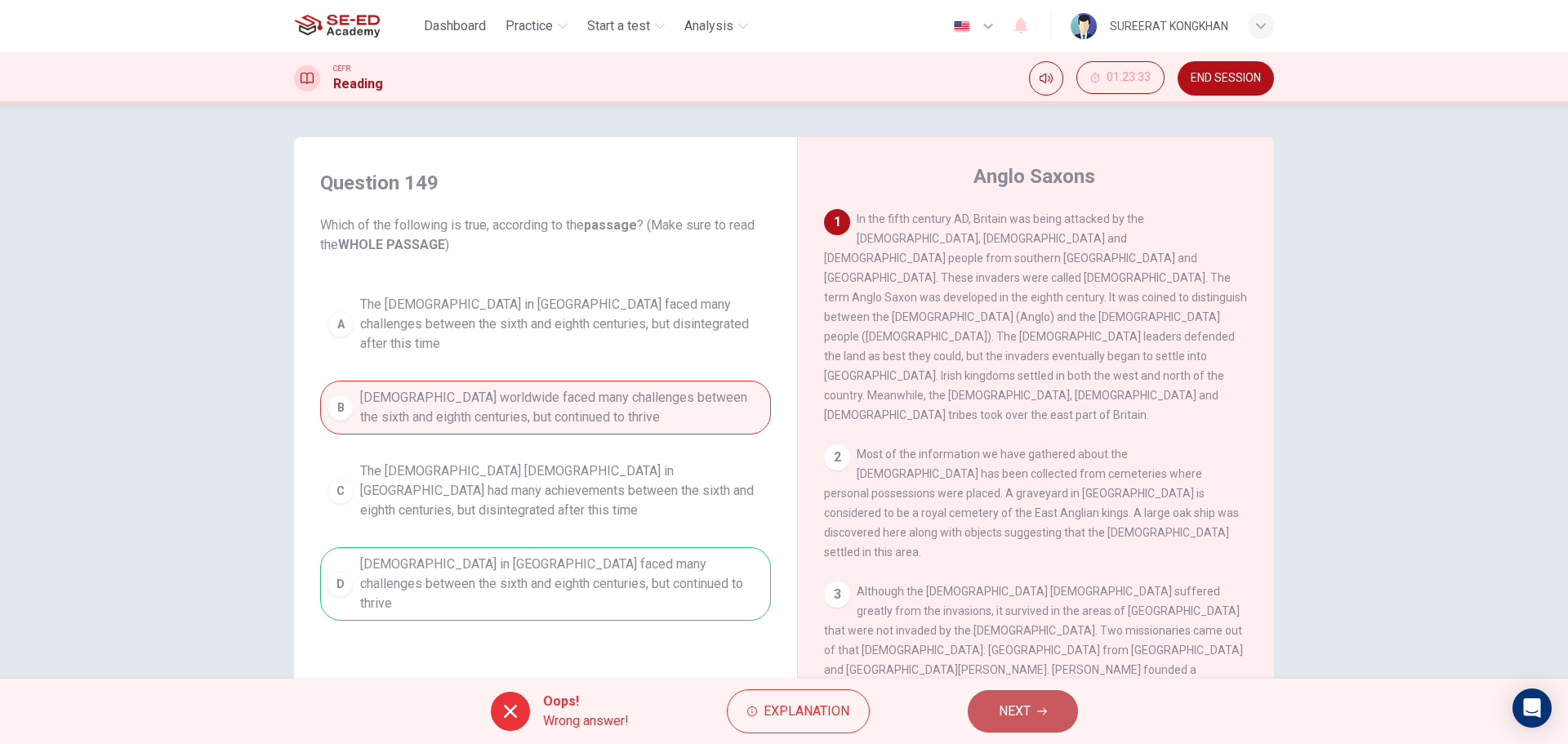
click at [1002, 709] on span "NEXT" at bounding box center [1015, 711] width 32 height 23
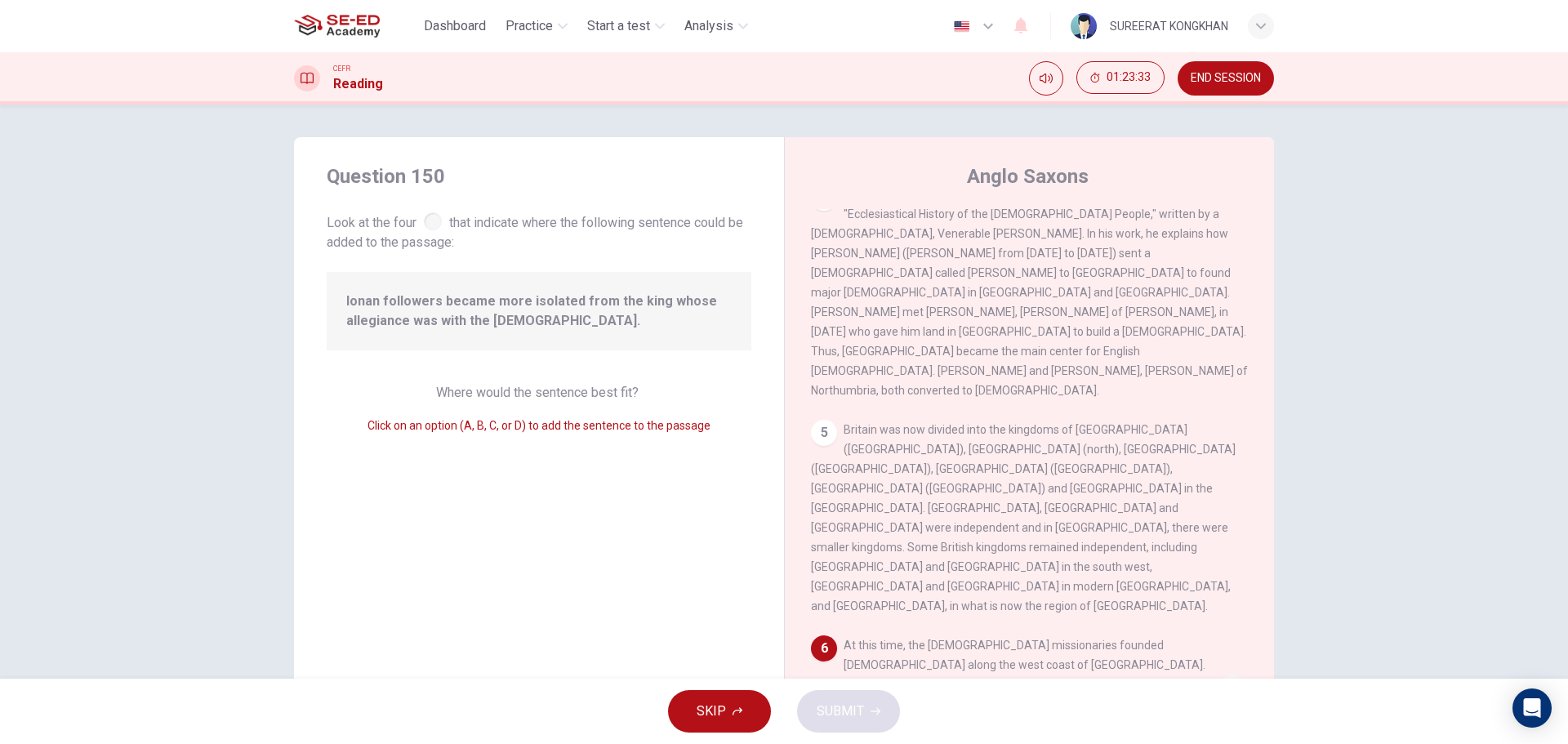
scroll to position [702, 0]
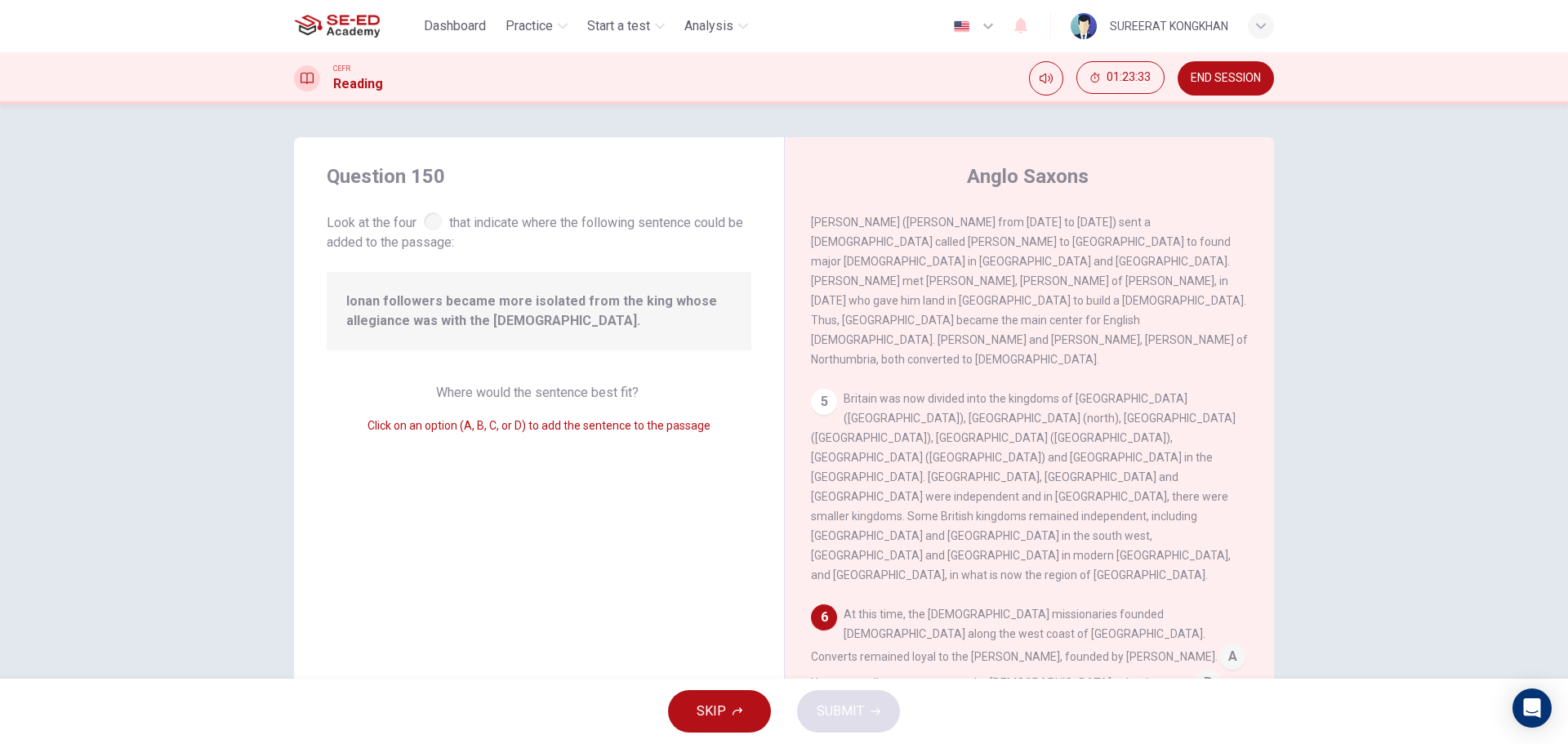
click at [424, 229] on span "Look at the four that indicate where the following sentence could be added to t…" at bounding box center [538, 231] width 425 height 44
click at [429, 224] on div at bounding box center [433, 222] width 18 height 18
click at [1195, 671] on input at bounding box center [1208, 684] width 26 height 26
click at [871, 715] on icon "button" at bounding box center [876, 711] width 10 height 10
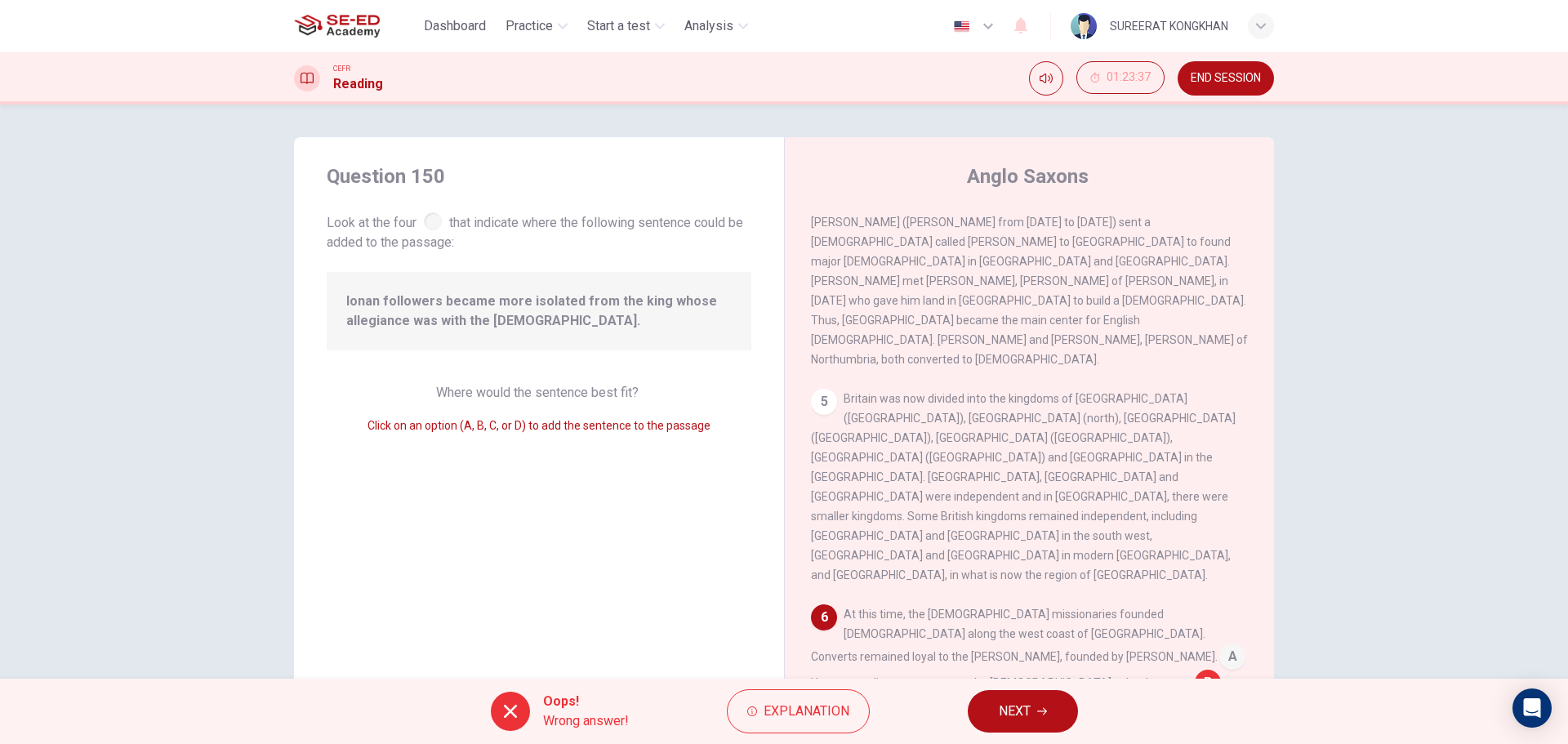
click at [998, 701] on button "NEXT" at bounding box center [1023, 711] width 110 height 43
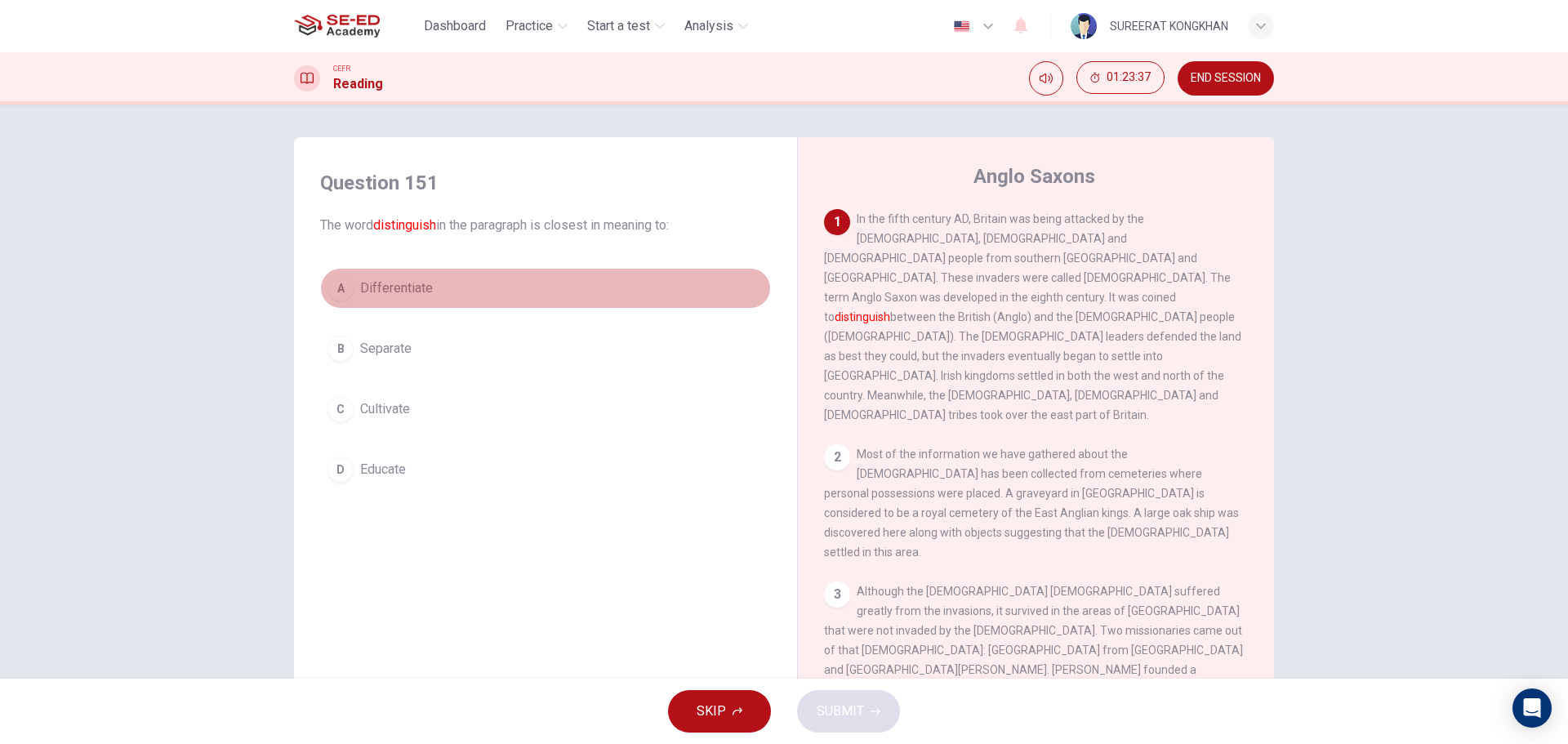
click at [344, 292] on div "A" at bounding box center [340, 288] width 26 height 26
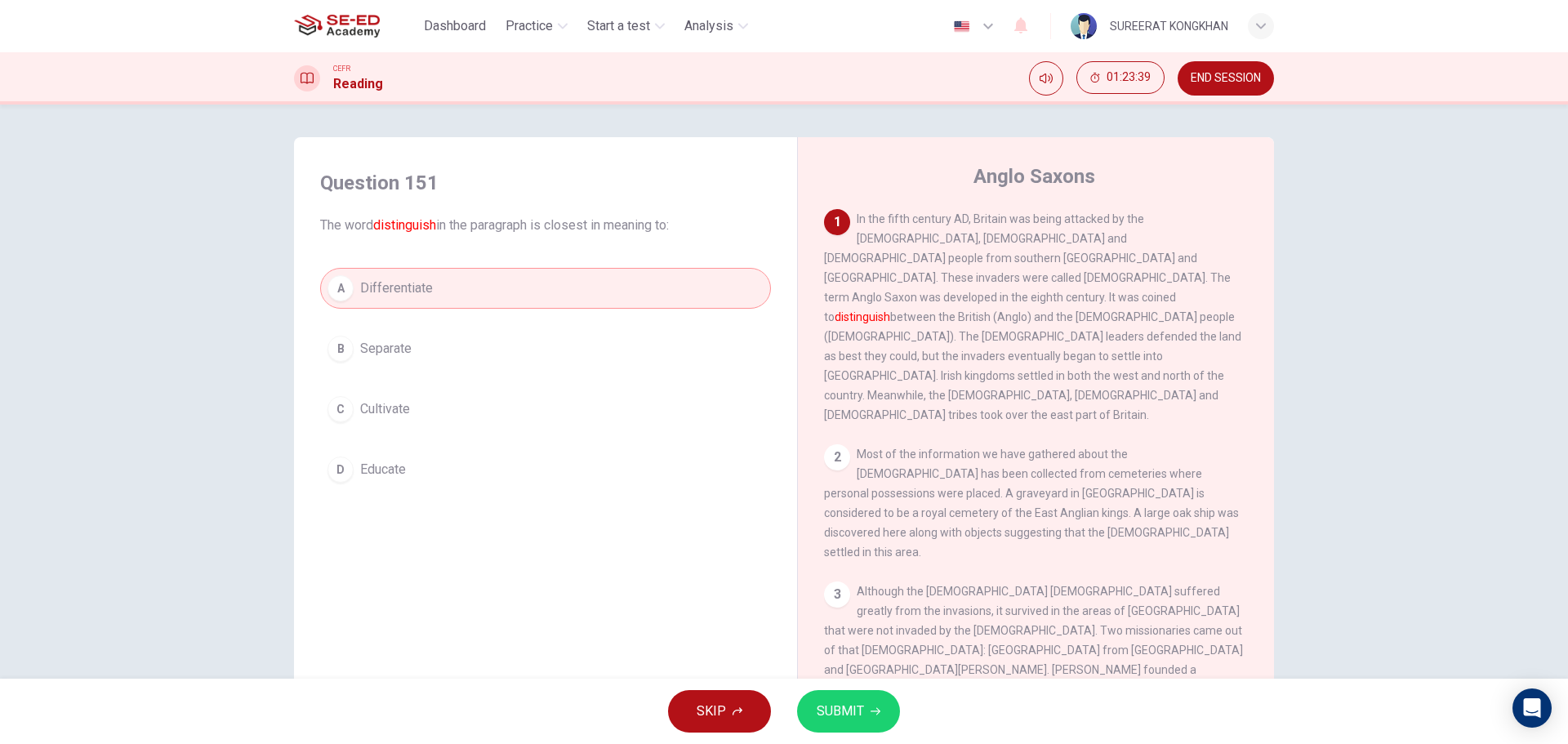
click at [421, 475] on button "D Educate" at bounding box center [545, 470] width 451 height 41
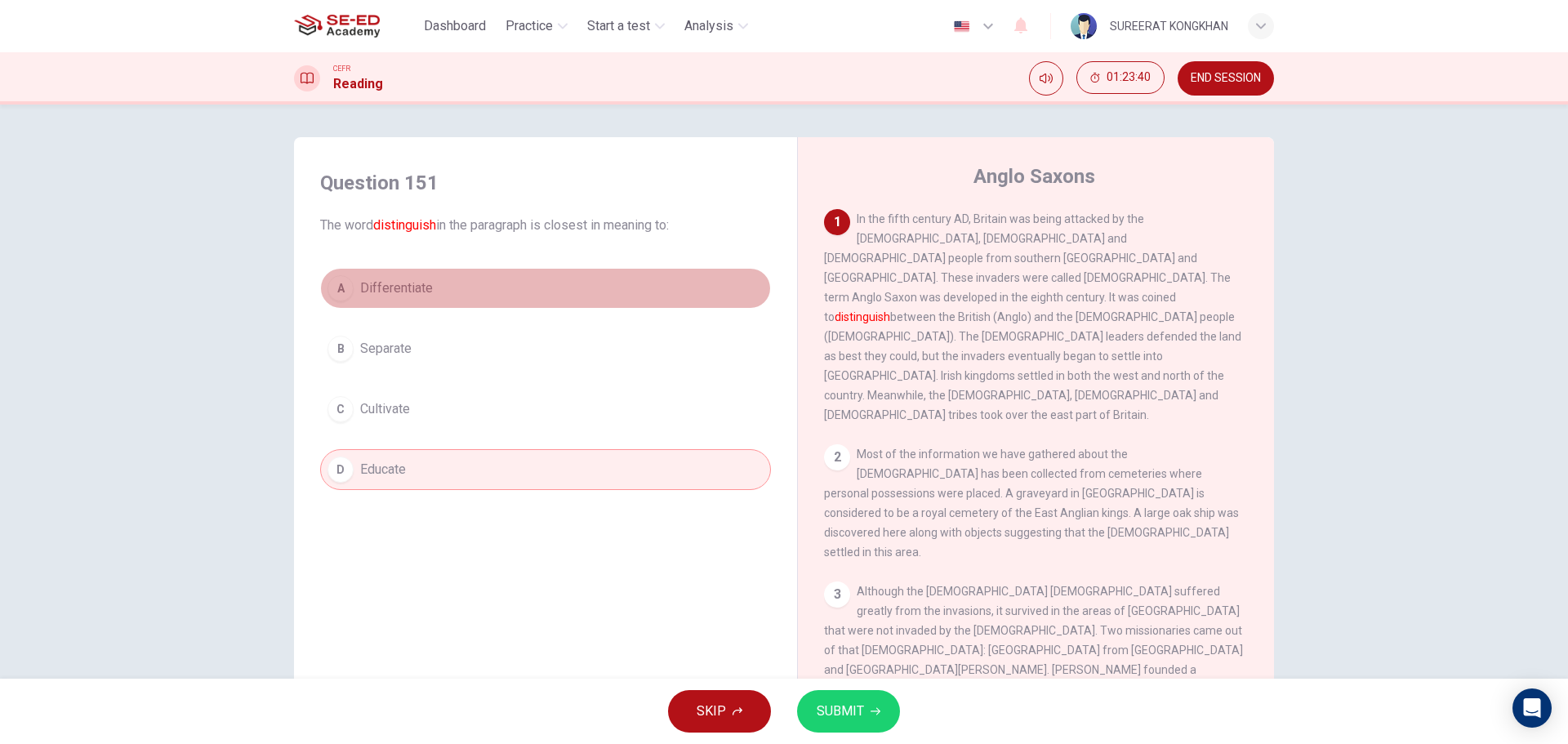
click at [421, 302] on button "A Differentiate" at bounding box center [545, 288] width 451 height 41
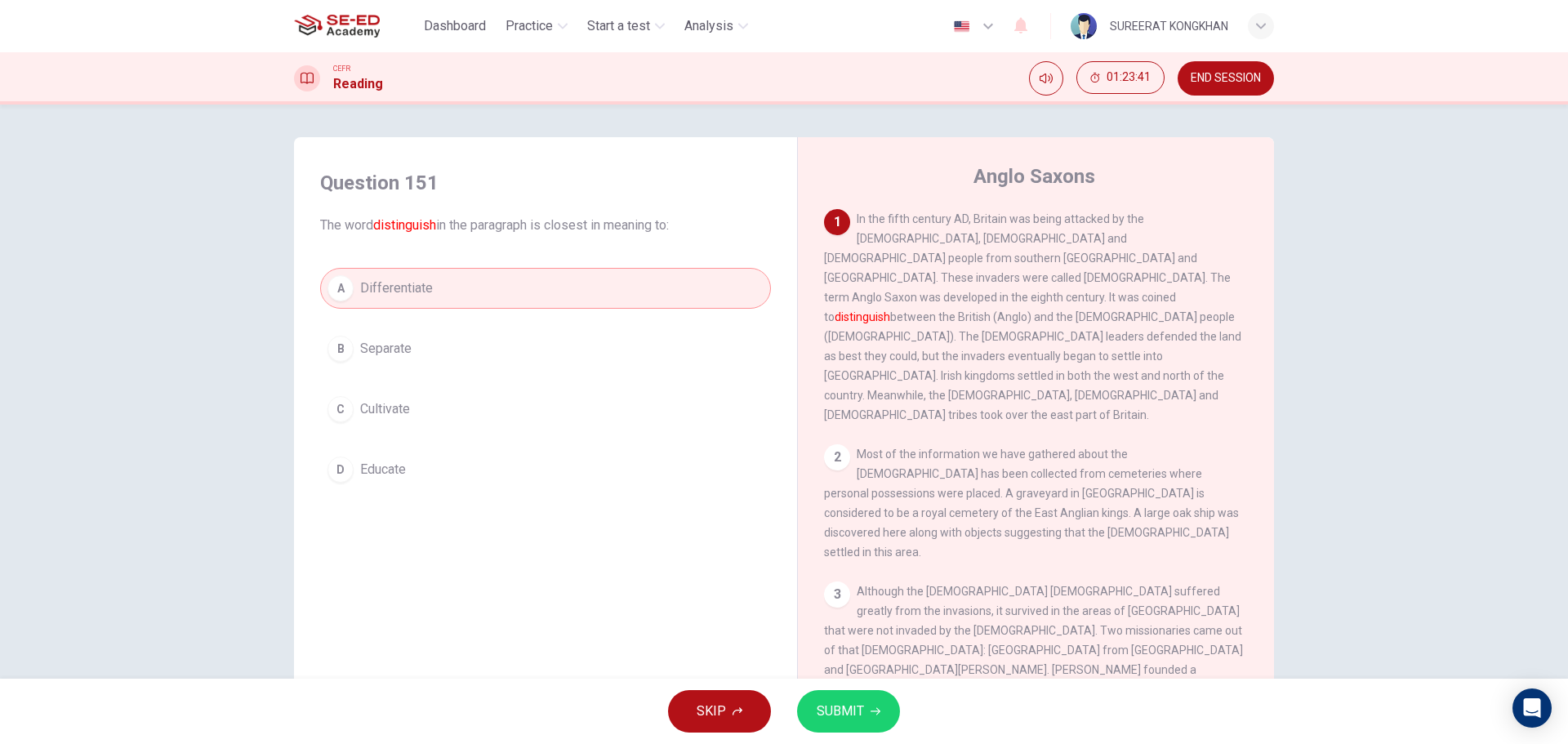
click at [430, 305] on button "A Differentiate" at bounding box center [545, 288] width 451 height 41
click at [422, 334] on button "B Separate" at bounding box center [545, 349] width 451 height 41
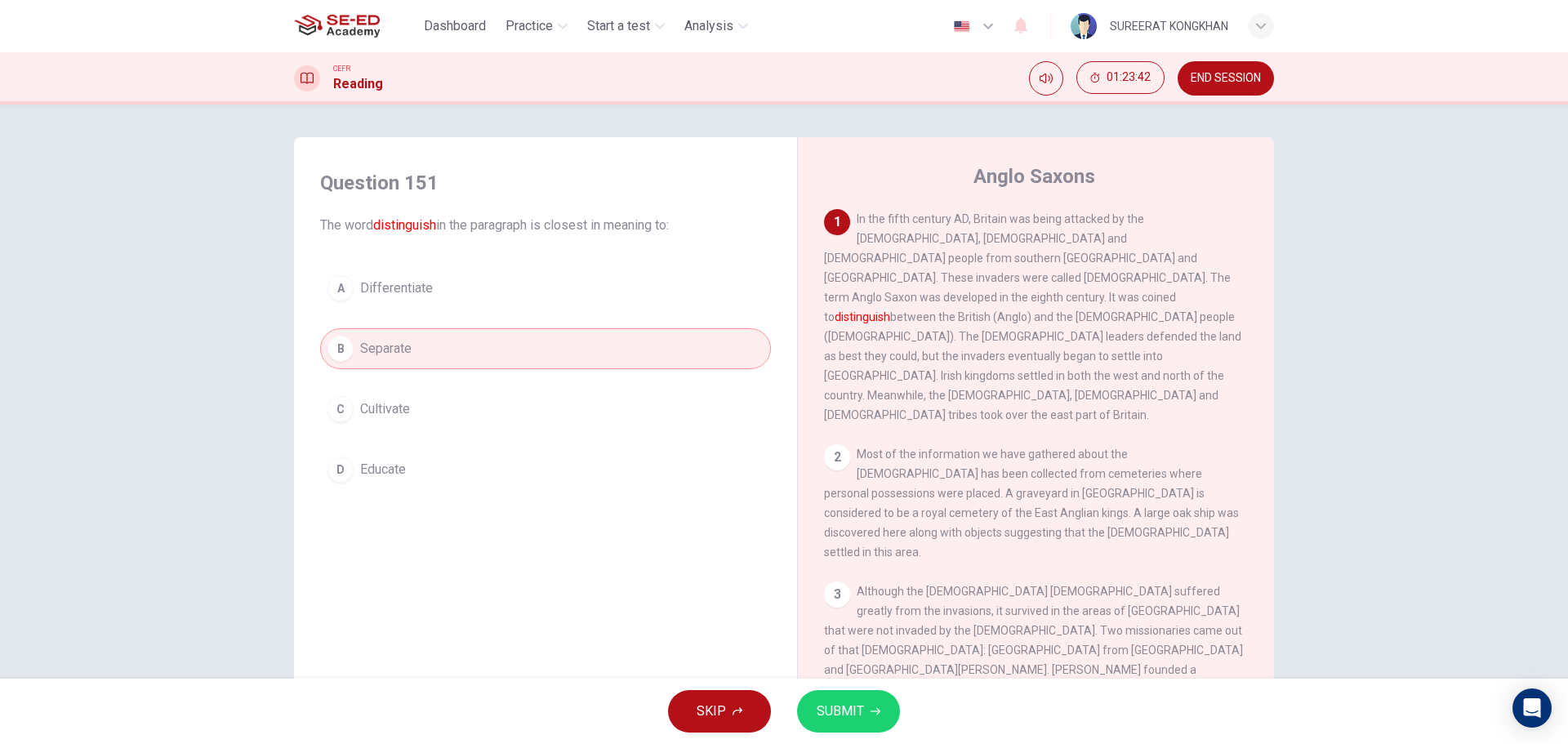
click at [848, 693] on button "SUBMIT" at bounding box center [848, 711] width 103 height 43
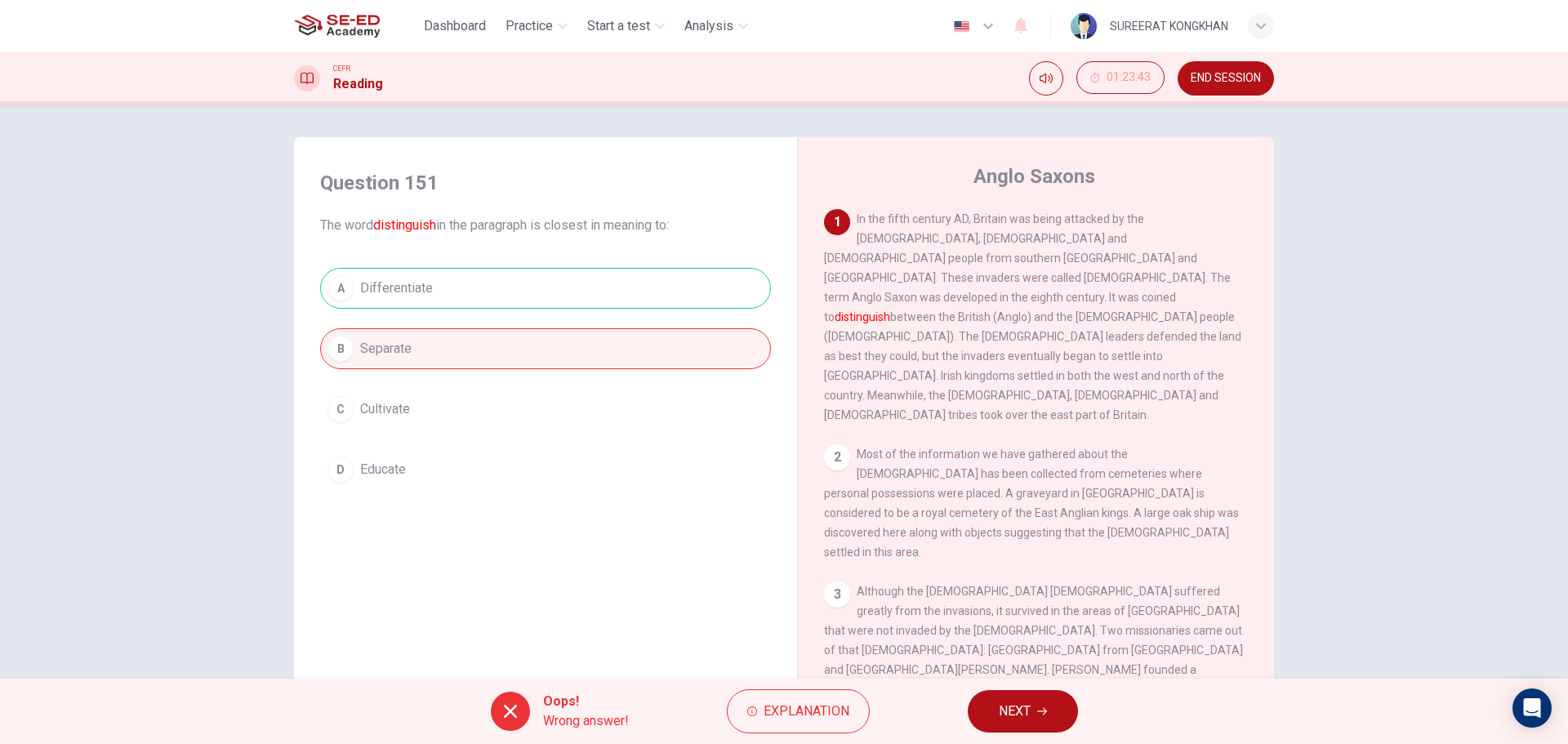
click at [1011, 703] on span "NEXT" at bounding box center [1015, 711] width 32 height 23
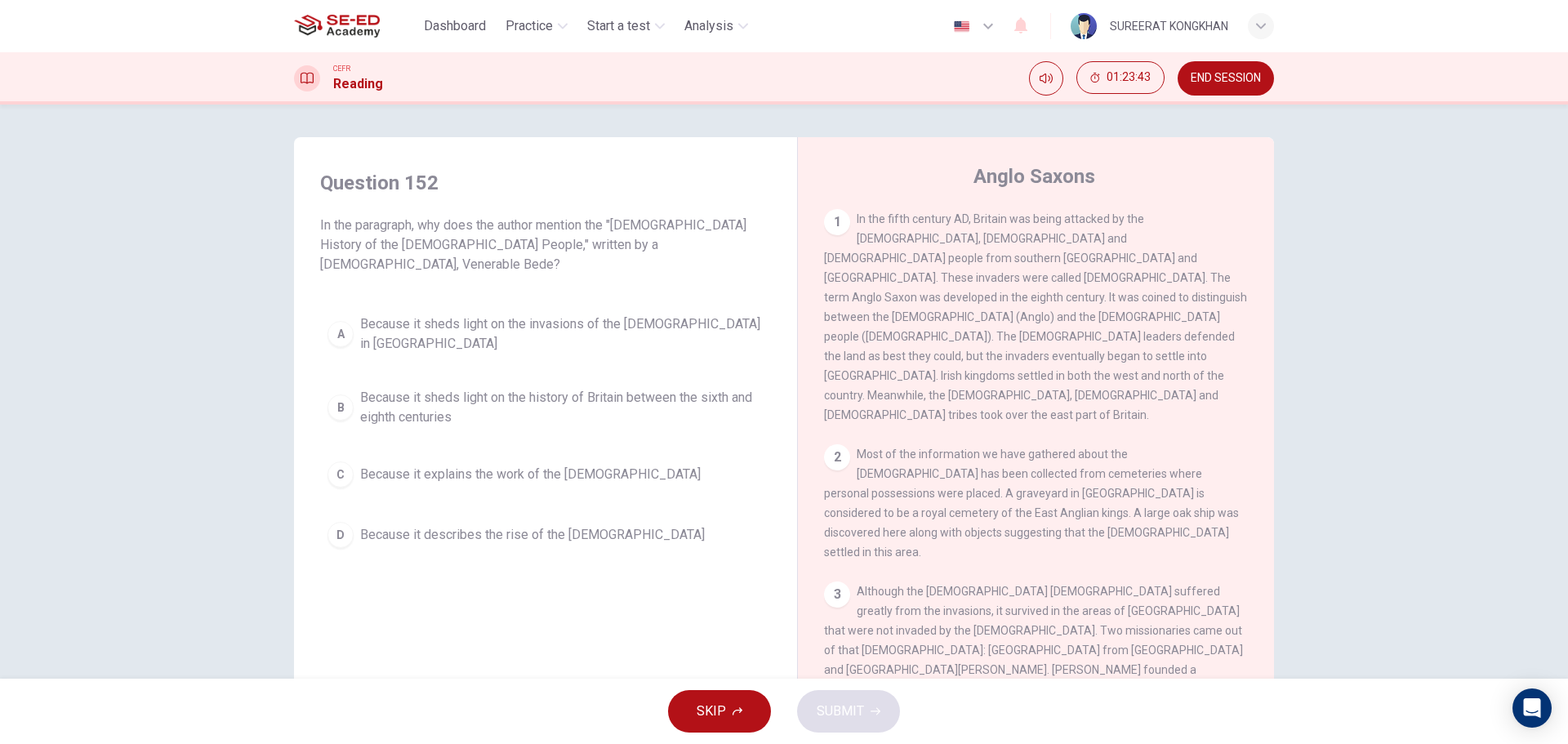
click at [468, 388] on span "Because it sheds light on the history of Britain between the sixth and eighth c…" at bounding box center [561, 408] width 403 height 40
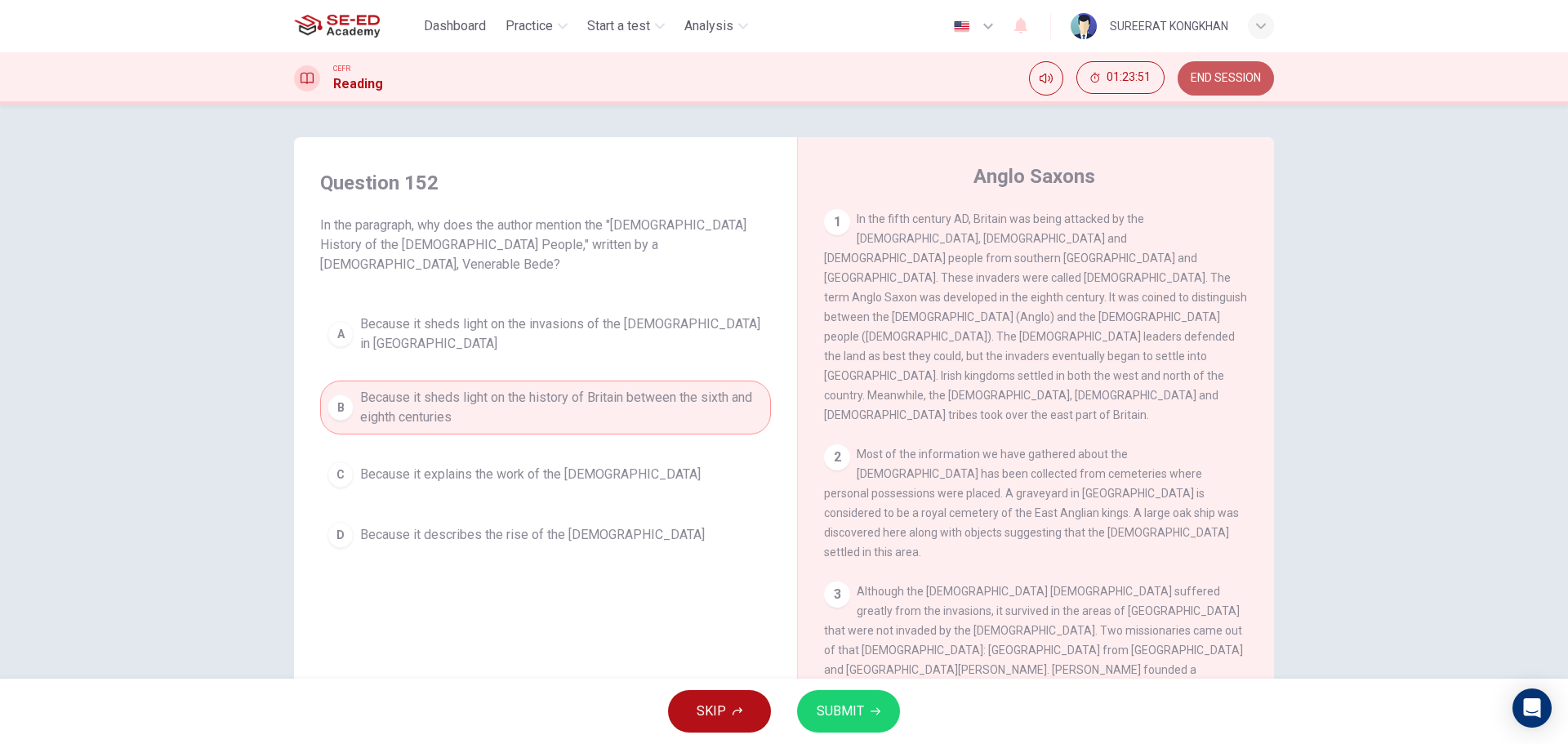
click at [1213, 82] on span "END SESSION" at bounding box center [1225, 78] width 70 height 13
